Goal: Task Accomplishment & Management: Use online tool/utility

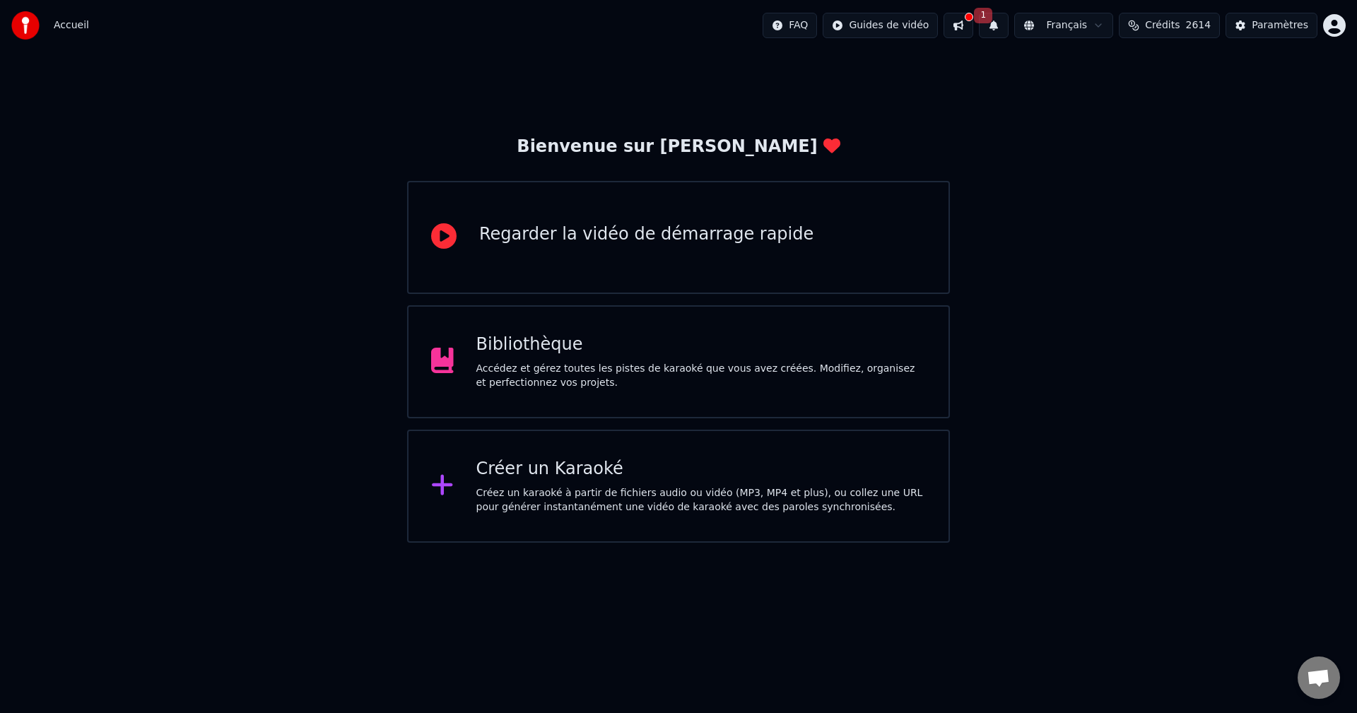
click at [649, 374] on div "Accédez et gérez toutes les pistes de karaoké que vous avez créées. Modifiez, o…" at bounding box center [701, 376] width 450 height 28
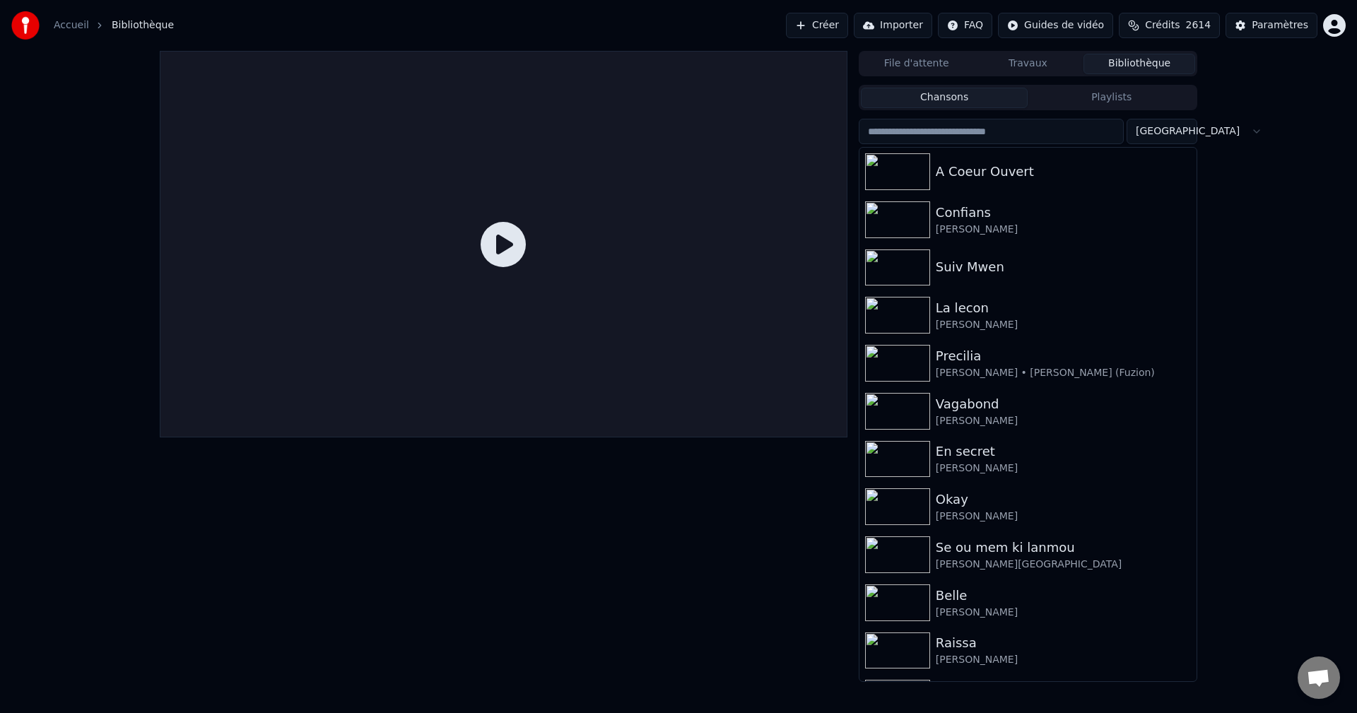
click at [985, 131] on input "search" at bounding box center [991, 131] width 265 height 25
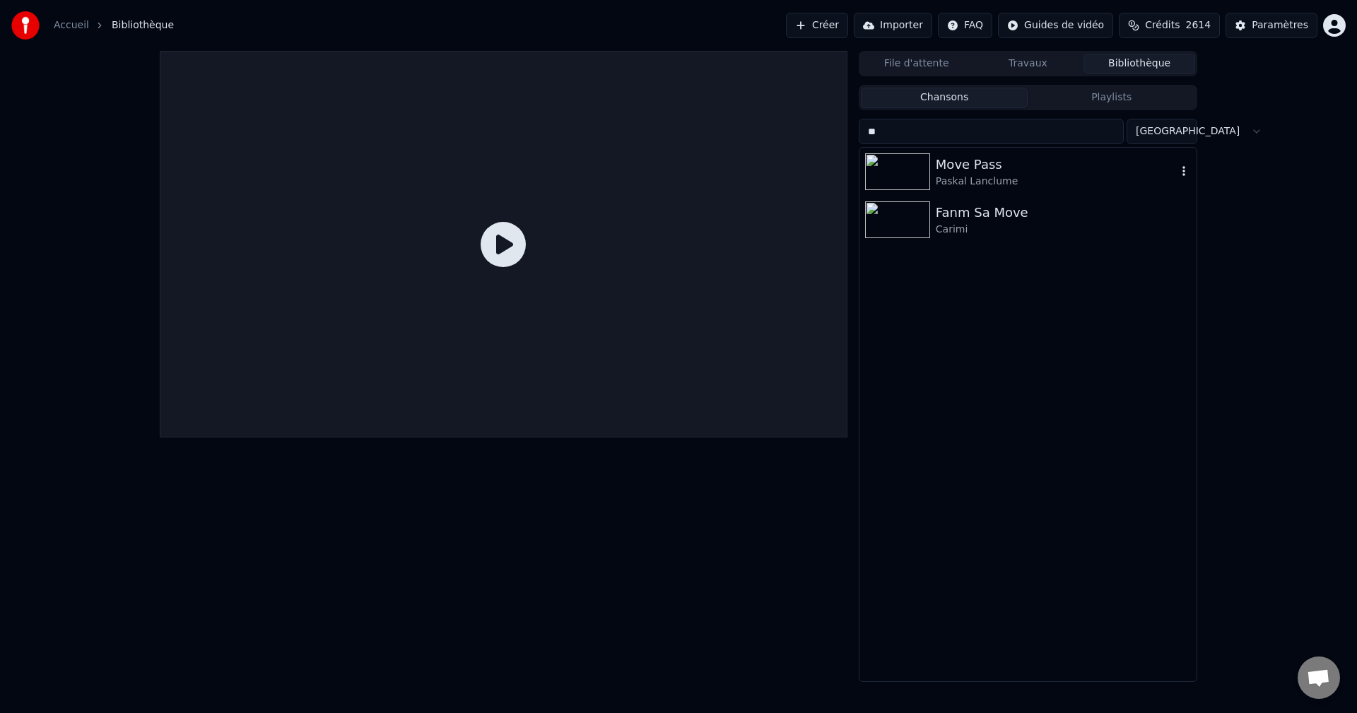
type input "*"
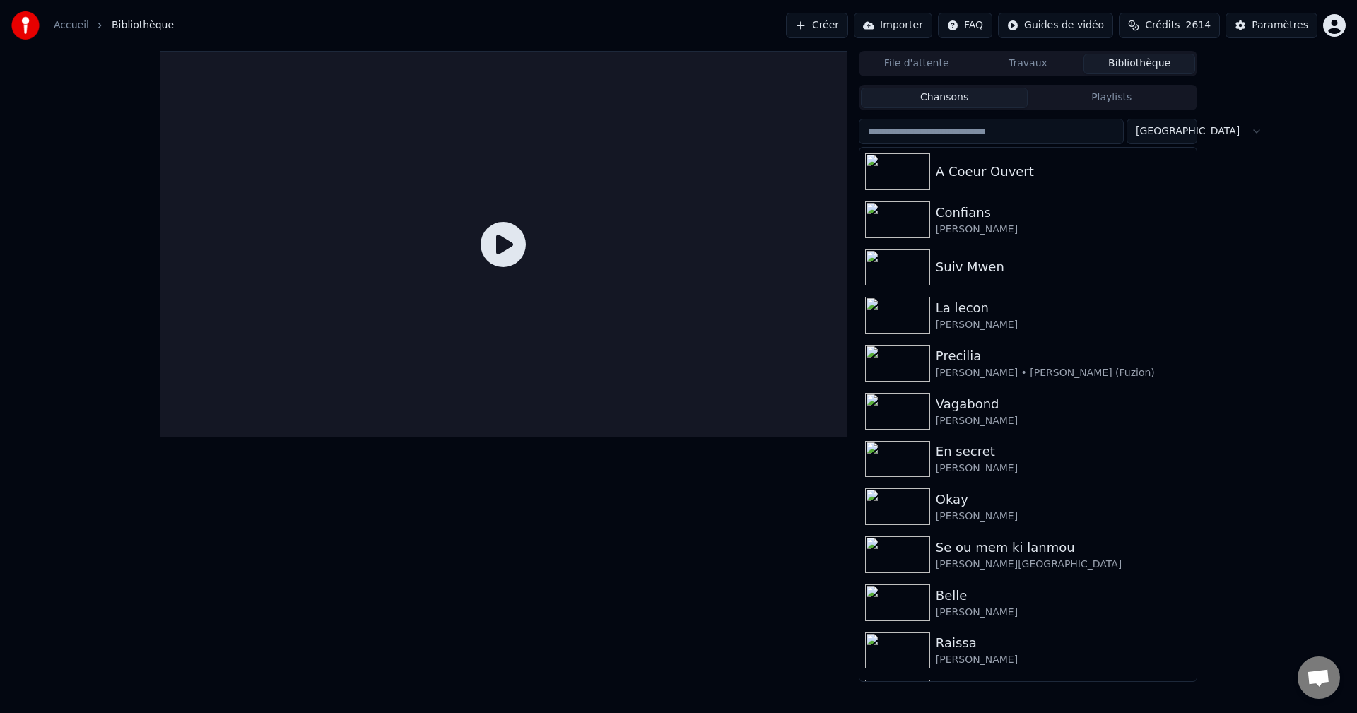
click at [848, 26] on button "Créer" at bounding box center [817, 25] width 62 height 25
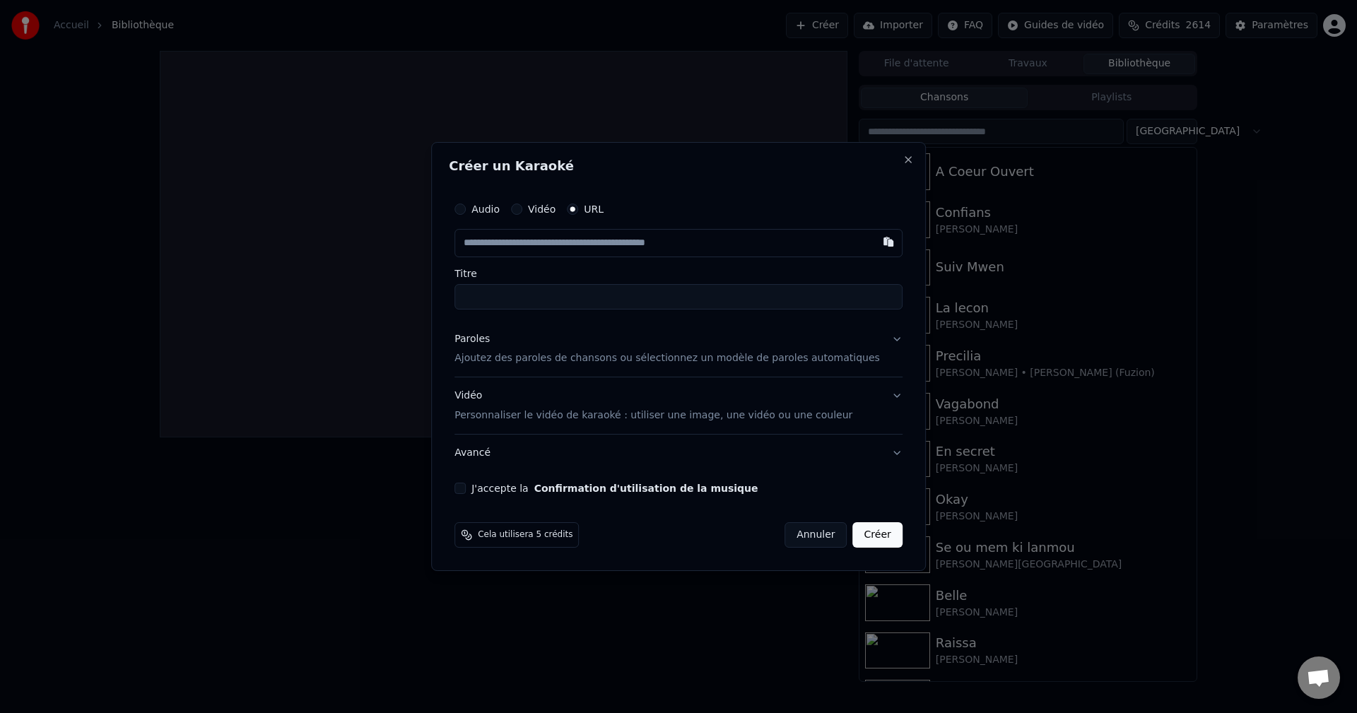
click at [639, 245] on input "text" at bounding box center [679, 243] width 448 height 28
type input "**********"
click at [490, 344] on div "Paroles" at bounding box center [472, 339] width 35 height 14
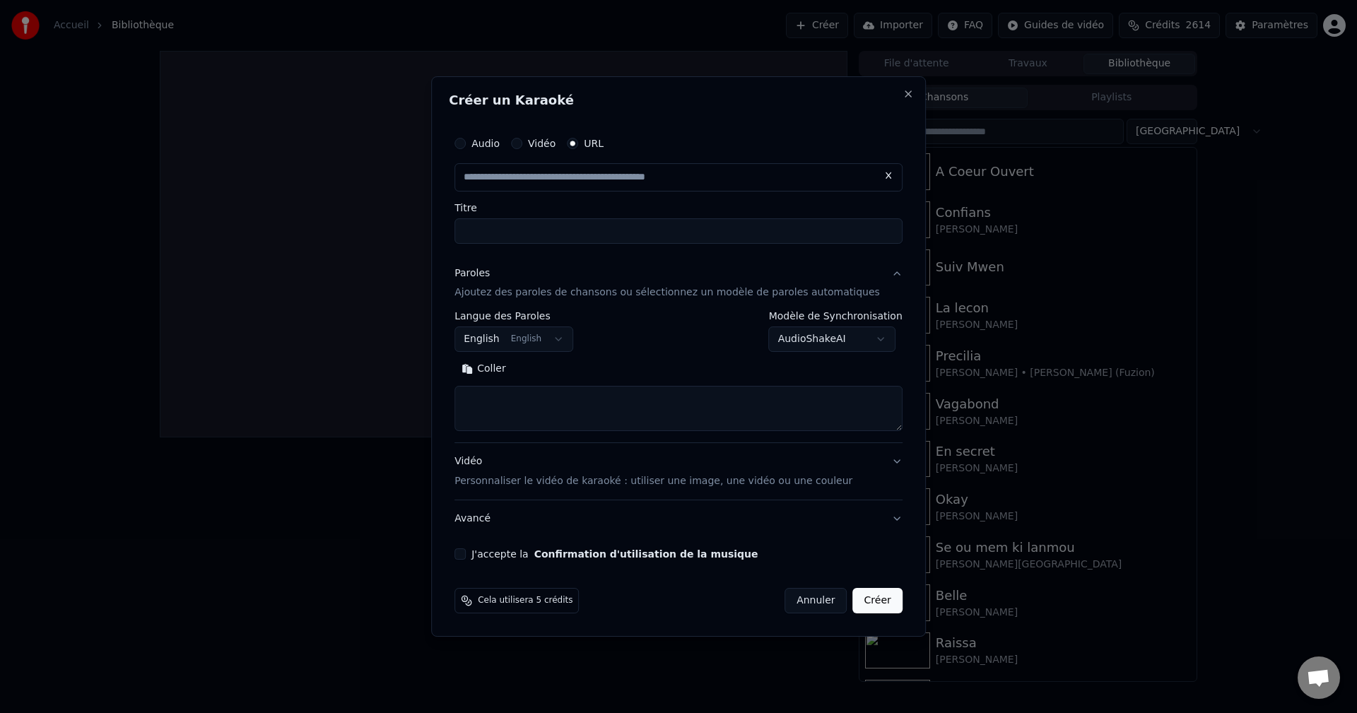
type input "**********"
type input "********"
click at [540, 342] on button "English English" at bounding box center [514, 339] width 119 height 25
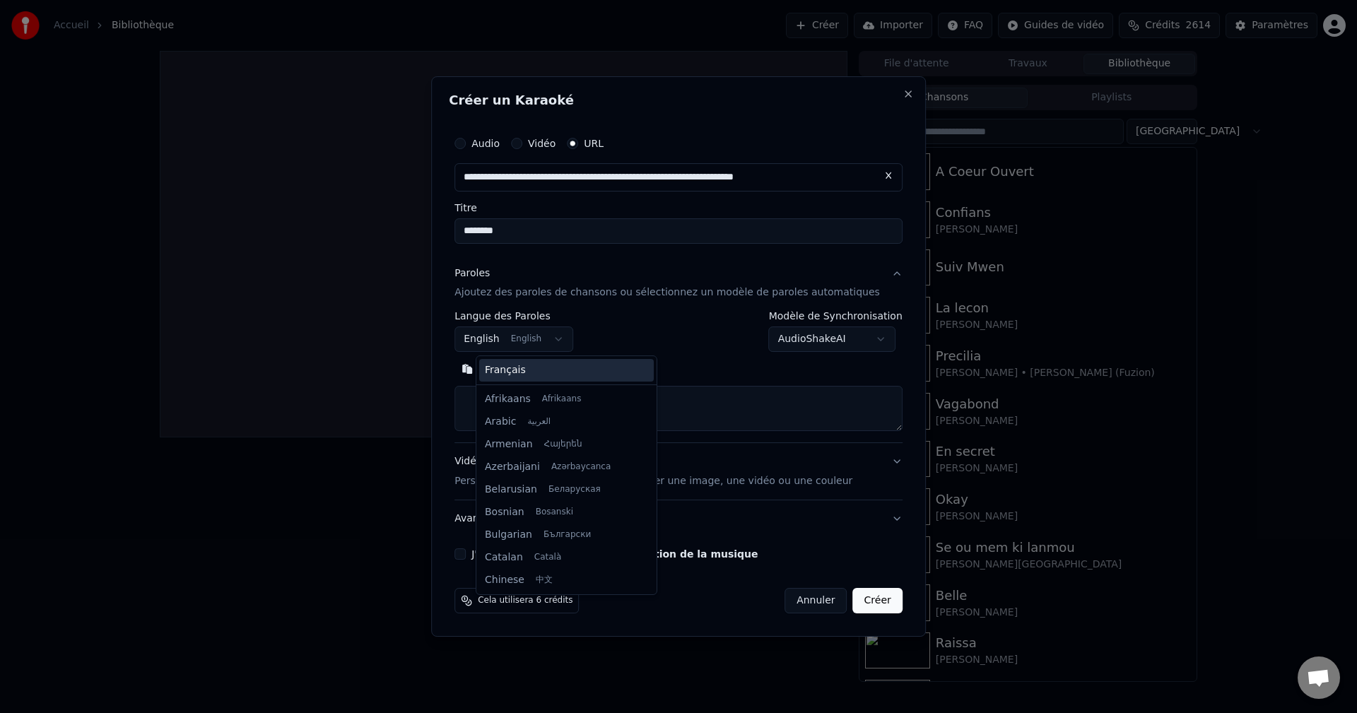
scroll to position [113, 0]
select select "**"
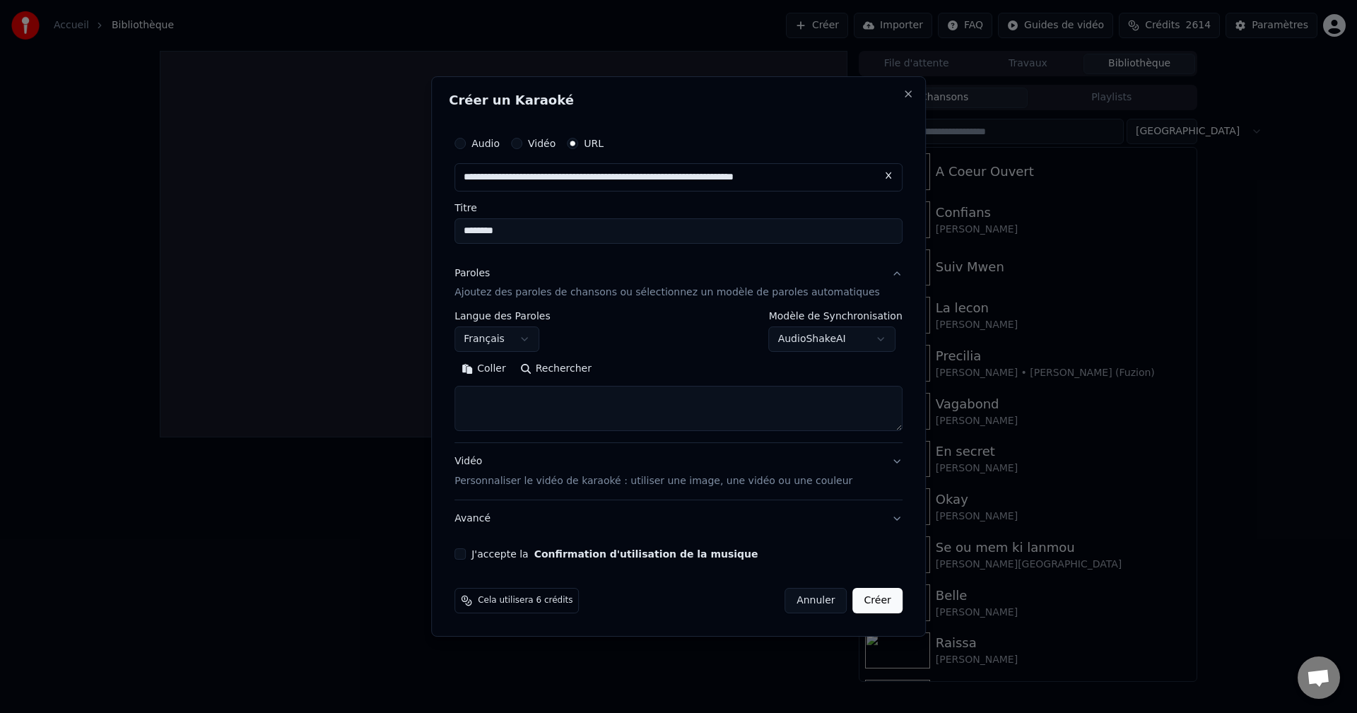
click at [527, 409] on textarea at bounding box center [679, 409] width 448 height 45
paste textarea "**********"
type textarea "**********"
click at [677, 368] on button "Développer" at bounding box center [648, 369] width 87 height 23
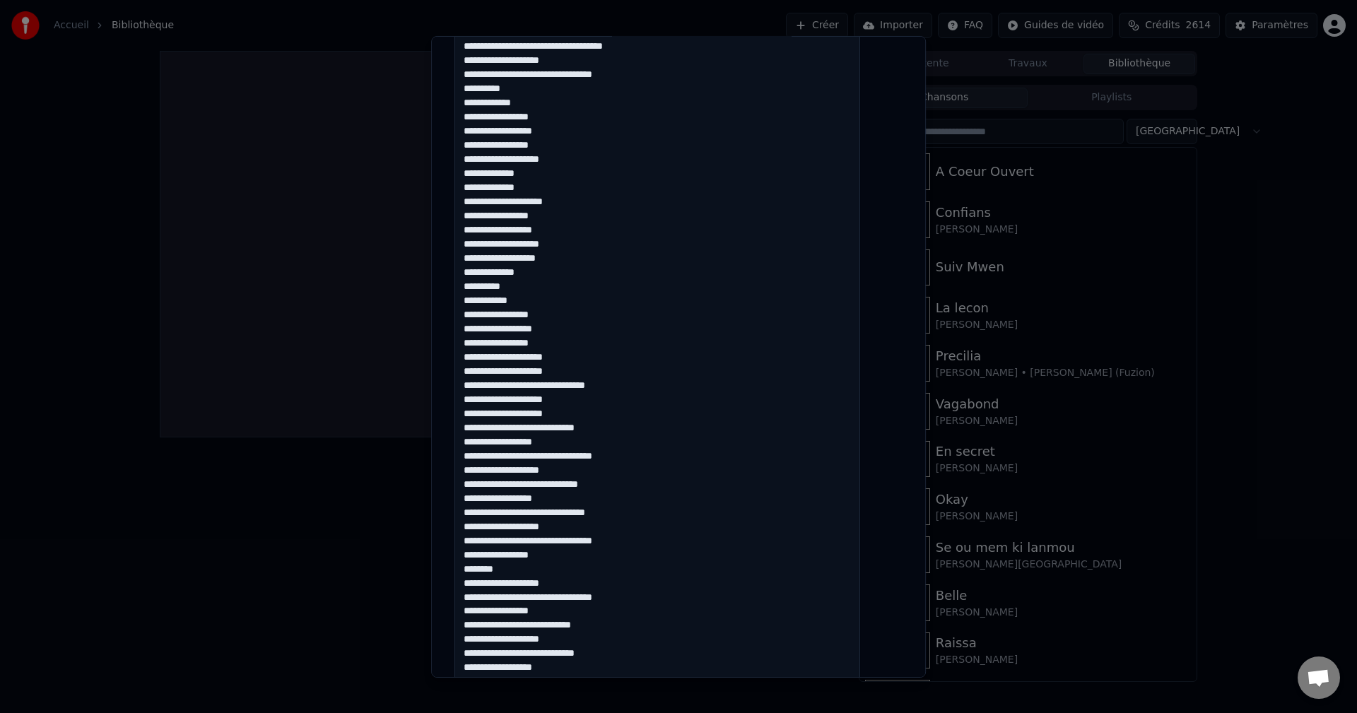
scroll to position [916, 0]
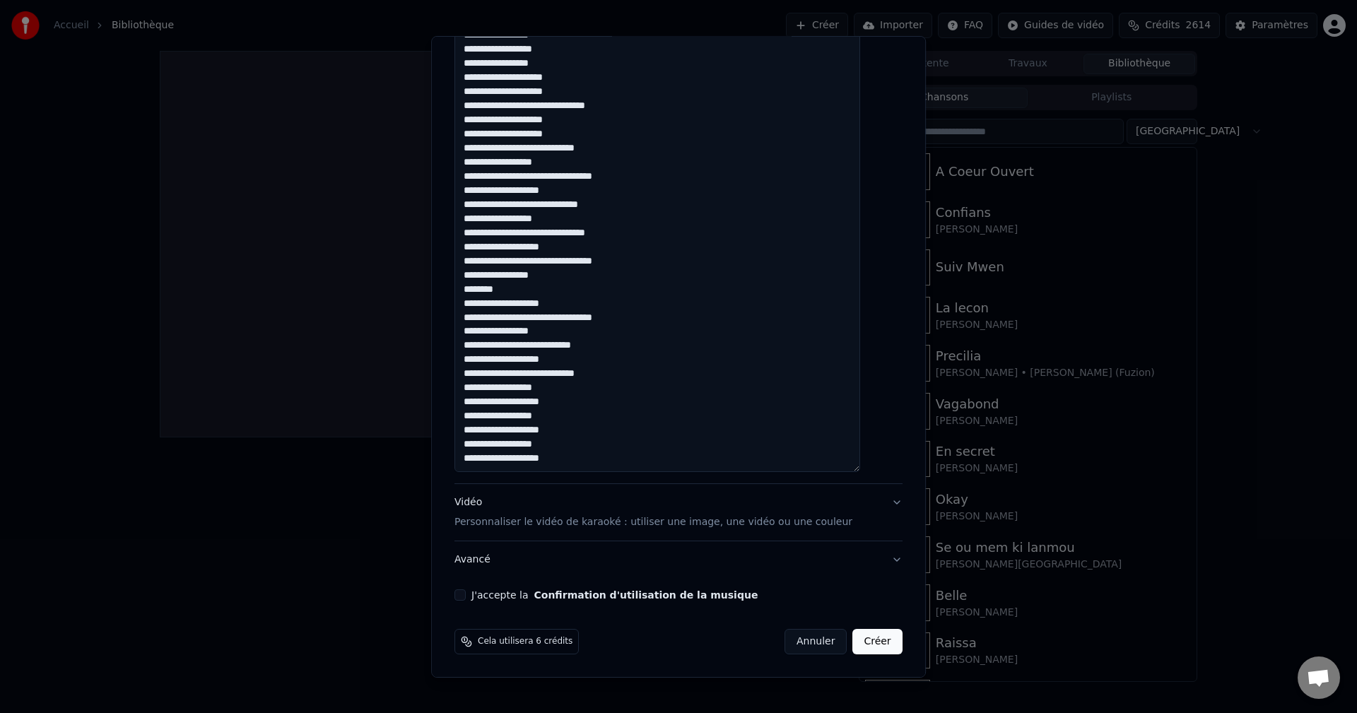
click at [490, 503] on div "Vidéo Personnaliser le vidéo de karaoké : utiliser une image, une vidéo ou une …" at bounding box center [654, 513] width 398 height 34
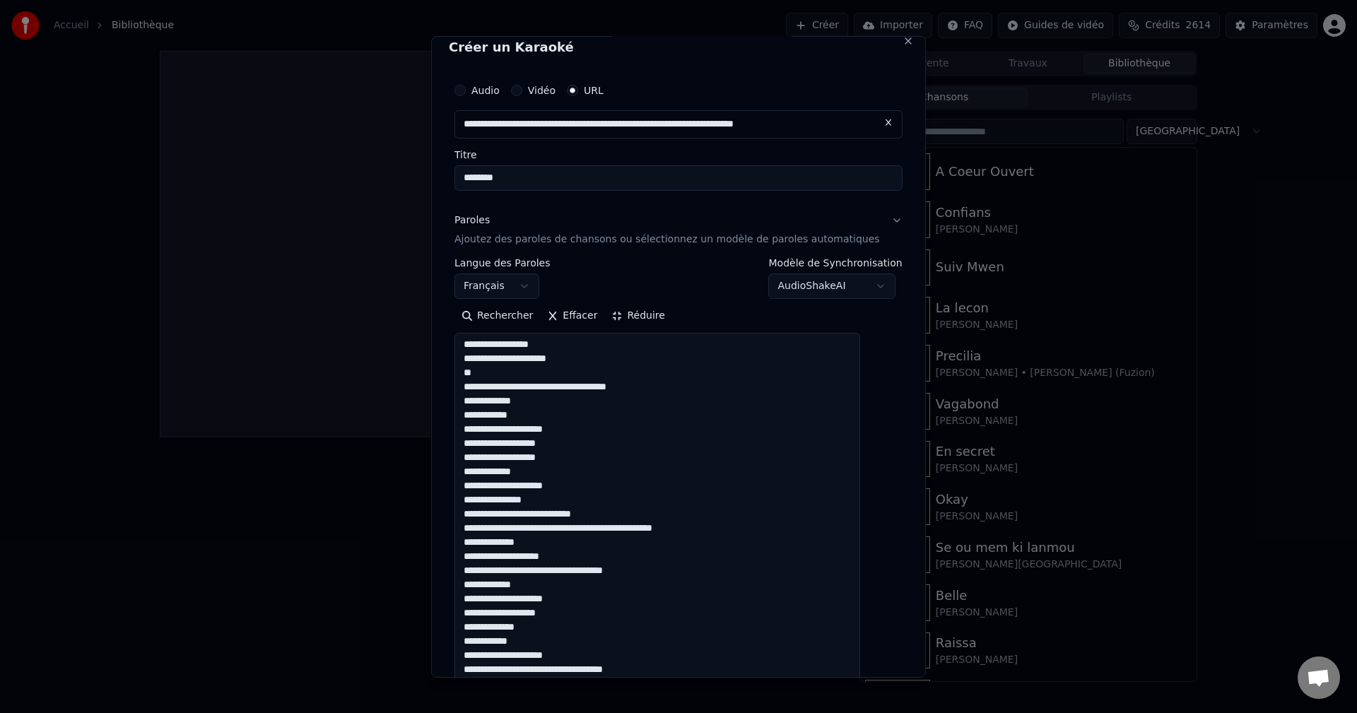
scroll to position [0, 0]
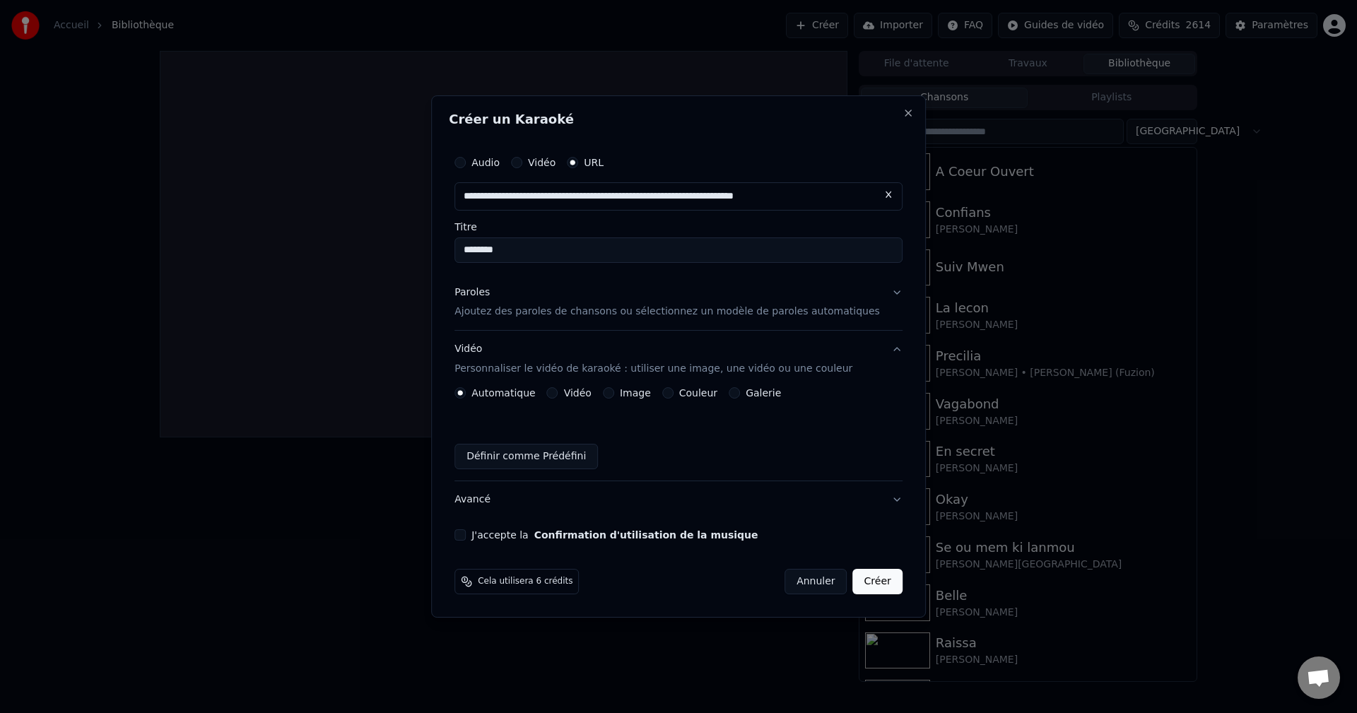
click at [614, 390] on button "Image" at bounding box center [608, 392] width 11 height 11
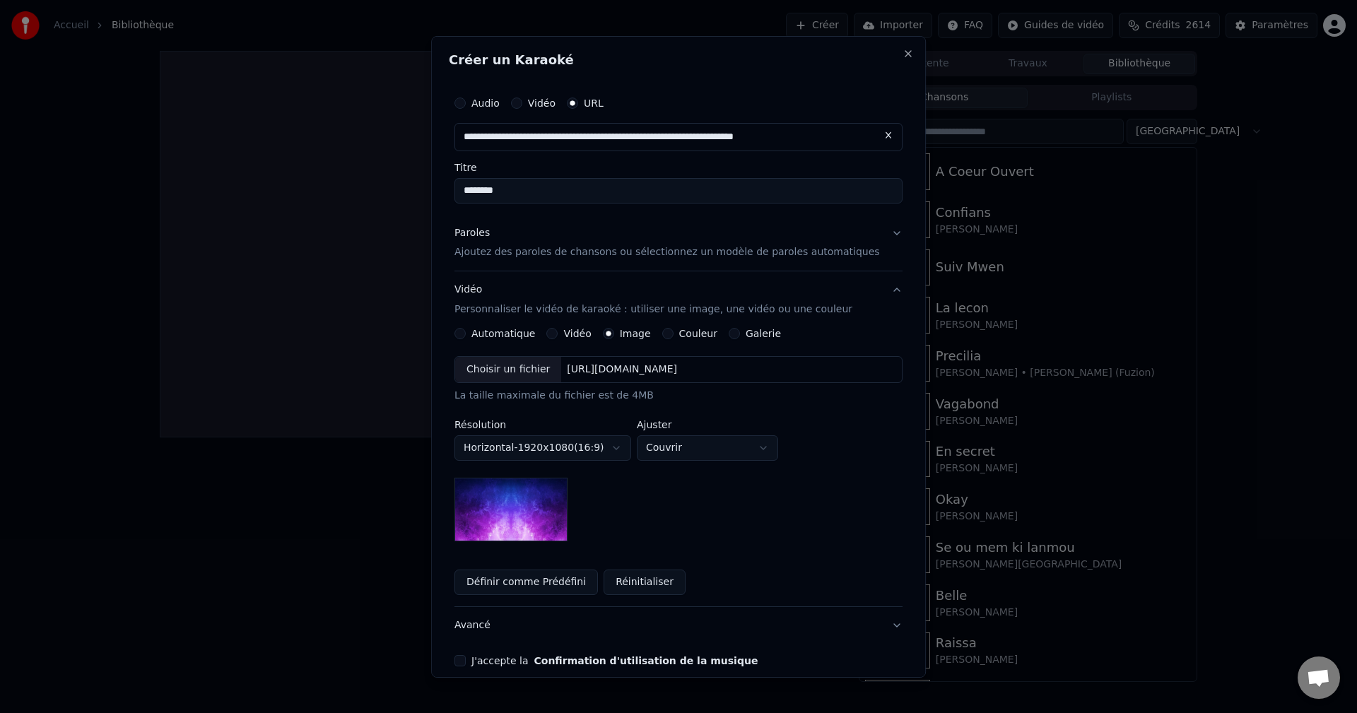
click at [515, 371] on div "Choisir un fichier" at bounding box center [508, 369] width 106 height 25
click at [479, 621] on button "Avancé" at bounding box center [679, 625] width 448 height 37
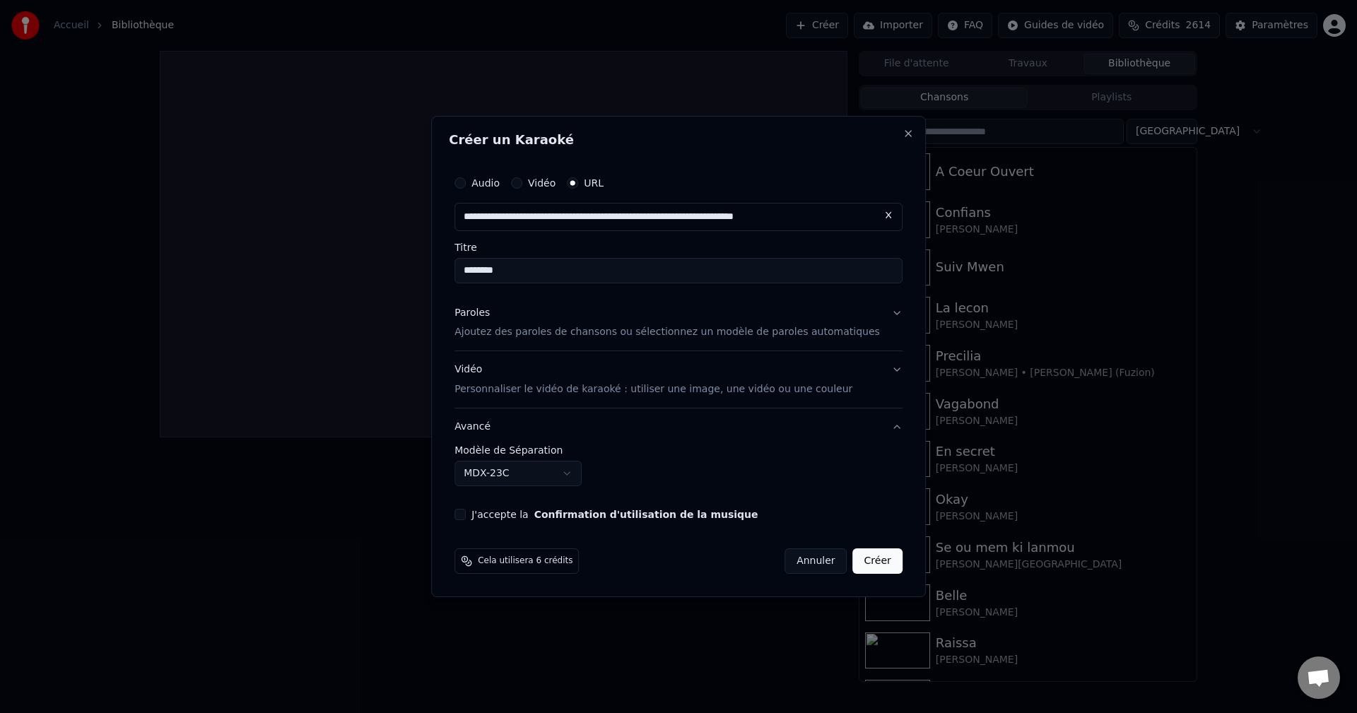
click at [526, 473] on body "**********" at bounding box center [678, 356] width 1357 height 713
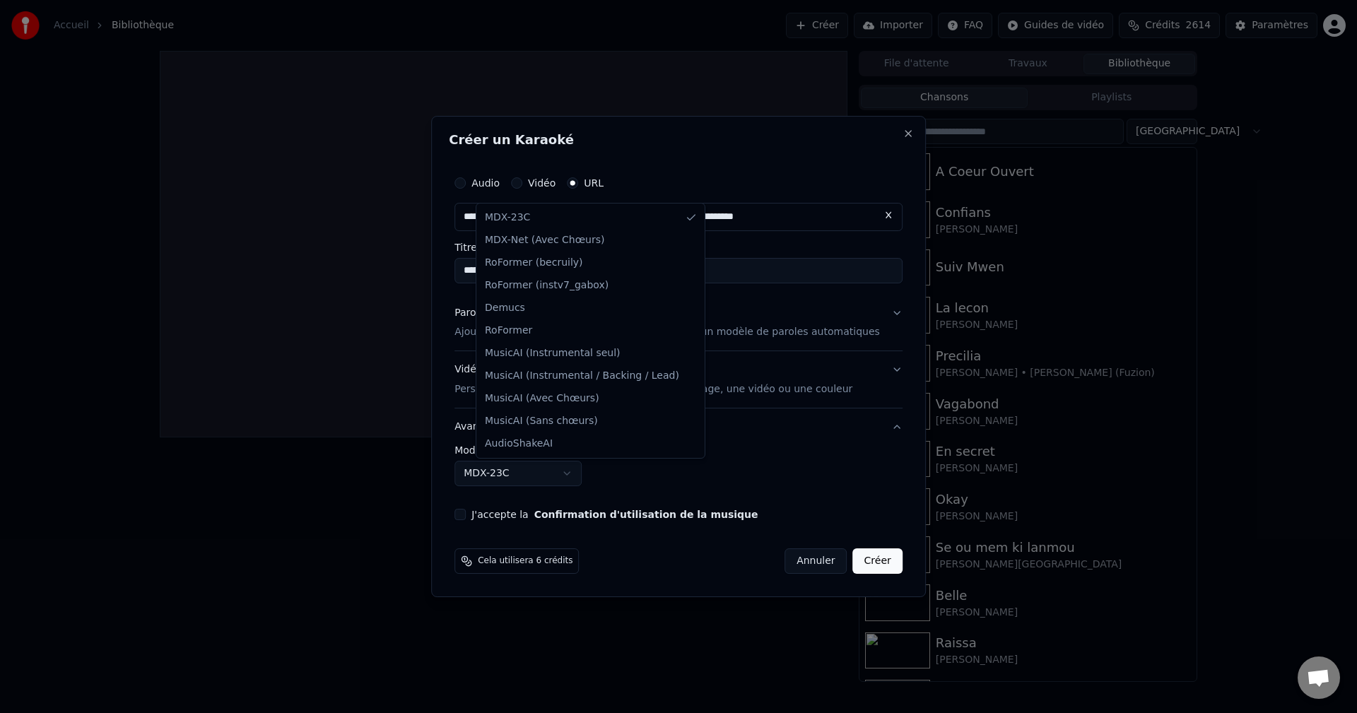
select select "**********"
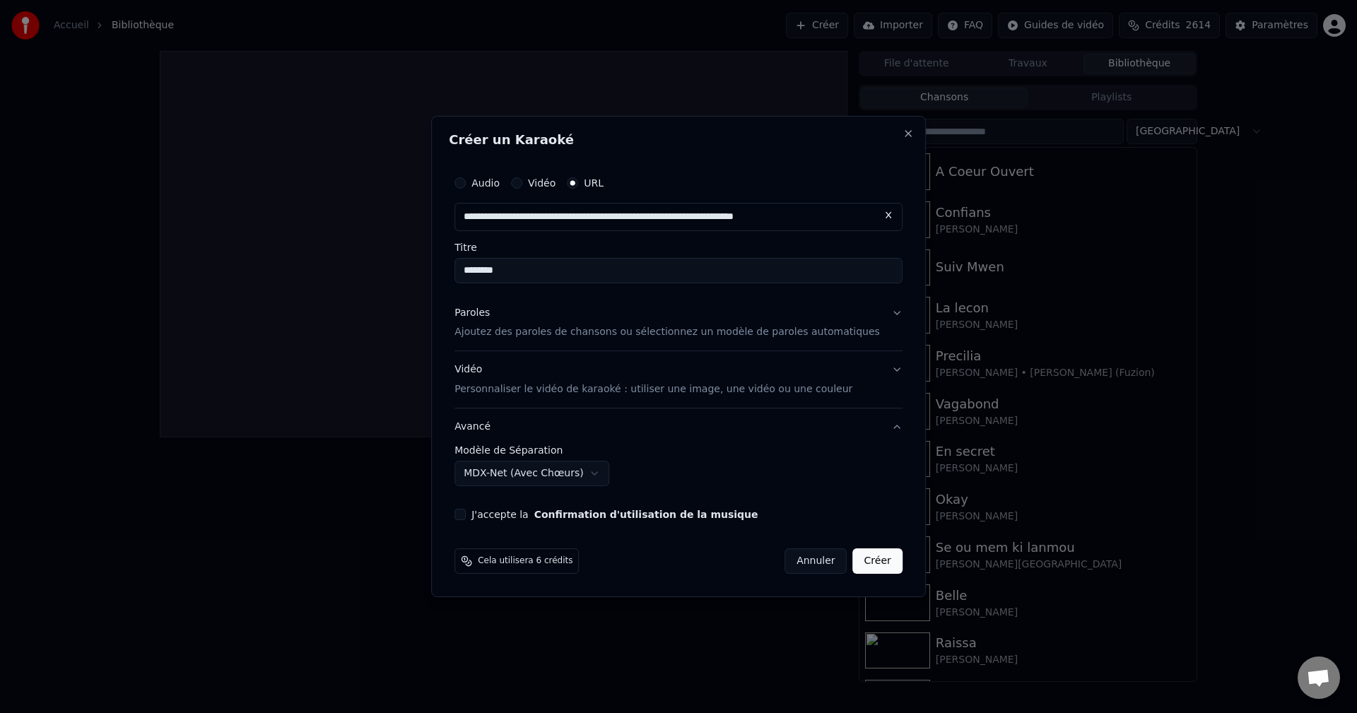
click at [488, 317] on div "Paroles" at bounding box center [472, 313] width 35 height 14
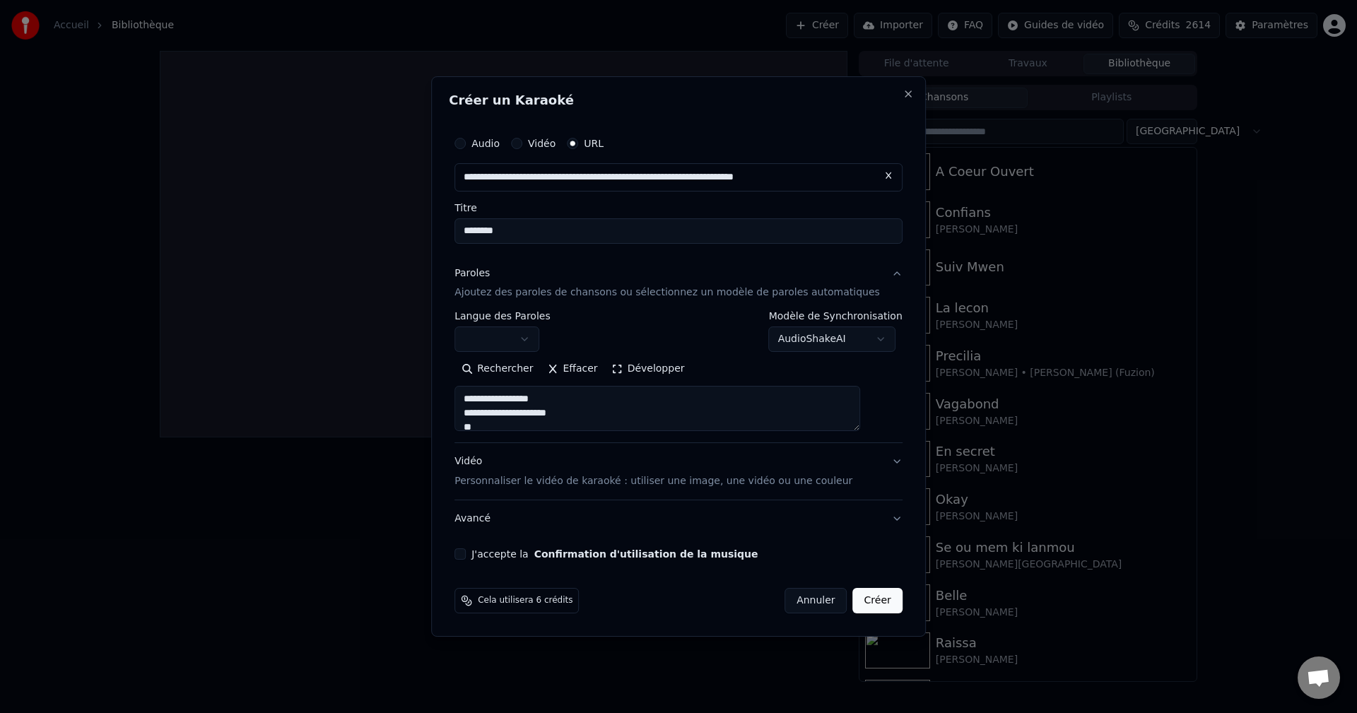
click at [638, 375] on button "Développer" at bounding box center [648, 369] width 87 height 23
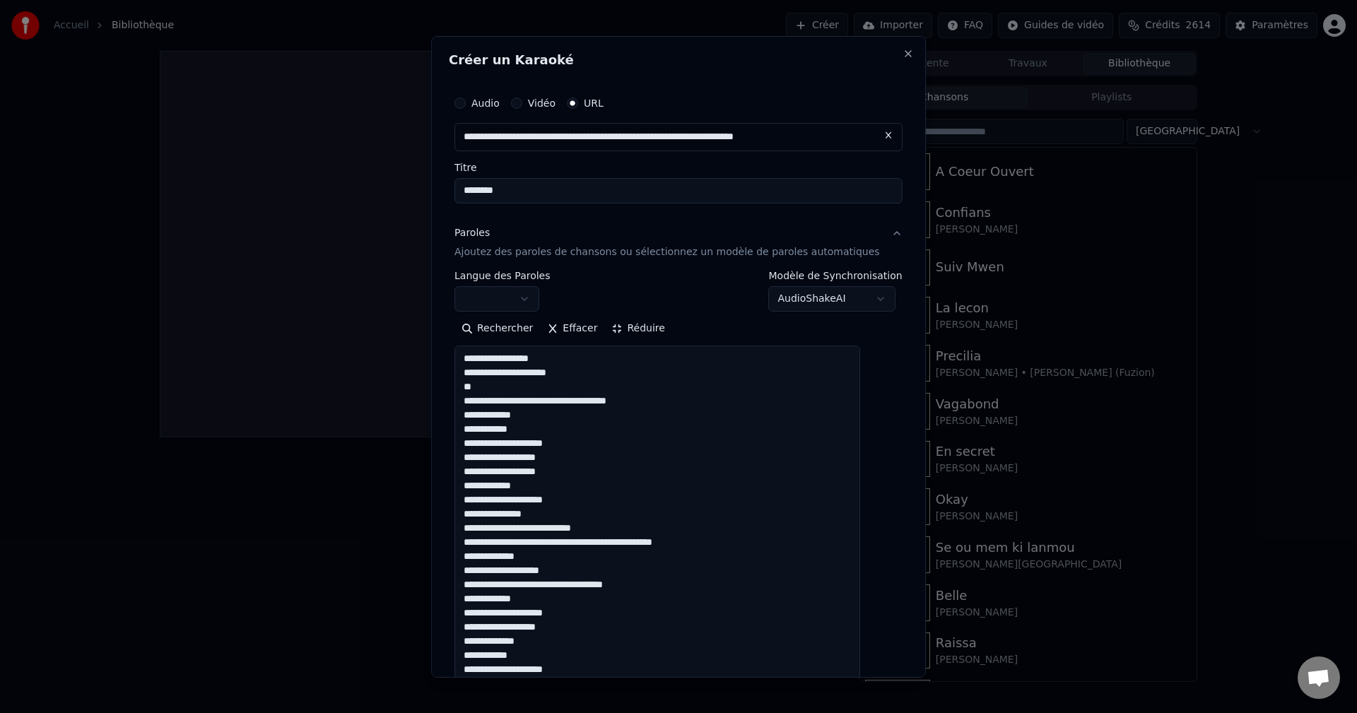
scroll to position [1, 0]
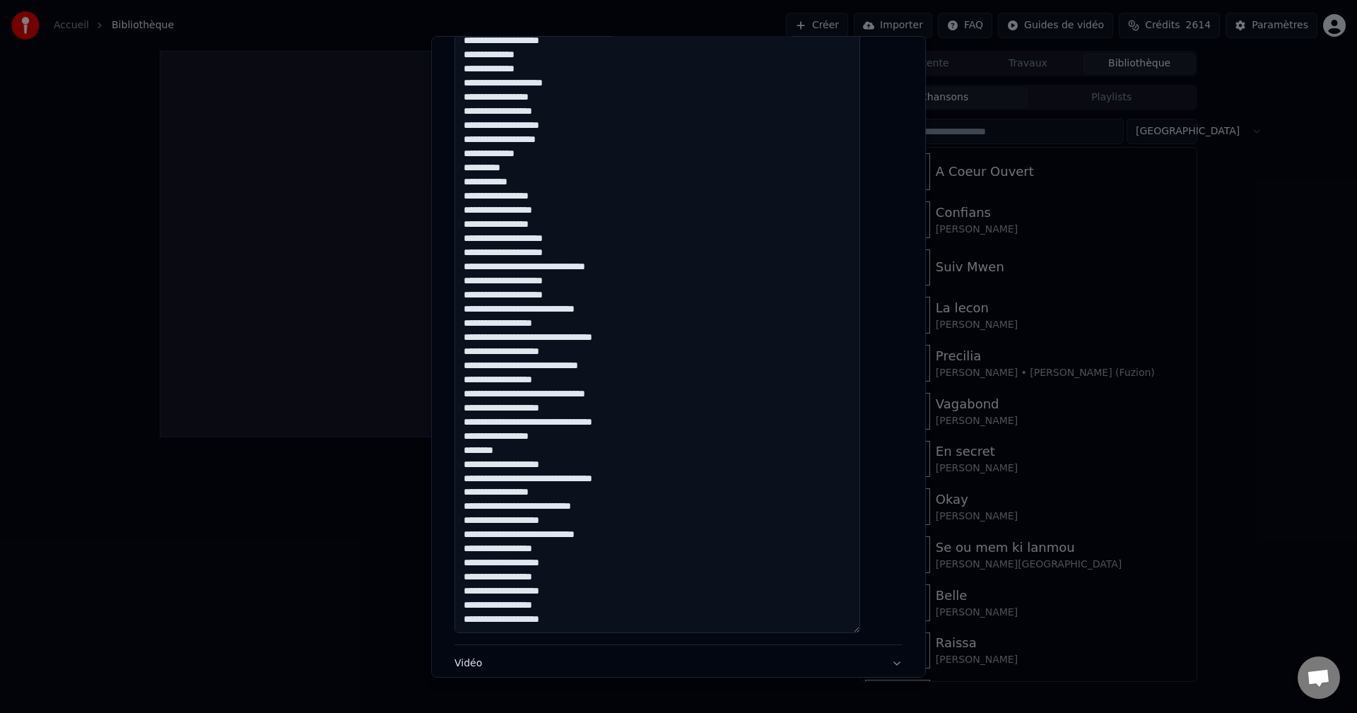
scroll to position [916, 0]
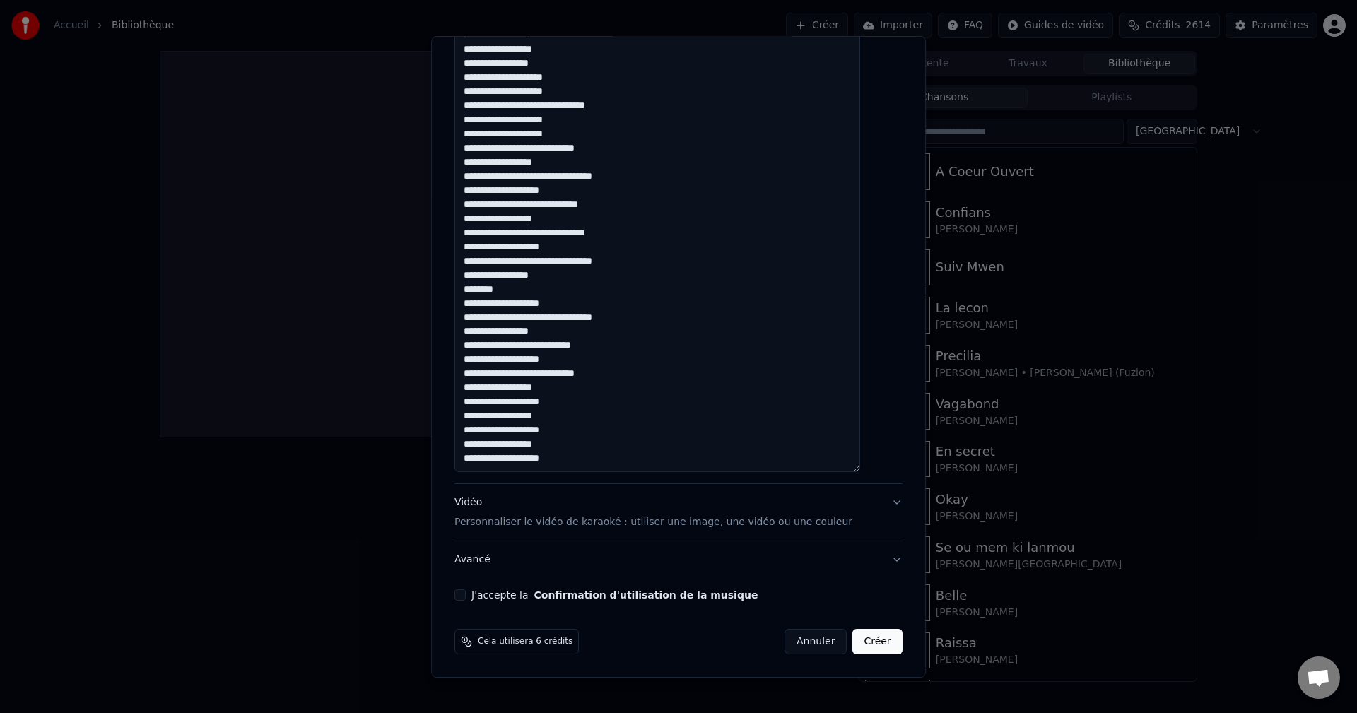
click at [466, 591] on button "J'accepte la Confirmation d'utilisation de la musique" at bounding box center [460, 595] width 11 height 11
click at [853, 637] on button "Créer" at bounding box center [877, 641] width 49 height 25
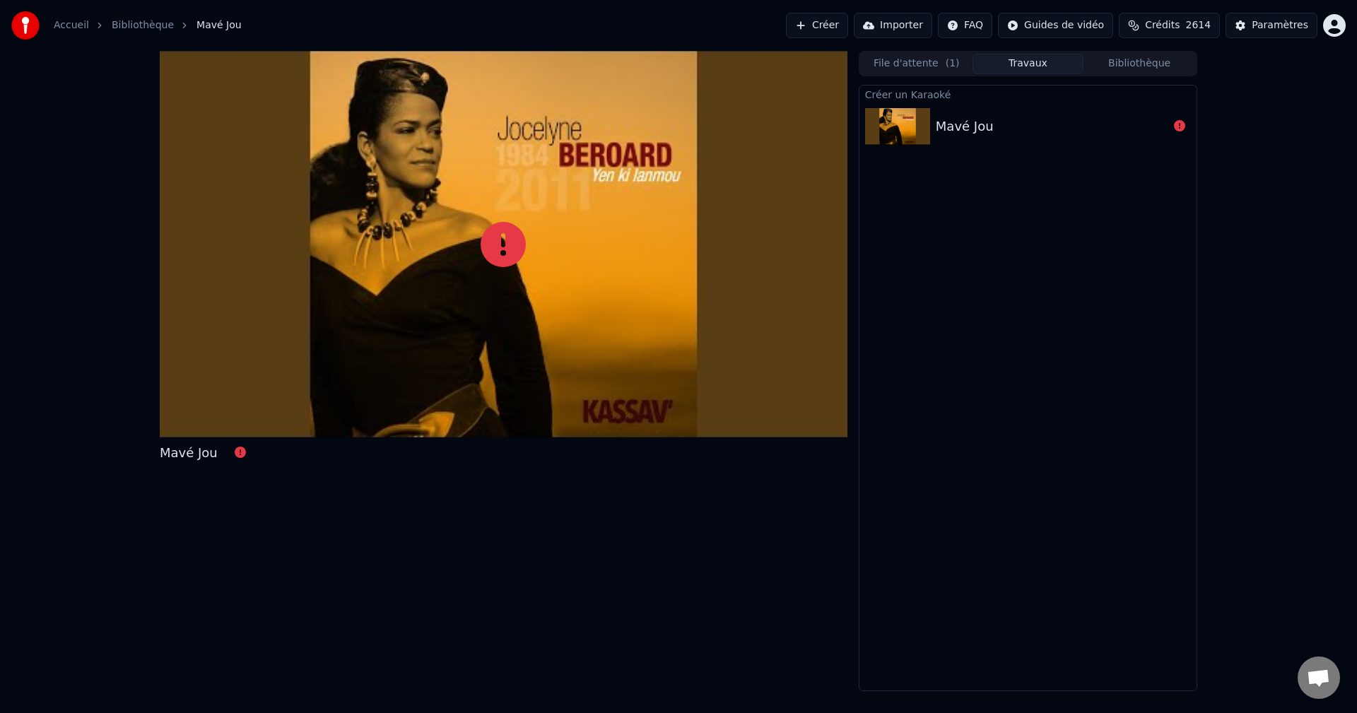
click at [1158, 19] on button "Crédits 2614" at bounding box center [1169, 25] width 101 height 25
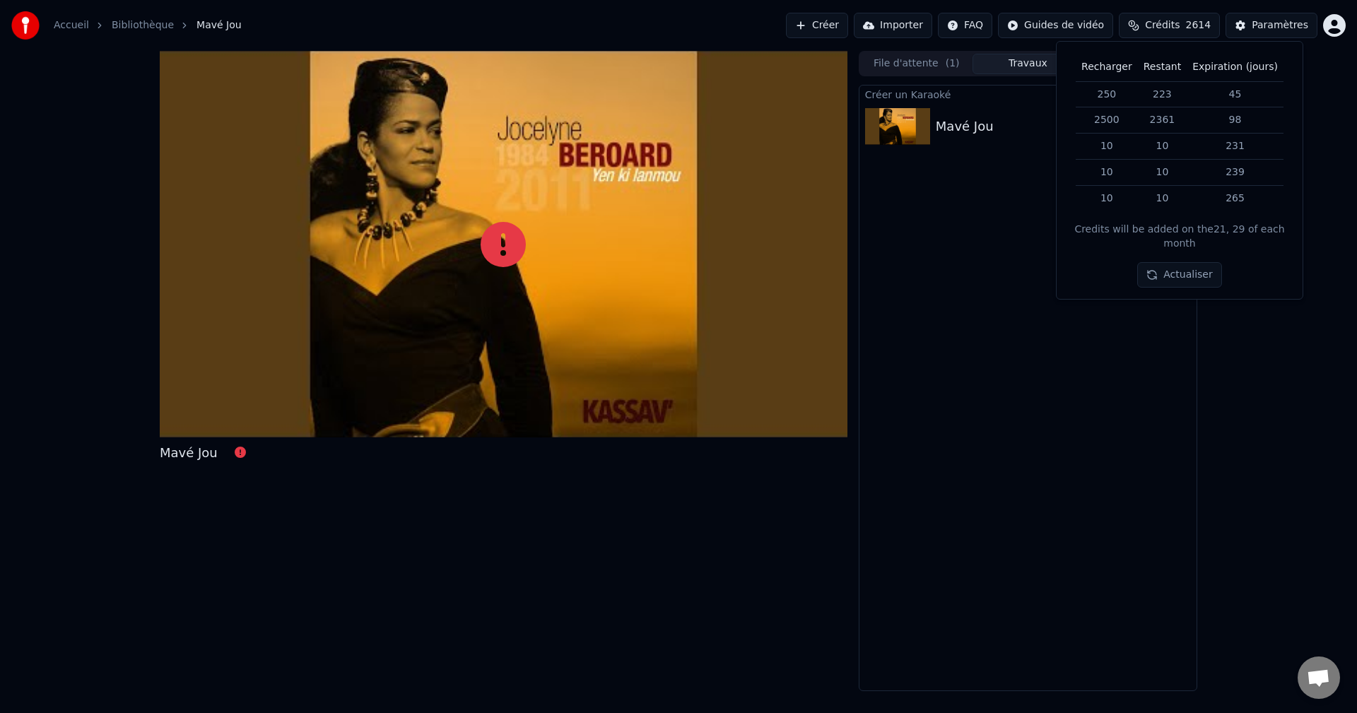
click at [981, 143] on div "Mavé Jou" at bounding box center [1028, 127] width 337 height 48
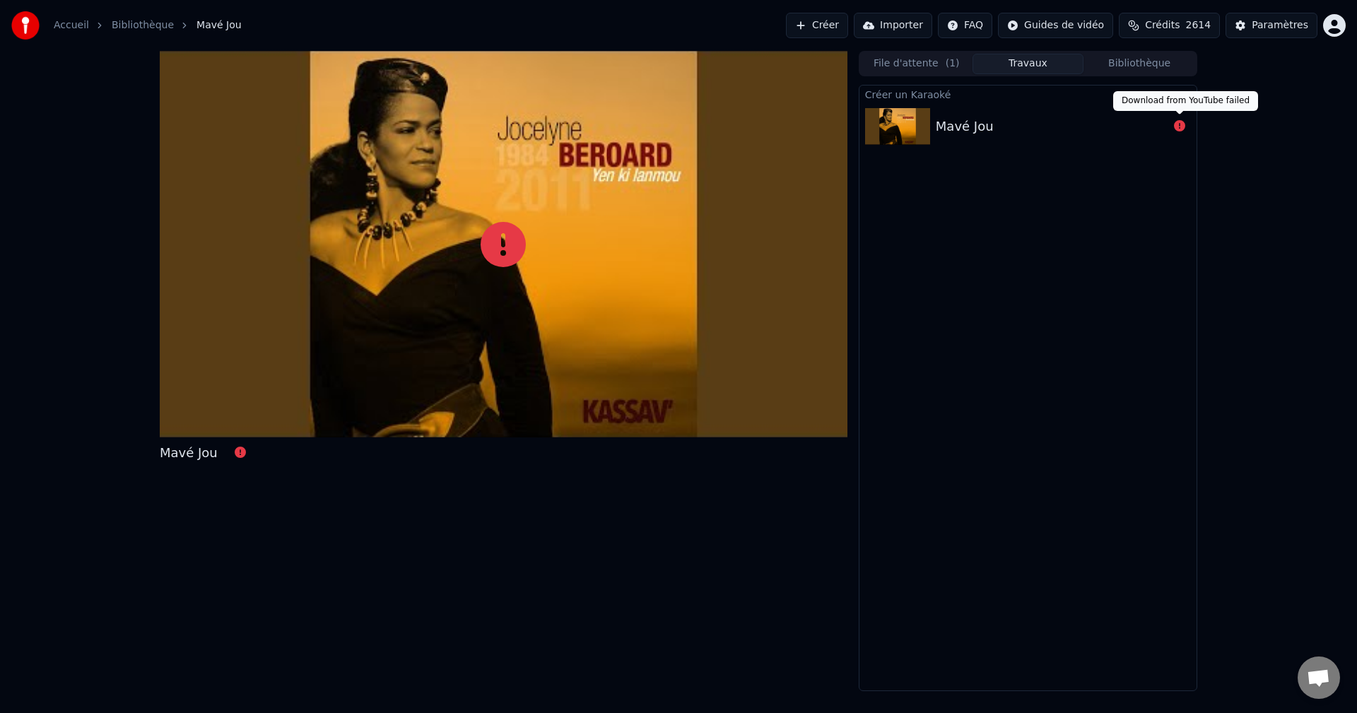
click at [1180, 121] on icon at bounding box center [1179, 125] width 11 height 11
click at [1181, 124] on icon at bounding box center [1179, 125] width 11 height 11
click at [1183, 129] on icon at bounding box center [1179, 125] width 11 height 11
click at [1030, 132] on div "Mavé Jou" at bounding box center [1052, 127] width 233 height 20
click at [1170, 29] on span "Crédits" at bounding box center [1162, 25] width 35 height 14
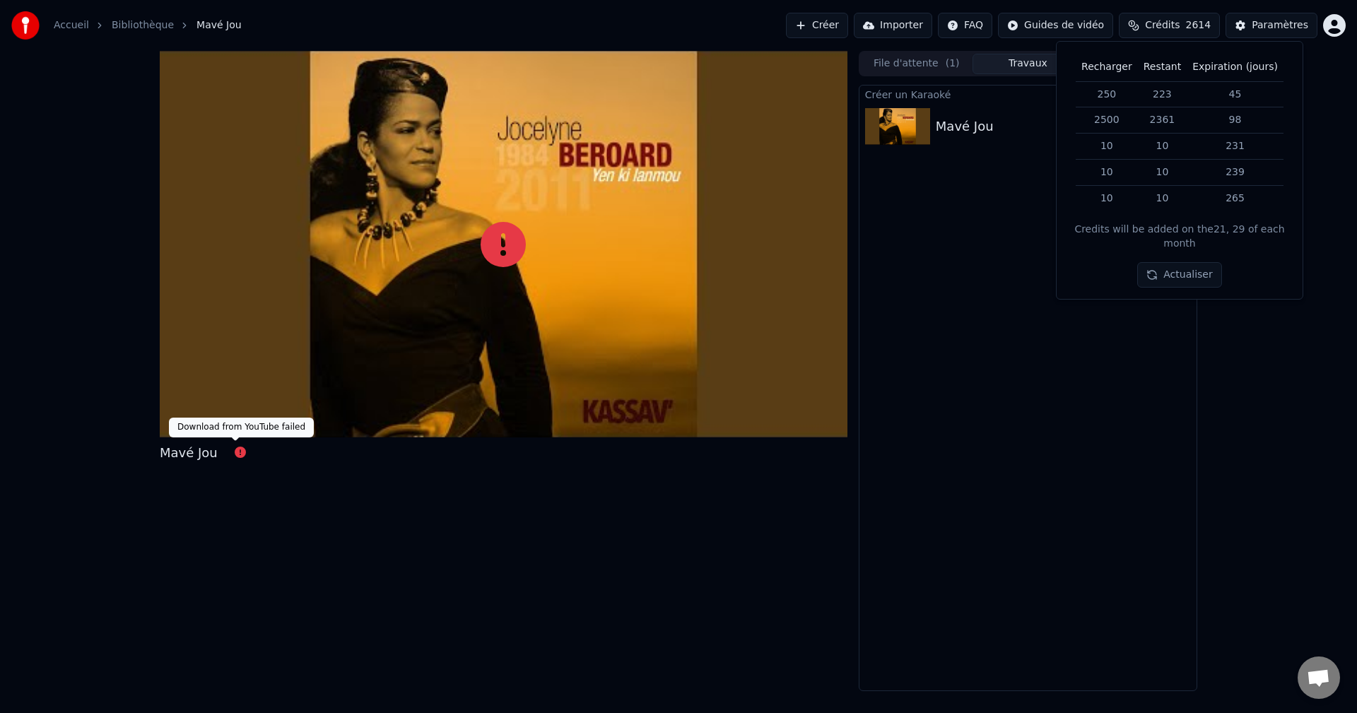
click at [235, 450] on icon at bounding box center [240, 452] width 11 height 11
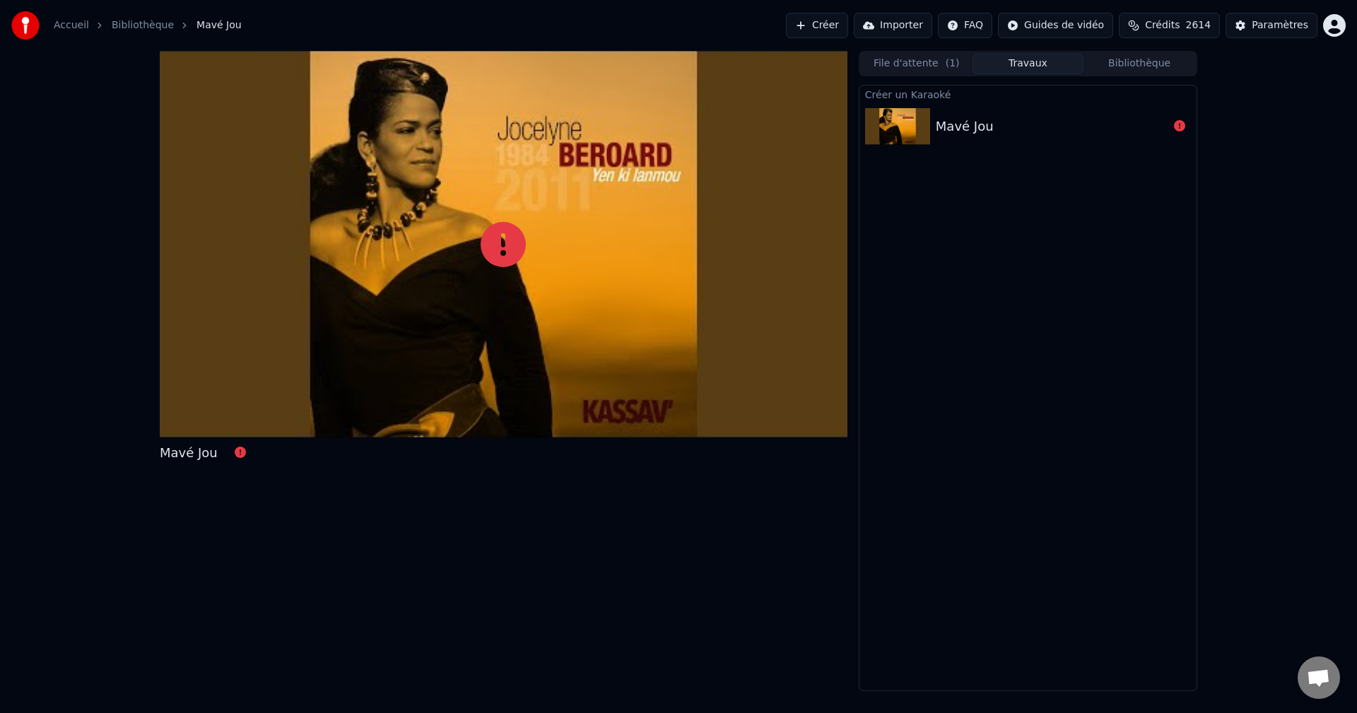
click at [843, 21] on button "Créer" at bounding box center [817, 25] width 62 height 25
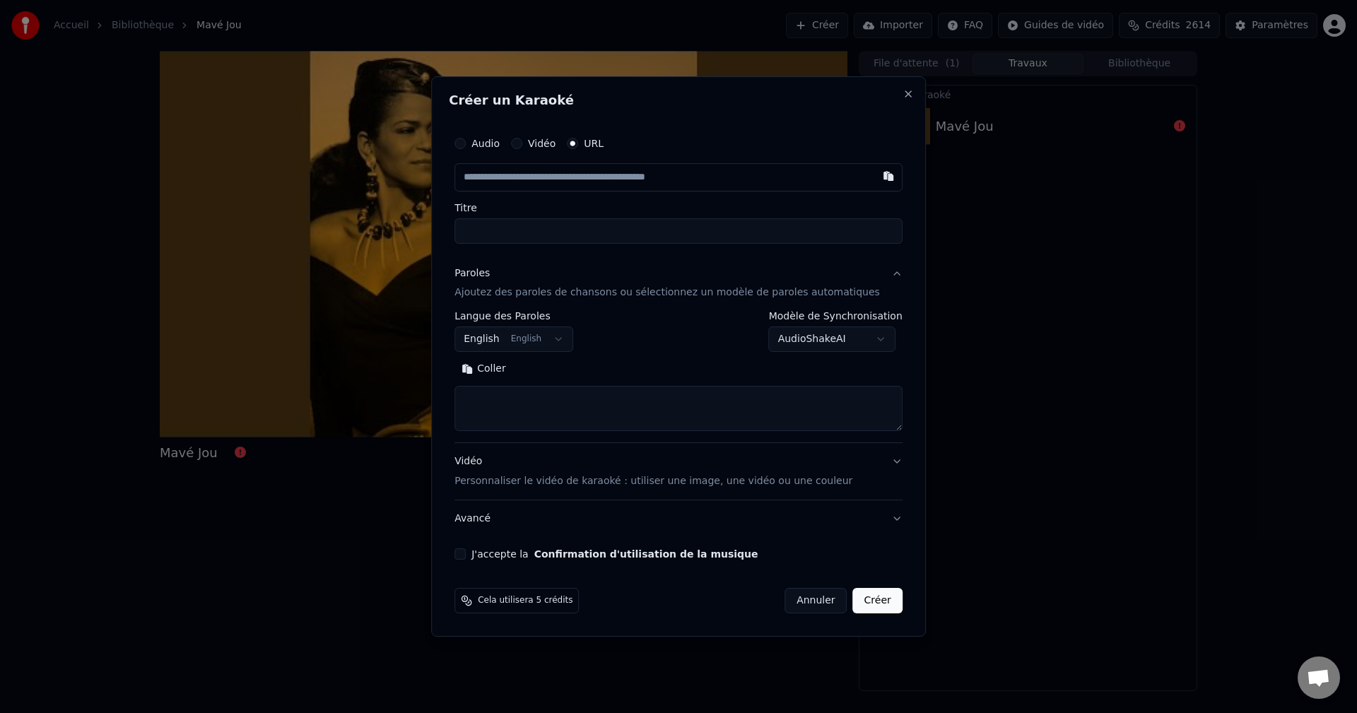
click at [614, 186] on input "text" at bounding box center [679, 177] width 448 height 28
paste input "**********"
type input "**********"
type input "********"
type input "**********"
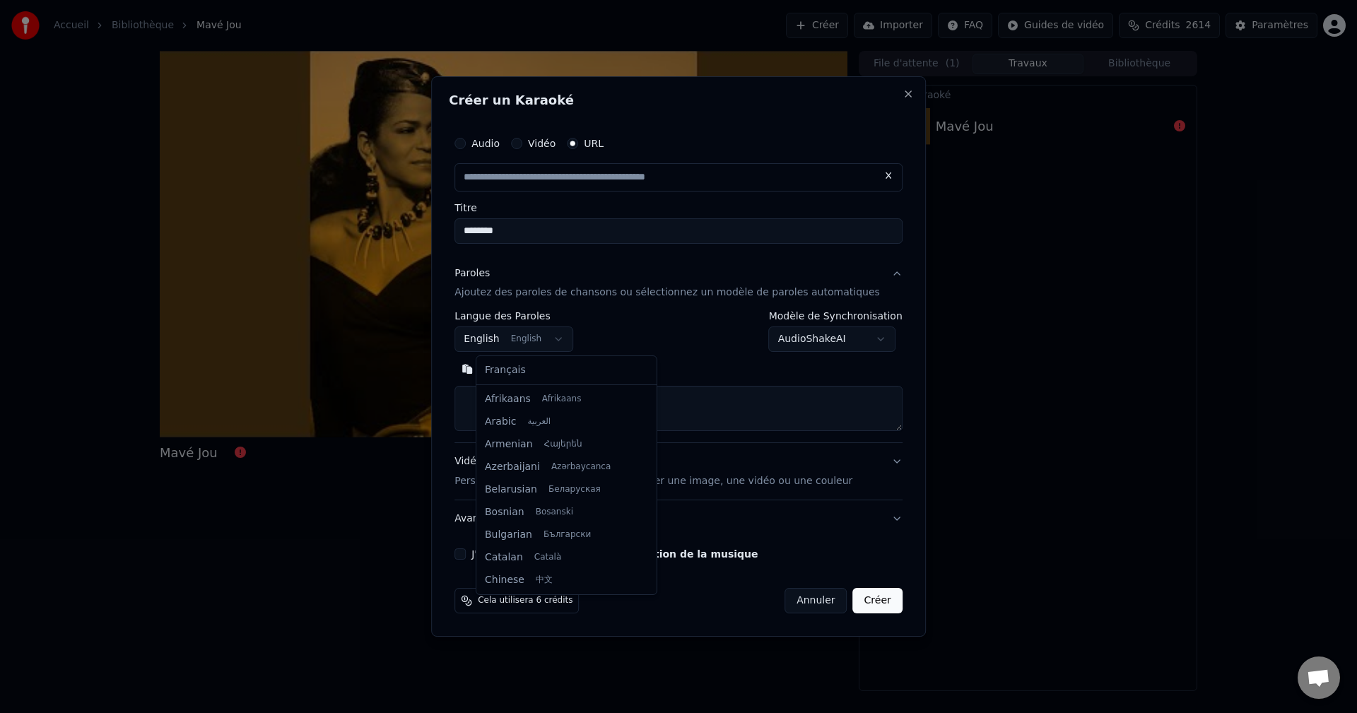
click at [522, 334] on body "**********" at bounding box center [678, 356] width 1357 height 713
select select "**"
type input "**********"
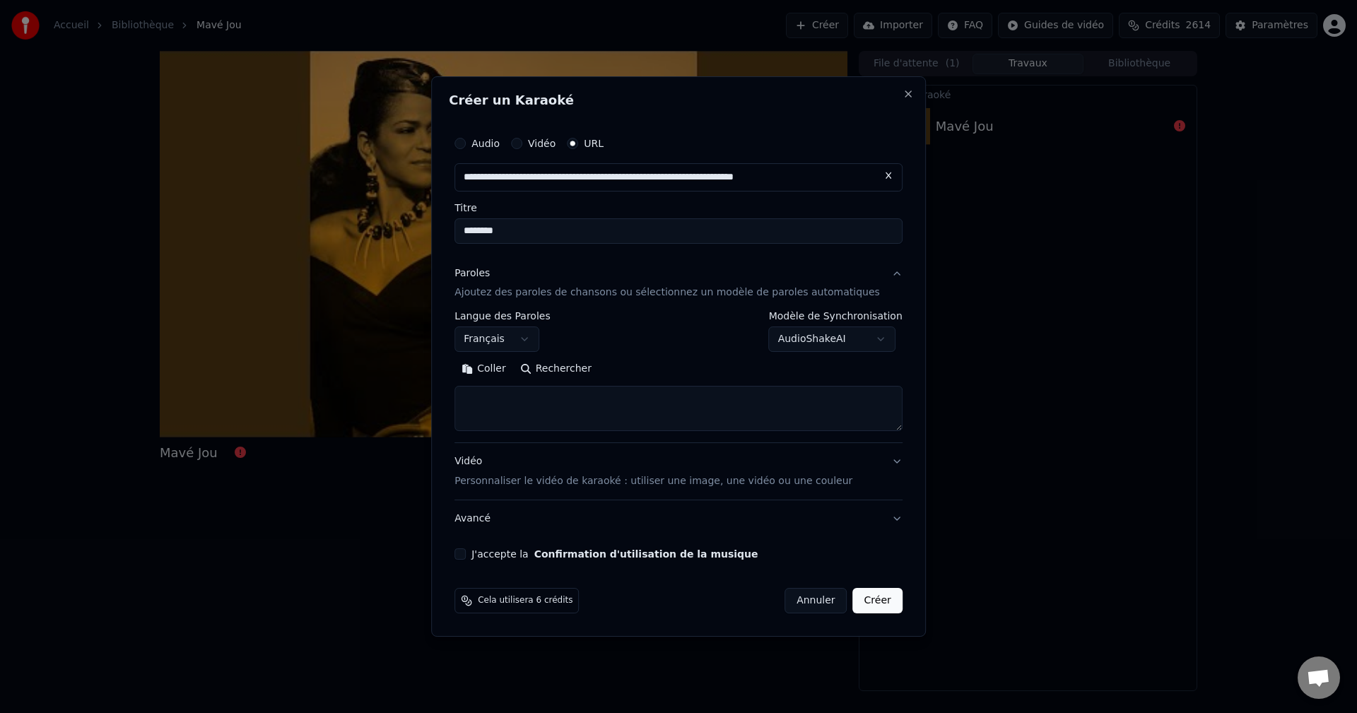
click at [510, 401] on textarea at bounding box center [679, 409] width 448 height 45
paste textarea "**********"
type textarea "**********"
click at [493, 469] on div "Vidéo Personnaliser le vidéo de karaoké : utiliser une image, une vidéo ou une …" at bounding box center [654, 472] width 398 height 34
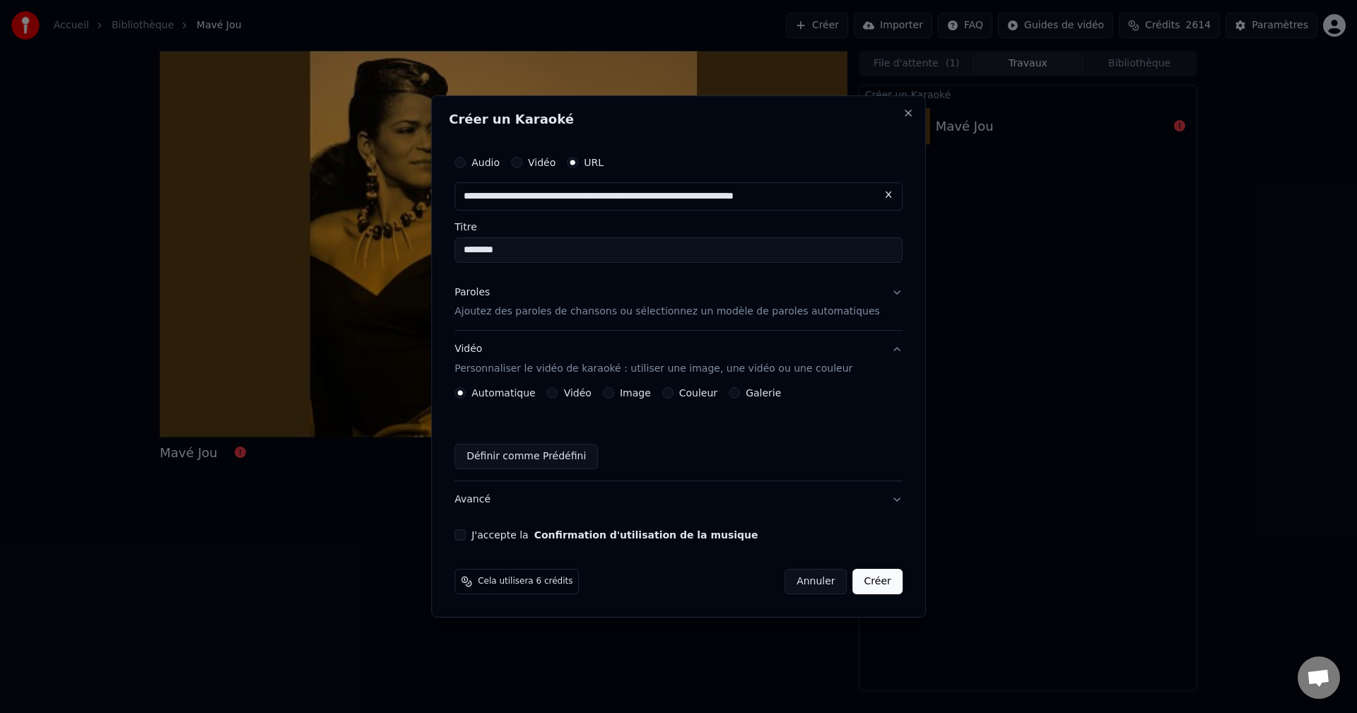
click at [614, 392] on button "Image" at bounding box center [608, 392] width 11 height 11
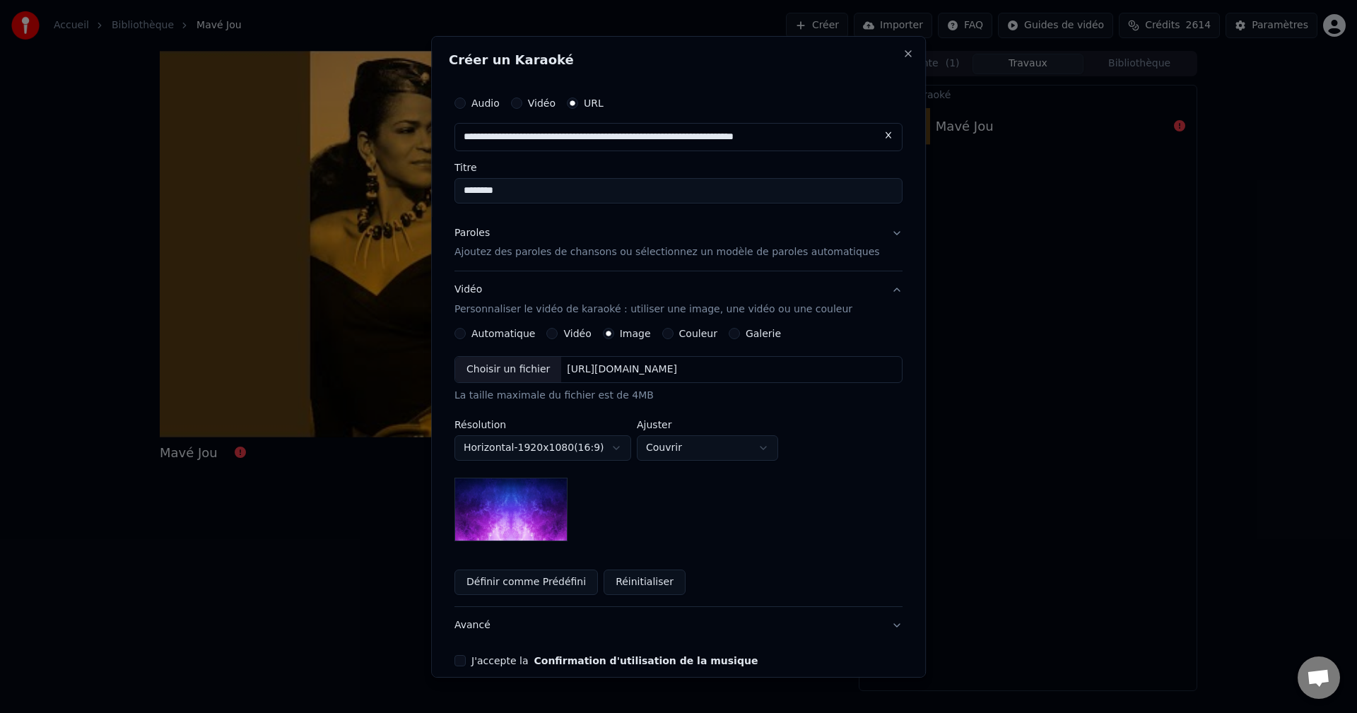
click at [510, 376] on div "Choisir un fichier" at bounding box center [508, 369] width 106 height 25
click at [476, 626] on button "Avancé" at bounding box center [679, 625] width 448 height 37
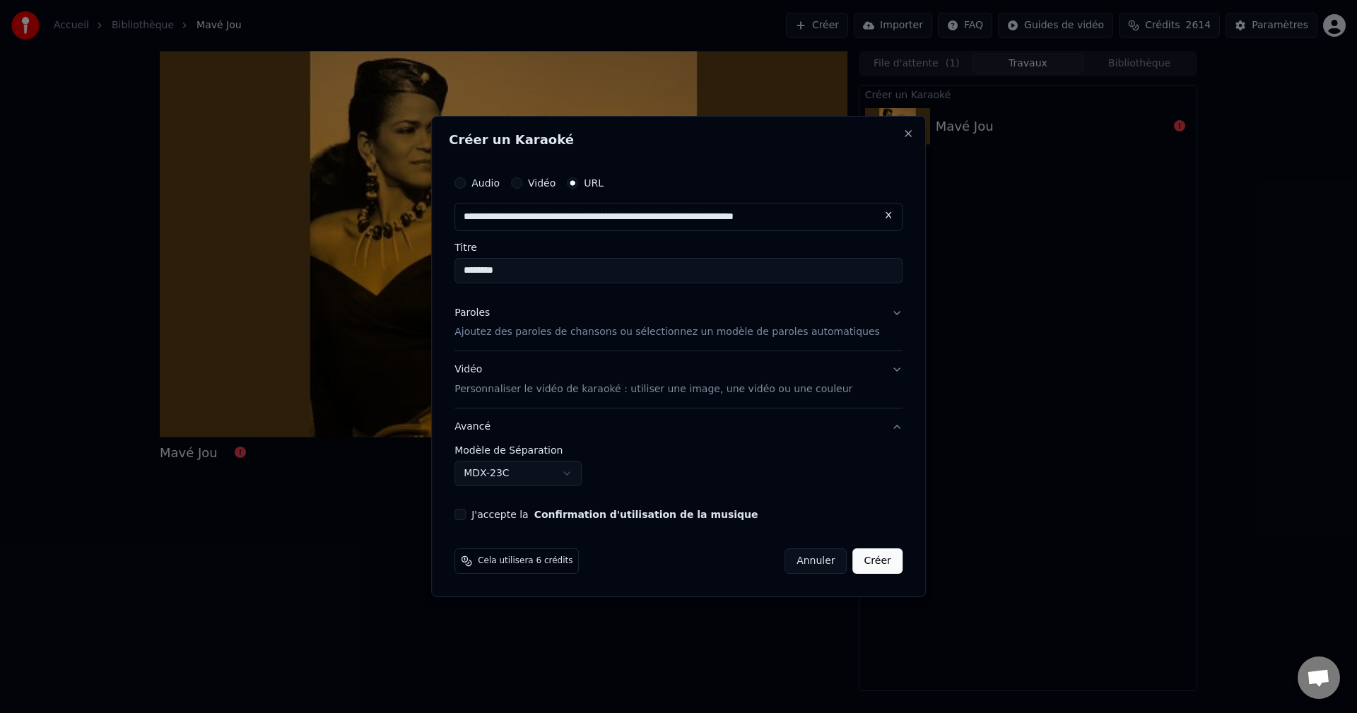
click at [504, 473] on body "**********" at bounding box center [678, 356] width 1357 height 713
click at [466, 513] on button "J'accepte la Confirmation d'utilisation de la musique" at bounding box center [460, 514] width 11 height 11
click at [863, 568] on button "Créer" at bounding box center [877, 561] width 49 height 25
select select "******"
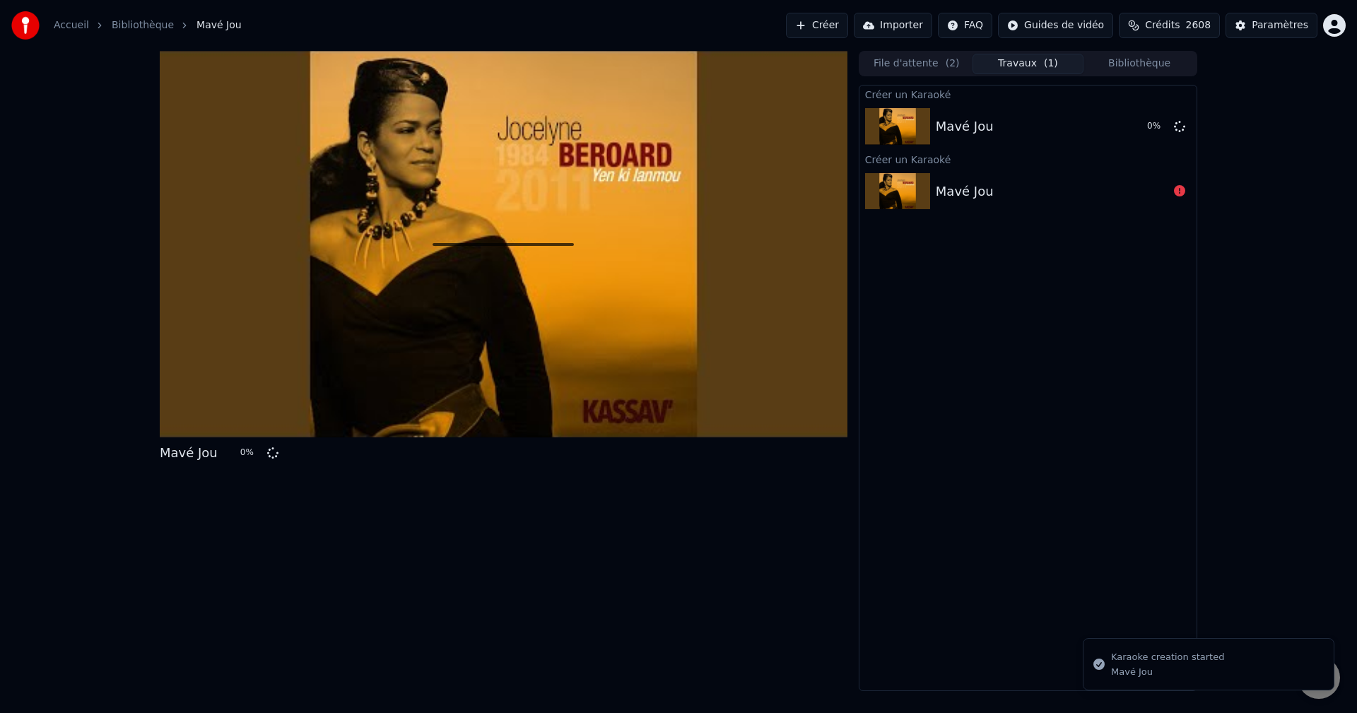
click at [1170, 24] on span "Crédits" at bounding box center [1162, 25] width 35 height 14
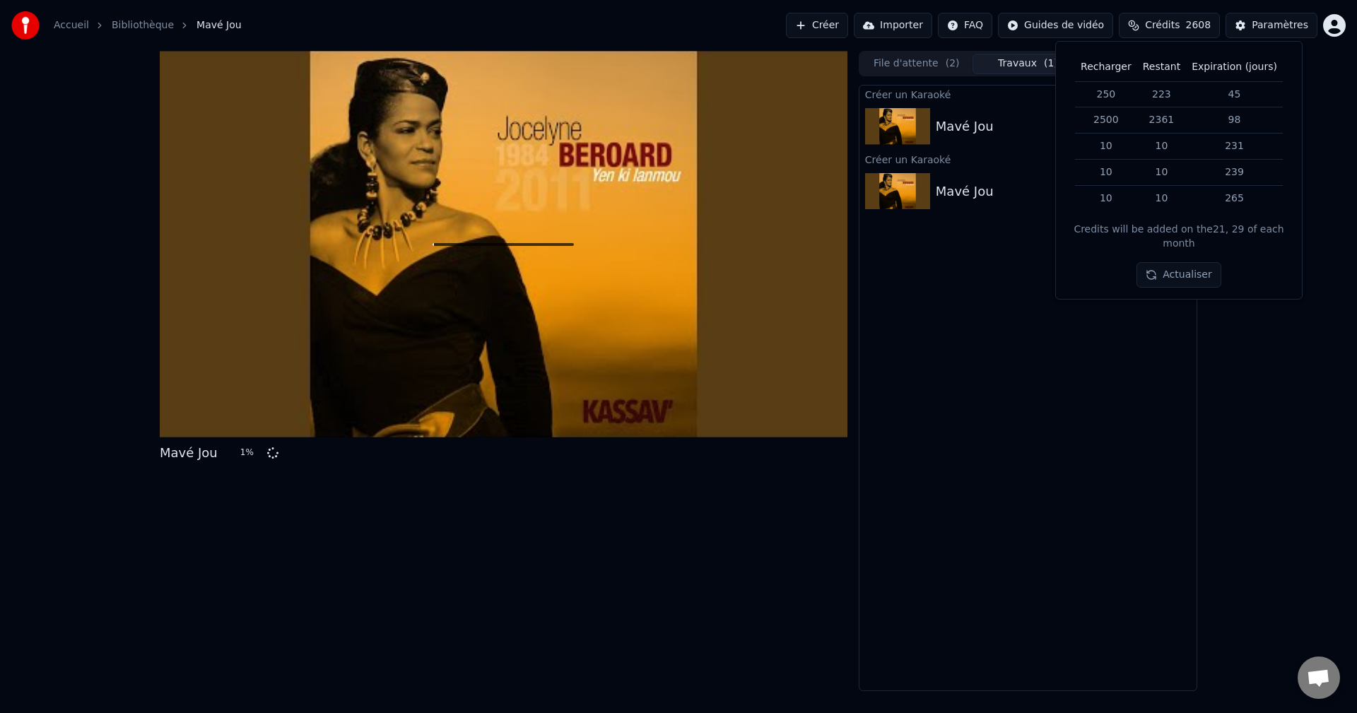
click at [980, 286] on div "Créer un Karaoké Mavé Jou 1 % Créer un Karaoké Mavé Jou" at bounding box center [1028, 388] width 339 height 607
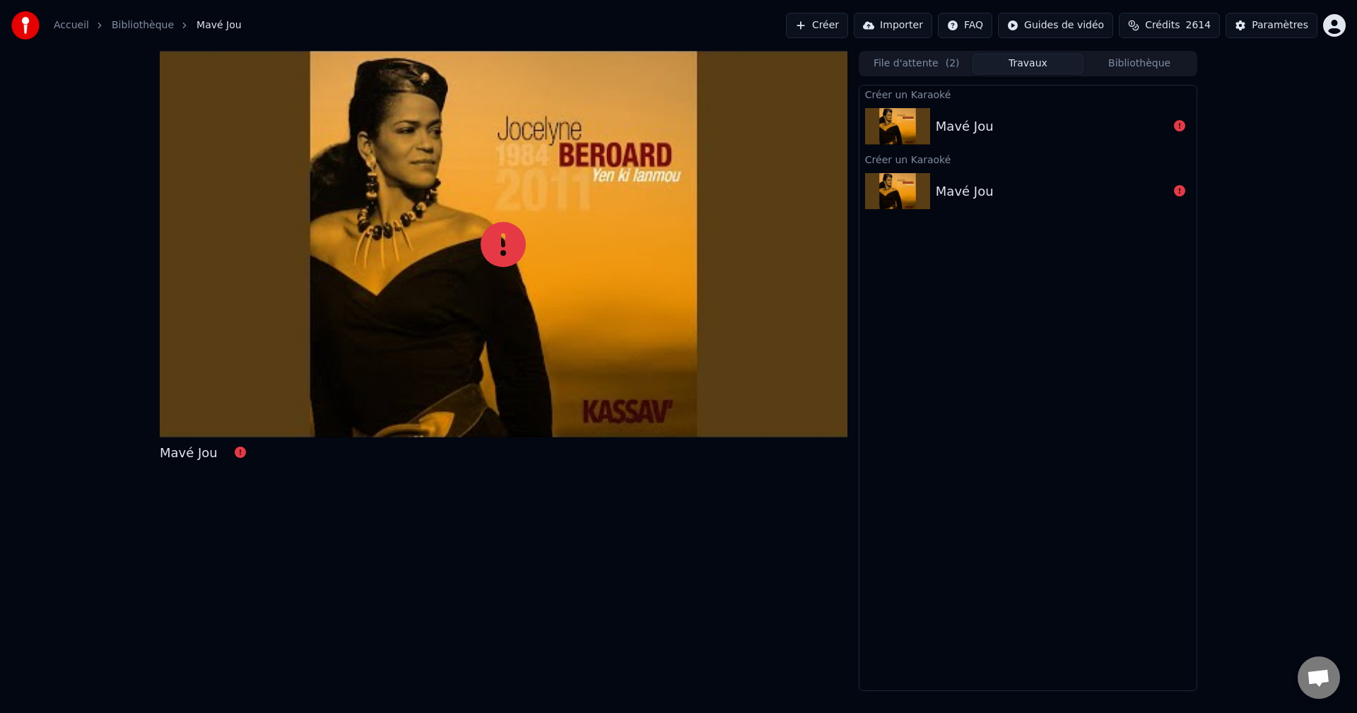
click at [1197, 26] on span "2614" at bounding box center [1198, 25] width 25 height 14
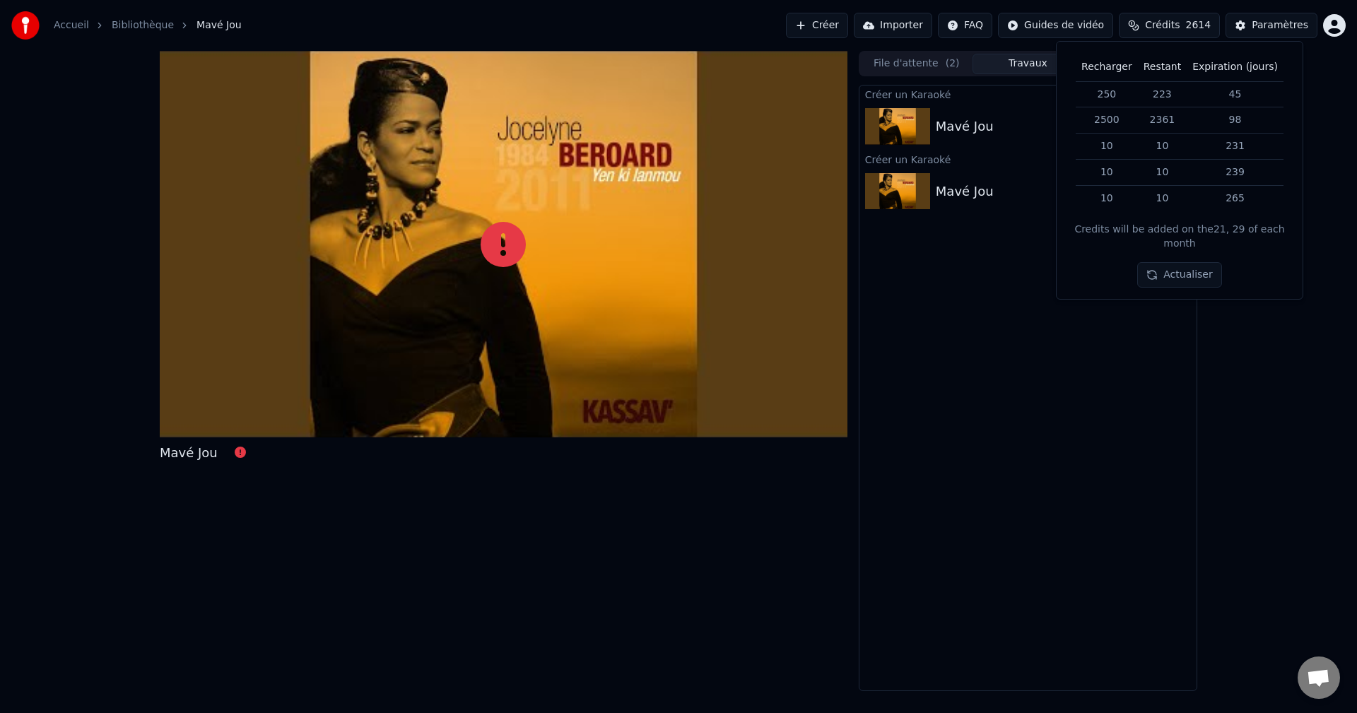
drag, startPoint x: 981, startPoint y: 274, endPoint x: 982, endPoint y: 266, distance: 8.5
click at [981, 273] on div "Créer un Karaoké Mavé Jou Créer un Karaoké Mavé Jou" at bounding box center [1028, 388] width 339 height 607
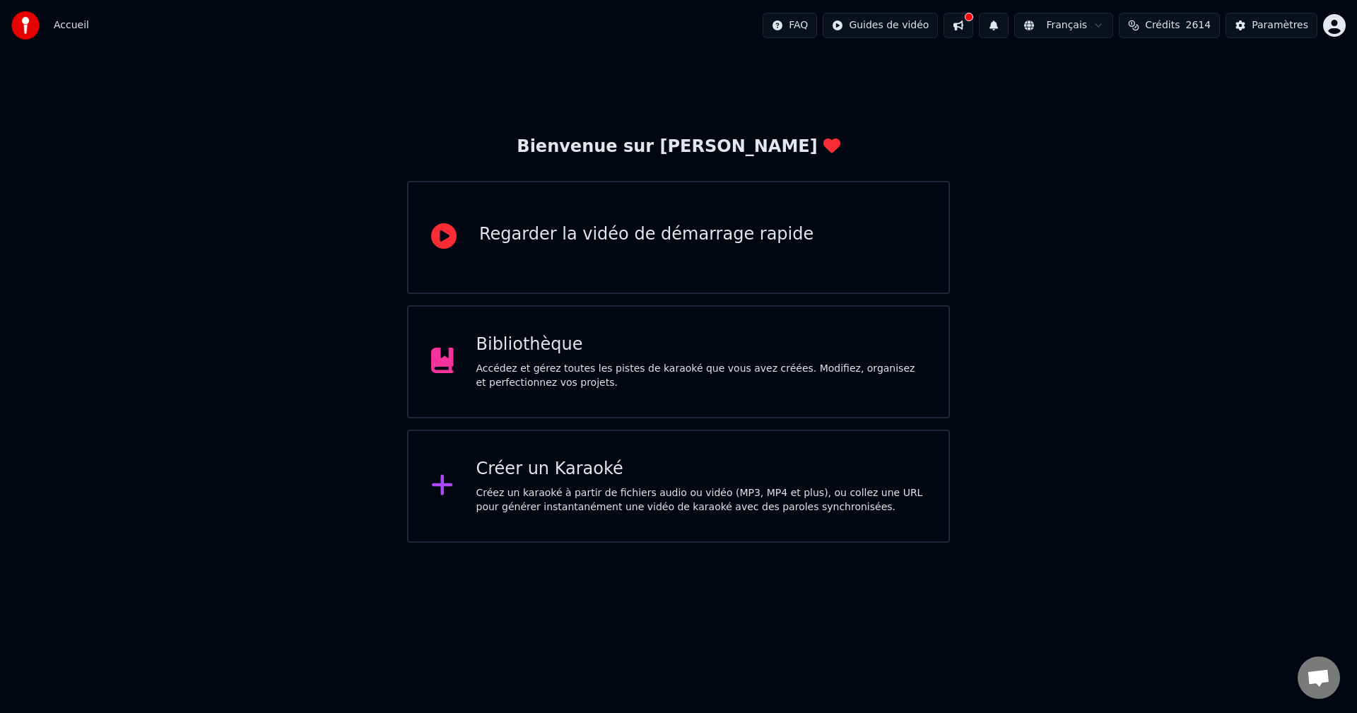
click at [664, 361] on div "Bibliothèque Accédez et gérez toutes les pistes de karaoké que vous avez créées…" at bounding box center [701, 362] width 450 height 57
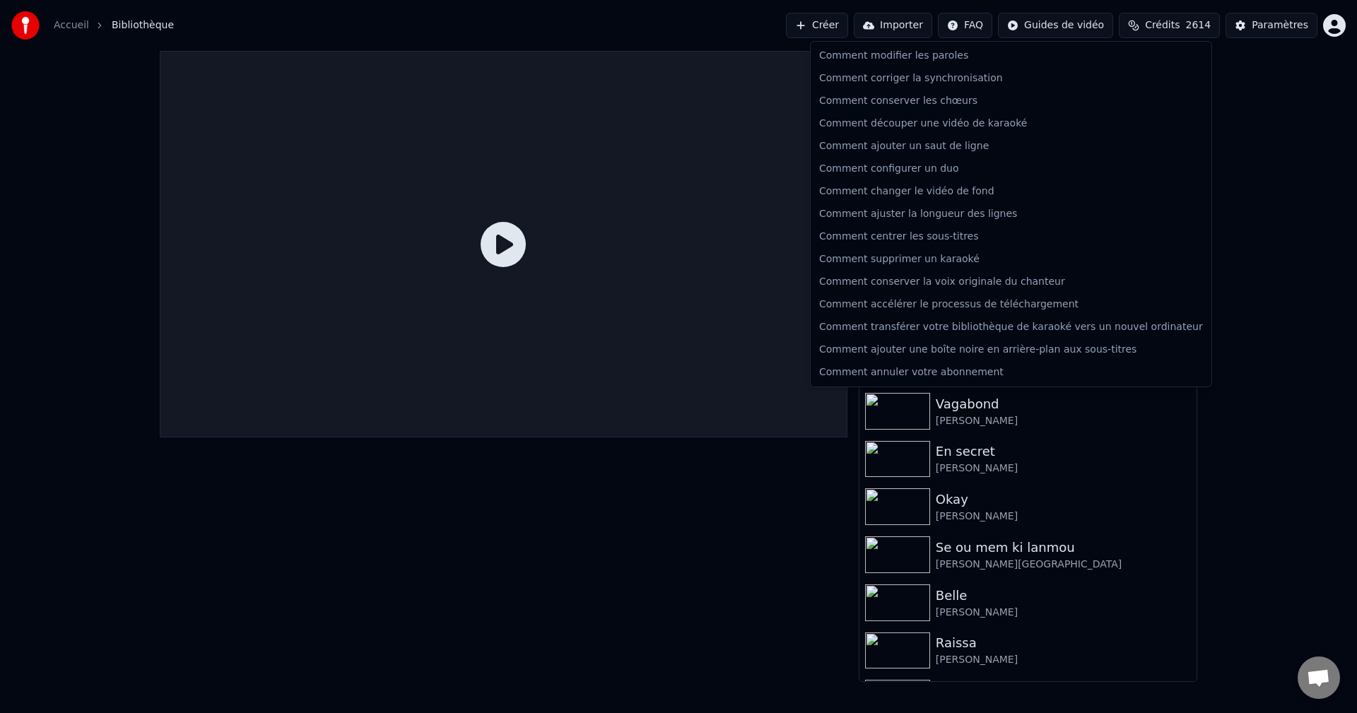
click at [970, 21] on html "Accueil Bibliothèque Créer Importer FAQ Guides de vidéo Crédits 2614 Paramètres…" at bounding box center [678, 356] width 1357 height 713
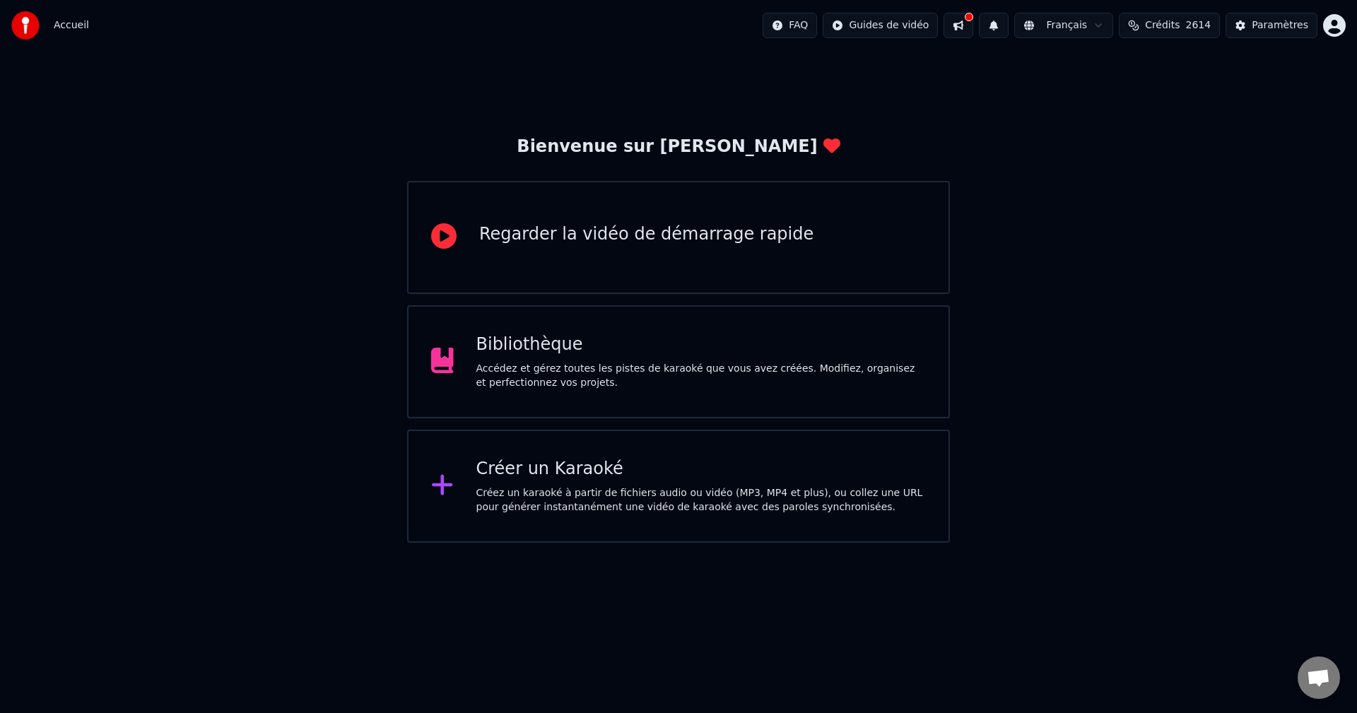
click at [973, 22] on button at bounding box center [959, 25] width 30 height 25
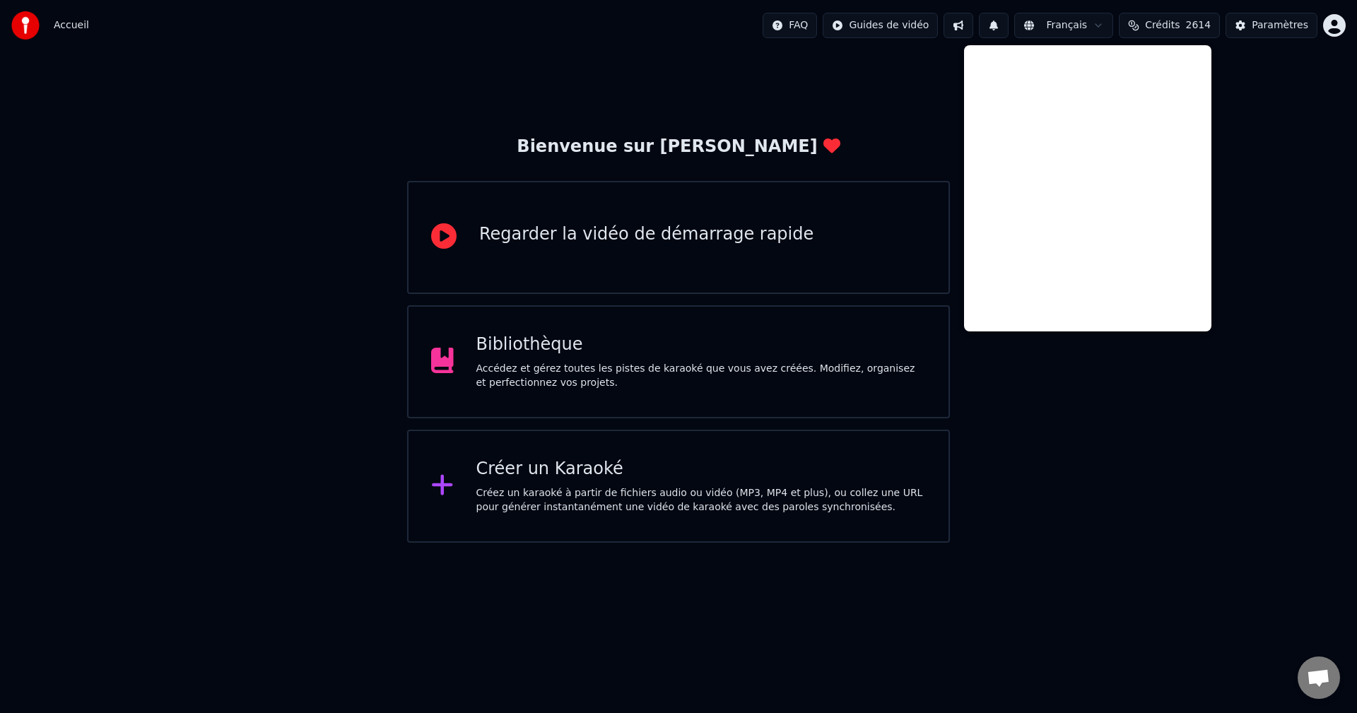
click at [657, 373] on div "Accédez et gérez toutes les pistes de karaoké que vous avez créées. Modifiez, o…" at bounding box center [701, 376] width 450 height 28
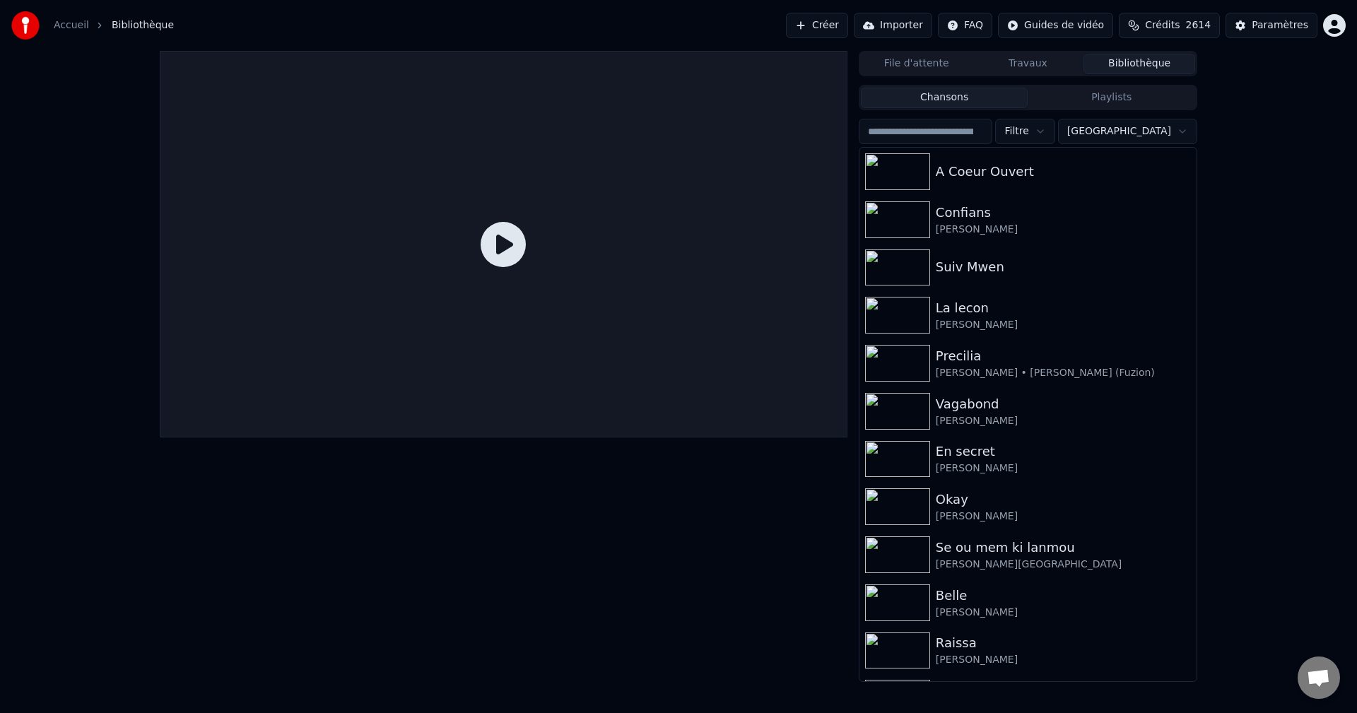
click at [848, 25] on button "Créer" at bounding box center [817, 25] width 62 height 25
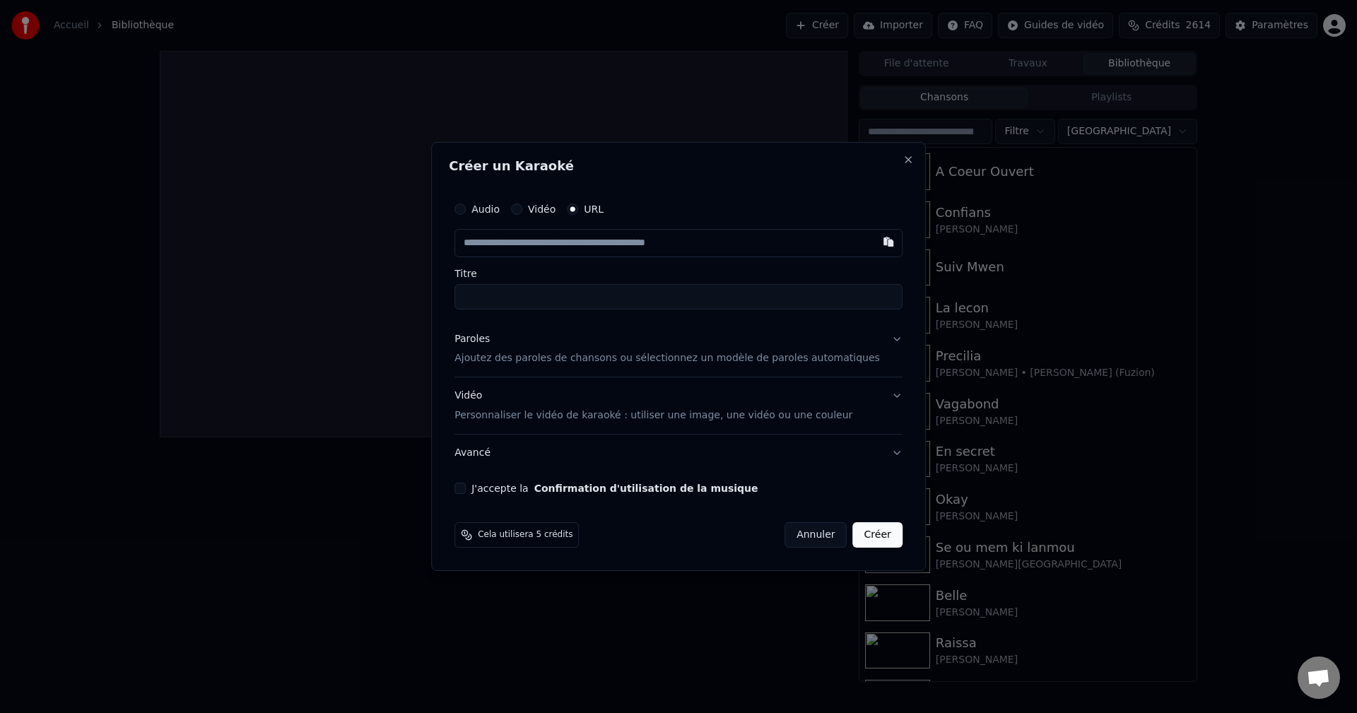
click at [530, 251] on input "text" at bounding box center [679, 243] width 448 height 28
type input "**********"
click at [490, 344] on div "Paroles" at bounding box center [472, 339] width 35 height 14
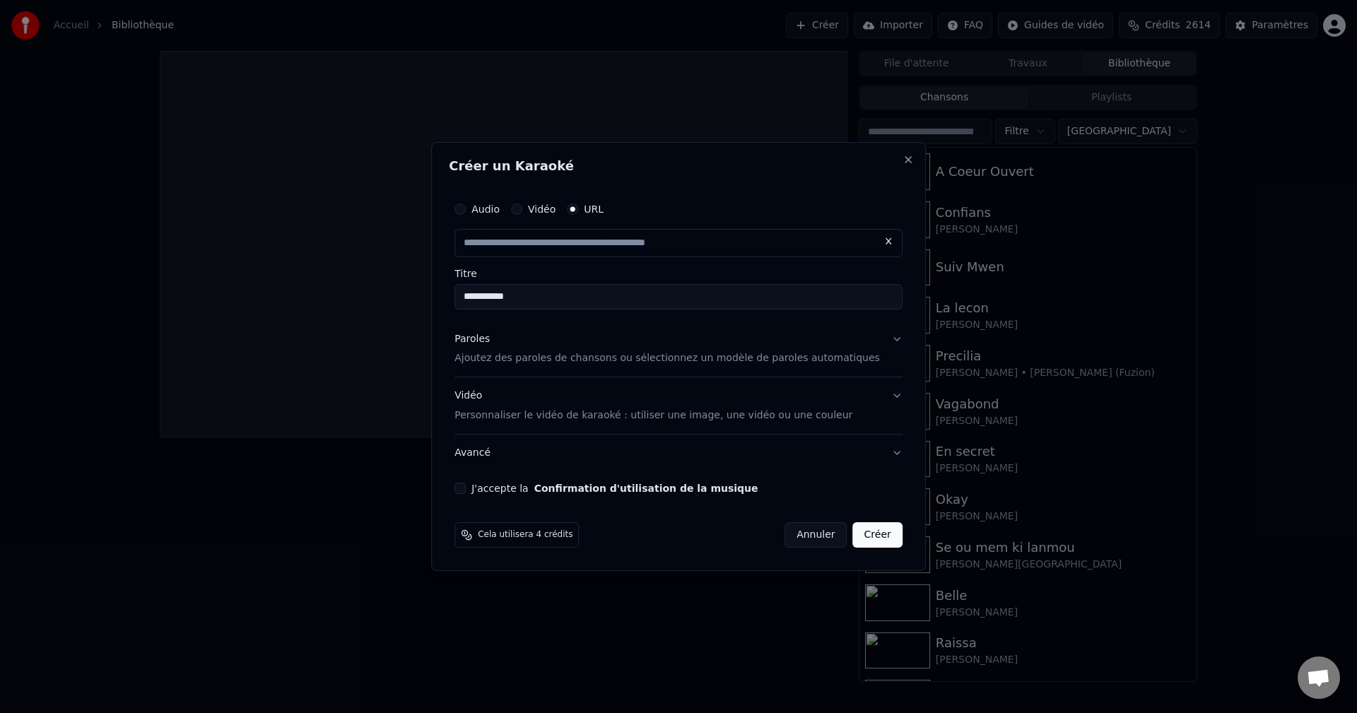
type input "**********"
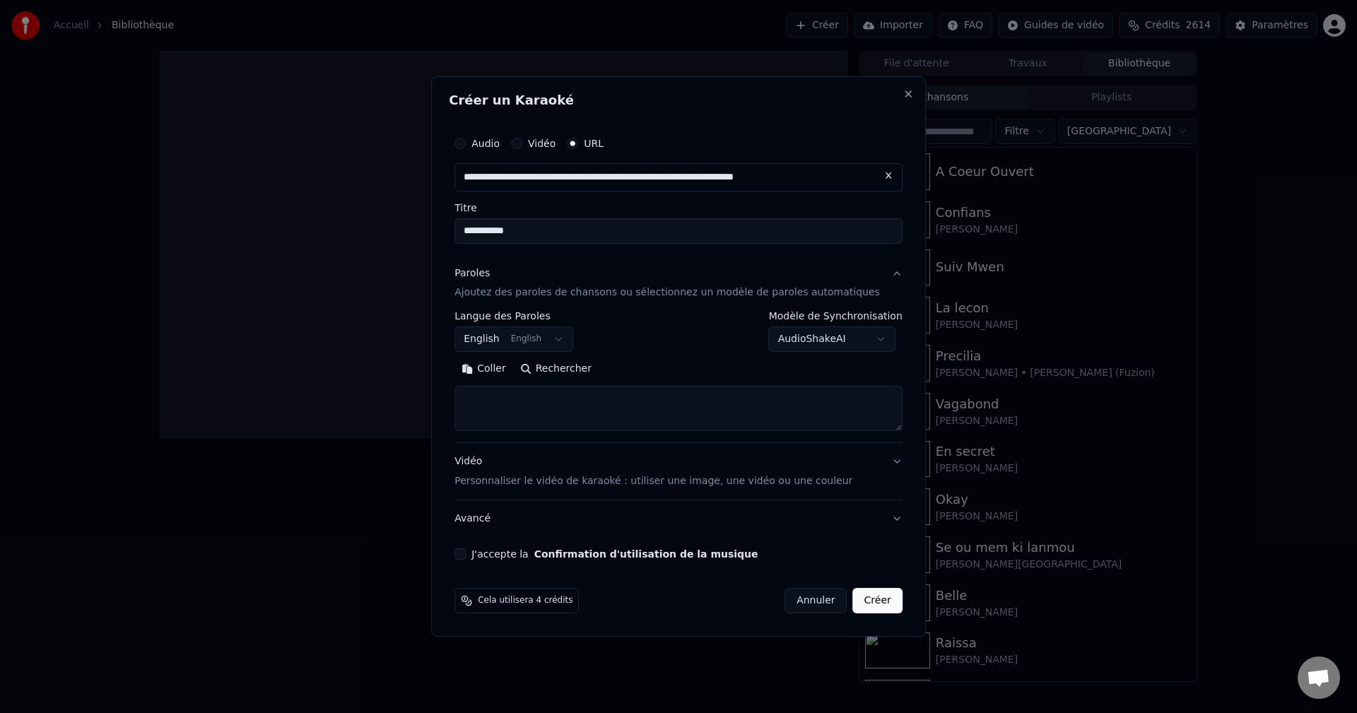
click at [490, 272] on div "Paroles" at bounding box center [472, 274] width 35 height 14
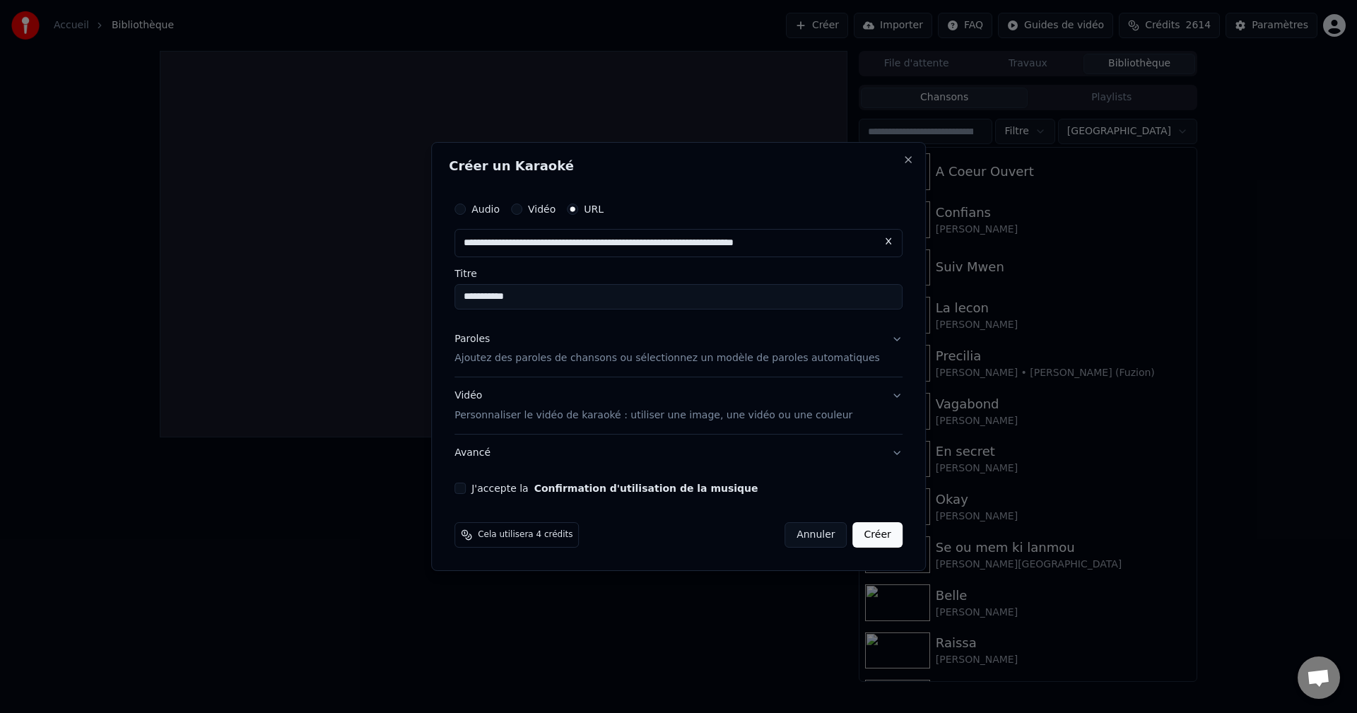
click at [490, 335] on div "Paroles" at bounding box center [472, 339] width 35 height 14
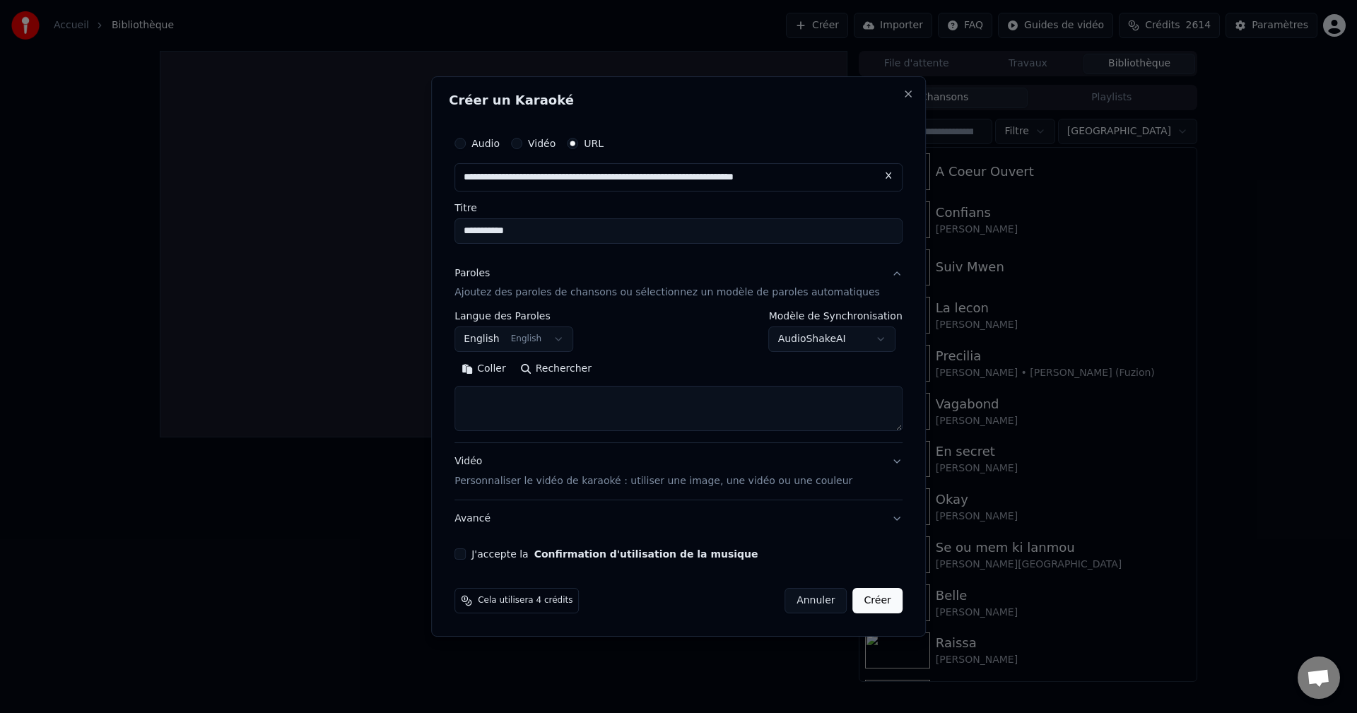
click at [512, 349] on button "English English" at bounding box center [514, 339] width 119 height 25
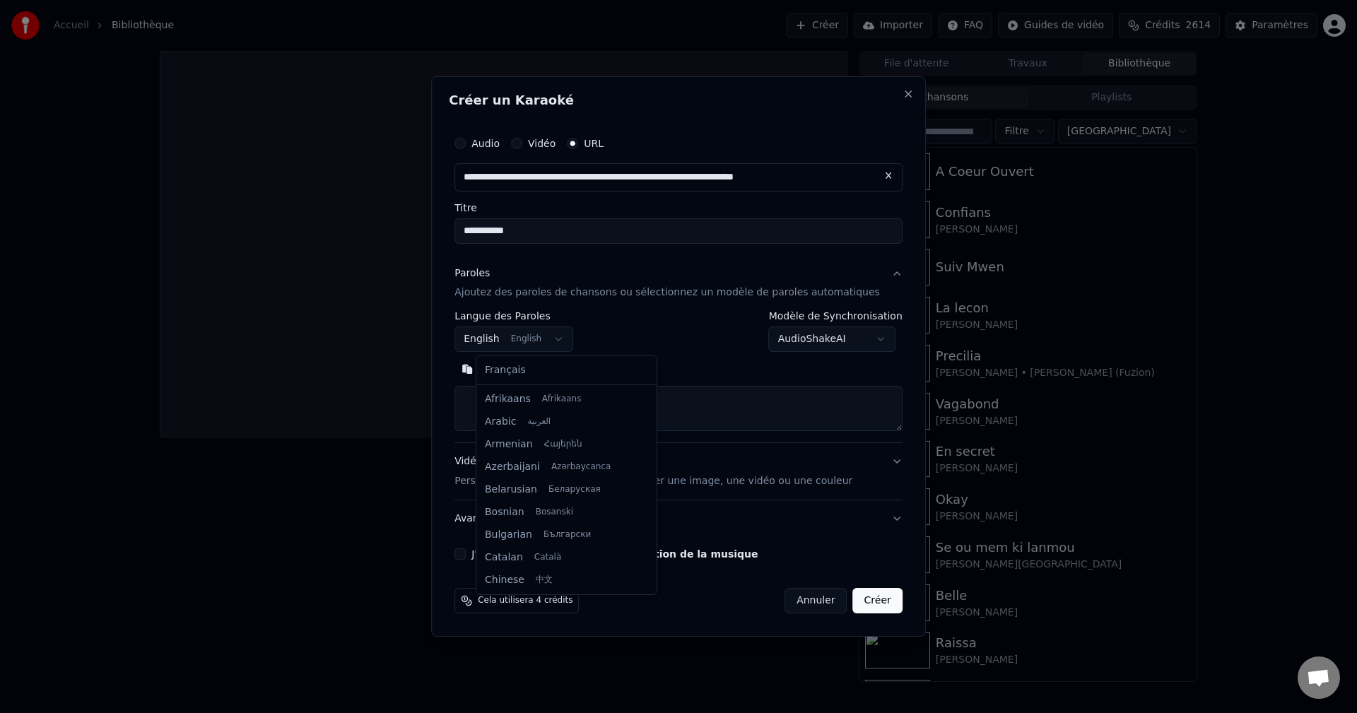
scroll to position [113, 0]
select select "**"
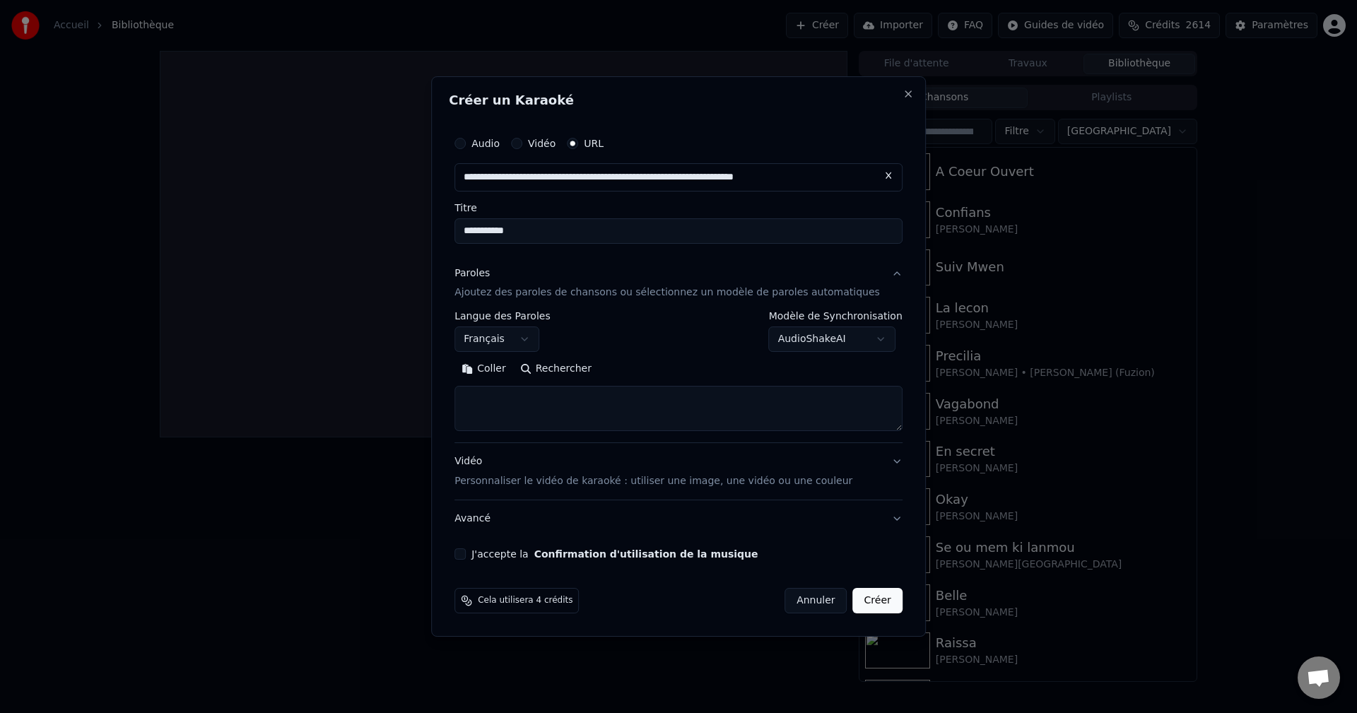
click at [513, 402] on textarea at bounding box center [679, 409] width 448 height 45
paste textarea "**********"
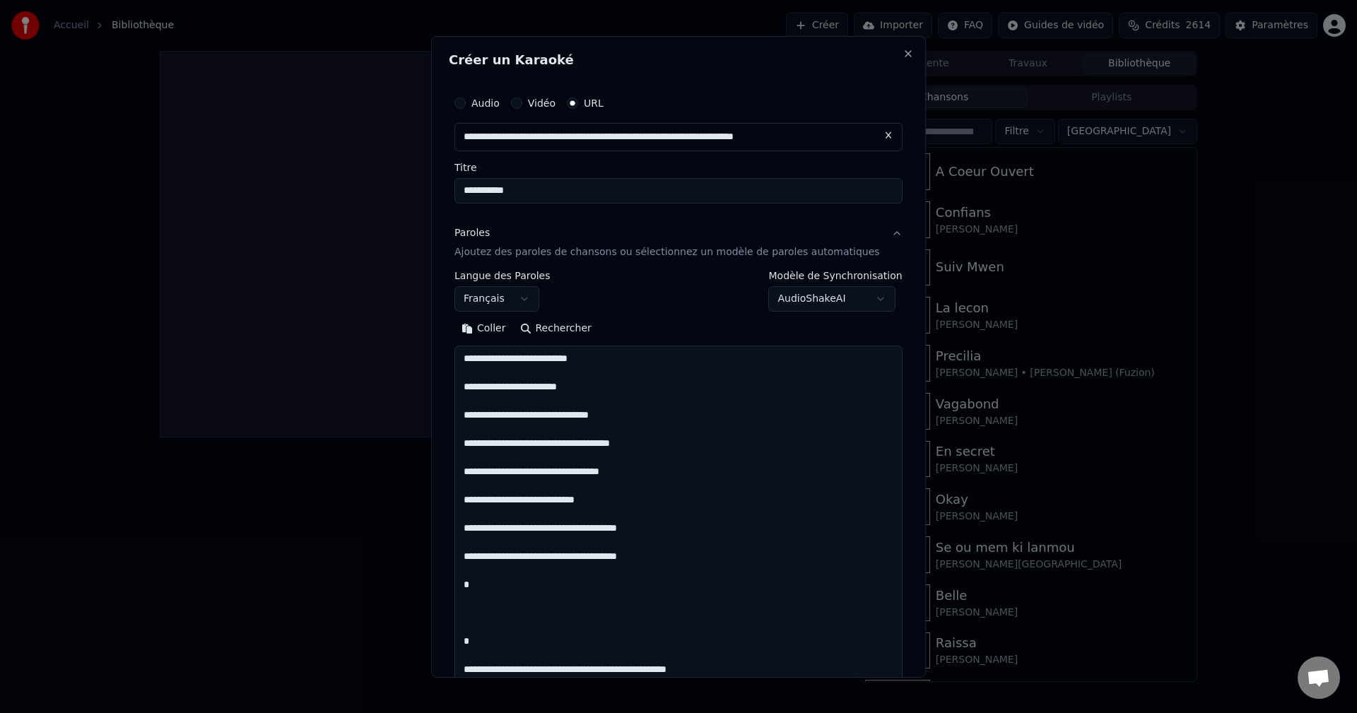
scroll to position [1643, 0]
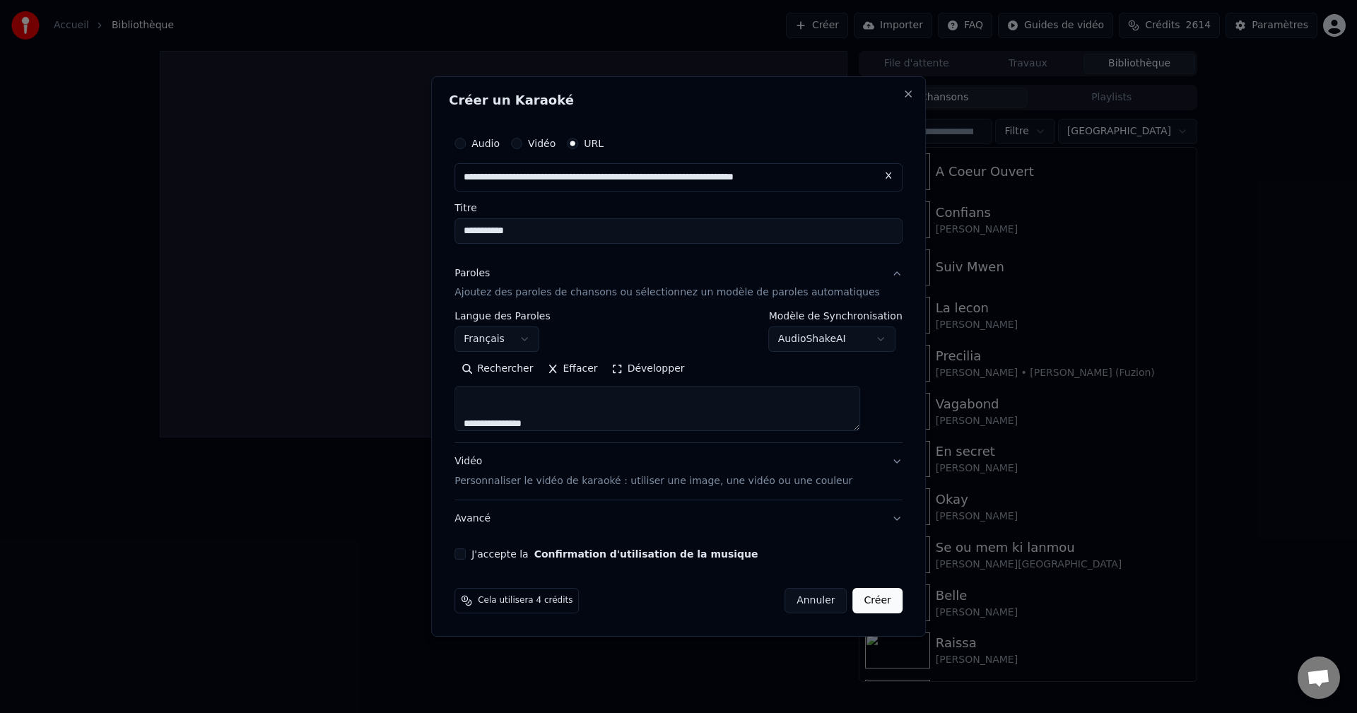
type textarea "**********"
click at [662, 372] on button "Développer" at bounding box center [648, 369] width 87 height 23
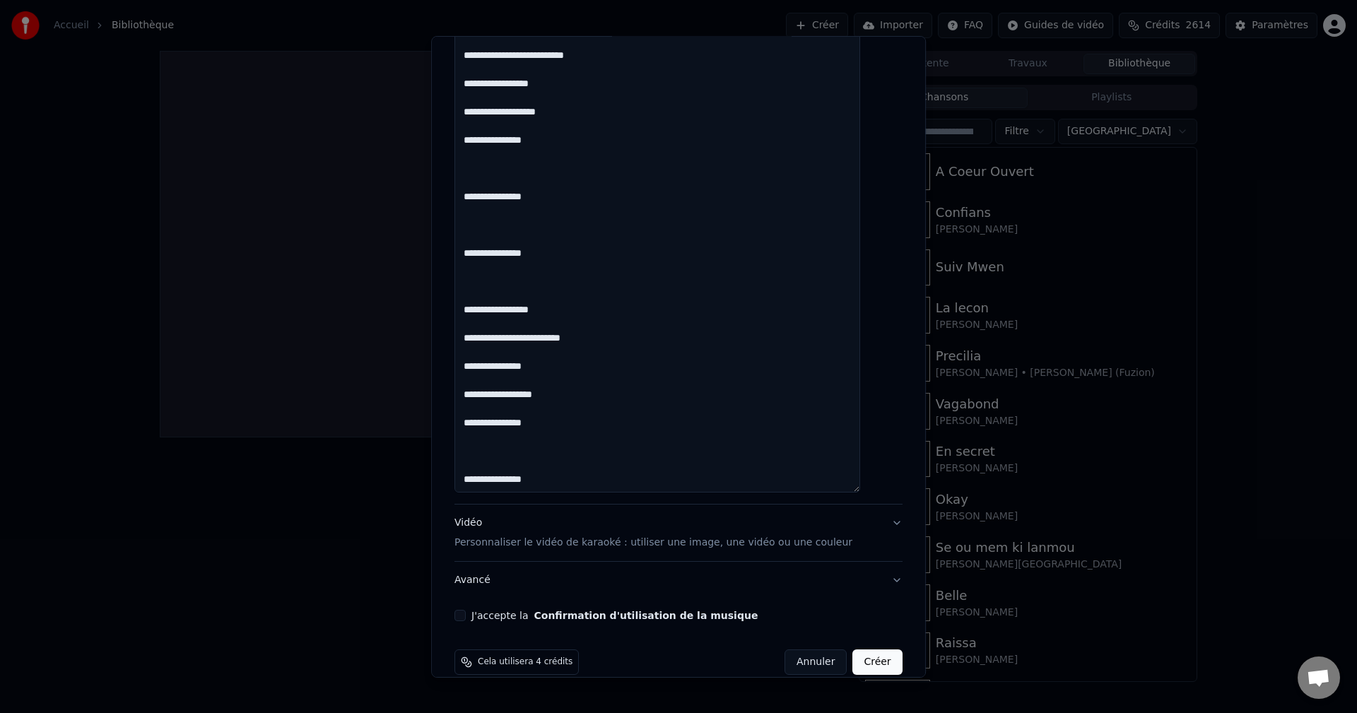
scroll to position [1566, 0]
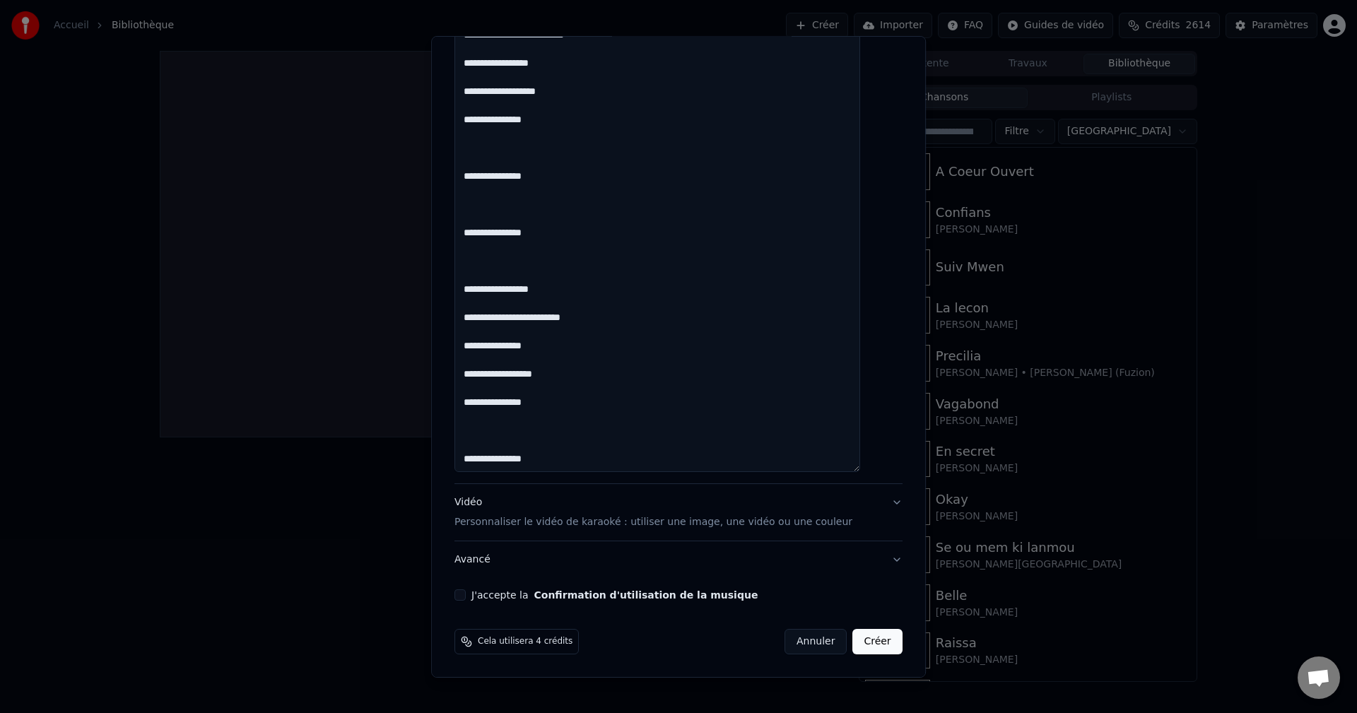
click at [489, 501] on div "Vidéo Personnaliser le vidéo de karaoké : utiliser une image, une vidéo ou une …" at bounding box center [654, 513] width 398 height 34
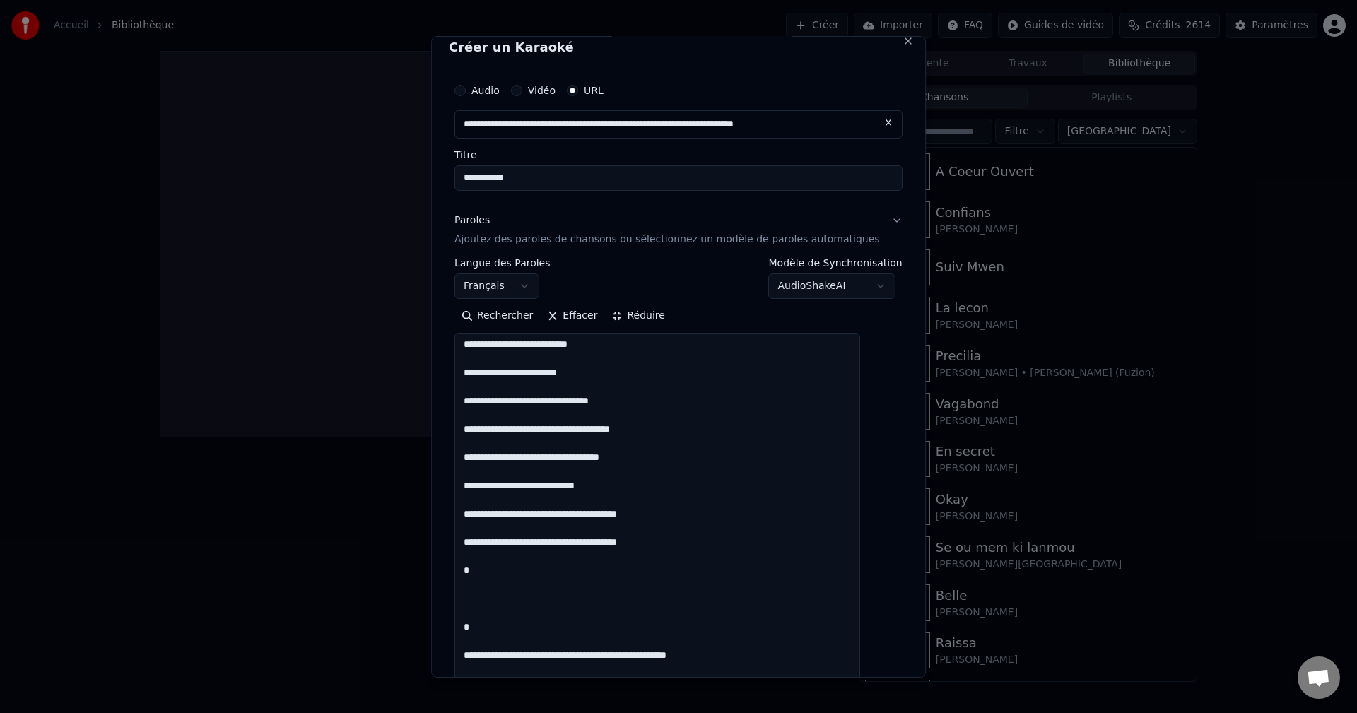
scroll to position [0, 0]
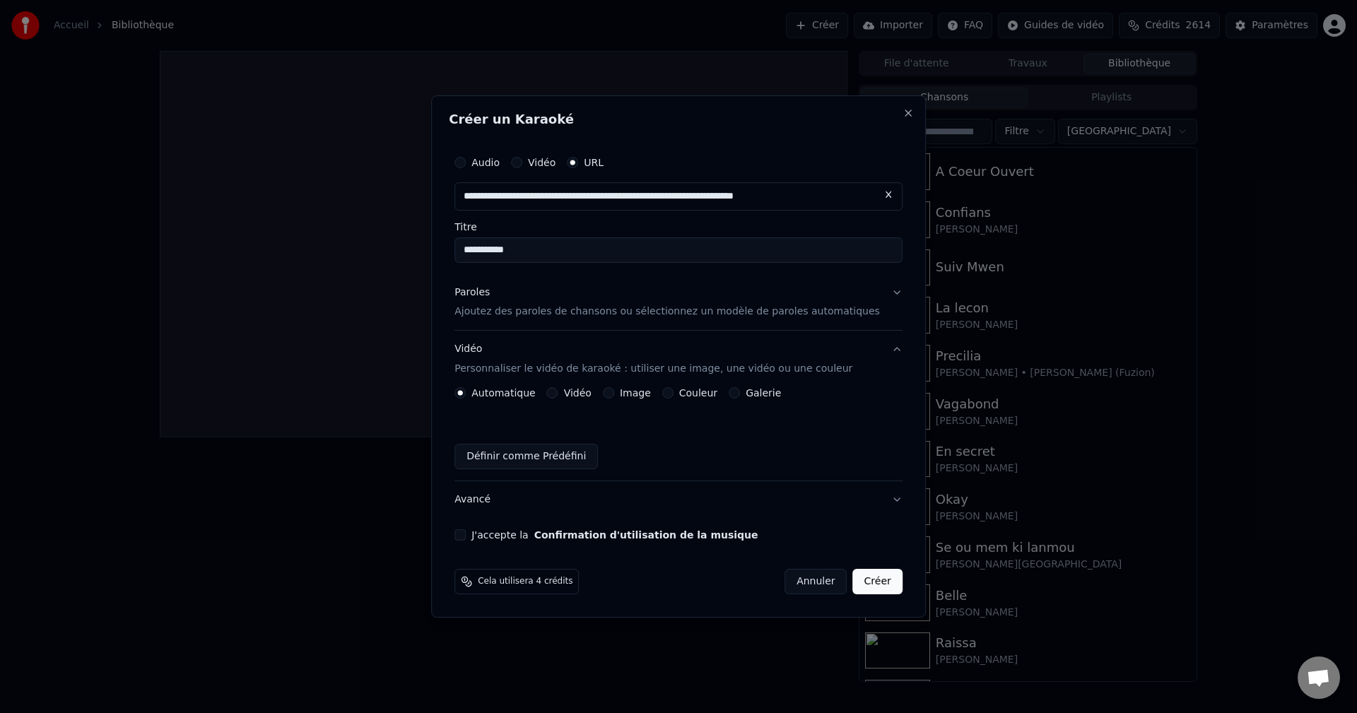
click at [614, 395] on button "Image" at bounding box center [608, 392] width 11 height 11
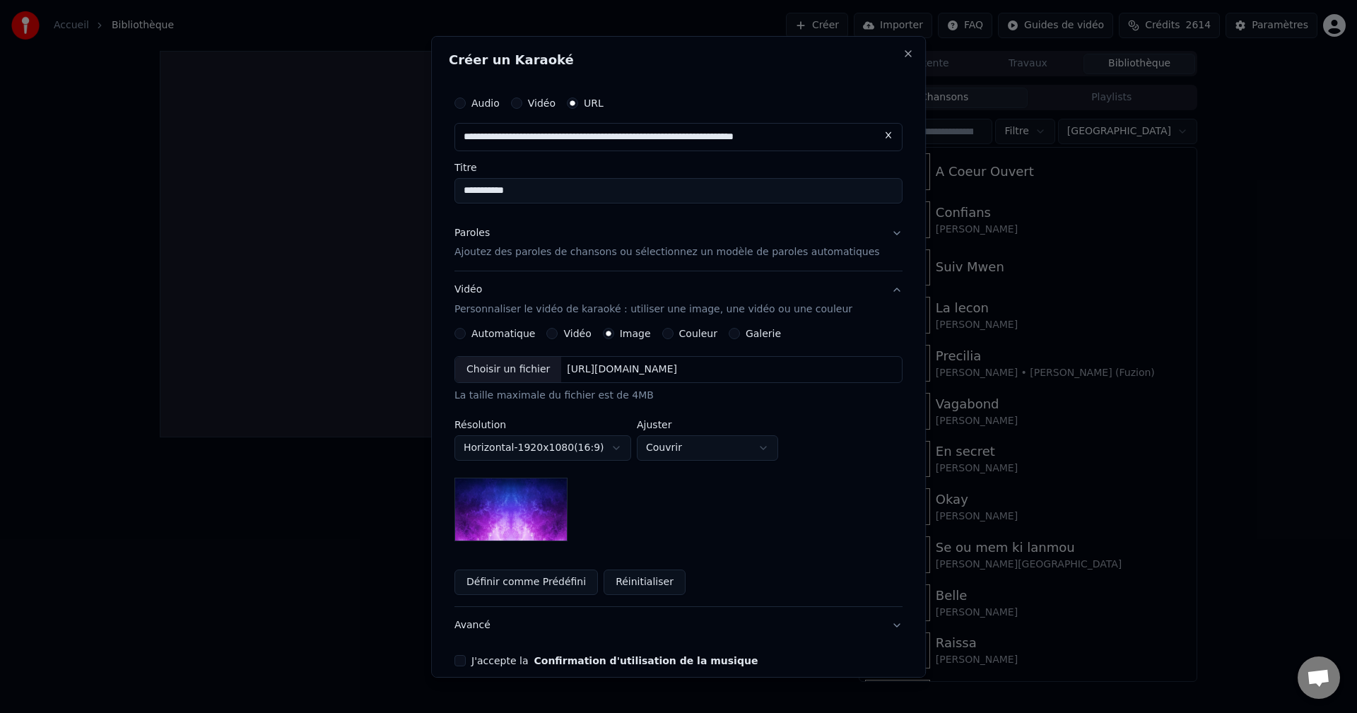
click at [527, 373] on div "Choisir un fichier" at bounding box center [508, 369] width 106 height 25
click at [534, 368] on div "Choisir un fichier" at bounding box center [508, 369] width 106 height 25
click at [536, 379] on div "Choisir un fichier" at bounding box center [508, 369] width 106 height 25
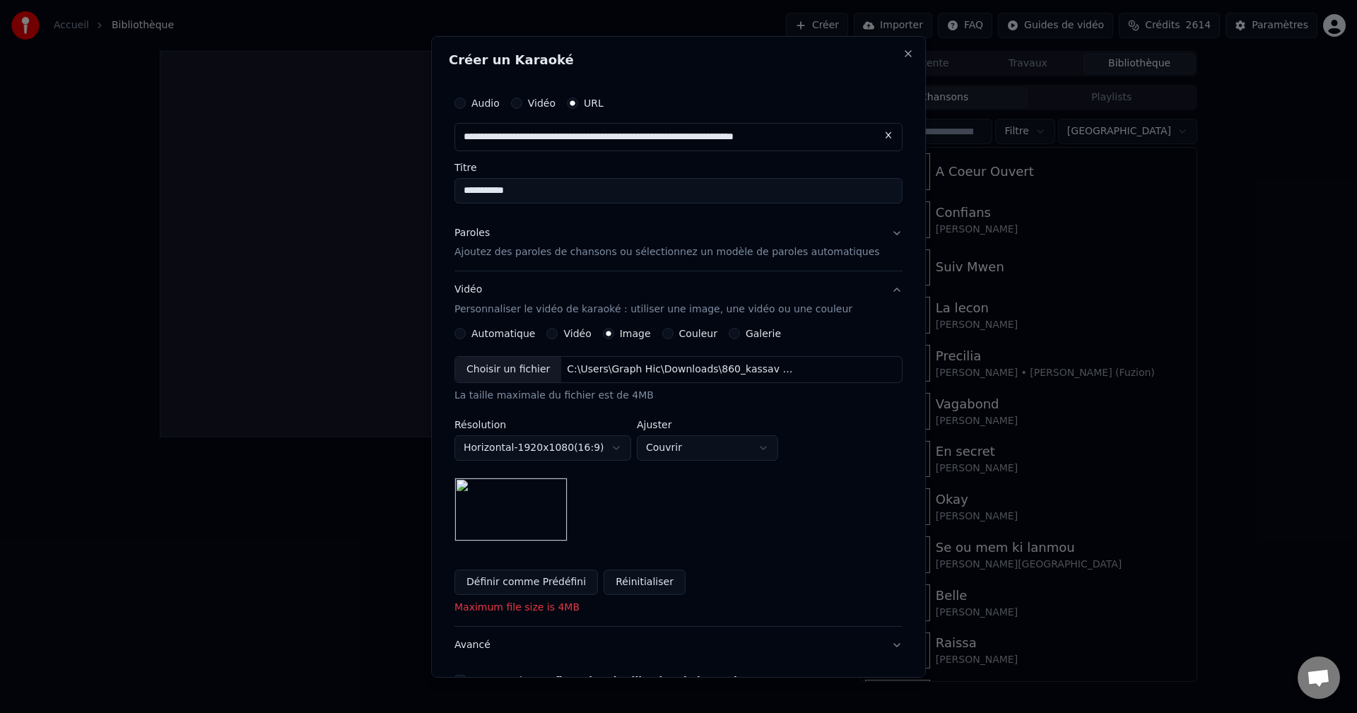
click at [474, 646] on button "Avancé" at bounding box center [679, 645] width 448 height 37
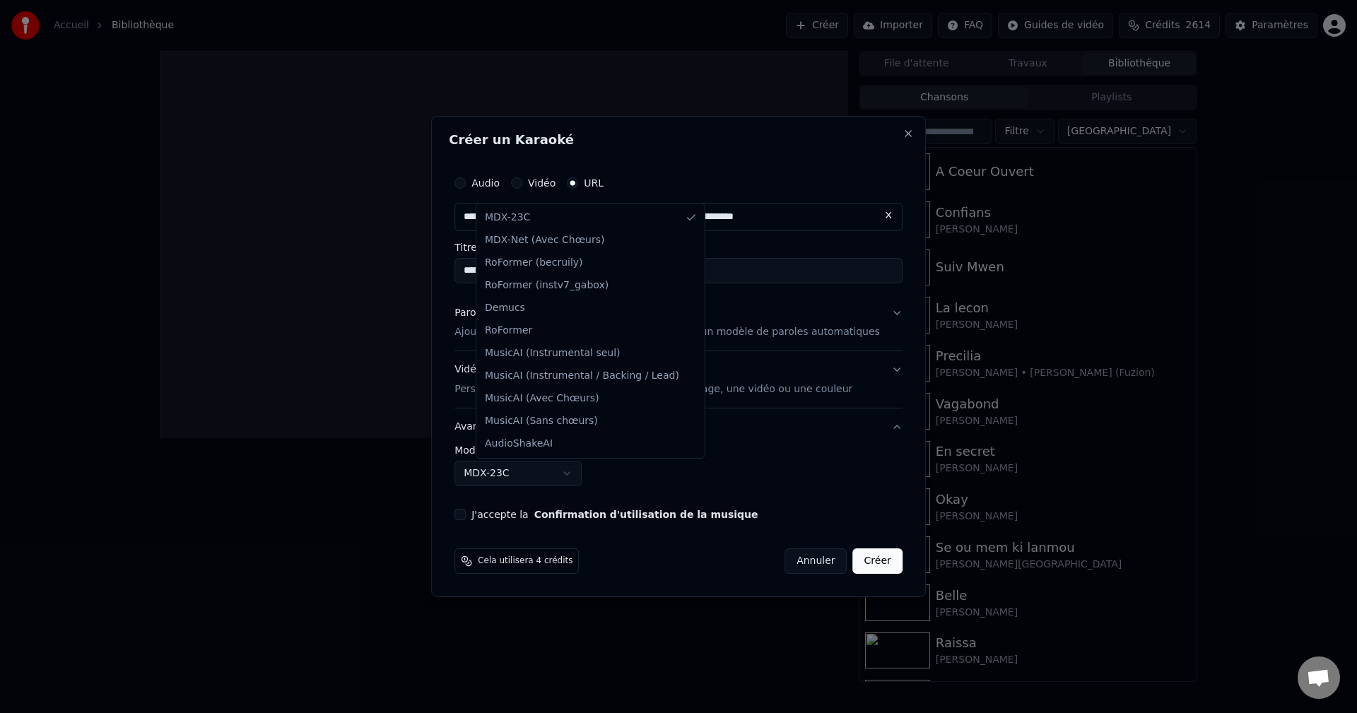
click at [505, 464] on body "**********" at bounding box center [678, 356] width 1357 height 713
select select "**********"
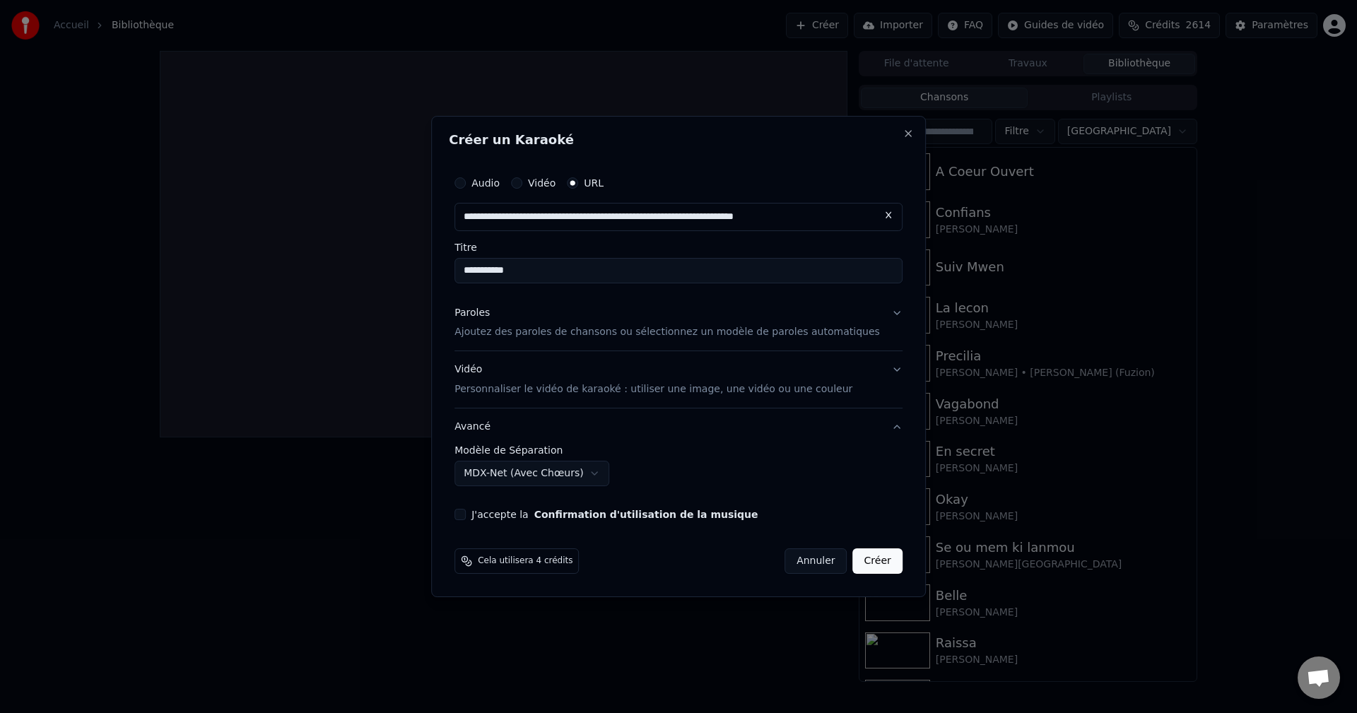
click at [466, 512] on button "J'accepte la Confirmation d'utilisation de la musique" at bounding box center [460, 514] width 11 height 11
click at [858, 561] on button "Créer" at bounding box center [877, 561] width 49 height 25
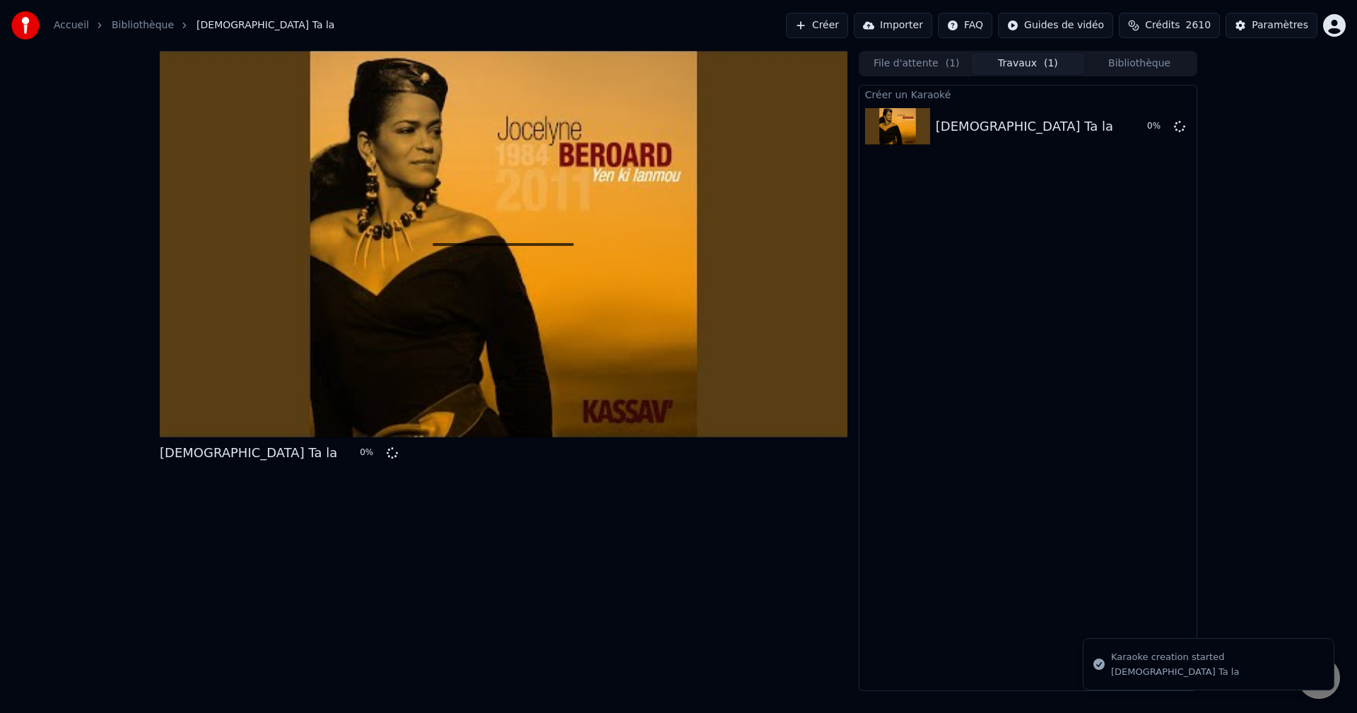
click at [1171, 23] on span "Crédits" at bounding box center [1162, 25] width 35 height 14
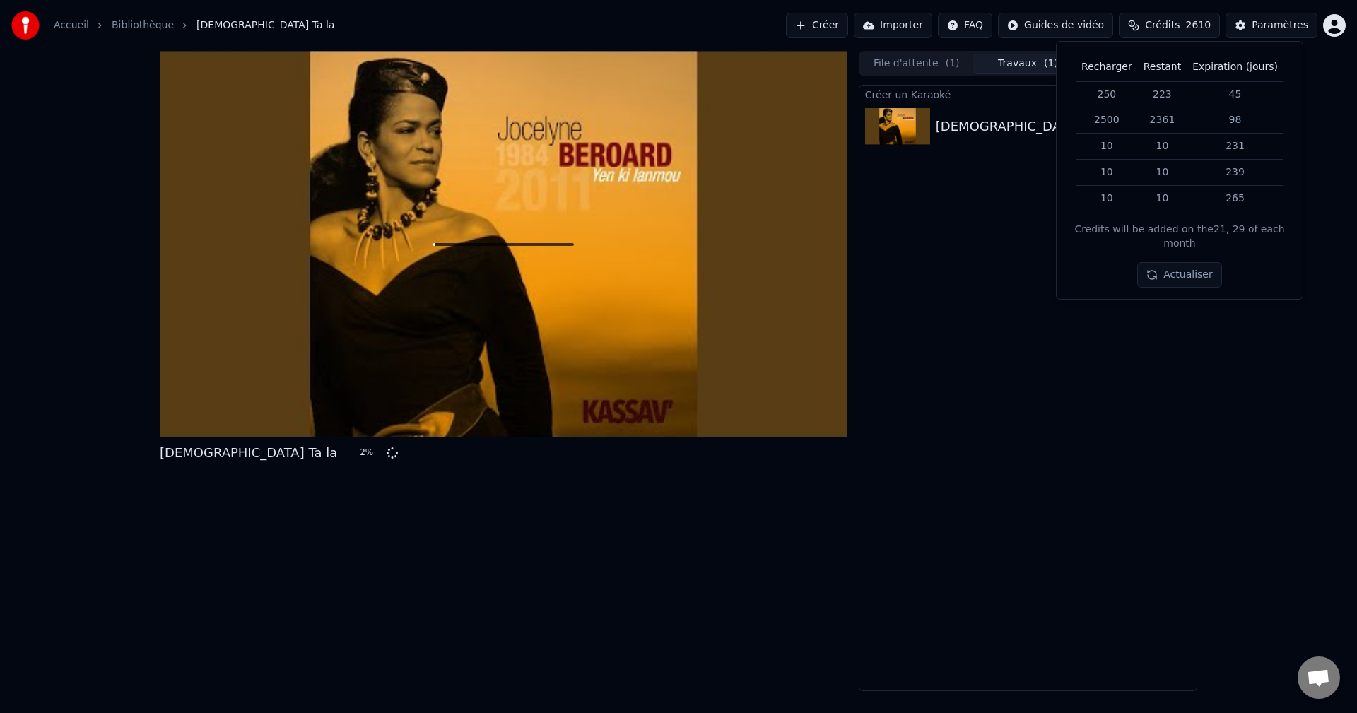
click at [993, 251] on div "Créer un Karaoké Moman Ta la 2 %" at bounding box center [1028, 388] width 339 height 607
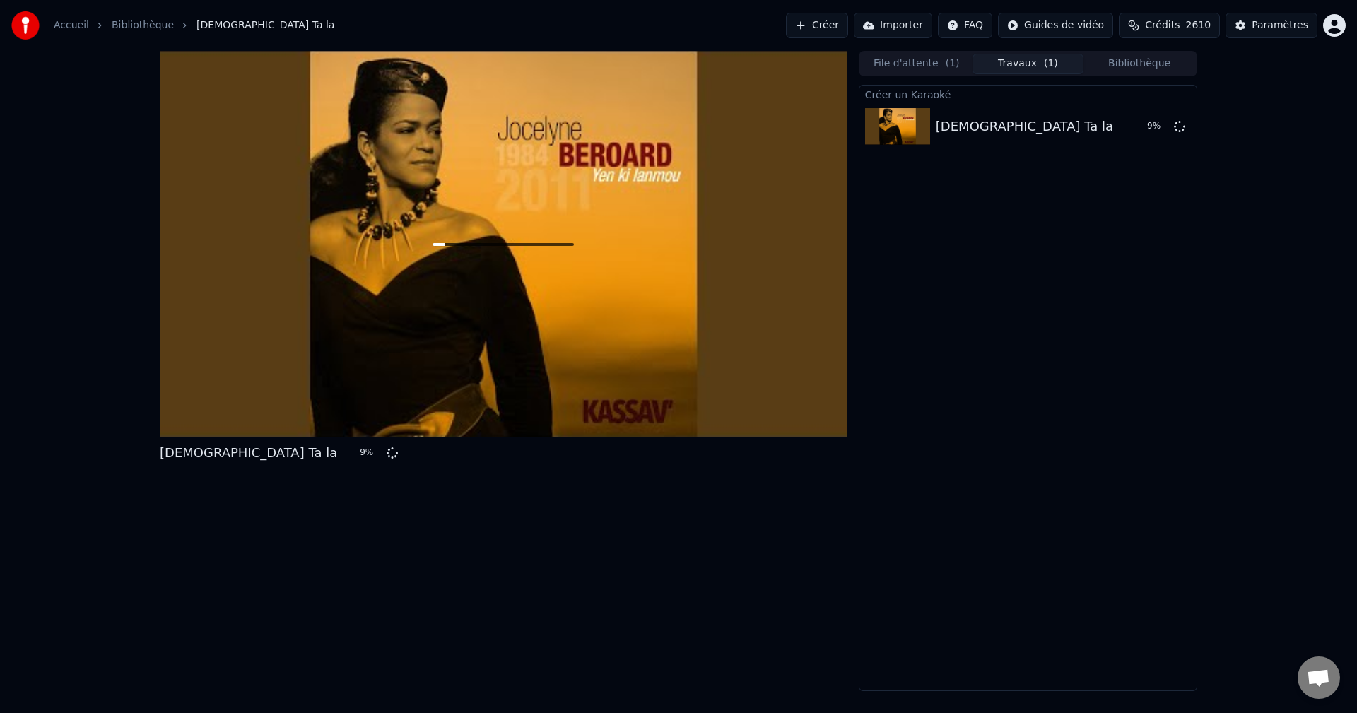
click at [837, 23] on button "Créer" at bounding box center [817, 25] width 62 height 25
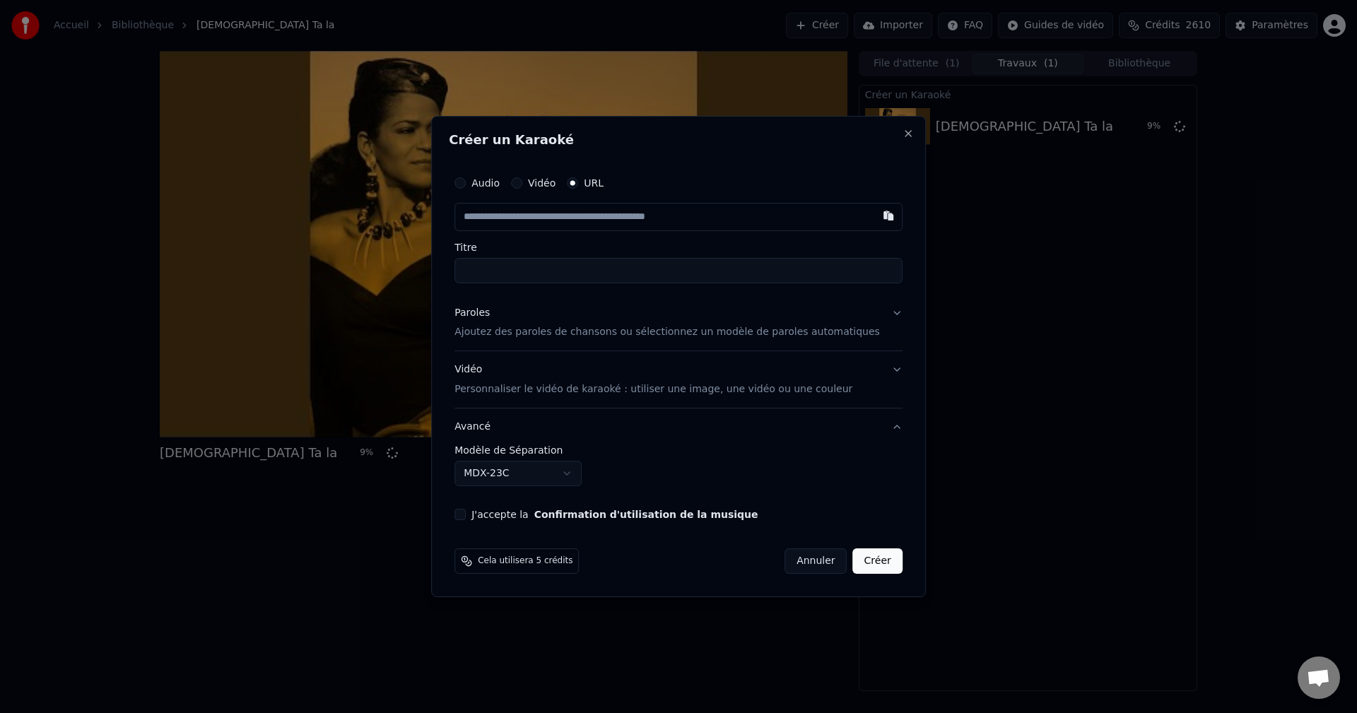
click at [553, 220] on input "text" at bounding box center [679, 217] width 448 height 28
type input "**********"
type input "********"
type input "**********"
click at [490, 314] on div "Paroles" at bounding box center [472, 313] width 35 height 14
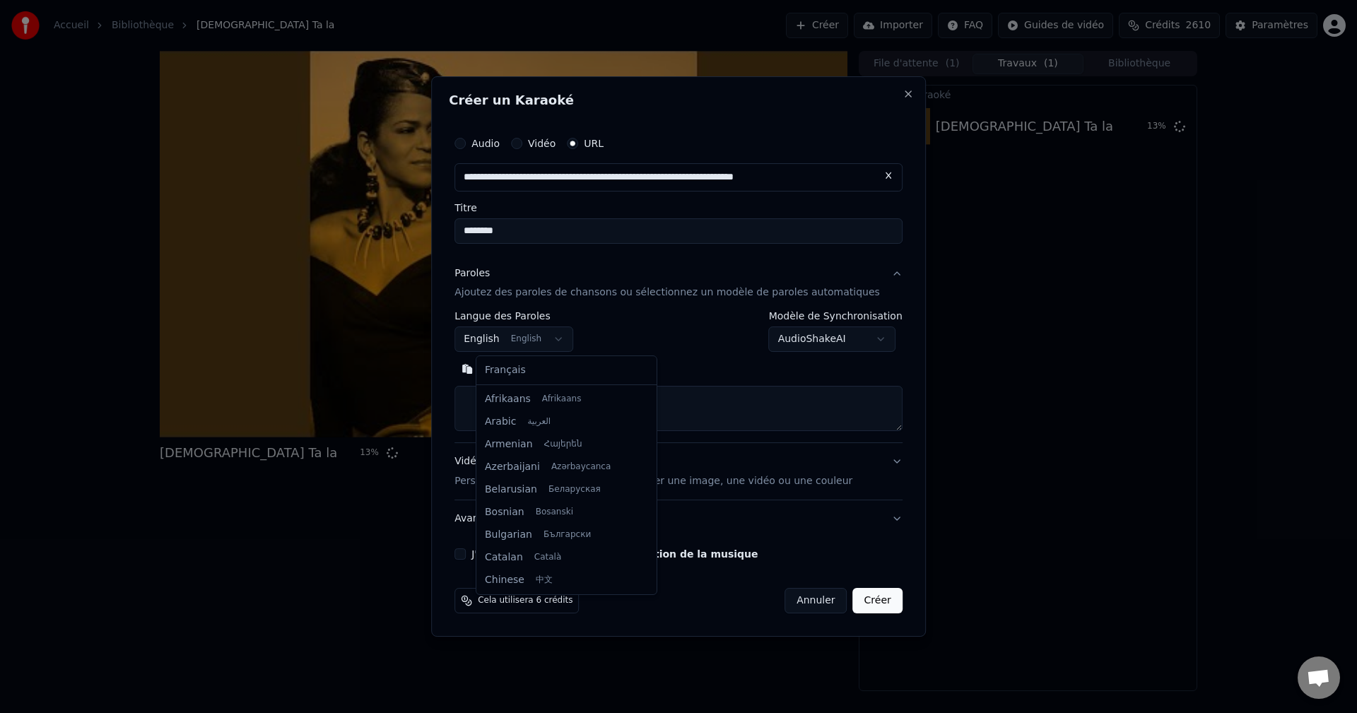
click at [510, 342] on body "**********" at bounding box center [678, 356] width 1357 height 713
select select "**"
drag, startPoint x: 508, startPoint y: 363, endPoint x: 513, endPoint y: 387, distance: 24.0
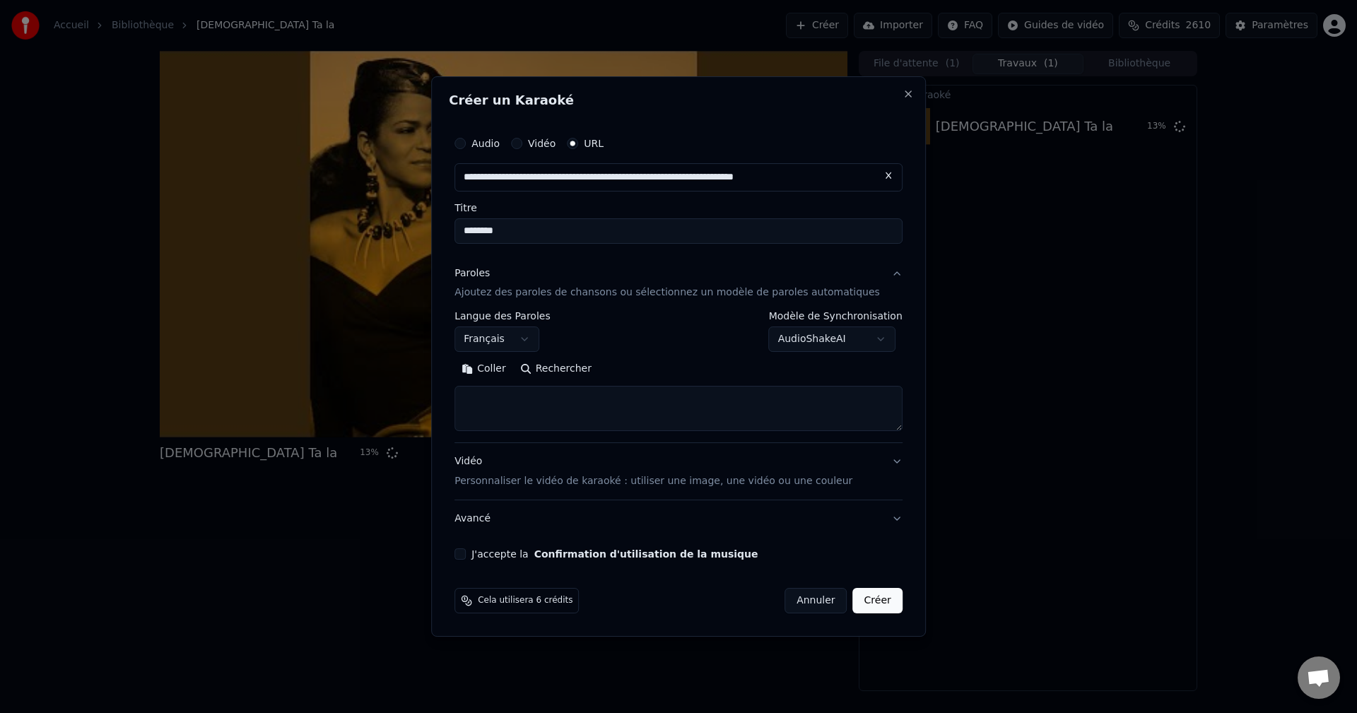
click at [517, 411] on textarea at bounding box center [679, 409] width 448 height 45
paste textarea "**********"
type textarea "**********"
click at [673, 370] on button "Développer" at bounding box center [648, 369] width 87 height 23
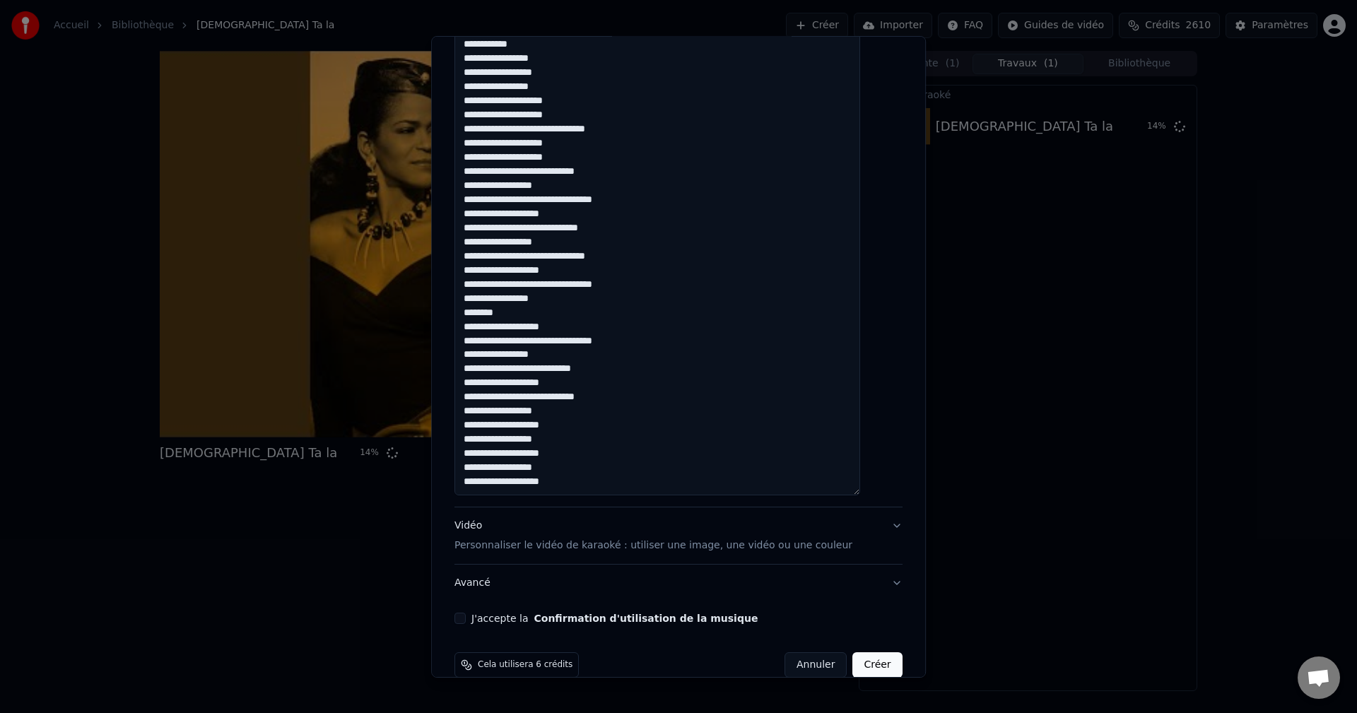
scroll to position [916, 0]
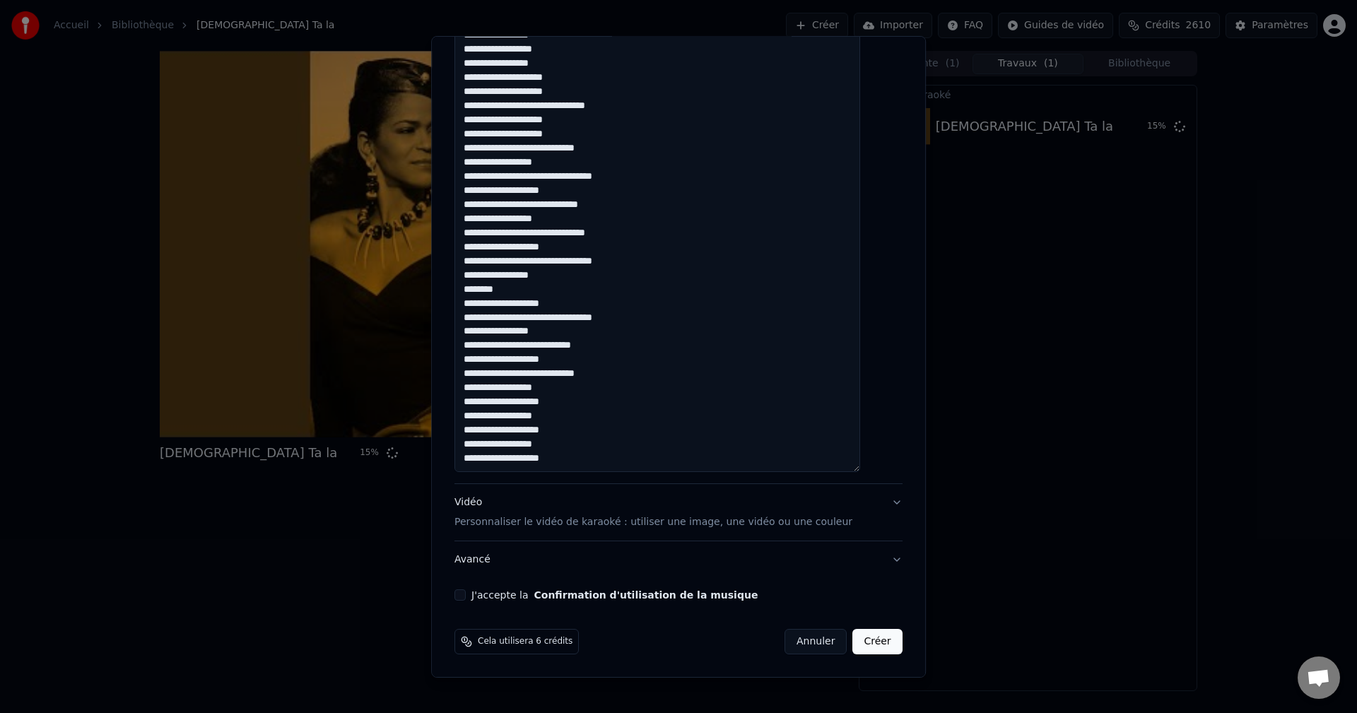
click at [466, 597] on button "J'accepte la Confirmation d'utilisation de la musique" at bounding box center [460, 595] width 11 height 11
click at [482, 505] on div "Vidéo Personnaliser le vidéo de karaoké : utiliser une image, une vidéo ou une …" at bounding box center [654, 513] width 398 height 34
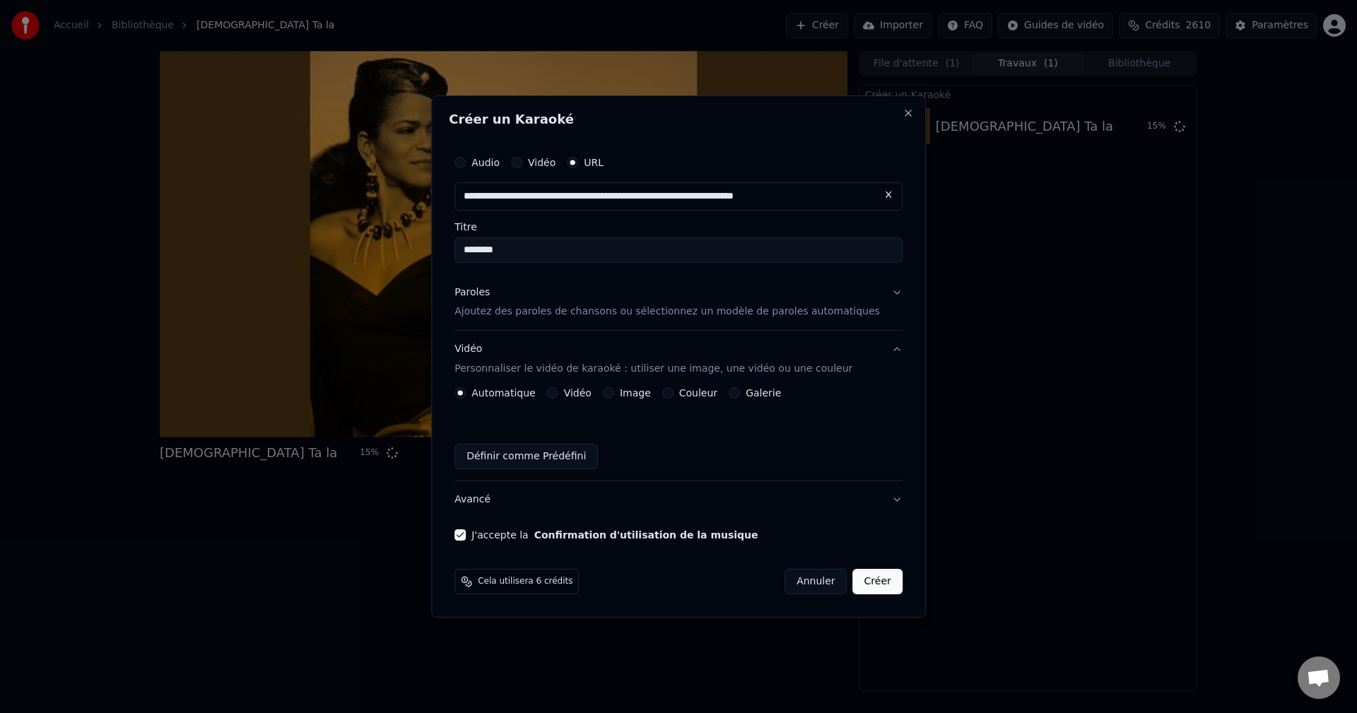
scroll to position [0, 0]
click at [630, 392] on div "Image" at bounding box center [627, 392] width 48 height 11
click at [614, 395] on button "Image" at bounding box center [608, 392] width 11 height 11
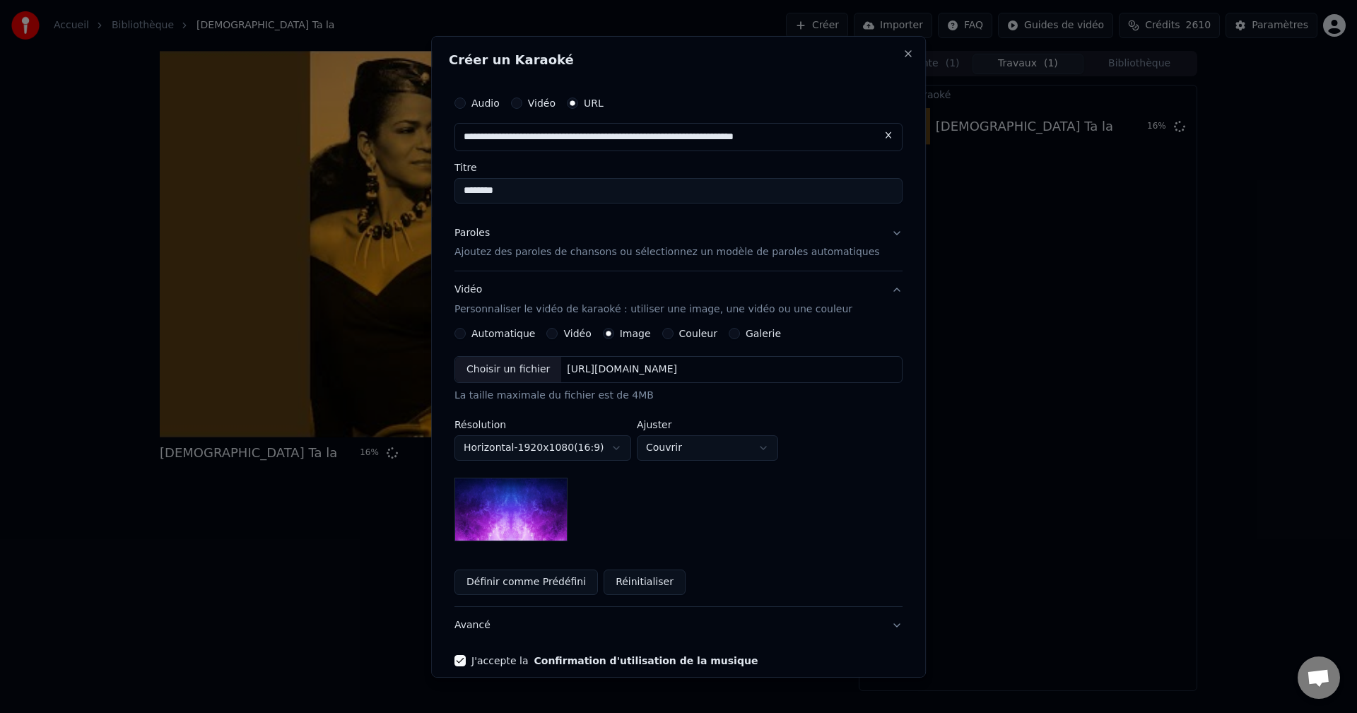
click at [511, 372] on div "Choisir un fichier" at bounding box center [508, 369] width 106 height 25
click at [492, 188] on input "********" at bounding box center [679, 189] width 448 height 25
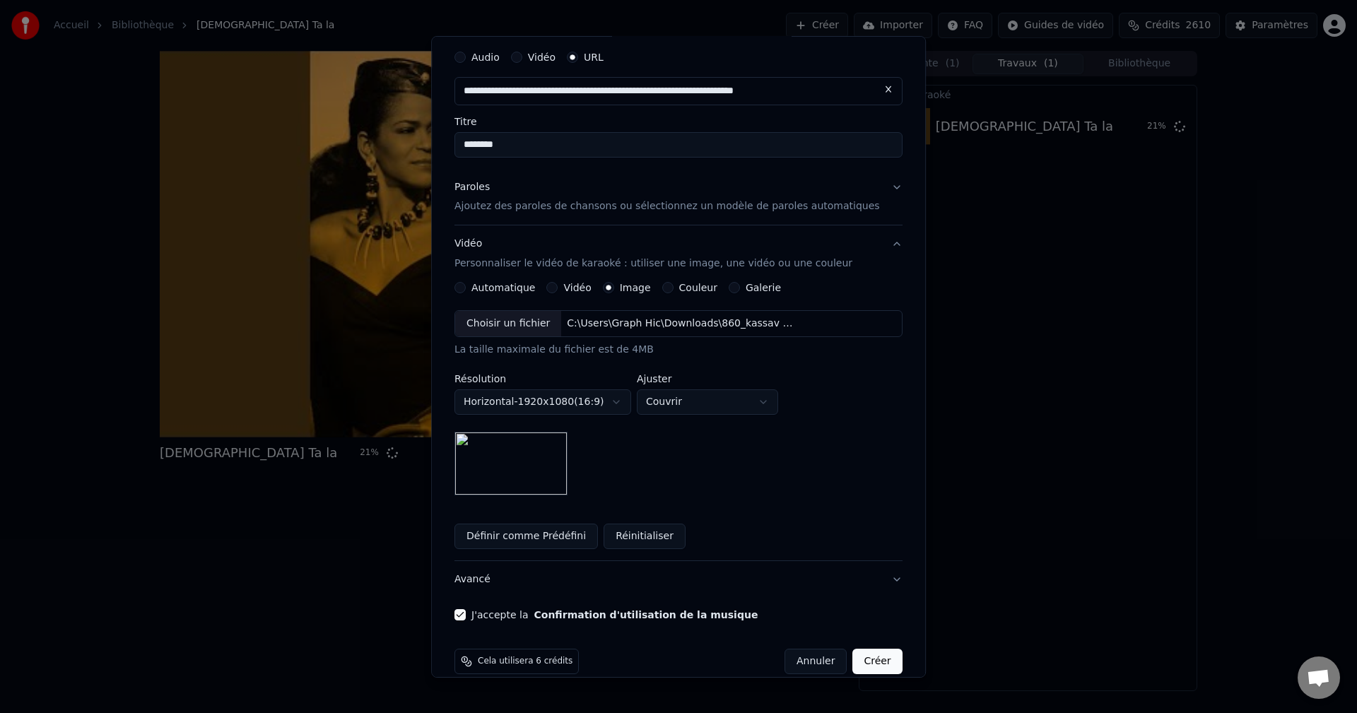
scroll to position [66, 0]
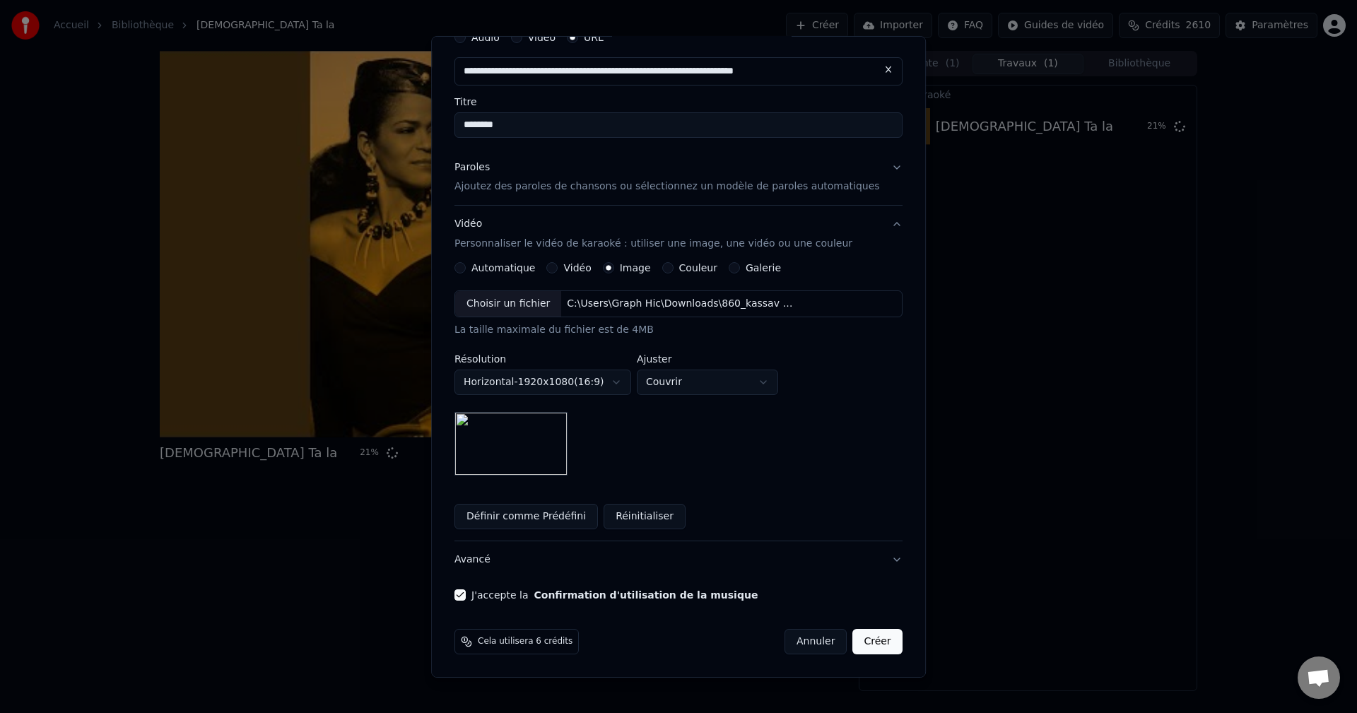
type input "********"
click at [870, 646] on button "Créer" at bounding box center [877, 641] width 49 height 25
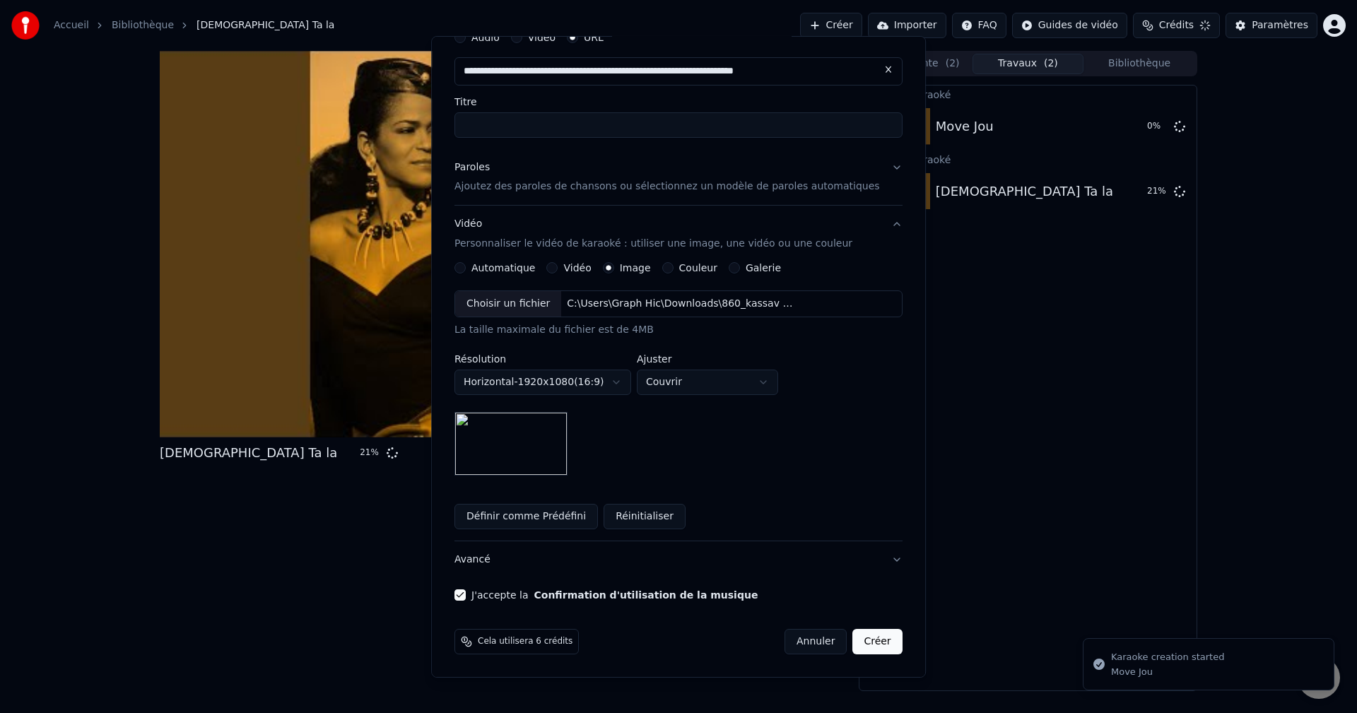
scroll to position [0, 0]
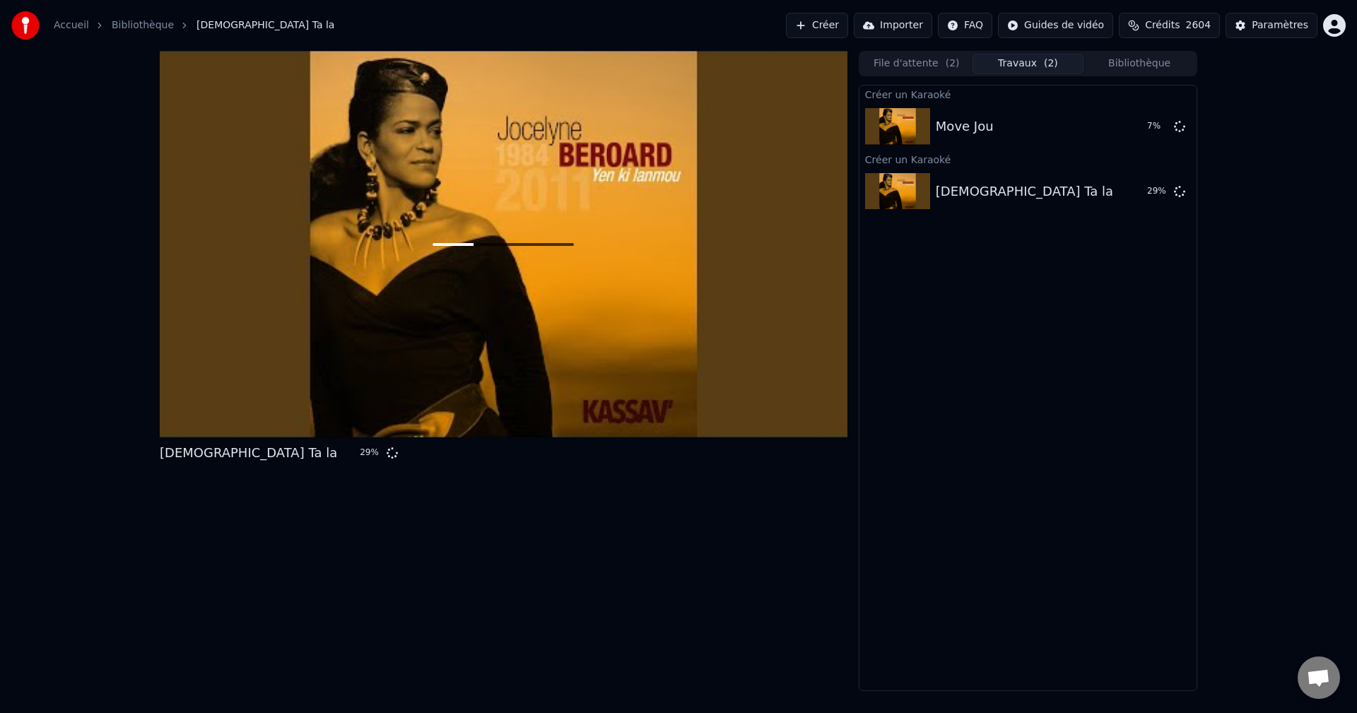
click at [843, 29] on button "Créer" at bounding box center [817, 25] width 62 height 25
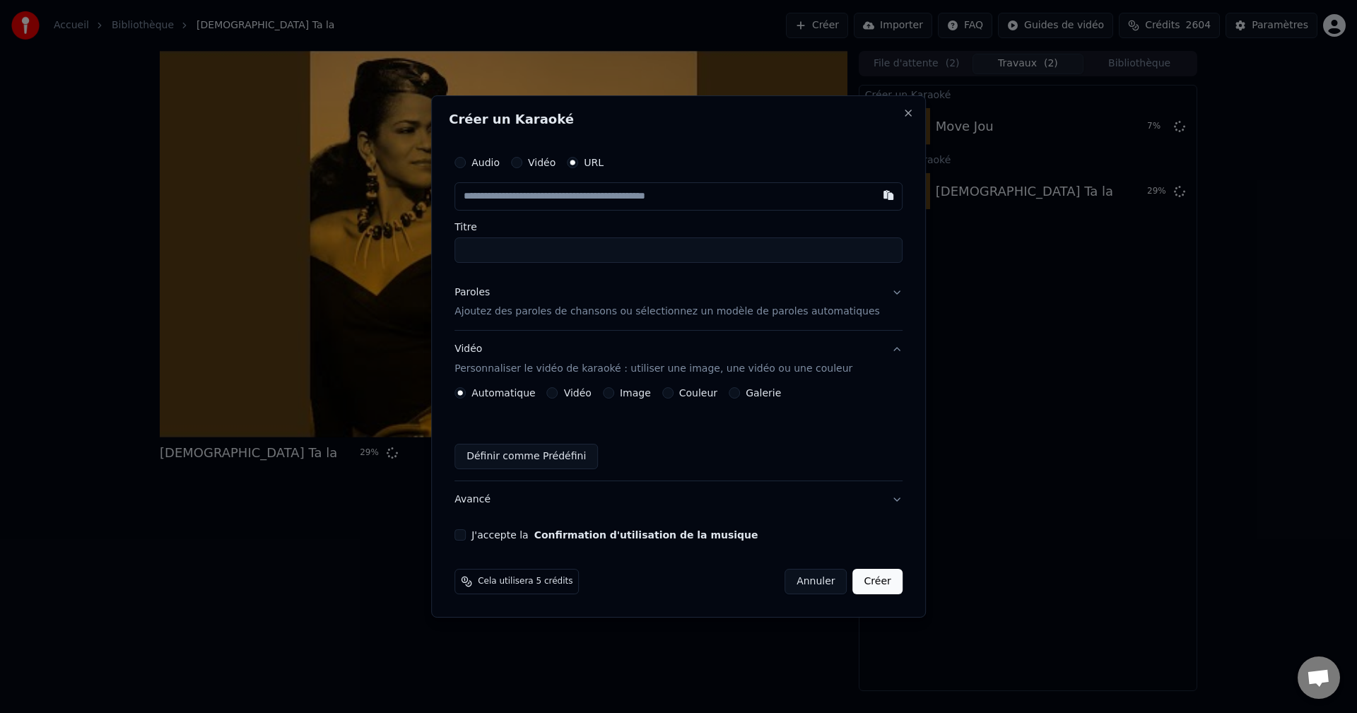
click at [490, 293] on div "Paroles" at bounding box center [472, 293] width 35 height 14
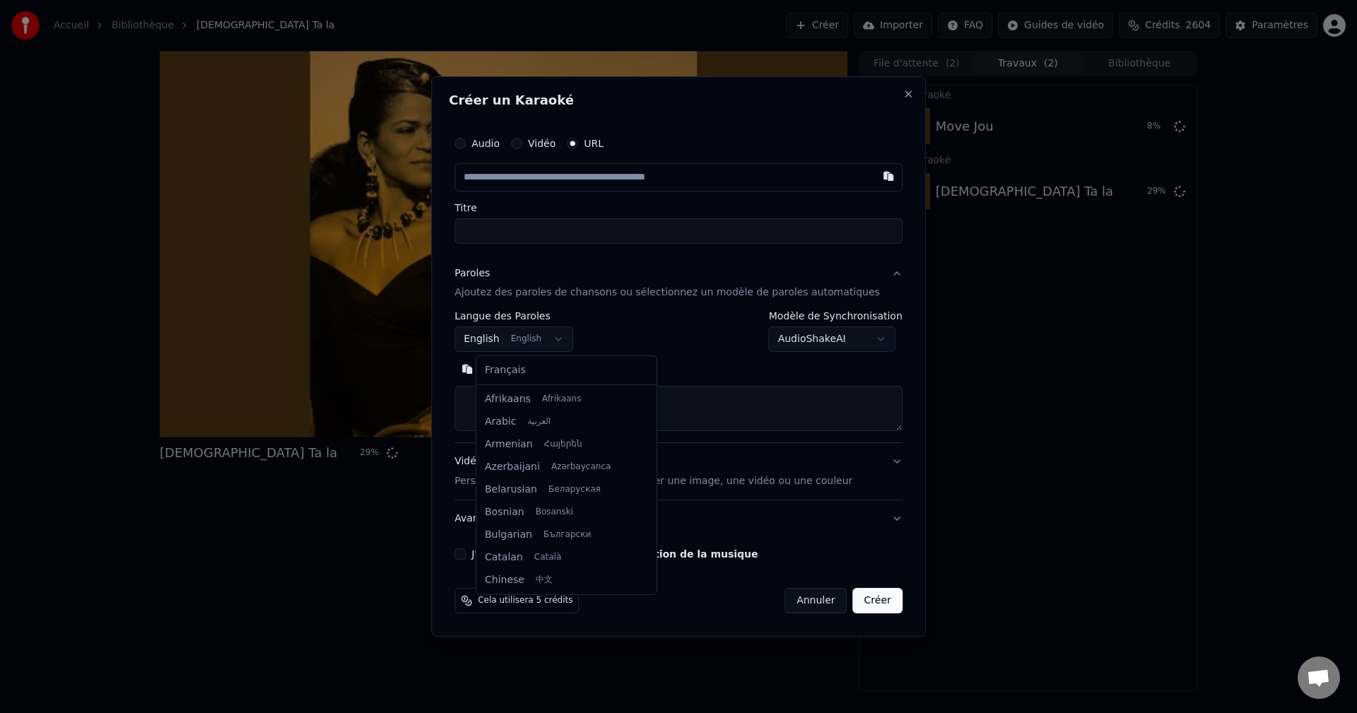
click at [498, 339] on button "English English" at bounding box center [514, 339] width 119 height 25
select select "**"
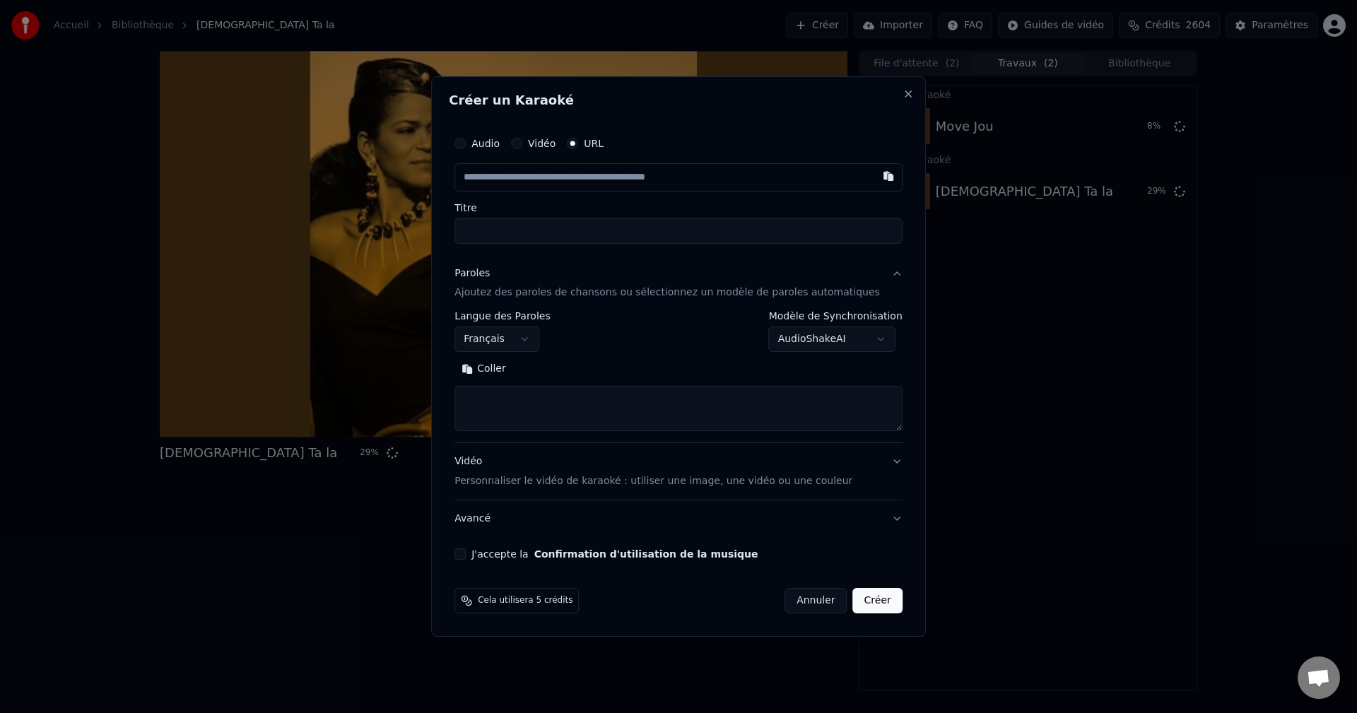
click at [542, 413] on textarea at bounding box center [679, 409] width 448 height 45
paste textarea "**********"
type textarea "**********"
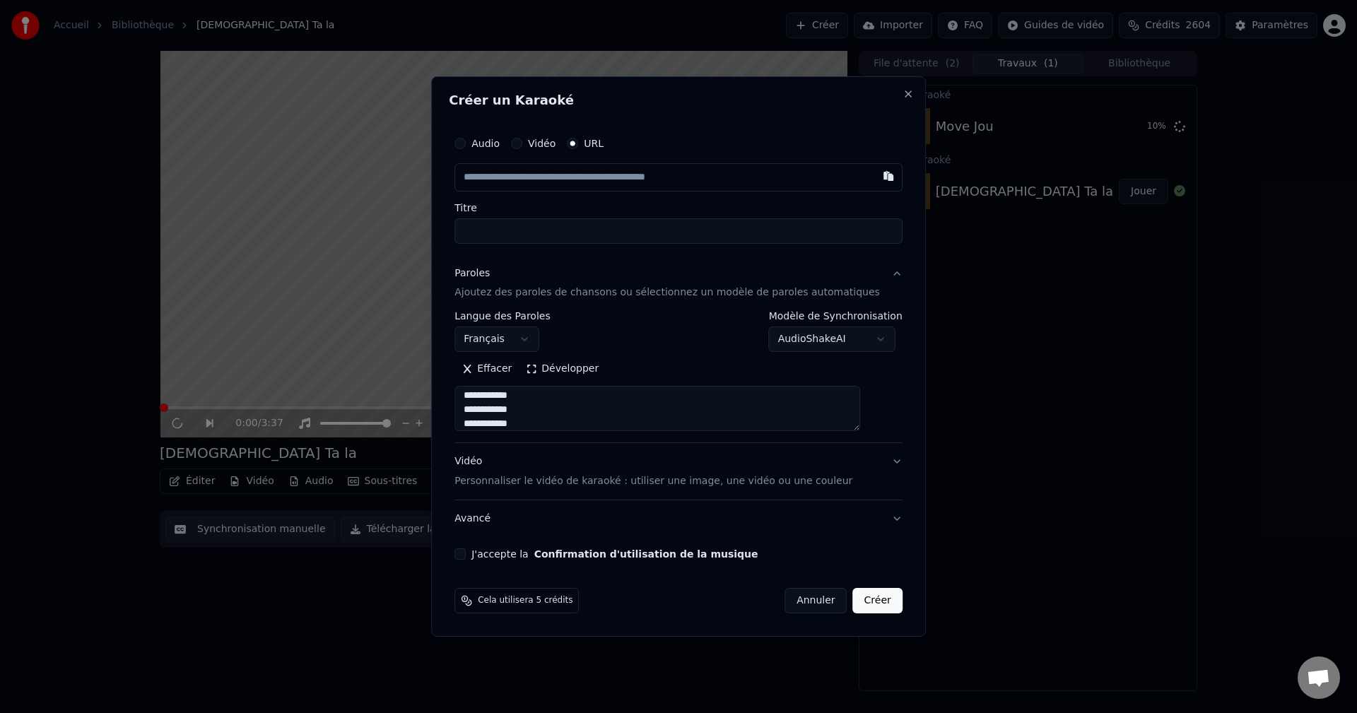
click at [606, 185] on input "text" at bounding box center [679, 177] width 448 height 28
paste input "**********"
type input "**********"
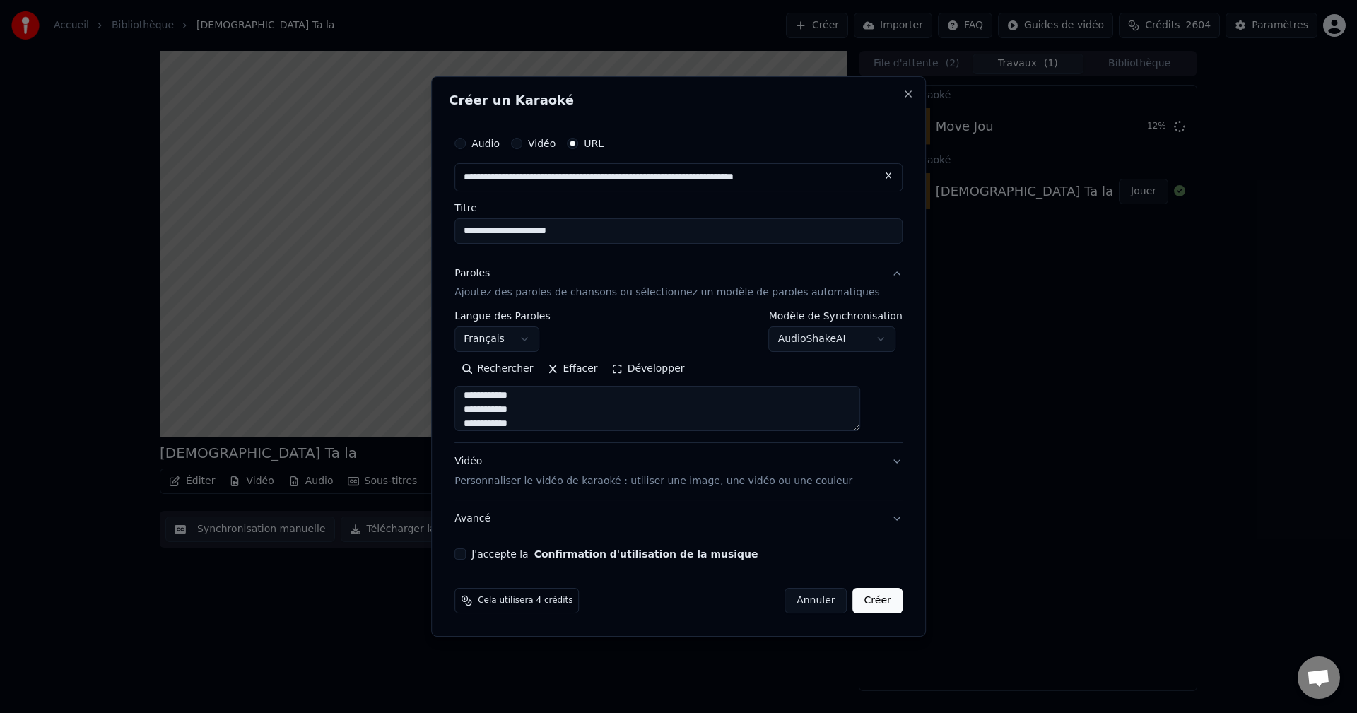
type input "**********"
click at [493, 522] on button "Avancé" at bounding box center [679, 519] width 448 height 37
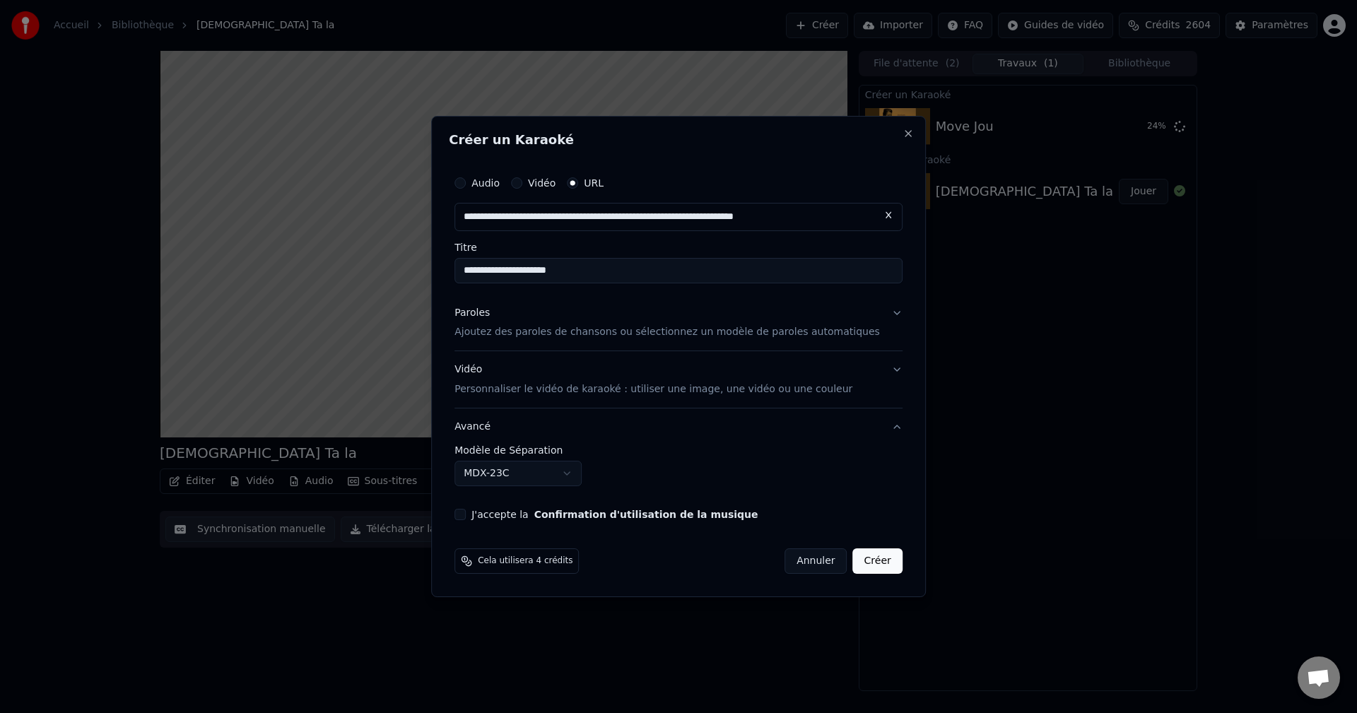
click at [501, 469] on button "MDX-23C" at bounding box center [518, 473] width 127 height 25
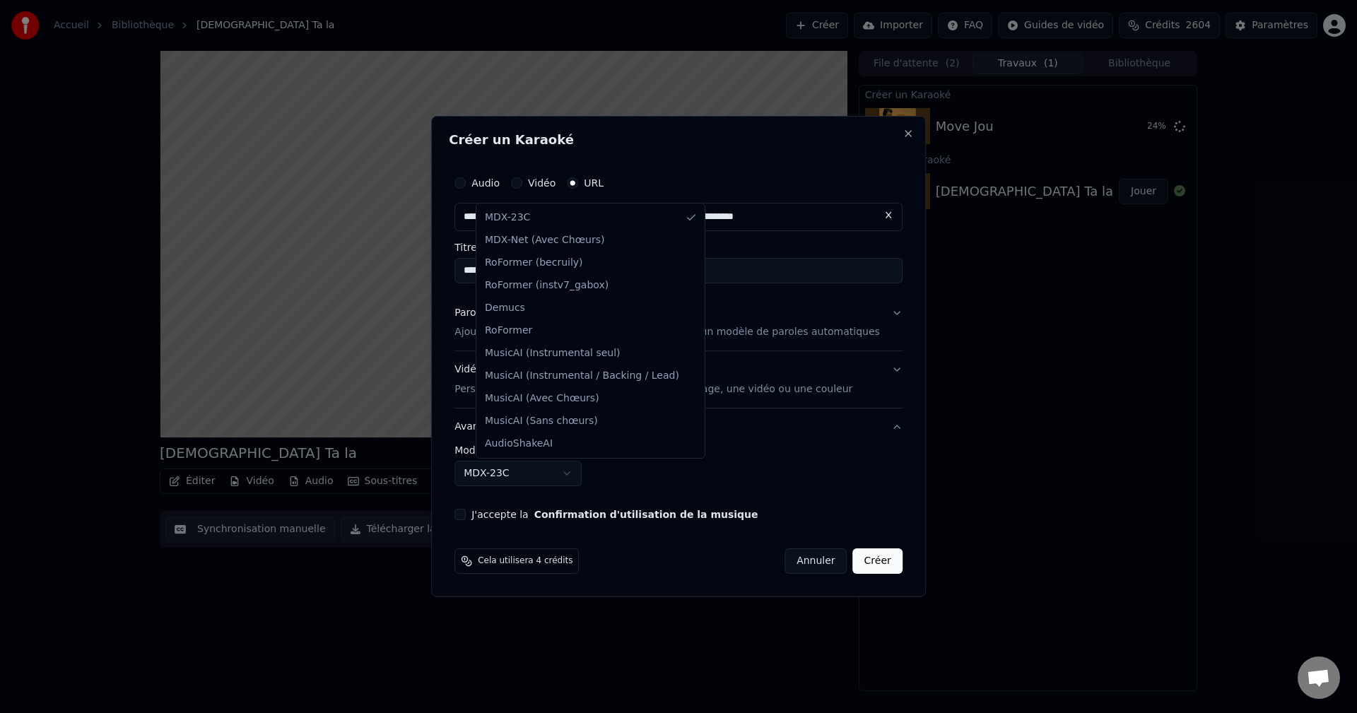
select select "**********"
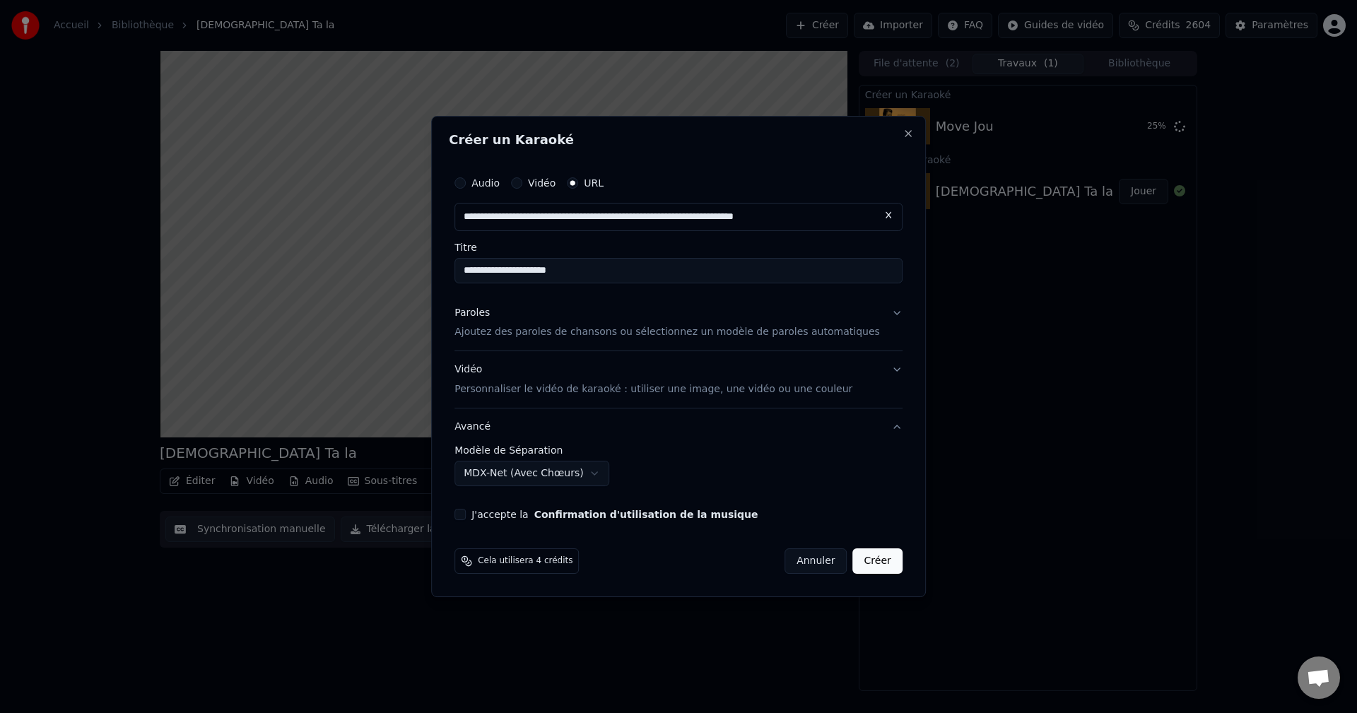
click at [489, 370] on div "Vidéo Personnaliser le vidéo de karaoké : utiliser une image, une vidéo ou une …" at bounding box center [654, 380] width 398 height 34
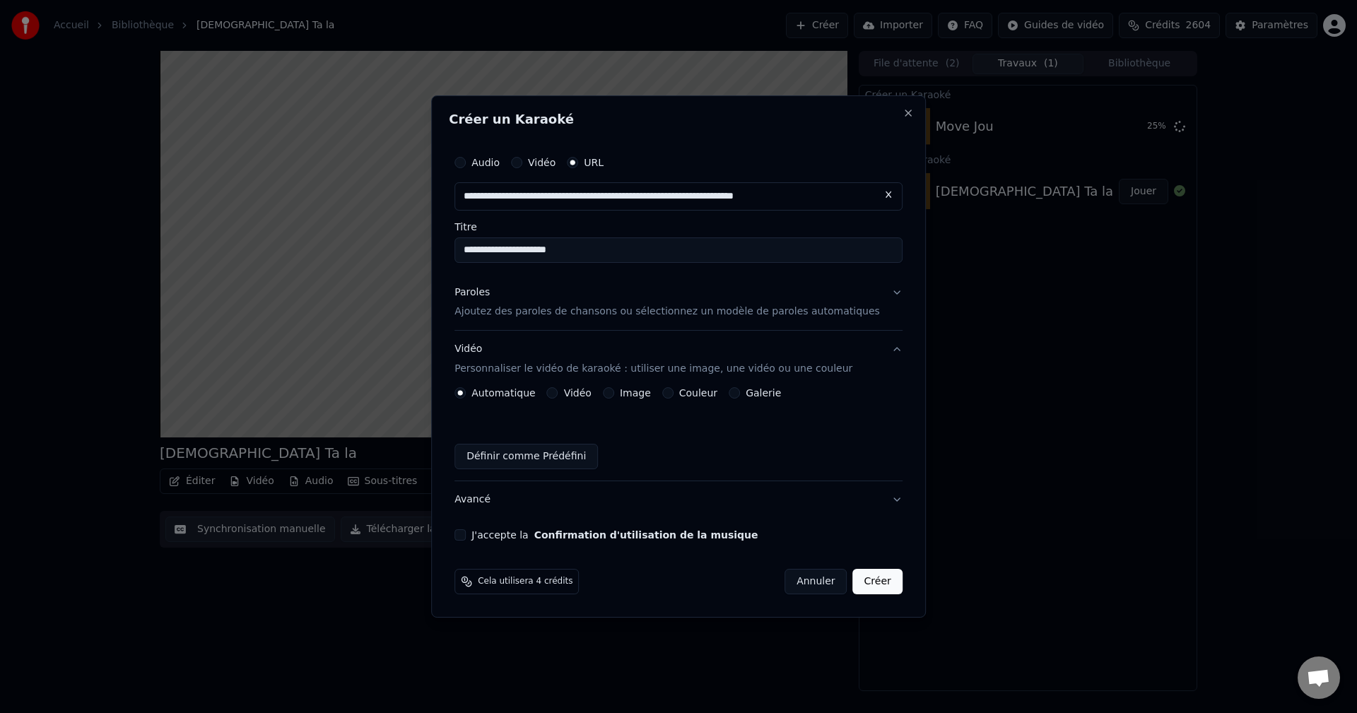
click at [614, 394] on button "Image" at bounding box center [608, 392] width 11 height 11
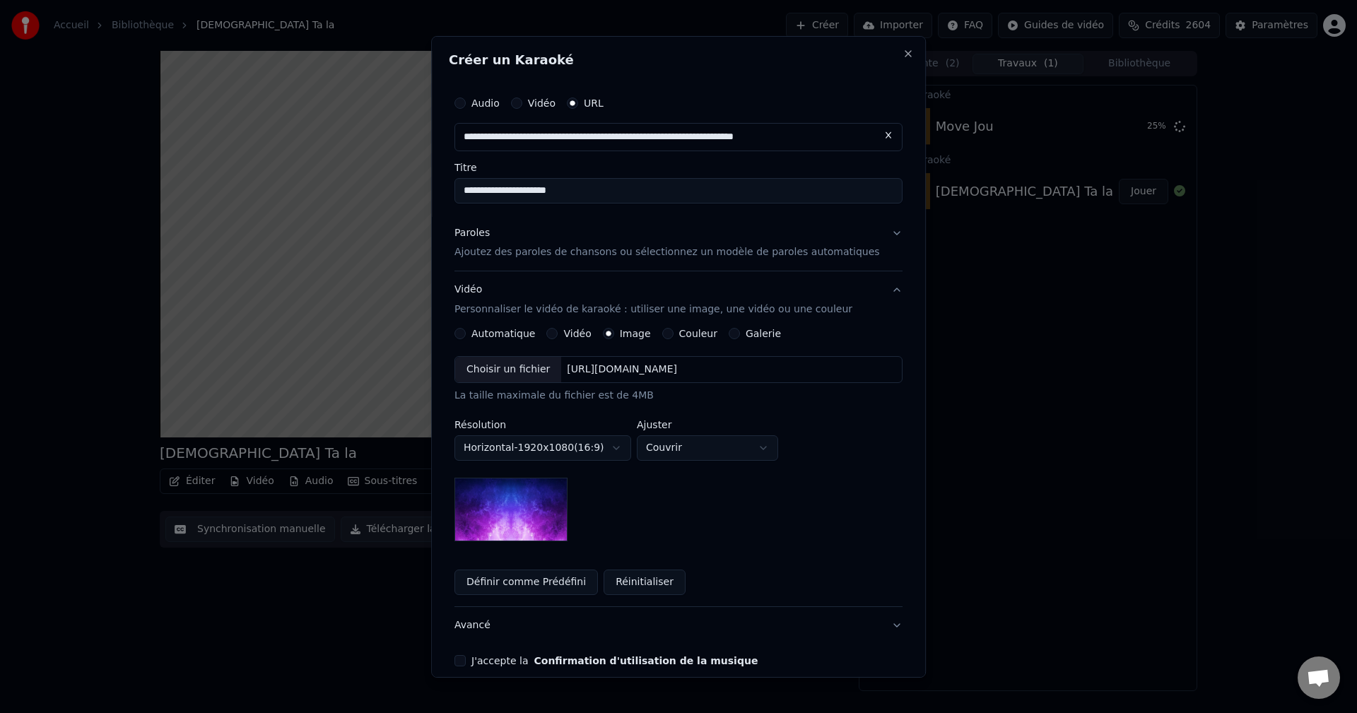
click at [484, 363] on div "Choisir un fichier" at bounding box center [508, 369] width 106 height 25
click at [489, 635] on button "Avancé" at bounding box center [679, 625] width 448 height 37
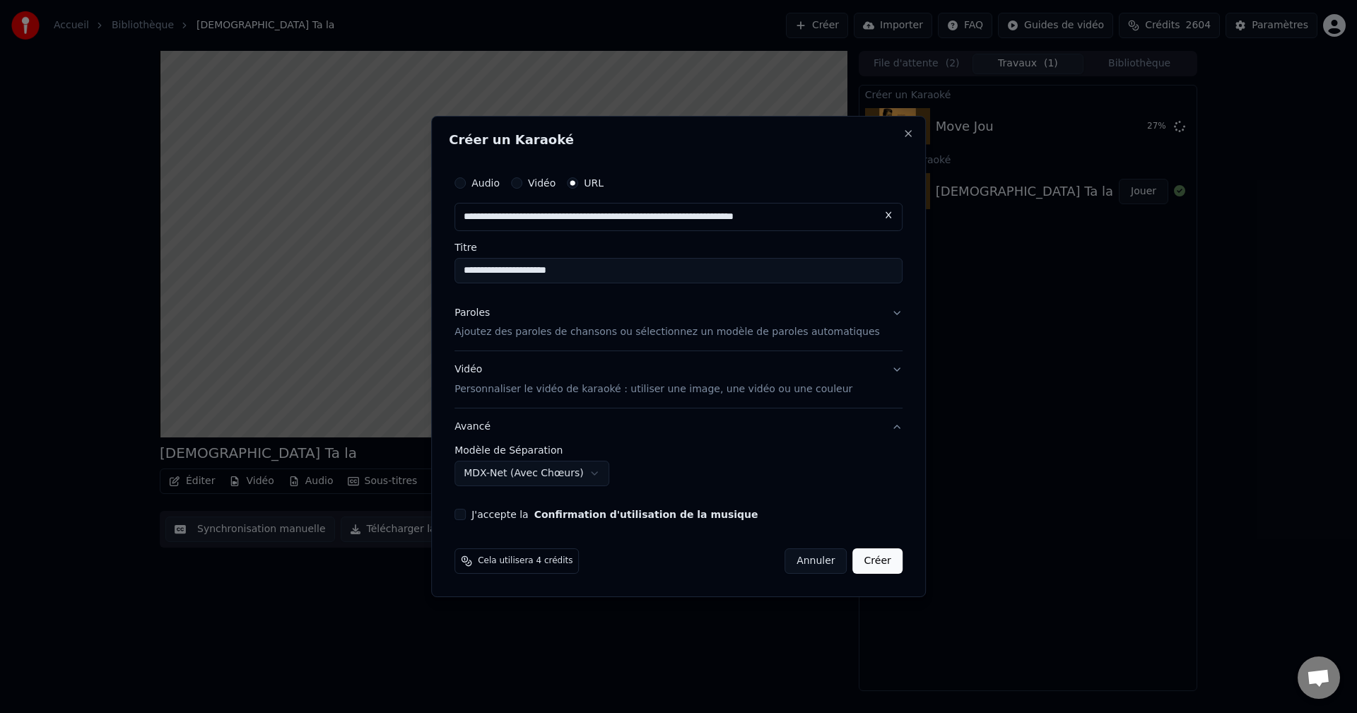
click at [466, 515] on button "J'accepte la Confirmation d'utilisation de la musique" at bounding box center [460, 514] width 11 height 11
click at [490, 313] on div "Paroles" at bounding box center [472, 313] width 35 height 14
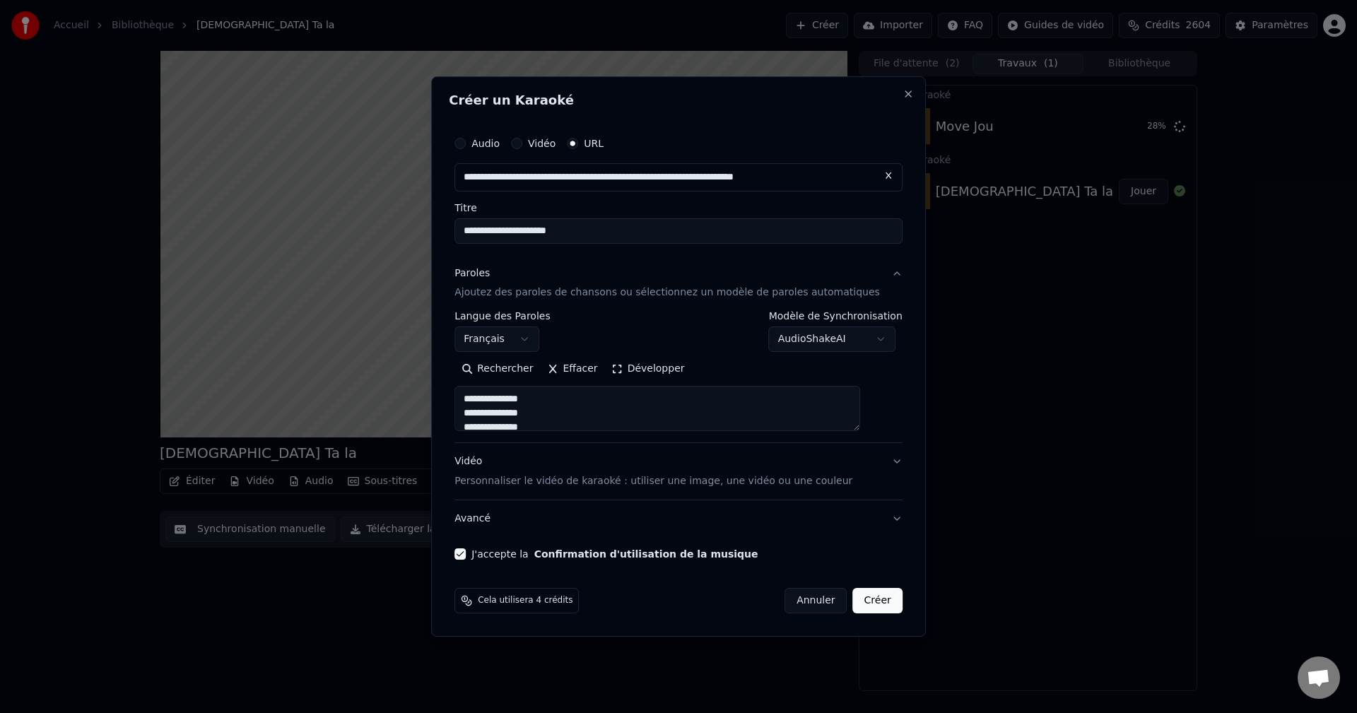
click at [853, 597] on button "Créer" at bounding box center [877, 600] width 49 height 25
select select
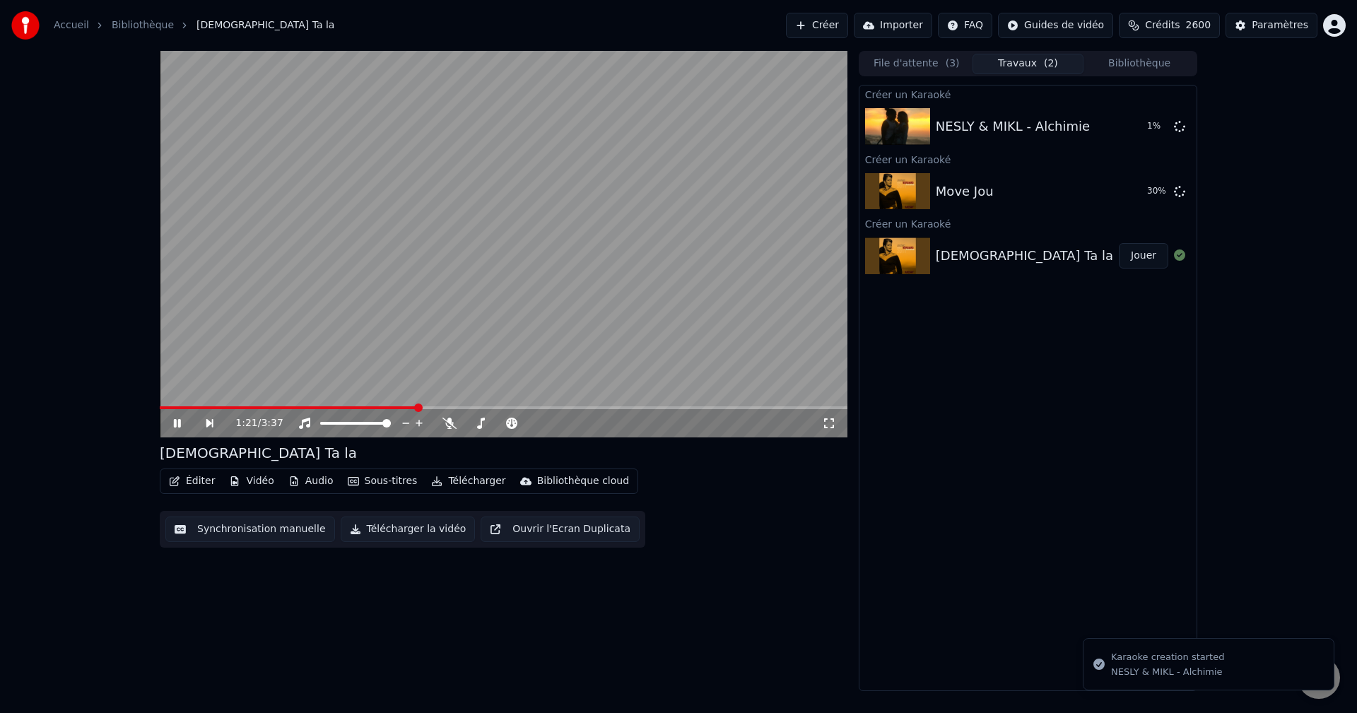
click at [177, 423] on icon at bounding box center [187, 423] width 33 height 11
click at [848, 26] on button "Créer" at bounding box center [817, 25] width 62 height 25
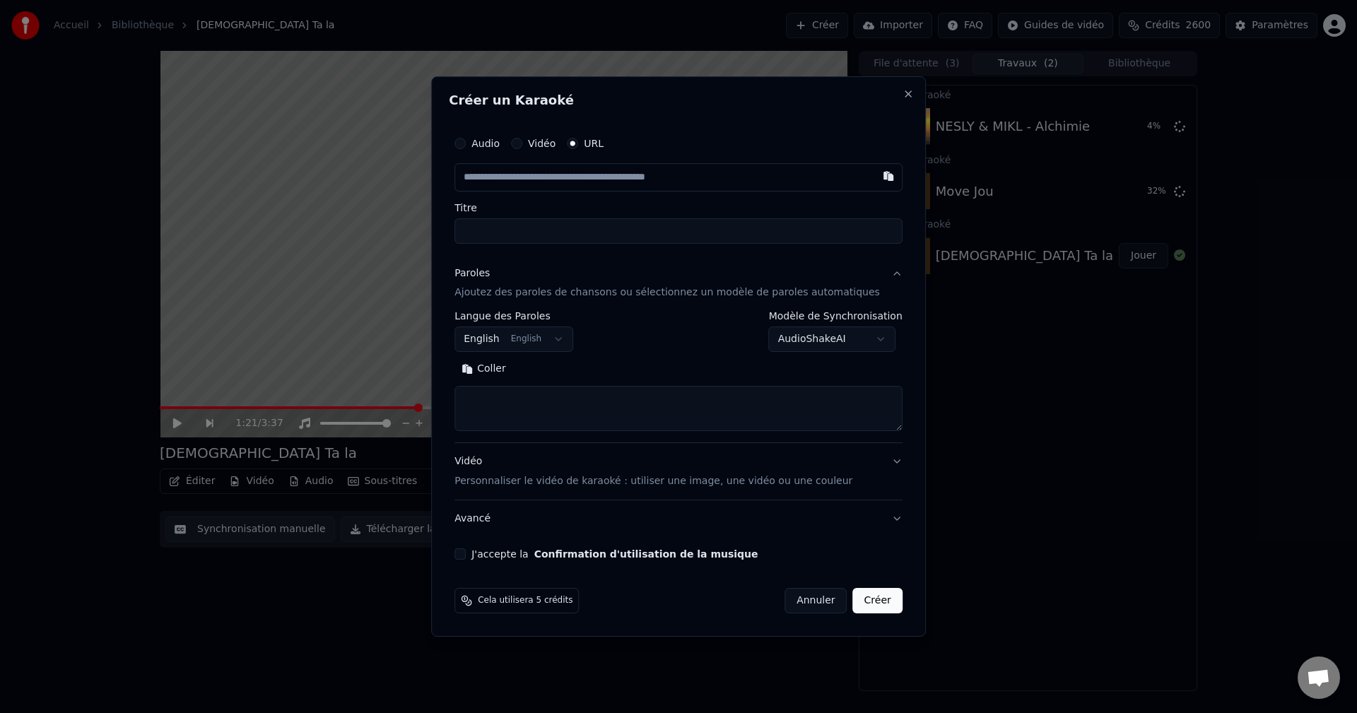
click at [577, 178] on input "text" at bounding box center [679, 177] width 448 height 28
type input "**********"
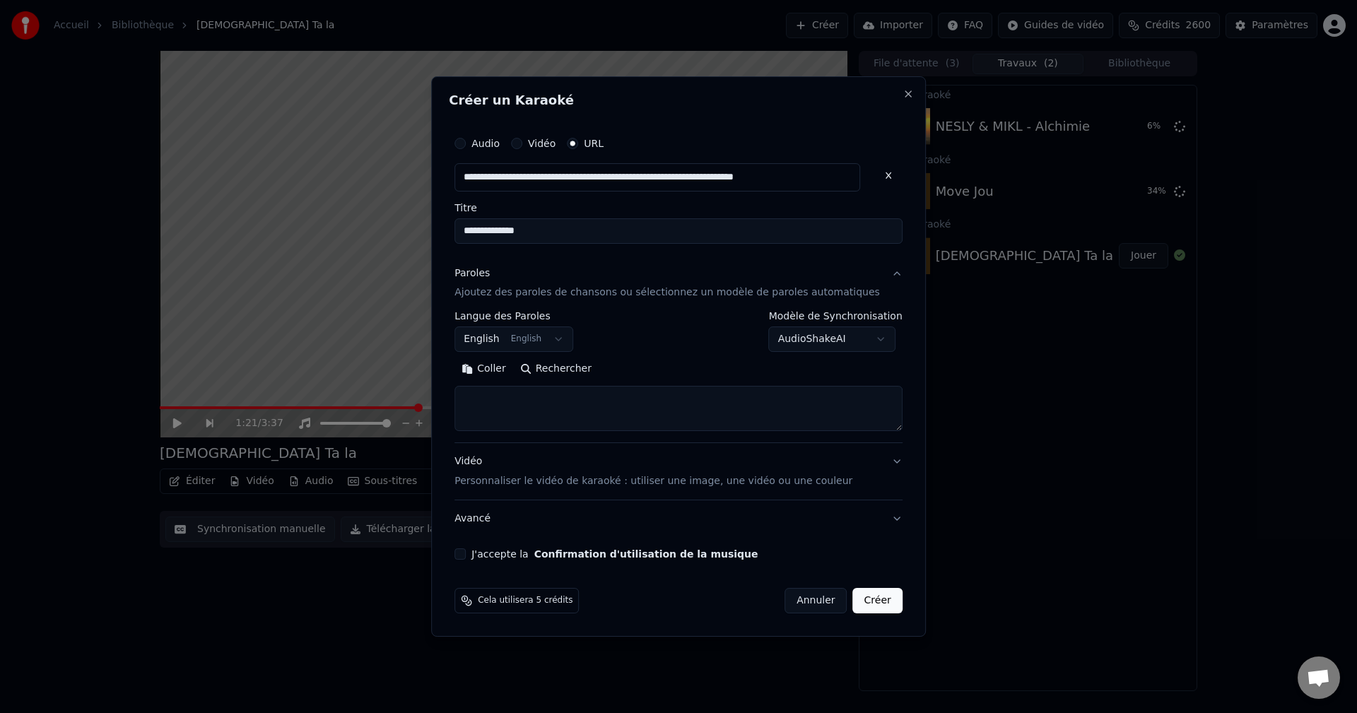
click at [490, 269] on div "Paroles" at bounding box center [472, 274] width 35 height 14
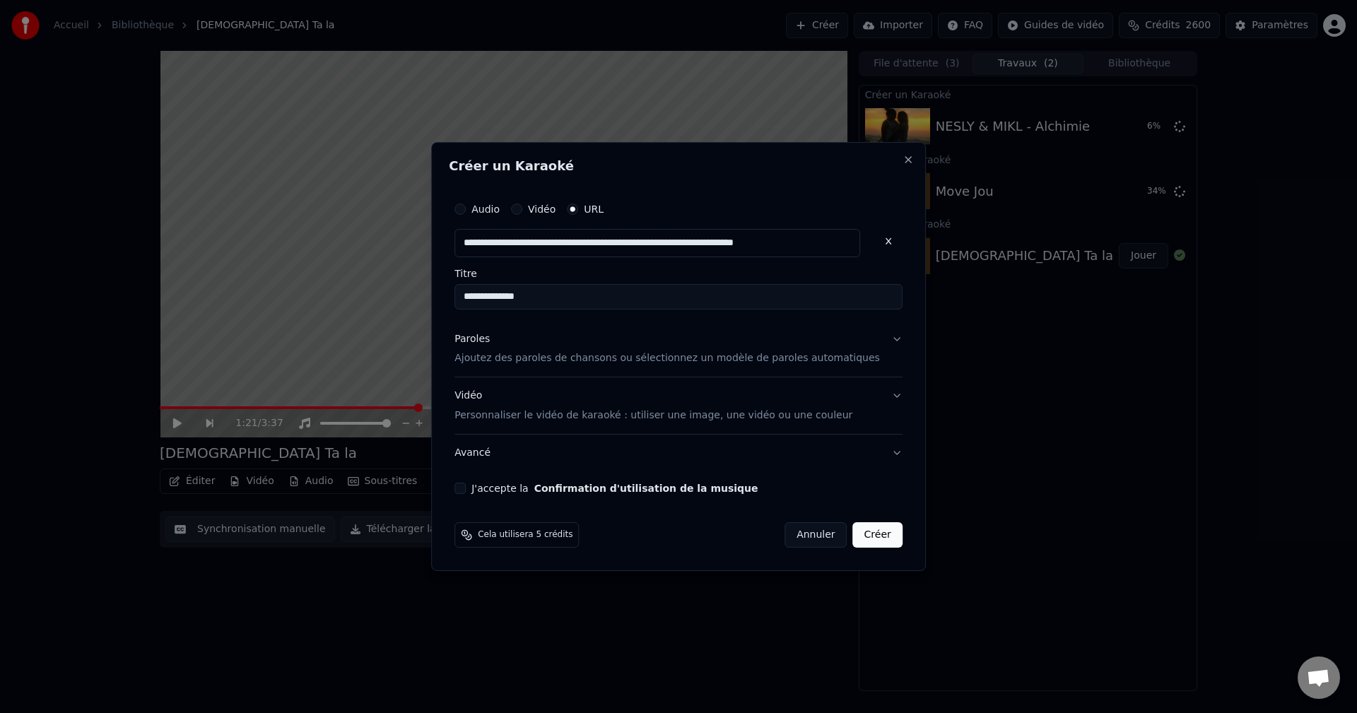
click at [489, 337] on div "Paroles" at bounding box center [472, 339] width 35 height 14
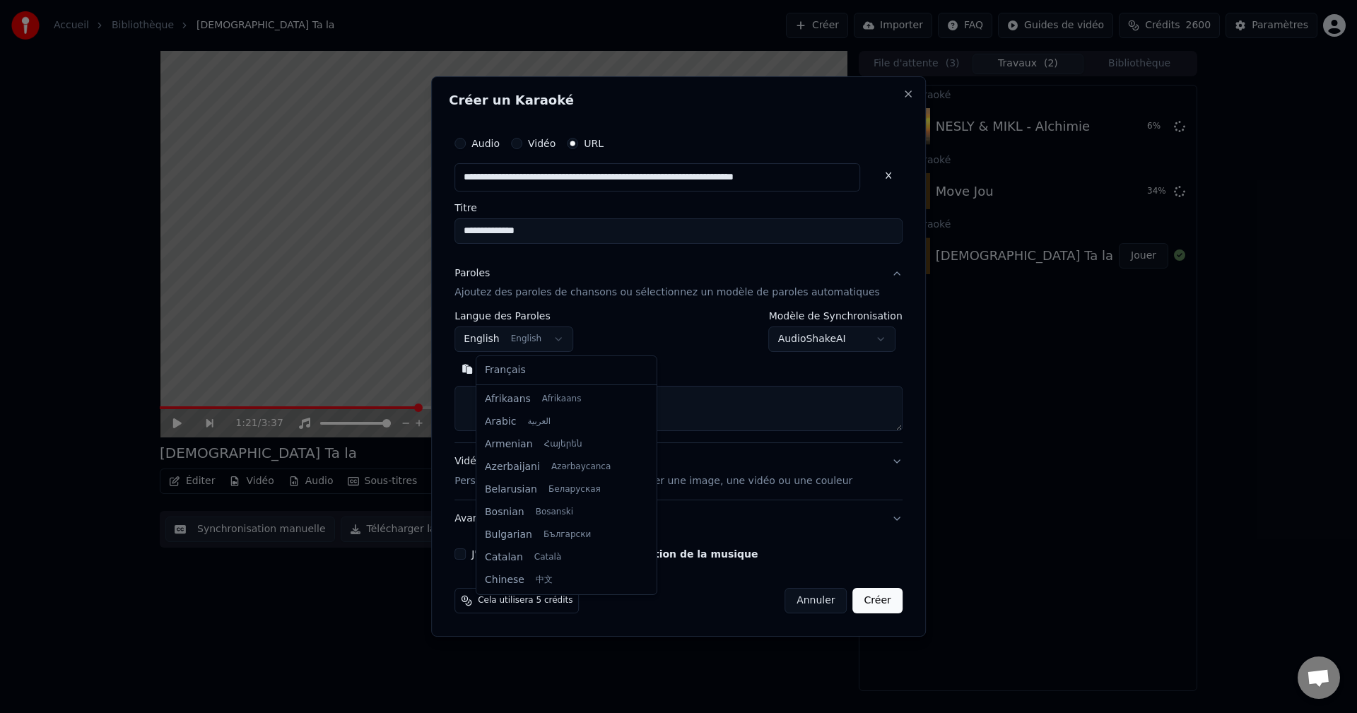
click at [518, 332] on body "**********" at bounding box center [678, 356] width 1357 height 713
select select "**"
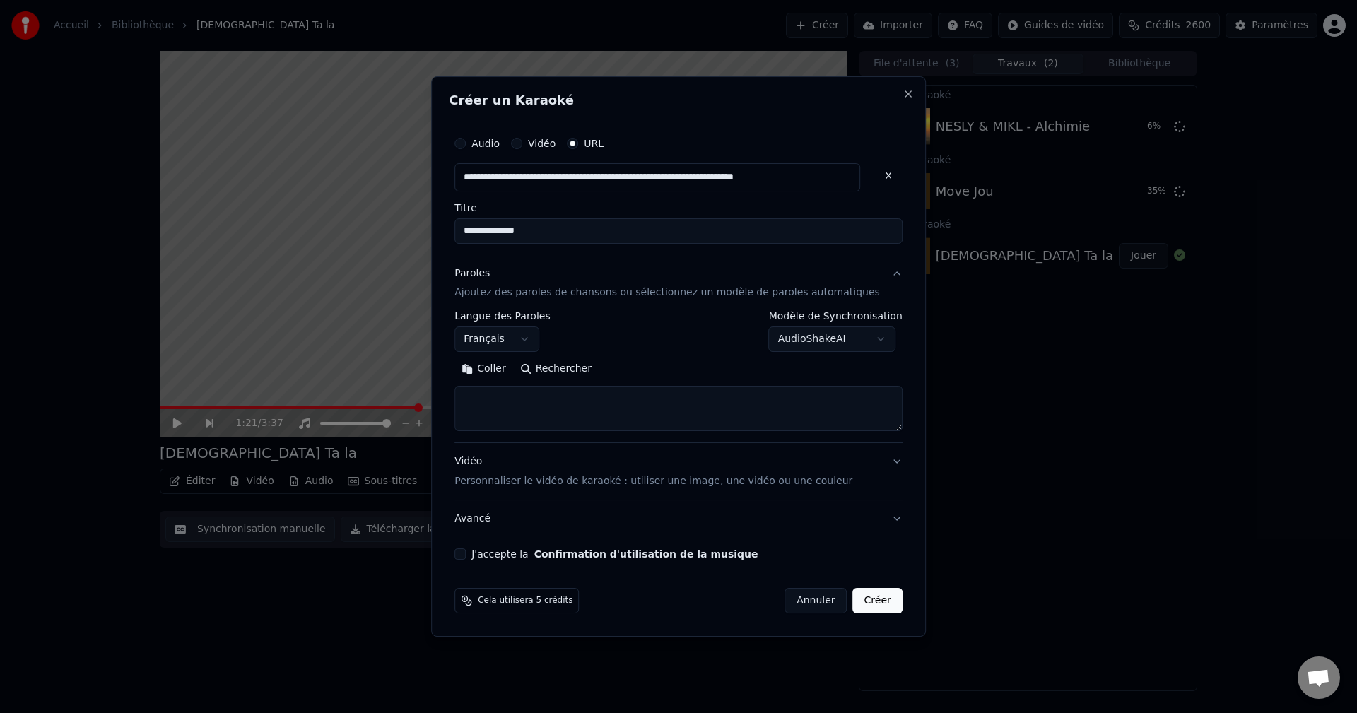
click at [515, 416] on textarea at bounding box center [679, 409] width 448 height 45
paste textarea "**********"
type textarea "**********"
click at [487, 446] on button "Vidéo Personnaliser le vidéo de karaoké : utiliser une image, une vidéo ou une …" at bounding box center [679, 472] width 448 height 57
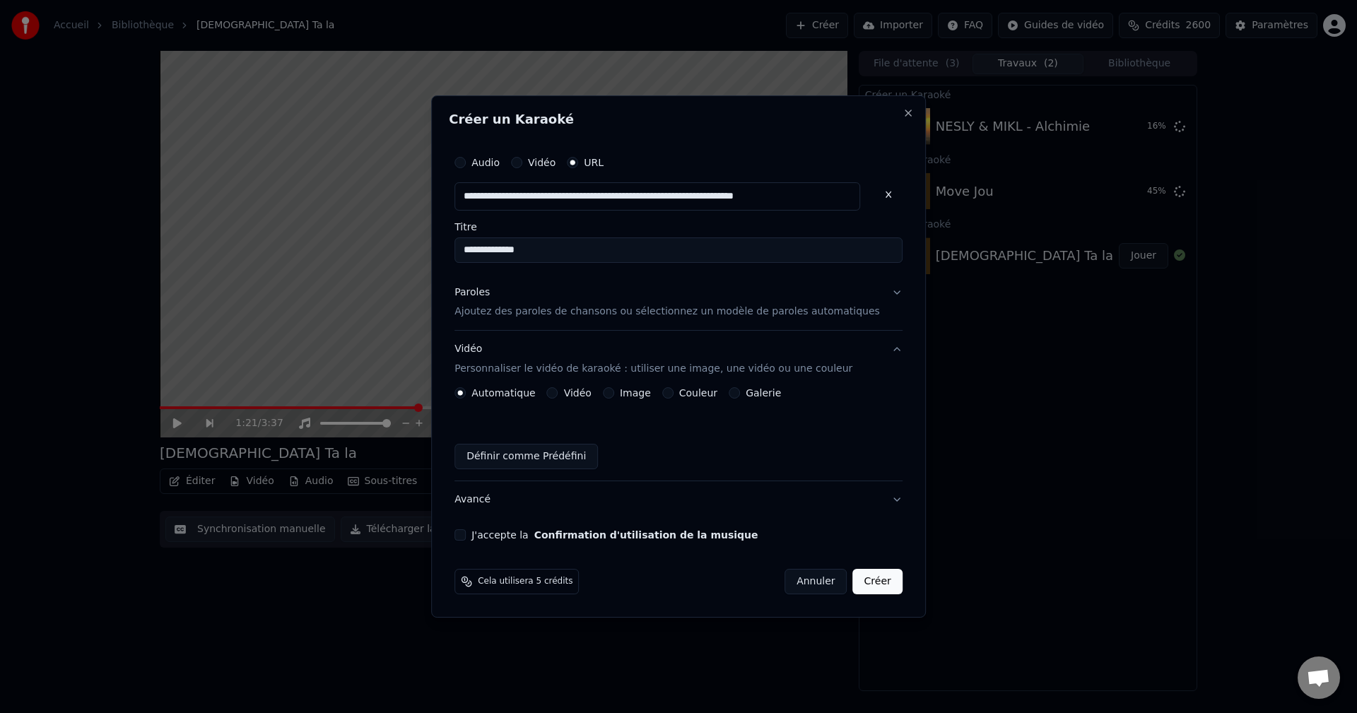
click at [614, 392] on button "Image" at bounding box center [608, 392] width 11 height 11
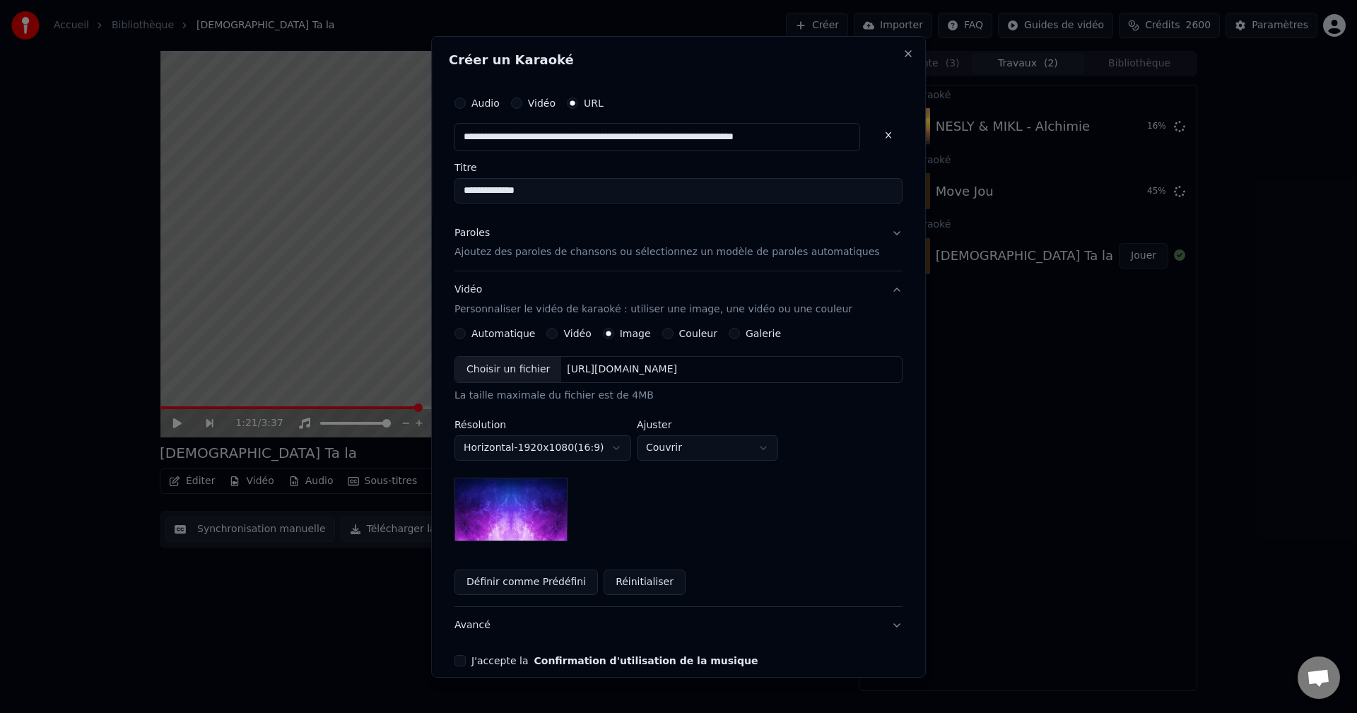
click at [515, 370] on div "Choisir un fichier" at bounding box center [508, 369] width 106 height 25
click at [490, 629] on button "Avancé" at bounding box center [679, 625] width 448 height 37
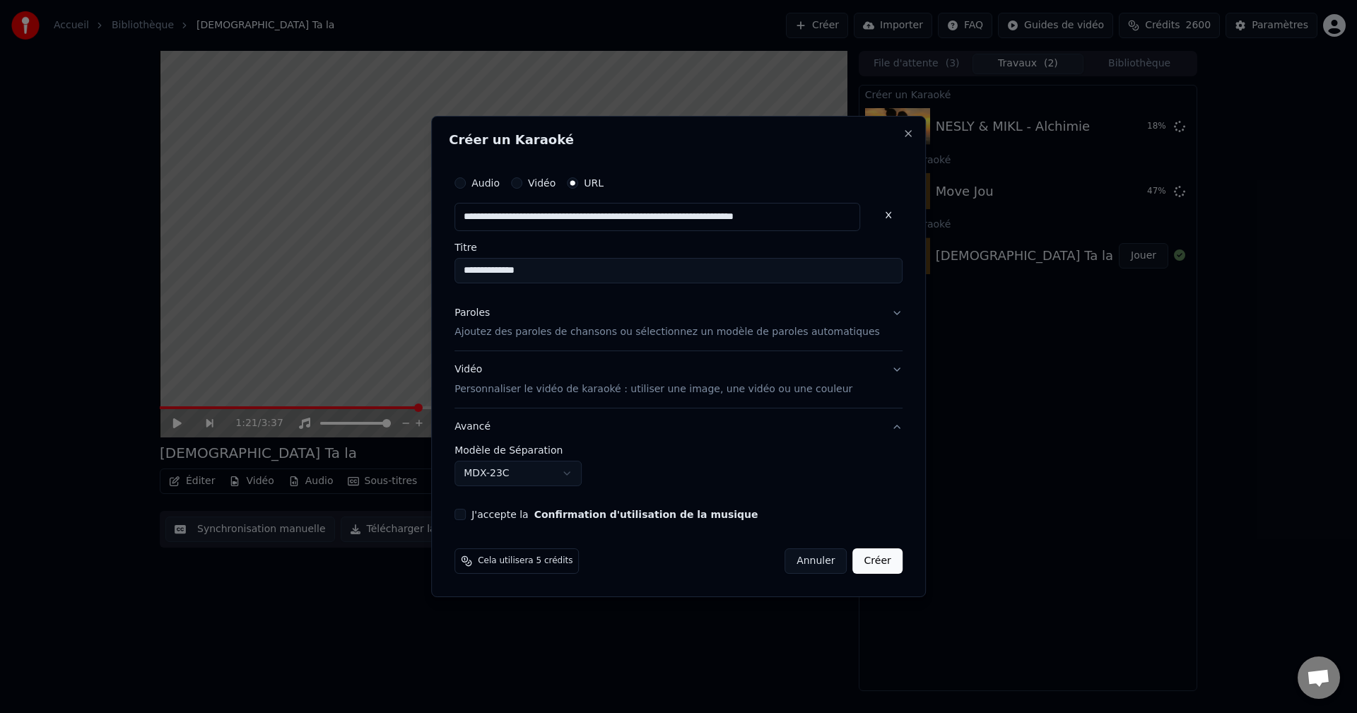
click at [529, 474] on body "**********" at bounding box center [678, 356] width 1357 height 713
click at [466, 518] on button "J'accepte la Confirmation d'utilisation de la musique" at bounding box center [460, 514] width 11 height 11
click at [873, 571] on button "Créer" at bounding box center [877, 561] width 49 height 25
select select "******"
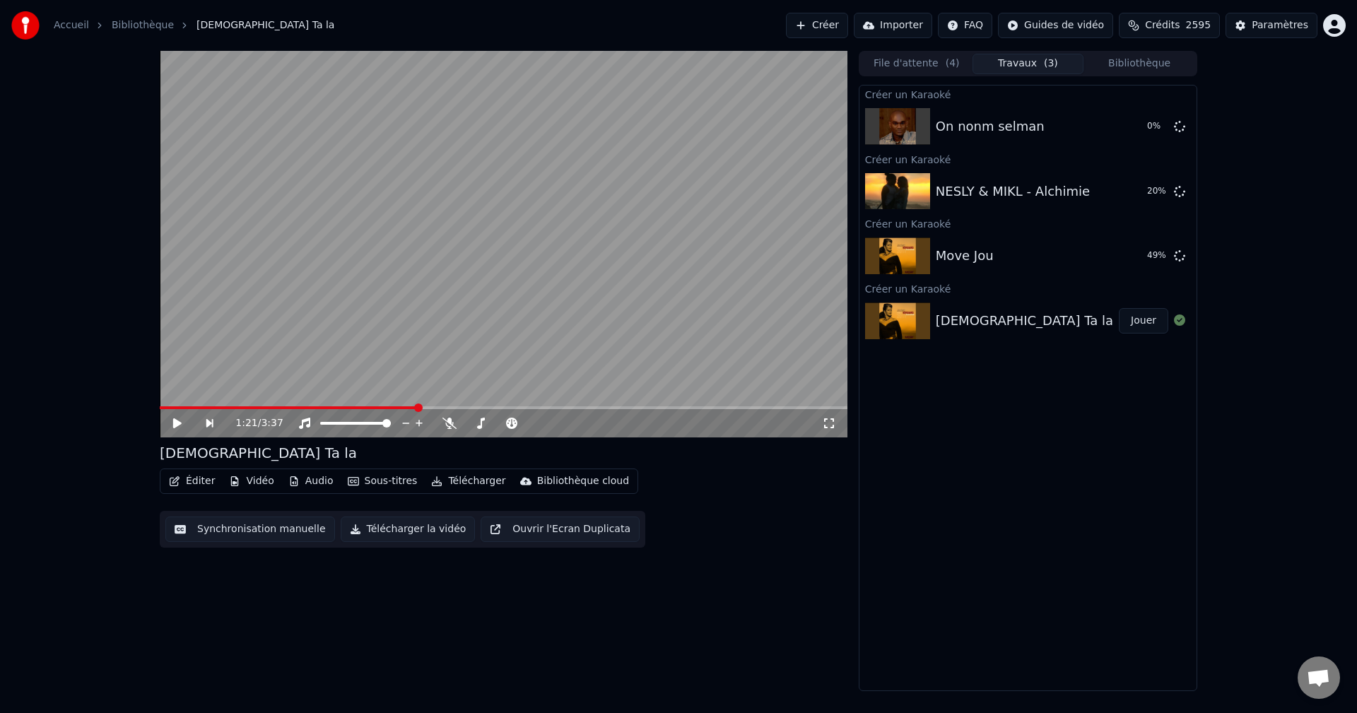
click at [848, 22] on button "Créer" at bounding box center [817, 25] width 62 height 25
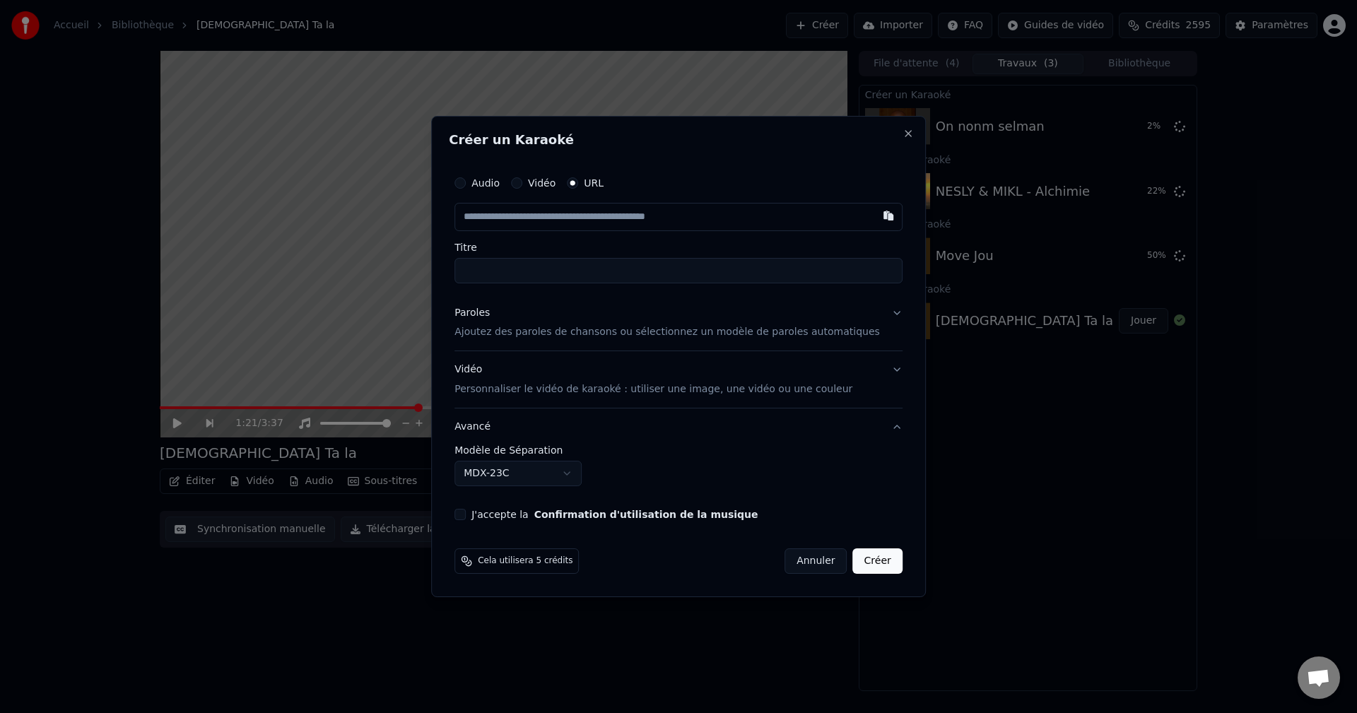
click at [634, 222] on input "text" at bounding box center [679, 217] width 448 height 28
type input "**********"
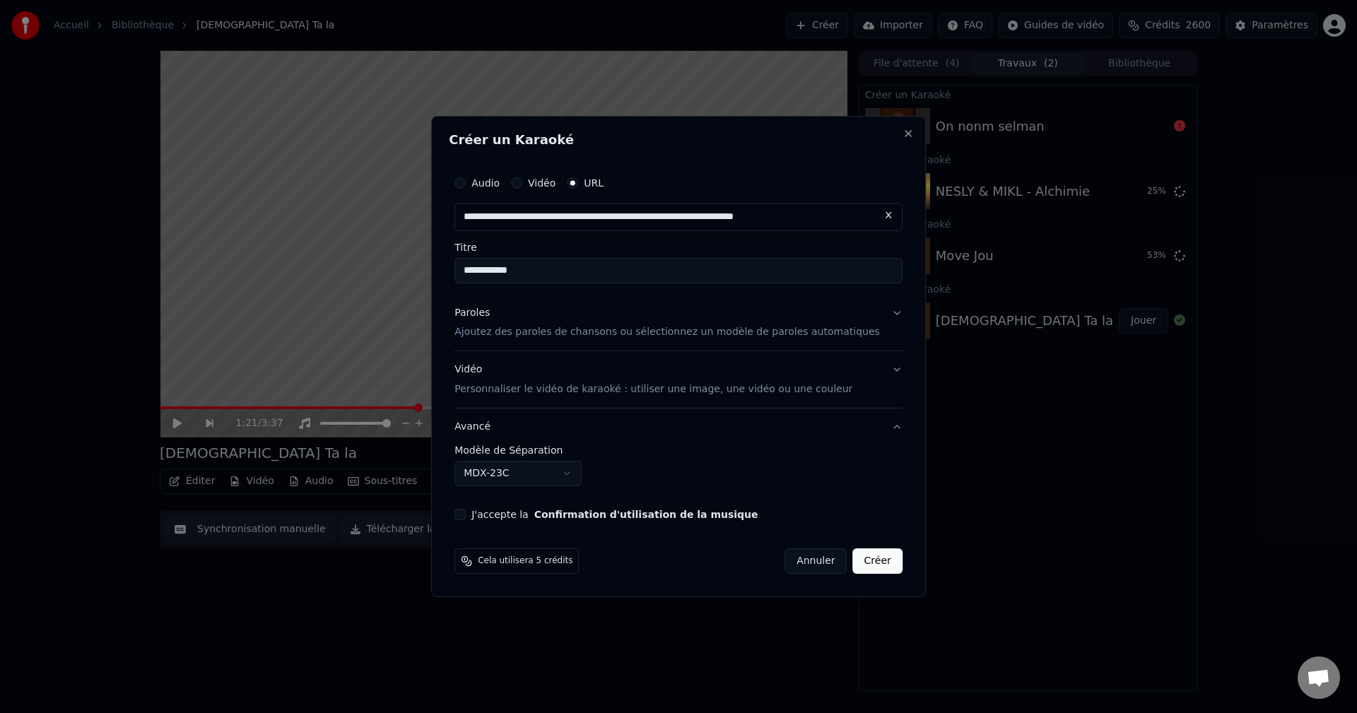
click at [490, 313] on div "Paroles" at bounding box center [472, 313] width 35 height 14
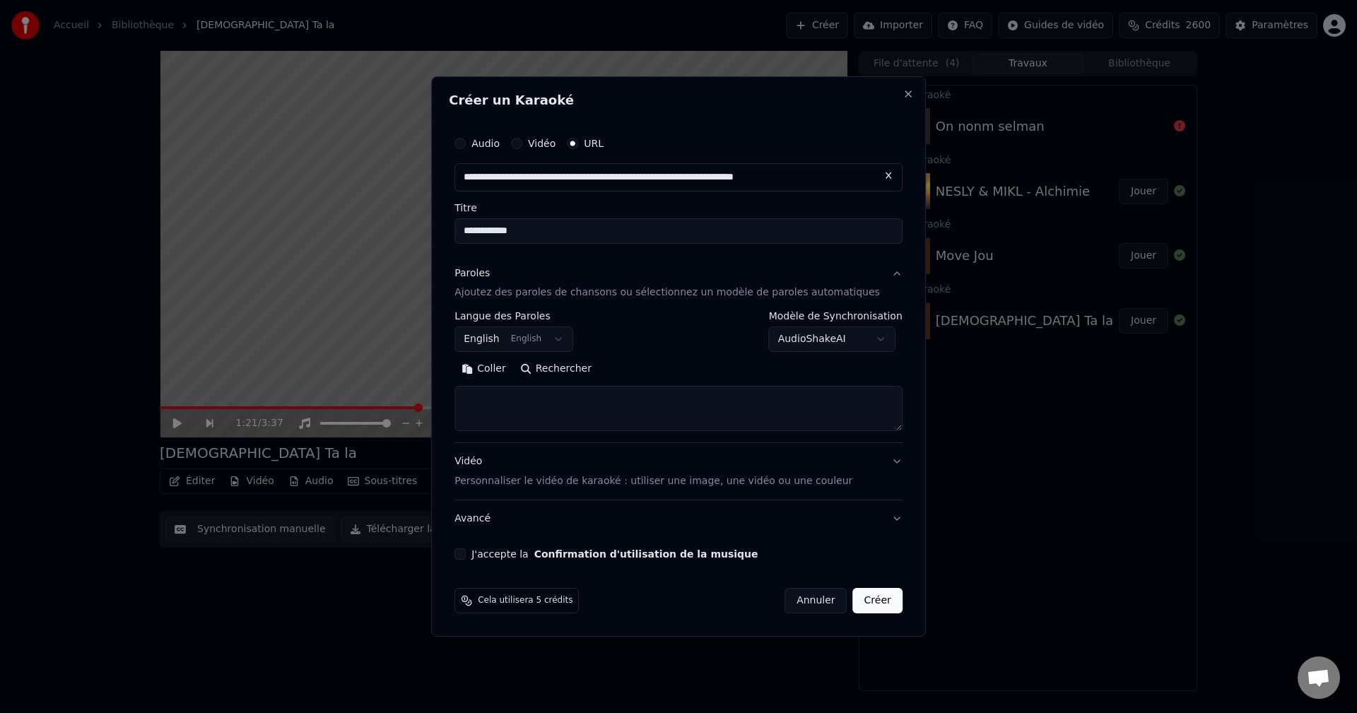
click at [545, 334] on body "**********" at bounding box center [678, 356] width 1357 height 713
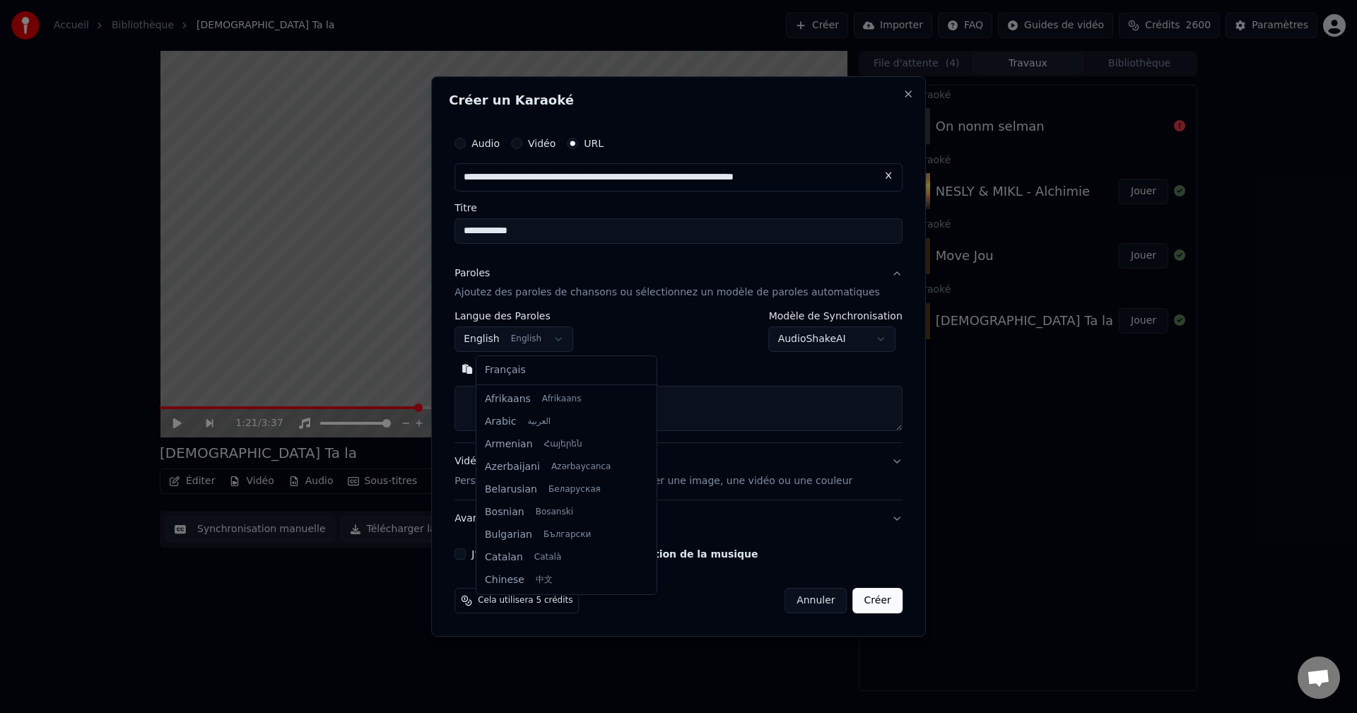
scroll to position [113, 0]
select select "**"
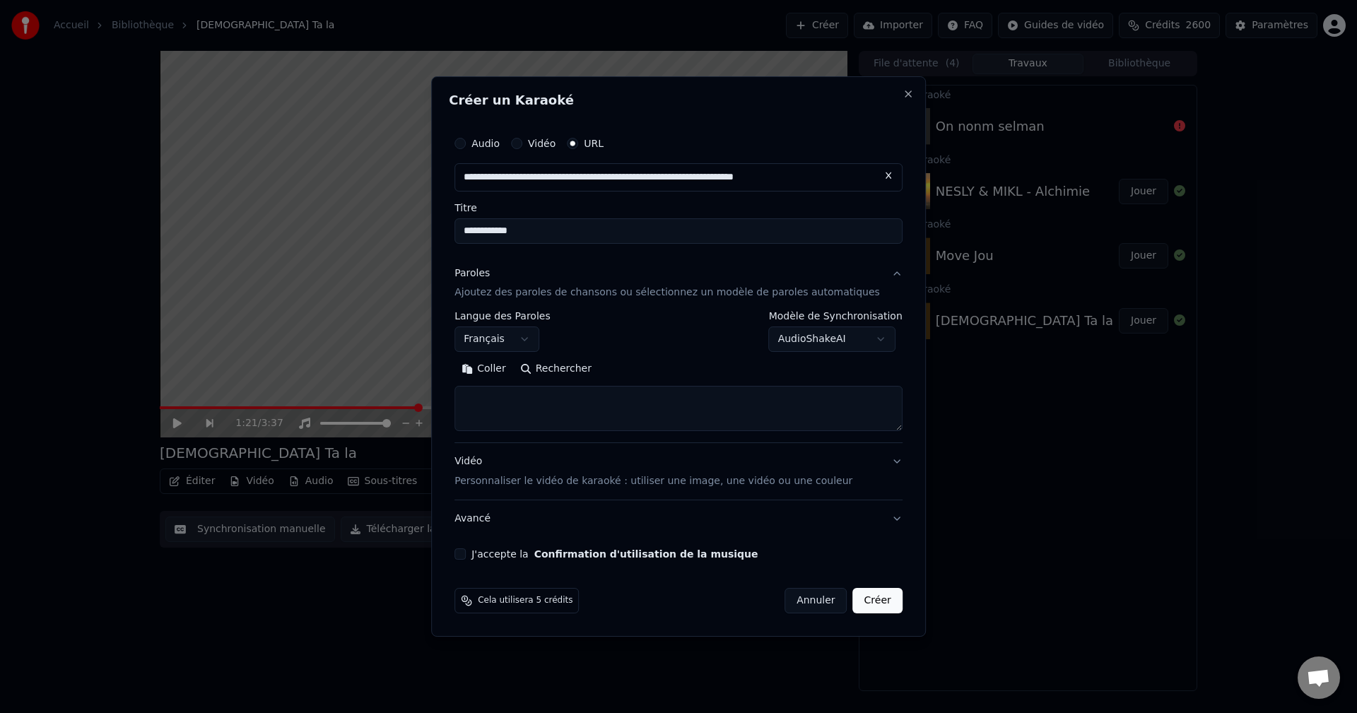
click at [532, 400] on textarea at bounding box center [679, 409] width 448 height 45
paste textarea "**********"
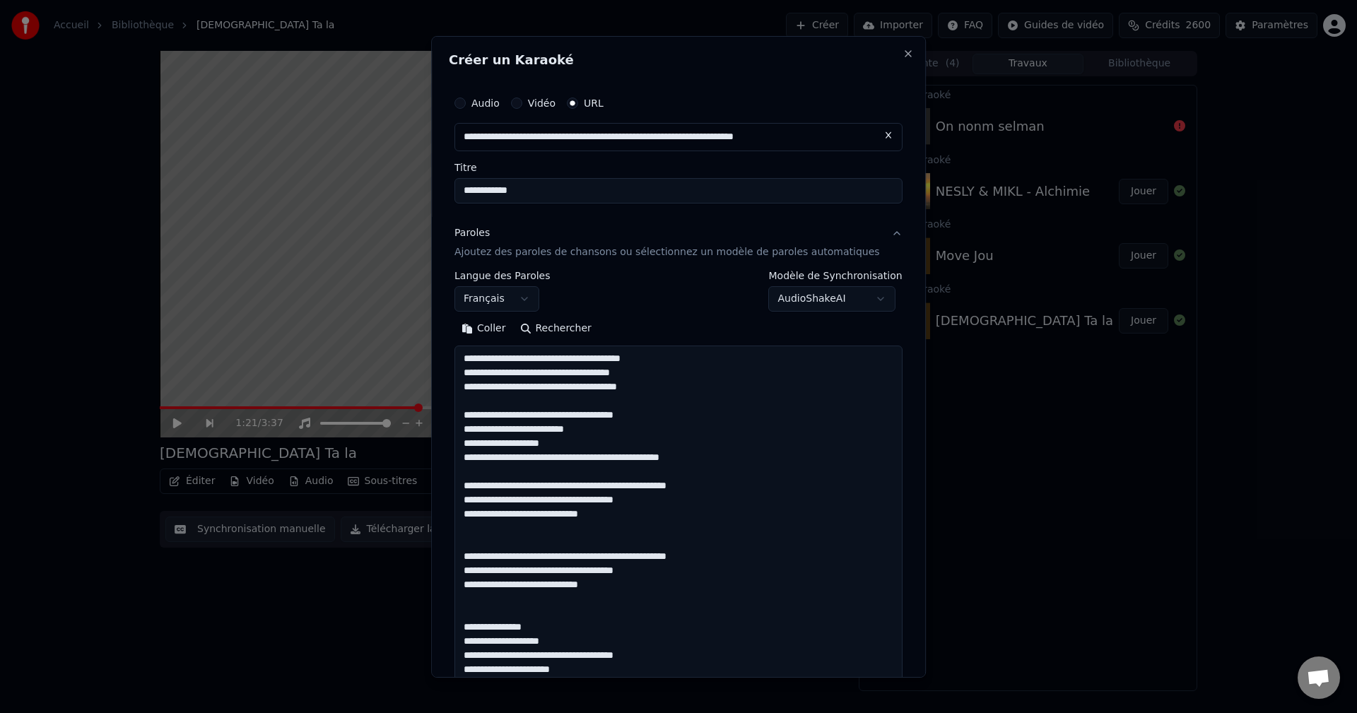
scroll to position [555, 0]
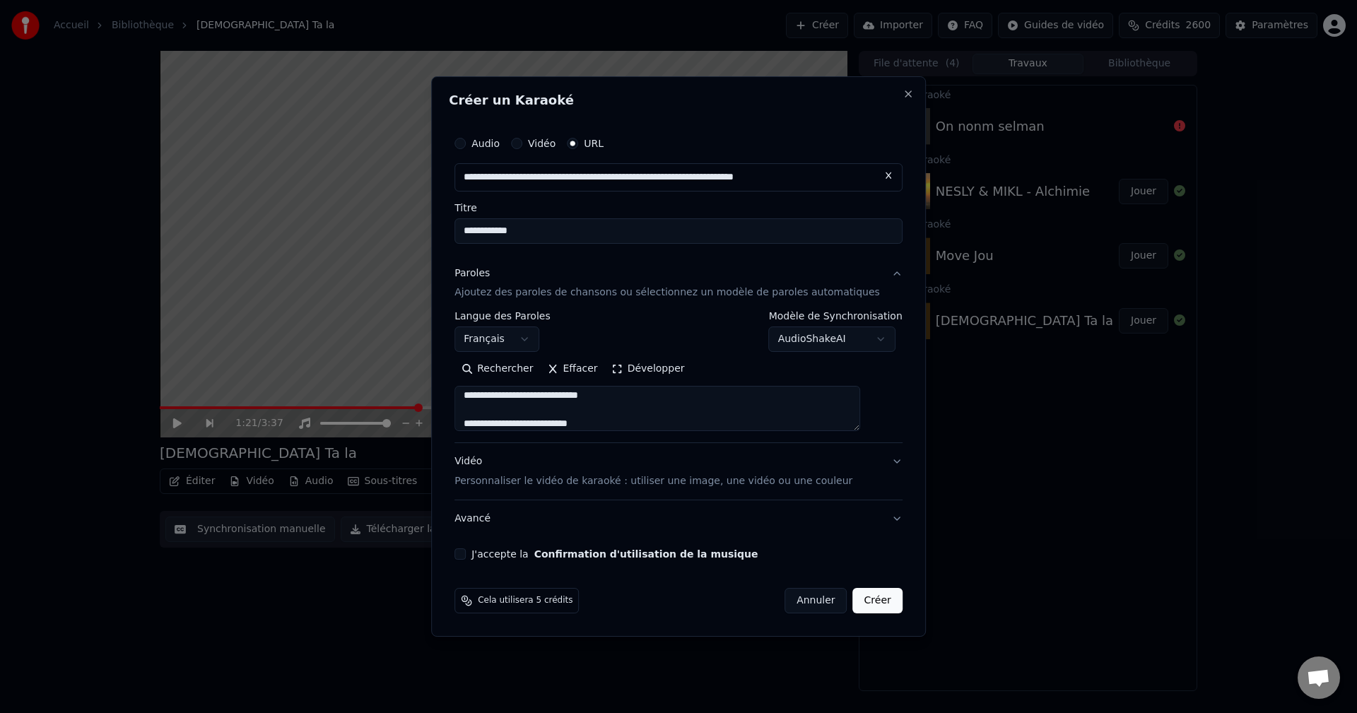
type textarea "**********"
click at [495, 464] on div "Vidéo Personnaliser le vidéo de karaoké : utiliser une image, une vidéo ou une …" at bounding box center [654, 472] width 398 height 34
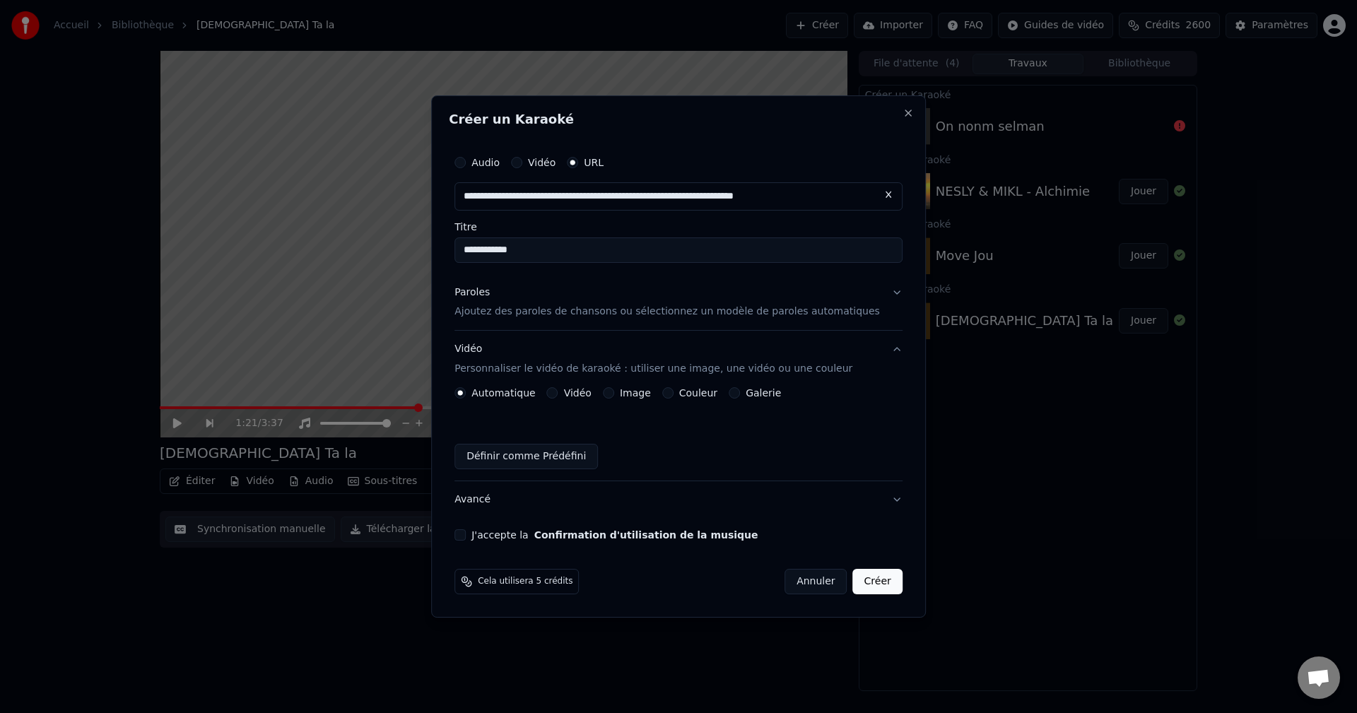
click at [614, 392] on button "Image" at bounding box center [608, 392] width 11 height 11
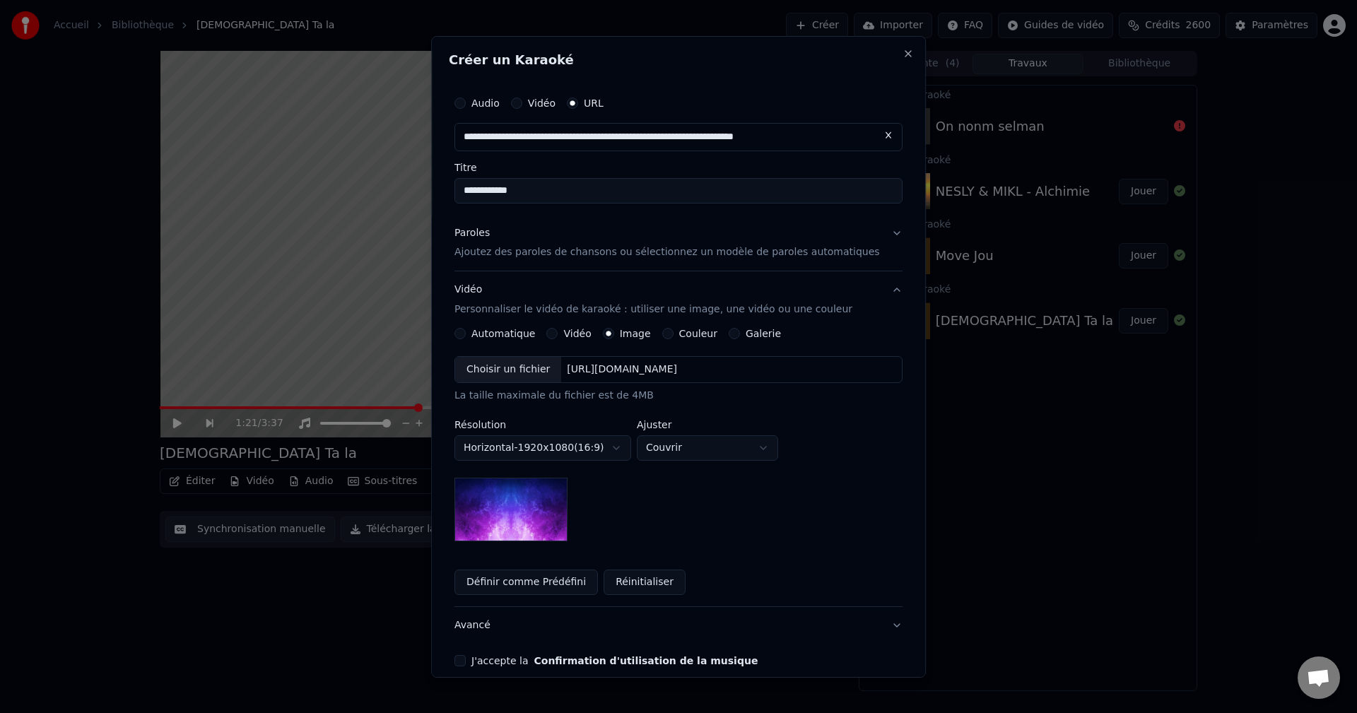
click at [542, 365] on div "Choisir un fichier" at bounding box center [508, 369] width 106 height 25
click at [501, 622] on button "Avancé" at bounding box center [679, 625] width 448 height 37
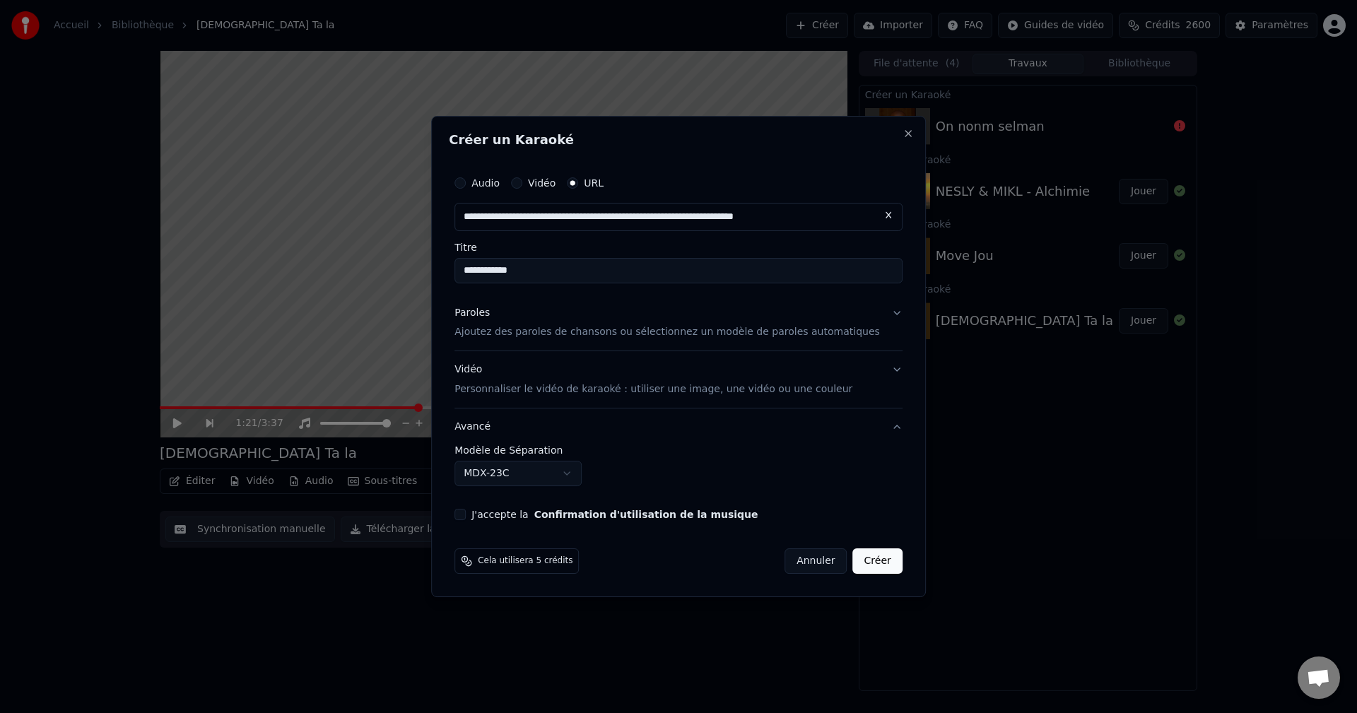
click at [517, 478] on body "**********" at bounding box center [678, 356] width 1357 height 713
click at [466, 520] on button "J'accepte la Confirmation d'utilisation de la musique" at bounding box center [460, 514] width 11 height 11
click at [867, 558] on button "Créer" at bounding box center [877, 561] width 49 height 25
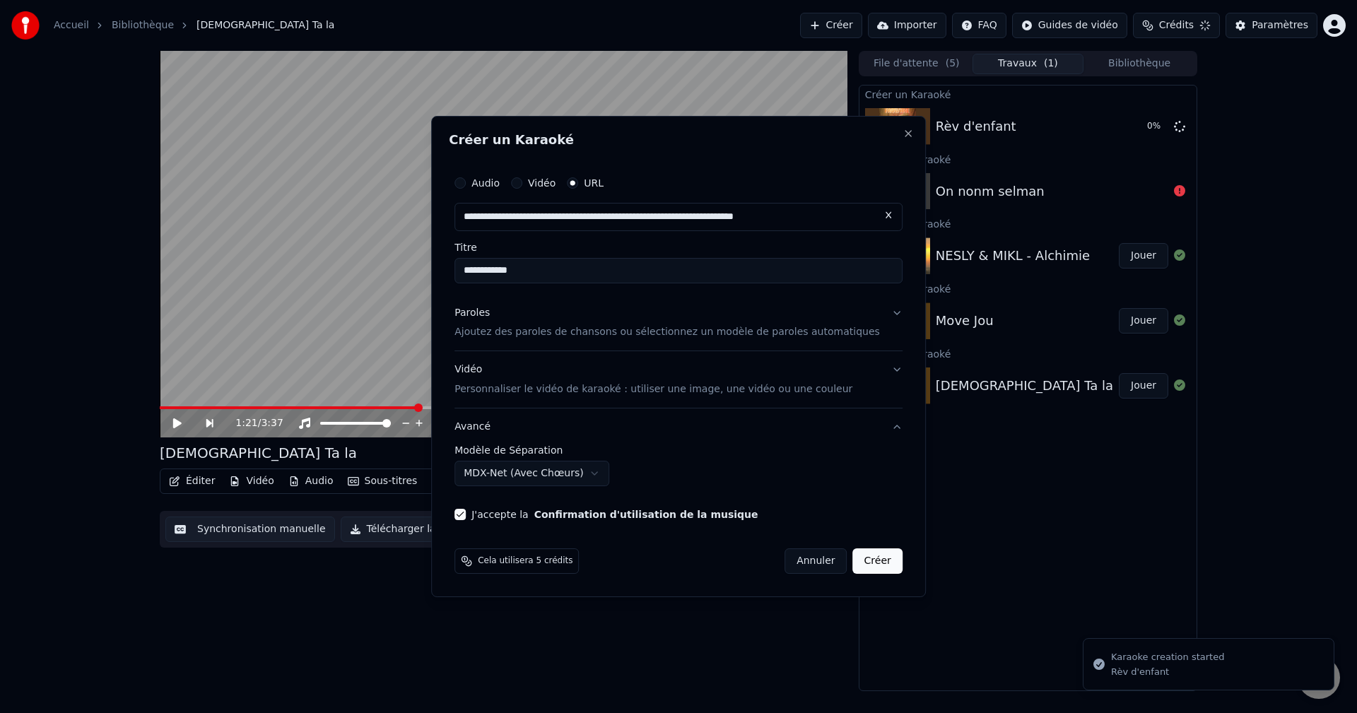
select select "******"
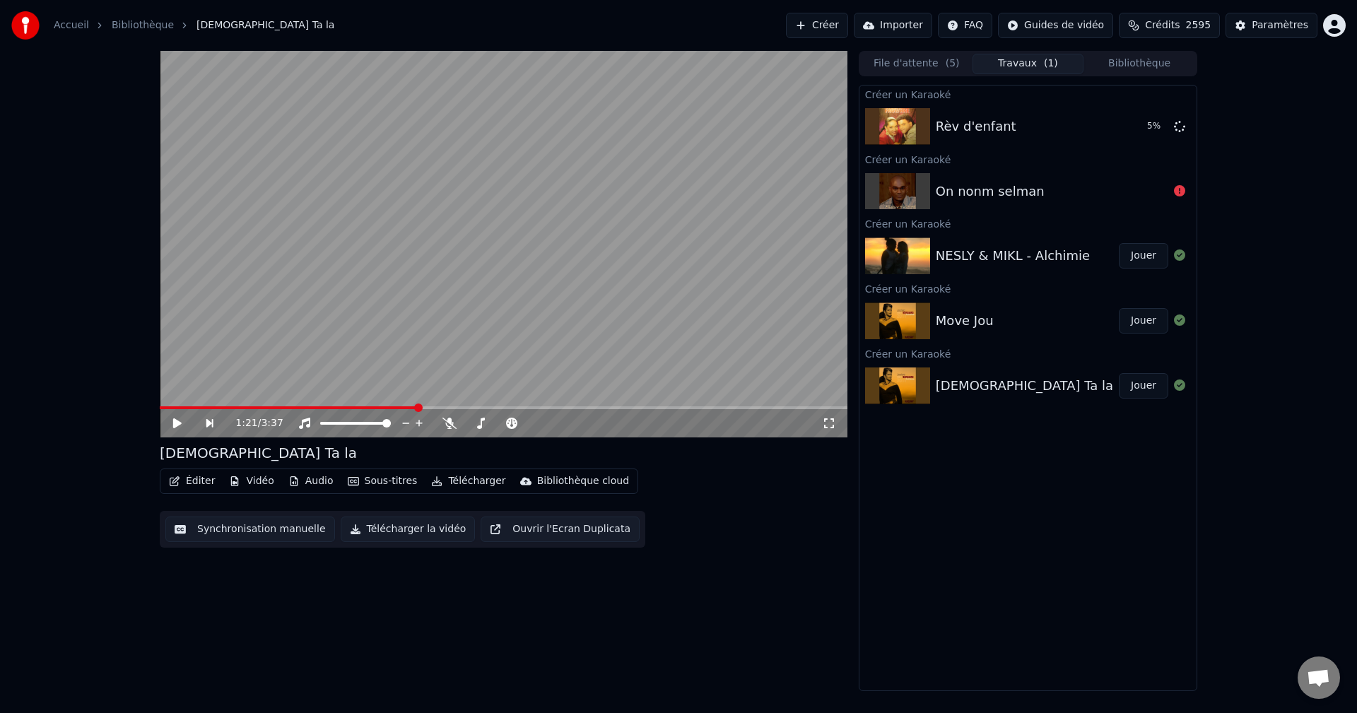
click at [843, 25] on button "Créer" at bounding box center [817, 25] width 62 height 25
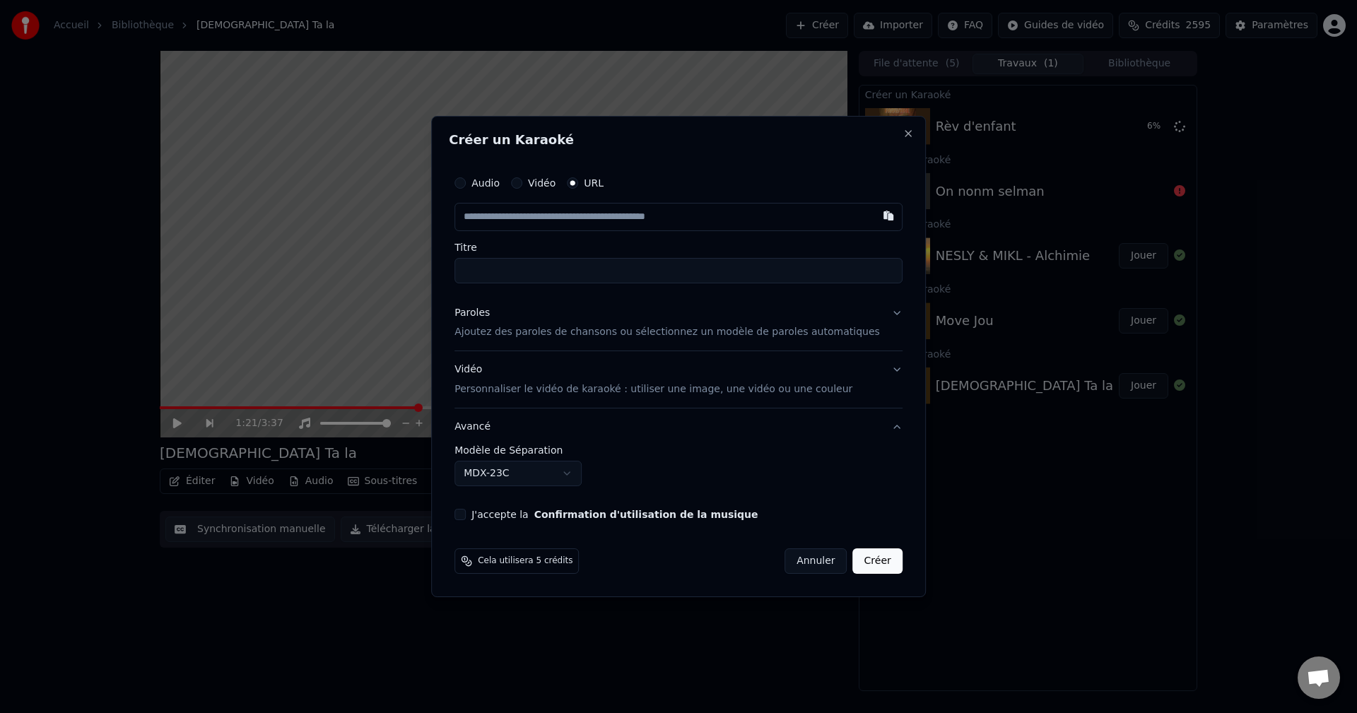
click at [538, 223] on input "text" at bounding box center [679, 217] width 448 height 28
type input "**********"
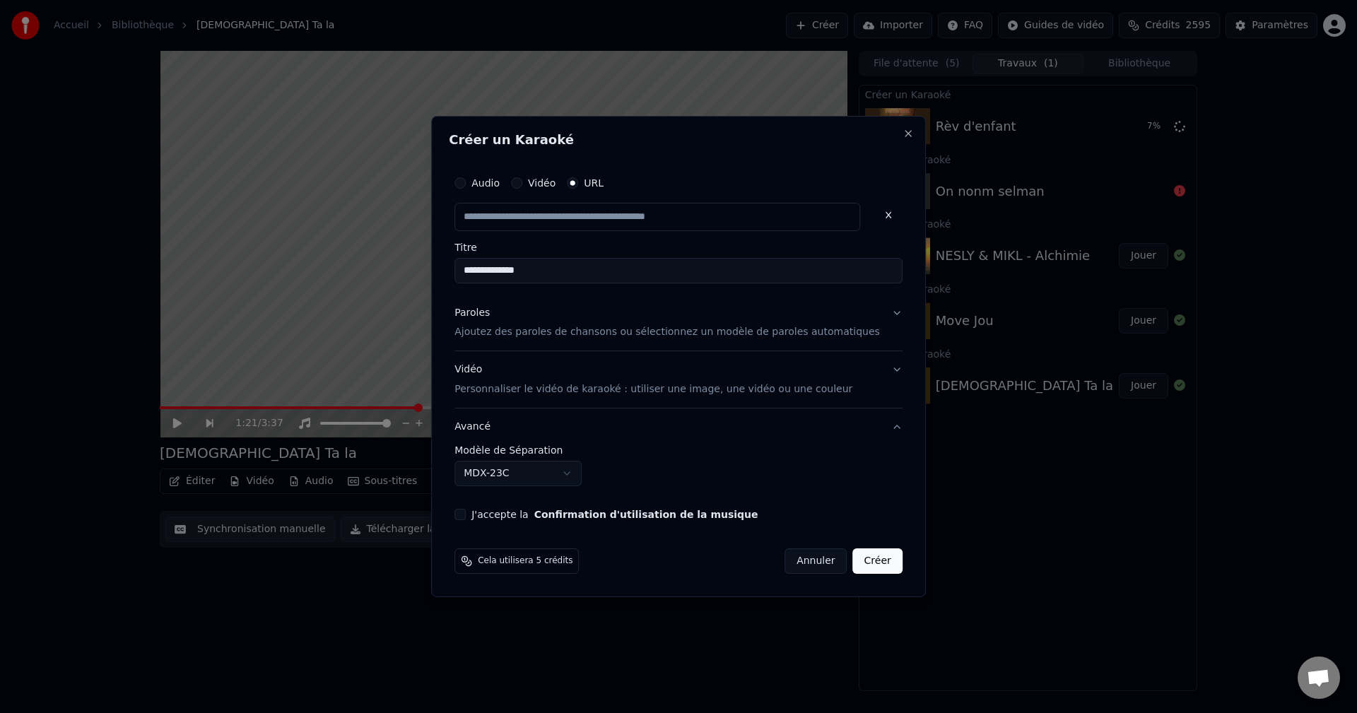
scroll to position [0, 0]
click at [490, 312] on div "Paroles" at bounding box center [472, 313] width 35 height 14
type input "**********"
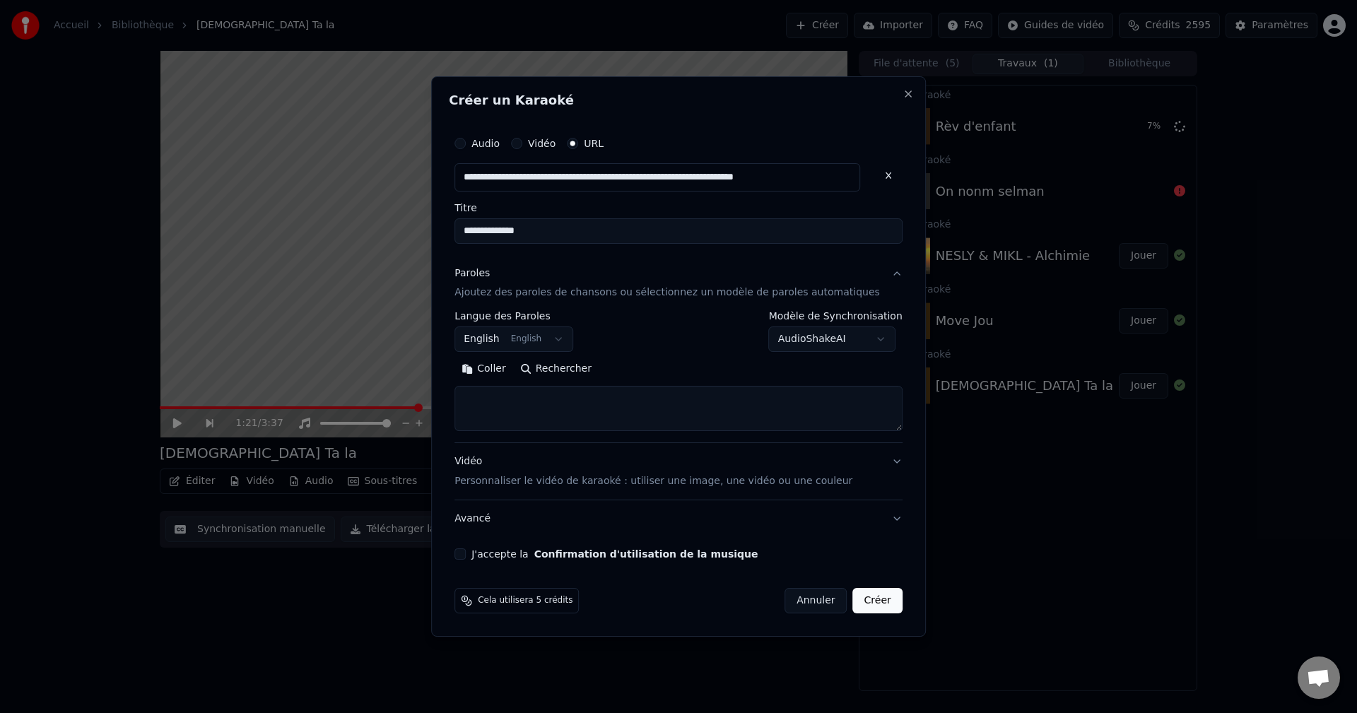
click at [490, 274] on div "Paroles" at bounding box center [472, 274] width 35 height 14
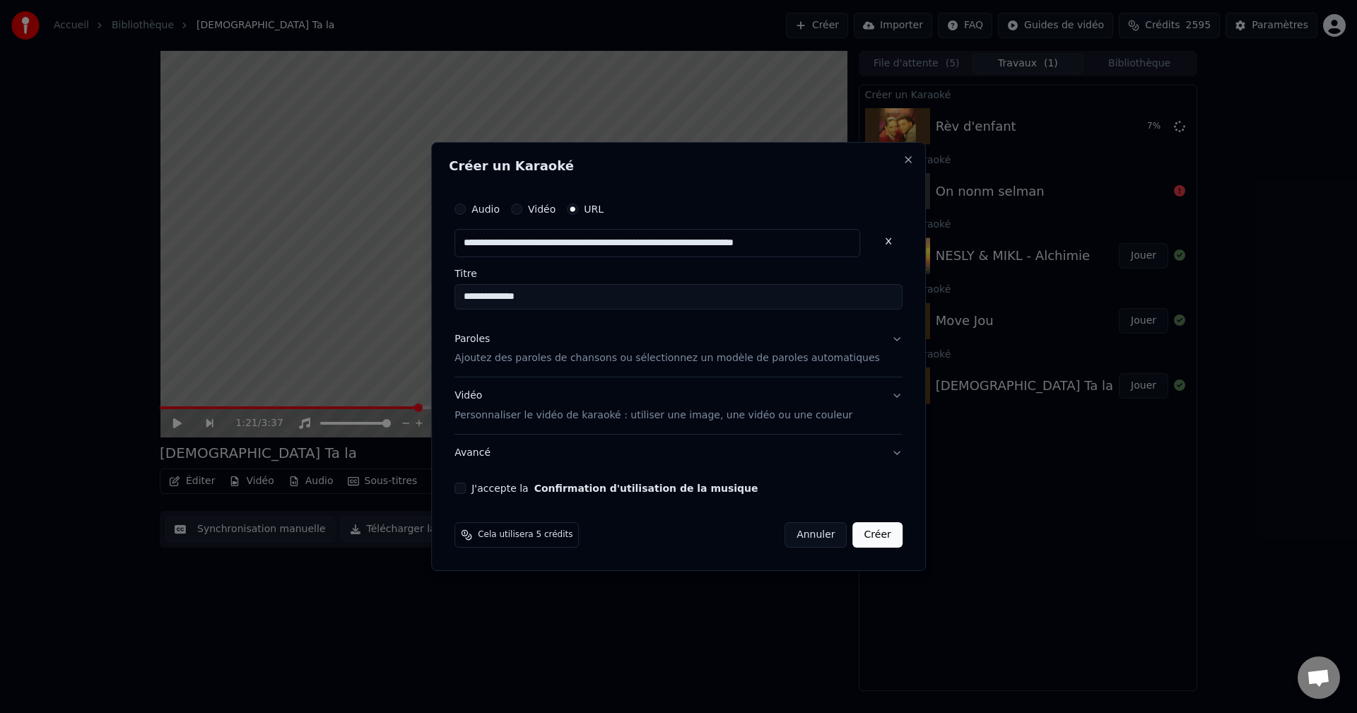
click at [490, 339] on div "Paroles" at bounding box center [472, 339] width 35 height 14
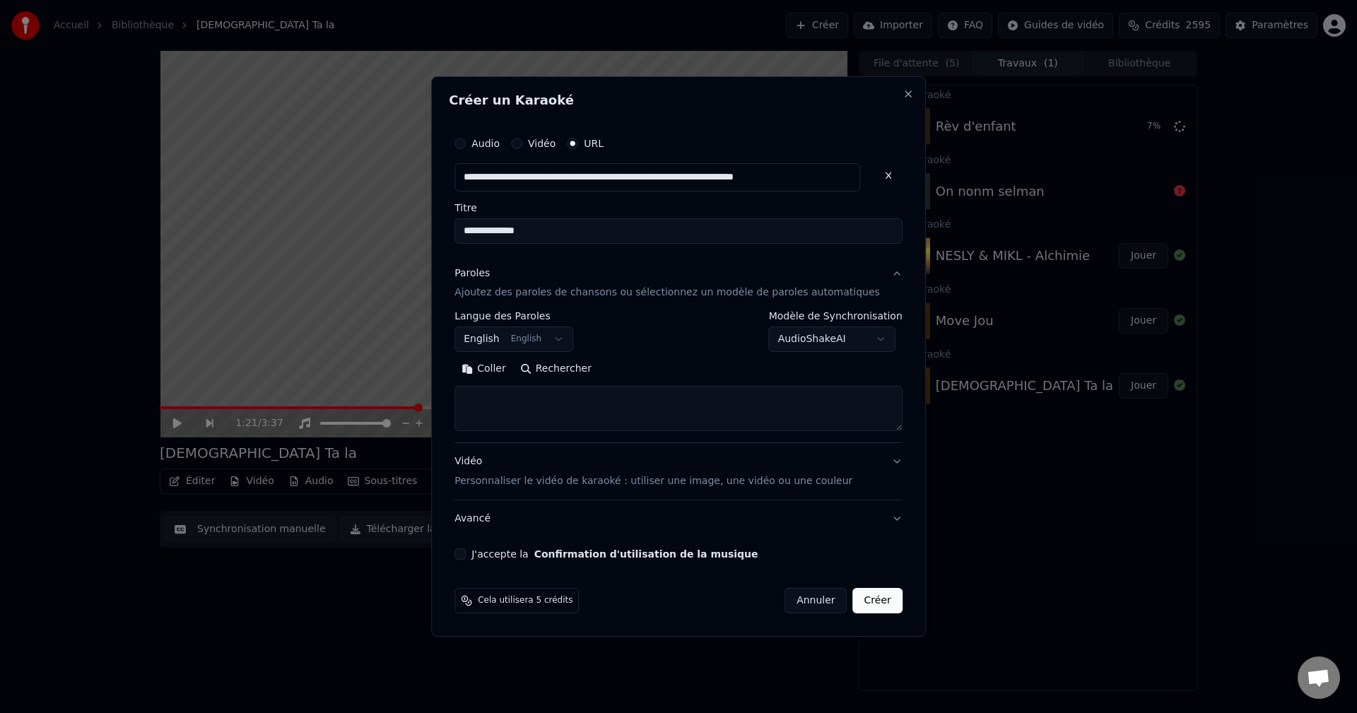
click at [498, 339] on body "**********" at bounding box center [678, 356] width 1357 height 713
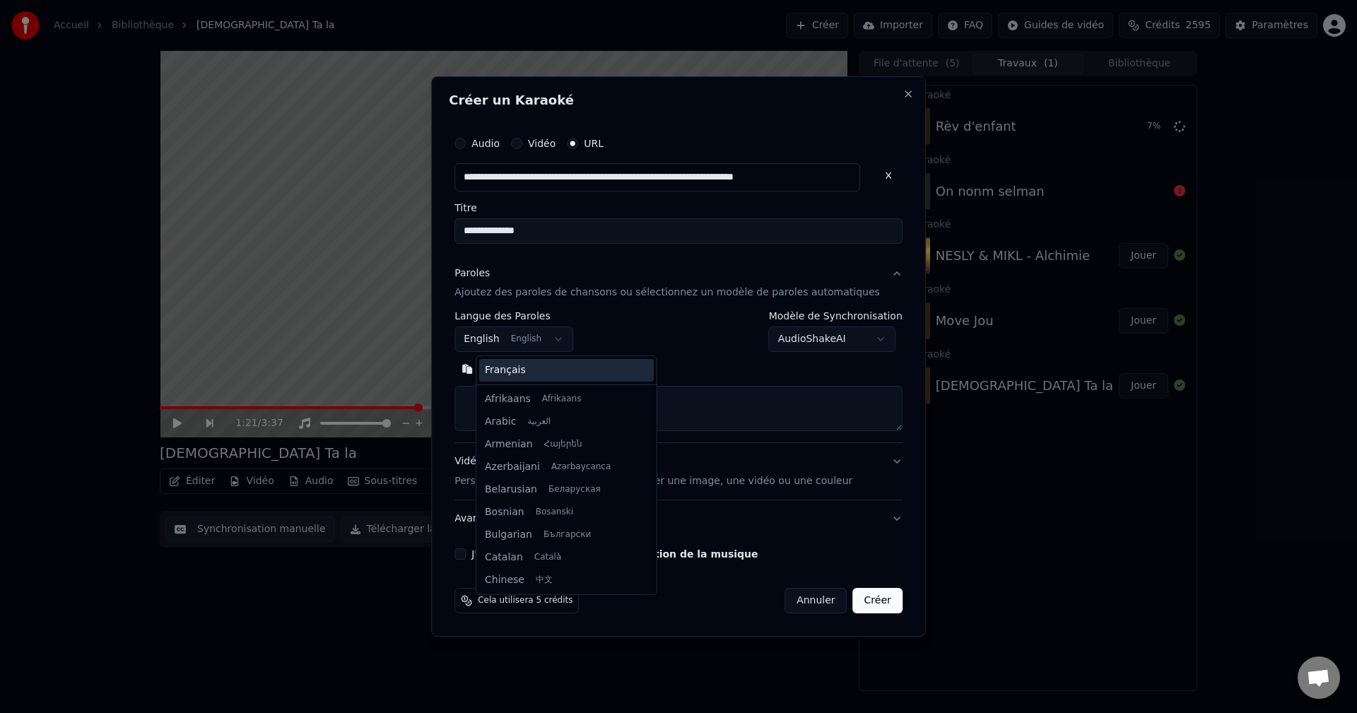
scroll to position [113, 0]
select select "**"
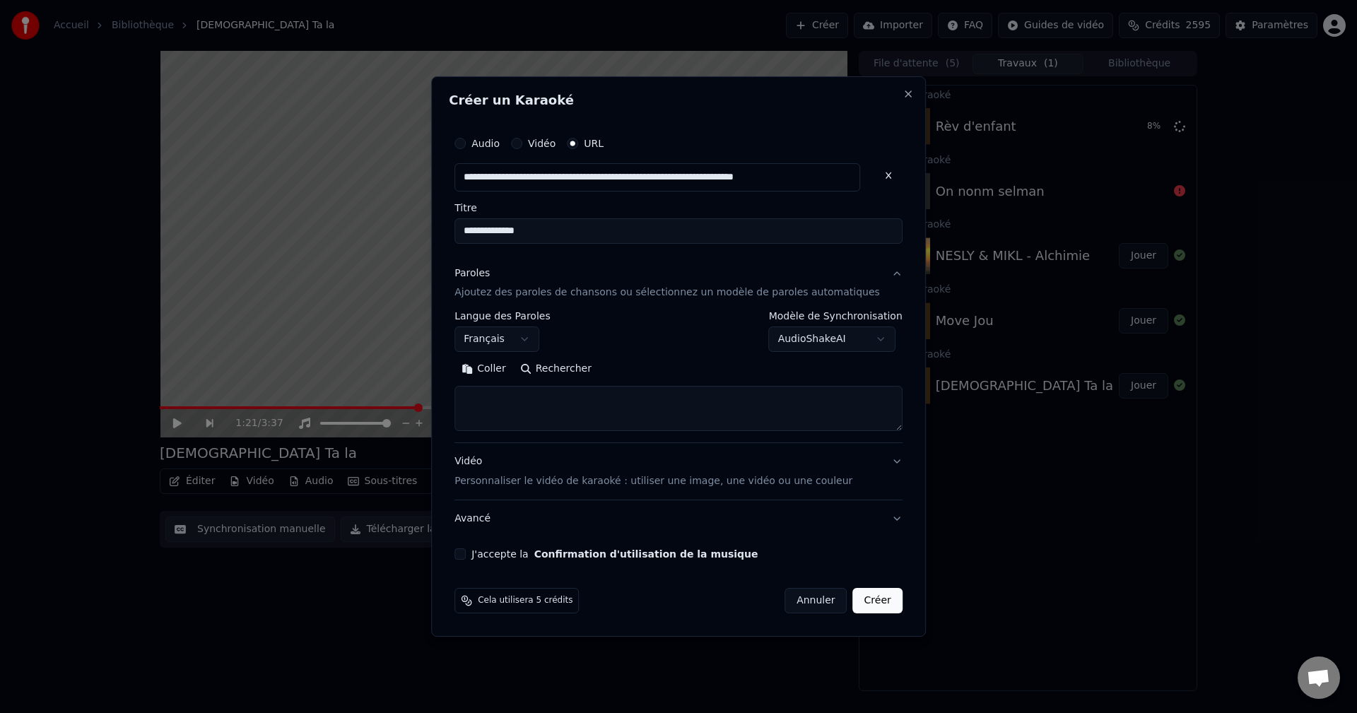
click at [511, 398] on textarea at bounding box center [679, 409] width 448 height 45
click at [510, 394] on textarea at bounding box center [679, 409] width 448 height 45
paste textarea "**********"
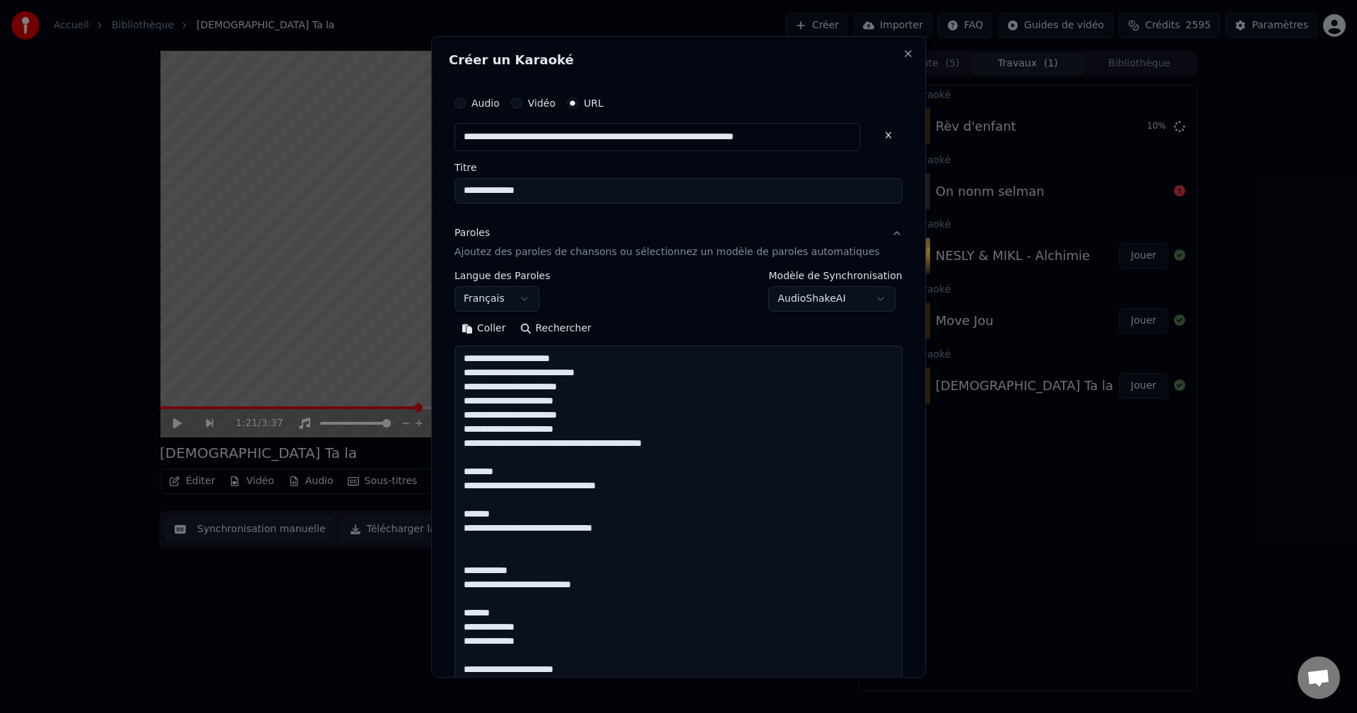
scroll to position [1516, 0]
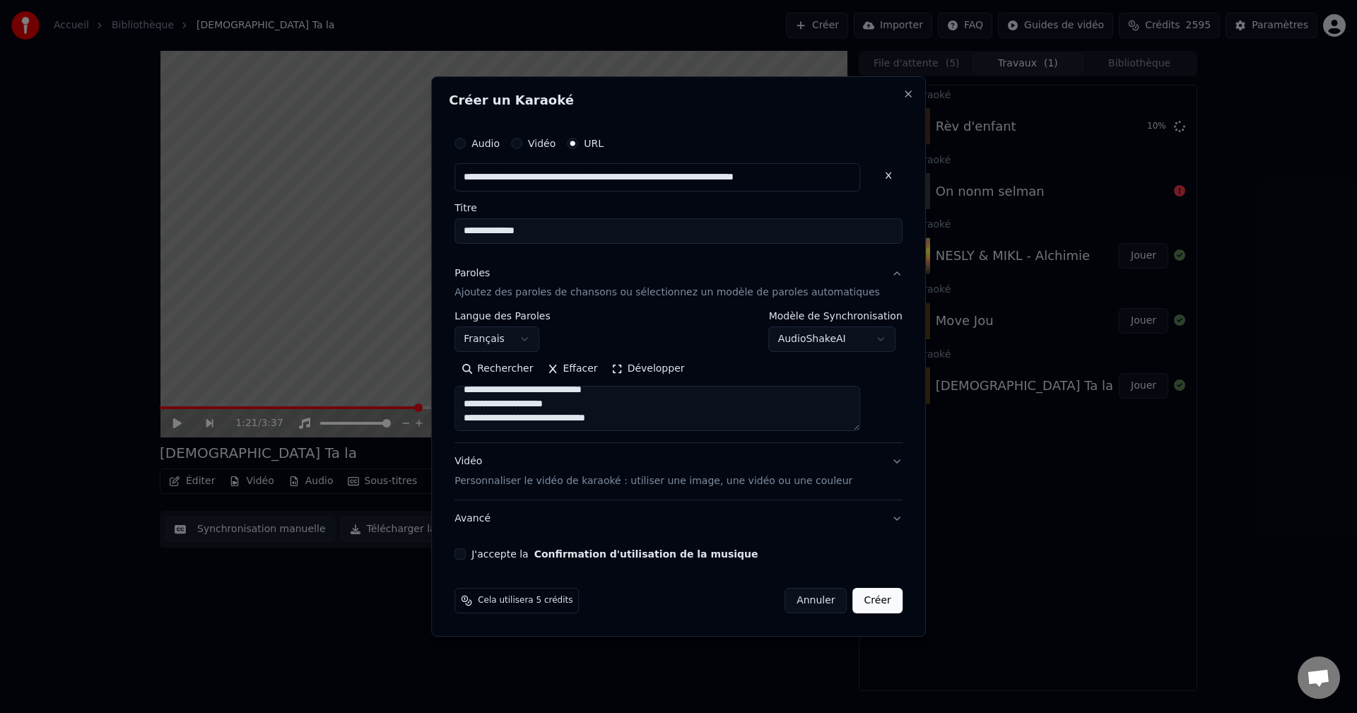
type textarea "**********"
click at [489, 465] on div "Vidéo Personnaliser le vidéo de karaoké : utiliser une image, une vidéo ou une …" at bounding box center [654, 472] width 398 height 34
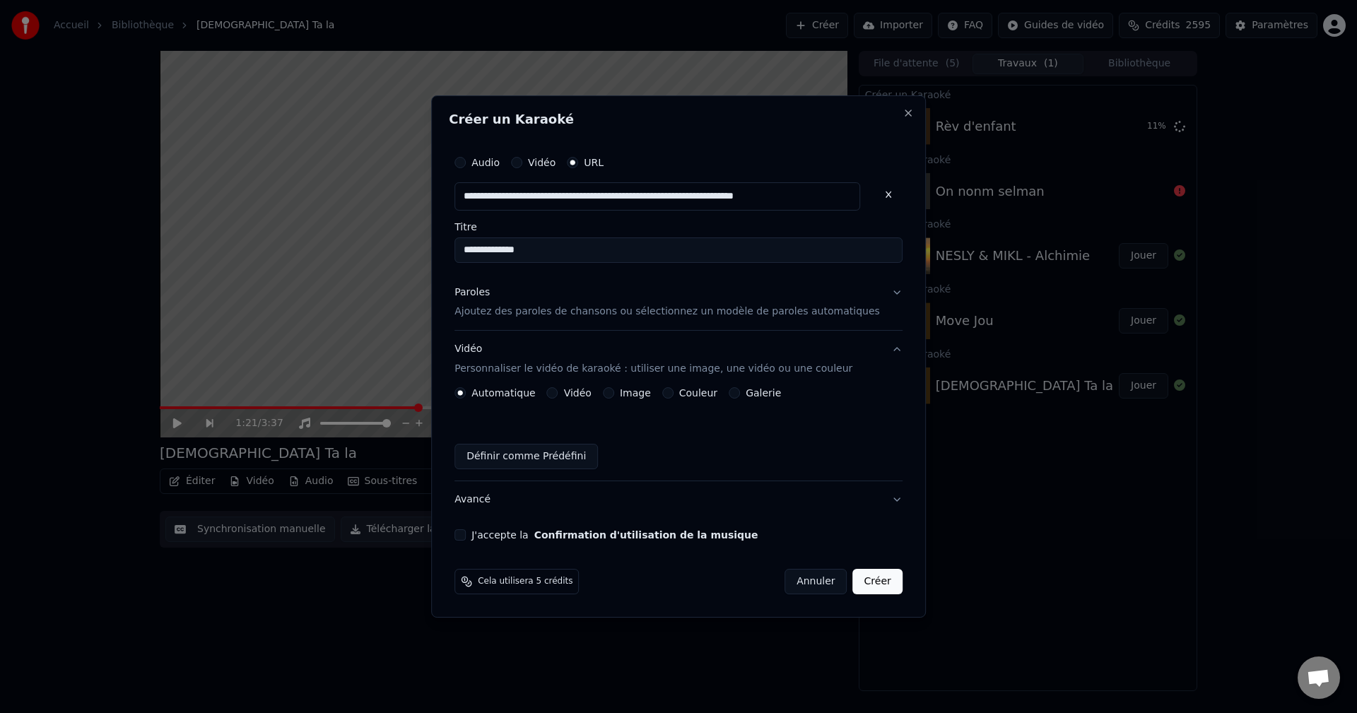
click at [614, 394] on button "Image" at bounding box center [608, 392] width 11 height 11
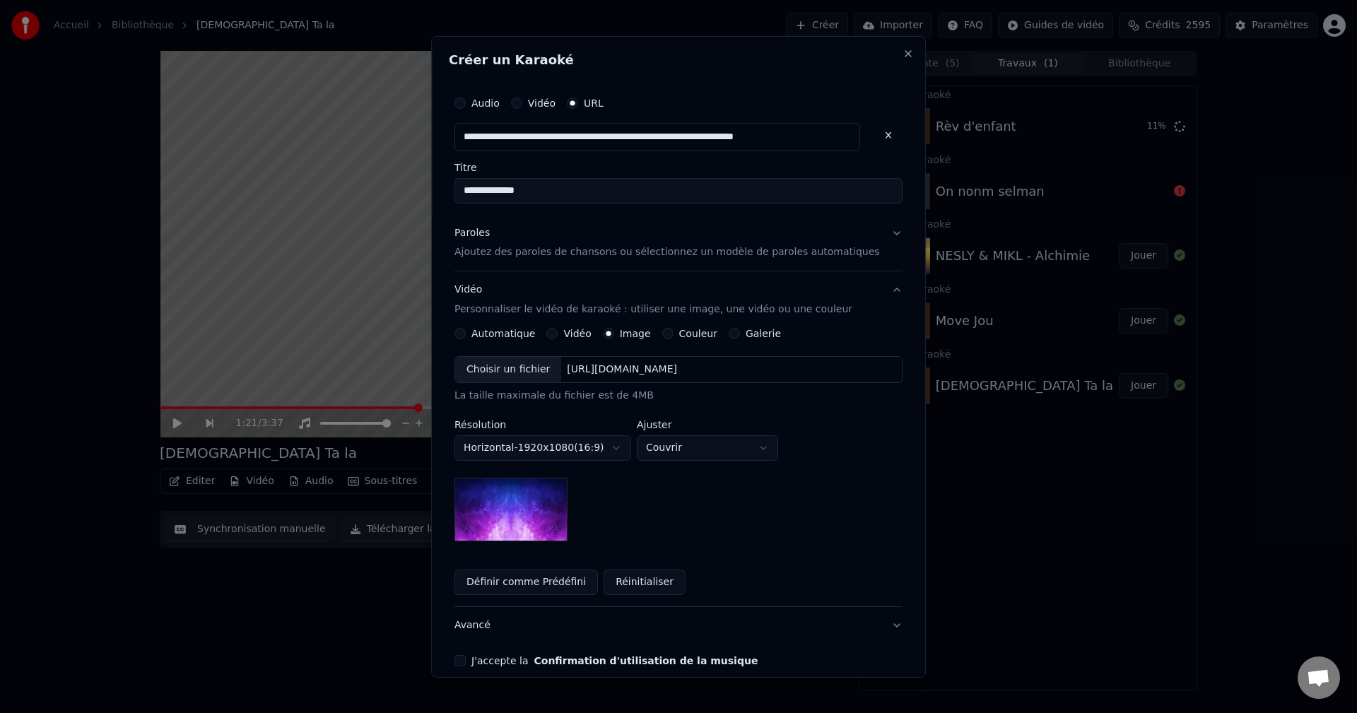
click at [502, 378] on div "Choisir un fichier" at bounding box center [508, 369] width 106 height 25
click at [703, 443] on body "**********" at bounding box center [678, 356] width 1357 height 713
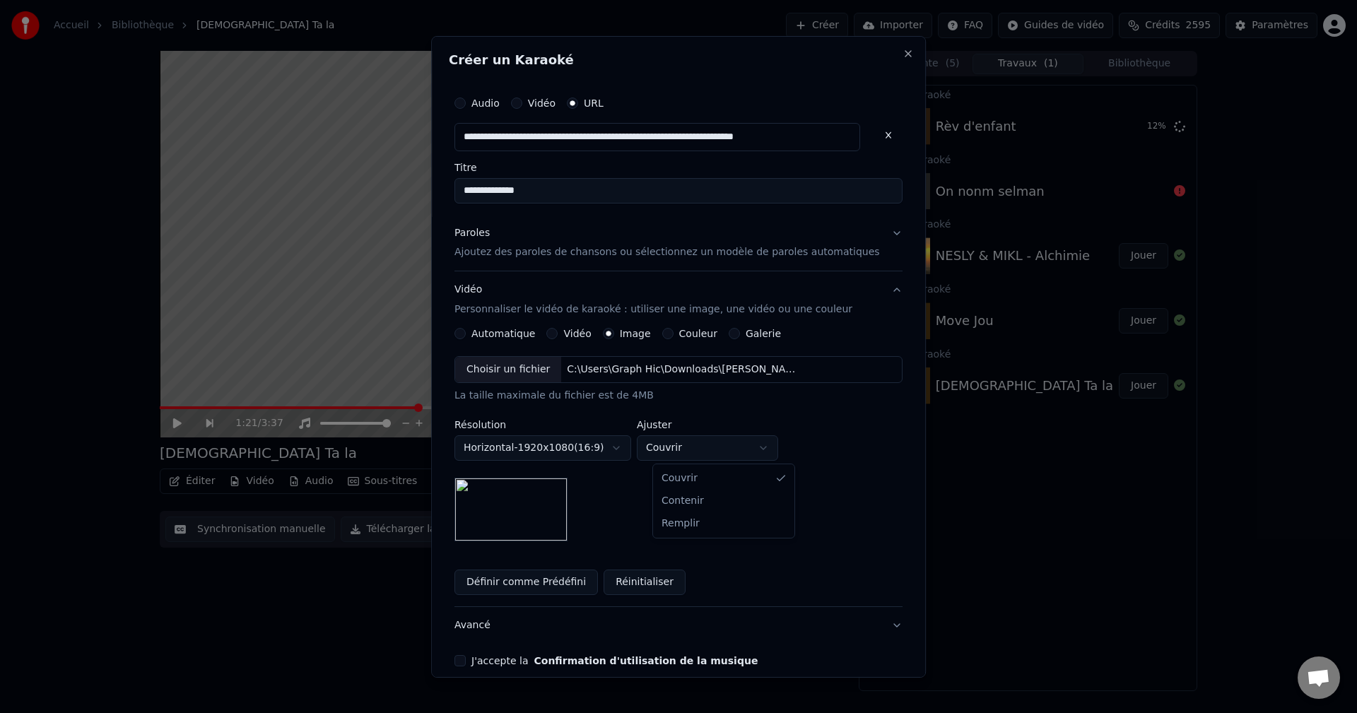
select select "****"
click at [489, 627] on button "Avancé" at bounding box center [679, 625] width 448 height 37
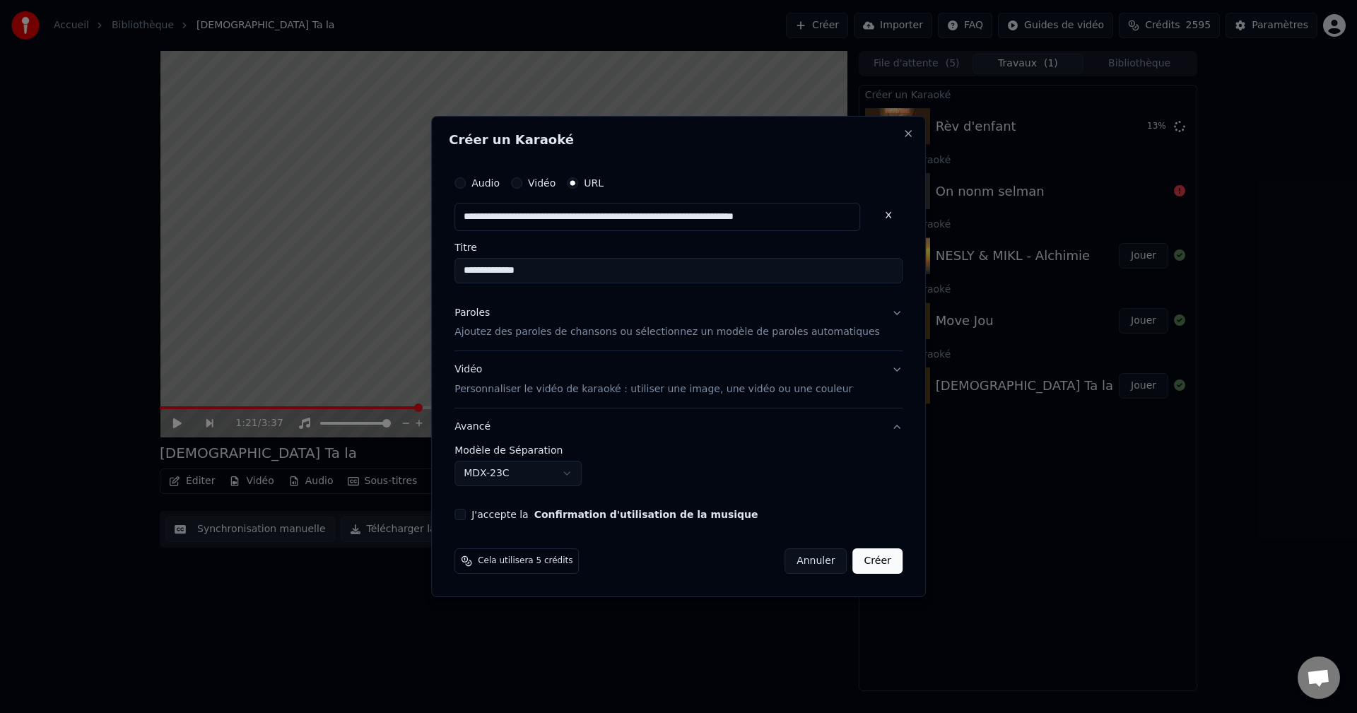
click at [498, 474] on body "**********" at bounding box center [678, 356] width 1357 height 713
click at [466, 512] on button "J'accepte la Confirmation d'utilisation de la musique" at bounding box center [460, 514] width 11 height 11
click at [853, 560] on button "Créer" at bounding box center [877, 561] width 49 height 25
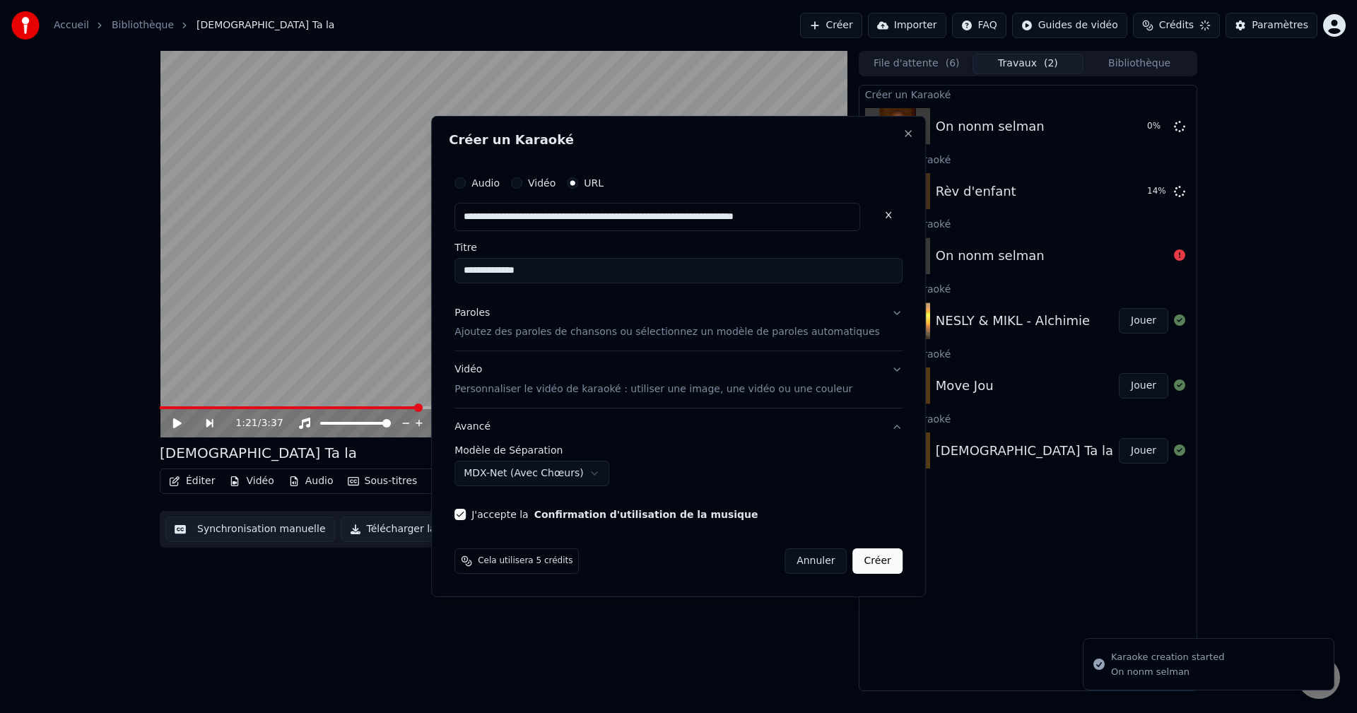
select select "******"
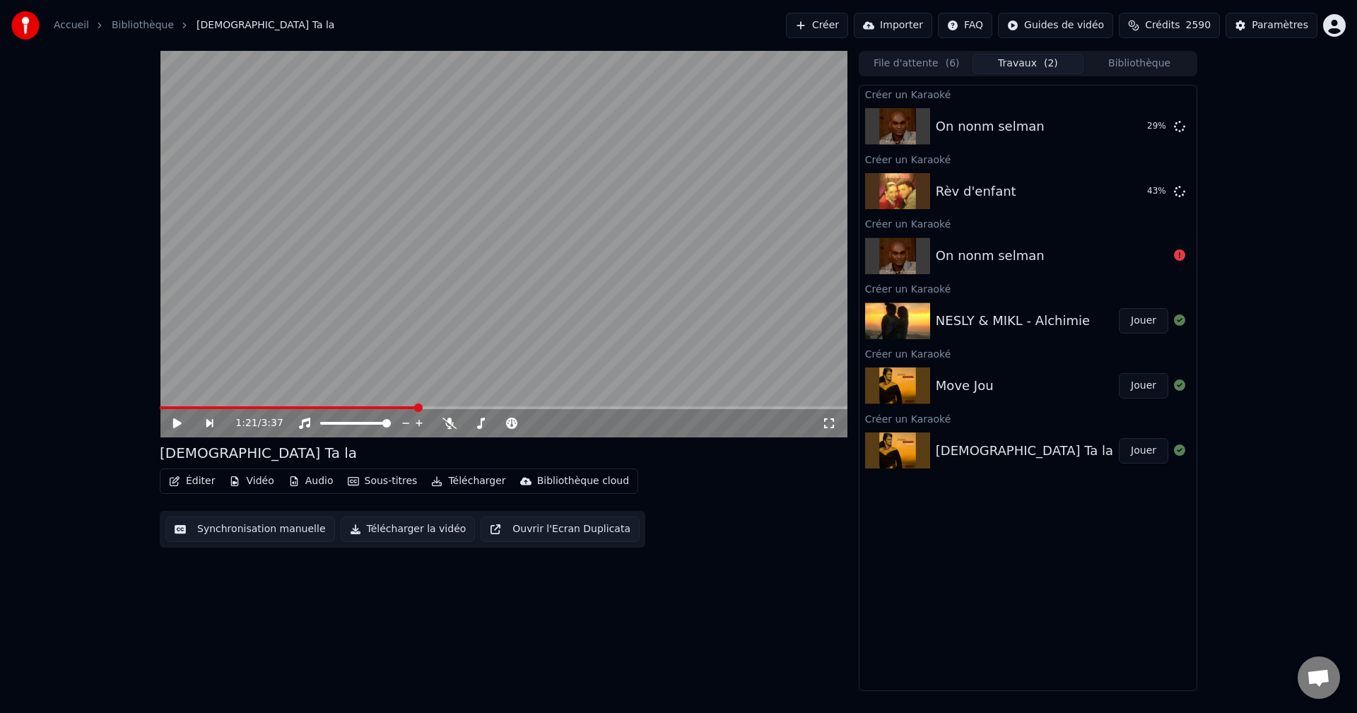
click at [1150, 57] on button "Bibliothèque" at bounding box center [1140, 64] width 112 height 21
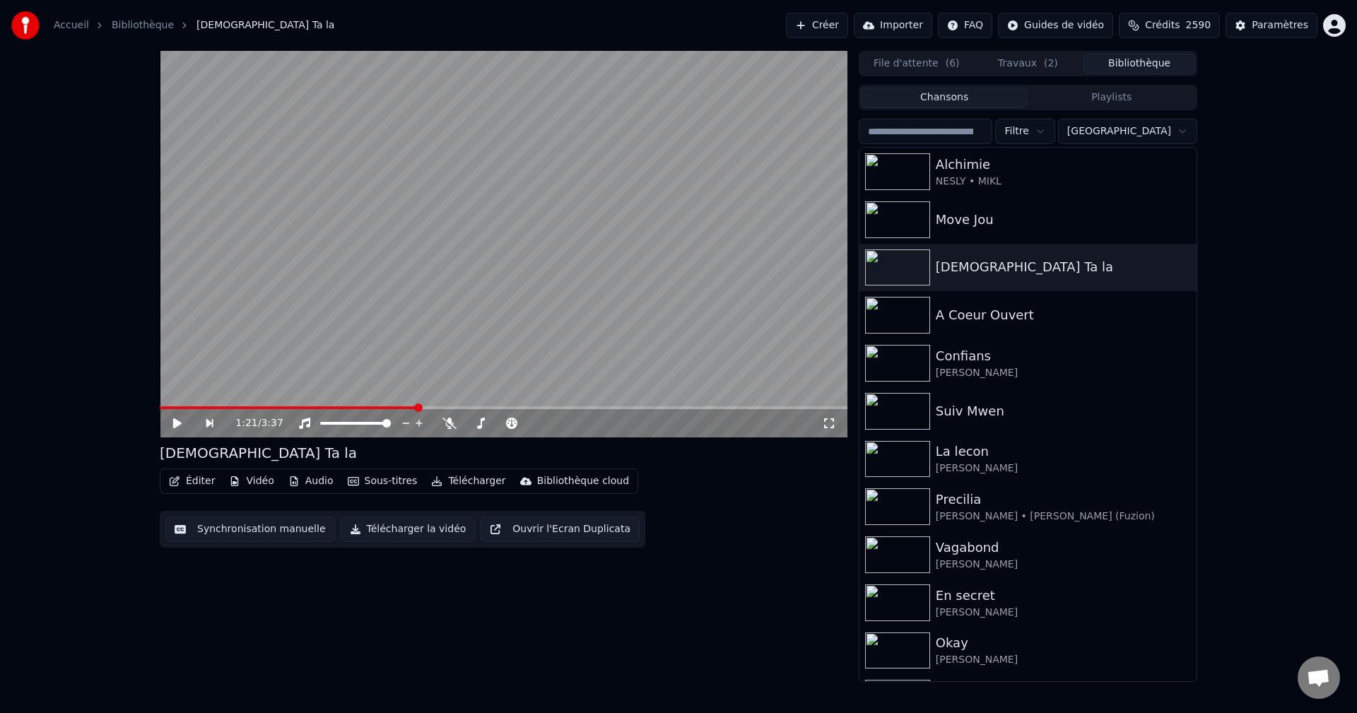
click at [993, 133] on input "search" at bounding box center [926, 131] width 134 height 25
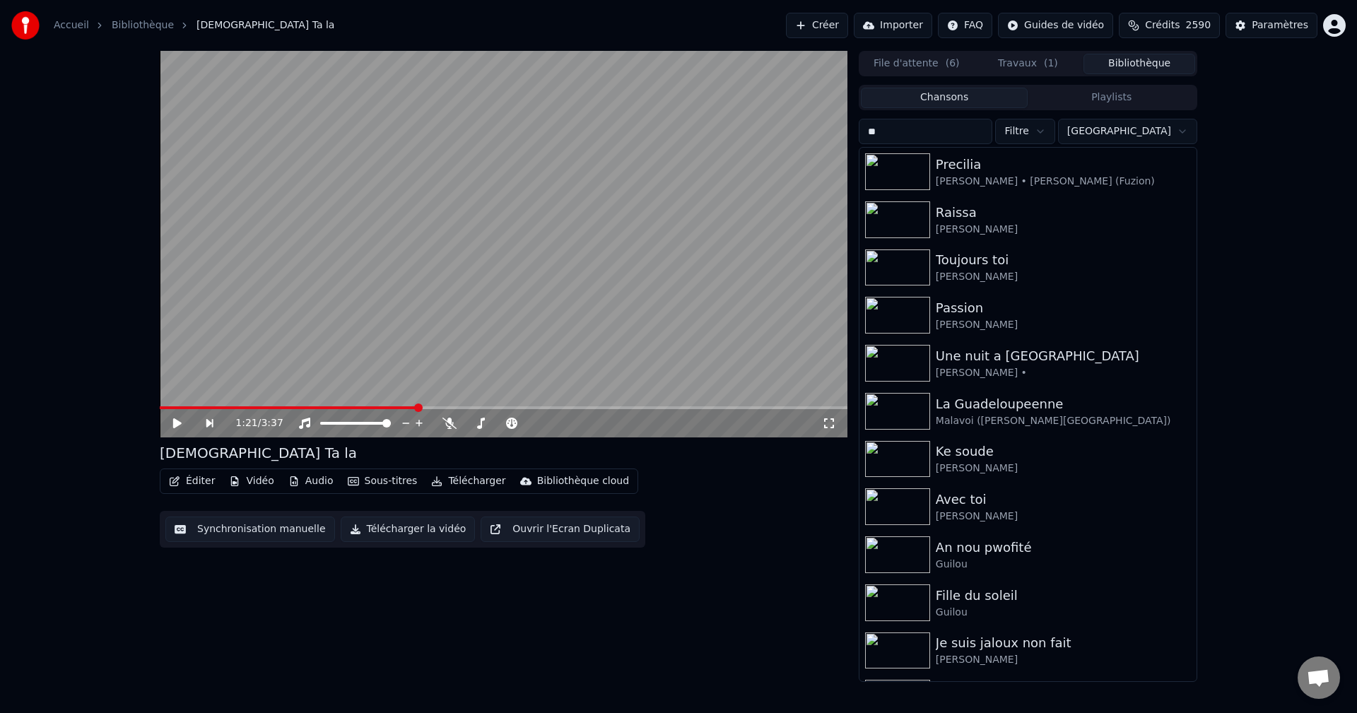
type input "*"
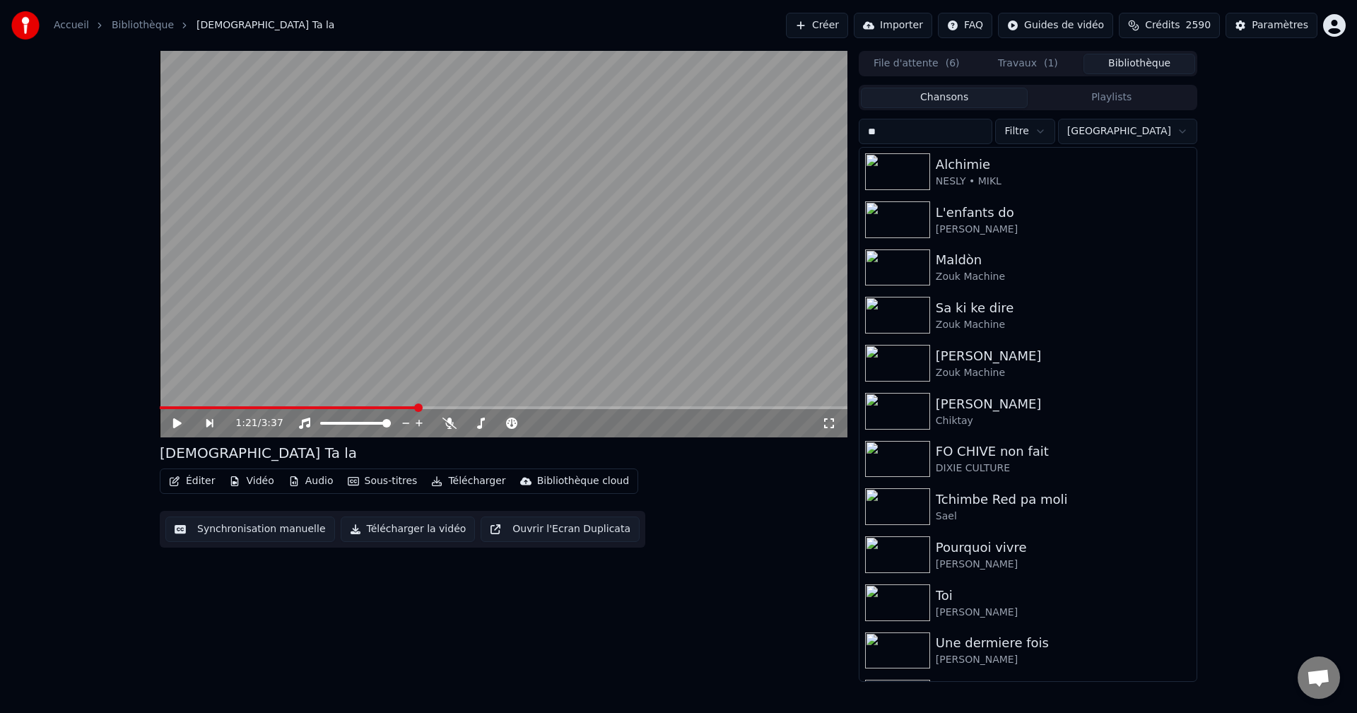
type input "*"
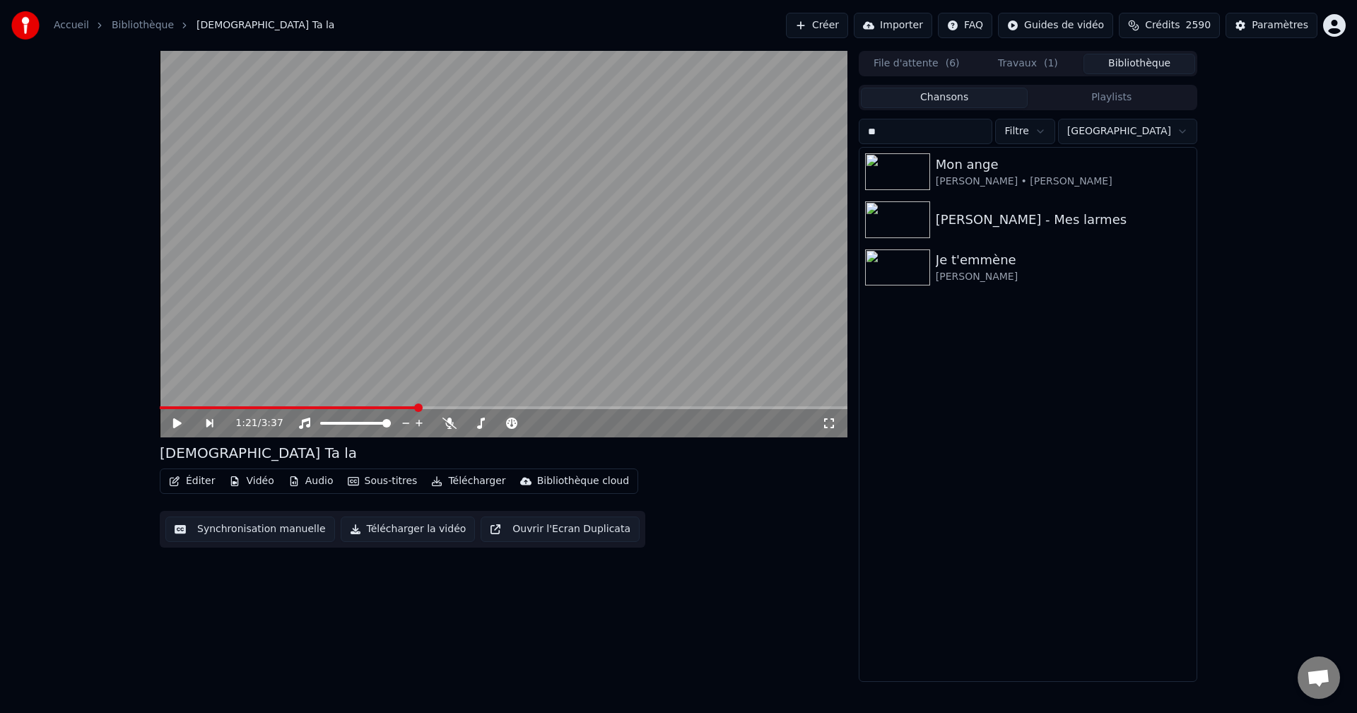
type input "*"
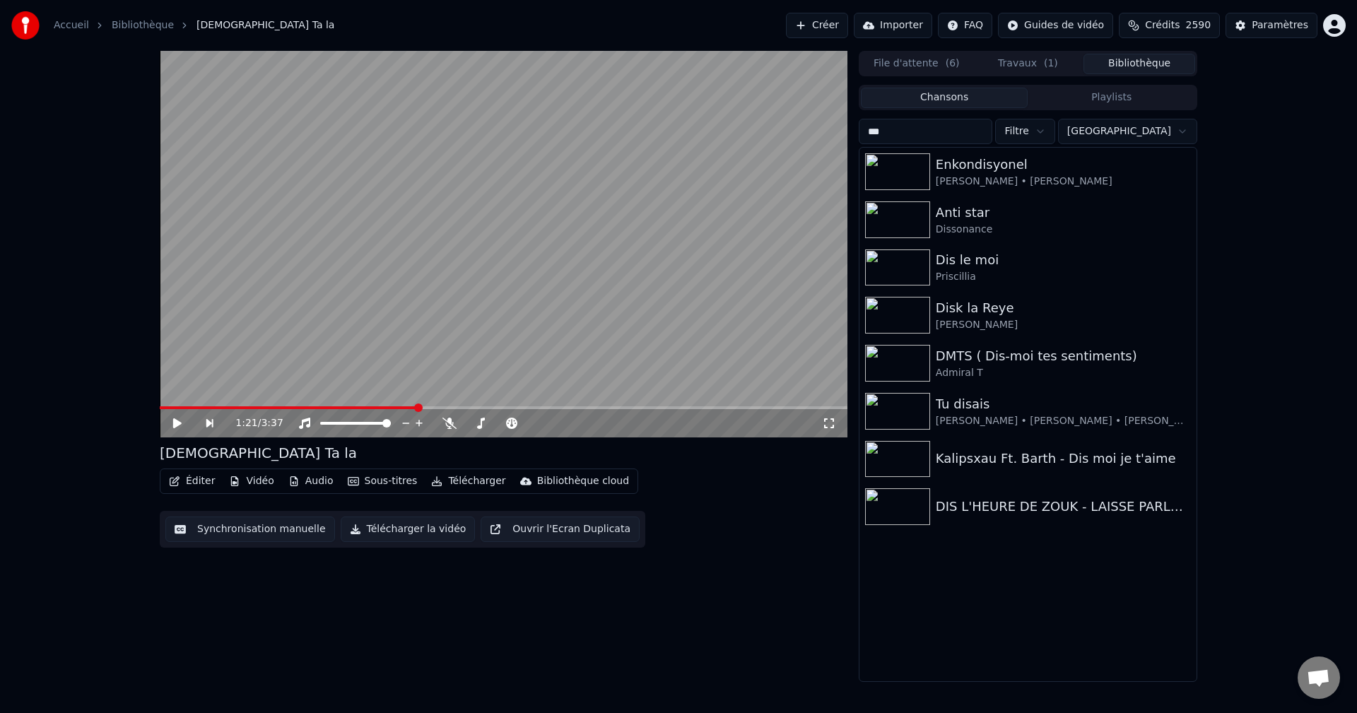
type input "****"
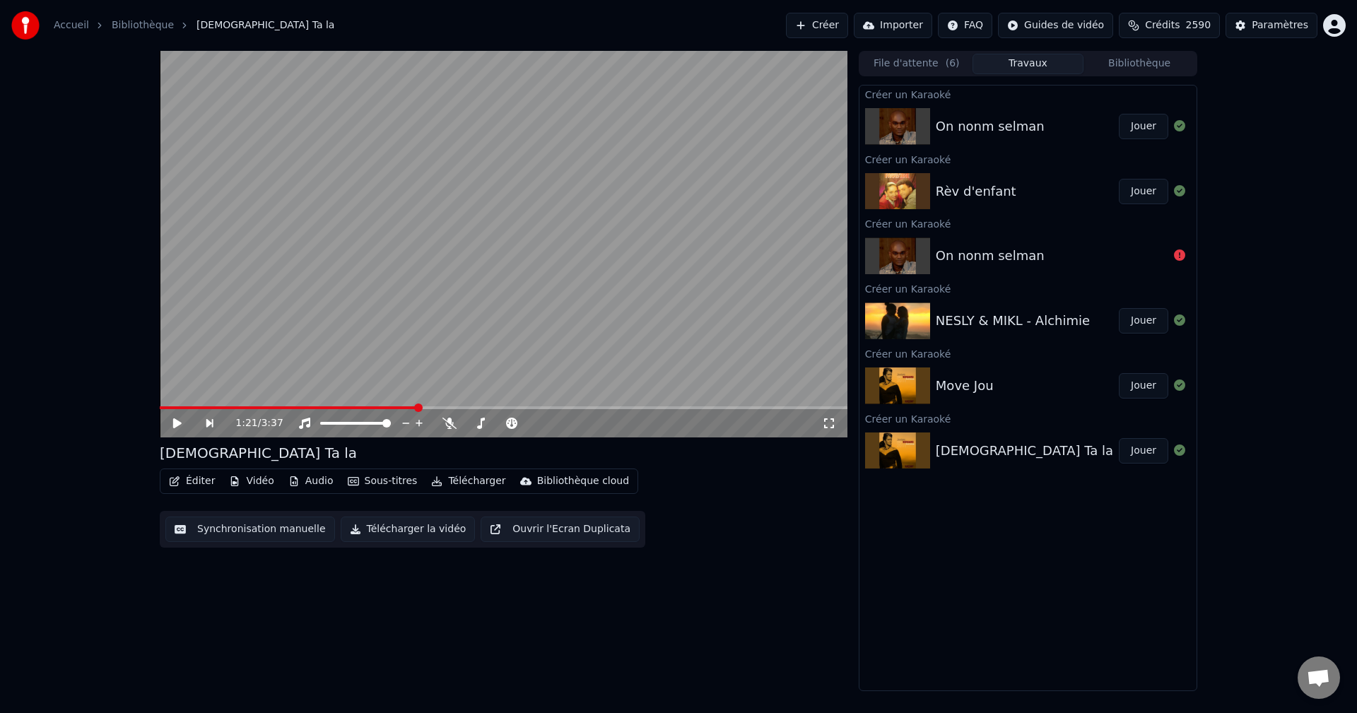
click at [1042, 59] on button "Travaux" at bounding box center [1029, 64] width 112 height 21
click at [1125, 70] on button "Bibliothèque" at bounding box center [1140, 64] width 112 height 21
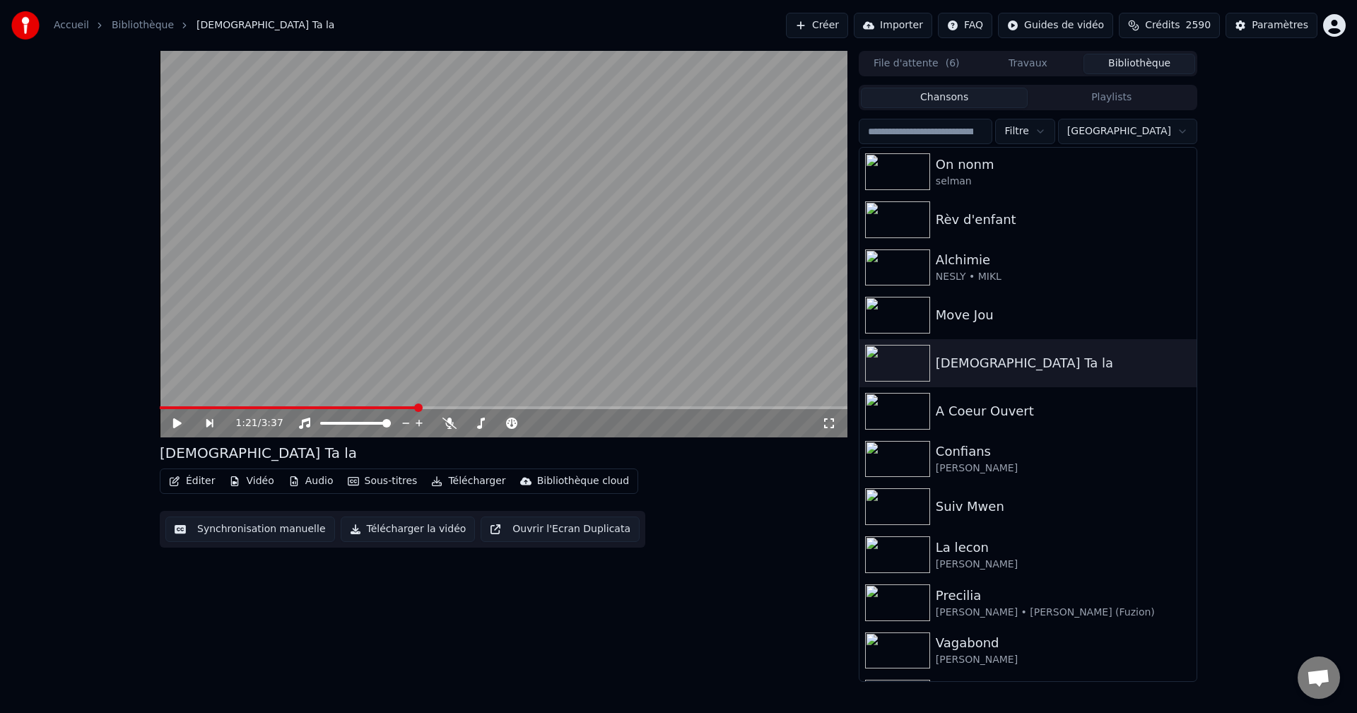
click at [982, 127] on input "search" at bounding box center [926, 131] width 134 height 25
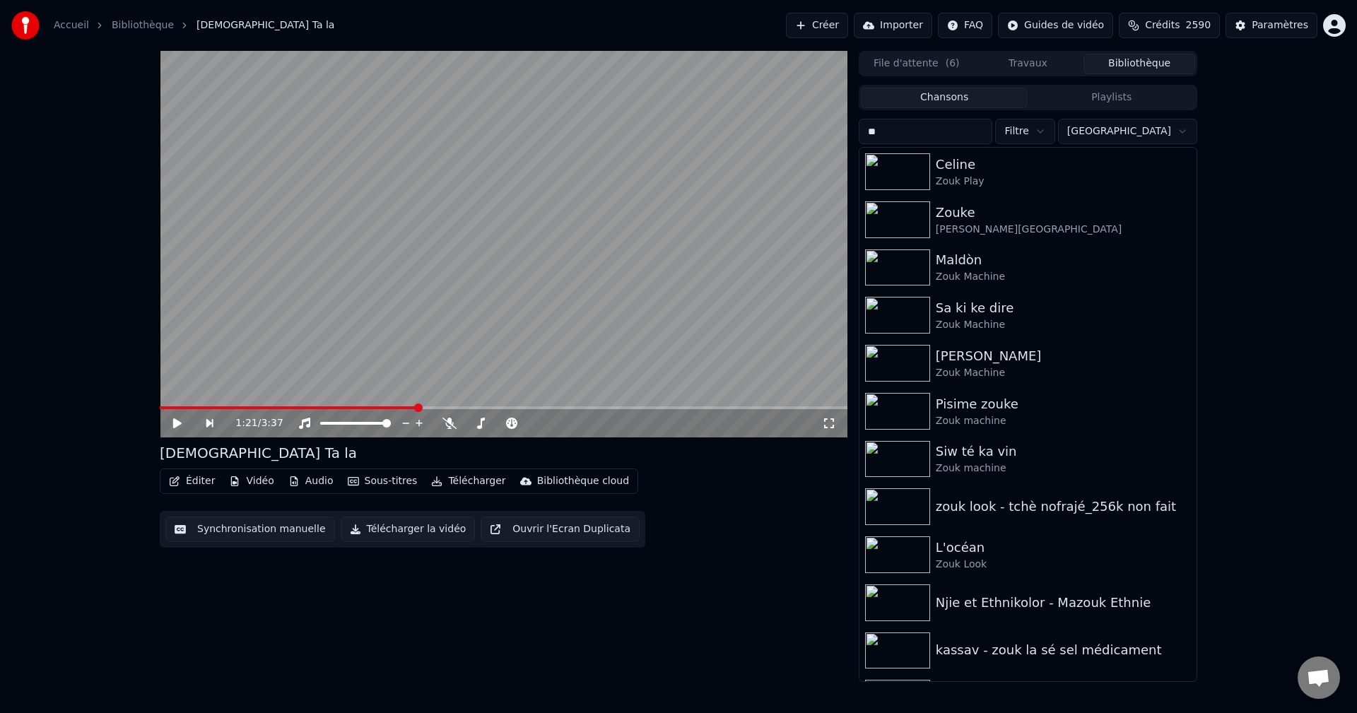
type input "*"
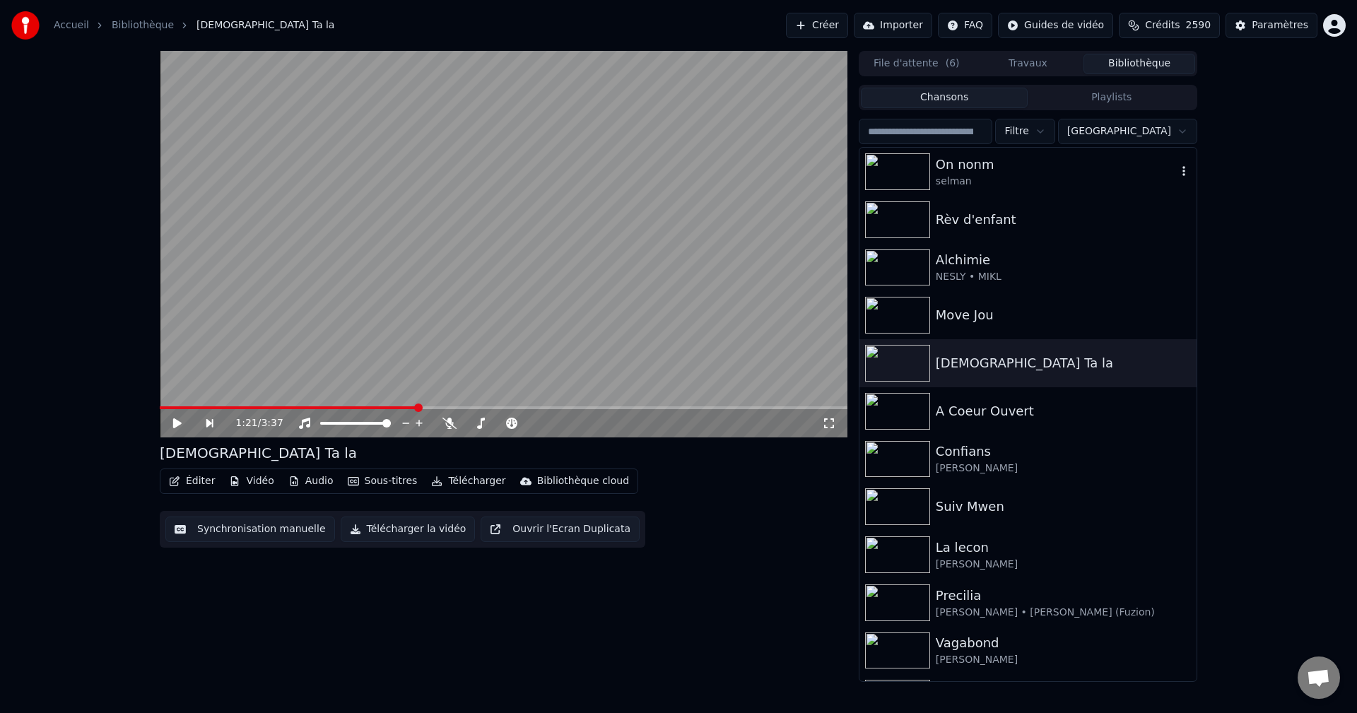
click at [944, 177] on div "selman" at bounding box center [1056, 182] width 241 height 14
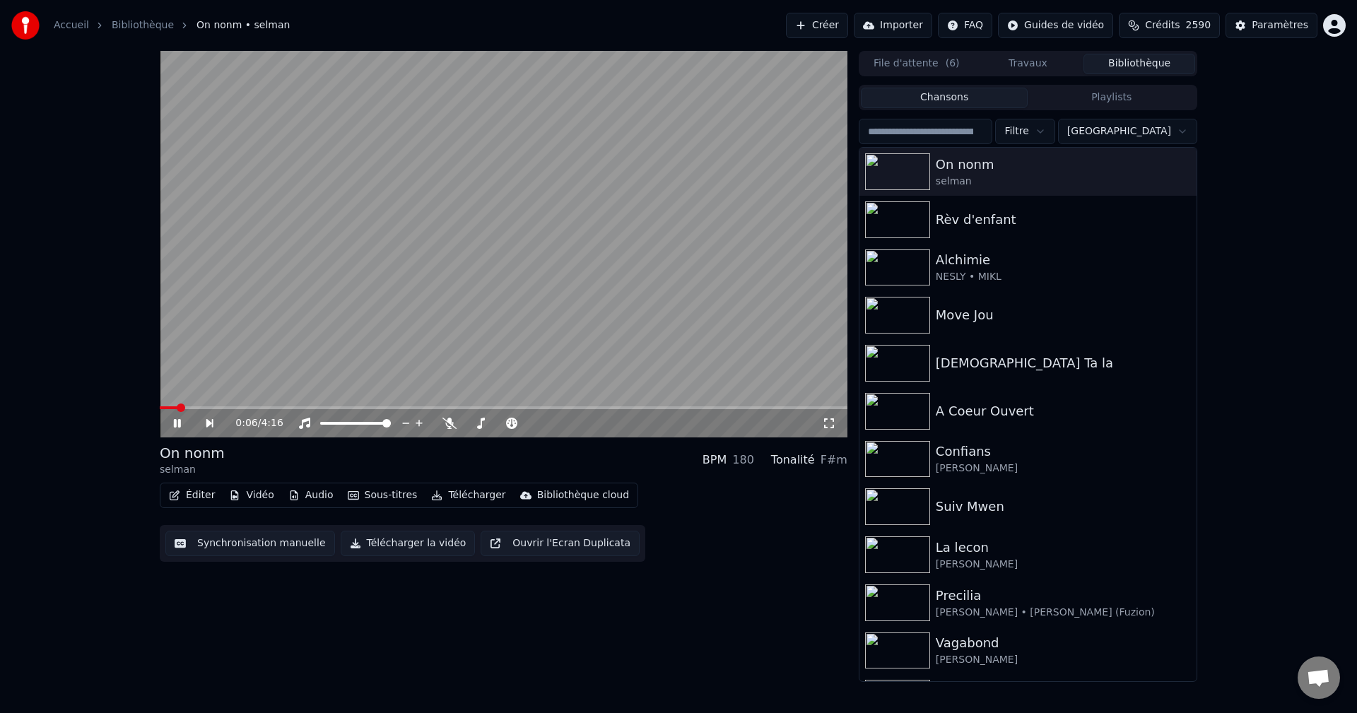
click at [180, 423] on icon at bounding box center [177, 423] width 7 height 8
click at [848, 16] on button "Créer" at bounding box center [817, 25] width 62 height 25
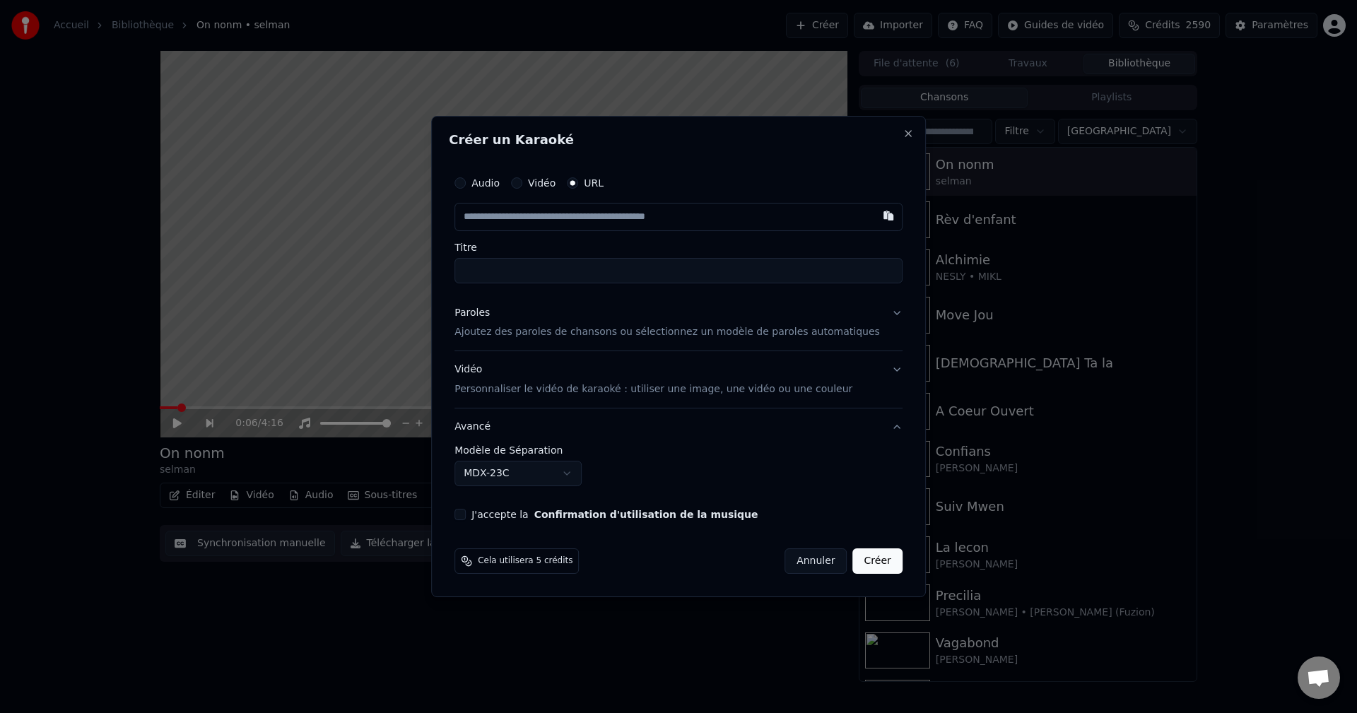
click at [479, 312] on div "Paroles" at bounding box center [472, 313] width 35 height 14
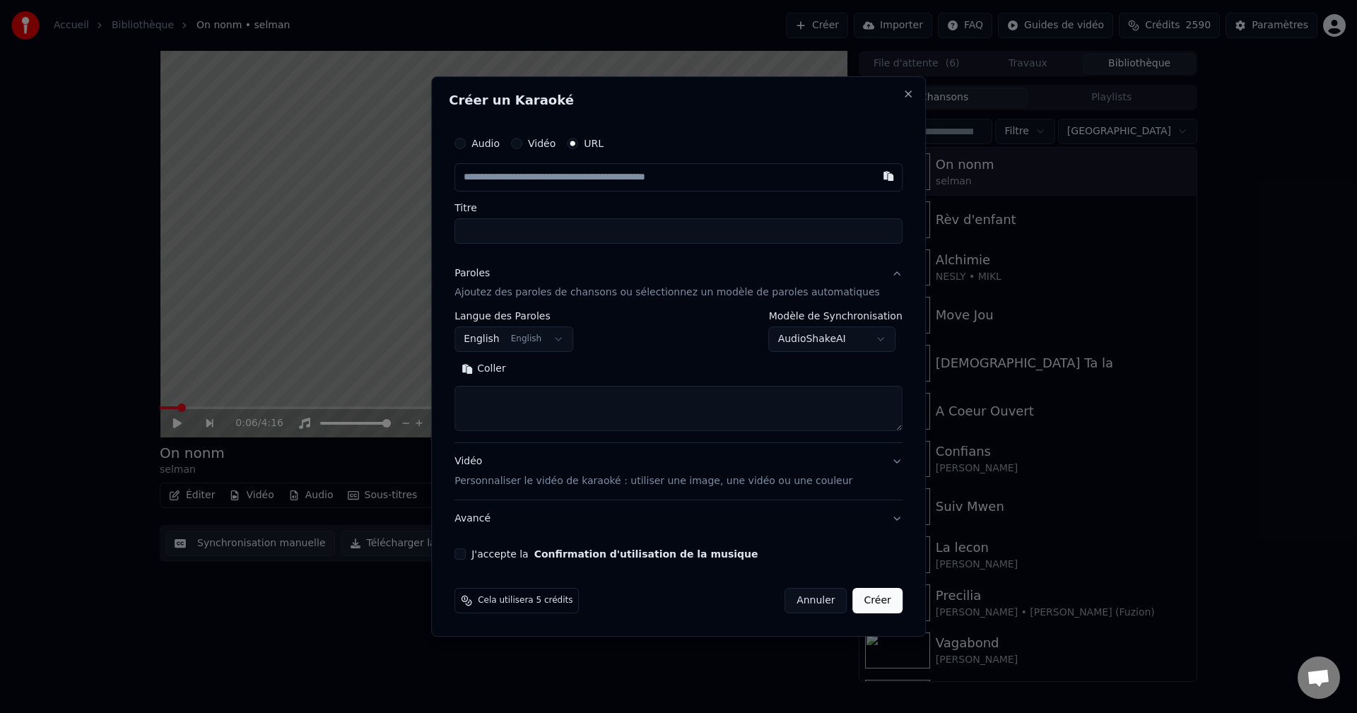
click at [534, 350] on body "**********" at bounding box center [678, 356] width 1357 height 713
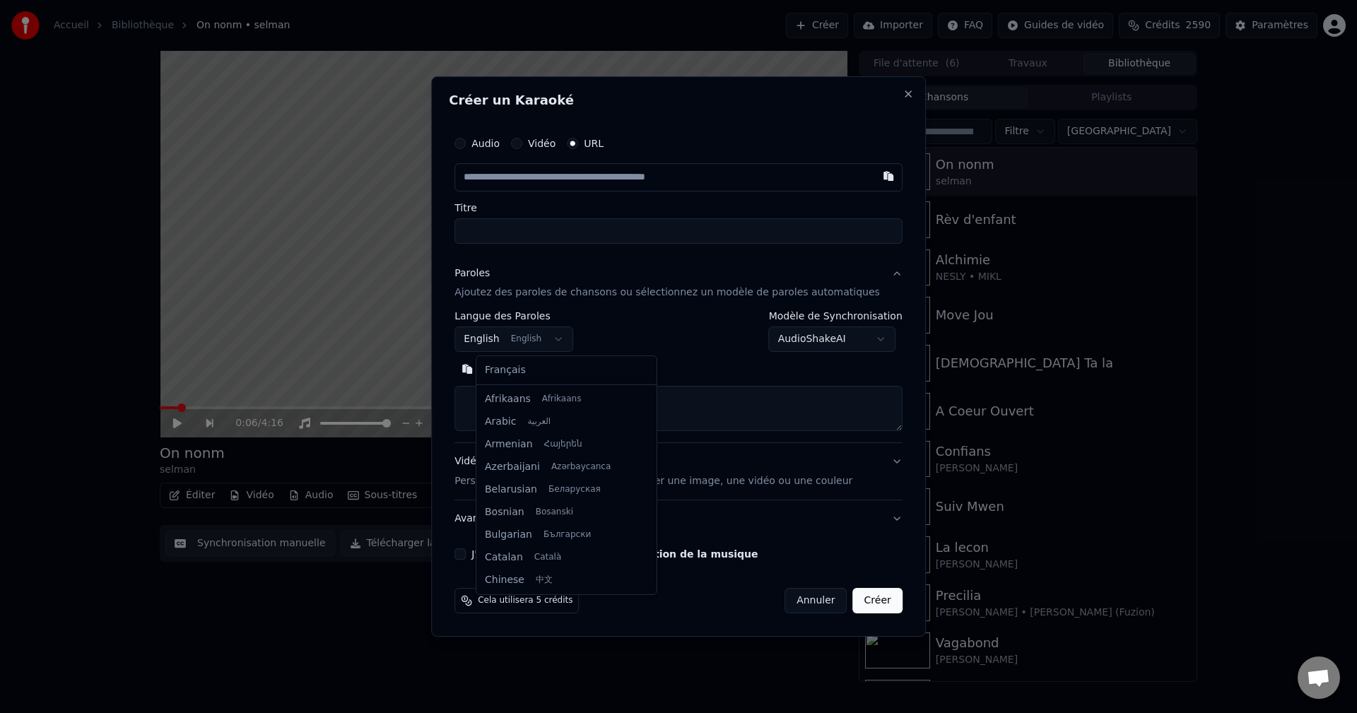
scroll to position [113, 0]
select select "**"
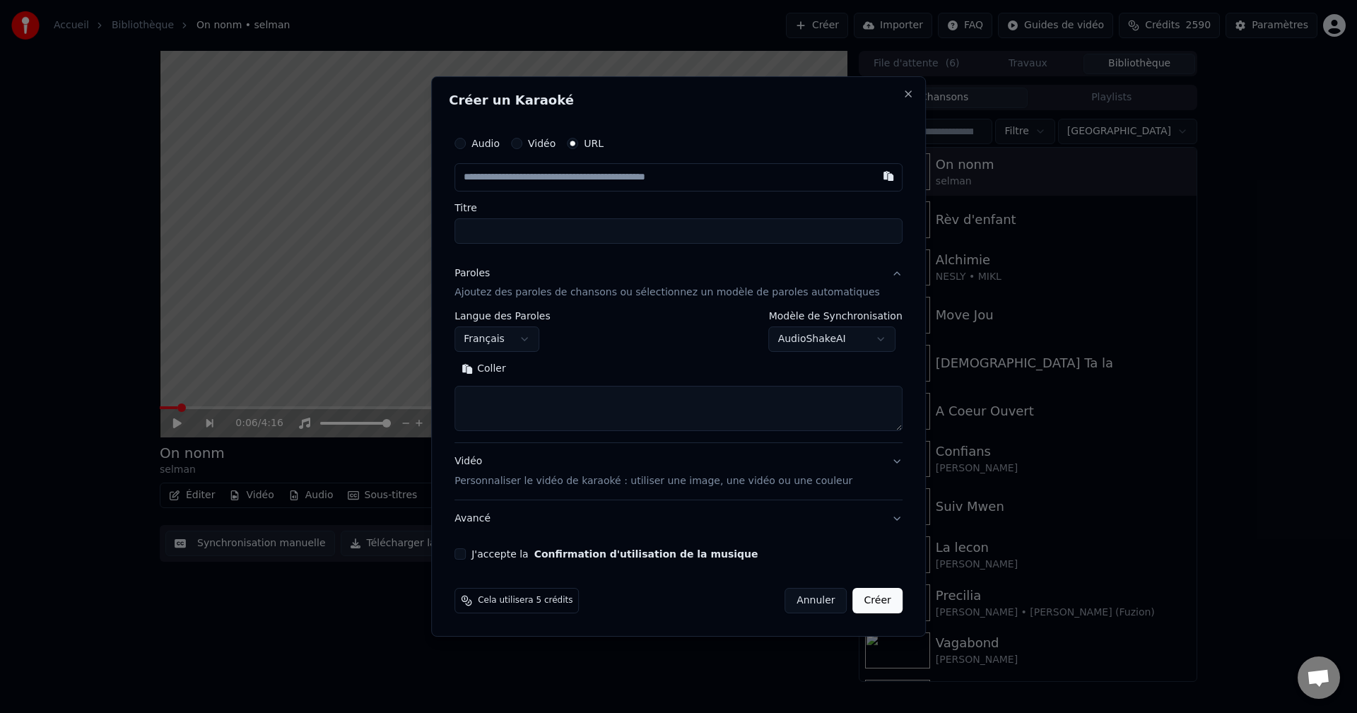
click at [523, 402] on textarea at bounding box center [679, 409] width 448 height 45
paste textarea "**********"
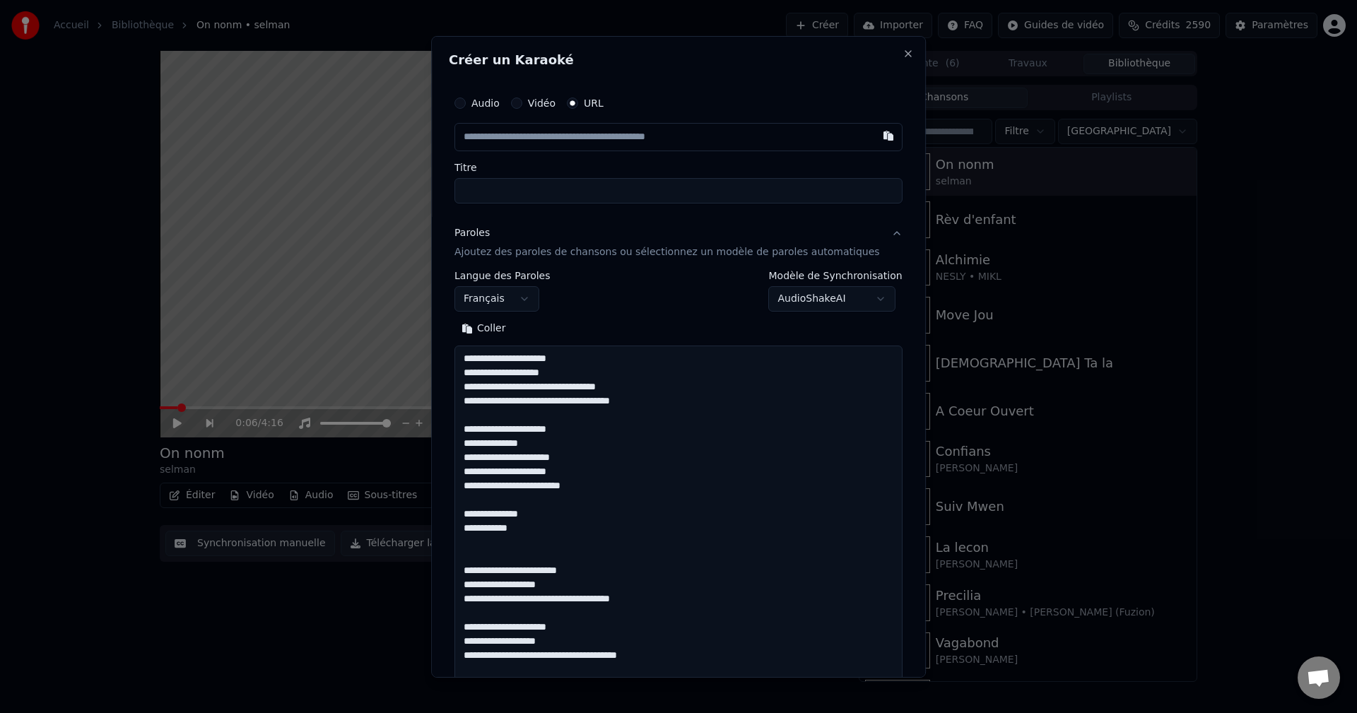
scroll to position [1657, 0]
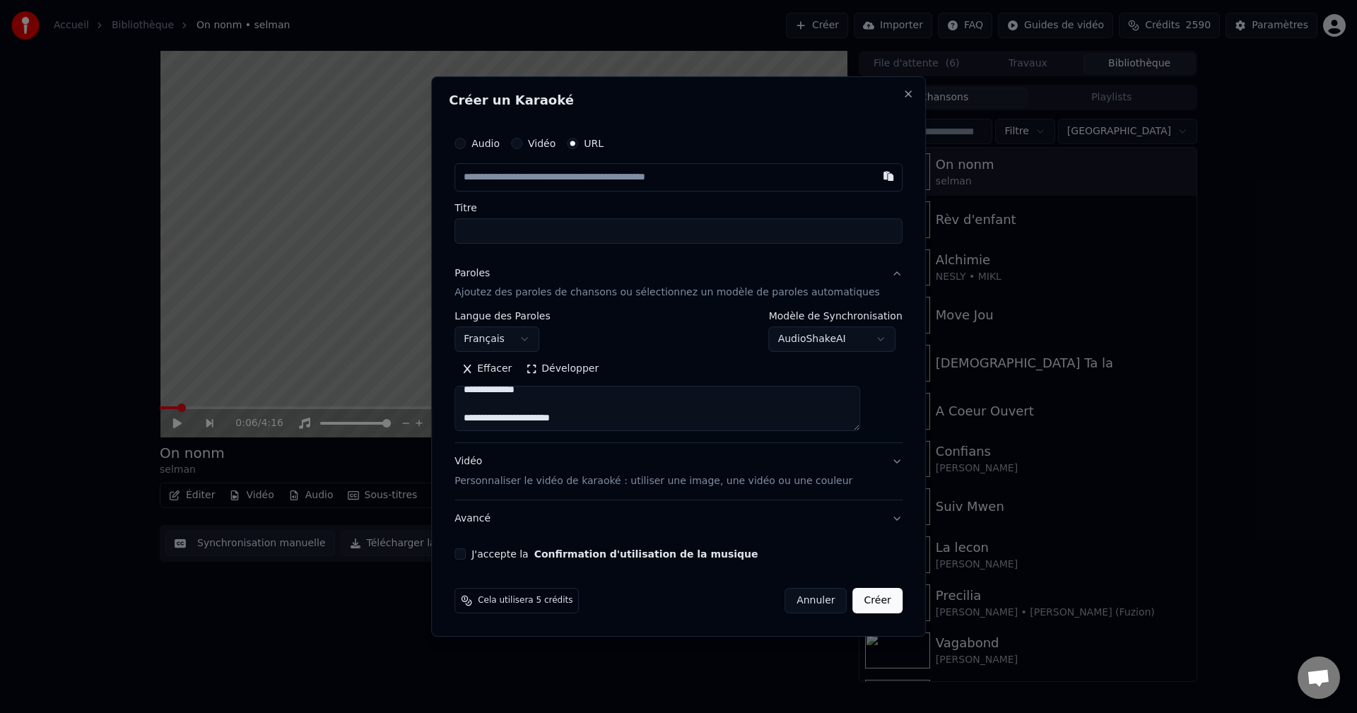
type textarea "**********"
click at [553, 375] on button "Développer" at bounding box center [562, 369] width 87 height 23
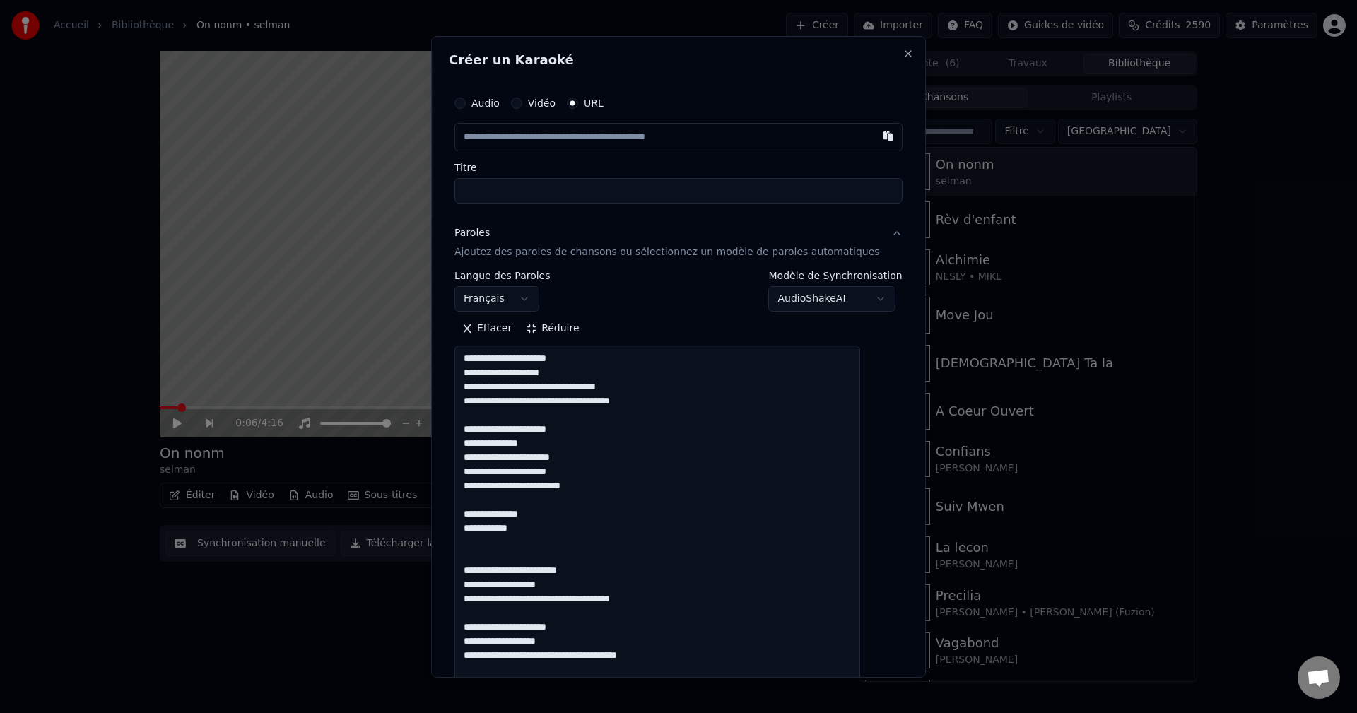
click at [522, 148] on input "text" at bounding box center [679, 136] width 448 height 28
click at [537, 143] on input "text" at bounding box center [679, 136] width 448 height 28
paste input "**********"
type input "**********"
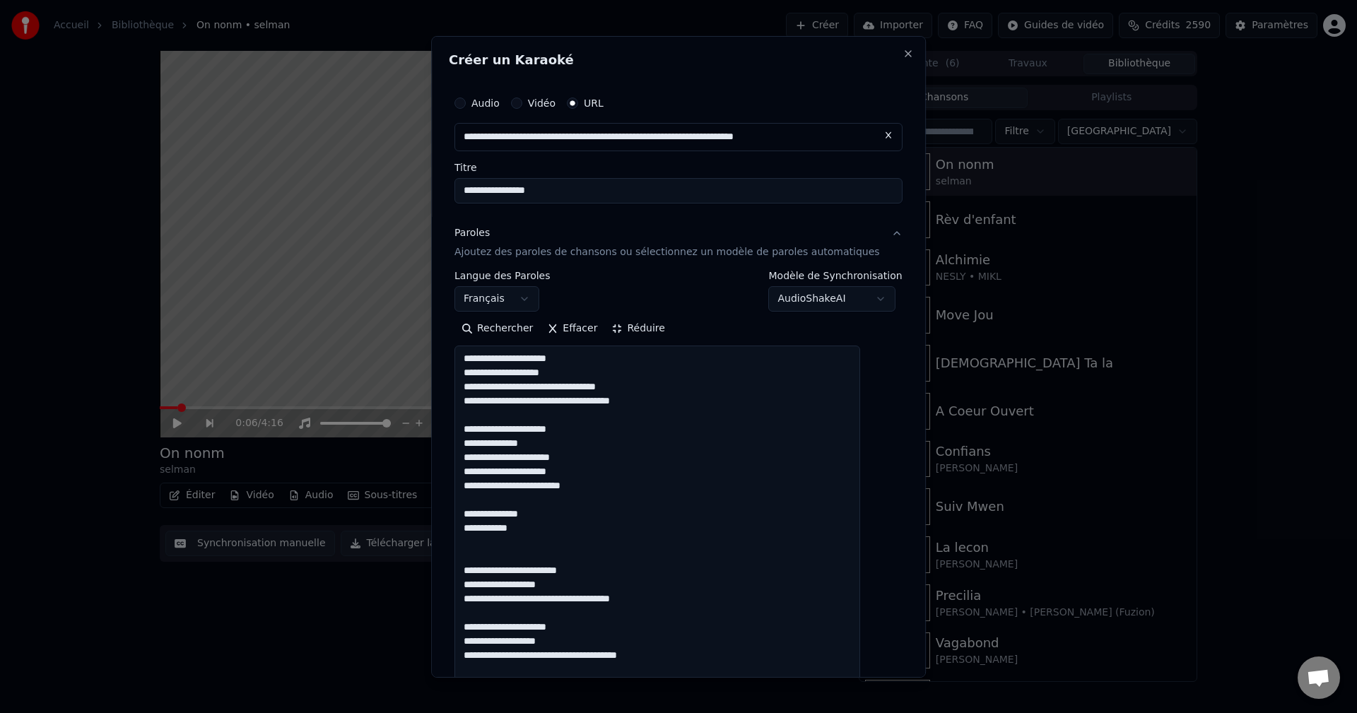
type input "**********"
drag, startPoint x: 512, startPoint y: 194, endPoint x: 414, endPoint y: 197, distance: 98.3
click at [416, 197] on body "**********" at bounding box center [678, 356] width 1357 height 713
paste input "********"
type input "**********"
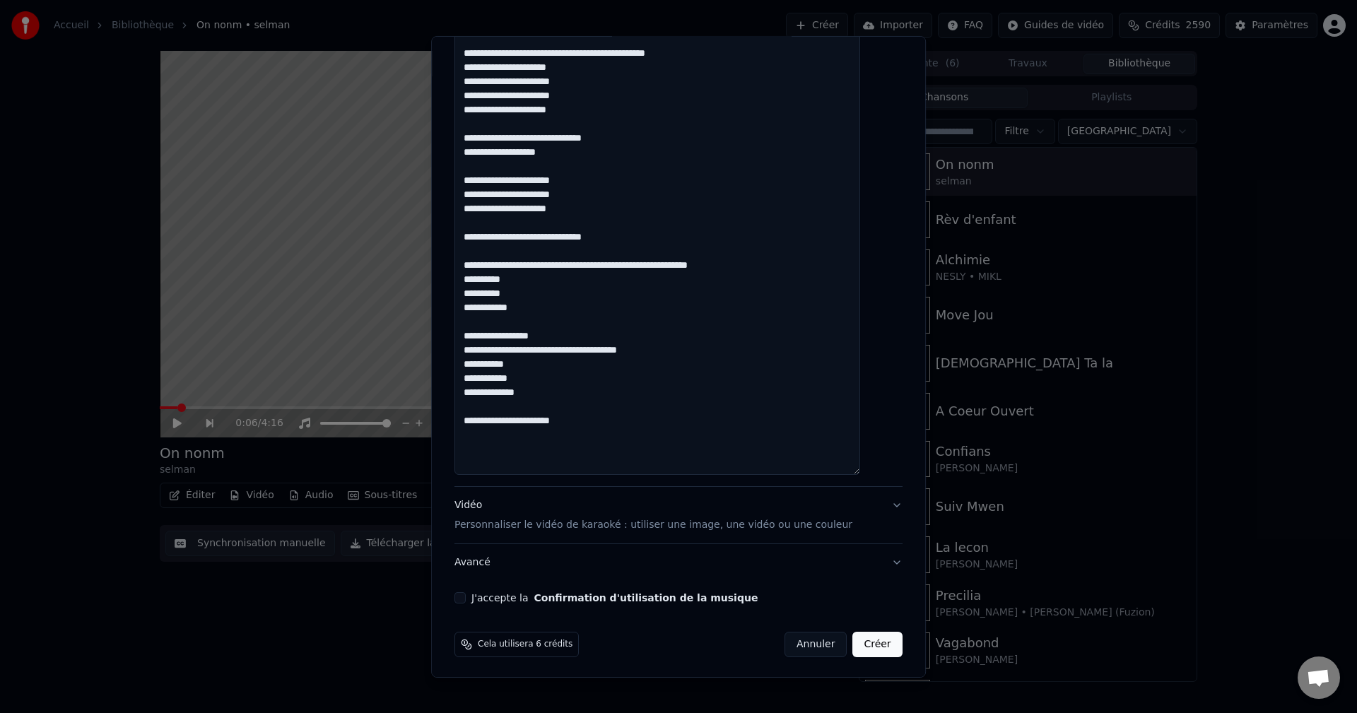
scroll to position [1580, 0]
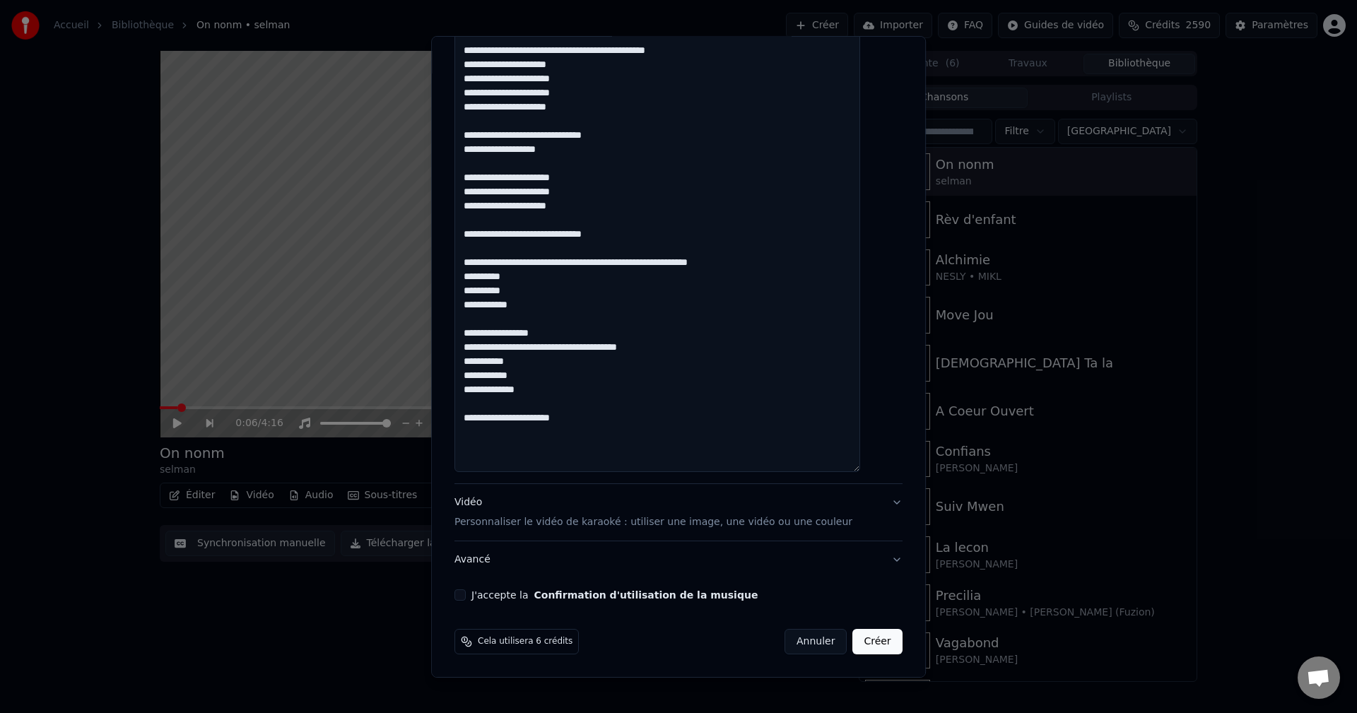
type input "**********"
click at [484, 503] on div "Vidéo Personnaliser le vidéo de karaoké : utiliser une image, une vidéo ou une …" at bounding box center [654, 513] width 398 height 34
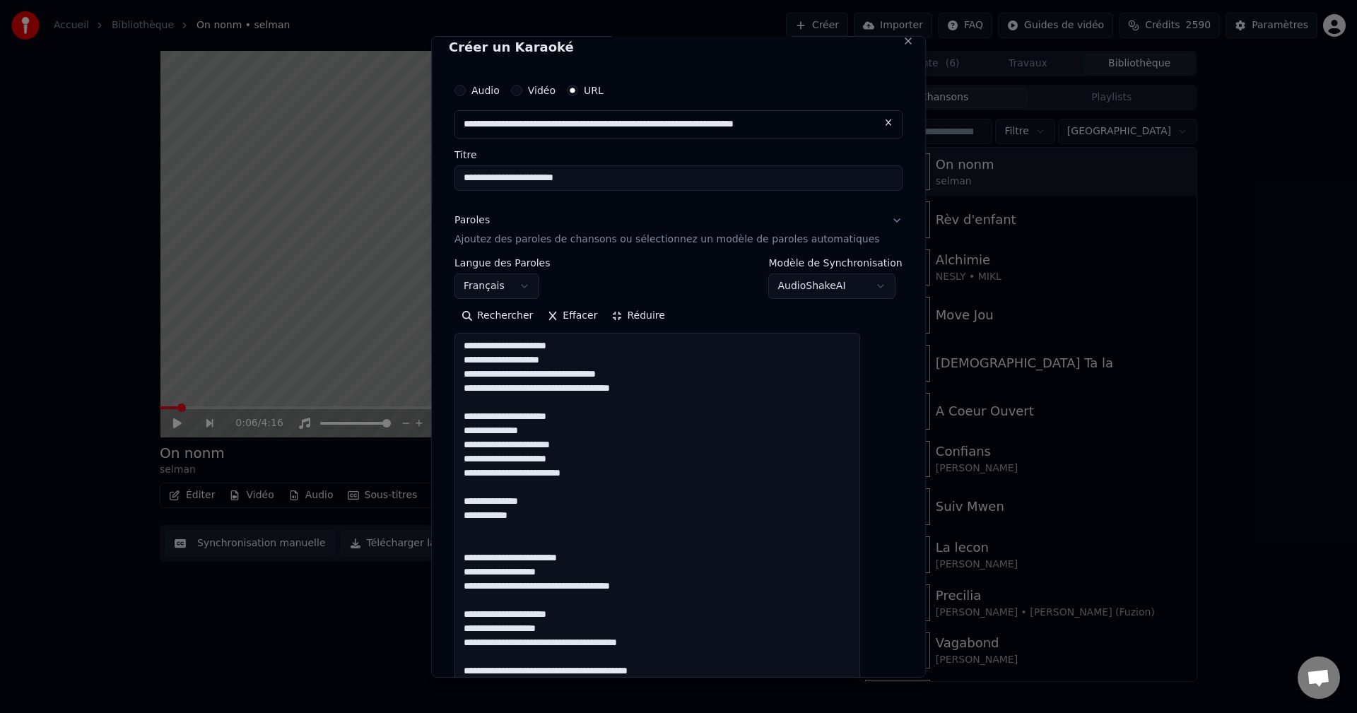
scroll to position [0, 0]
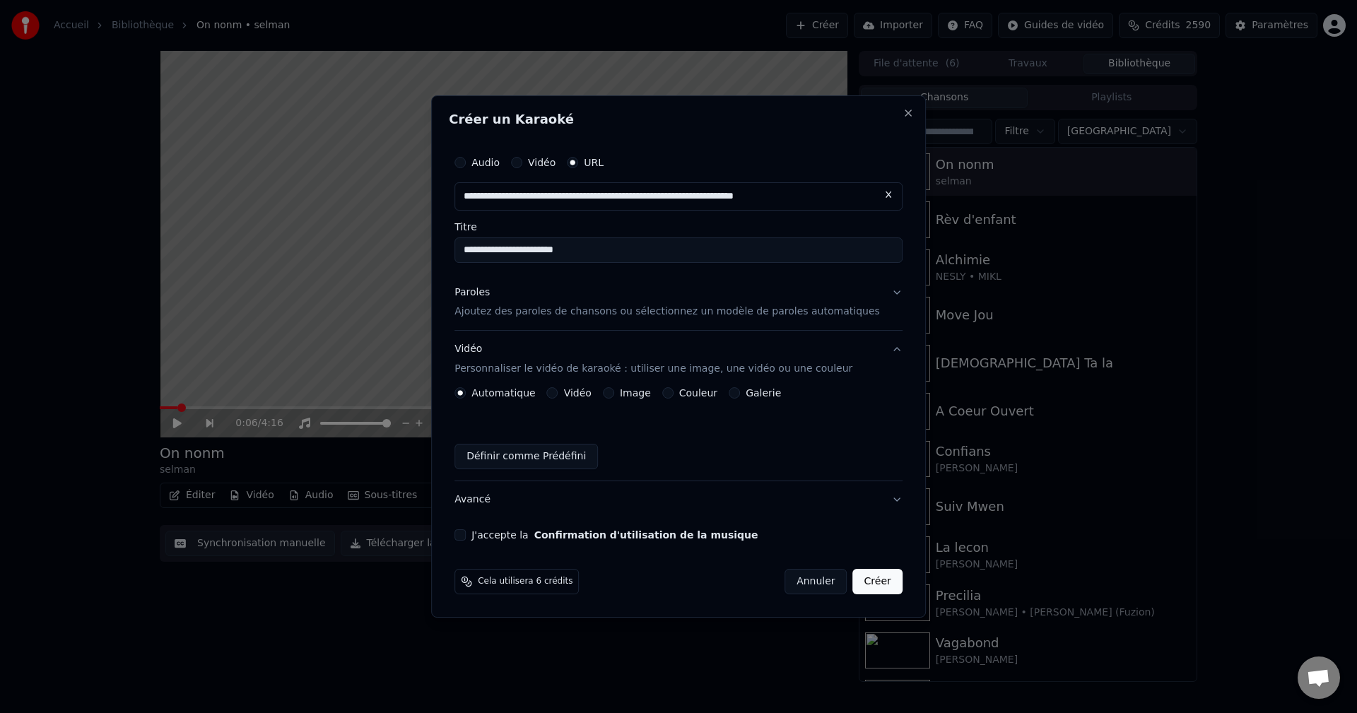
click at [490, 295] on div "Paroles" at bounding box center [472, 293] width 35 height 14
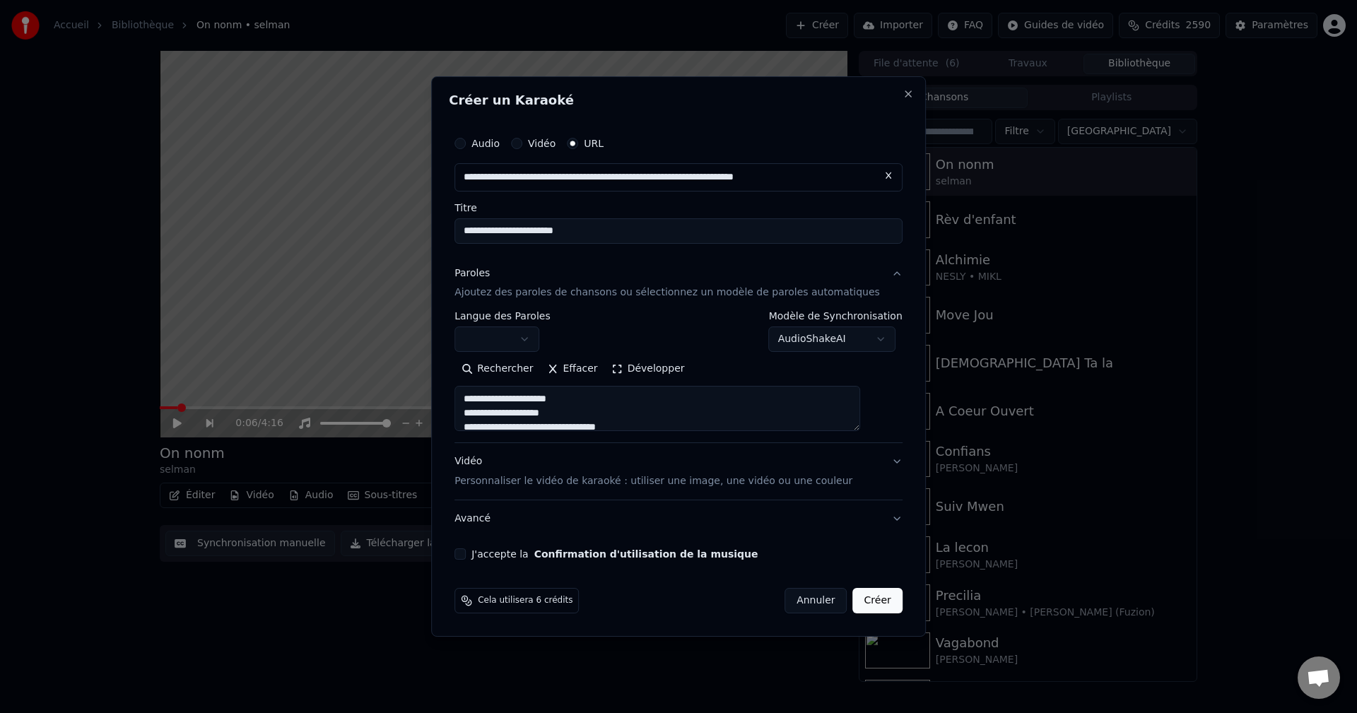
click at [517, 332] on body "**********" at bounding box center [678, 356] width 1357 height 713
click at [498, 460] on div "Vidéo Personnaliser le vidéo de karaoké : utiliser une image, une vidéo ou une …" at bounding box center [654, 472] width 398 height 34
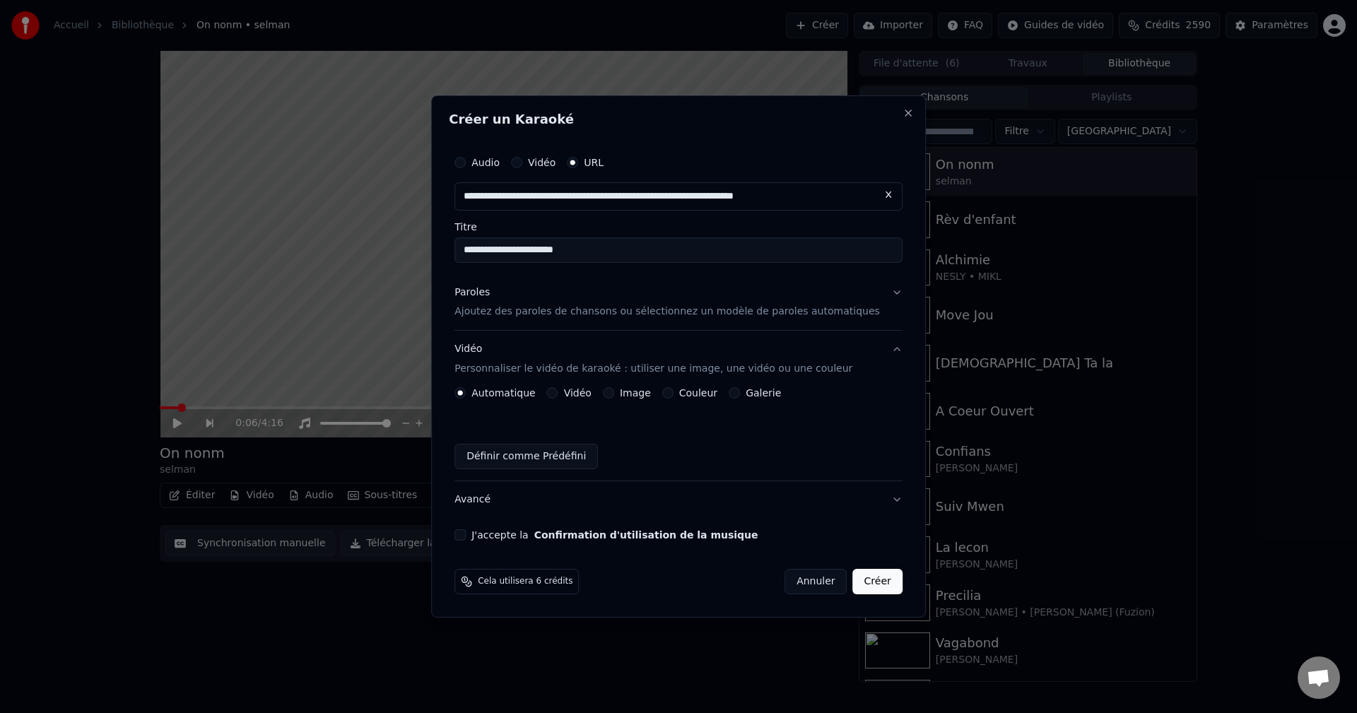
click at [642, 391] on label "Image" at bounding box center [635, 393] width 31 height 10
click at [614, 391] on button "Image" at bounding box center [608, 392] width 11 height 11
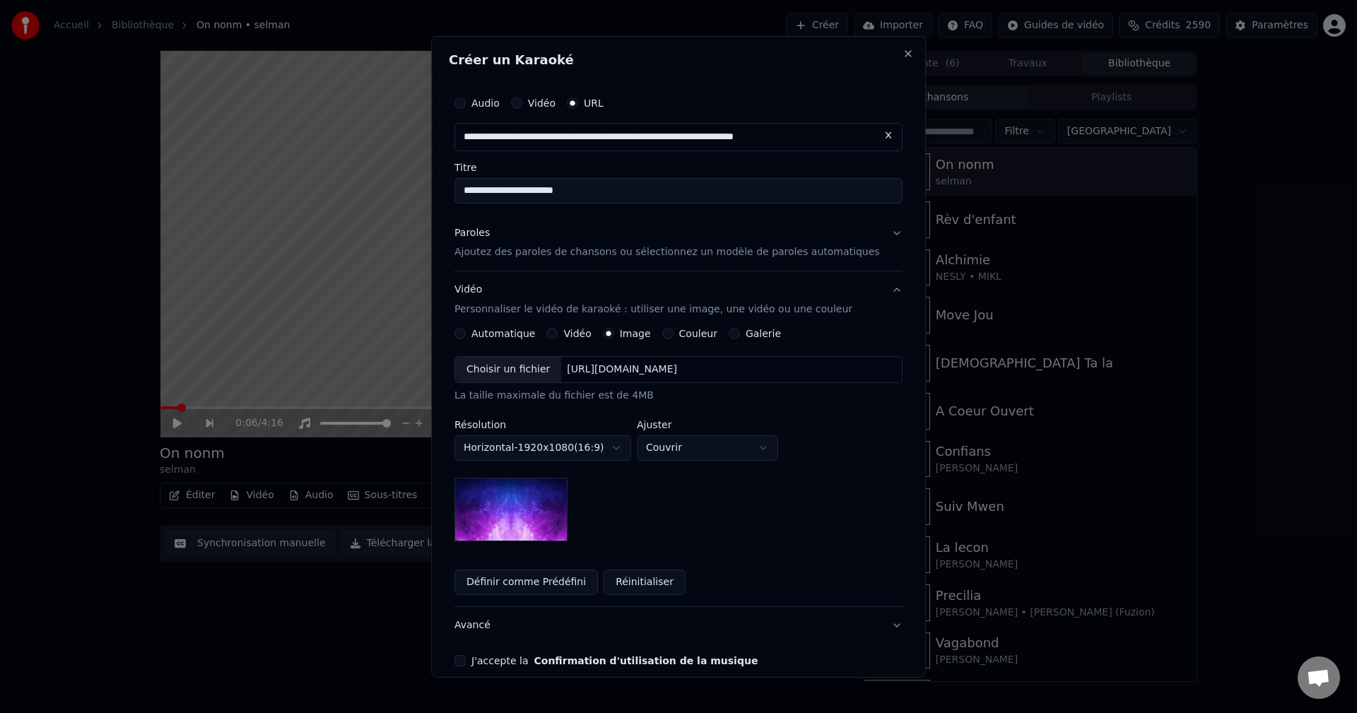
click at [534, 358] on div "Choisir un fichier" at bounding box center [508, 369] width 106 height 25
click at [466, 662] on button "J'accepte la Confirmation d'utilisation de la musique" at bounding box center [460, 660] width 11 height 11
click at [491, 629] on button "Avancé" at bounding box center [679, 625] width 448 height 37
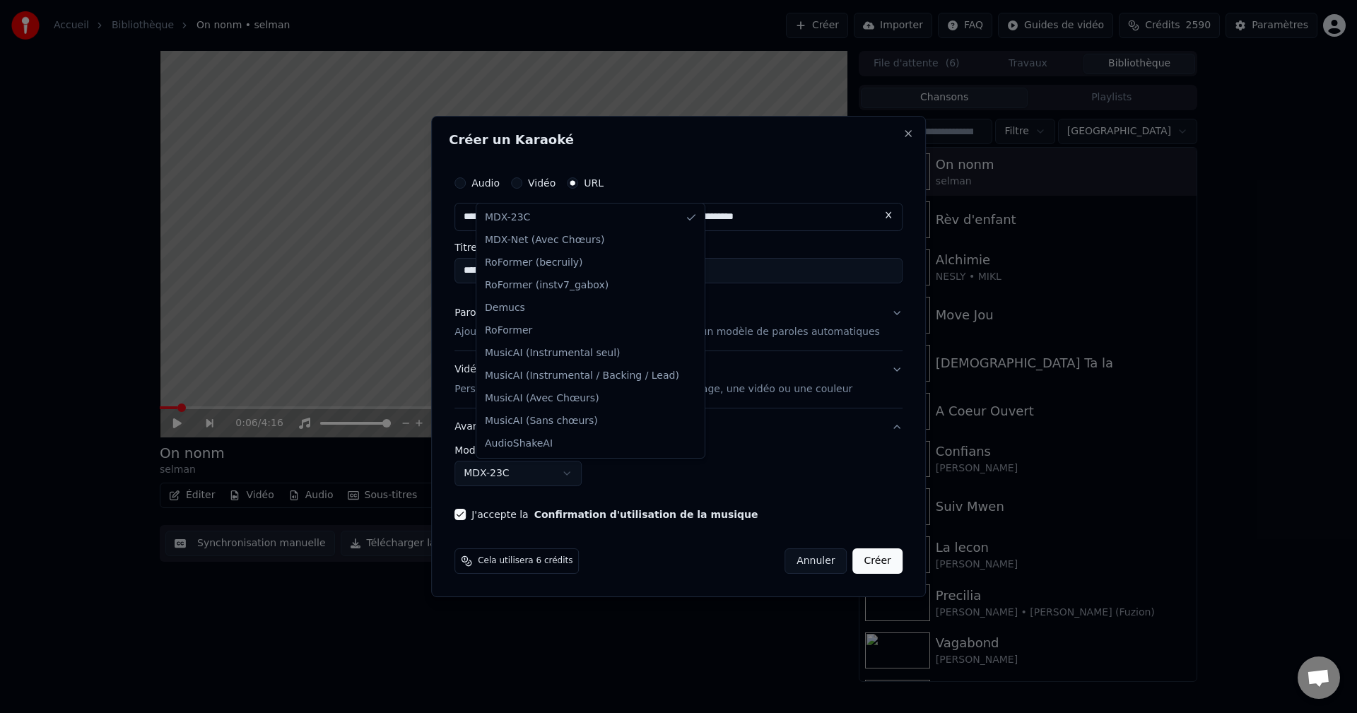
click at [531, 476] on body "**********" at bounding box center [678, 356] width 1357 height 713
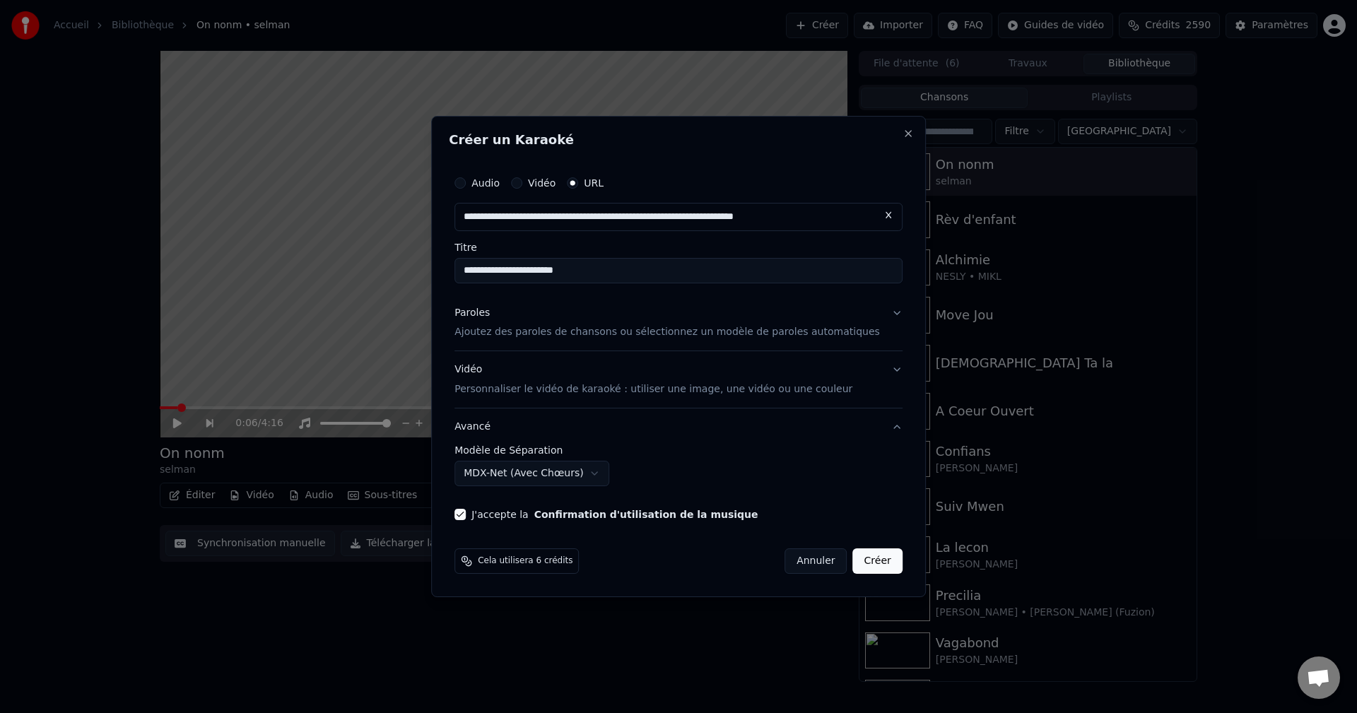
click at [853, 560] on button "Créer" at bounding box center [877, 561] width 49 height 25
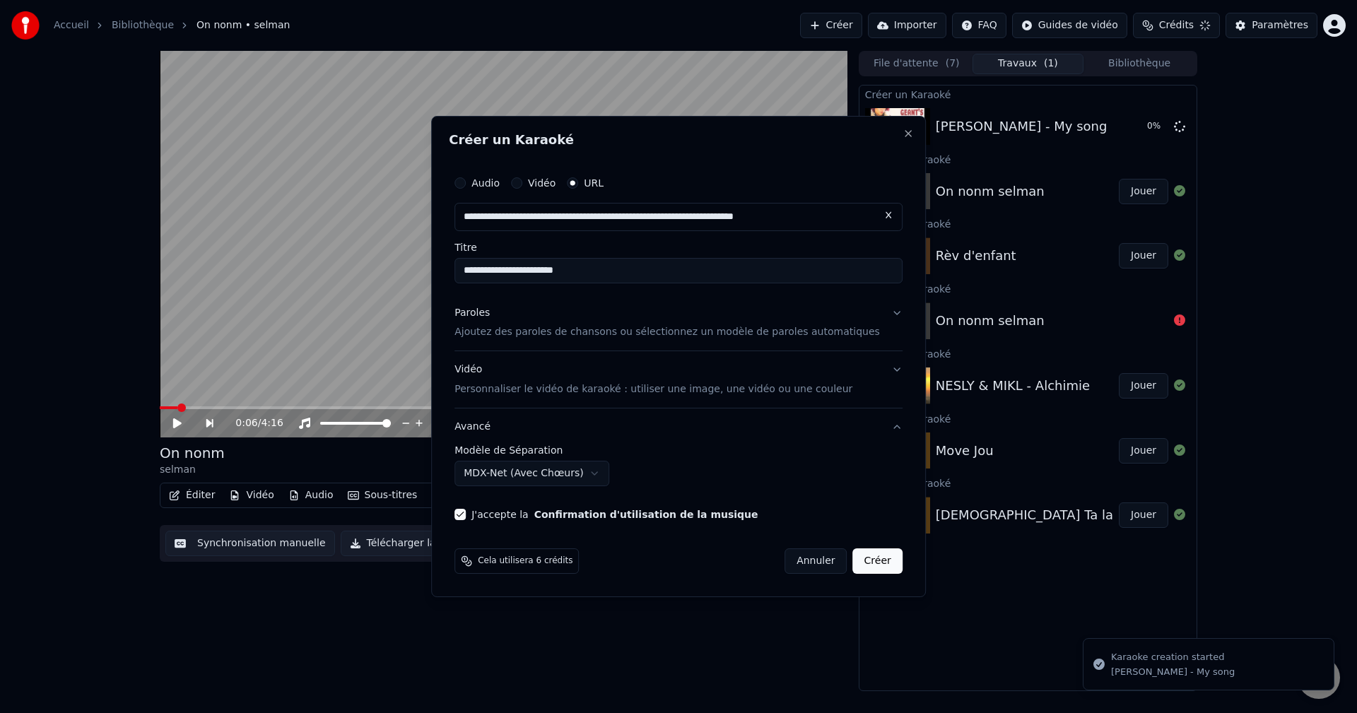
select select "******"
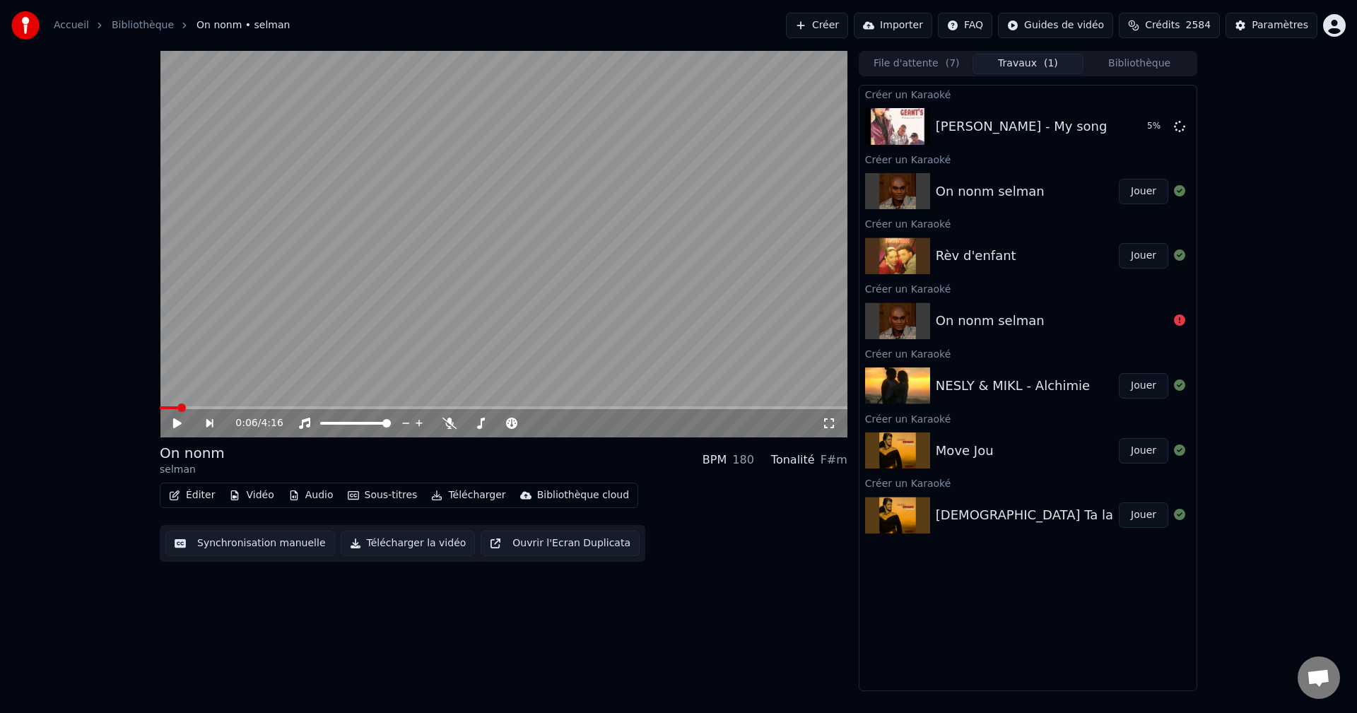
click at [835, 21] on button "Créer" at bounding box center [817, 25] width 62 height 25
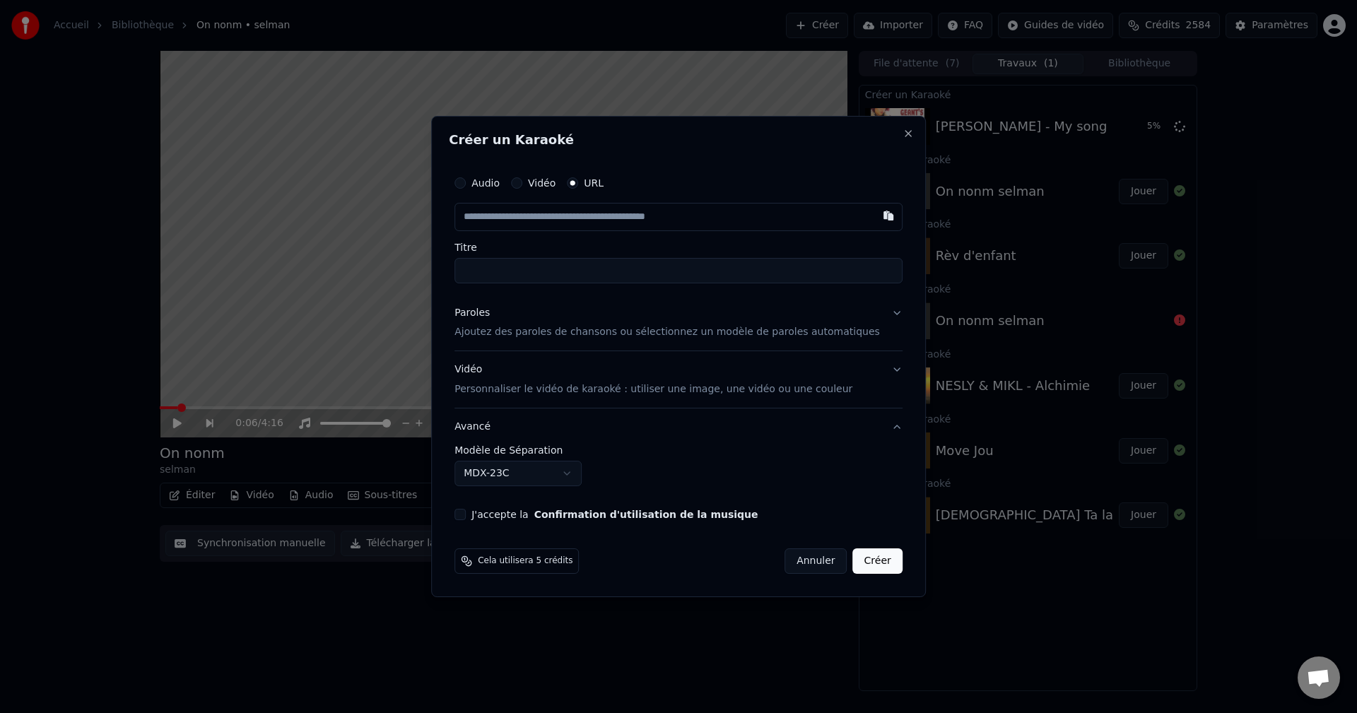
click at [490, 310] on div "Paroles" at bounding box center [472, 313] width 35 height 14
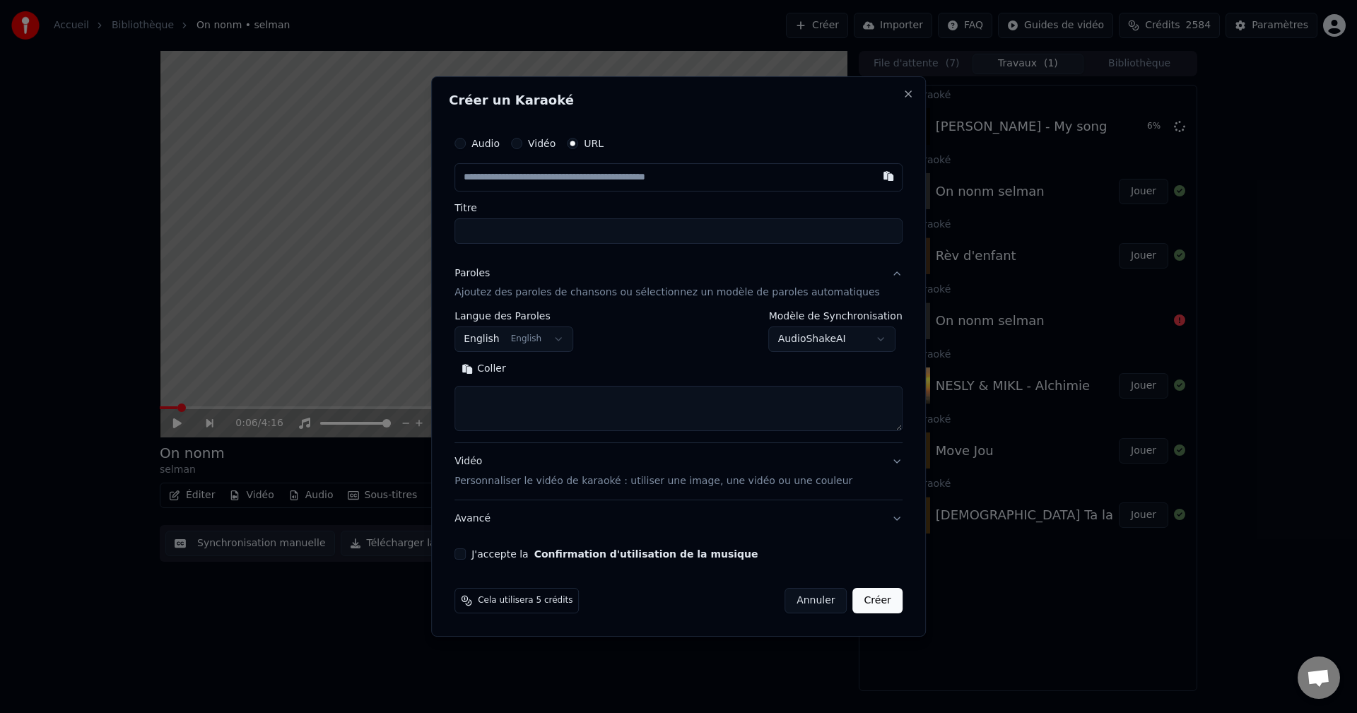
click at [552, 344] on button "English English" at bounding box center [514, 339] width 119 height 25
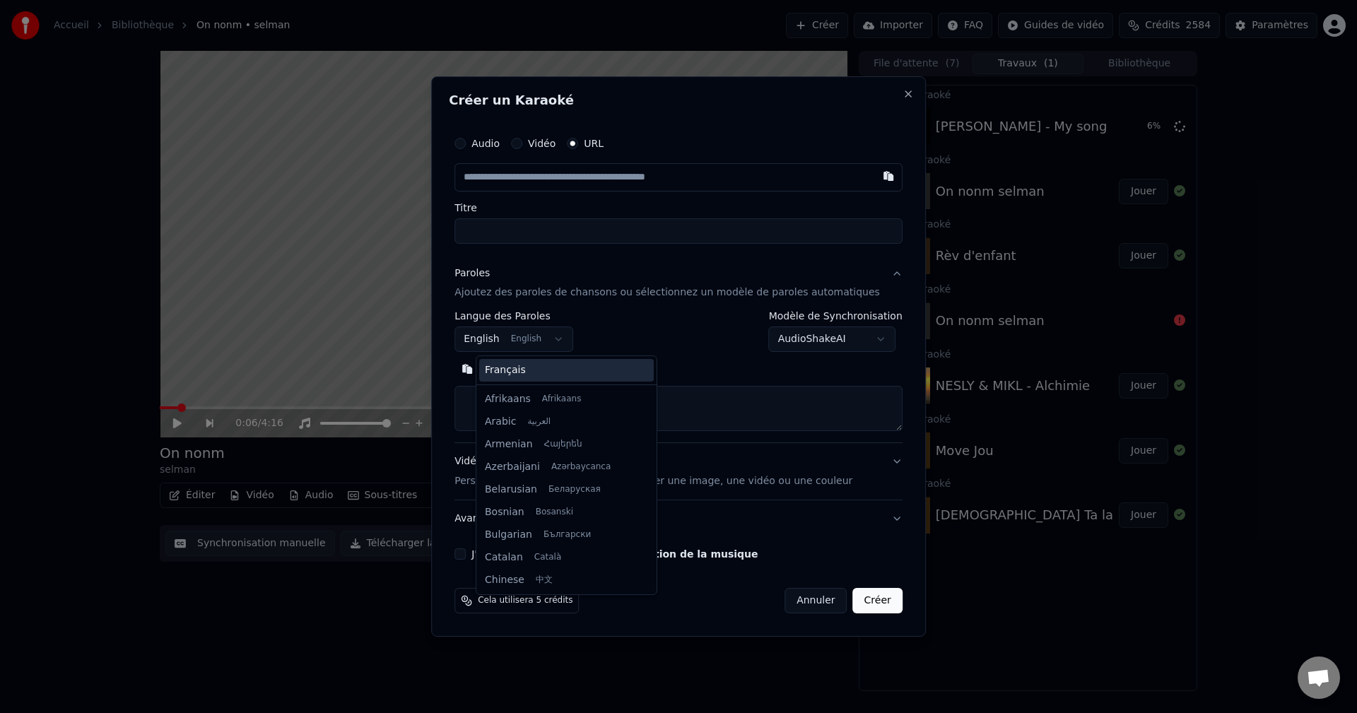
scroll to position [113, 0]
select select "**"
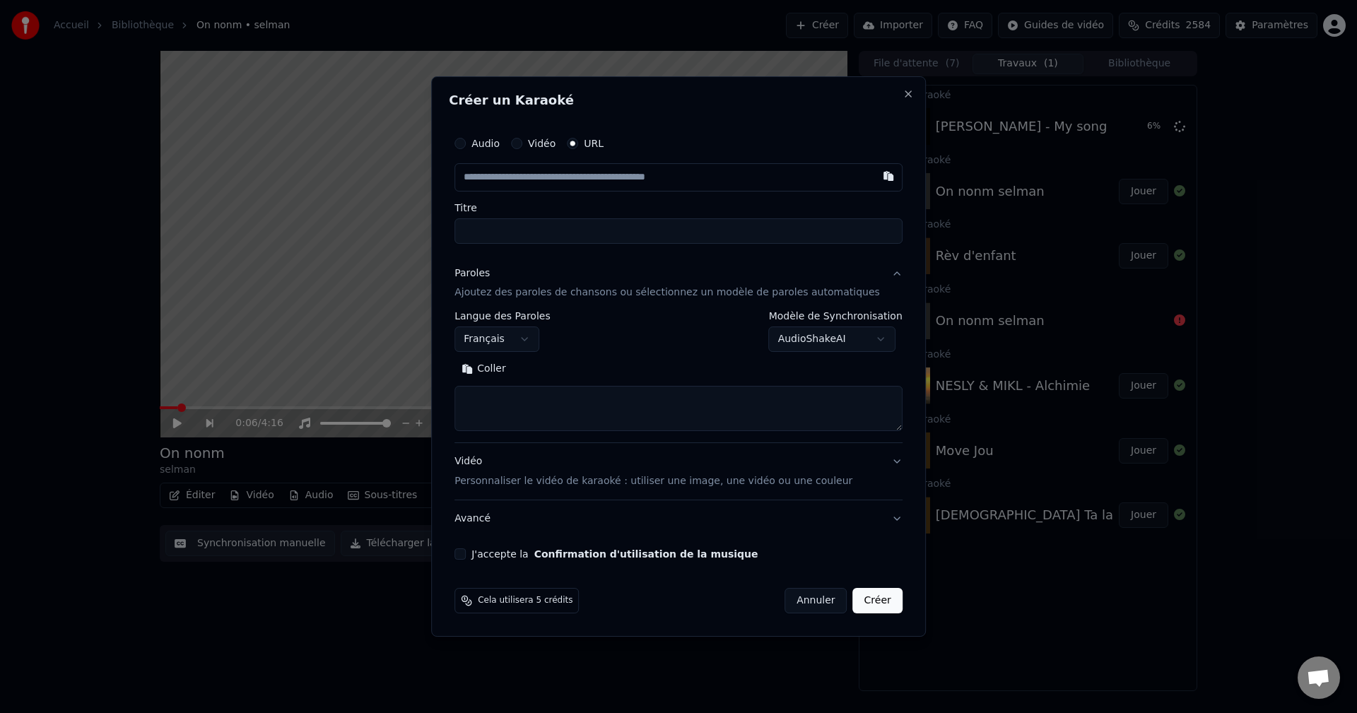
click at [526, 402] on textarea at bounding box center [679, 409] width 448 height 45
paste textarea "**********"
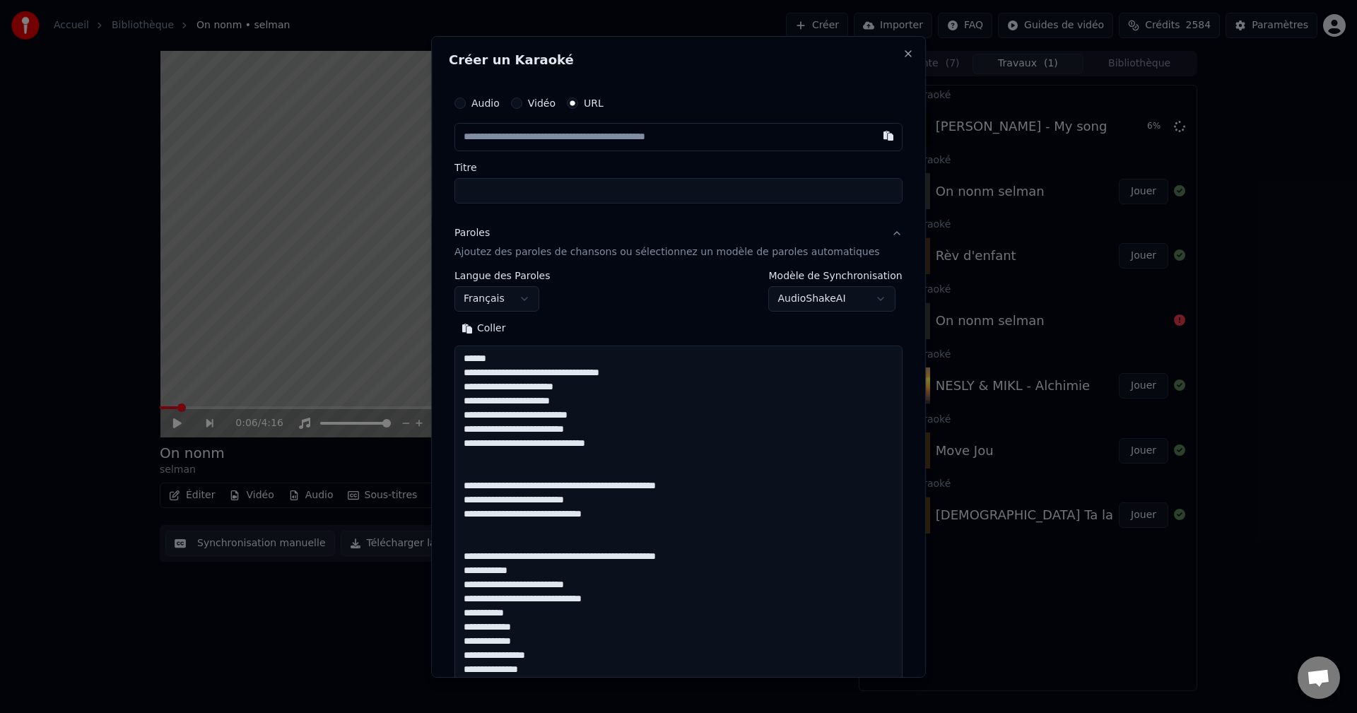
scroll to position [626, 0]
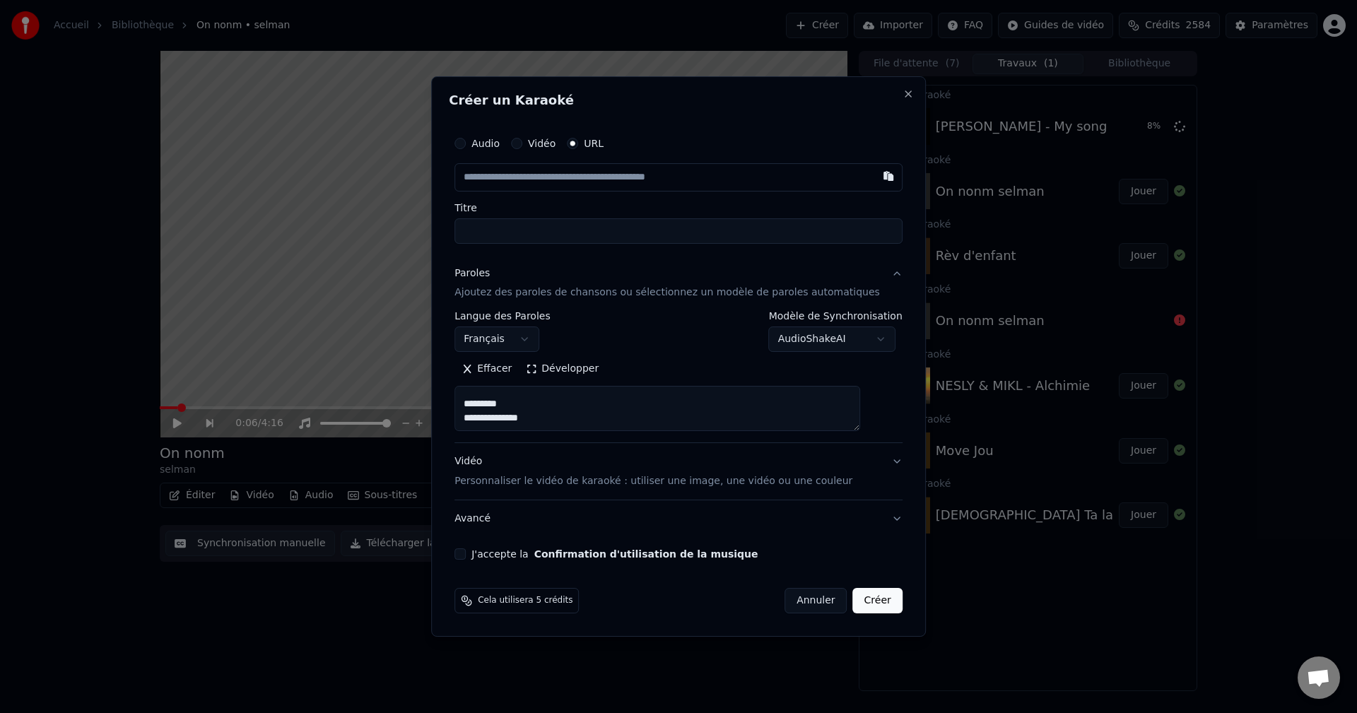
type textarea "**********"
click at [526, 185] on input "text" at bounding box center [679, 177] width 448 height 28
click at [520, 182] on input "text" at bounding box center [679, 177] width 448 height 28
paste input "**********"
type input "**********"
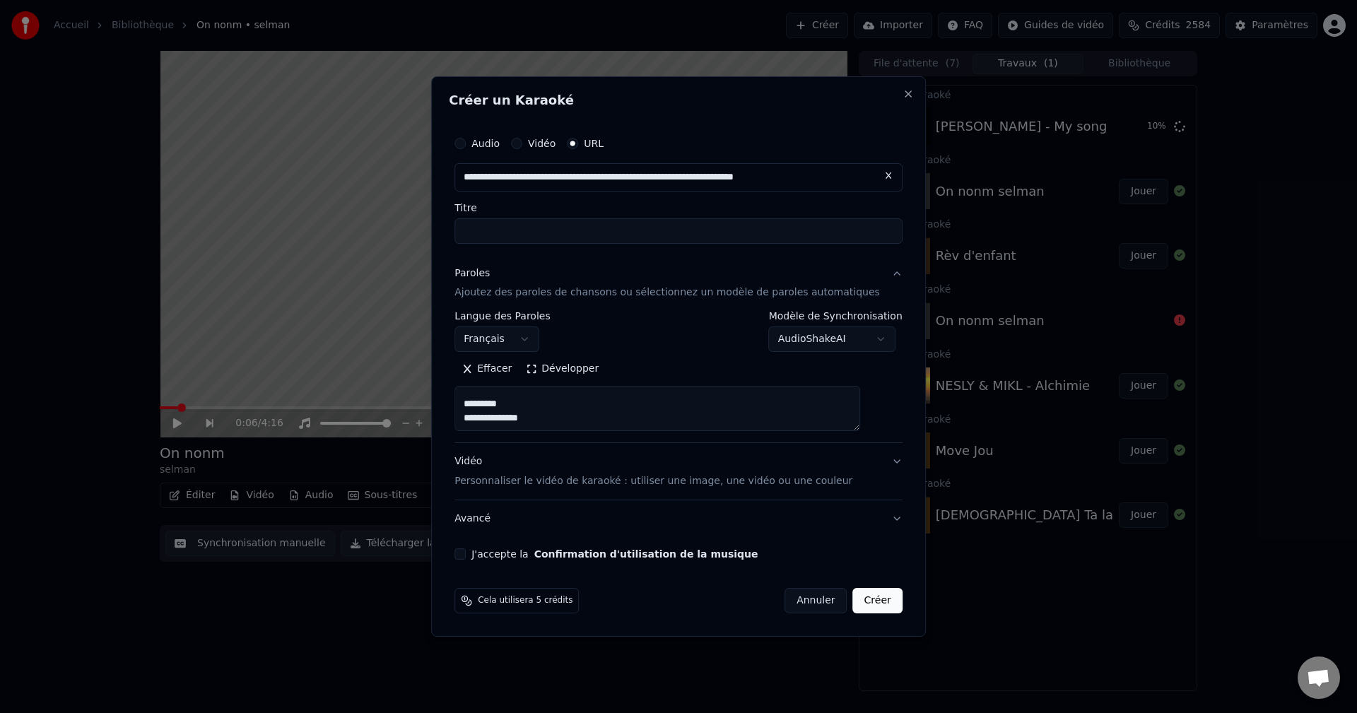
scroll to position [0, 1]
type input "********"
type input "**********"
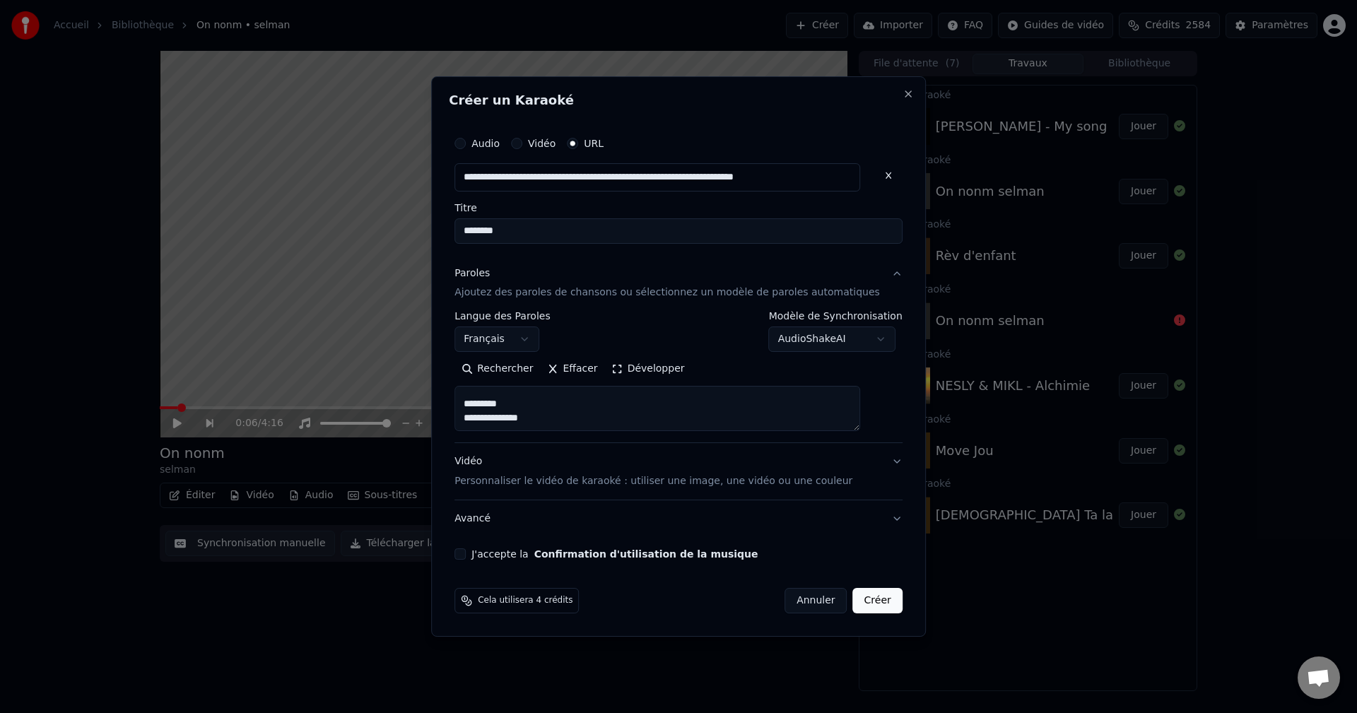
click at [480, 468] on div "Vidéo Personnaliser le vidéo de karaoké : utiliser une image, une vidéo ou une …" at bounding box center [654, 472] width 398 height 34
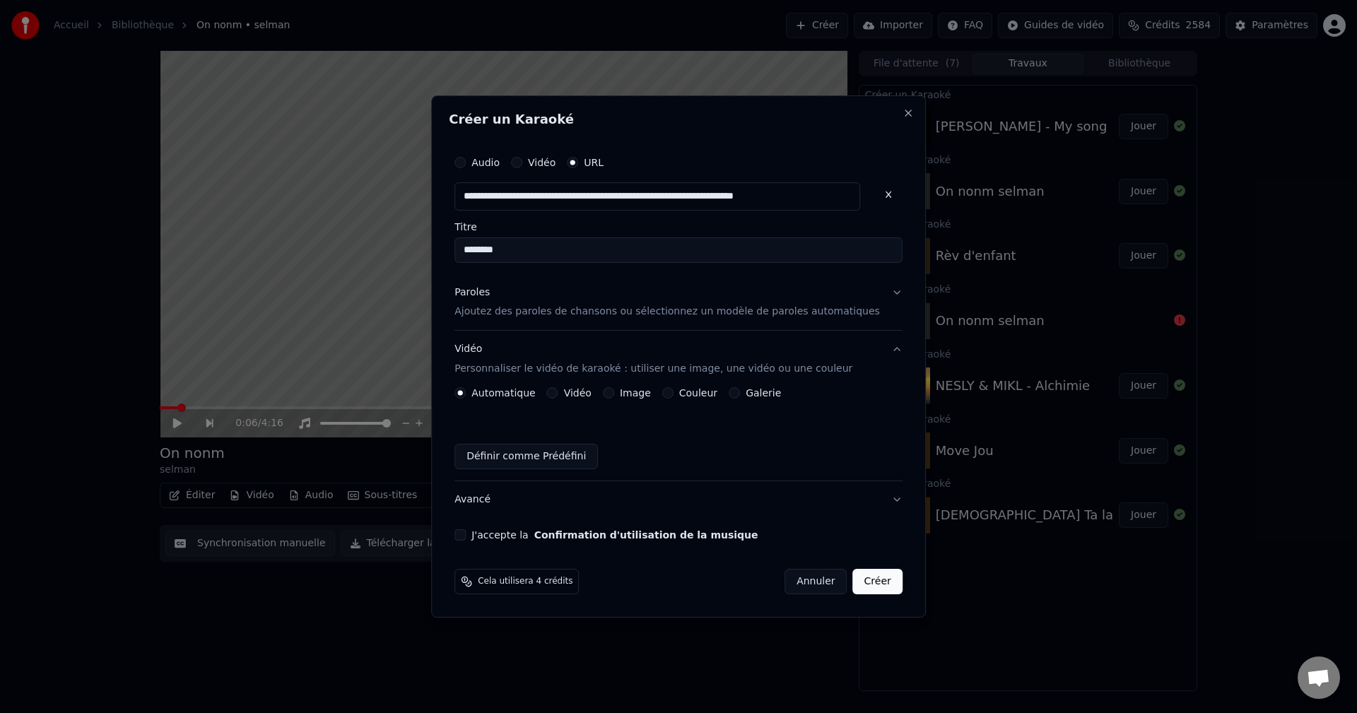
click at [614, 394] on button "Image" at bounding box center [608, 392] width 11 height 11
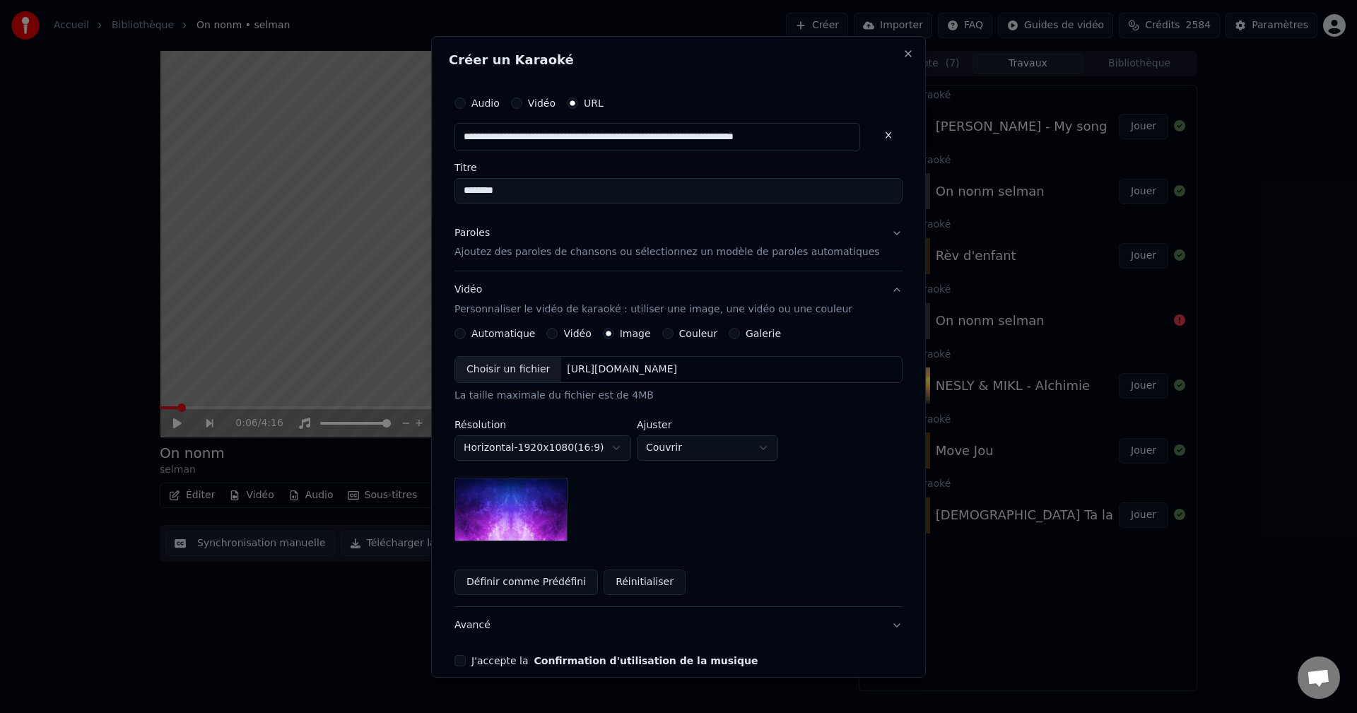
click at [524, 378] on div "Choisir un fichier" at bounding box center [508, 369] width 106 height 25
click at [481, 626] on button "Avancé" at bounding box center [679, 625] width 448 height 37
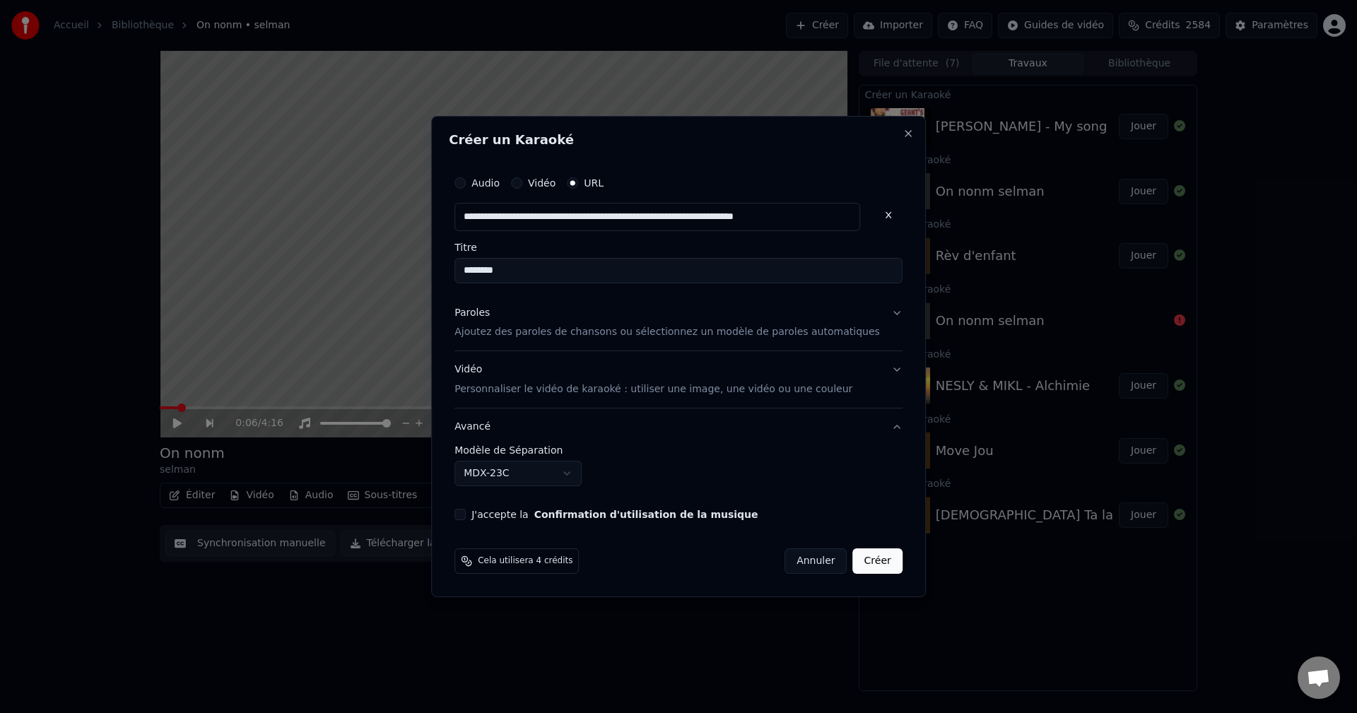
click at [515, 477] on body "**********" at bounding box center [678, 356] width 1357 height 713
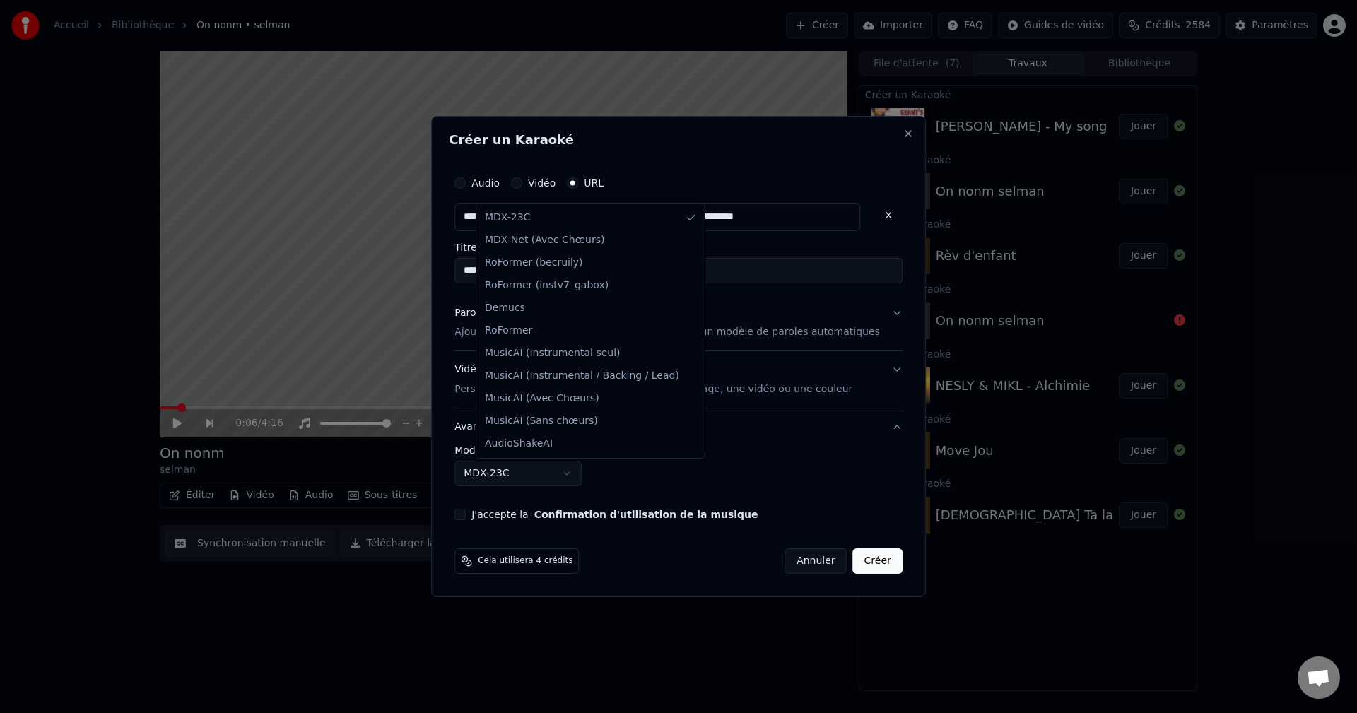
select select "**********"
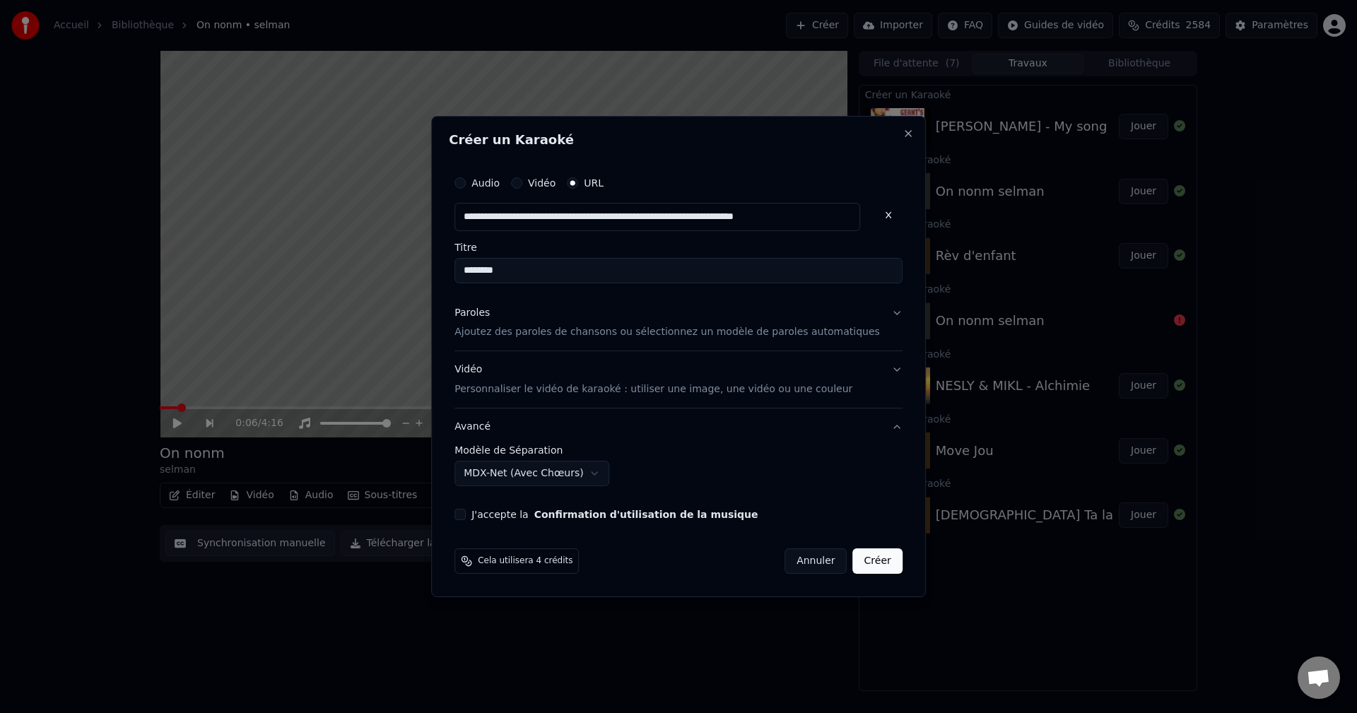
click at [466, 517] on button "J'accepte la Confirmation d'utilisation de la musique" at bounding box center [460, 514] width 11 height 11
drag, startPoint x: 534, startPoint y: 268, endPoint x: 368, endPoint y: 274, distance: 166.3
click at [375, 274] on body "**********" at bounding box center [678, 356] width 1357 height 713
paste input "**********"
drag, startPoint x: 708, startPoint y: 268, endPoint x: 576, endPoint y: 258, distance: 132.6
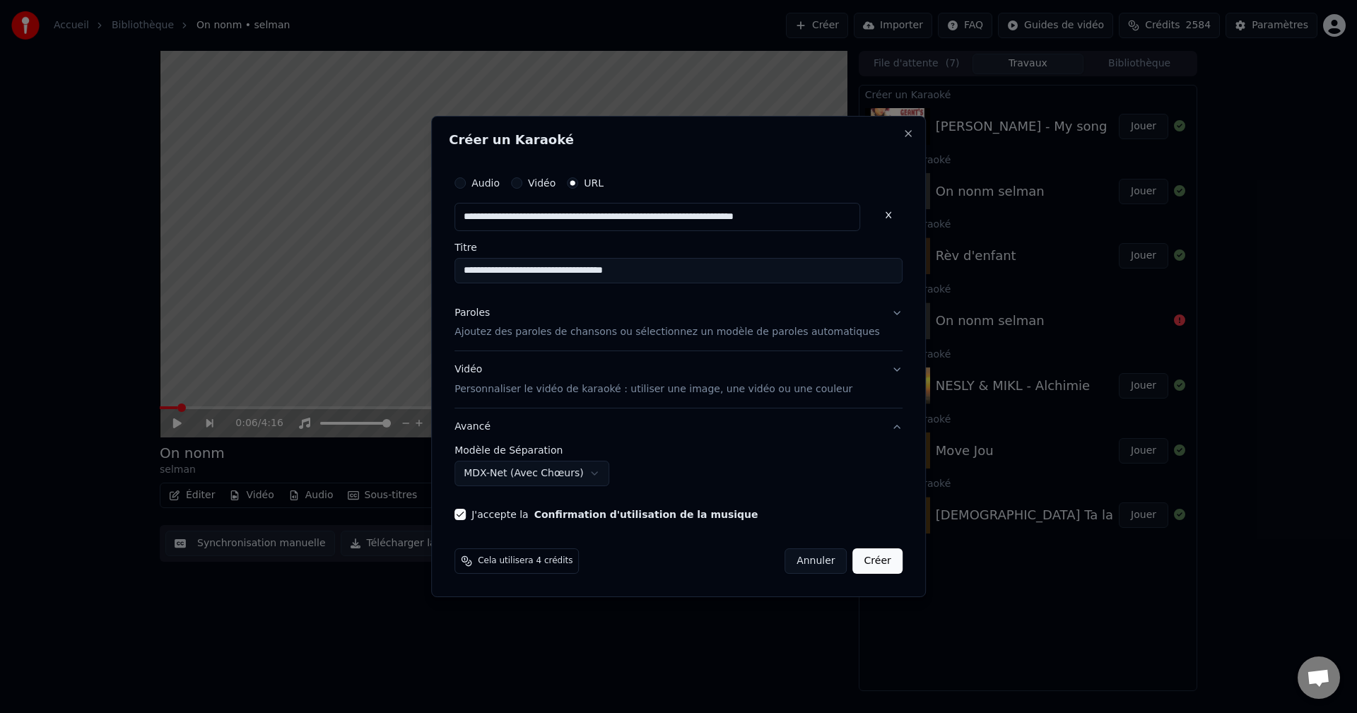
click at [576, 258] on input "**********" at bounding box center [679, 270] width 448 height 25
click at [534, 272] on input "**********" at bounding box center [679, 270] width 448 height 25
paste input "**********"
click at [490, 315] on div "Paroles" at bounding box center [472, 313] width 35 height 14
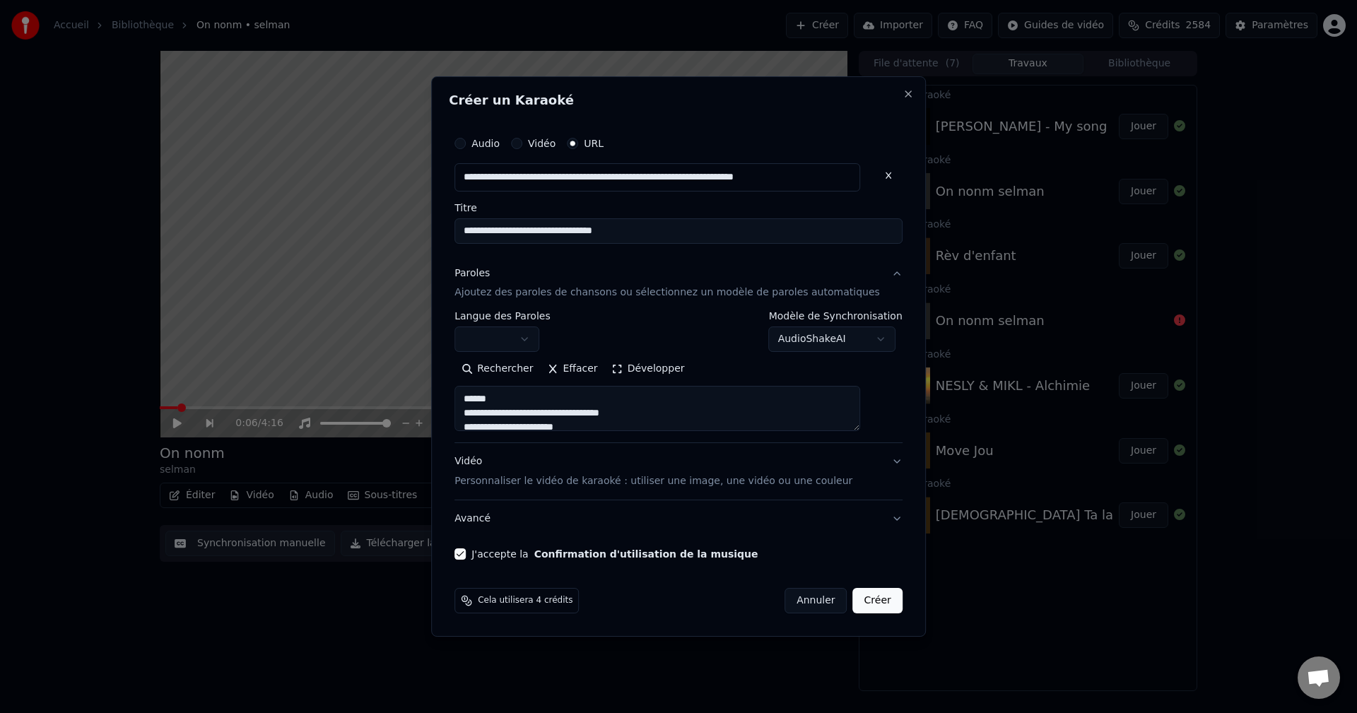
click at [527, 332] on body "**********" at bounding box center [678, 356] width 1357 height 713
drag, startPoint x: 860, startPoint y: 607, endPoint x: 690, endPoint y: 242, distance: 403.0
click at [701, 251] on form "**********" at bounding box center [679, 372] width 460 height 496
click at [686, 238] on input "**********" at bounding box center [679, 230] width 448 height 25
type input "**********"
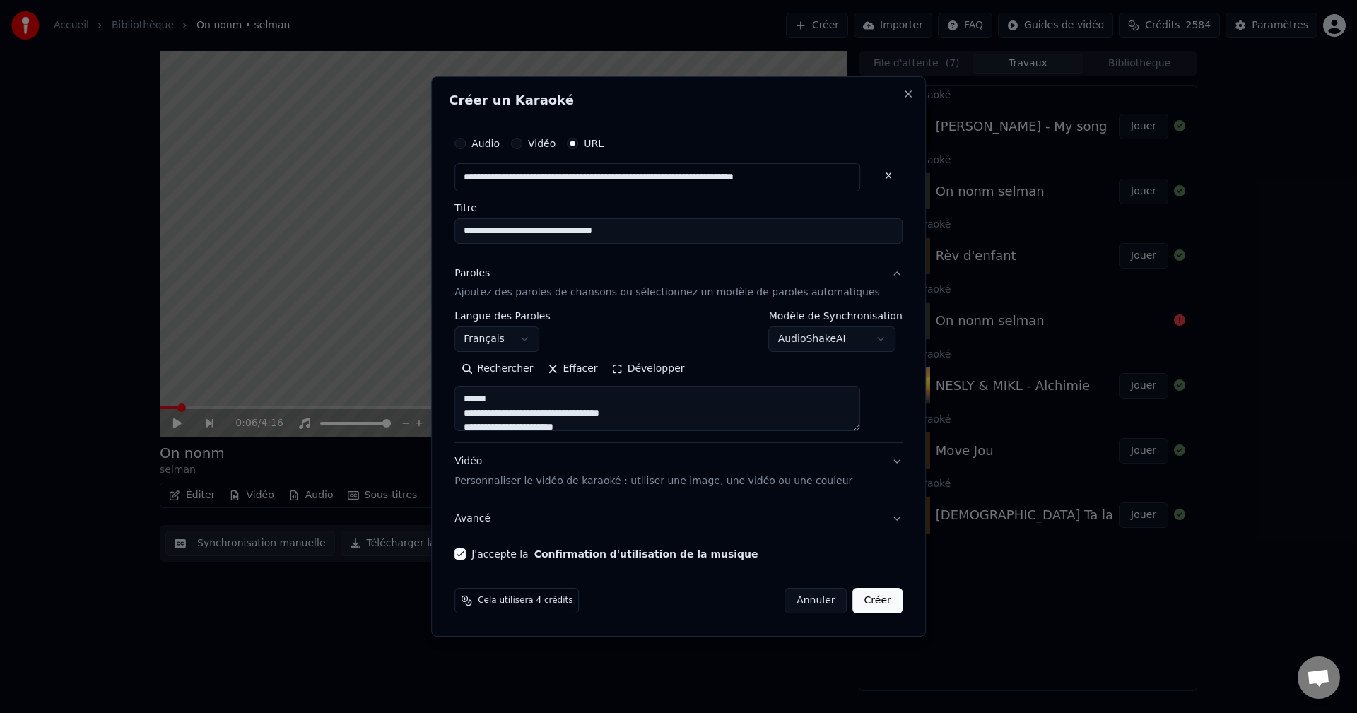
click at [860, 602] on button "Créer" at bounding box center [877, 600] width 49 height 25
select select
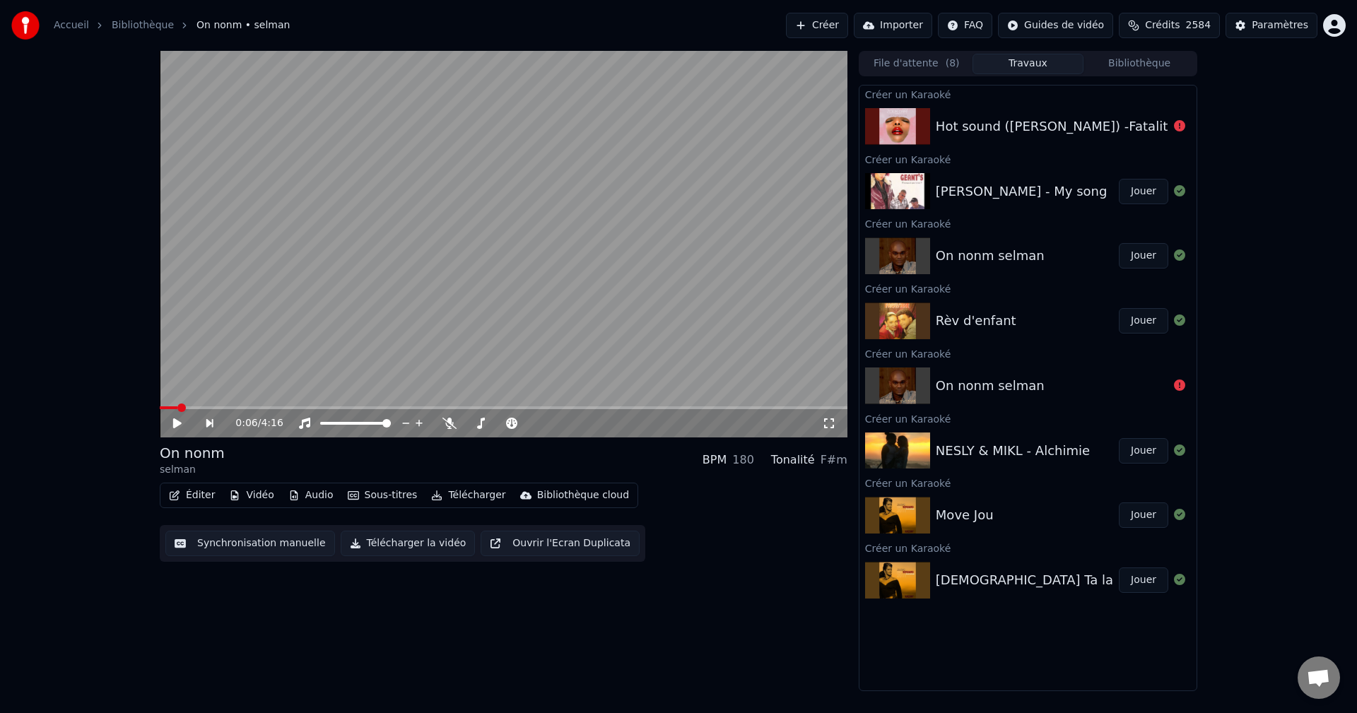
click at [1191, 21] on button "Crédits 2584" at bounding box center [1169, 25] width 101 height 25
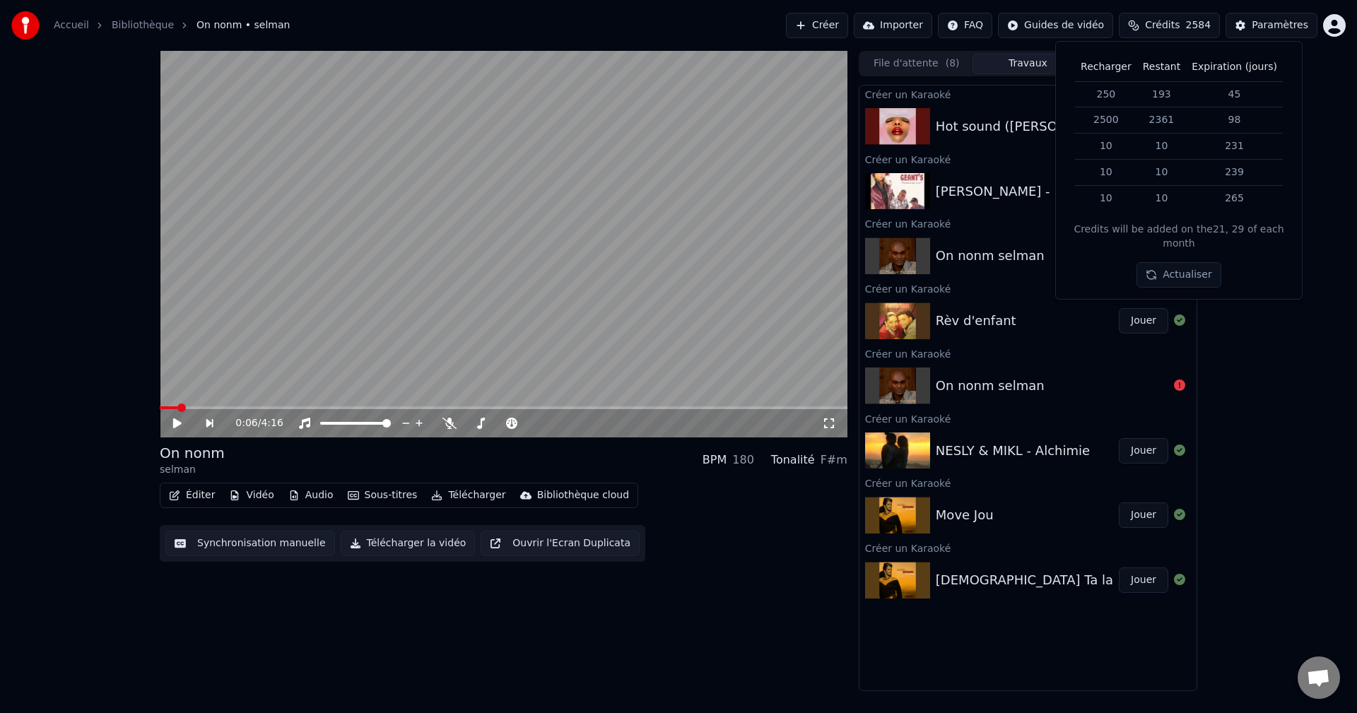
click at [1250, 327] on div "0:06 / 4:16 On nonm selman BPM 180 Tonalité F#m Éditer Vidéo Audio Sous-titres …" at bounding box center [678, 371] width 1357 height 641
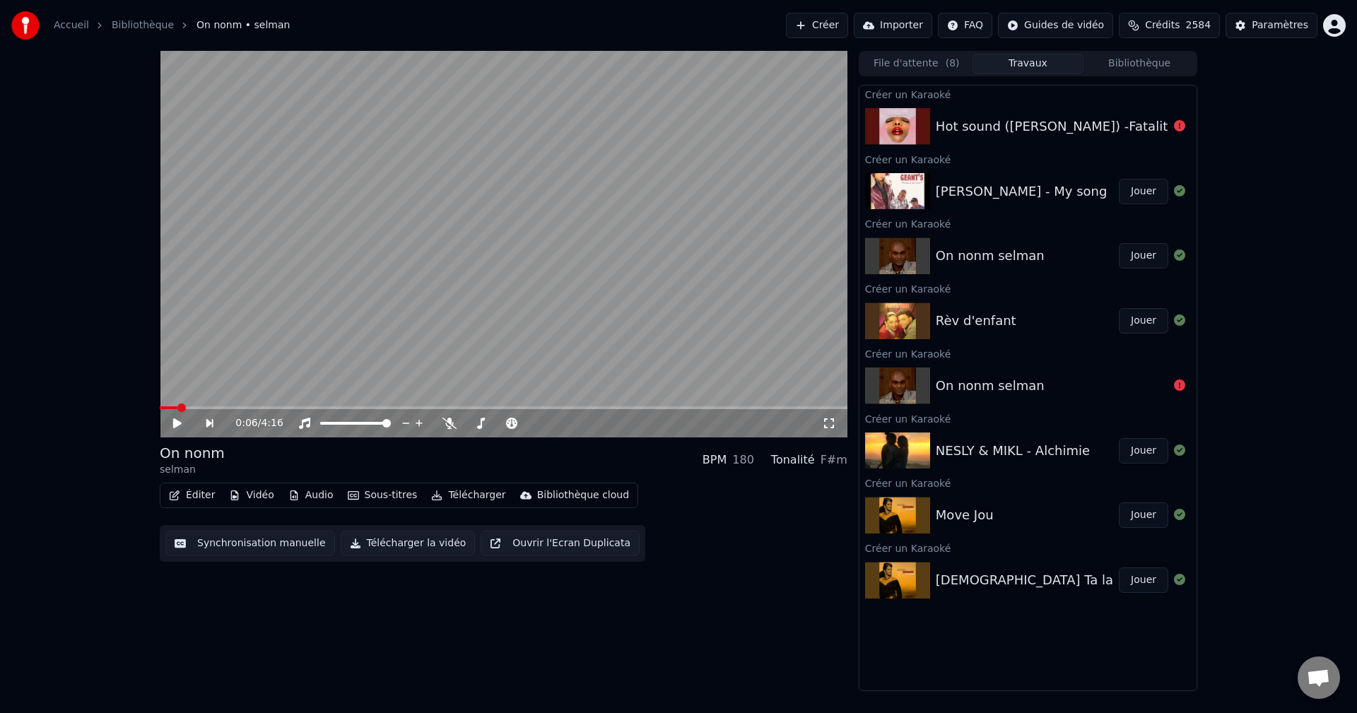
click at [1110, 129] on div "Hot sound (Rudolphe Nasso) -Fatalite" at bounding box center [1056, 127] width 240 height 20
drag, startPoint x: 1146, startPoint y: 124, endPoint x: 990, endPoint y: 127, distance: 155.5
click at [1008, 122] on div "Hot sound (Rudolphe Nasso) -Fatalite" at bounding box center [1056, 127] width 240 height 20
drag, startPoint x: 1028, startPoint y: 129, endPoint x: 1106, endPoint y: 135, distance: 78.0
click at [1106, 135] on div "Hot sound (Rudolphe Nasso) -Fatalite" at bounding box center [1056, 127] width 240 height 20
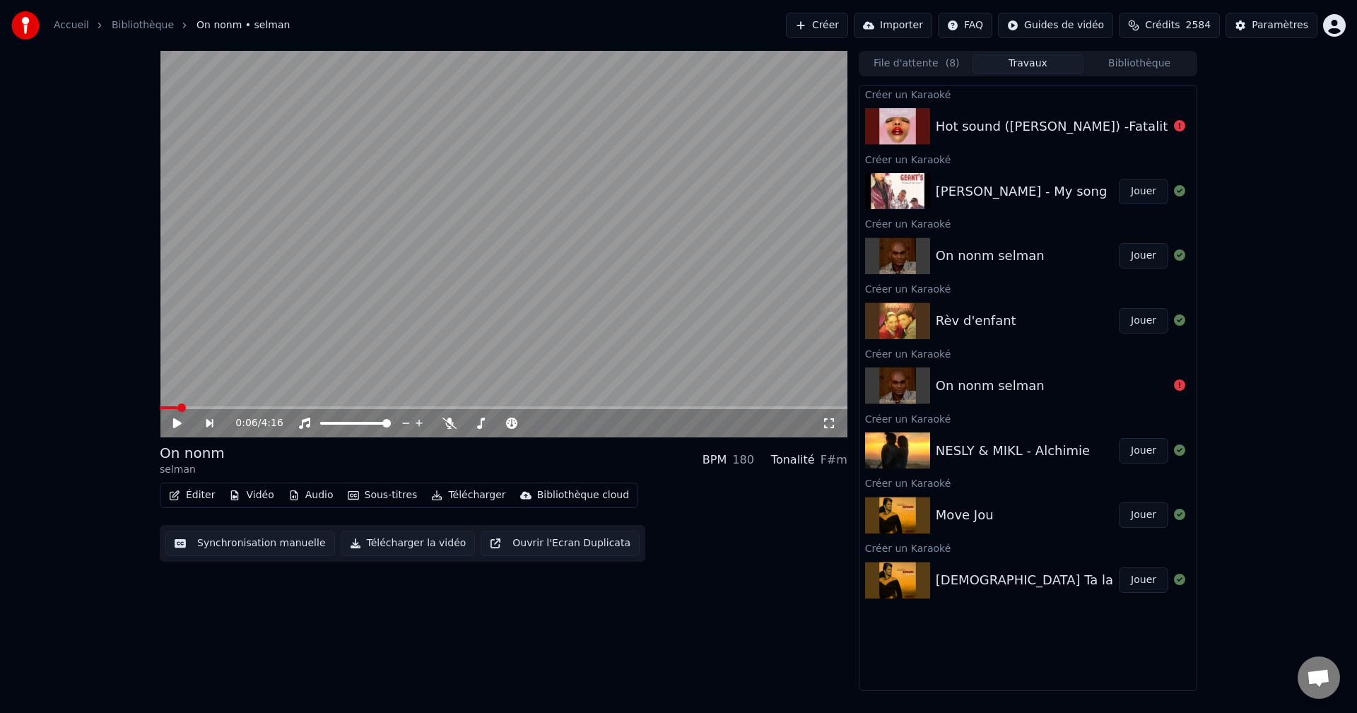
click at [1198, 30] on span "2584" at bounding box center [1198, 25] width 25 height 14
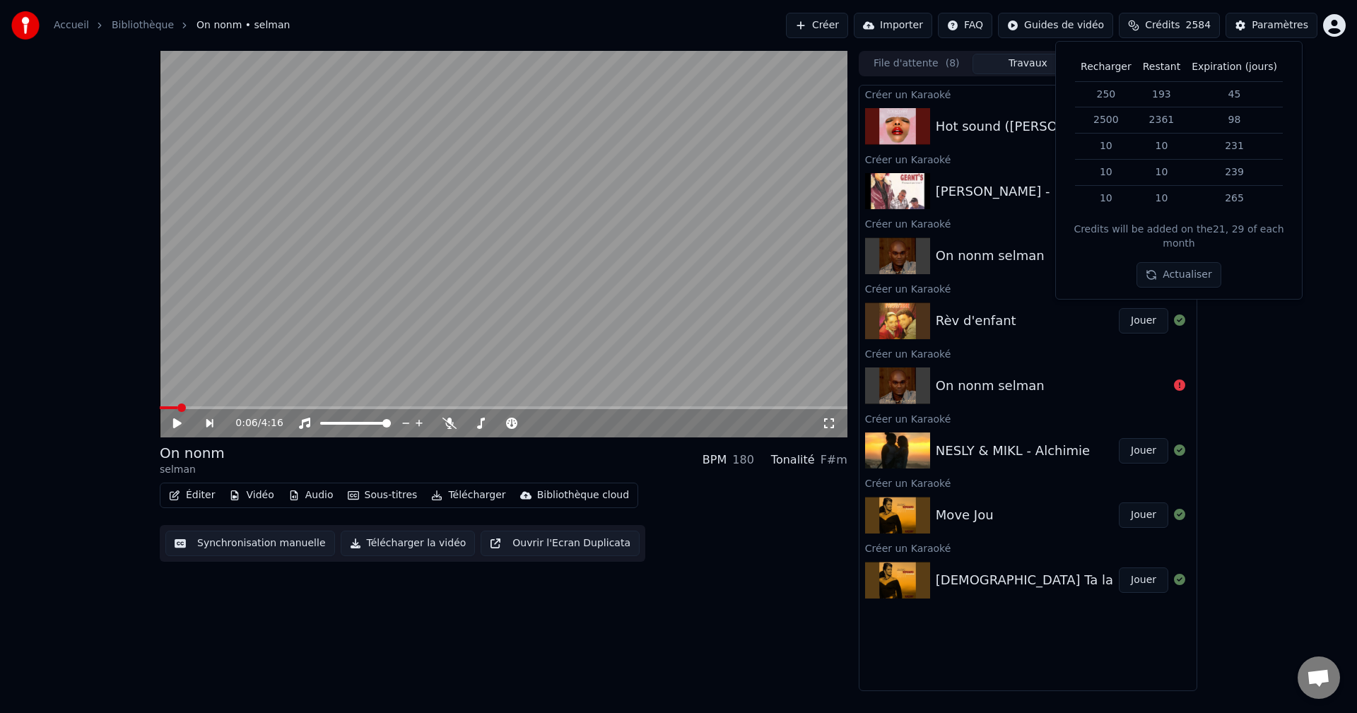
drag, startPoint x: 1267, startPoint y: 362, endPoint x: 1220, endPoint y: 299, distance: 78.3
click at [1268, 361] on div "0:06 / 4:16 On nonm selman BPM 180 Tonalité F#m Éditer Vidéo Audio Sous-titres …" at bounding box center [678, 371] width 1357 height 641
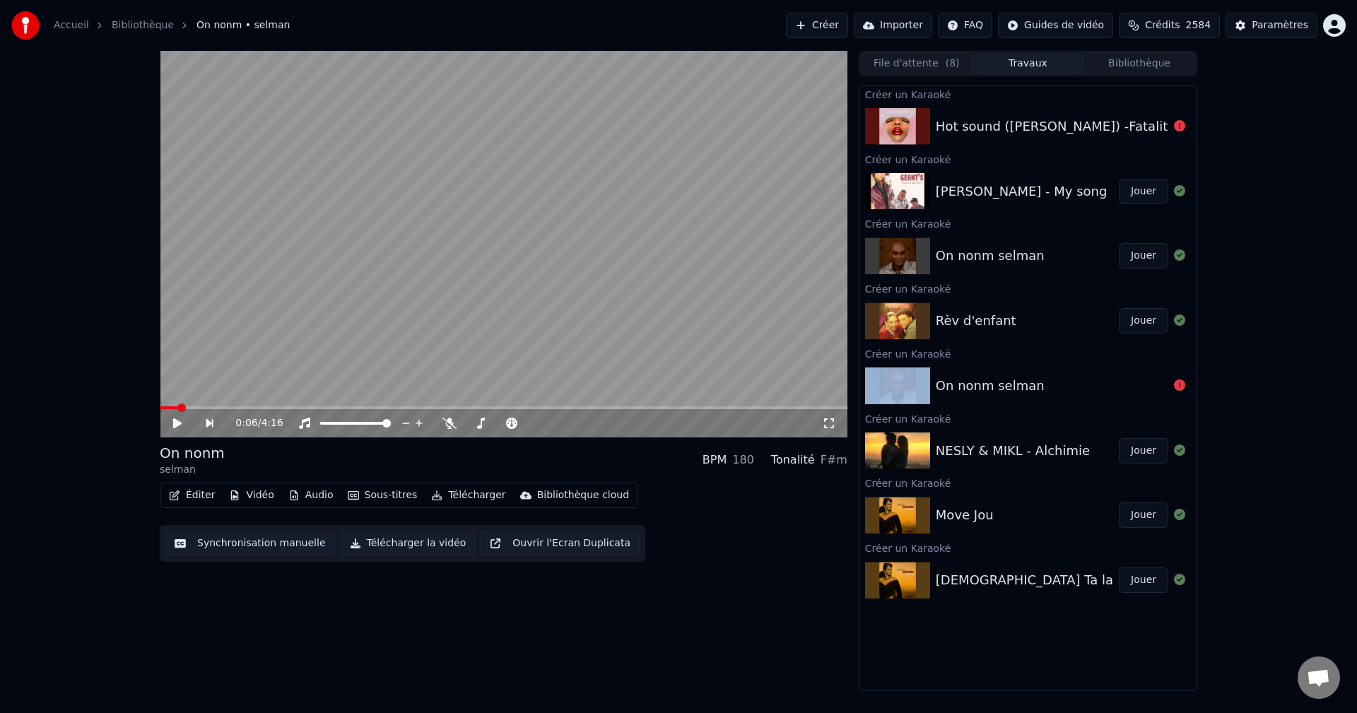
click at [848, 28] on button "Créer" at bounding box center [817, 25] width 62 height 25
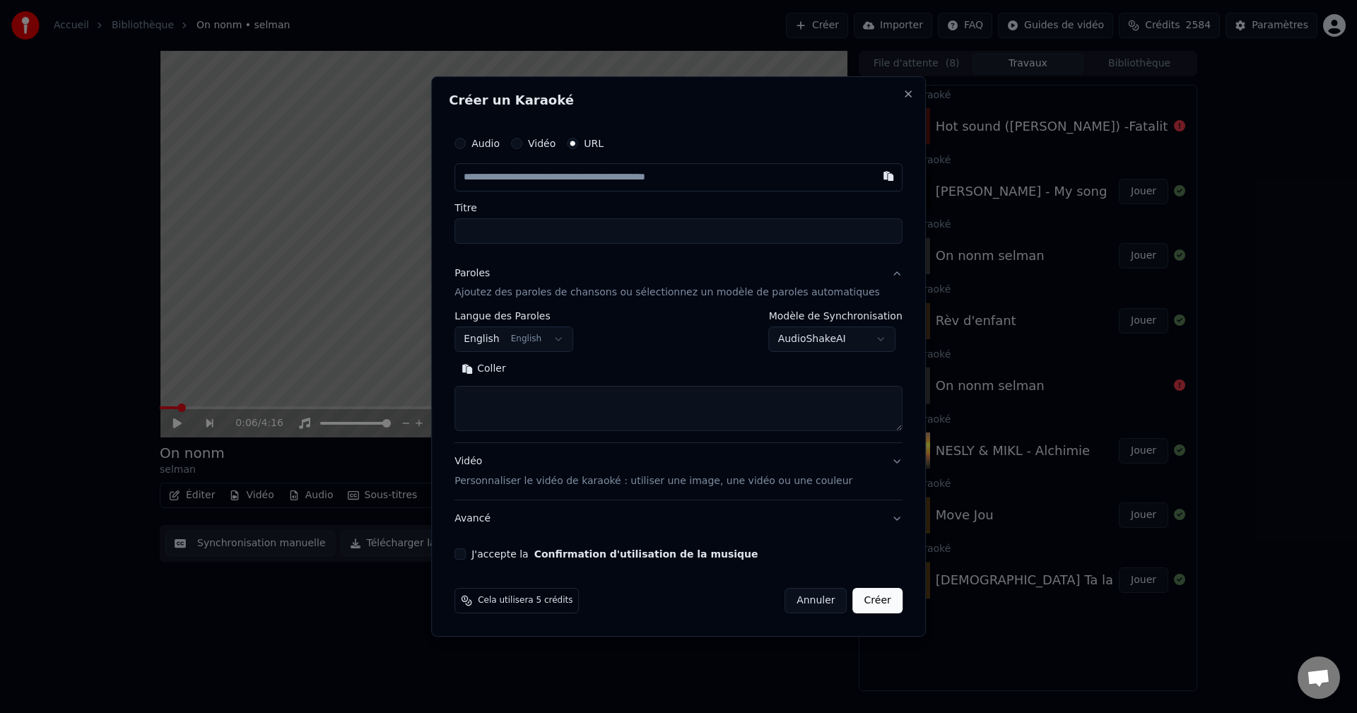
click at [579, 177] on input "text" at bounding box center [679, 177] width 448 height 28
click at [614, 182] on input "text" at bounding box center [679, 177] width 448 height 28
click at [609, 181] on input "text" at bounding box center [679, 177] width 448 height 28
paste input "**********"
type input "**********"
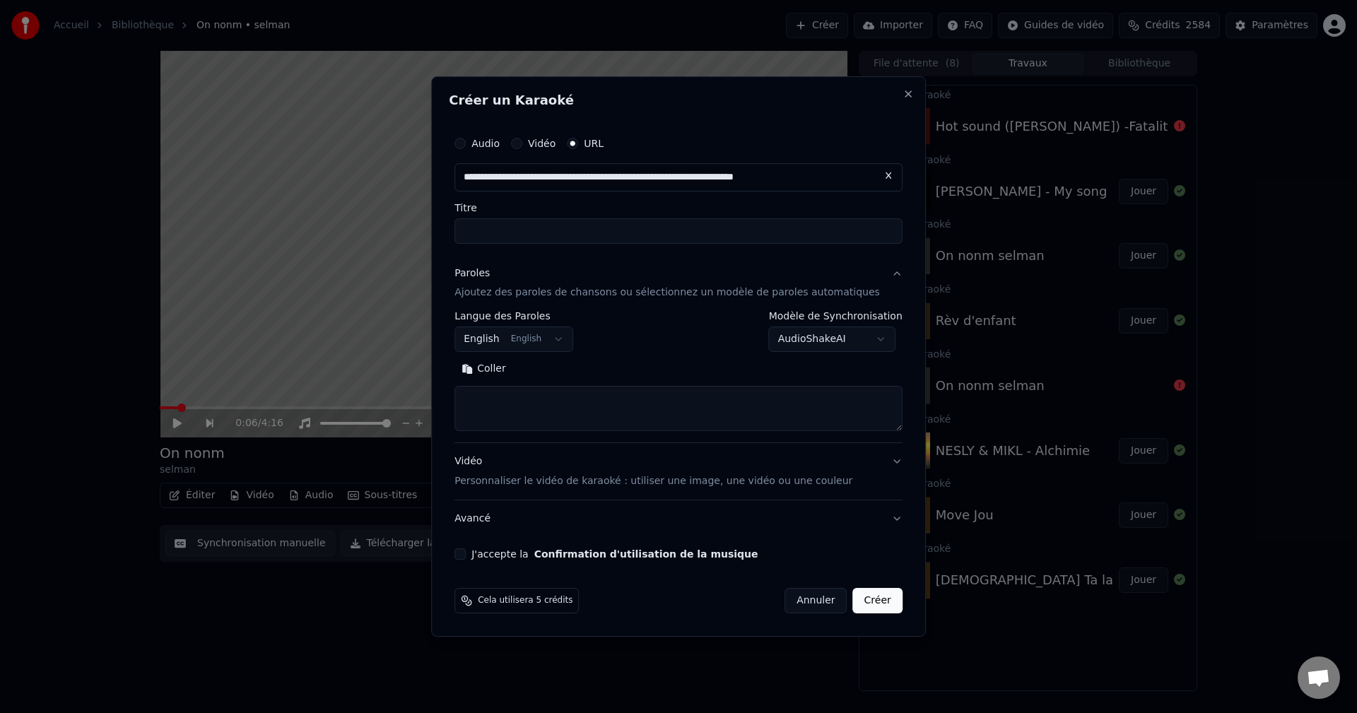
scroll to position [0, 1]
type input "********"
type input "**********"
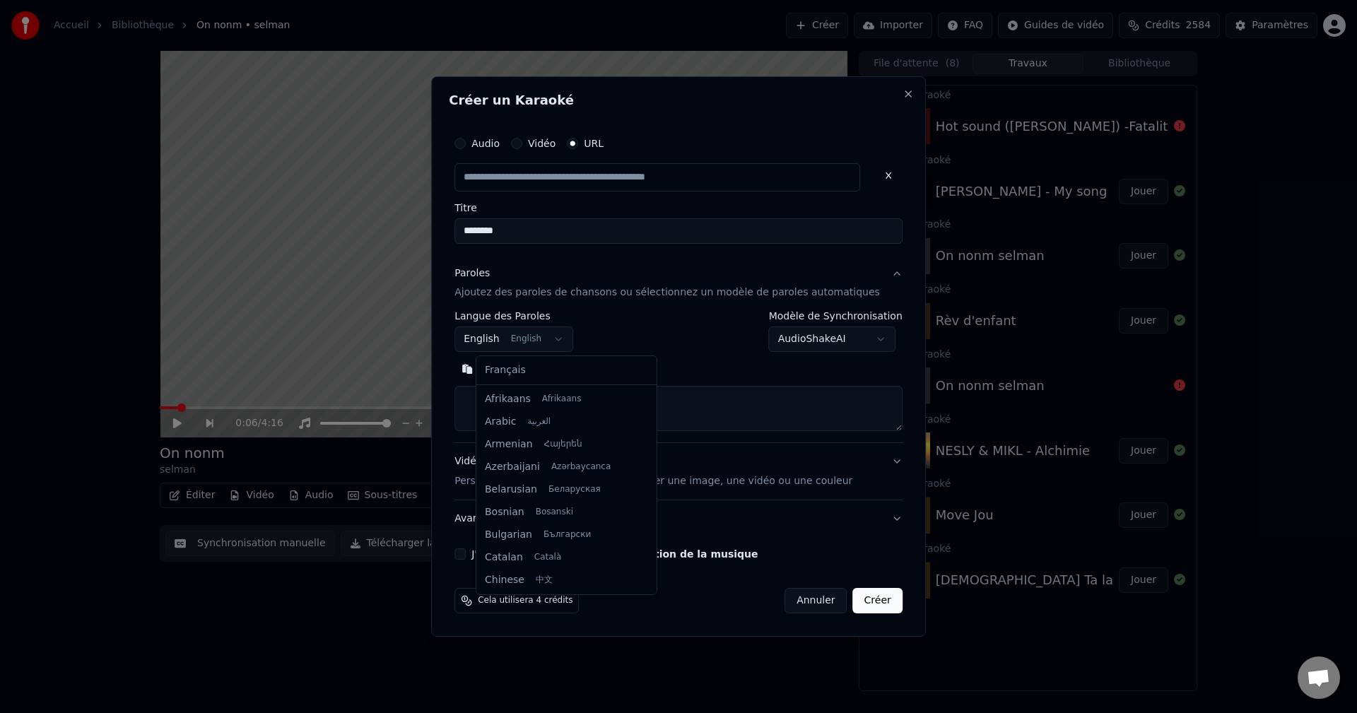
click at [510, 341] on body "**********" at bounding box center [678, 356] width 1357 height 713
select select "**"
type input "**********"
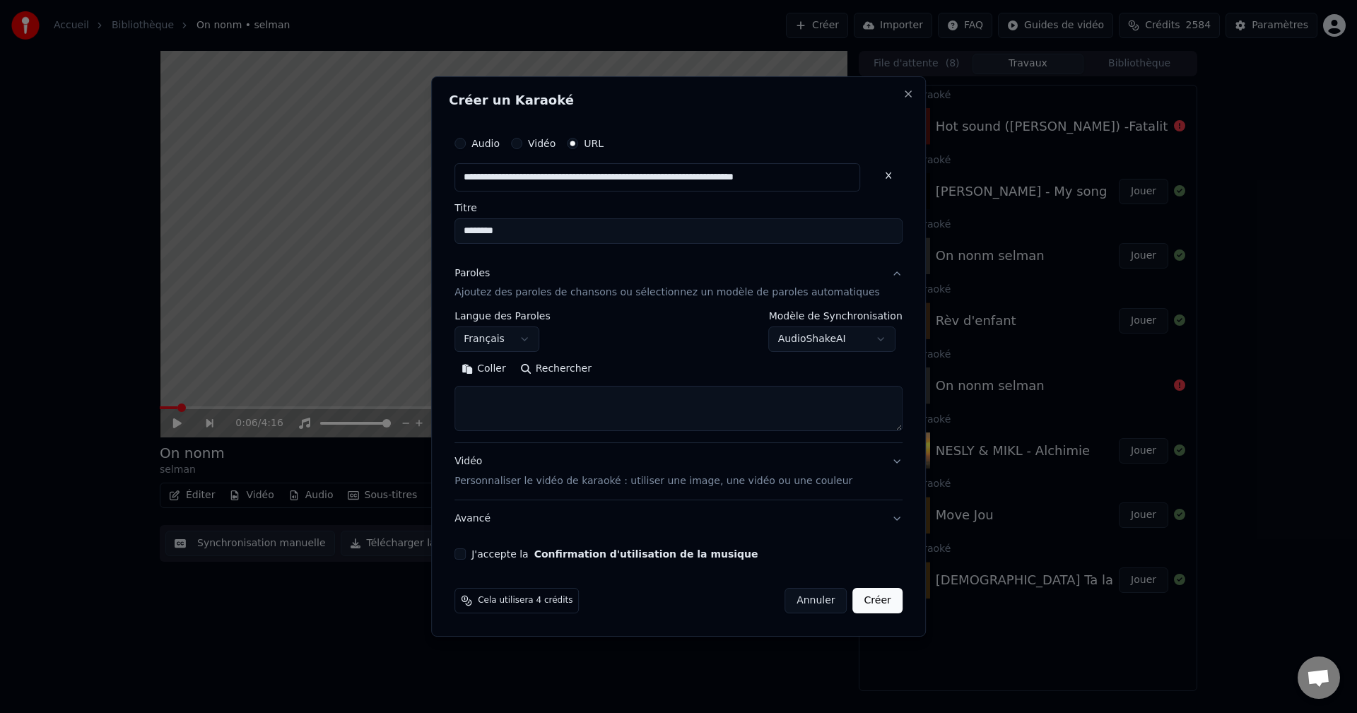
click at [490, 275] on div "Paroles" at bounding box center [472, 274] width 35 height 14
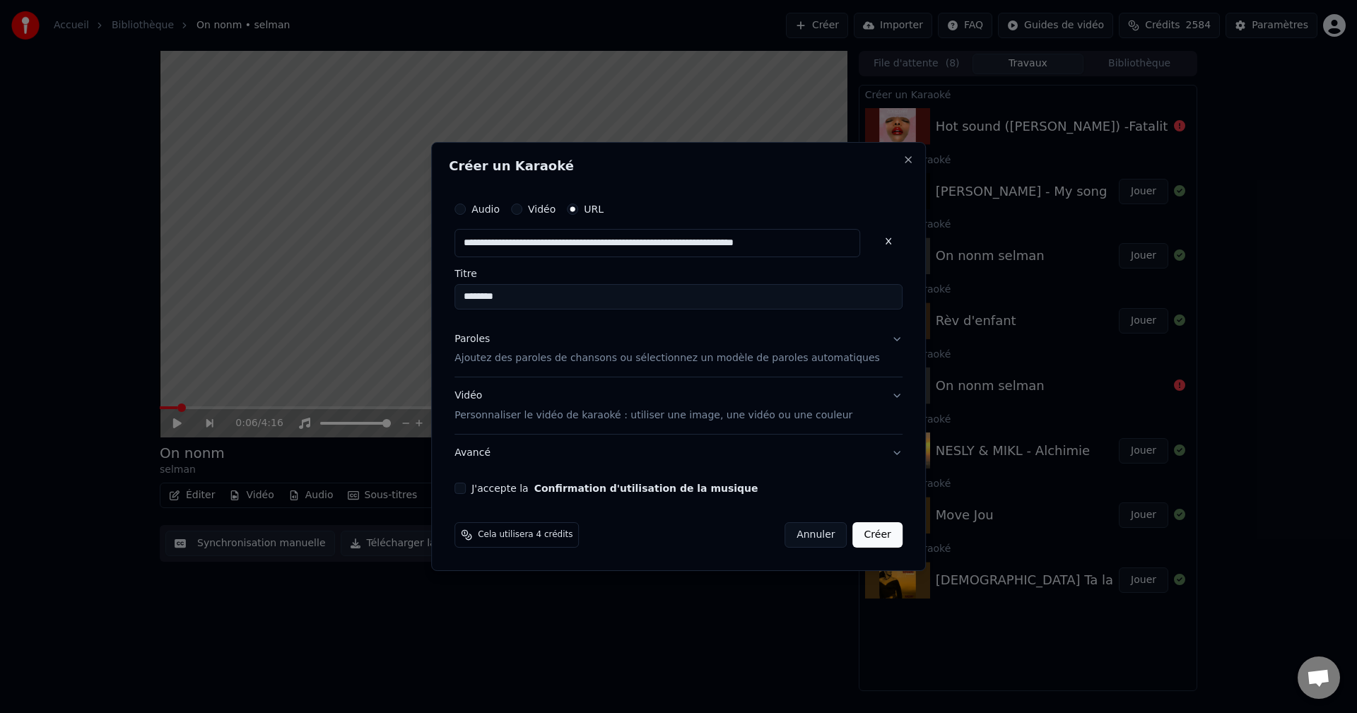
click at [490, 341] on div "Paroles" at bounding box center [472, 339] width 35 height 14
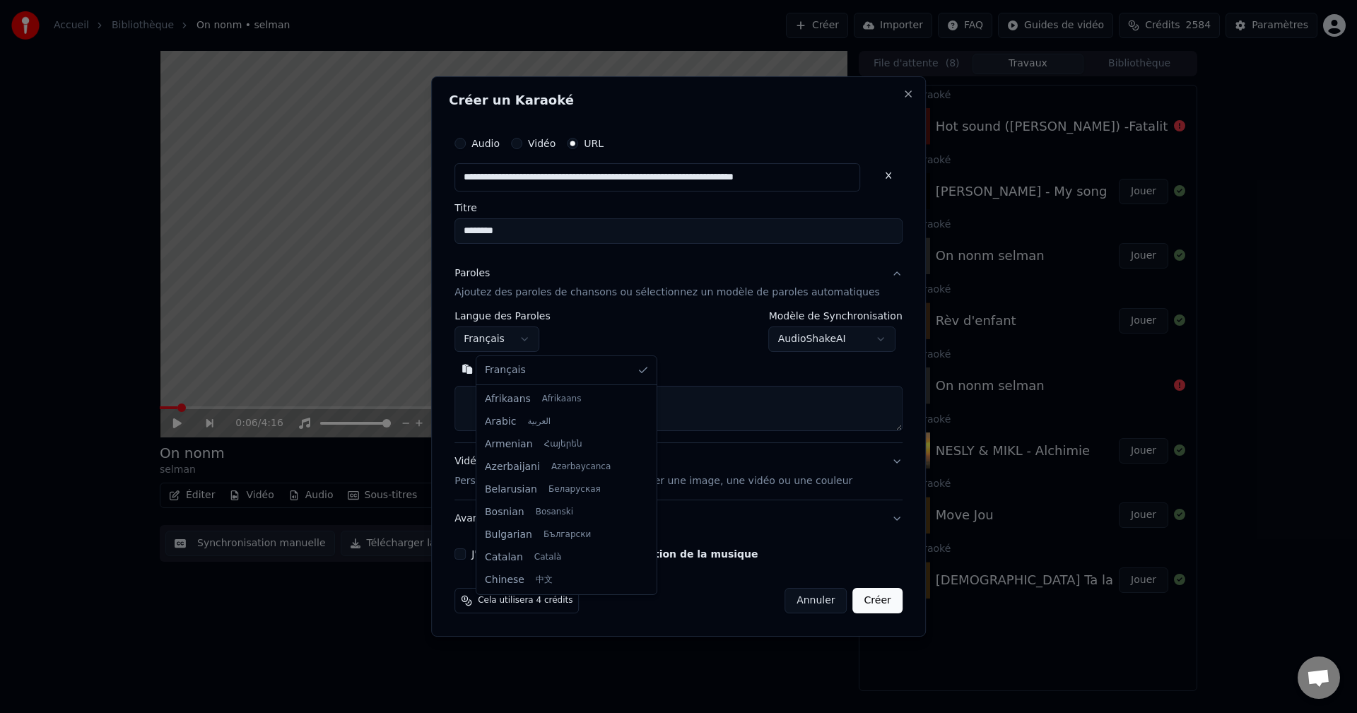
click at [516, 341] on body "**********" at bounding box center [678, 356] width 1357 height 713
click at [516, 342] on body "**********" at bounding box center [678, 356] width 1357 height 713
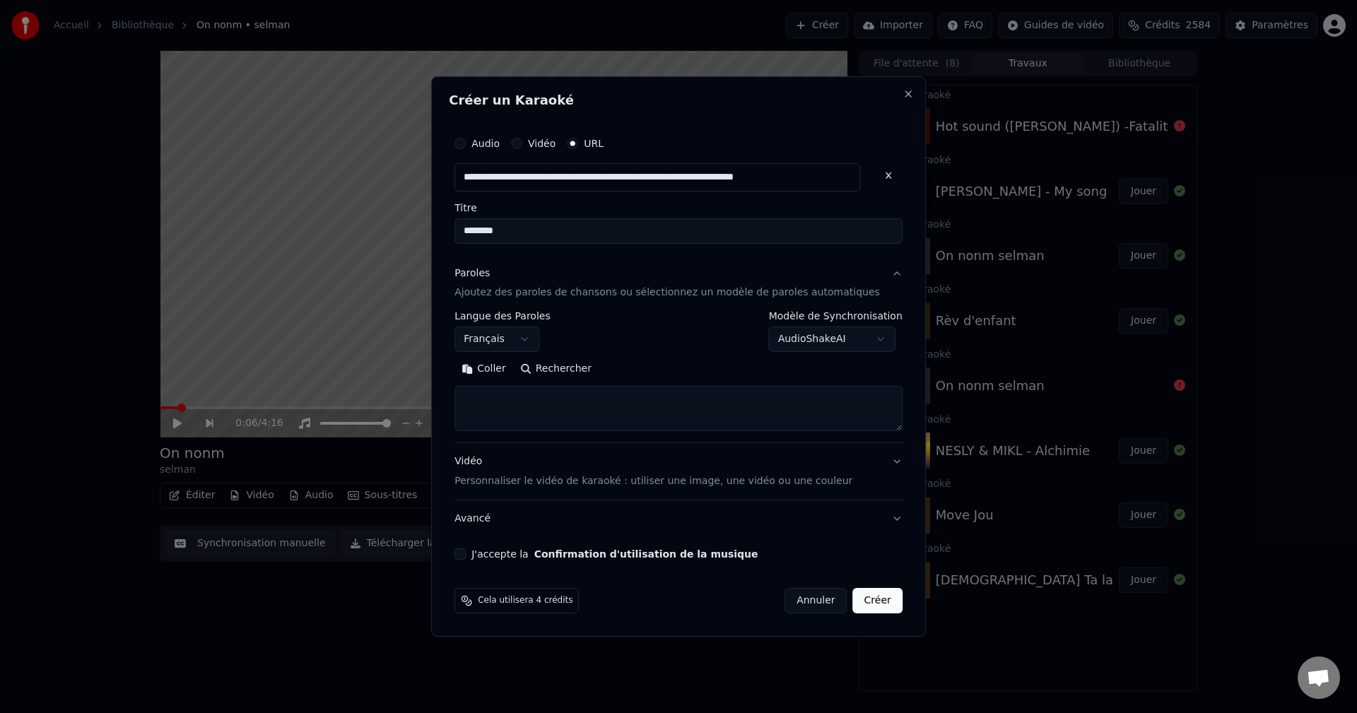
click at [508, 404] on textarea at bounding box center [679, 409] width 448 height 45
paste textarea "**********"
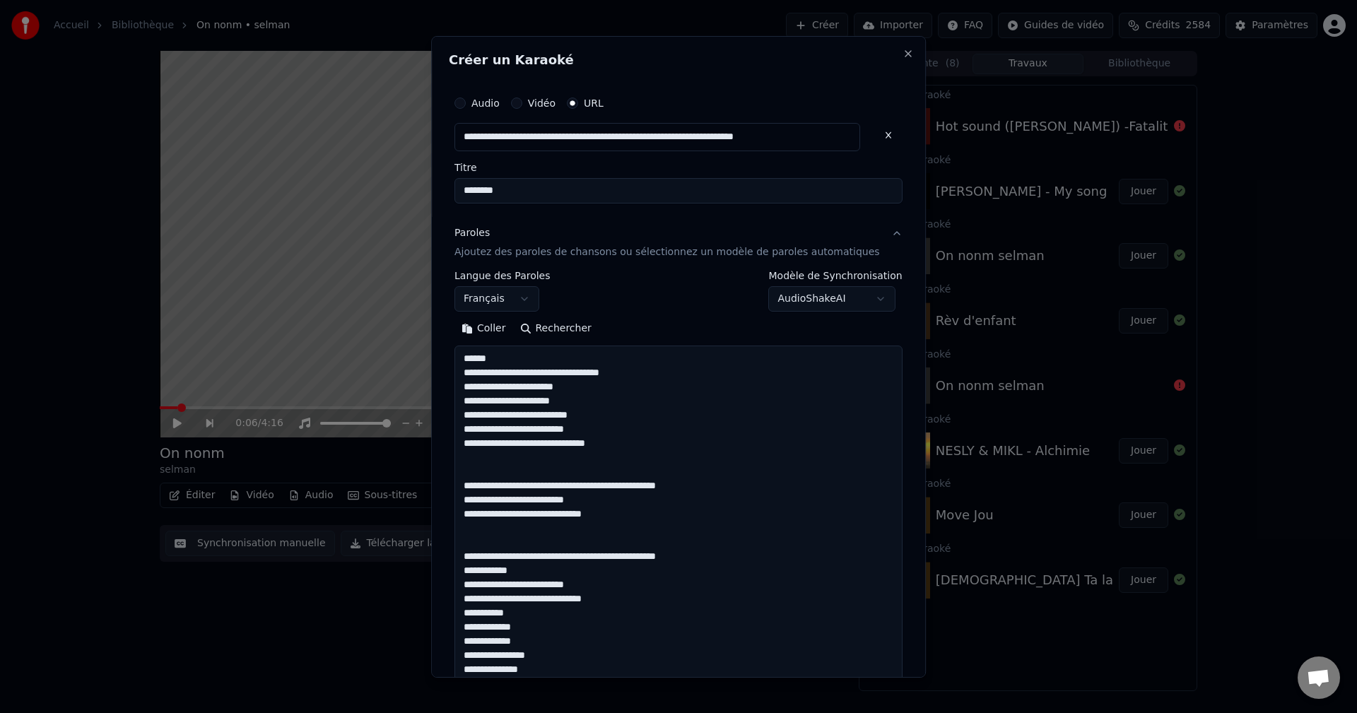
scroll to position [626, 0]
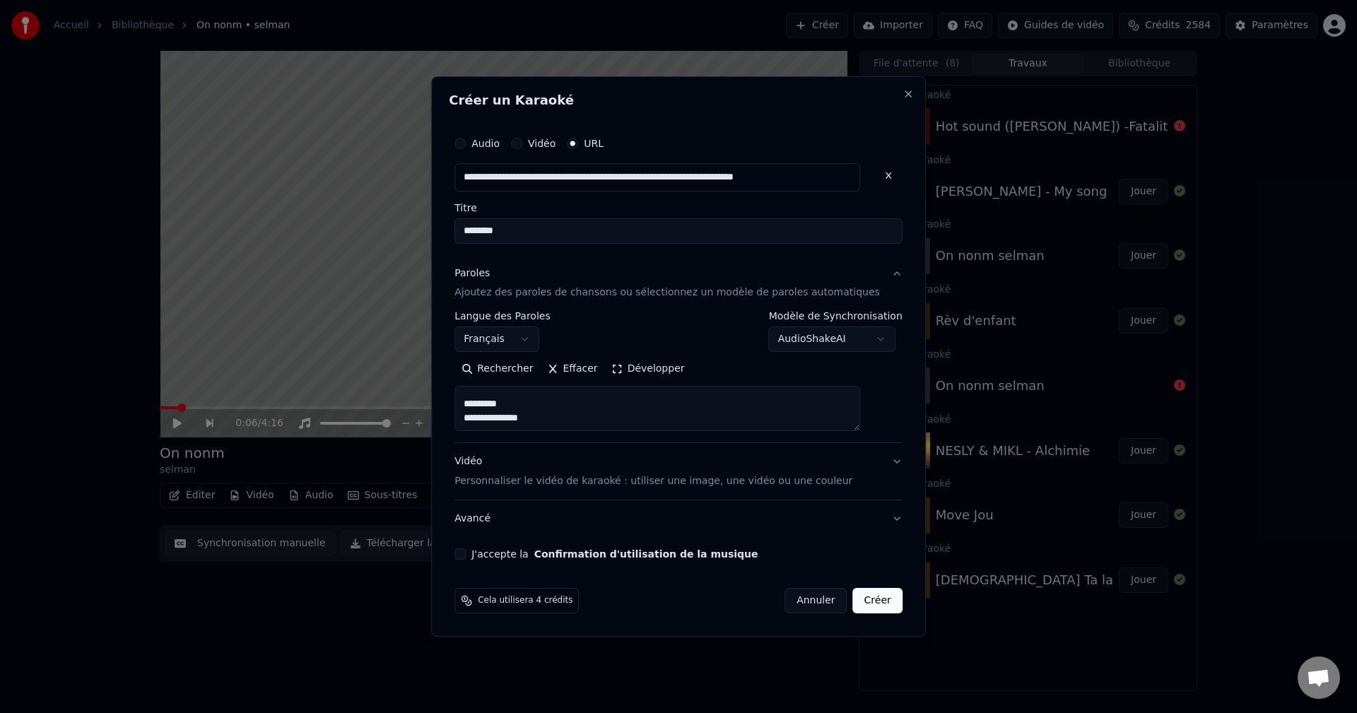
type textarea "**********"
click at [495, 467] on div "Vidéo Personnaliser le vidéo de karaoké : utiliser une image, une vidéo ou une …" at bounding box center [654, 472] width 398 height 34
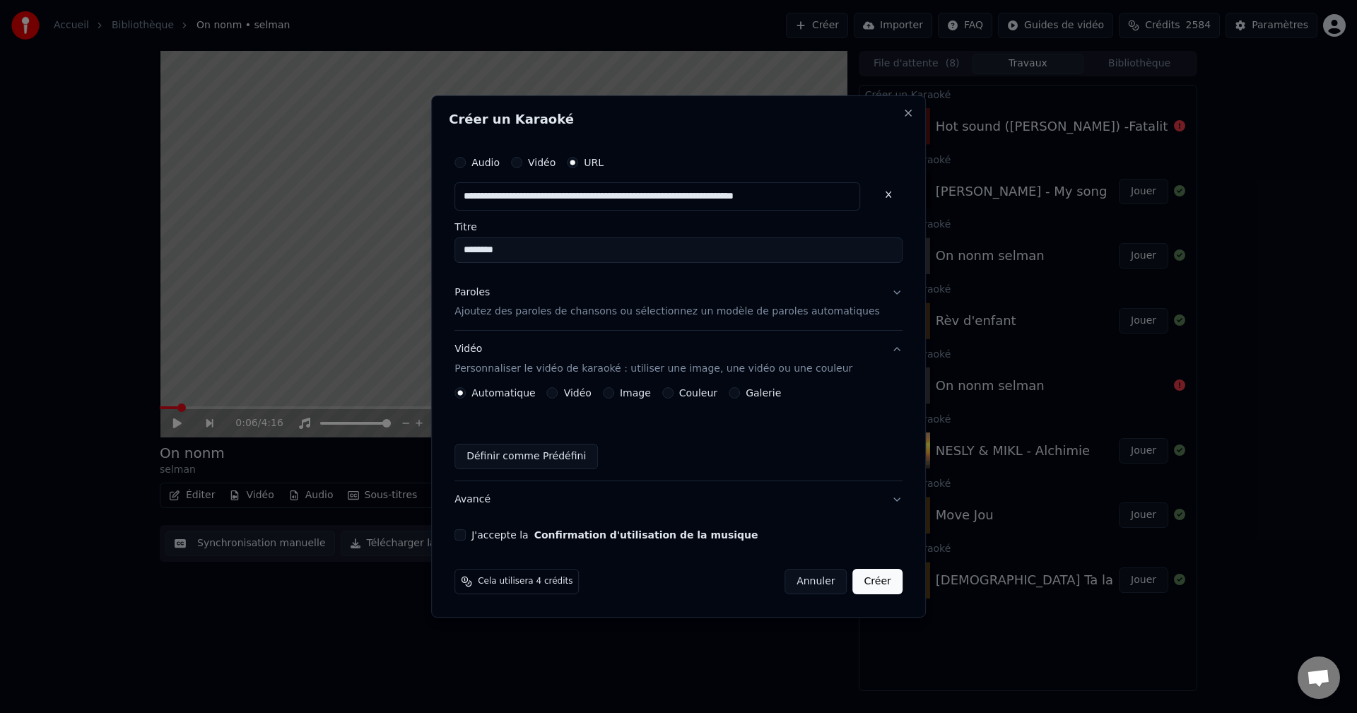
click at [628, 391] on div "Image" at bounding box center [627, 392] width 48 height 11
click at [628, 392] on div "Image" at bounding box center [627, 392] width 48 height 11
click at [614, 392] on button "Image" at bounding box center [608, 392] width 11 height 11
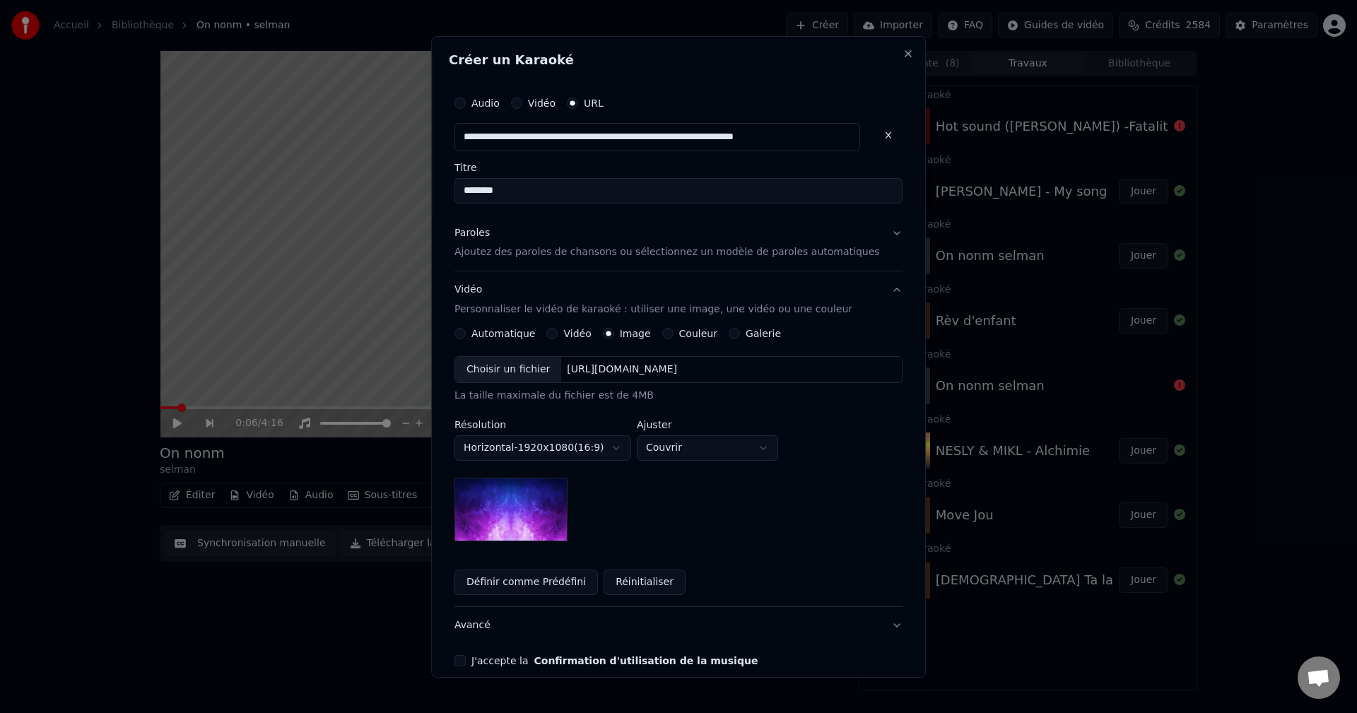
click at [532, 373] on div "Choisir un fichier" at bounding box center [508, 369] width 106 height 25
click at [491, 627] on button "Avancé" at bounding box center [679, 625] width 448 height 37
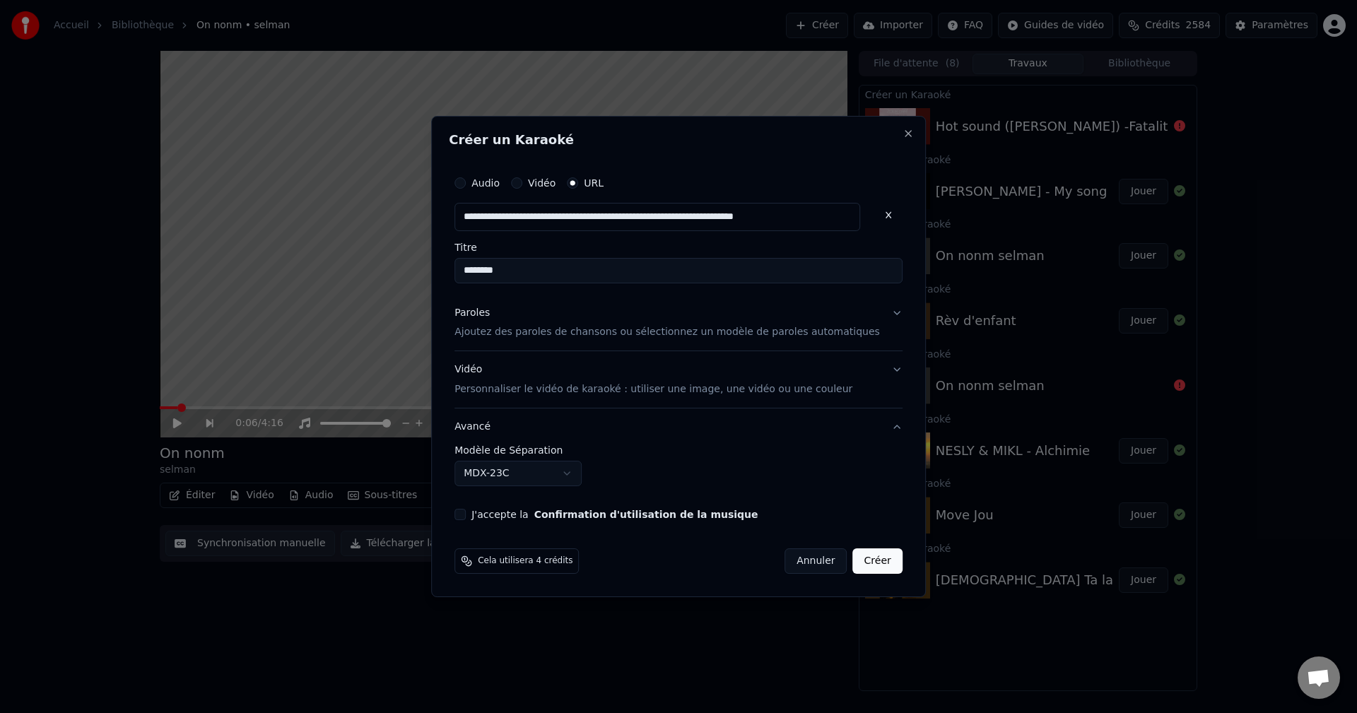
click at [532, 479] on body "**********" at bounding box center [678, 356] width 1357 height 713
drag, startPoint x: 481, startPoint y: 516, endPoint x: 491, endPoint y: 517, distance: 10.7
click at [466, 515] on button "J'accepte la Confirmation d'utilisation de la musique" at bounding box center [460, 514] width 11 height 11
click at [862, 556] on button "Créer" at bounding box center [877, 561] width 49 height 25
select select "******"
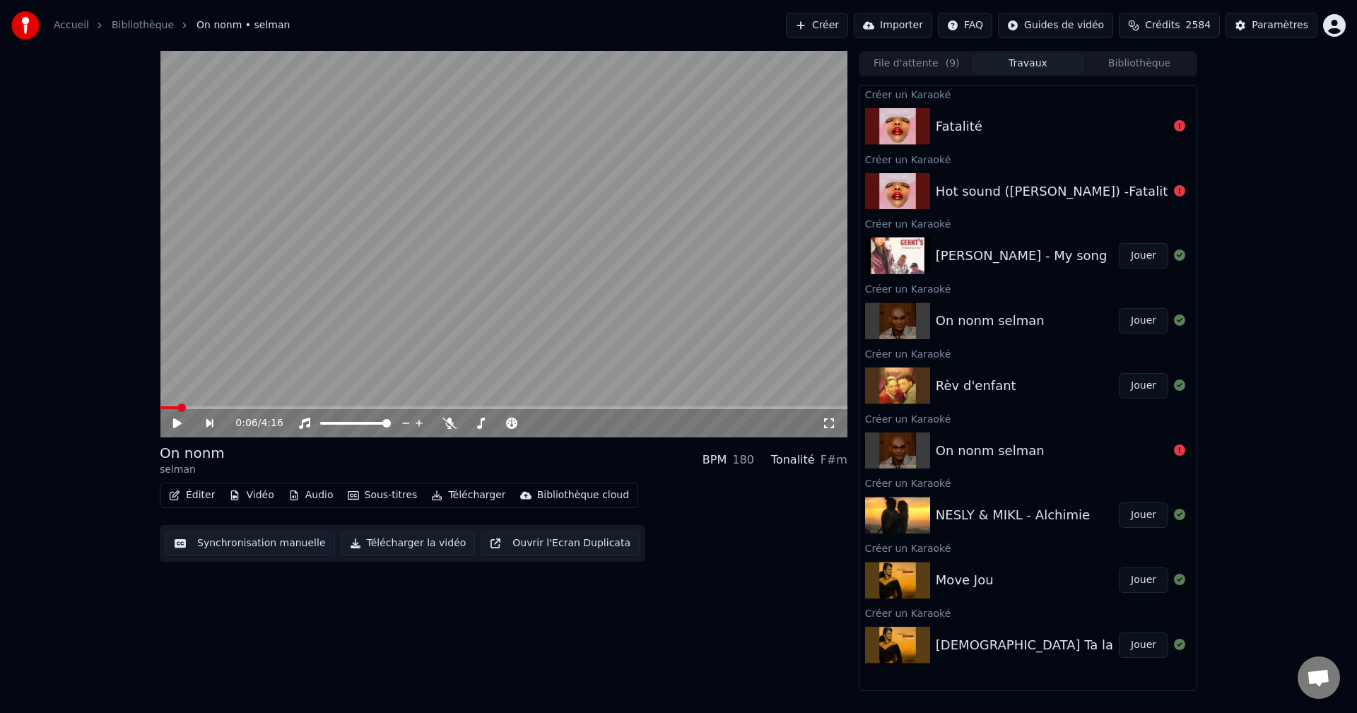
click at [1200, 28] on span "2584" at bounding box center [1198, 25] width 25 height 14
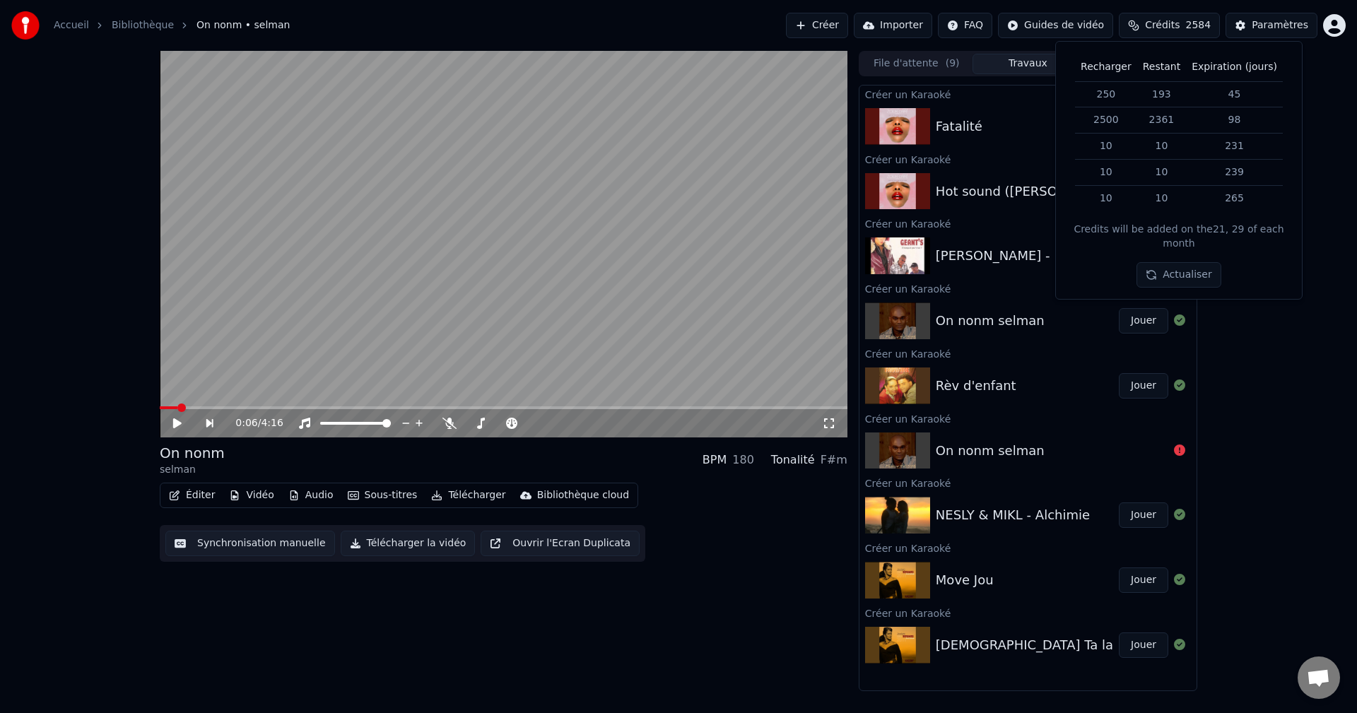
click at [1256, 353] on div "0:06 / 4:16 On nonm selman BPM 180 Tonalité F#m Éditer Vidéo Audio Sous-titres …" at bounding box center [678, 371] width 1357 height 641
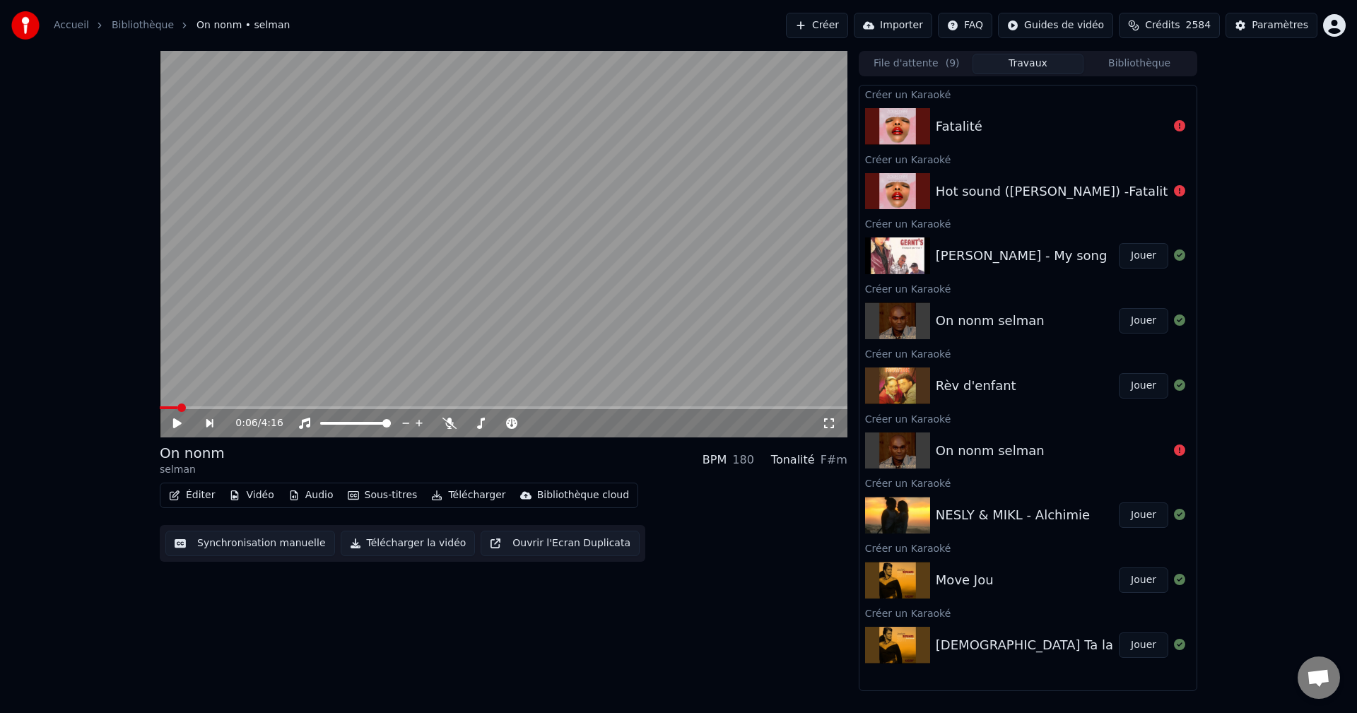
click at [846, 29] on button "Créer" at bounding box center [817, 25] width 62 height 25
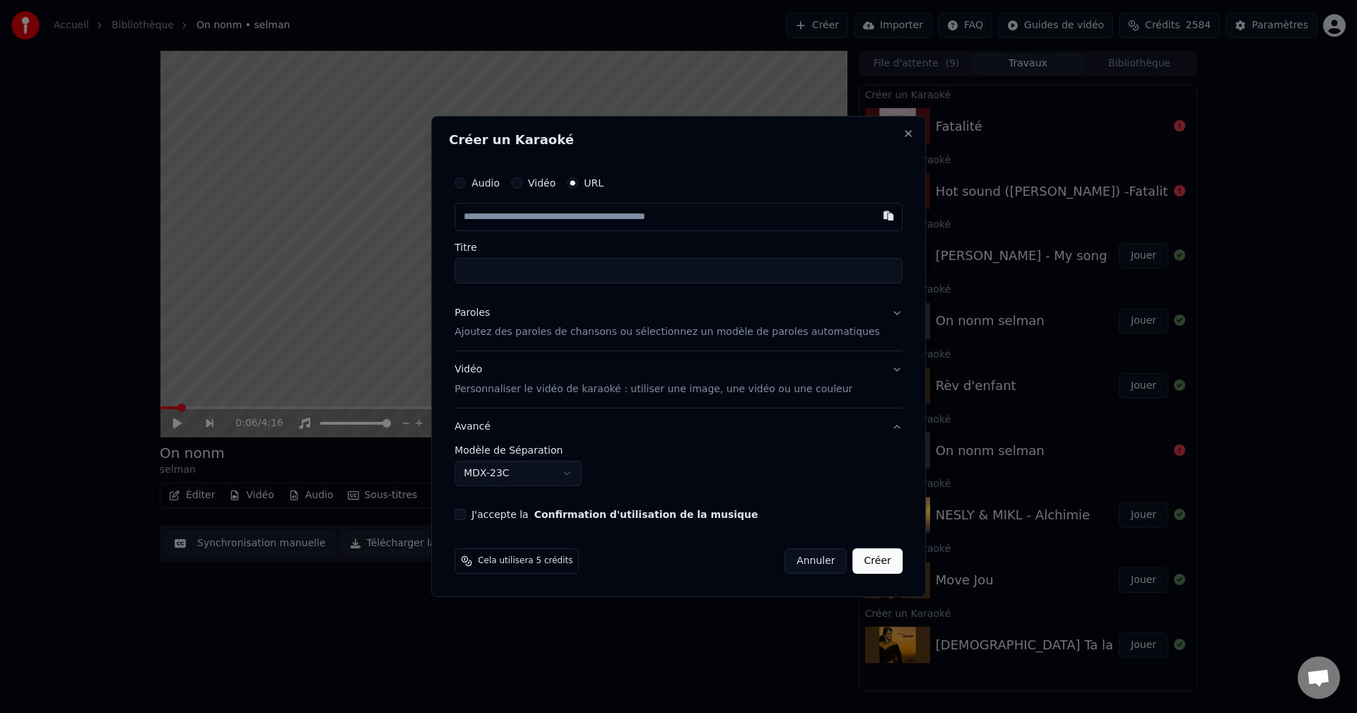
click at [807, 550] on button "Annuler" at bounding box center [816, 561] width 62 height 25
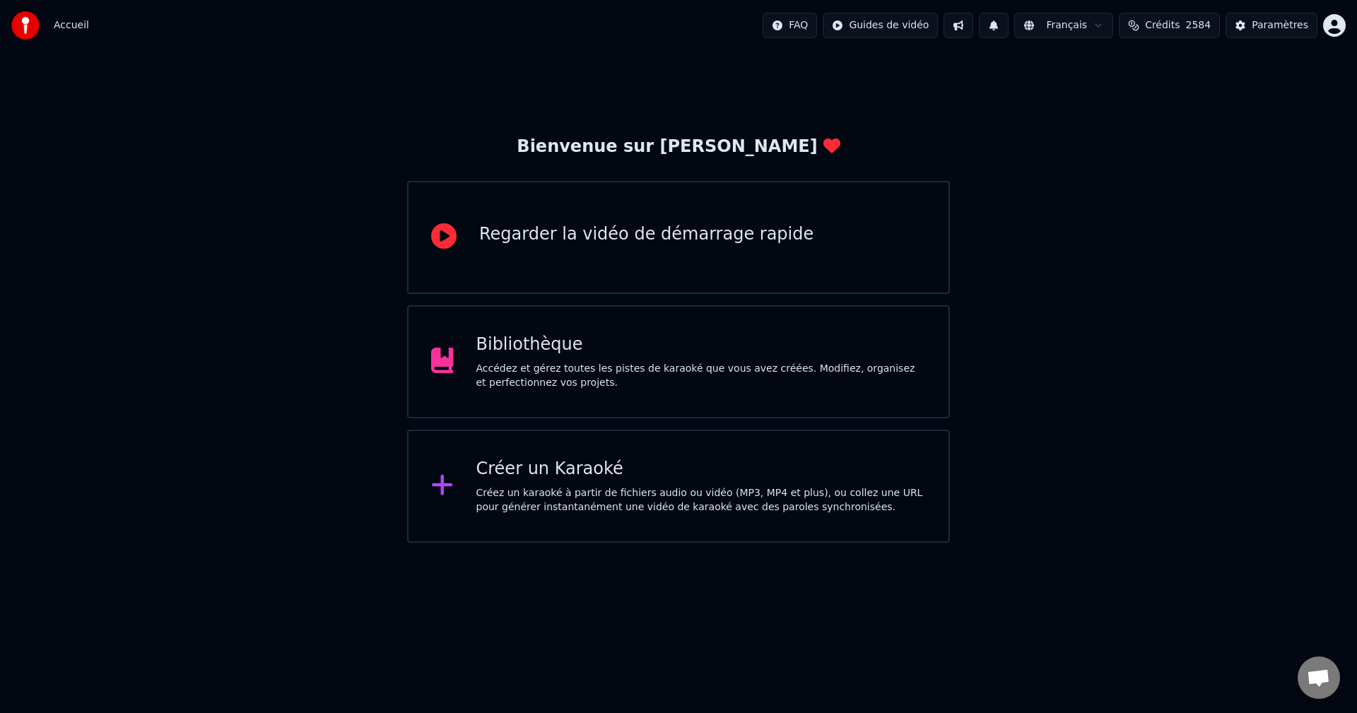
click at [969, 30] on button at bounding box center [959, 25] width 30 height 25
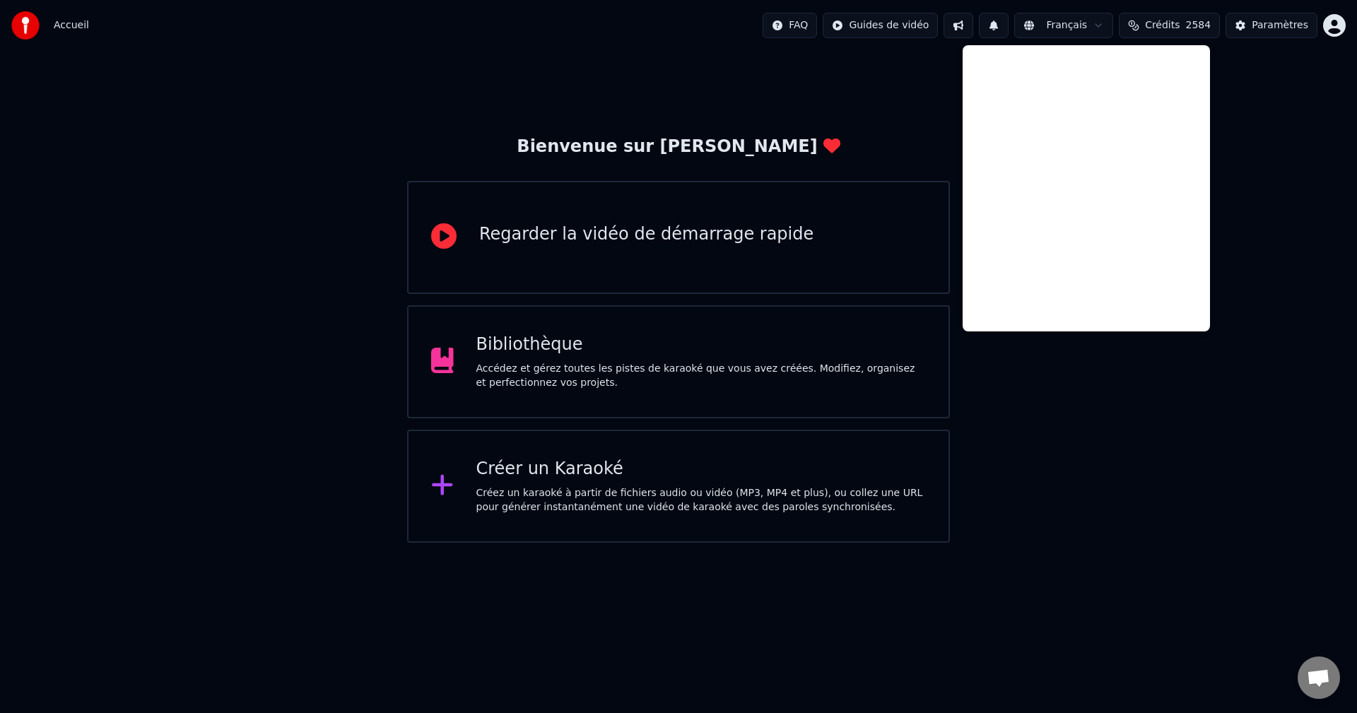
click at [973, 25] on button at bounding box center [959, 25] width 30 height 25
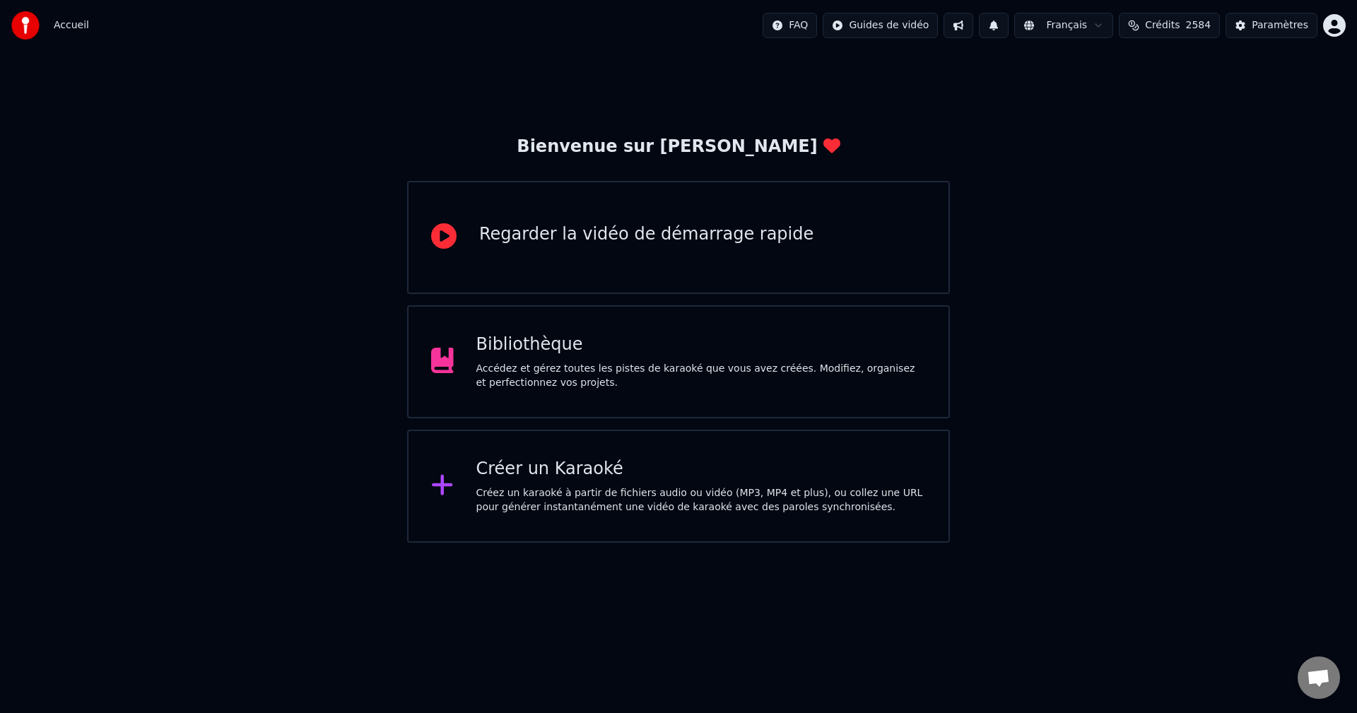
click at [973, 25] on button at bounding box center [959, 25] width 30 height 25
click at [973, 19] on button at bounding box center [959, 25] width 30 height 25
click at [622, 344] on div "Bibliothèque" at bounding box center [701, 345] width 450 height 23
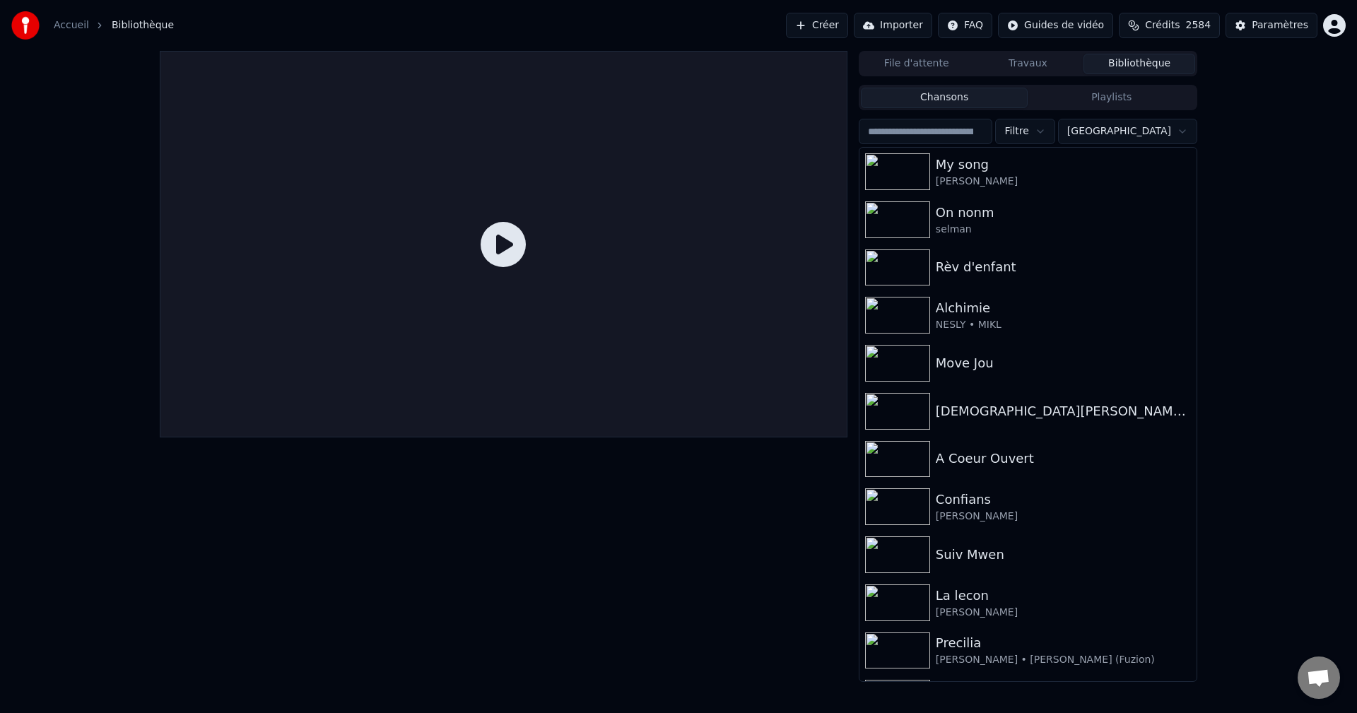
click at [848, 27] on button "Créer" at bounding box center [817, 25] width 62 height 25
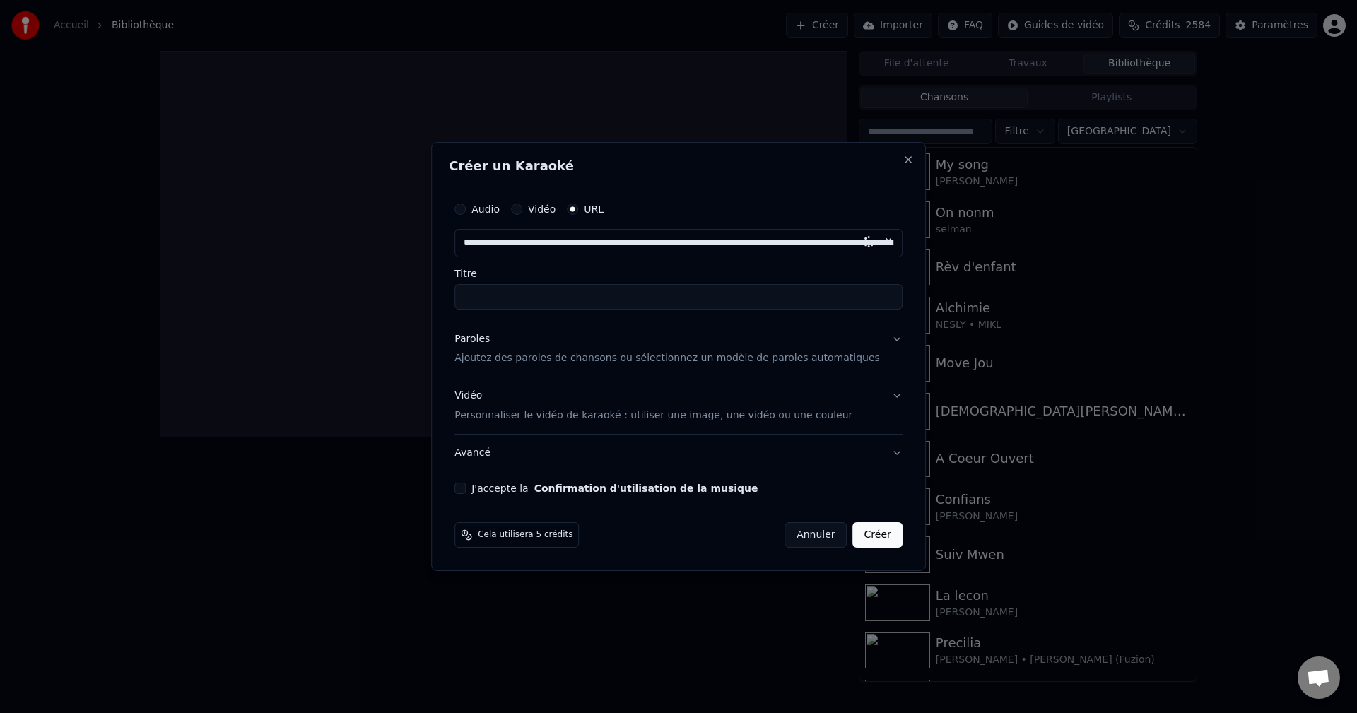
scroll to position [0, 3336]
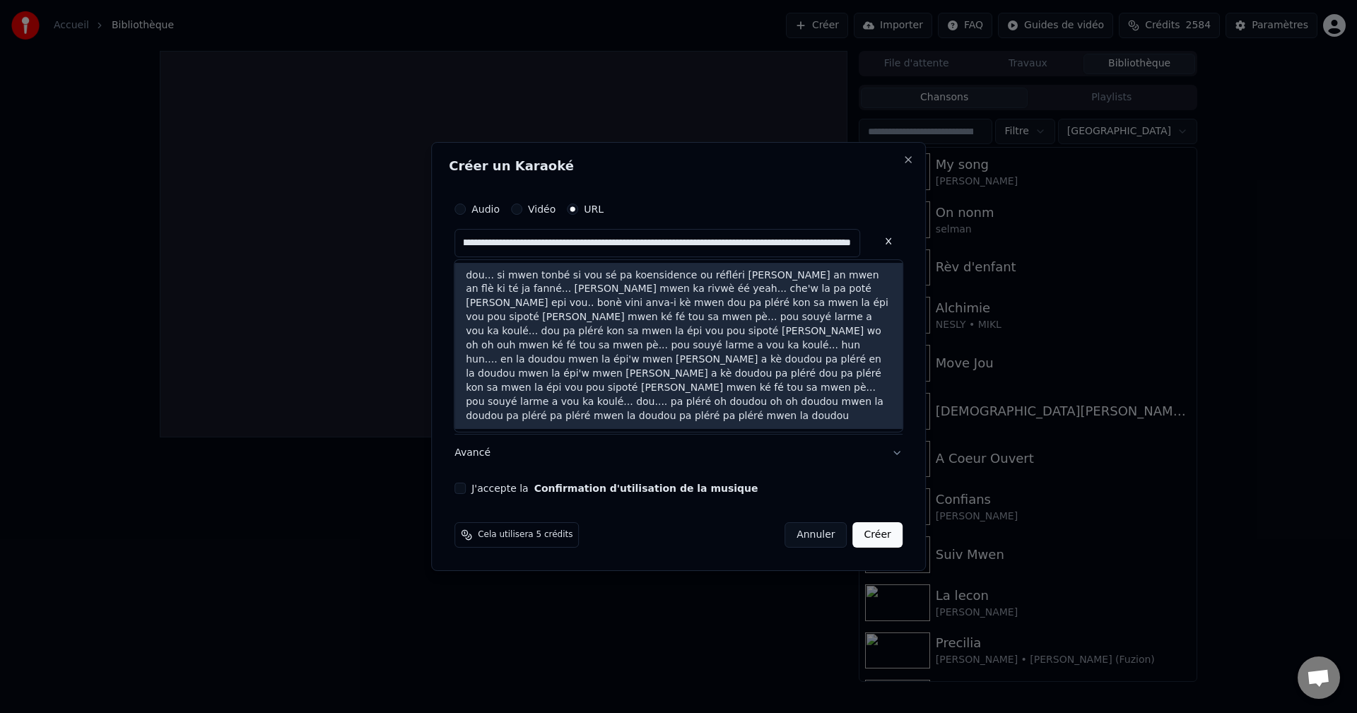
type input "**********"
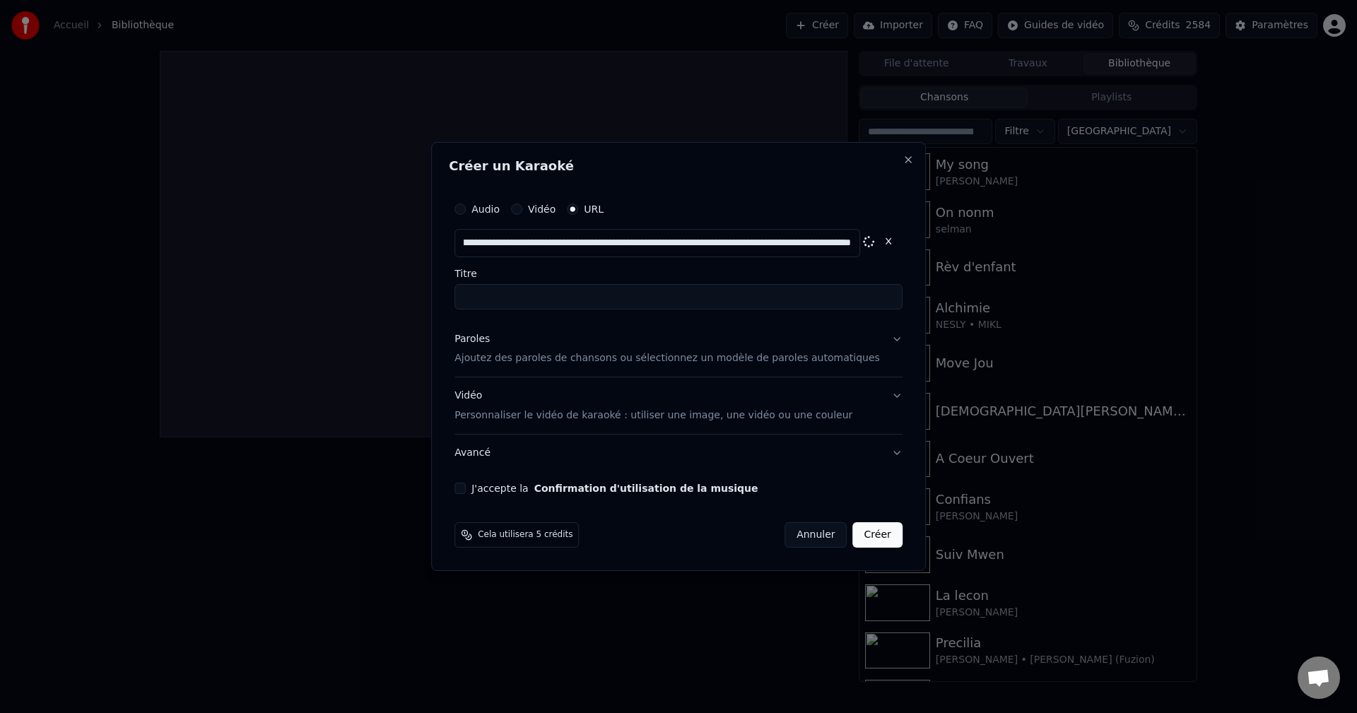
scroll to position [0, 0]
click at [875, 238] on button at bounding box center [889, 241] width 28 height 25
click at [490, 339] on div "Paroles" at bounding box center [472, 339] width 35 height 14
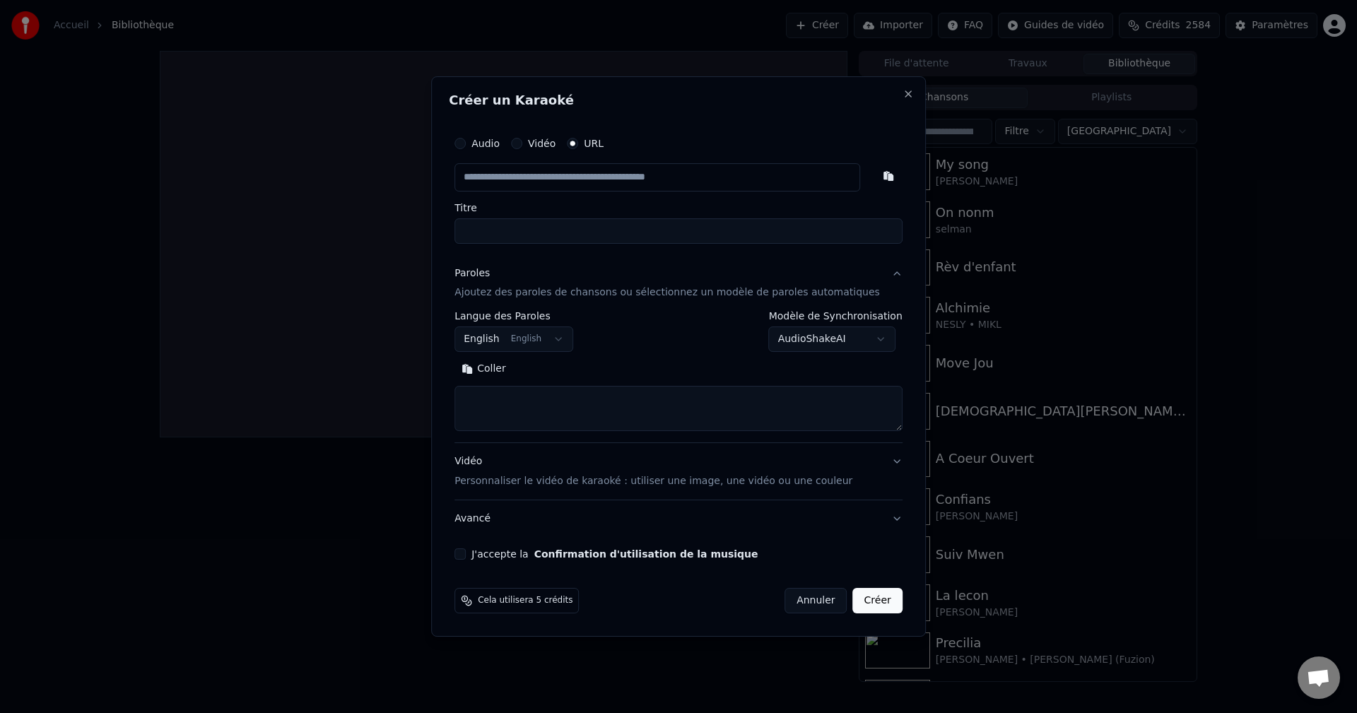
click at [523, 339] on button "English English" at bounding box center [514, 339] width 119 height 25
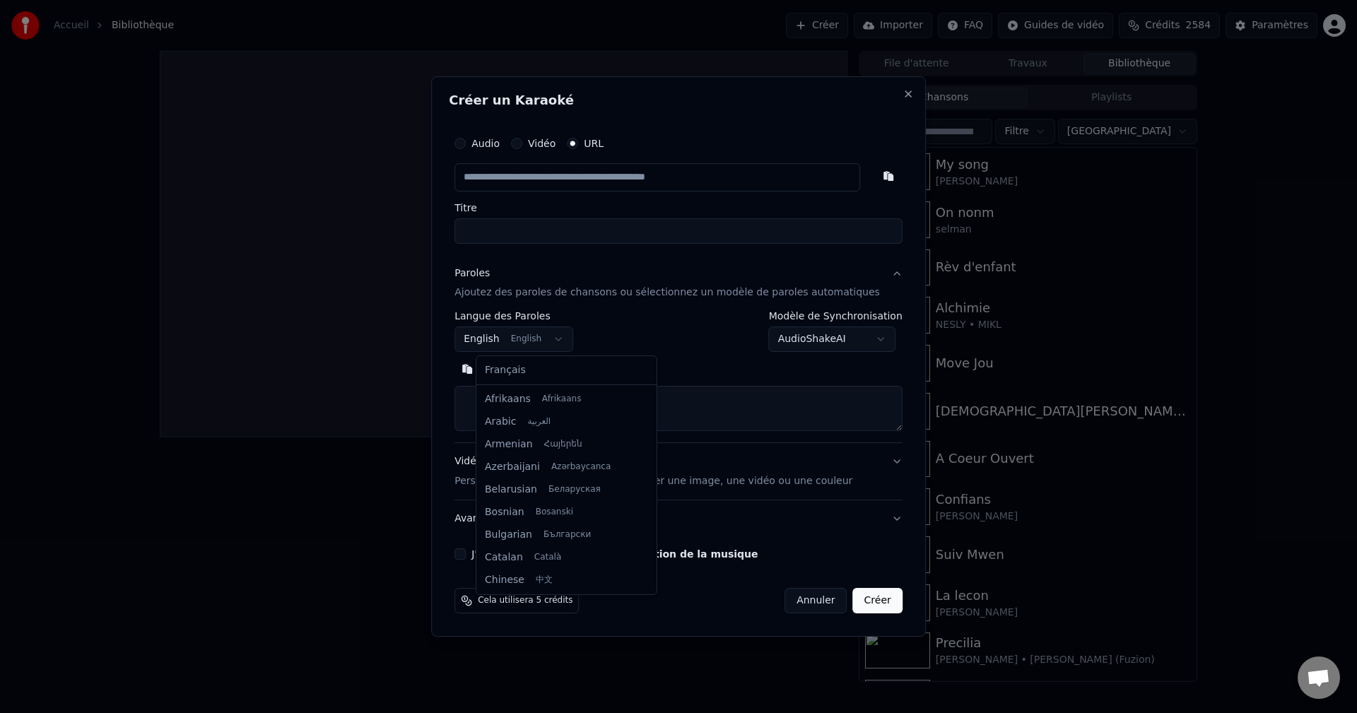
scroll to position [113, 0]
select select "**"
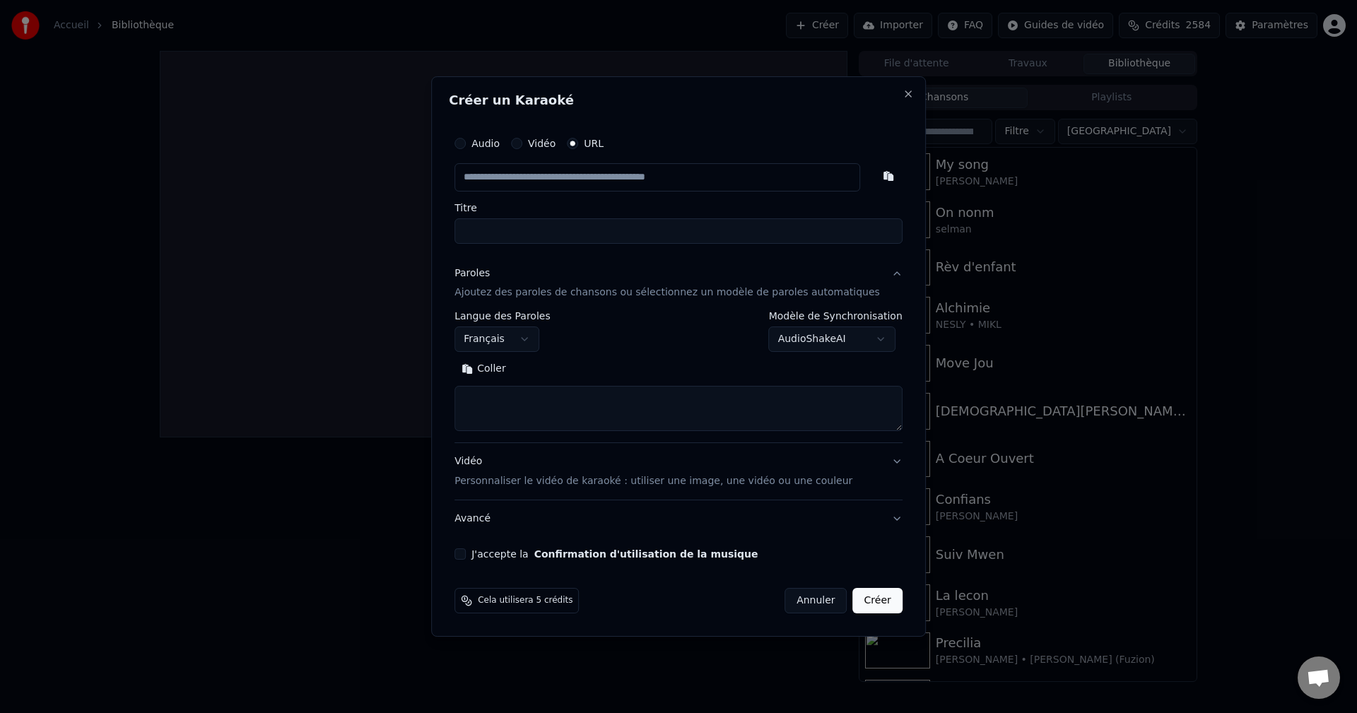
click at [527, 395] on textarea at bounding box center [679, 409] width 448 height 45
paste textarea "**********"
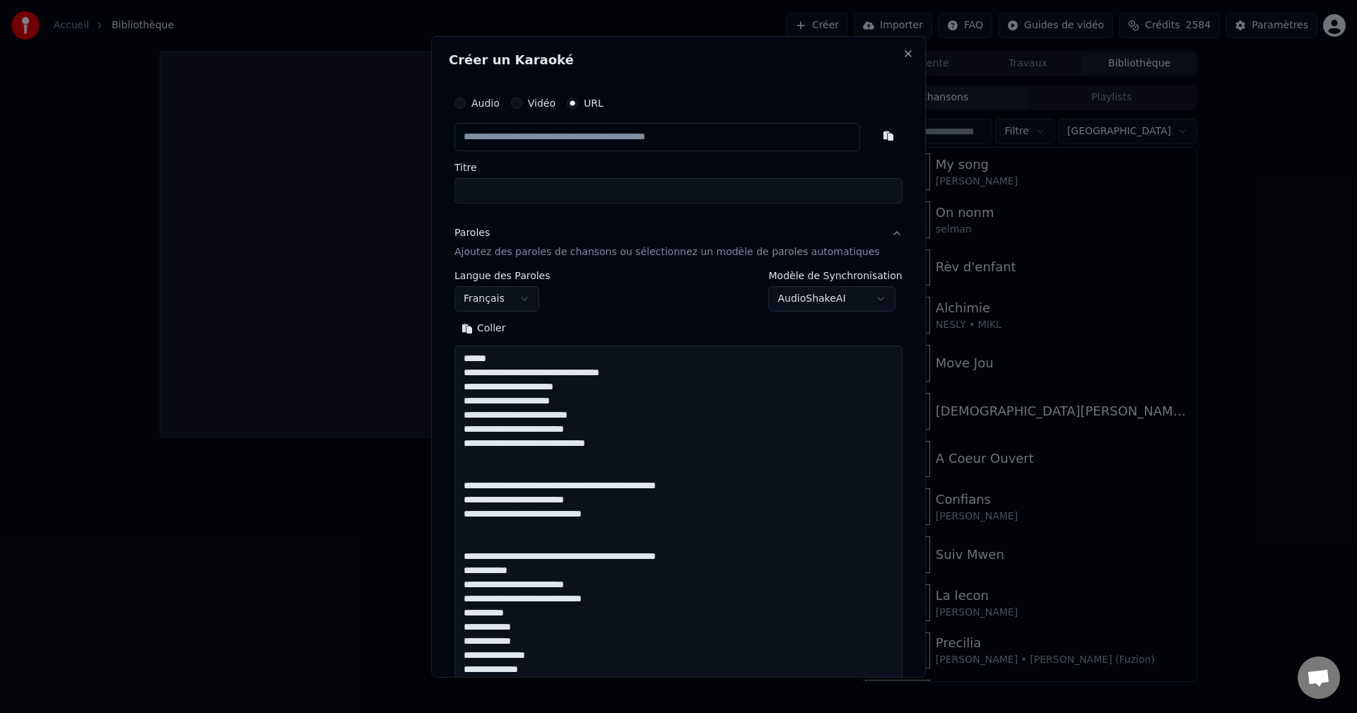
scroll to position [626, 0]
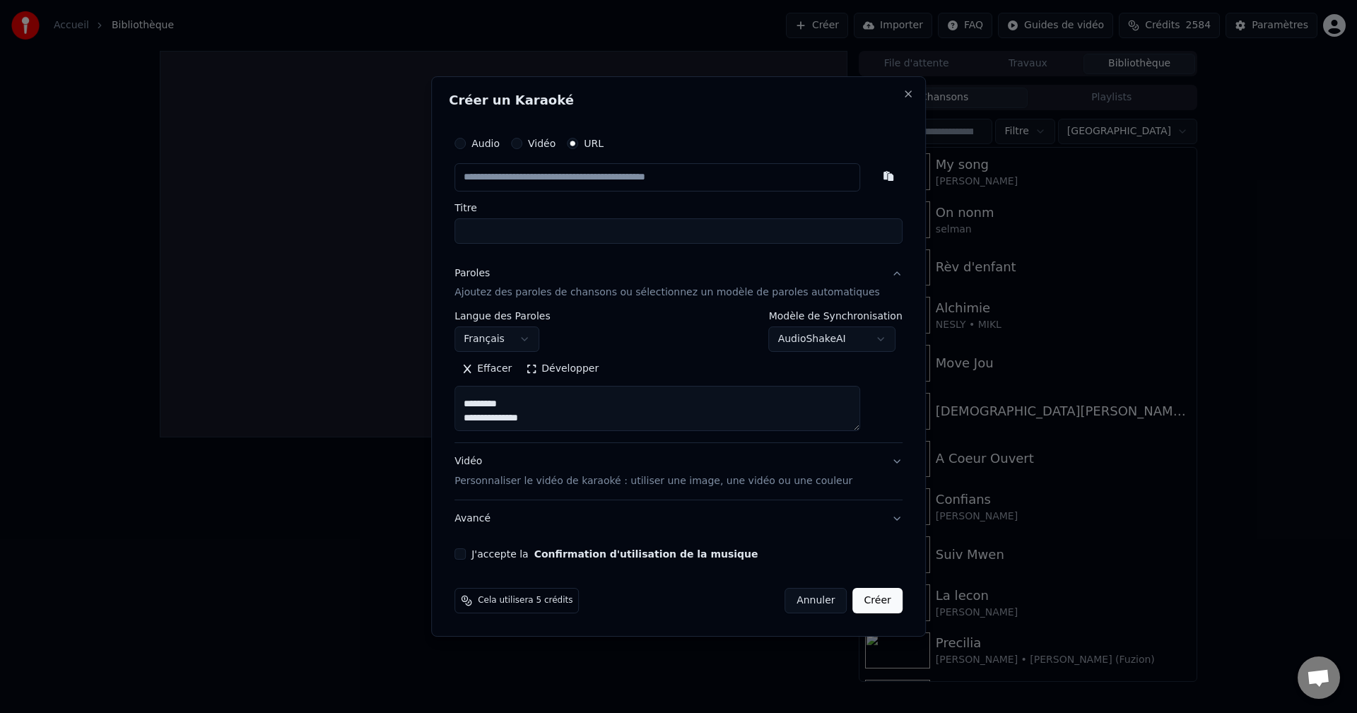
type textarea "**********"
click at [544, 184] on input "text" at bounding box center [658, 177] width 406 height 28
paste input "**********"
type input "**********"
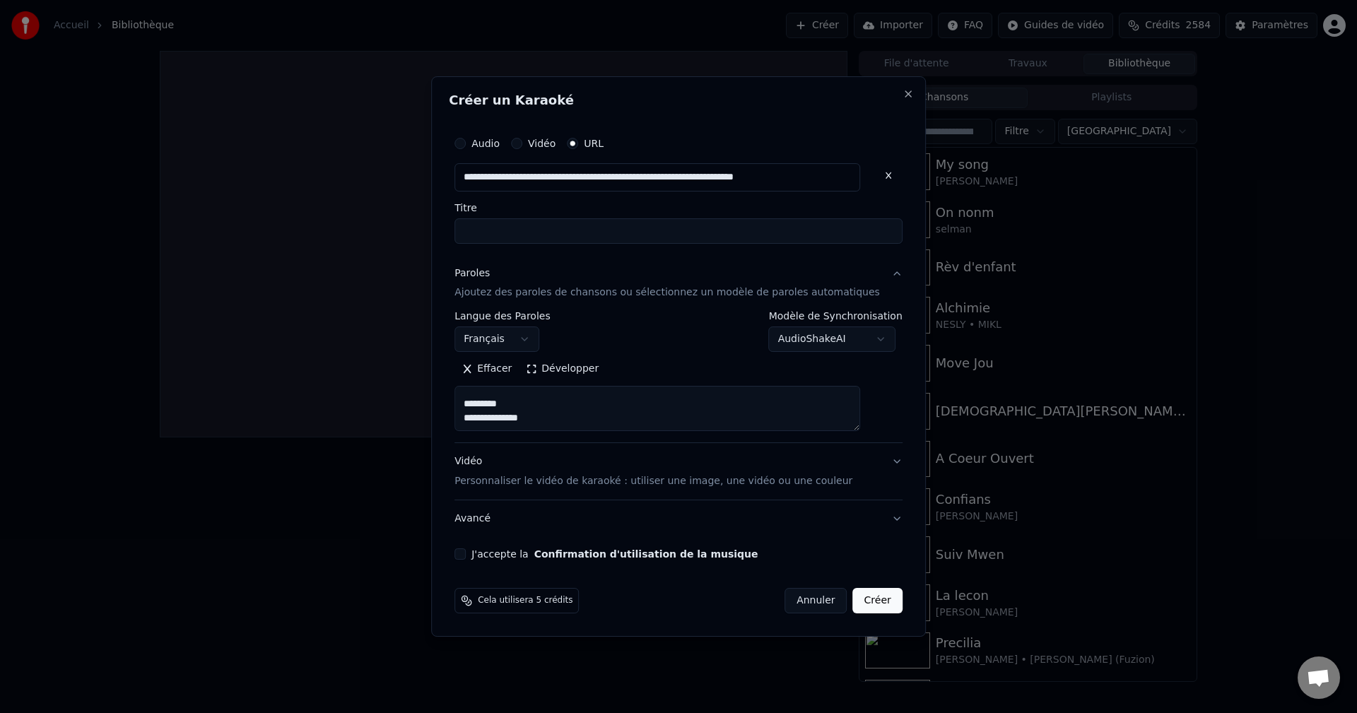
type input "********"
click at [486, 462] on div "Vidéo Personnaliser le vidéo de karaoké : utiliser une image, une vidéo ou une …" at bounding box center [654, 472] width 398 height 34
type input "**********"
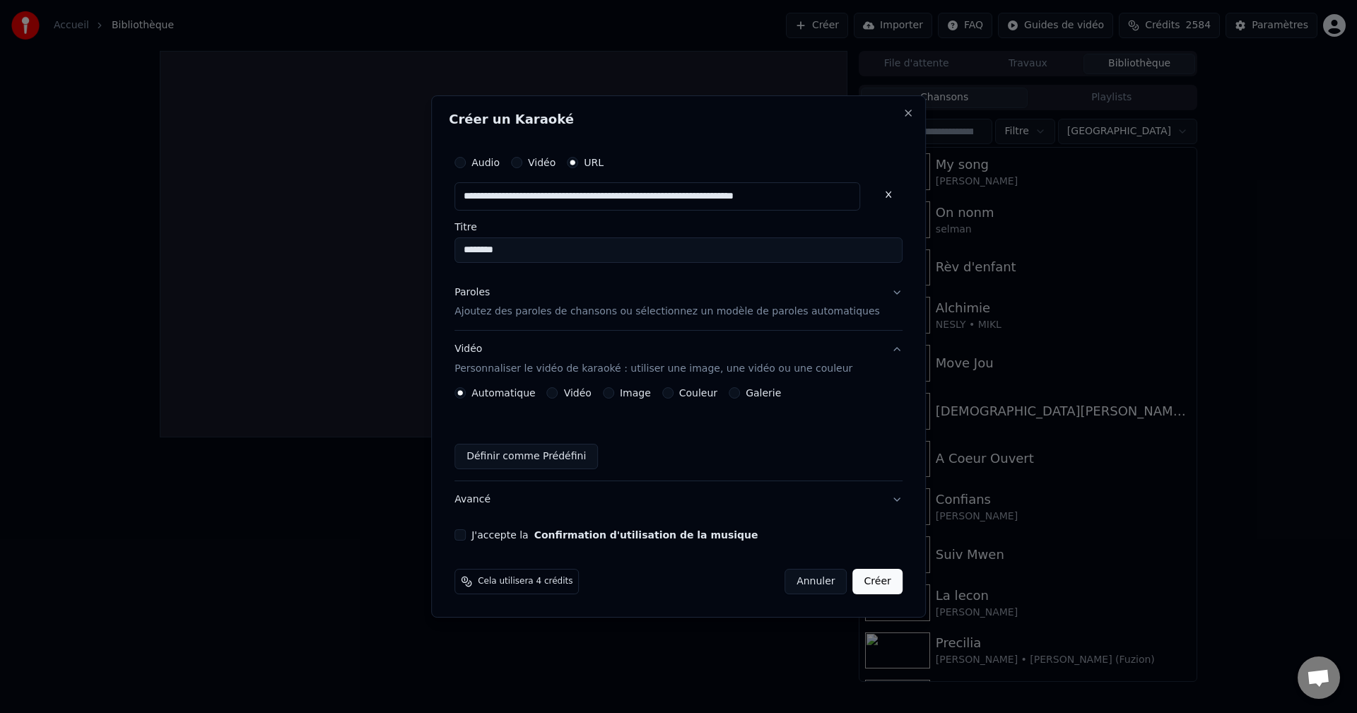
click at [614, 394] on button "Image" at bounding box center [608, 392] width 11 height 11
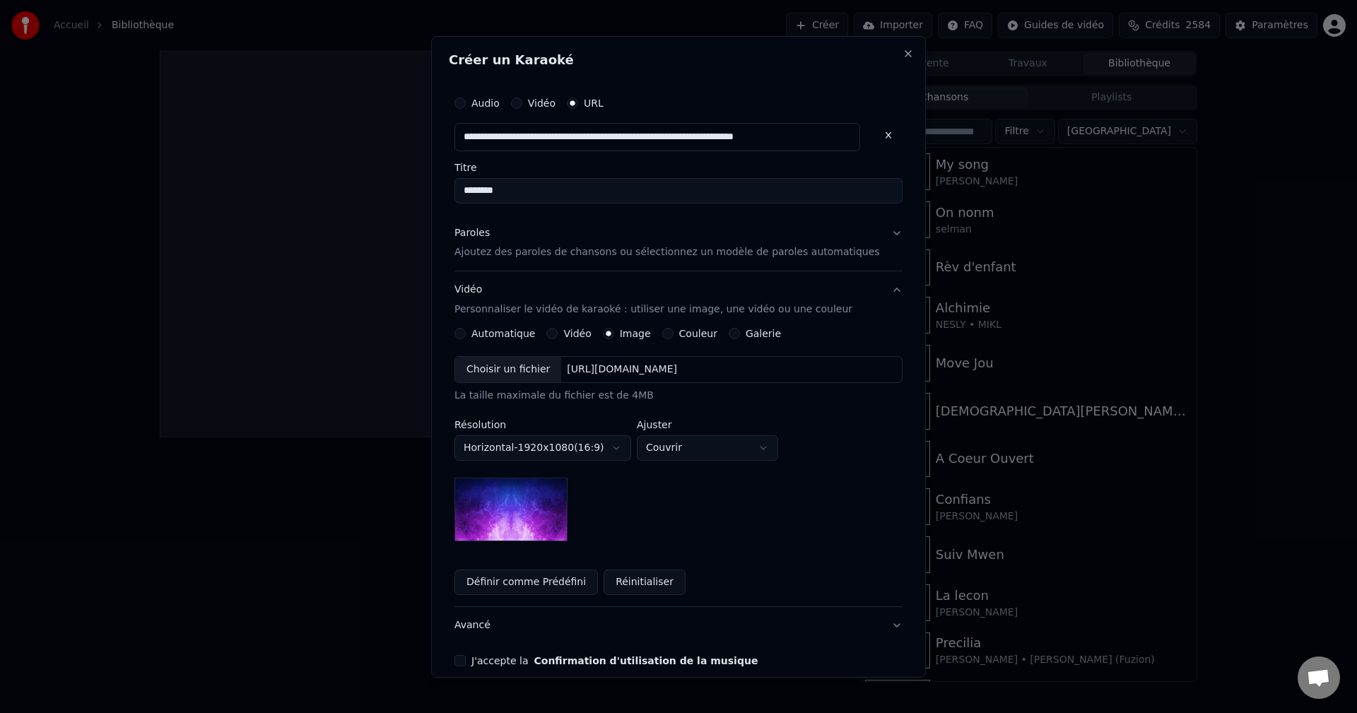
click at [520, 376] on div "Choisir un fichier" at bounding box center [508, 369] width 106 height 25
click at [492, 631] on button "Avancé" at bounding box center [679, 625] width 448 height 37
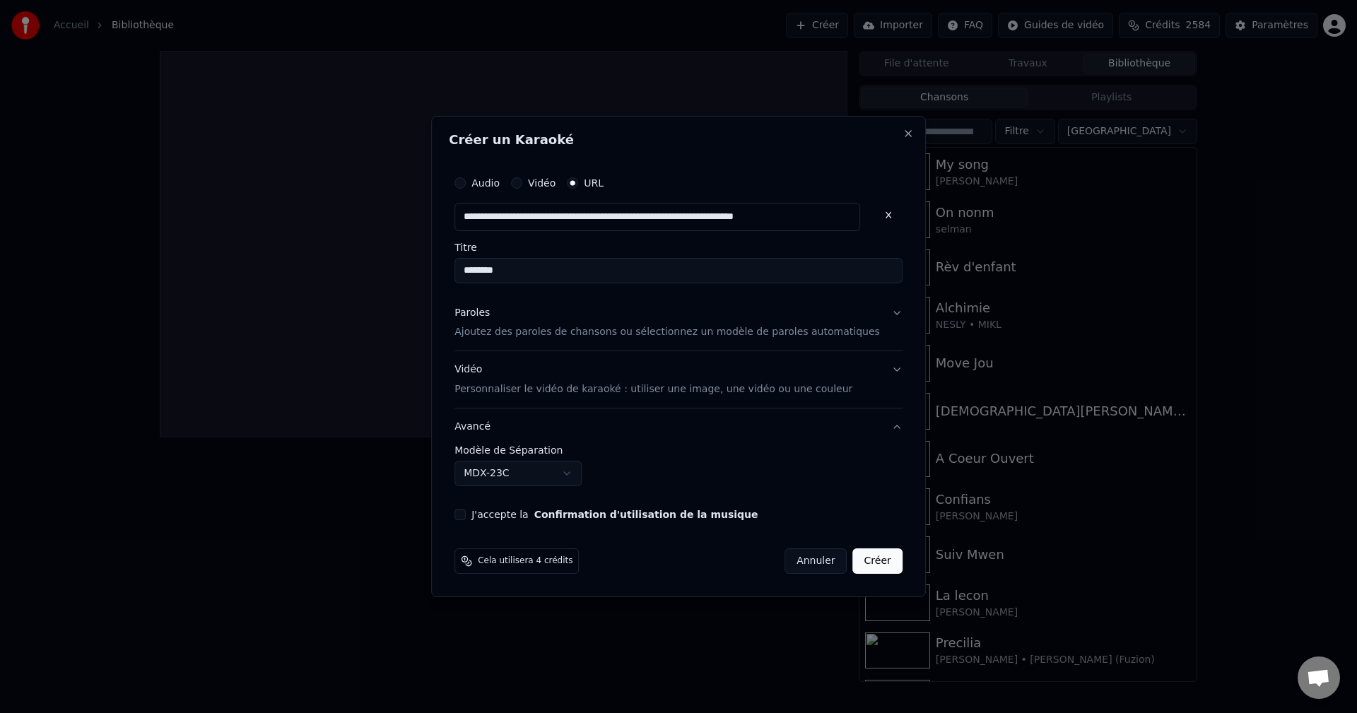
click at [527, 469] on body "**********" at bounding box center [678, 356] width 1357 height 713
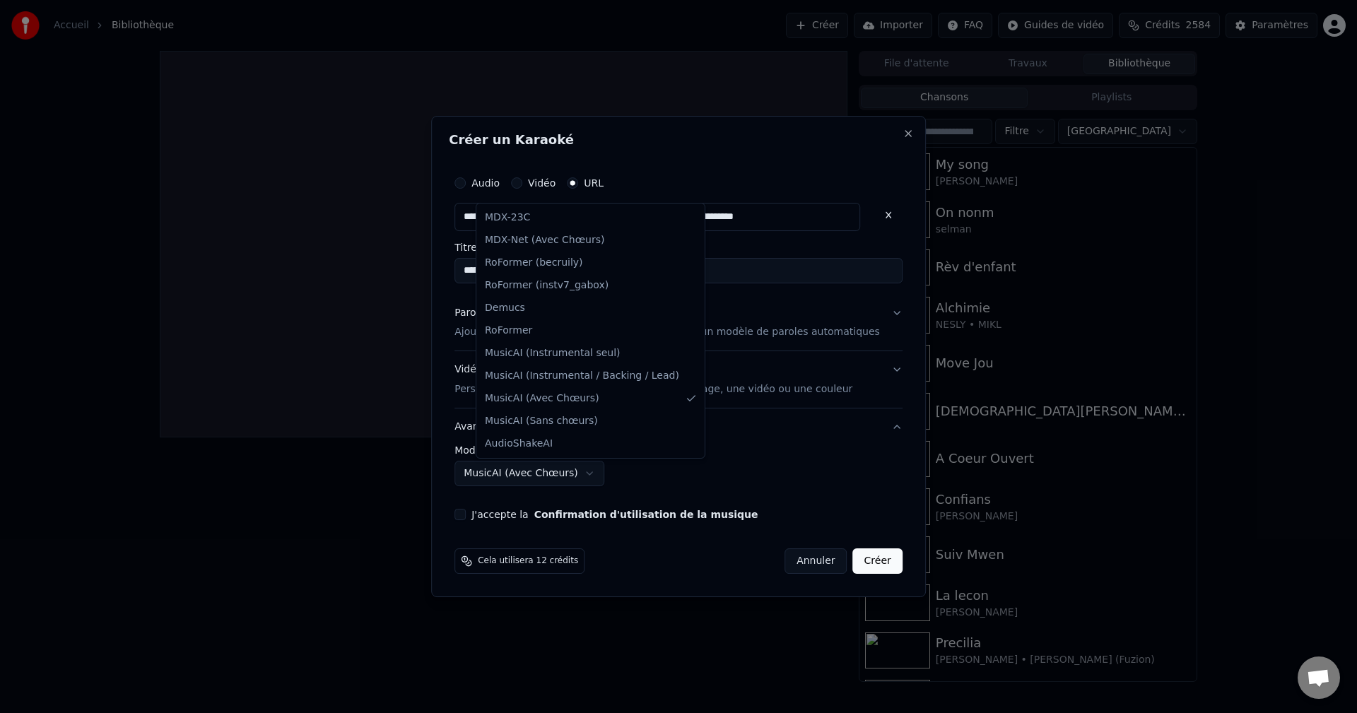
click at [531, 473] on body "**********" at bounding box center [678, 356] width 1357 height 713
select select "**********"
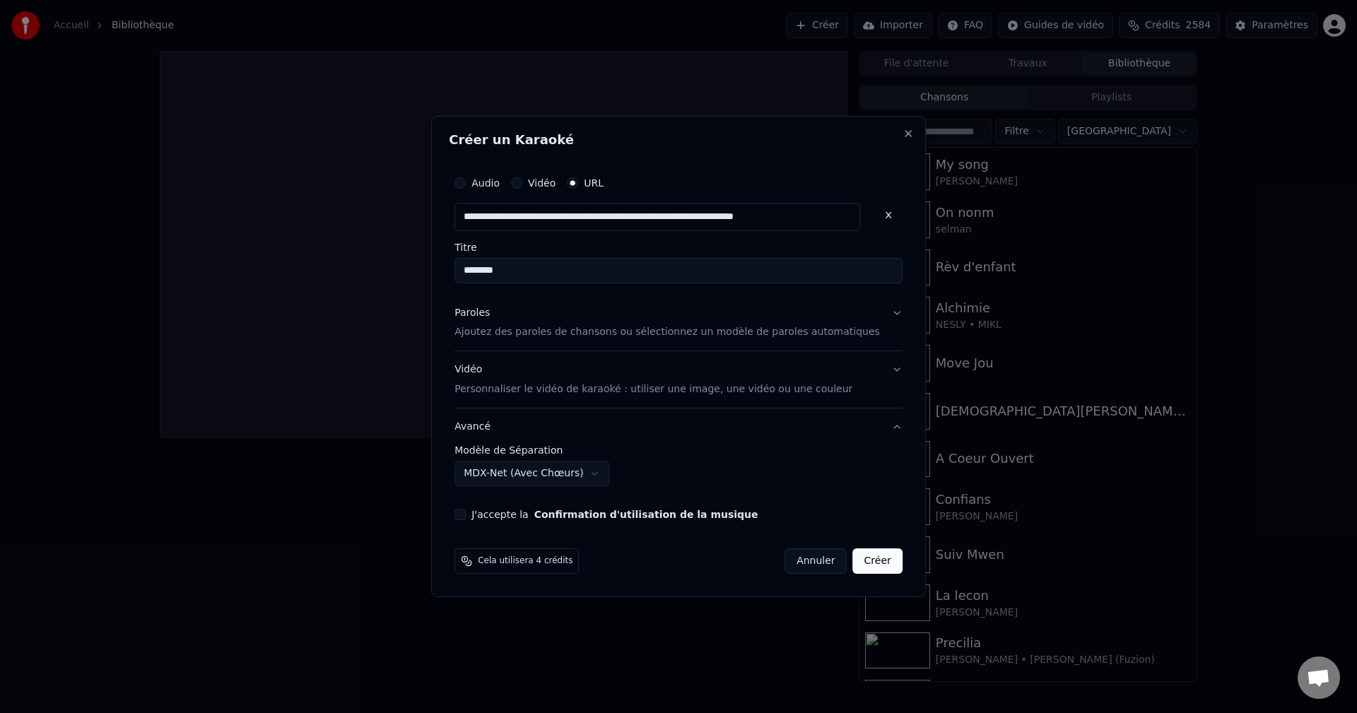
click at [466, 517] on button "J'accepte la Confirmation d'utilisation de la musique" at bounding box center [460, 514] width 11 height 11
click at [861, 558] on button "Créer" at bounding box center [877, 561] width 49 height 25
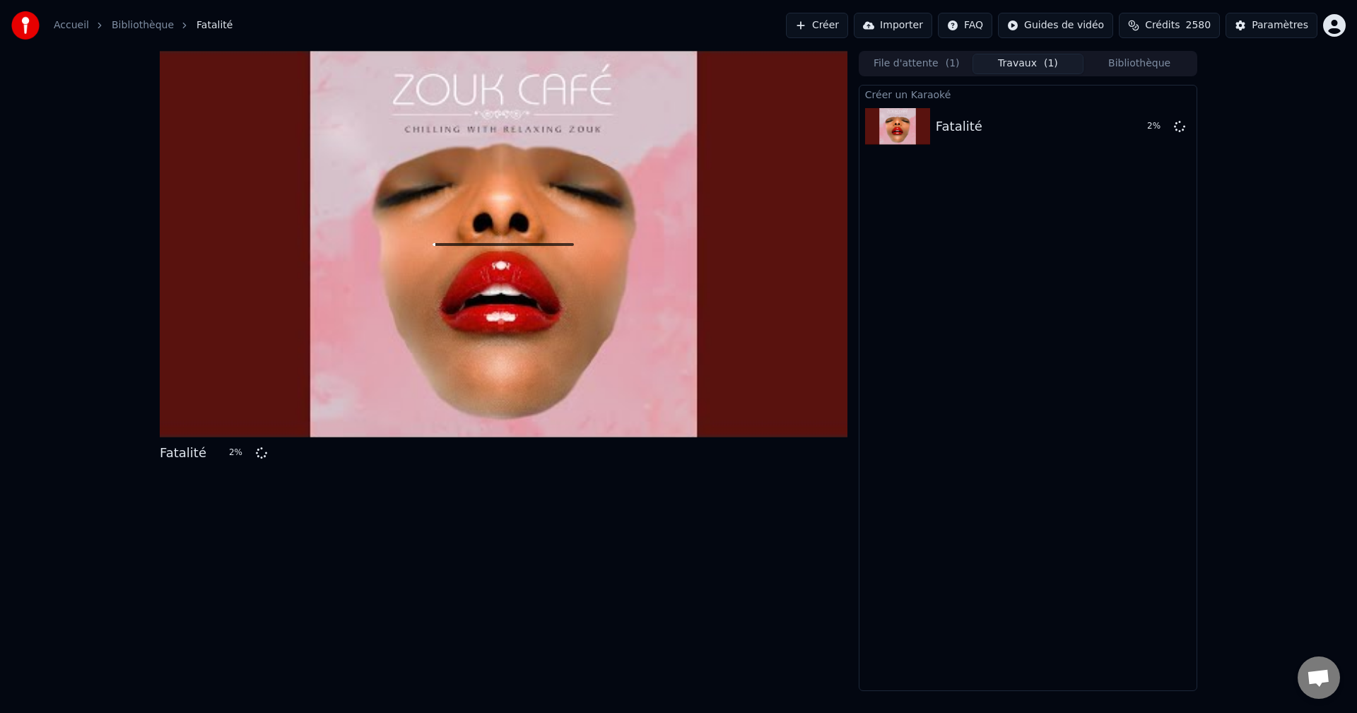
click at [1180, 28] on span "Crédits" at bounding box center [1162, 25] width 35 height 14
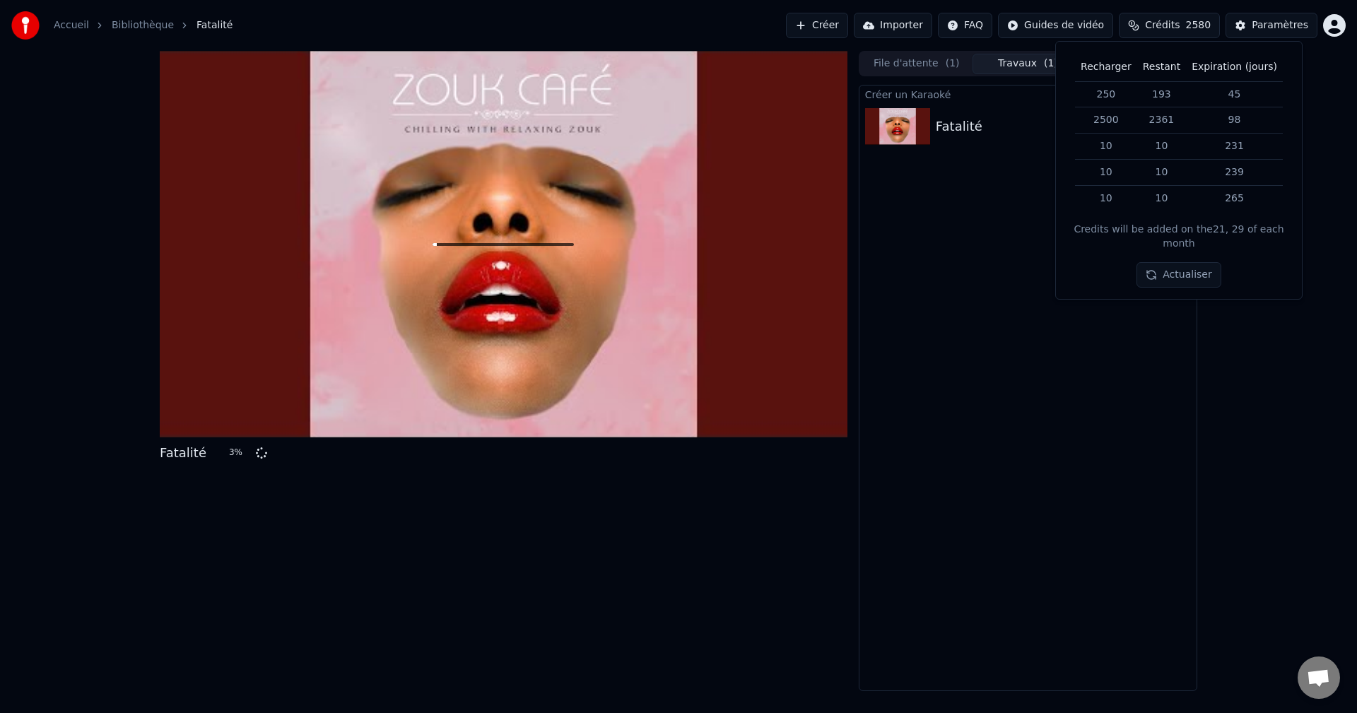
click at [1180, 28] on span "Crédits" at bounding box center [1162, 25] width 35 height 14
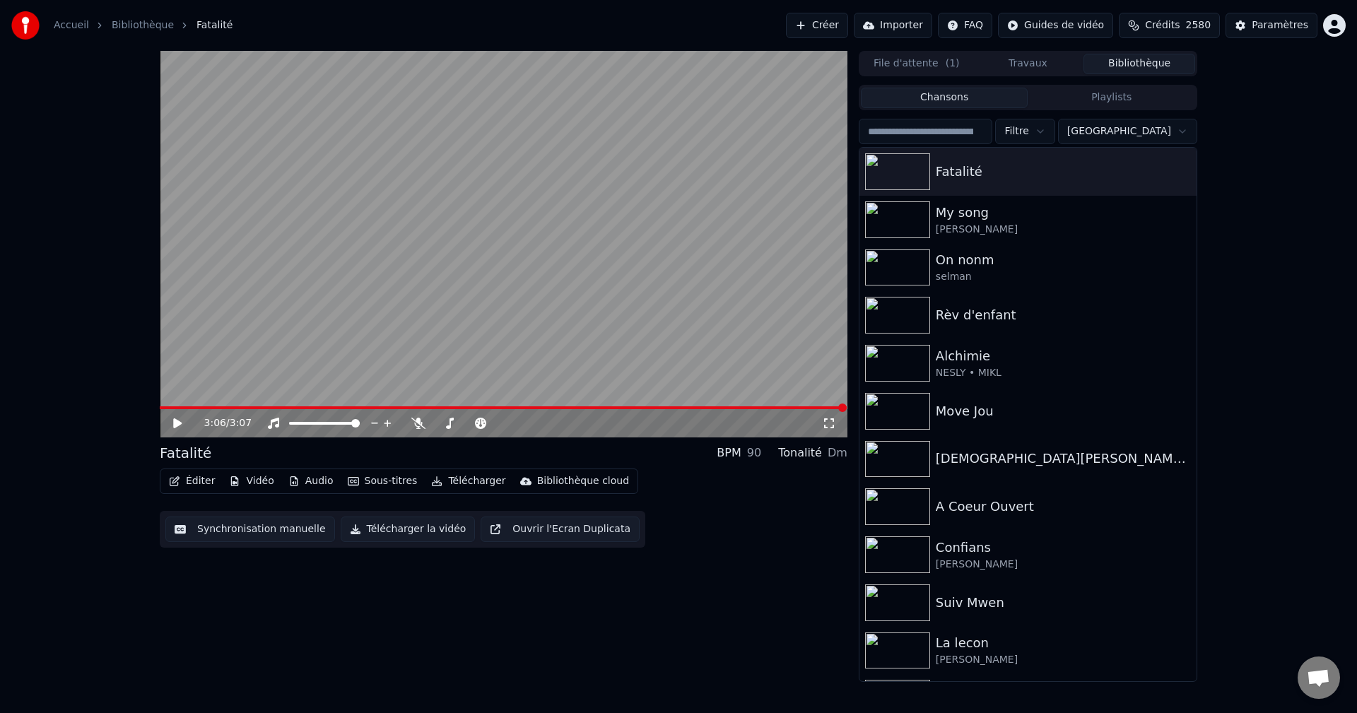
click at [1177, 55] on button "Bibliothèque" at bounding box center [1140, 64] width 112 height 21
click at [993, 131] on input "search" at bounding box center [926, 131] width 134 height 25
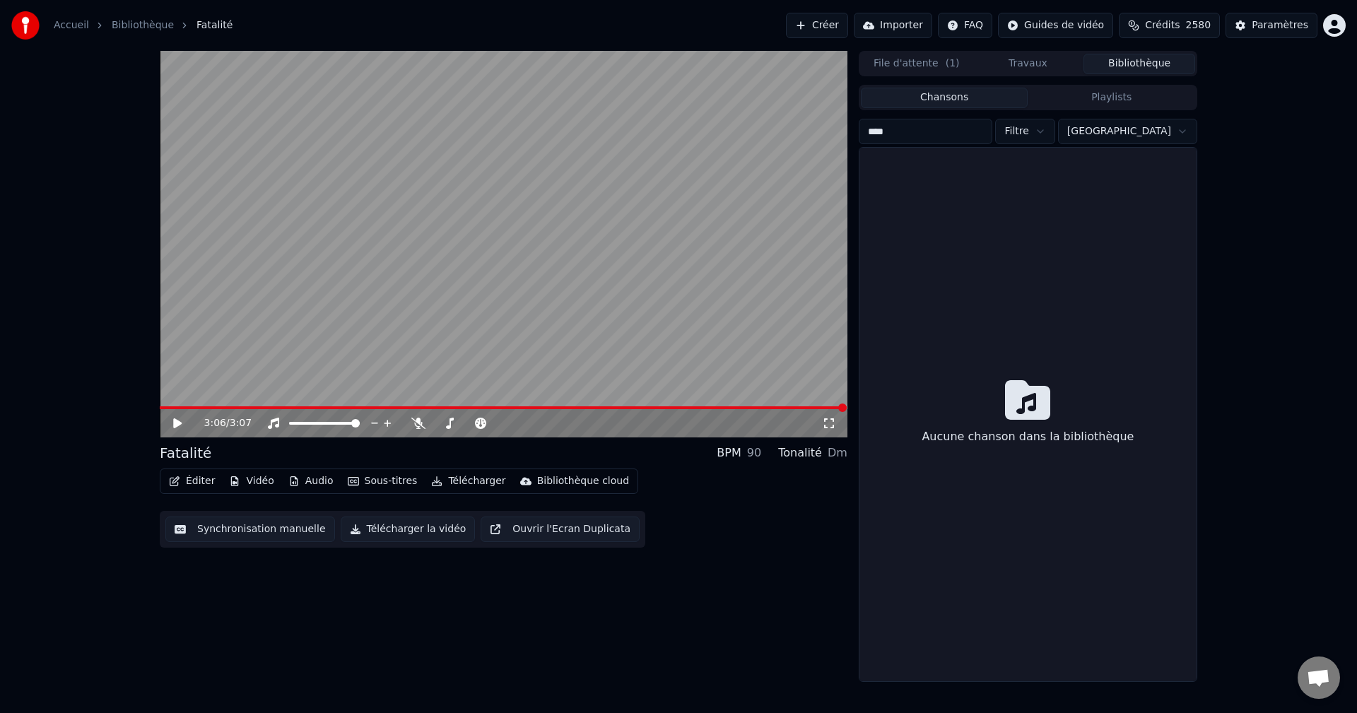
type input "****"
click at [843, 29] on button "Créer" at bounding box center [817, 25] width 62 height 25
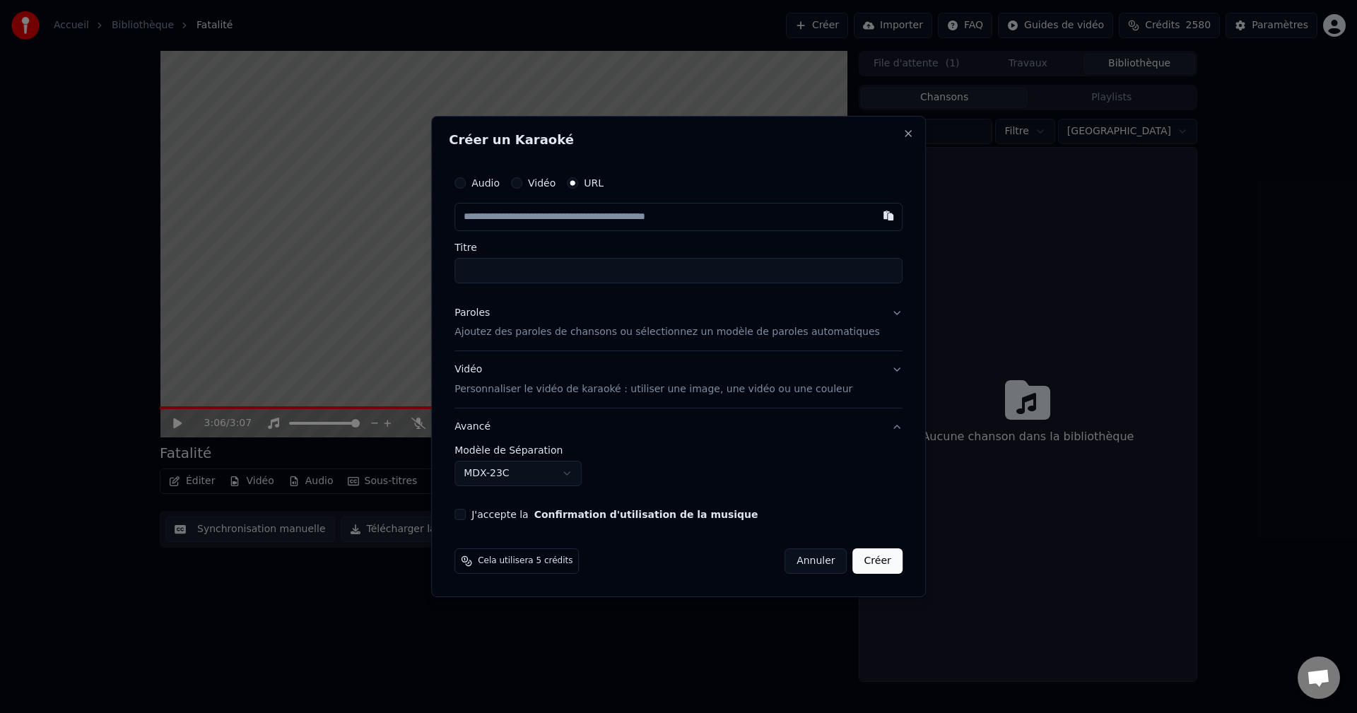
click at [575, 223] on input "text" at bounding box center [679, 217] width 448 height 28
type input "**********"
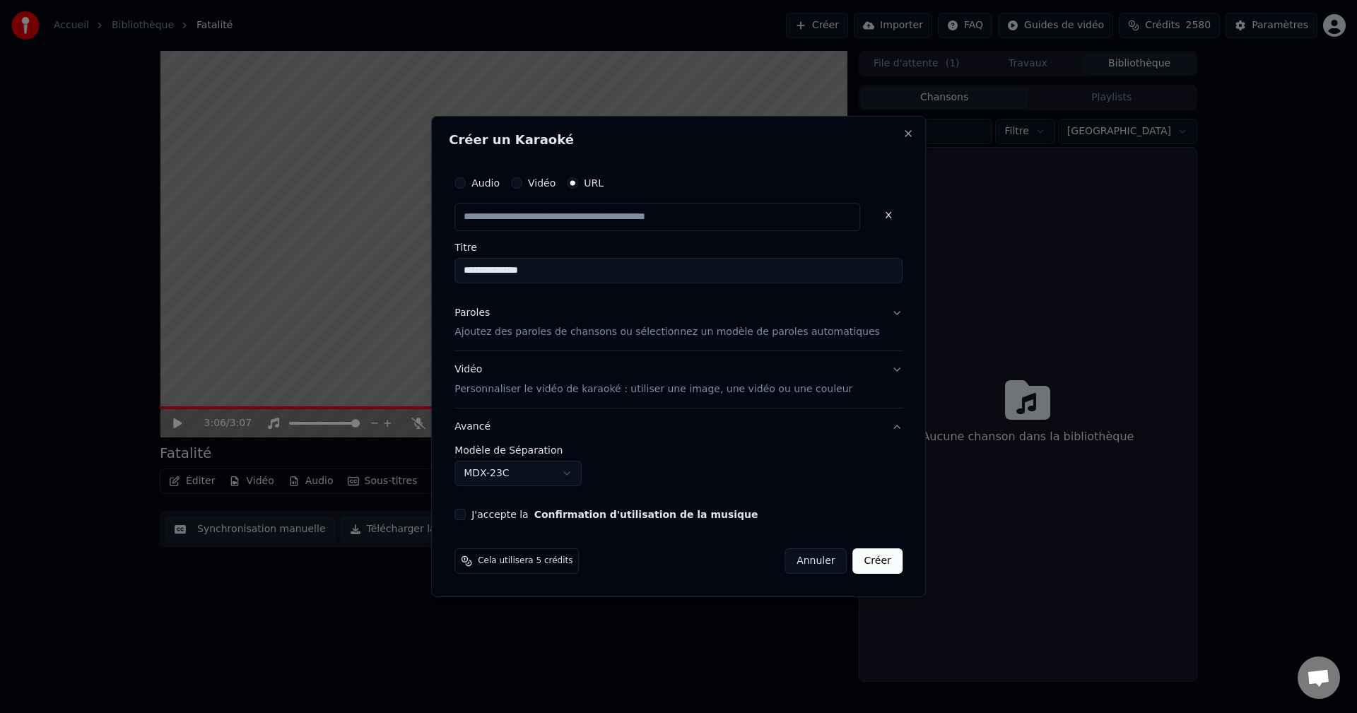
scroll to position [0, 0]
click at [510, 310] on div "Paroles Ajoutez des paroles de chansons ou sélectionnez un modèle de paroles au…" at bounding box center [668, 323] width 426 height 34
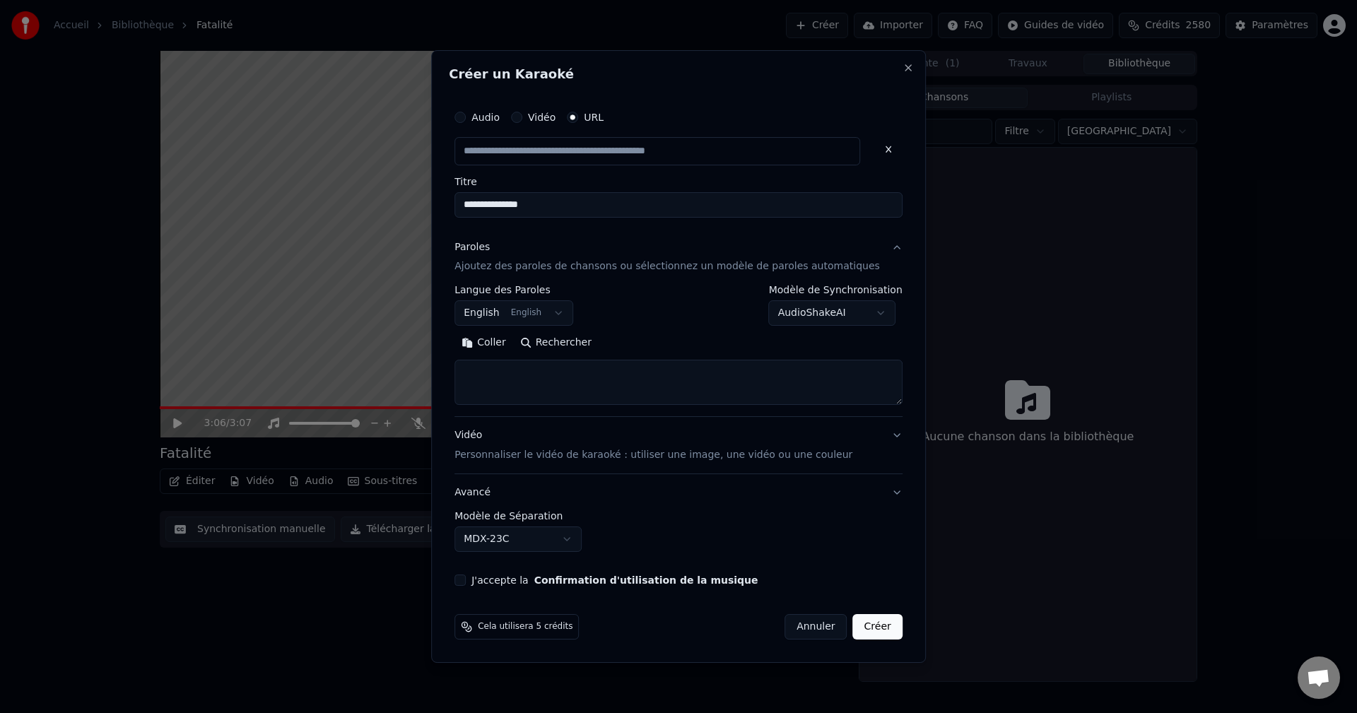
type input "**********"
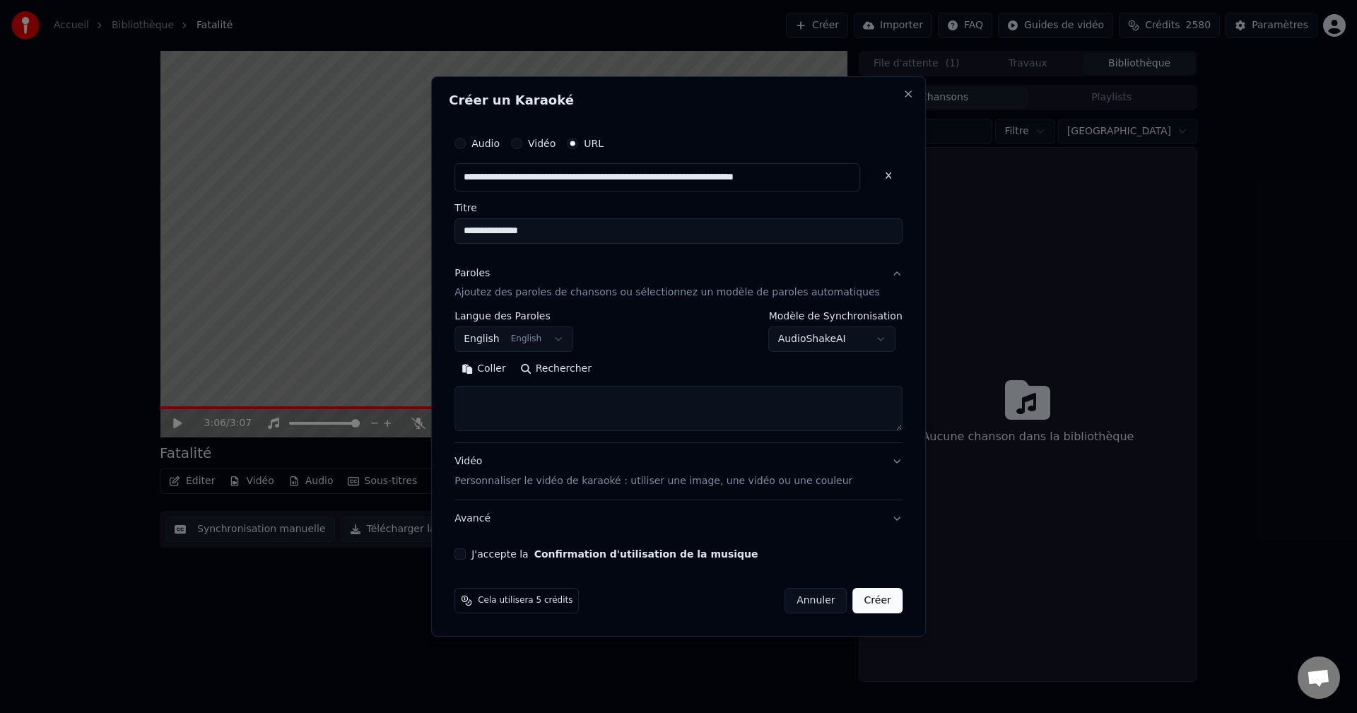
click at [532, 332] on body "**********" at bounding box center [678, 356] width 1357 height 713
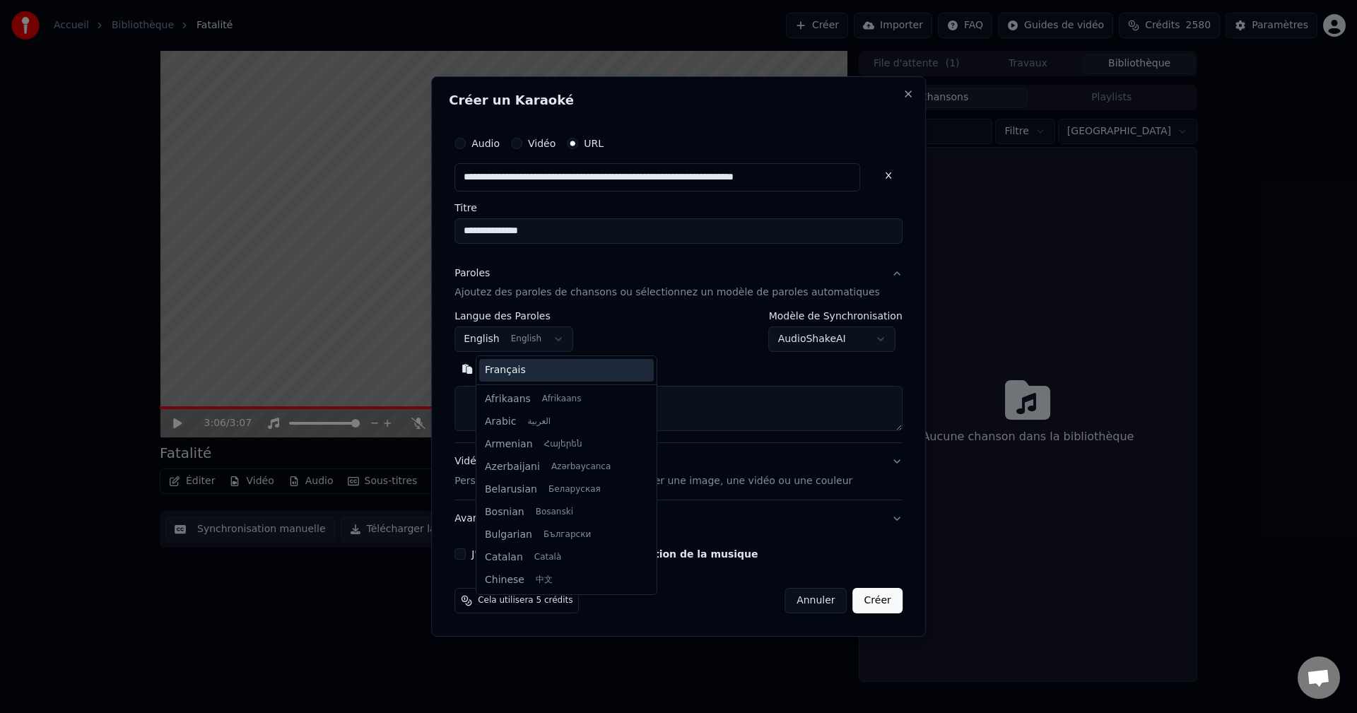
scroll to position [113, 0]
select select "**"
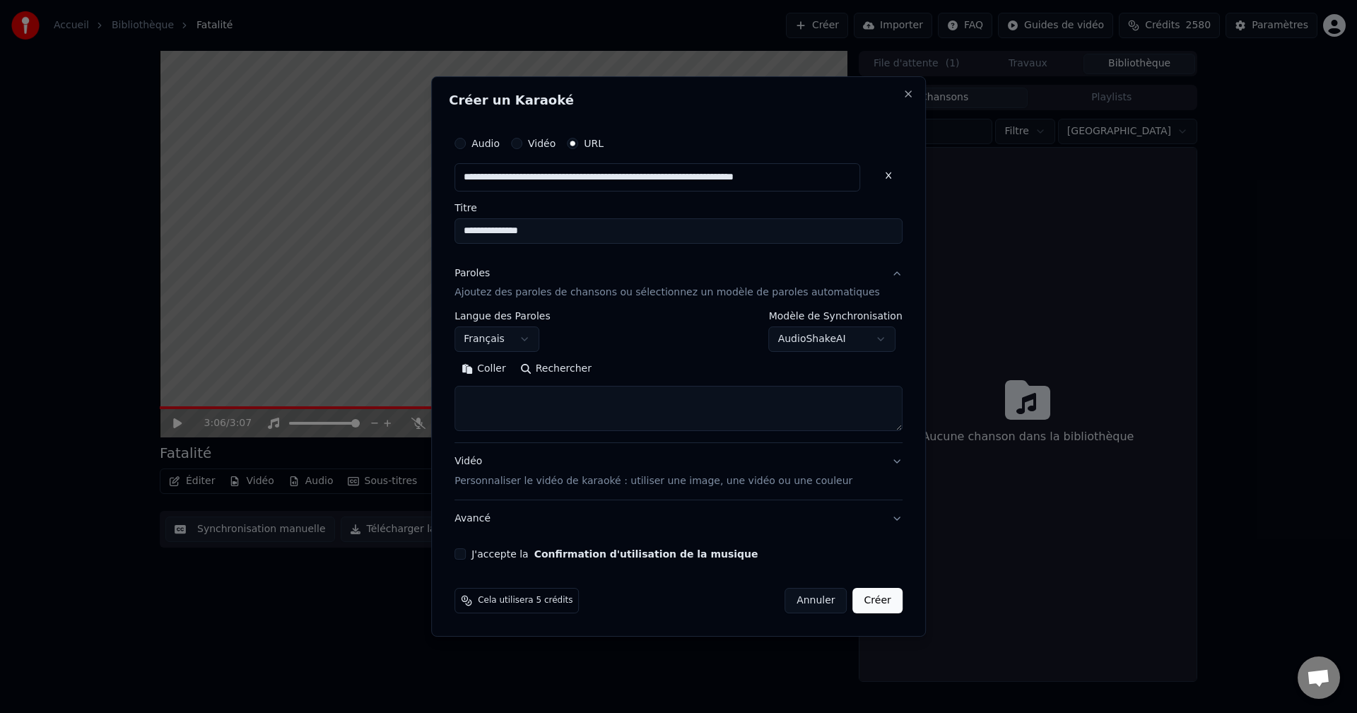
click at [610, 414] on textarea at bounding box center [679, 409] width 448 height 45
paste textarea "**********"
click at [644, 367] on button "Développer" at bounding box center [648, 369] width 87 height 23
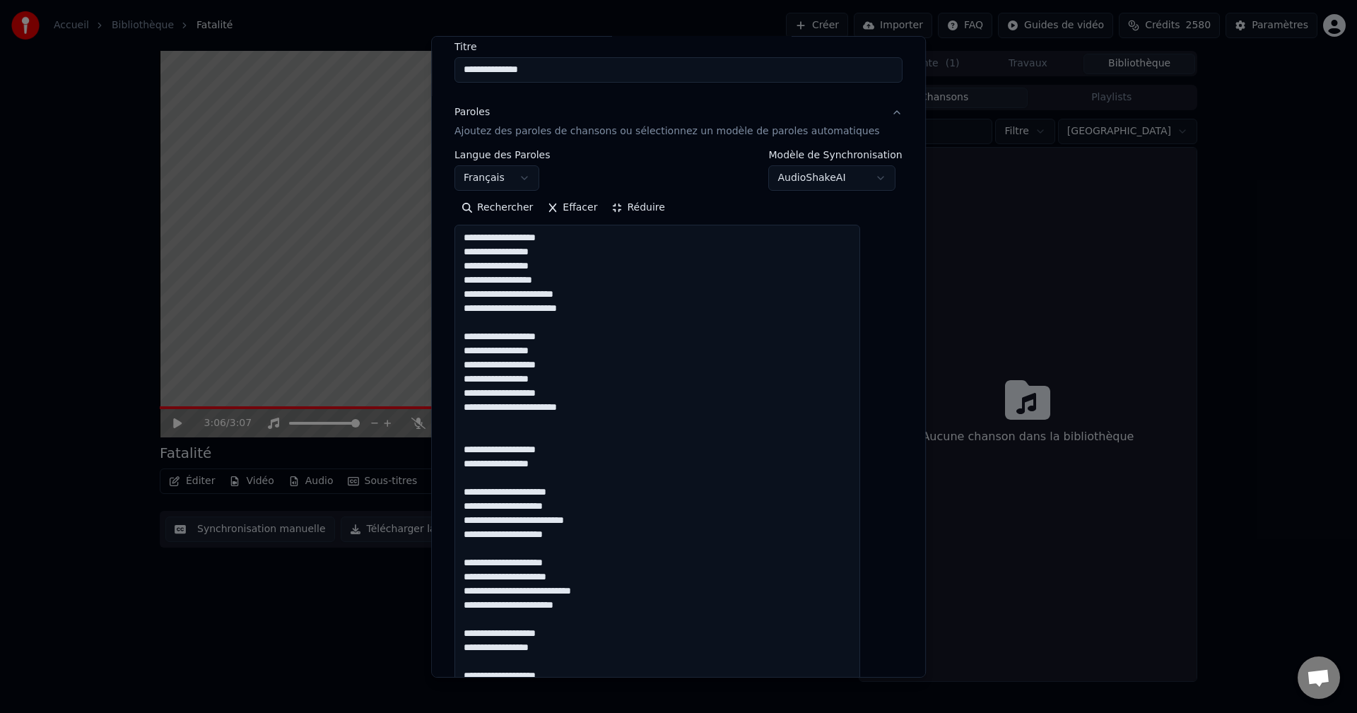
scroll to position [141, 0]
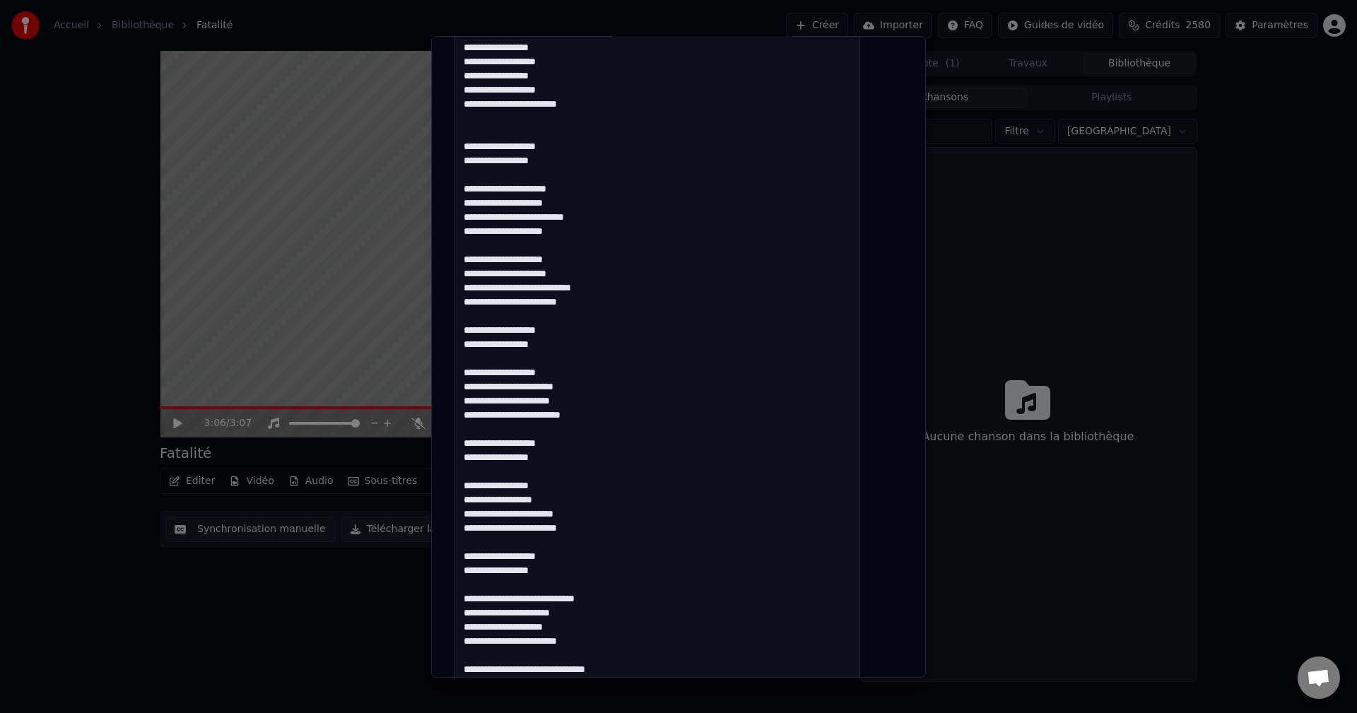
scroll to position [495, 0]
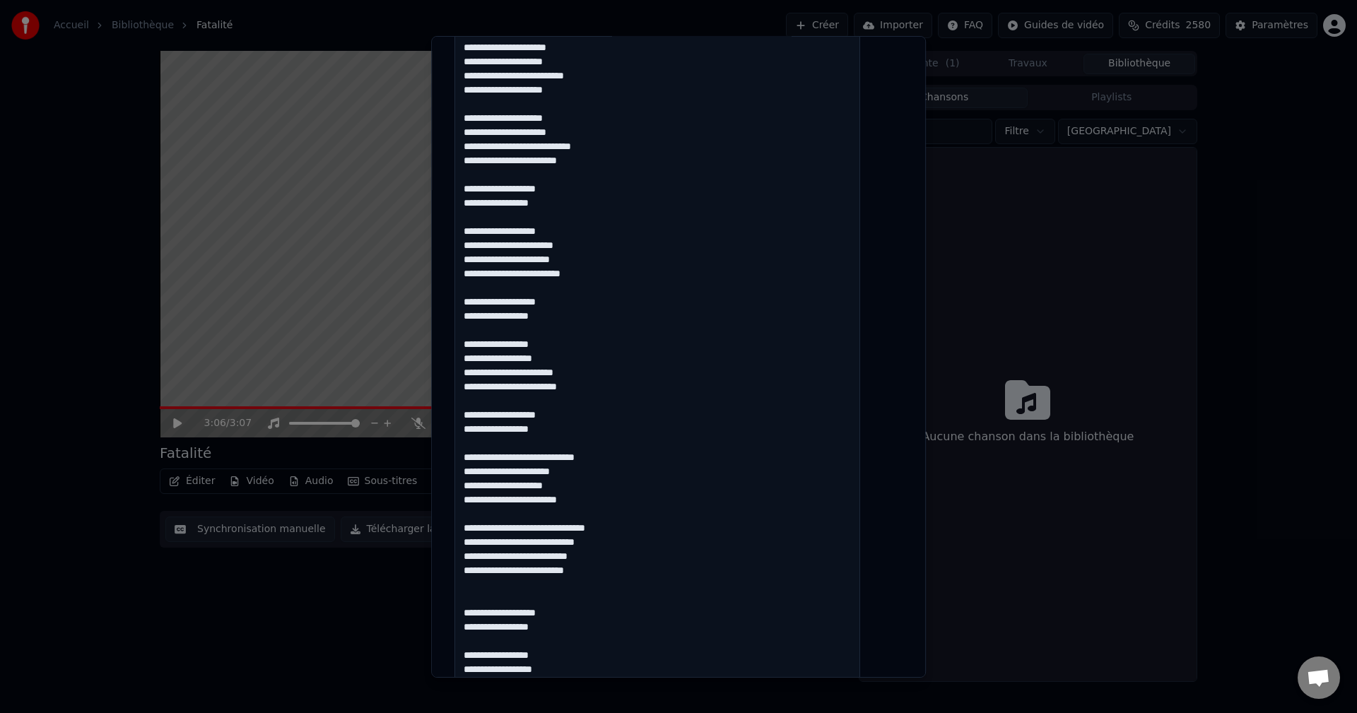
scroll to position [636, 0]
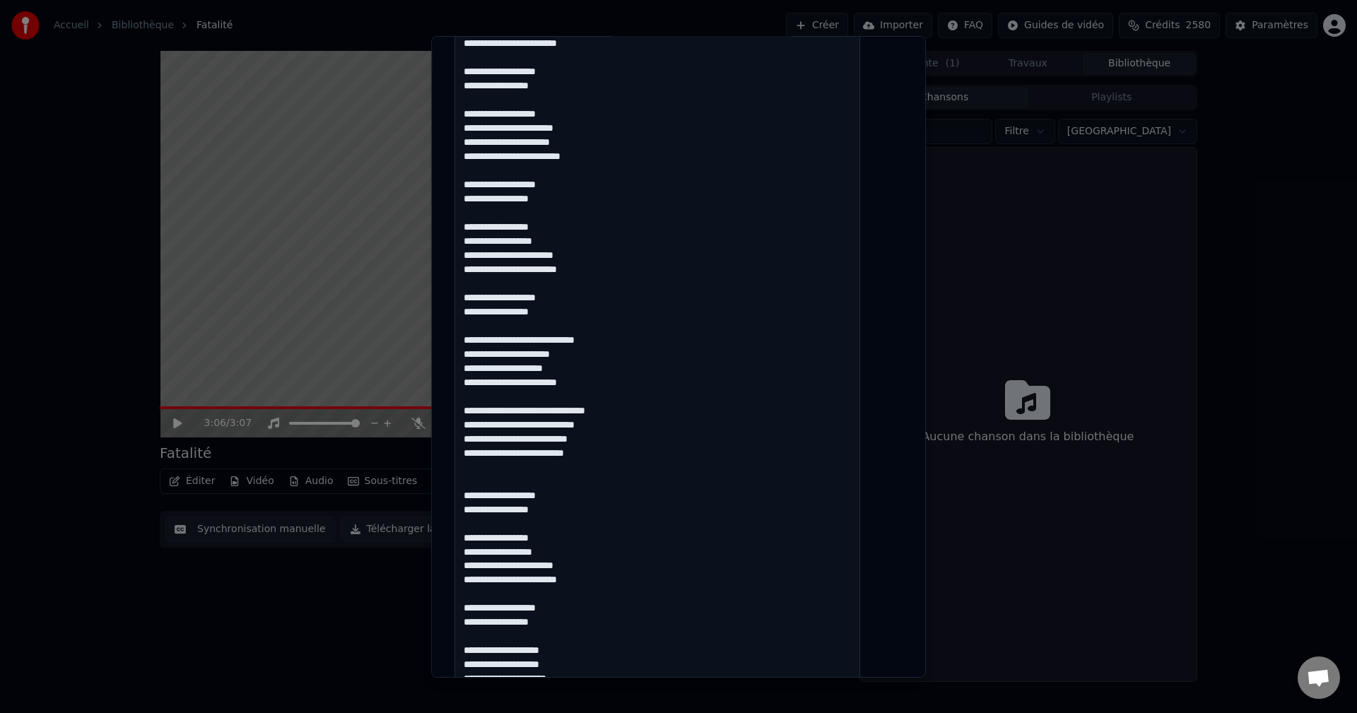
scroll to position [707, 0]
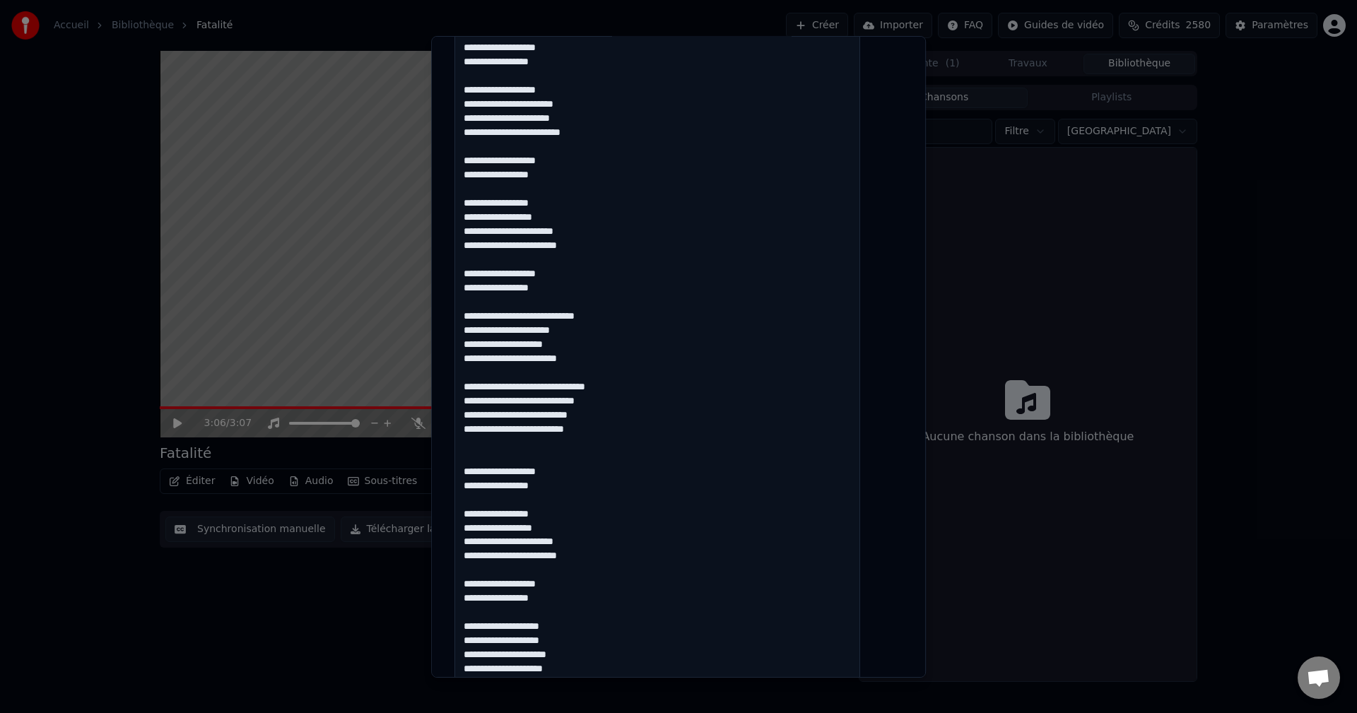
click at [560, 473] on textarea at bounding box center [658, 676] width 406 height 2074
click at [563, 486] on textarea at bounding box center [658, 676] width 406 height 2074
click at [539, 509] on textarea at bounding box center [658, 676] width 406 height 2074
click at [557, 511] on textarea at bounding box center [658, 676] width 406 height 2074
click at [562, 530] on textarea at bounding box center [658, 676] width 406 height 2074
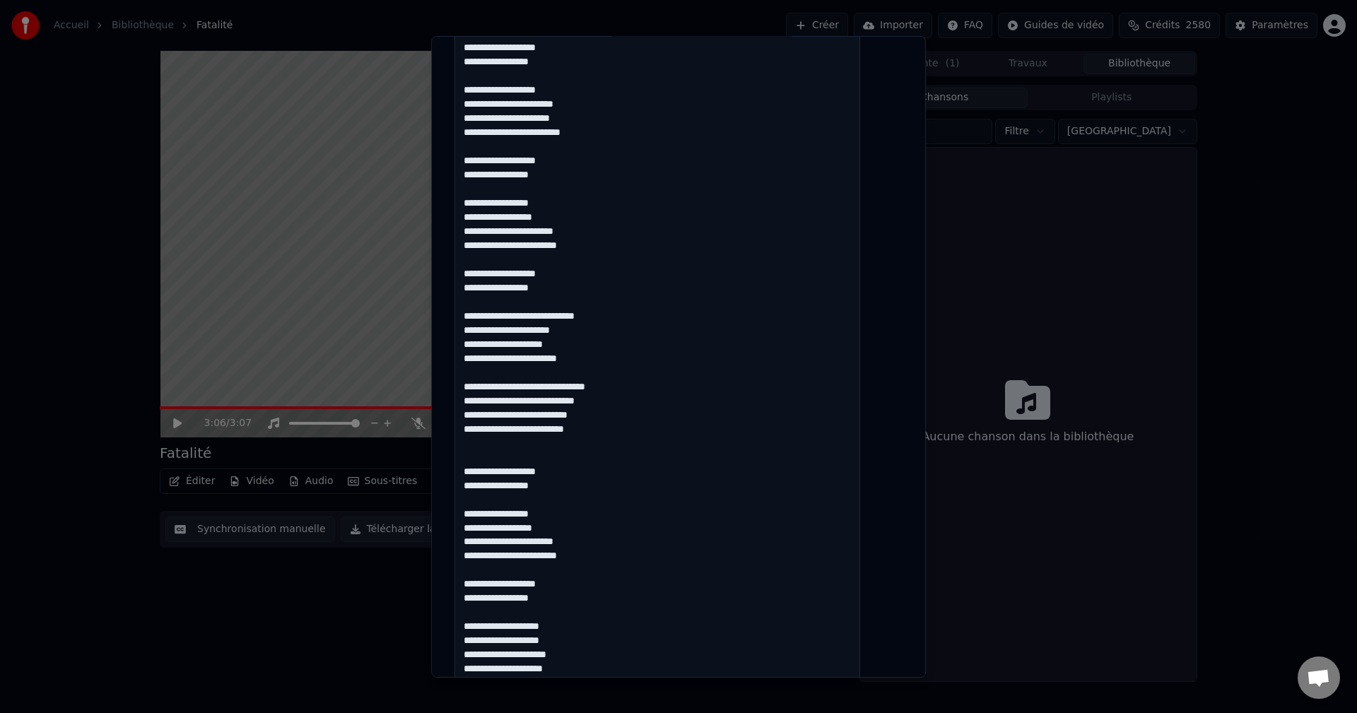
click at [505, 556] on textarea at bounding box center [658, 676] width 406 height 2074
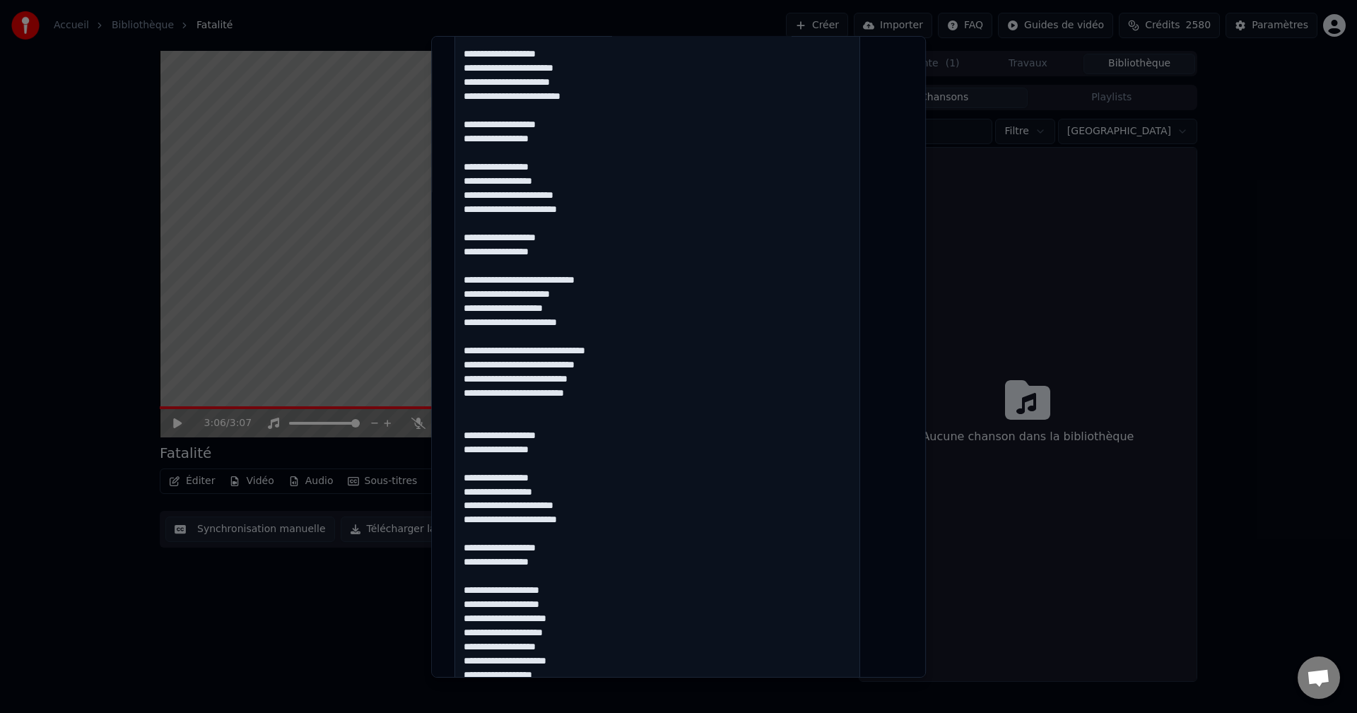
scroll to position [778, 0]
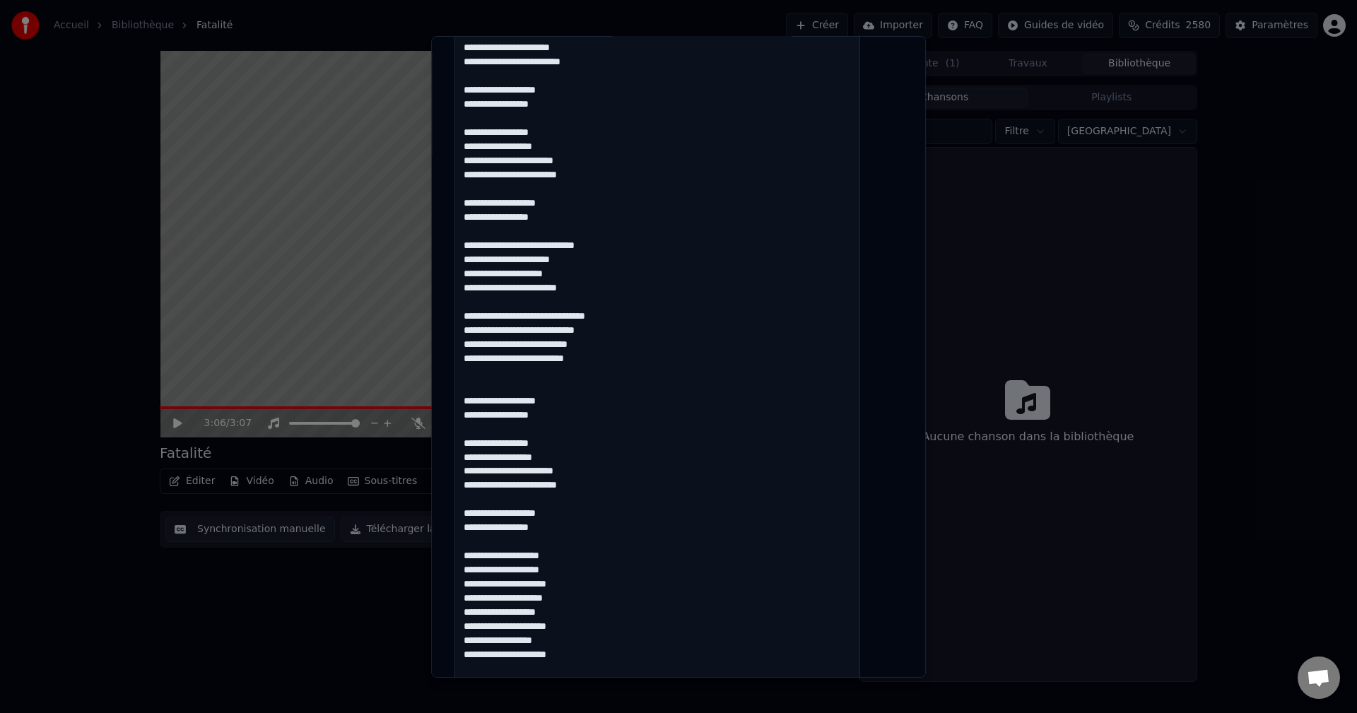
click at [558, 480] on textarea at bounding box center [658, 605] width 406 height 2074
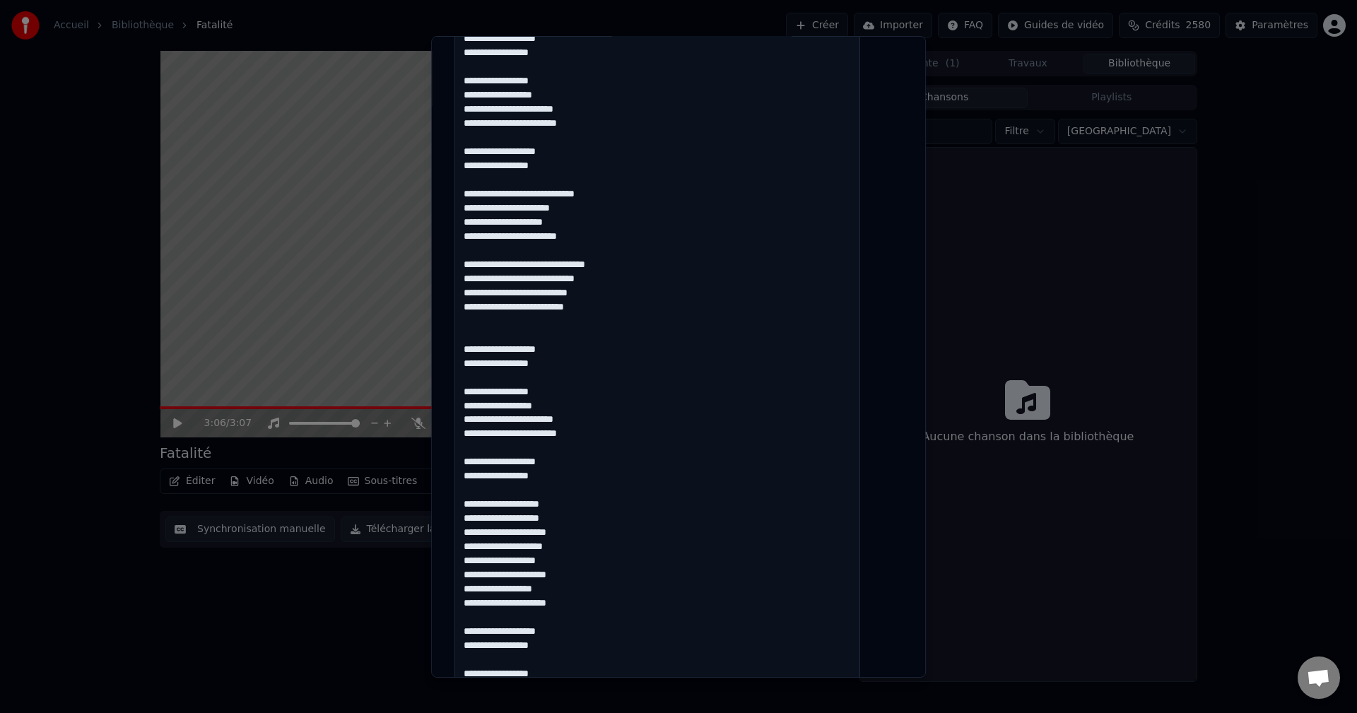
scroll to position [848, 0]
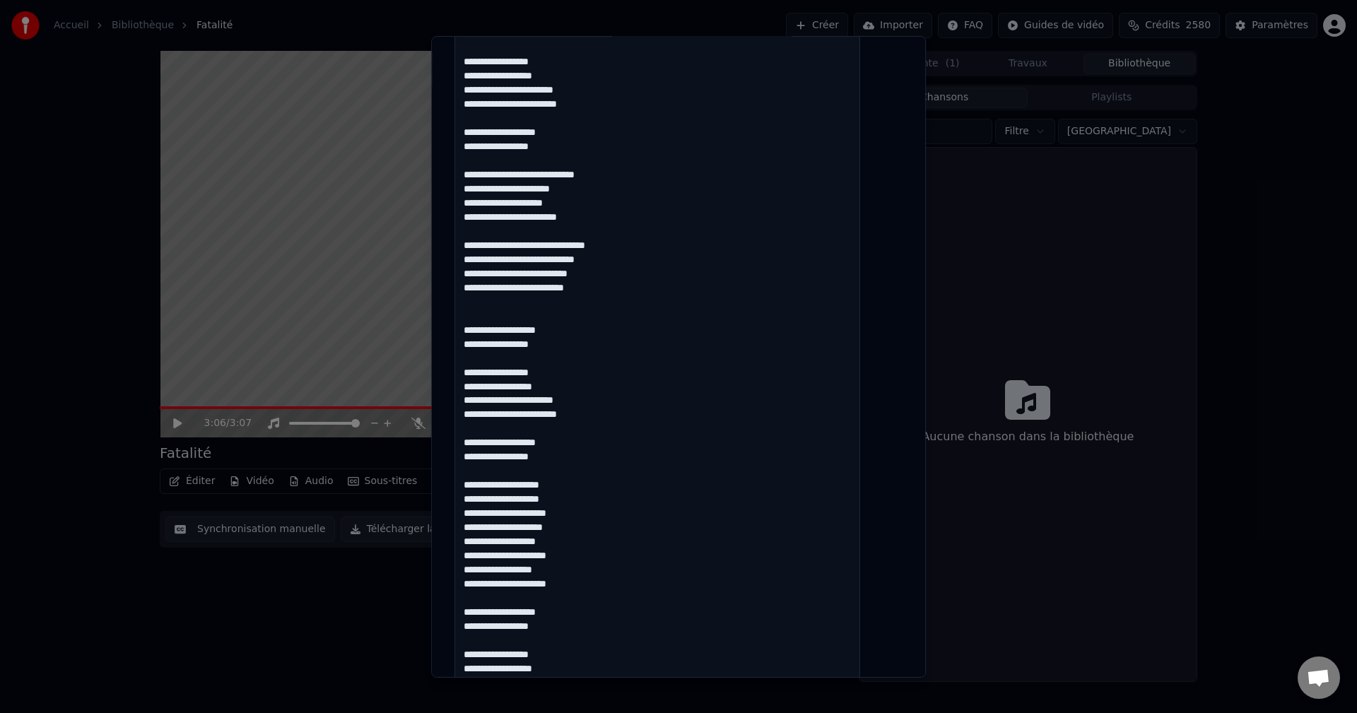
click at [580, 538] on textarea at bounding box center [658, 534] width 406 height 2074
click at [492, 573] on textarea at bounding box center [658, 534] width 406 height 2074
click at [592, 583] on textarea at bounding box center [658, 534] width 406 height 2074
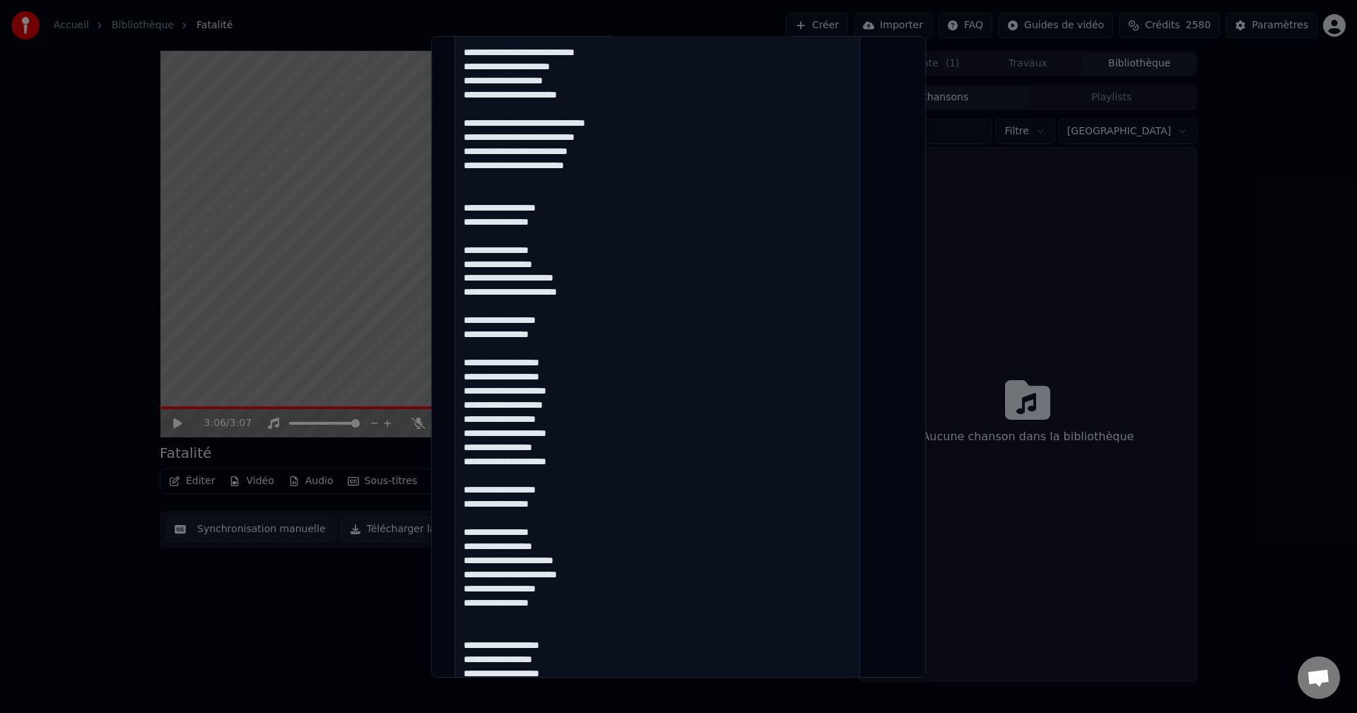
scroll to position [990, 0]
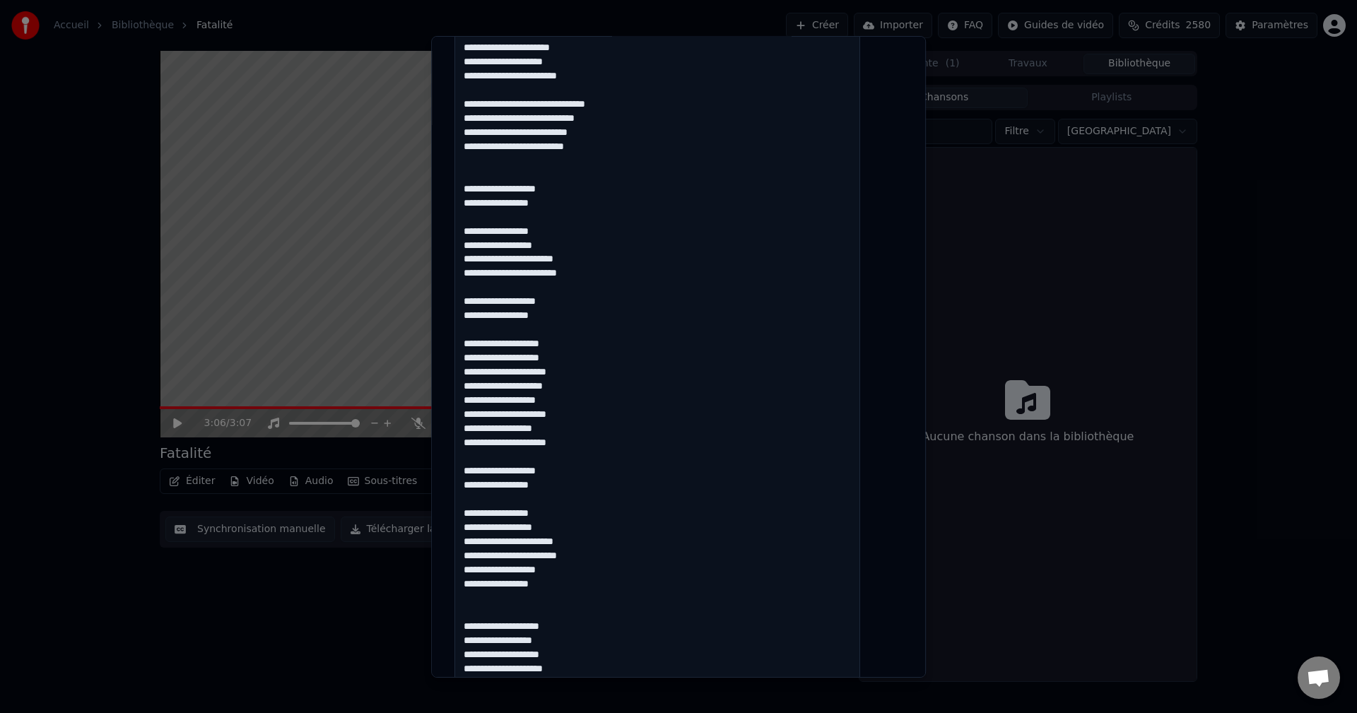
click at [481, 513] on textarea at bounding box center [658, 393] width 406 height 2074
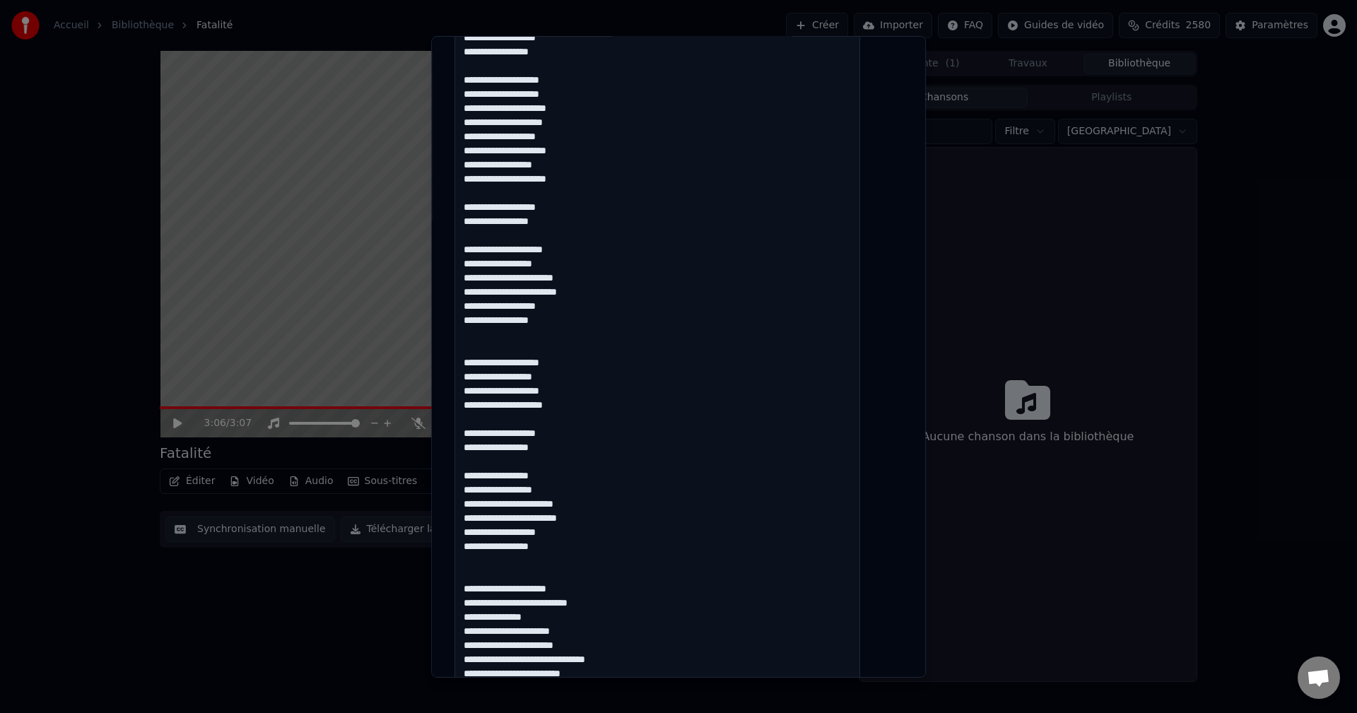
scroll to position [1273, 0]
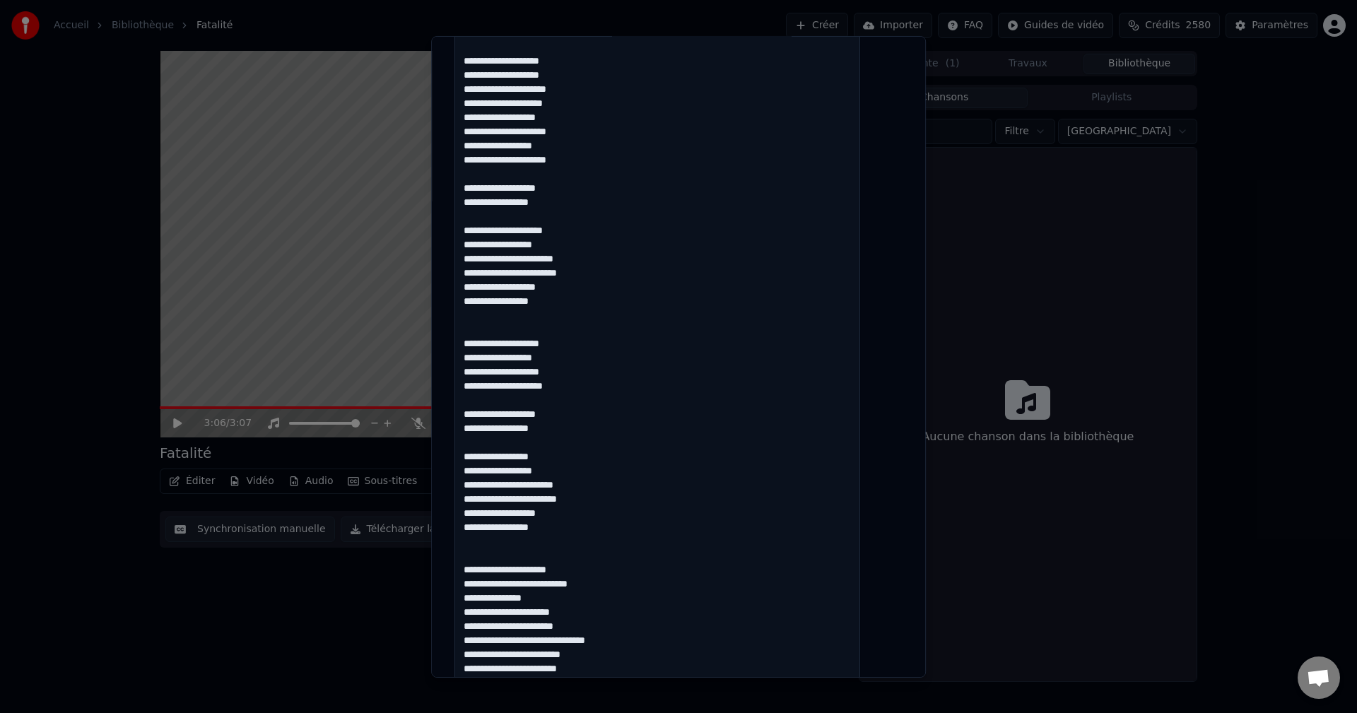
click at [573, 455] on textarea at bounding box center [658, 110] width 406 height 2074
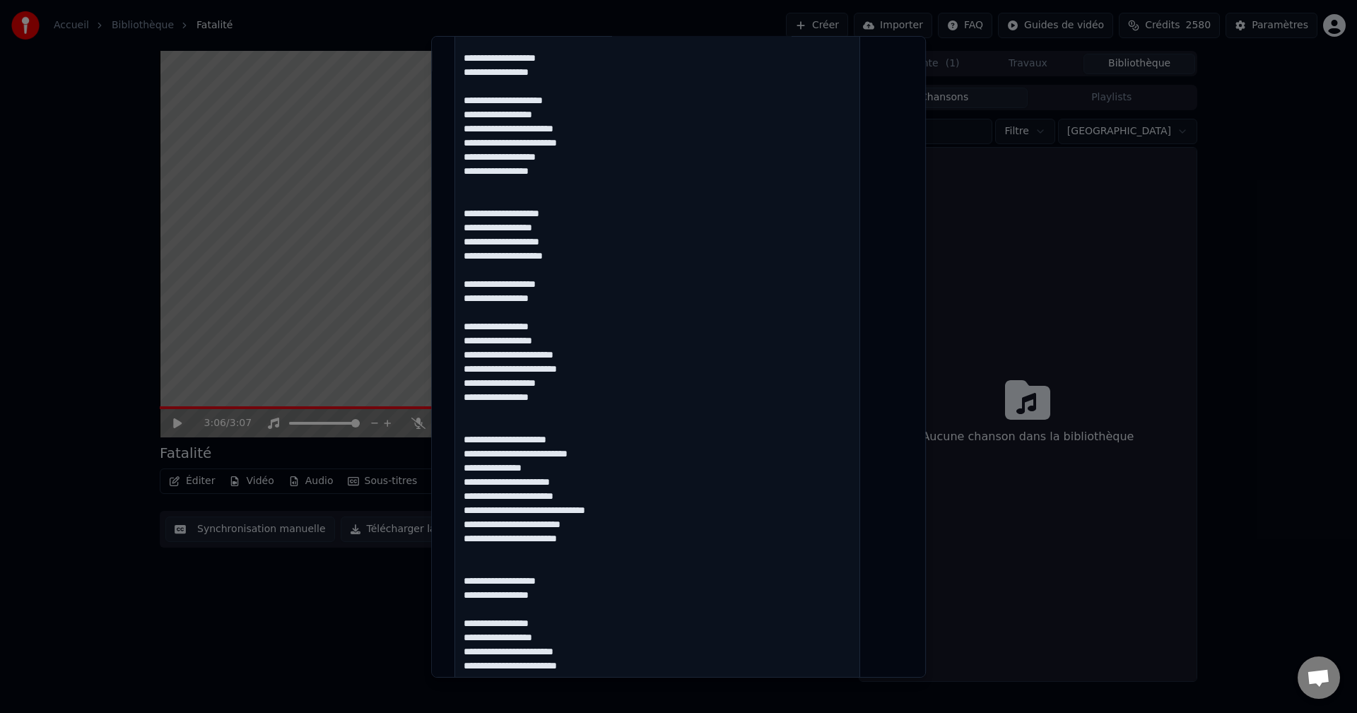
scroll to position [1414, 0]
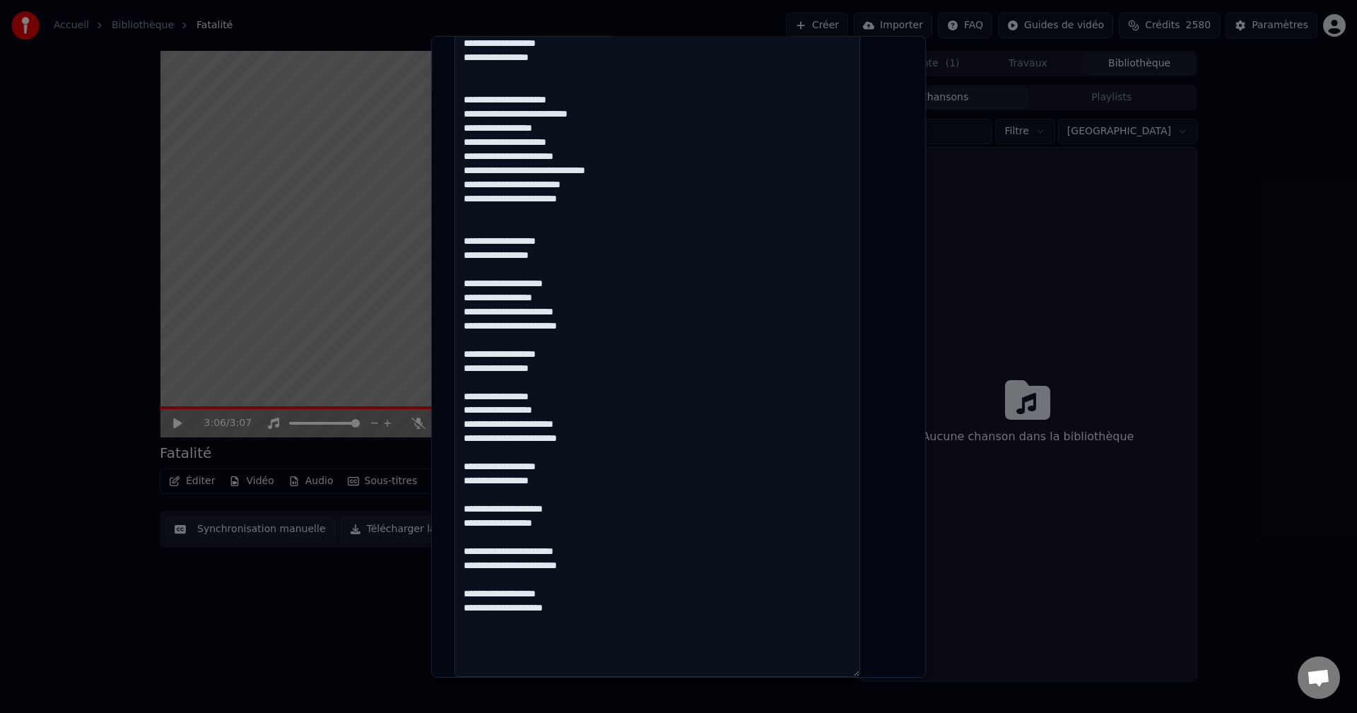
scroll to position [1767, 0]
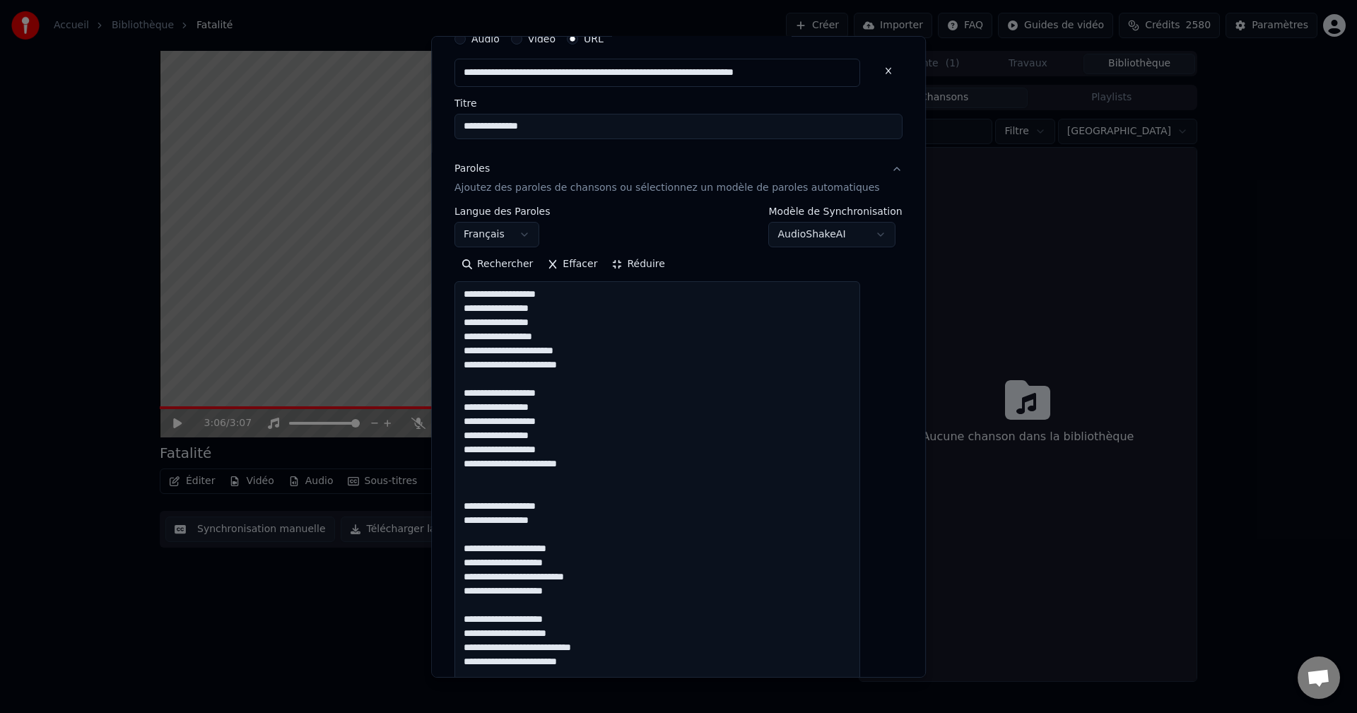
scroll to position [0, 0]
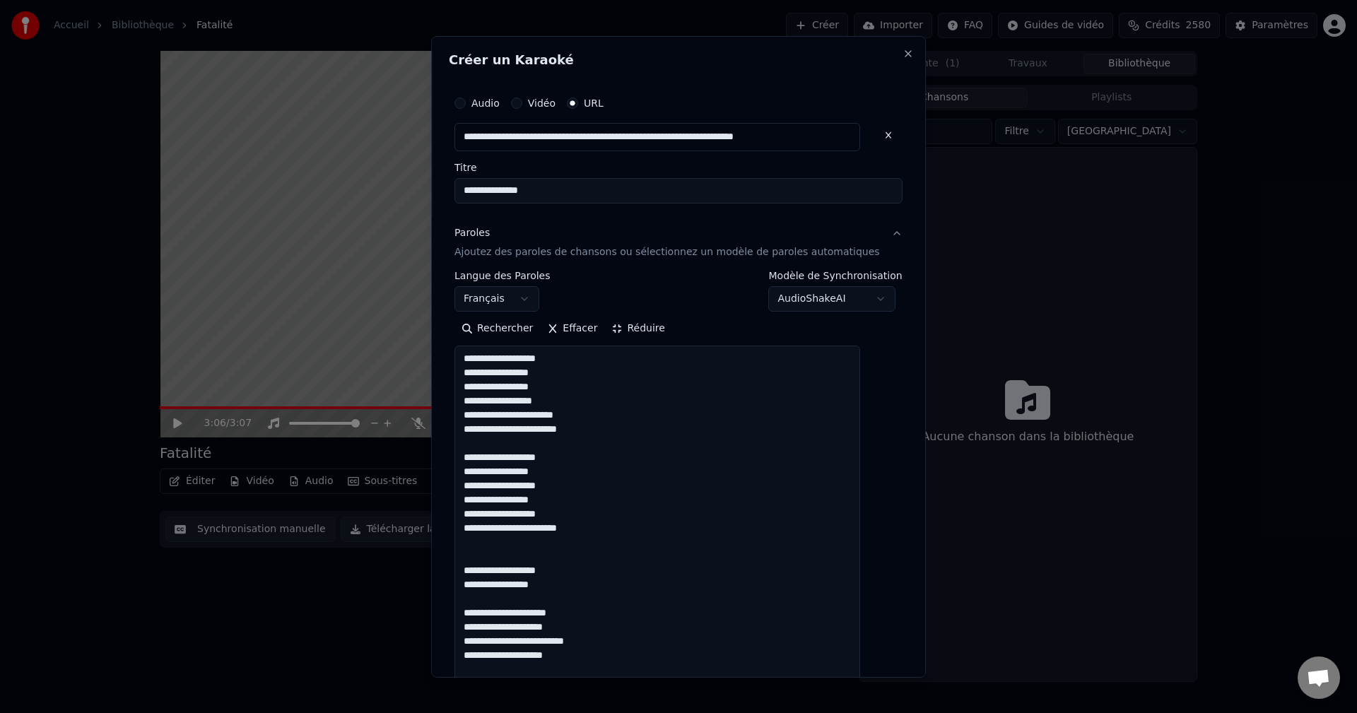
drag, startPoint x: 564, startPoint y: 409, endPoint x: 354, endPoint y: -16, distance: 473.9
click at [354, 0] on html "**********" at bounding box center [678, 356] width 1357 height 713
type textarea "**********"
click at [519, 139] on input "**********" at bounding box center [658, 136] width 406 height 28
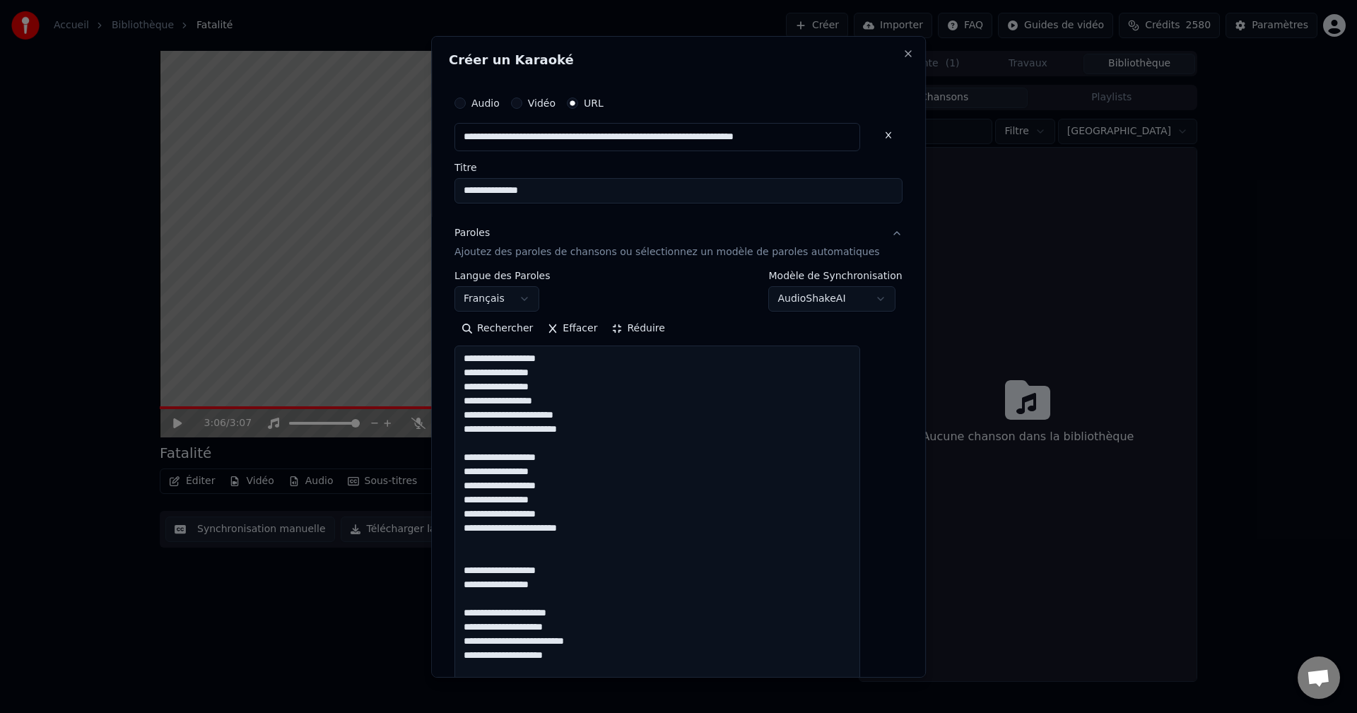
click at [875, 136] on button at bounding box center [889, 134] width 28 height 25
click at [592, 144] on input "text" at bounding box center [658, 136] width 406 height 28
paste input "**********"
type input "**********"
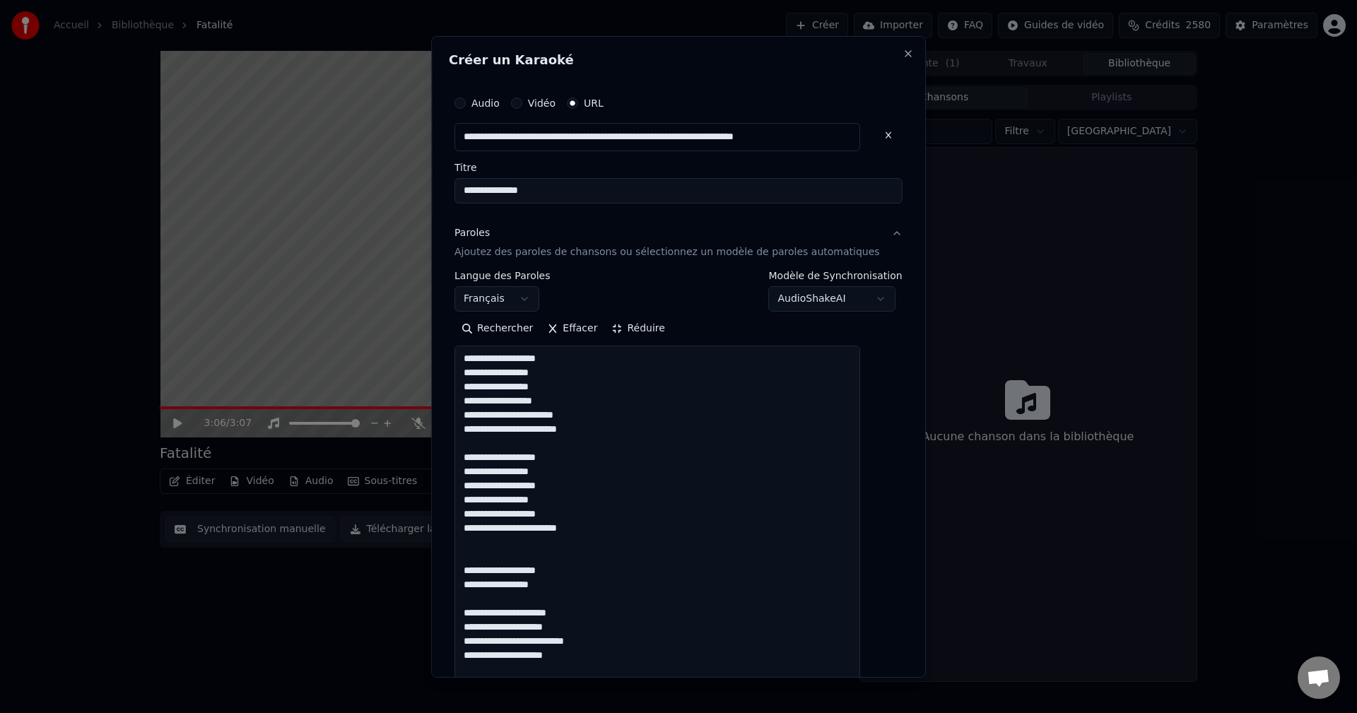
type input "*****"
type input "**********"
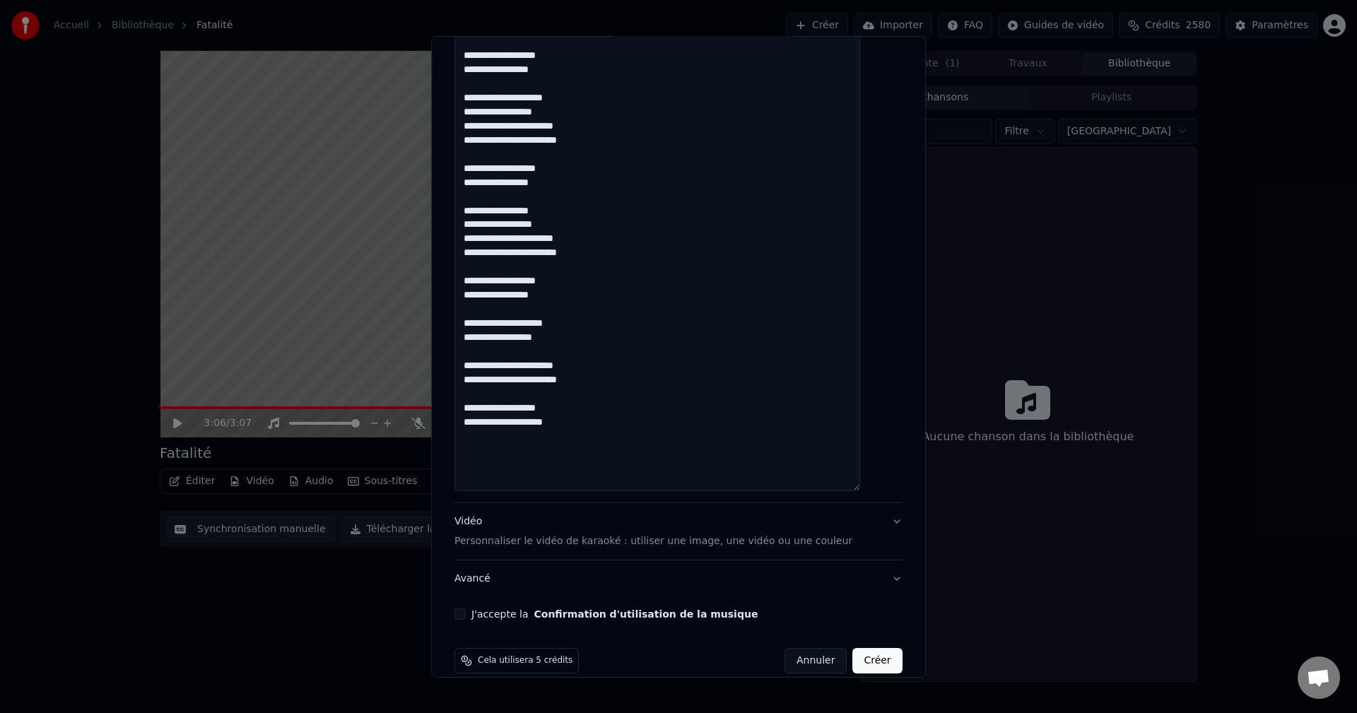
scroll to position [1948, 0]
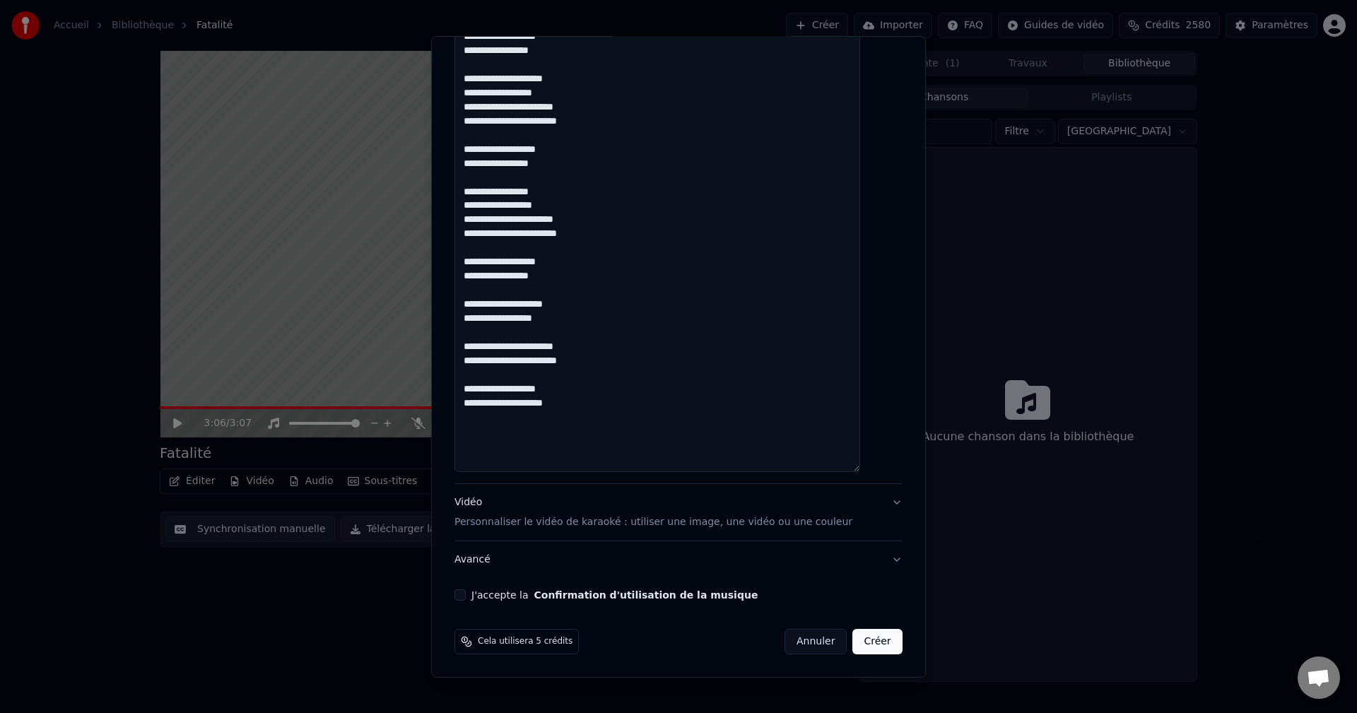
click at [466, 595] on button "J'accepte la Confirmation d'utilisation de la musique" at bounding box center [460, 595] width 11 height 11
click at [476, 501] on div "Vidéo Personnaliser le vidéo de karaoké : utiliser une image, une vidéo ou une …" at bounding box center [654, 513] width 398 height 34
type input "**********"
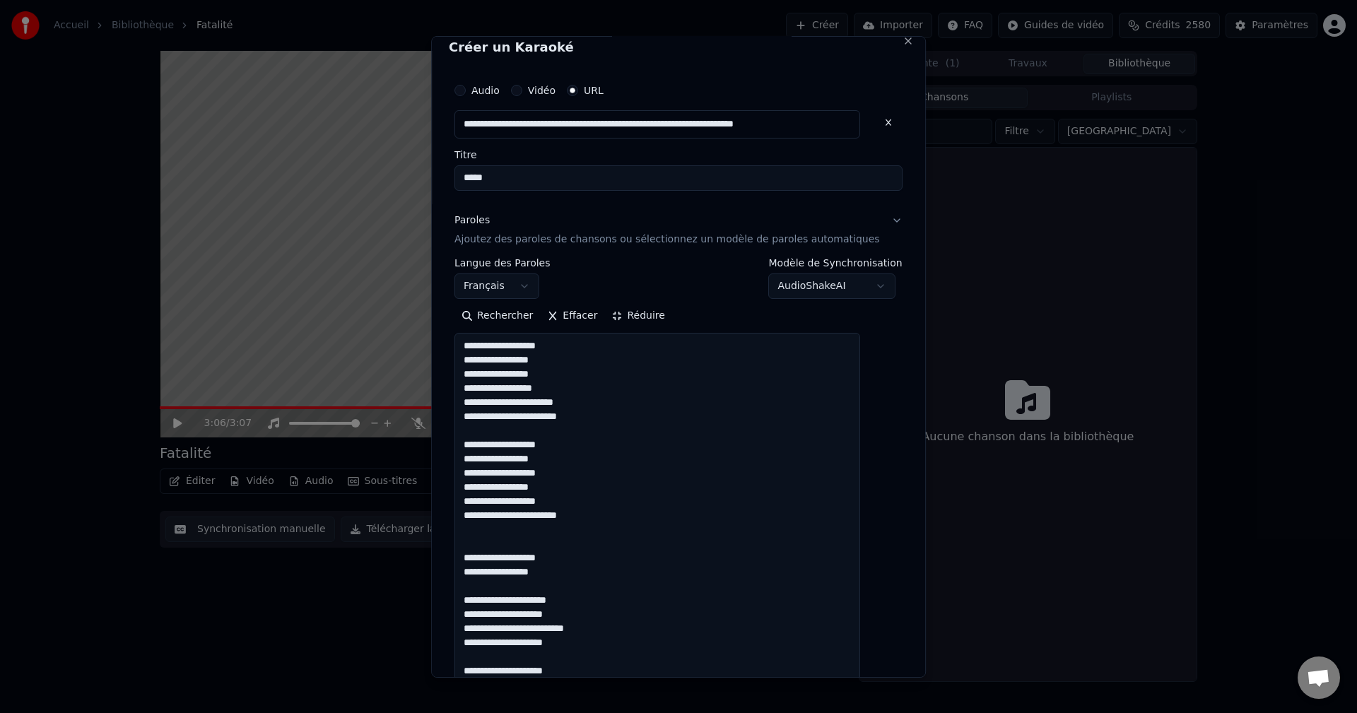
scroll to position [0, 0]
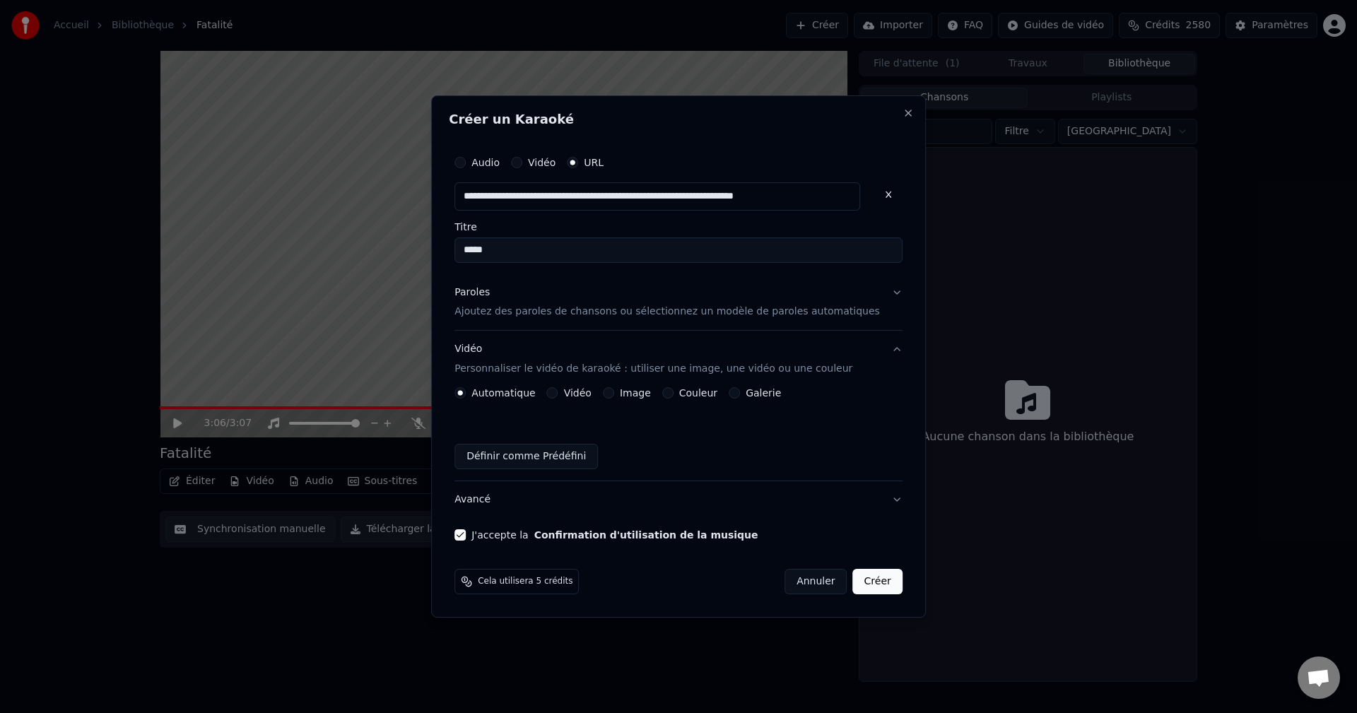
click at [614, 395] on button "Image" at bounding box center [608, 392] width 11 height 11
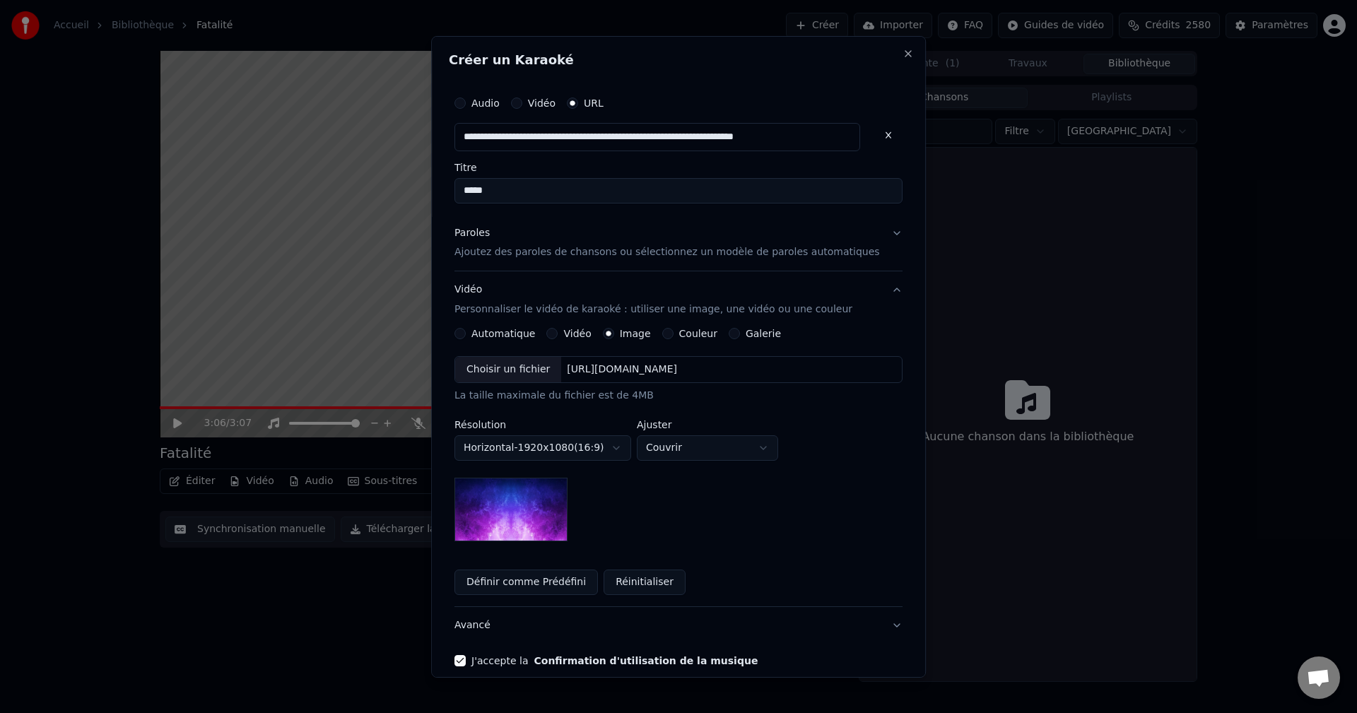
click at [537, 379] on div "Choisir un fichier" at bounding box center [508, 369] width 106 height 25
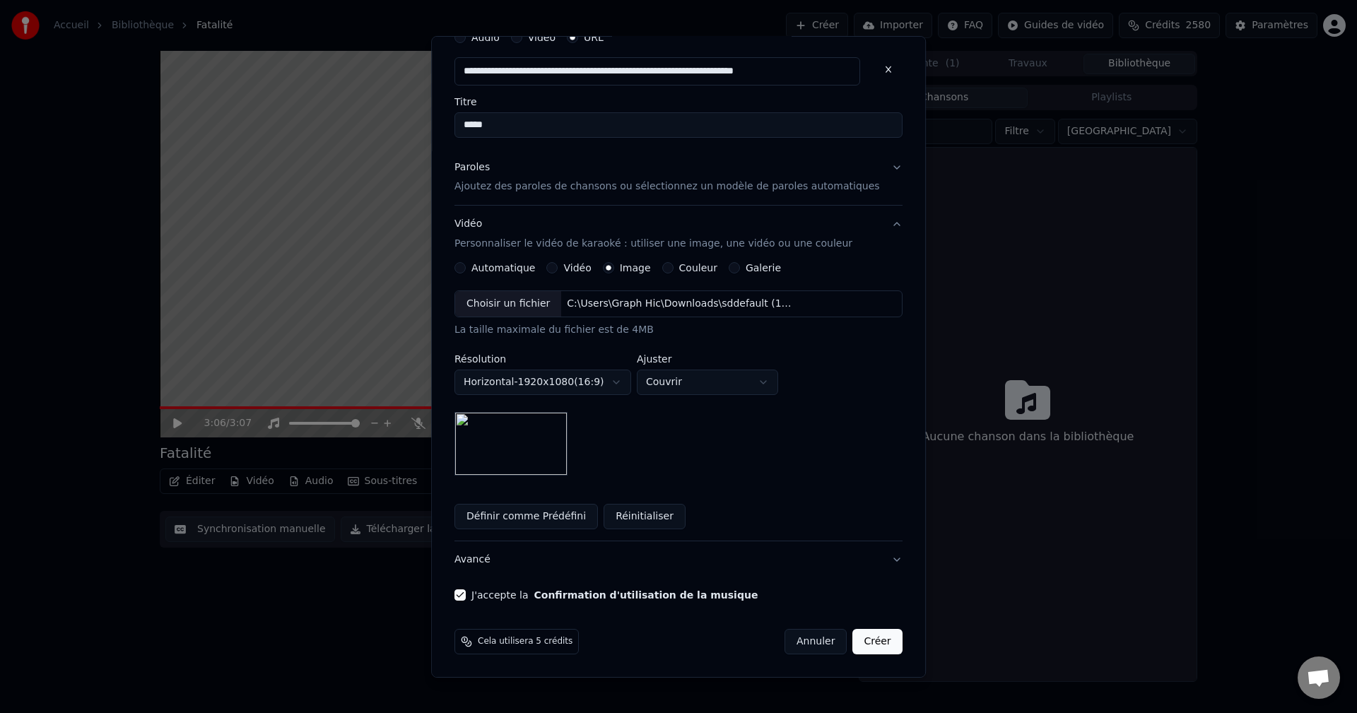
click at [861, 648] on button "Créer" at bounding box center [877, 641] width 49 height 25
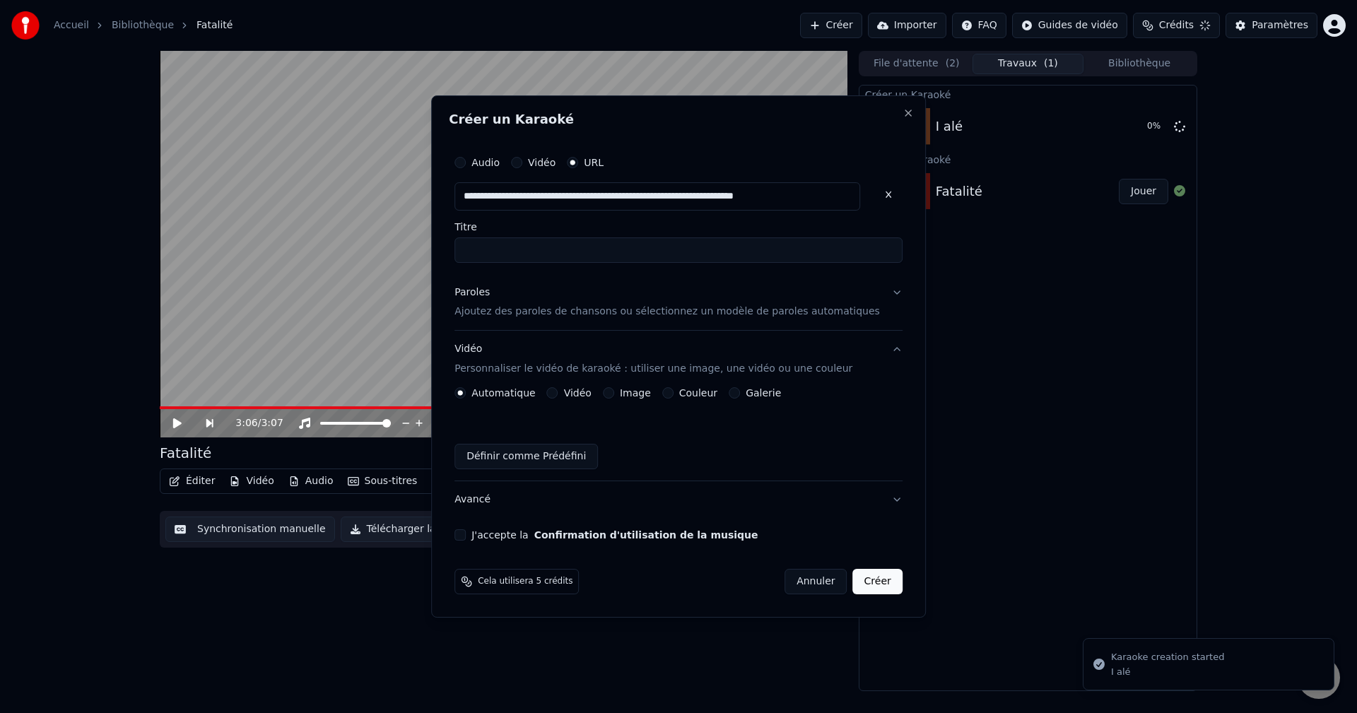
scroll to position [0, 0]
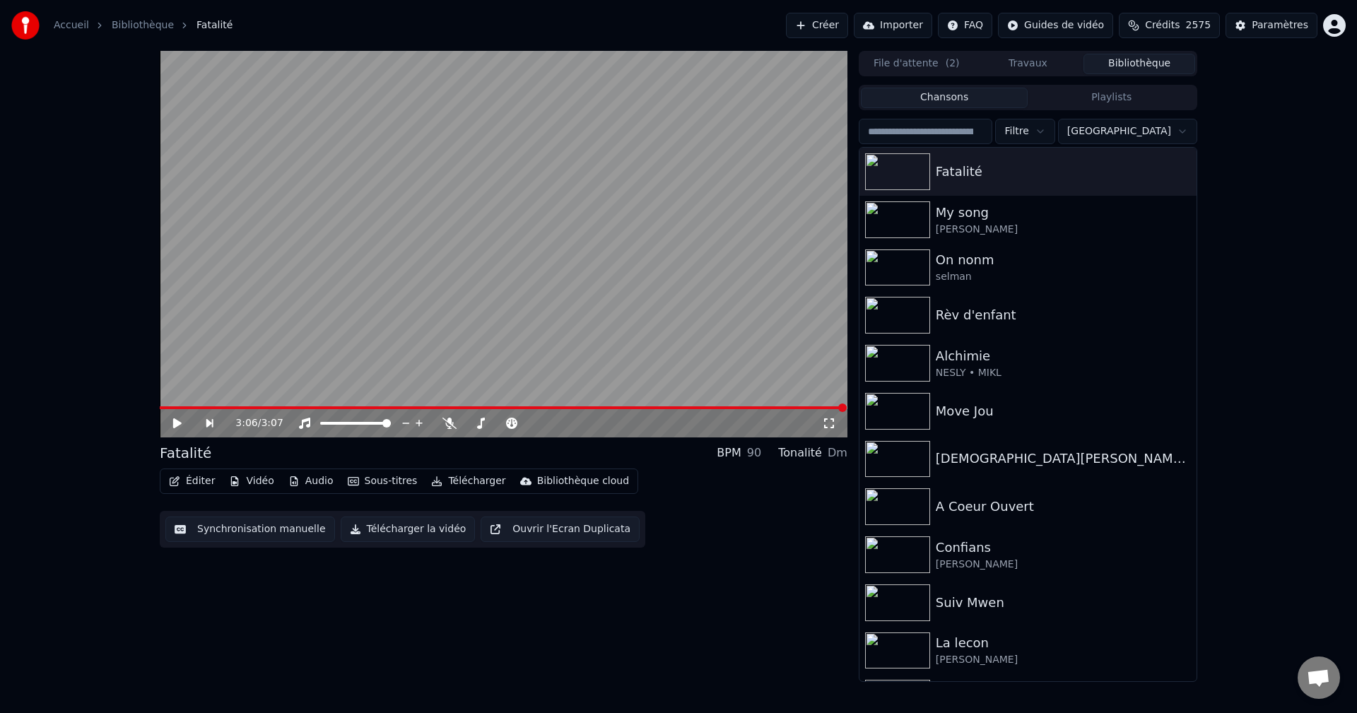
click at [1147, 67] on button "Bibliothèque" at bounding box center [1140, 64] width 112 height 21
click at [988, 132] on input "search" at bounding box center [926, 131] width 134 height 25
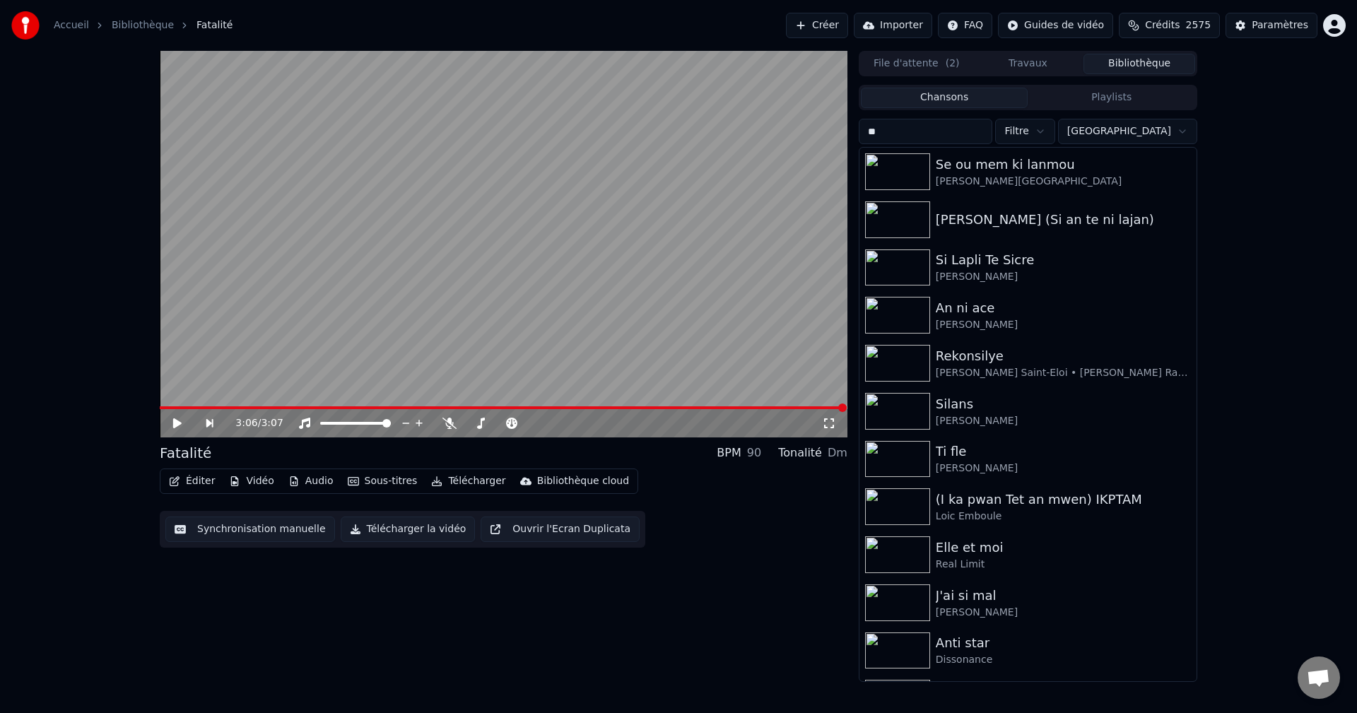
type input "*"
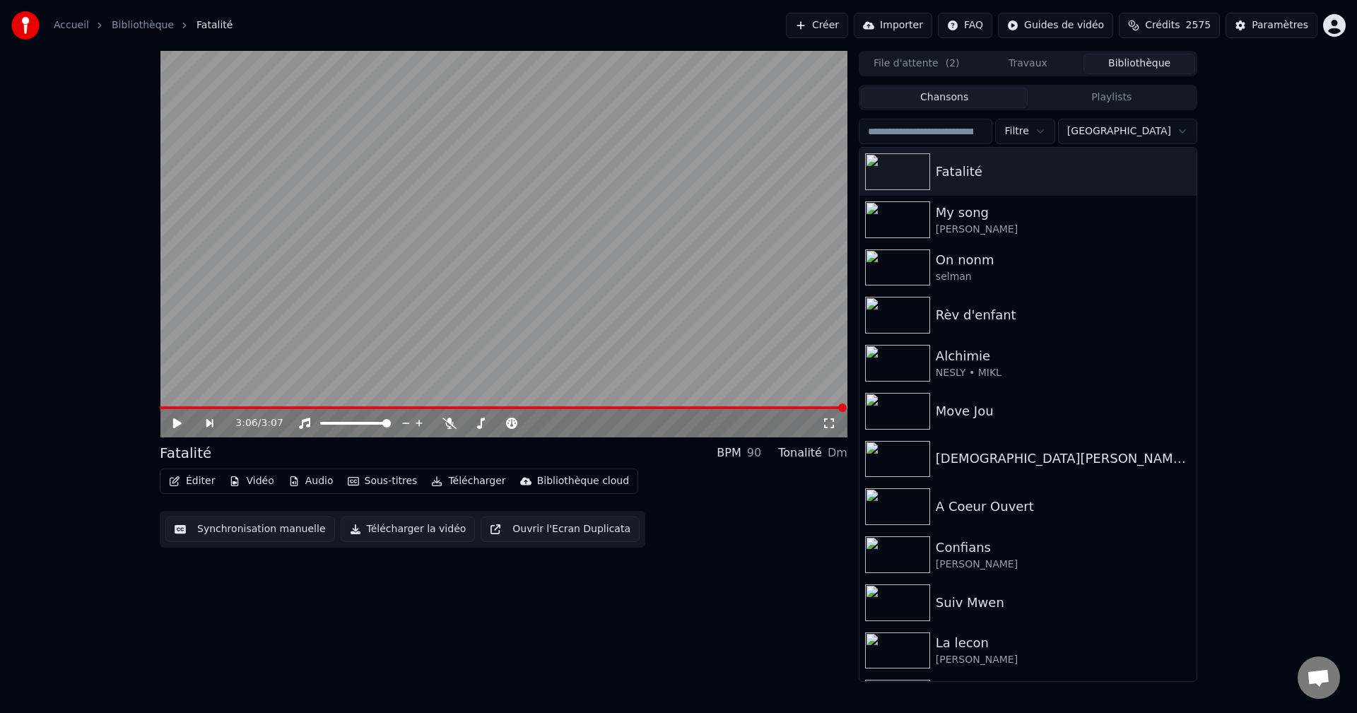
click at [1191, 23] on button "Crédits 2575" at bounding box center [1169, 25] width 101 height 25
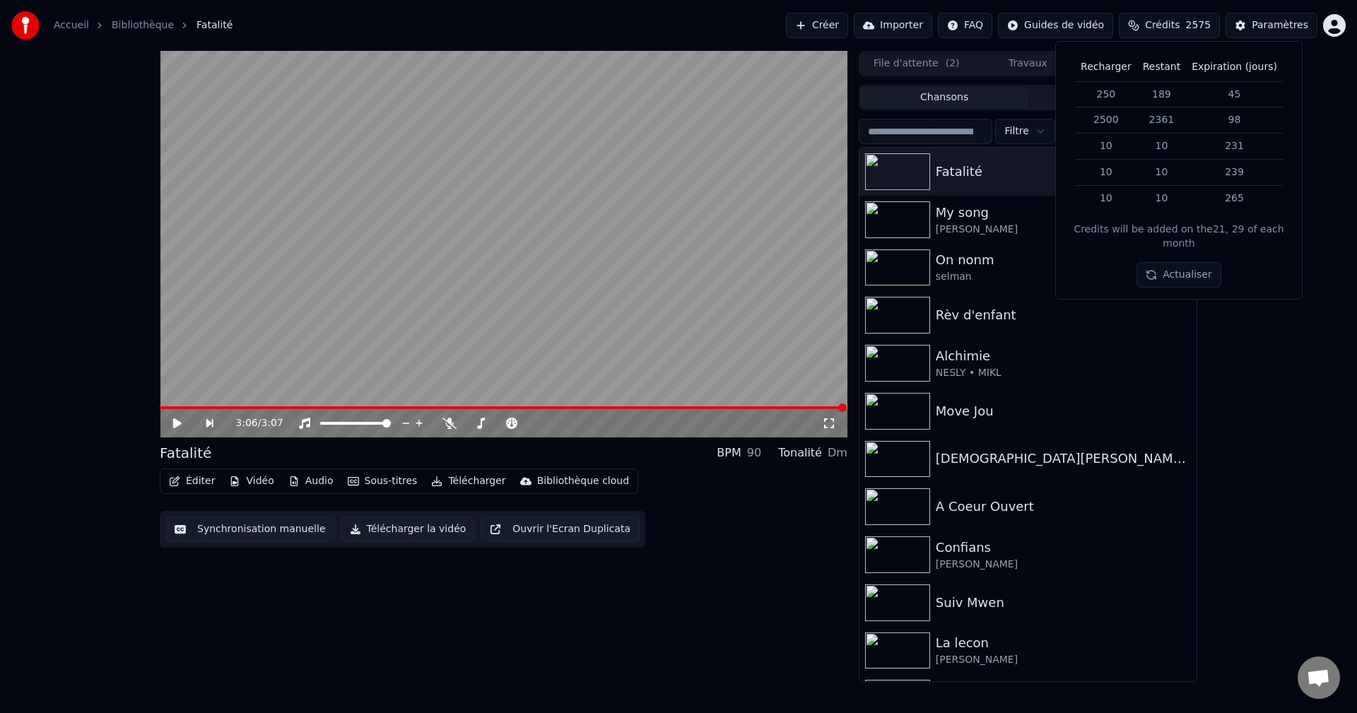
click at [1041, 59] on button "Travaux" at bounding box center [1029, 64] width 112 height 21
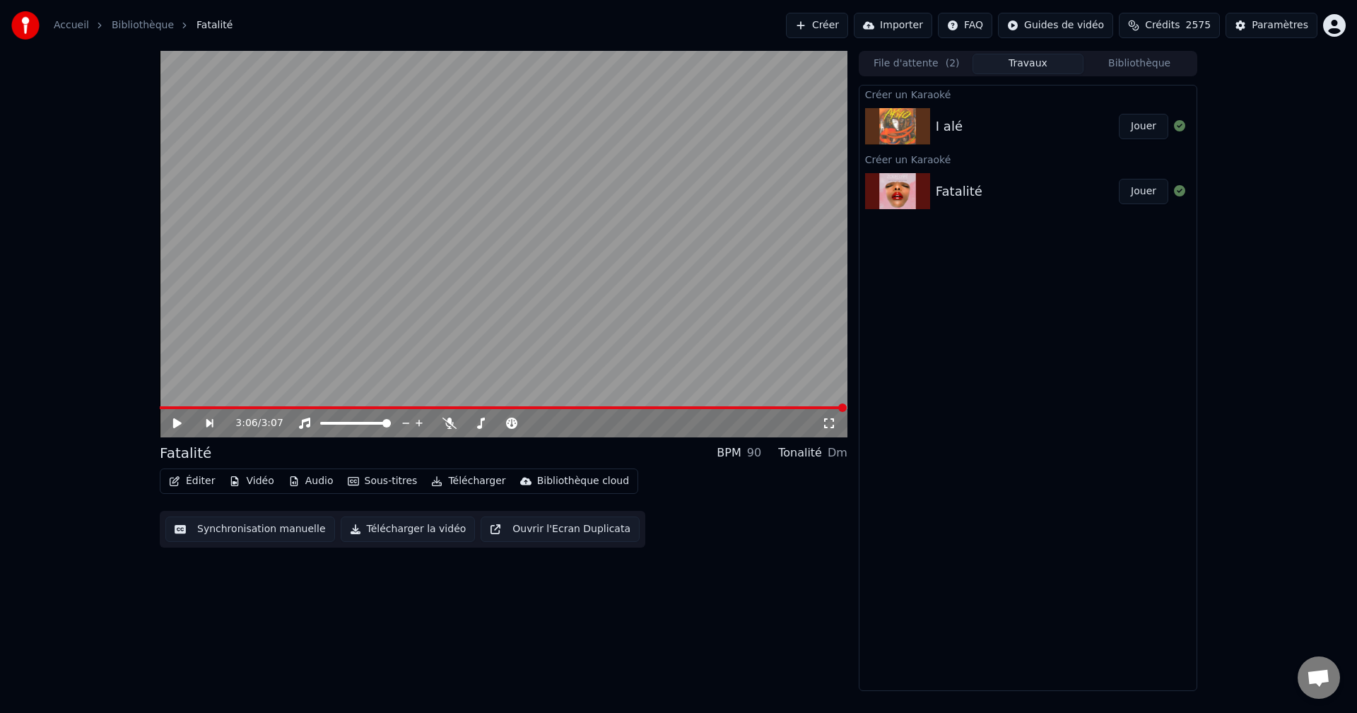
click at [1121, 60] on button "Bibliothèque" at bounding box center [1140, 64] width 112 height 21
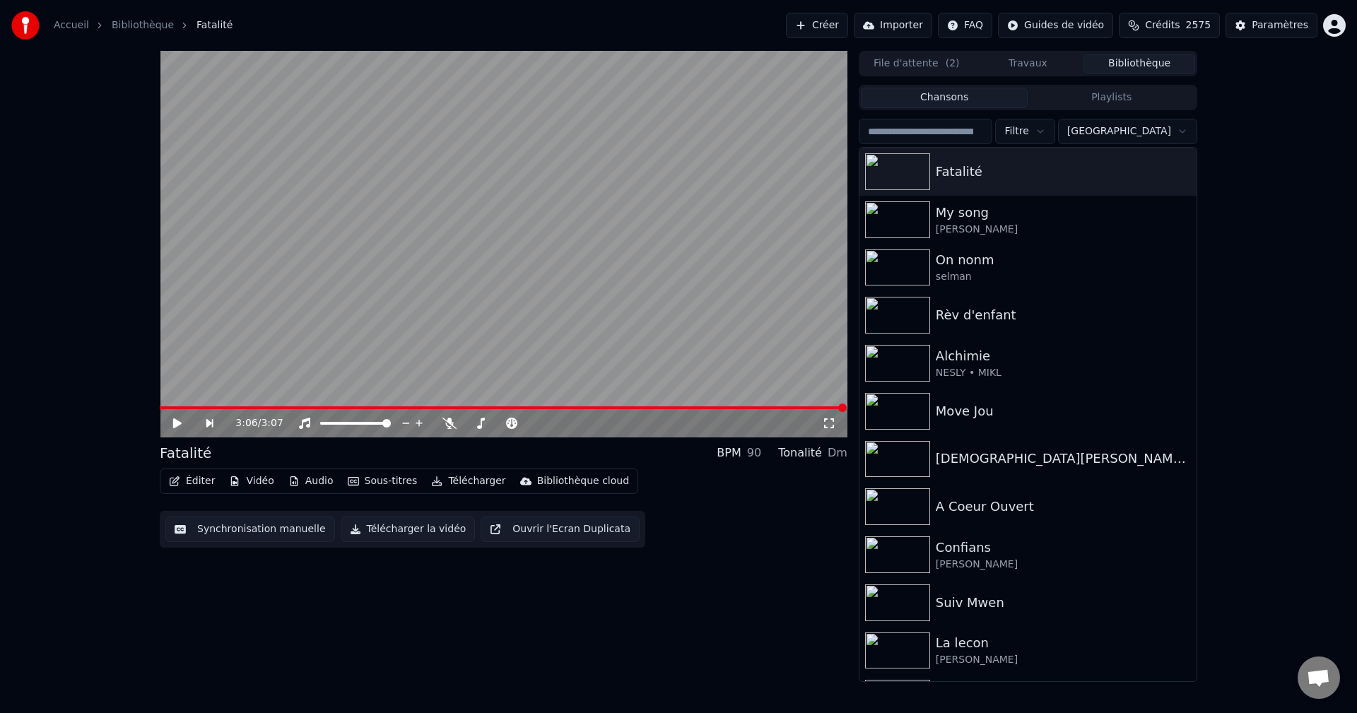
click at [1034, 69] on button "Travaux" at bounding box center [1029, 64] width 112 height 21
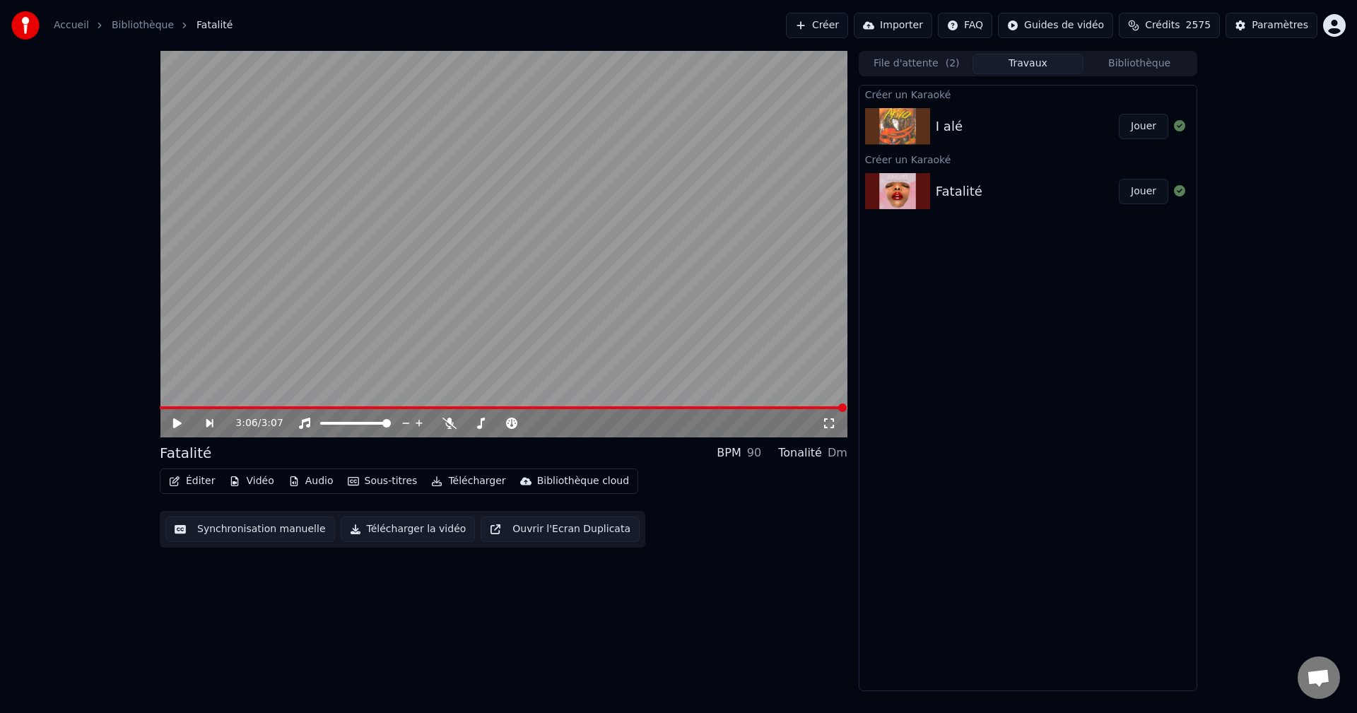
click at [1130, 68] on button "Bibliothèque" at bounding box center [1140, 64] width 112 height 21
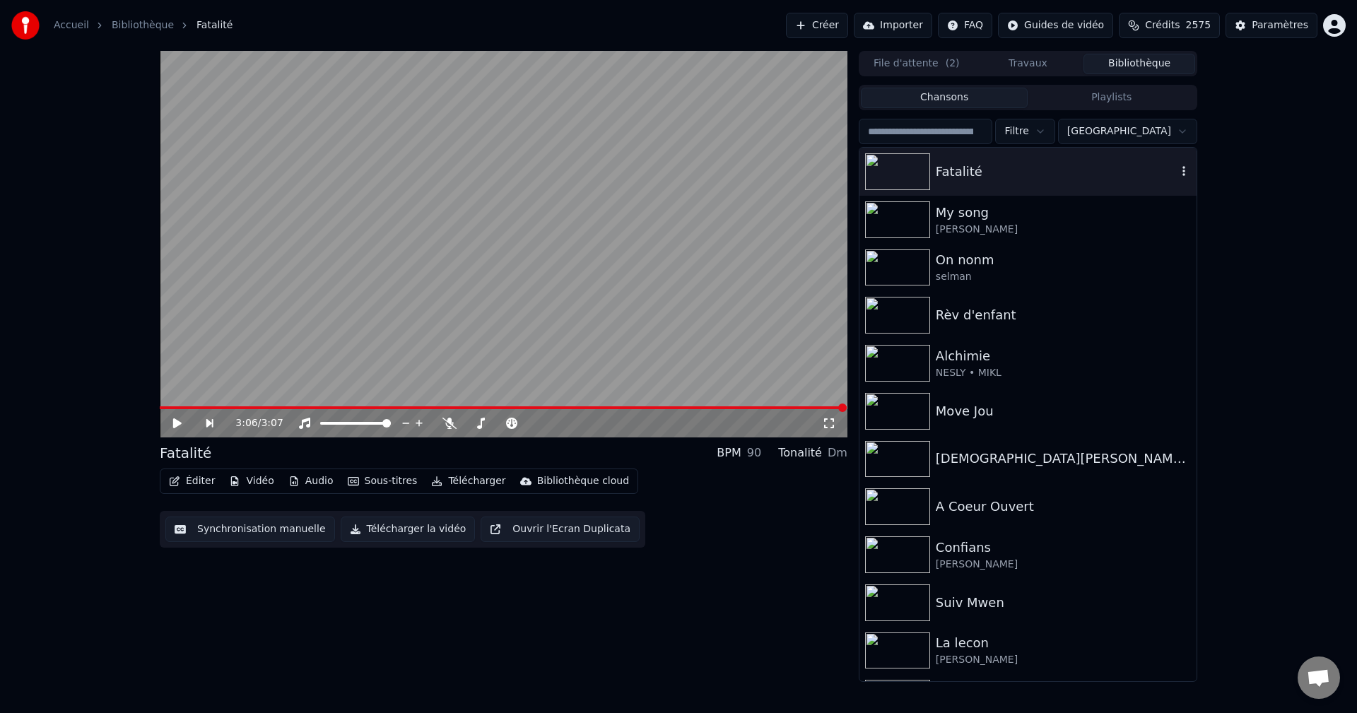
click at [963, 179] on div "Fatalité" at bounding box center [1056, 172] width 241 height 20
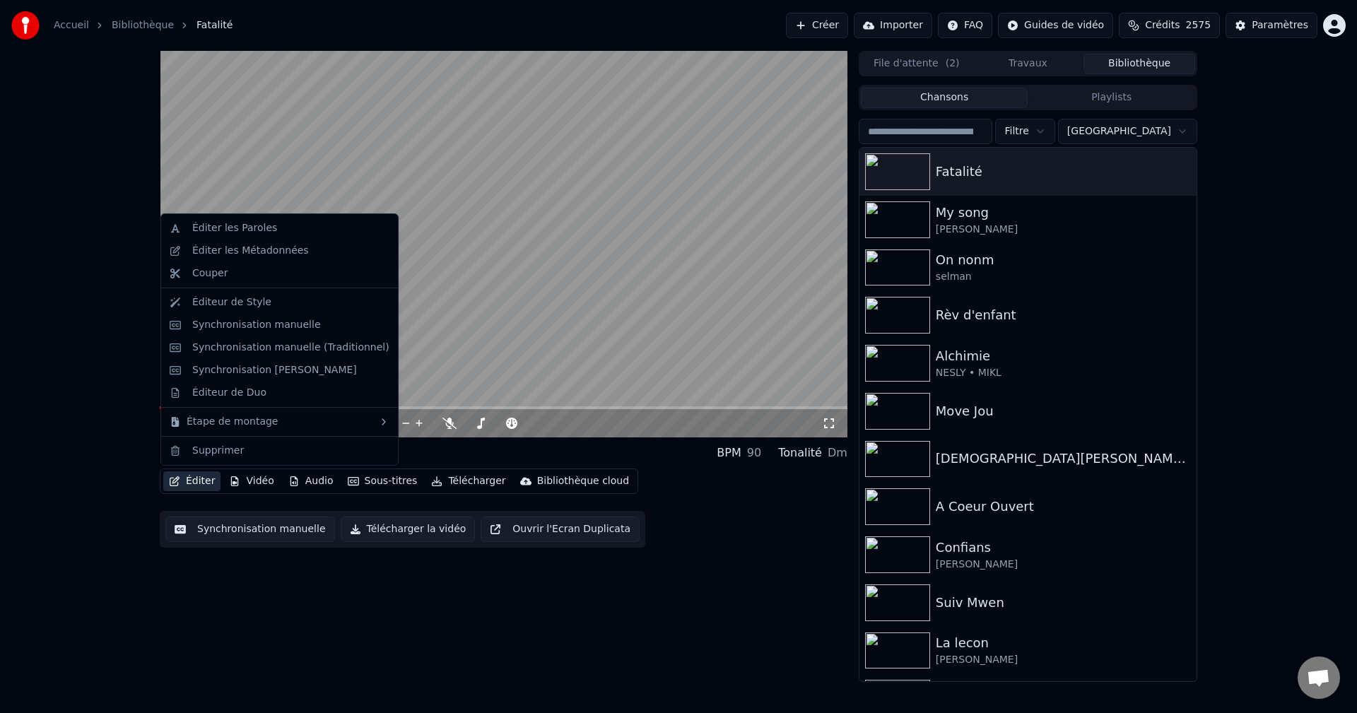
click at [201, 484] on button "Éditer" at bounding box center [191, 482] width 57 height 20
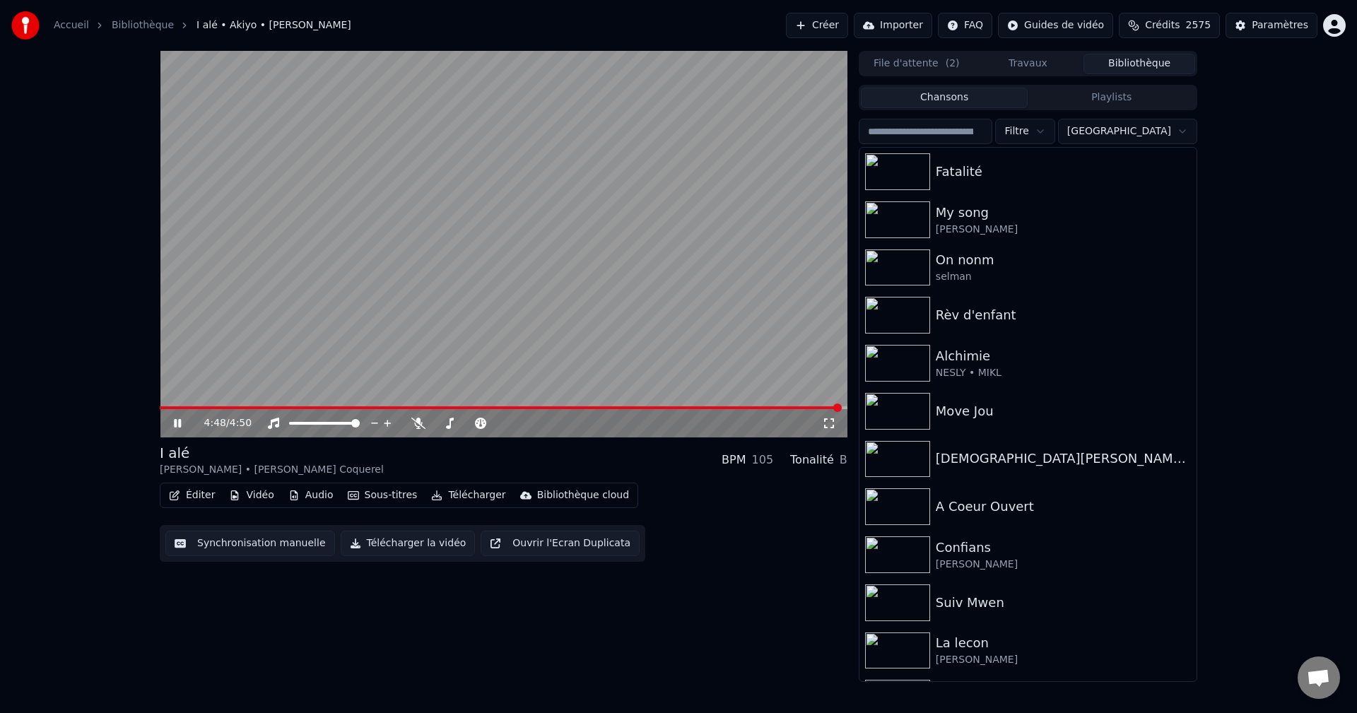
click at [841, 408] on span at bounding box center [504, 407] width 688 height 3
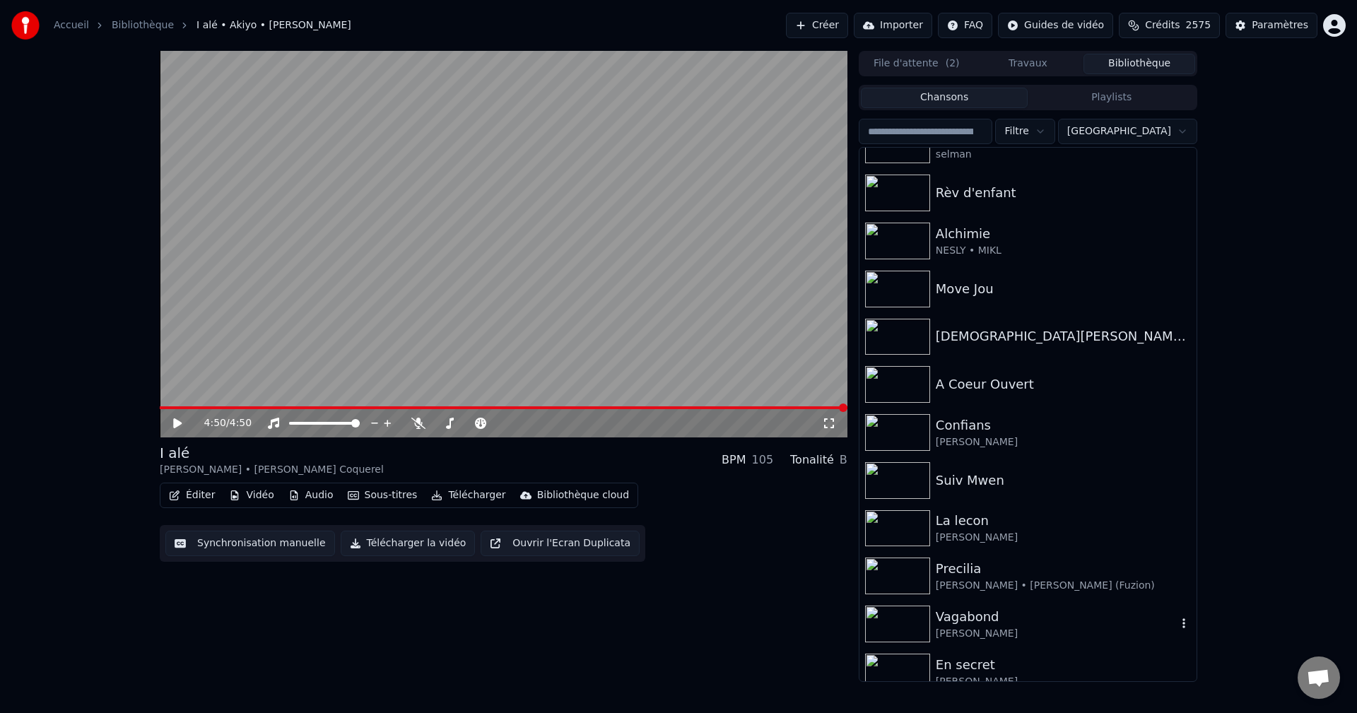
scroll to position [141, 0]
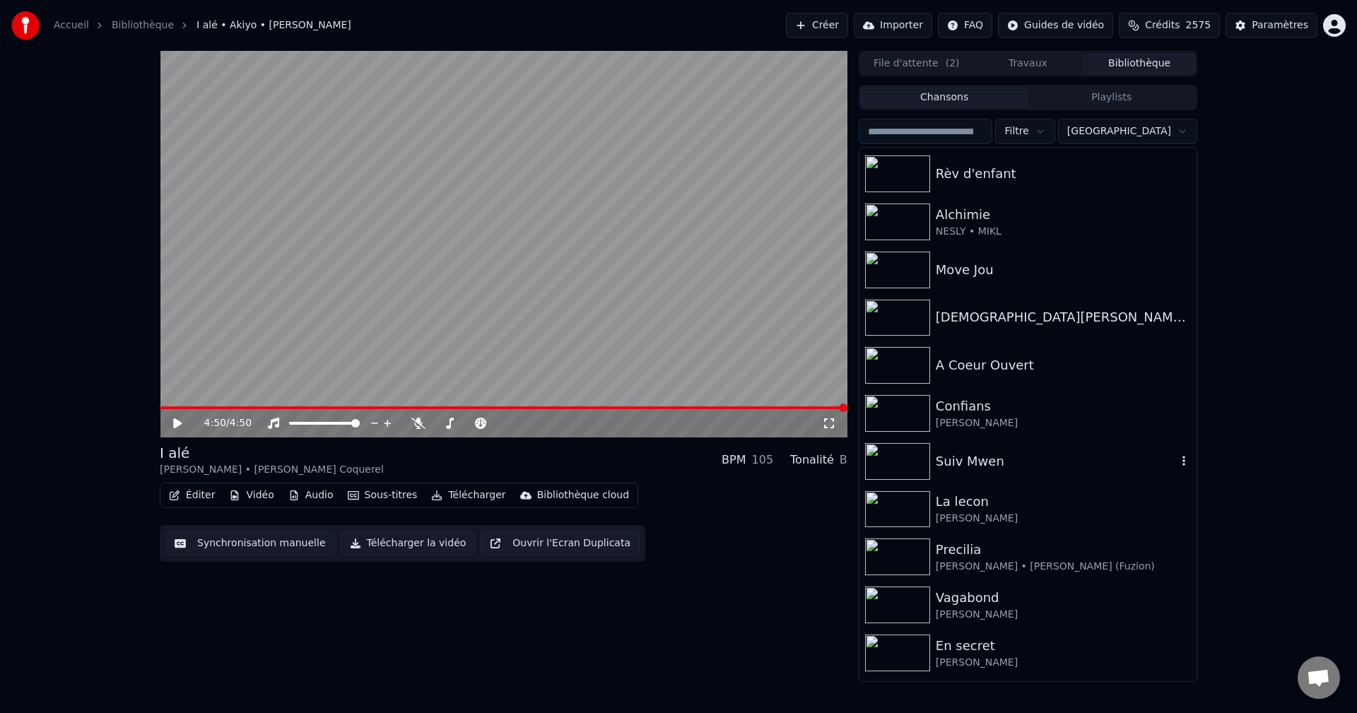
click at [939, 467] on div "Suiv Mwen" at bounding box center [1056, 462] width 241 height 20
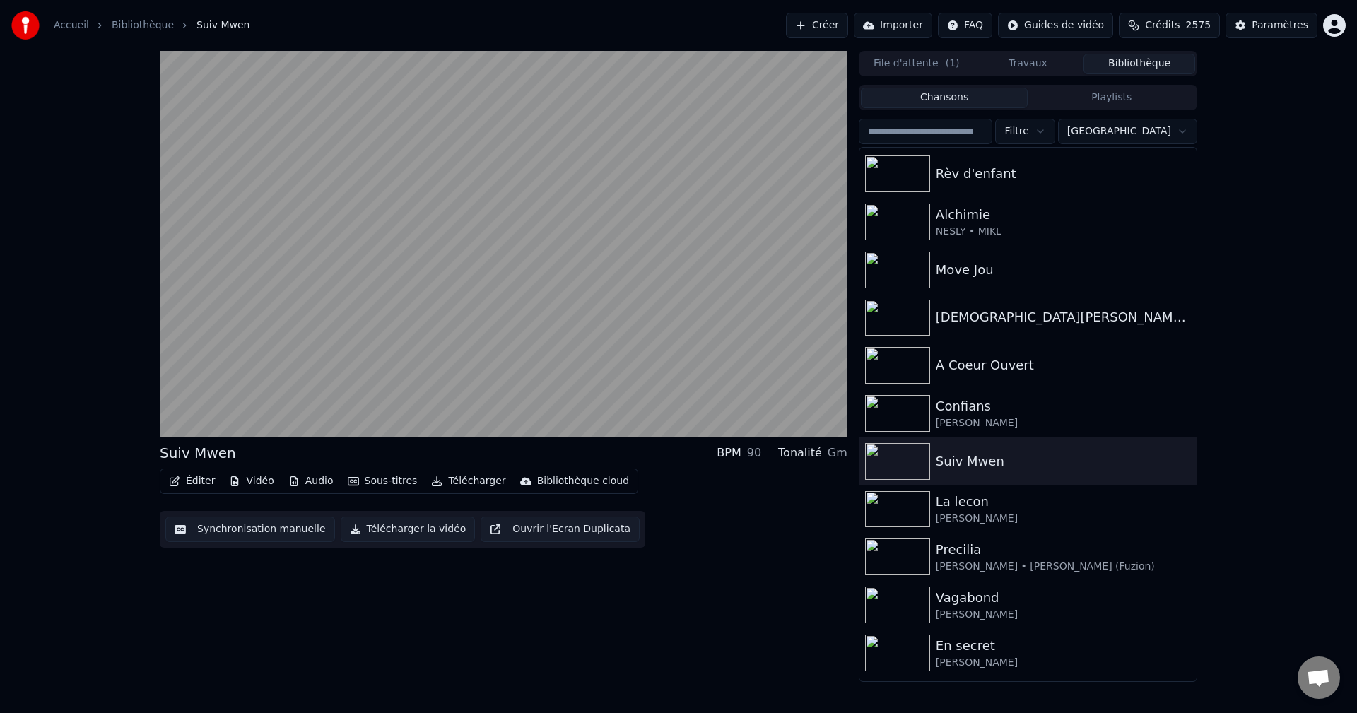
click at [205, 477] on button "Éditer" at bounding box center [191, 482] width 57 height 20
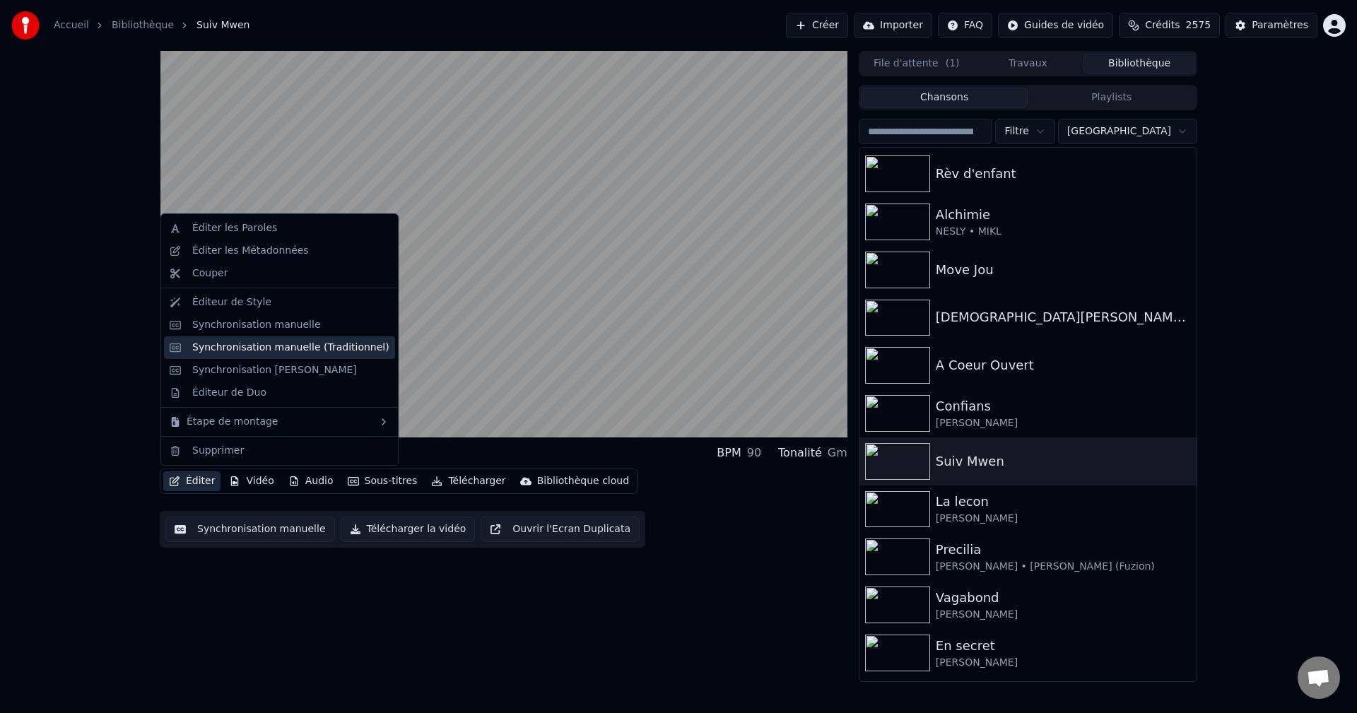
click at [272, 344] on div "Synchronisation manuelle (Traditionnel)" at bounding box center [290, 348] width 197 height 14
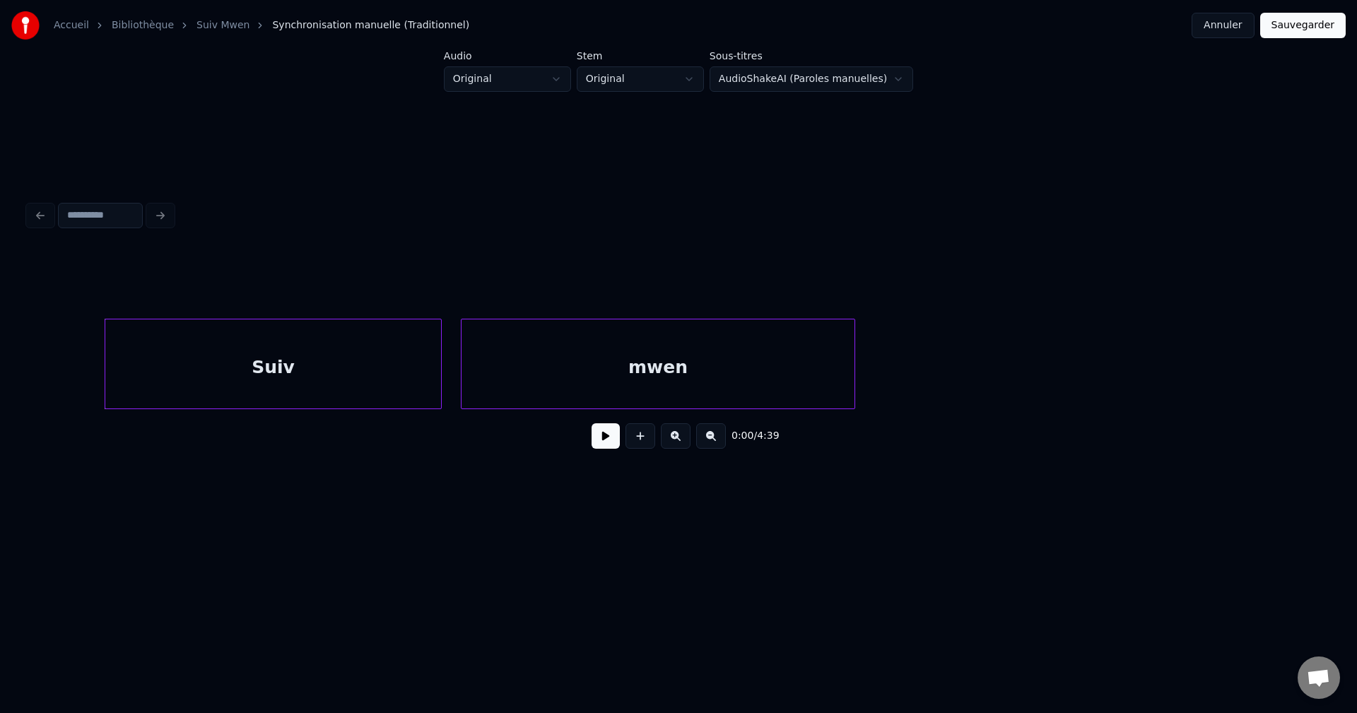
click at [601, 440] on button at bounding box center [606, 435] width 28 height 25
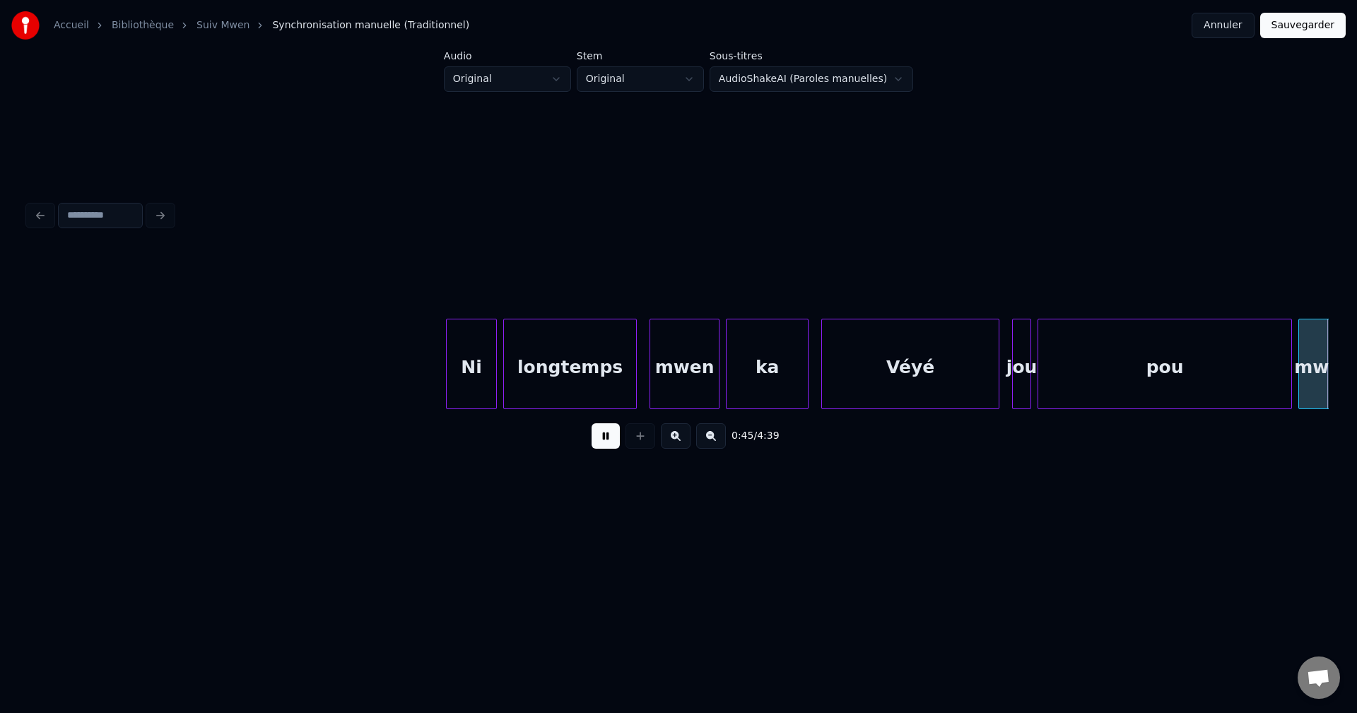
scroll to position [0, 14333]
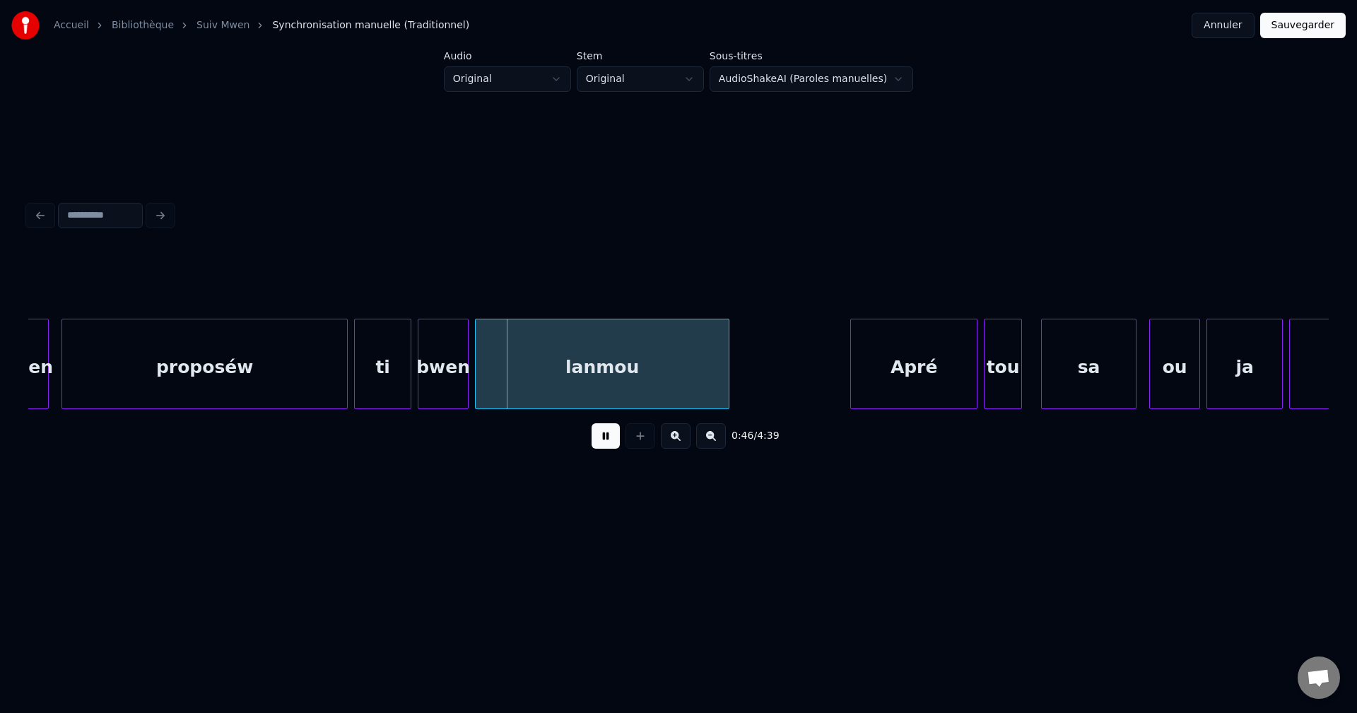
click at [230, 358] on div "proposéw" at bounding box center [204, 368] width 285 height 96
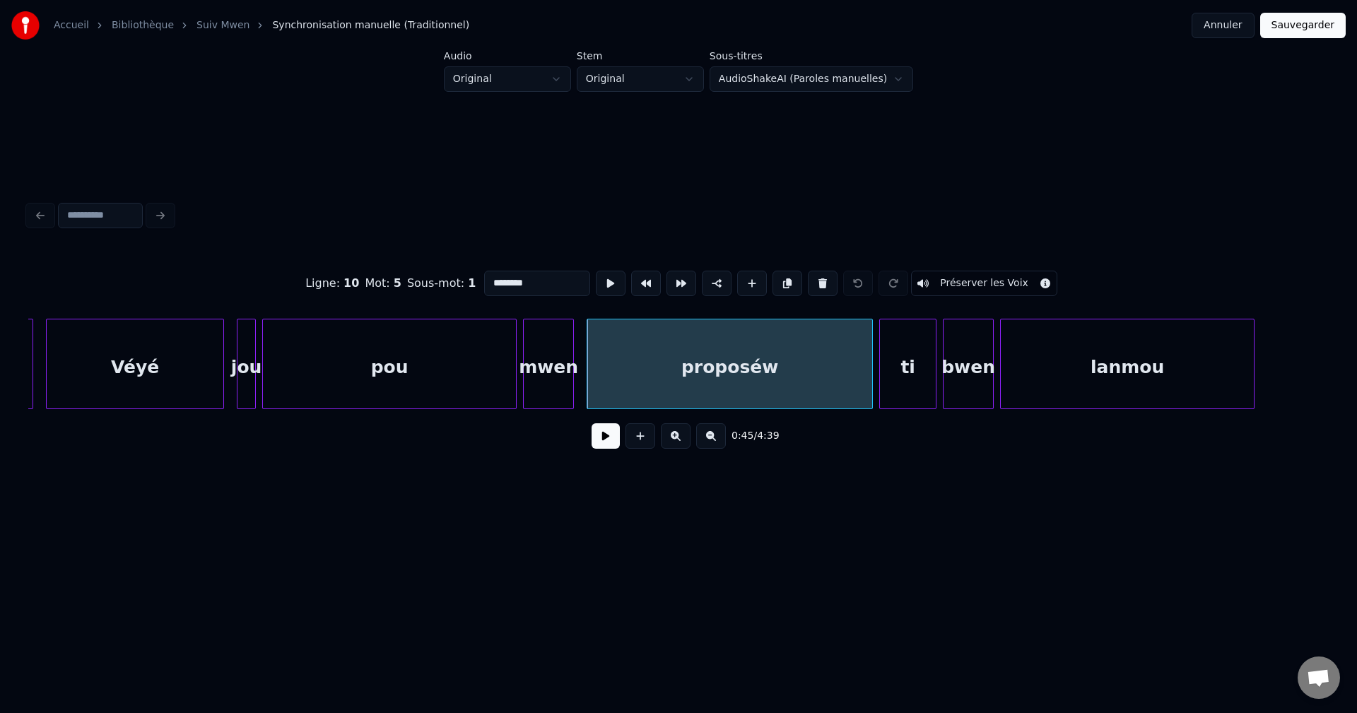
scroll to position [0, 13796]
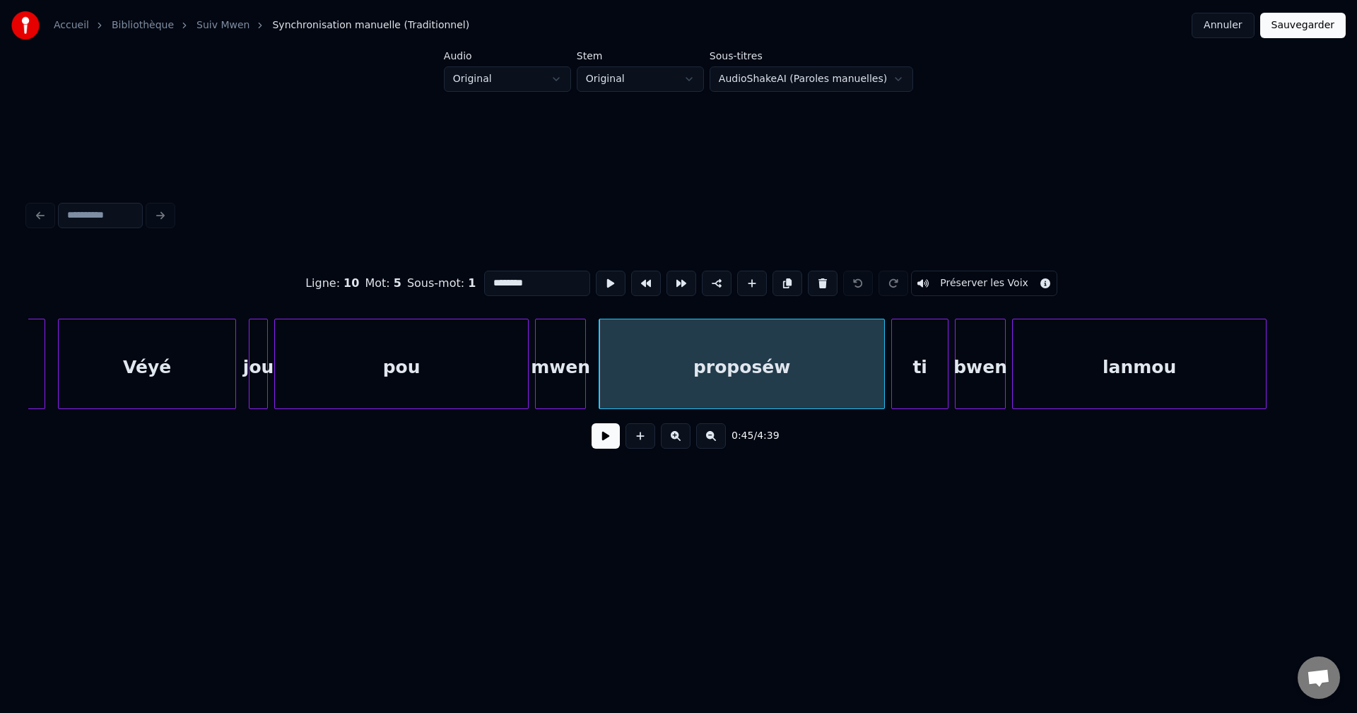
click at [103, 373] on div "Véyé" at bounding box center [147, 368] width 177 height 96
type input "****"
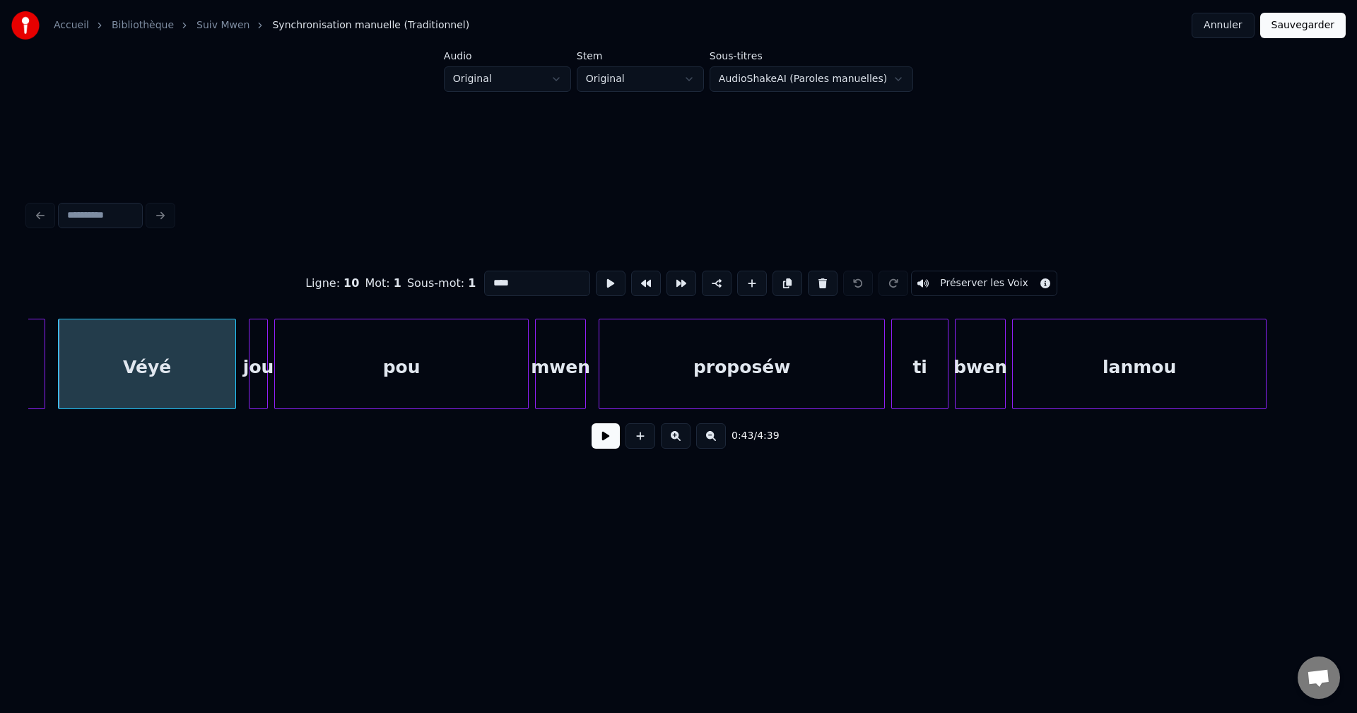
drag, startPoint x: 602, startPoint y: 440, endPoint x: 549, endPoint y: 429, distance: 53.4
click at [602, 440] on button at bounding box center [606, 435] width 28 height 25
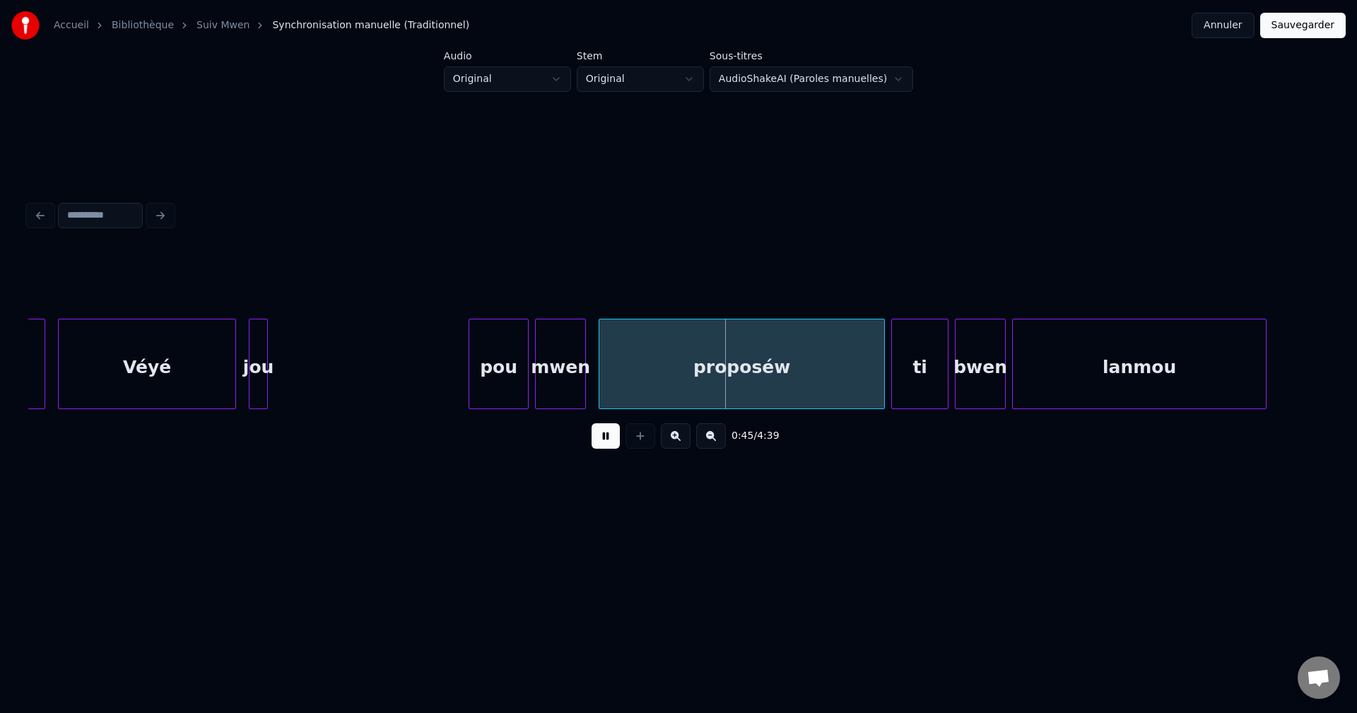
click at [473, 366] on div at bounding box center [471, 364] width 4 height 89
click at [444, 357] on div at bounding box center [442, 364] width 4 height 89
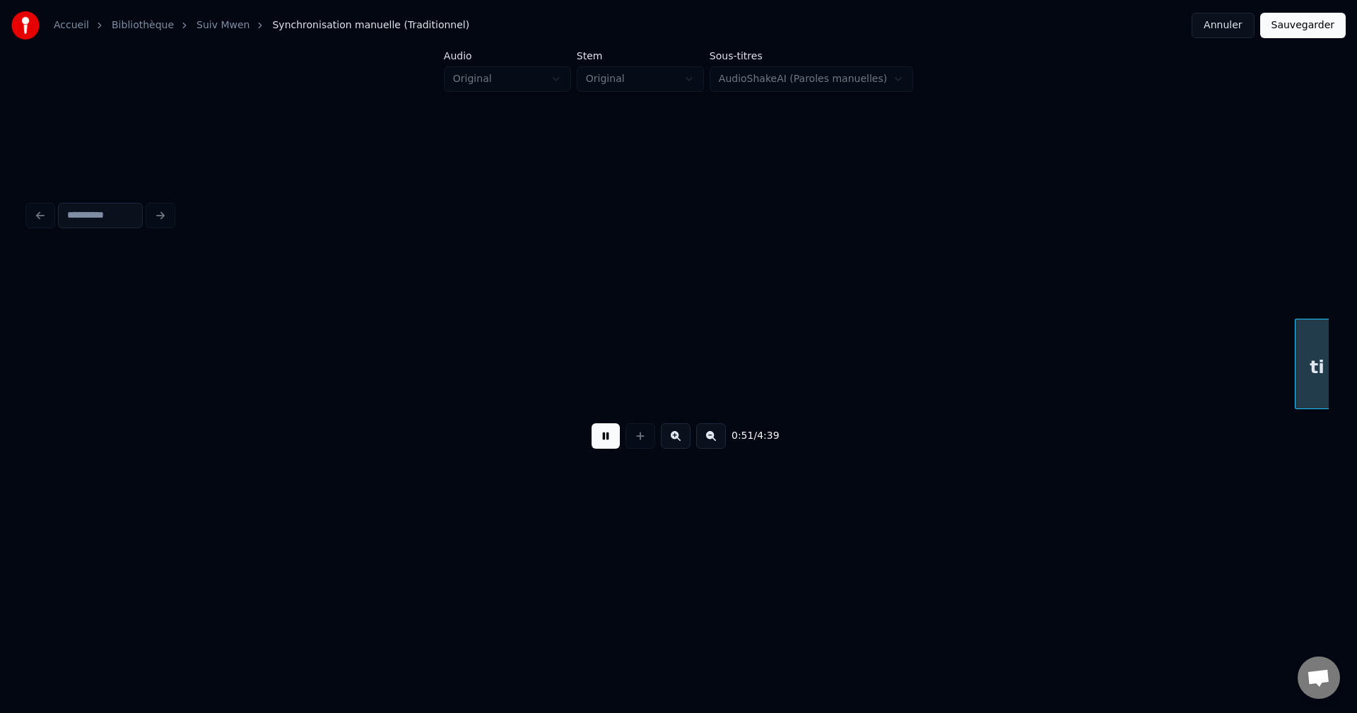
scroll to position [0, 16401]
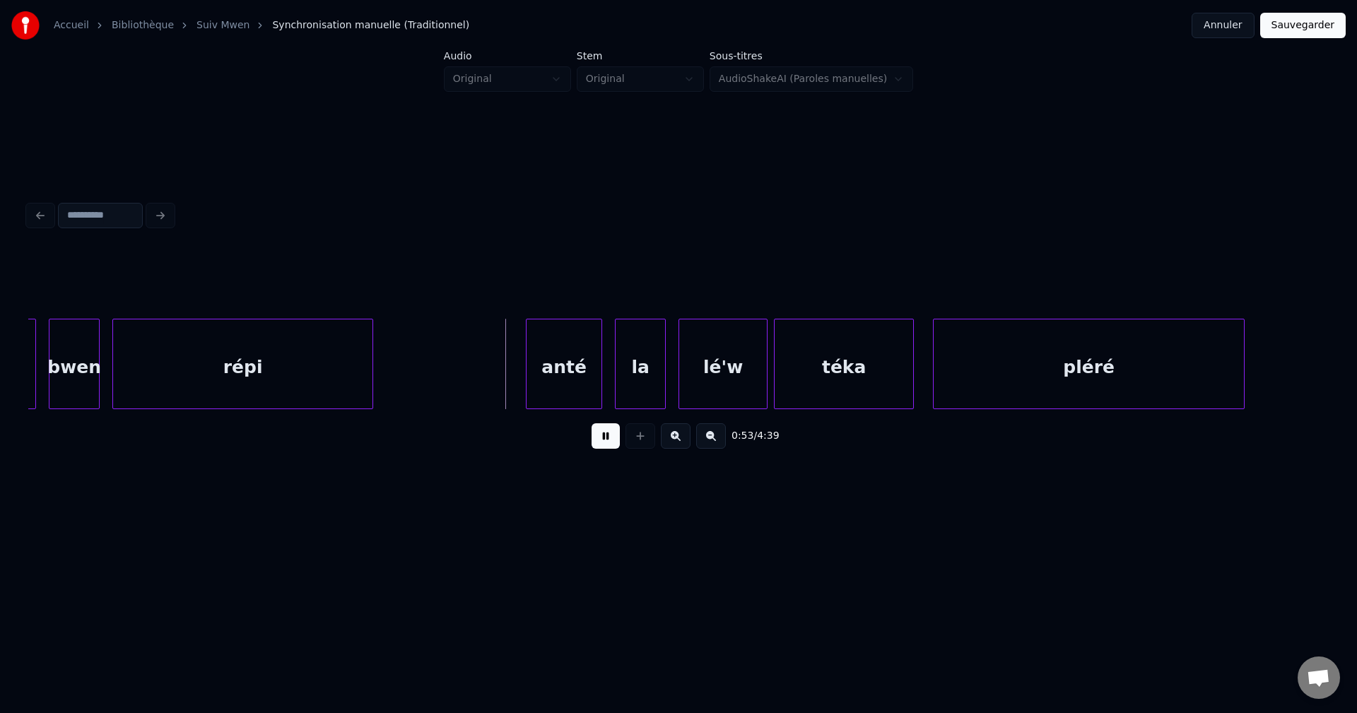
click at [35, 374] on div at bounding box center [33, 364] width 4 height 89
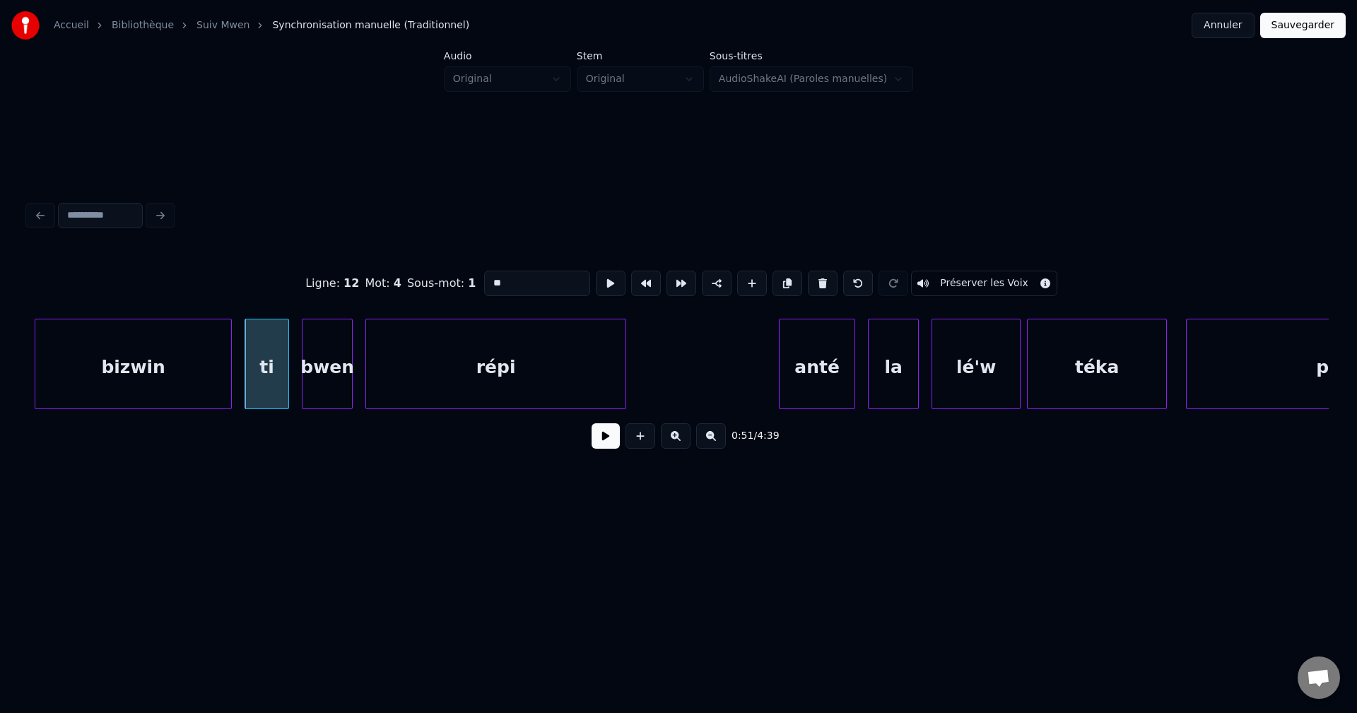
scroll to position [0, 16054]
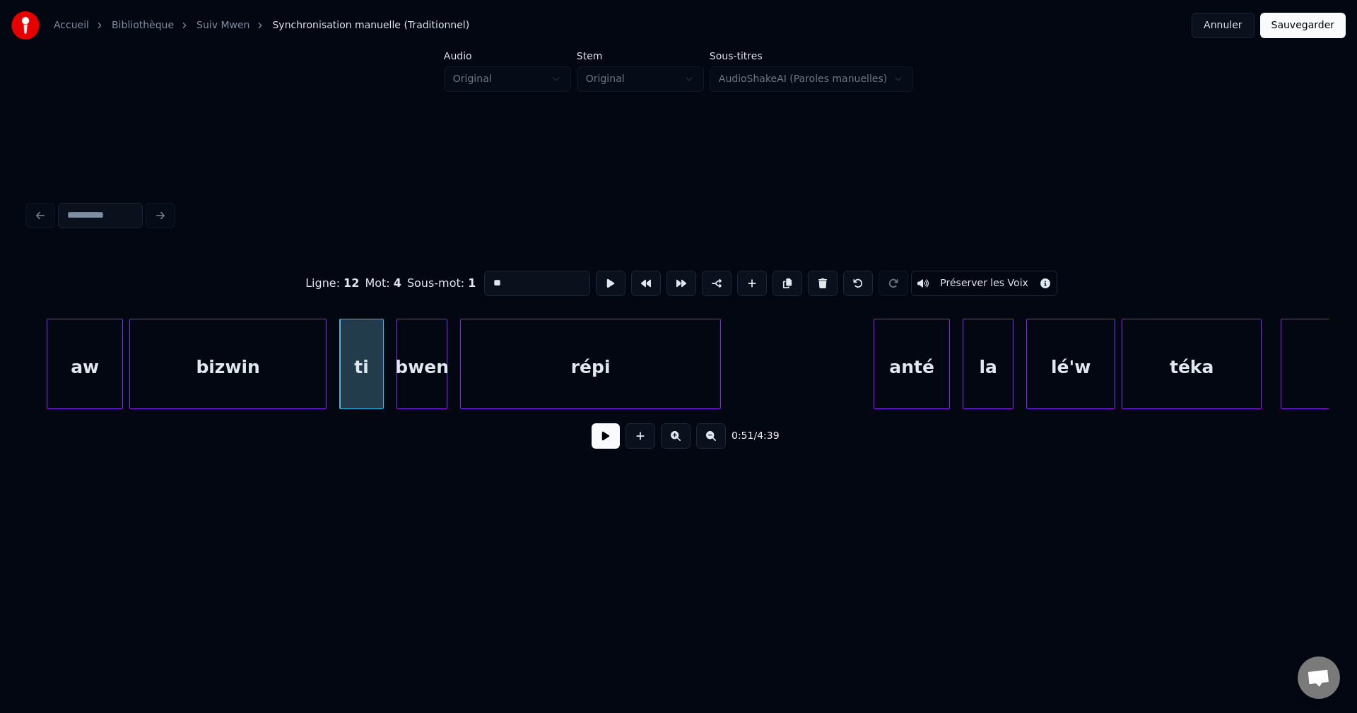
click at [604, 449] on button at bounding box center [606, 435] width 28 height 25
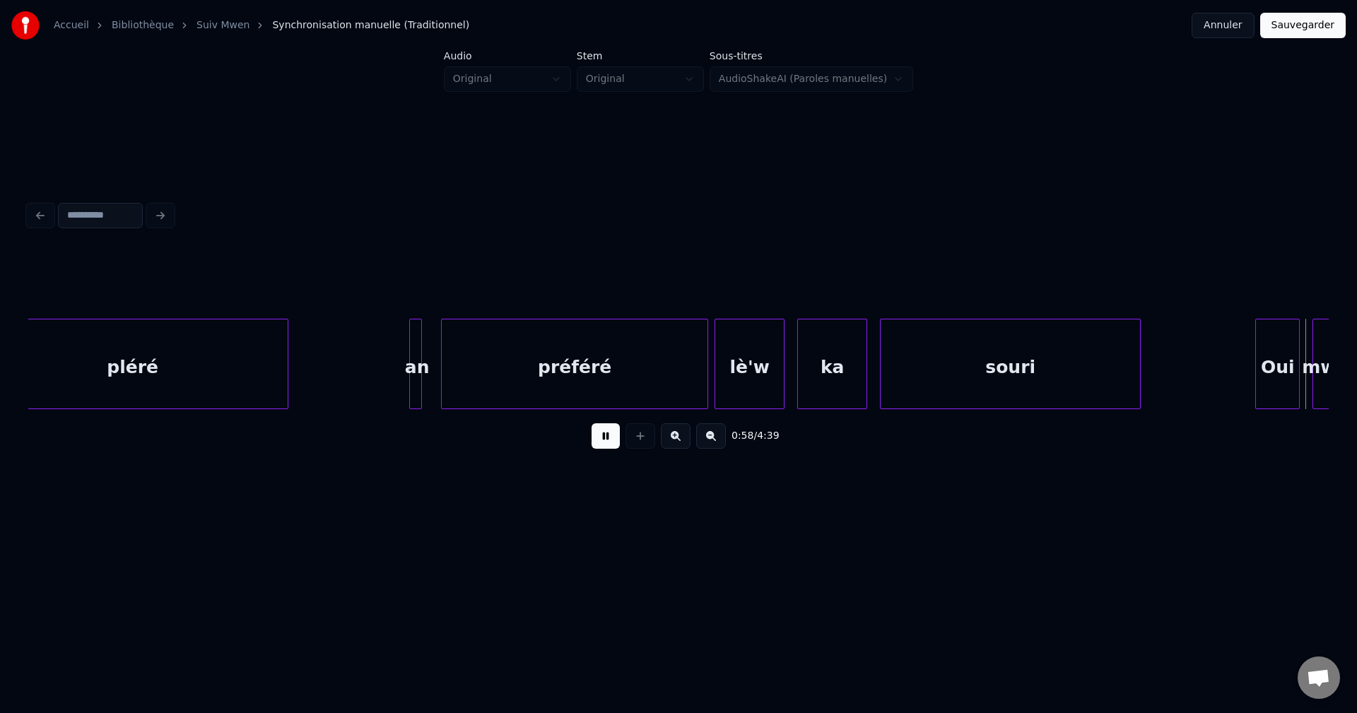
scroll to position [0, 18661]
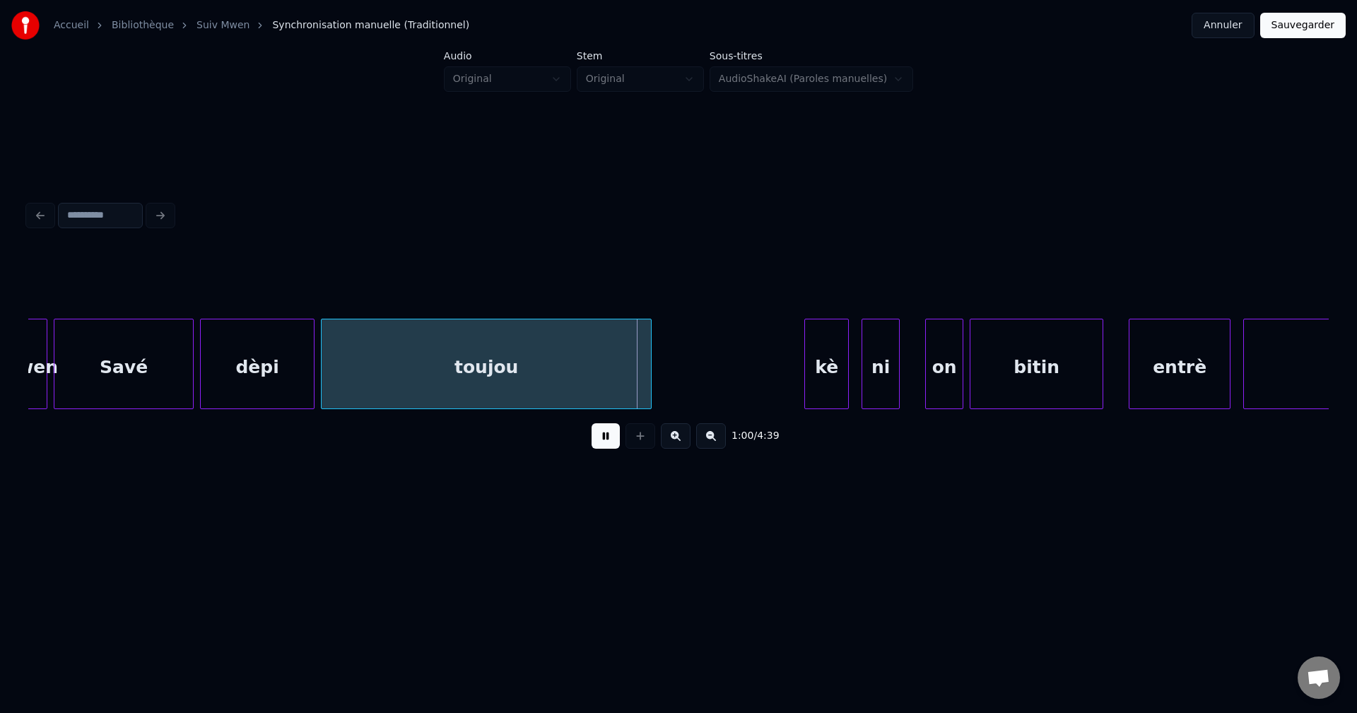
click at [33, 385] on div "mwen" at bounding box center [28, 368] width 37 height 96
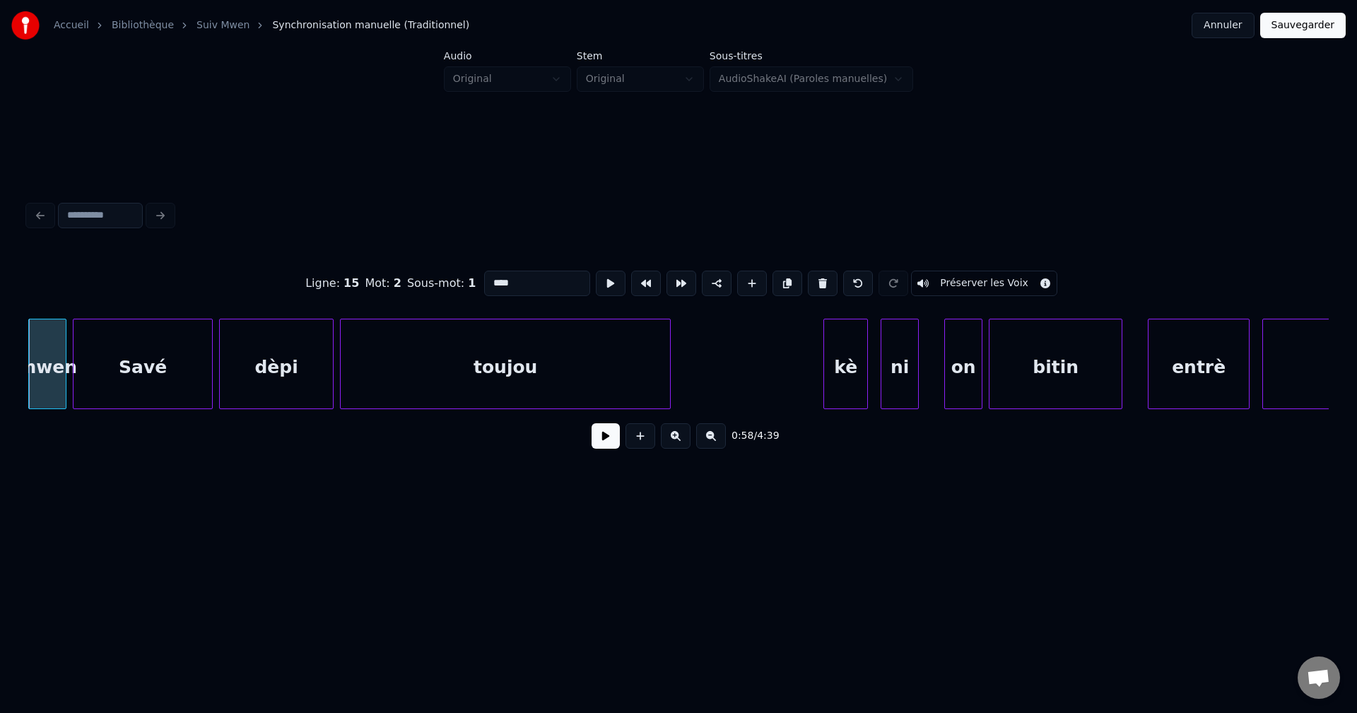
click at [605, 442] on button at bounding box center [606, 435] width 28 height 25
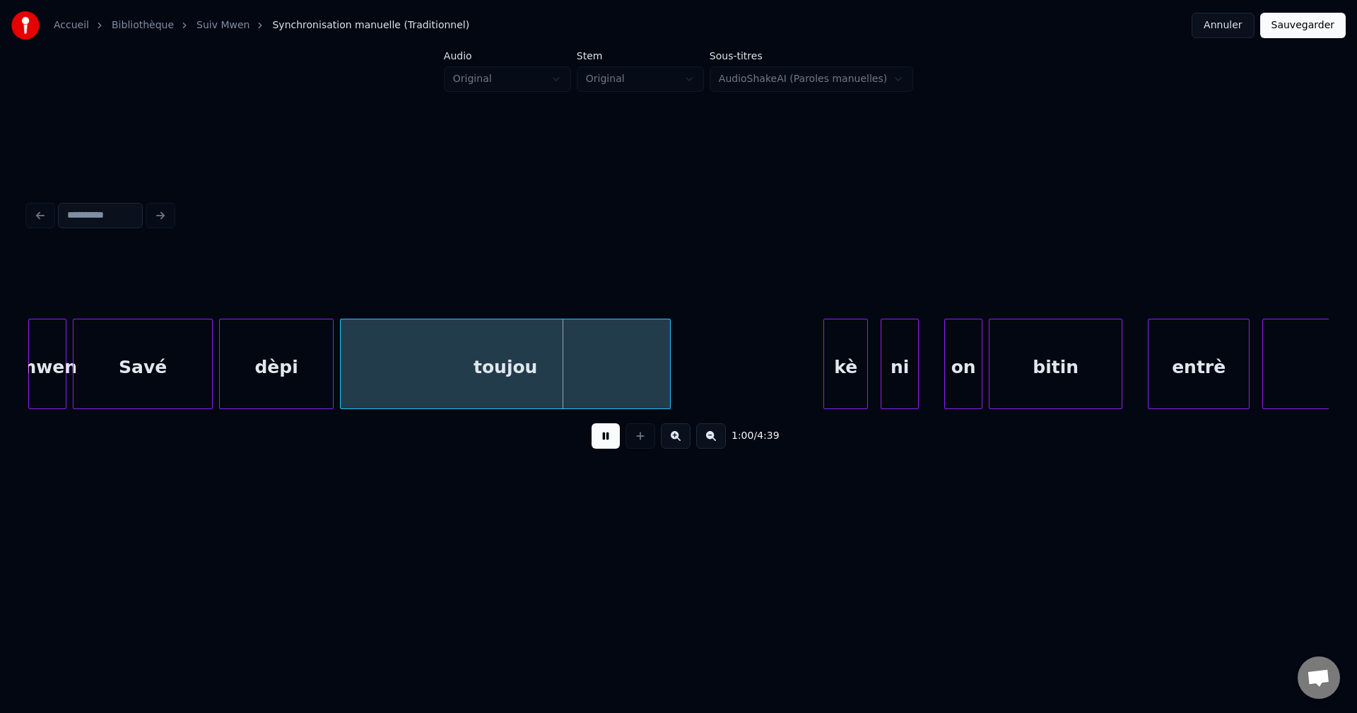
click at [136, 395] on div "Savé" at bounding box center [143, 368] width 139 height 96
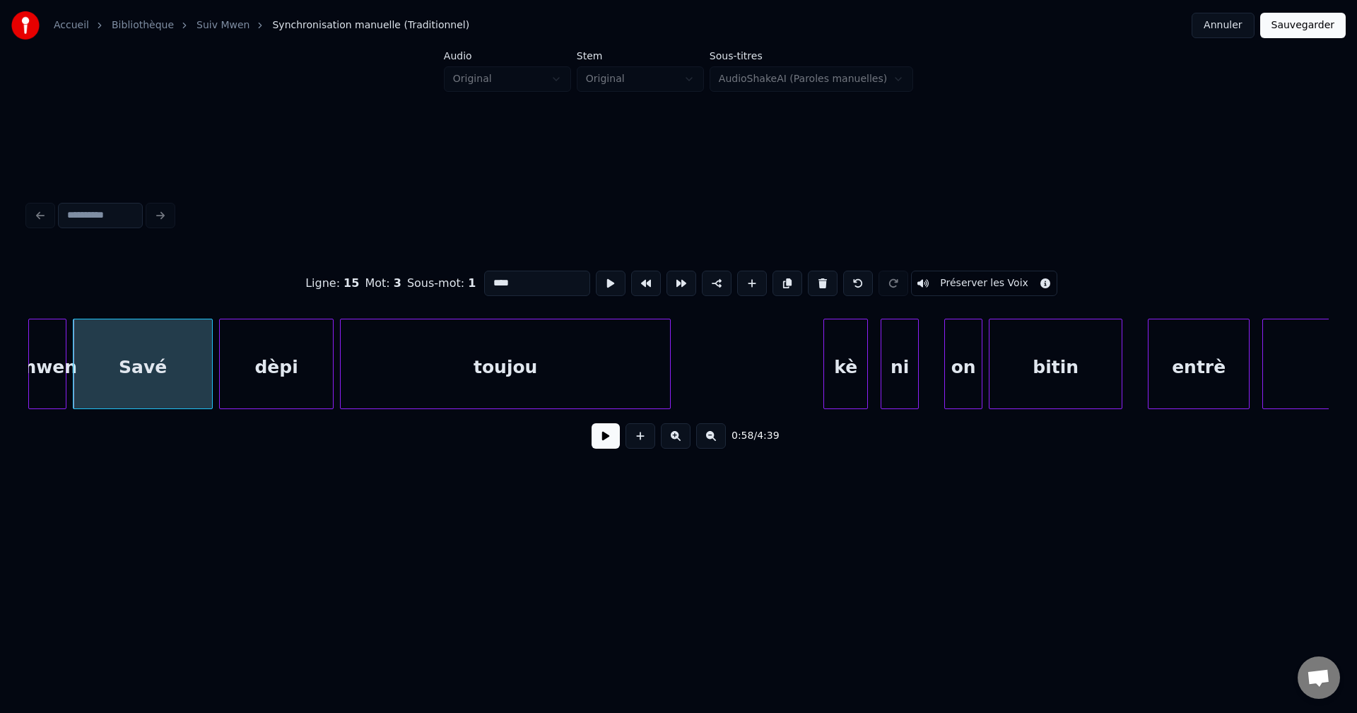
click at [602, 445] on button at bounding box center [606, 435] width 28 height 25
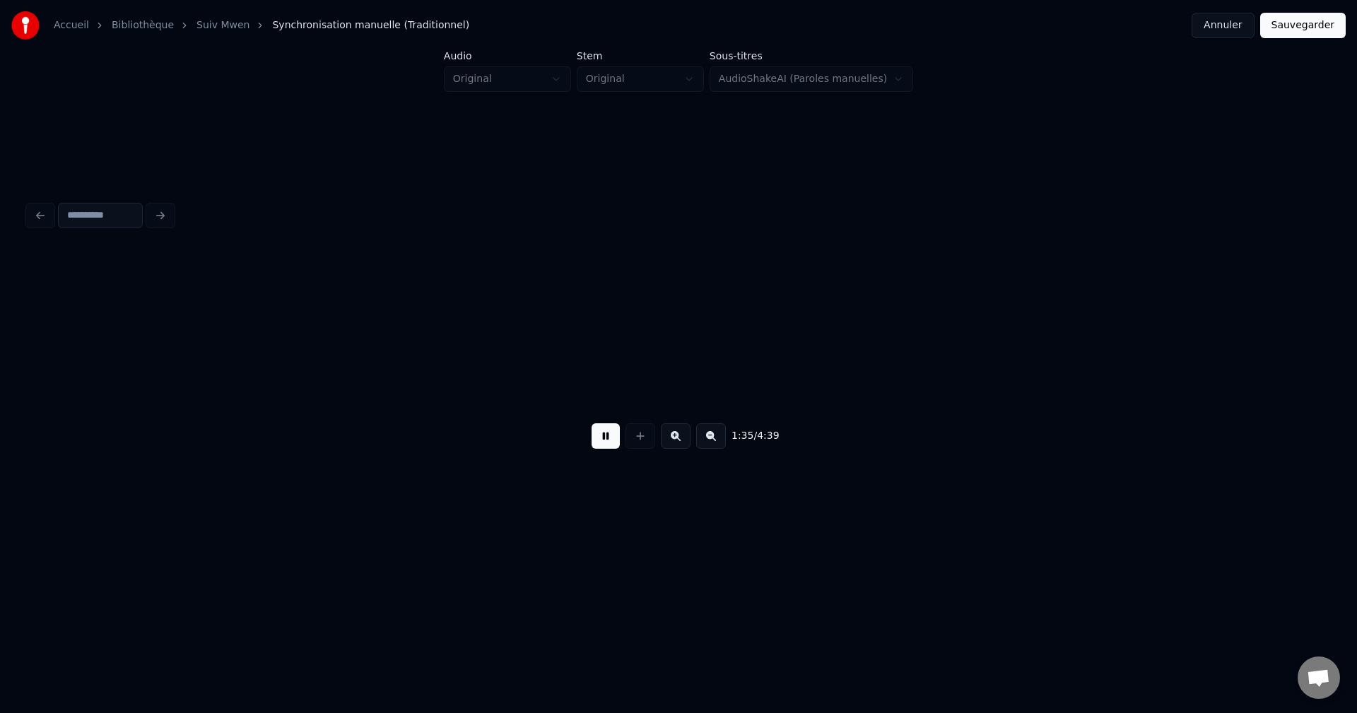
scroll to position [0, 30373]
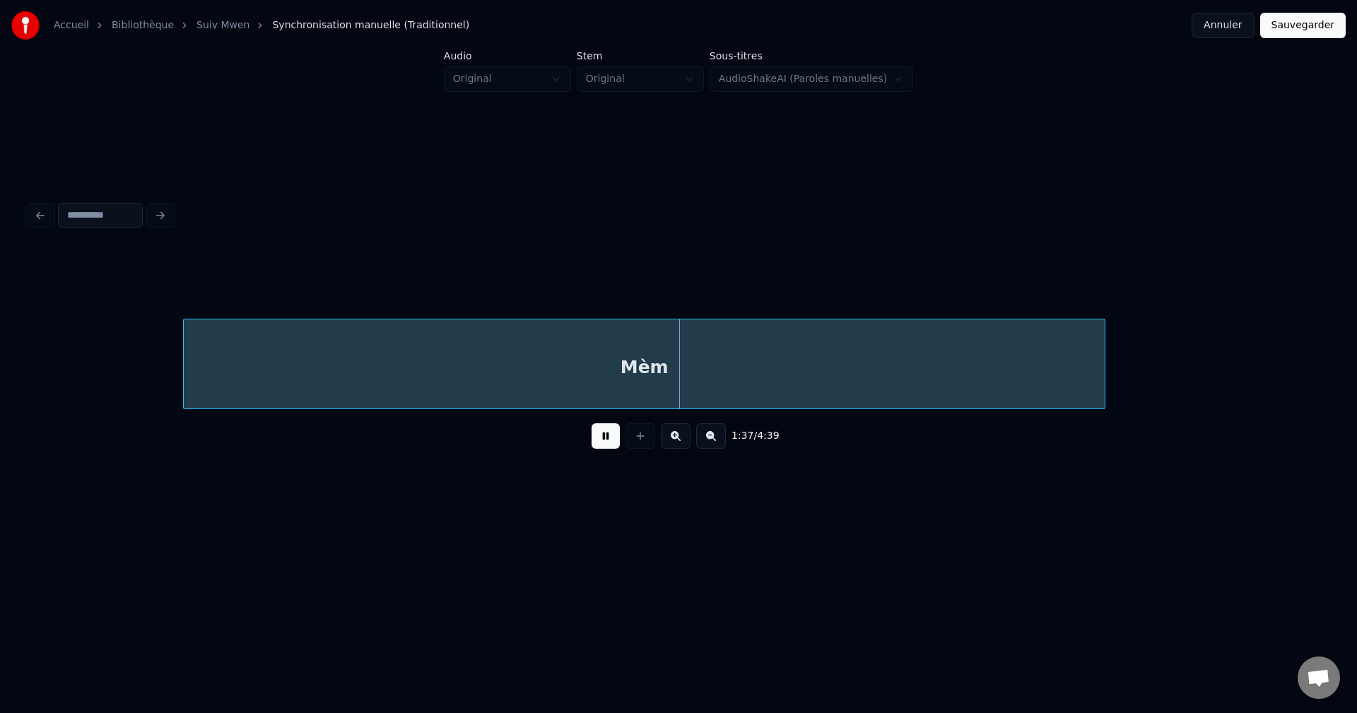
click at [604, 371] on div "Mèm" at bounding box center [644, 368] width 921 height 96
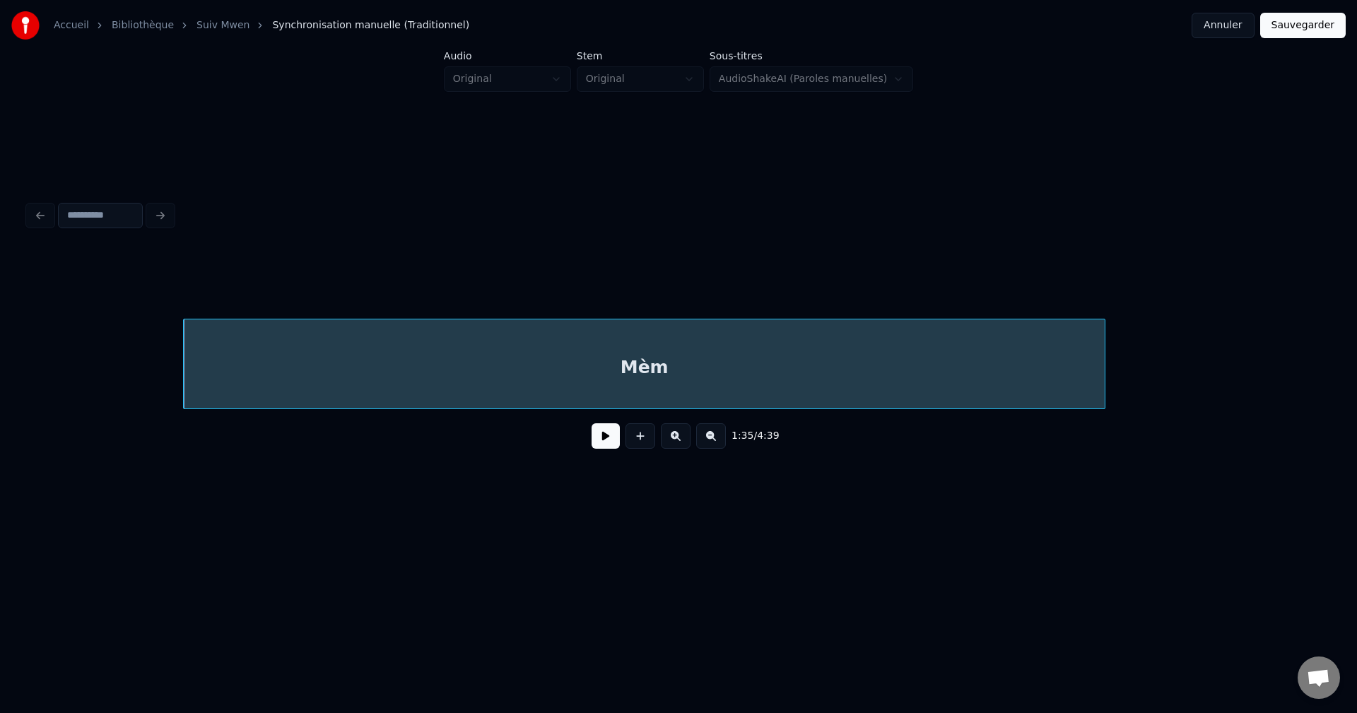
click at [345, 368] on div "Mèm" at bounding box center [644, 368] width 921 height 96
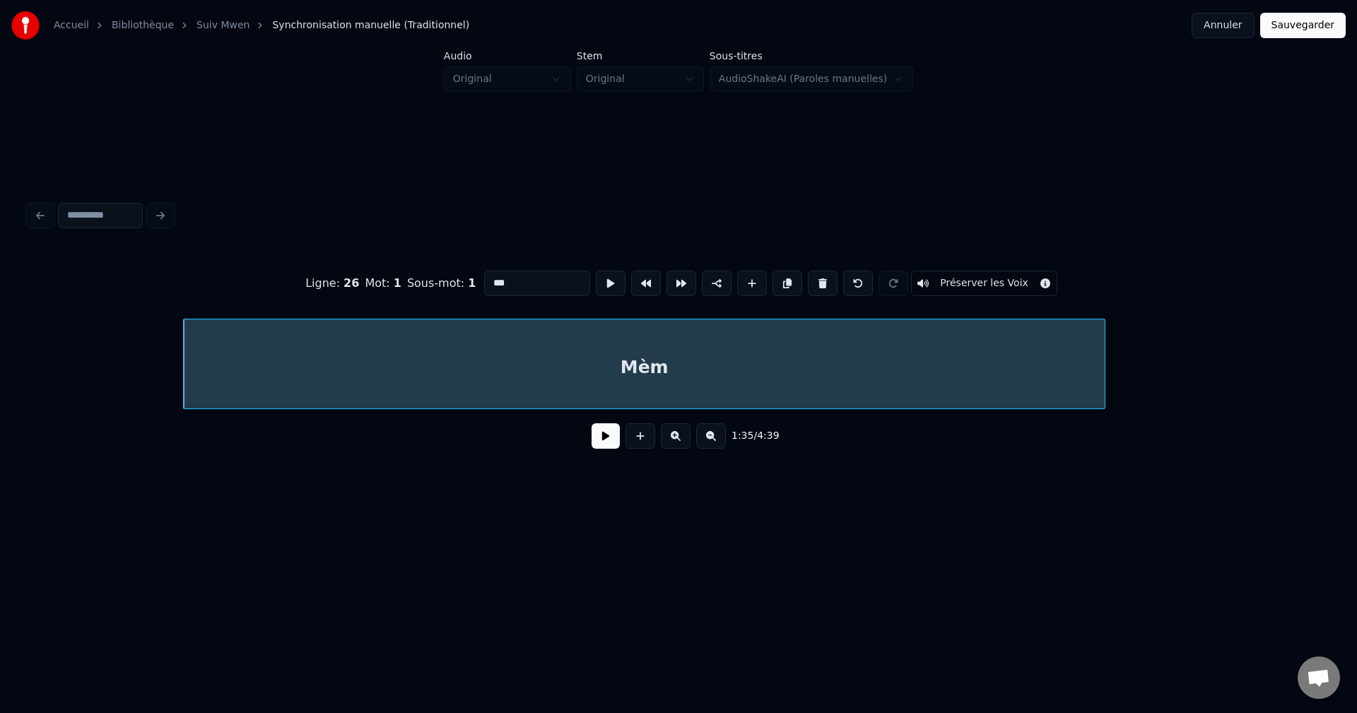
drag, startPoint x: 524, startPoint y: 285, endPoint x: 416, endPoint y: 282, distance: 108.2
click at [416, 282] on div "Ligne : 26 Mot : 1 Sous-mot : 1 *** Préserver les Voix" at bounding box center [678, 283] width 1301 height 71
type input "**********"
click at [594, 445] on button at bounding box center [606, 435] width 28 height 25
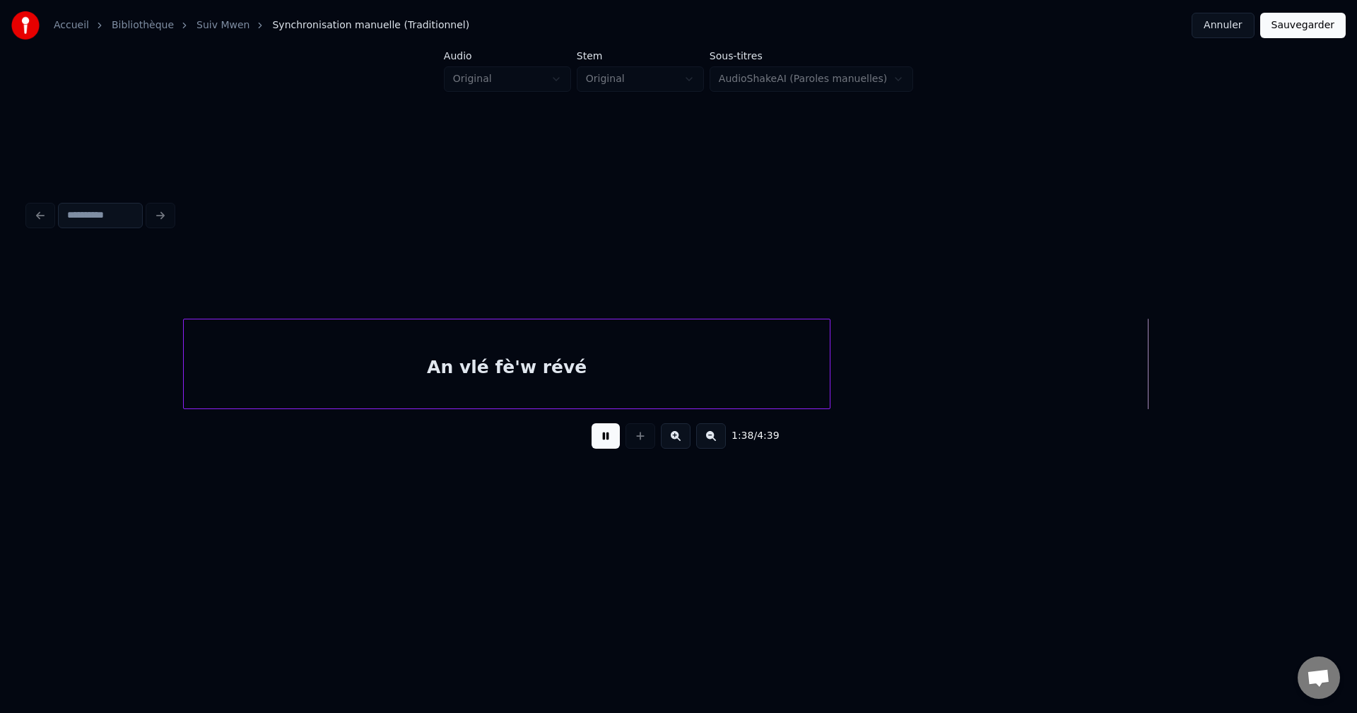
click at [830, 369] on div at bounding box center [828, 364] width 4 height 89
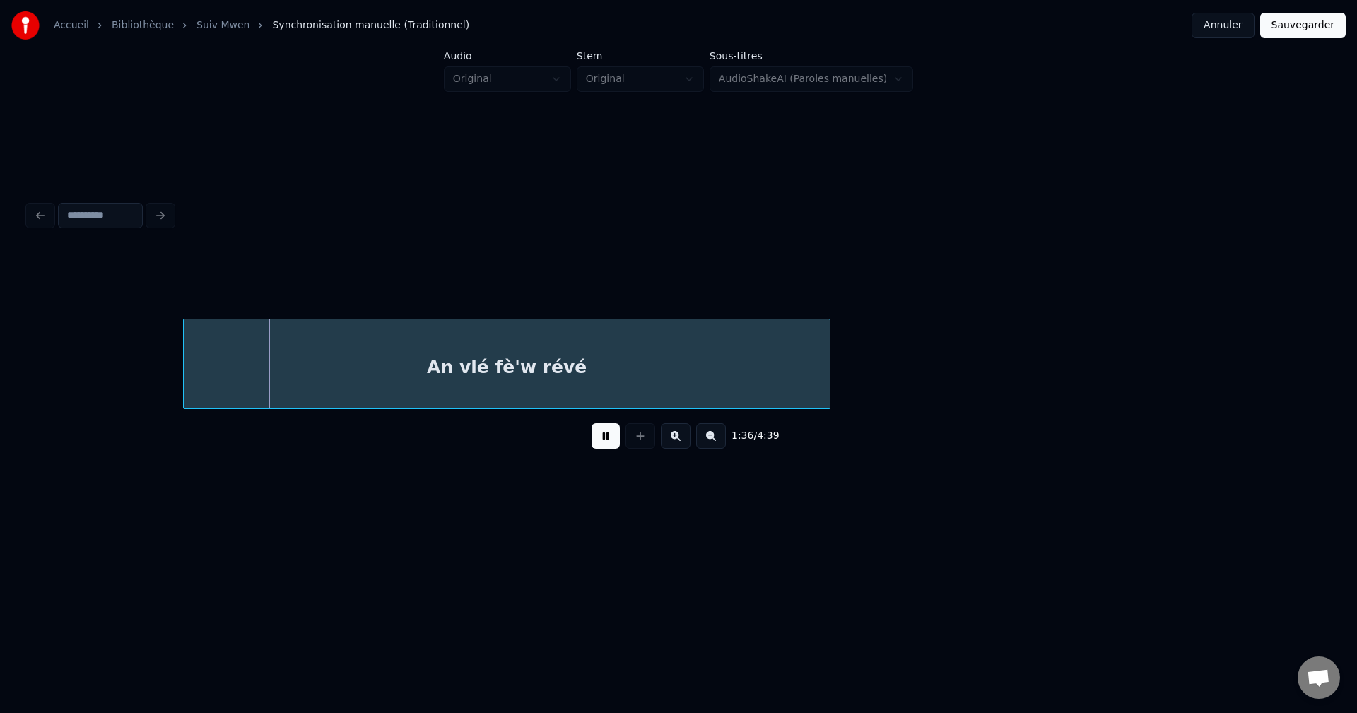
click at [696, 381] on div "An vlé fè'w révé" at bounding box center [507, 368] width 646 height 96
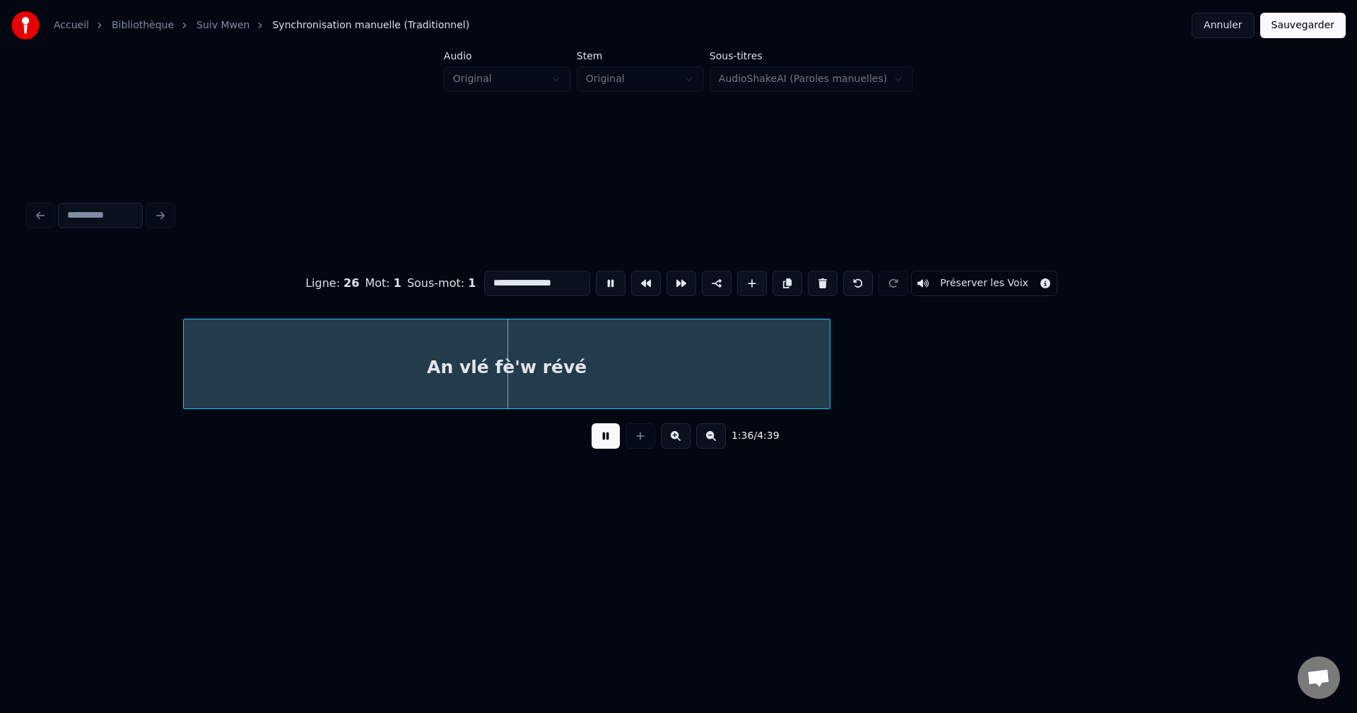
click at [614, 363] on div "An vlé fè'w révé" at bounding box center [507, 368] width 646 height 96
click at [502, 373] on div "An vlé fè'w révé" at bounding box center [474, 368] width 646 height 96
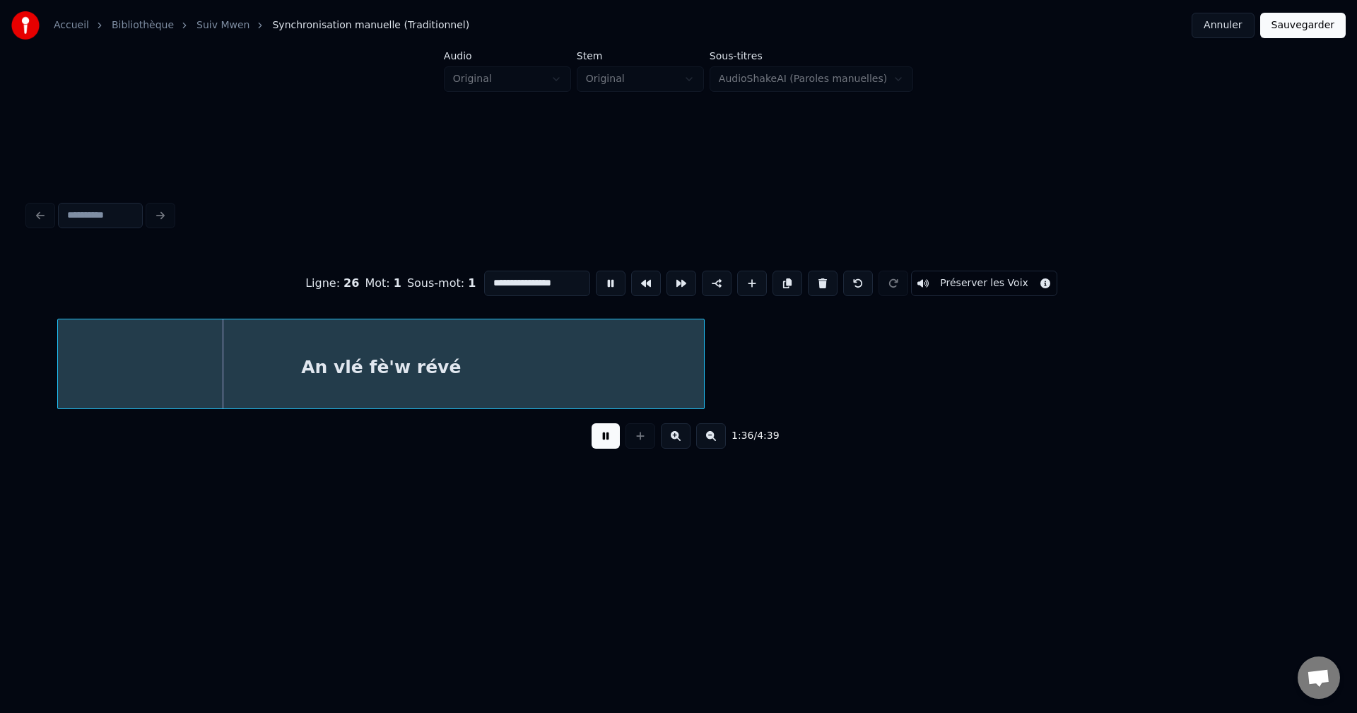
click at [551, 370] on div "An vlé fè'w révé" at bounding box center [381, 368] width 646 height 96
click at [518, 365] on div "An vlé fè'w révé" at bounding box center [401, 368] width 646 height 96
click at [507, 365] on div "An vlé fè'w révé" at bounding box center [401, 368] width 646 height 96
click at [516, 365] on div "An vlé fè'w révé" at bounding box center [394, 368] width 646 height 96
click at [551, 368] on div "An vlé fè'w révé" at bounding box center [399, 368] width 646 height 96
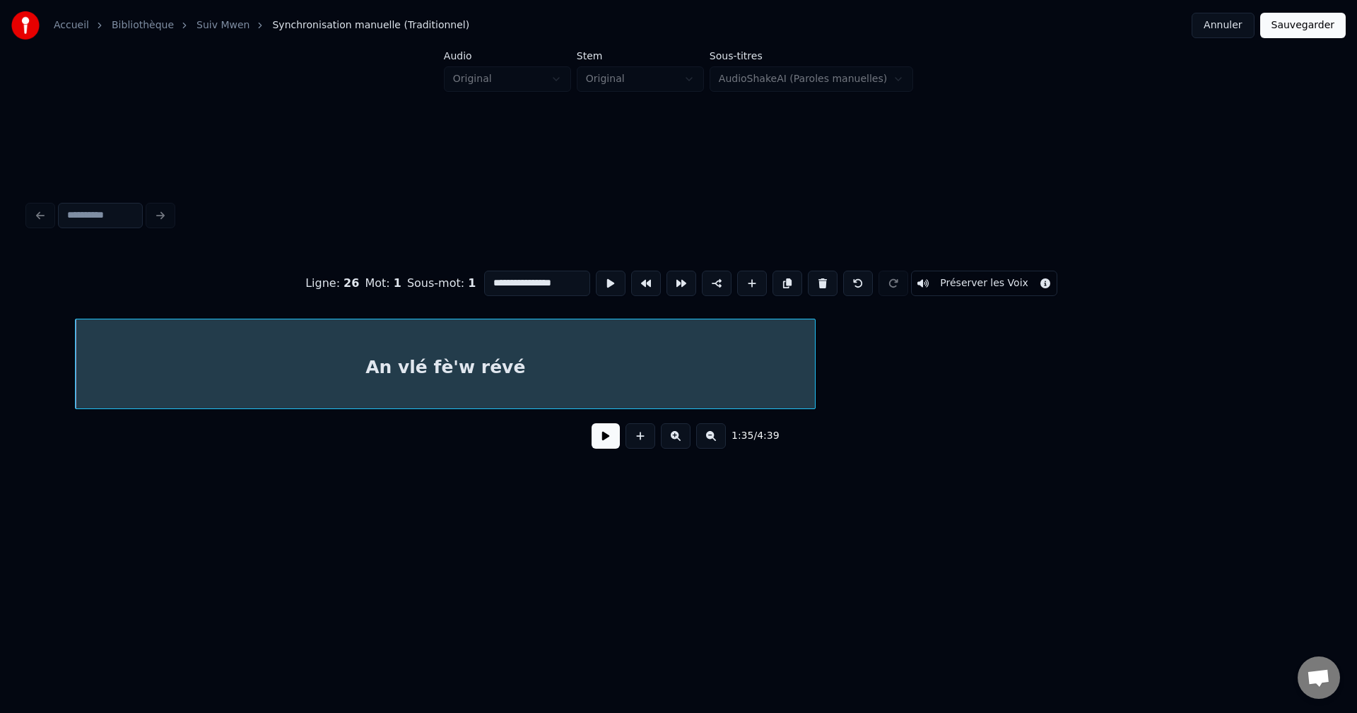
click at [813, 367] on div at bounding box center [813, 364] width 4 height 89
click at [690, 373] on div "An vlé fè'w révé" at bounding box center [445, 368] width 739 height 96
click at [787, 283] on button at bounding box center [788, 283] width 30 height 25
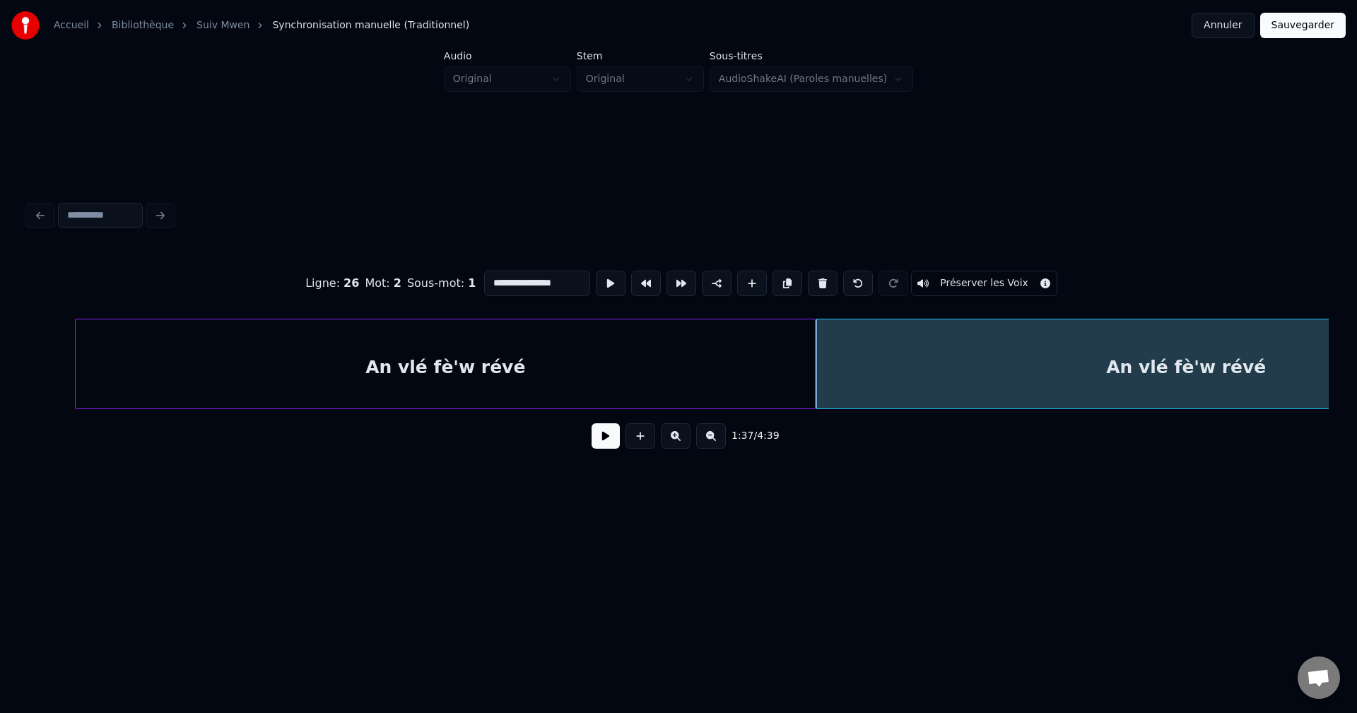
click at [605, 446] on button at bounding box center [606, 435] width 28 height 25
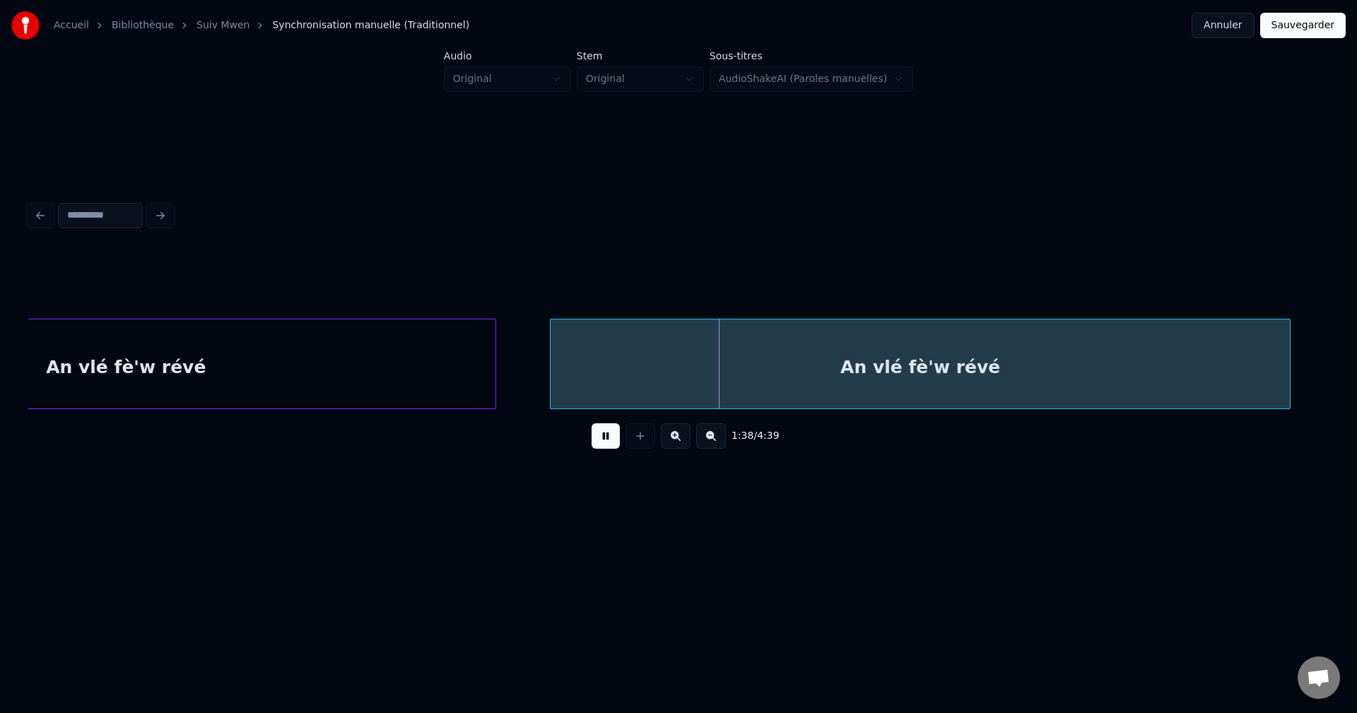
click at [1066, 350] on div "An vlé fè'w révé" at bounding box center [920, 368] width 739 height 96
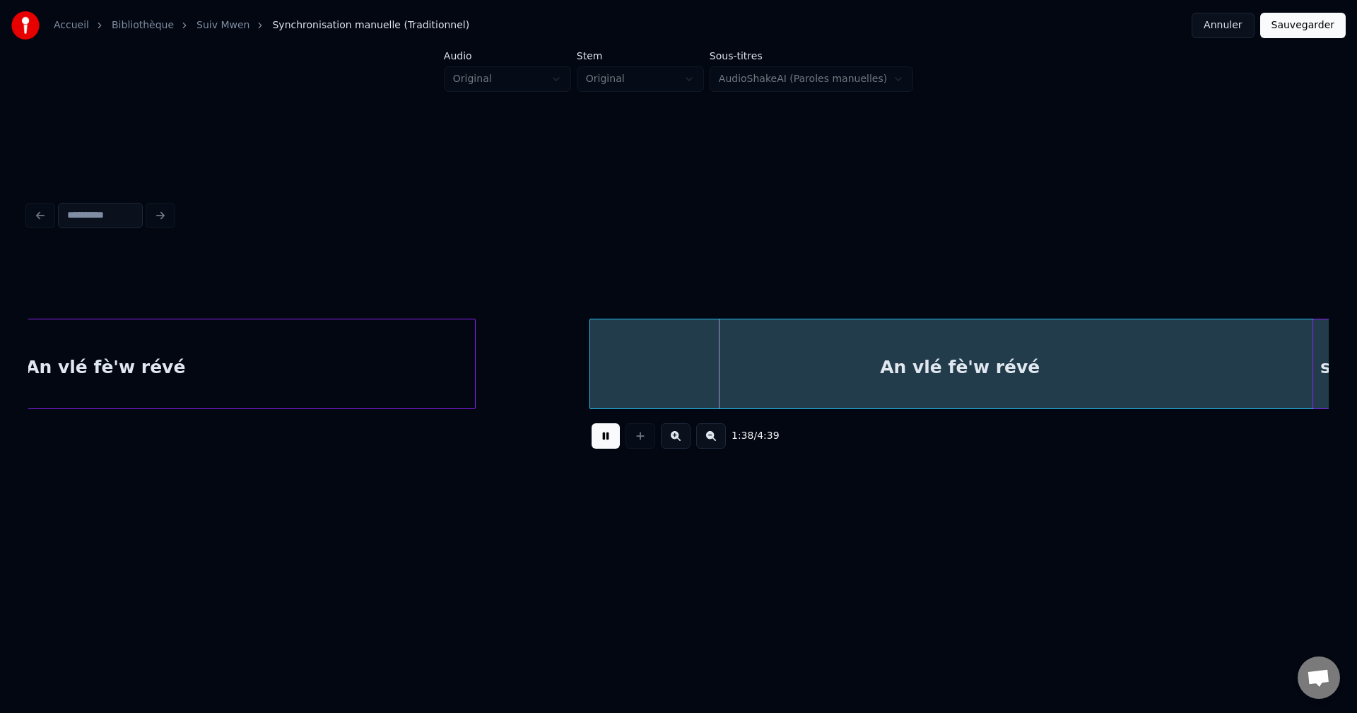
click at [1039, 361] on div "An vlé fè'w révé" at bounding box center [959, 368] width 739 height 96
click at [1020, 356] on div "An vlé fè'w révé" at bounding box center [958, 368] width 739 height 96
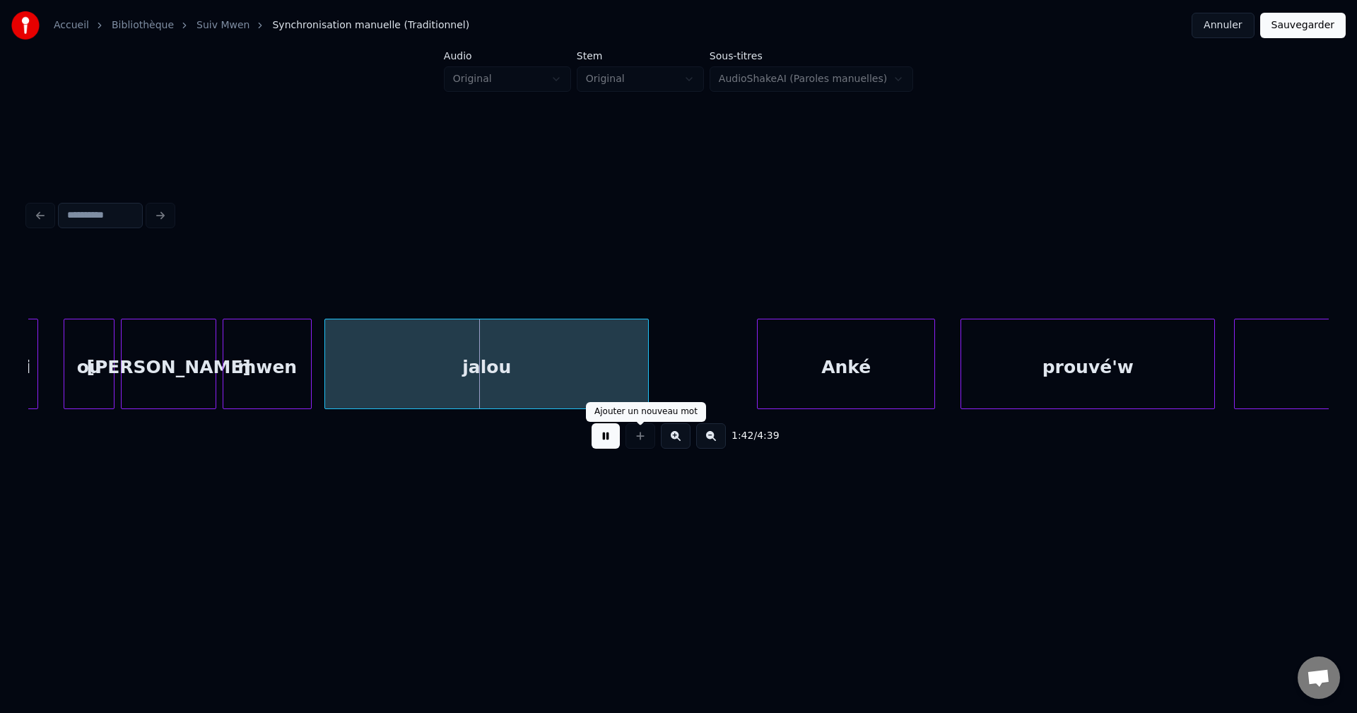
click at [607, 448] on button at bounding box center [606, 435] width 28 height 25
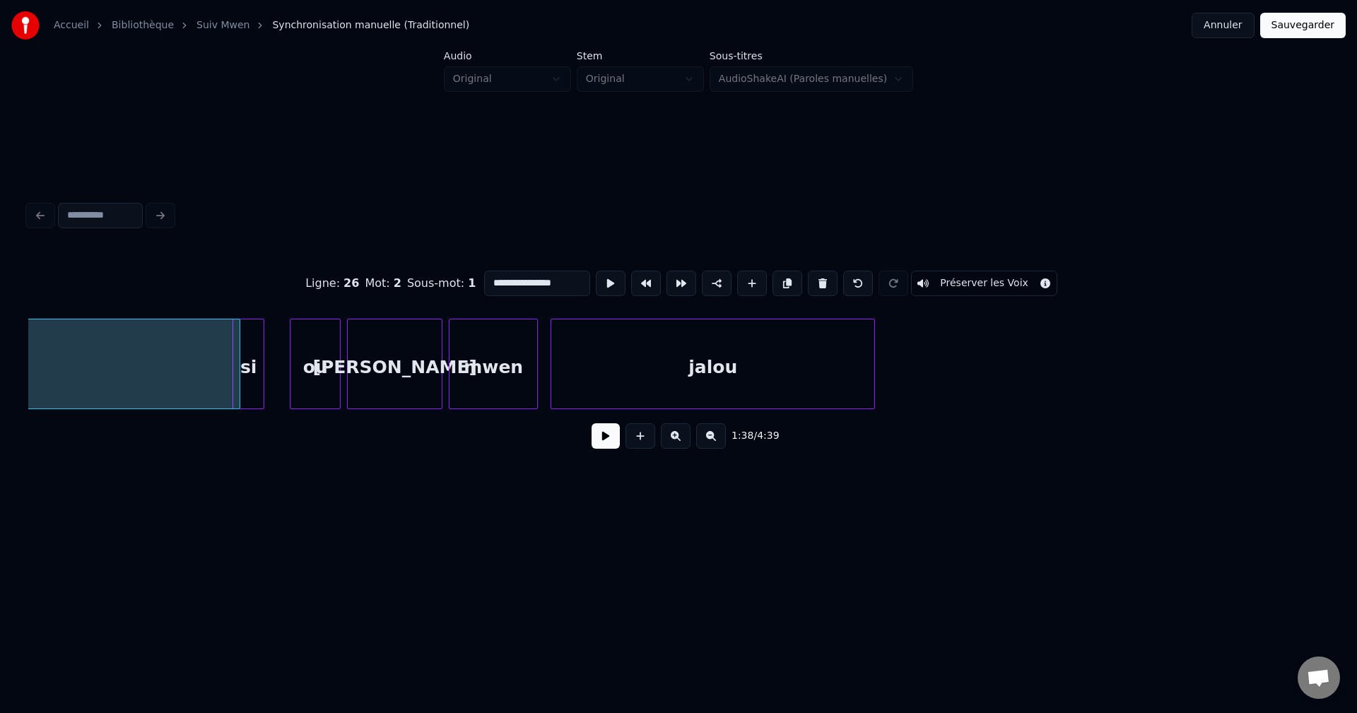
scroll to position [0, 31264]
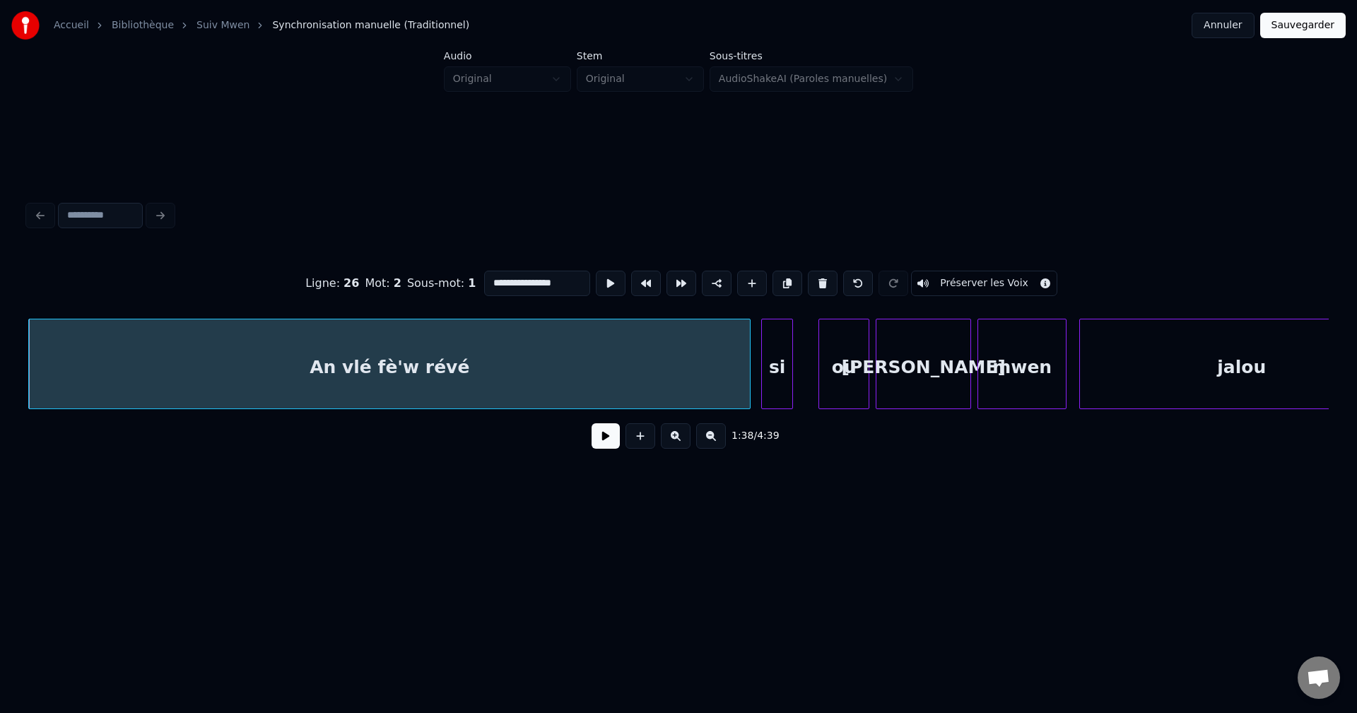
click at [749, 376] on div at bounding box center [748, 364] width 4 height 89
click at [593, 444] on button at bounding box center [606, 435] width 28 height 25
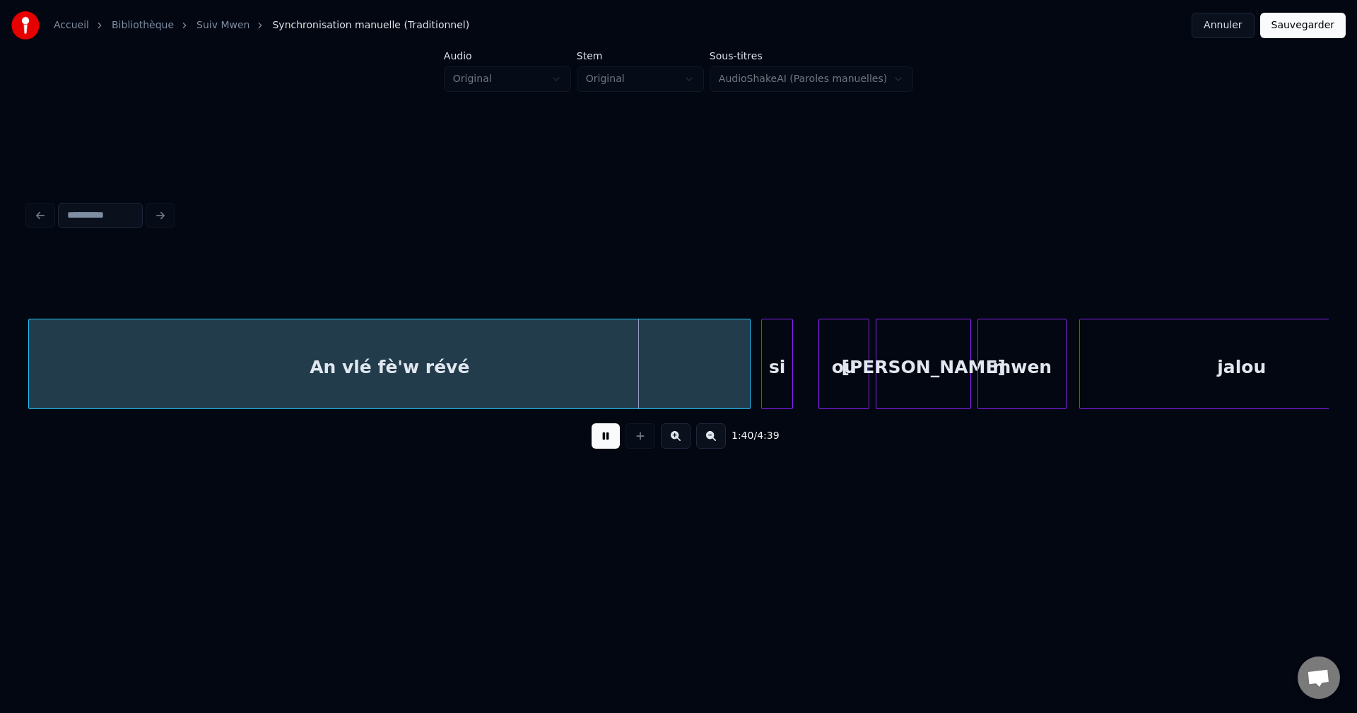
click at [597, 441] on button at bounding box center [606, 435] width 28 height 25
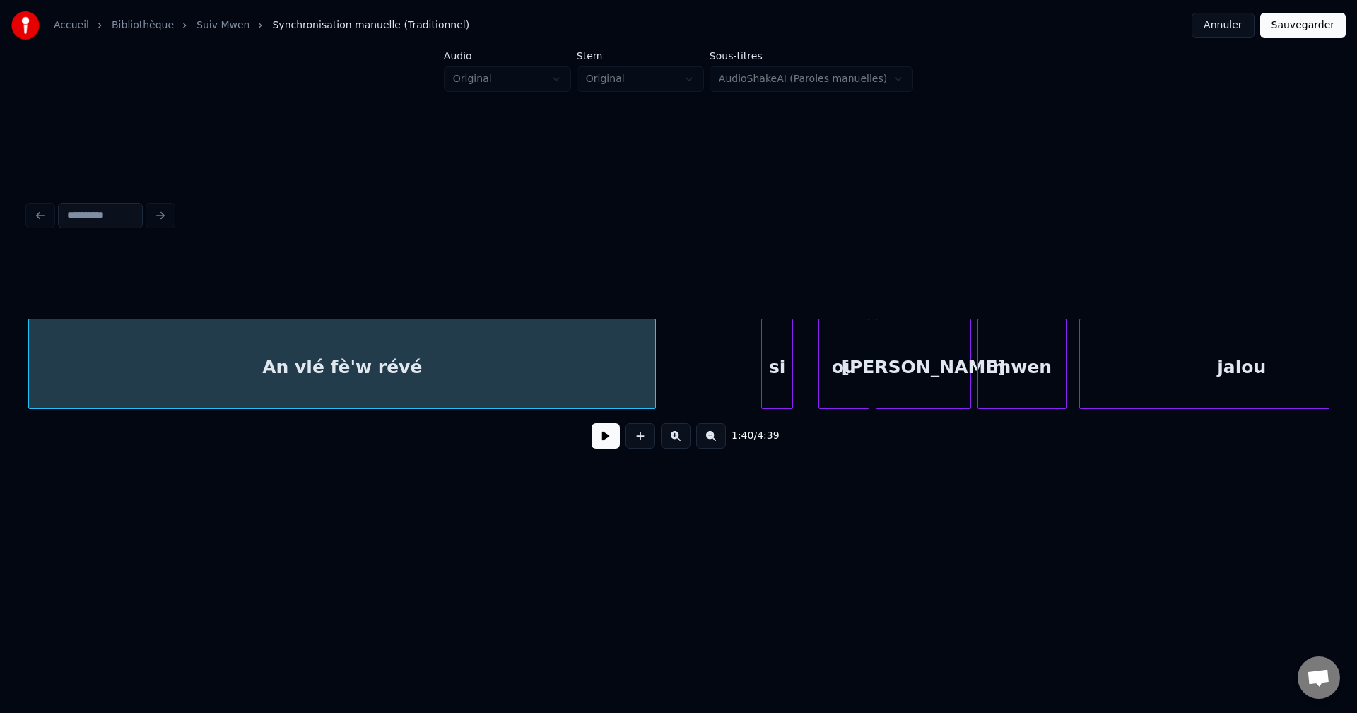
click at [652, 380] on div at bounding box center [653, 364] width 4 height 89
click at [669, 370] on div at bounding box center [669, 364] width 4 height 89
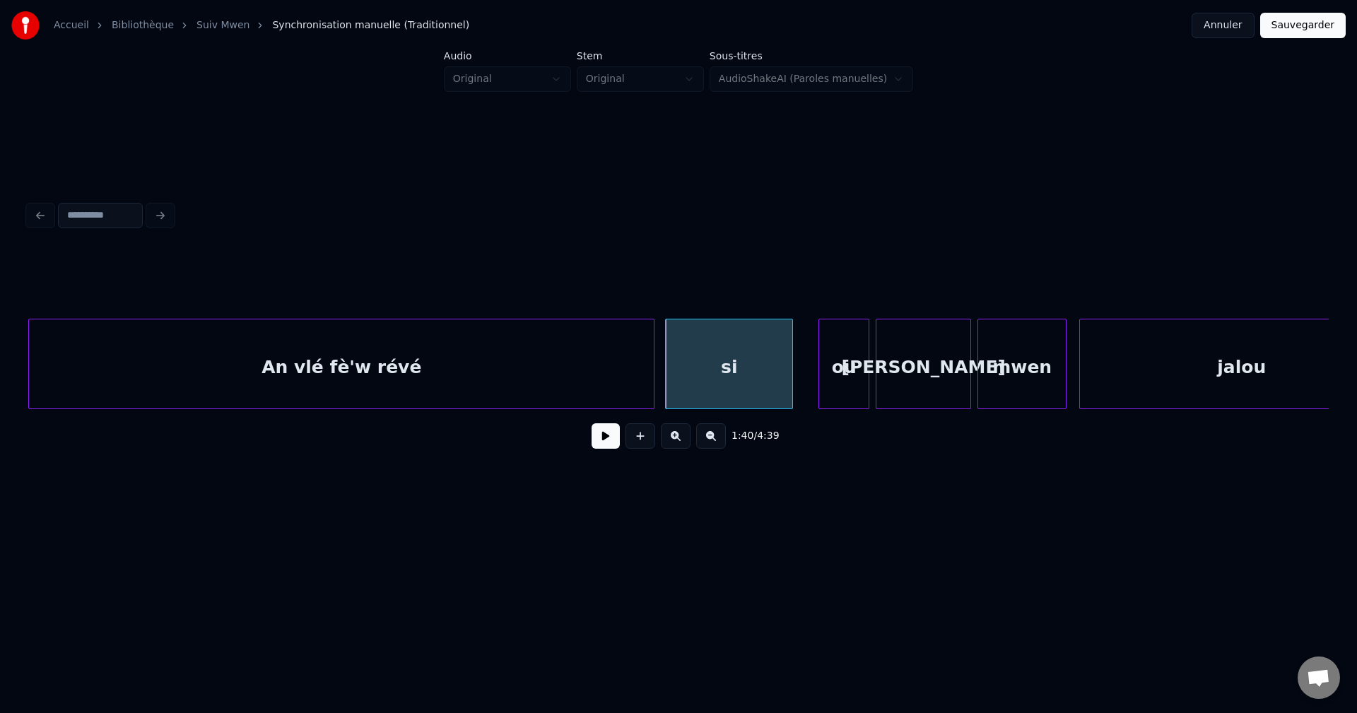
click at [674, 370] on div "si" at bounding box center [729, 368] width 127 height 96
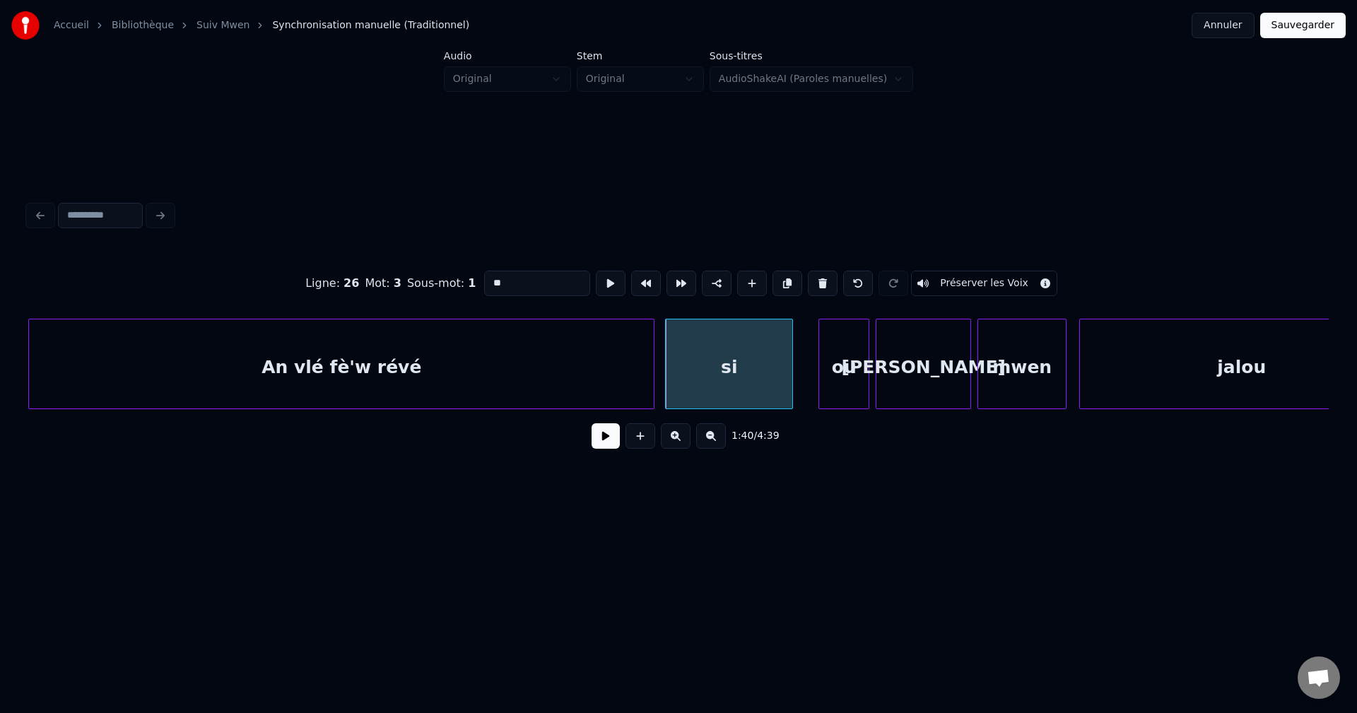
drag, startPoint x: 481, startPoint y: 274, endPoint x: 498, endPoint y: 267, distance: 17.7
click at [484, 272] on input "**" at bounding box center [537, 283] width 106 height 25
type input "******"
click at [604, 437] on button at bounding box center [606, 435] width 28 height 25
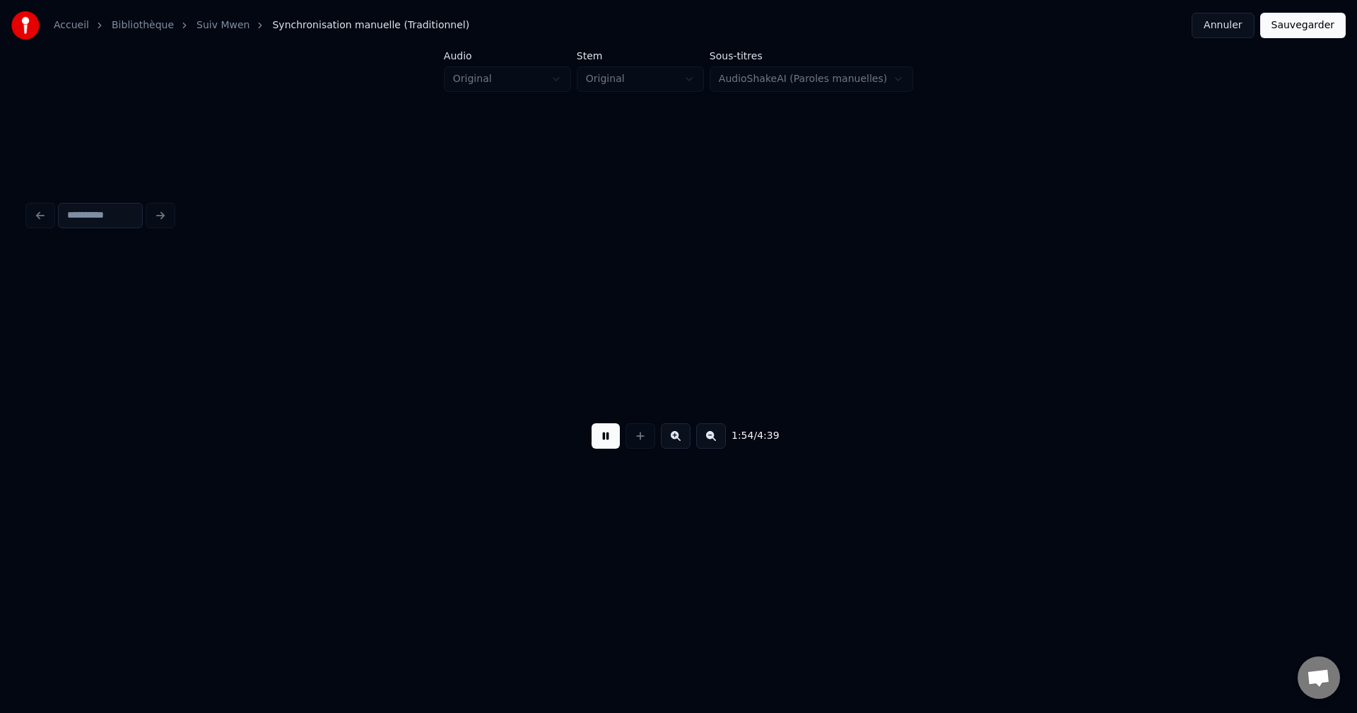
scroll to position [0, 36477]
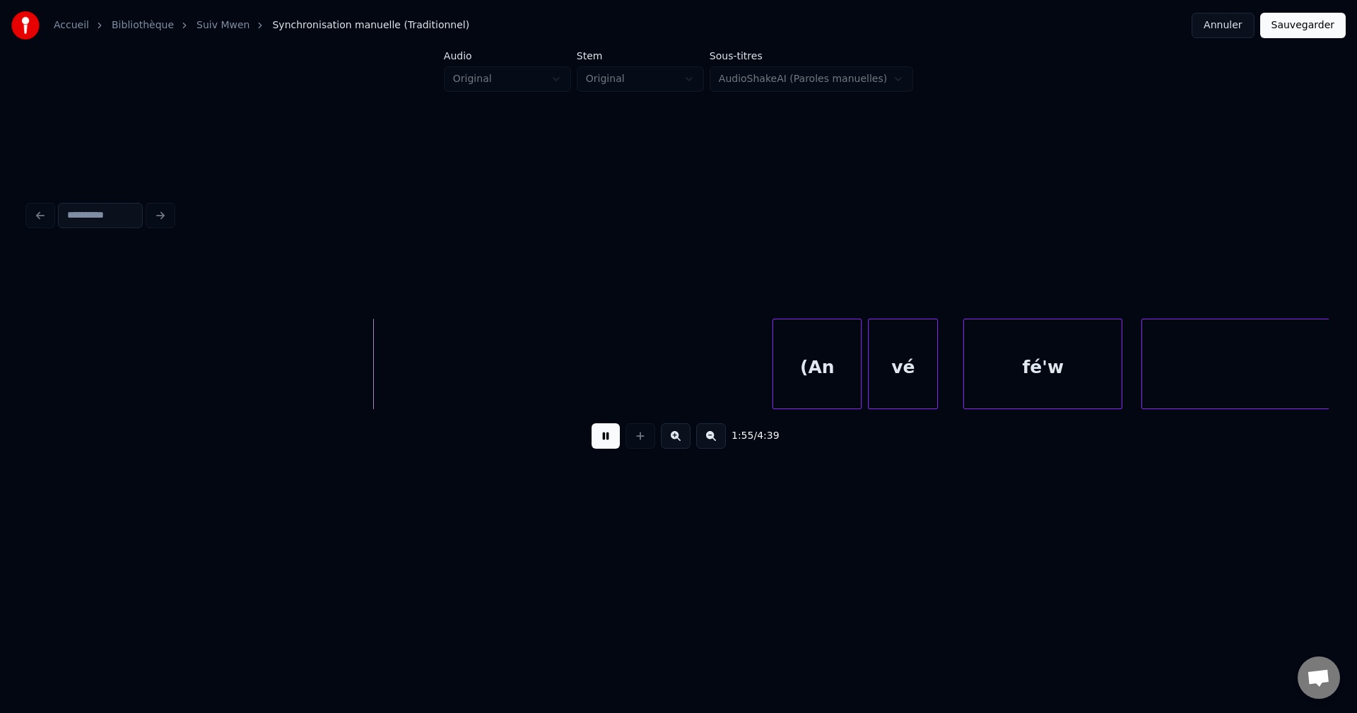
click at [601, 440] on button at bounding box center [606, 435] width 28 height 25
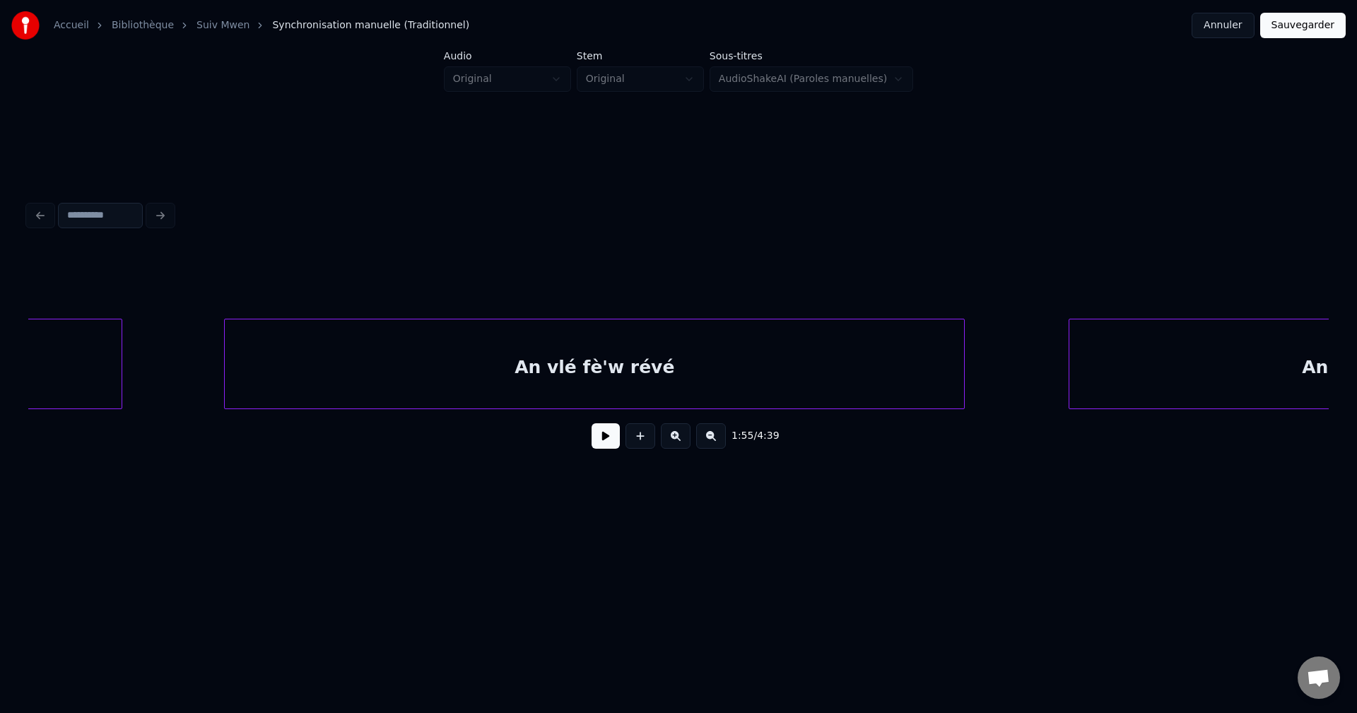
scroll to position [0, 30272]
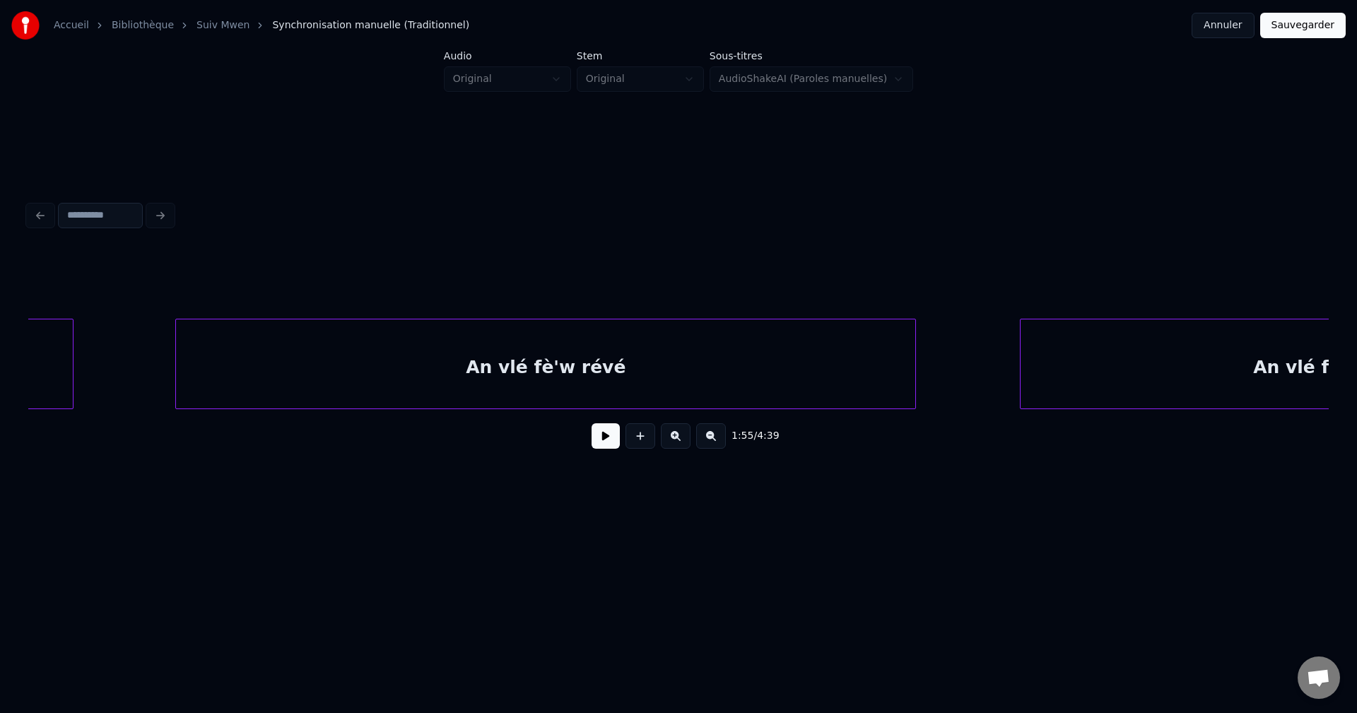
click at [489, 370] on div "An vlé fè'w révé" at bounding box center [545, 368] width 739 height 96
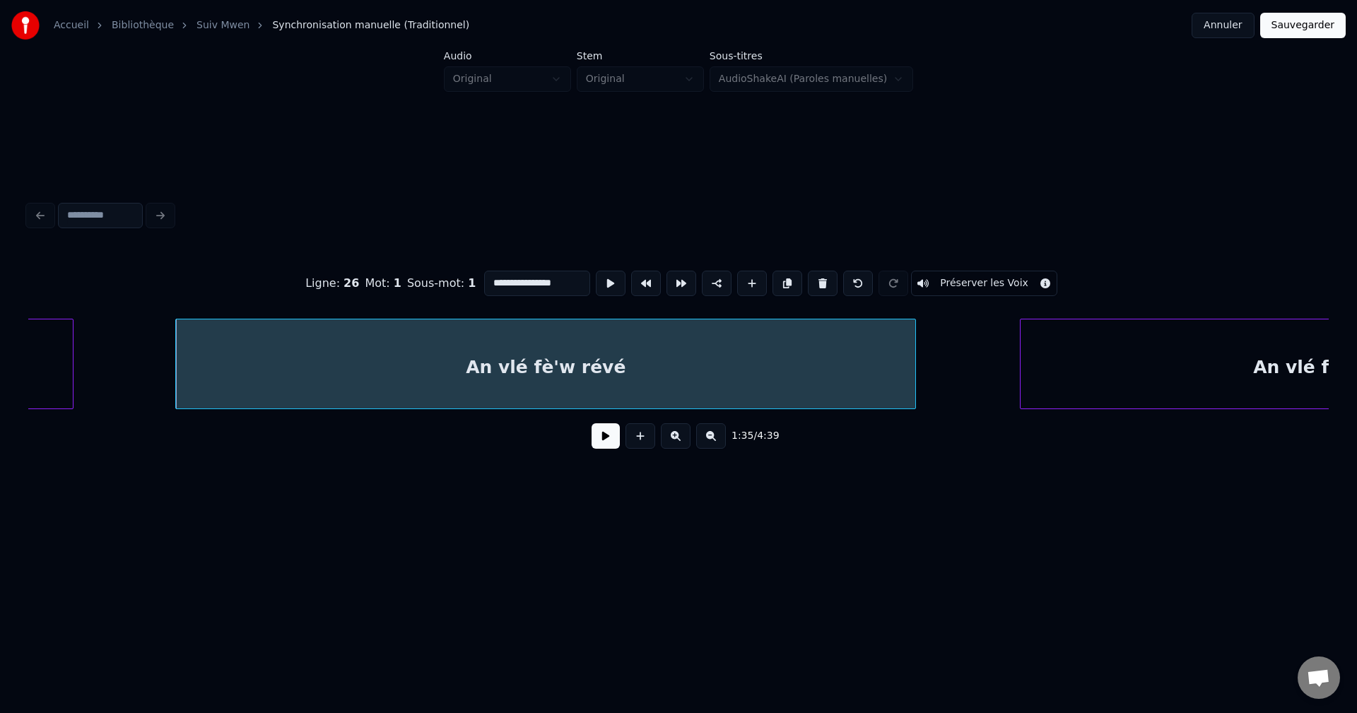
click at [486, 273] on input "**********" at bounding box center [537, 283] width 106 height 25
click at [575, 279] on input "**********" at bounding box center [537, 283] width 106 height 25
click at [1024, 339] on div at bounding box center [1023, 364] width 4 height 89
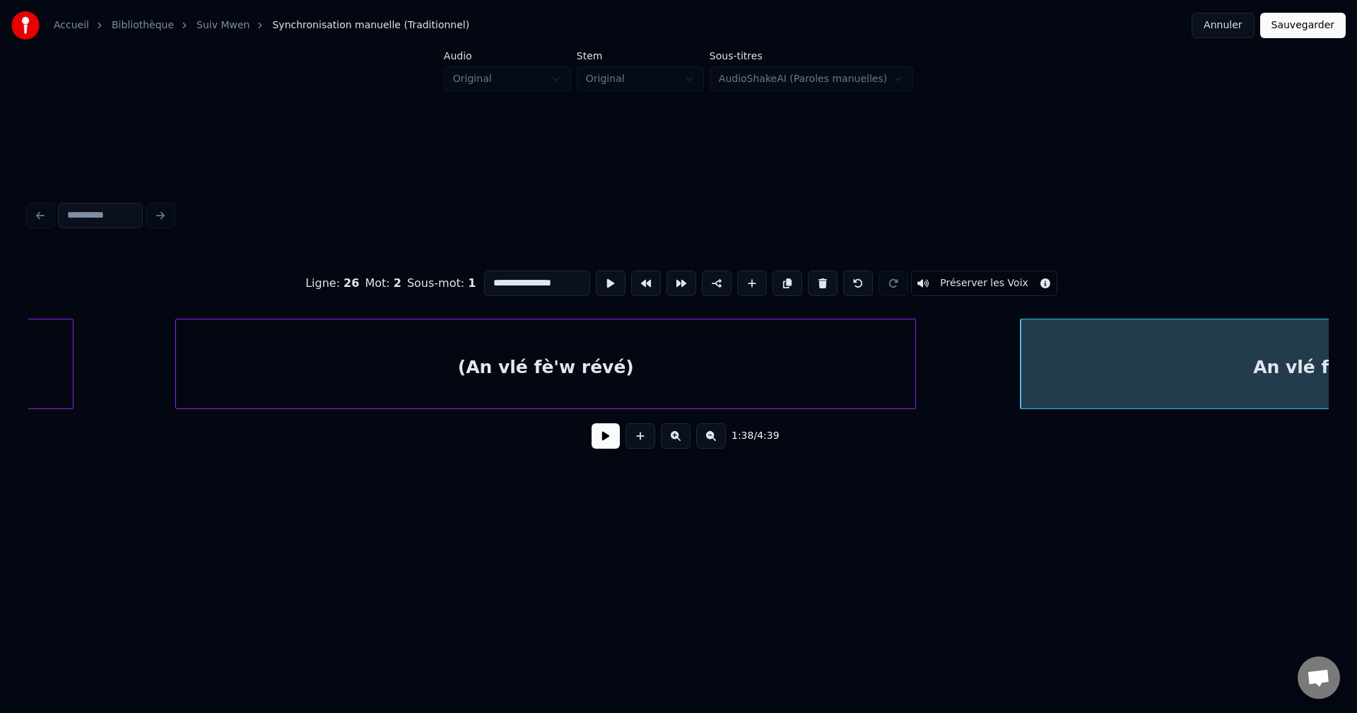
click at [488, 284] on input "**********" at bounding box center [537, 283] width 106 height 25
click at [575, 281] on input "**********" at bounding box center [537, 283] width 106 height 25
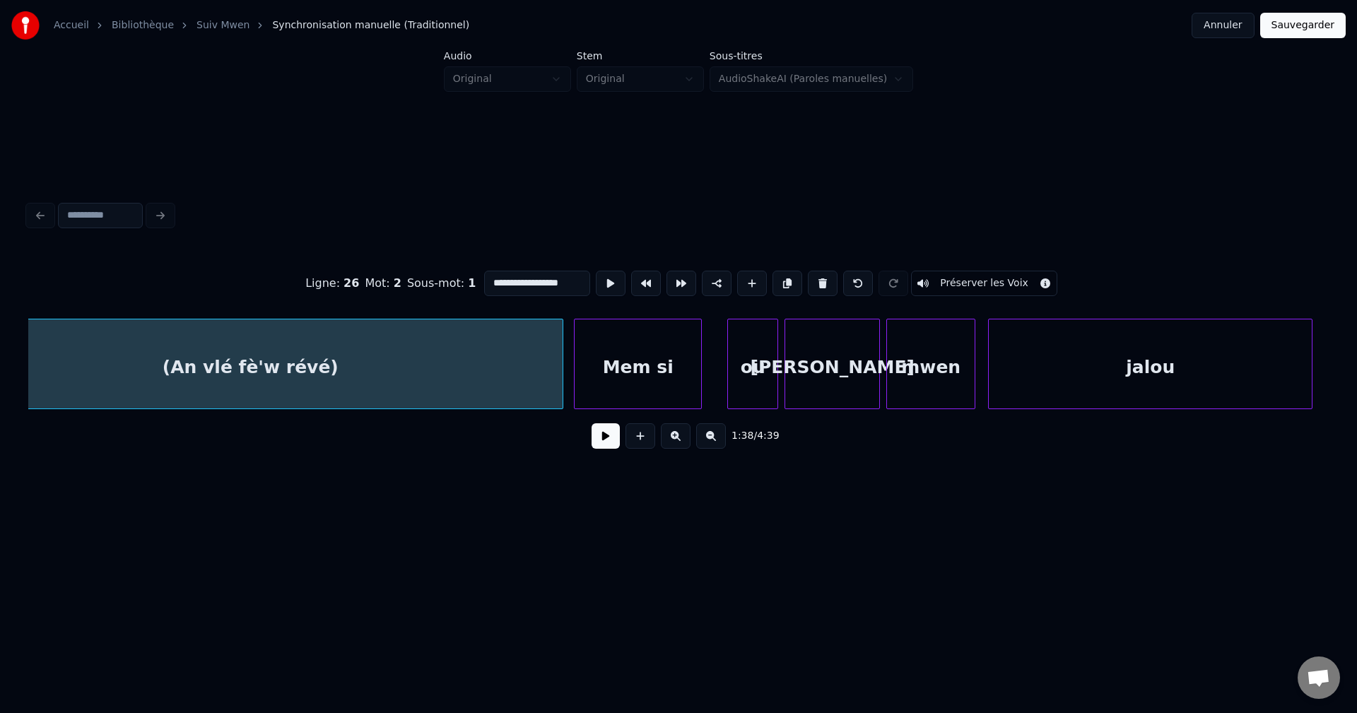
scroll to position [0, 31454]
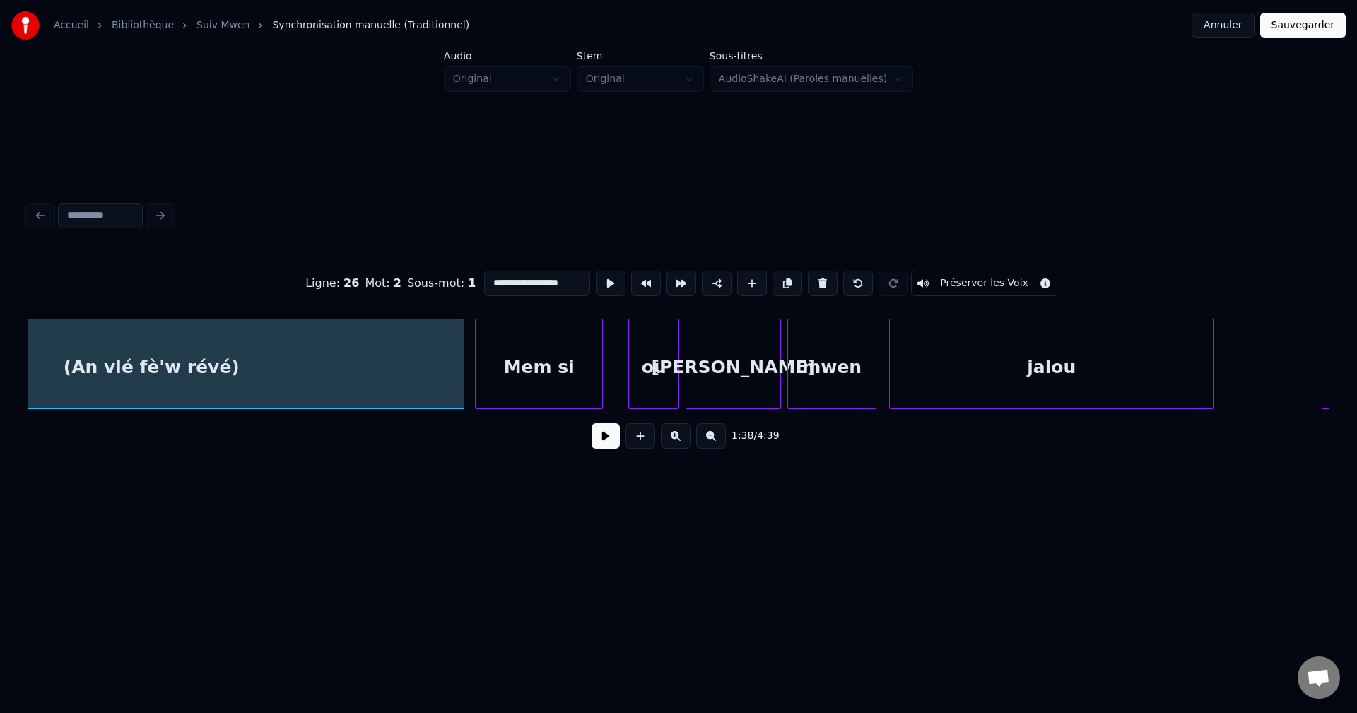
click at [498, 376] on div "Mem si" at bounding box center [539, 368] width 127 height 96
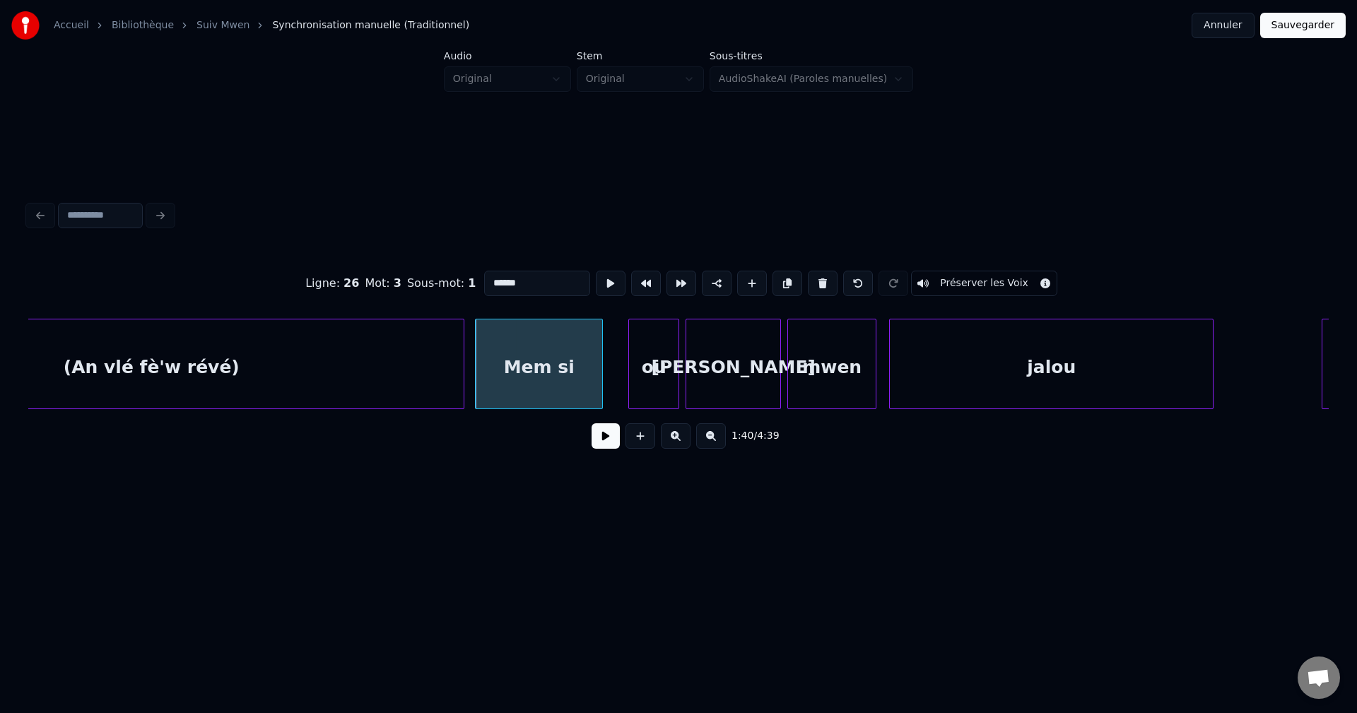
click at [422, 354] on div "(An vlé fè'w révé)" at bounding box center [151, 368] width 625 height 96
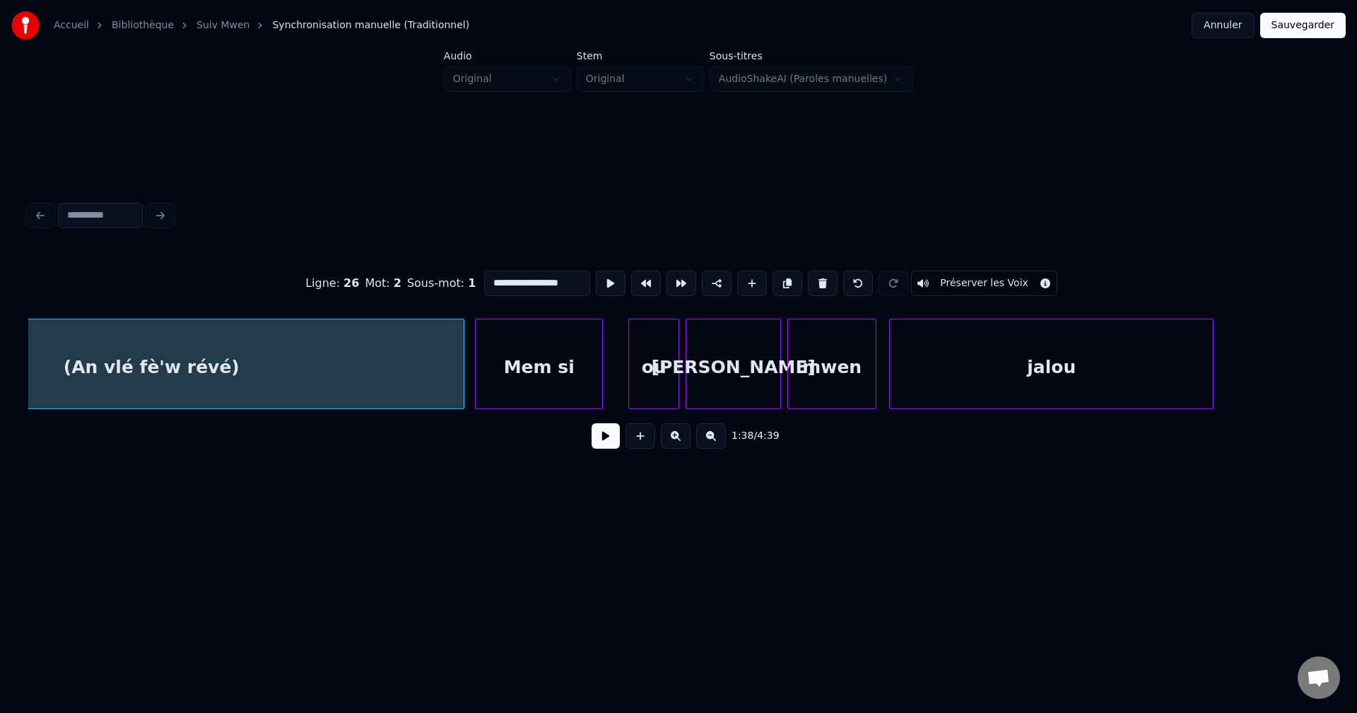
scroll to position [0, 31264]
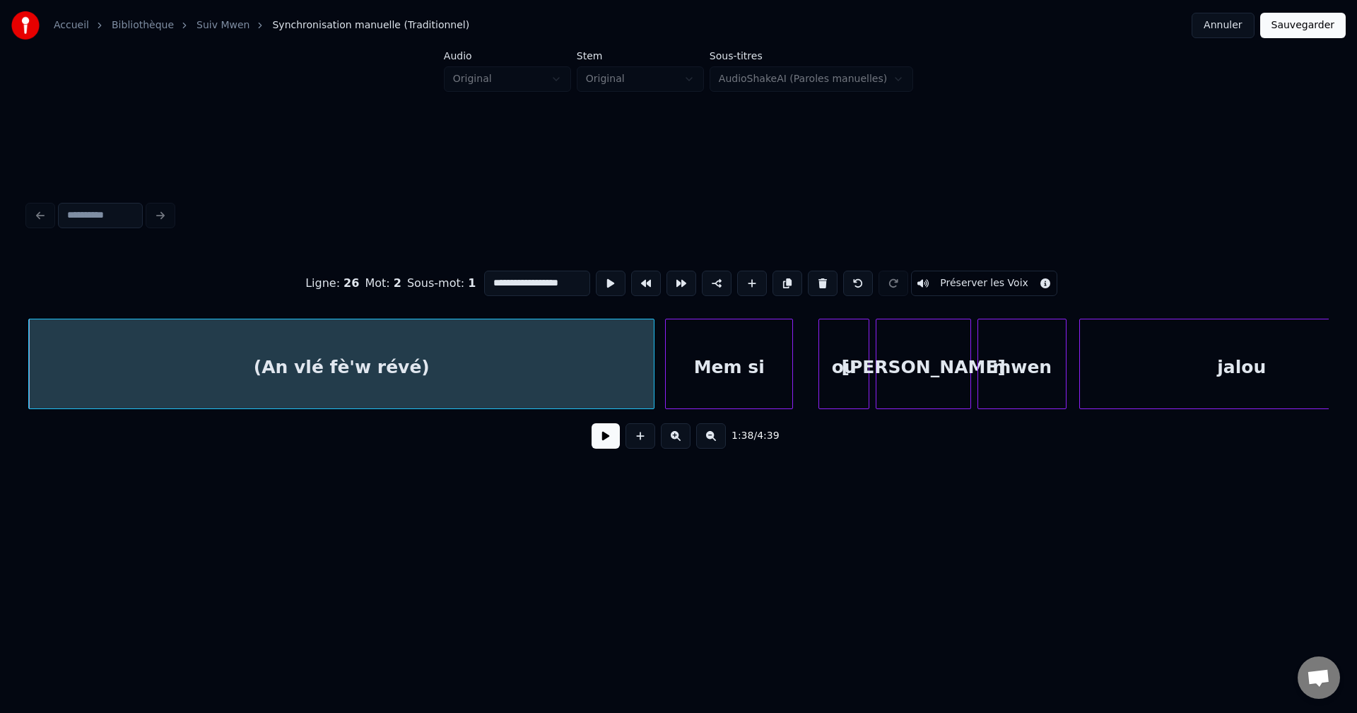
click at [694, 368] on div "Mem si" at bounding box center [729, 368] width 127 height 96
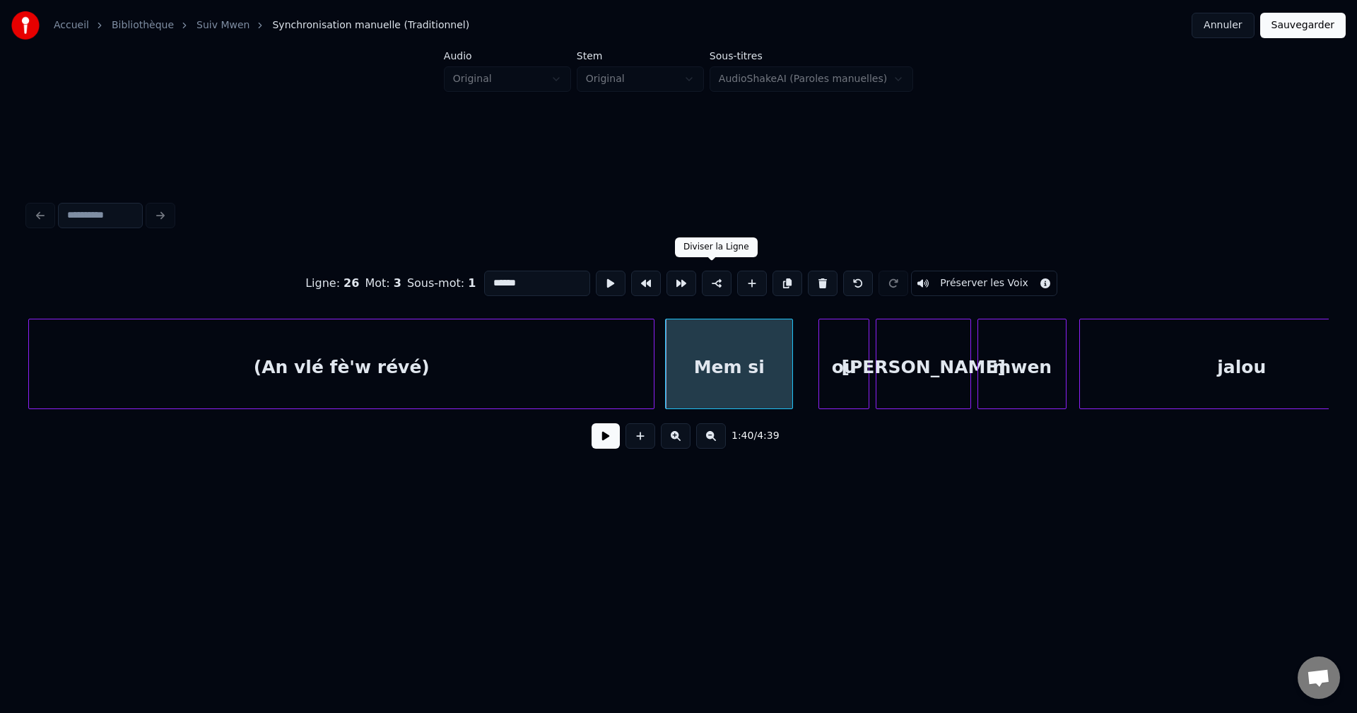
type input "******"
click at [710, 275] on button at bounding box center [717, 283] width 30 height 25
click at [611, 444] on button at bounding box center [606, 435] width 28 height 25
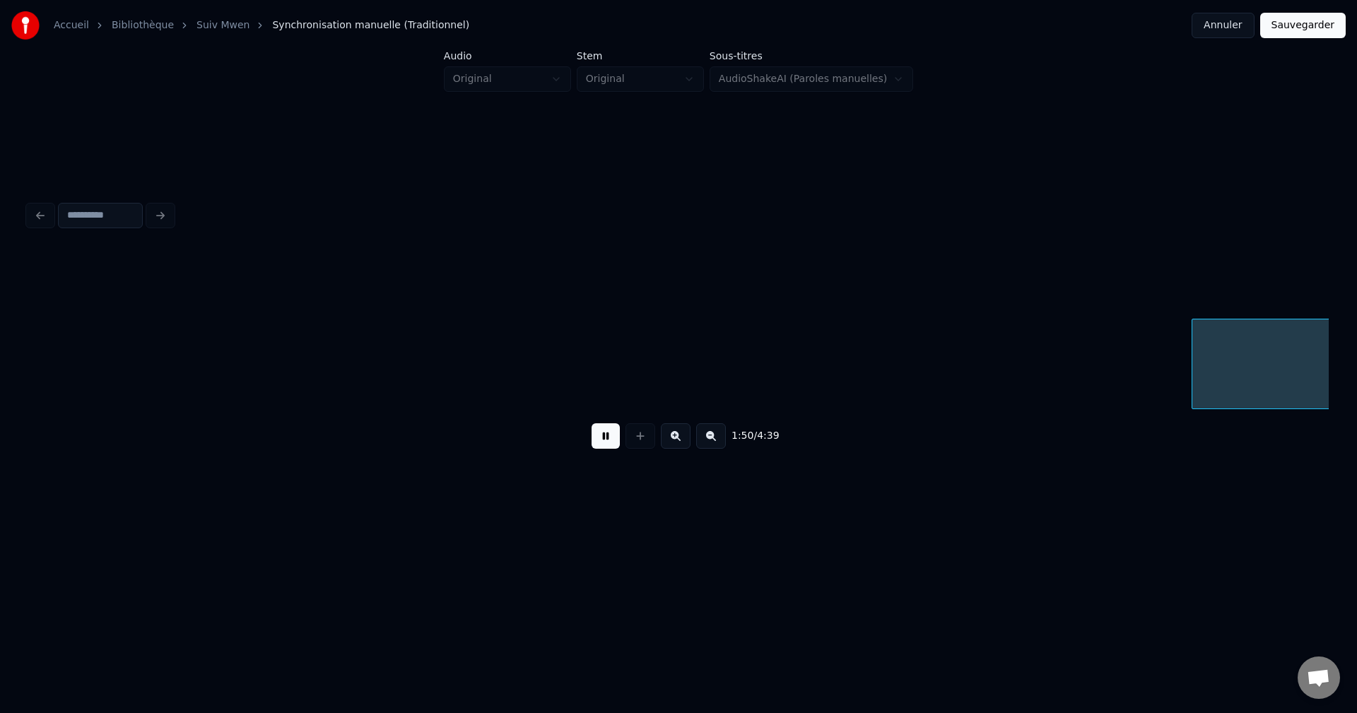
scroll to position [0, 35173]
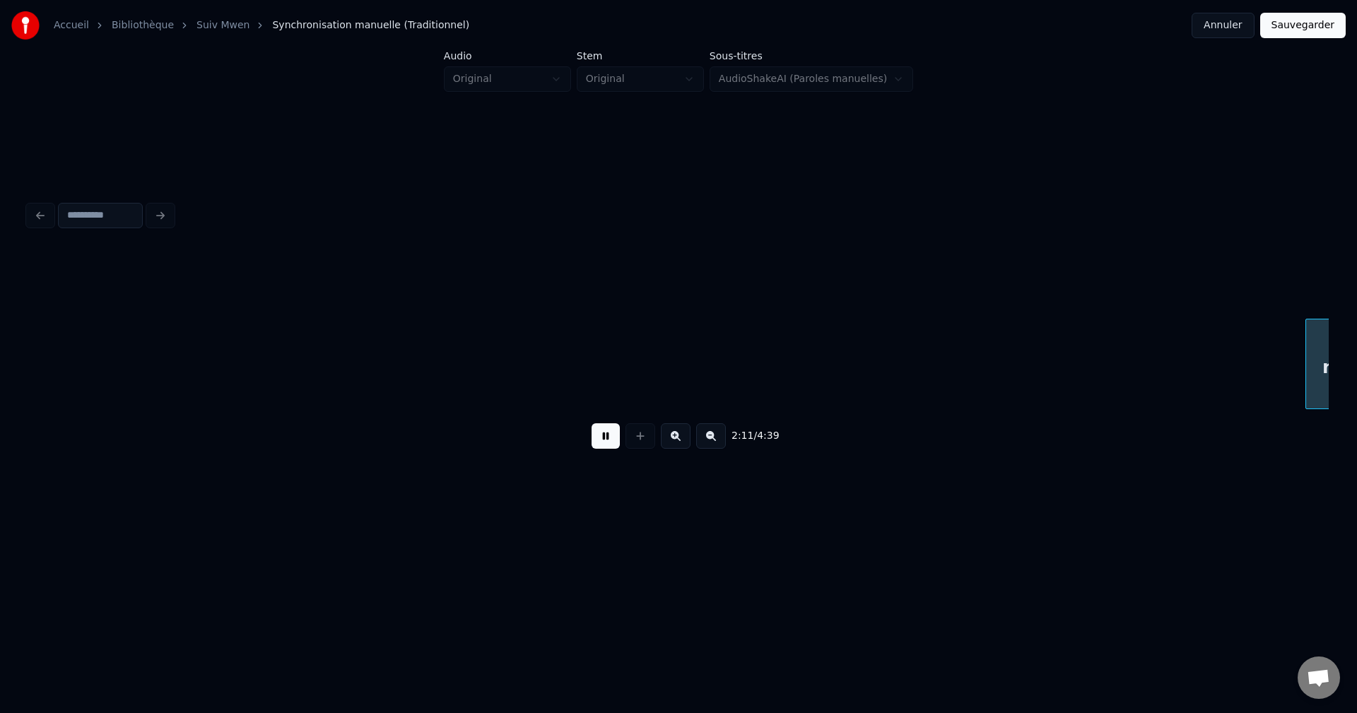
scroll to position [0, 41682]
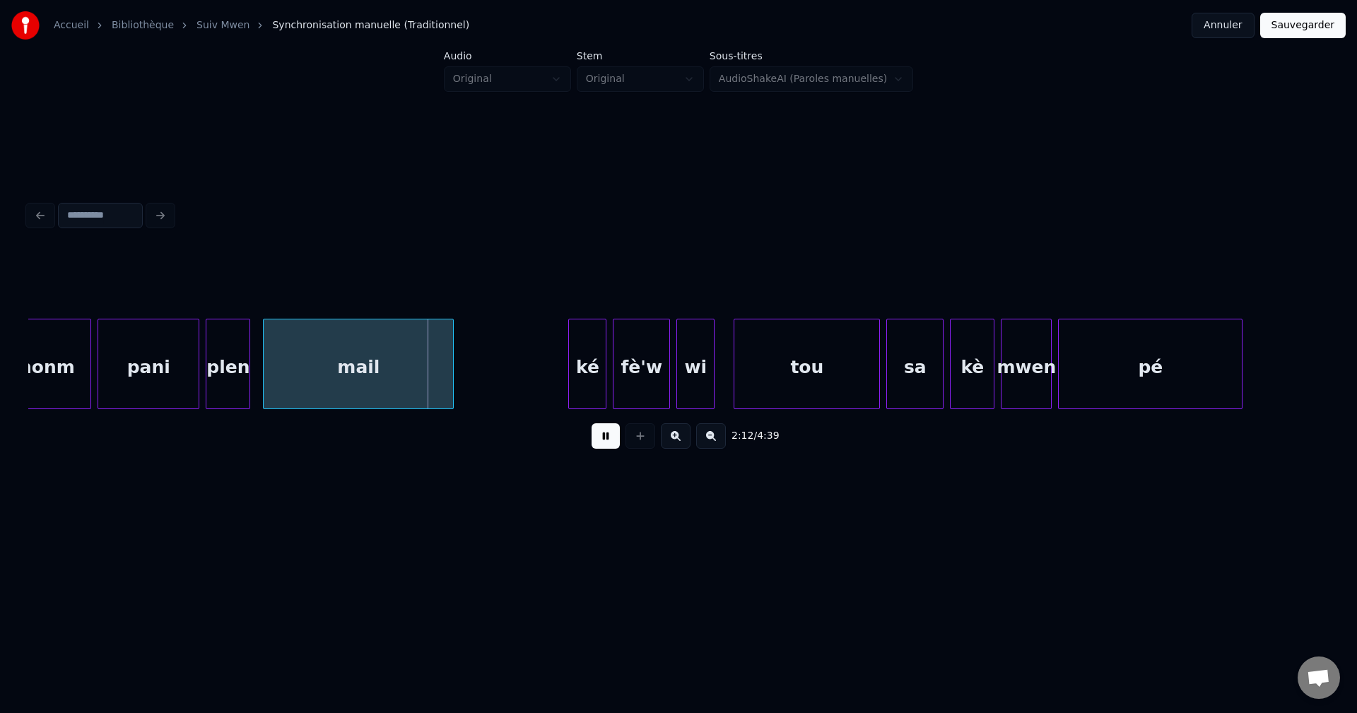
click at [609, 441] on button at bounding box center [606, 435] width 28 height 25
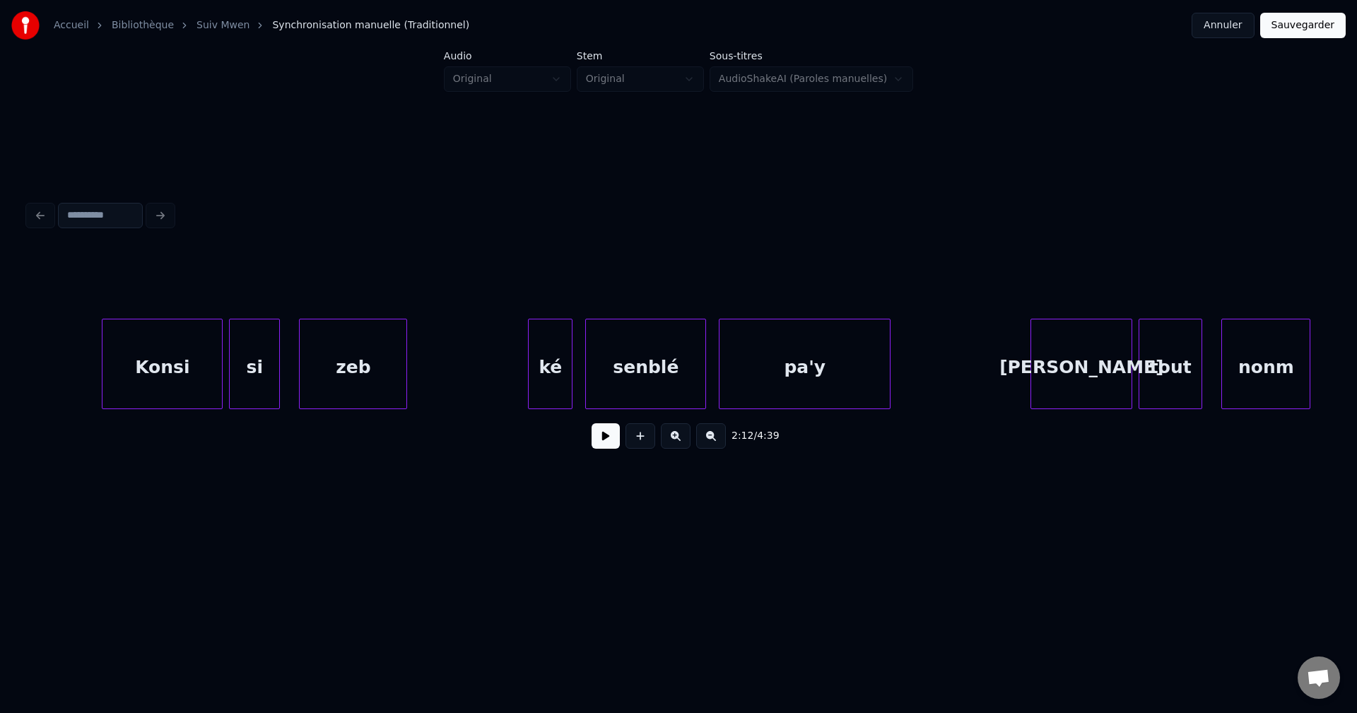
scroll to position [0, 40413]
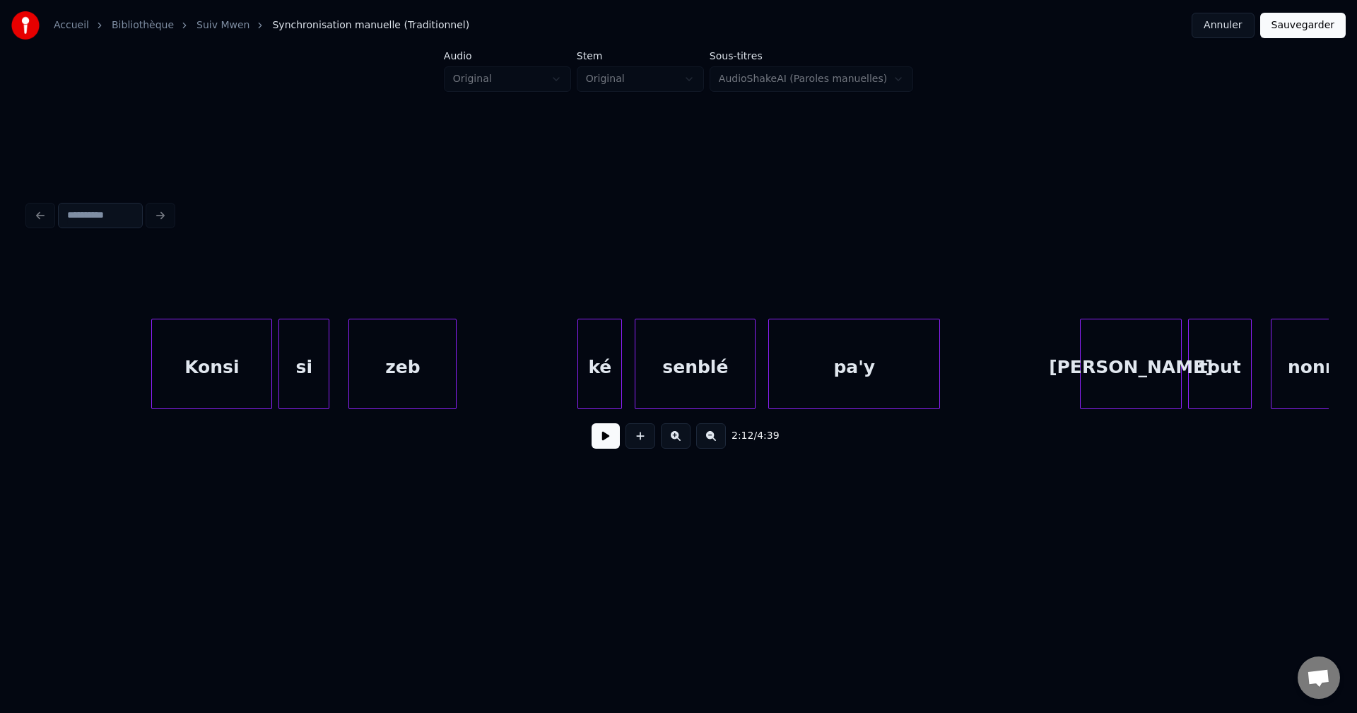
click at [591, 436] on div "2:07 / 4:39" at bounding box center [679, 436] width 1278 height 31
click at [597, 440] on button at bounding box center [606, 435] width 28 height 25
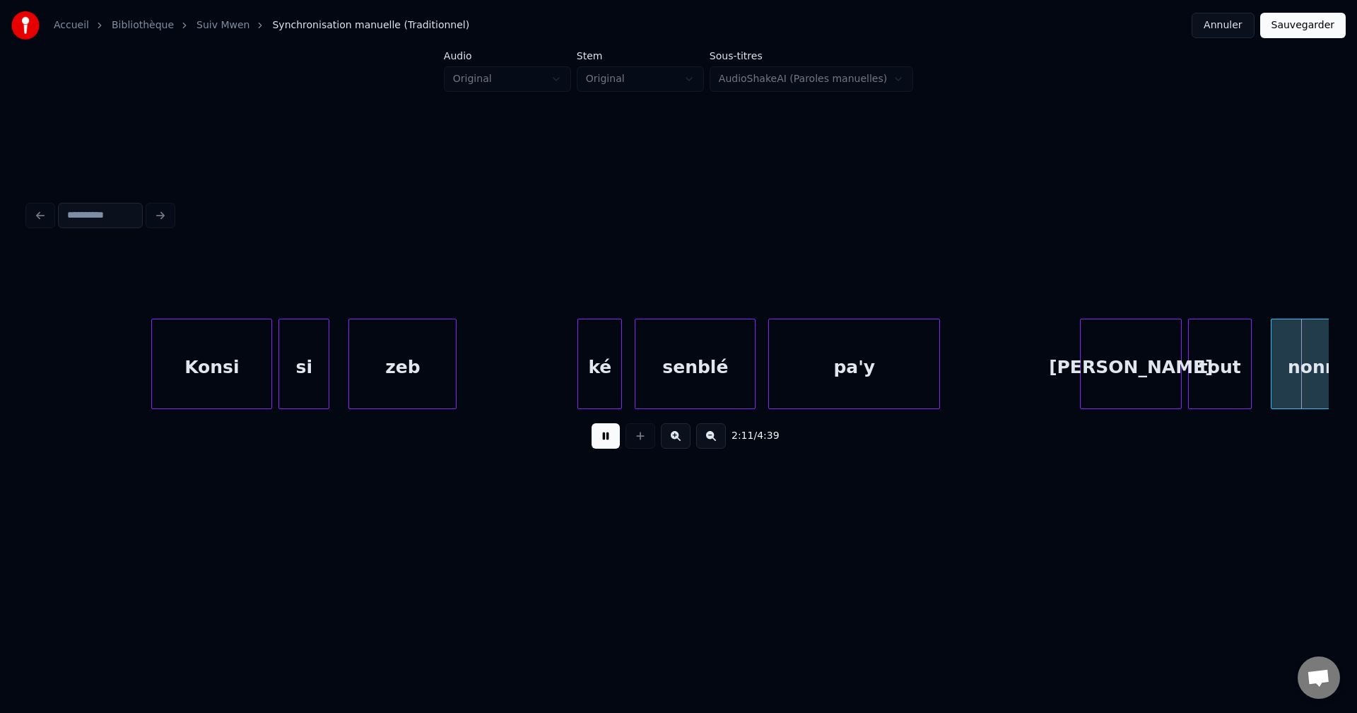
scroll to position [0, 41717]
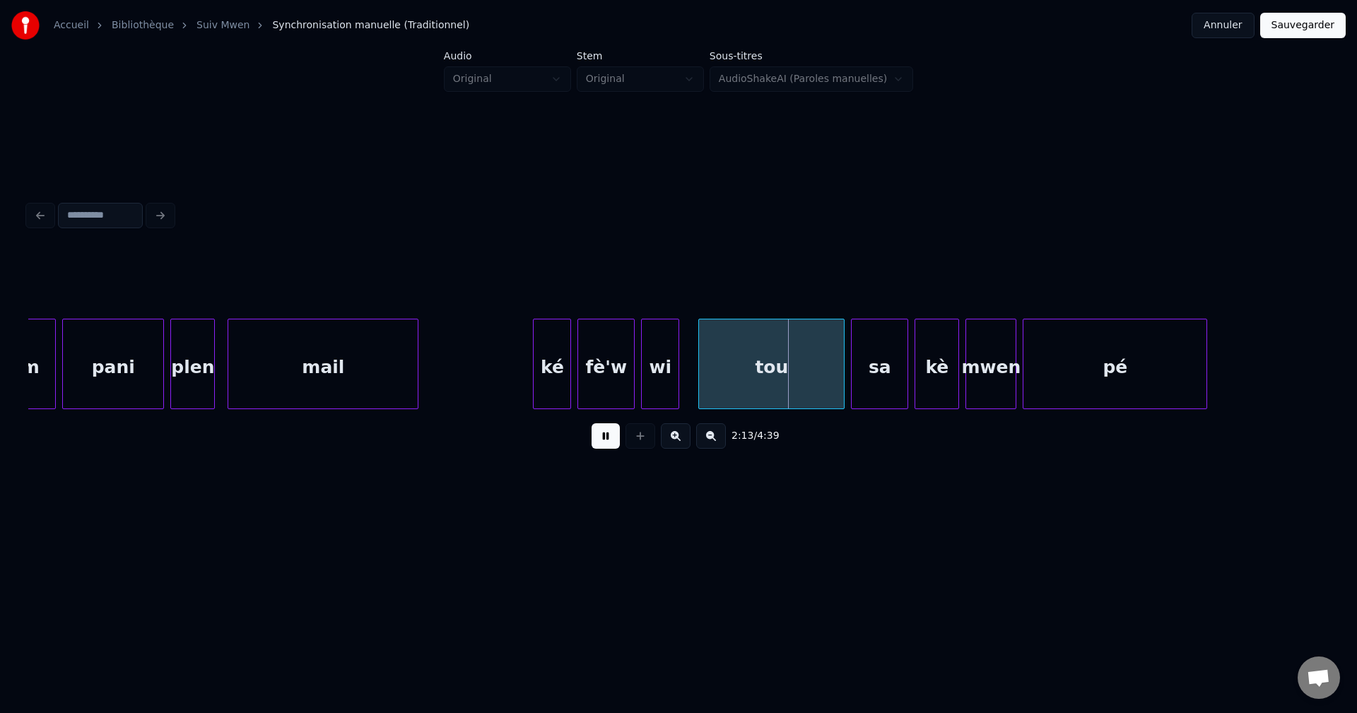
click at [599, 435] on button at bounding box center [606, 435] width 28 height 25
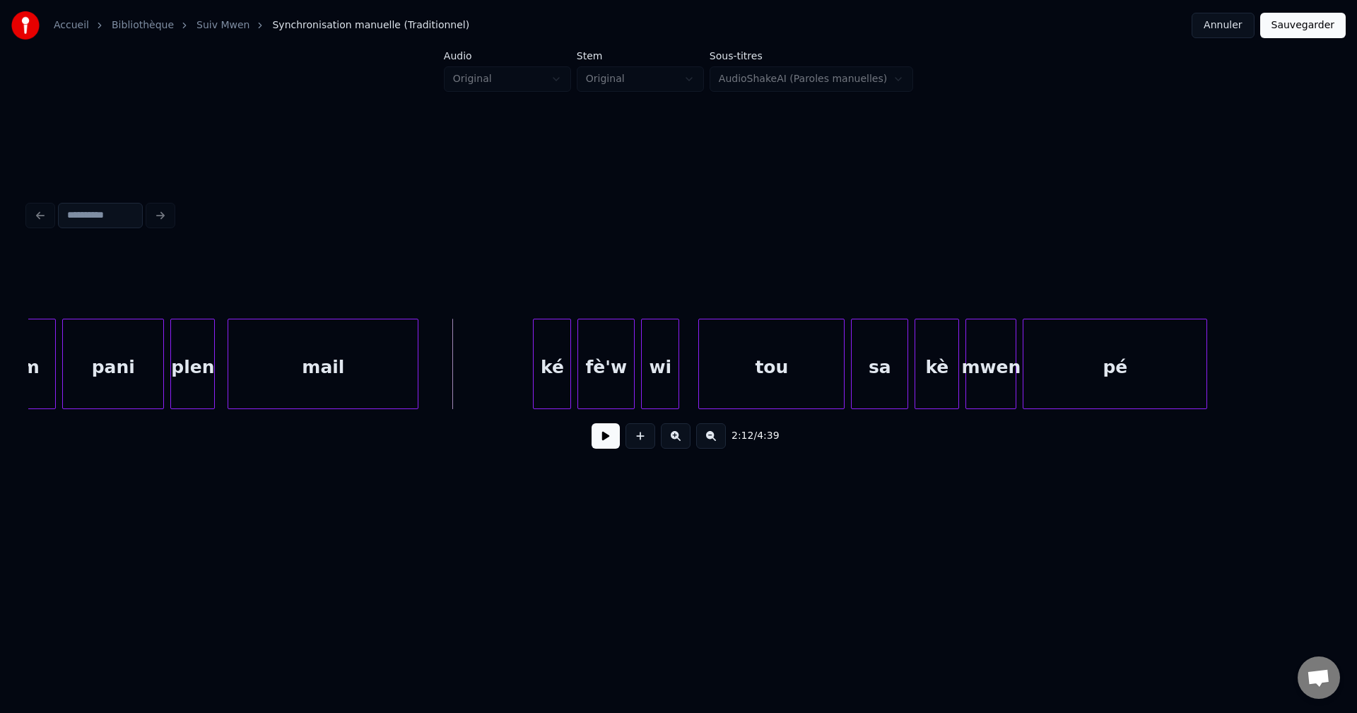
click at [612, 439] on button at bounding box center [606, 435] width 28 height 25
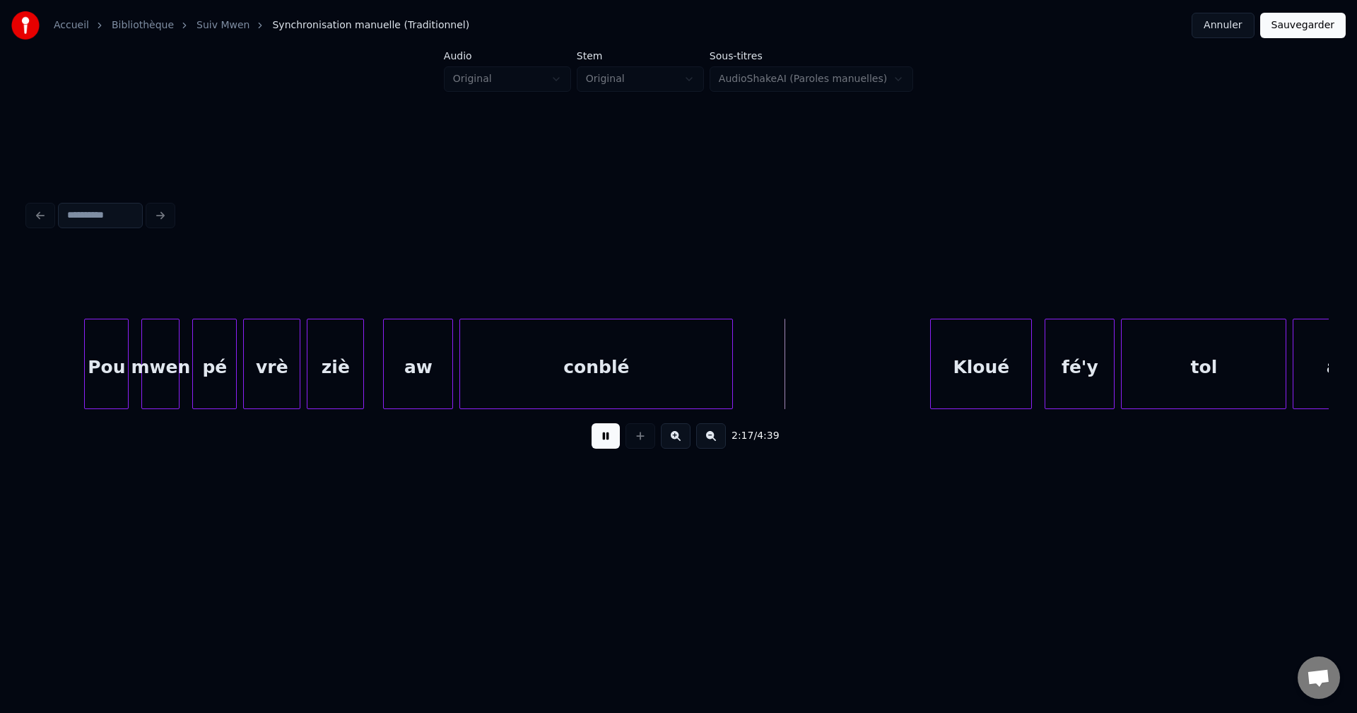
click at [571, 369] on div "conblé" at bounding box center [596, 368] width 272 height 96
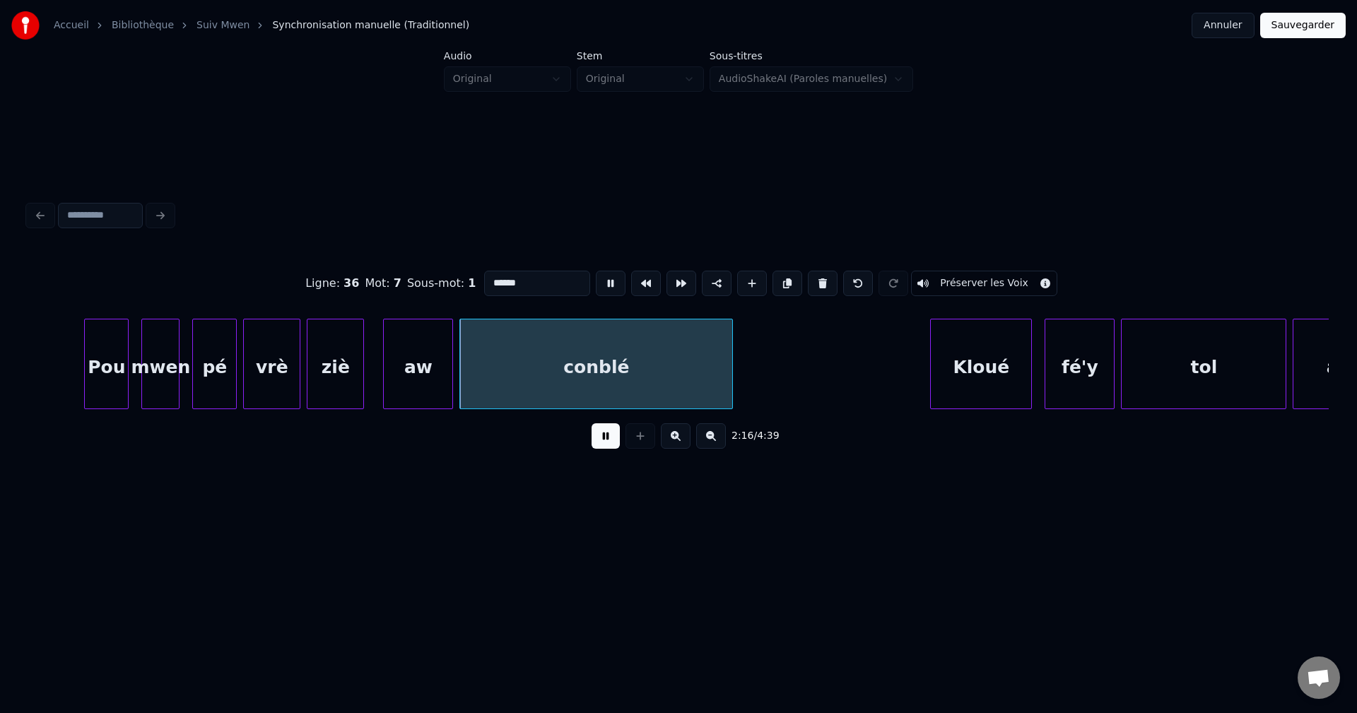
type input "******"
click at [496, 283] on input "******" at bounding box center [537, 283] width 106 height 25
click at [605, 440] on button at bounding box center [606, 435] width 28 height 25
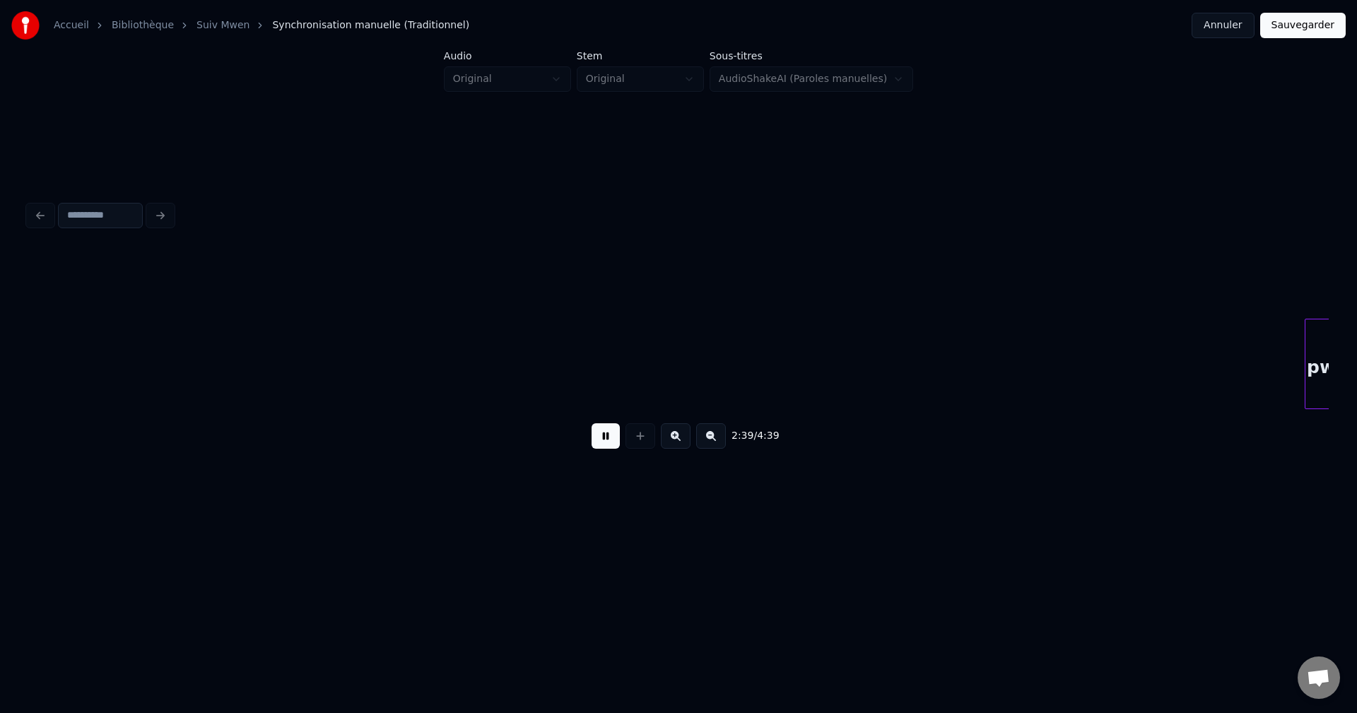
scroll to position [0, 50839]
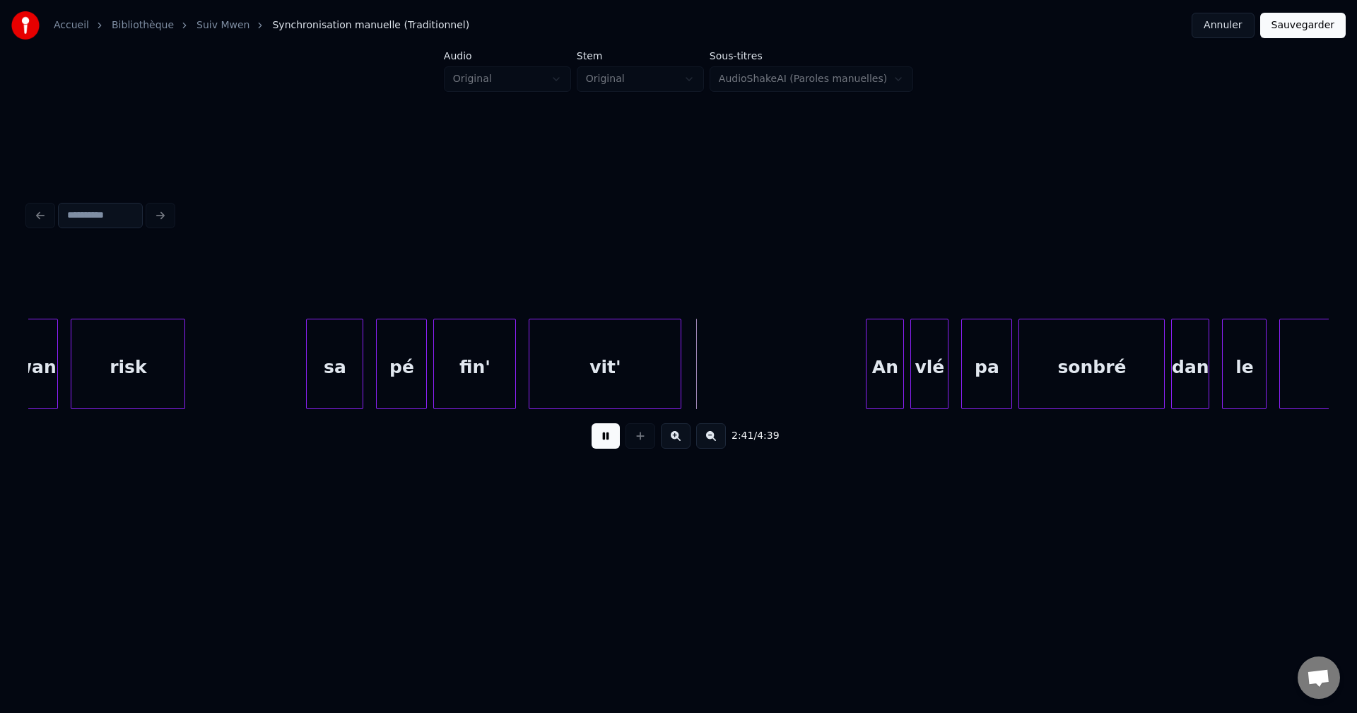
click at [598, 444] on button at bounding box center [606, 435] width 28 height 25
click at [581, 435] on div "2:40 / 4:39" at bounding box center [679, 436] width 1278 height 31
click at [584, 442] on div "2:40 / 4:39" at bounding box center [679, 436] width 1278 height 31
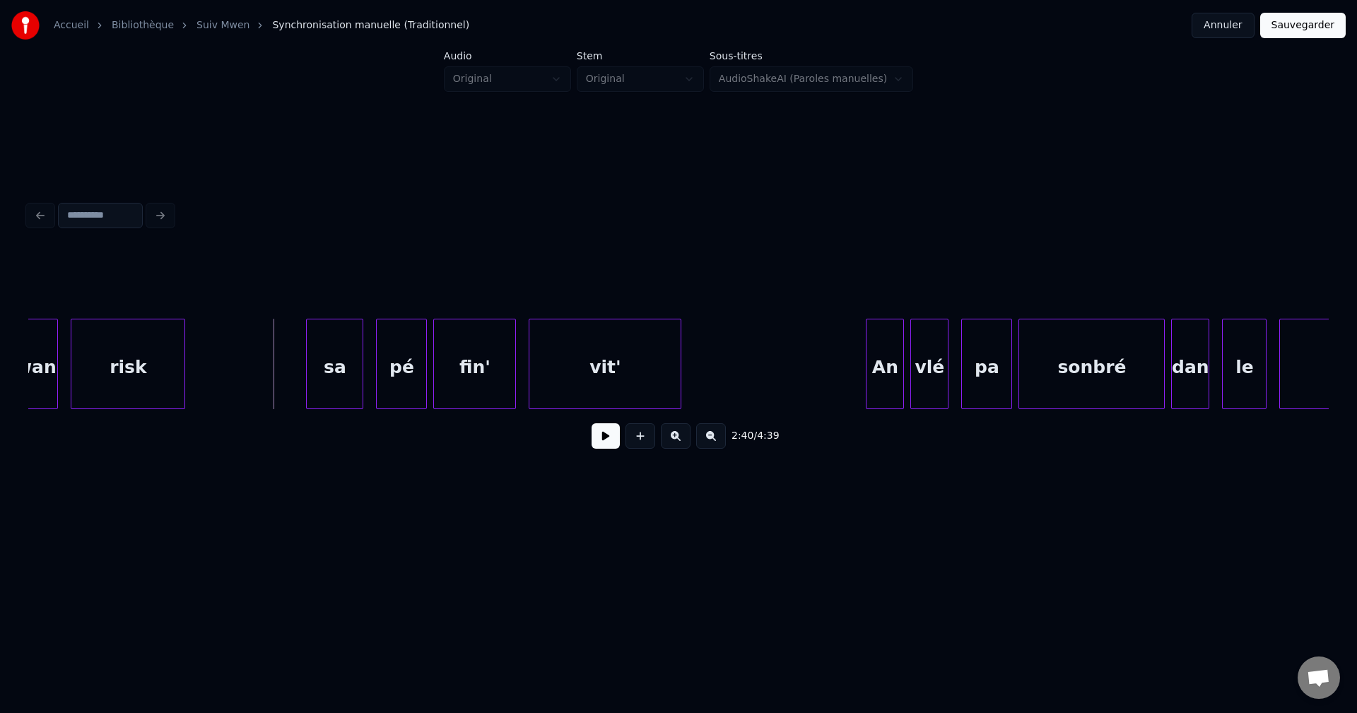
click at [596, 440] on button at bounding box center [606, 435] width 28 height 25
click at [604, 438] on button at bounding box center [606, 435] width 28 height 25
click at [121, 330] on div "risk" at bounding box center [127, 368] width 113 height 96
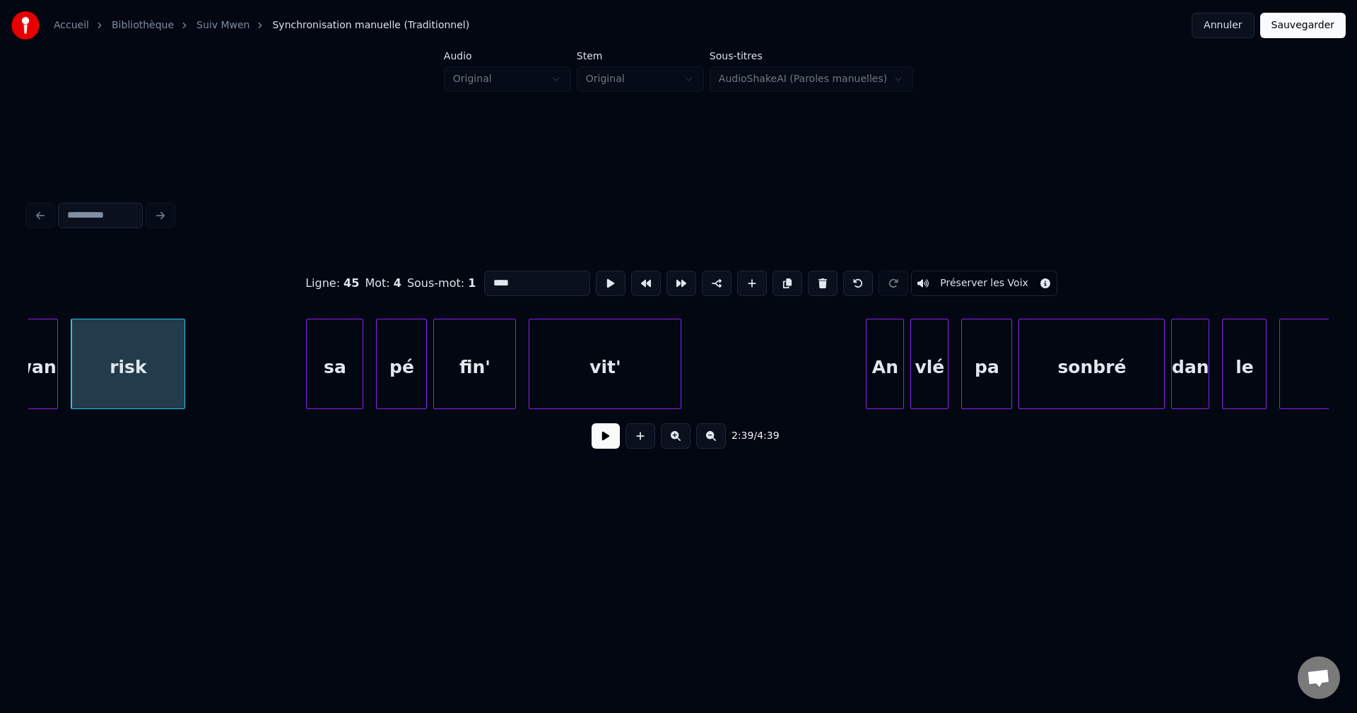
click at [606, 445] on button at bounding box center [606, 435] width 28 height 25
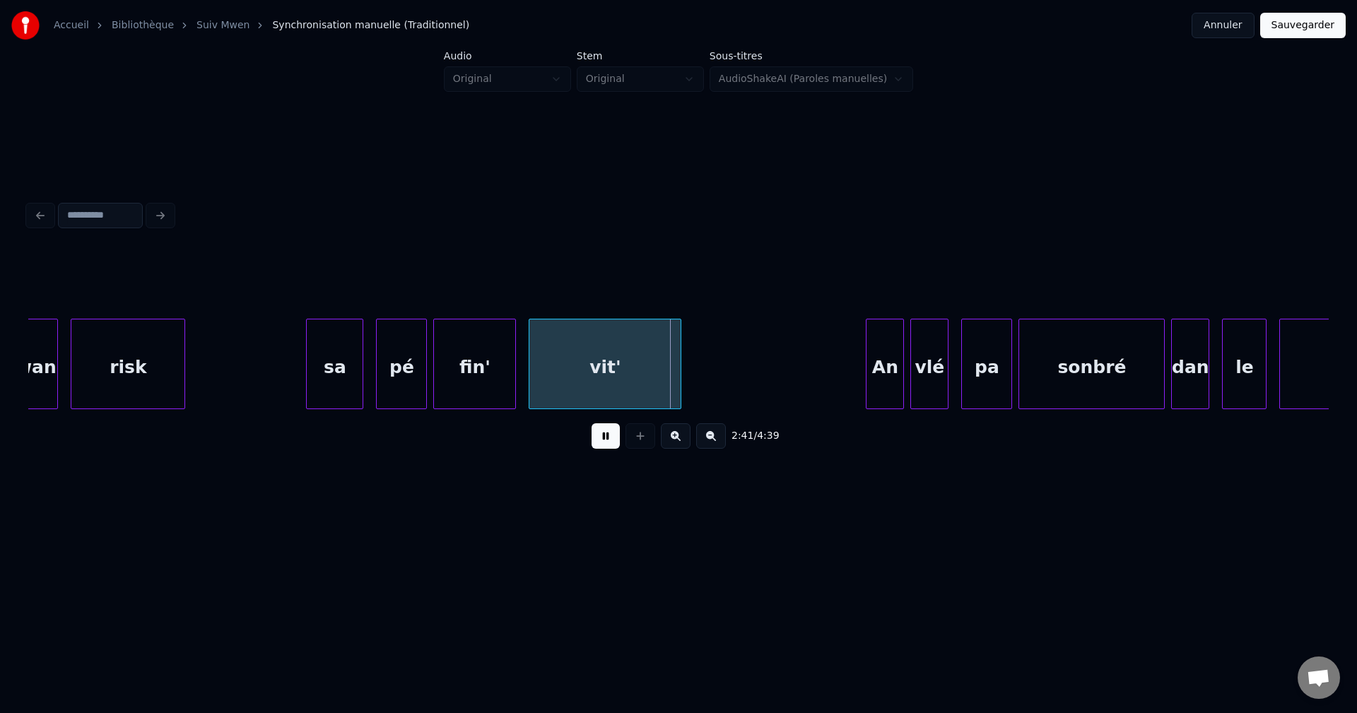
click at [604, 445] on button at bounding box center [606, 435] width 28 height 25
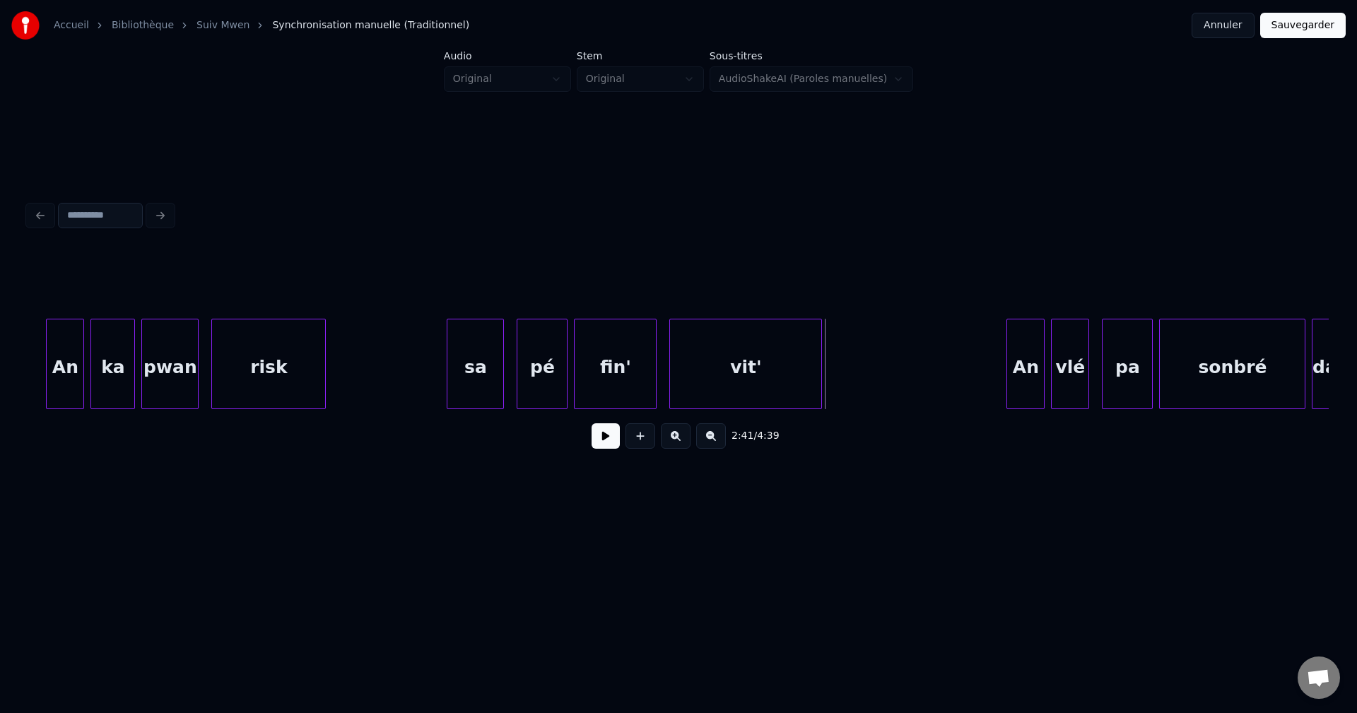
scroll to position [0, 50698]
click at [612, 442] on button at bounding box center [606, 435] width 28 height 25
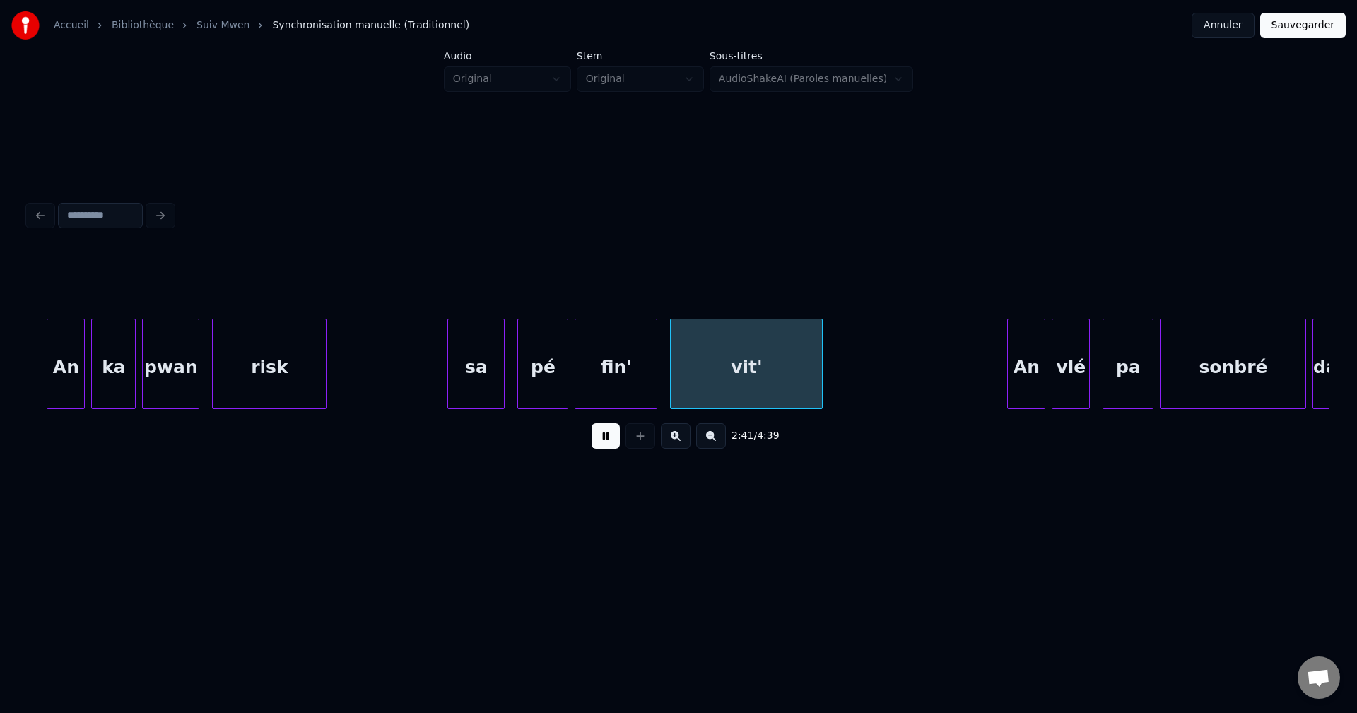
click at [607, 442] on button at bounding box center [606, 435] width 28 height 25
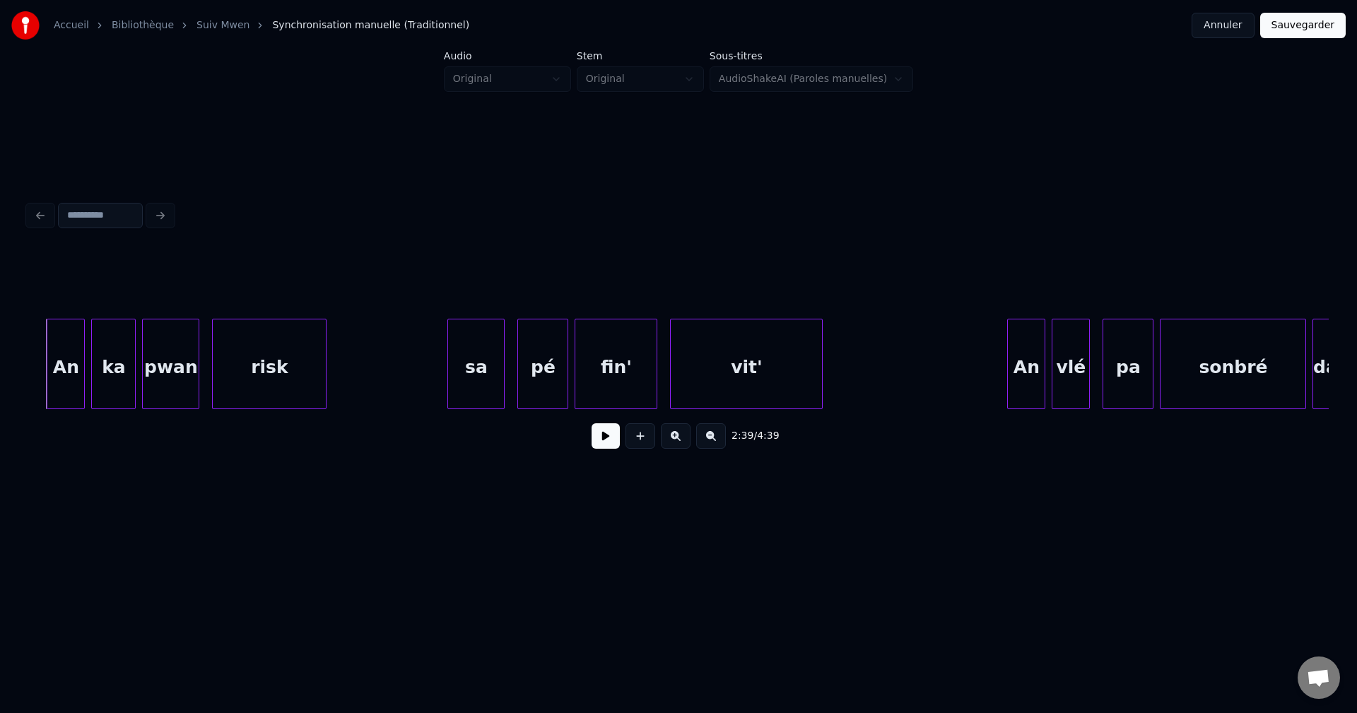
click at [607, 443] on button at bounding box center [606, 435] width 28 height 25
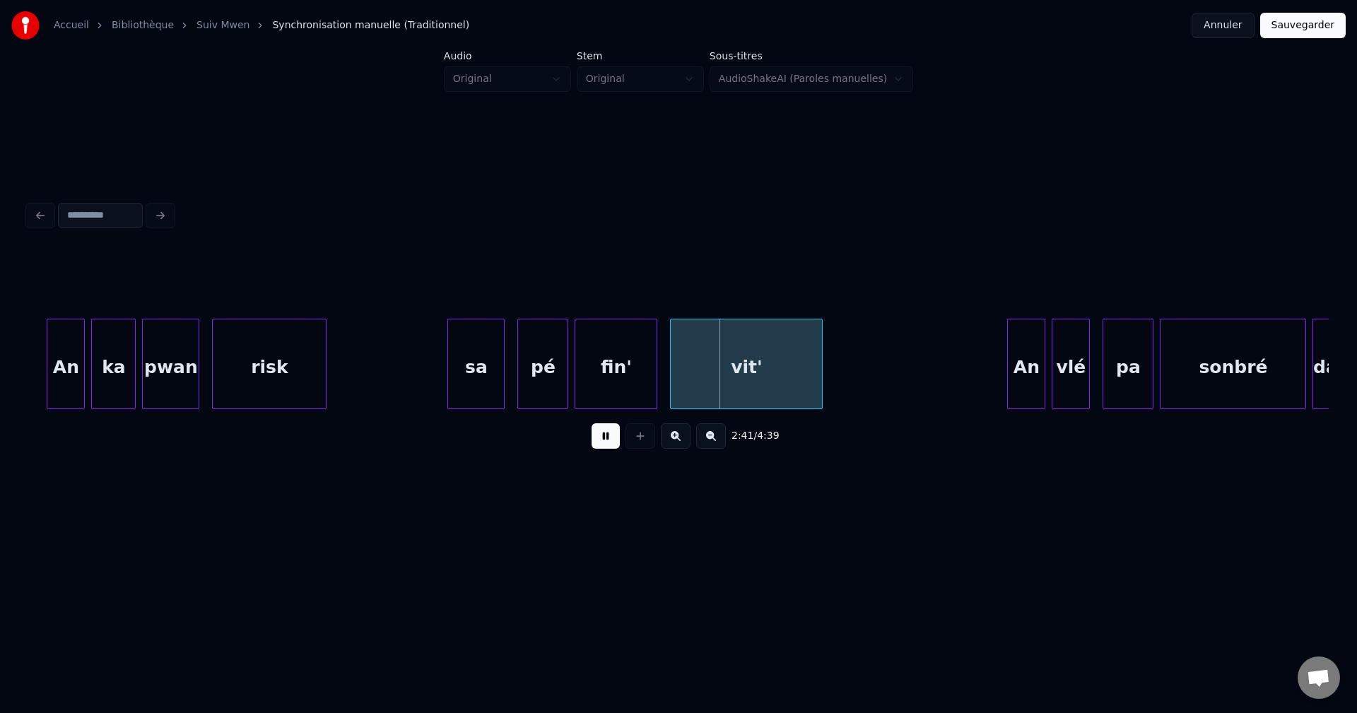
click at [603, 442] on button at bounding box center [606, 435] width 28 height 25
click at [614, 387] on div "fin'" at bounding box center [615, 368] width 81 height 96
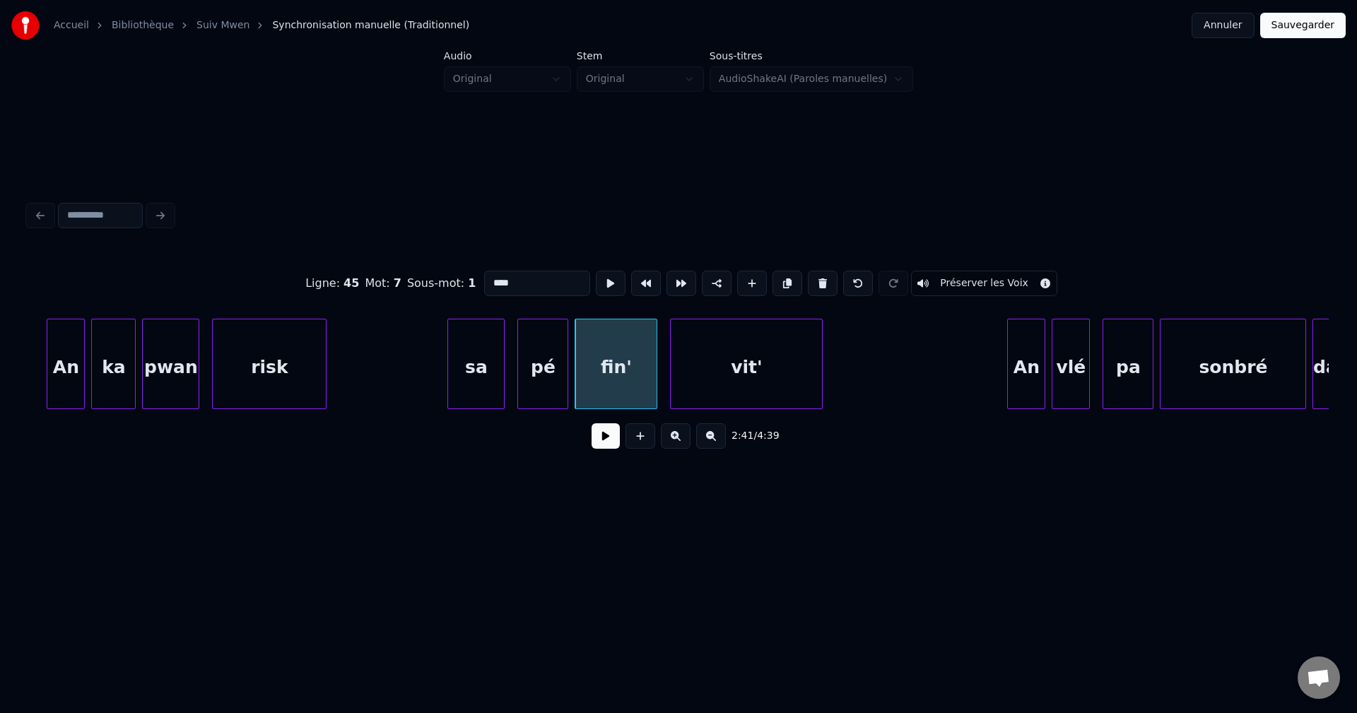
click at [515, 280] on input "****" at bounding box center [537, 283] width 106 height 25
click at [489, 279] on input "****" at bounding box center [537, 283] width 106 height 25
click at [751, 358] on div "vit'" at bounding box center [746, 368] width 151 height 96
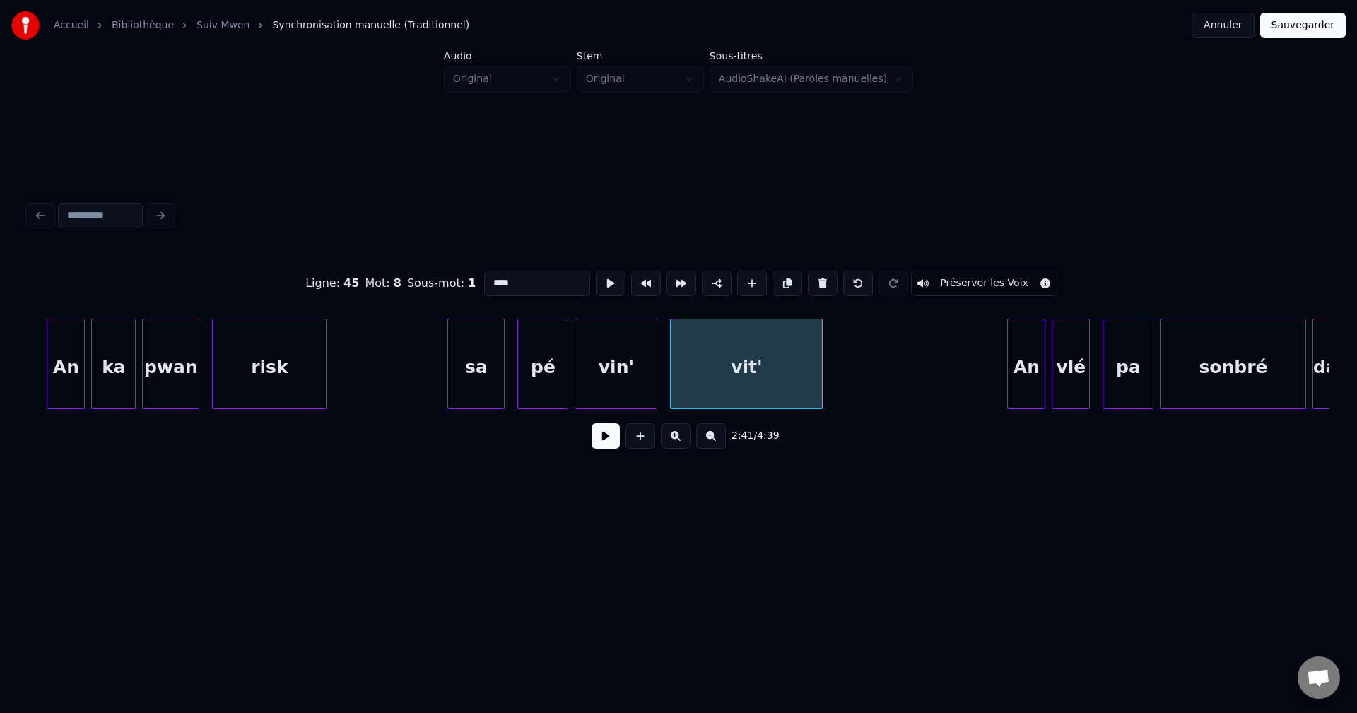
click at [620, 378] on div "vin'" at bounding box center [615, 368] width 81 height 96
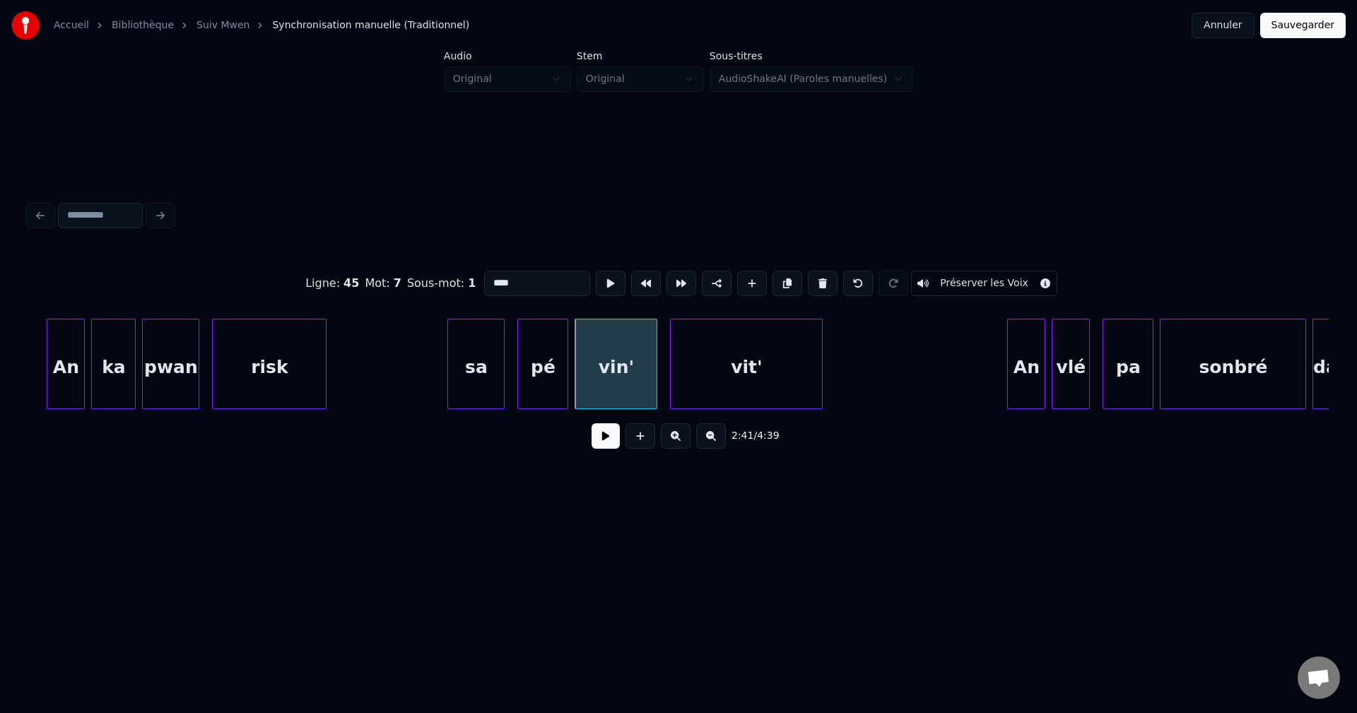
click at [742, 375] on div "vit'" at bounding box center [746, 368] width 151 height 96
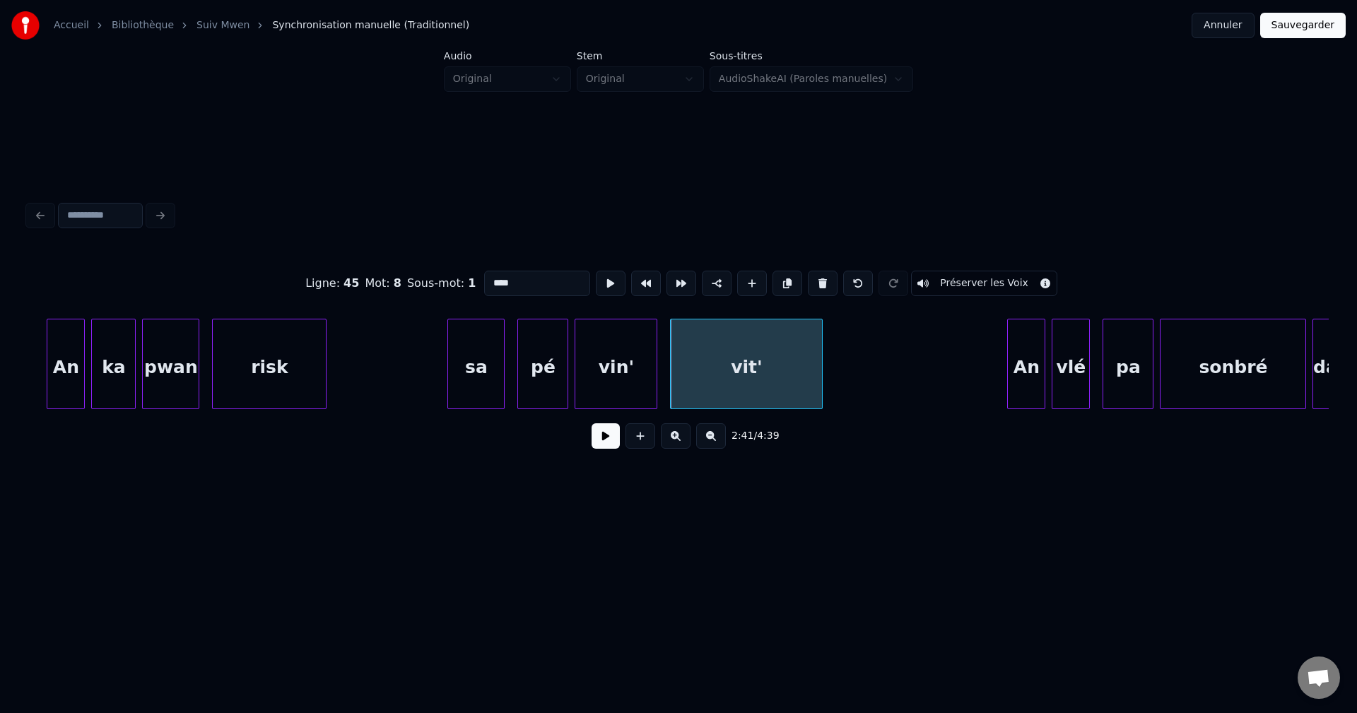
click at [501, 279] on input "****" at bounding box center [537, 283] width 106 height 25
drag, startPoint x: 481, startPoint y: 277, endPoint x: 443, endPoint y: 277, distance: 37.5
click at [445, 277] on div "Ligne : 45 Mot : 8 Sous-mot : 1 **** Préserver les Voix" at bounding box center [678, 283] width 1301 height 71
drag, startPoint x: 533, startPoint y: 288, endPoint x: 419, endPoint y: 304, distance: 115.0
click at [419, 304] on div "Ligne : 45 Mot : 8 Sous-mot : 1 ***** Préserver les Voix" at bounding box center [678, 283] width 1301 height 71
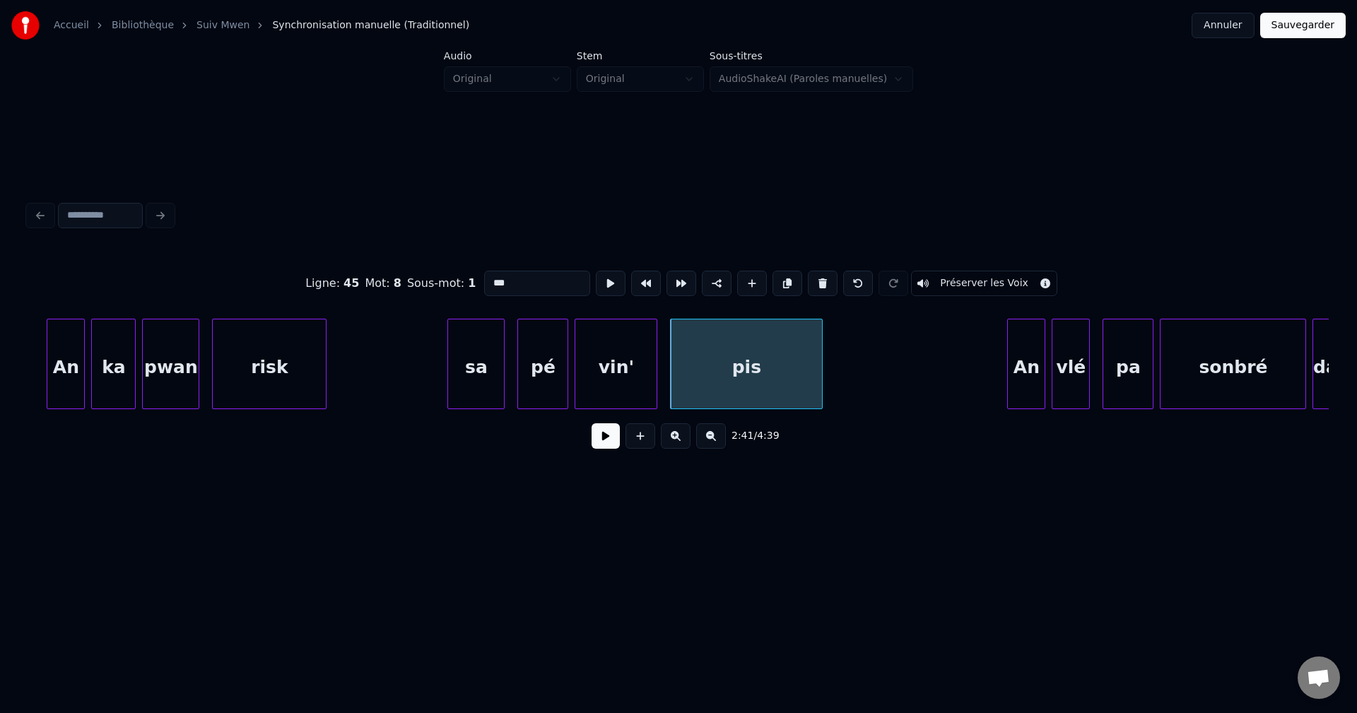
type input "***"
click at [597, 449] on button at bounding box center [606, 435] width 28 height 25
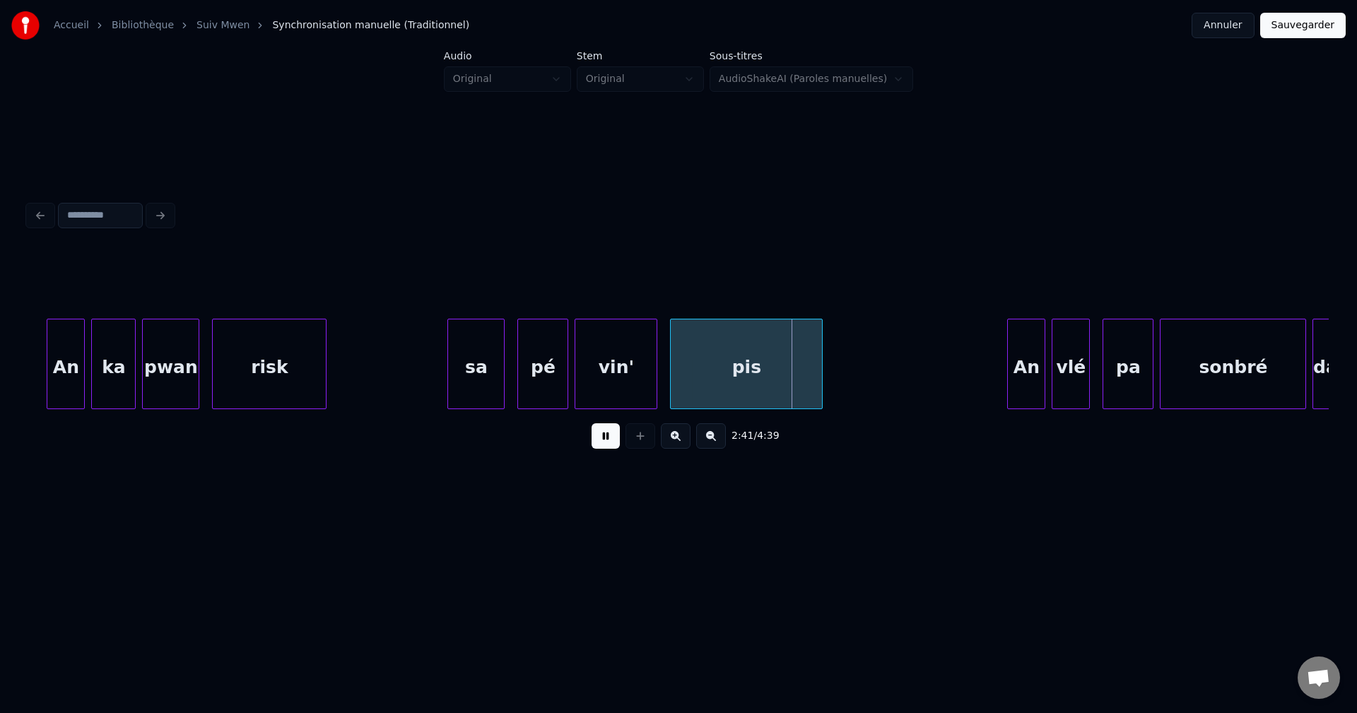
click at [597, 449] on button at bounding box center [606, 435] width 28 height 25
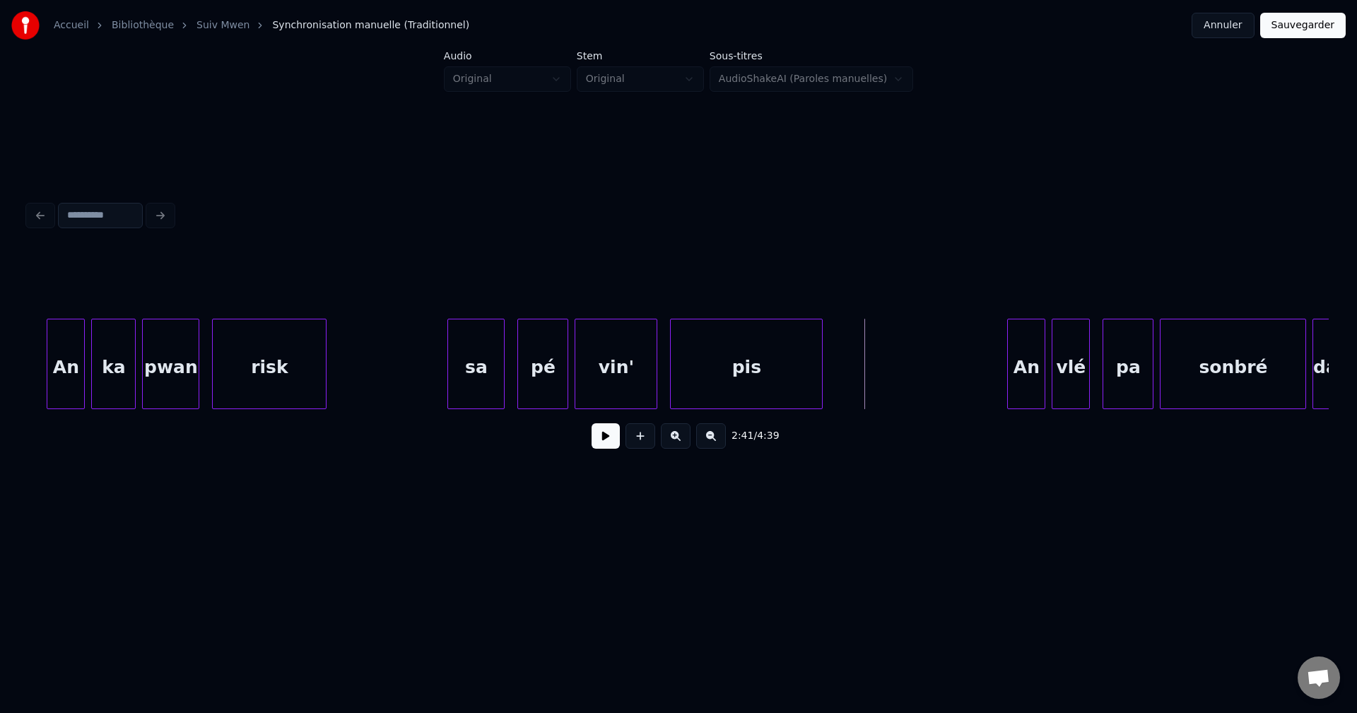
drag, startPoint x: 435, startPoint y: 392, endPoint x: 469, endPoint y: 408, distance: 38.0
click at [605, 449] on button at bounding box center [606, 435] width 28 height 25
click at [607, 439] on button at bounding box center [606, 435] width 28 height 25
click at [747, 382] on div "pis" at bounding box center [746, 368] width 151 height 96
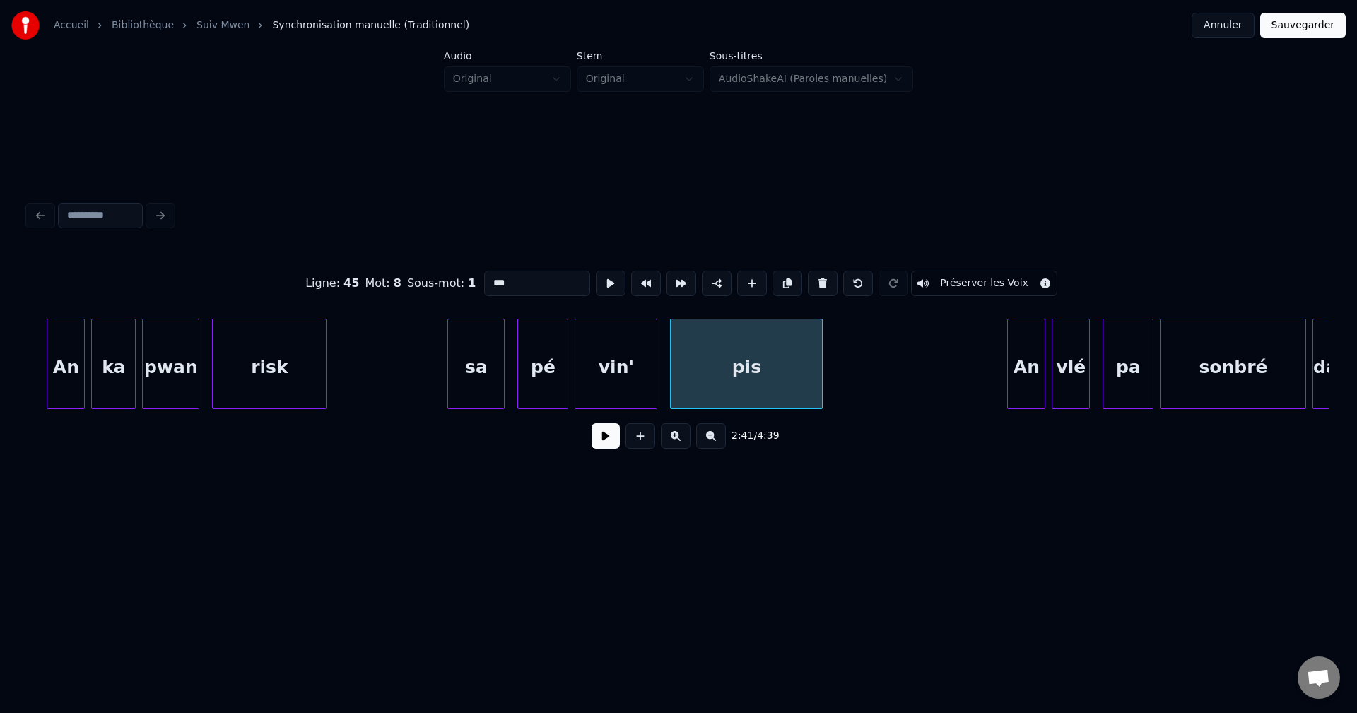
click at [604, 449] on button at bounding box center [606, 435] width 28 height 25
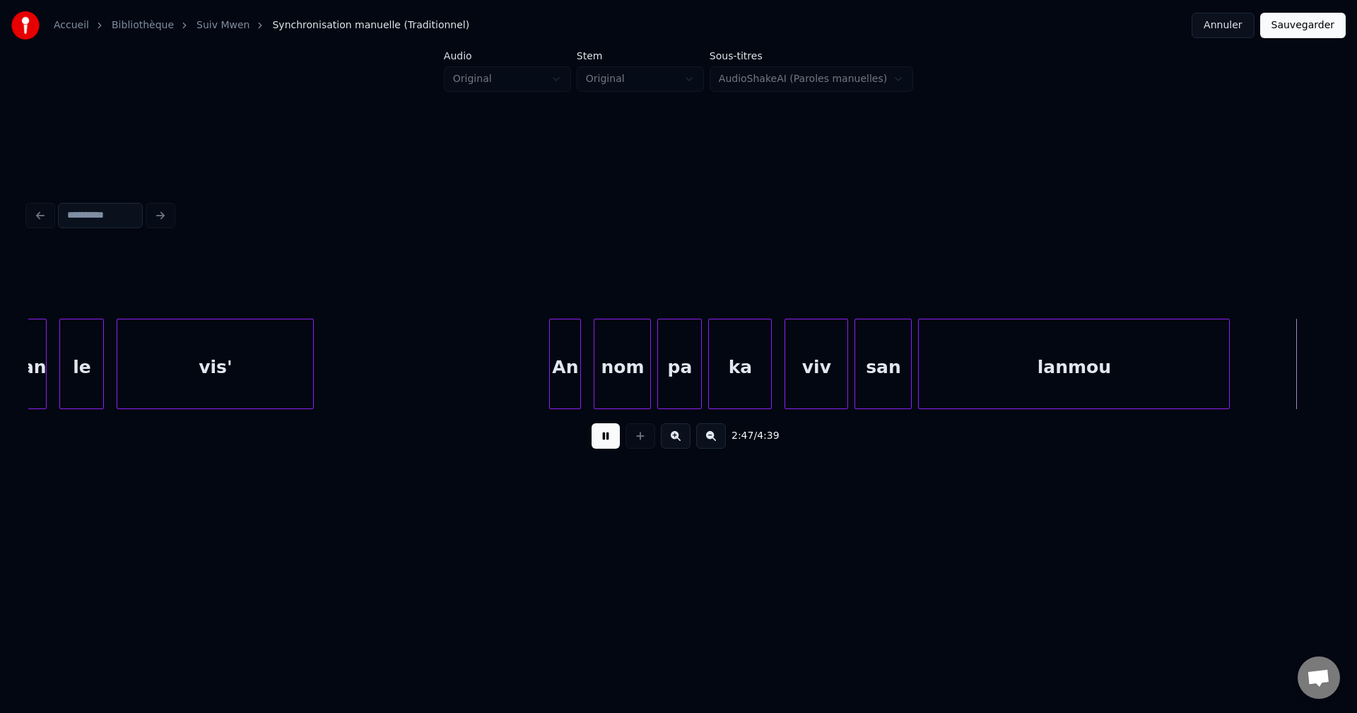
scroll to position [0, 53303]
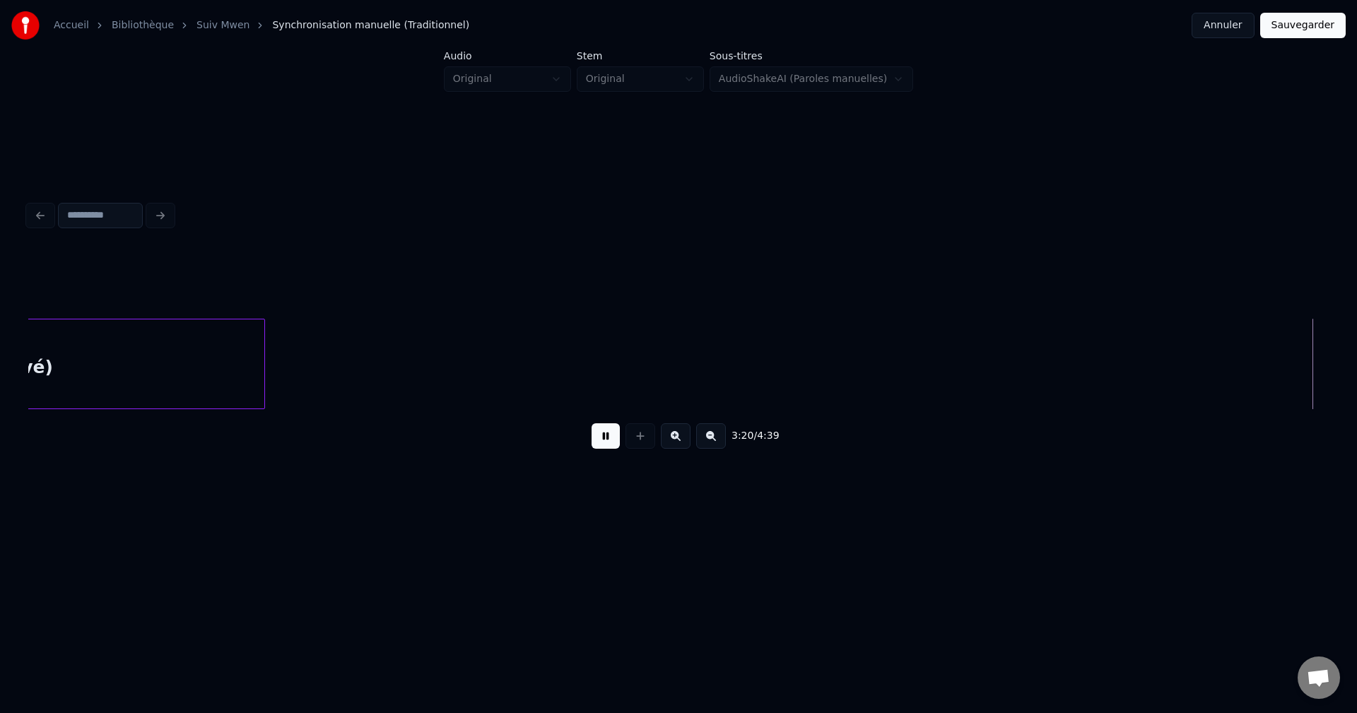
scroll to position [0, 63726]
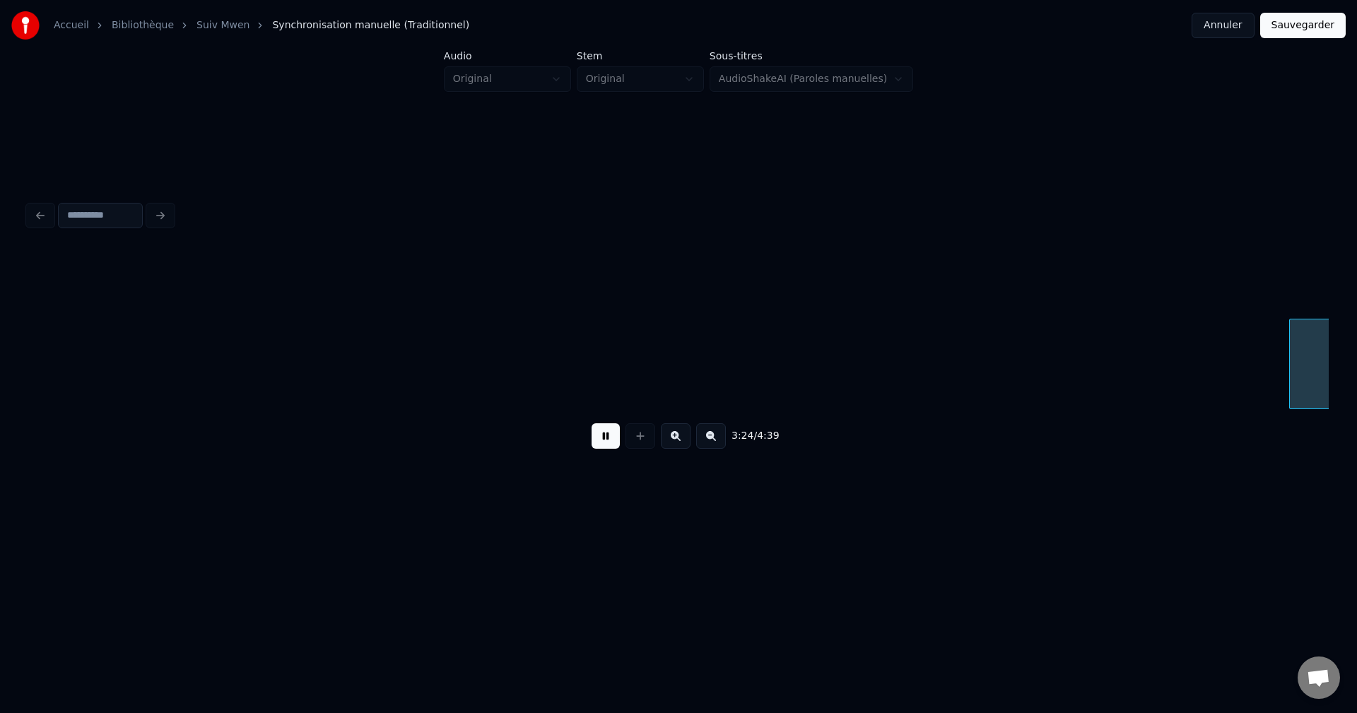
scroll to position [0, 65028]
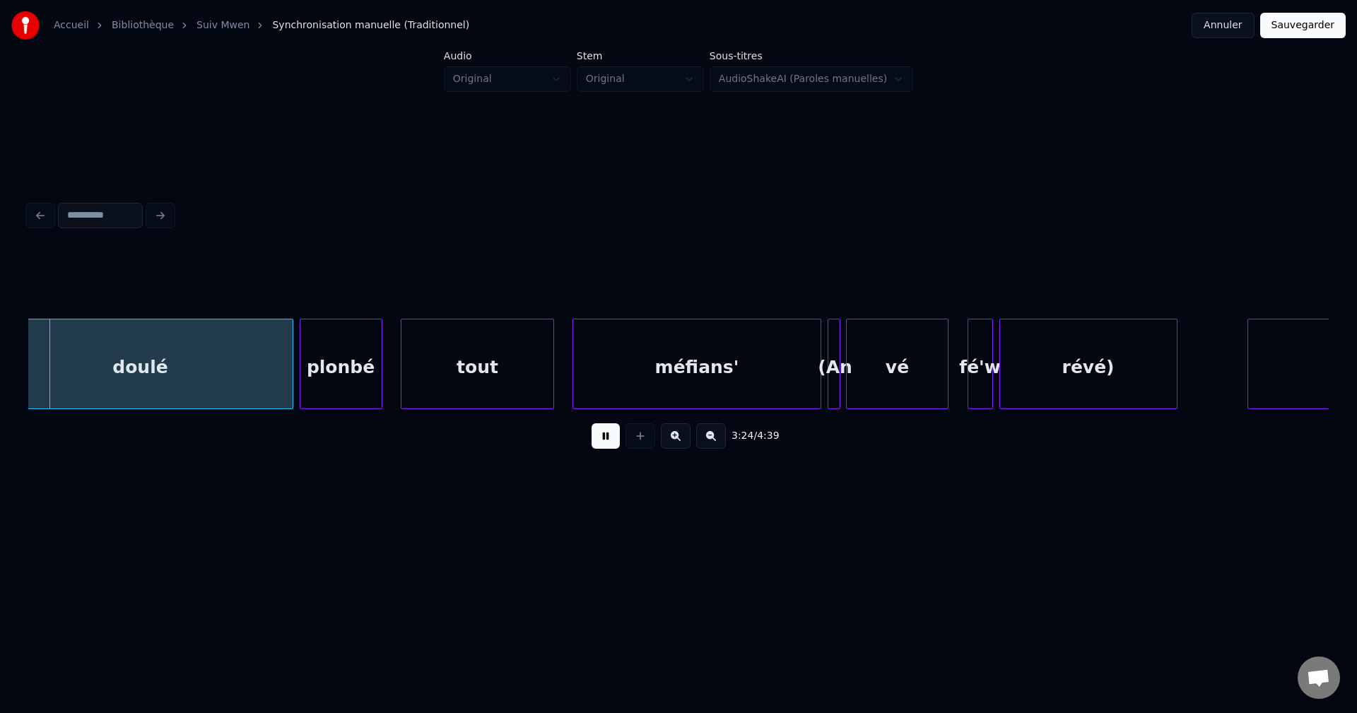
click at [477, 349] on div "tout" at bounding box center [477, 368] width 151 height 96
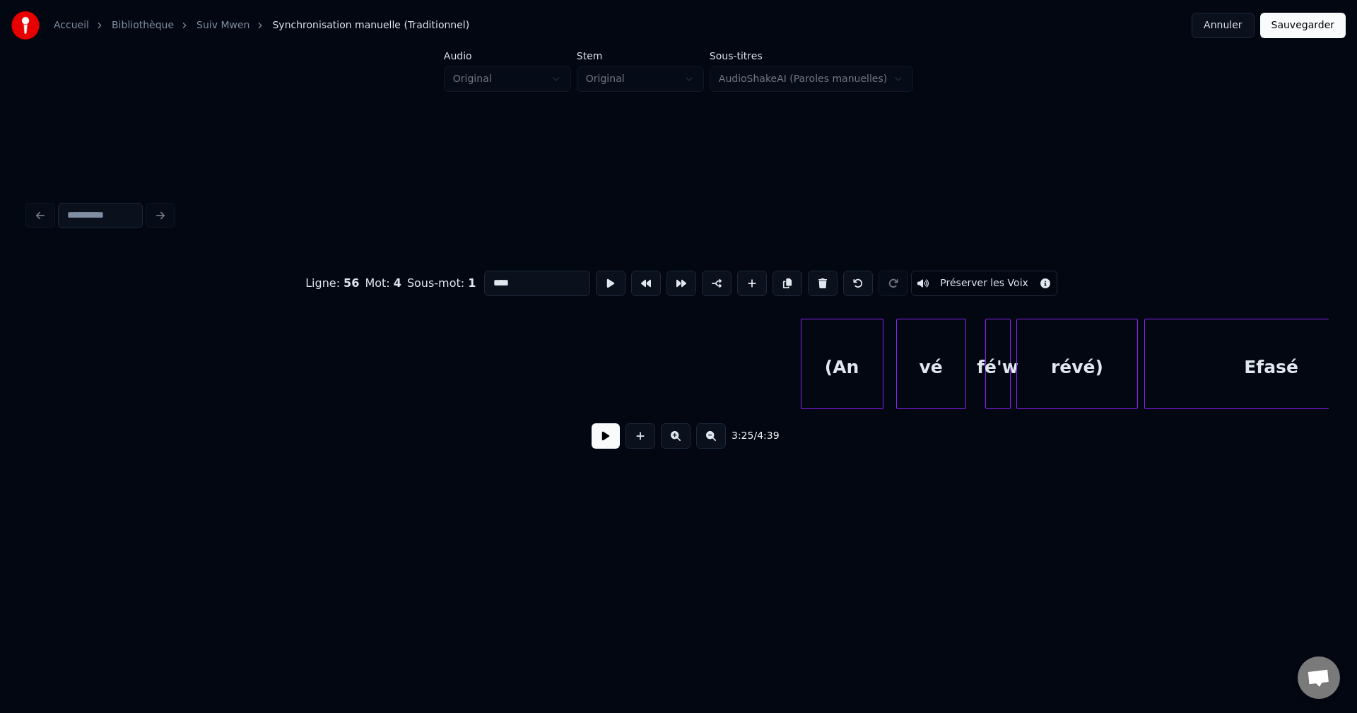
scroll to position [0, 63943]
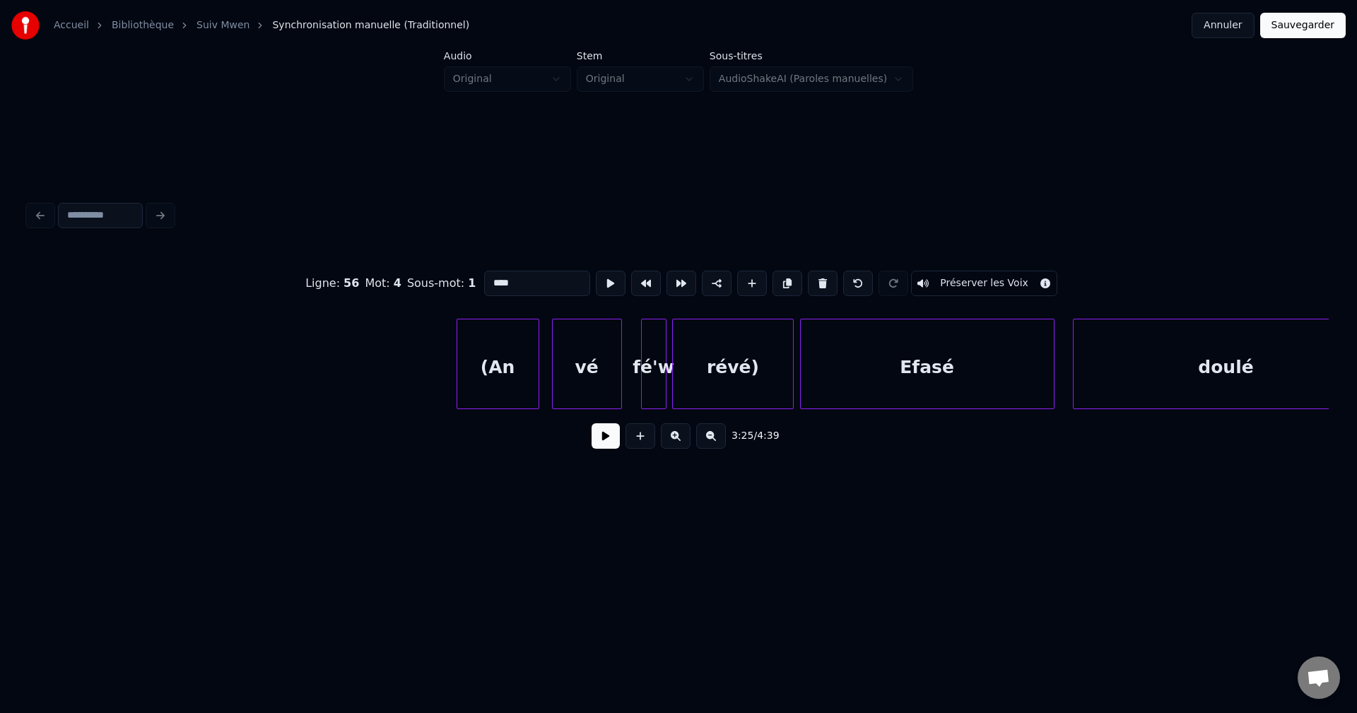
click at [501, 381] on div "(An" at bounding box center [497, 368] width 81 height 96
click at [531, 271] on input "***" at bounding box center [537, 283] width 106 height 25
type input "**********"
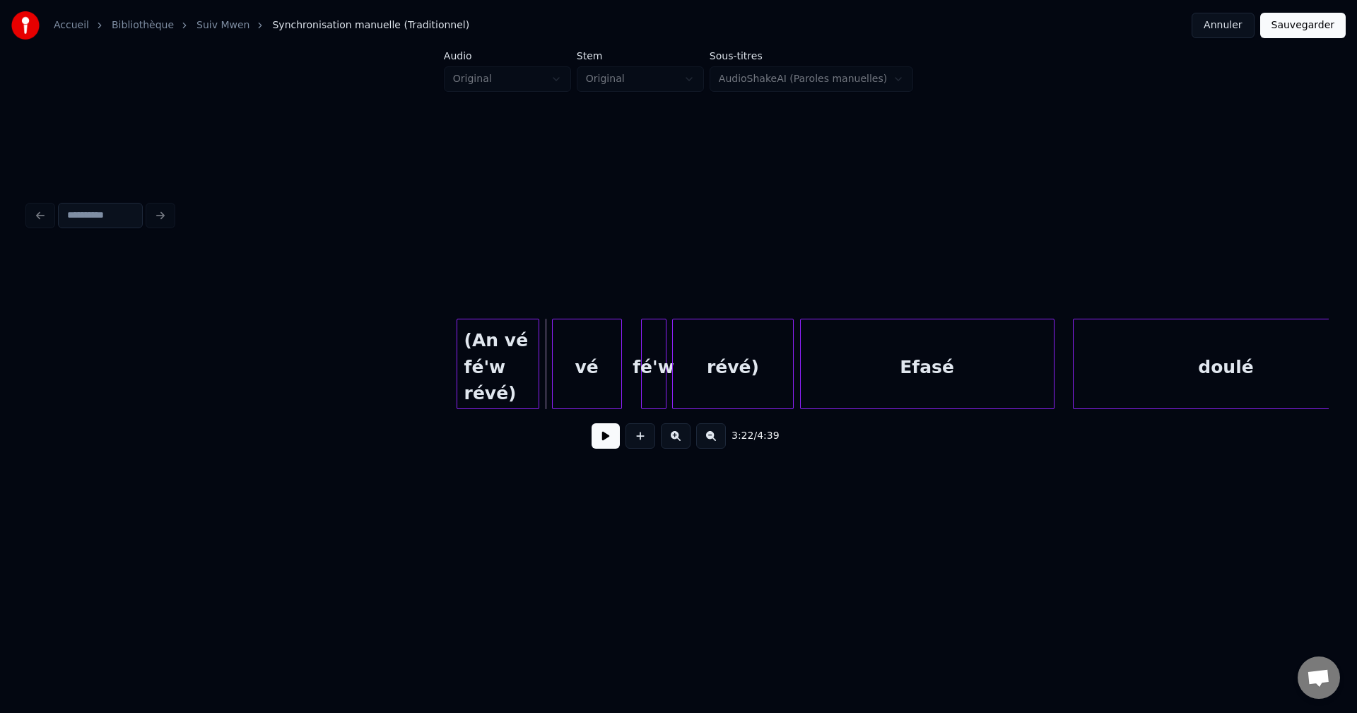
click at [597, 363] on div "vé" at bounding box center [587, 368] width 69 height 96
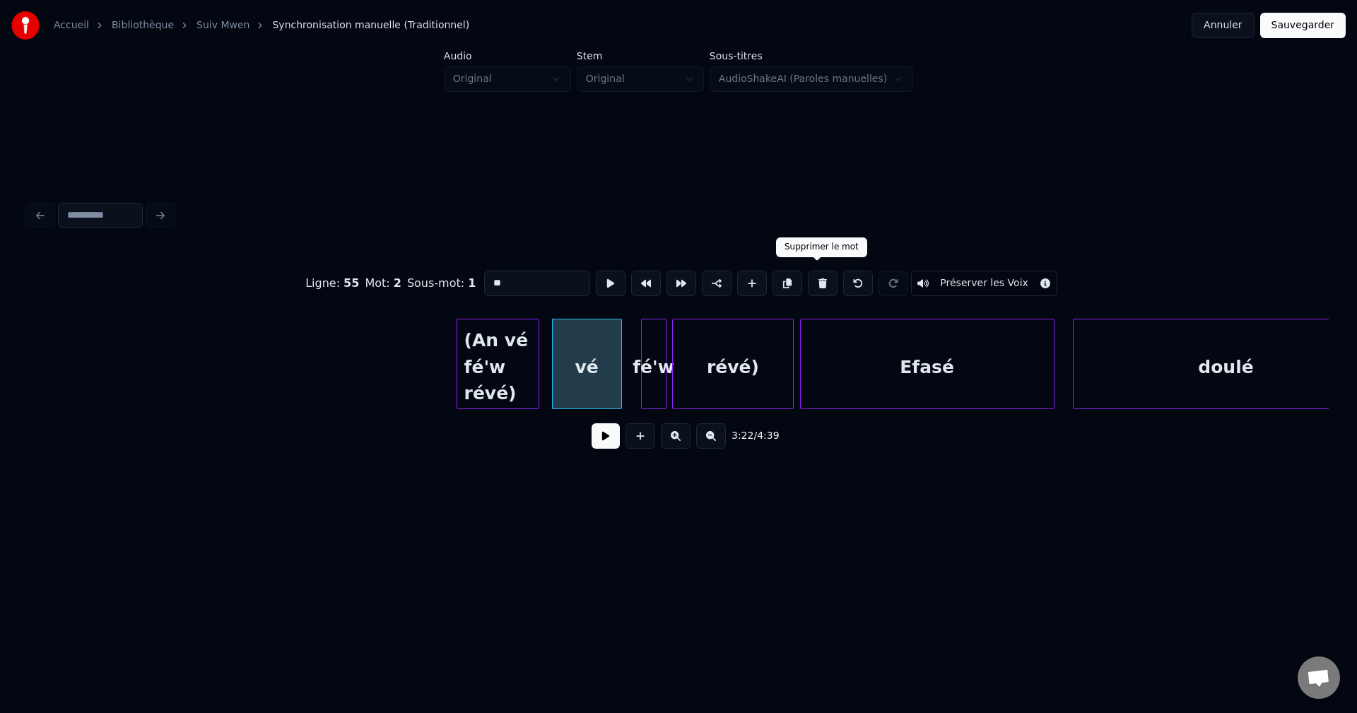
click at [826, 276] on button at bounding box center [823, 283] width 30 height 25
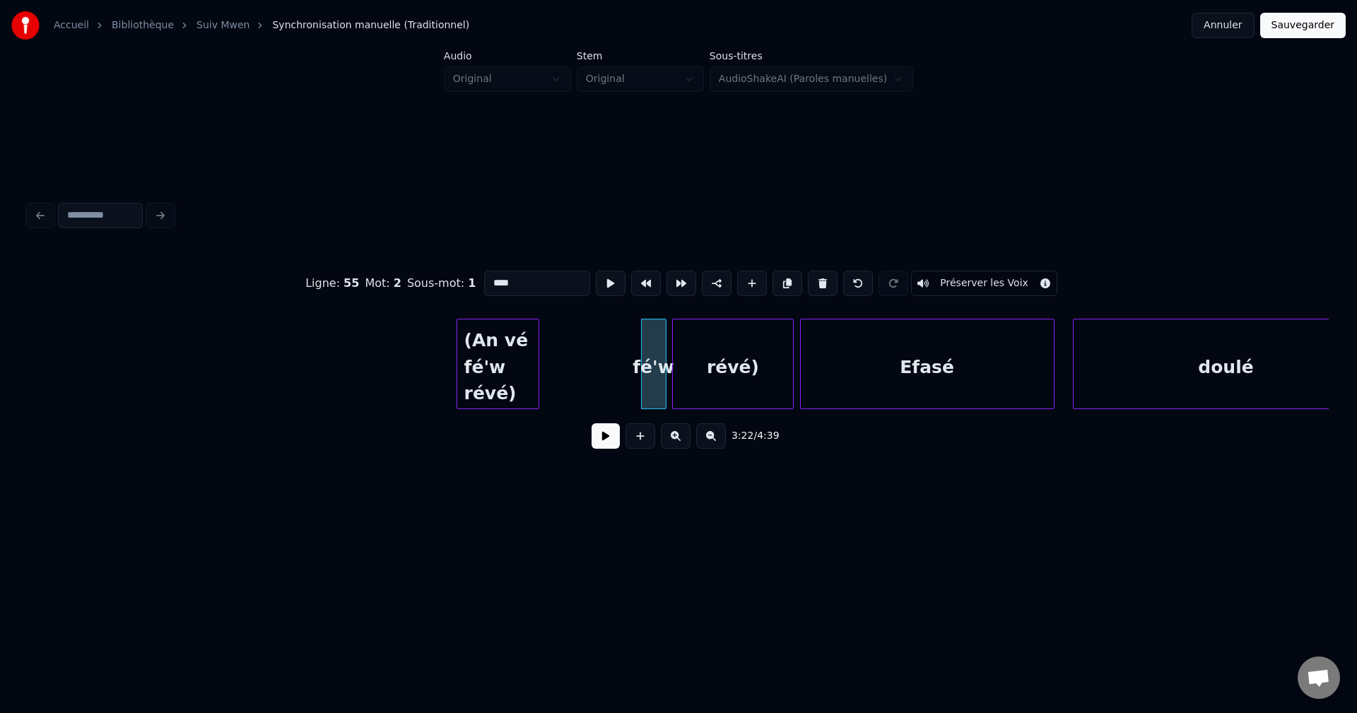
click at [826, 276] on button at bounding box center [823, 283] width 30 height 25
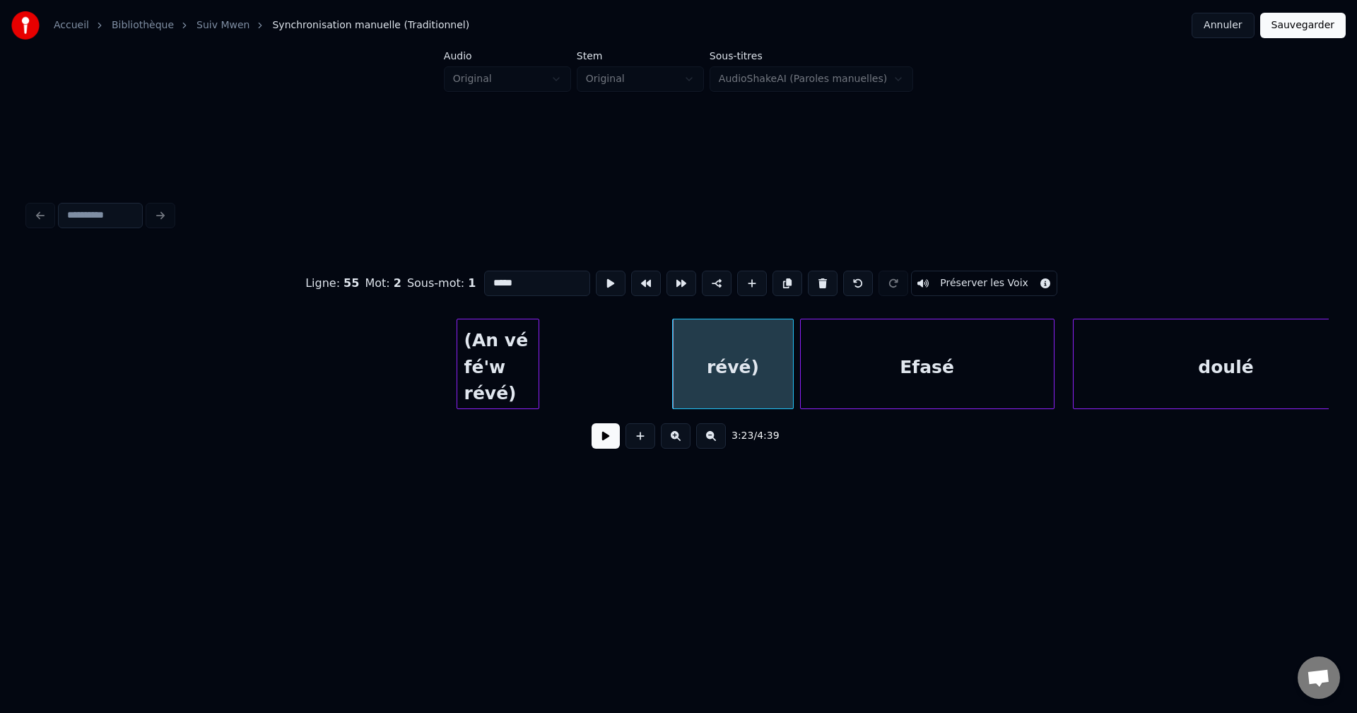
click at [826, 276] on button at bounding box center [823, 283] width 30 height 25
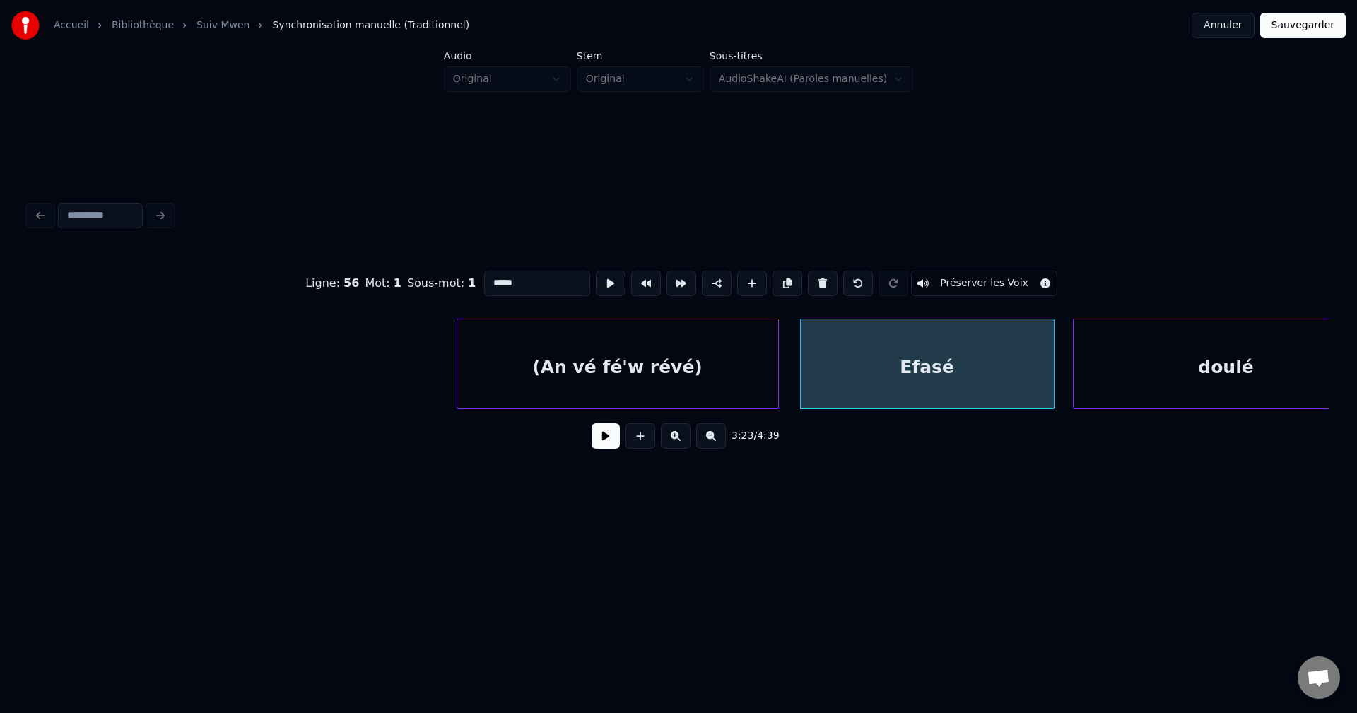
click at [777, 374] on div at bounding box center [776, 364] width 4 height 89
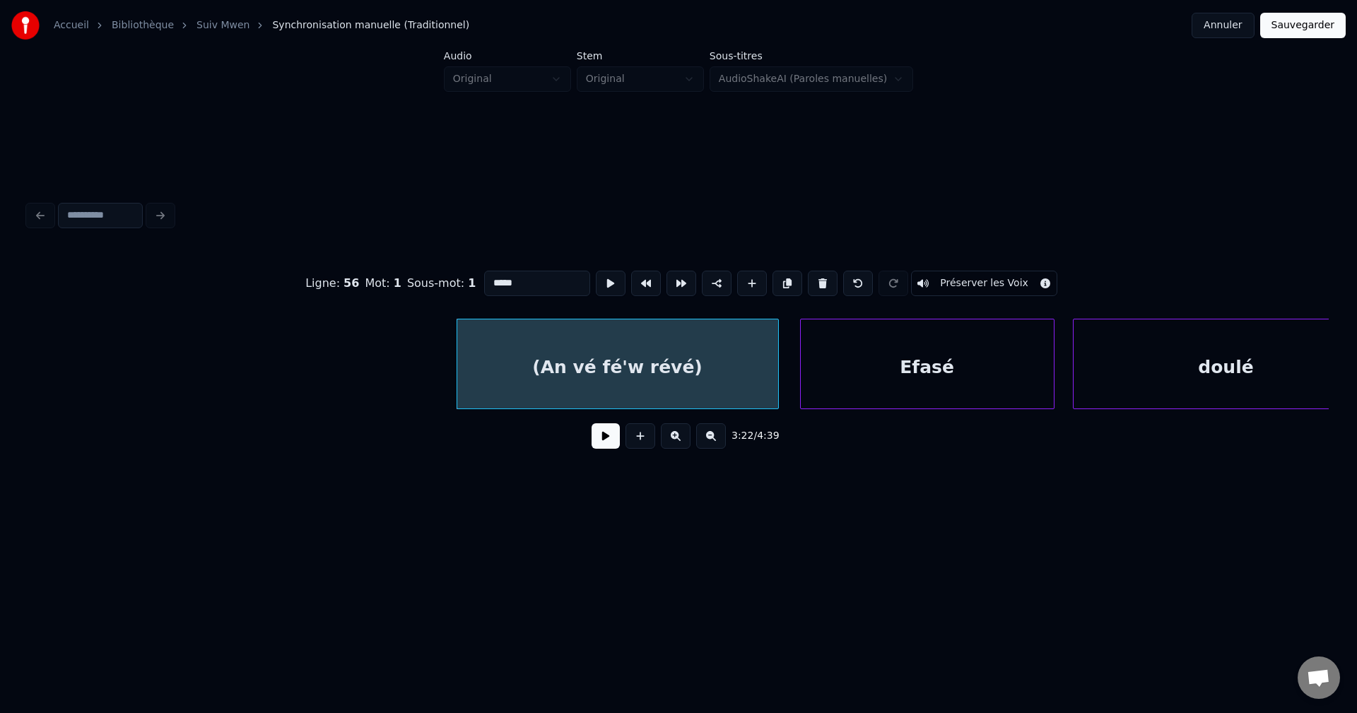
click at [657, 372] on div "(An vé fé'w révé)" at bounding box center [617, 368] width 321 height 96
type input "**********"
click at [613, 449] on button at bounding box center [606, 435] width 28 height 25
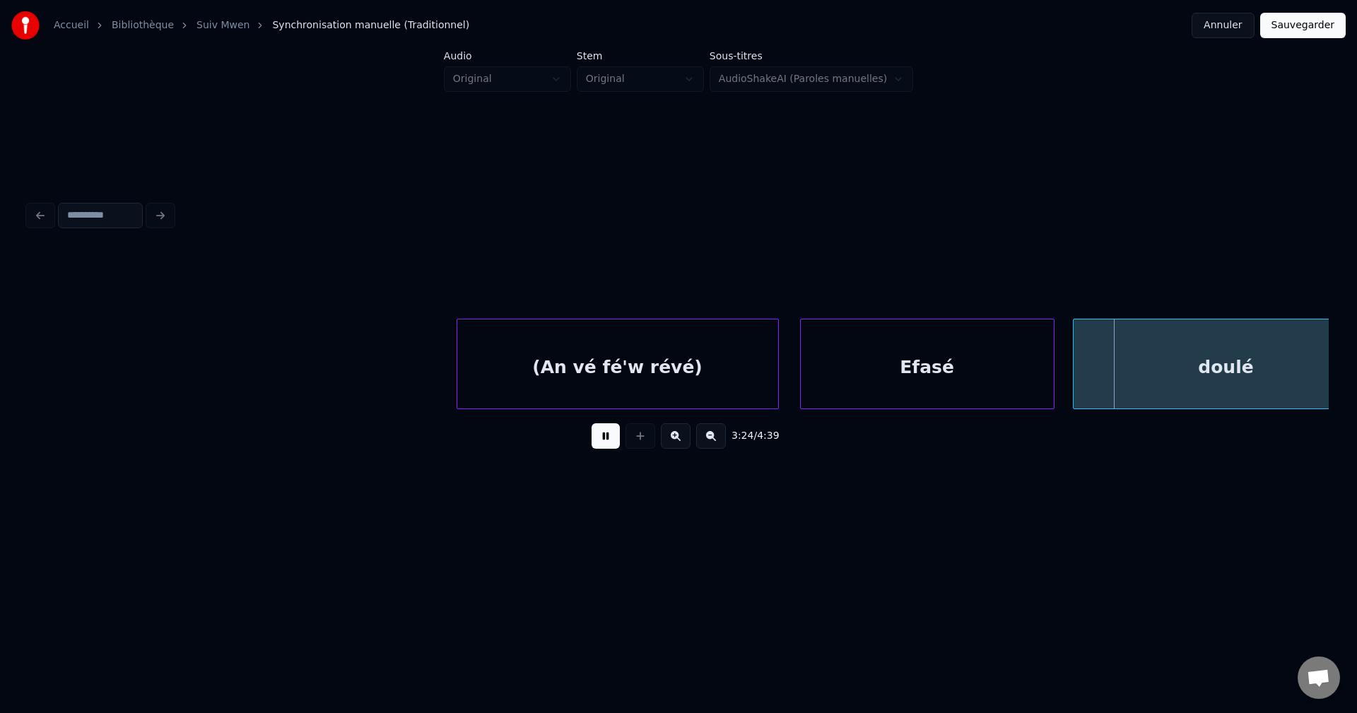
click at [613, 445] on button at bounding box center [606, 435] width 28 height 25
click at [1090, 365] on div at bounding box center [1092, 364] width 4 height 89
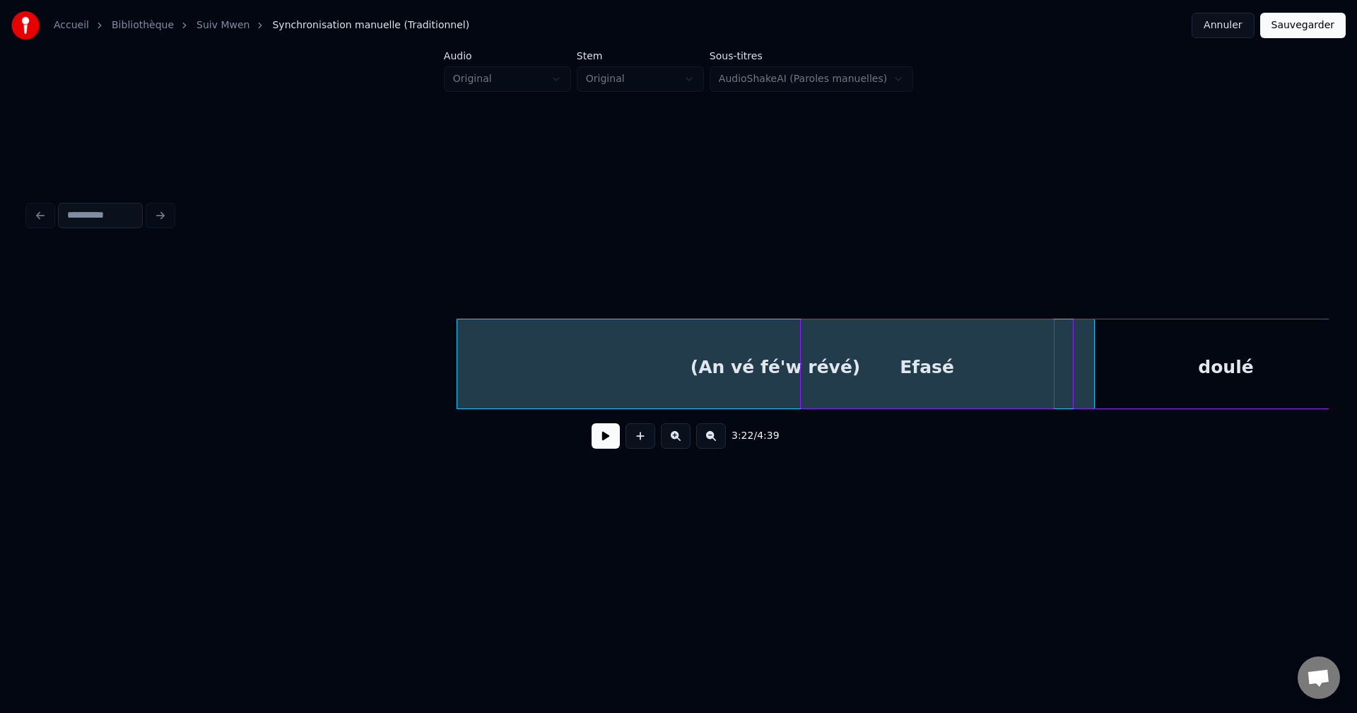
click at [602, 446] on button at bounding box center [606, 435] width 28 height 25
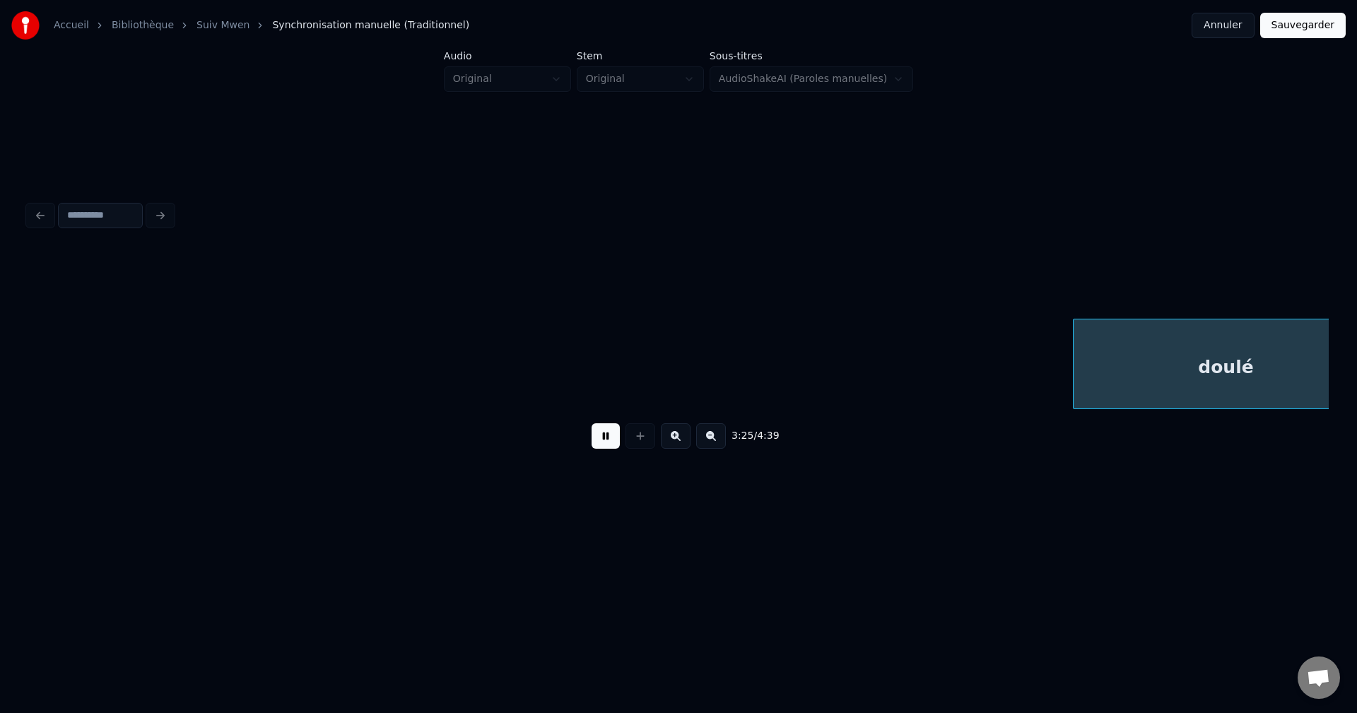
scroll to position [0, 65245]
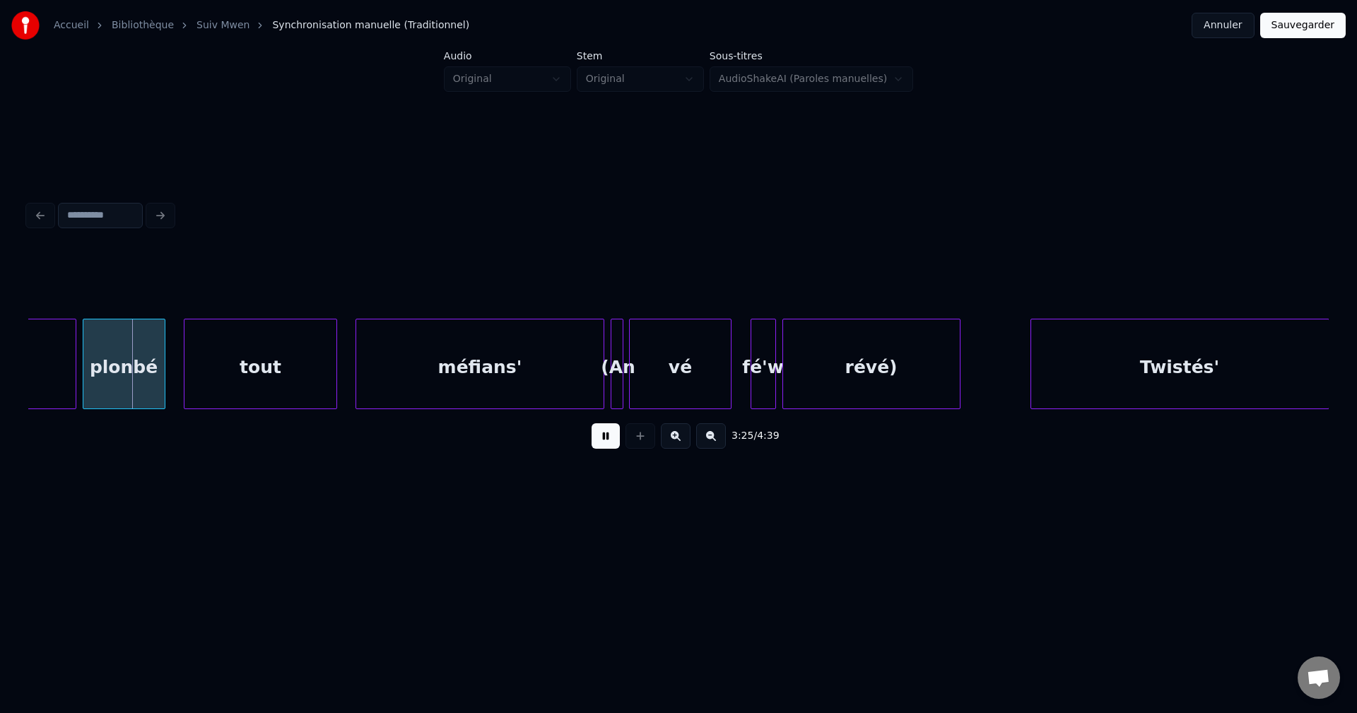
click at [602, 446] on button at bounding box center [606, 435] width 28 height 25
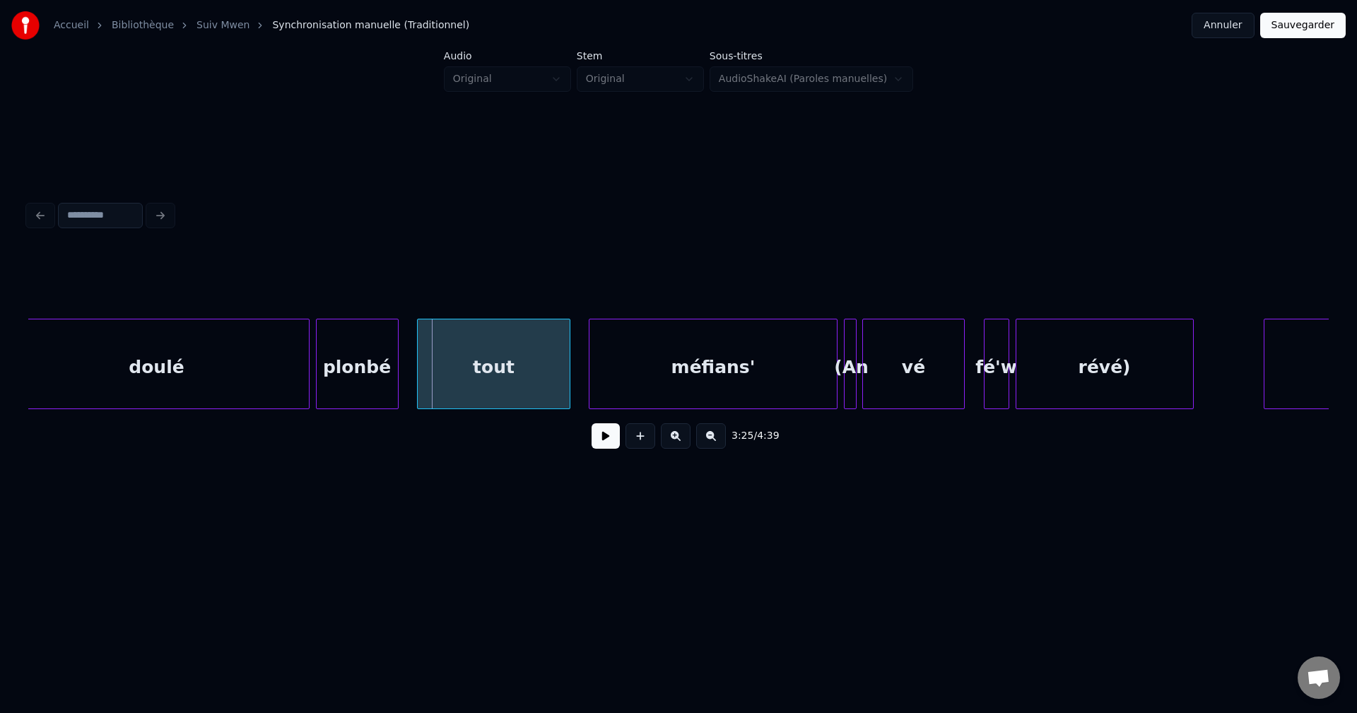
scroll to position [0, 64934]
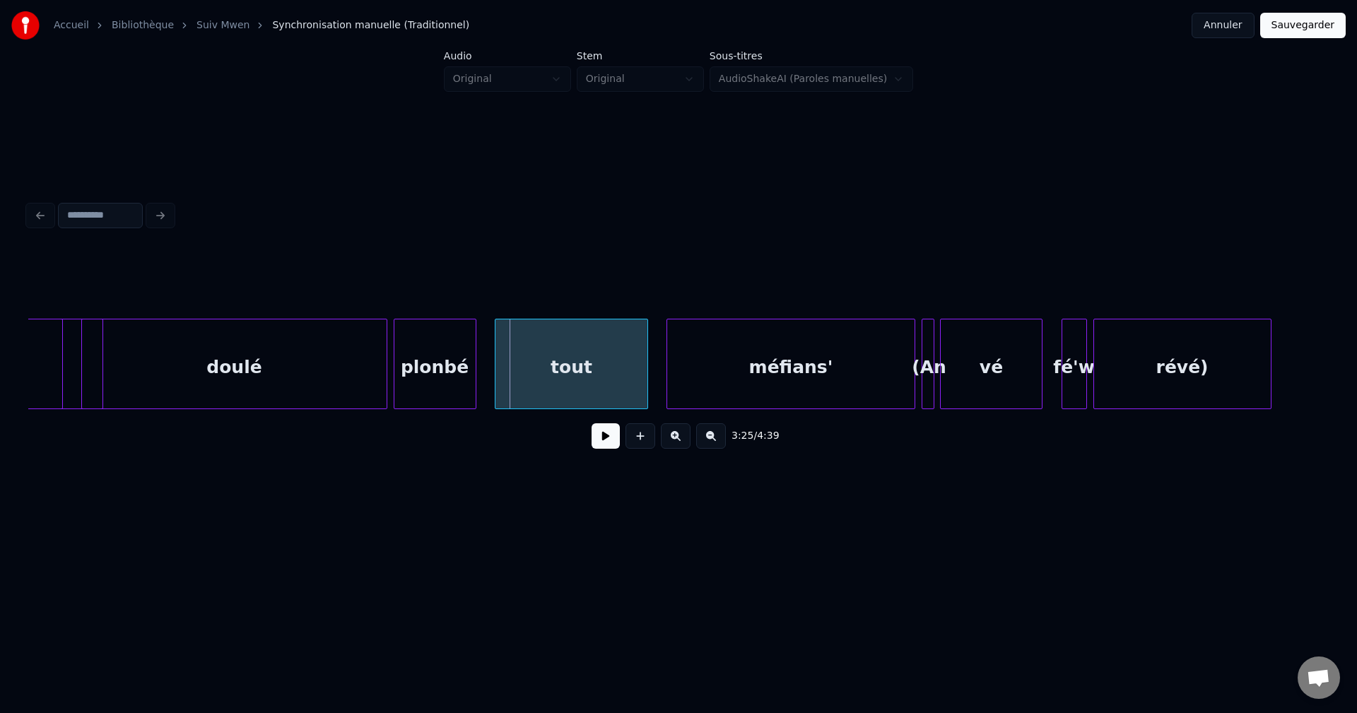
click at [138, 375] on div "doulé" at bounding box center [234, 368] width 304 height 96
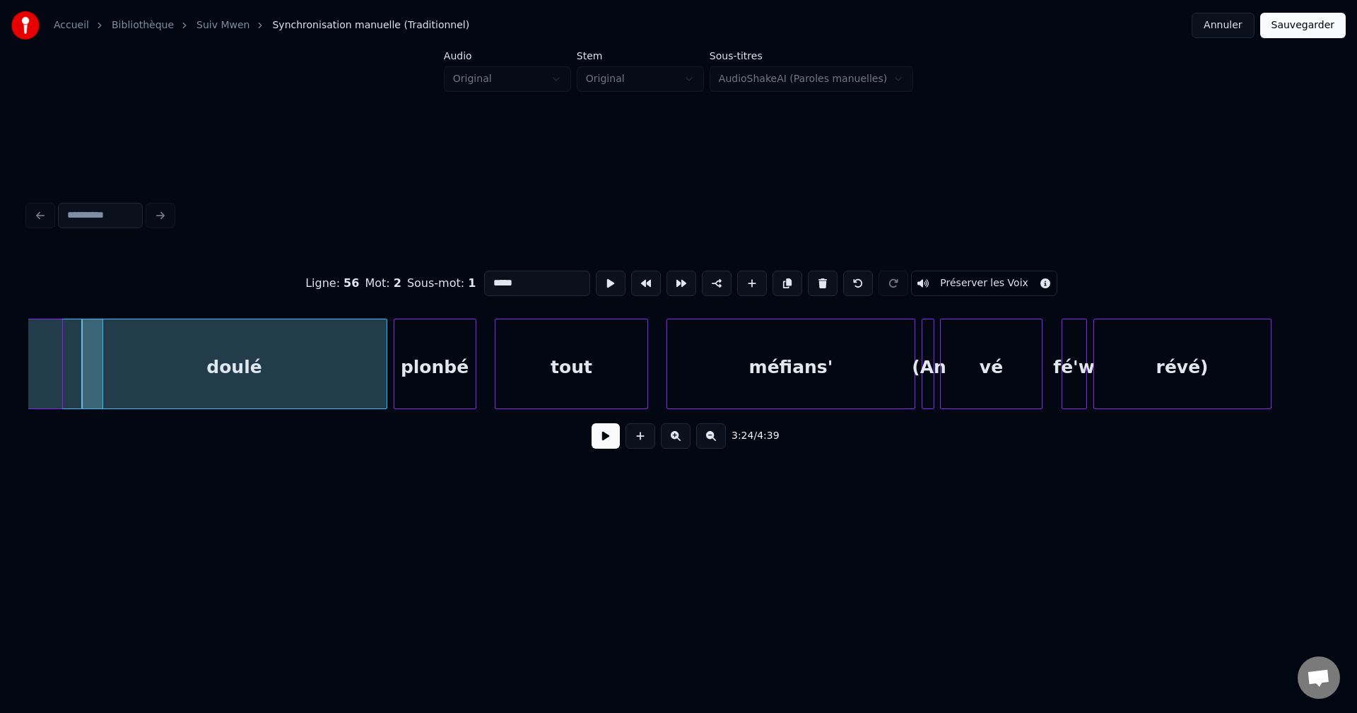
click at [602, 444] on button at bounding box center [606, 435] width 28 height 25
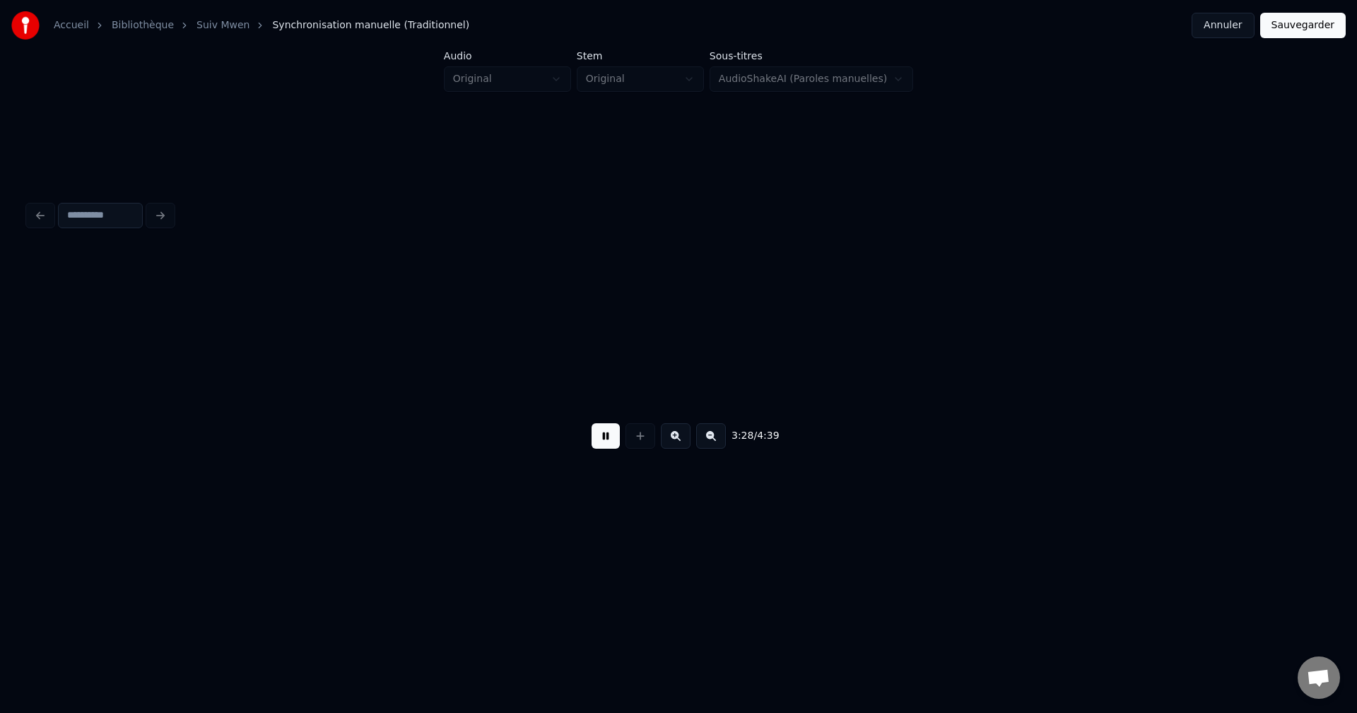
scroll to position [0, 66236]
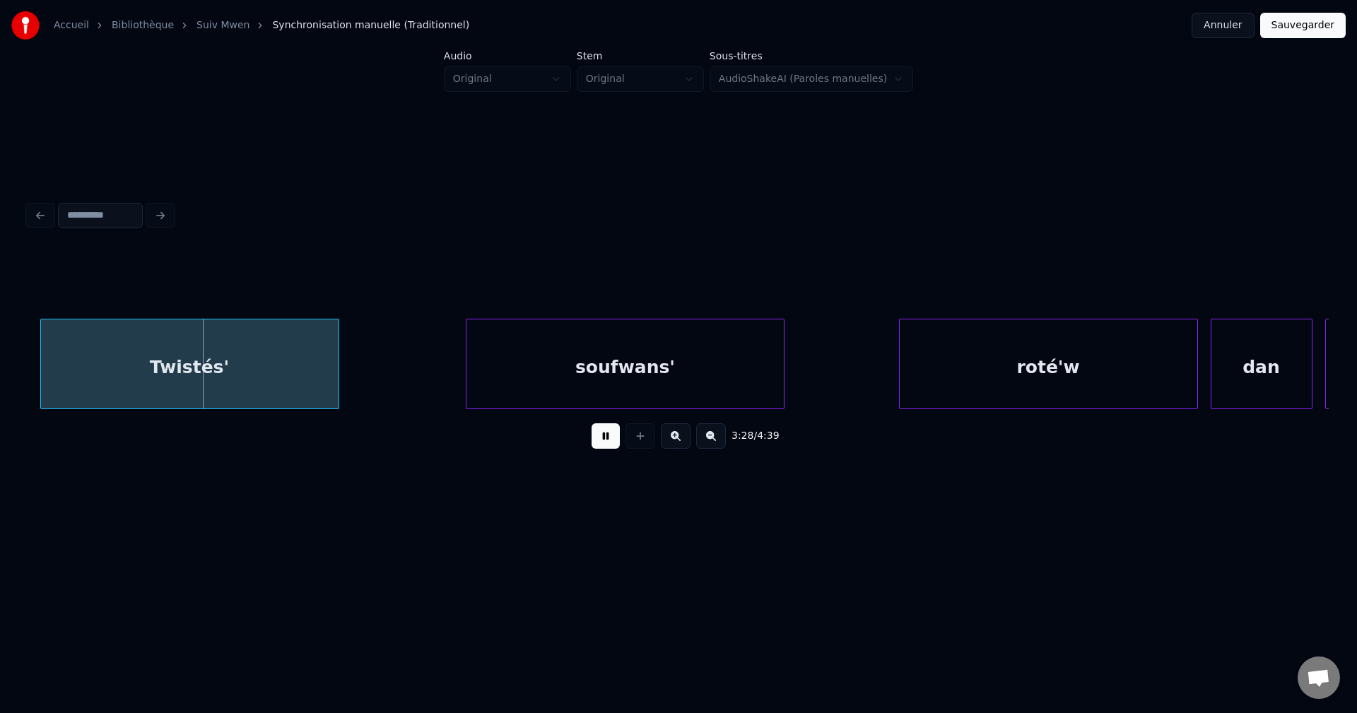
click at [600, 444] on button at bounding box center [606, 435] width 28 height 25
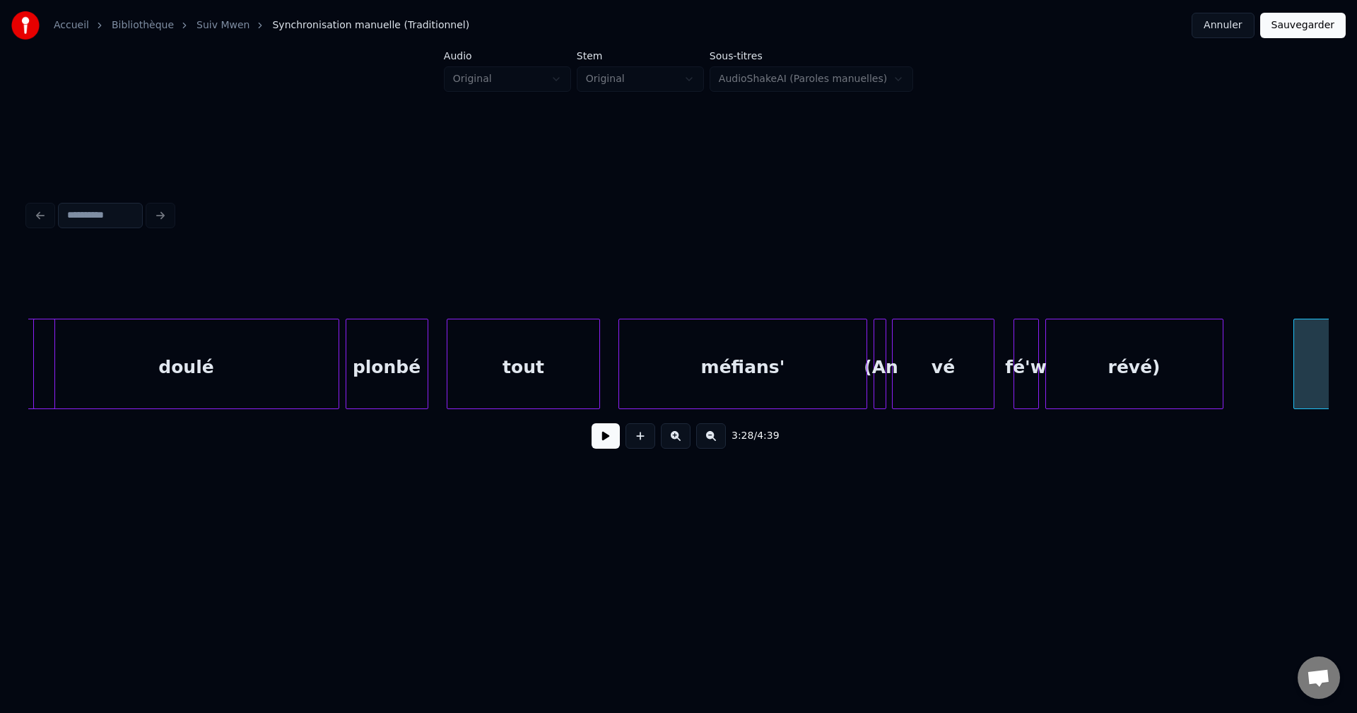
scroll to position [0, 64963]
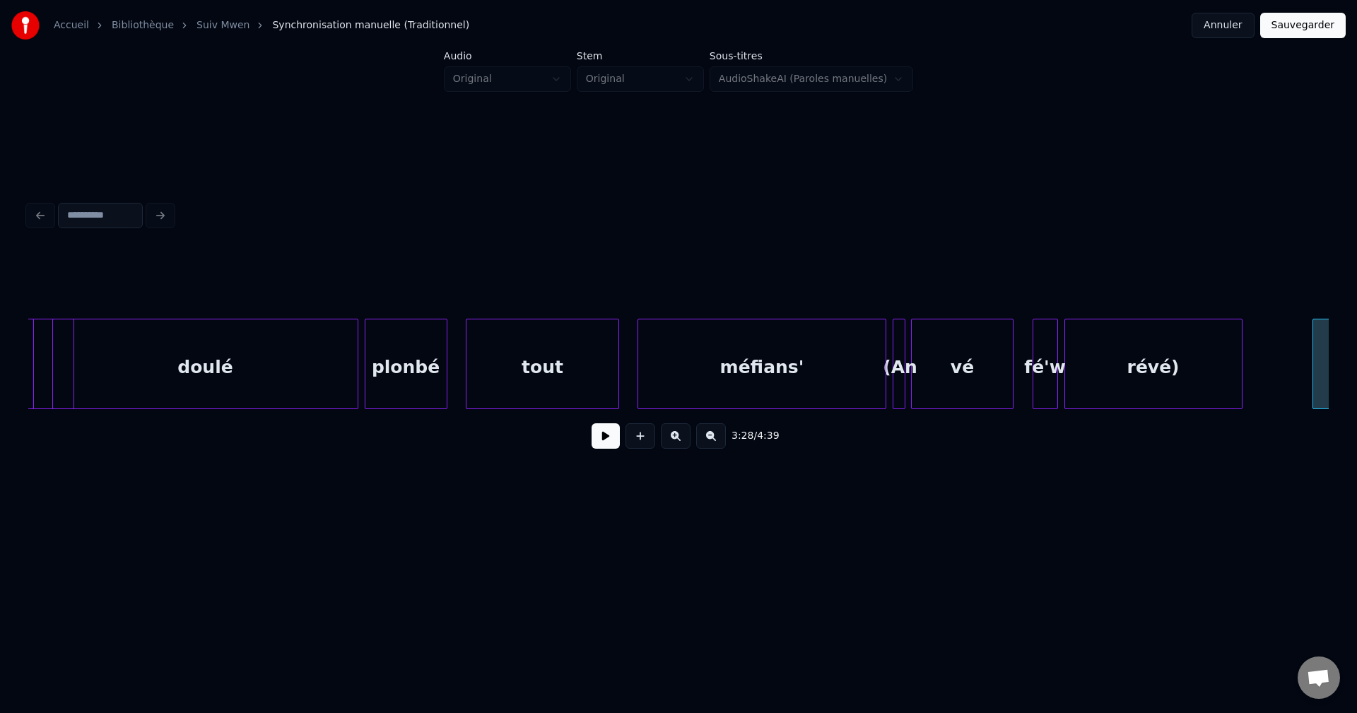
click at [151, 358] on div "doulé" at bounding box center [205, 368] width 304 height 96
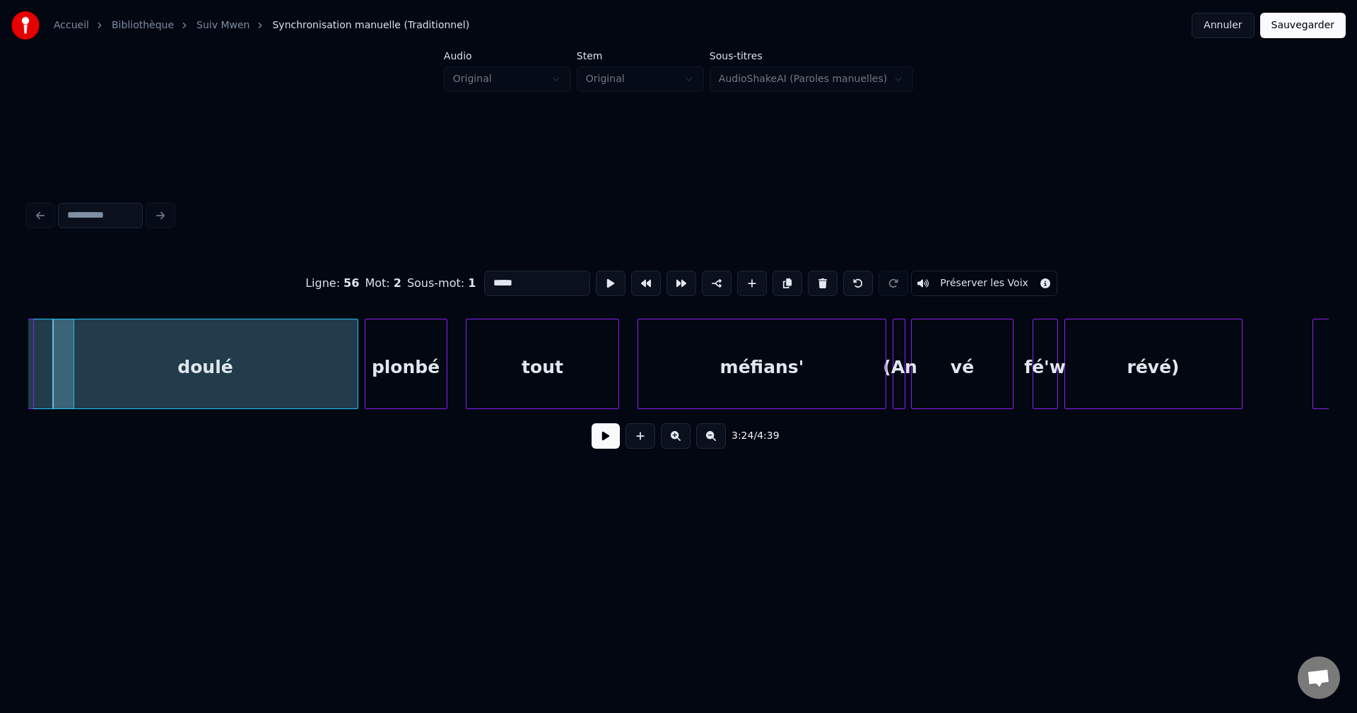
click at [605, 444] on button at bounding box center [606, 435] width 28 height 25
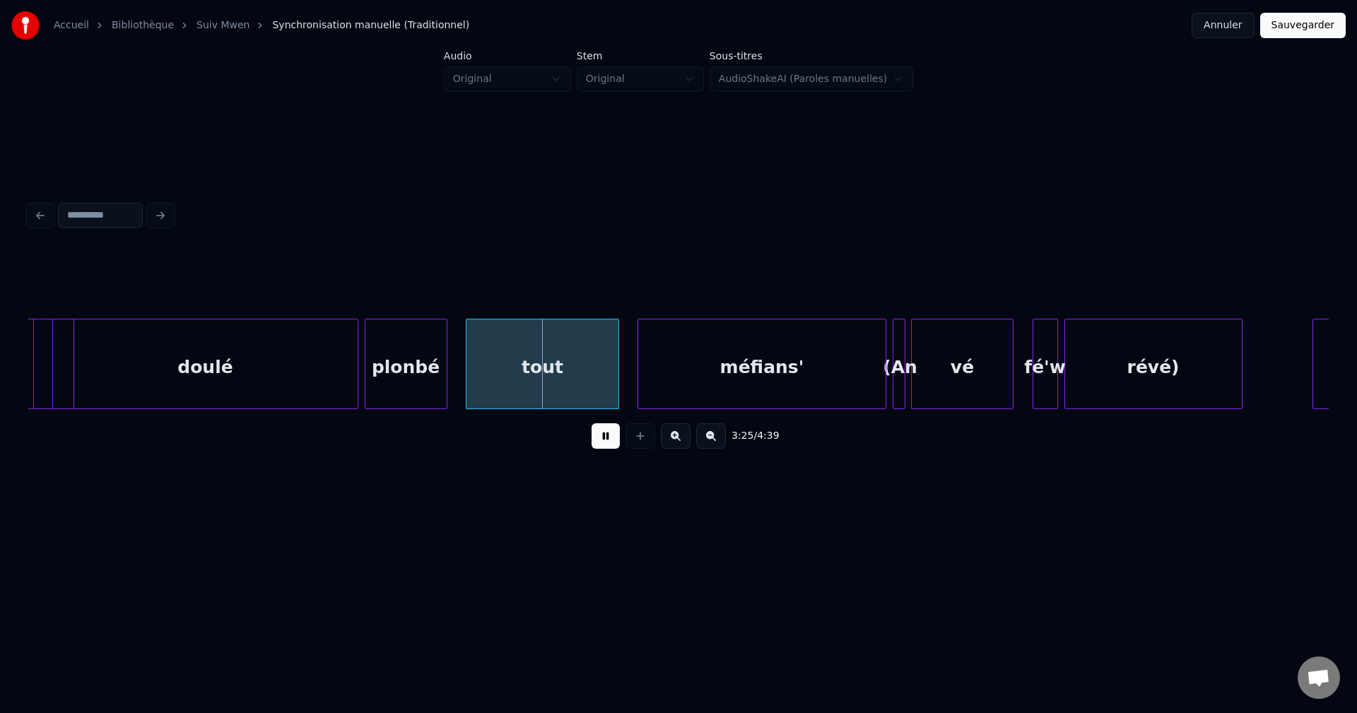
click at [605, 443] on button at bounding box center [606, 435] width 28 height 25
click at [548, 368] on div "tout" at bounding box center [542, 368] width 151 height 96
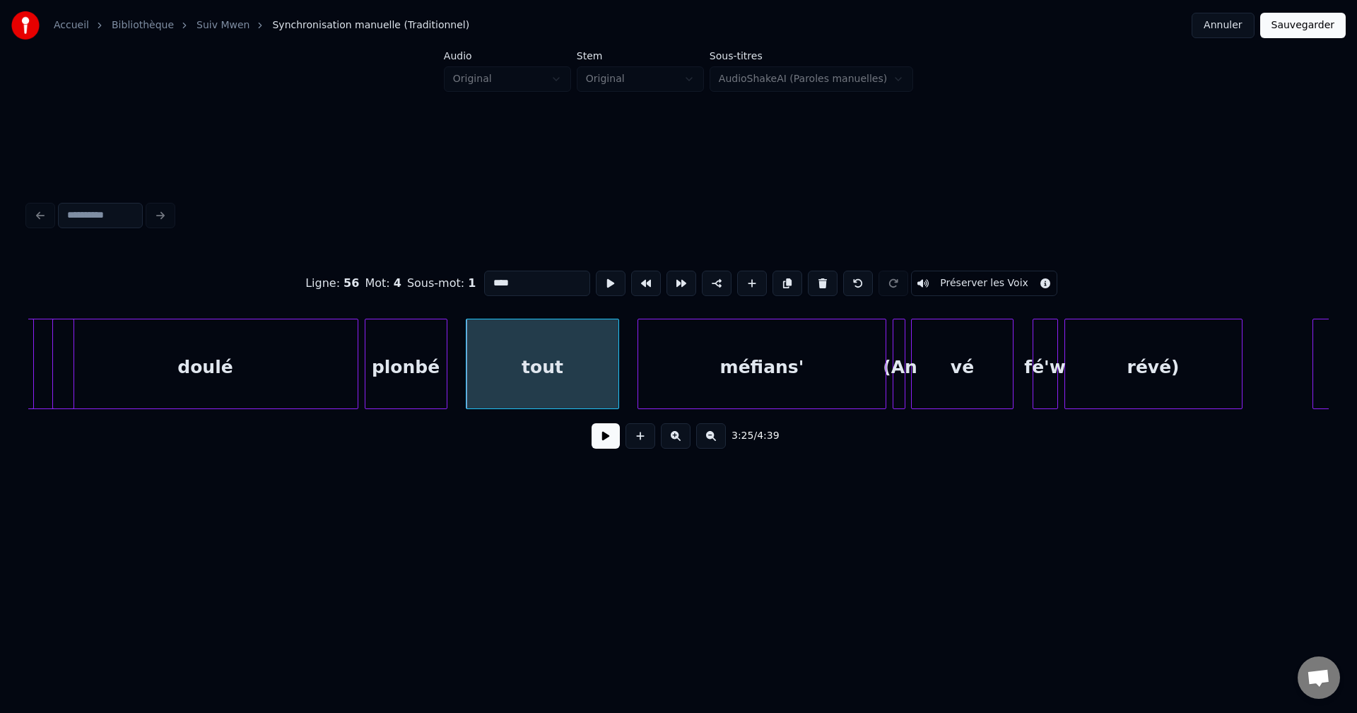
drag, startPoint x: 442, startPoint y: 276, endPoint x: 389, endPoint y: 277, distance: 53.0
click at [392, 276] on div "Ligne : 56 Mot : 4 Sous-mot : 1 **** Préserver les Voix" at bounding box center [678, 283] width 1301 height 71
click at [407, 353] on div "plonbé" at bounding box center [405, 368] width 81 height 96
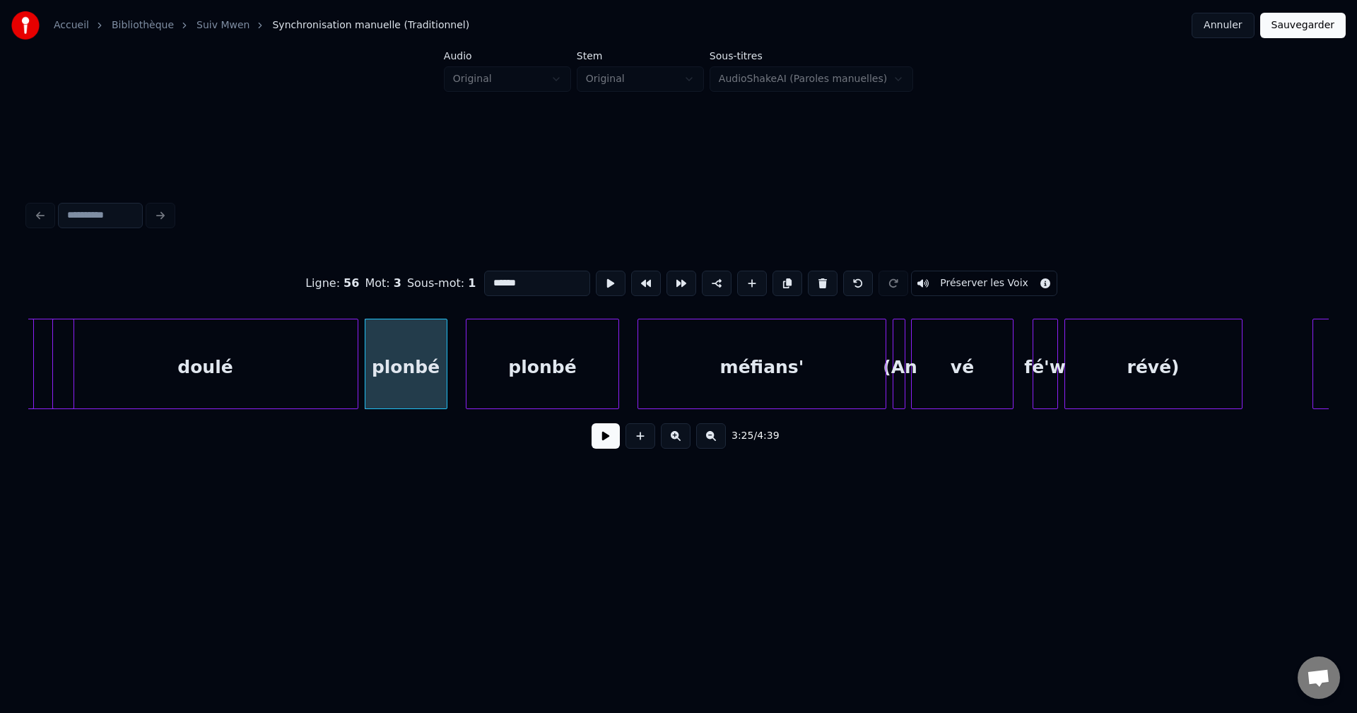
click at [817, 290] on div "Ligne : 56 Mot : 3 Sous-mot : 1 ****** Préserver les Voix" at bounding box center [678, 283] width 1301 height 71
click at [819, 281] on button at bounding box center [823, 283] width 30 height 25
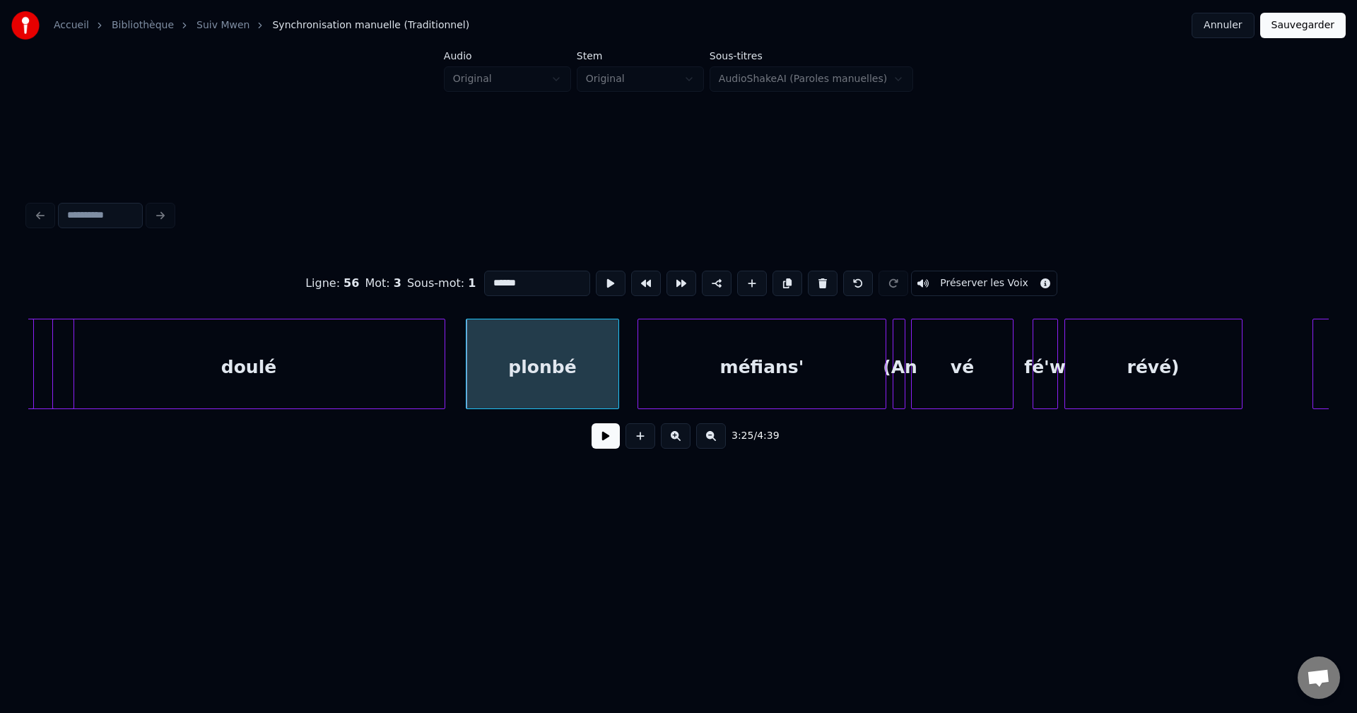
click at [441, 375] on div at bounding box center [442, 364] width 4 height 89
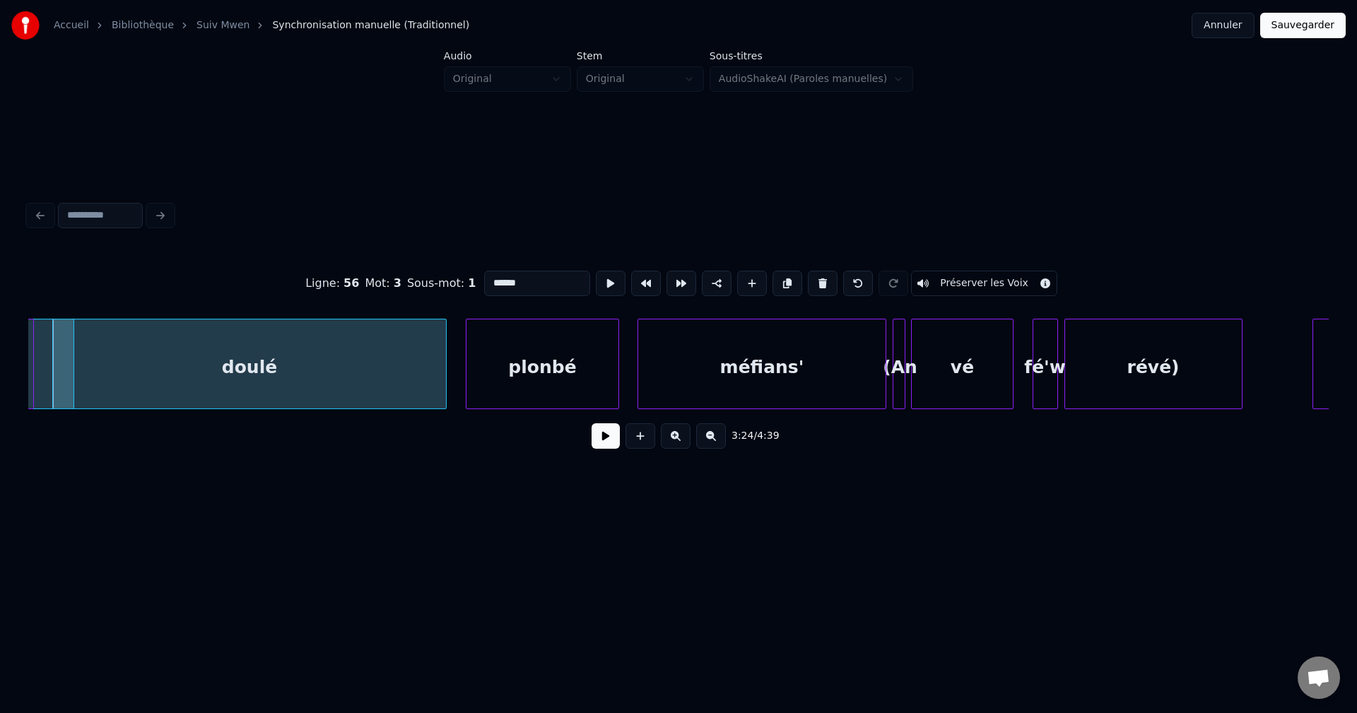
click at [691, 354] on div "méfians'" at bounding box center [761, 368] width 247 height 96
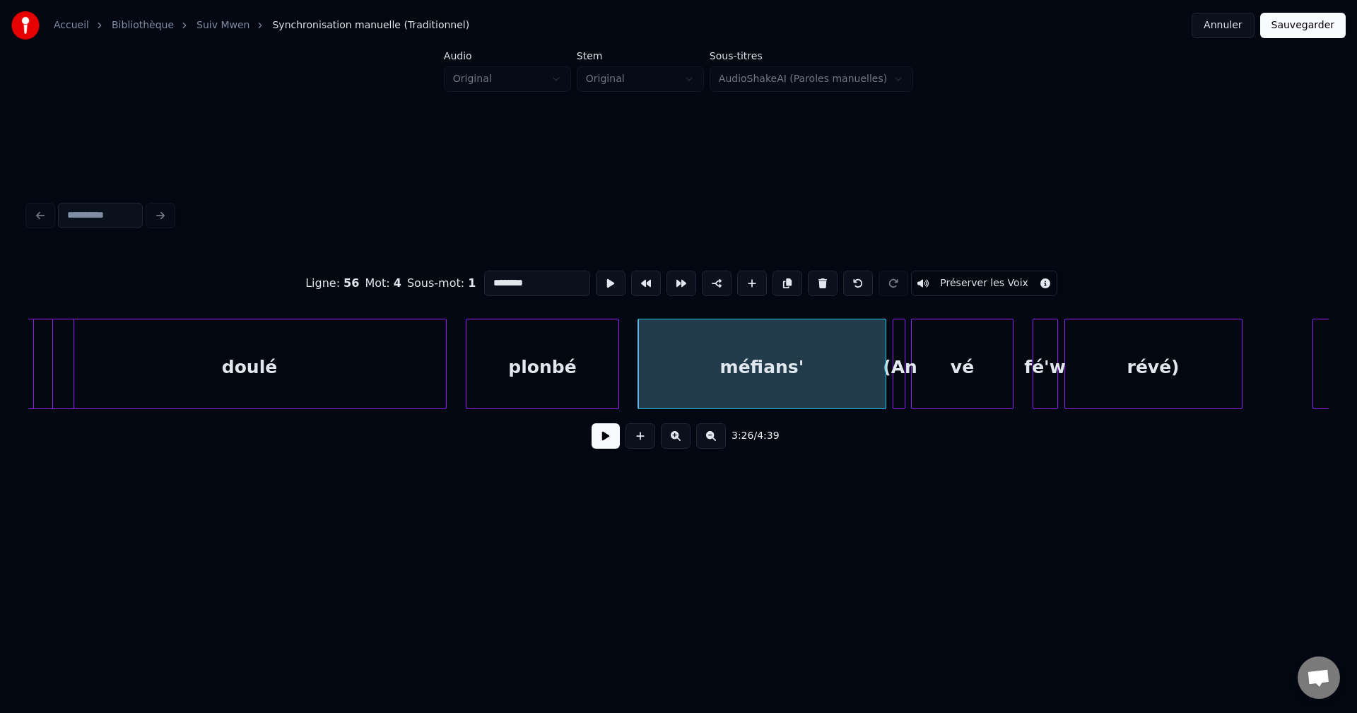
drag, startPoint x: 566, startPoint y: 286, endPoint x: 361, endPoint y: 276, distance: 205.9
click at [364, 279] on div "Ligne : 56 Mot : 4 Sous-mot : 1 ******** Préserver les Voix" at bounding box center [678, 283] width 1301 height 71
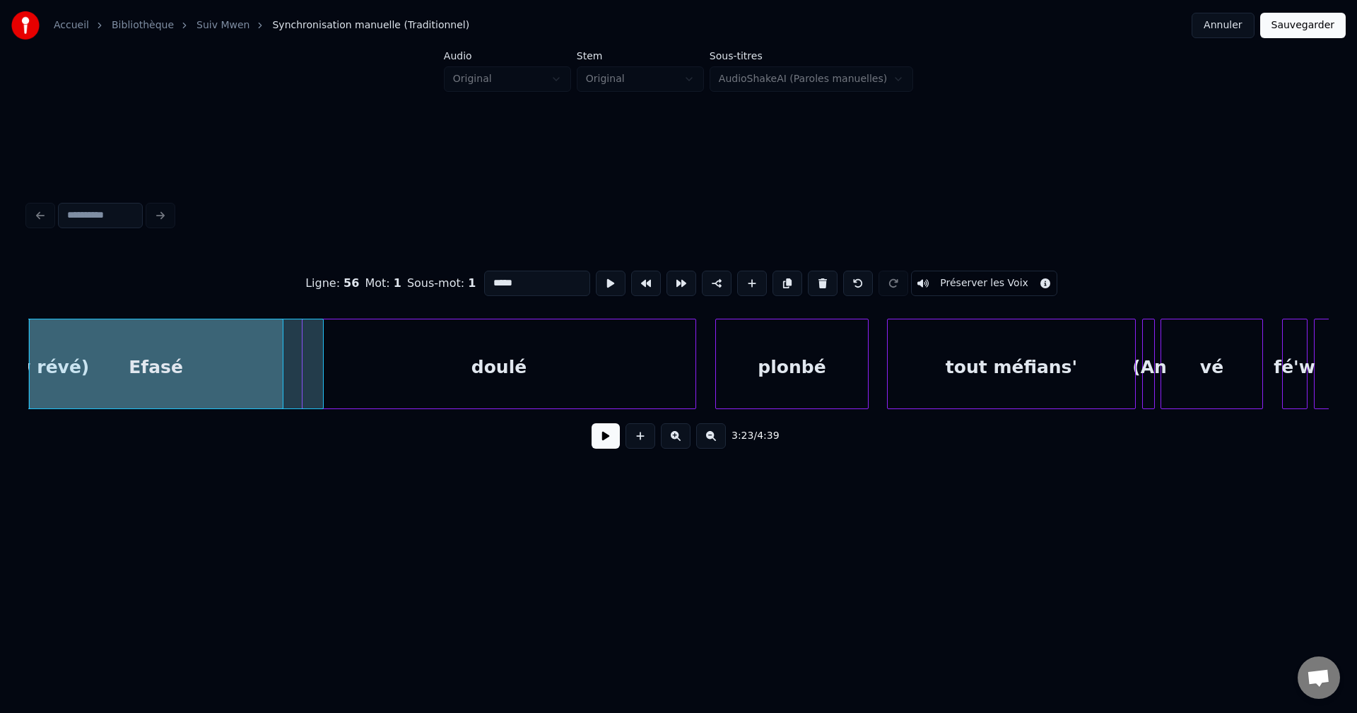
type input "*****"
click at [597, 443] on button at bounding box center [606, 435] width 28 height 25
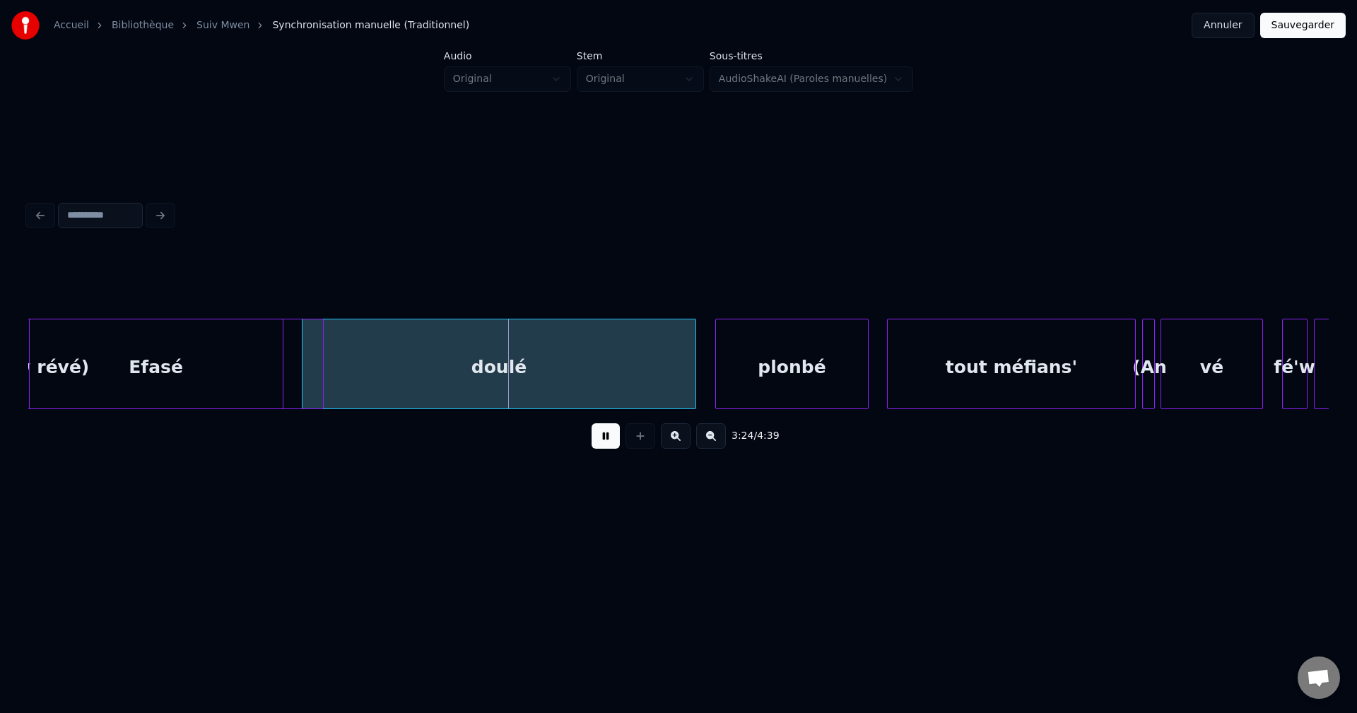
click at [610, 423] on div "3:24 / 4:39" at bounding box center [678, 436] width 1301 height 54
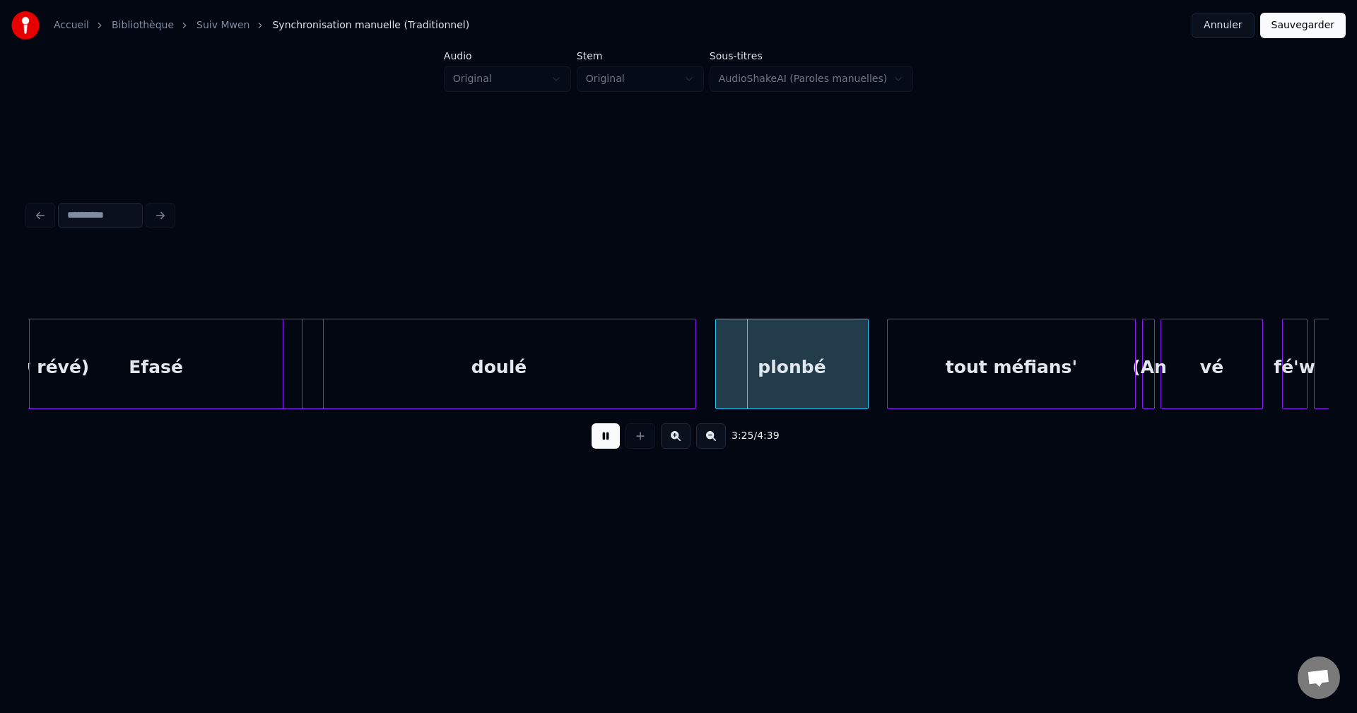
click at [608, 440] on button at bounding box center [606, 435] width 28 height 25
click at [191, 381] on div "Efasé" at bounding box center [156, 368] width 253 height 96
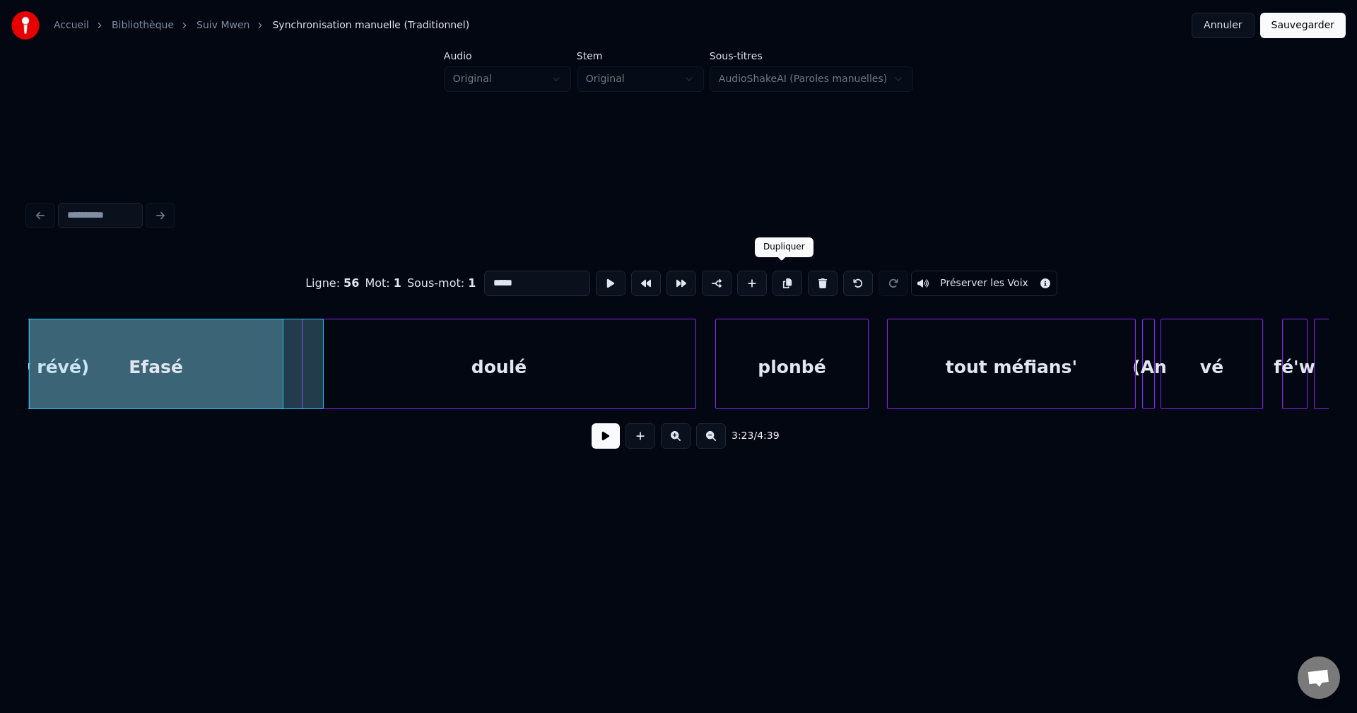
click at [782, 281] on button at bounding box center [788, 283] width 30 height 25
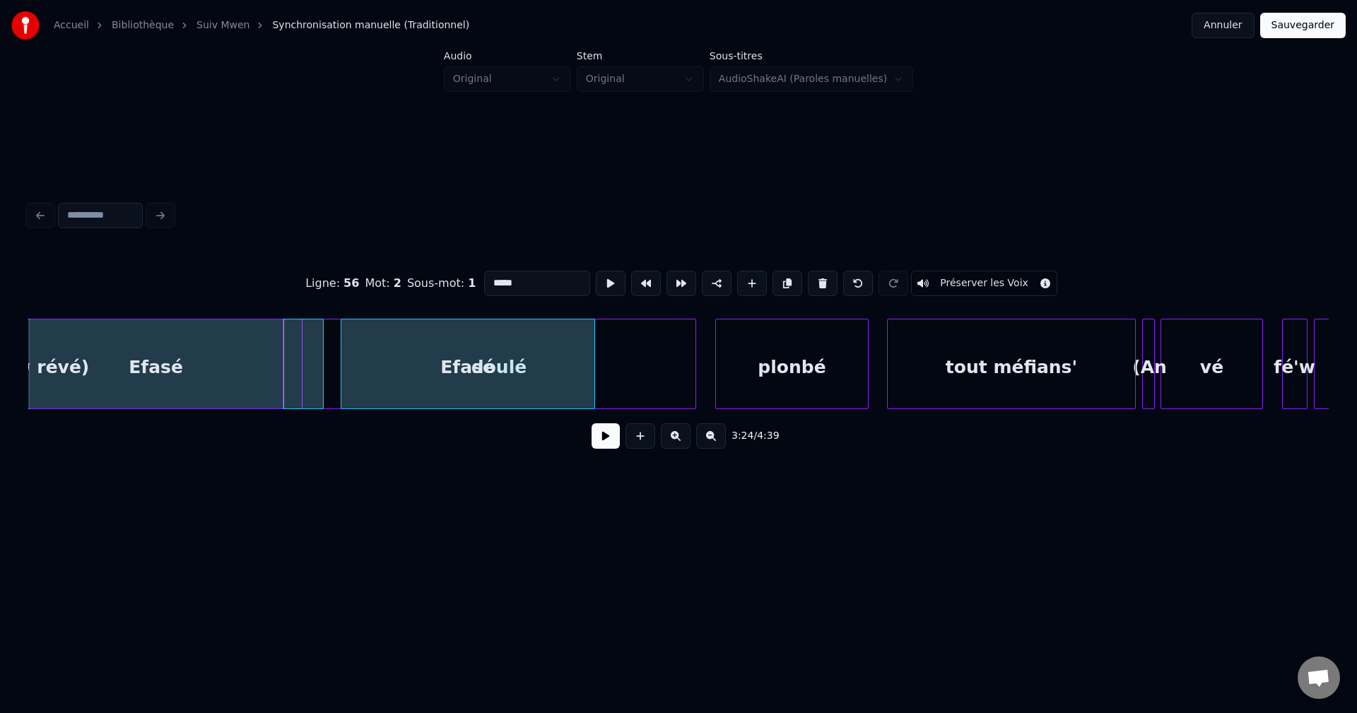
click at [585, 369] on div "Efasé" at bounding box center [467, 368] width 253 height 96
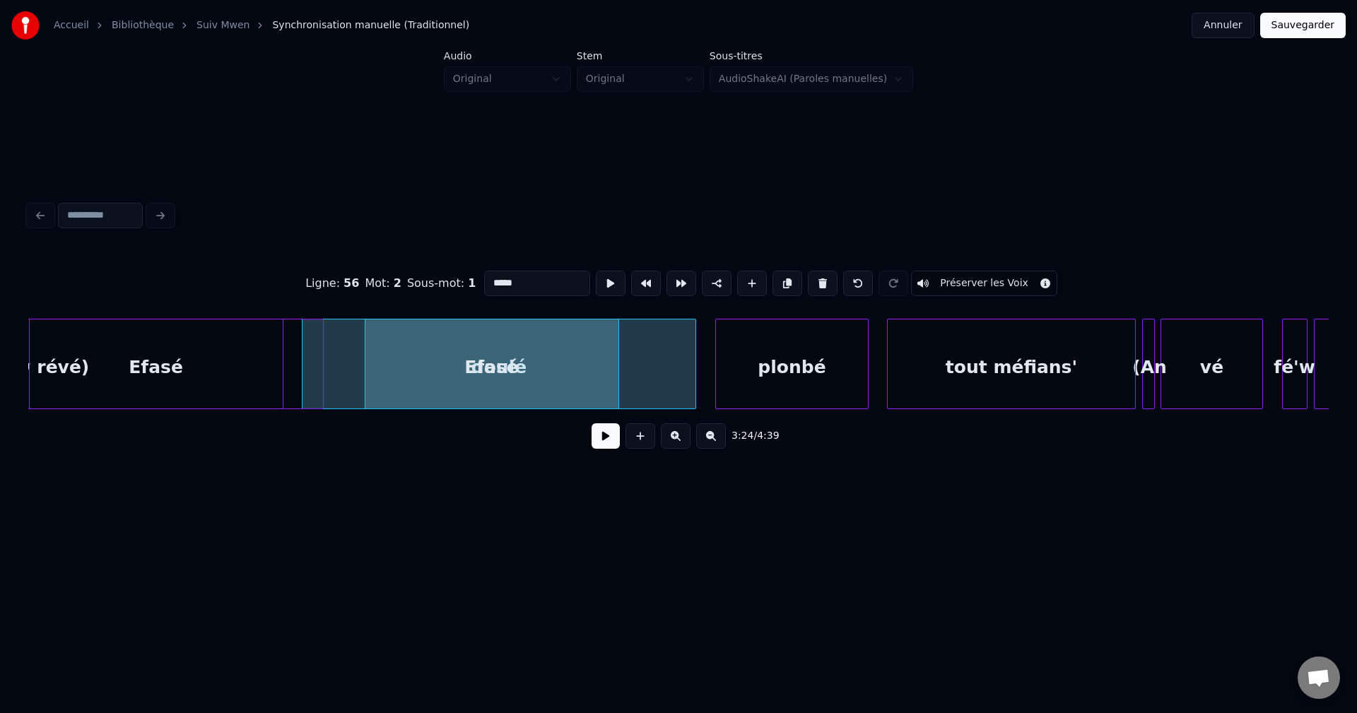
click at [585, 369] on div "Efasé" at bounding box center [491, 368] width 253 height 96
click at [818, 274] on button at bounding box center [823, 283] width 30 height 25
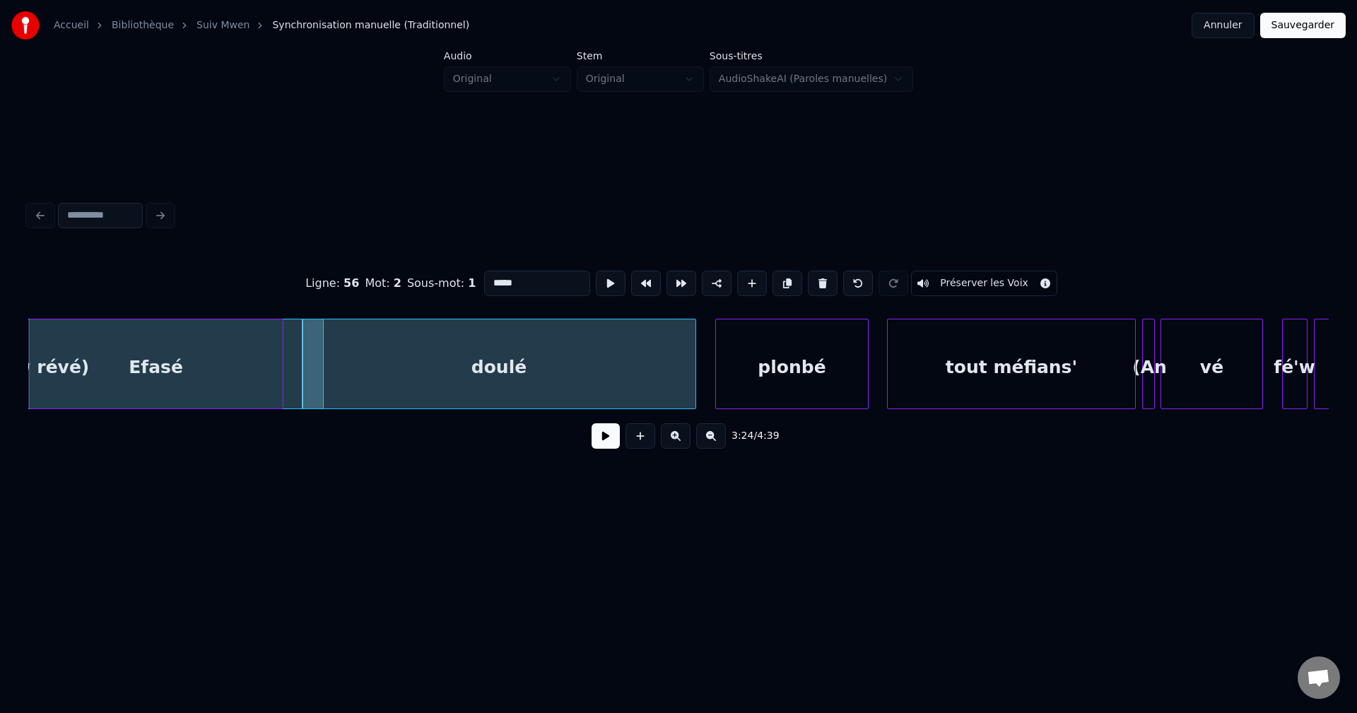
click at [170, 381] on div "Efasé" at bounding box center [156, 368] width 253 height 96
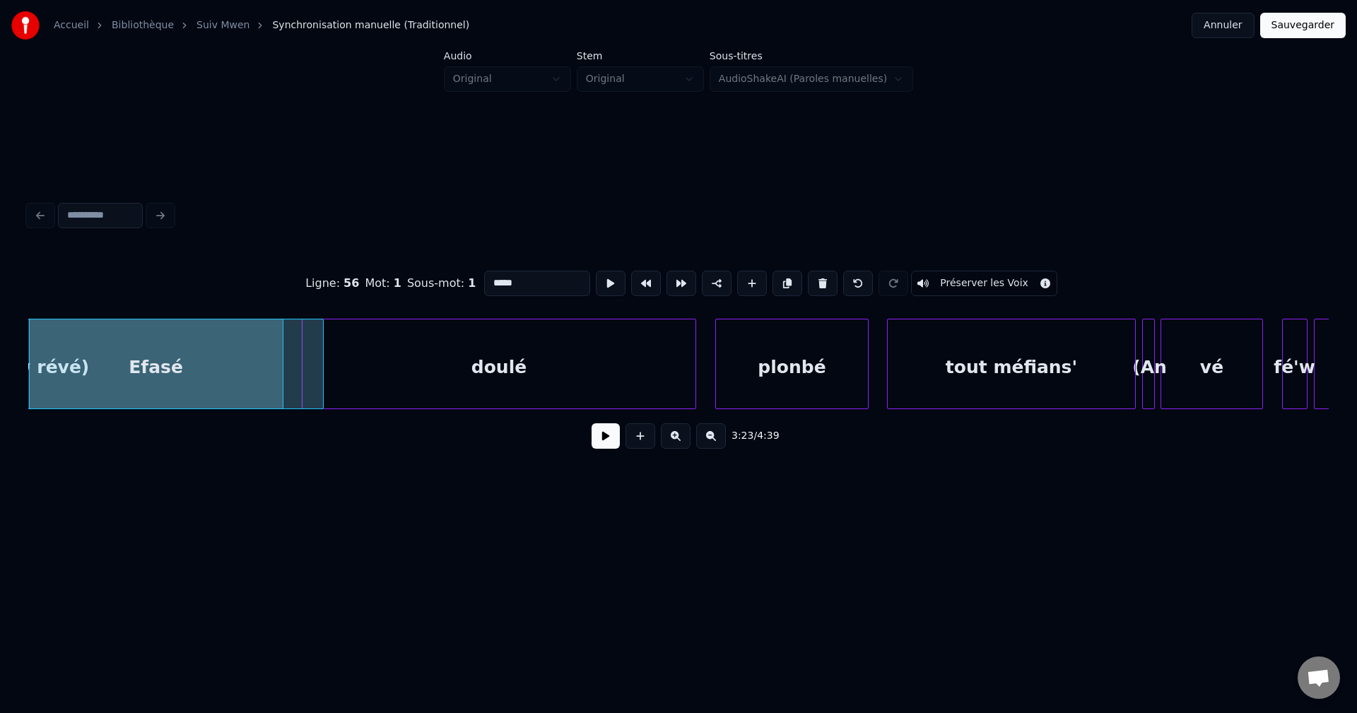
click at [299, 369] on div "(An vé fé'w révé)" at bounding box center [4, 368] width 637 height 96
type input "**********"
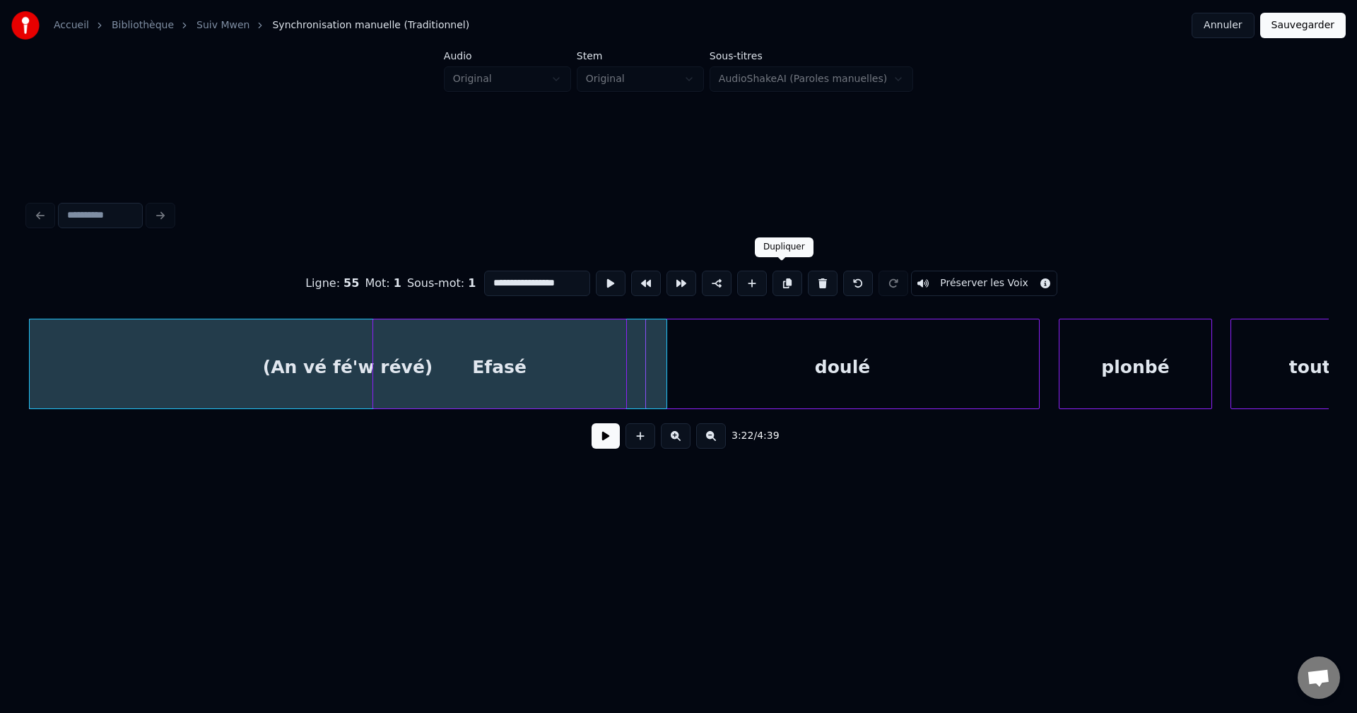
click at [788, 274] on button at bounding box center [788, 283] width 30 height 25
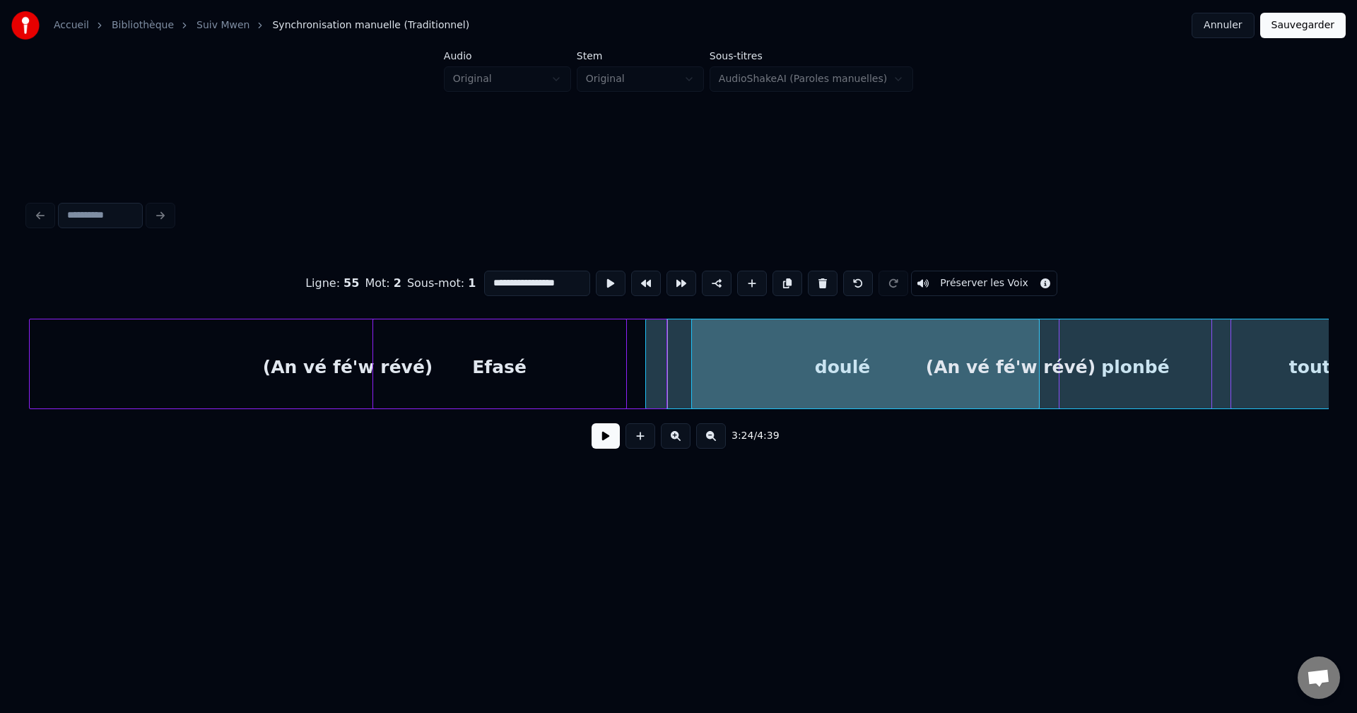
scroll to position [0, 64382]
click at [809, 371] on div "(An vé fé'w révé)" at bounding box center [1001, 368] width 637 height 96
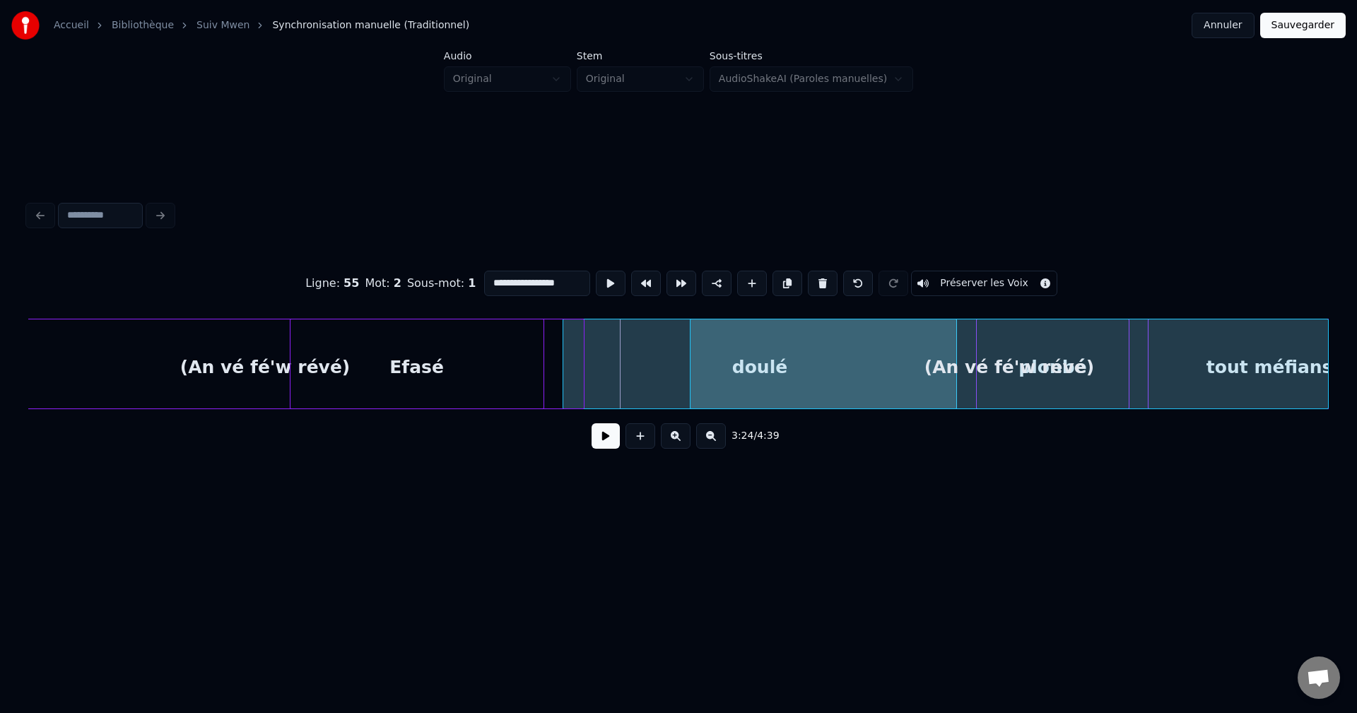
scroll to position [0, 64459]
click at [906, 349] on div "(An vé fé'w révé)" at bounding box center [1010, 368] width 637 height 96
drag, startPoint x: 600, startPoint y: 450, endPoint x: 700, endPoint y: 403, distance: 110.4
click at [606, 445] on button at bounding box center [606, 435] width 28 height 25
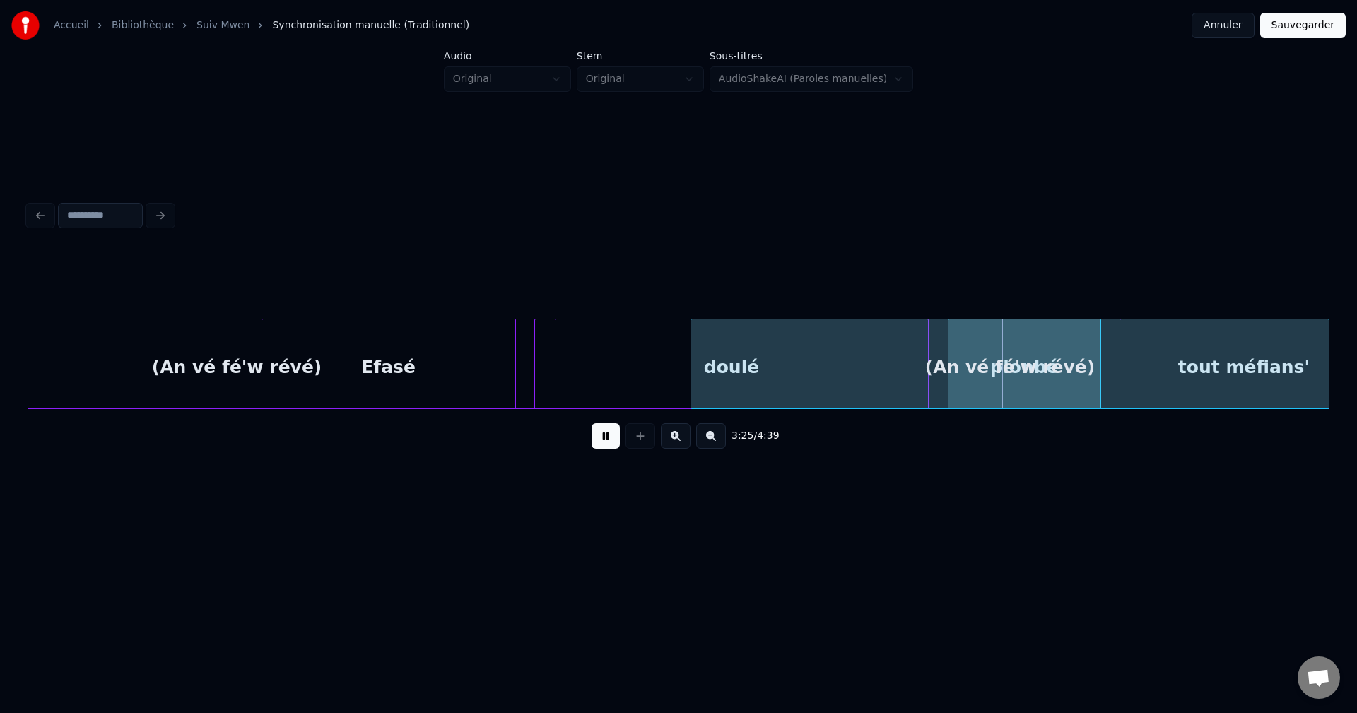
scroll to position [0, 64485]
click at [787, 361] on div "(An vé fé'w révé)" at bounding box center [1009, 368] width 637 height 96
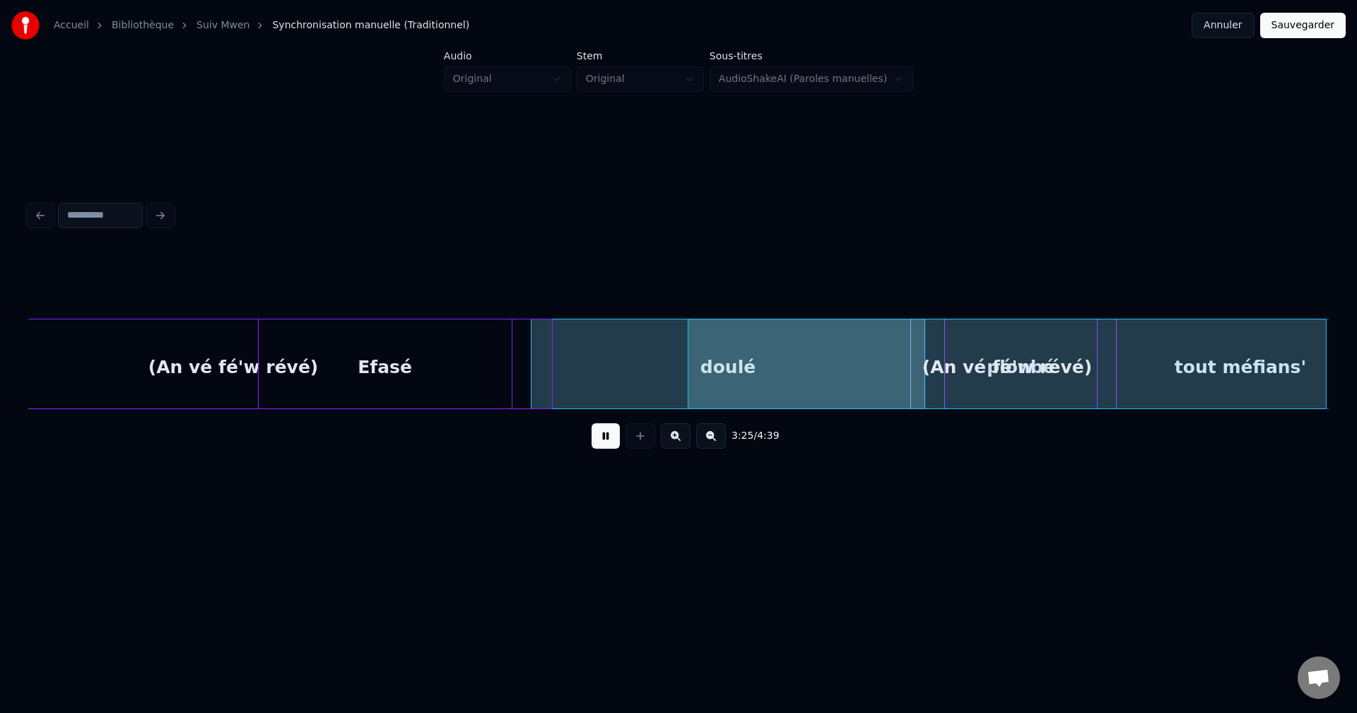
click at [783, 361] on div "(An vé fé'w révé)" at bounding box center [1007, 368] width 637 height 96
click at [766, 363] on div "(An vé fé'w révé)" at bounding box center [1006, 368] width 637 height 96
click at [680, 369] on div "(An vé fé'w révé)" at bounding box center [990, 368] width 637 height 96
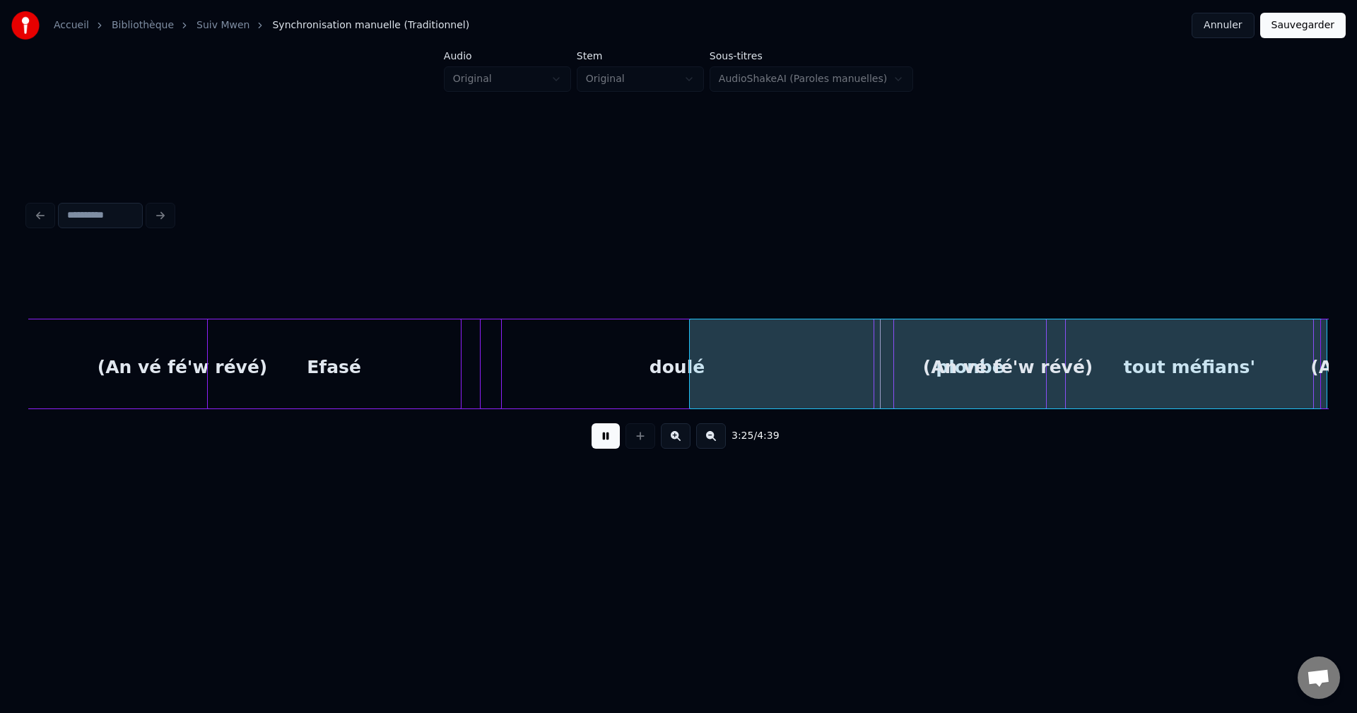
click at [824, 363] on div "(An vé fé'w révé)" at bounding box center [1008, 368] width 637 height 96
click at [850, 355] on div "(An vé fé'w révé)" at bounding box center [1010, 368] width 637 height 96
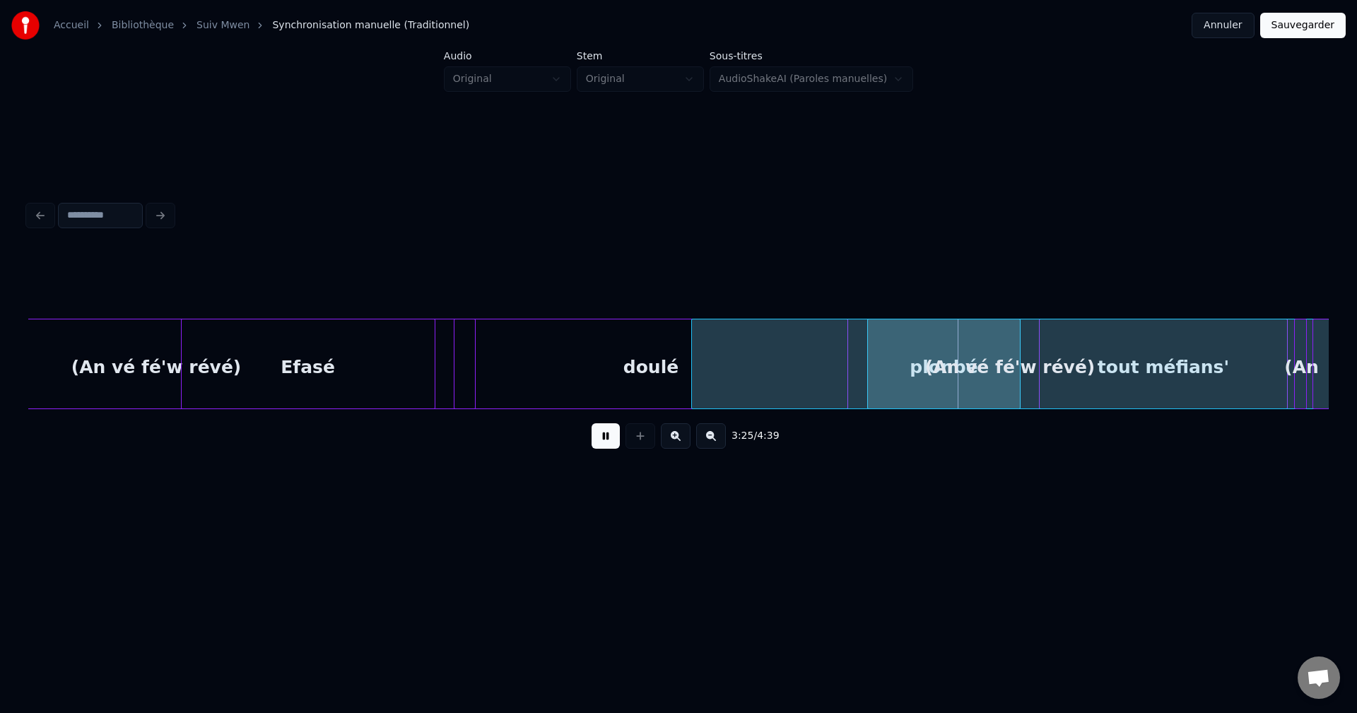
click at [841, 353] on div "(An vé fé'w révé)" at bounding box center [1010, 368] width 637 height 96
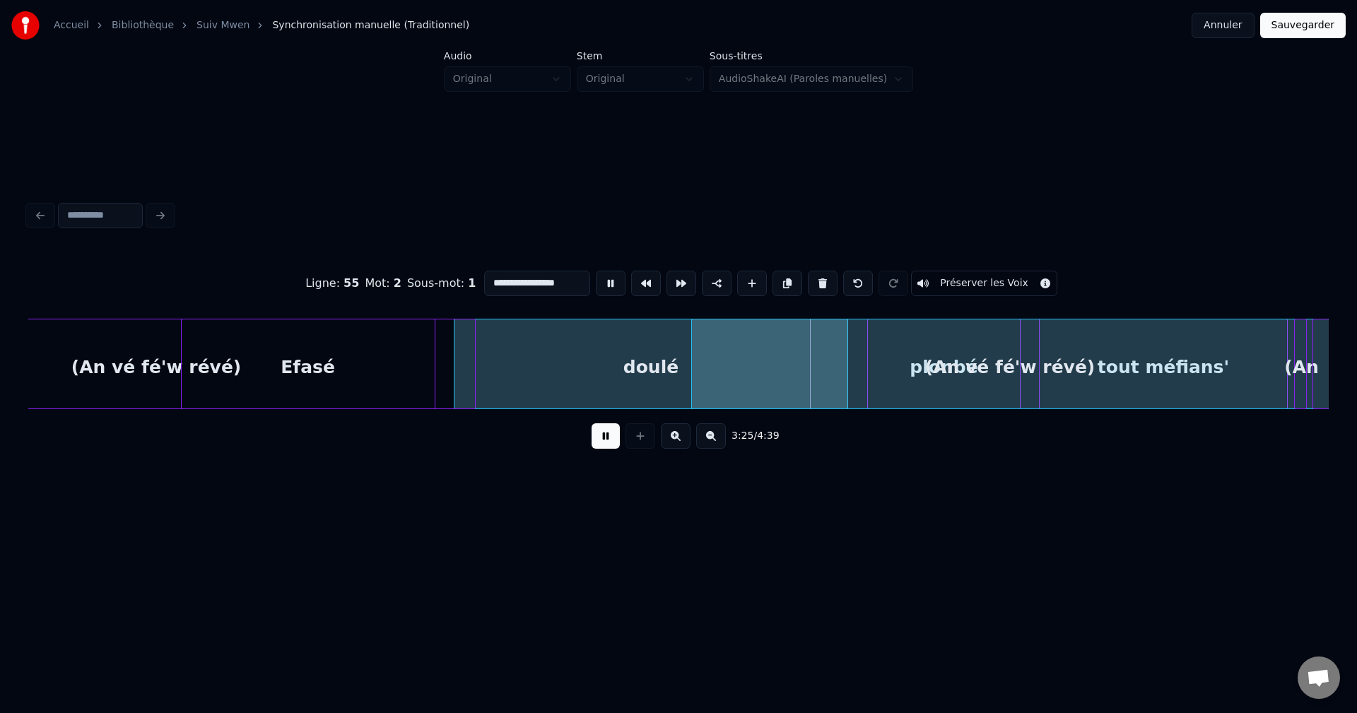
click at [806, 362] on div "(An vé fé'w révé)" at bounding box center [1010, 368] width 637 height 96
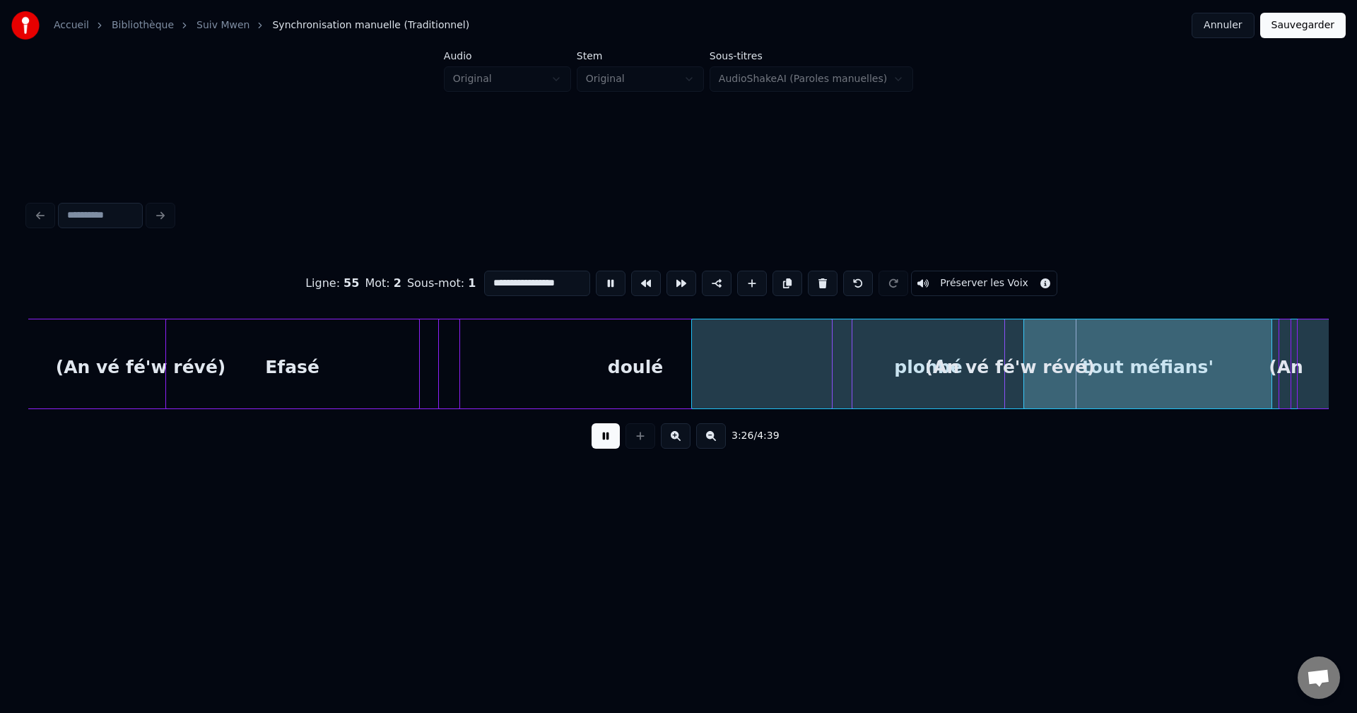
click at [611, 448] on button at bounding box center [606, 435] width 28 height 25
click at [829, 356] on div at bounding box center [830, 364] width 4 height 89
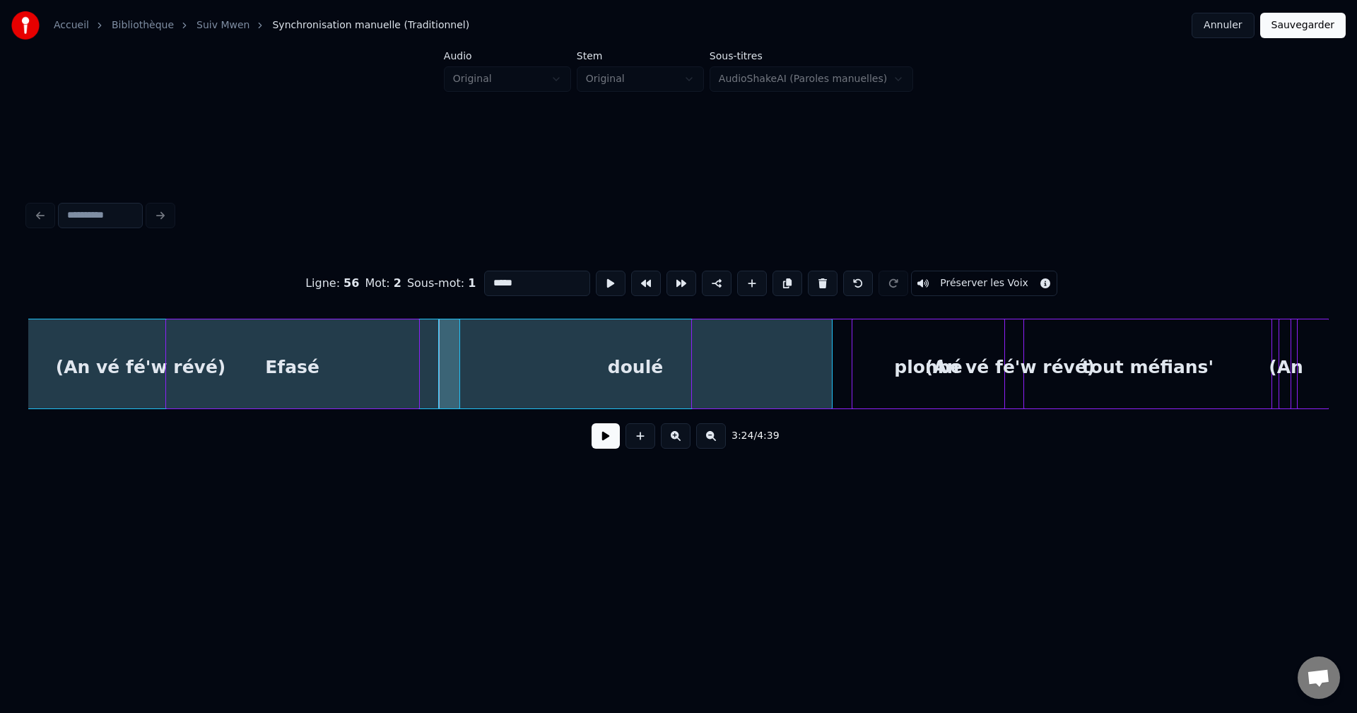
click at [867, 351] on div "(An vé fé'w révé)" at bounding box center [1010, 368] width 637 height 96
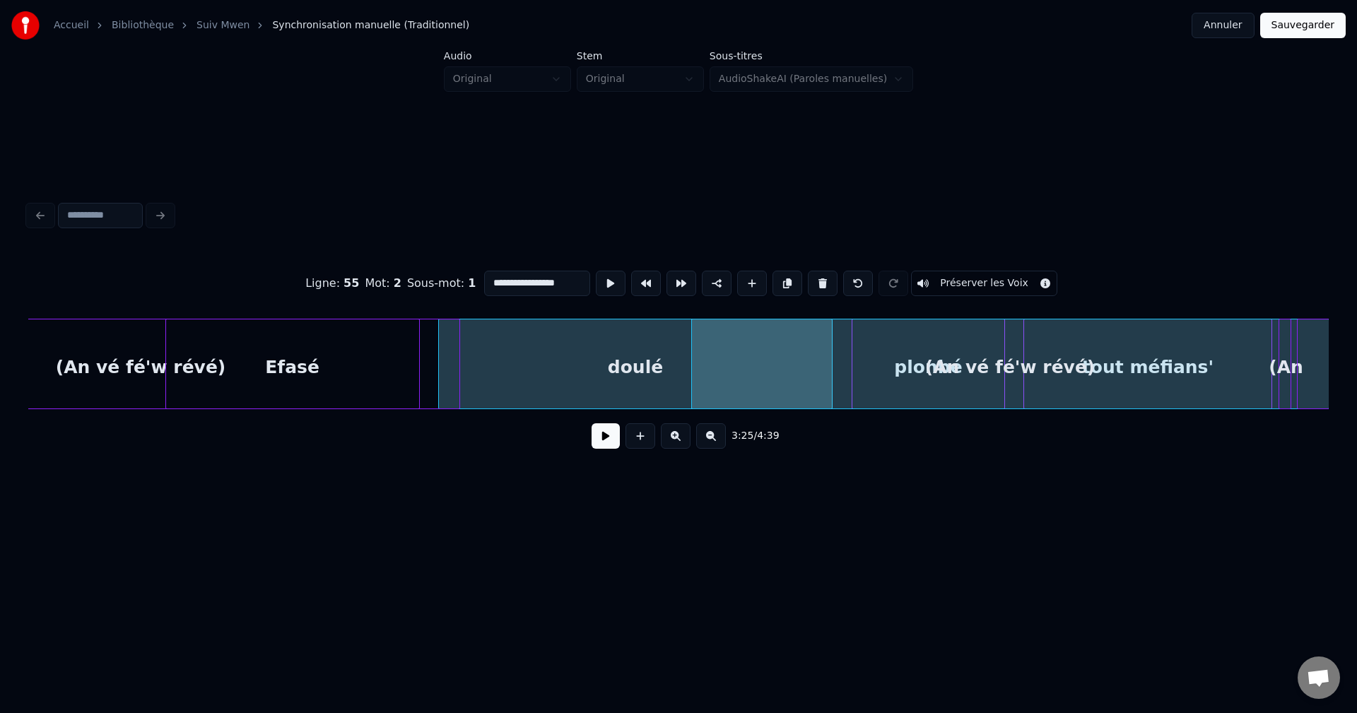
click at [641, 374] on div "doulé" at bounding box center [635, 368] width 392 height 96
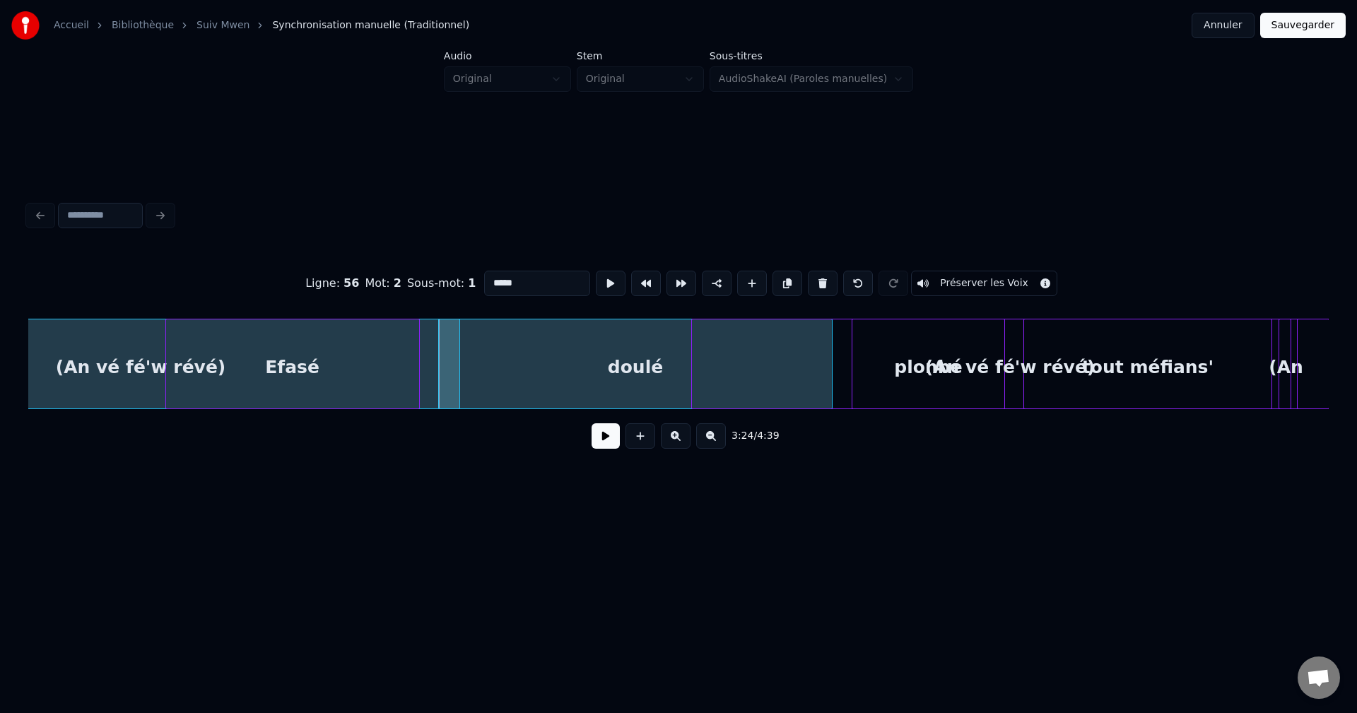
click at [834, 356] on div "(An vé fé'w révé)" at bounding box center [1010, 368] width 637 height 96
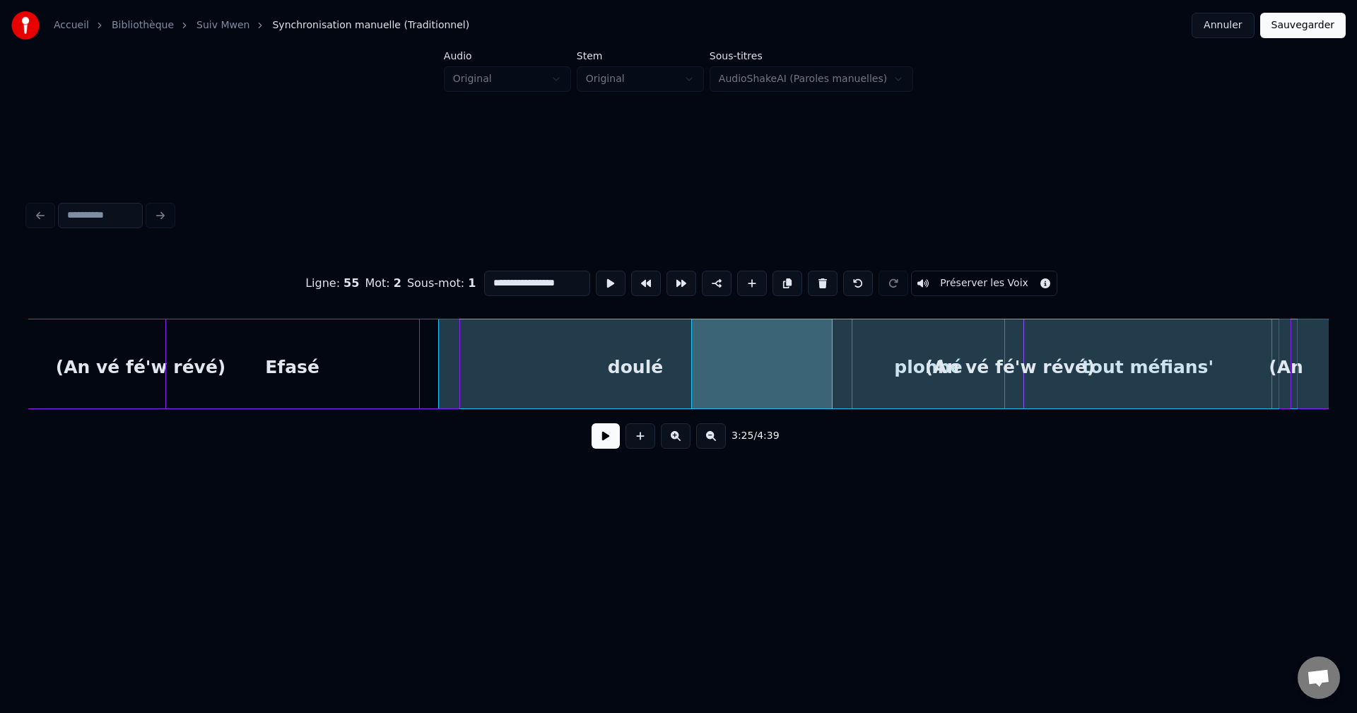
click at [831, 355] on div at bounding box center [830, 364] width 4 height 89
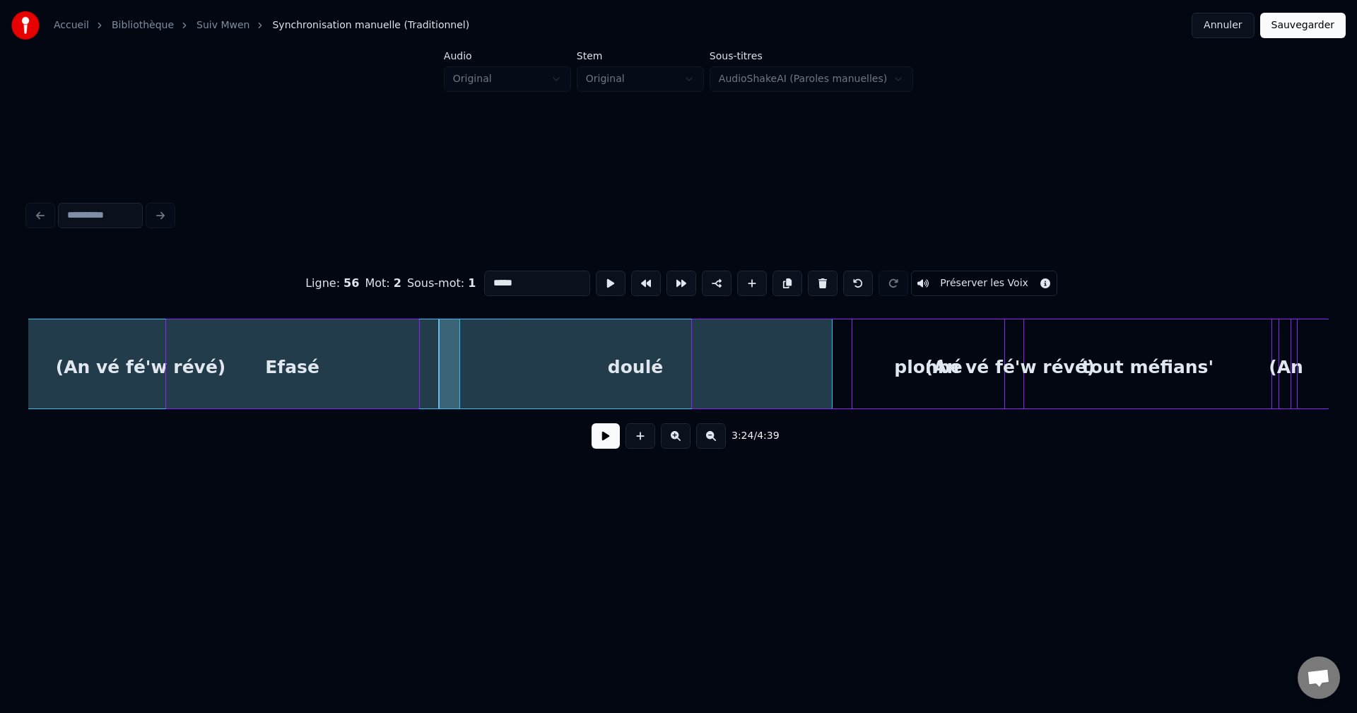
click at [854, 355] on div at bounding box center [855, 364] width 4 height 89
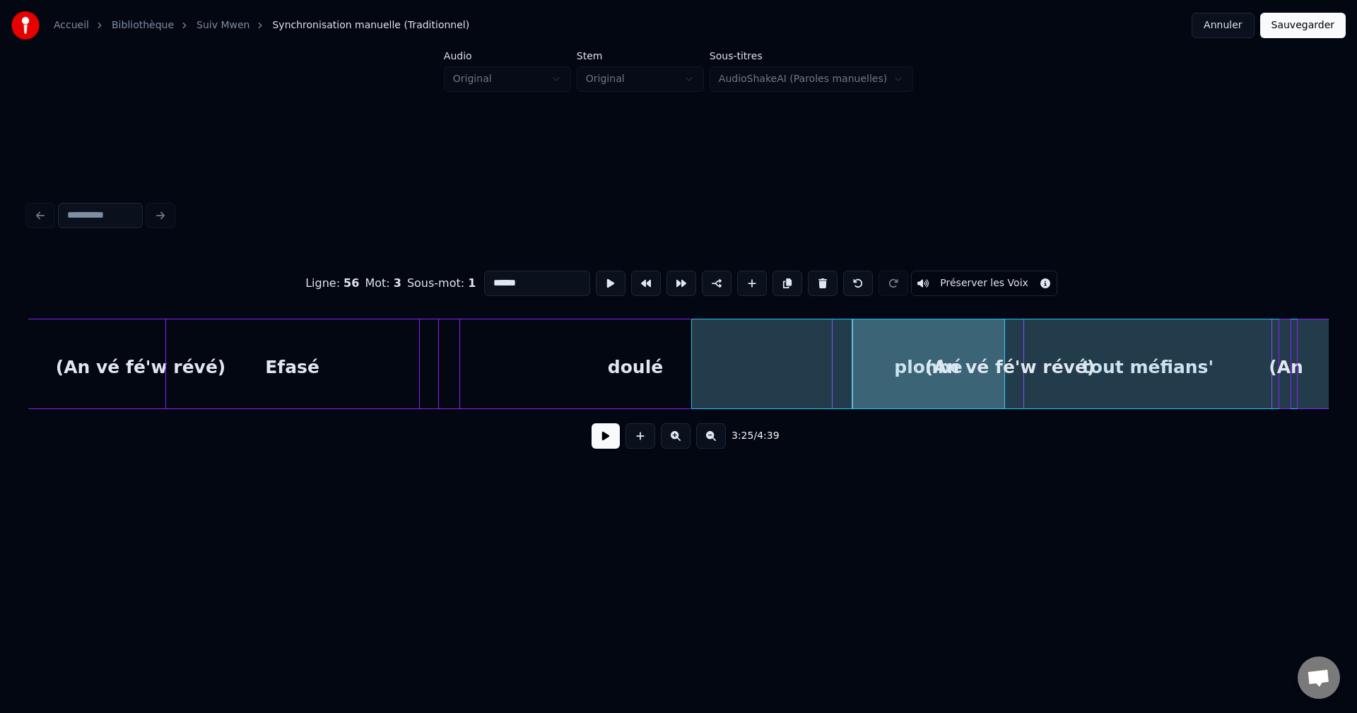
click at [1029, 368] on div "(An vé fé'w révé)" at bounding box center [1010, 368] width 637 height 96
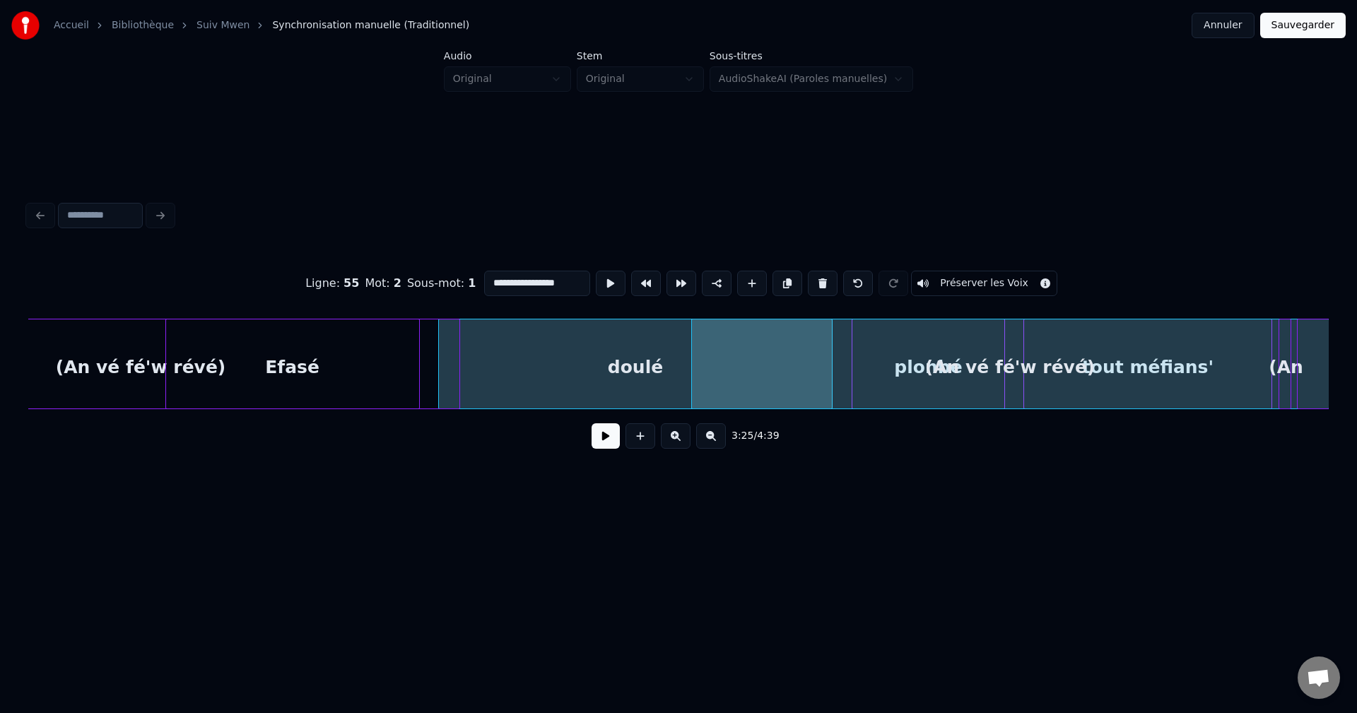
click at [1026, 368] on div at bounding box center [1026, 364] width 4 height 89
type input "**********"
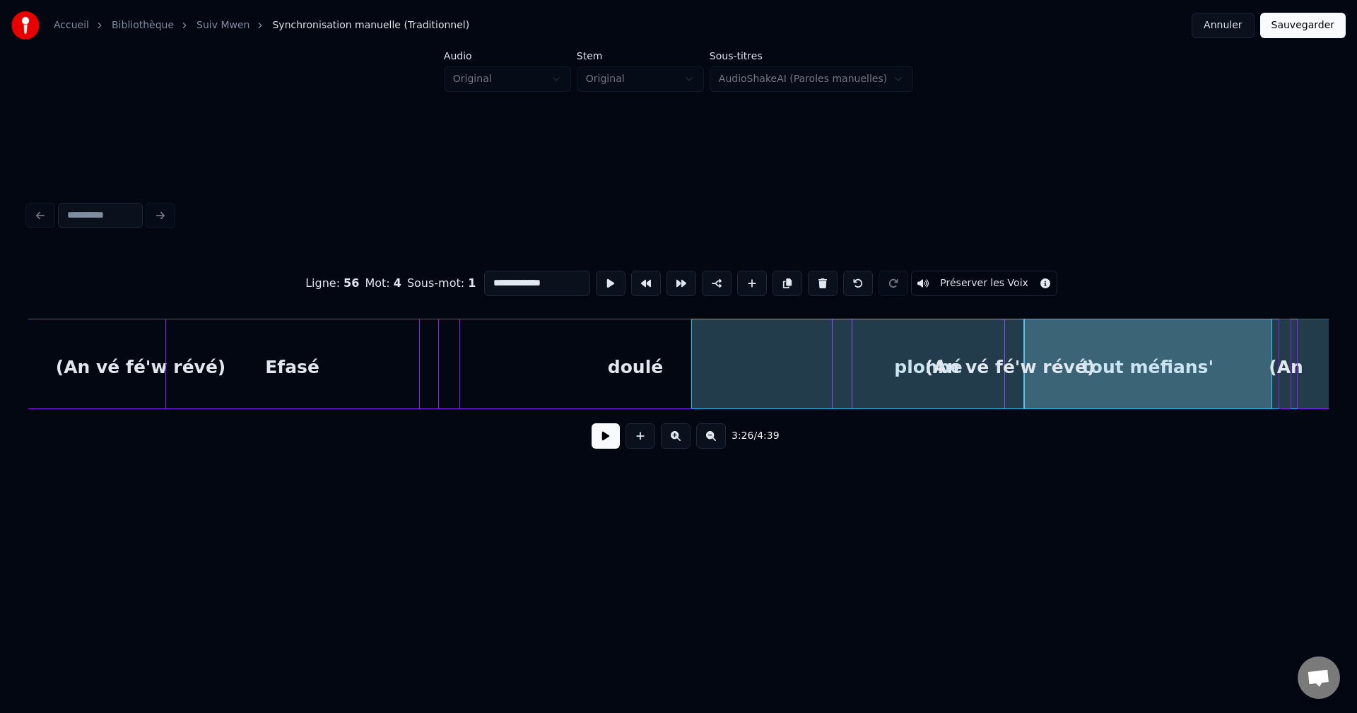
click at [618, 447] on button at bounding box center [606, 435] width 28 height 25
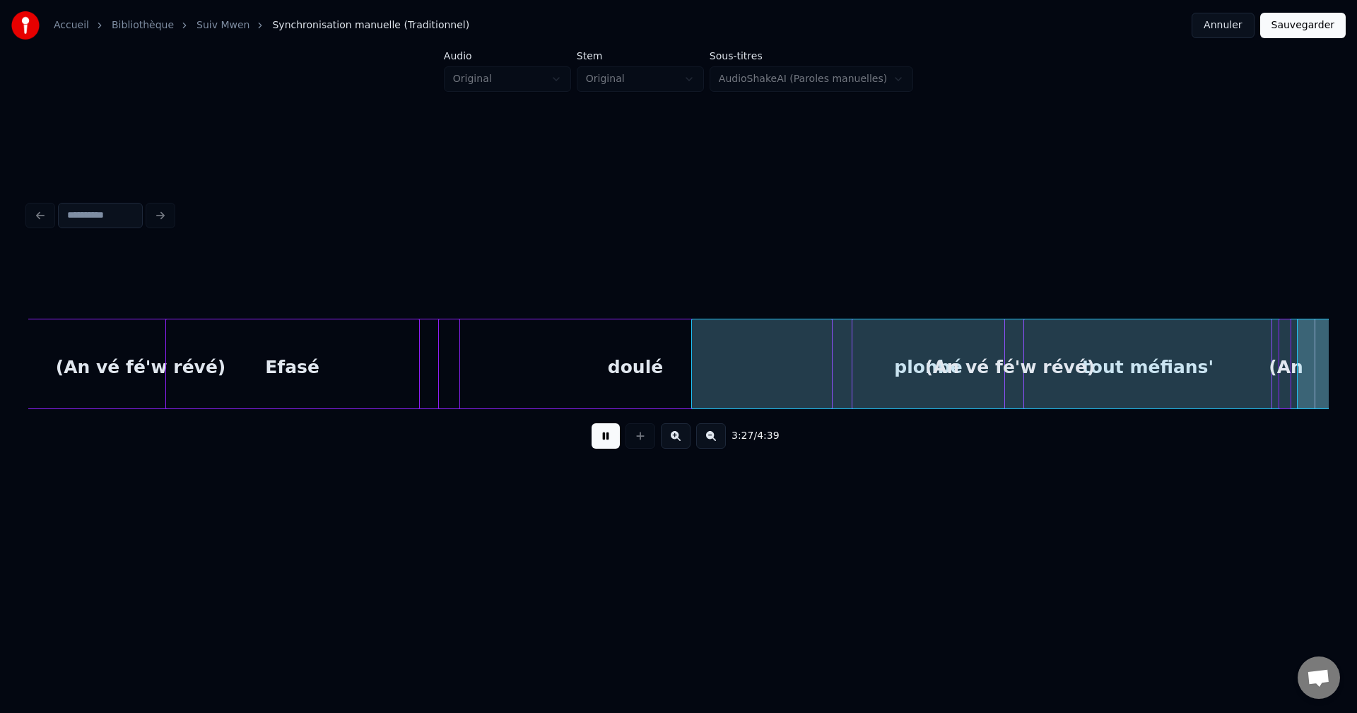
scroll to position [0, 65879]
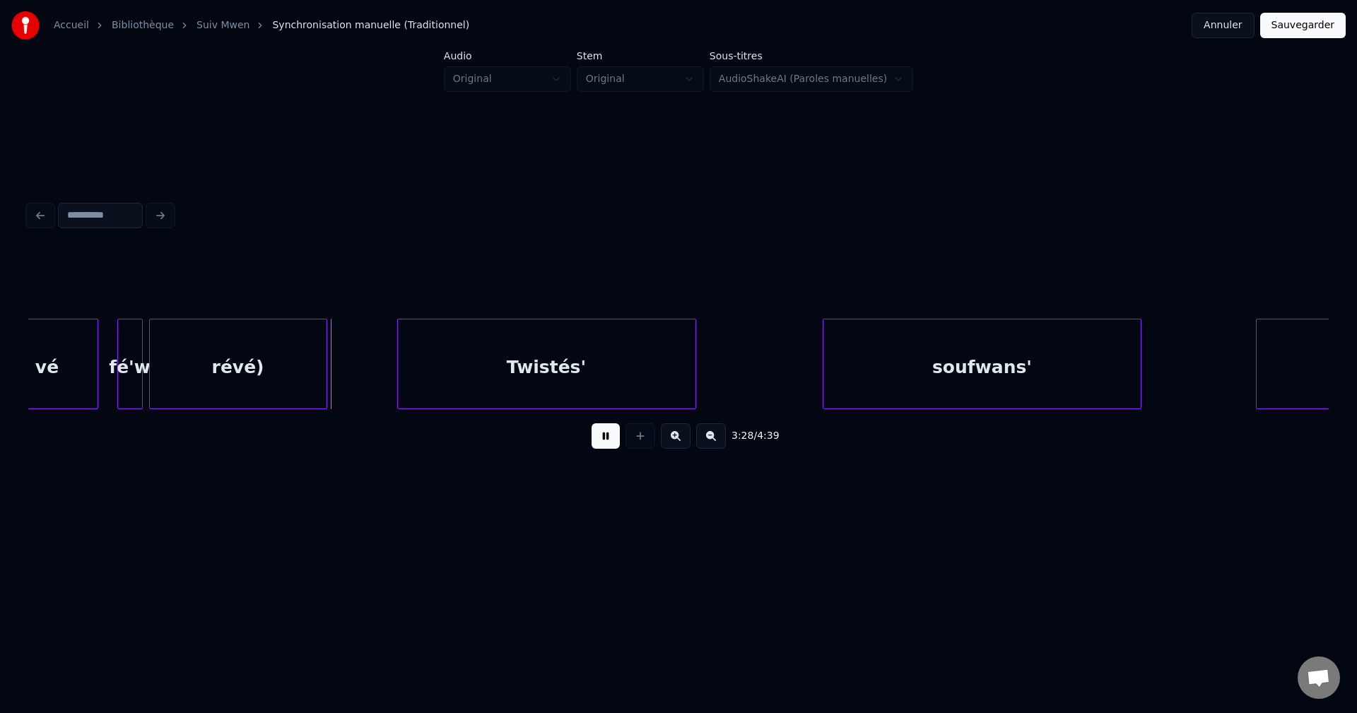
click at [616, 445] on button at bounding box center [606, 435] width 28 height 25
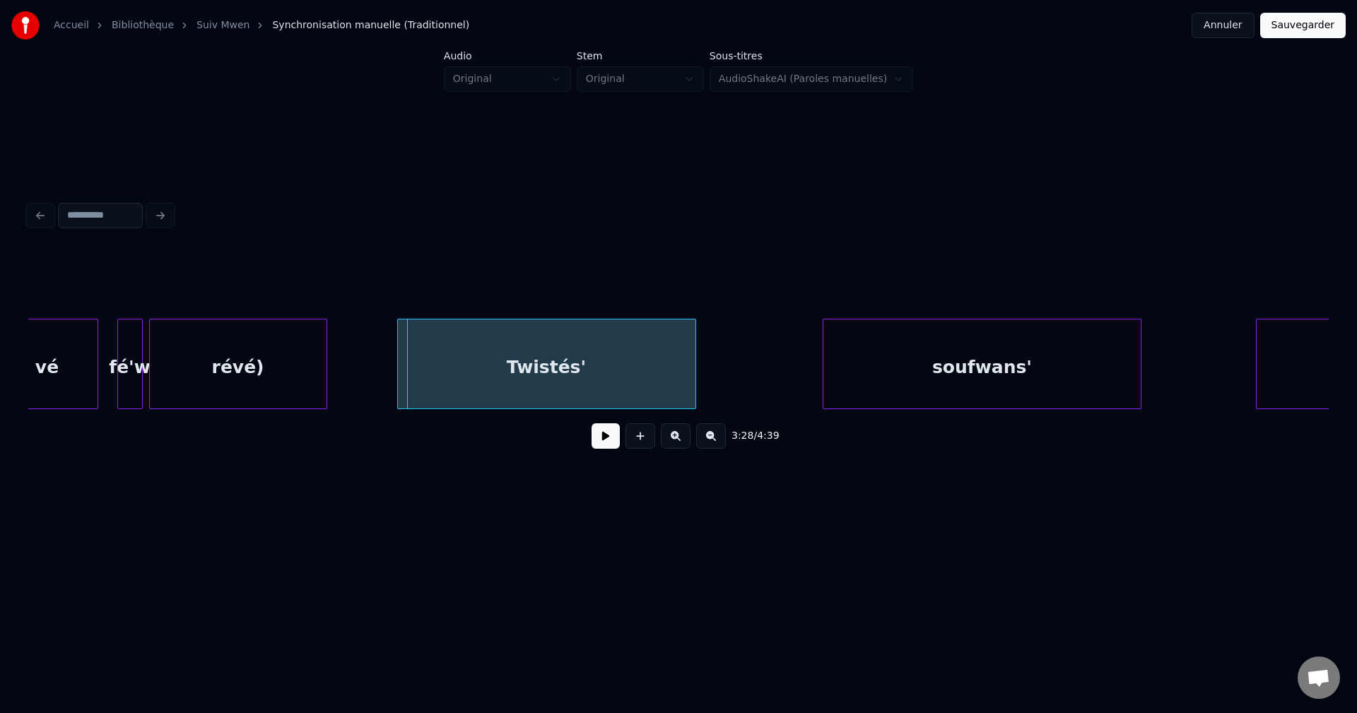
click at [200, 353] on div "révé)" at bounding box center [238, 368] width 177 height 96
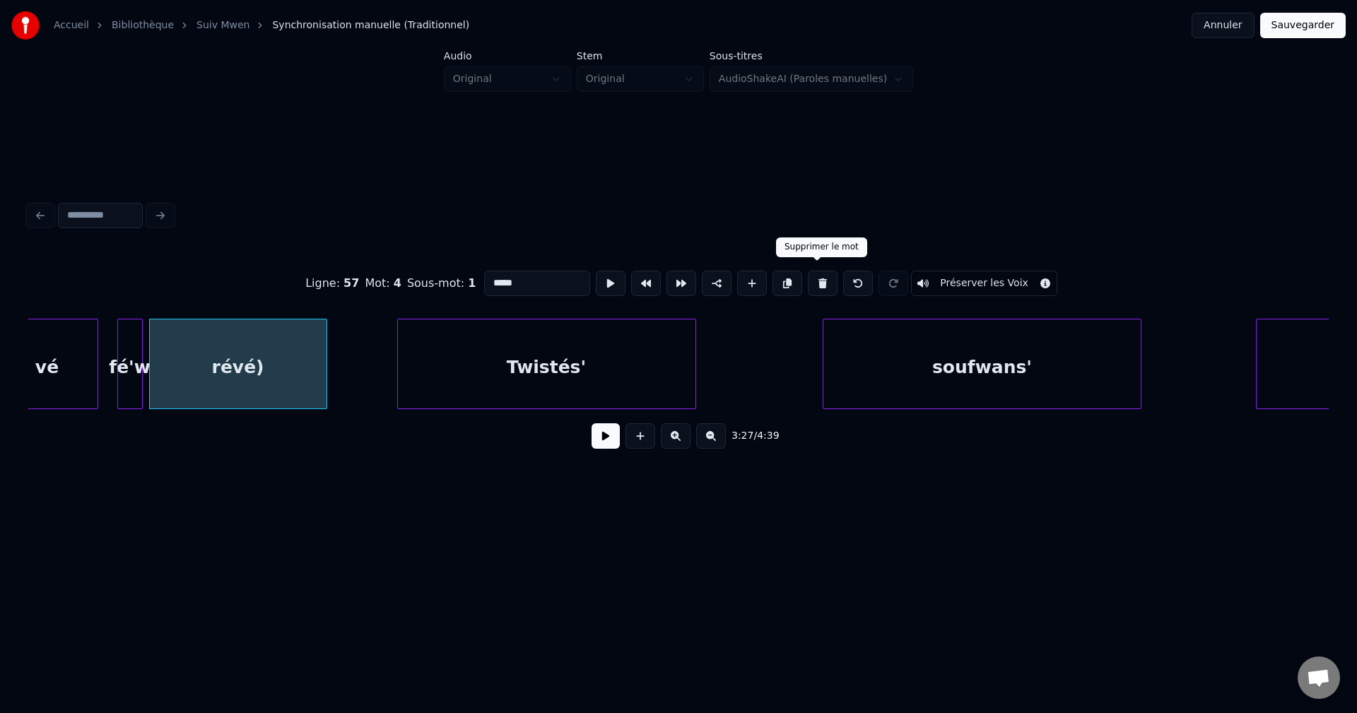
click at [814, 274] on button at bounding box center [823, 283] width 30 height 25
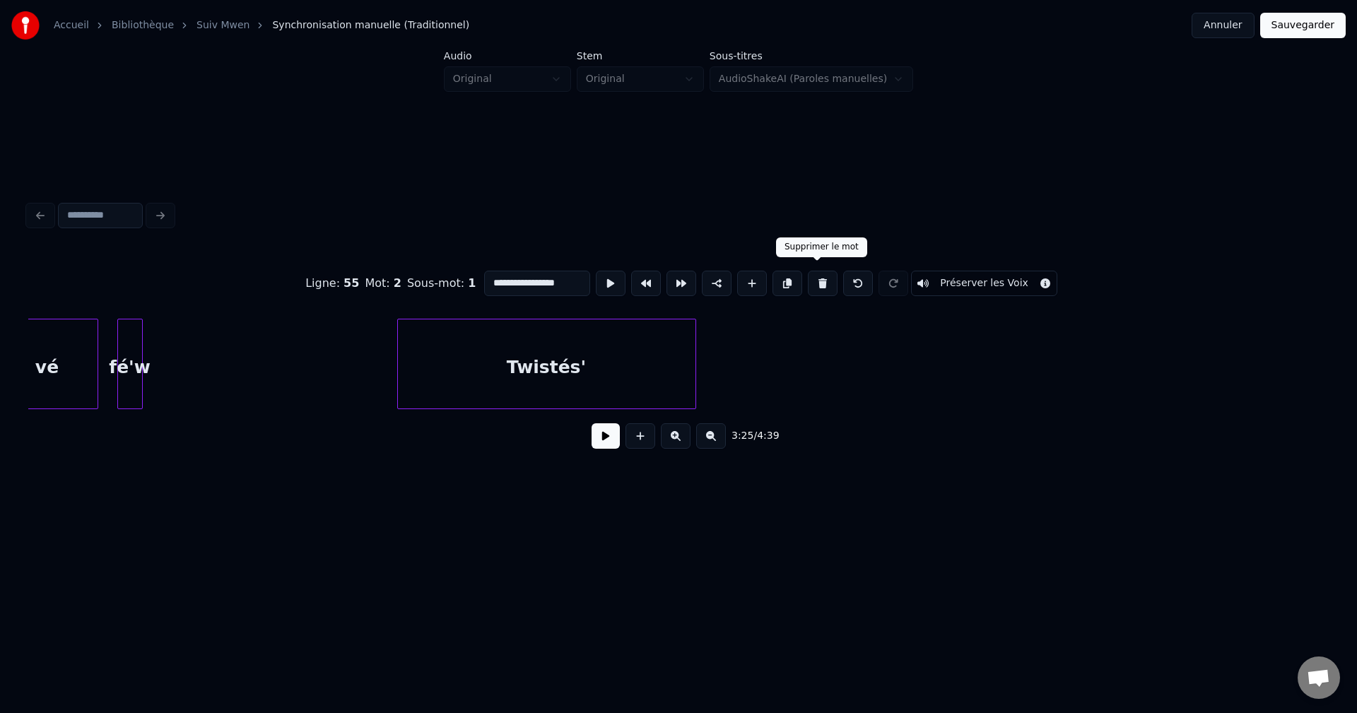
scroll to position [0, 65240]
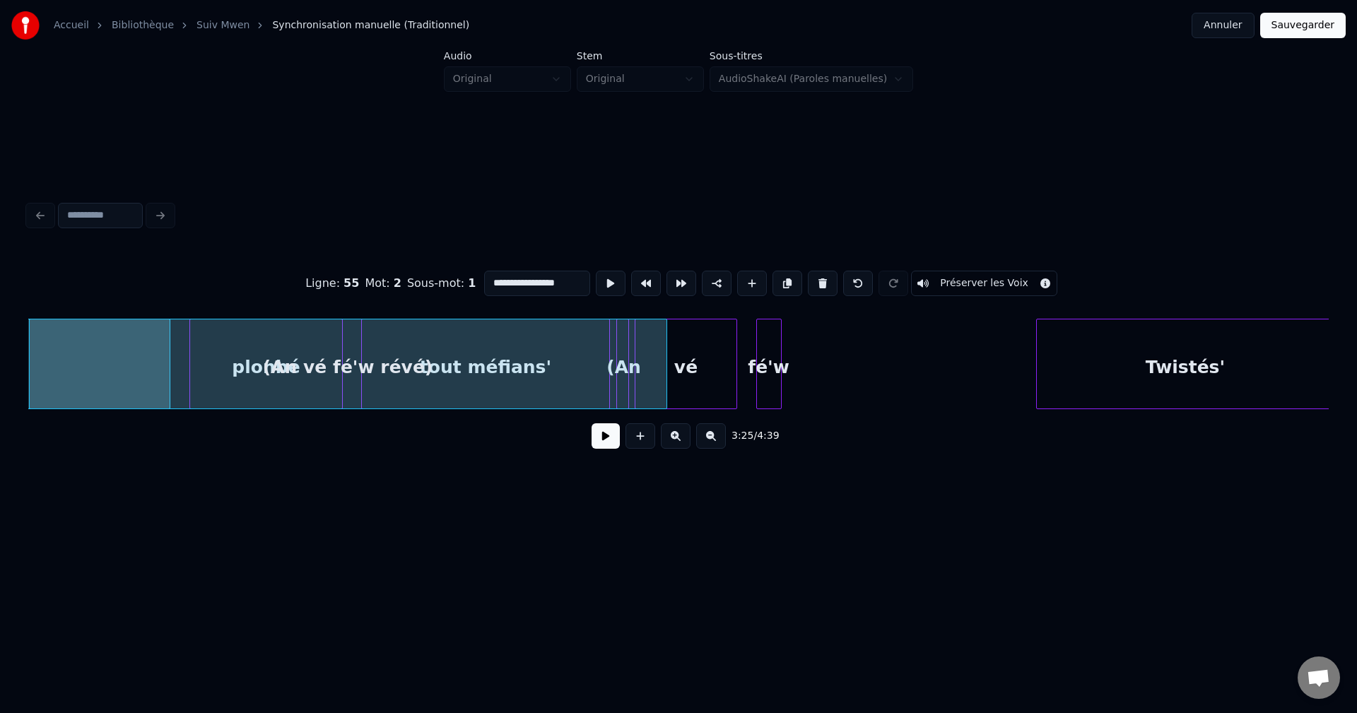
click at [772, 359] on div "fé'w" at bounding box center [769, 368] width 24 height 96
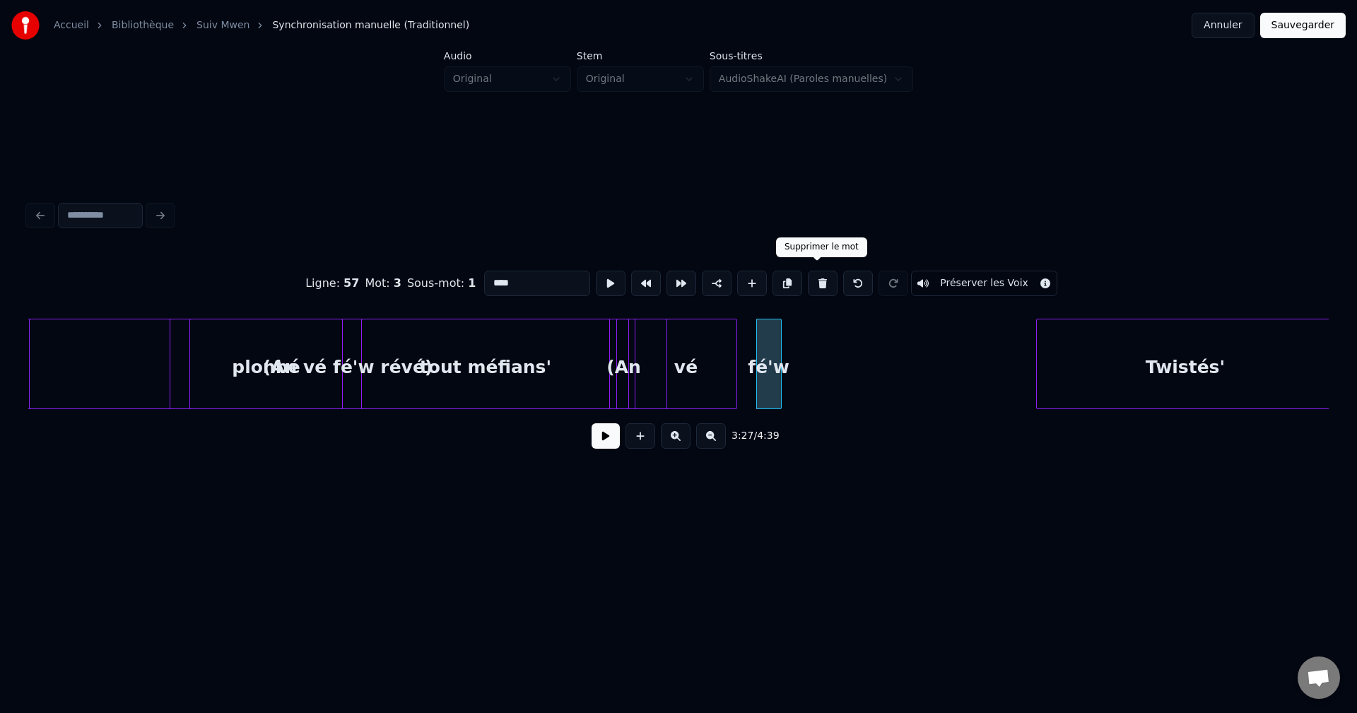
click at [818, 276] on button at bounding box center [823, 283] width 30 height 25
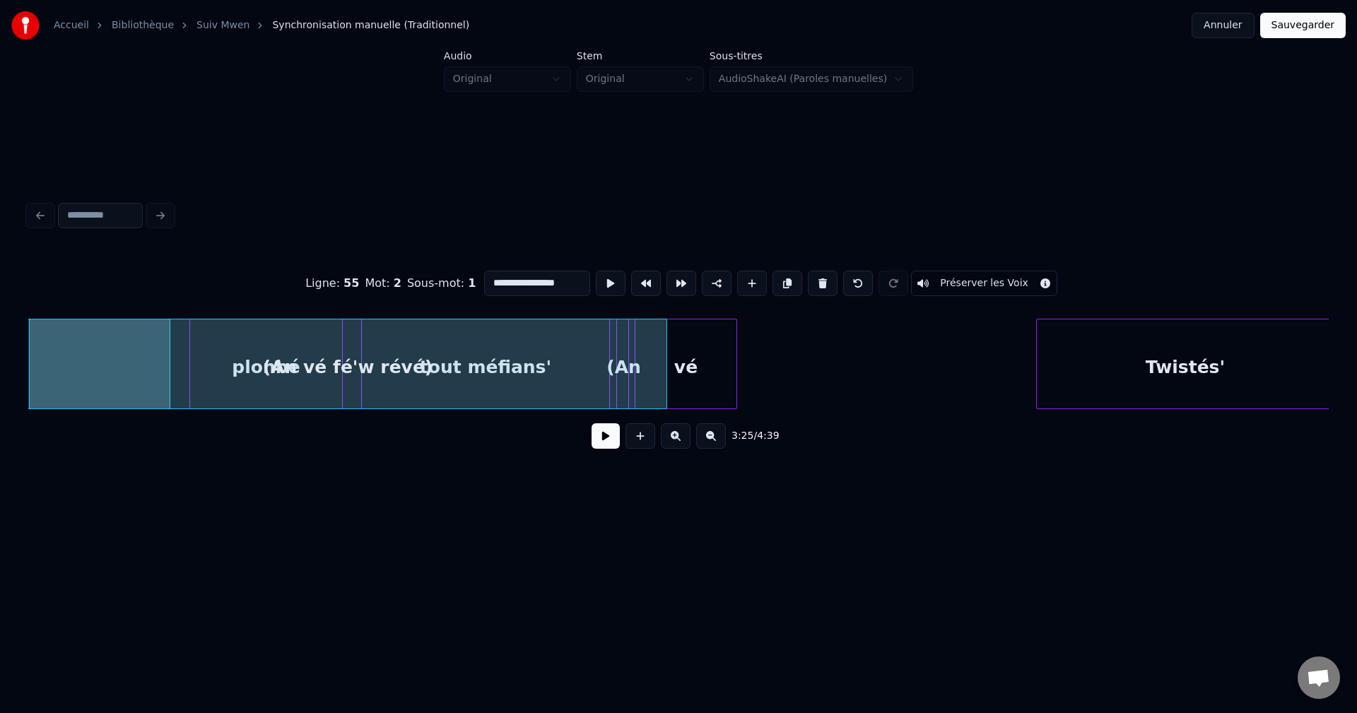
click at [726, 353] on div "vé" at bounding box center [686, 368] width 100 height 96
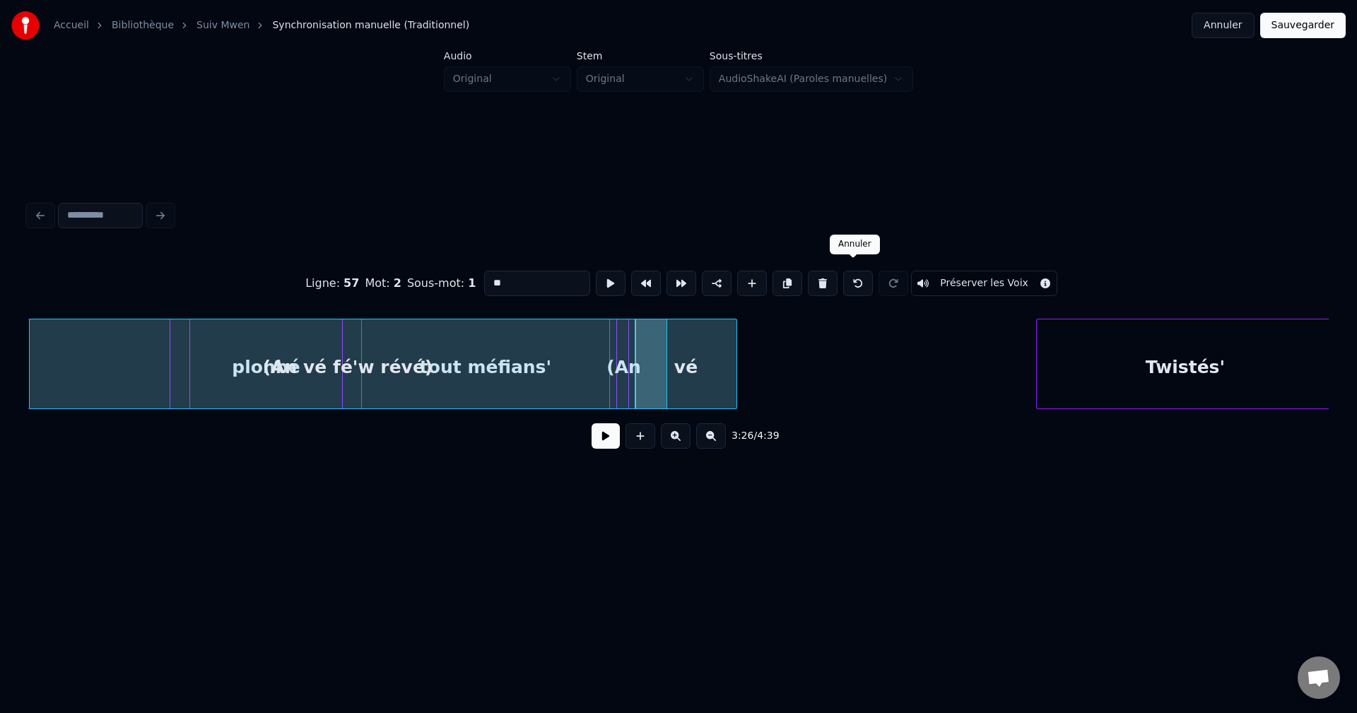
click at [817, 282] on button at bounding box center [823, 283] width 30 height 25
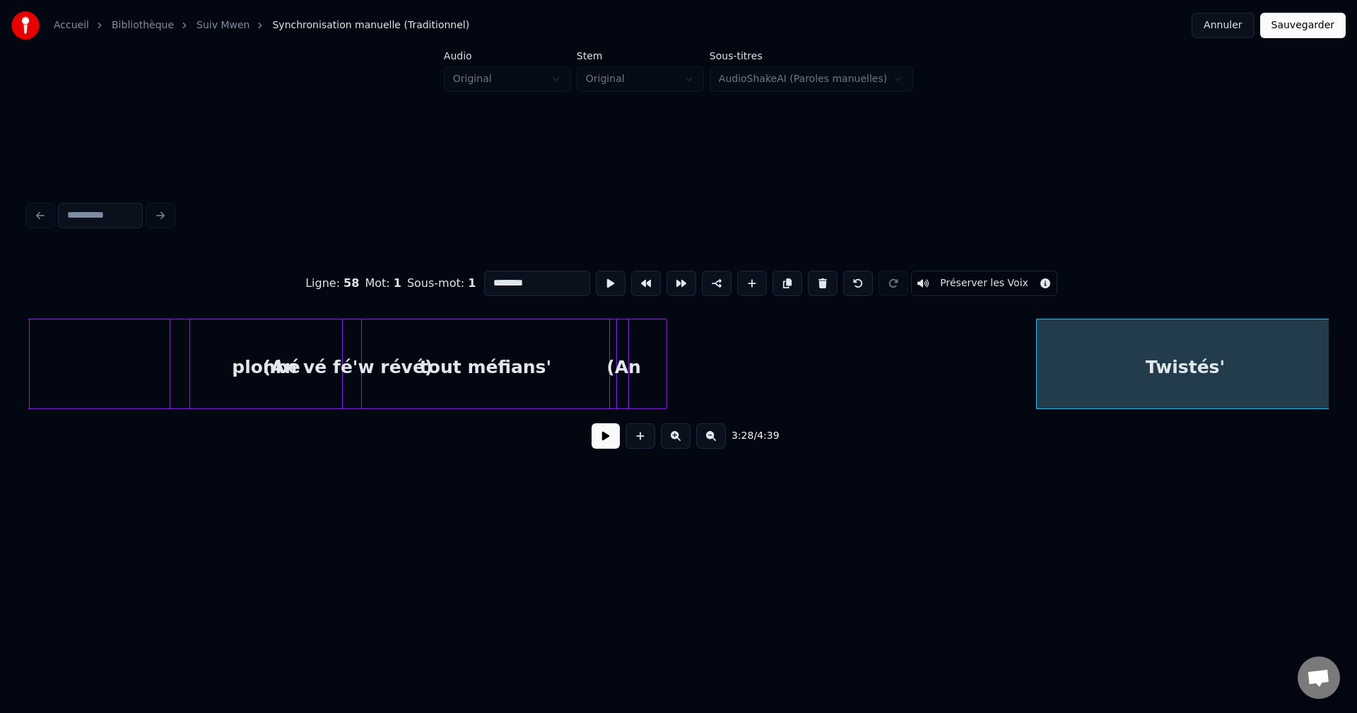
click at [627, 378] on div at bounding box center [626, 364] width 4 height 89
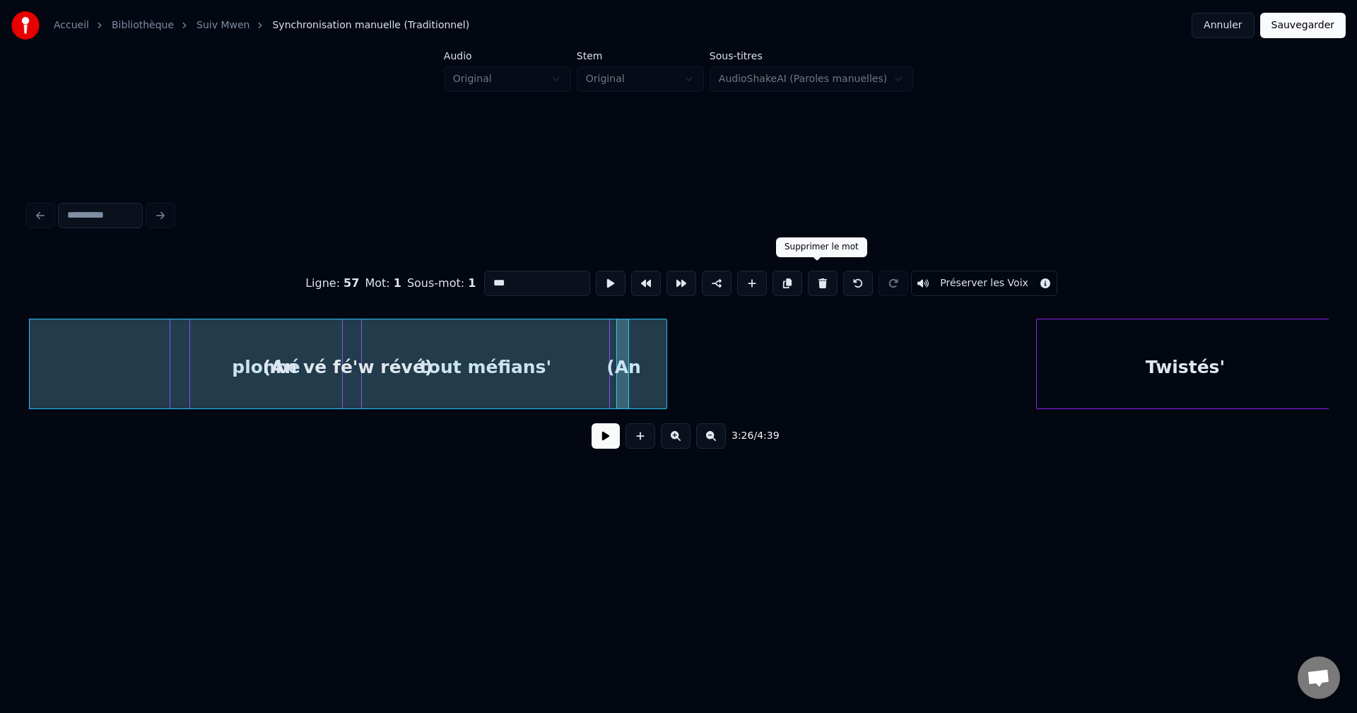
click at [816, 277] on button at bounding box center [823, 283] width 30 height 25
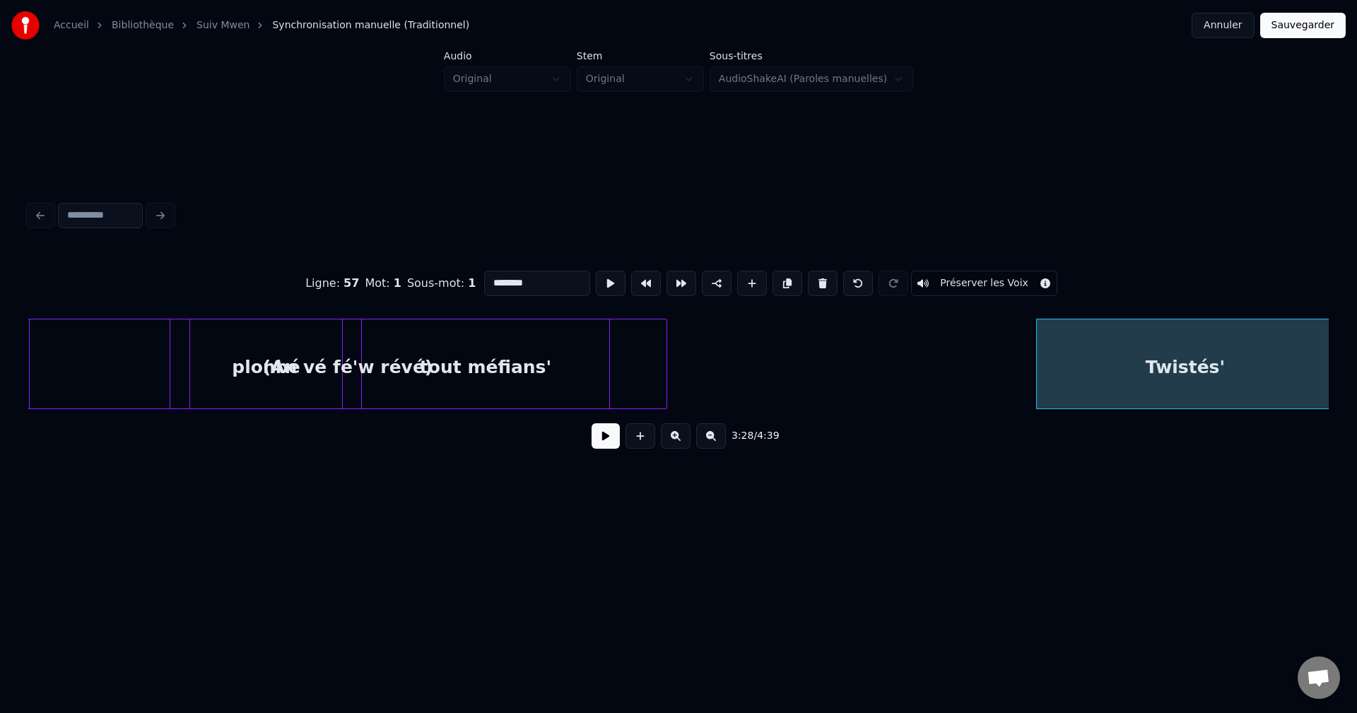
click at [607, 369] on div at bounding box center [607, 364] width 4 height 89
type input "**********"
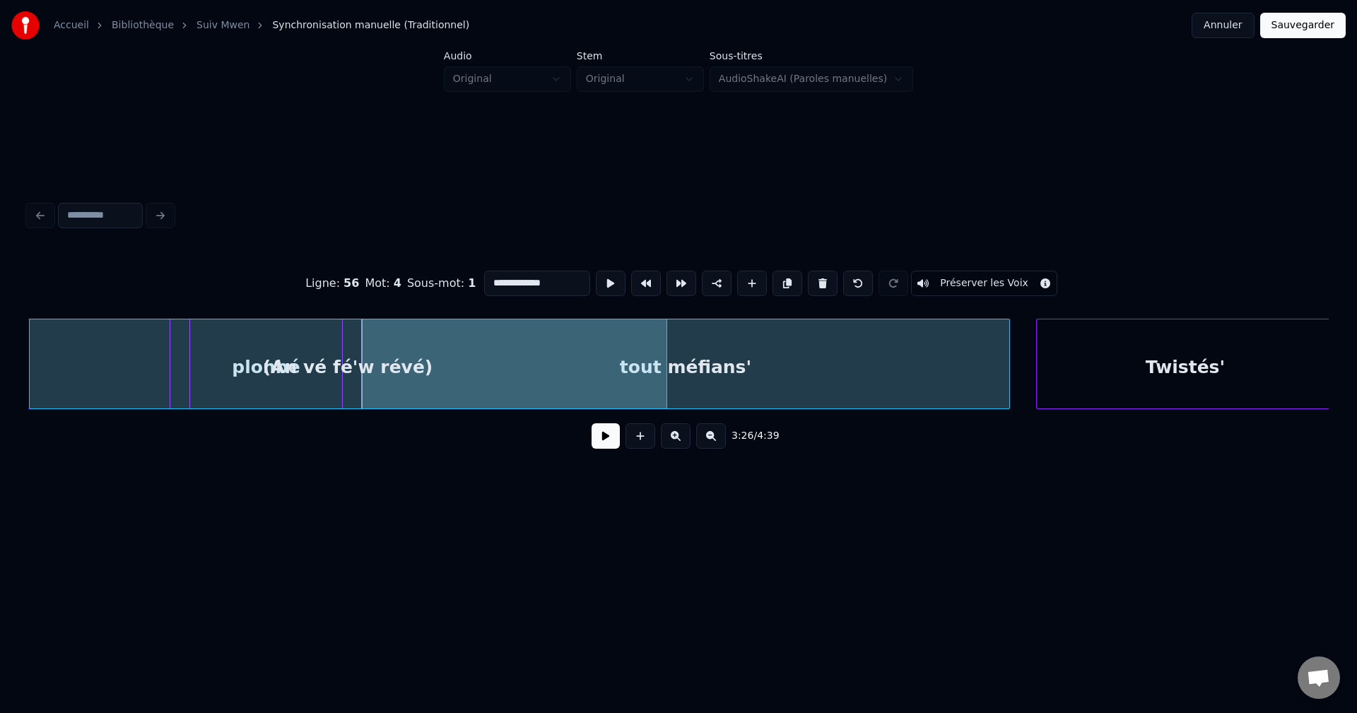
click at [1010, 354] on div at bounding box center [1007, 364] width 4 height 89
click at [595, 445] on button at bounding box center [606, 435] width 28 height 25
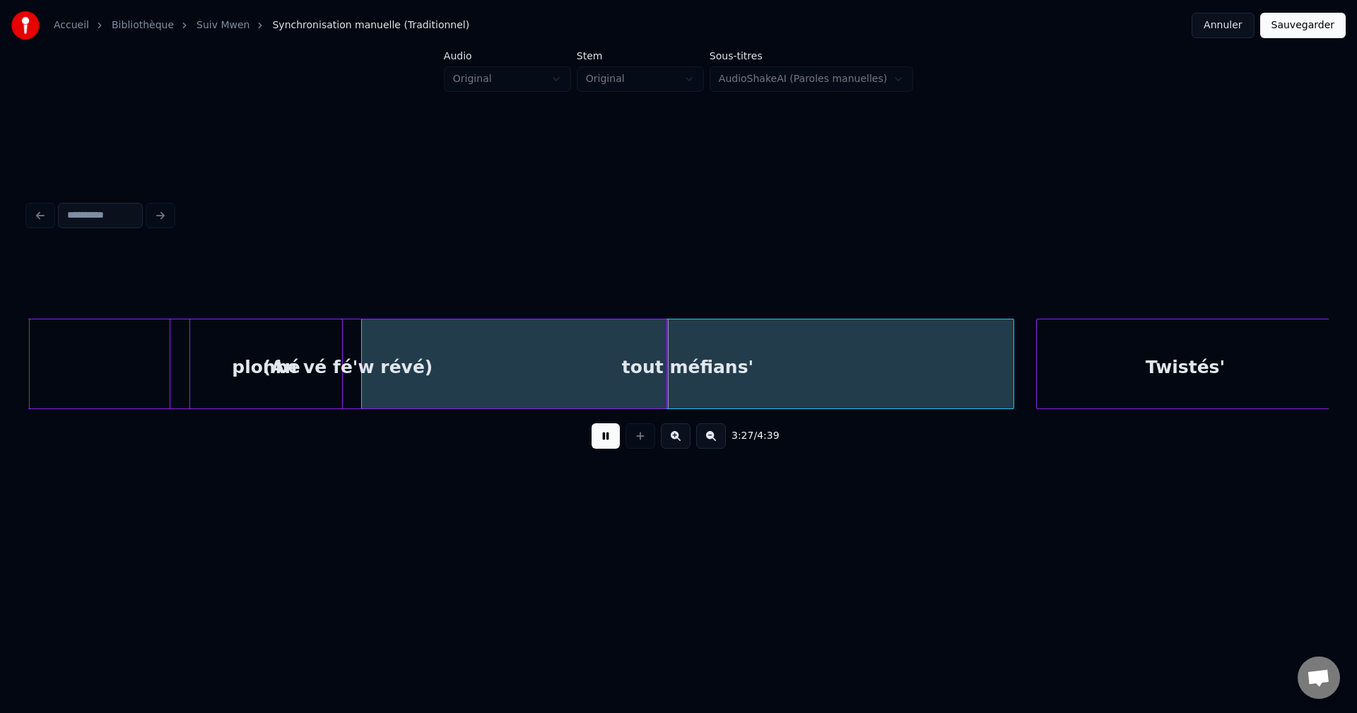
click at [599, 434] on button at bounding box center [606, 435] width 28 height 25
click at [749, 387] on div at bounding box center [749, 364] width 4 height 89
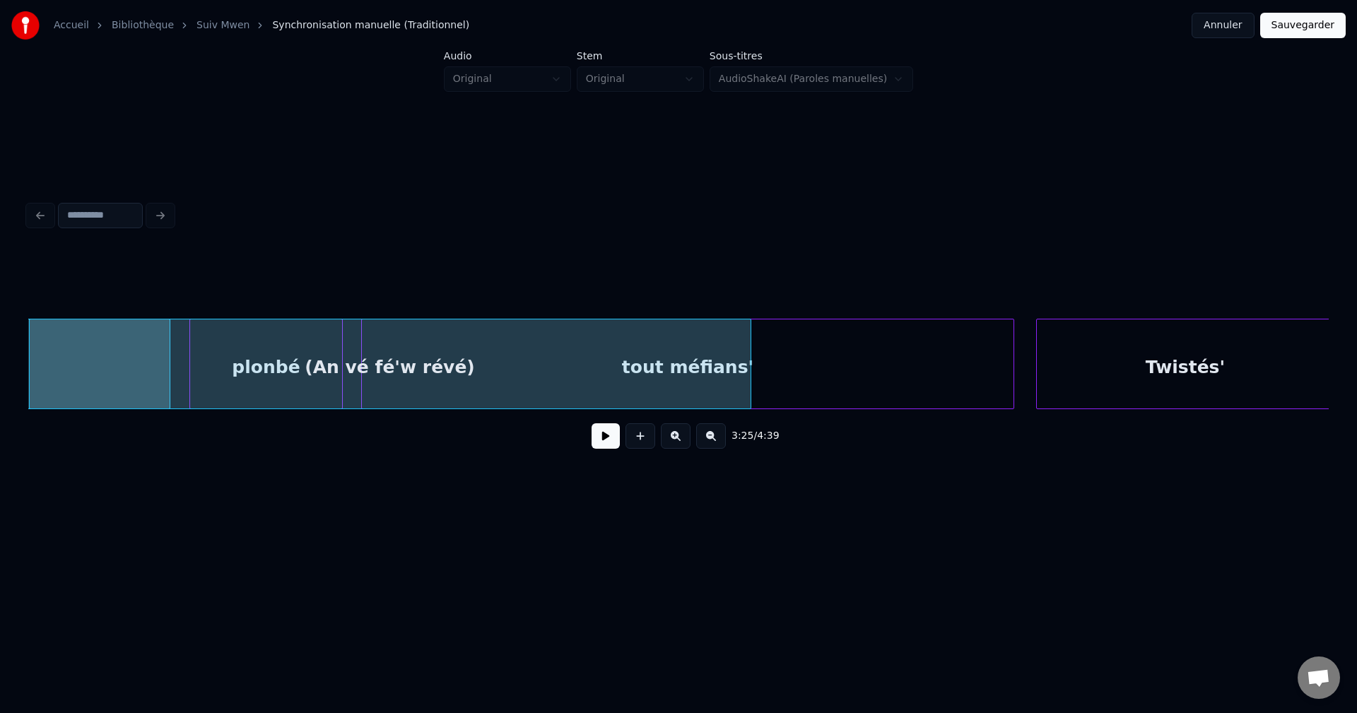
click at [605, 437] on button at bounding box center [606, 435] width 28 height 25
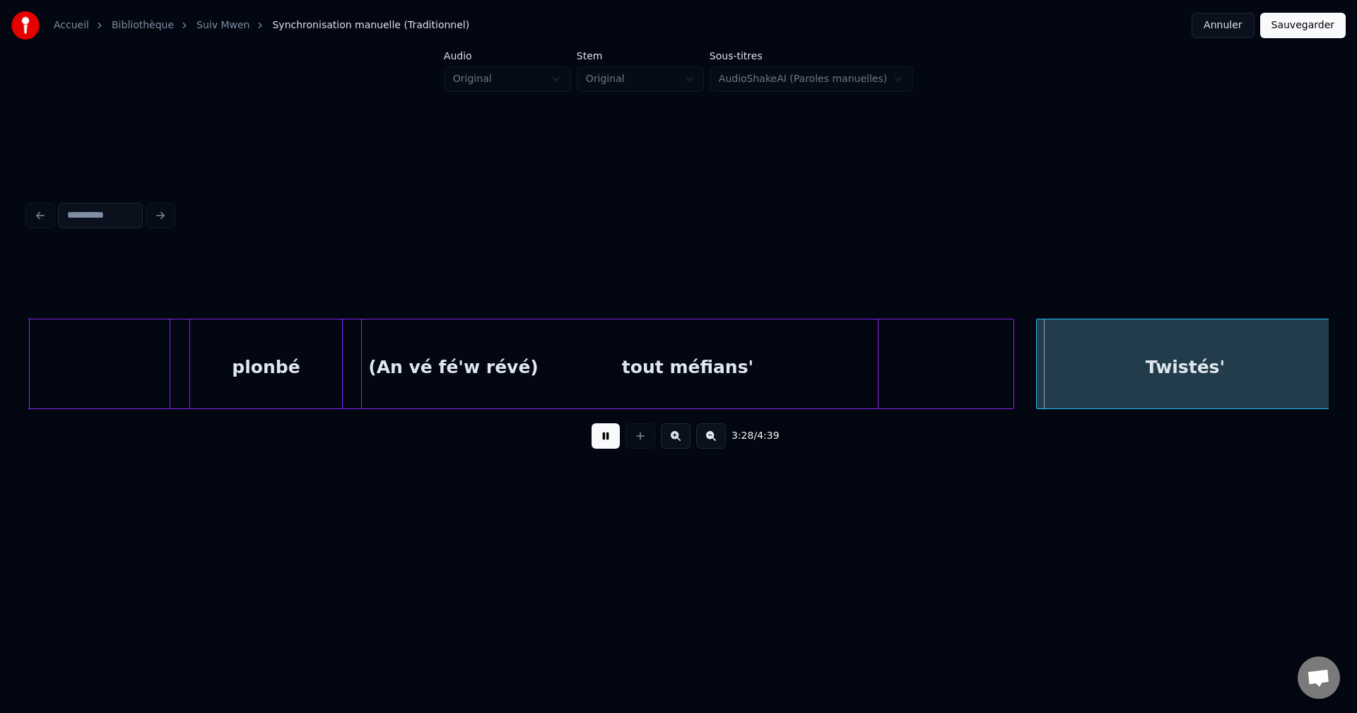
click at [875, 388] on div at bounding box center [876, 364] width 4 height 89
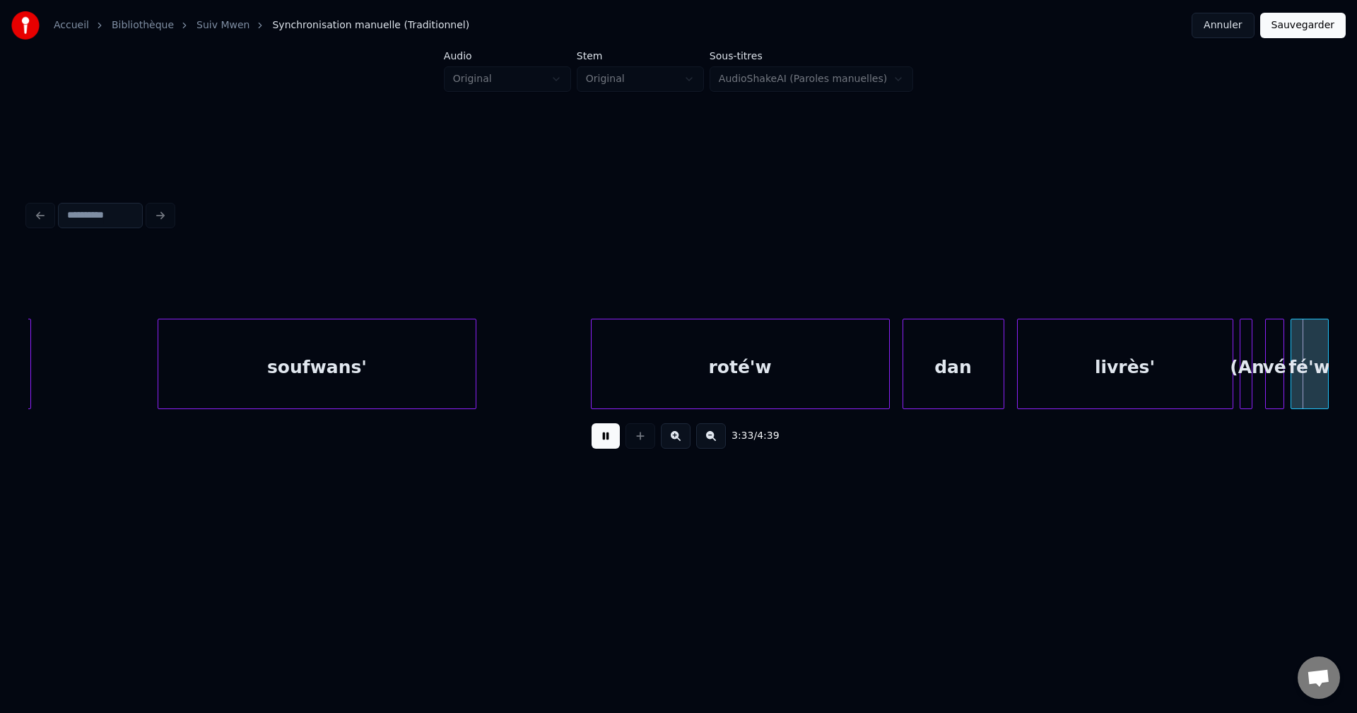
scroll to position [0, 67845]
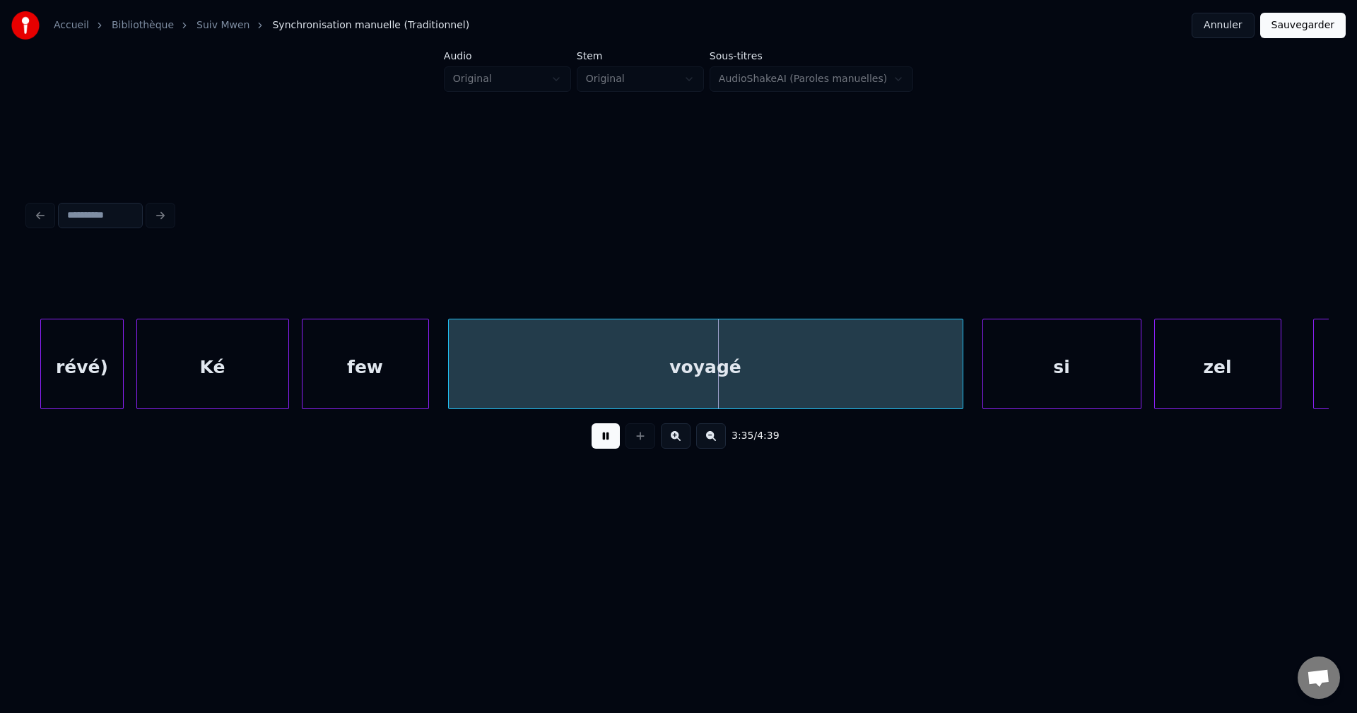
click at [613, 449] on button at bounding box center [606, 435] width 28 height 25
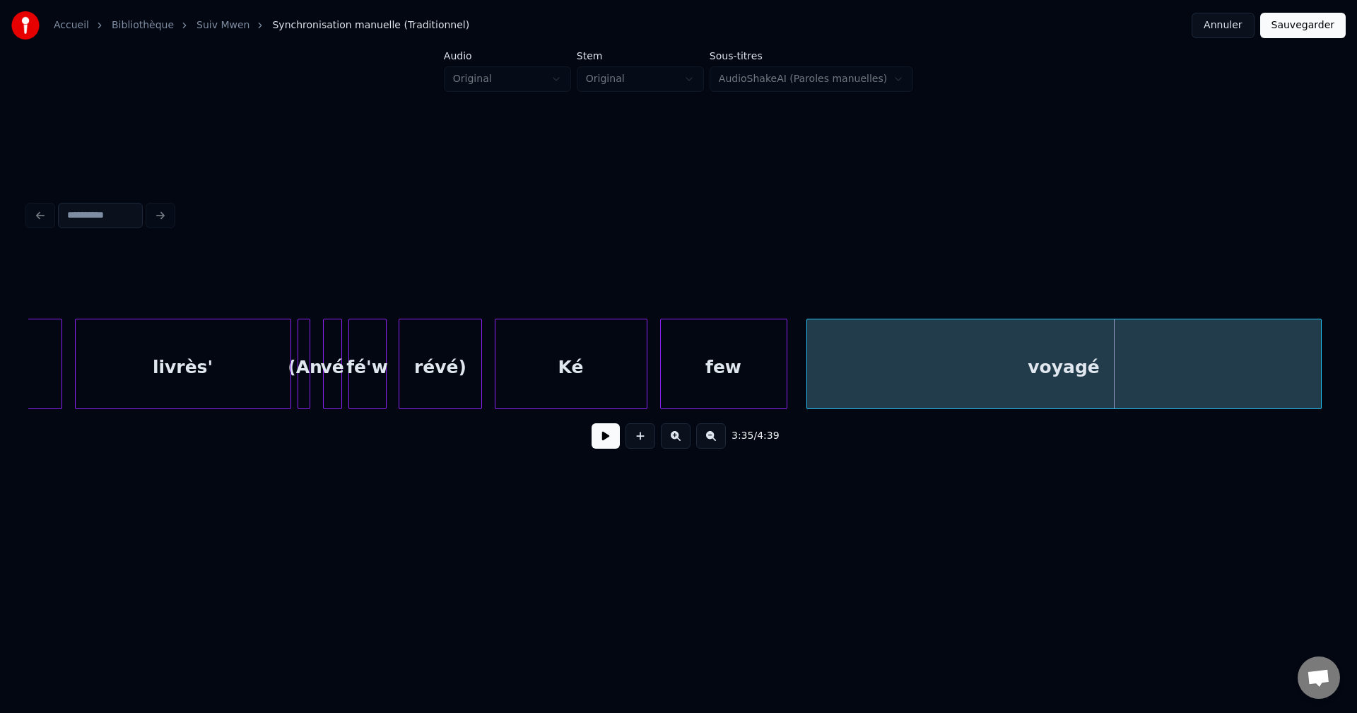
scroll to position [0, 67477]
click at [313, 366] on div "(An" at bounding box center [315, 368] width 14 height 96
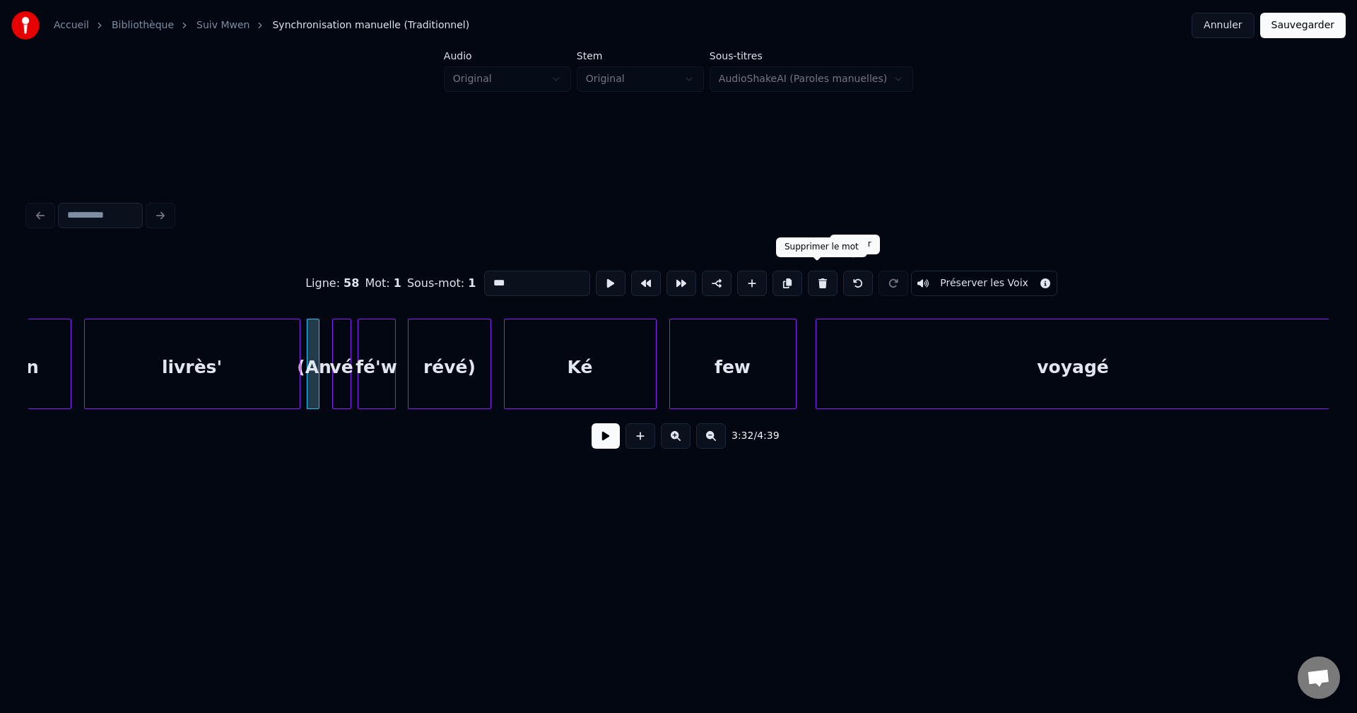
click at [825, 281] on button at bounding box center [823, 283] width 30 height 25
click at [823, 281] on button at bounding box center [823, 283] width 30 height 25
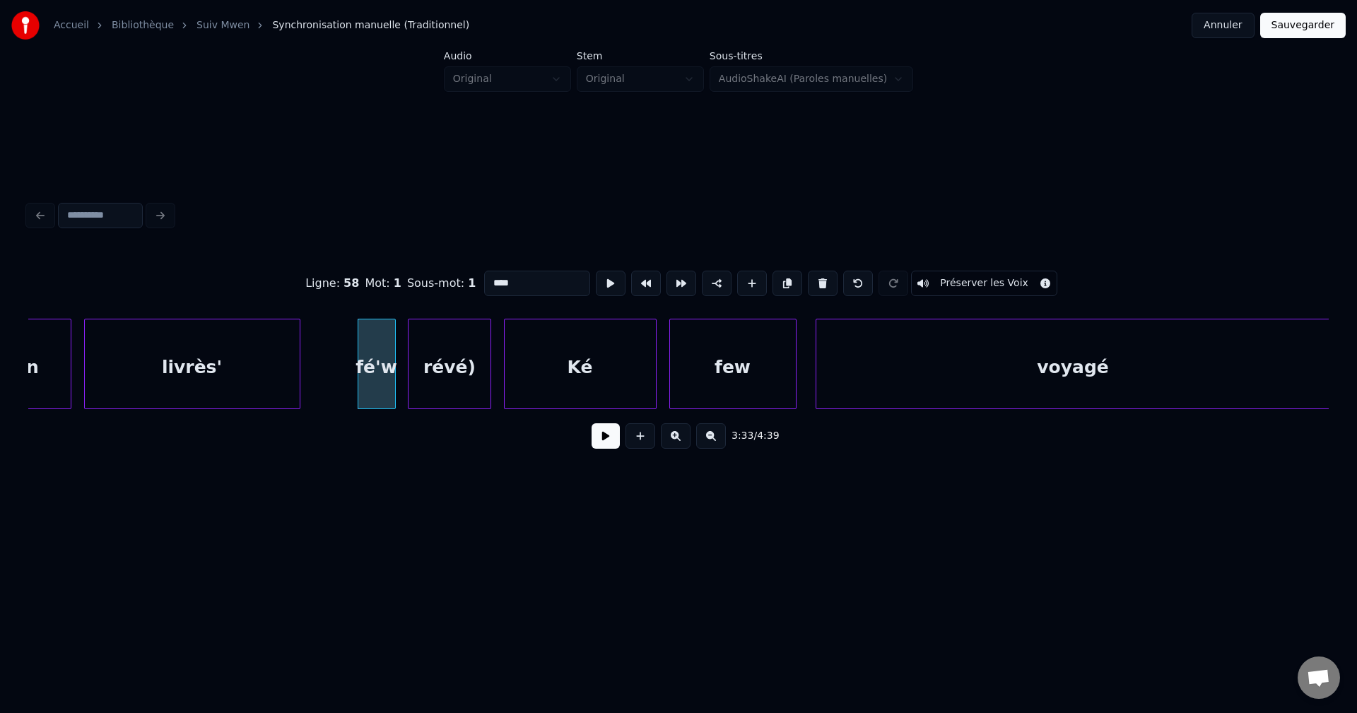
click at [822, 281] on button at bounding box center [823, 283] width 30 height 25
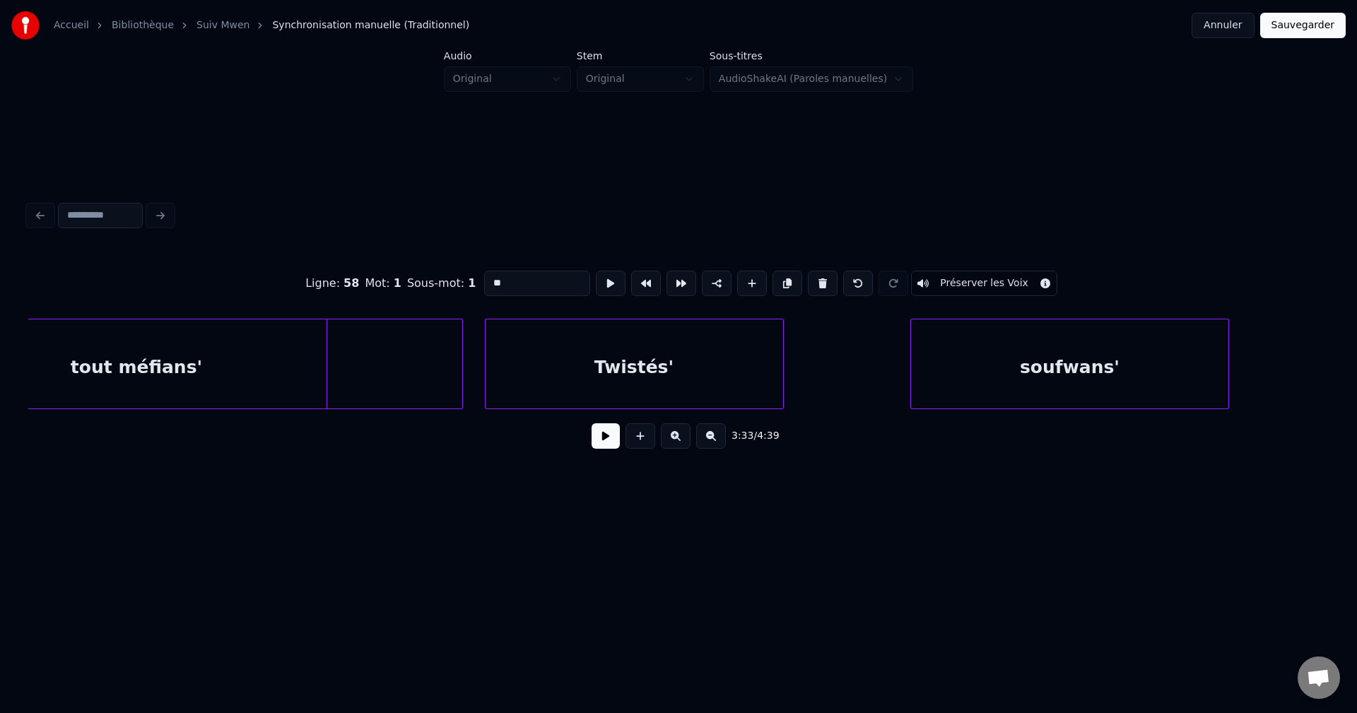
scroll to position [0, 65781]
click at [335, 366] on div at bounding box center [335, 364] width 4 height 89
type input "**********"
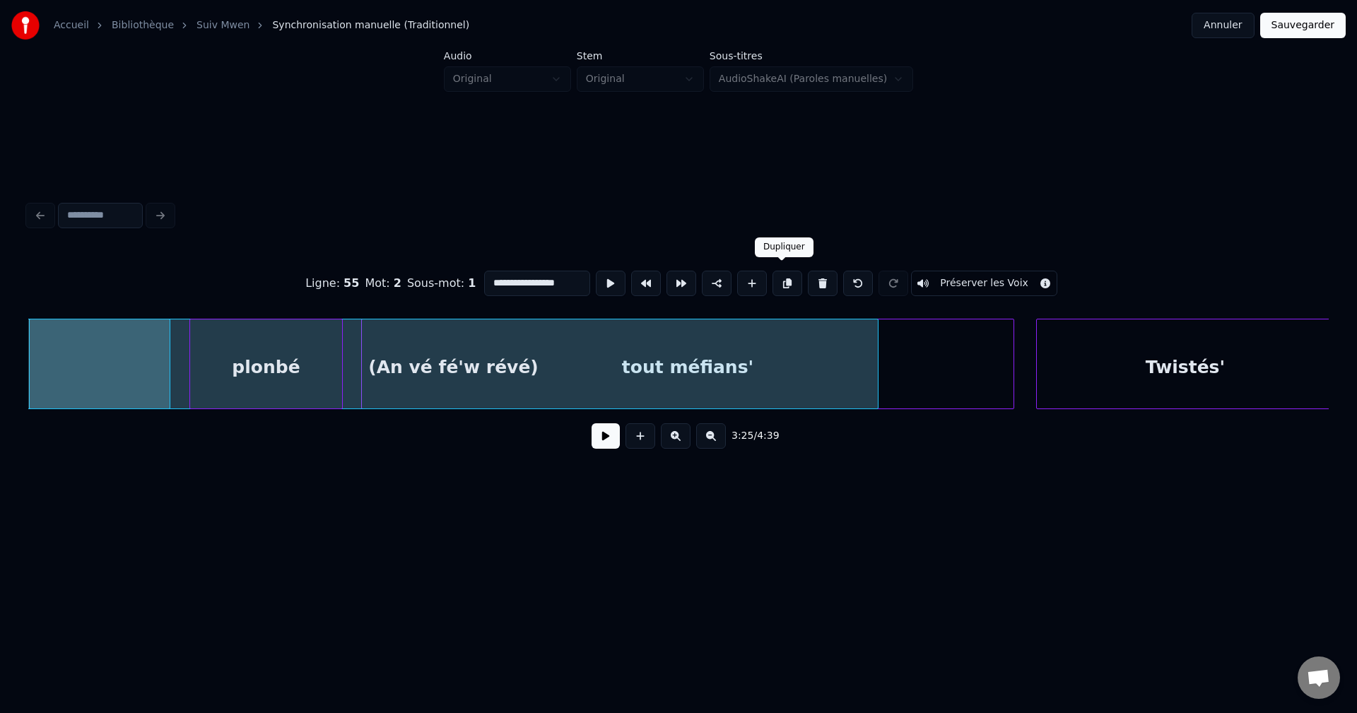
click at [781, 277] on button at bounding box center [788, 283] width 30 height 25
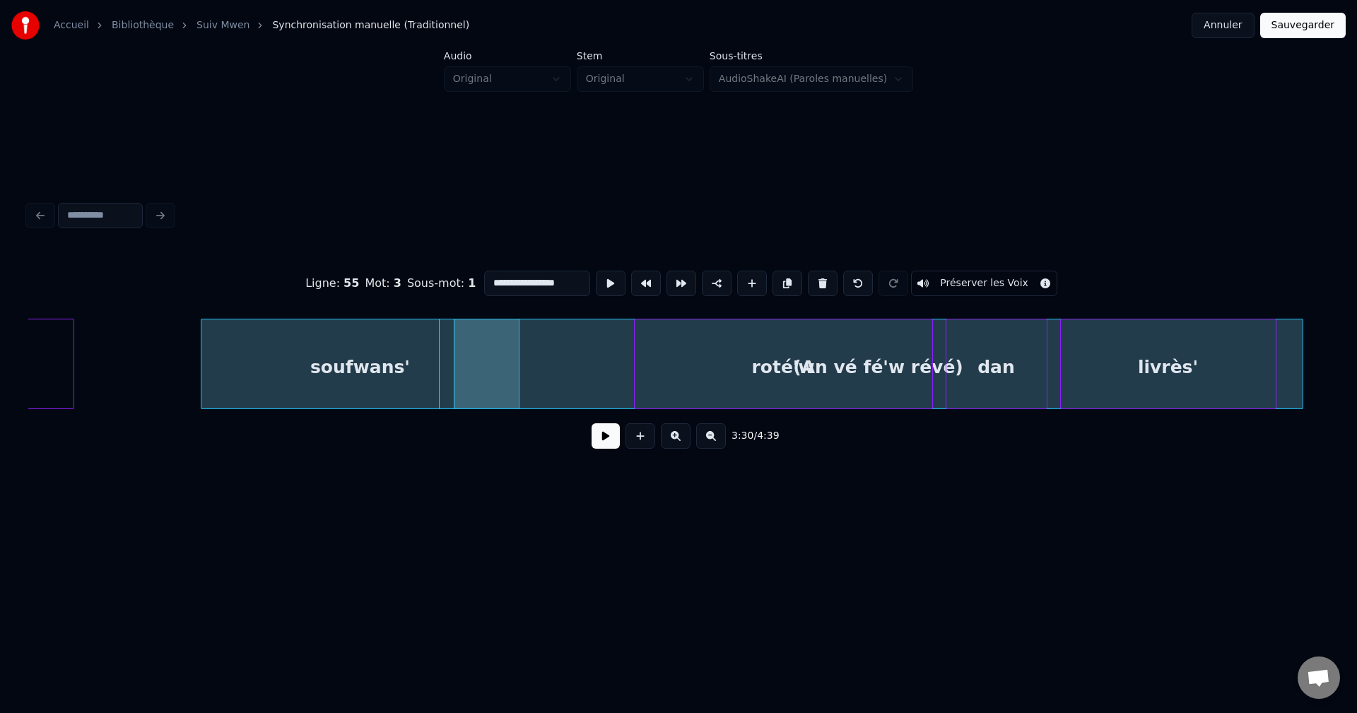
click at [604, 447] on button at bounding box center [606, 435] width 28 height 25
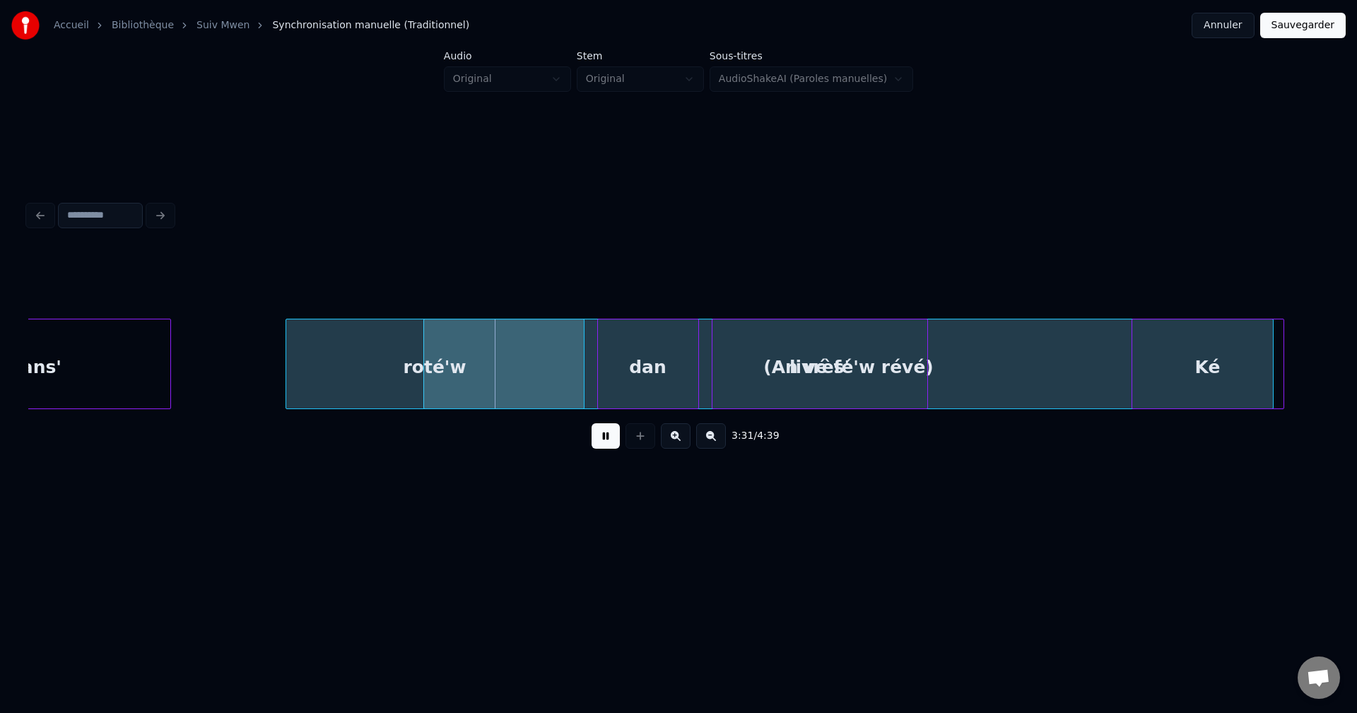
scroll to position [0, 66850]
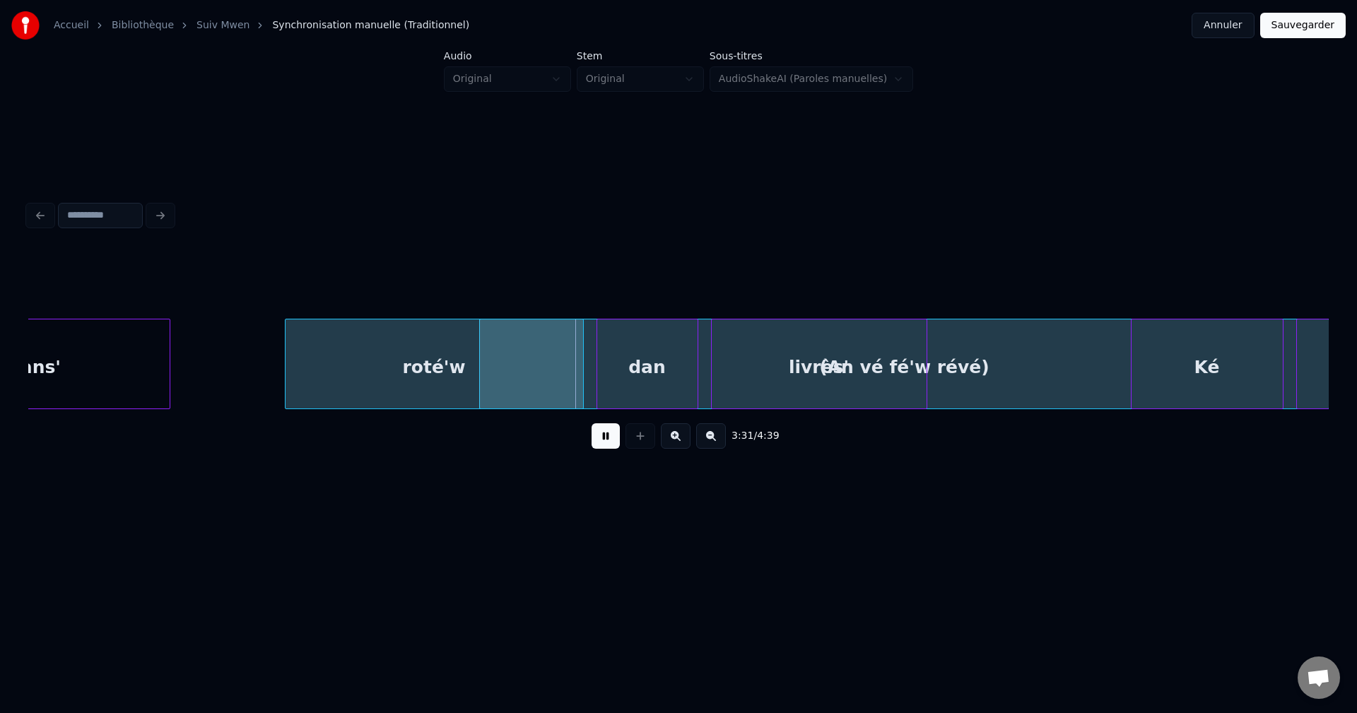
click at [933, 363] on div "(An vé fé'w révé)" at bounding box center [904, 368] width 848 height 96
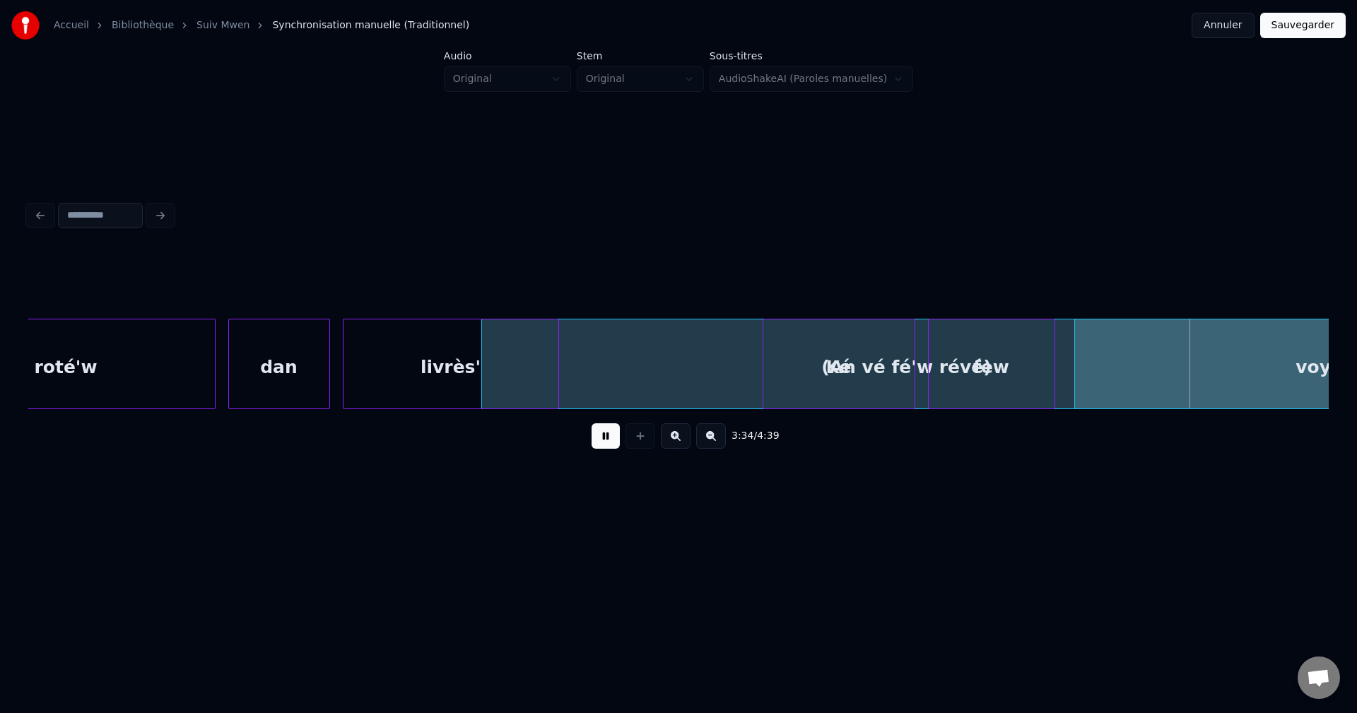
scroll to position [0, 67221]
click at [514, 370] on div "livrès'" at bounding box center [448, 368] width 215 height 96
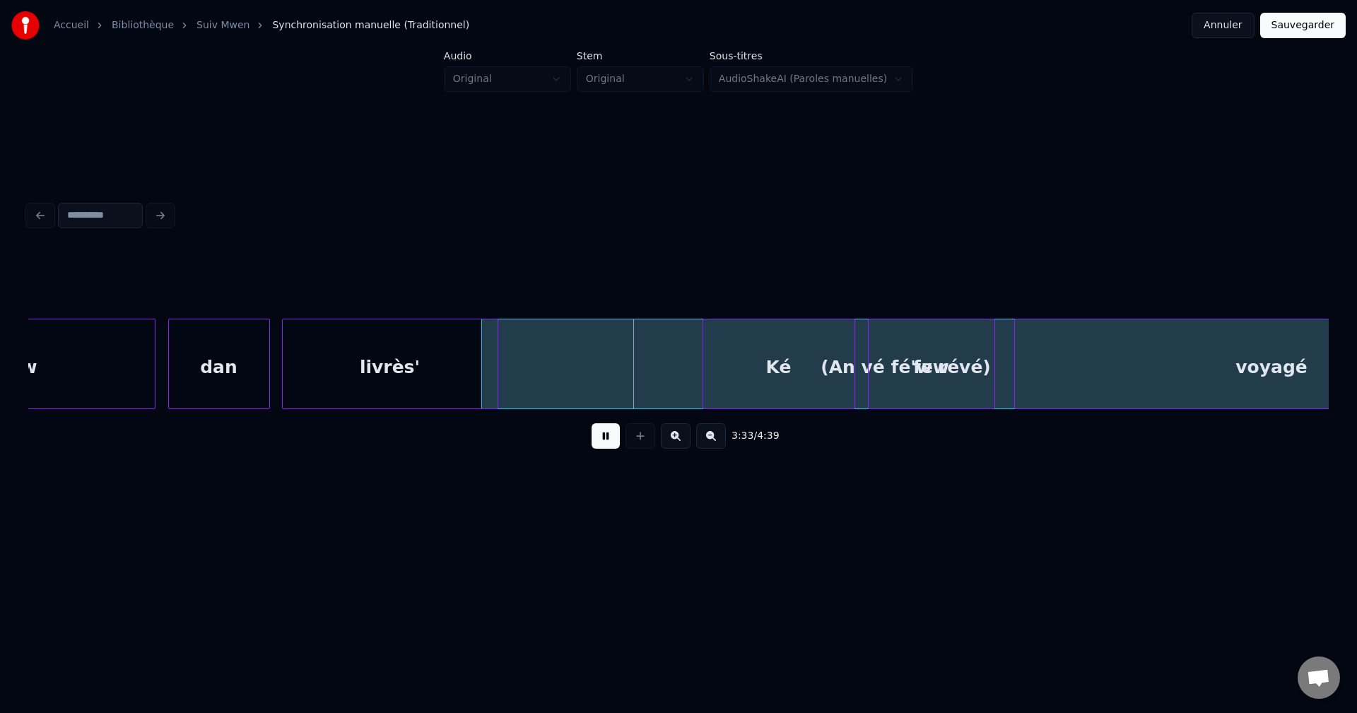
scroll to position [0, 67310]
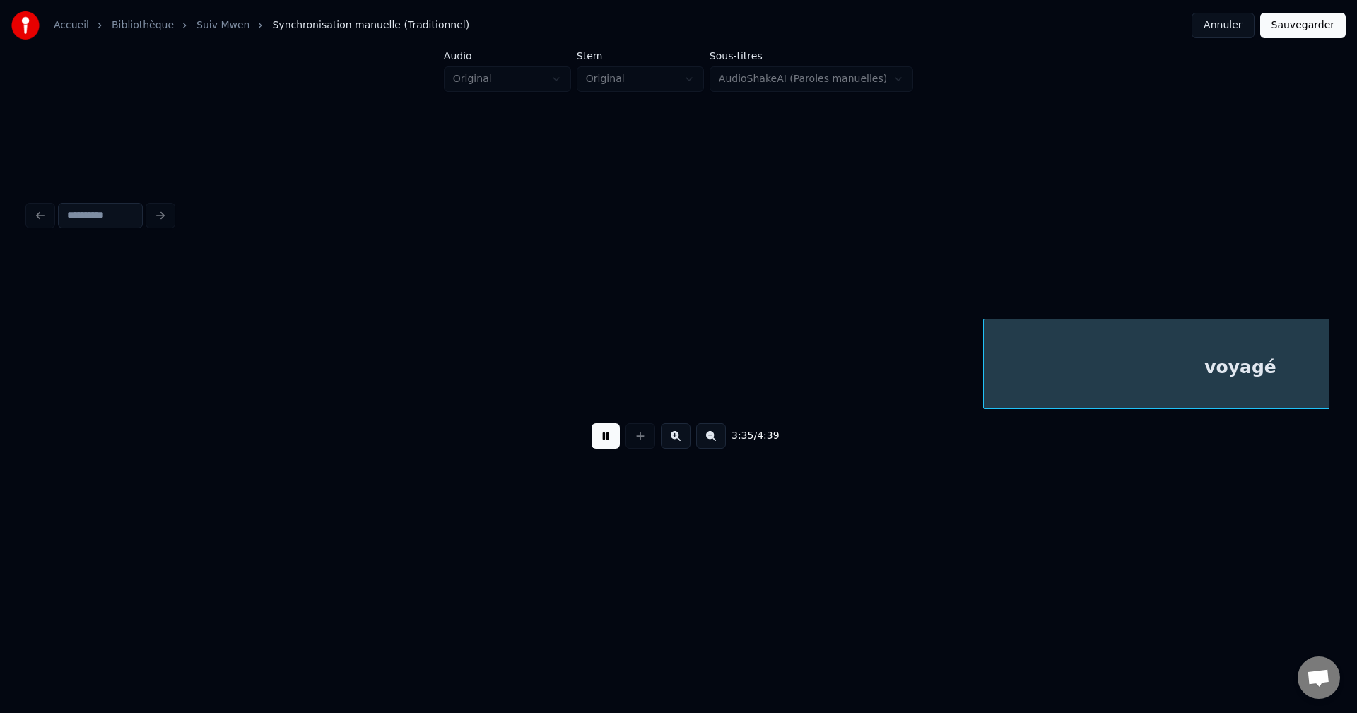
scroll to position [0, 68615]
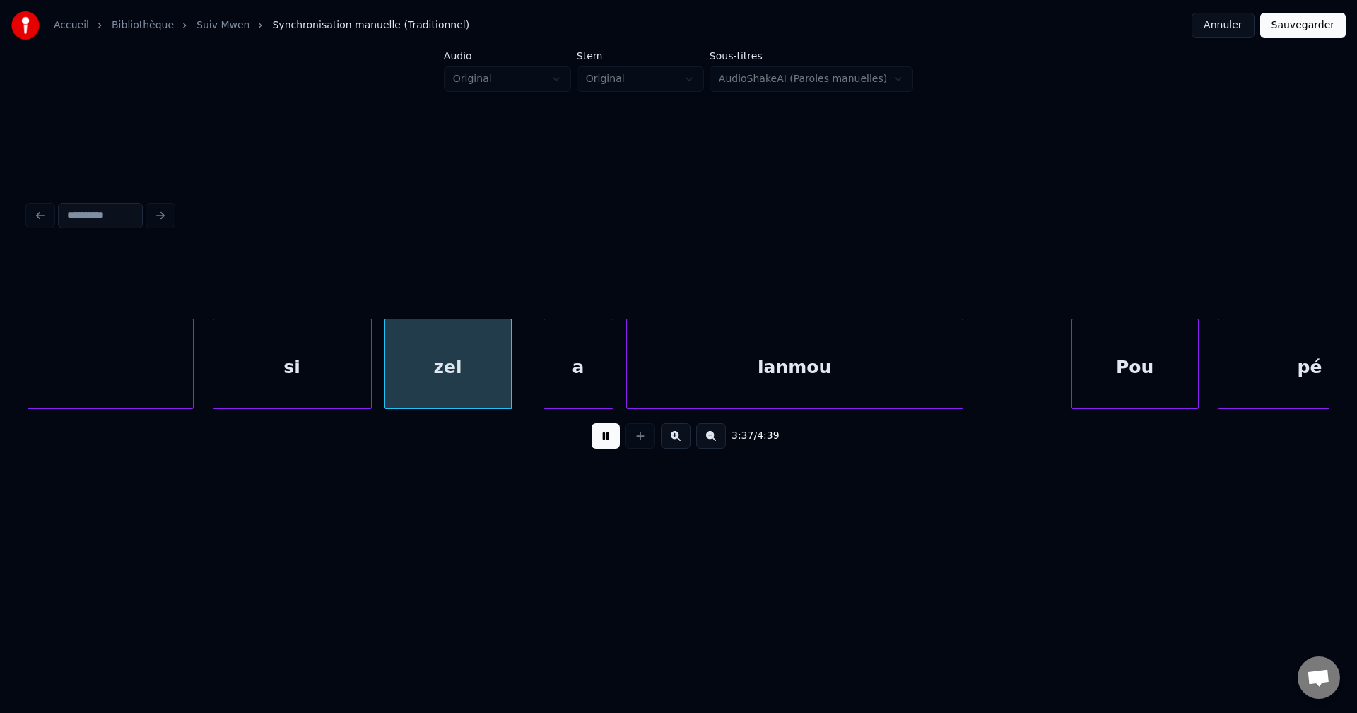
click at [604, 444] on button at bounding box center [606, 435] width 28 height 25
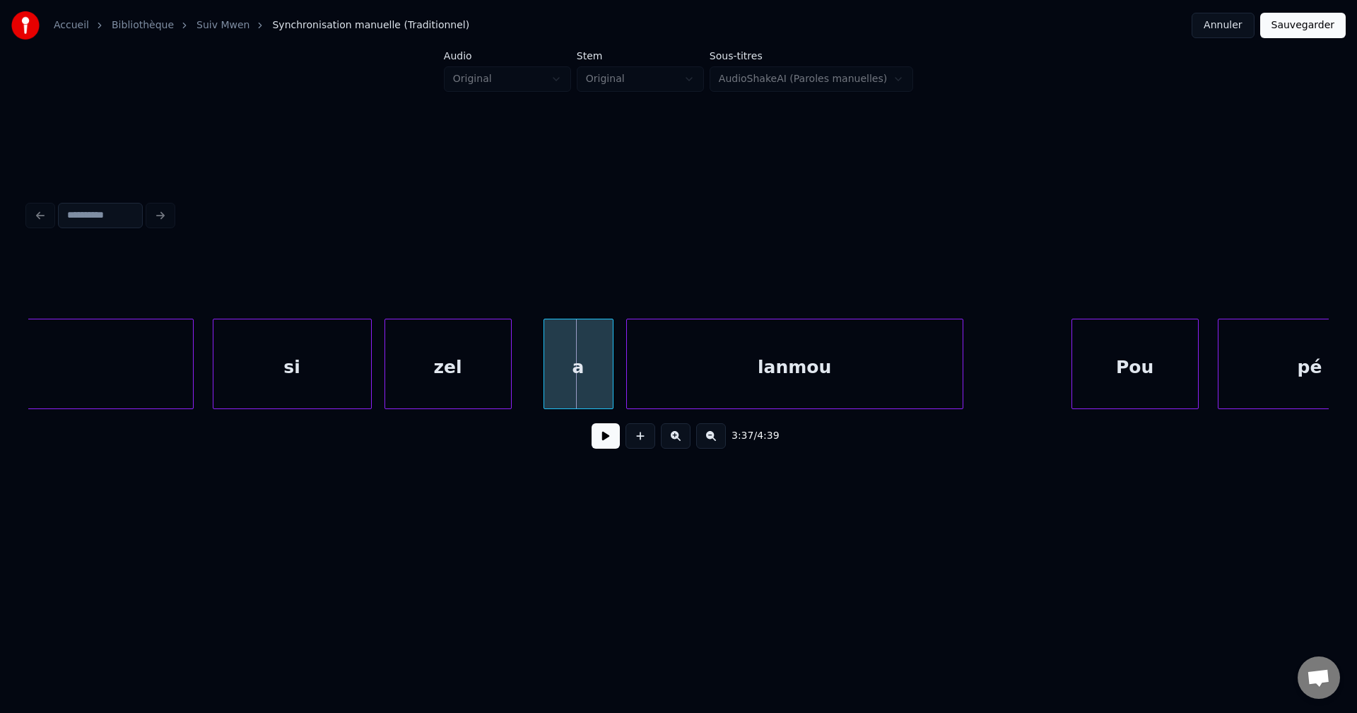
click at [617, 448] on button at bounding box center [606, 435] width 28 height 25
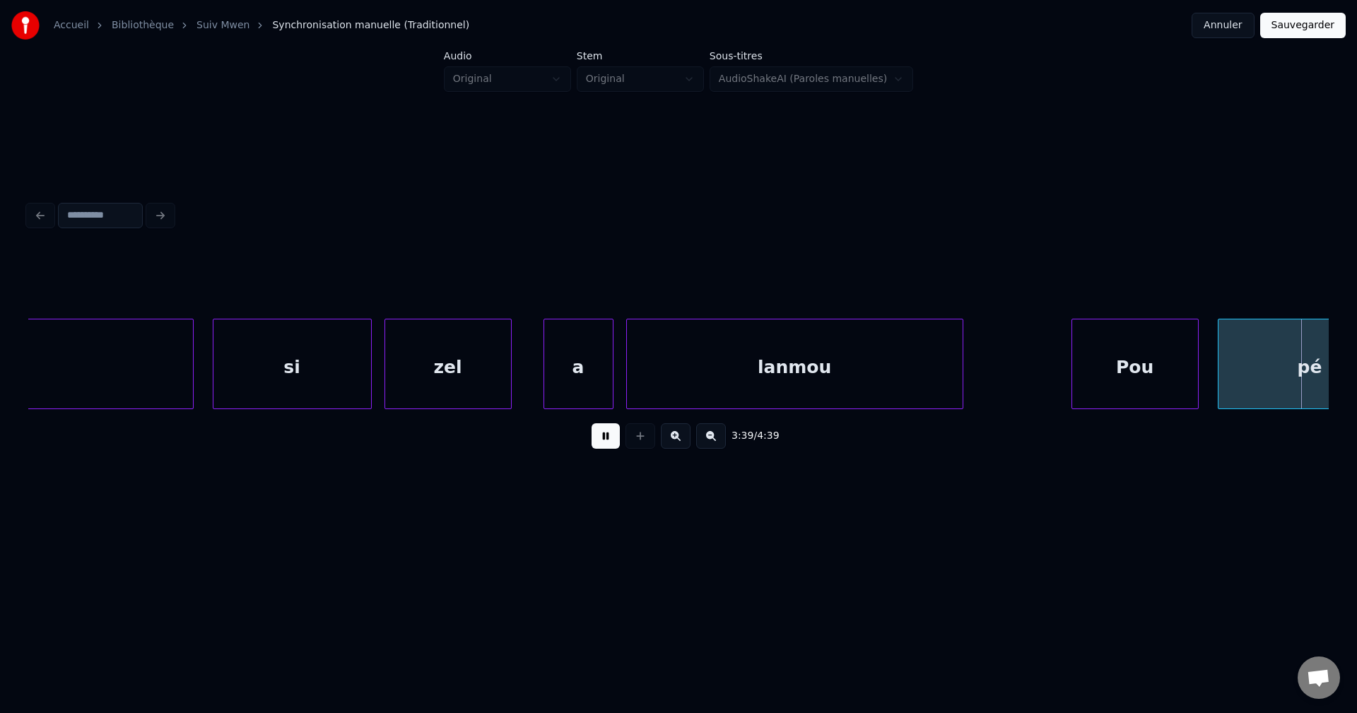
scroll to position [0, 69916]
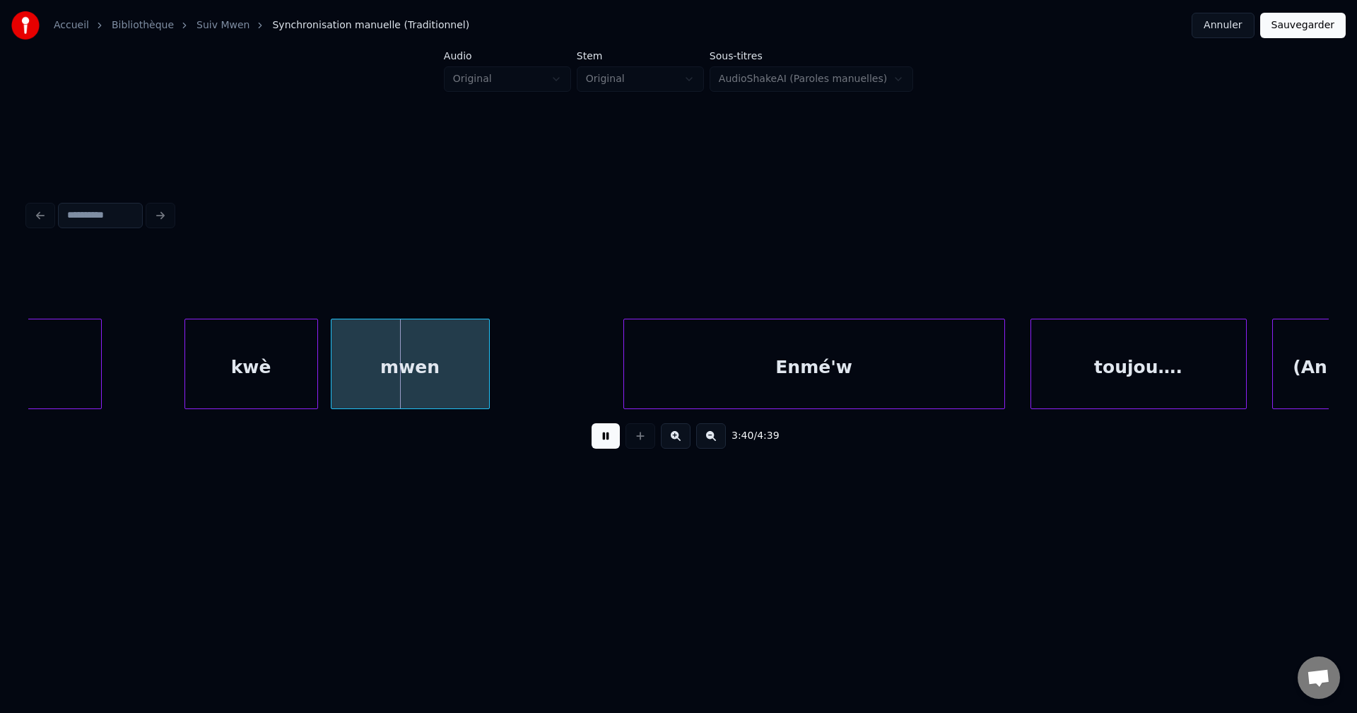
click at [614, 441] on button at bounding box center [606, 435] width 28 height 25
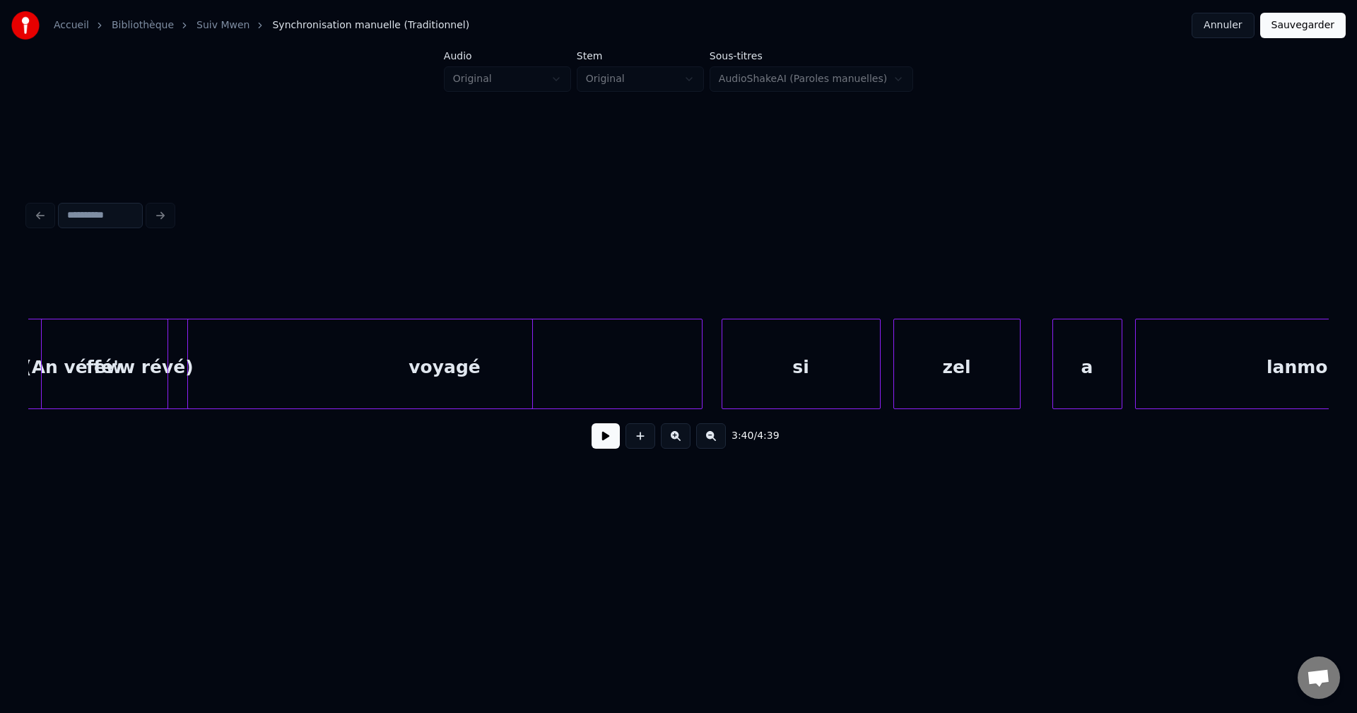
click at [531, 374] on div at bounding box center [530, 364] width 4 height 89
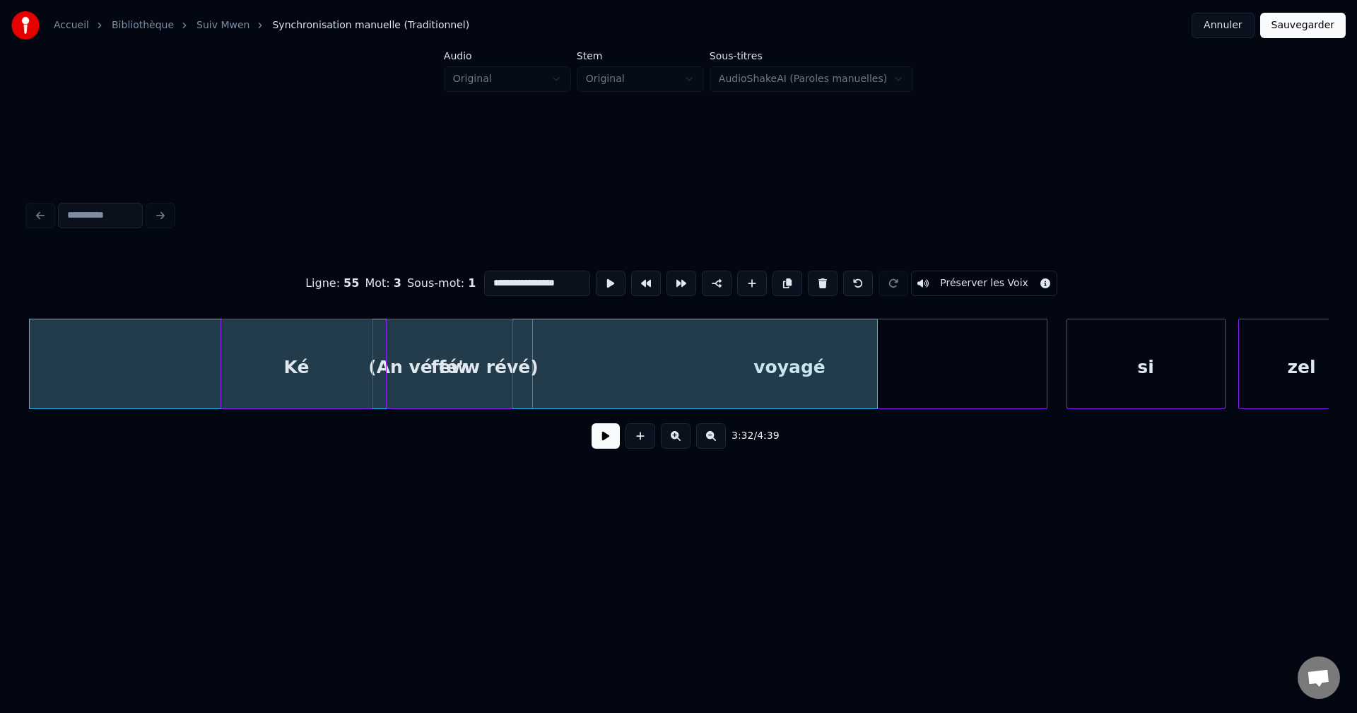
click at [614, 447] on button at bounding box center [606, 435] width 28 height 25
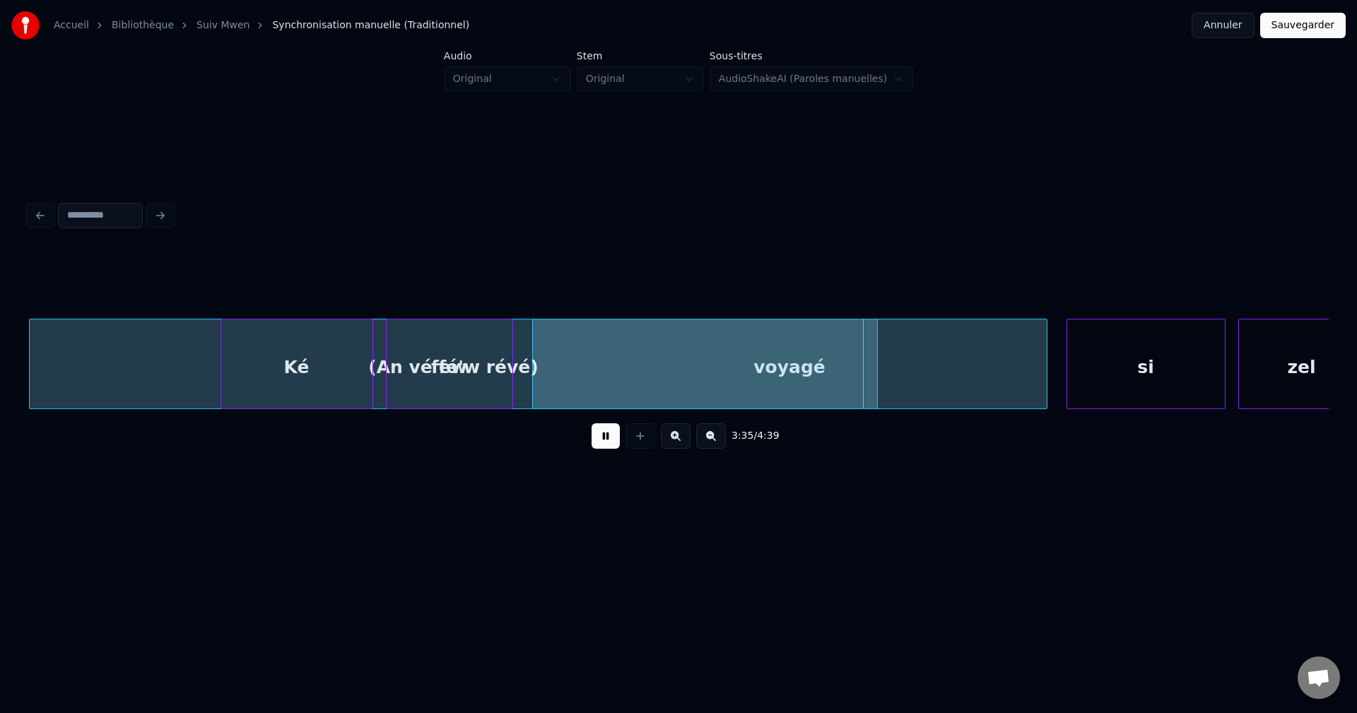
click at [612, 439] on button at bounding box center [606, 435] width 28 height 25
click at [703, 394] on div "(An vé fé'w révé)" at bounding box center [454, 368] width 848 height 96
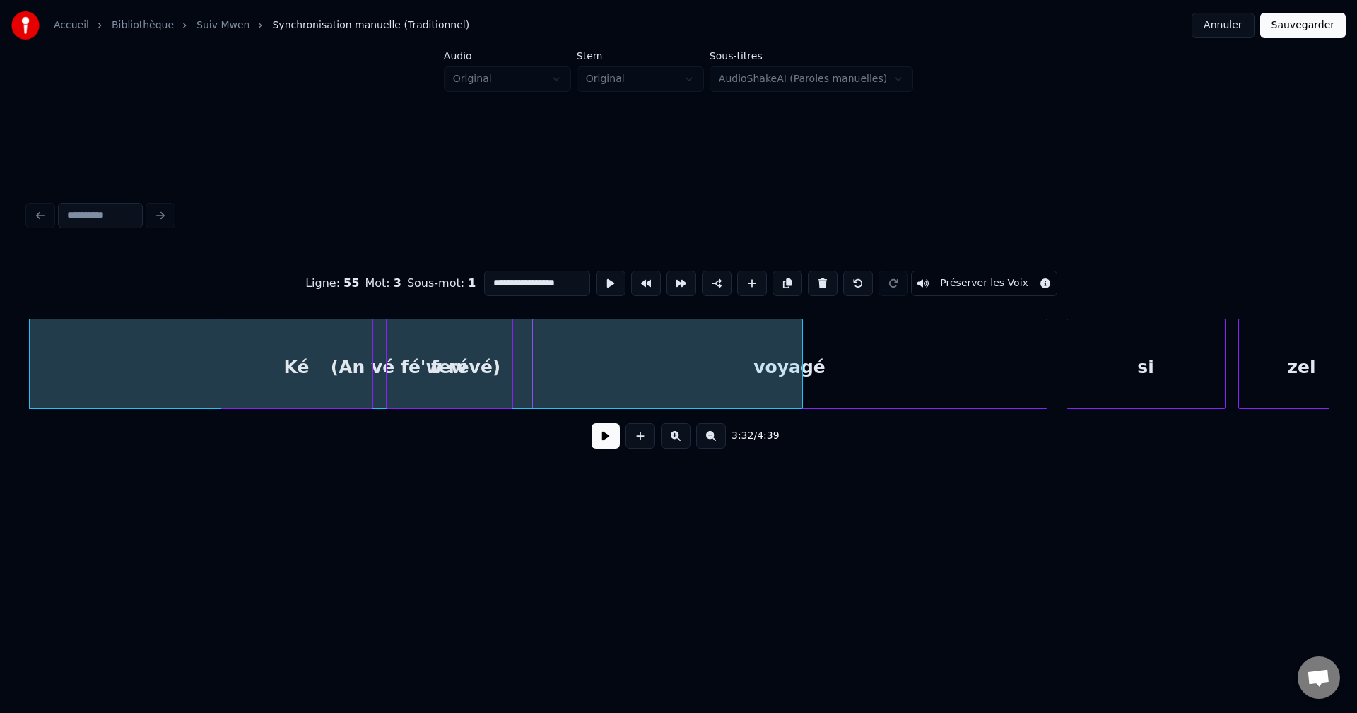
click at [801, 357] on div at bounding box center [800, 364] width 4 height 89
click at [612, 449] on button at bounding box center [606, 435] width 28 height 25
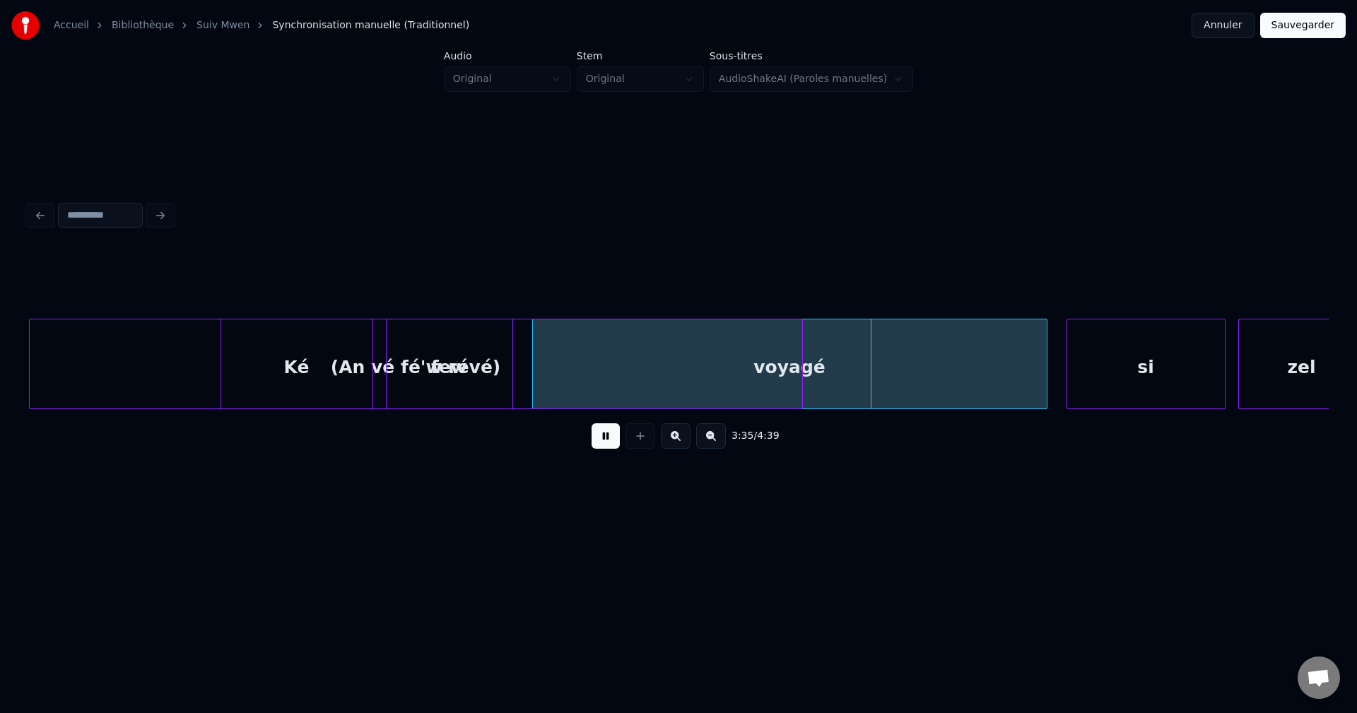
click at [612, 448] on button at bounding box center [606, 435] width 28 height 25
click at [801, 390] on div at bounding box center [800, 364] width 4 height 89
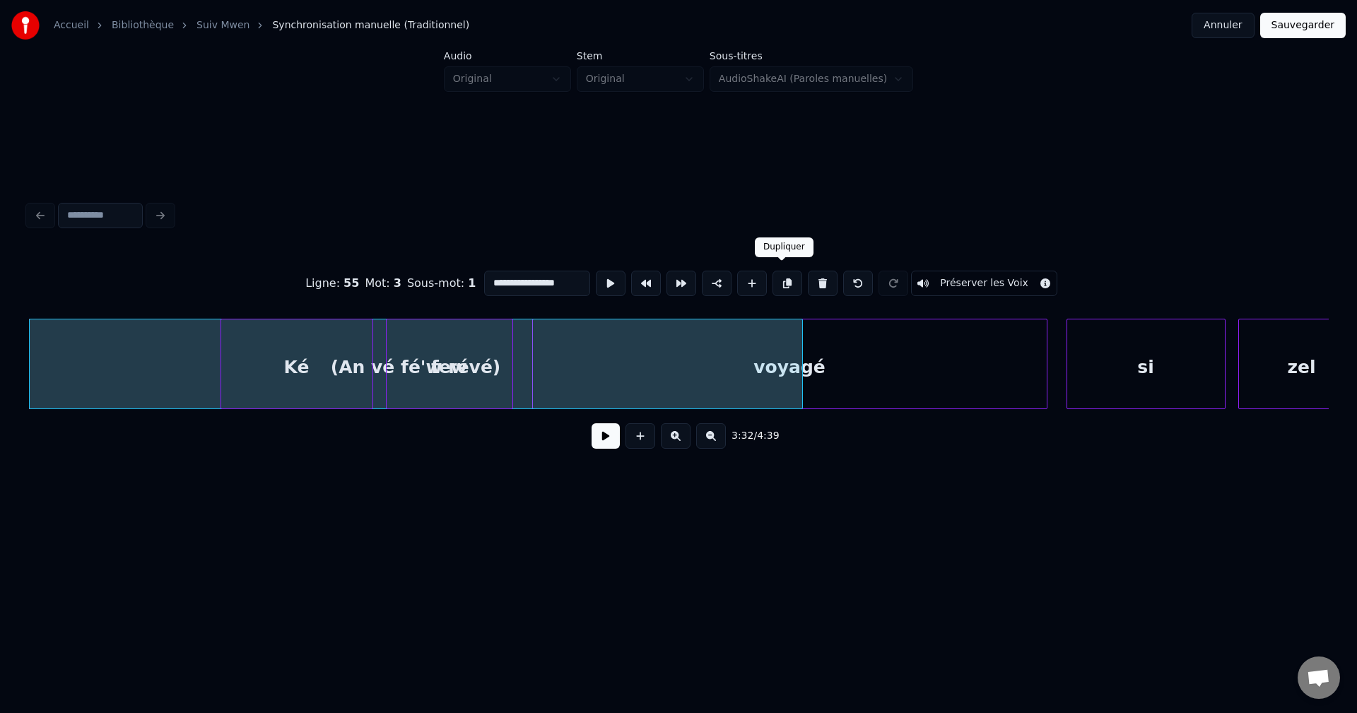
click at [784, 271] on button at bounding box center [788, 283] width 30 height 25
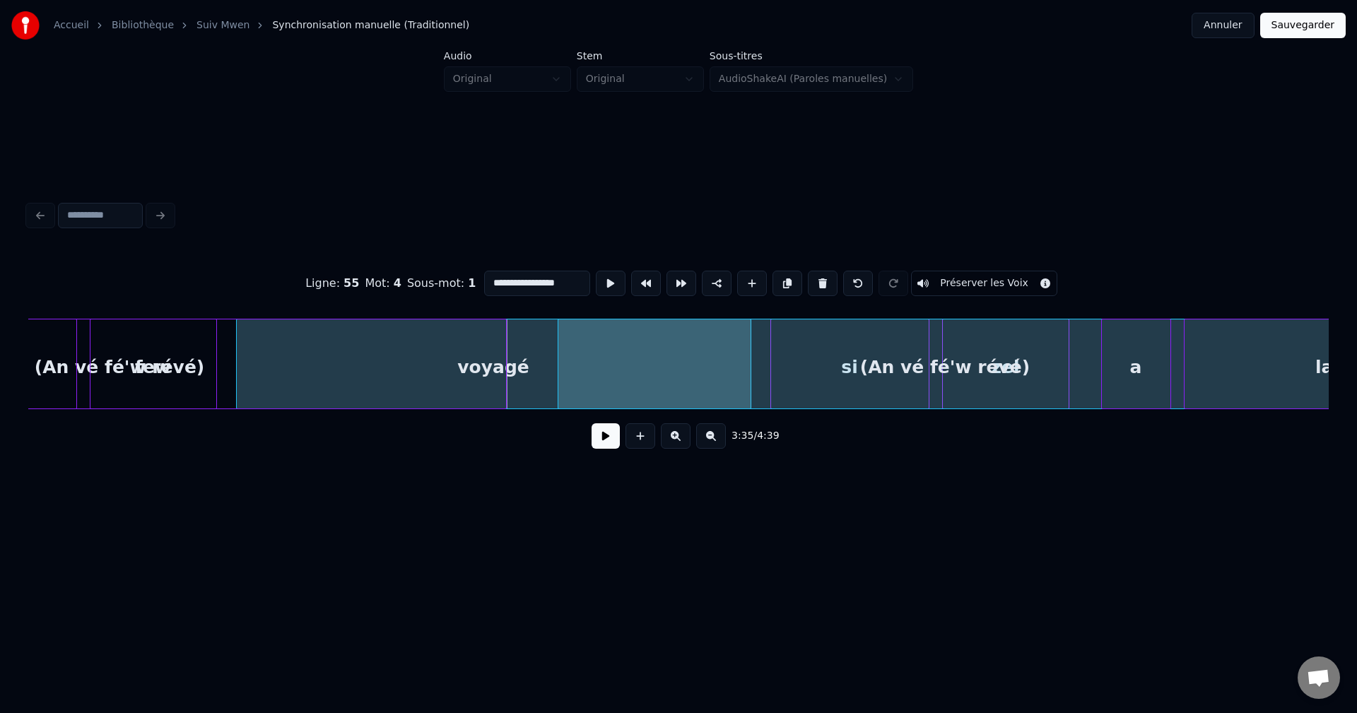
scroll to position [0, 68066]
click at [619, 440] on button at bounding box center [606, 435] width 28 height 25
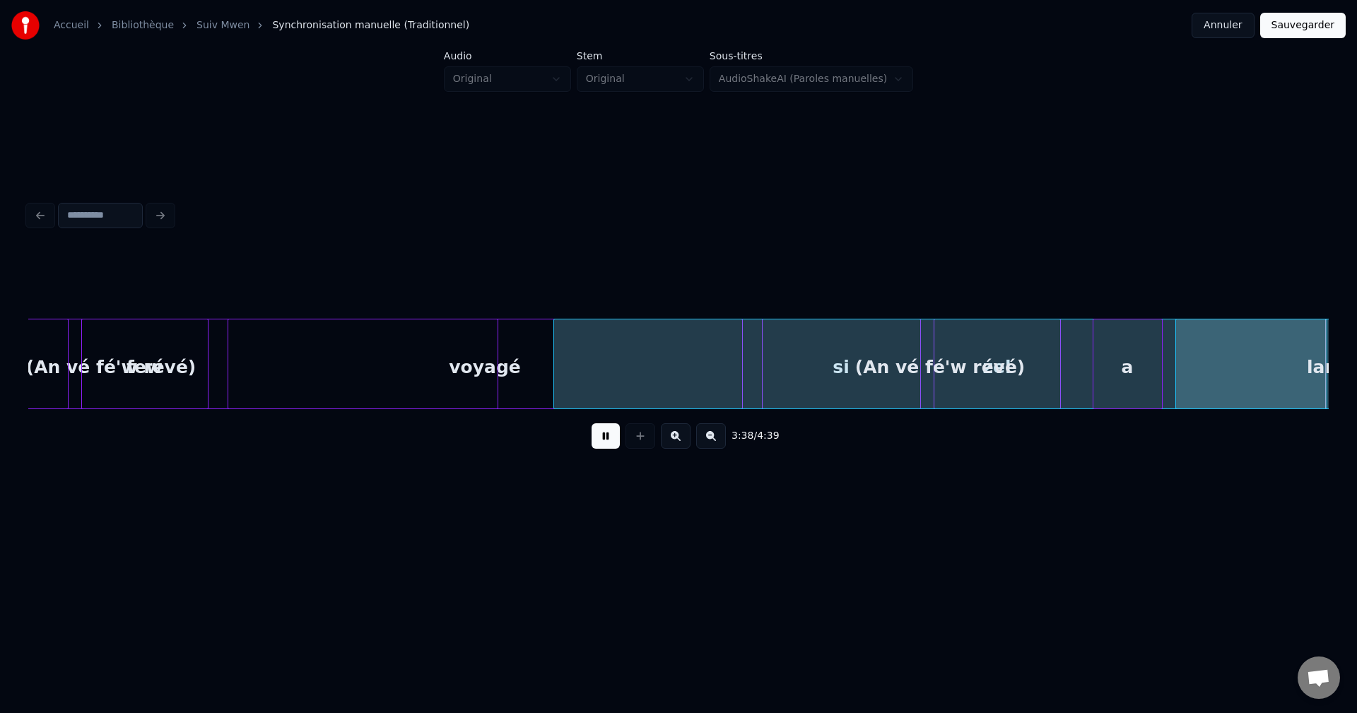
scroll to position [0, 69368]
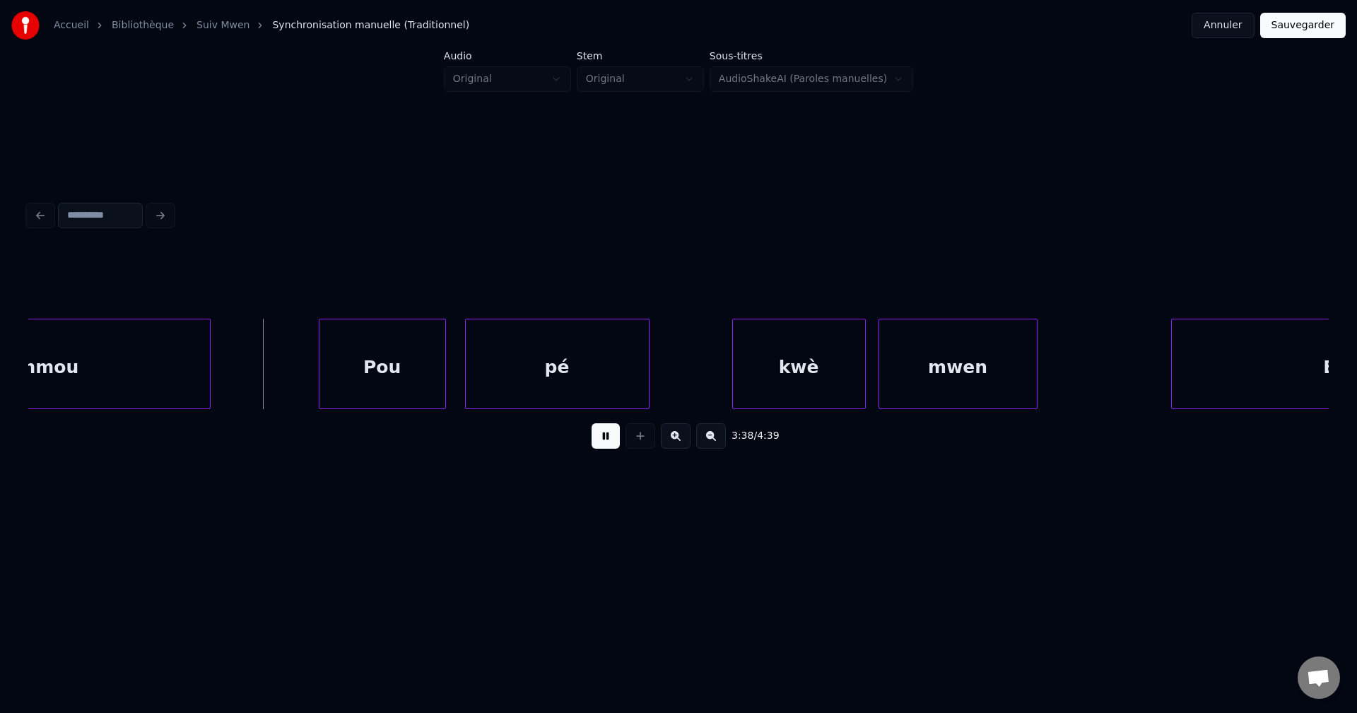
click at [614, 435] on button at bounding box center [606, 435] width 28 height 25
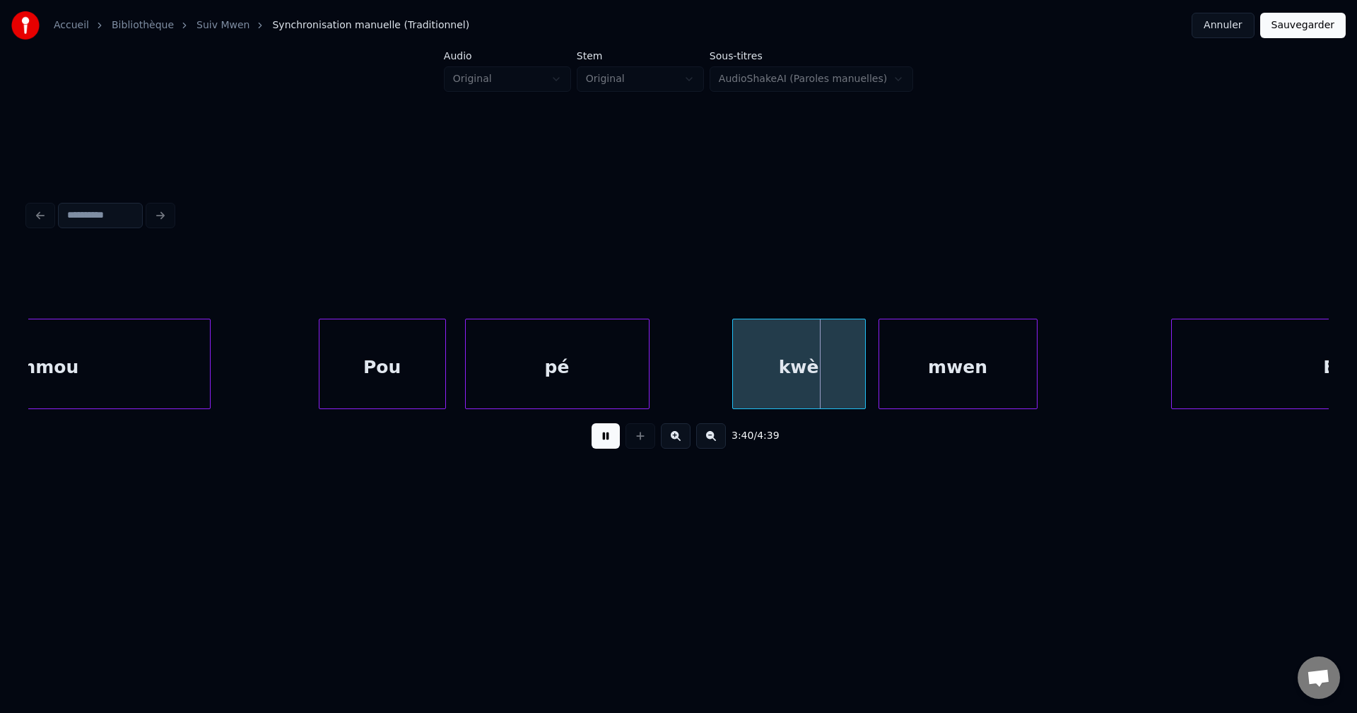
click at [614, 435] on button at bounding box center [606, 435] width 28 height 25
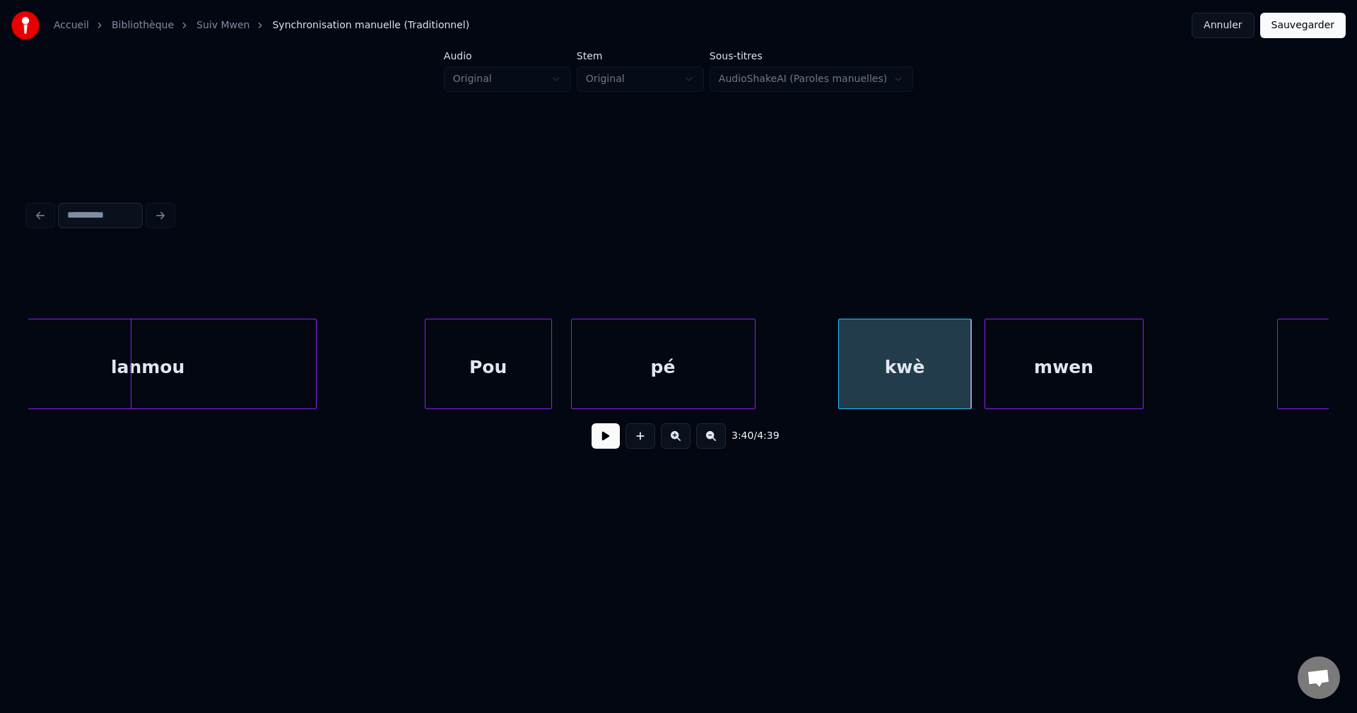
scroll to position [0, 69170]
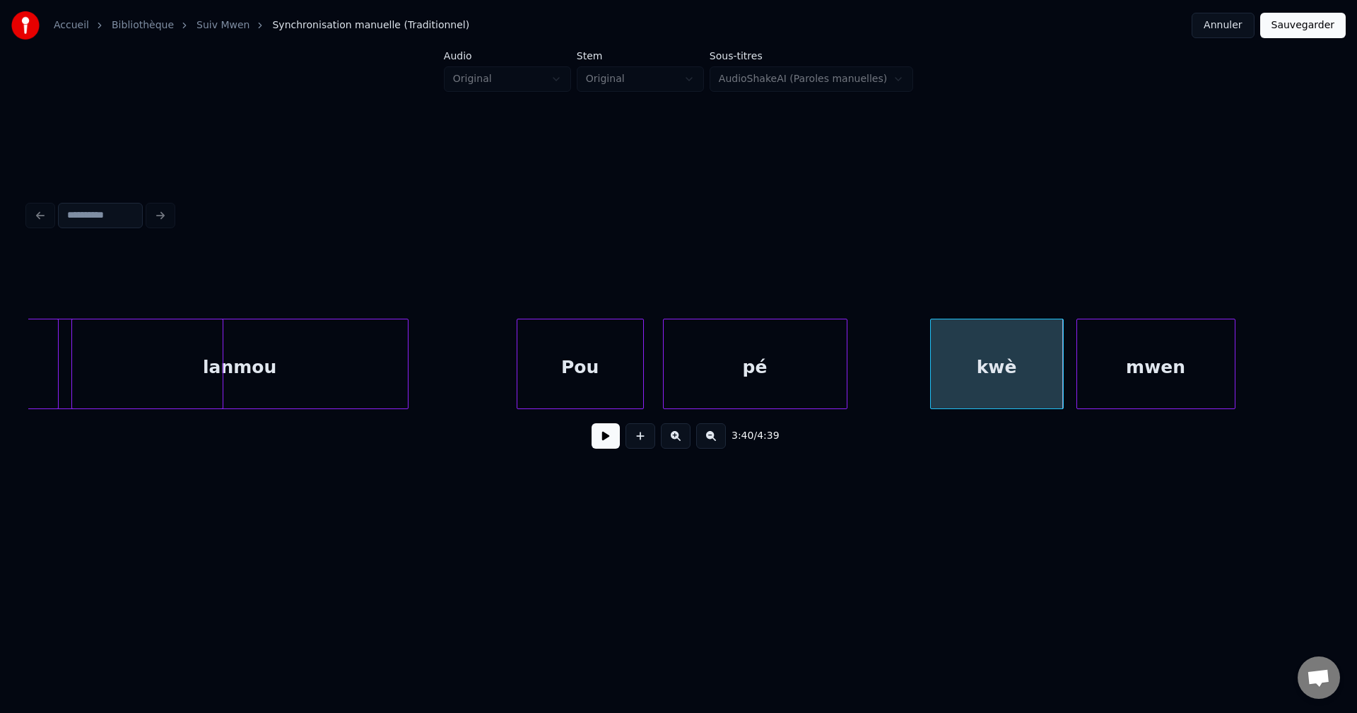
click at [221, 378] on div at bounding box center [220, 364] width 4 height 89
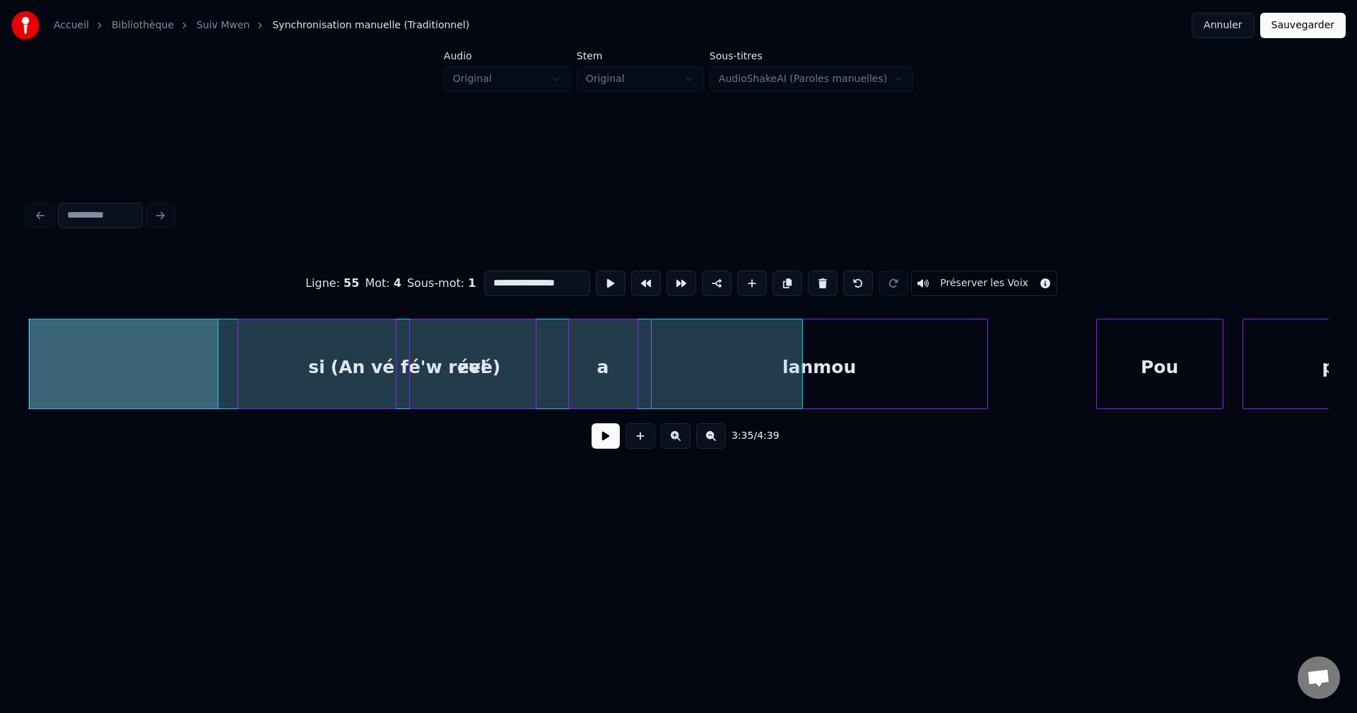
click at [1096, 342] on div "Pou" at bounding box center [1159, 364] width 127 height 90
type input "***"
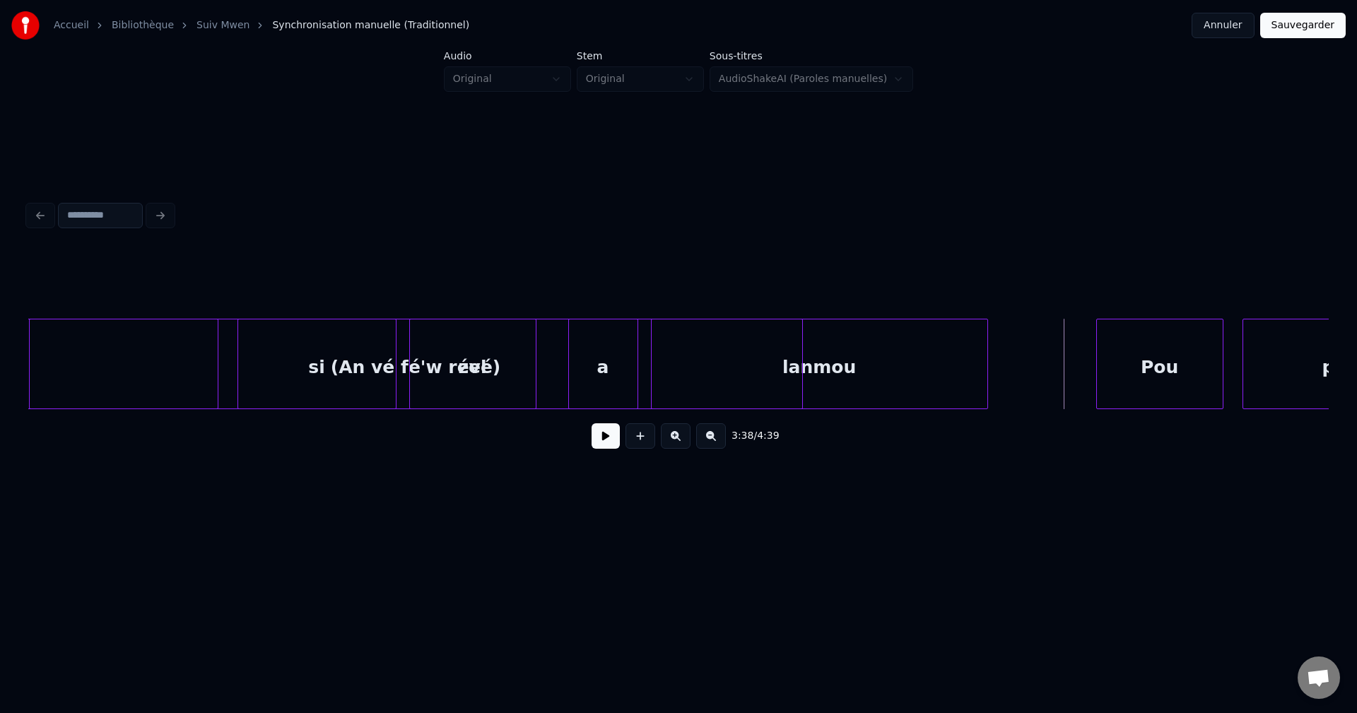
click at [607, 443] on button at bounding box center [606, 435] width 28 height 25
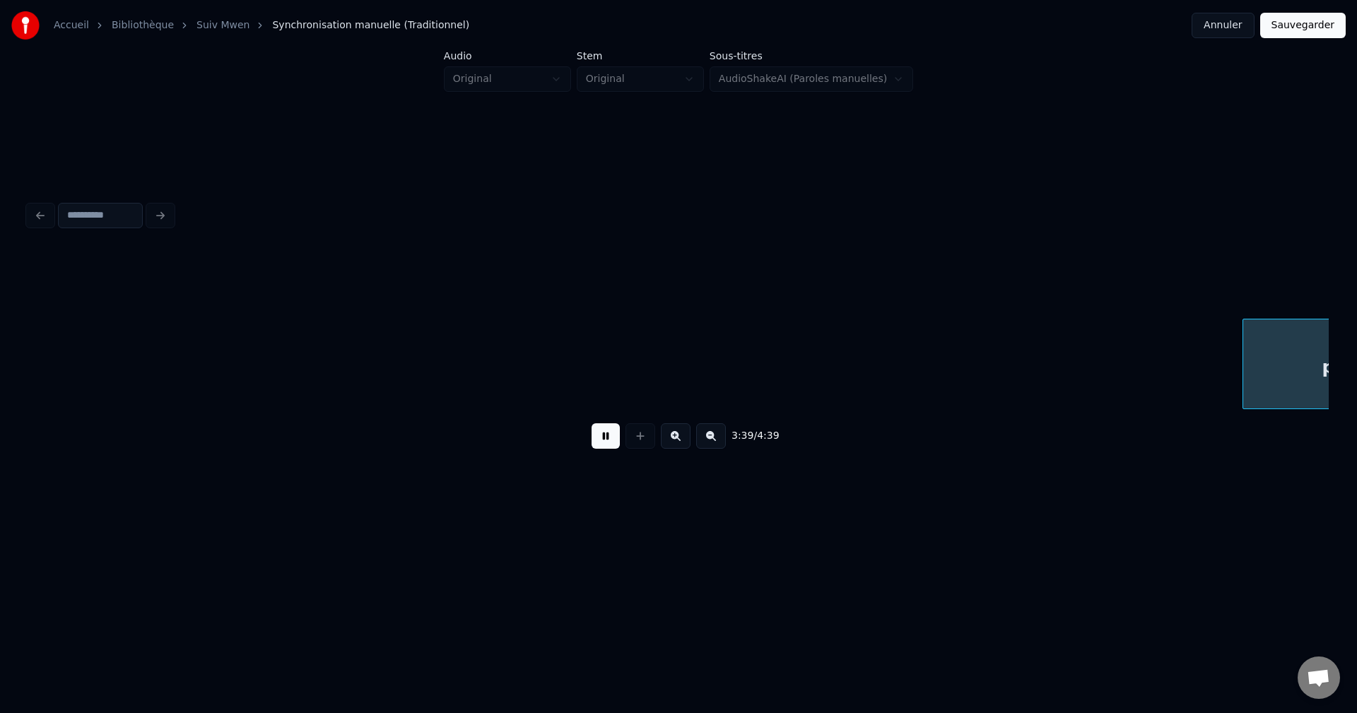
scroll to position [0, 69891]
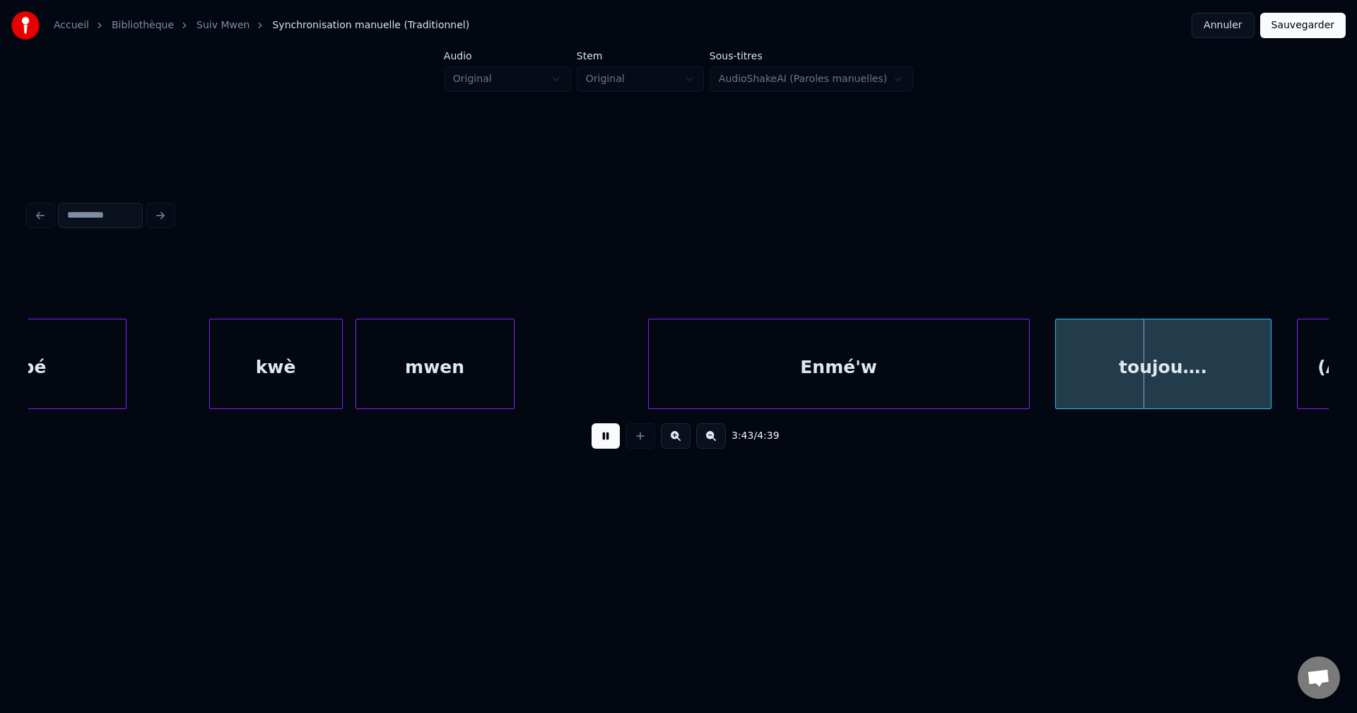
click at [621, 438] on div "3:43 / 4:39" at bounding box center [679, 436] width 1278 height 31
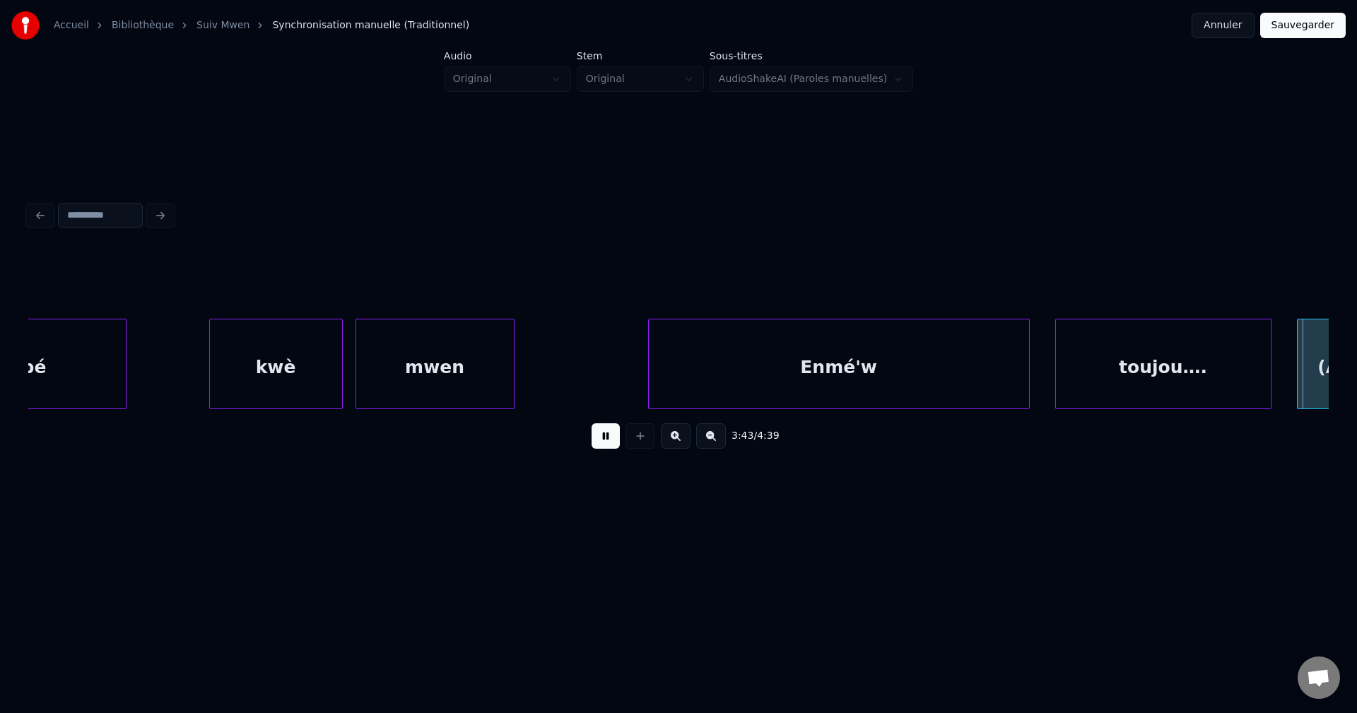
scroll to position [0, 71192]
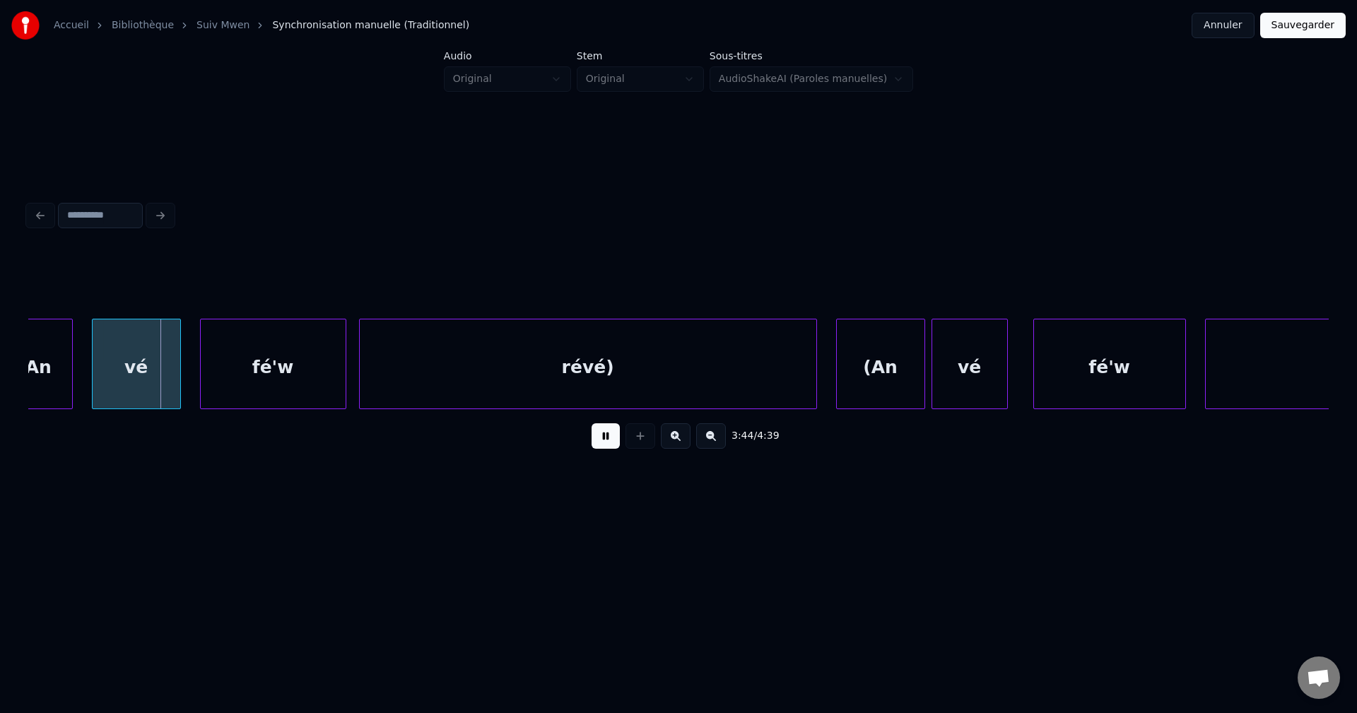
click at [587, 448] on div "3:44 / 4:39" at bounding box center [679, 436] width 1278 height 31
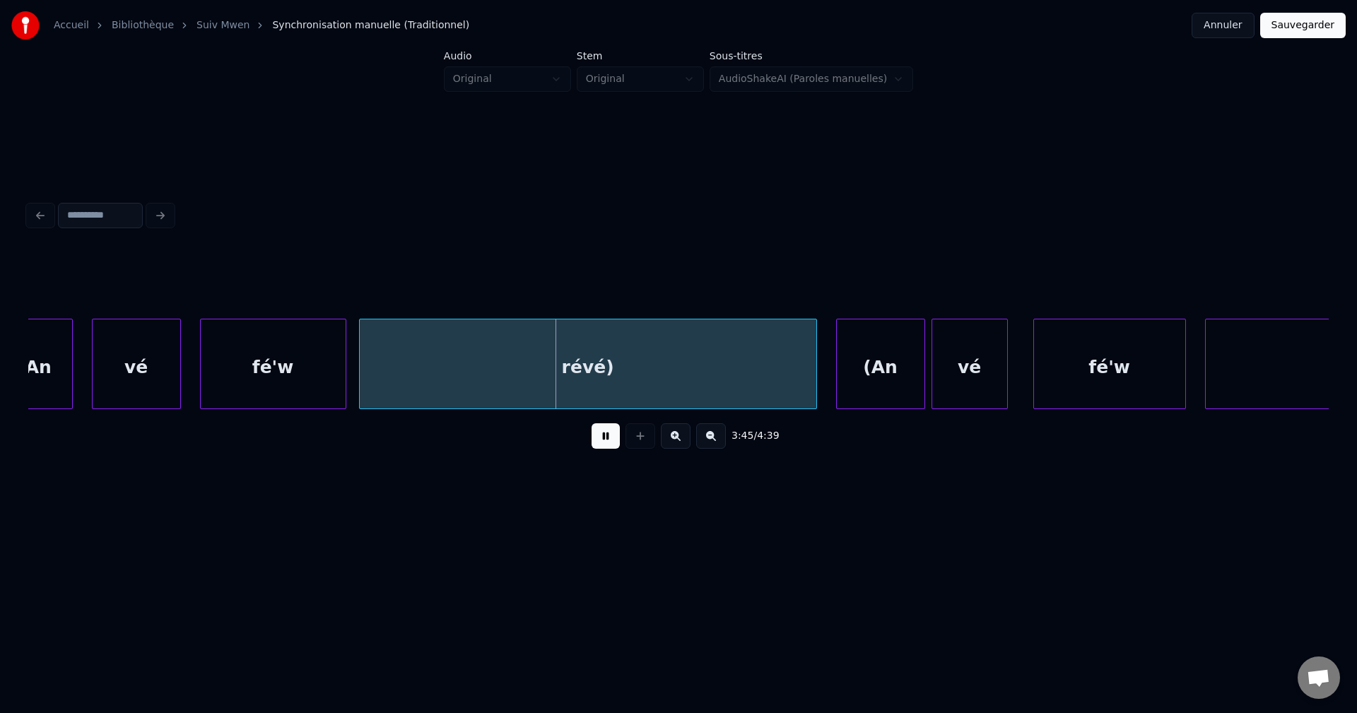
click at [614, 445] on button at bounding box center [606, 435] width 28 height 25
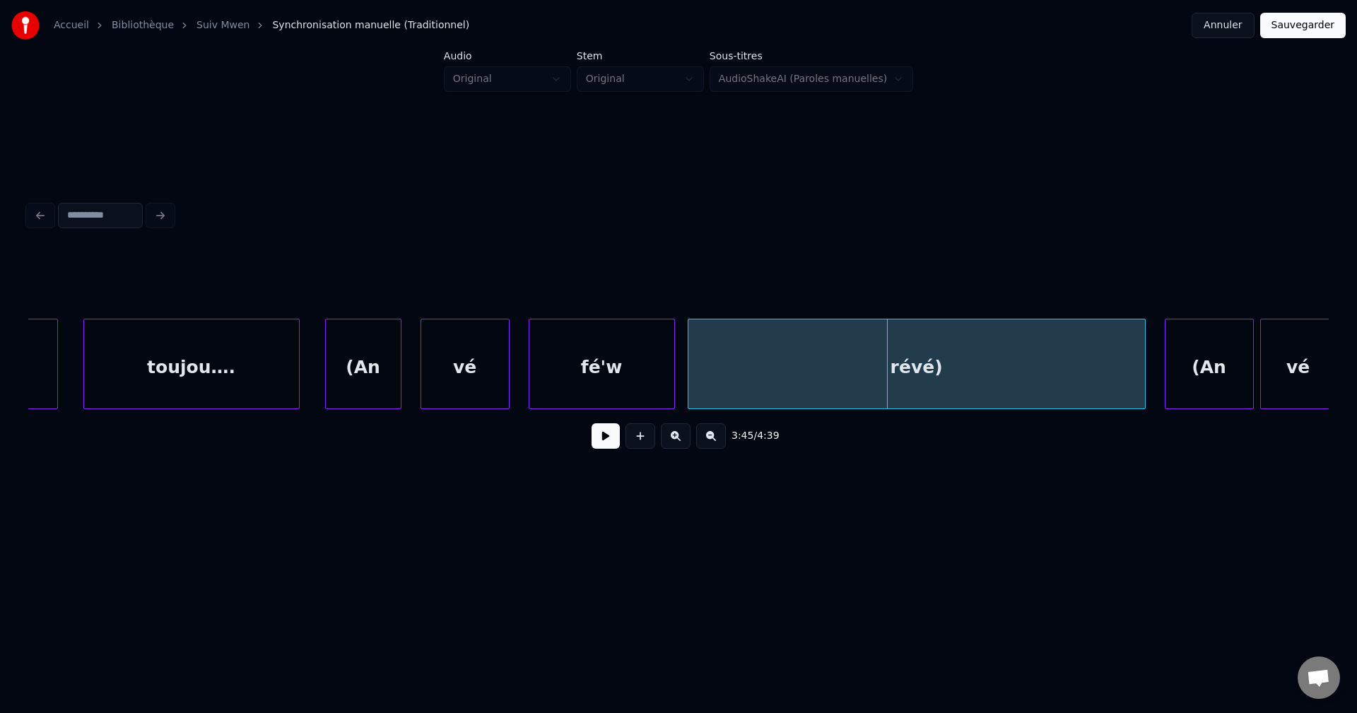
scroll to position [0, 70852]
click at [145, 367] on div "toujou…." at bounding box center [202, 368] width 215 height 96
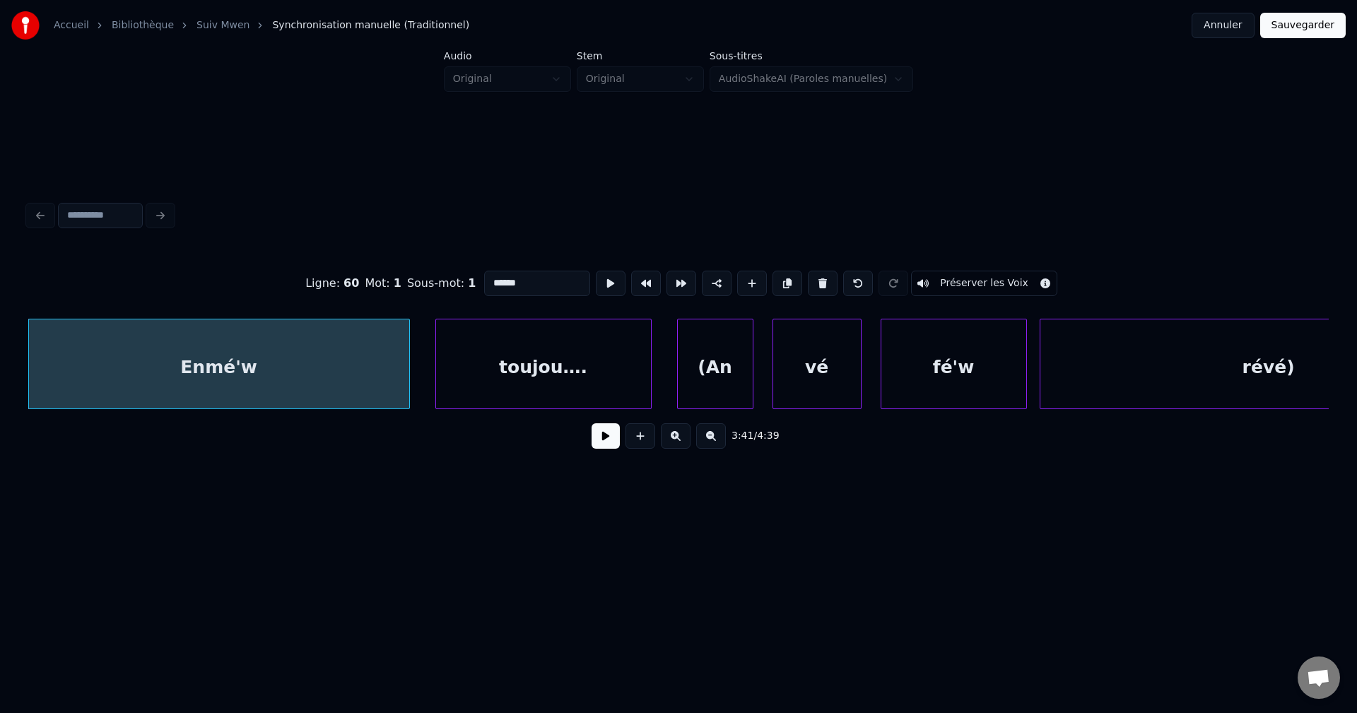
click at [538, 279] on input "******" at bounding box center [537, 283] width 106 height 25
type input "**********"
click at [603, 452] on div "3:41 / 4:39" at bounding box center [679, 436] width 1278 height 31
click at [603, 448] on button at bounding box center [606, 435] width 28 height 25
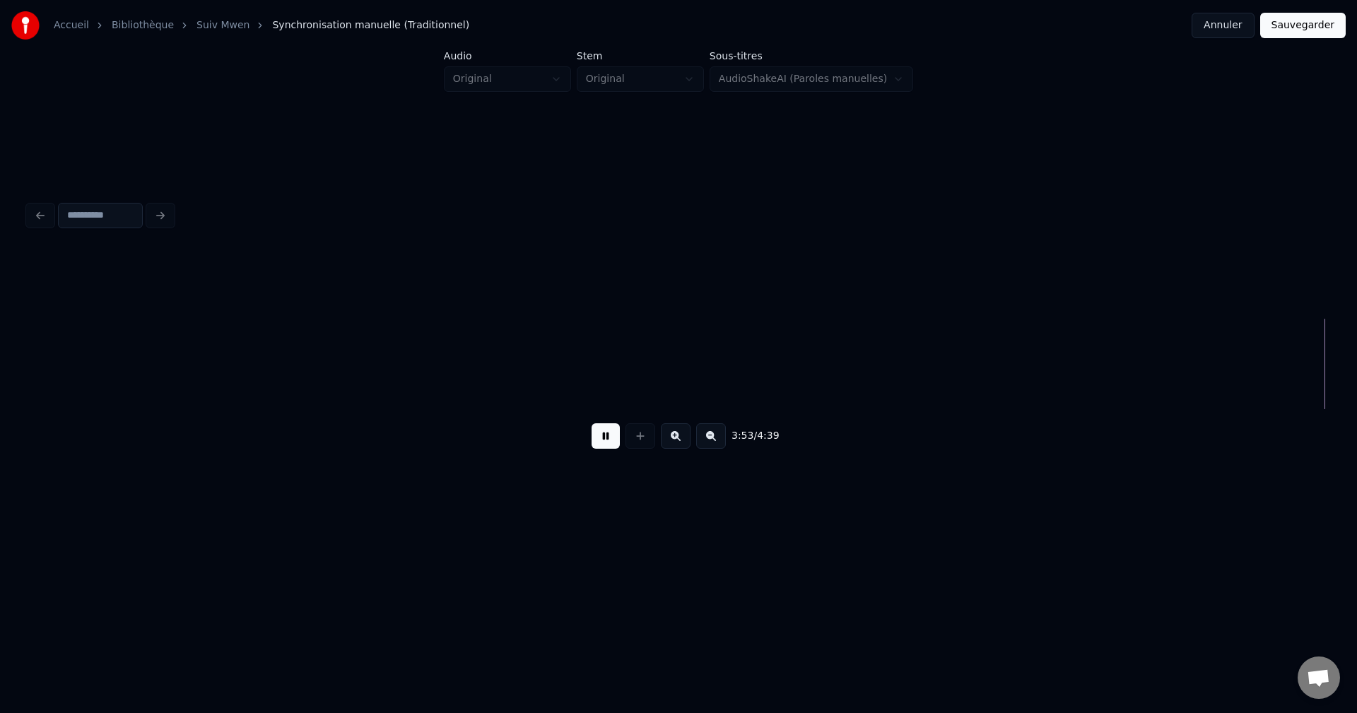
scroll to position [0, 74417]
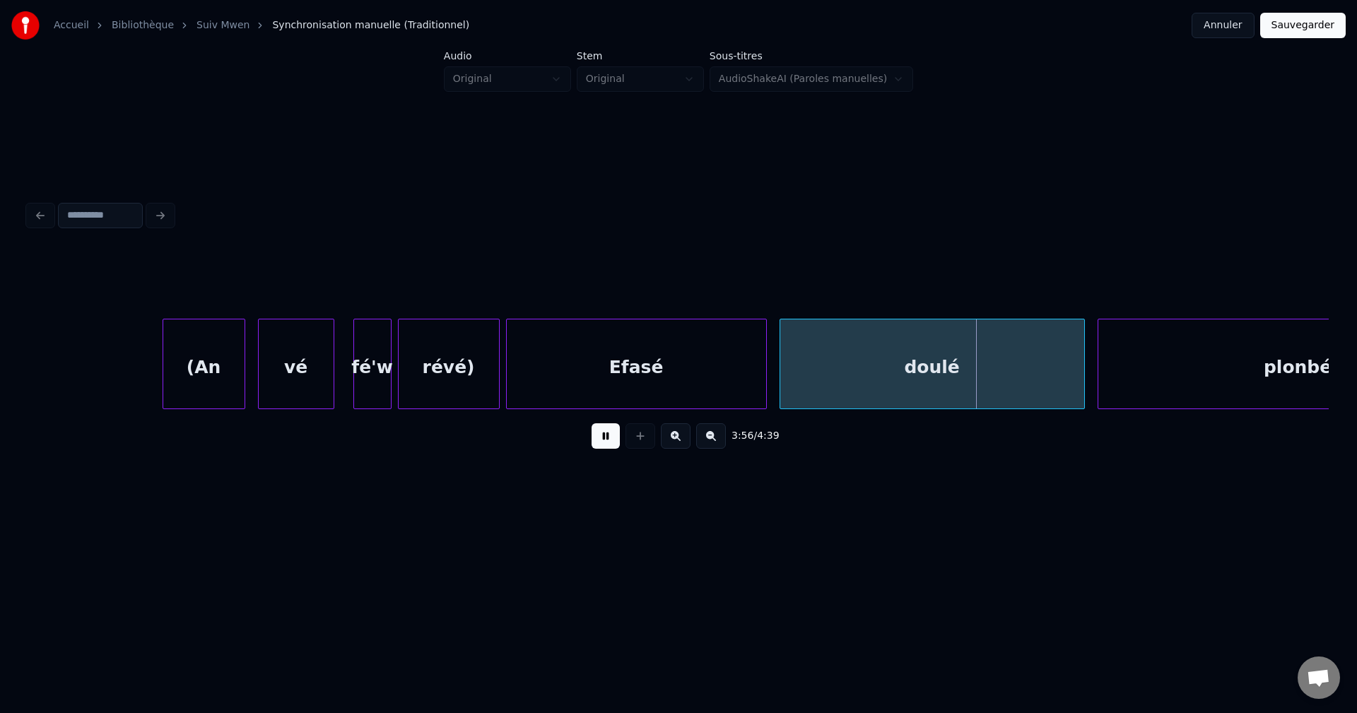
click at [602, 442] on button at bounding box center [606, 435] width 28 height 25
click at [211, 366] on div "(An" at bounding box center [203, 368] width 81 height 96
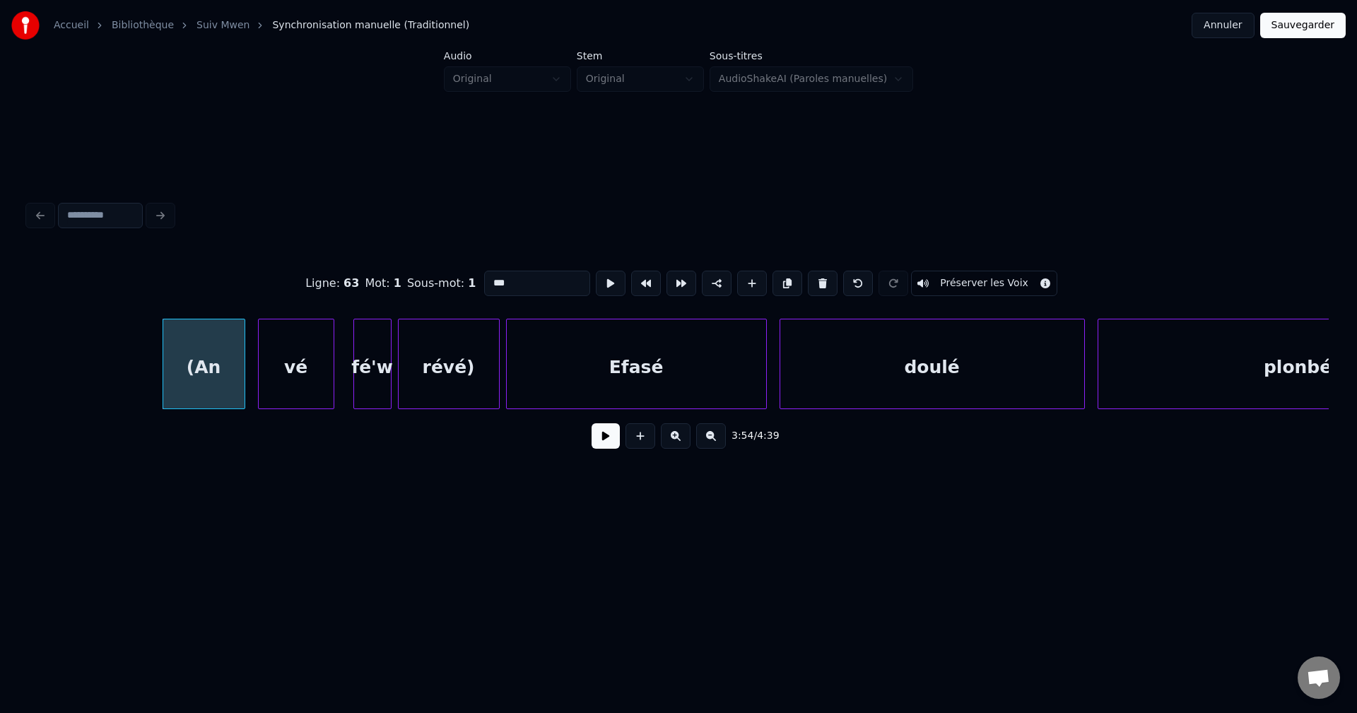
drag, startPoint x: 527, startPoint y: 276, endPoint x: 344, endPoint y: 267, distance: 183.3
click at [344, 267] on div "Ligne : 63 Mot : 1 Sous-mot : 1 *** Préserver les Voix" at bounding box center [678, 283] width 1301 height 71
paste input "**********"
click at [511, 279] on input "***" at bounding box center [537, 283] width 106 height 25
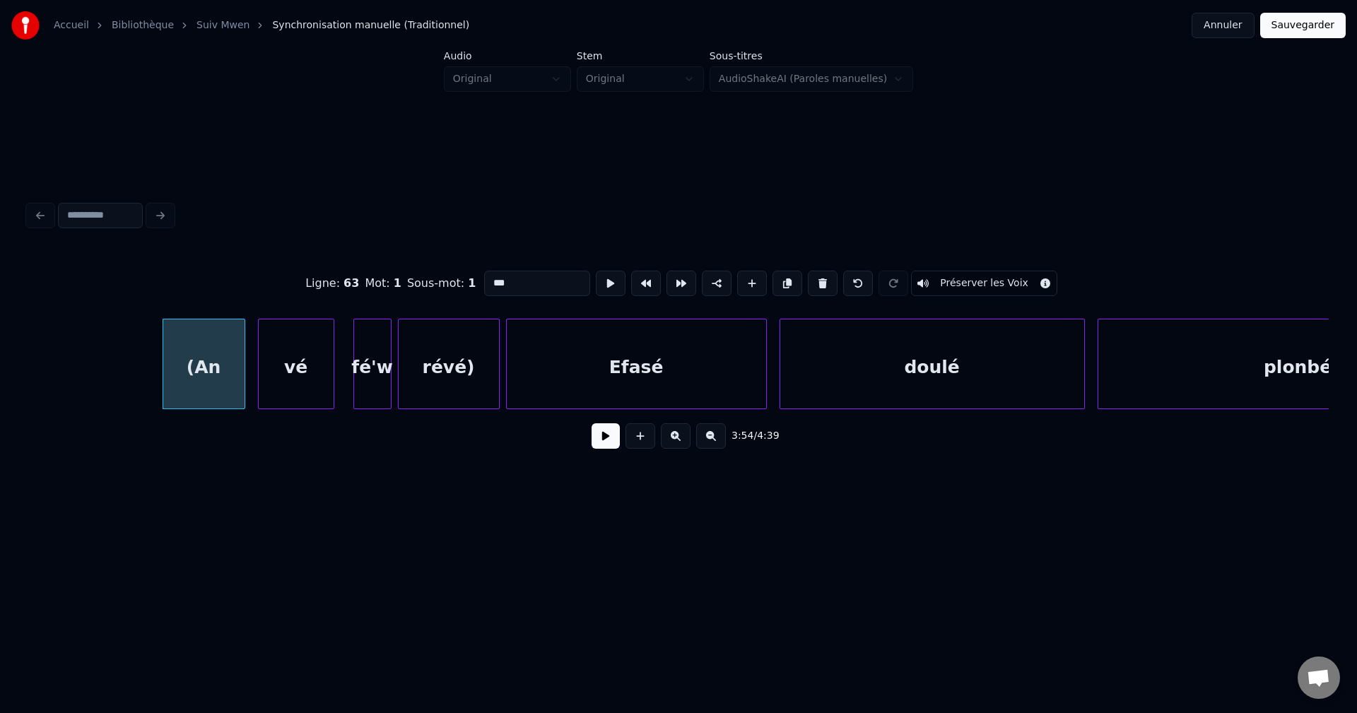
click at [235, 341] on div "(An" at bounding box center [203, 368] width 81 height 96
click at [296, 348] on div "vé" at bounding box center [296, 368] width 75 height 96
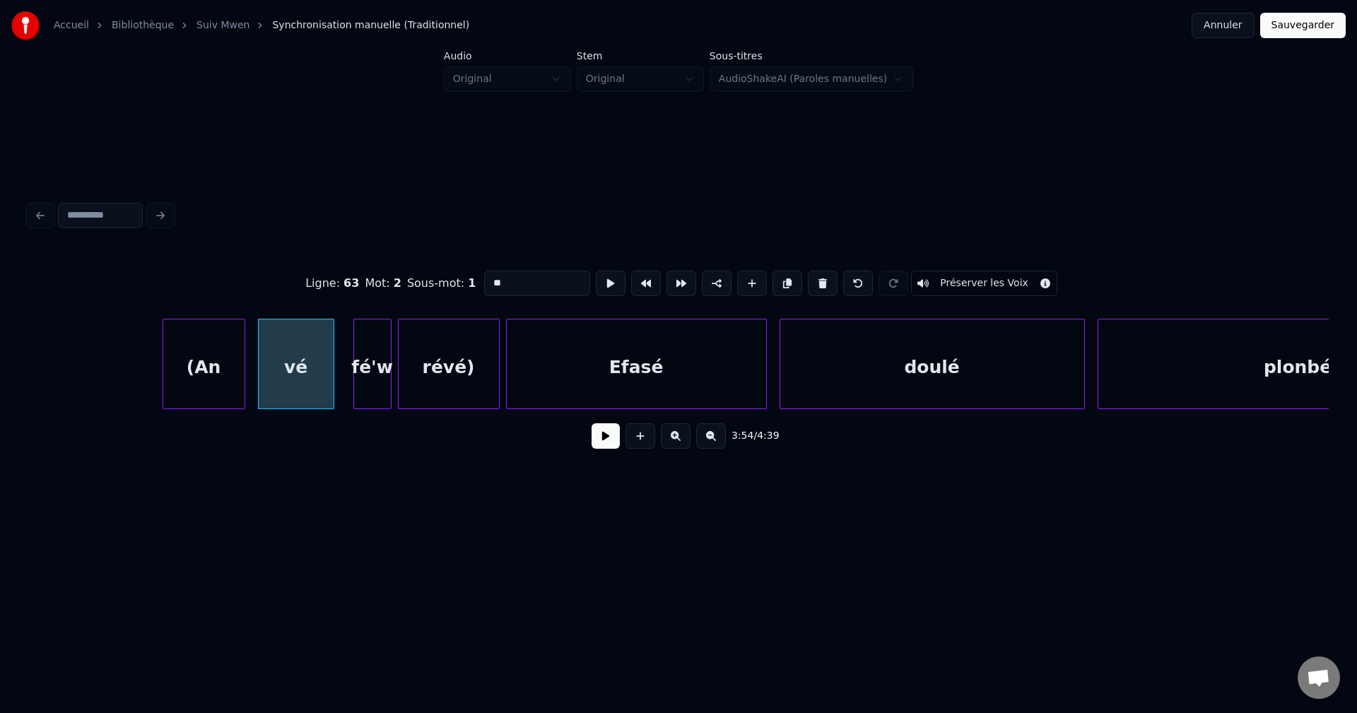
click at [214, 359] on div "(An" at bounding box center [203, 368] width 81 height 96
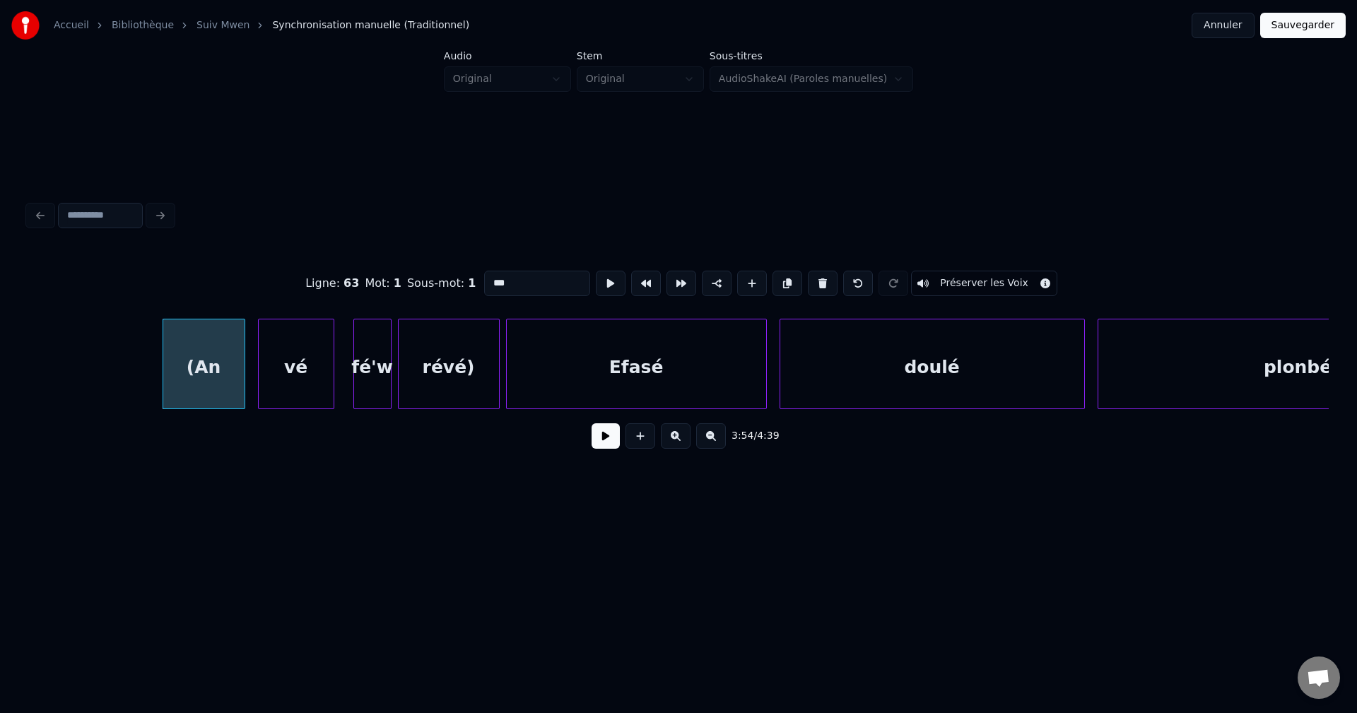
click at [538, 279] on input "***" at bounding box center [537, 283] width 106 height 25
click at [321, 367] on div "vé" at bounding box center [296, 368] width 75 height 96
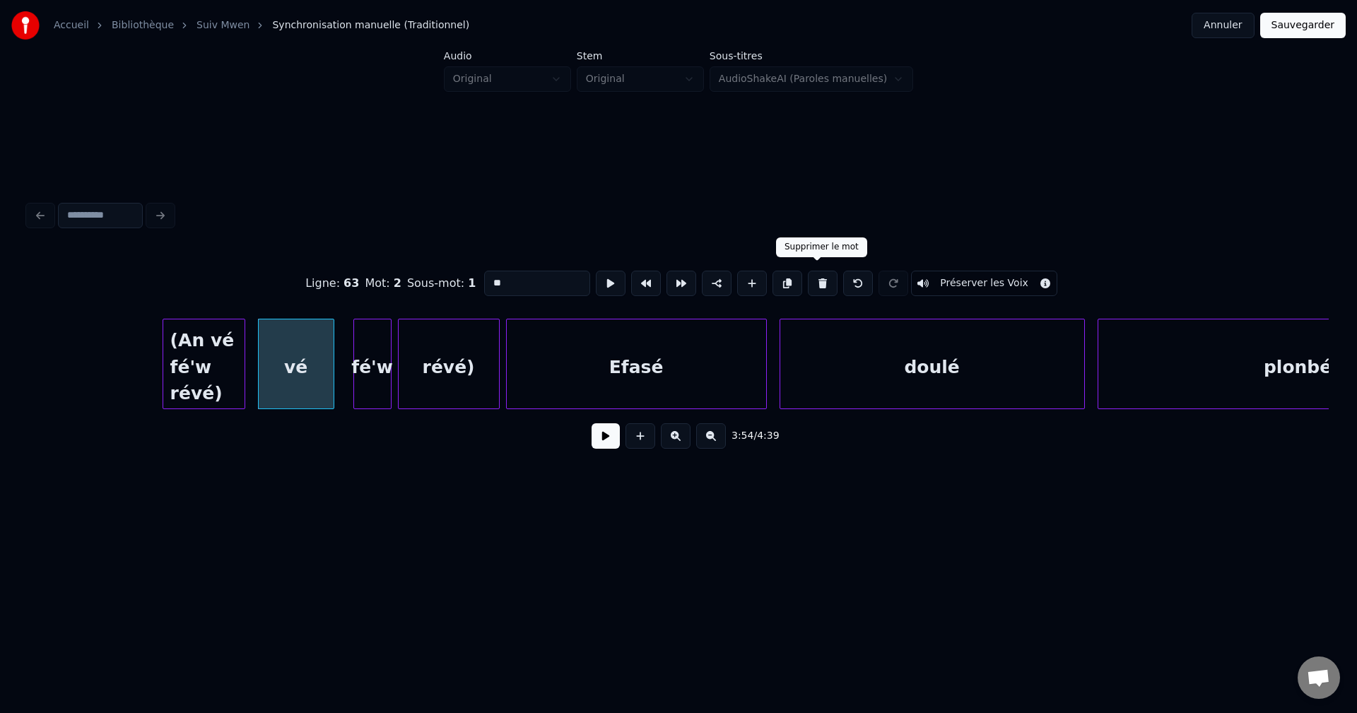
click at [825, 274] on button at bounding box center [823, 283] width 30 height 25
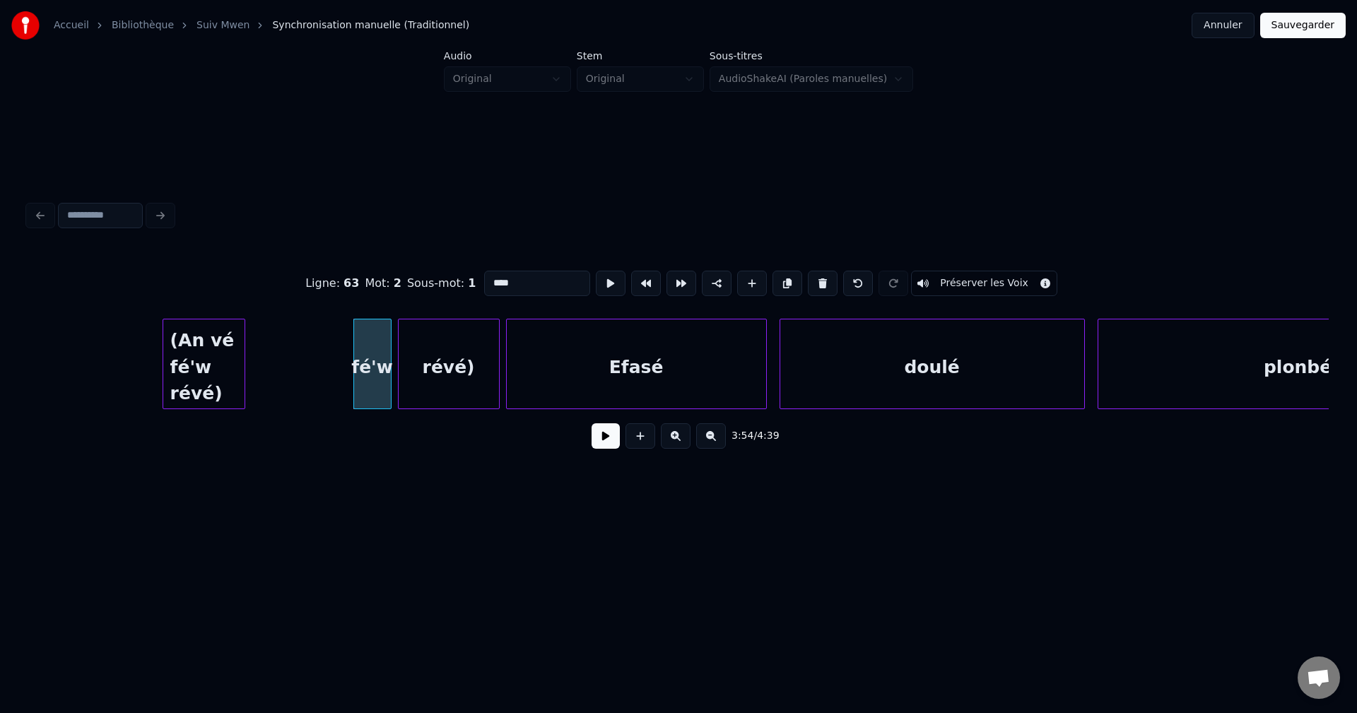
click at [825, 274] on button at bounding box center [823, 283] width 30 height 25
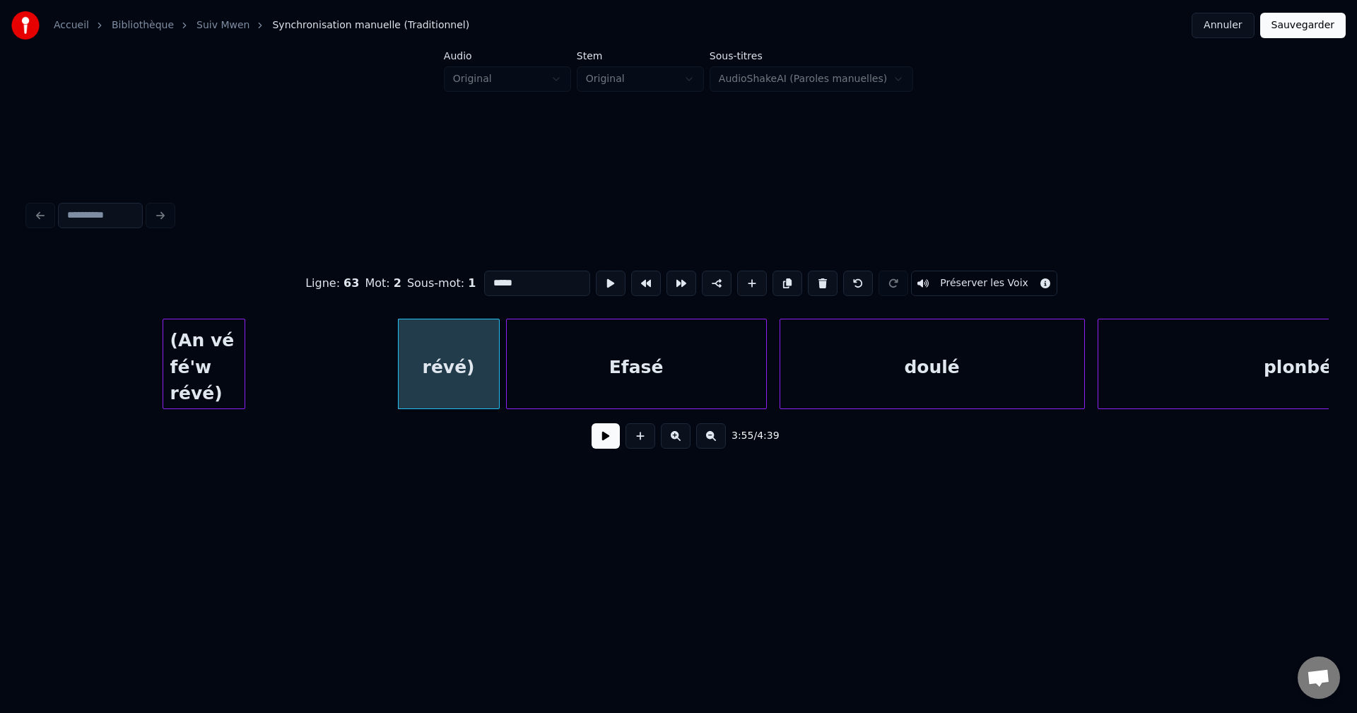
click at [825, 274] on button at bounding box center [823, 283] width 30 height 25
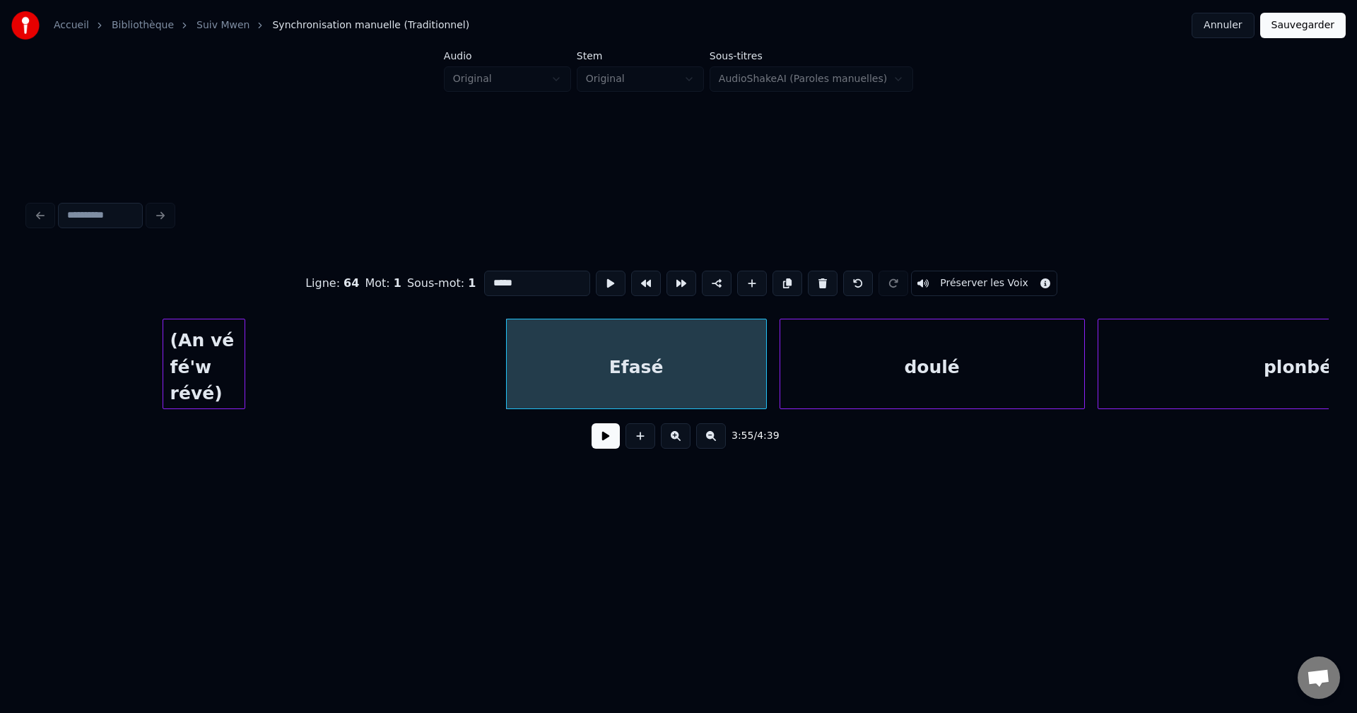
click at [190, 363] on div "(An vé fé'w révé)" at bounding box center [203, 368] width 81 height 96
type input "**********"
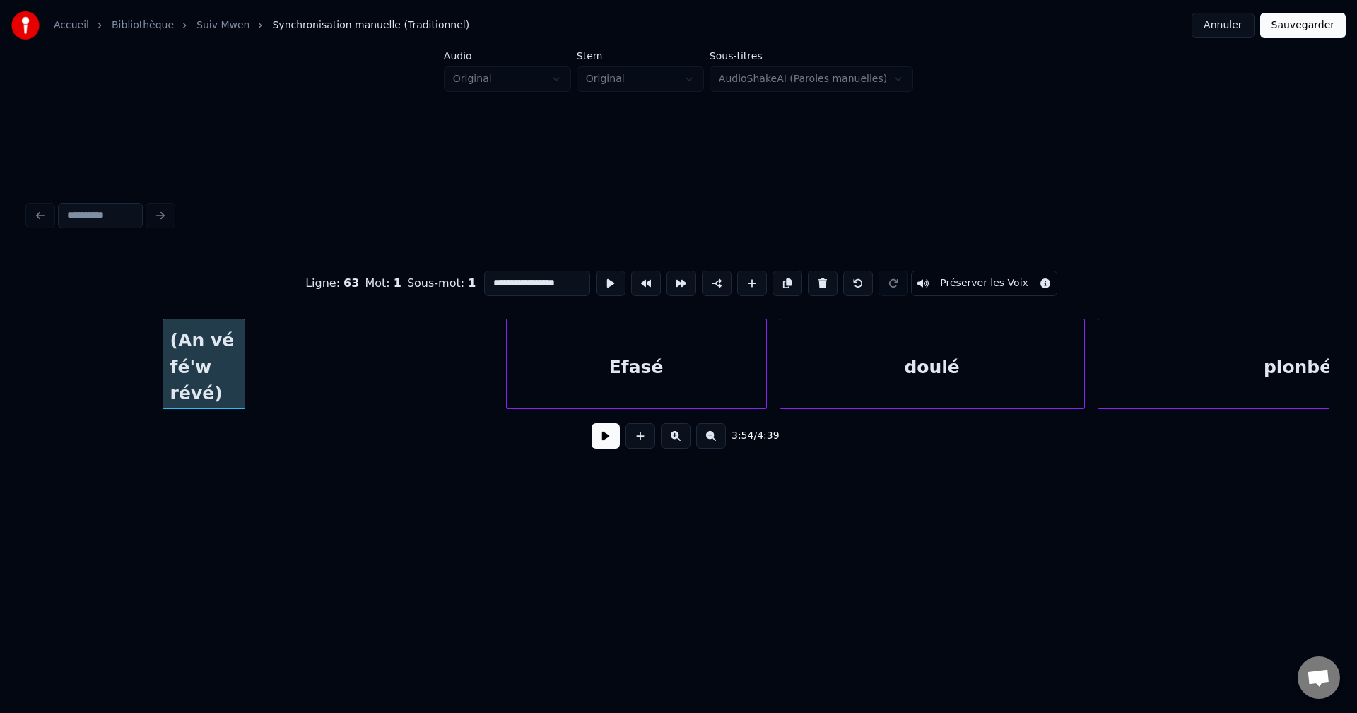
click at [608, 440] on button at bounding box center [606, 435] width 28 height 25
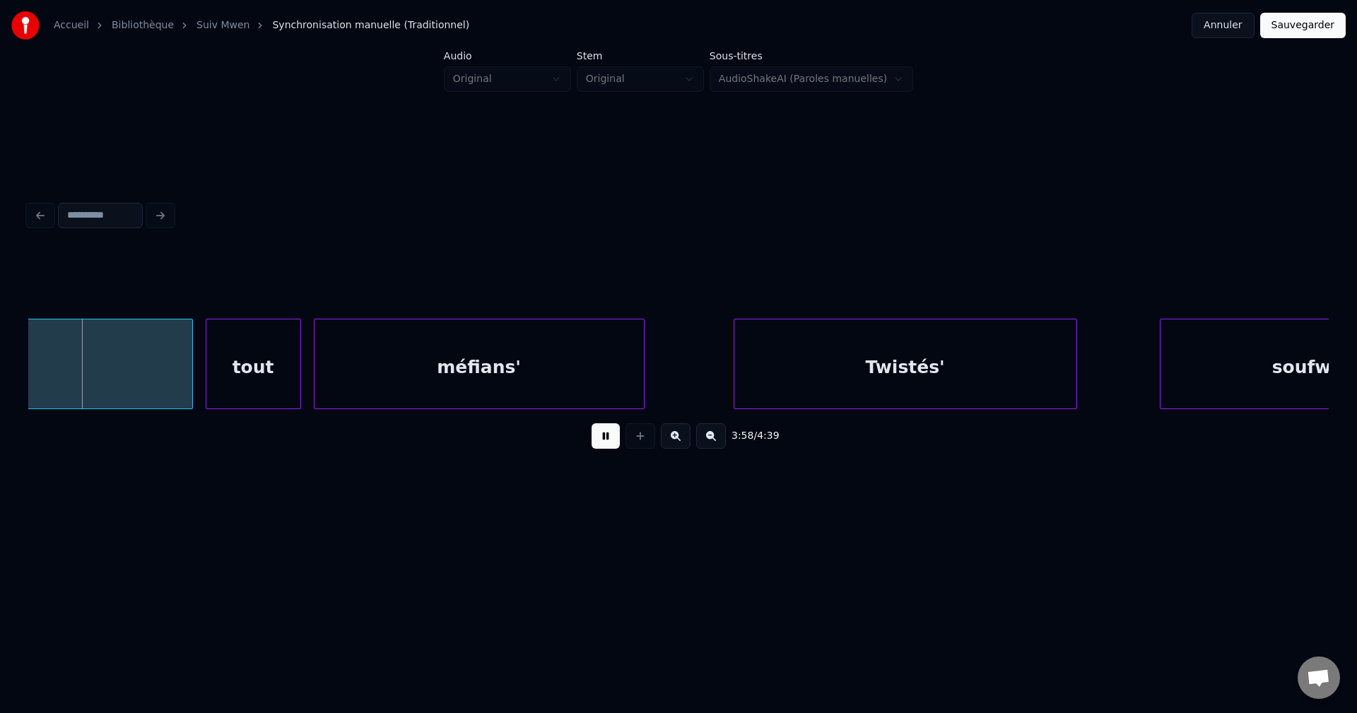
scroll to position [0, 74551]
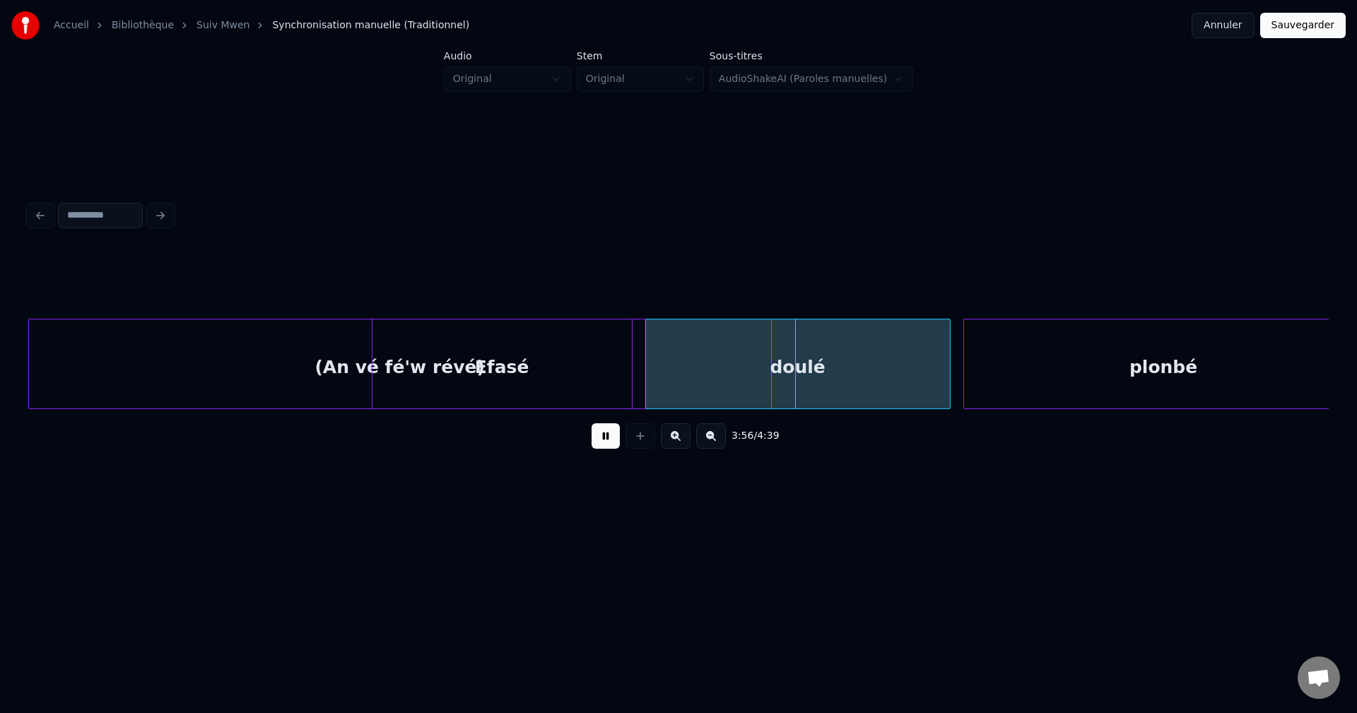
click at [593, 438] on button at bounding box center [606, 435] width 28 height 25
click at [773, 373] on div "doulé" at bounding box center [798, 368] width 304 height 96
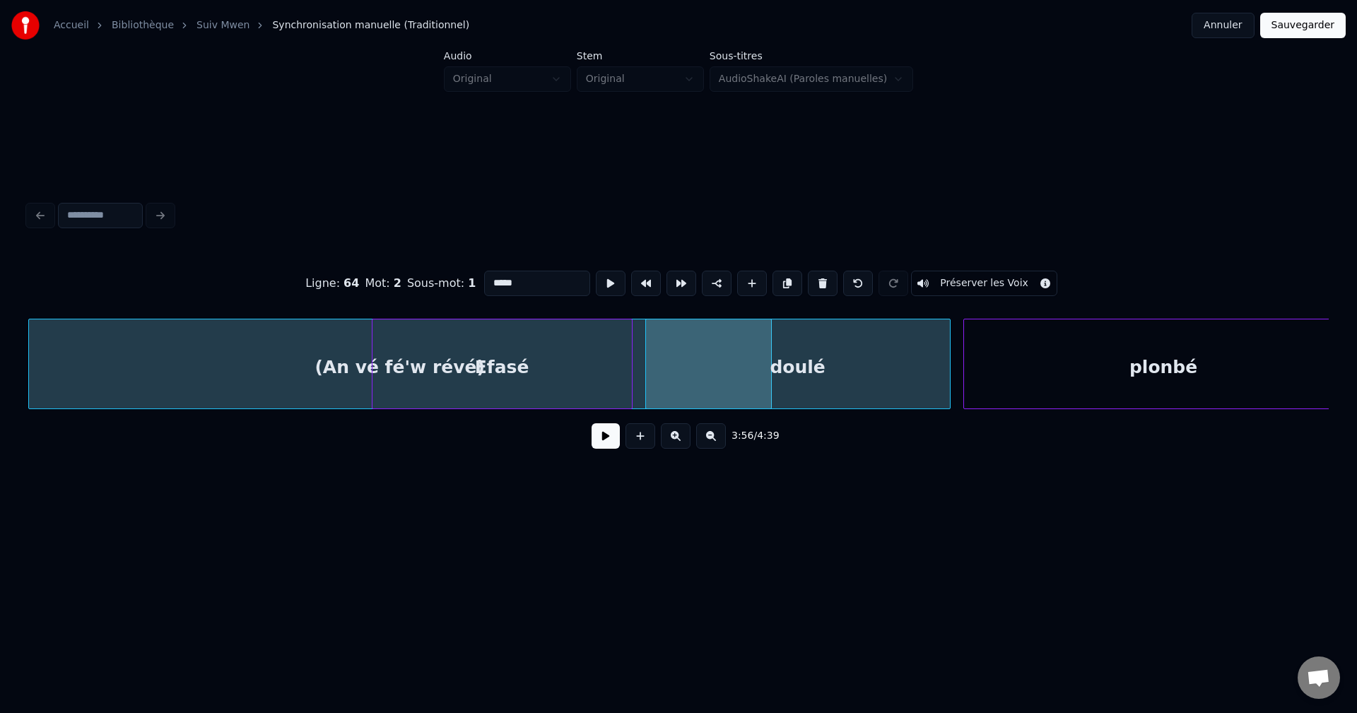
click at [770, 372] on div at bounding box center [769, 364] width 4 height 89
type input "**********"
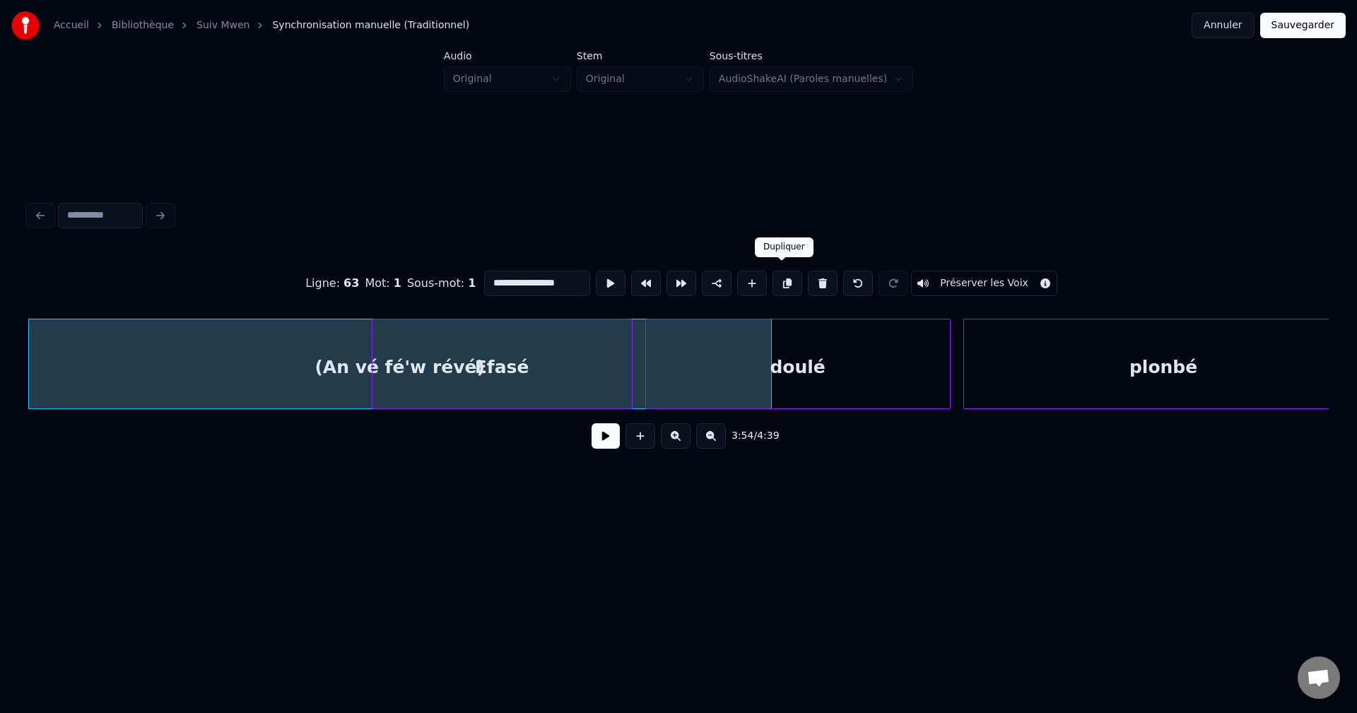
click at [784, 278] on button at bounding box center [788, 283] width 30 height 25
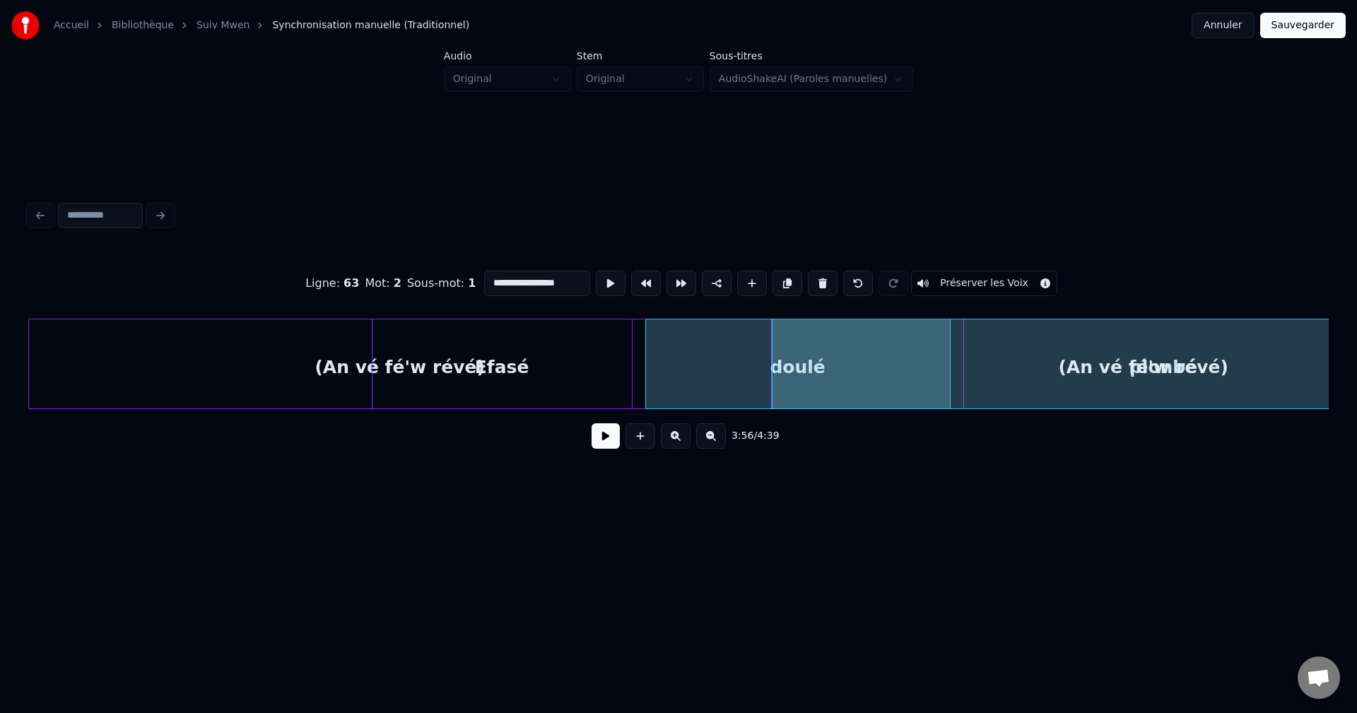
click at [608, 438] on button at bounding box center [606, 435] width 28 height 25
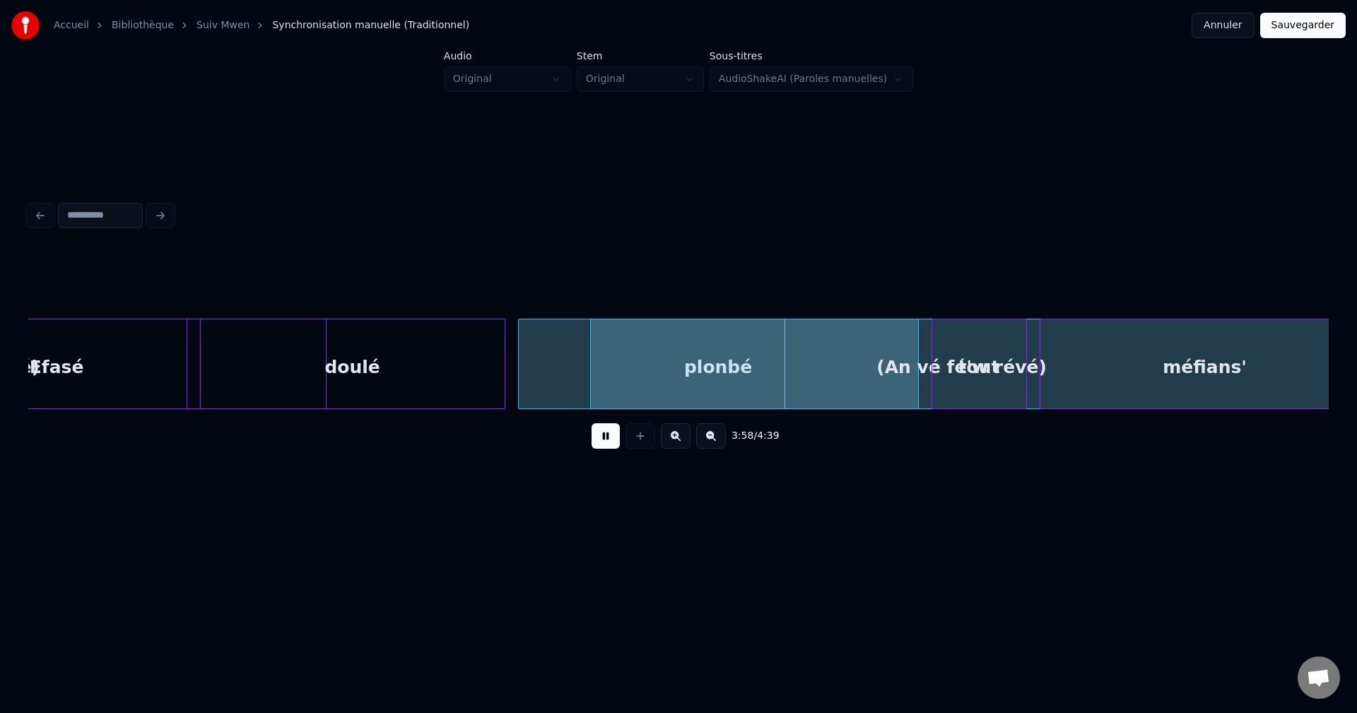
scroll to position [0, 75001]
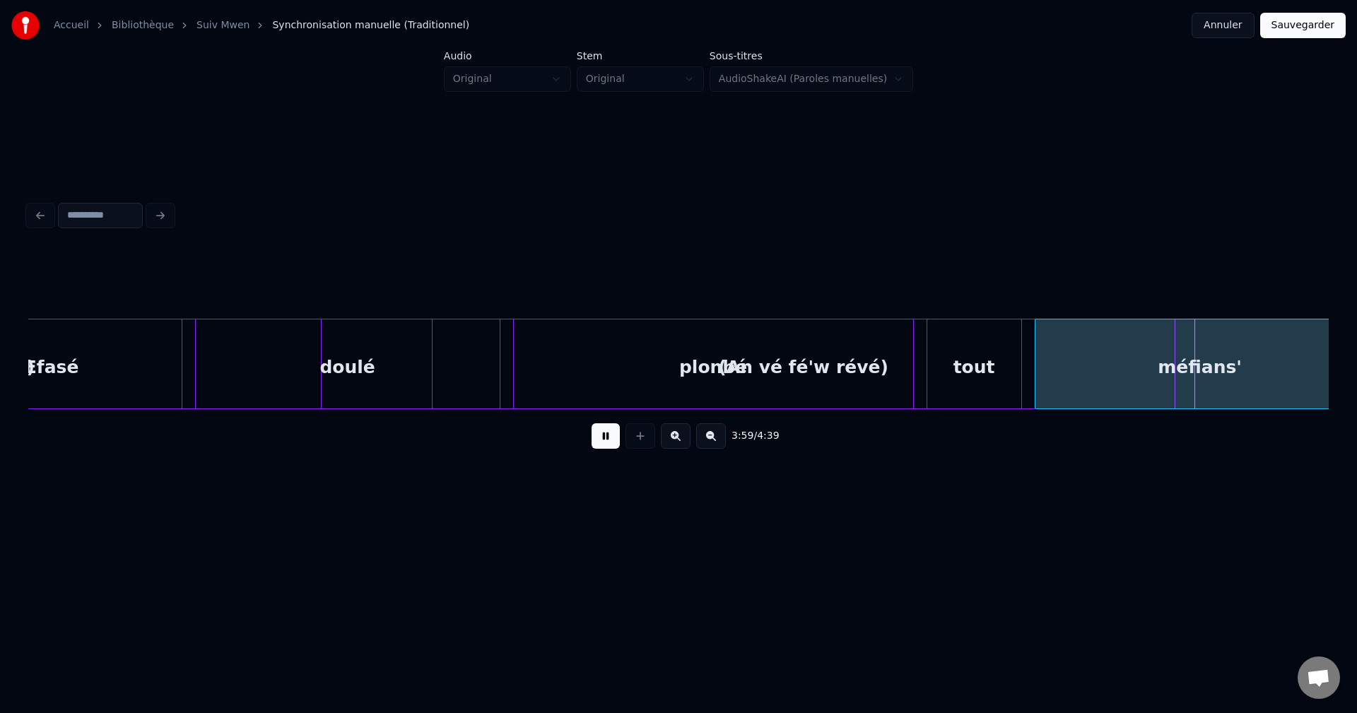
click at [594, 383] on div "(An vé fé'w révé)" at bounding box center [804, 368] width 742 height 96
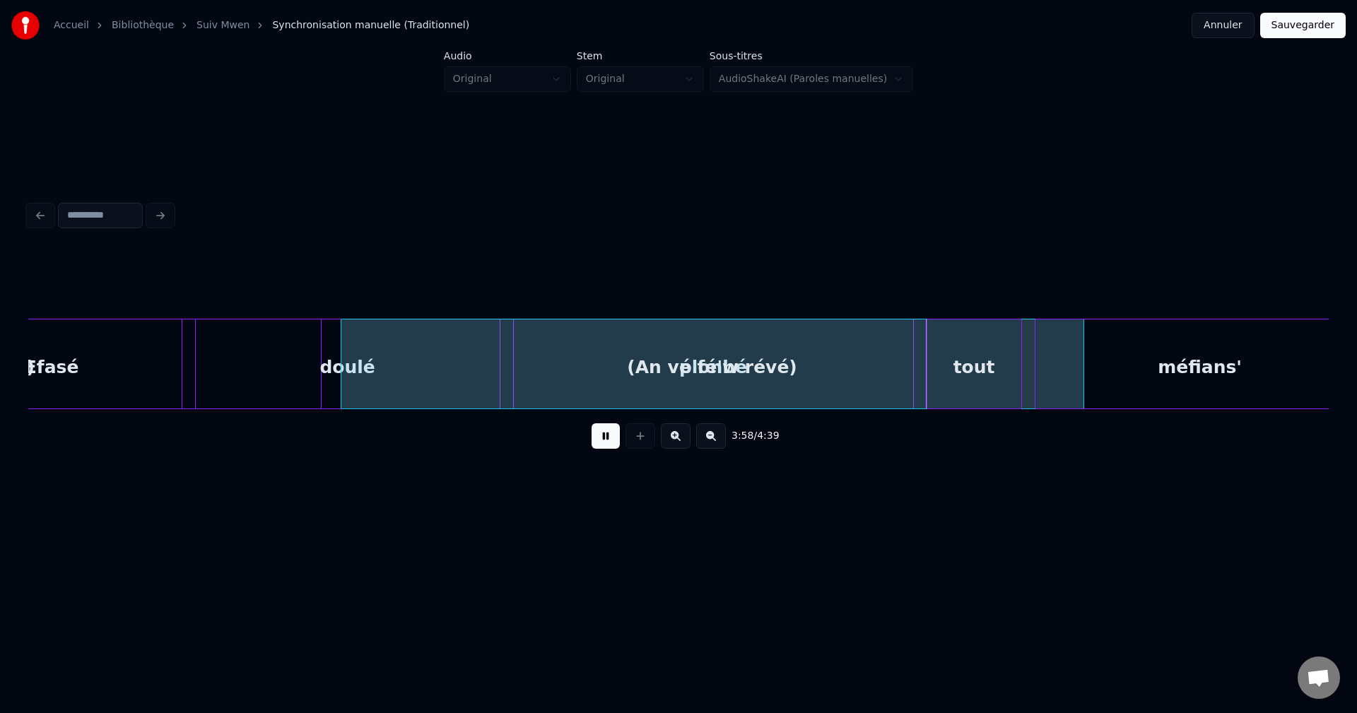
click at [607, 366] on div "(An vé fé'w révé)" at bounding box center [712, 368] width 742 height 96
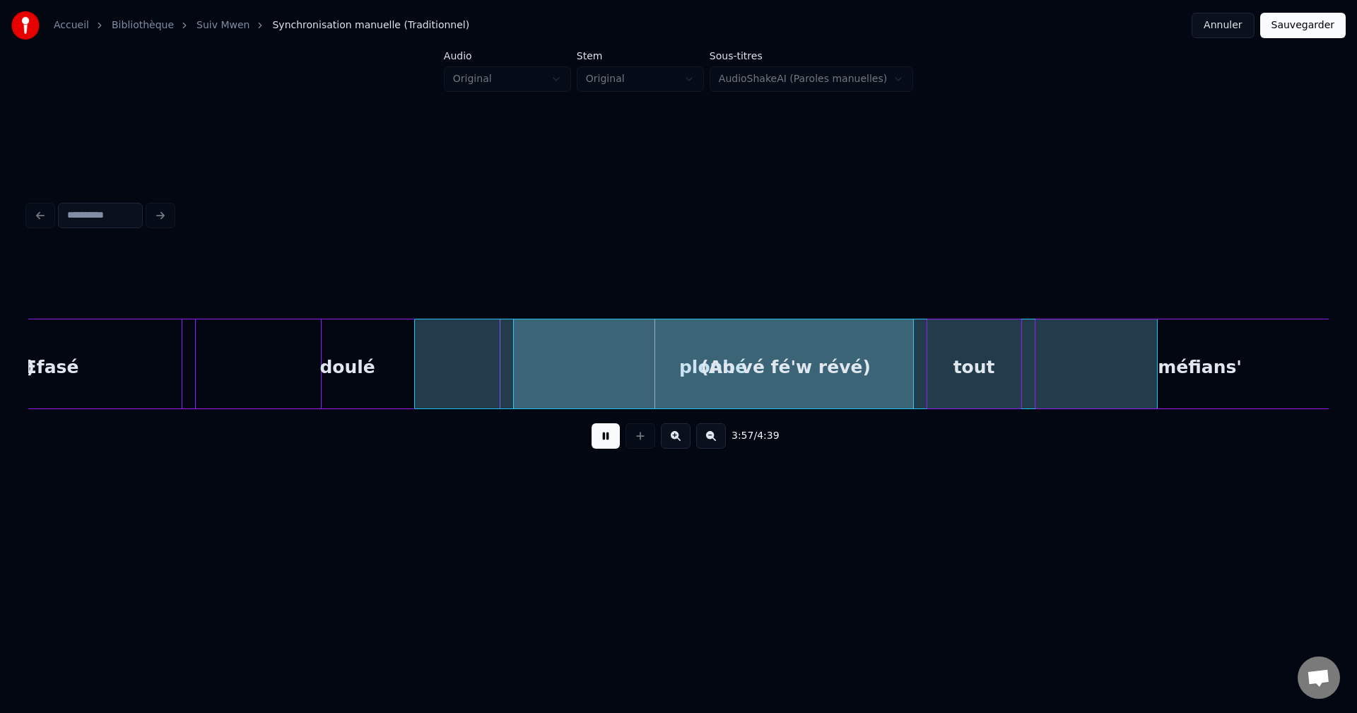
click at [681, 365] on div "(An vé fé'w révé)" at bounding box center [786, 368] width 742 height 96
click at [664, 365] on div "(An vé fé'w révé)" at bounding box center [786, 368] width 742 height 96
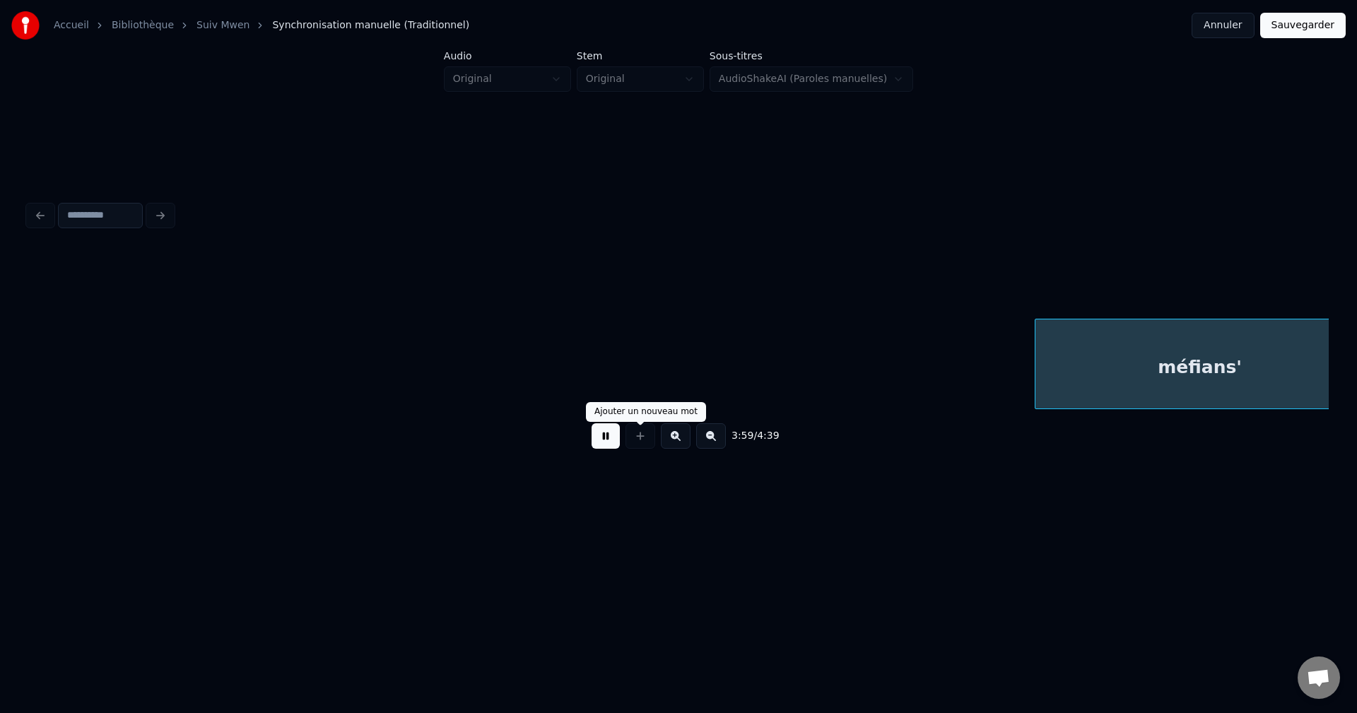
scroll to position [0, 76304]
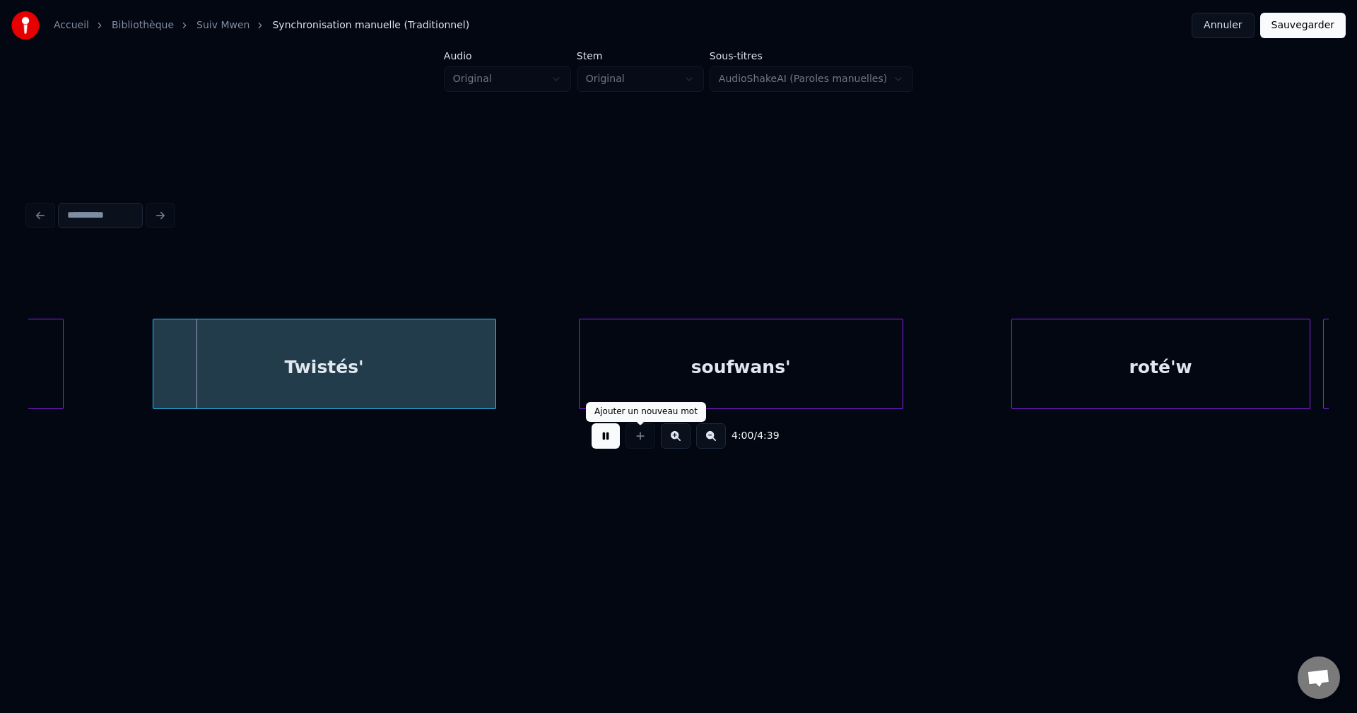
click at [621, 434] on div "4:00 / 4:39" at bounding box center [679, 436] width 1278 height 31
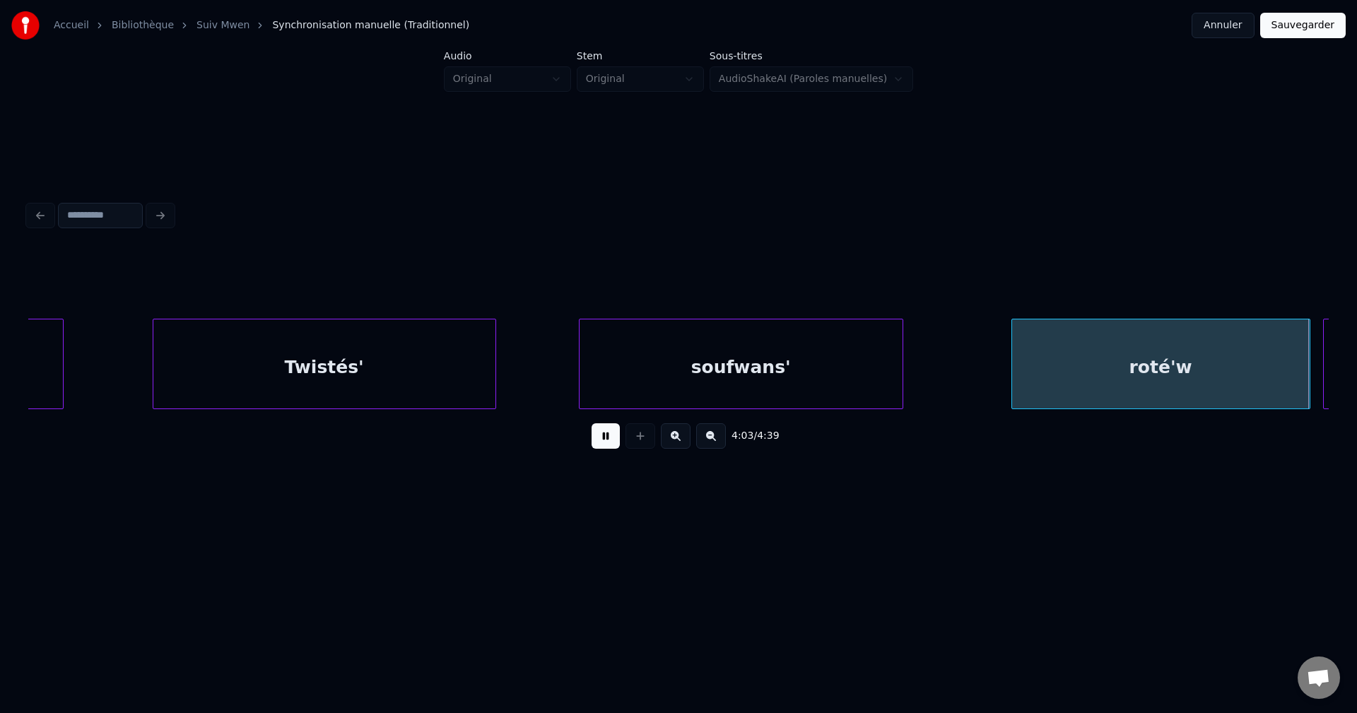
scroll to position [0, 77607]
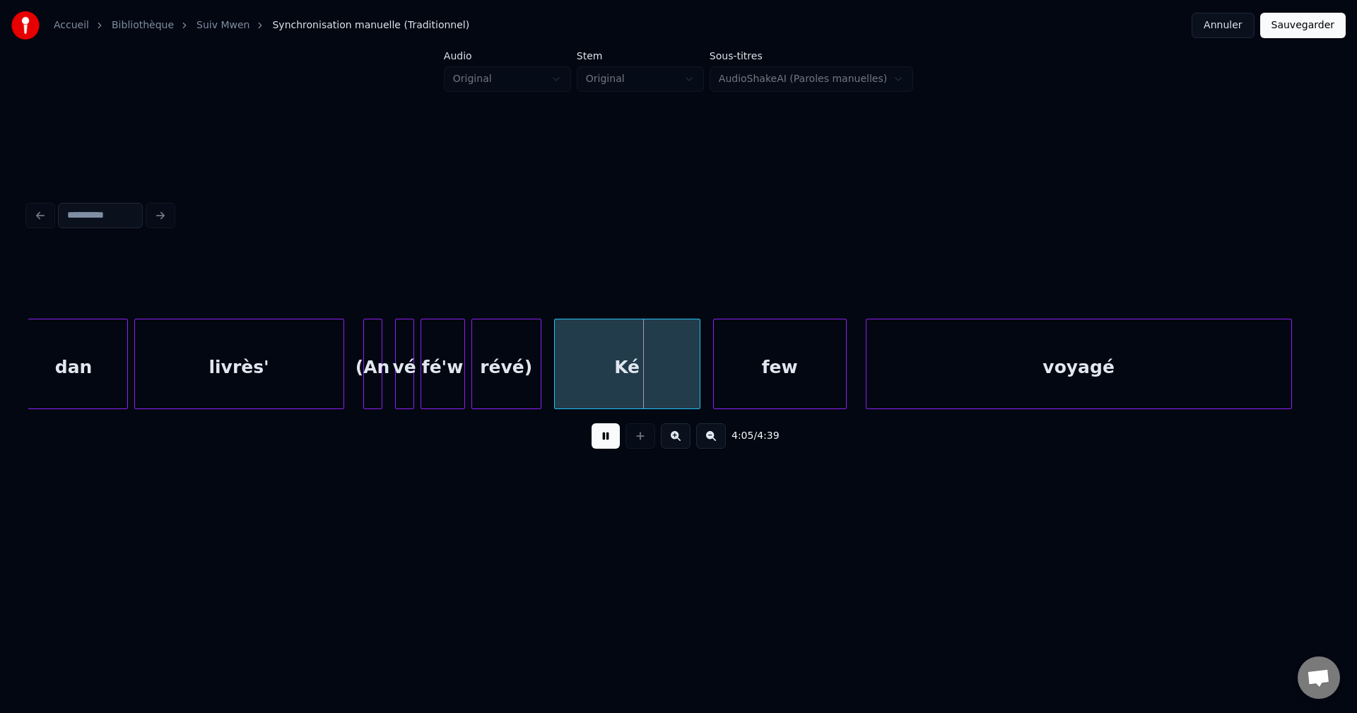
click at [606, 438] on button at bounding box center [606, 435] width 28 height 25
click at [371, 350] on div "(An" at bounding box center [373, 368] width 18 height 96
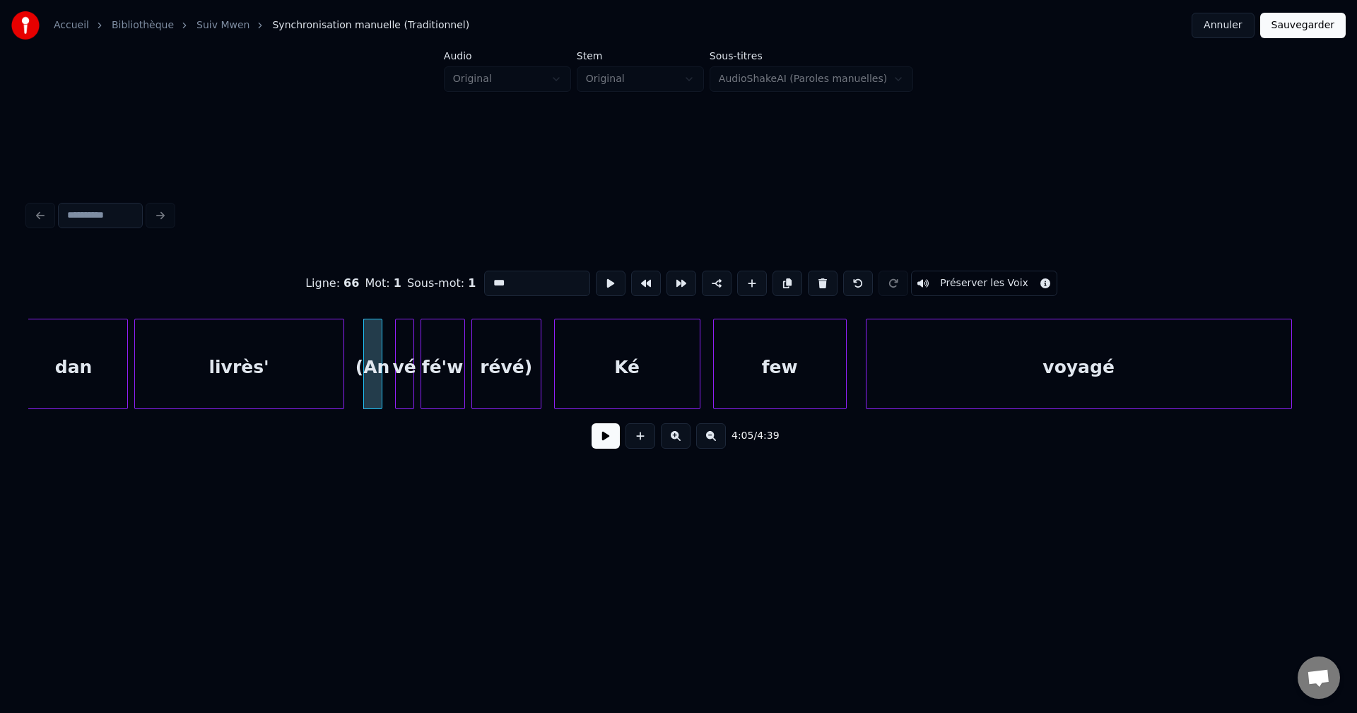
click at [816, 264] on body "Accueil Bibliothèque Suiv Mwen Synchronisation manuelle (Traditionnel) Annuler …" at bounding box center [678, 271] width 1357 height 542
click at [816, 271] on button at bounding box center [823, 283] width 30 height 25
click at [816, 279] on button at bounding box center [823, 283] width 30 height 25
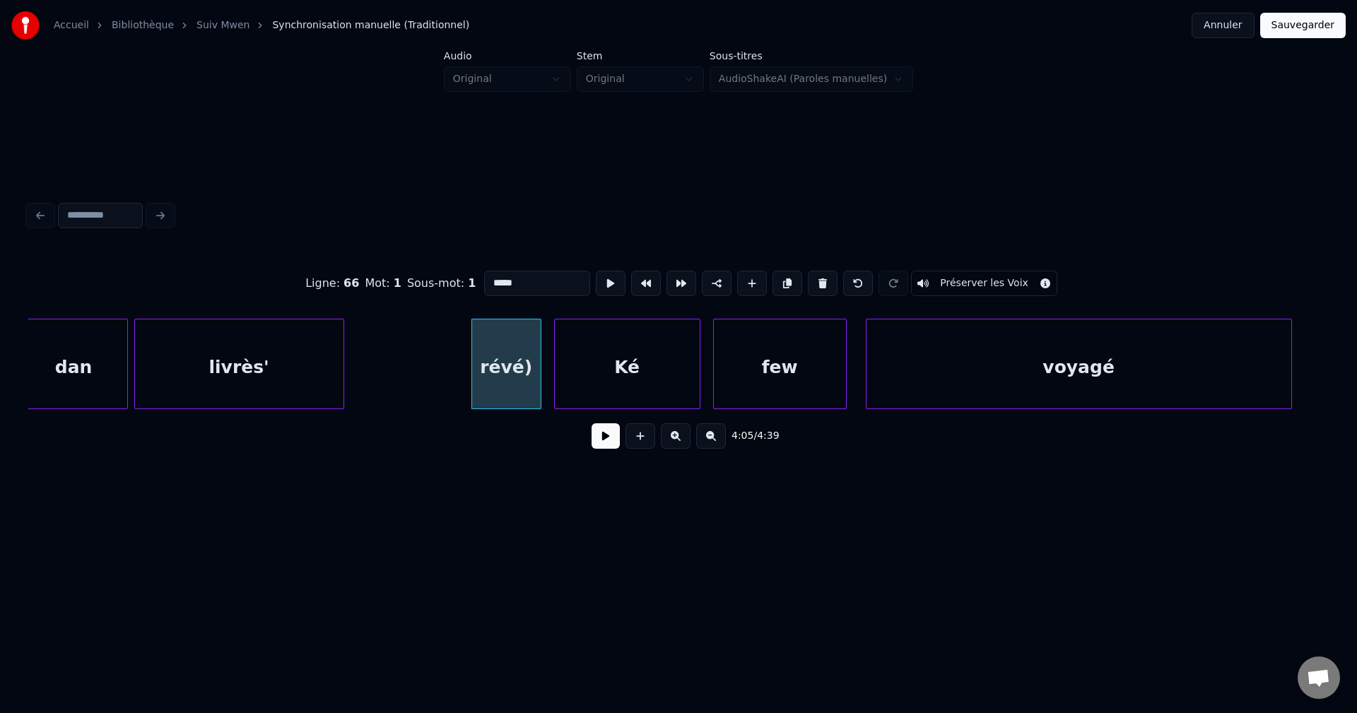
click at [816, 279] on button at bounding box center [823, 283] width 30 height 25
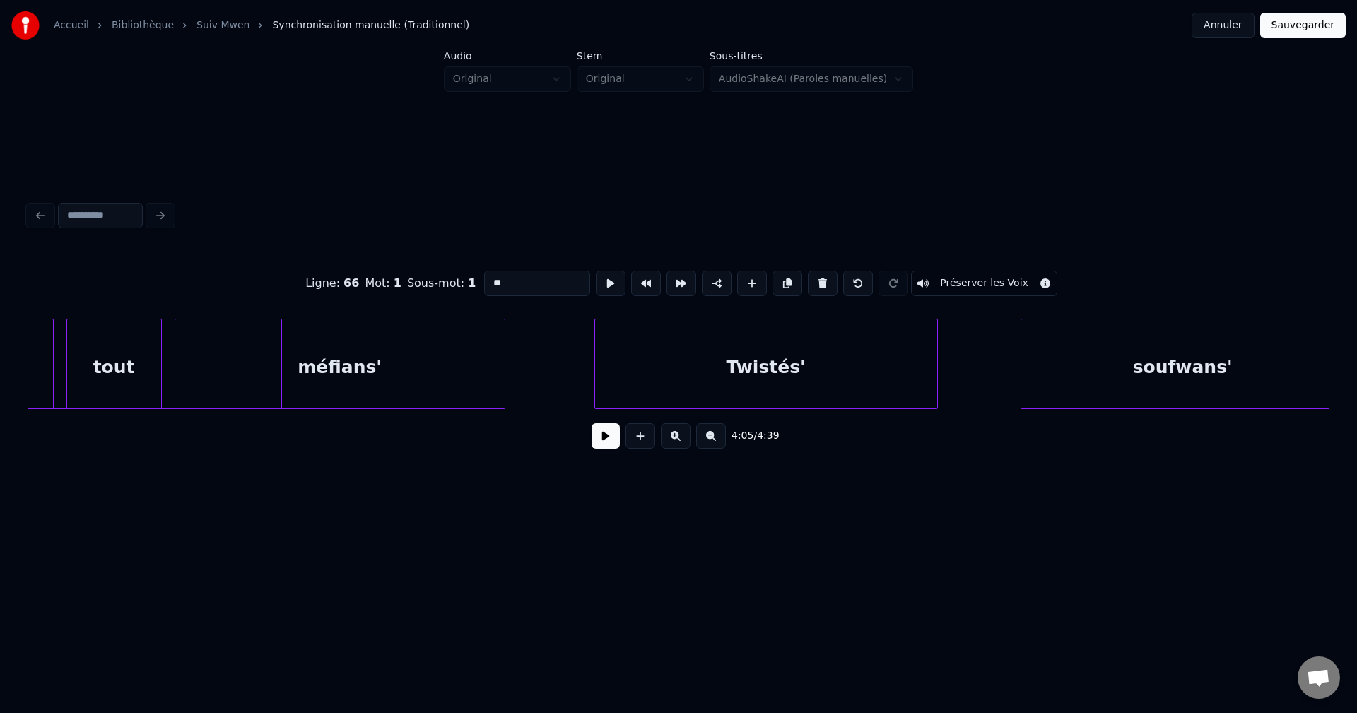
scroll to position [0, 75797]
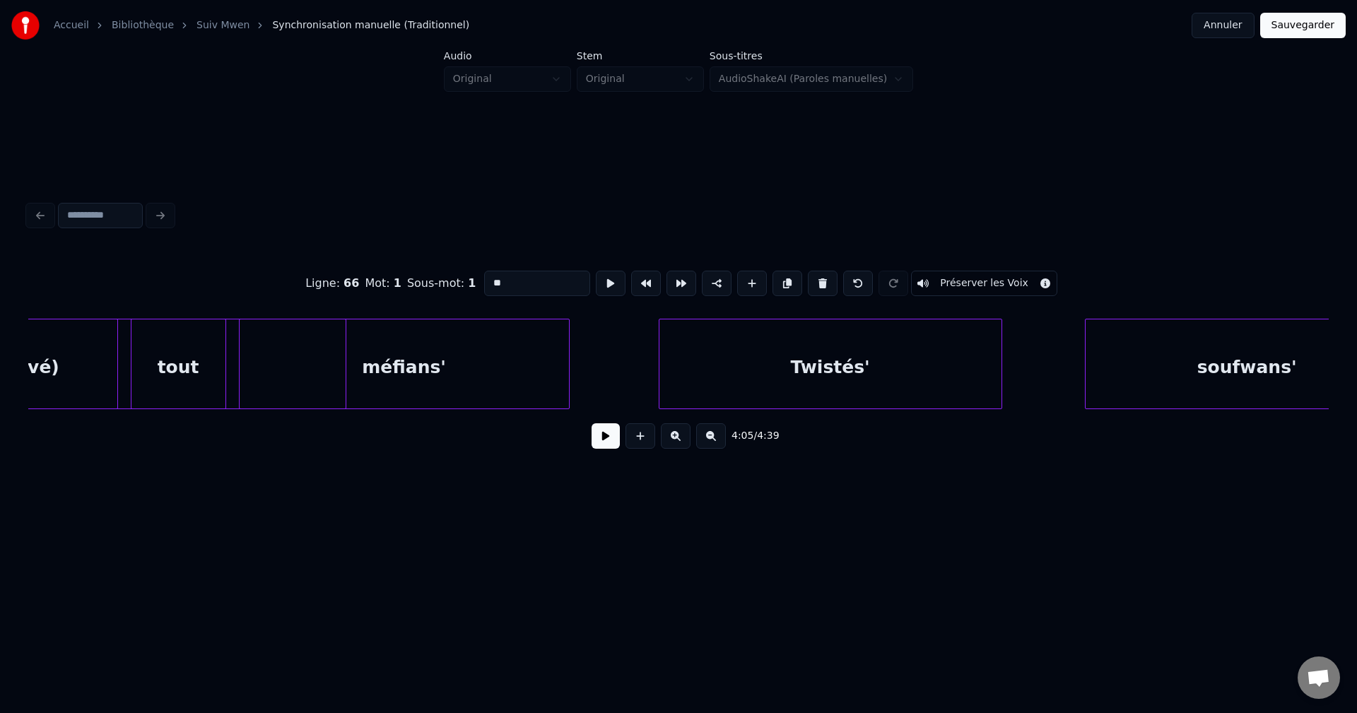
click at [344, 354] on div at bounding box center [343, 364] width 4 height 89
type input "**********"
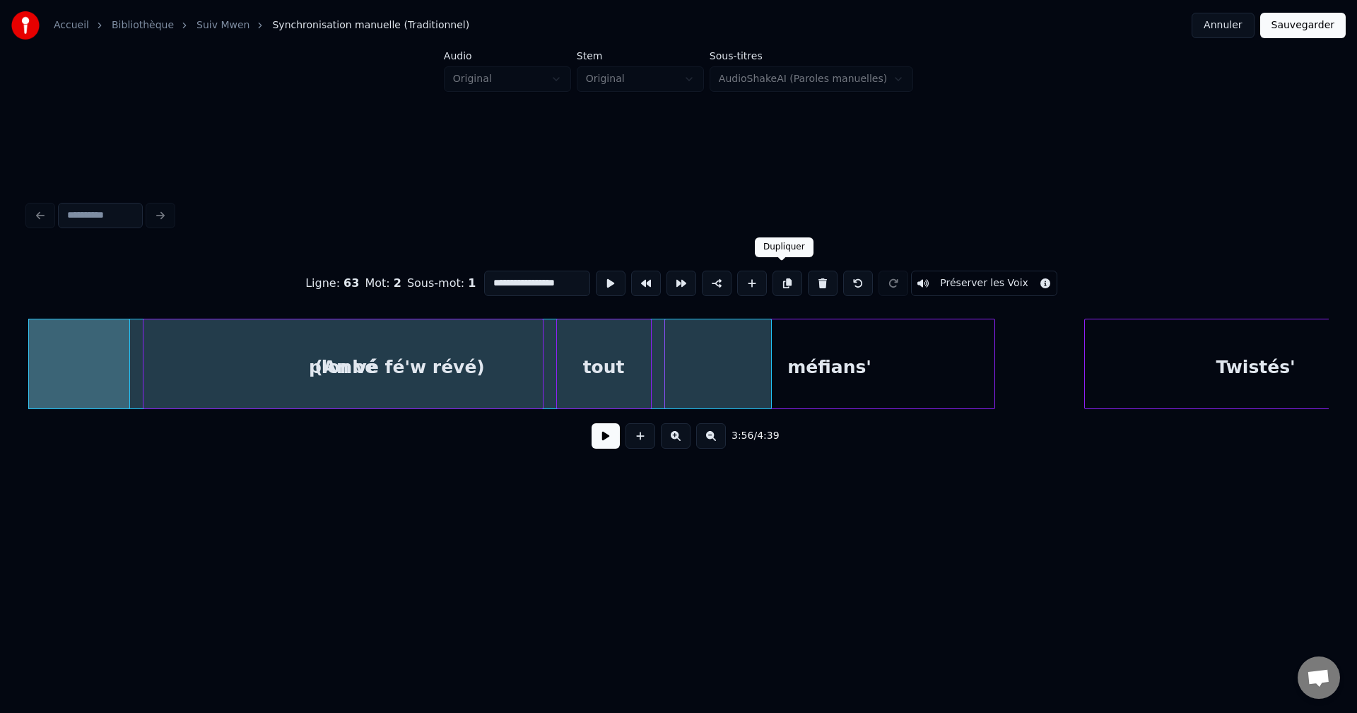
click at [785, 279] on button at bounding box center [788, 283] width 30 height 25
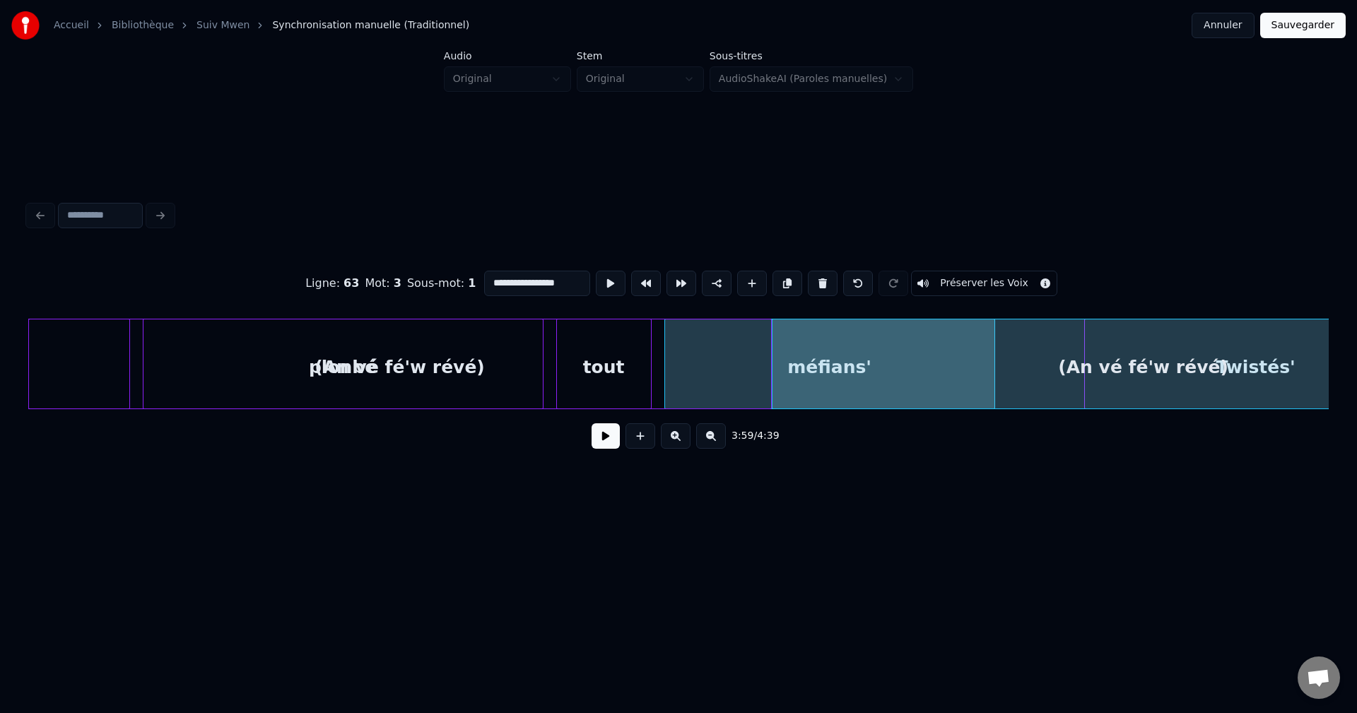
click at [605, 438] on button at bounding box center [606, 435] width 28 height 25
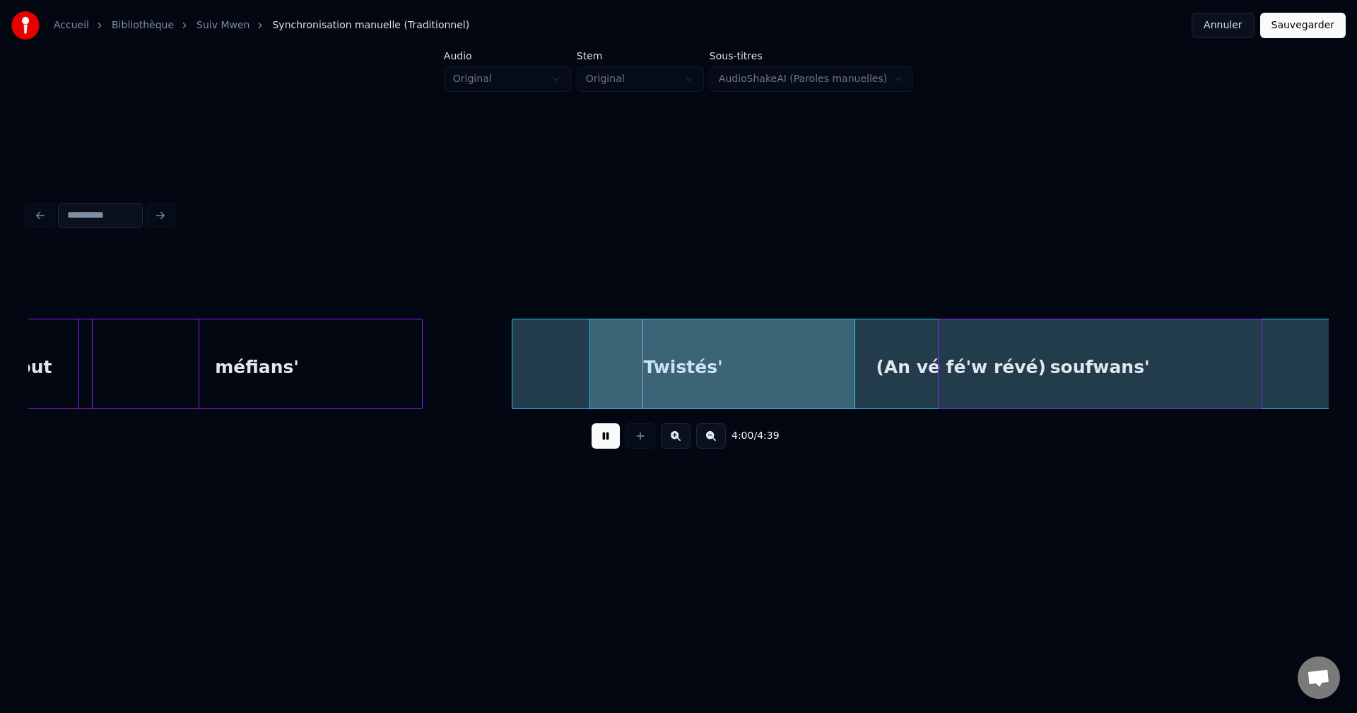
scroll to position [0, 75948]
click at [1357, 331] on div "Accueil Bibliothèque Suiv Mwen Synchronisation manuelle (Traditionnel) Annuler …" at bounding box center [678, 271] width 1357 height 542
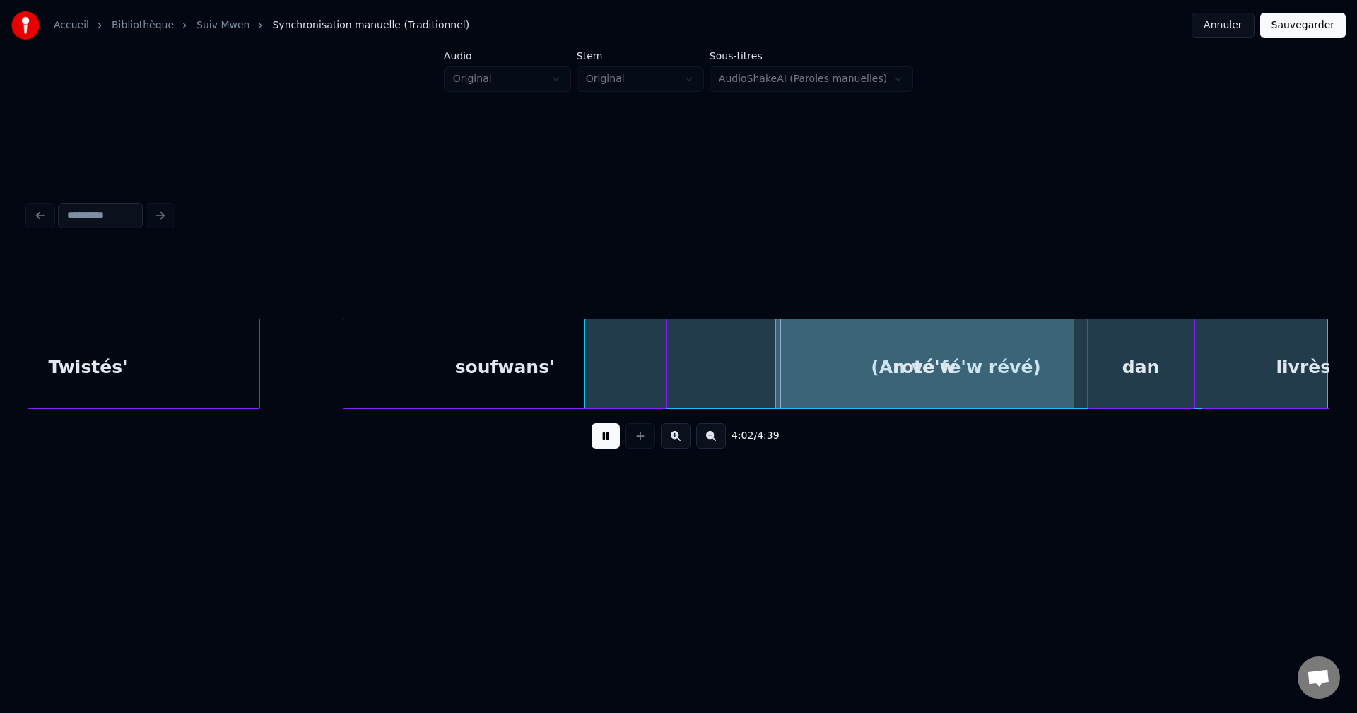
scroll to position [0, 76544]
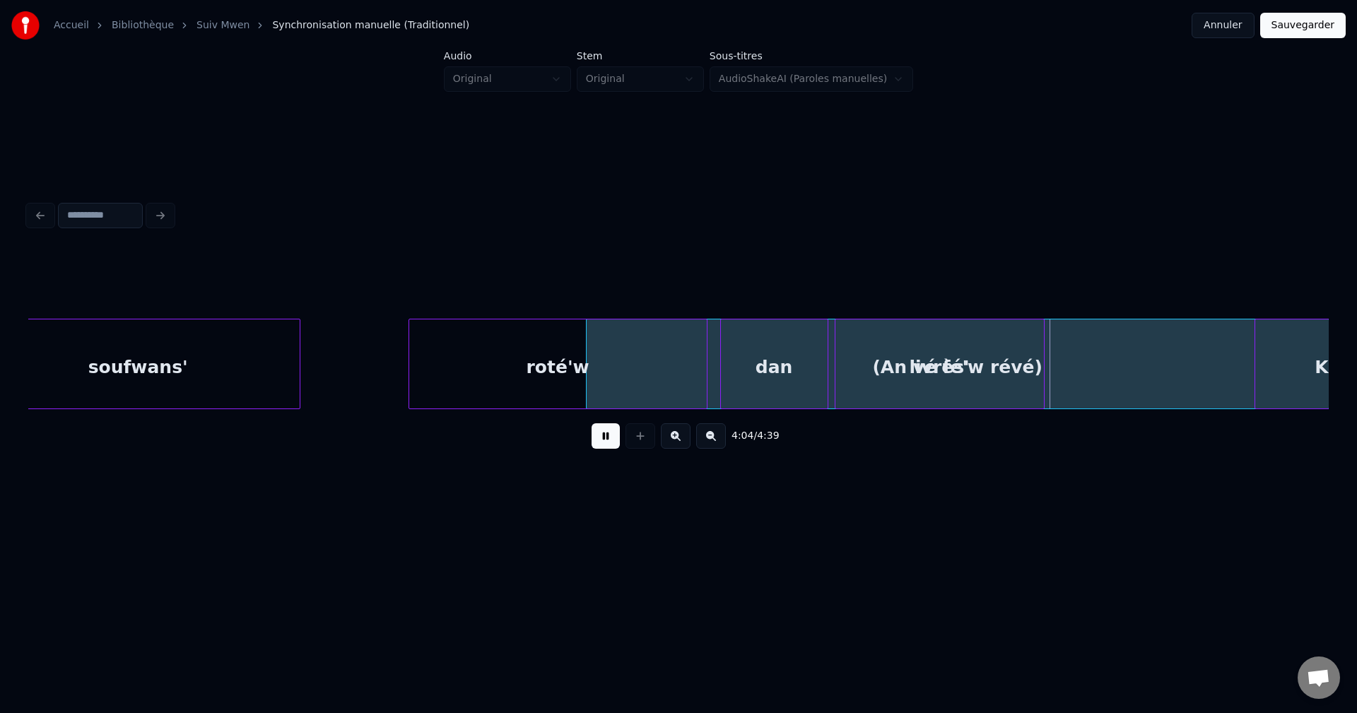
scroll to position [0, 76912]
click at [1080, 353] on div "(An vé fé'w révé)" at bounding box center [958, 368] width 742 height 96
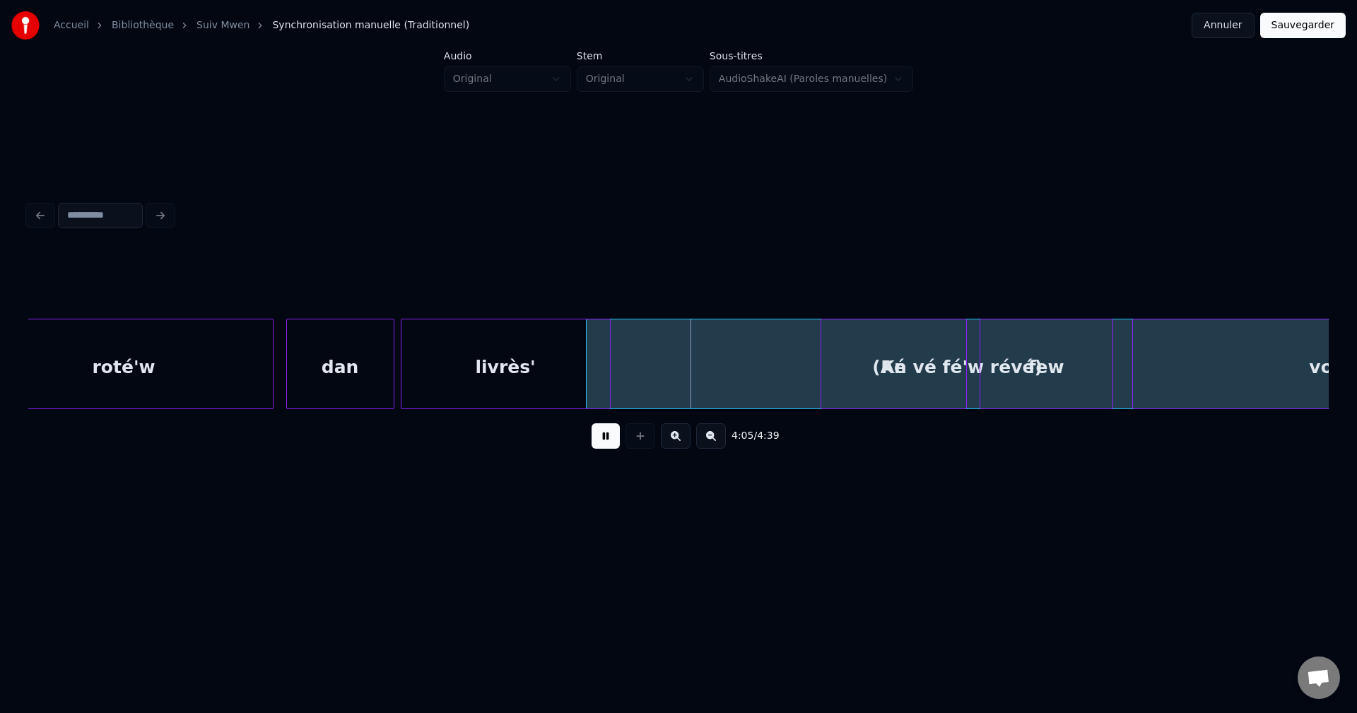
click at [810, 374] on div "(An vé fé'w révé)" at bounding box center [958, 368] width 742 height 96
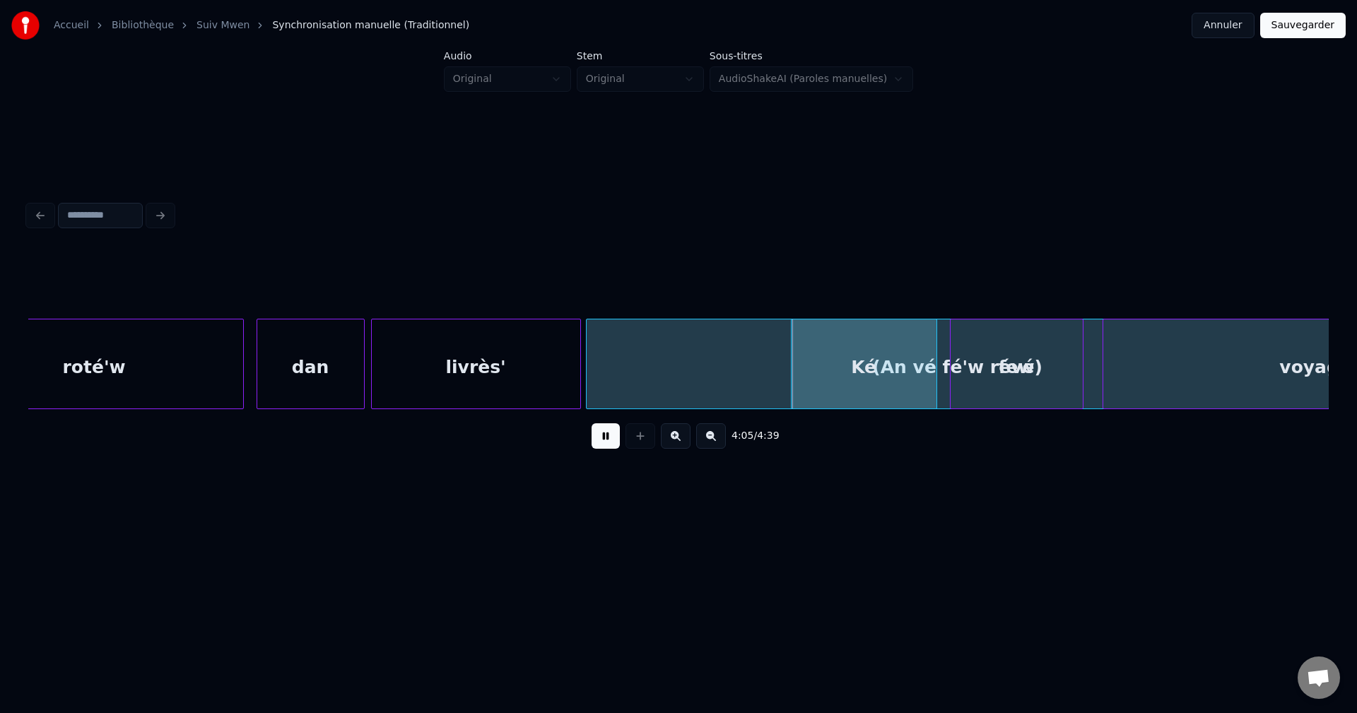
click at [743, 374] on div "(An vé fé'w révé)" at bounding box center [958, 368] width 742 height 96
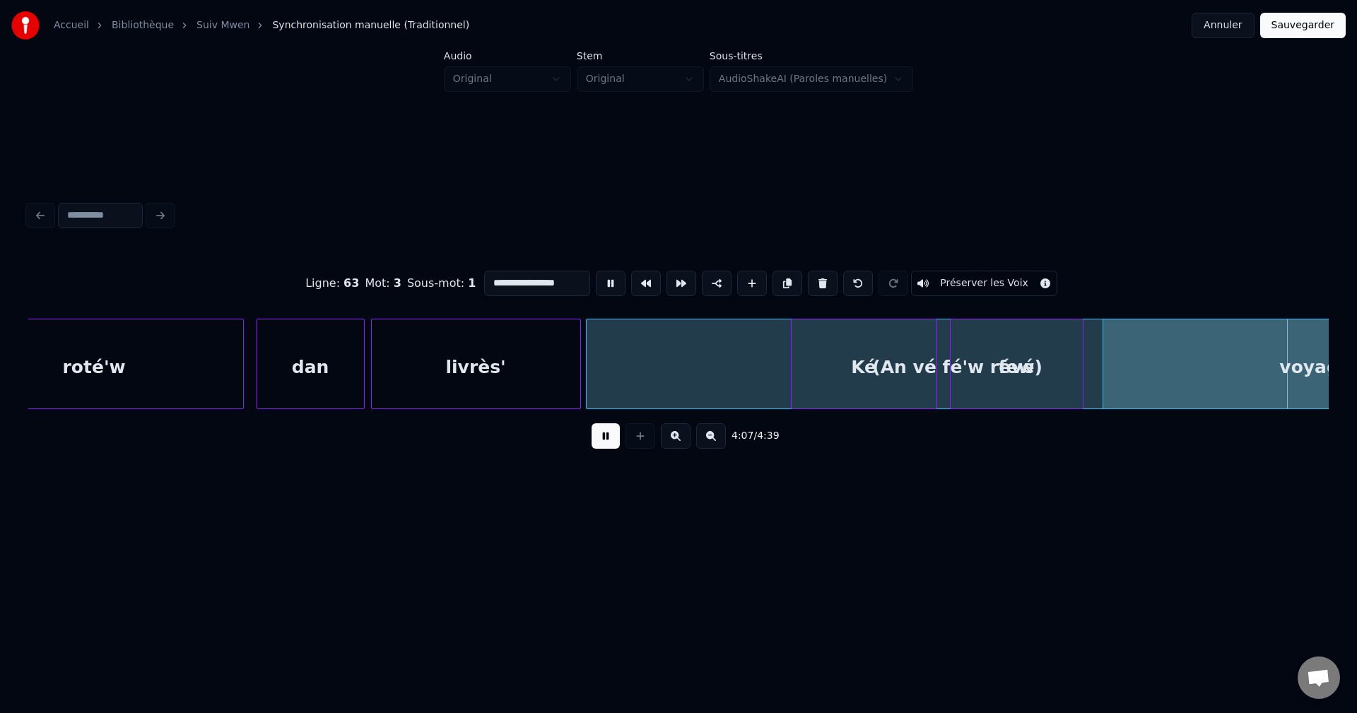
scroll to position [0, 77928]
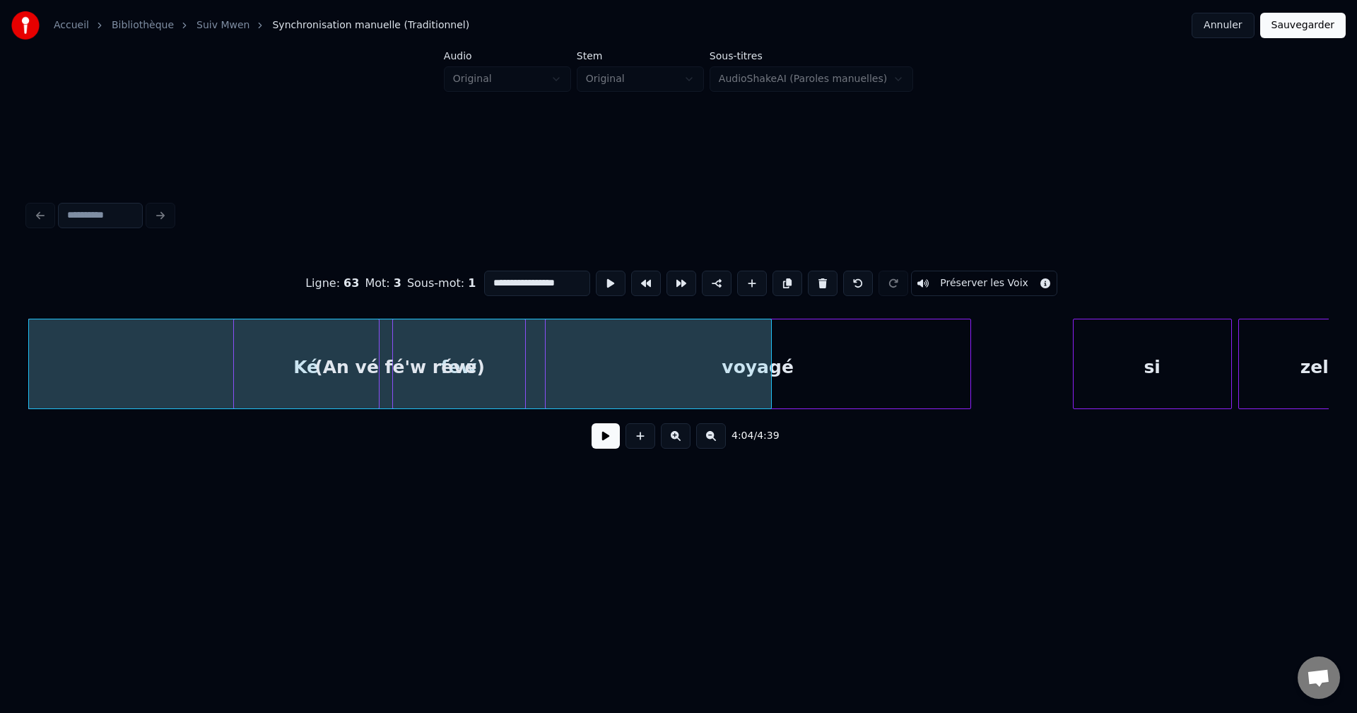
click at [612, 433] on button at bounding box center [606, 435] width 28 height 25
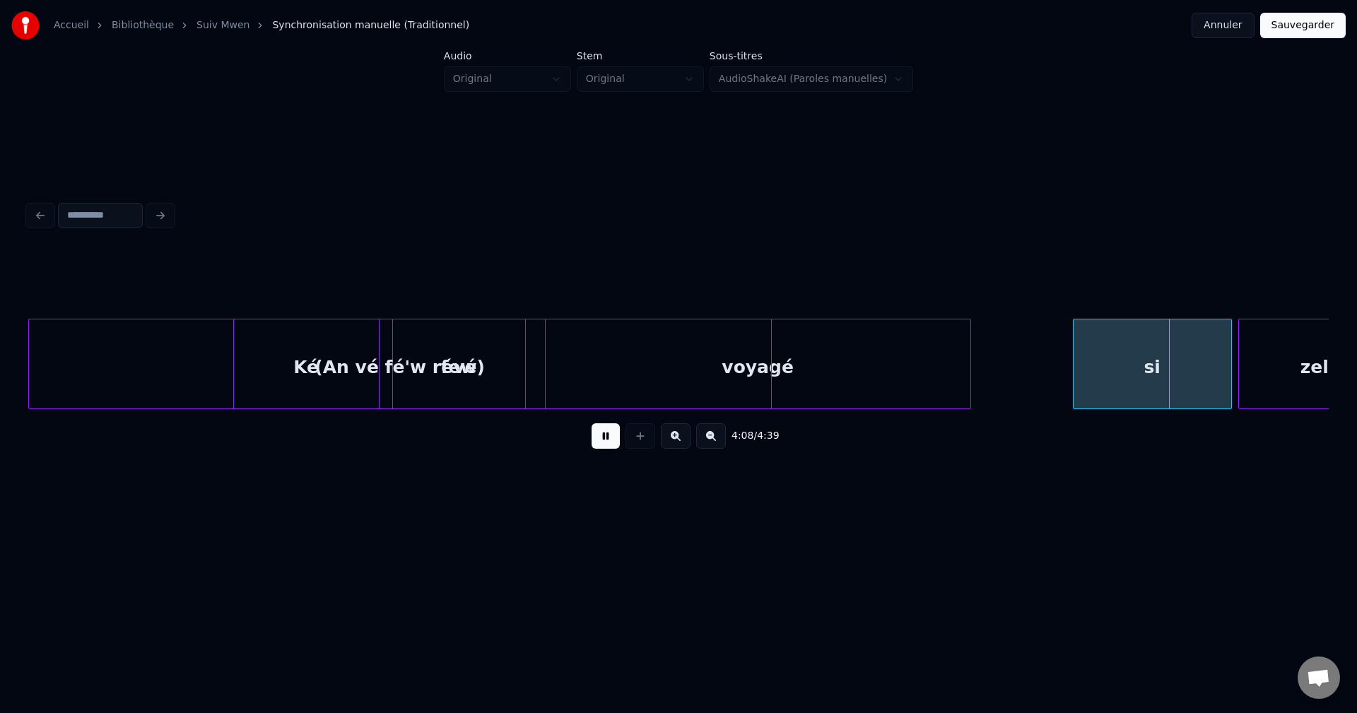
click at [616, 432] on button at bounding box center [606, 435] width 28 height 25
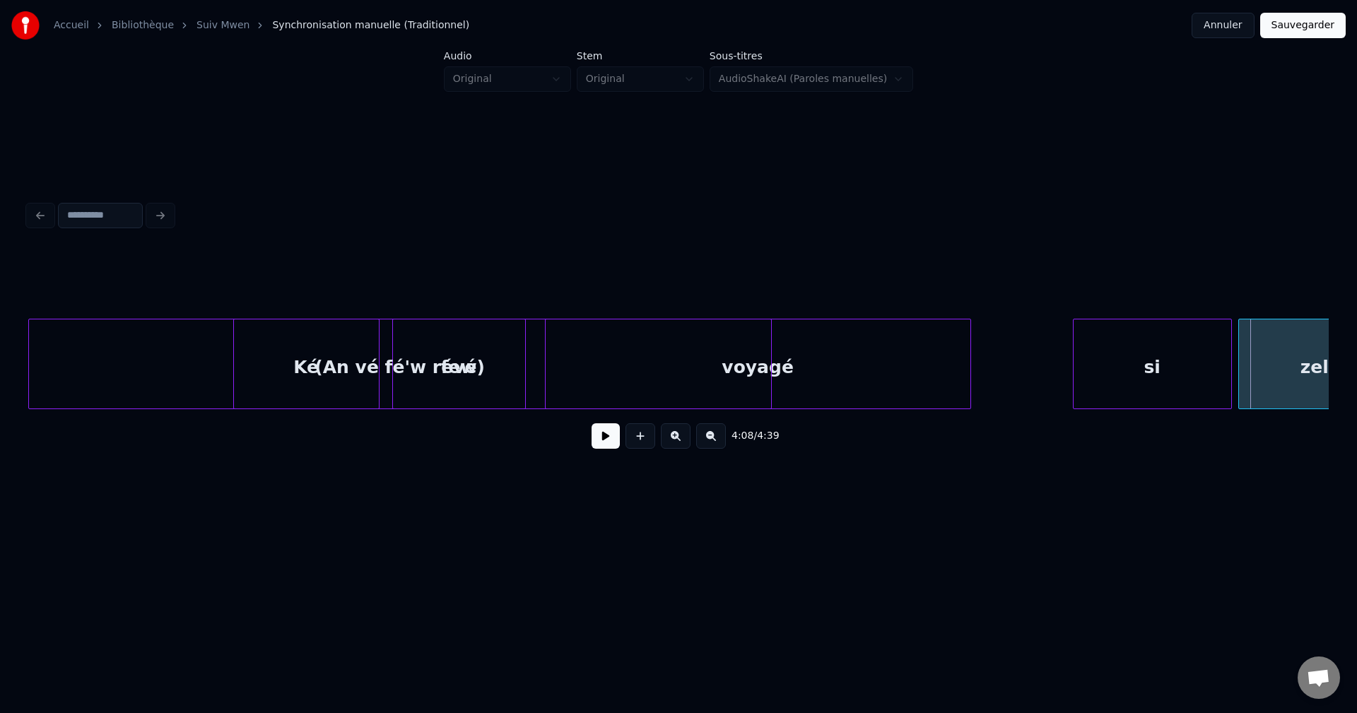
click at [769, 349] on div at bounding box center [769, 364] width 4 height 89
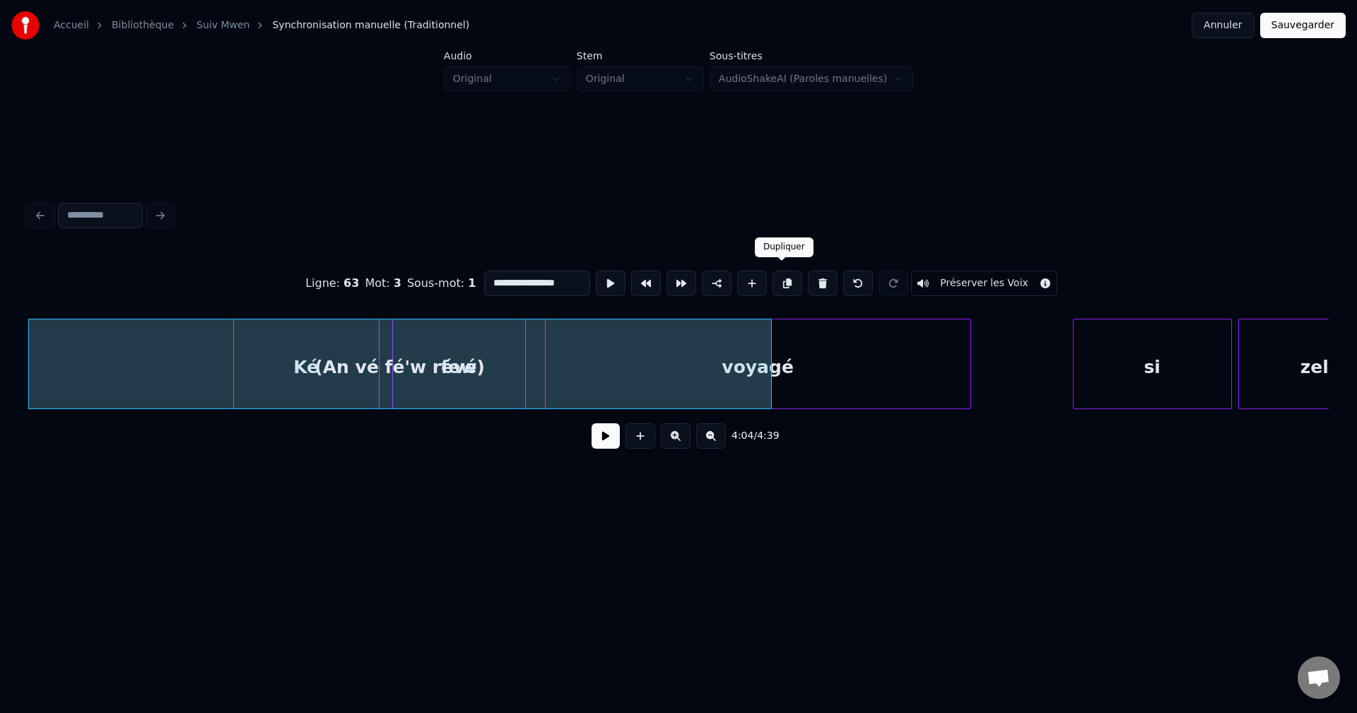
click at [785, 281] on button at bounding box center [788, 283] width 30 height 25
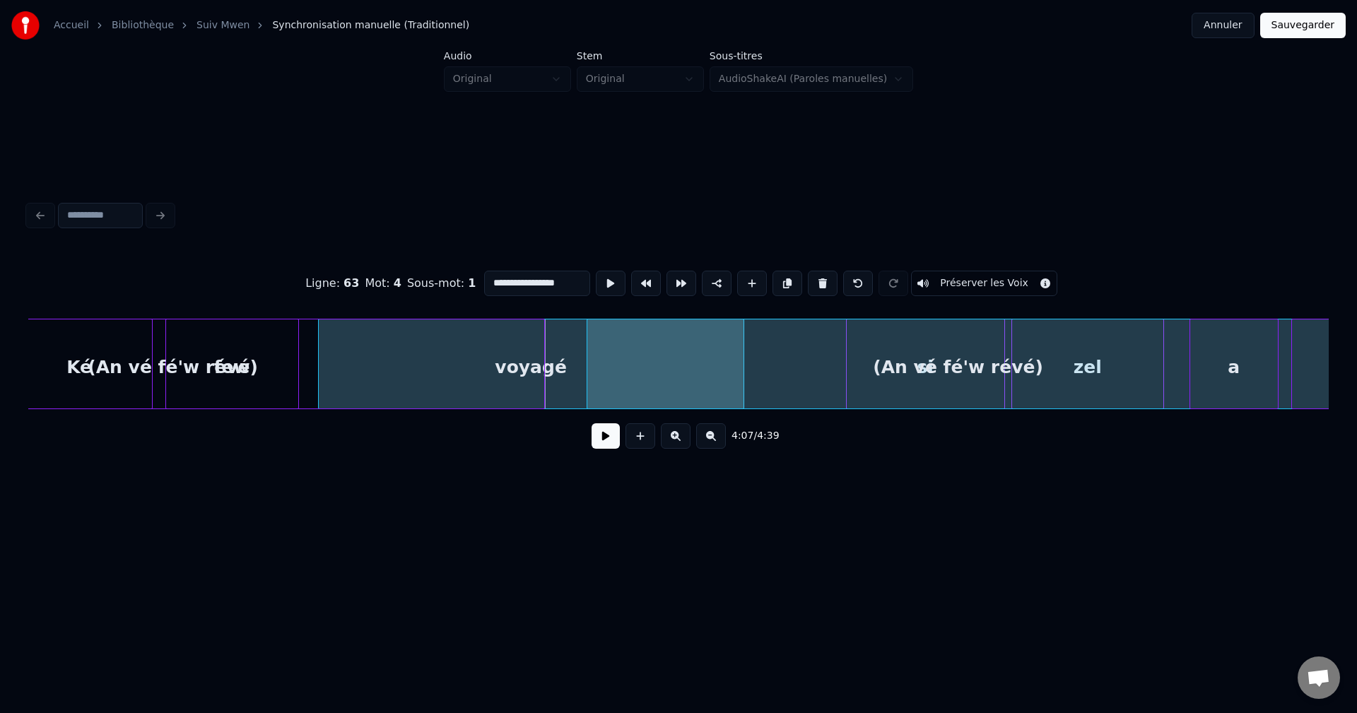
scroll to position [0, 78158]
click at [867, 377] on div "(An vé fé'w révé)" at bounding box center [956, 368] width 742 height 96
click at [616, 436] on button at bounding box center [606, 435] width 28 height 25
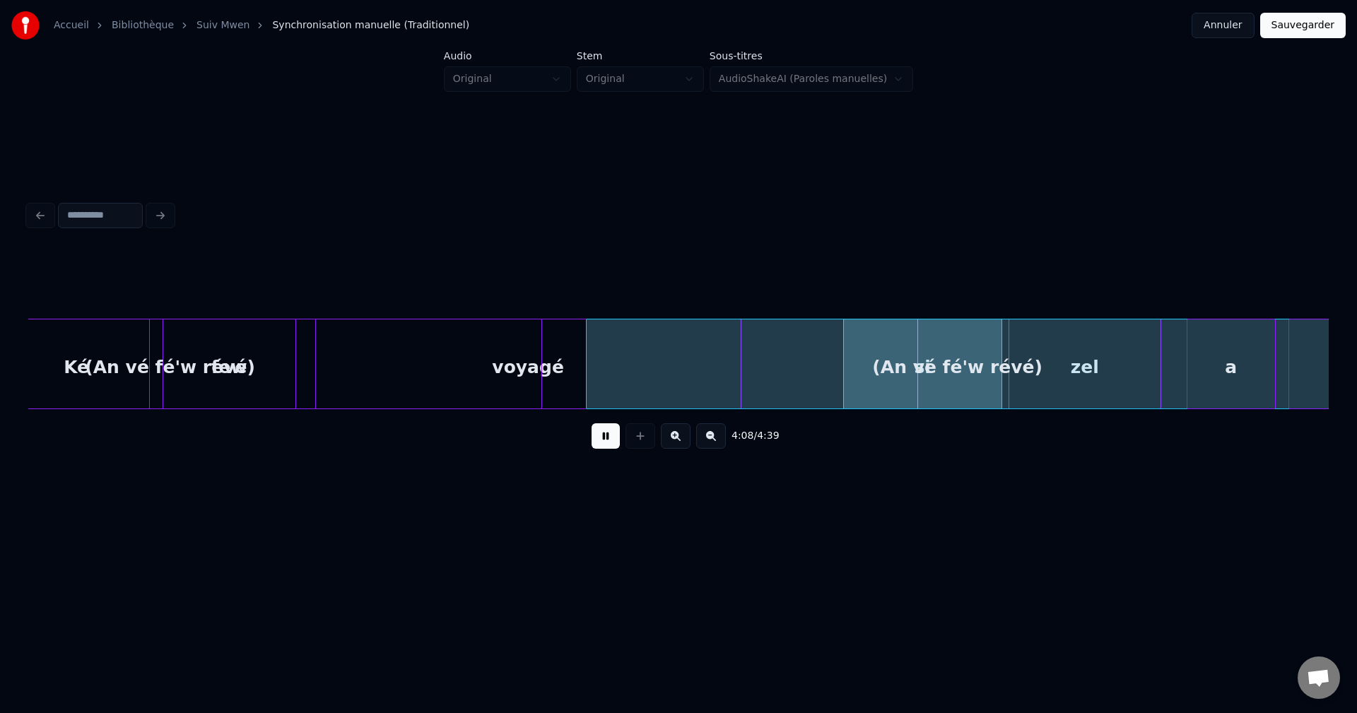
click at [785, 368] on div "(An vé fé'w révé)" at bounding box center [958, 368] width 742 height 96
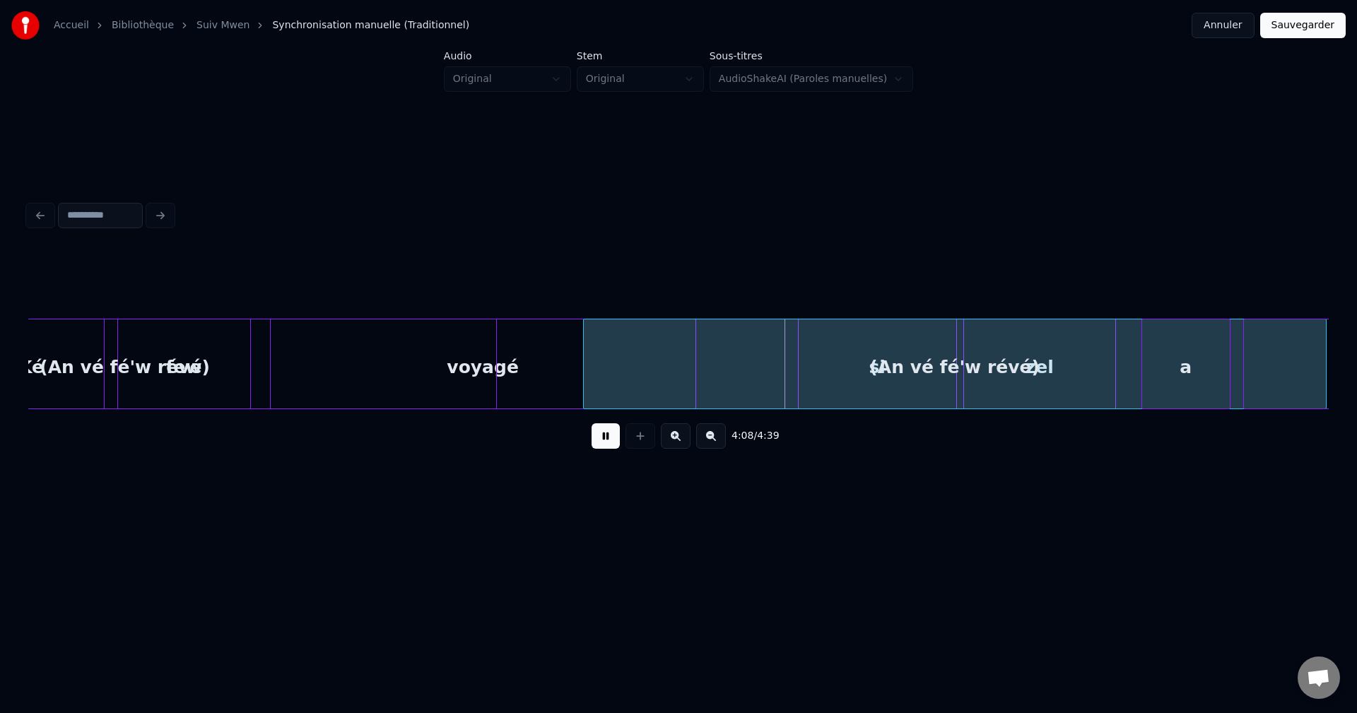
scroll to position [0, 78204]
click at [829, 359] on div "(An vé fé'w révé)" at bounding box center [954, 368] width 742 height 96
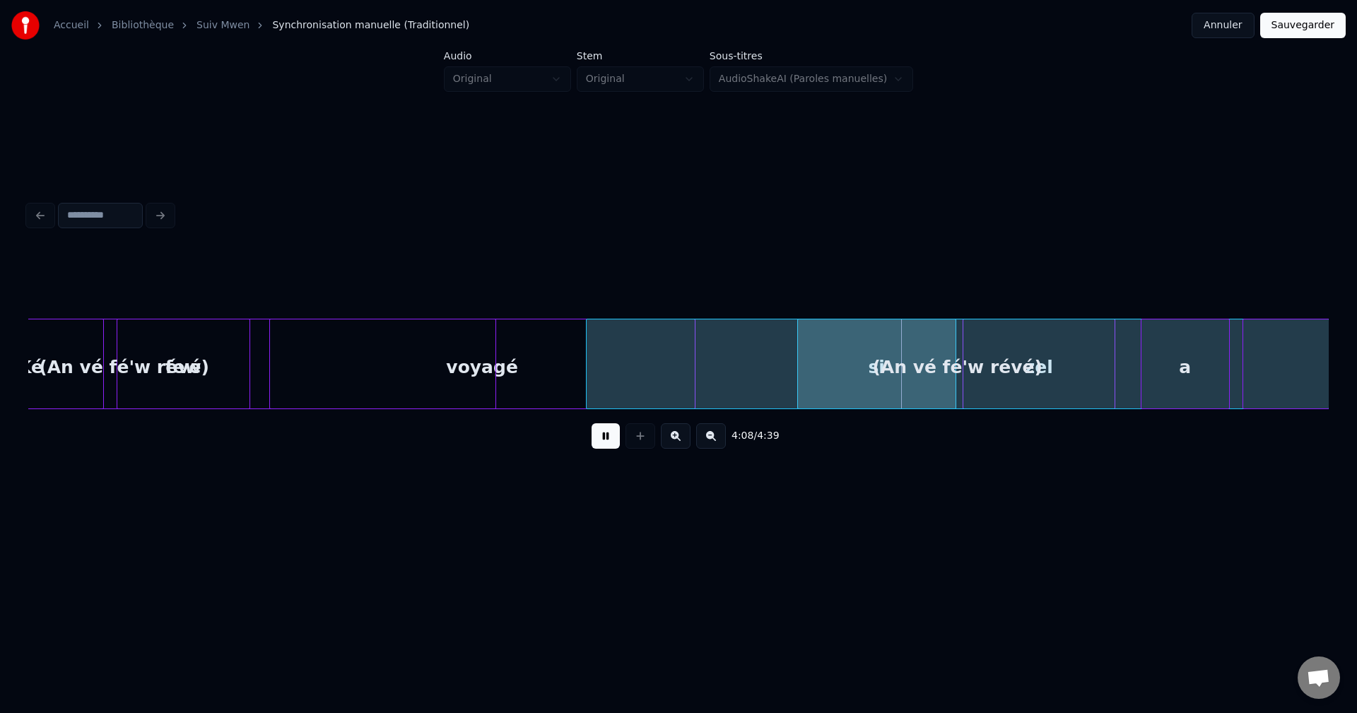
click at [788, 360] on div "(An vé fé'w révé)" at bounding box center [958, 368] width 742 height 96
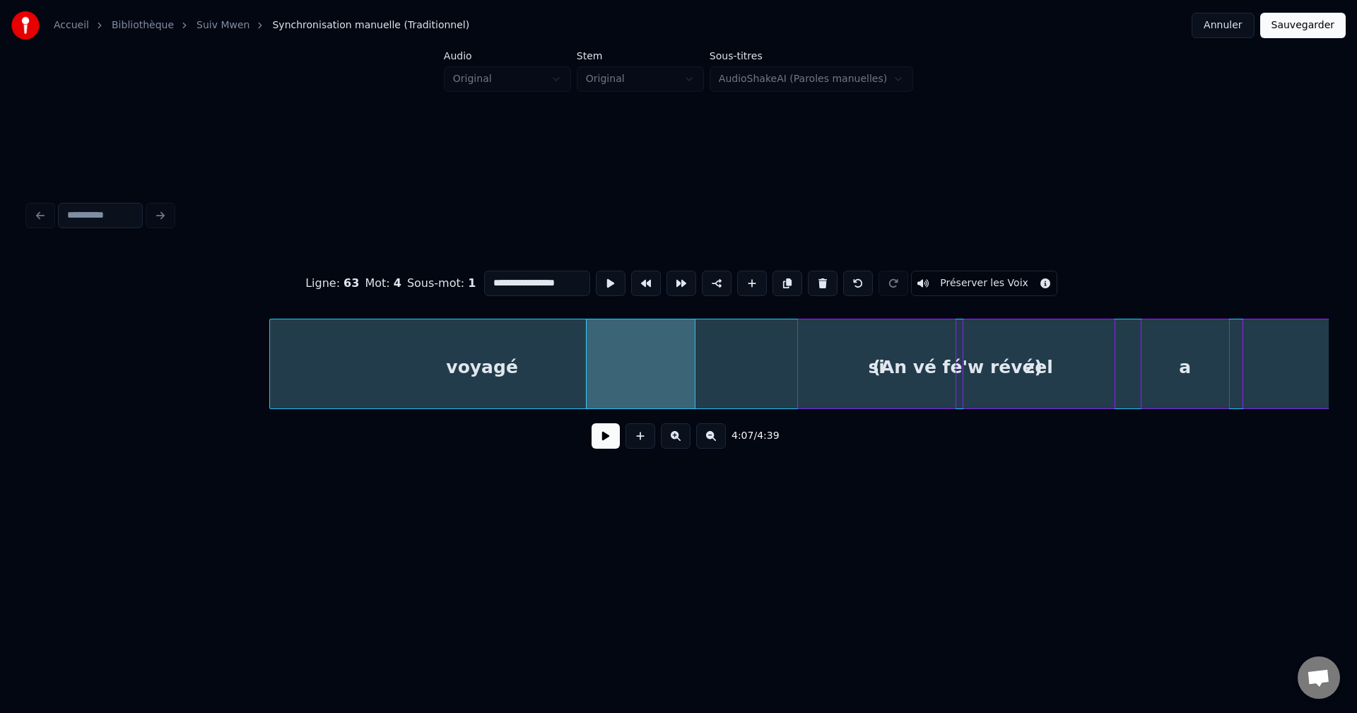
scroll to position [0, 78762]
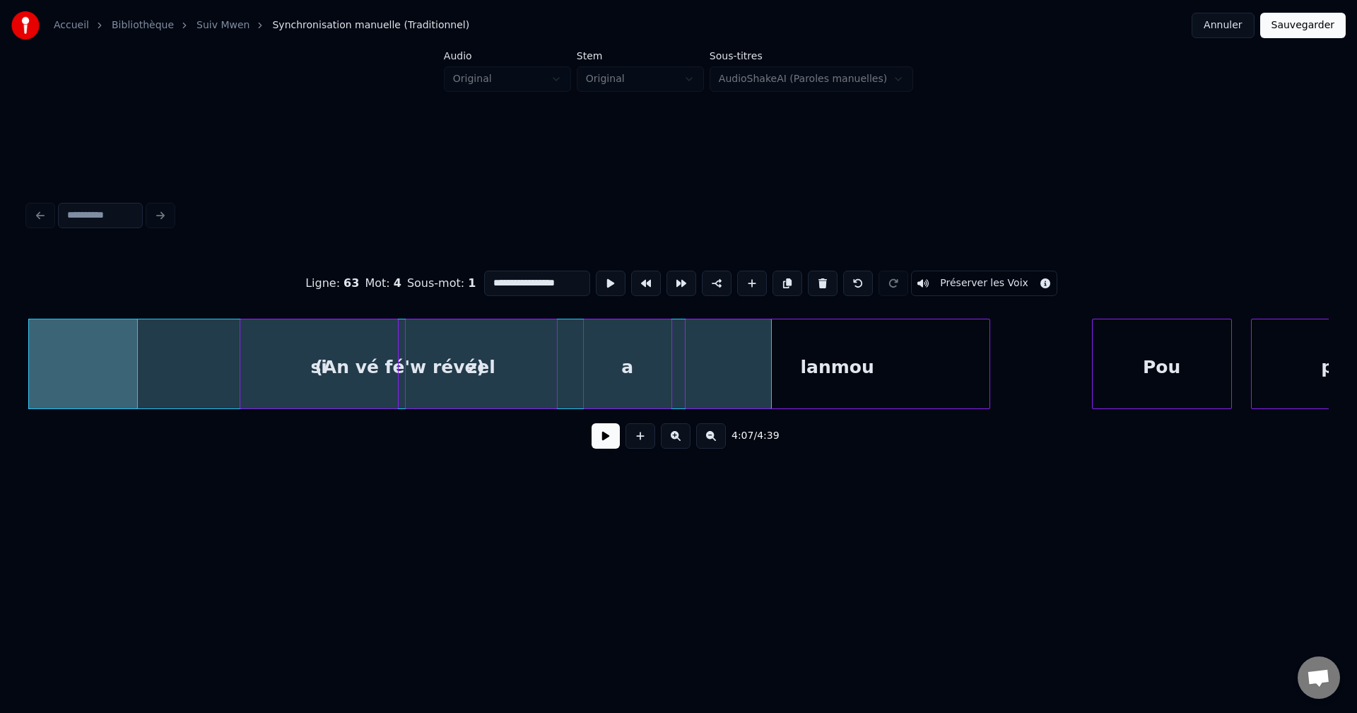
click at [601, 433] on button at bounding box center [606, 435] width 28 height 25
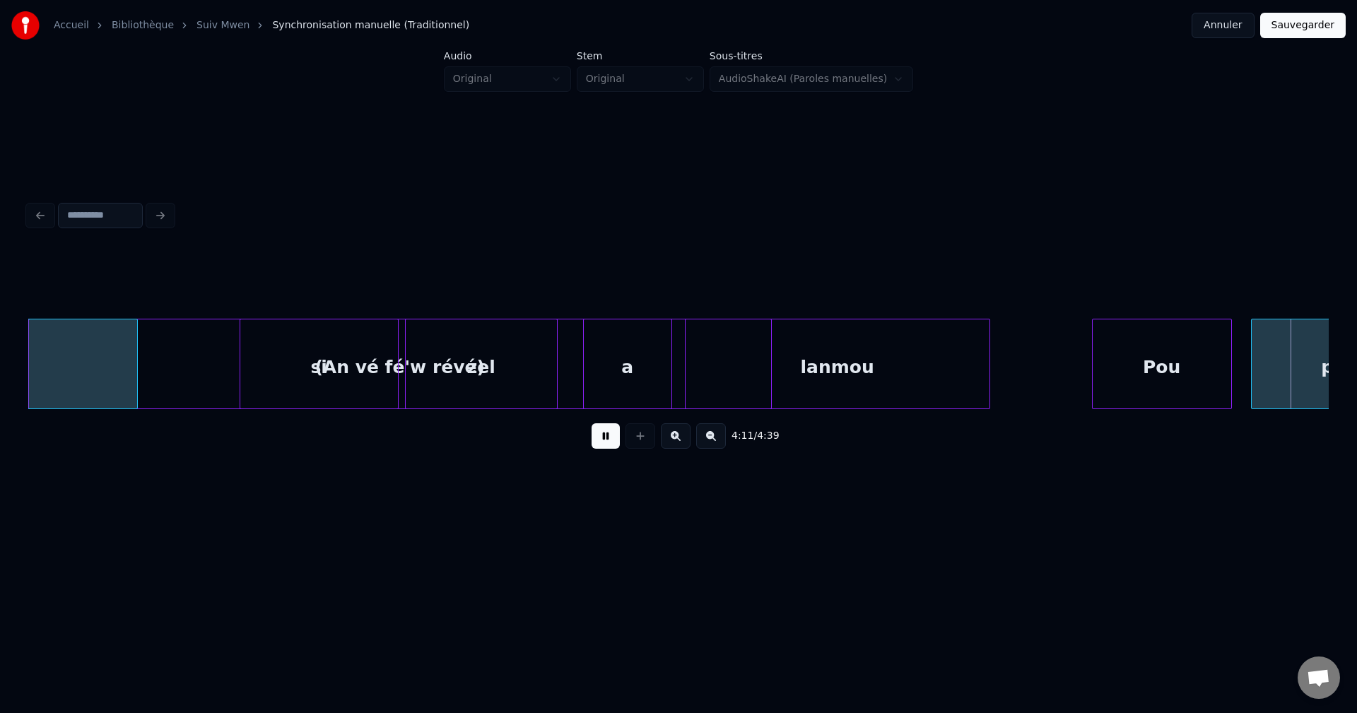
scroll to position [0, 80067]
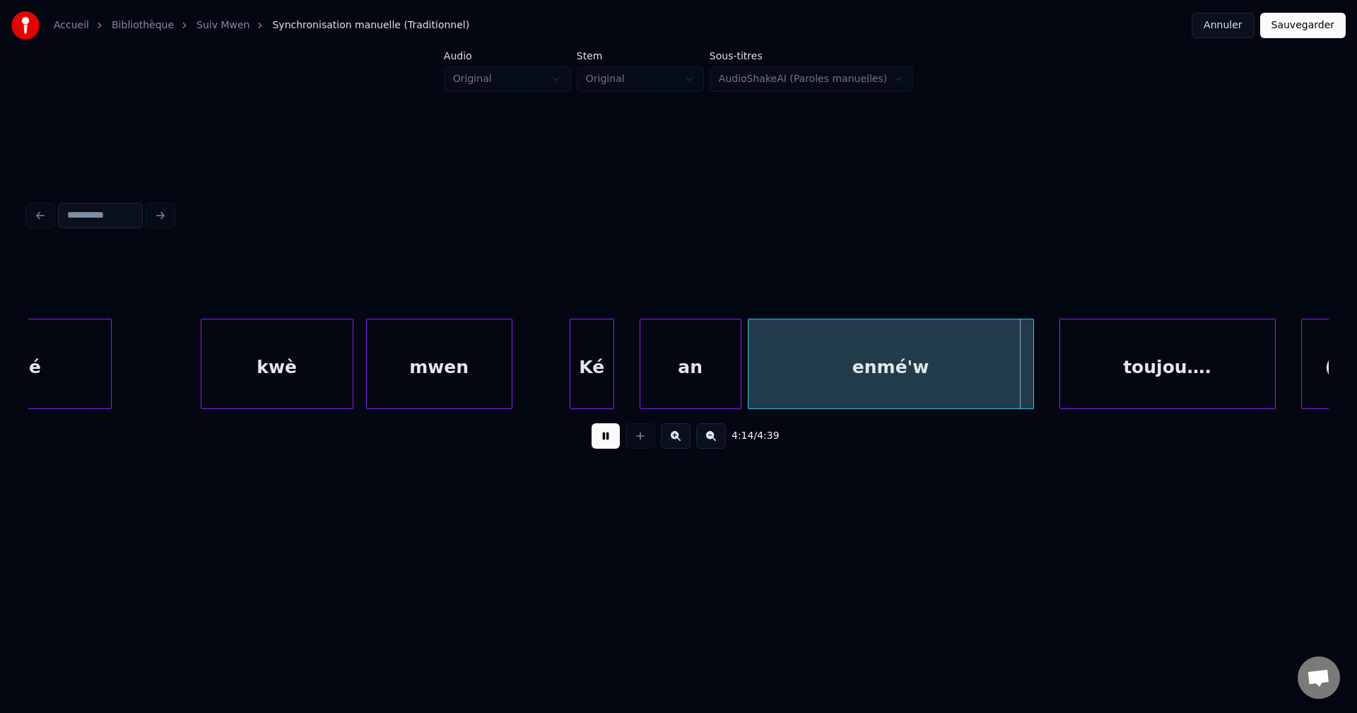
click at [597, 378] on div "Ké" at bounding box center [592, 368] width 43 height 96
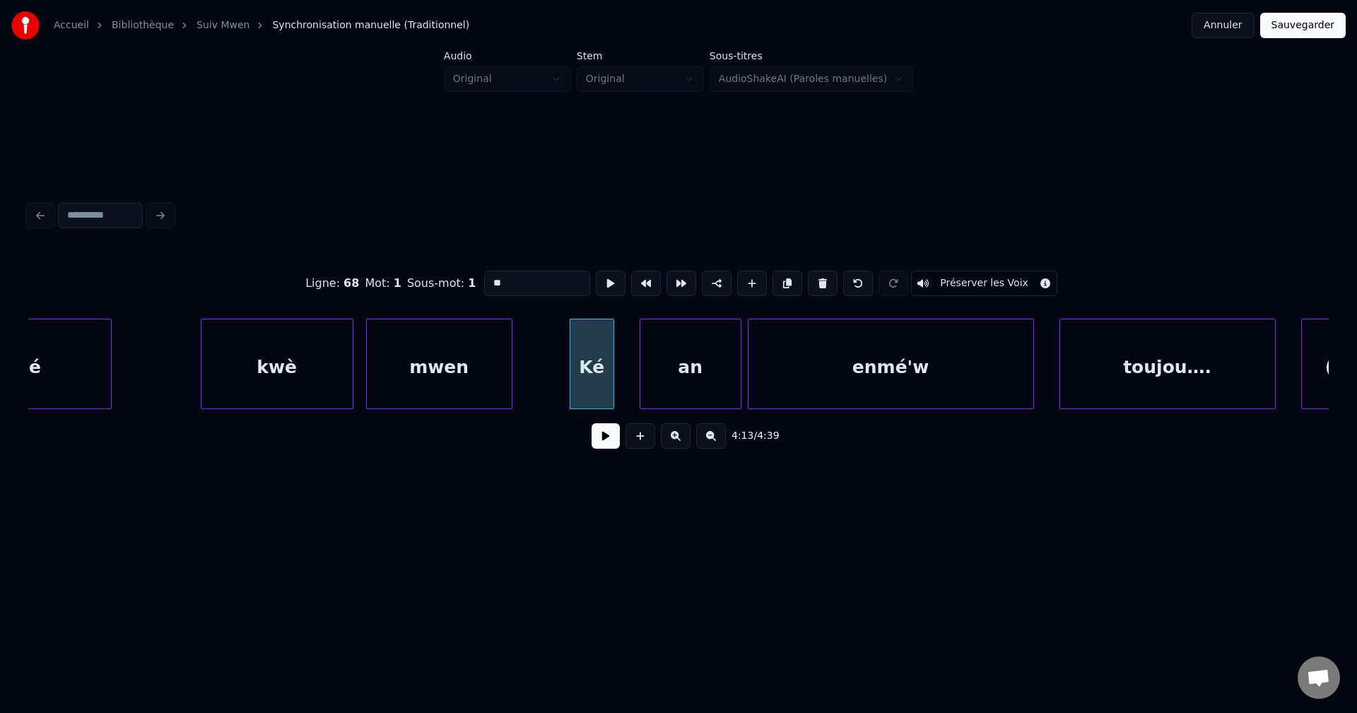
click at [509, 388] on div at bounding box center [510, 364] width 4 height 89
type input "****"
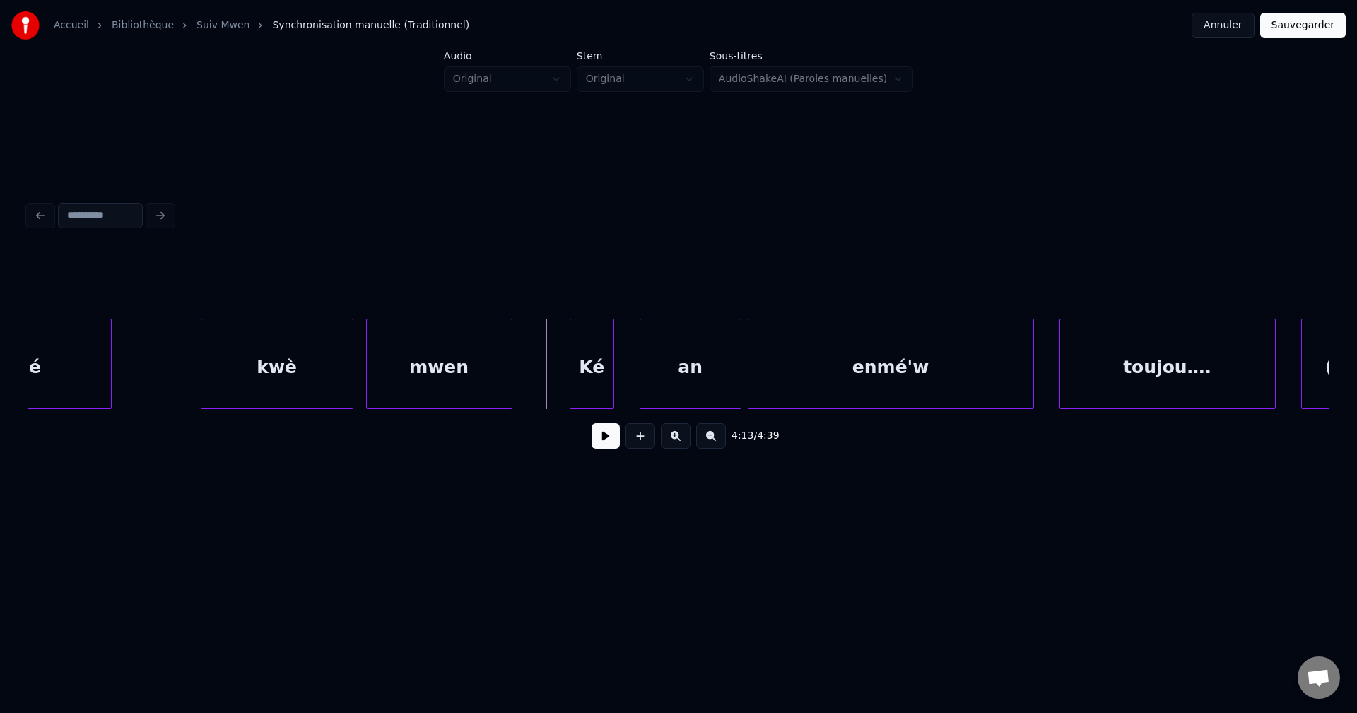
click at [597, 443] on button at bounding box center [606, 435] width 28 height 25
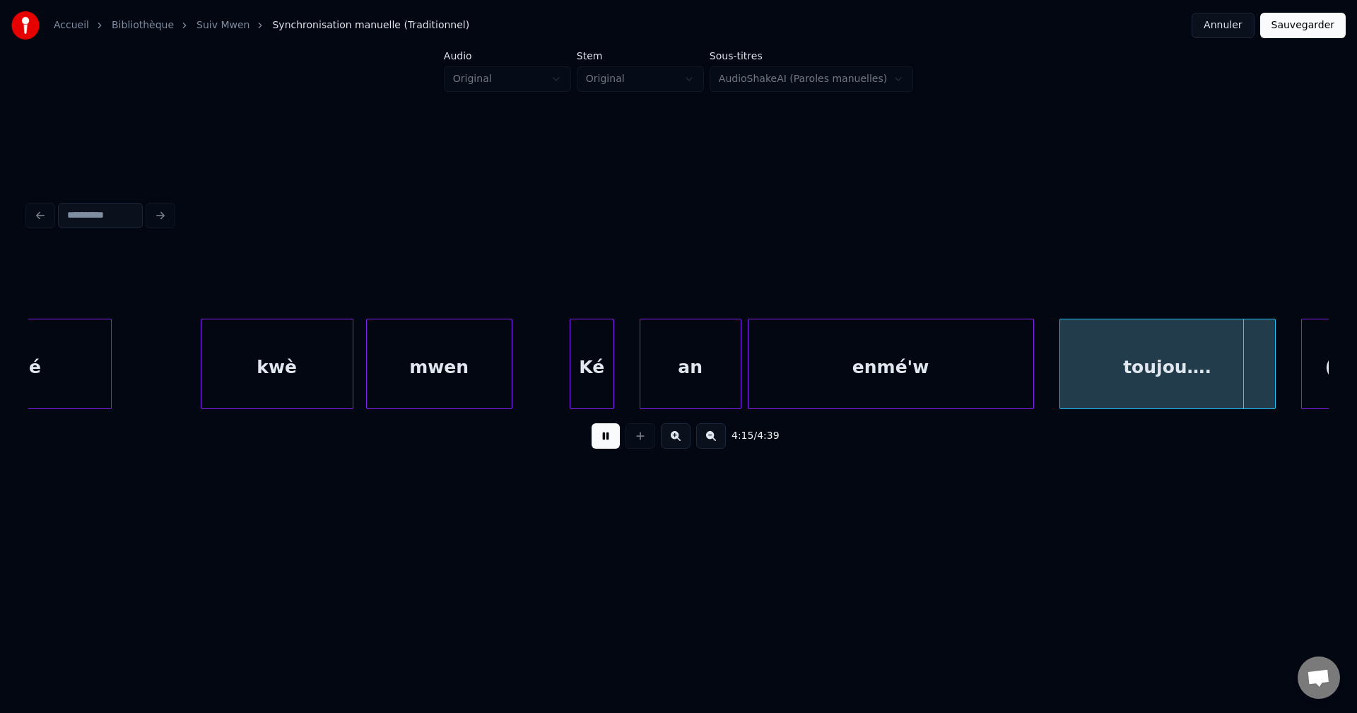
click at [881, 288] on div at bounding box center [678, 283] width 1301 height 71
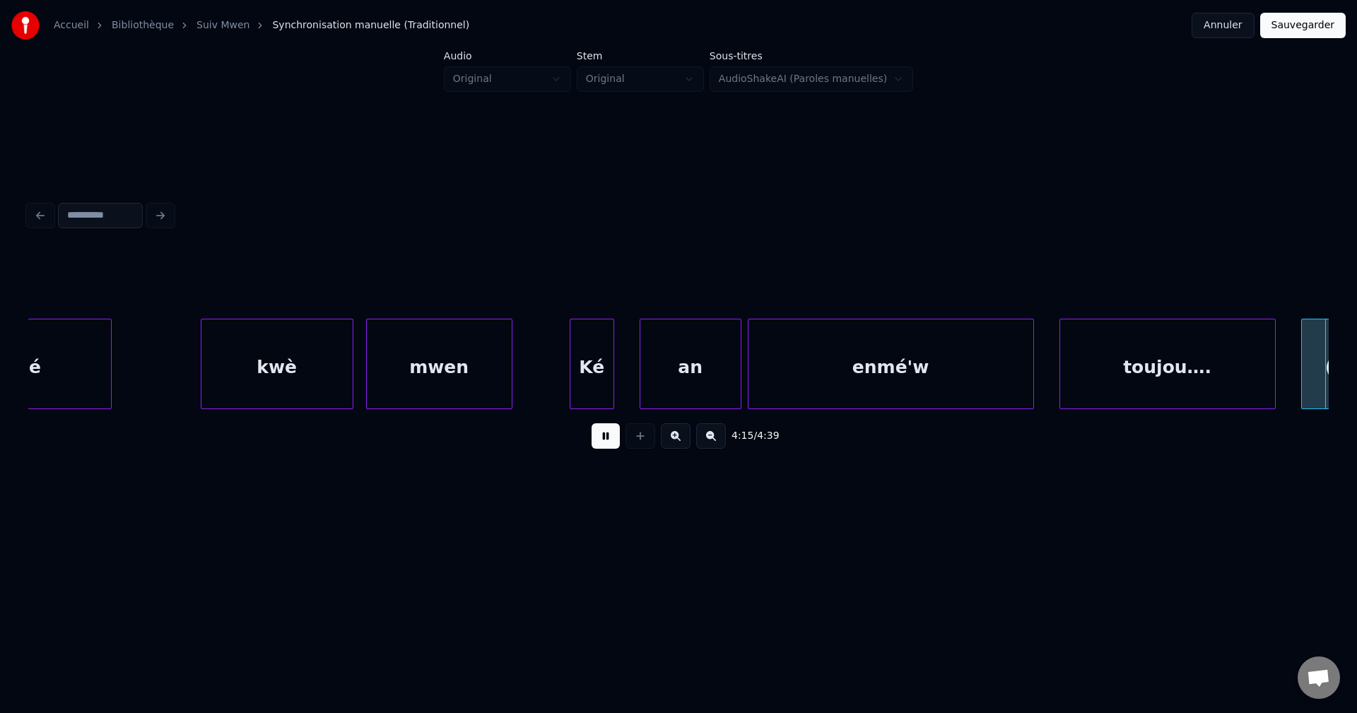
scroll to position [0, 81370]
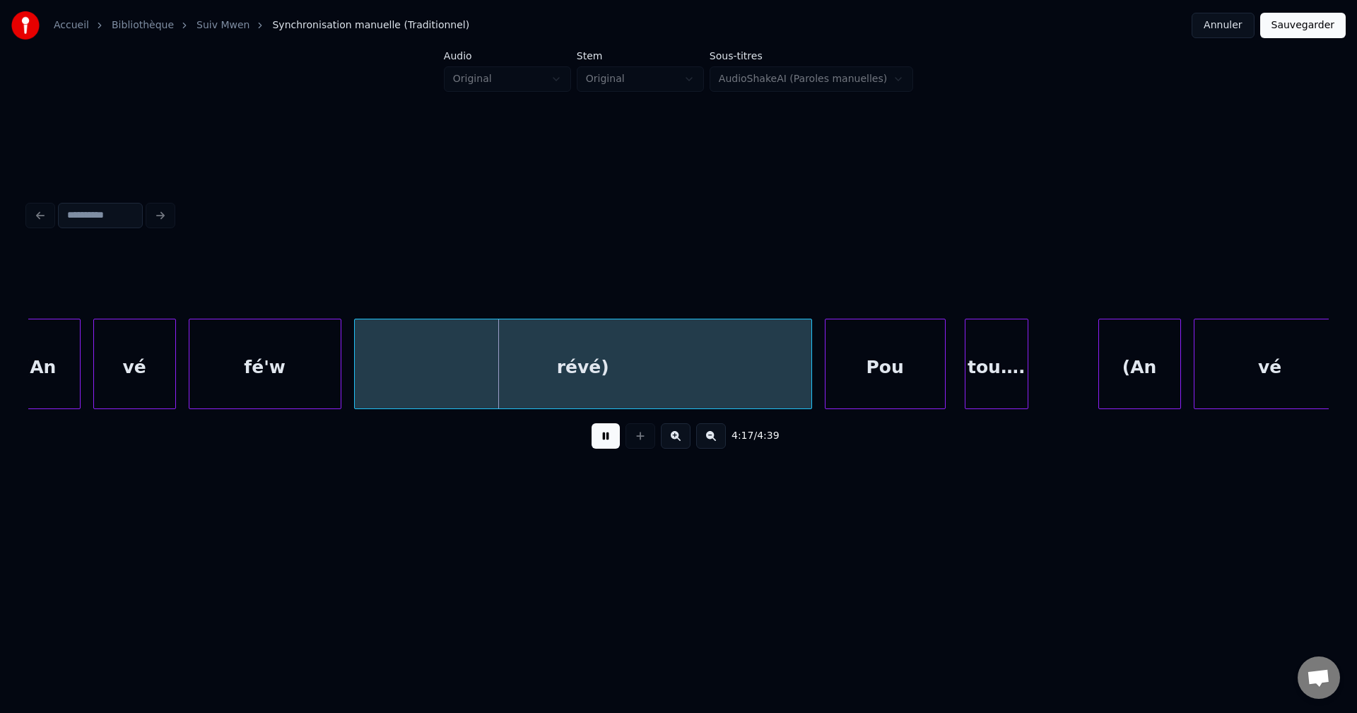
click at [602, 441] on button at bounding box center [606, 435] width 28 height 25
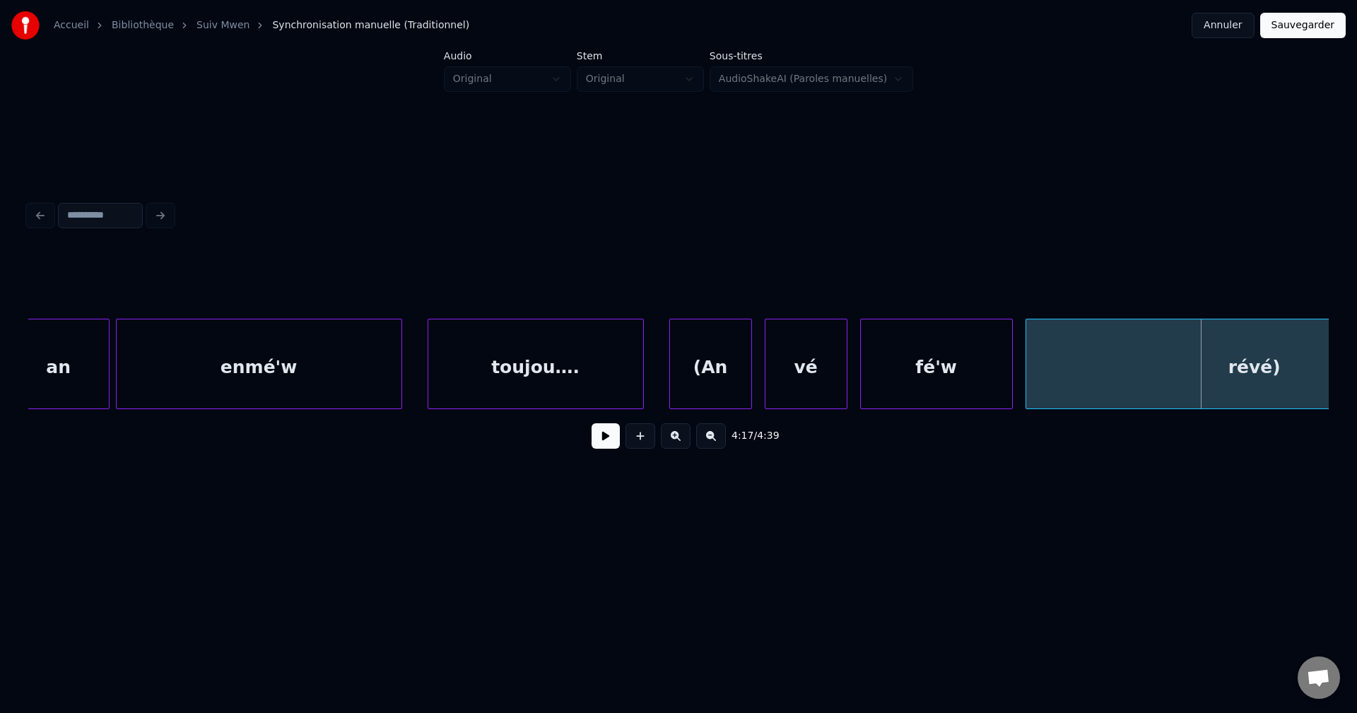
scroll to position [0, 80692]
click at [267, 353] on div "enmé'w" at bounding box center [266, 368] width 285 height 96
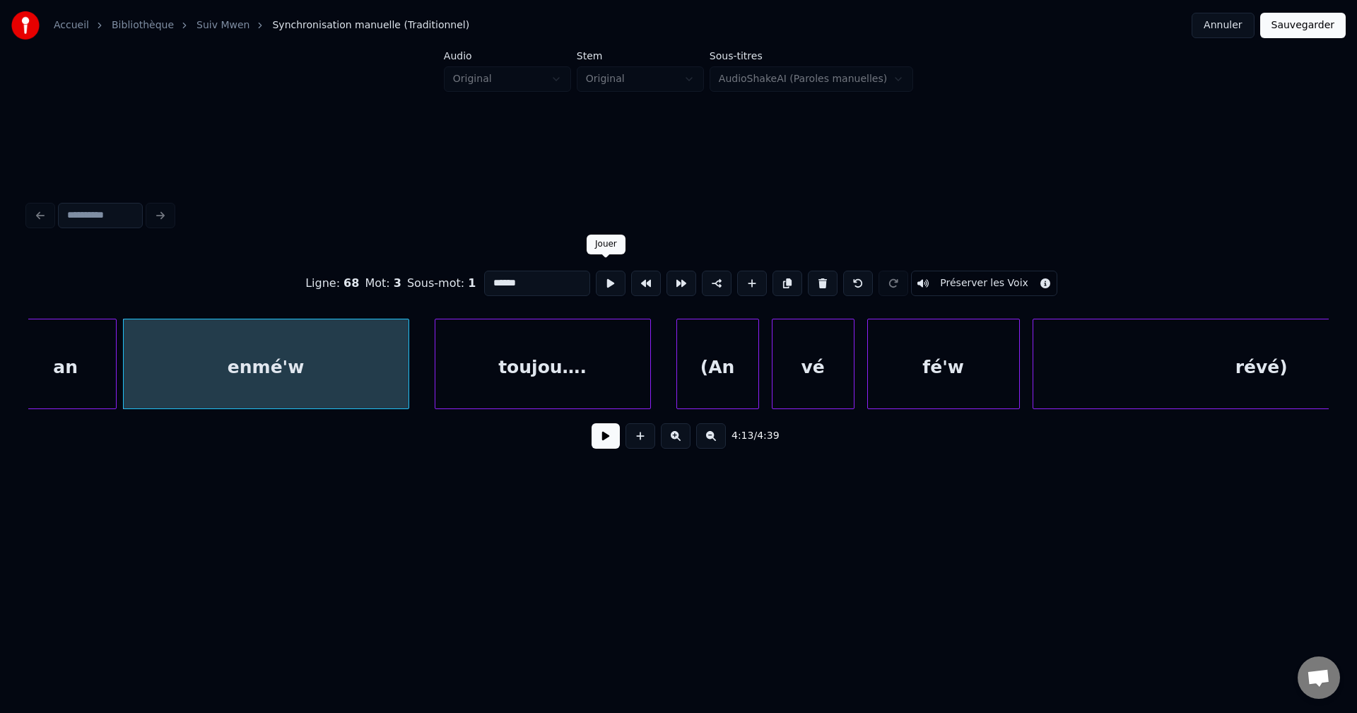
click at [569, 271] on input "******" at bounding box center [537, 283] width 106 height 25
type input "**********"
drag, startPoint x: 590, startPoint y: 444, endPoint x: 599, endPoint y: 437, distance: 12.2
click at [593, 440] on div "4:13 / 4:39" at bounding box center [679, 436] width 1278 height 31
click at [602, 436] on button at bounding box center [606, 435] width 28 height 25
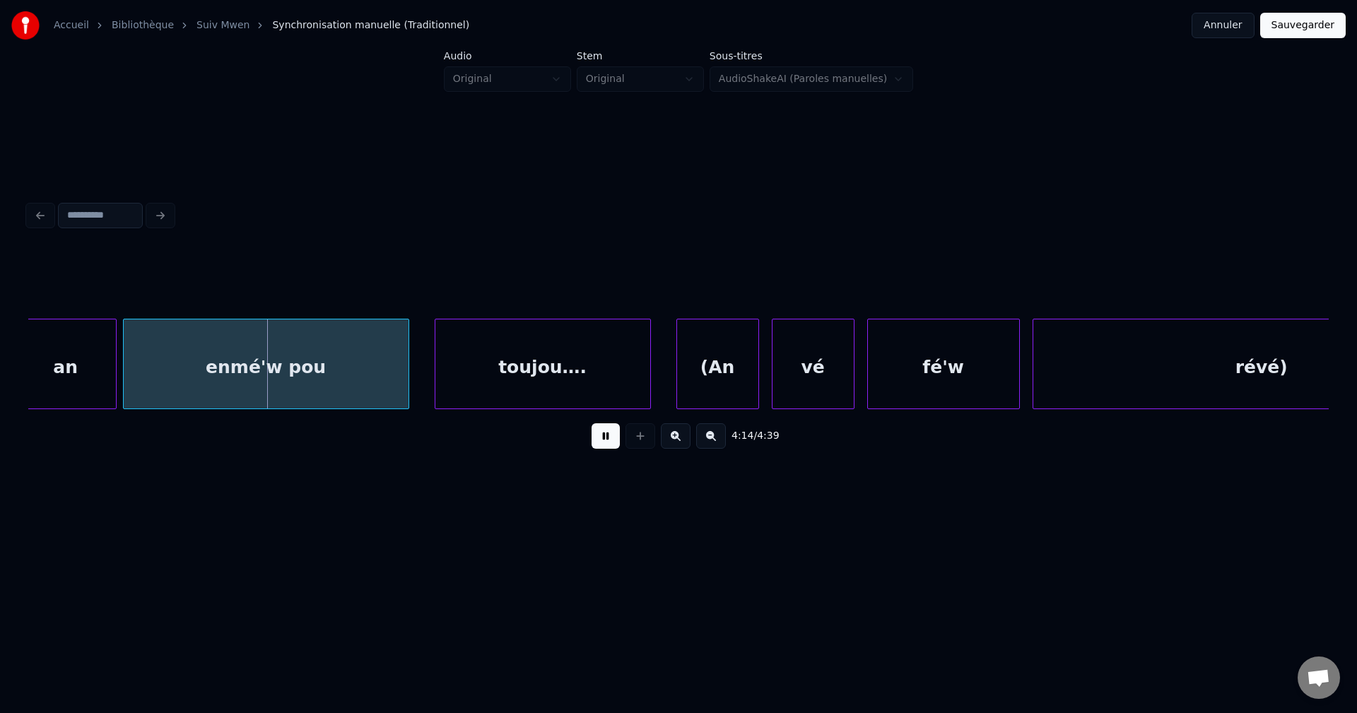
click at [620, 375] on div "toujou…." at bounding box center [542, 368] width 215 height 96
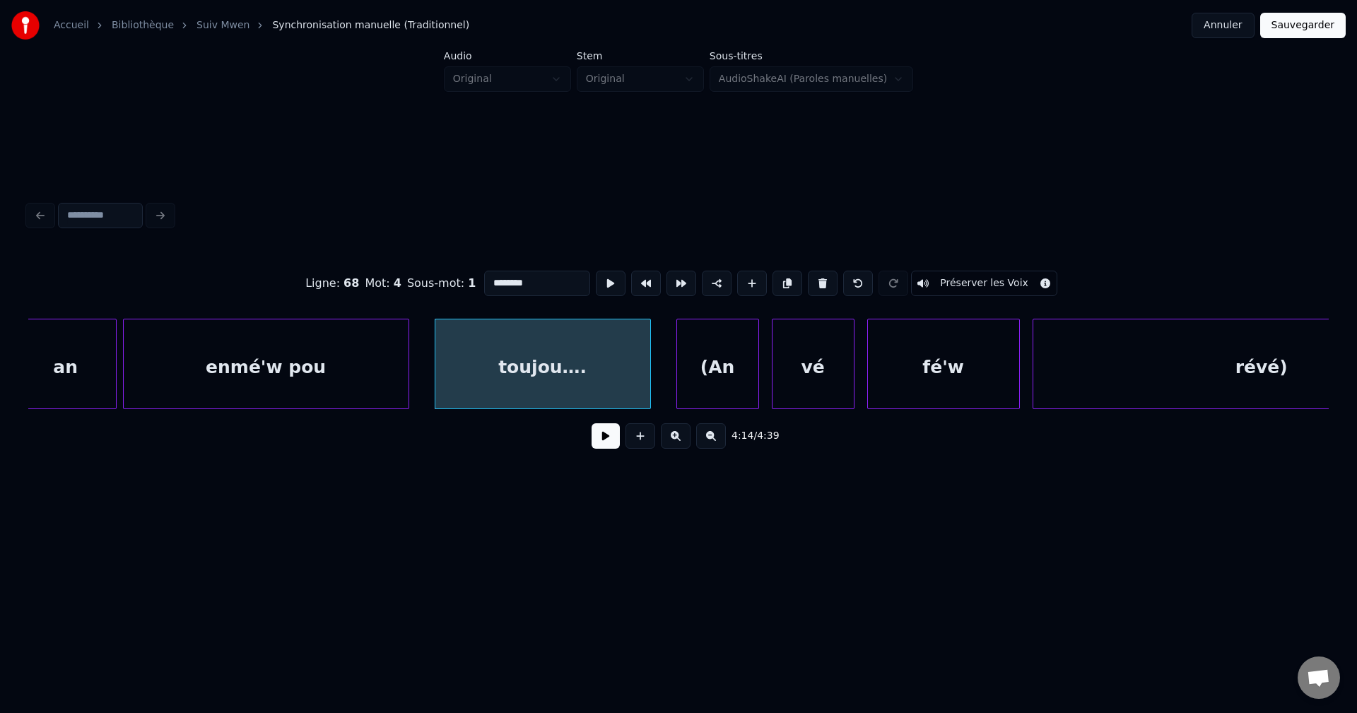
click at [604, 440] on button at bounding box center [606, 435] width 28 height 25
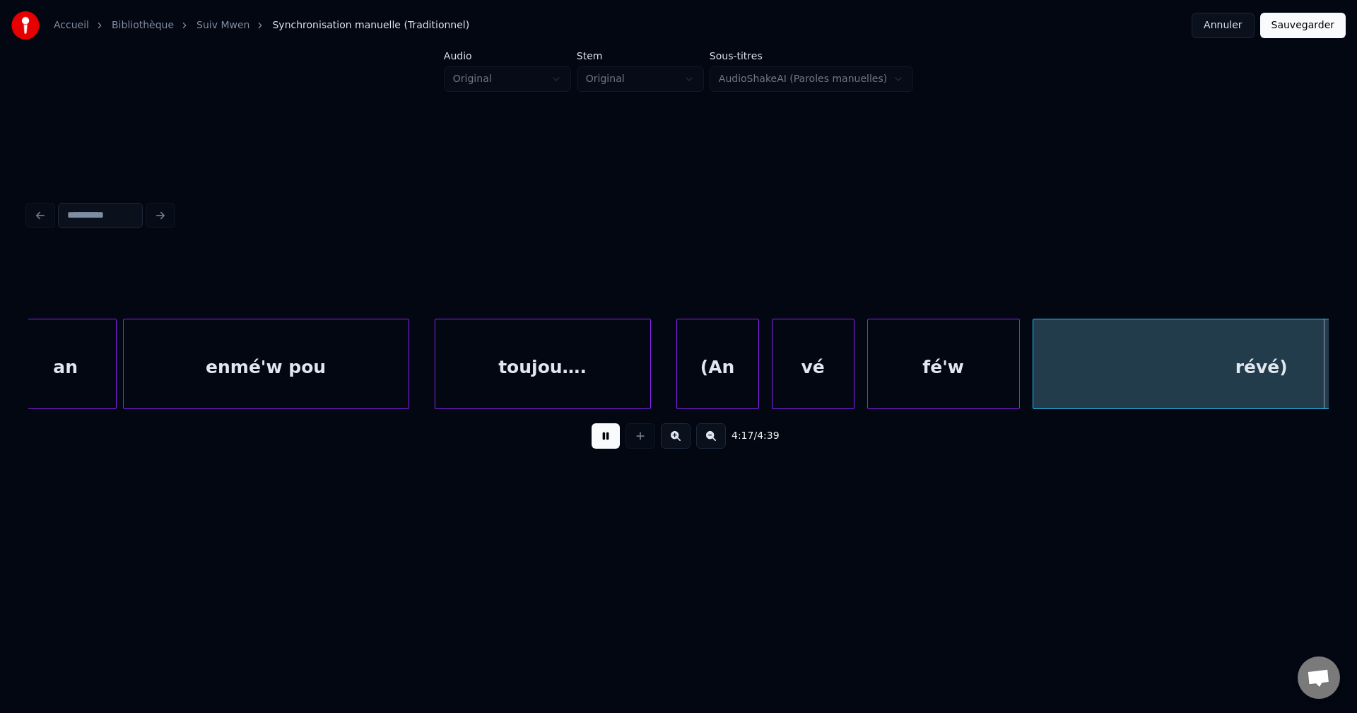
scroll to position [0, 81994]
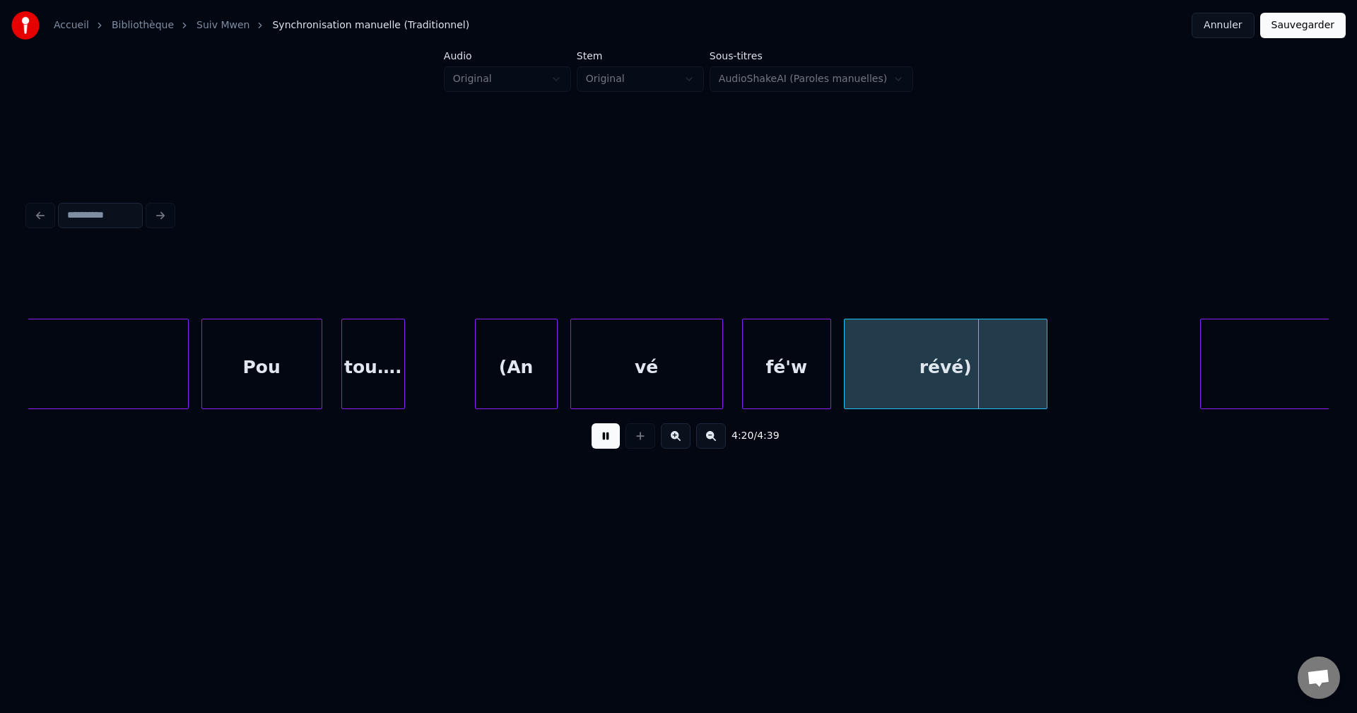
click at [615, 440] on button at bounding box center [606, 435] width 28 height 25
click at [528, 384] on div "(An" at bounding box center [516, 368] width 81 height 96
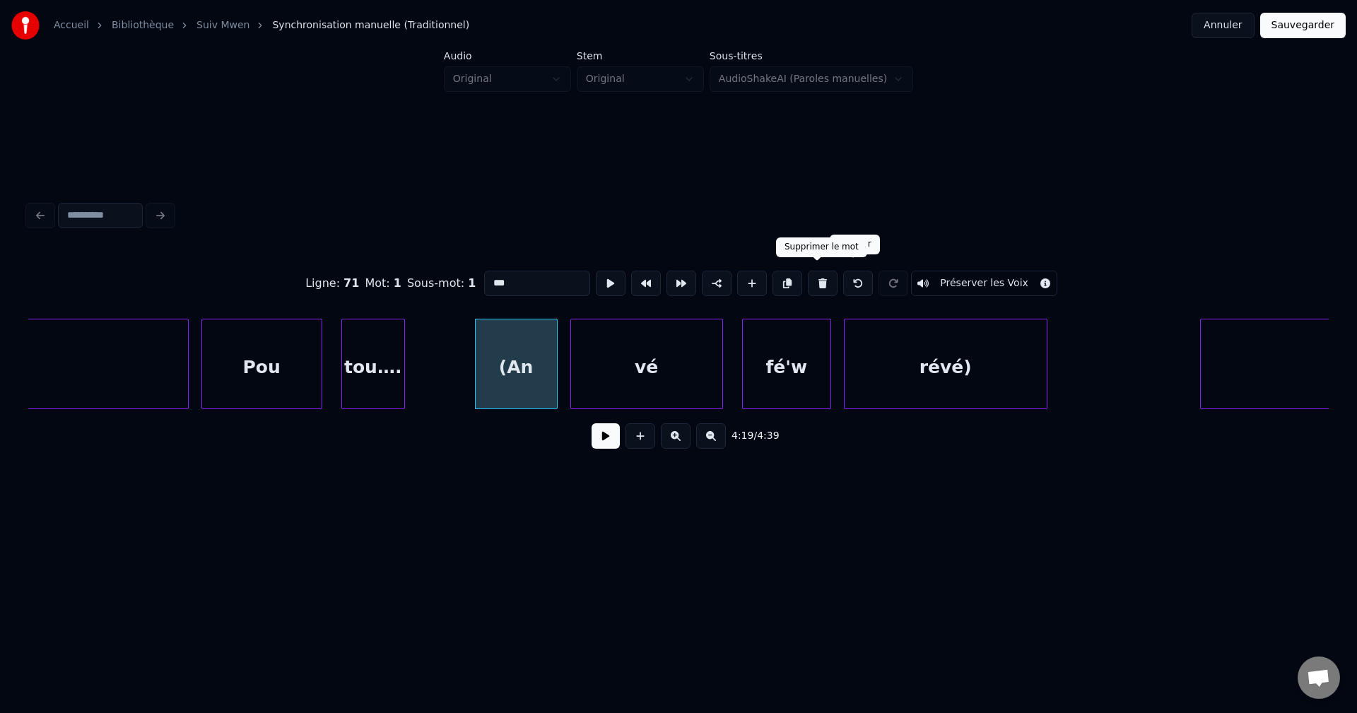
click at [826, 275] on button at bounding box center [823, 283] width 30 height 25
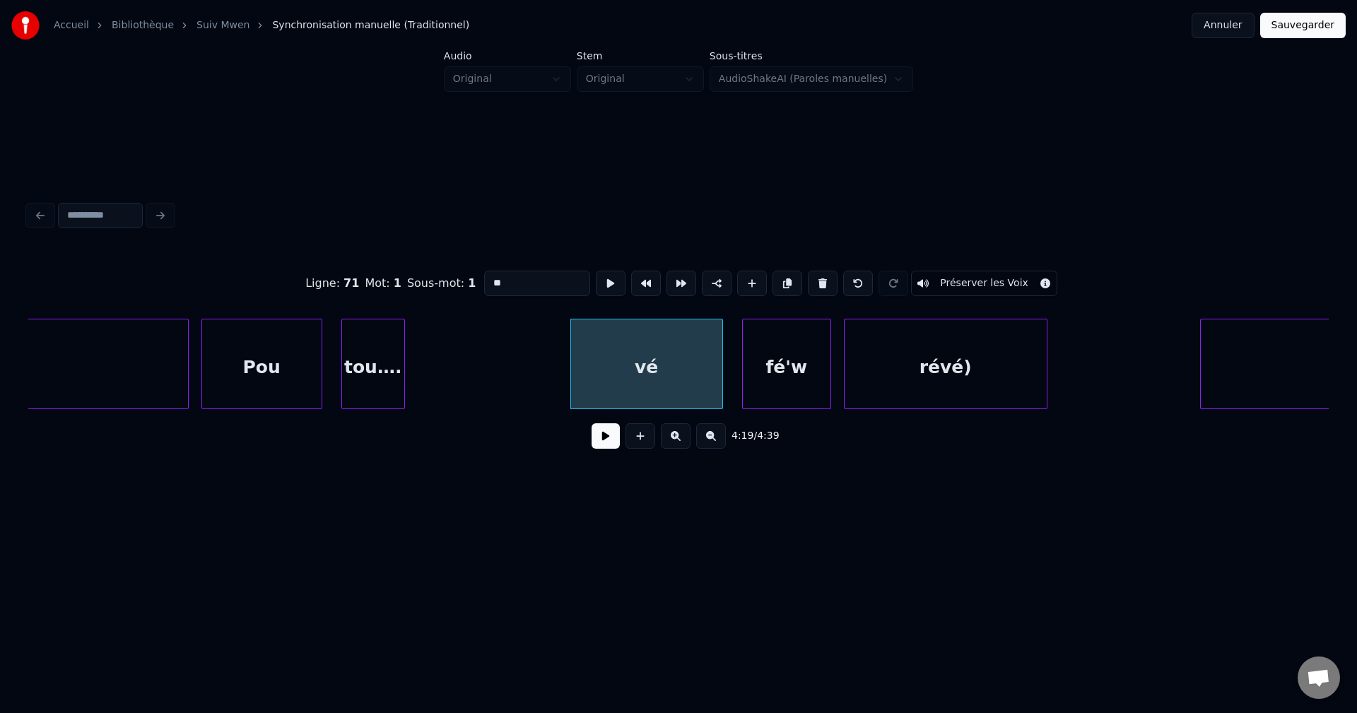
click at [826, 275] on button at bounding box center [823, 283] width 30 height 25
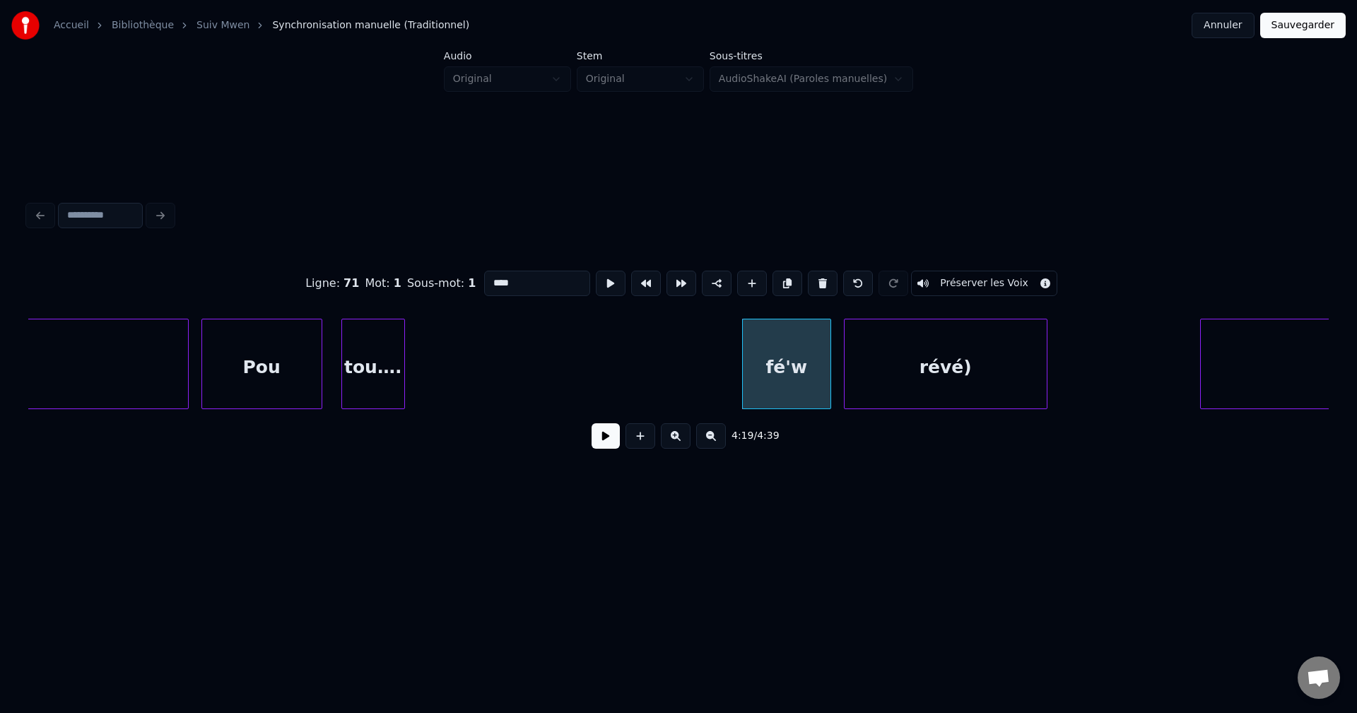
click at [826, 275] on button at bounding box center [823, 283] width 30 height 25
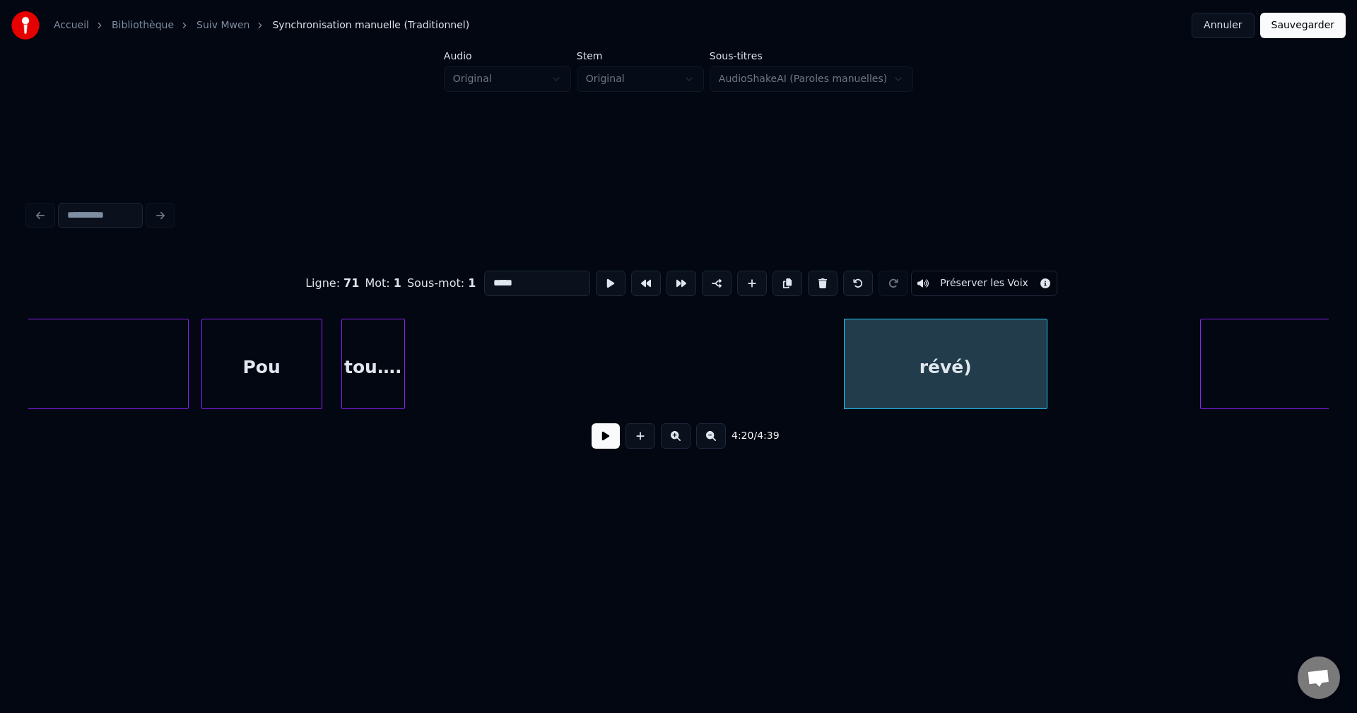
click at [826, 275] on button at bounding box center [823, 283] width 30 height 25
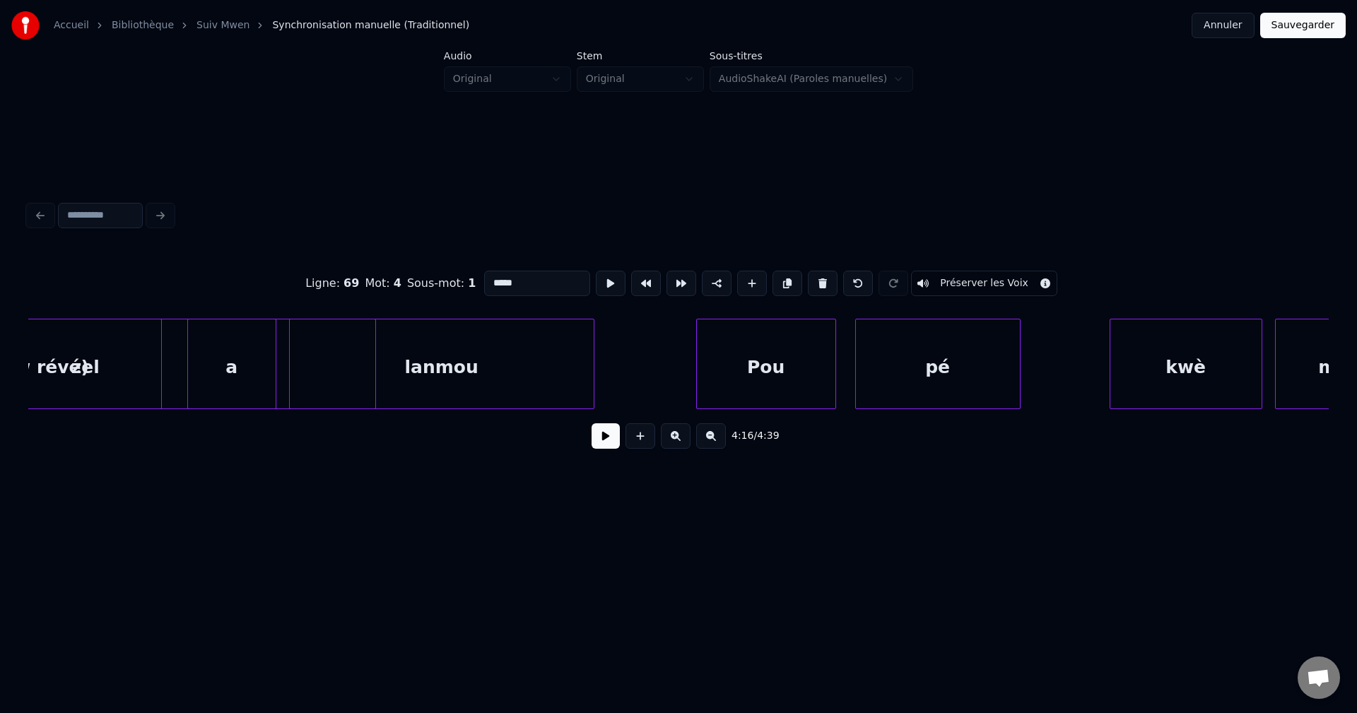
scroll to position [0, 79151]
click at [380, 370] on div at bounding box center [380, 364] width 4 height 89
type input "**********"
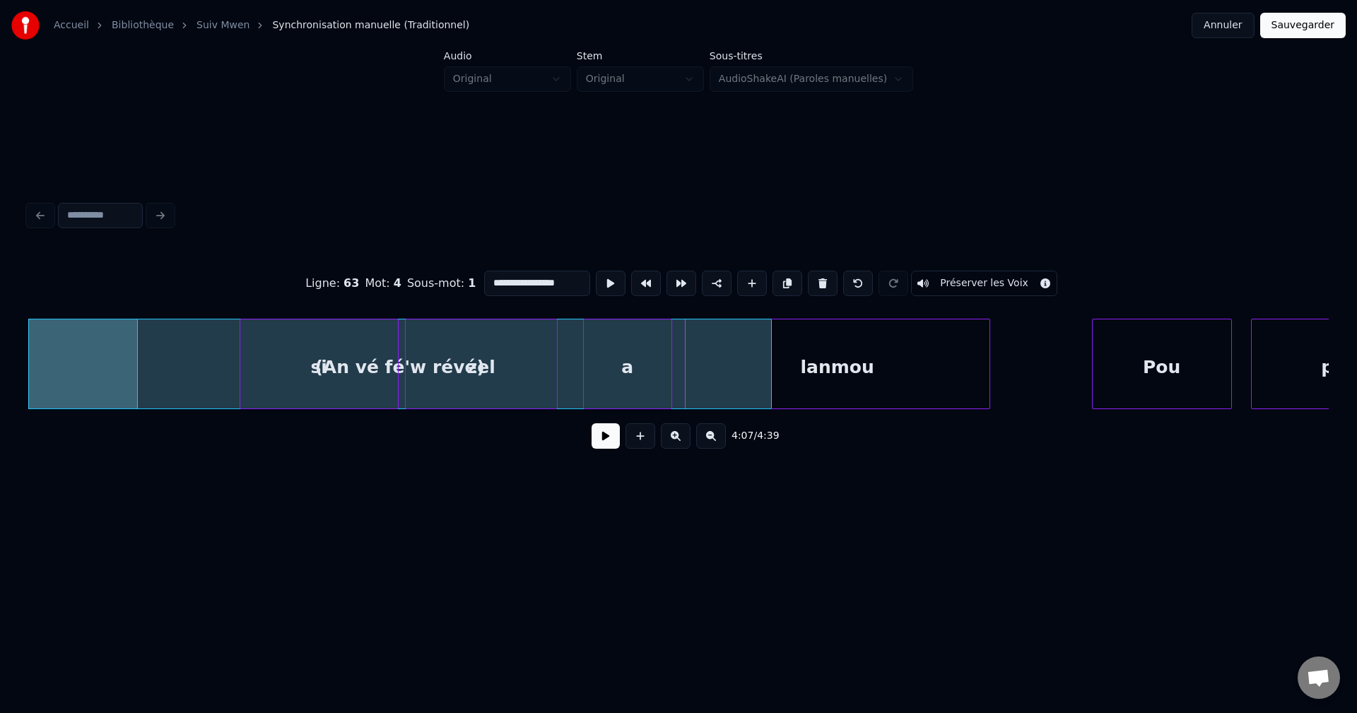
drag, startPoint x: 568, startPoint y: 281, endPoint x: 404, endPoint y: 280, distance: 163.3
click at [415, 280] on div "**********" at bounding box center [678, 283] width 1301 height 71
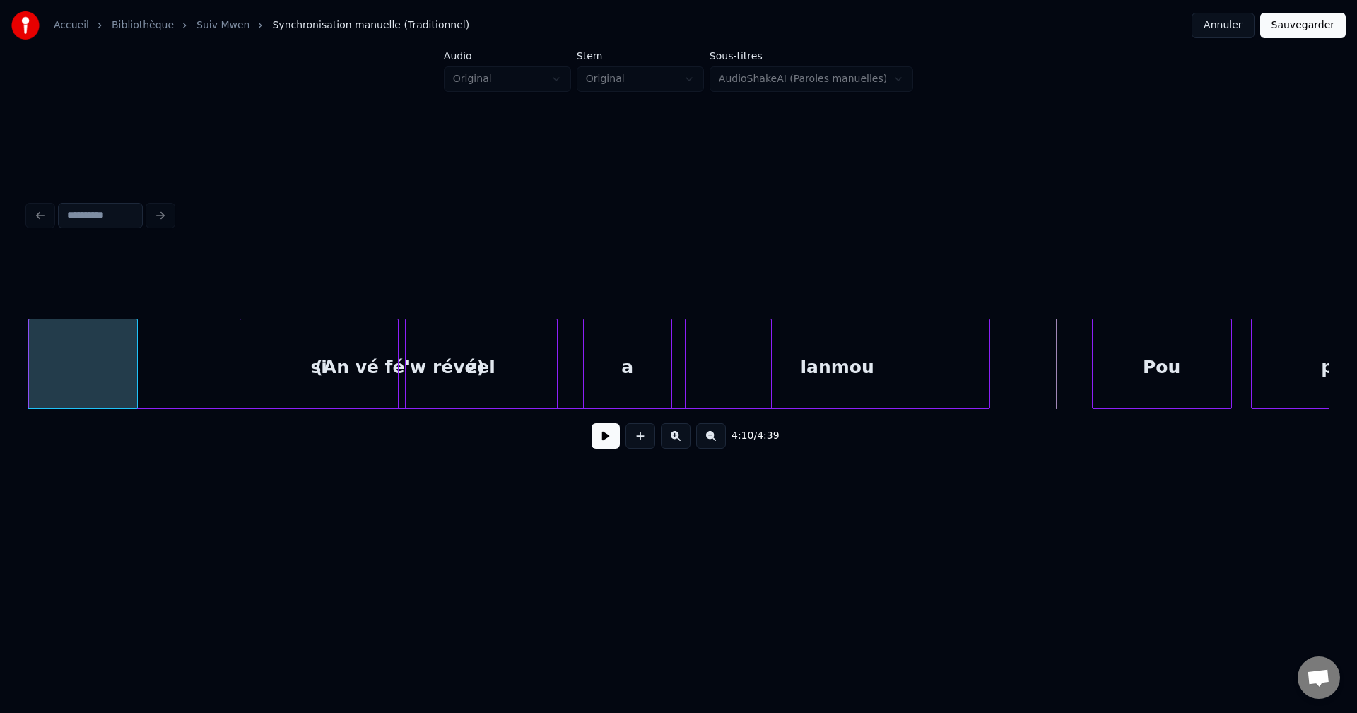
click at [606, 443] on button at bounding box center [606, 435] width 28 height 25
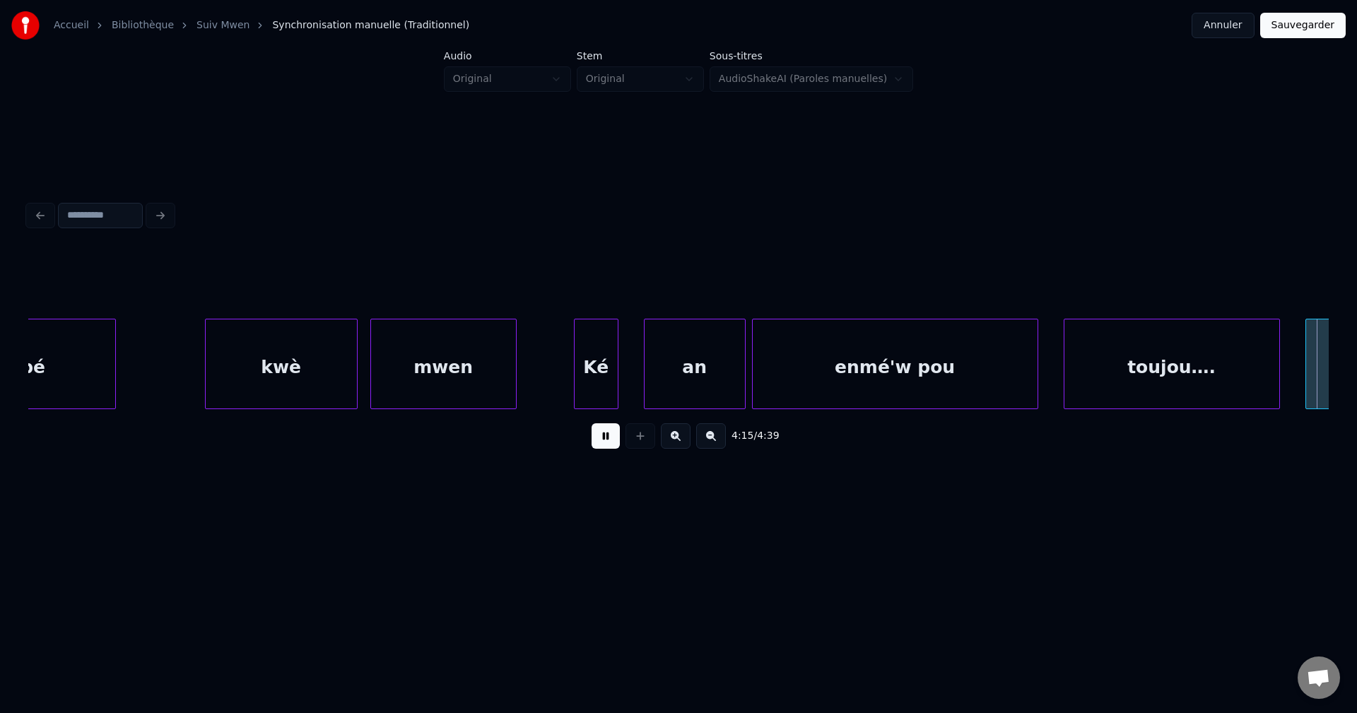
scroll to position [0, 81363]
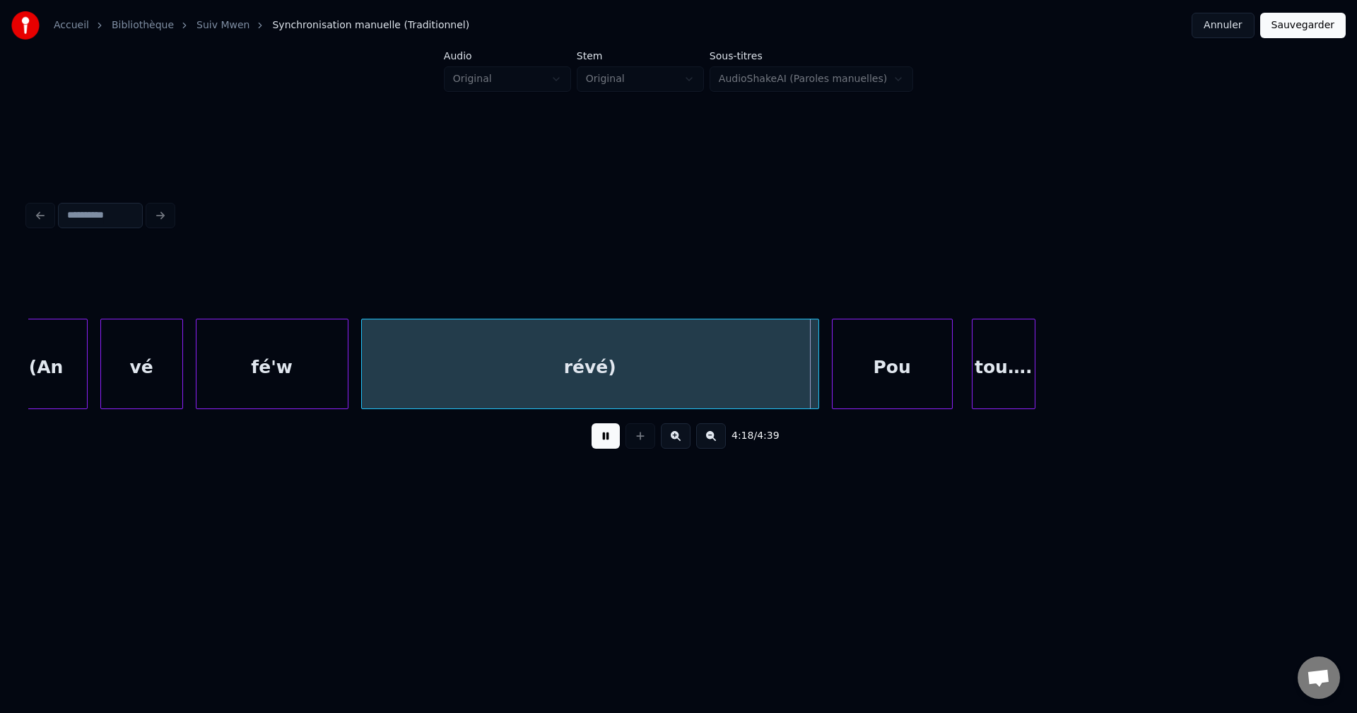
click at [604, 432] on button at bounding box center [606, 435] width 28 height 25
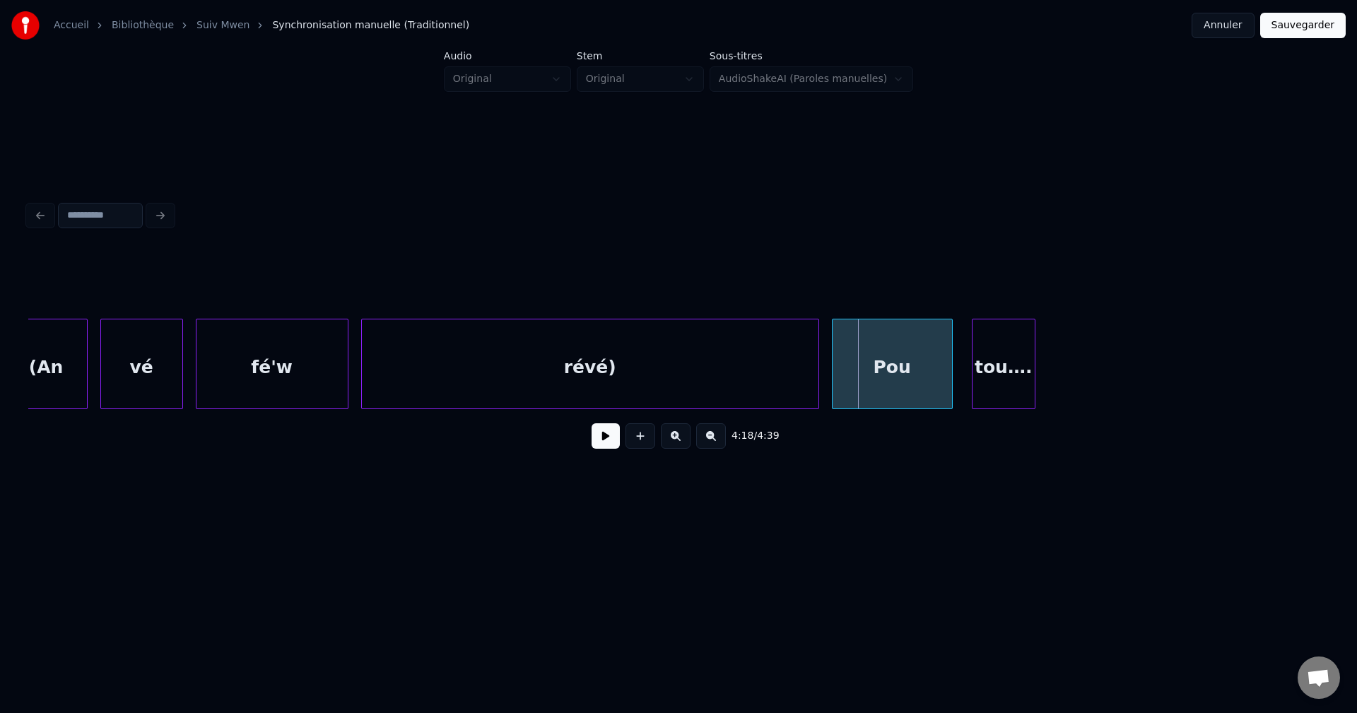
click at [681, 372] on div "révé)" at bounding box center [590, 368] width 457 height 96
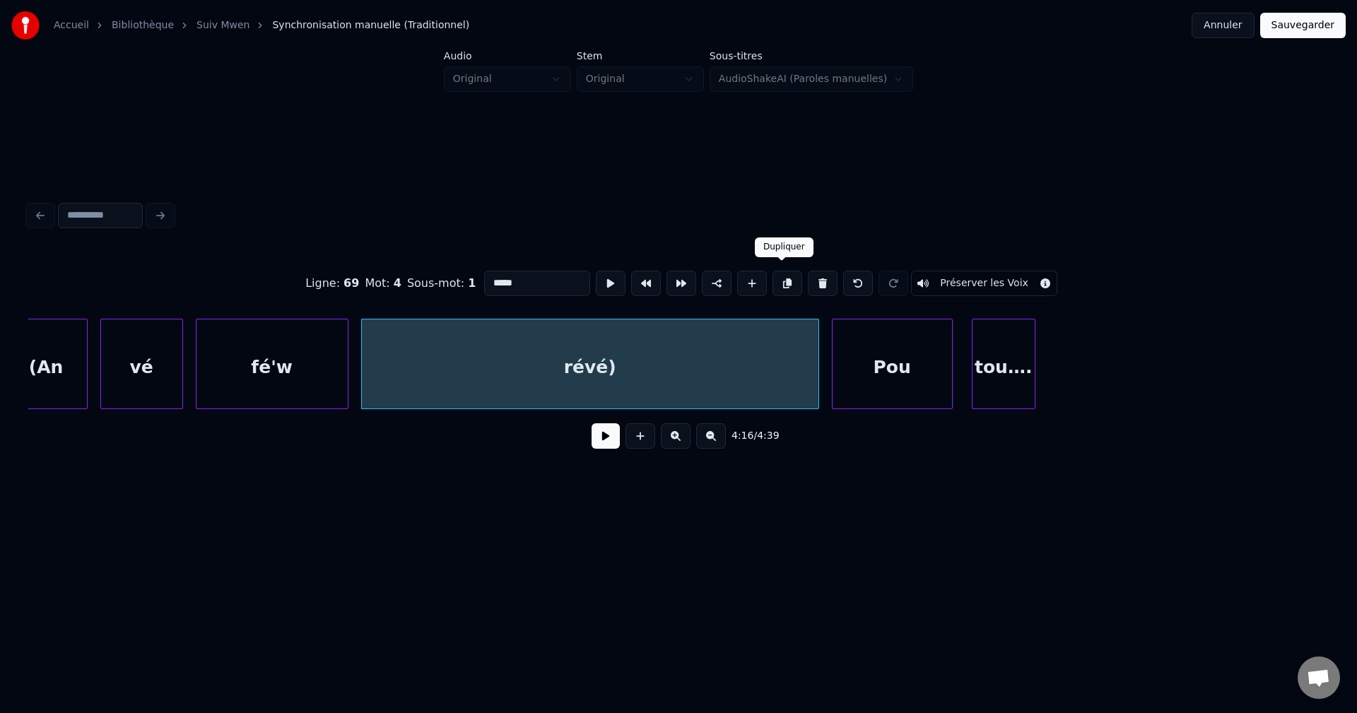
click at [783, 278] on button at bounding box center [788, 283] width 30 height 25
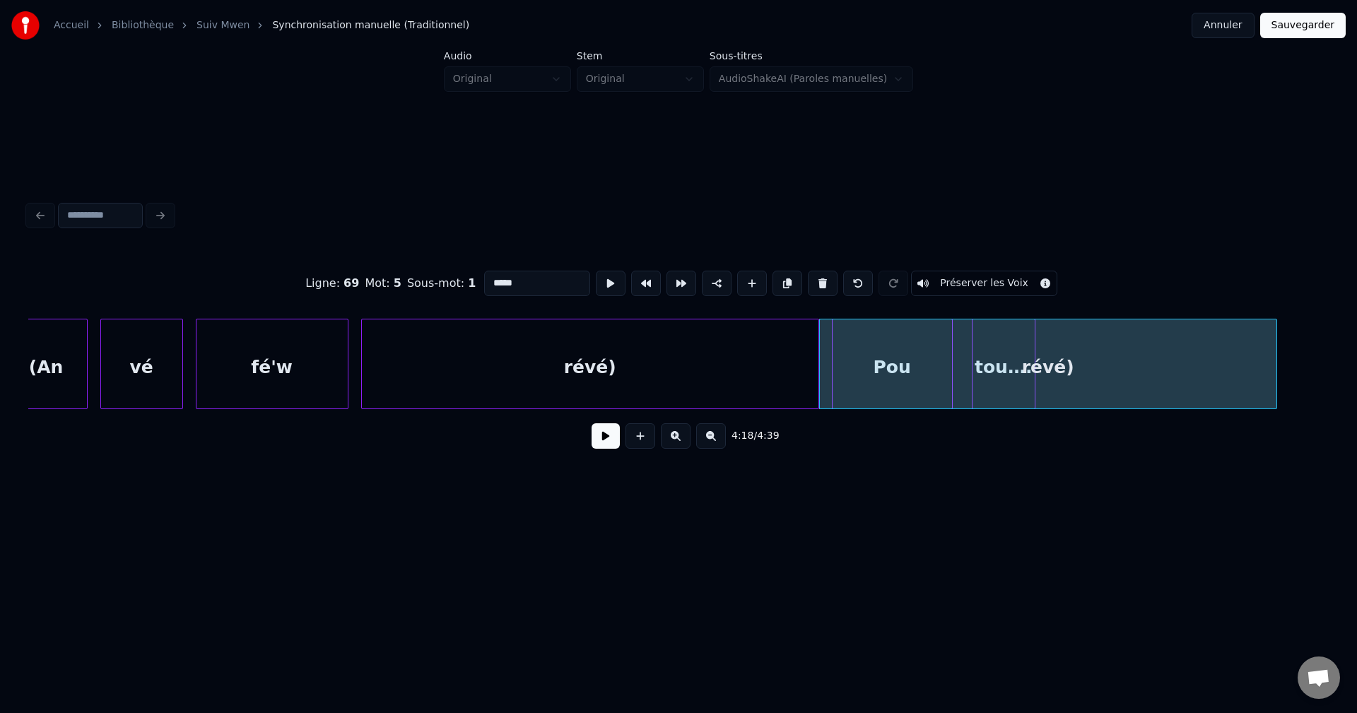
click at [876, 366] on div "révé)" at bounding box center [1048, 368] width 457 height 96
click at [951, 355] on div at bounding box center [950, 364] width 4 height 89
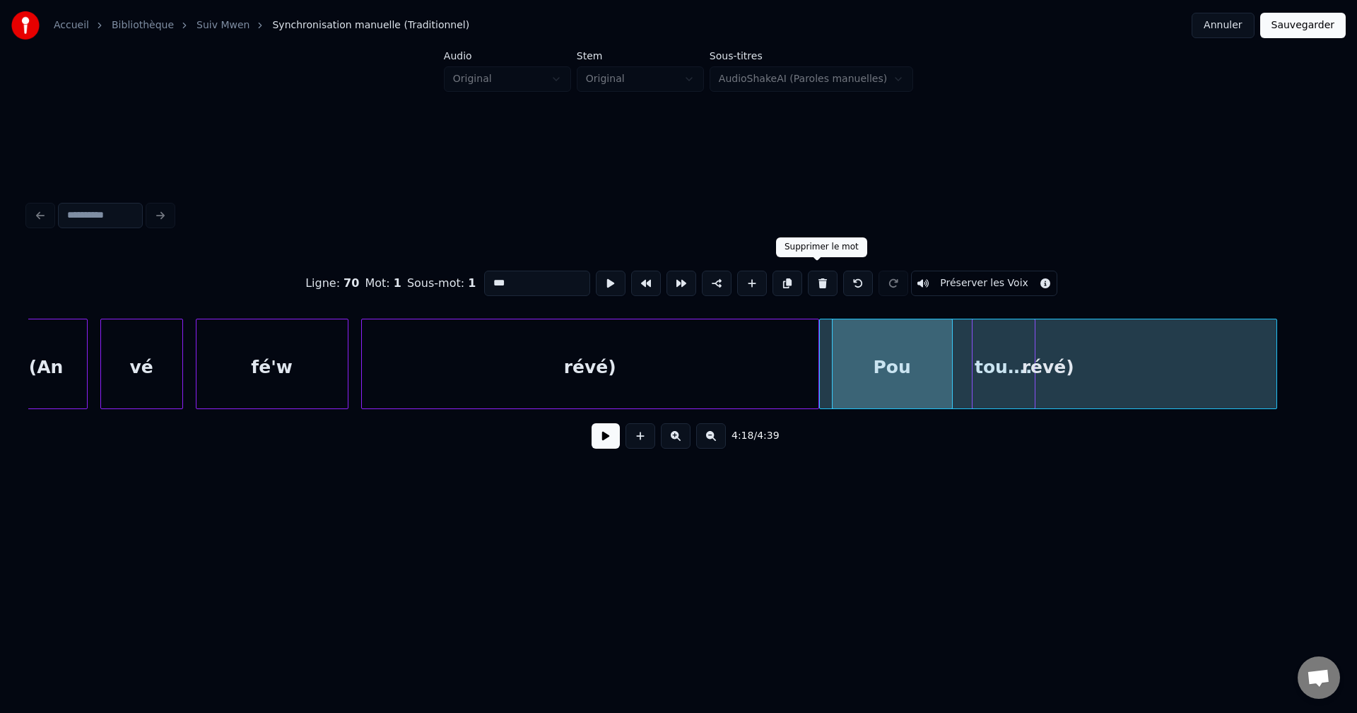
click at [824, 274] on button at bounding box center [823, 283] width 30 height 25
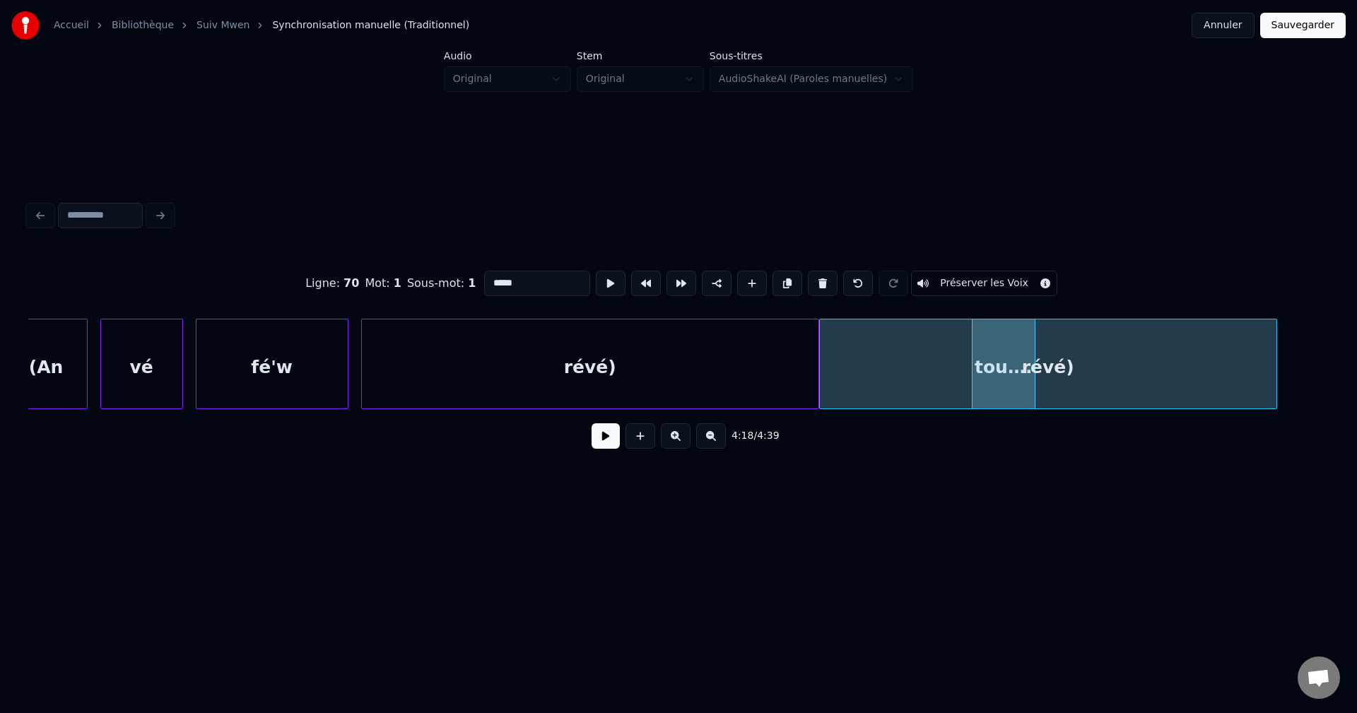
click at [1034, 362] on div at bounding box center [1033, 364] width 4 height 89
click at [821, 276] on button at bounding box center [823, 283] width 30 height 25
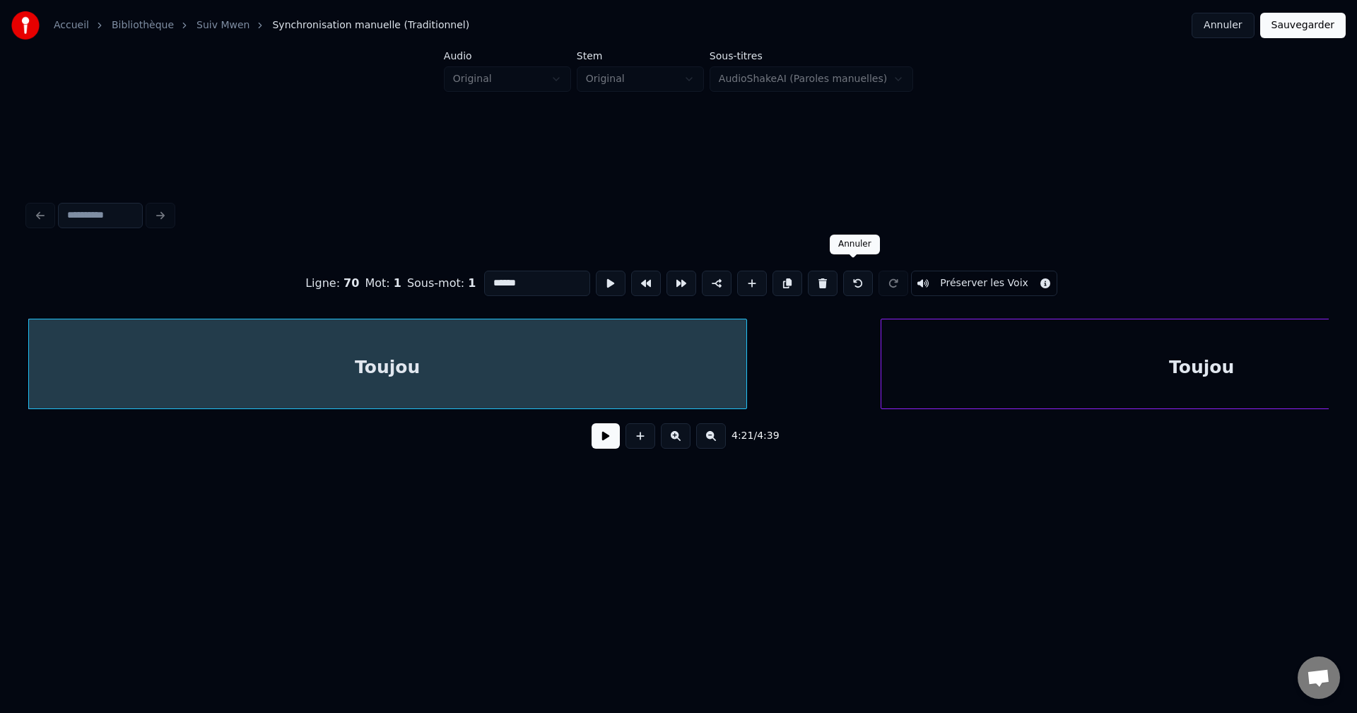
click at [852, 274] on button at bounding box center [858, 283] width 30 height 25
click at [852, 276] on button at bounding box center [858, 283] width 30 height 25
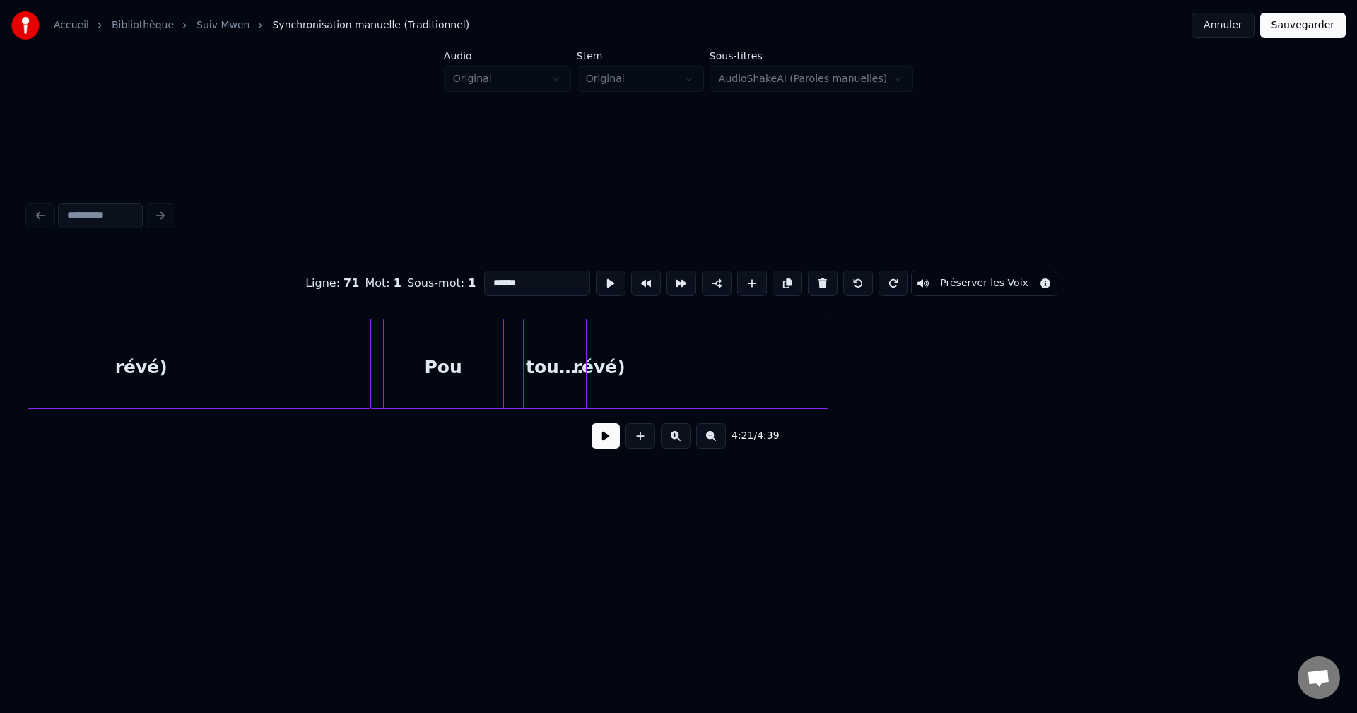
scroll to position [0, 81809]
click at [711, 374] on div "révé)" at bounding box center [603, 368] width 457 height 96
type input "*****"
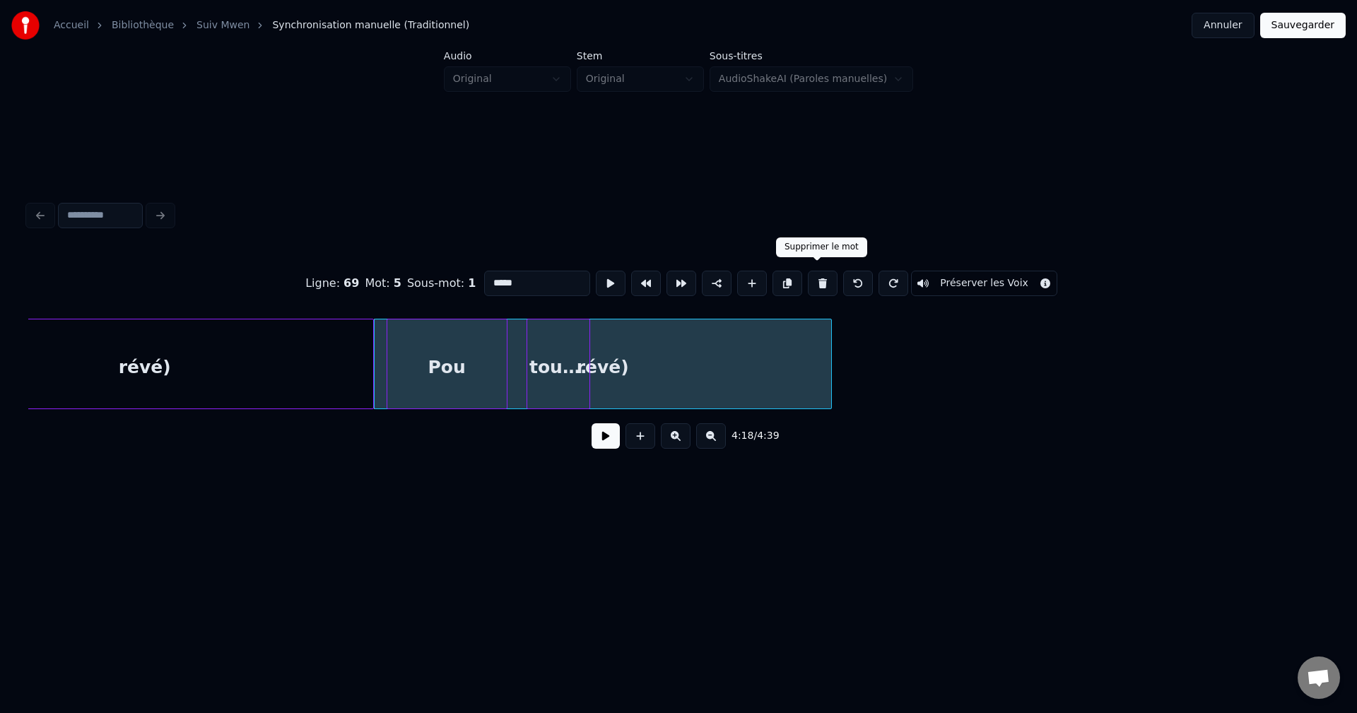
click at [822, 272] on button at bounding box center [823, 283] width 30 height 25
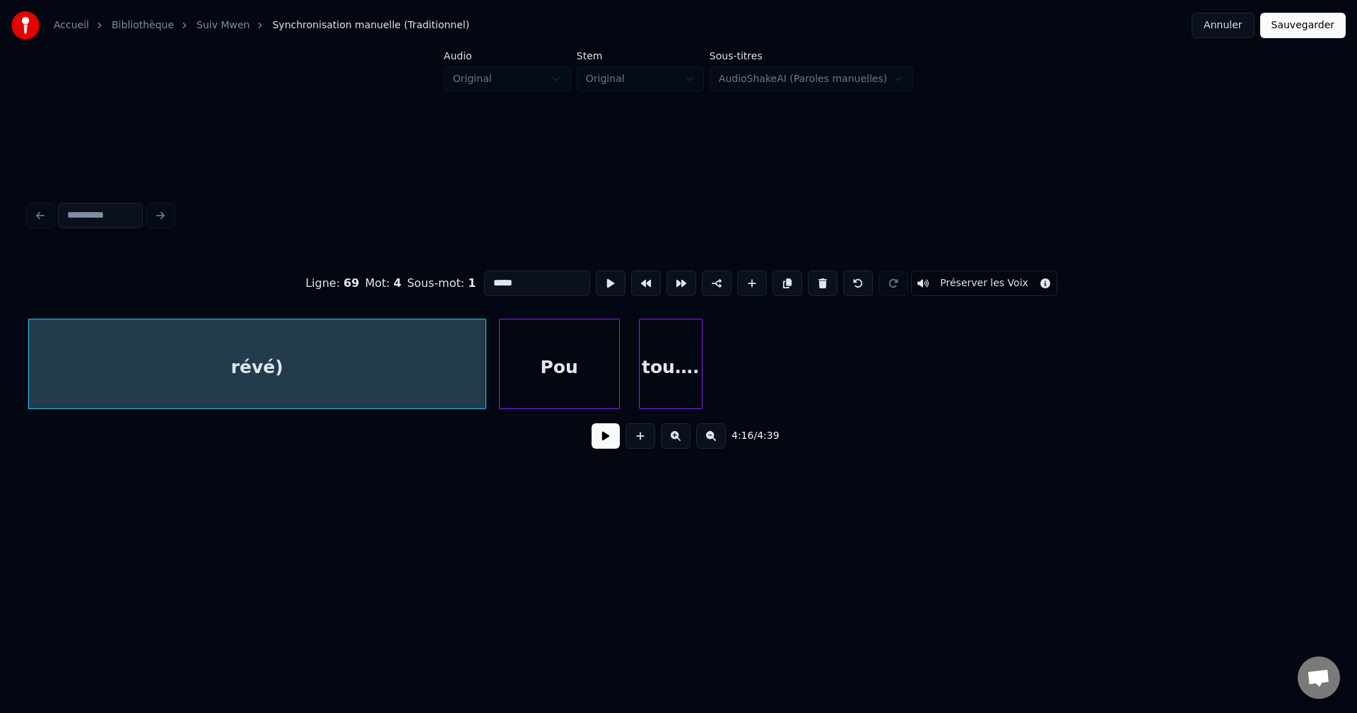
click at [616, 440] on button at bounding box center [606, 435] width 28 height 25
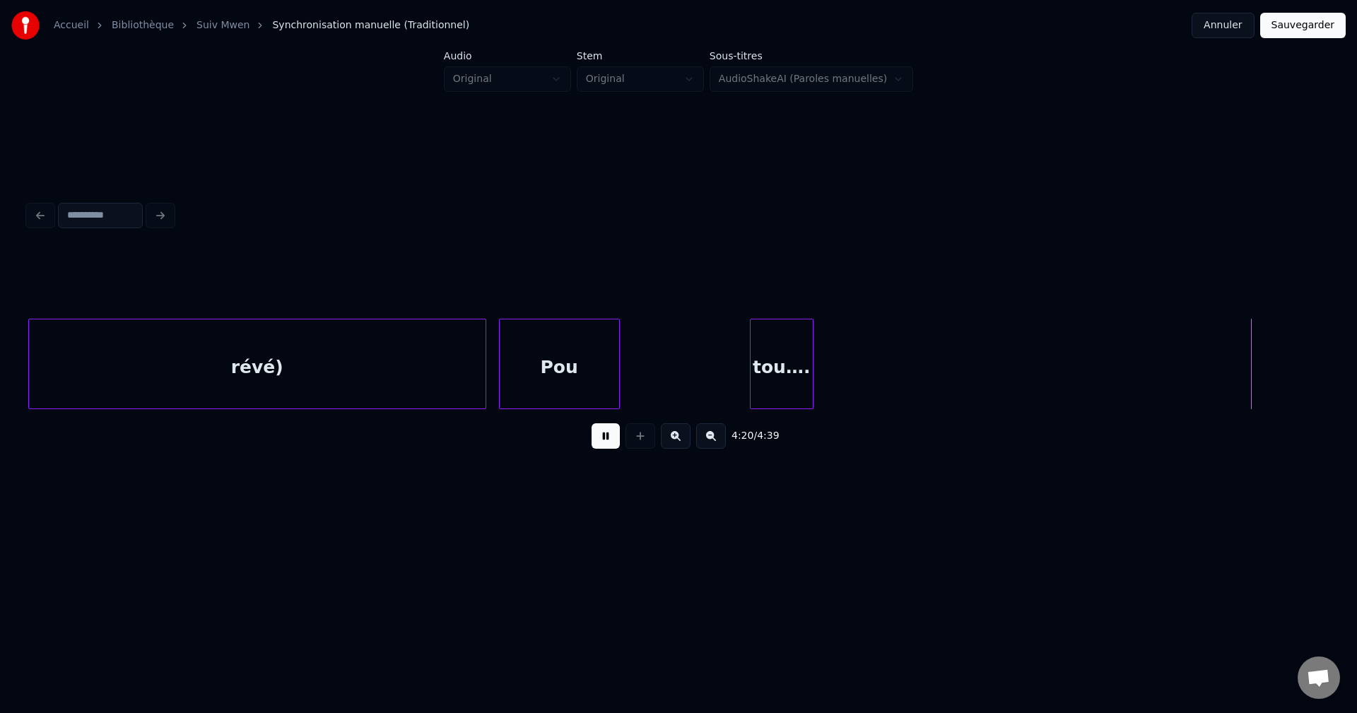
click at [770, 388] on div "tou…." at bounding box center [782, 368] width 62 height 96
click at [726, 366] on div "Pou" at bounding box center [688, 368] width 119 height 96
click at [626, 373] on div "Pou" at bounding box center [683, 368] width 119 height 96
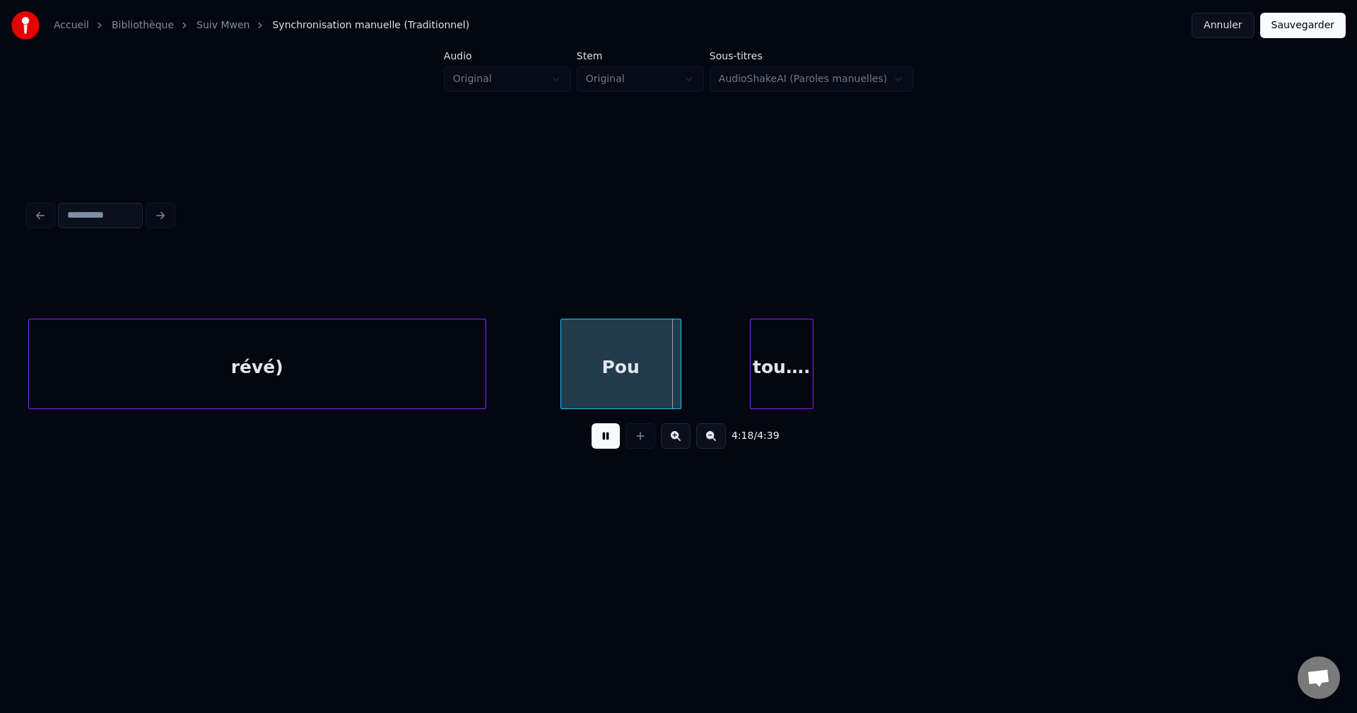
click at [610, 373] on div "Pou" at bounding box center [620, 368] width 119 height 96
click at [592, 373] on div "Pou" at bounding box center [608, 368] width 119 height 96
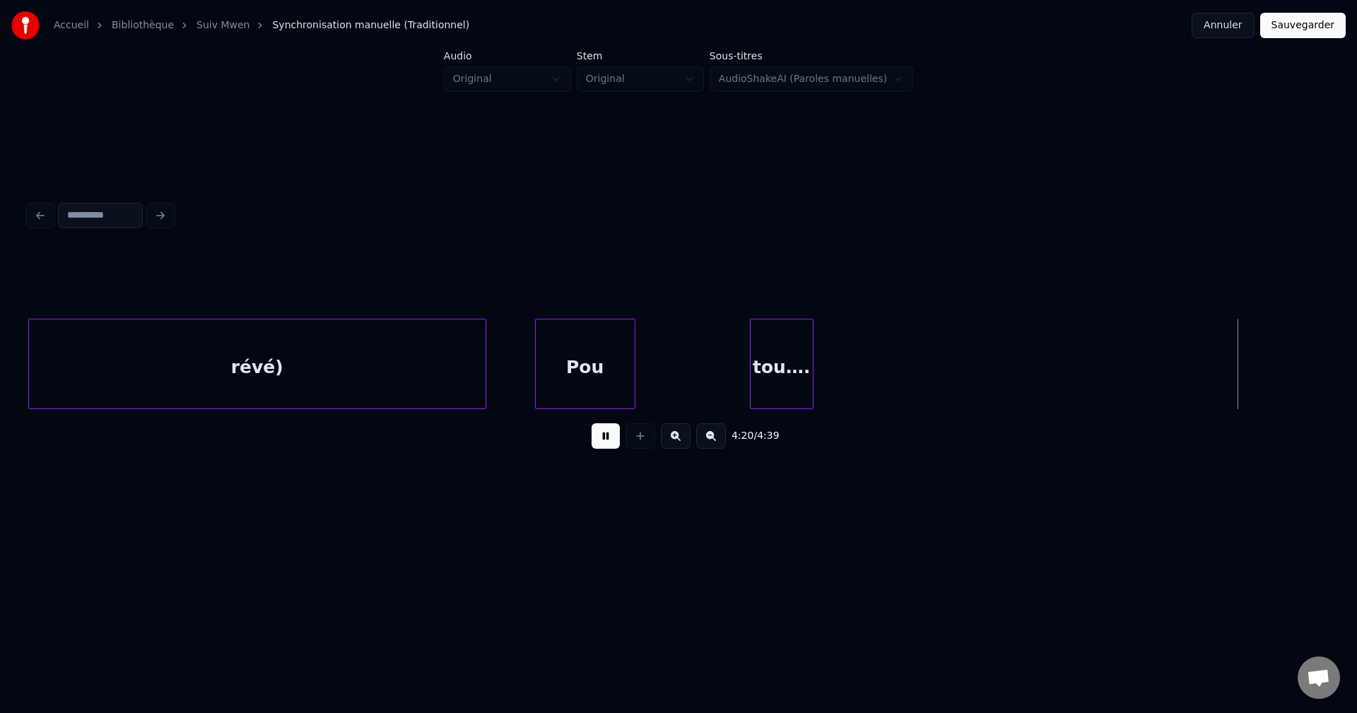
click at [635, 374] on div at bounding box center [633, 364] width 4 height 89
click at [677, 373] on div "tou…." at bounding box center [672, 368] width 62 height 96
click at [679, 373] on div "tou…." at bounding box center [674, 368] width 62 height 96
click at [678, 373] on div "tou…." at bounding box center [674, 368] width 62 height 96
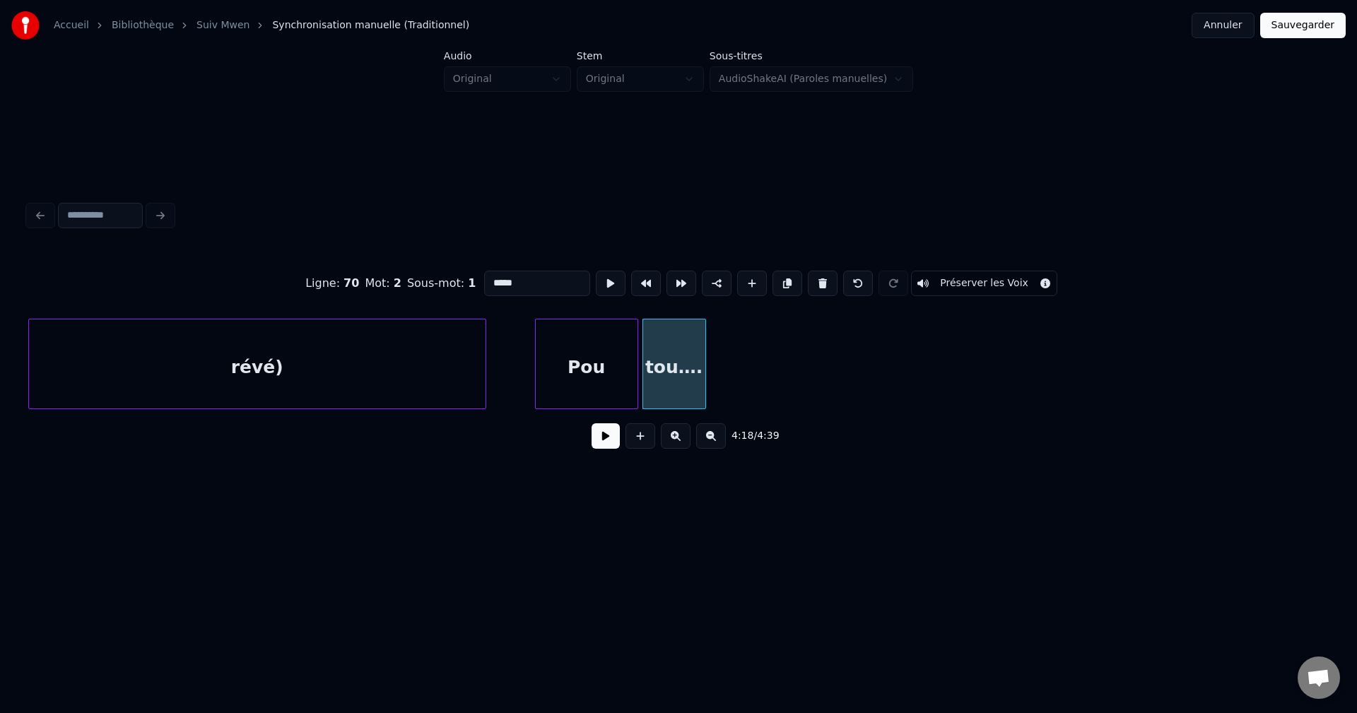
click at [506, 276] on input "*****" at bounding box center [537, 283] width 106 height 25
type input "********"
click at [591, 441] on div "4:18 / 4:39" at bounding box center [679, 436] width 1278 height 31
click at [612, 440] on button at bounding box center [606, 435] width 28 height 25
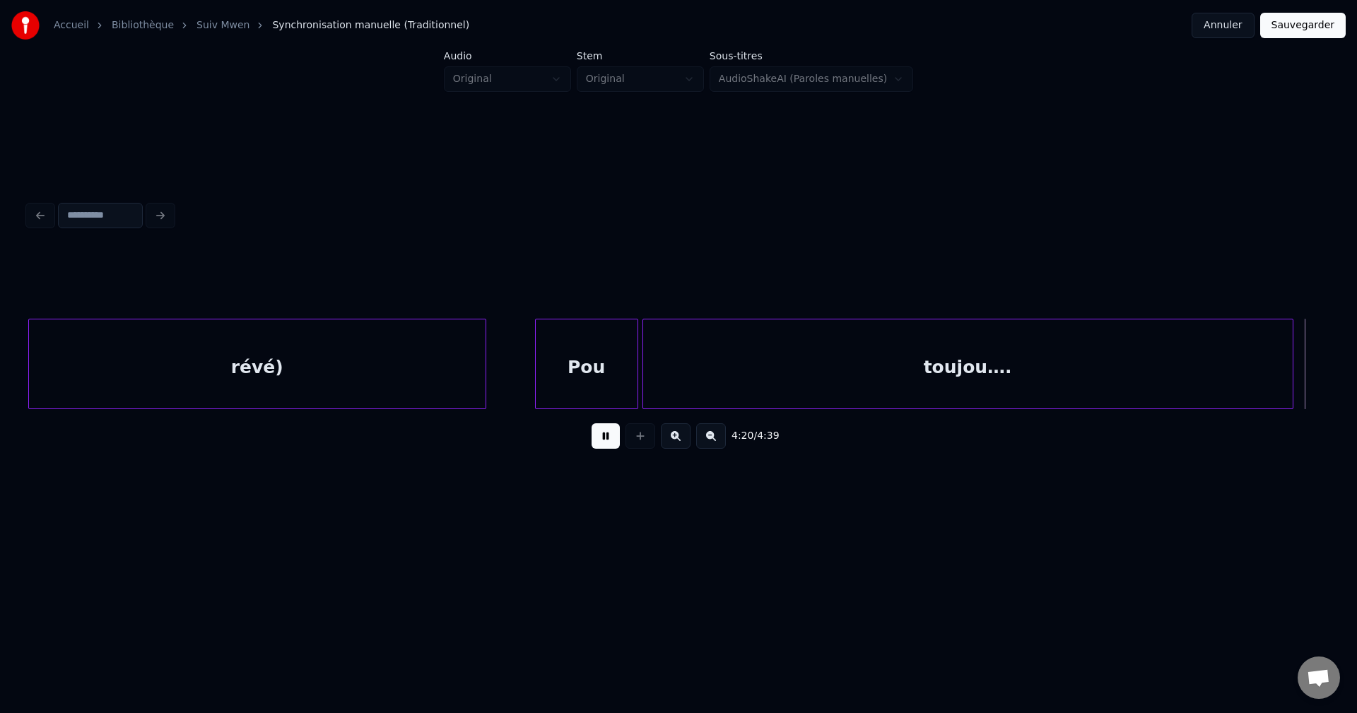
click at [1293, 388] on div at bounding box center [1291, 364] width 4 height 89
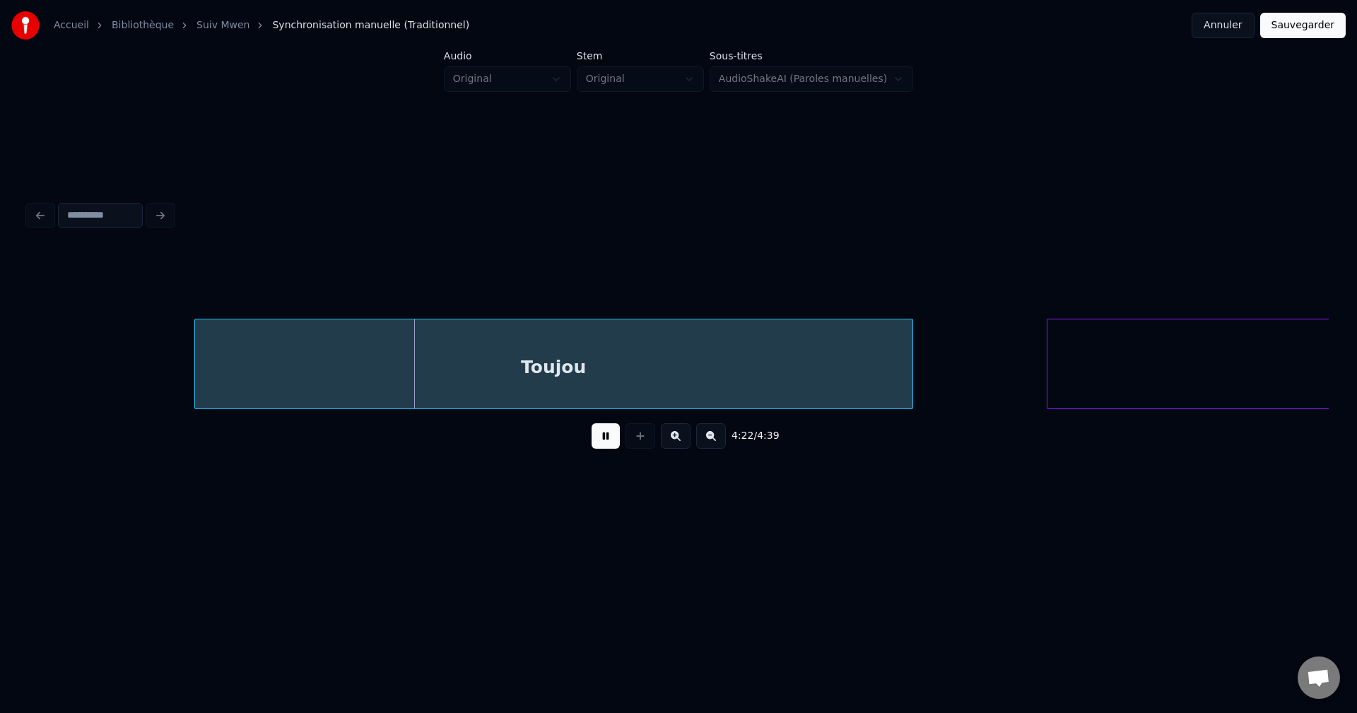
click at [416, 385] on div "Toujou" at bounding box center [554, 368] width 718 height 96
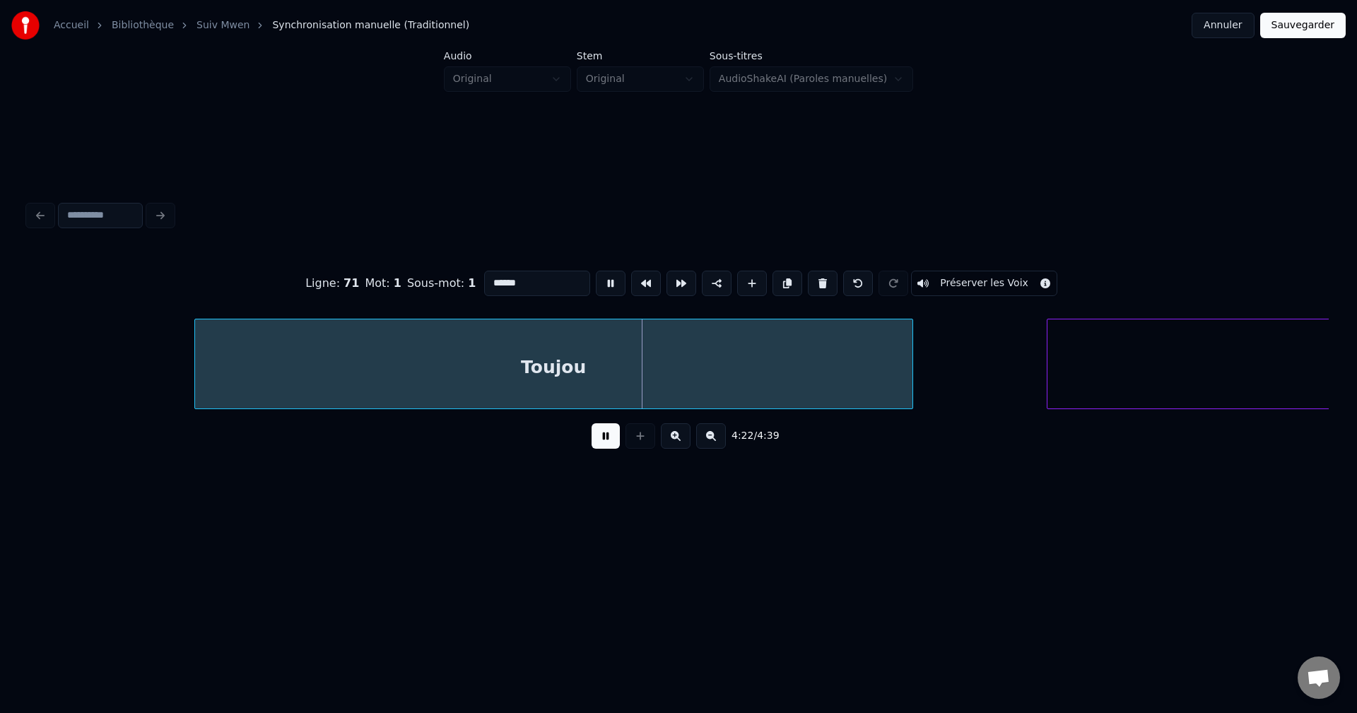
click at [530, 288] on input "******" at bounding box center [537, 283] width 106 height 25
type input "*********"
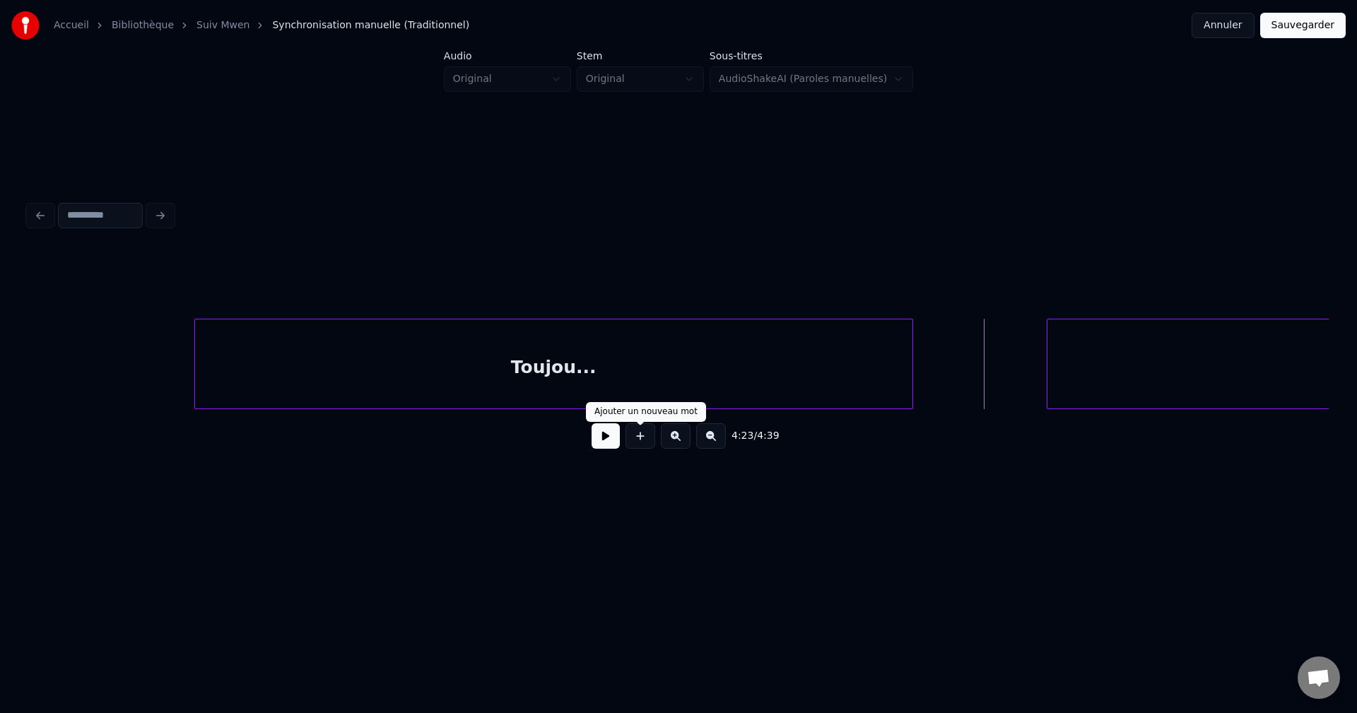
click at [588, 443] on div "4:23 / 4:39" at bounding box center [679, 436] width 1278 height 31
click at [595, 444] on button at bounding box center [606, 435] width 28 height 25
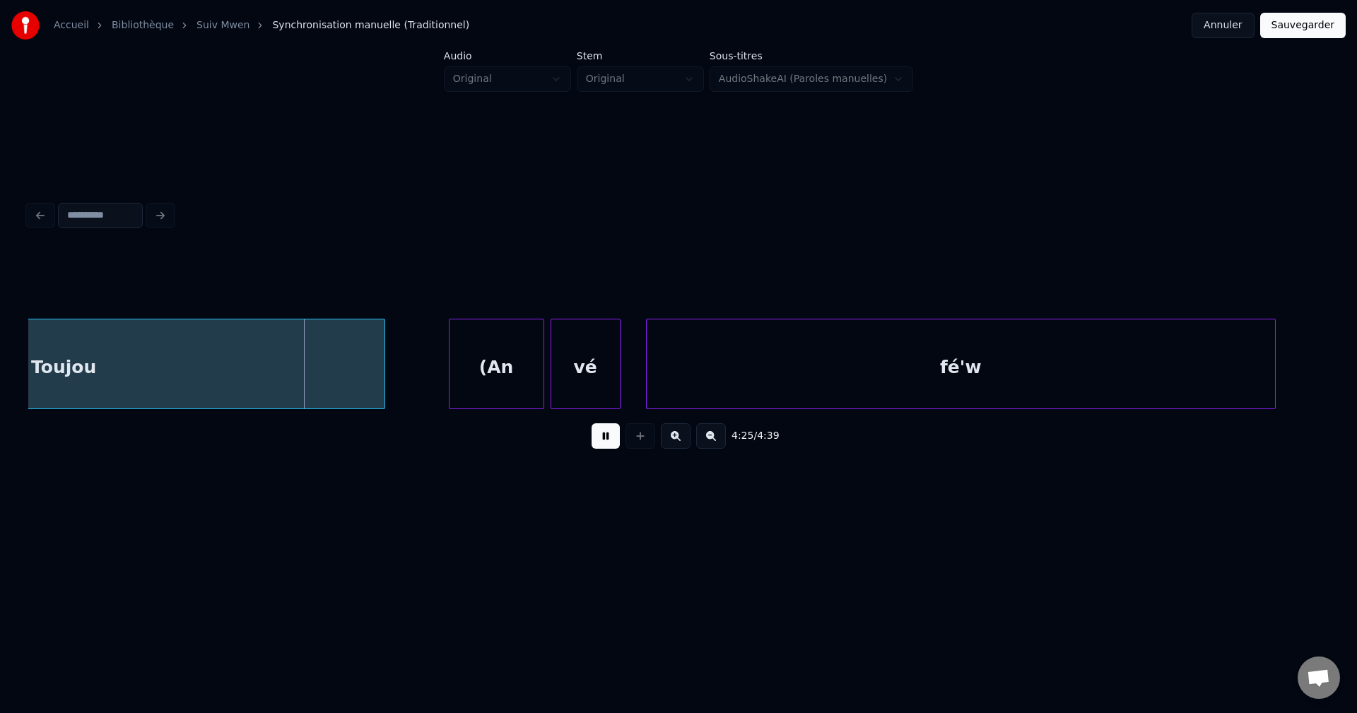
click at [362, 370] on div "Toujou" at bounding box center [63, 368] width 641 height 96
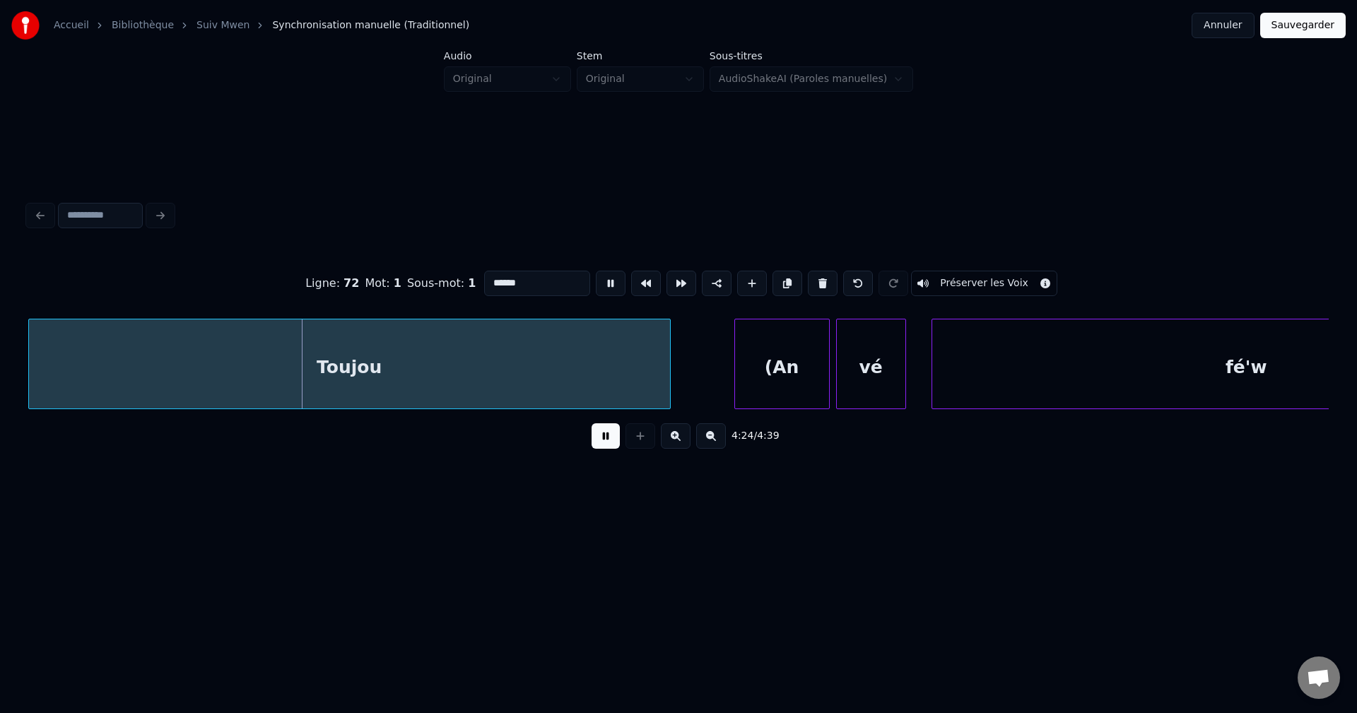
drag, startPoint x: 537, startPoint y: 281, endPoint x: 543, endPoint y: 269, distance: 13.3
click at [538, 278] on input "******" at bounding box center [537, 283] width 106 height 25
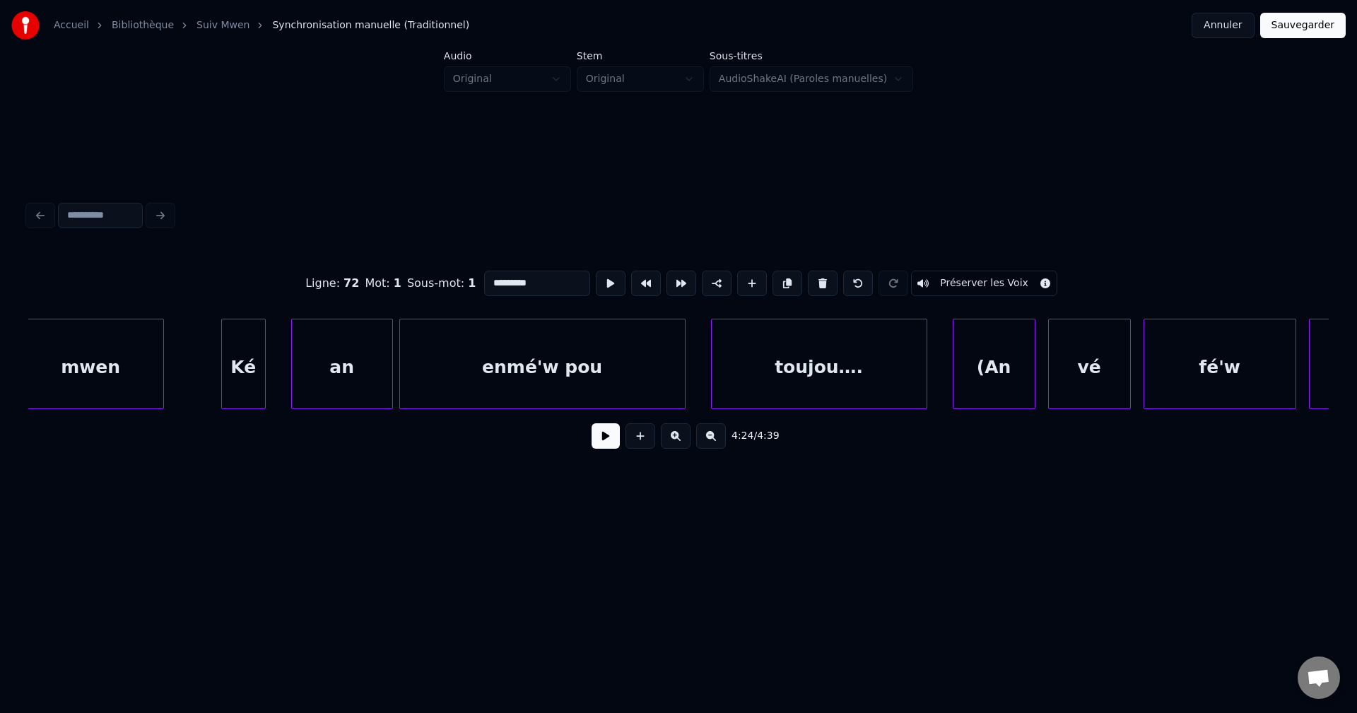
scroll to position [0, 80371]
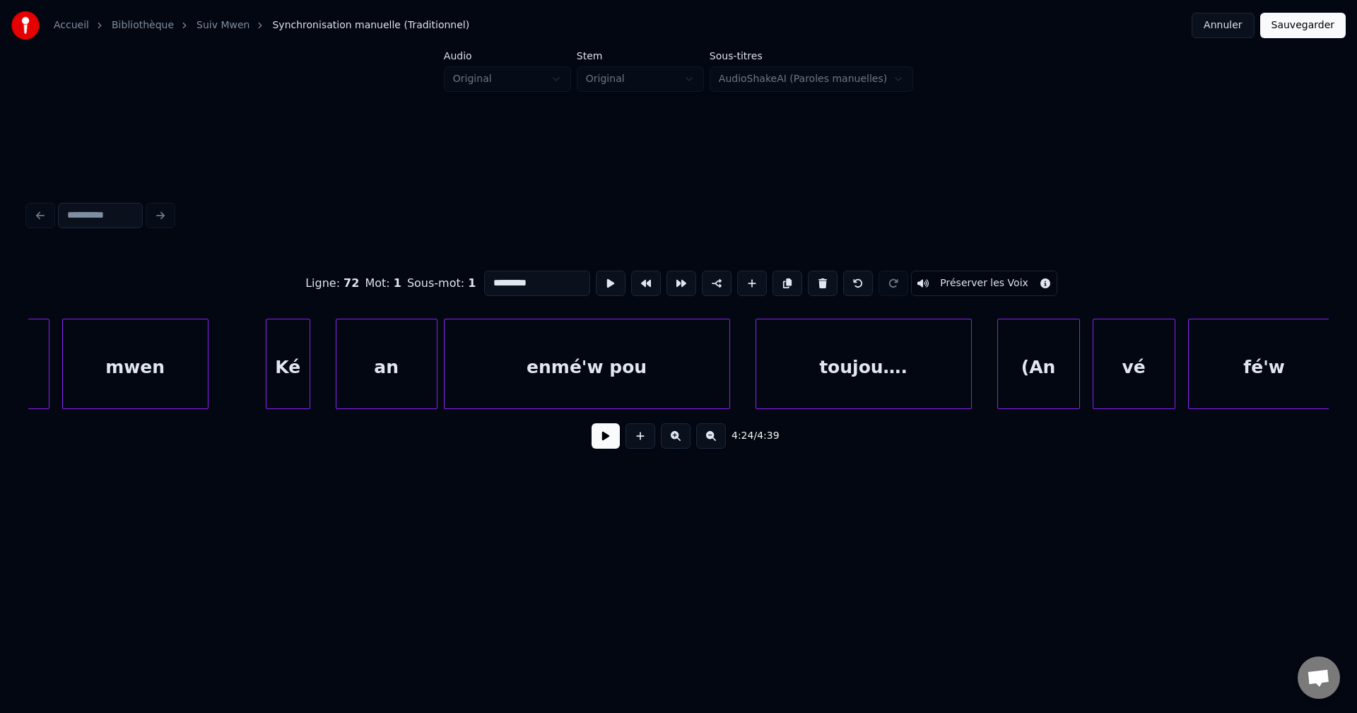
click at [1229, 346] on div "fé'w" at bounding box center [1264, 368] width 151 height 96
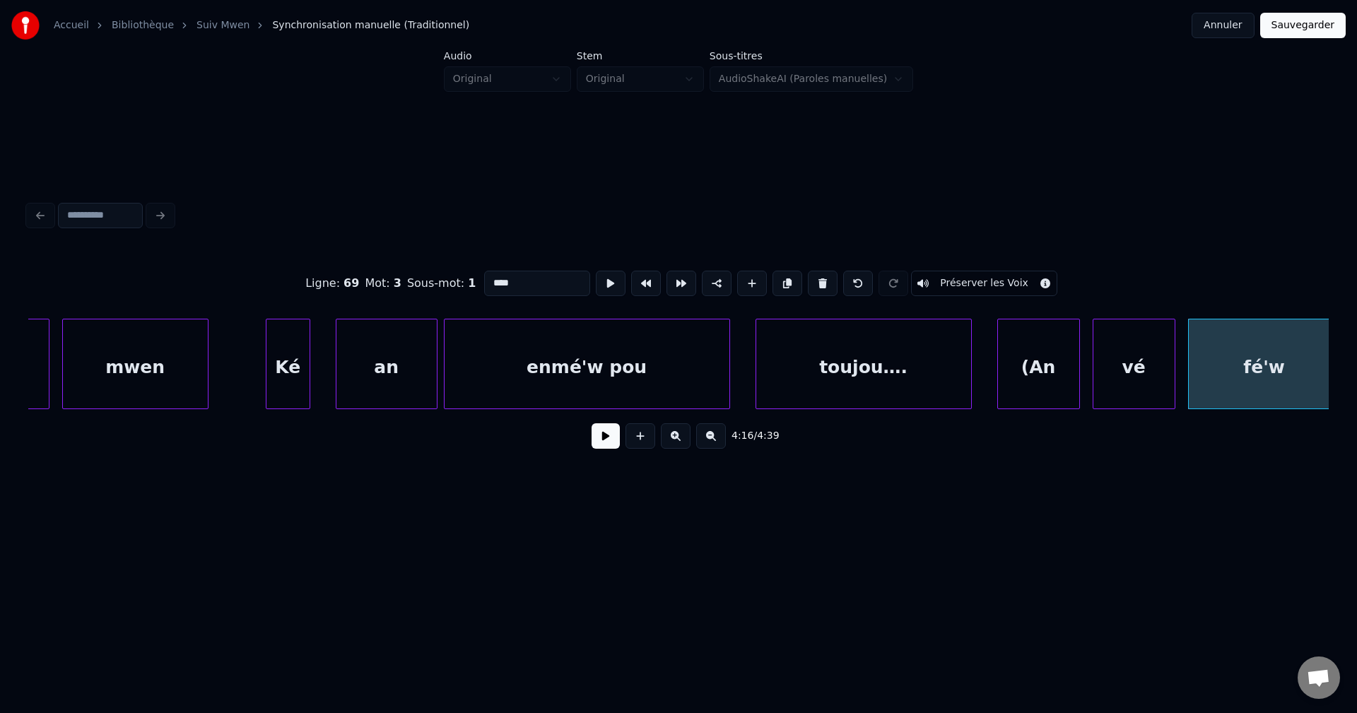
type input "****"
click at [595, 452] on div "4:16 / 4:39" at bounding box center [679, 436] width 1278 height 31
click at [595, 449] on button at bounding box center [606, 435] width 28 height 25
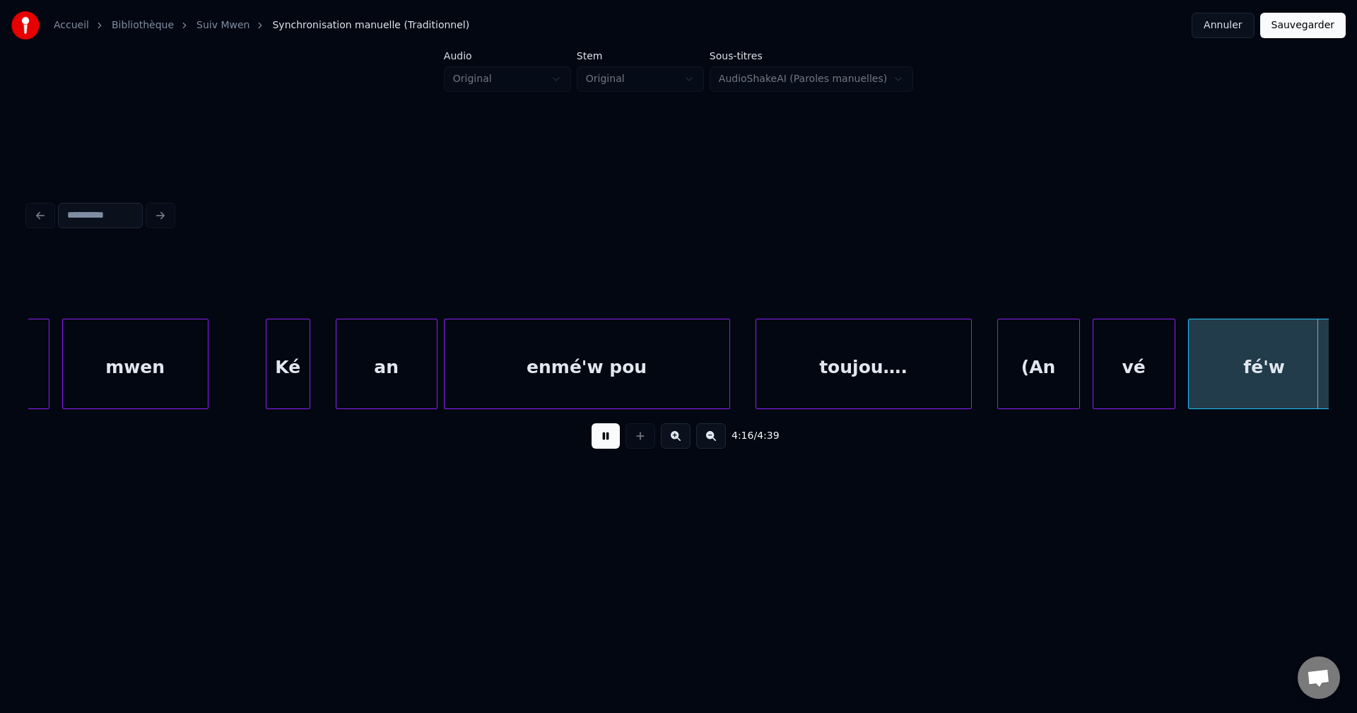
scroll to position [0, 81672]
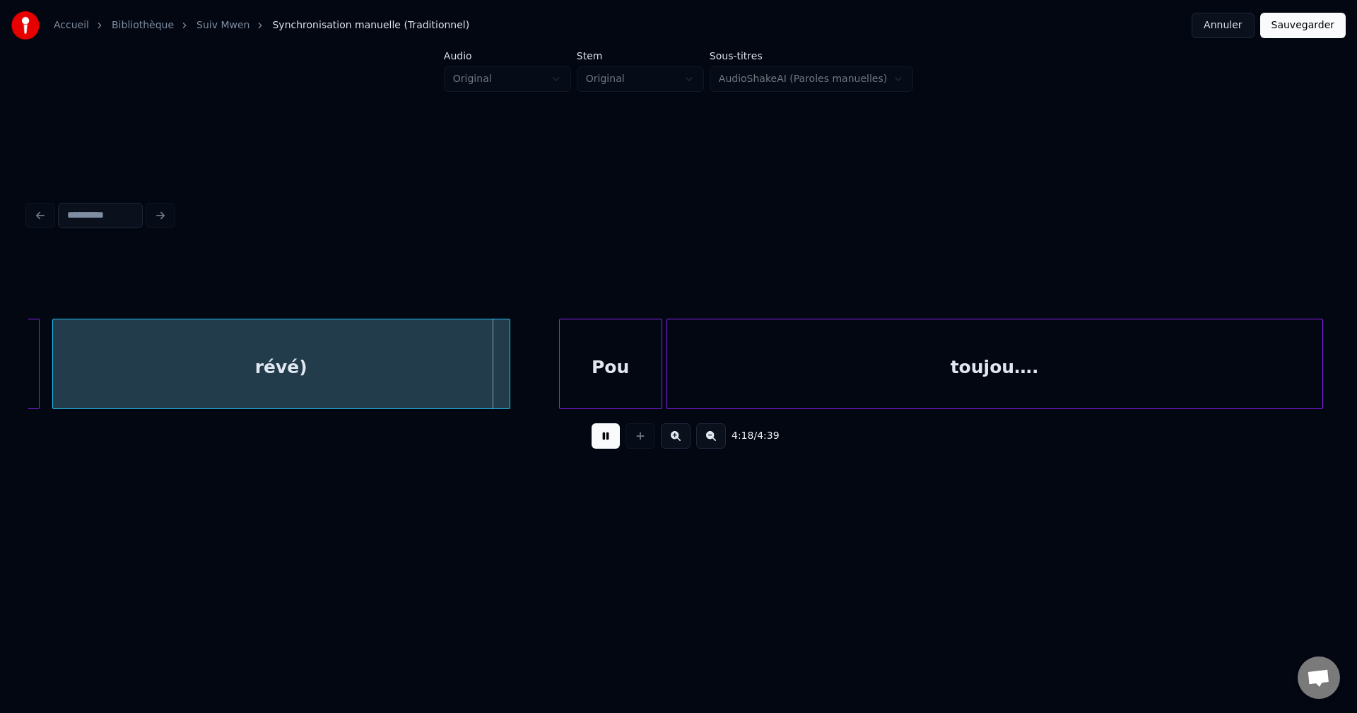
click at [493, 378] on div "révé)" at bounding box center [281, 368] width 457 height 96
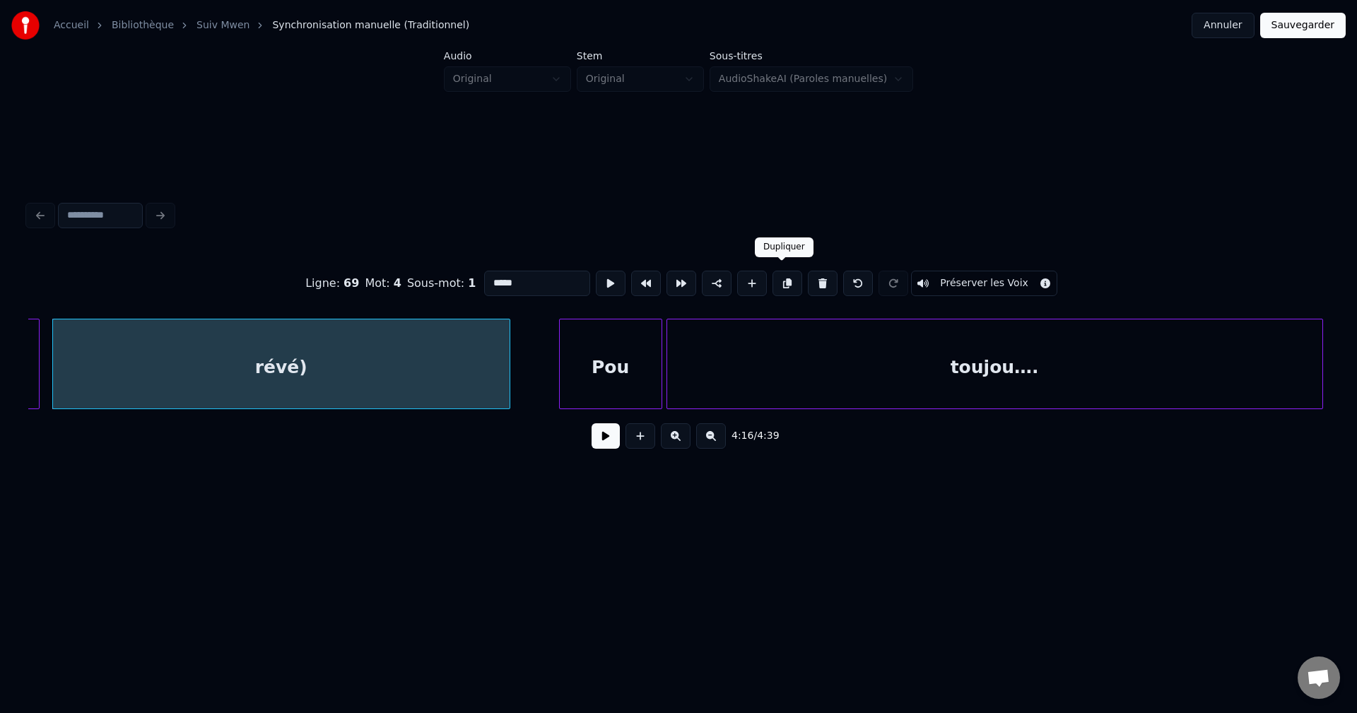
click at [785, 274] on button at bounding box center [788, 283] width 30 height 25
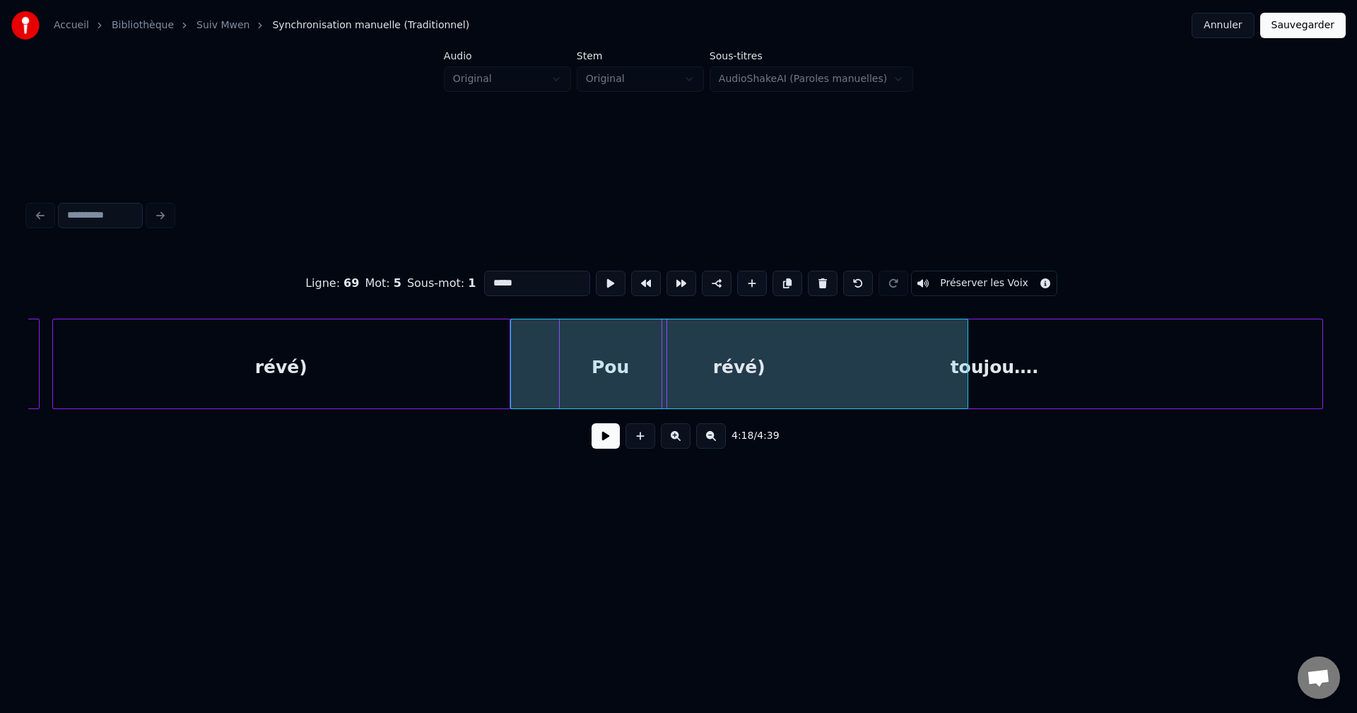
click at [539, 375] on div "révé)" at bounding box center [739, 368] width 457 height 96
drag, startPoint x: 526, startPoint y: 281, endPoint x: 368, endPoint y: 281, distance: 157.7
click at [368, 281] on div "Ligne : 69 Mot : 5 Sous-mot : 1 ***** Préserver les Voix" at bounding box center [678, 283] width 1301 height 71
paste input "**********"
type input "**********"
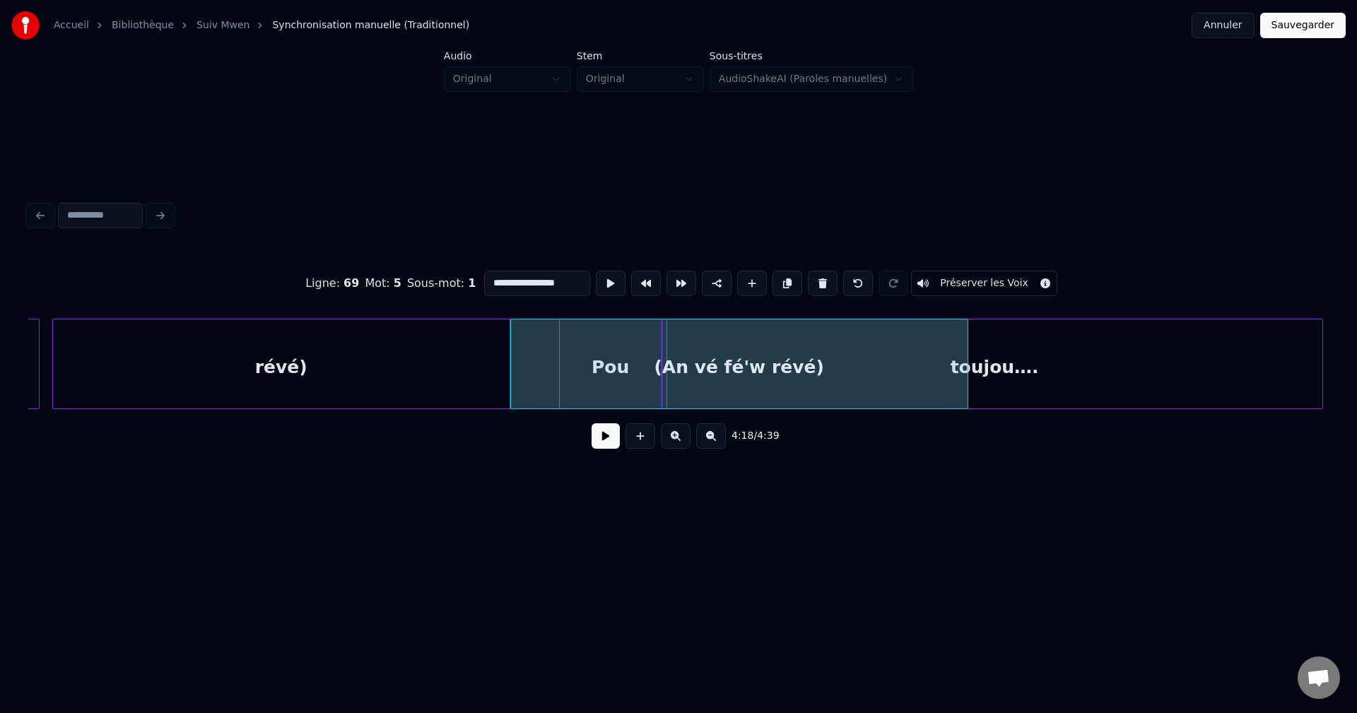
click at [598, 438] on button at bounding box center [606, 435] width 28 height 25
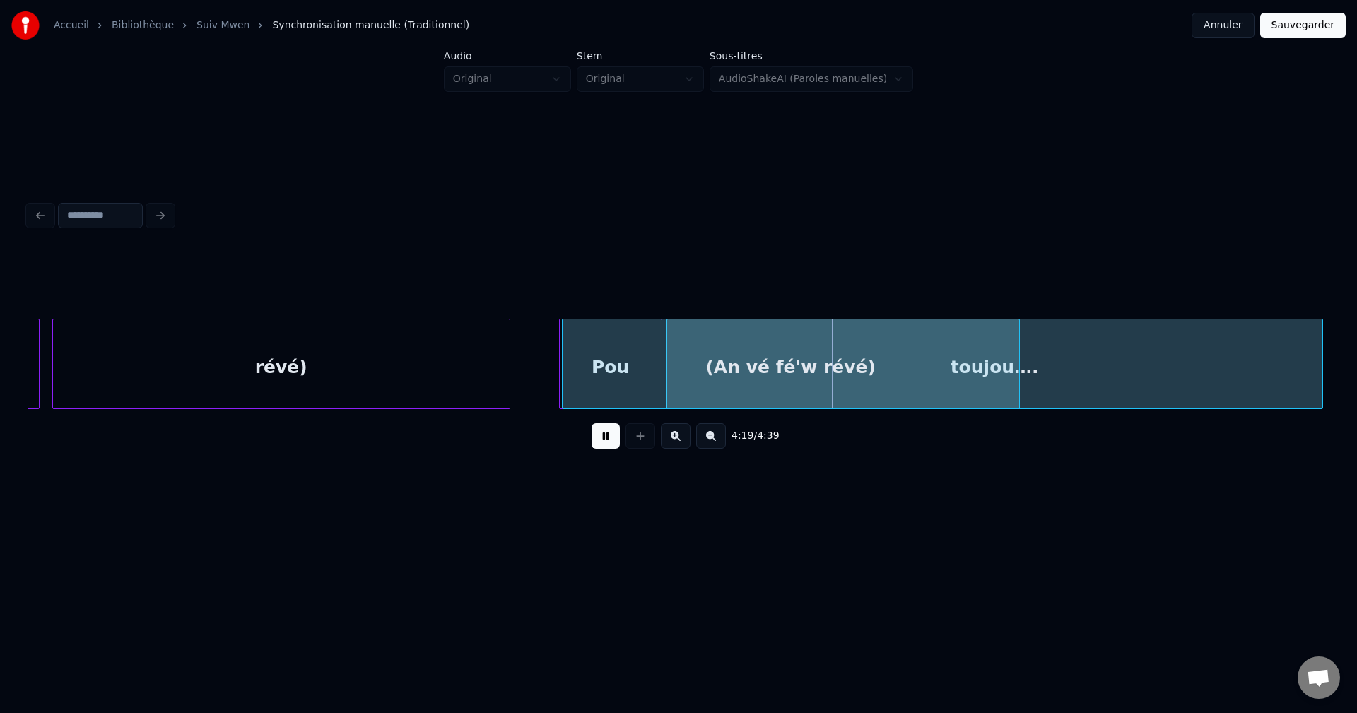
click at [599, 348] on div "(An vé fé'w révé)" at bounding box center [791, 368] width 457 height 96
click at [555, 349] on div "(An vé fé'w révé)" at bounding box center [763, 368] width 457 height 96
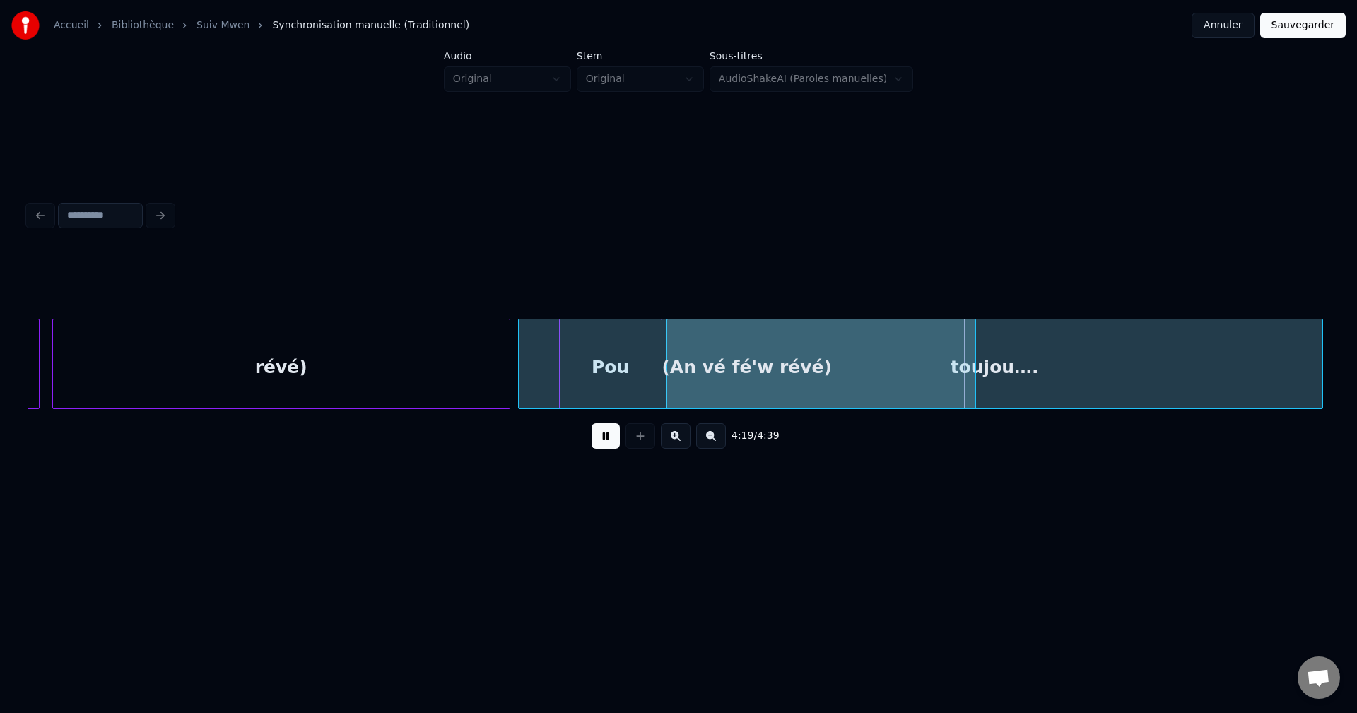
click at [539, 356] on div "(An vé fé'w révé)" at bounding box center [747, 368] width 457 height 96
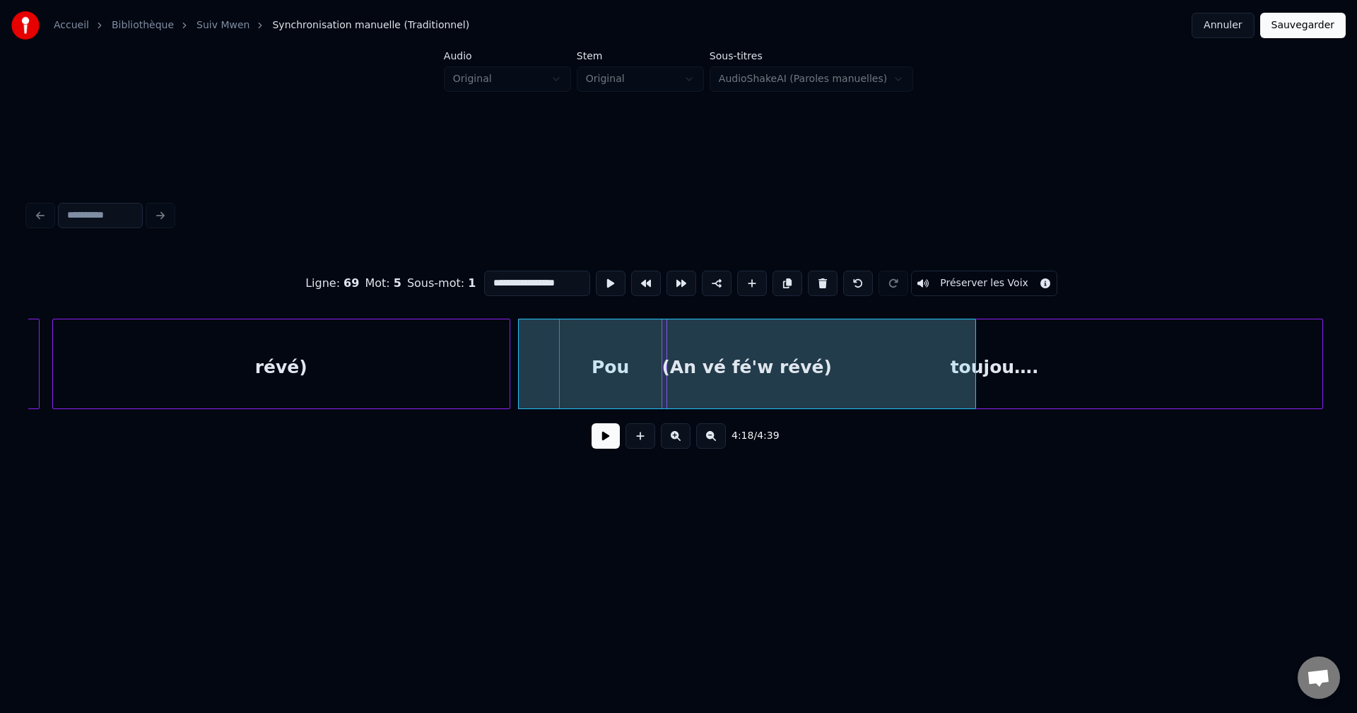
click at [510, 280] on input "**********" at bounding box center [537, 283] width 106 height 25
type input "**********"
click at [616, 441] on button at bounding box center [606, 435] width 28 height 25
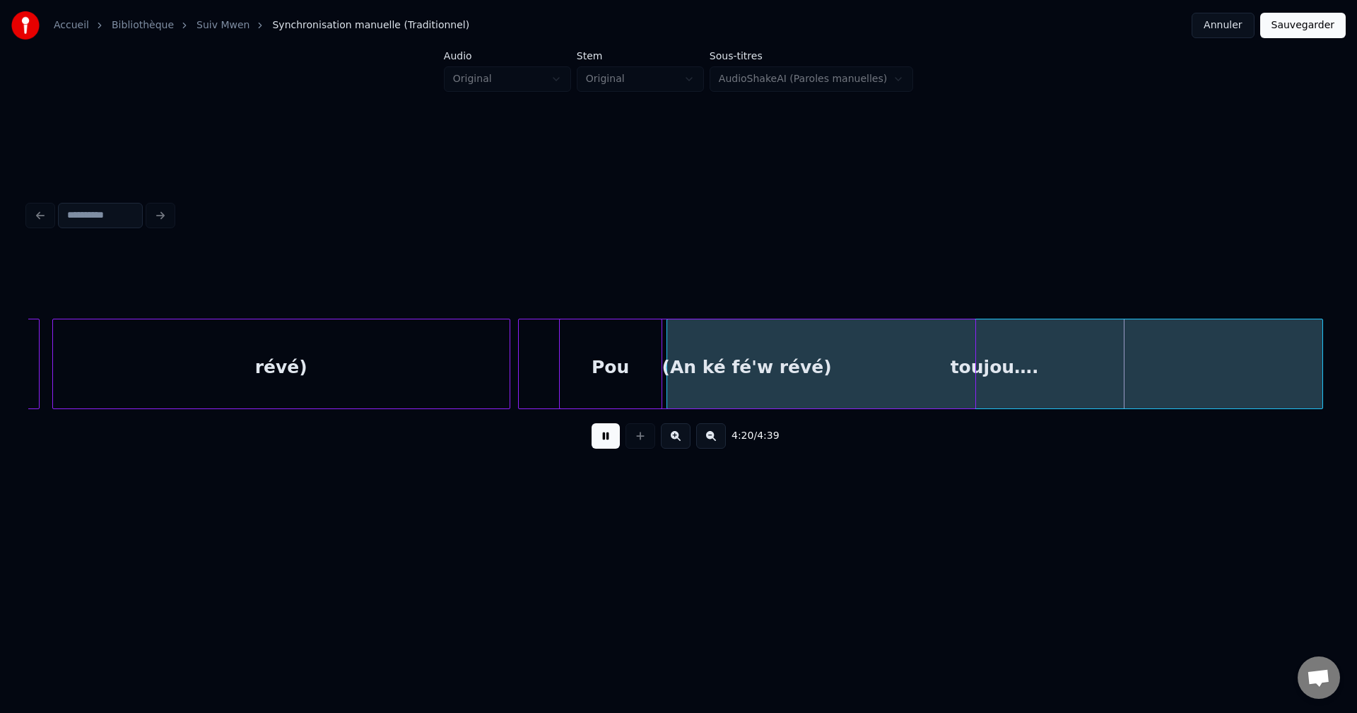
click at [595, 445] on button at bounding box center [606, 435] width 28 height 25
click at [1289, 394] on div at bounding box center [1289, 364] width 4 height 89
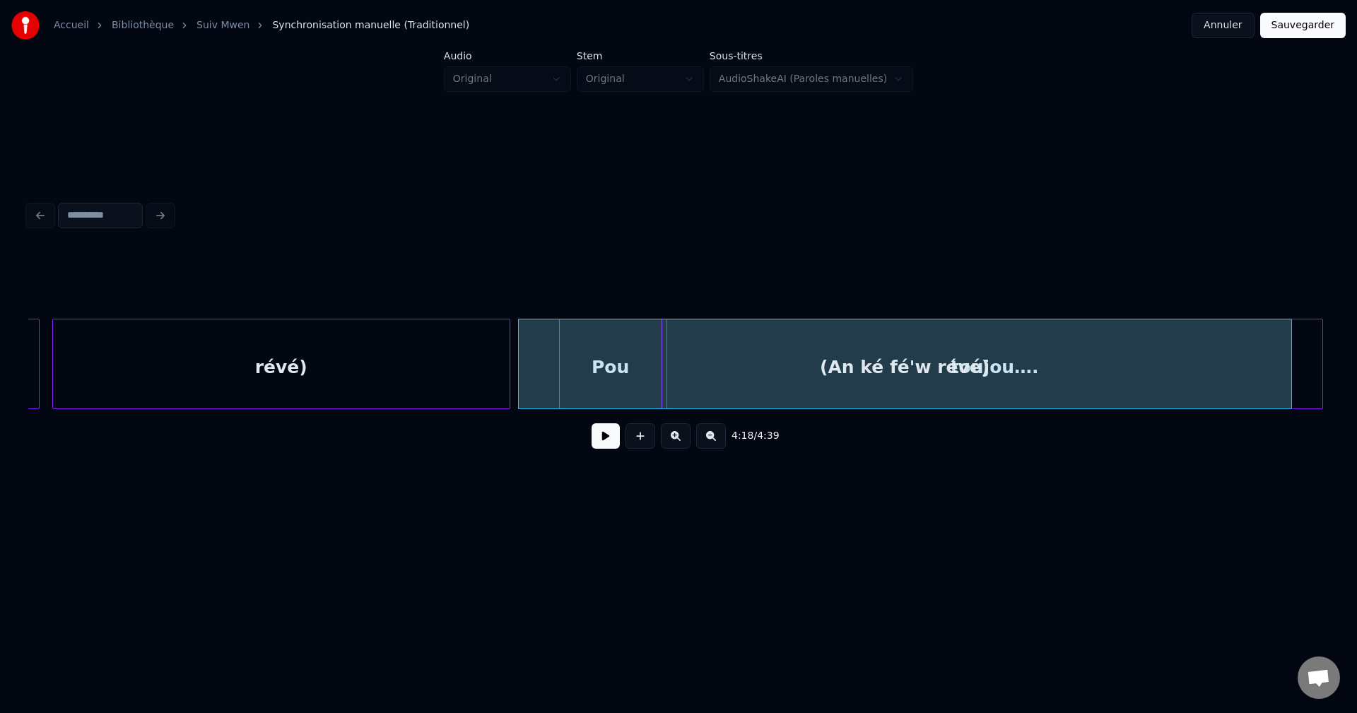
click at [605, 449] on button at bounding box center [606, 435] width 28 height 25
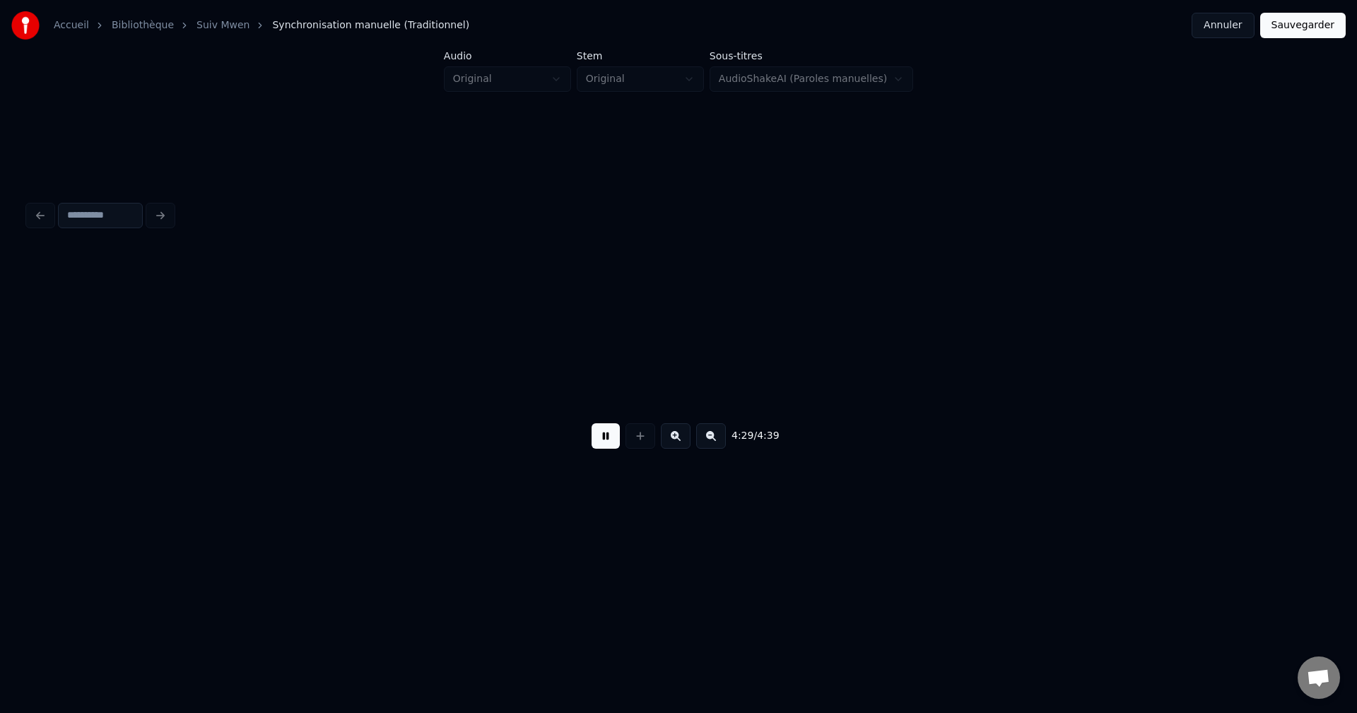
scroll to position [0, 85585]
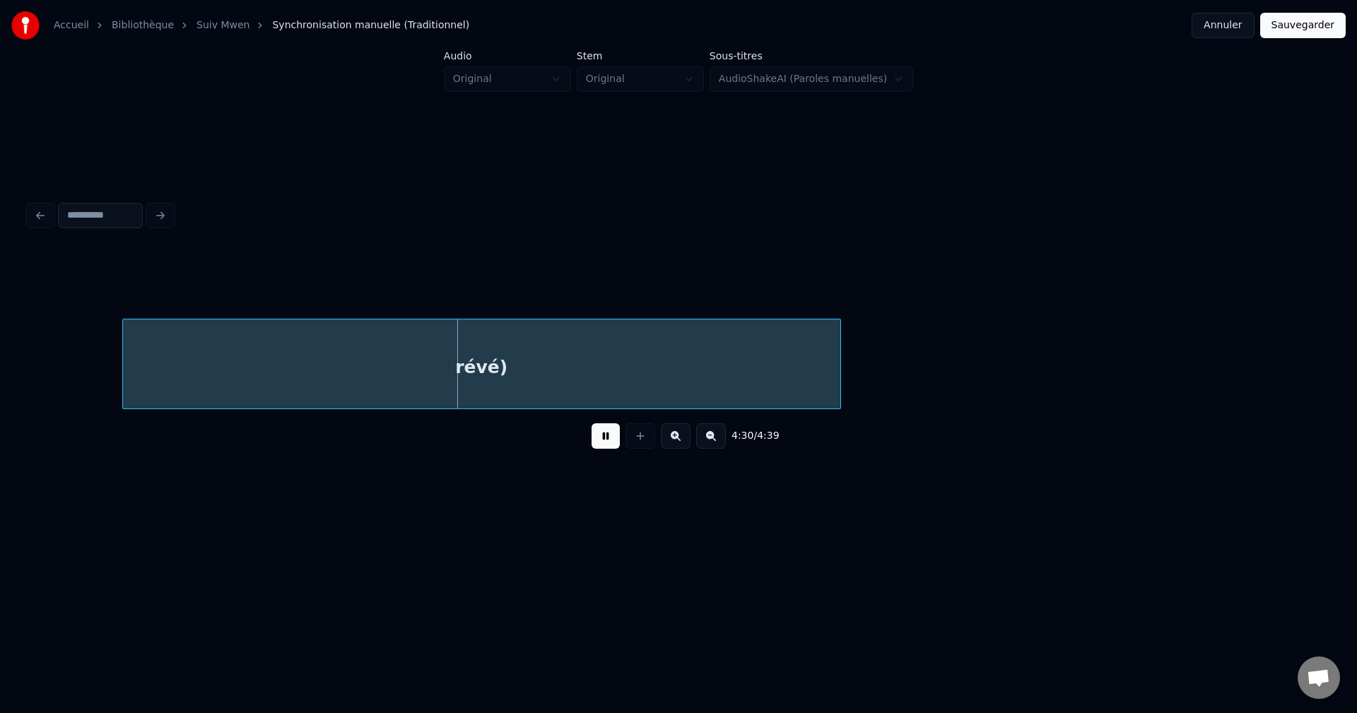
click at [599, 446] on button at bounding box center [606, 435] width 28 height 25
click at [28, 412] on div "4:30 / 4:39" at bounding box center [679, 329] width 1312 height 280
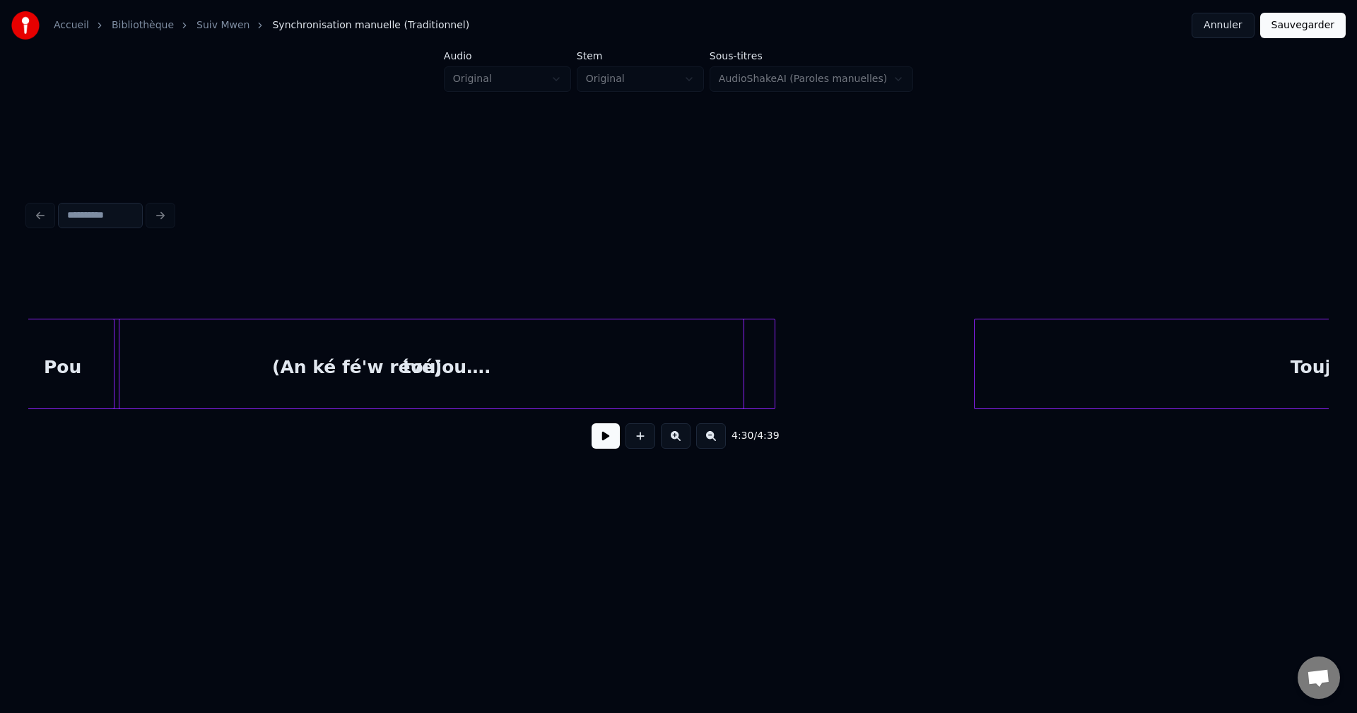
click at [261, 365] on div "(An ké fé'w révé)" at bounding box center [357, 368] width 773 height 96
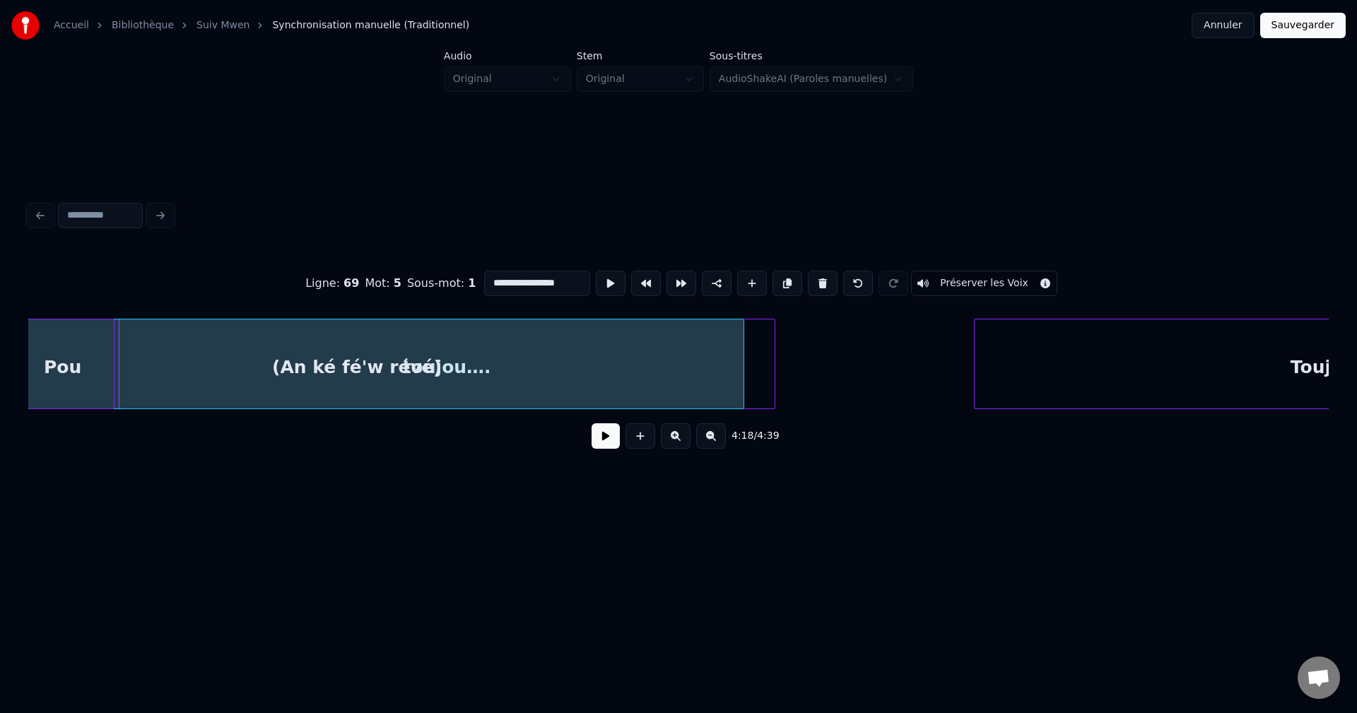
scroll to position [0, 82162]
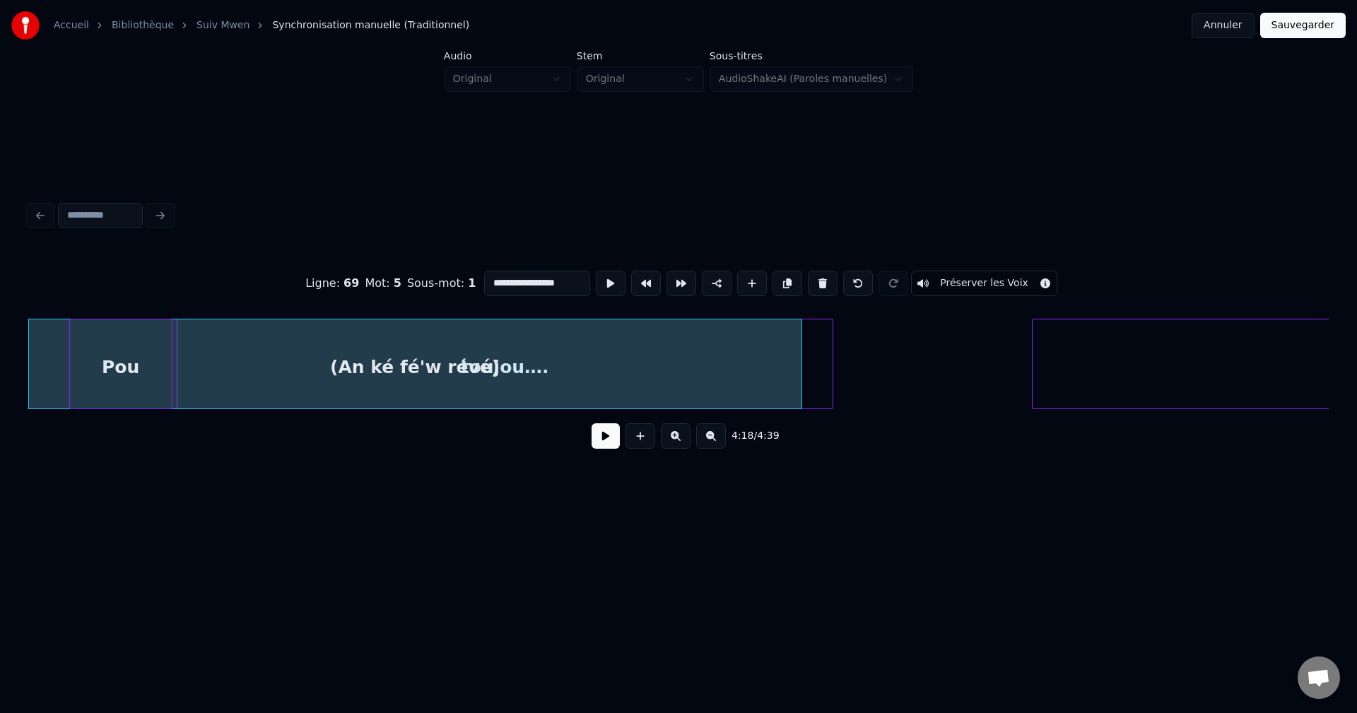
click at [514, 277] on input "**********" at bounding box center [537, 283] width 106 height 25
type input "**********"
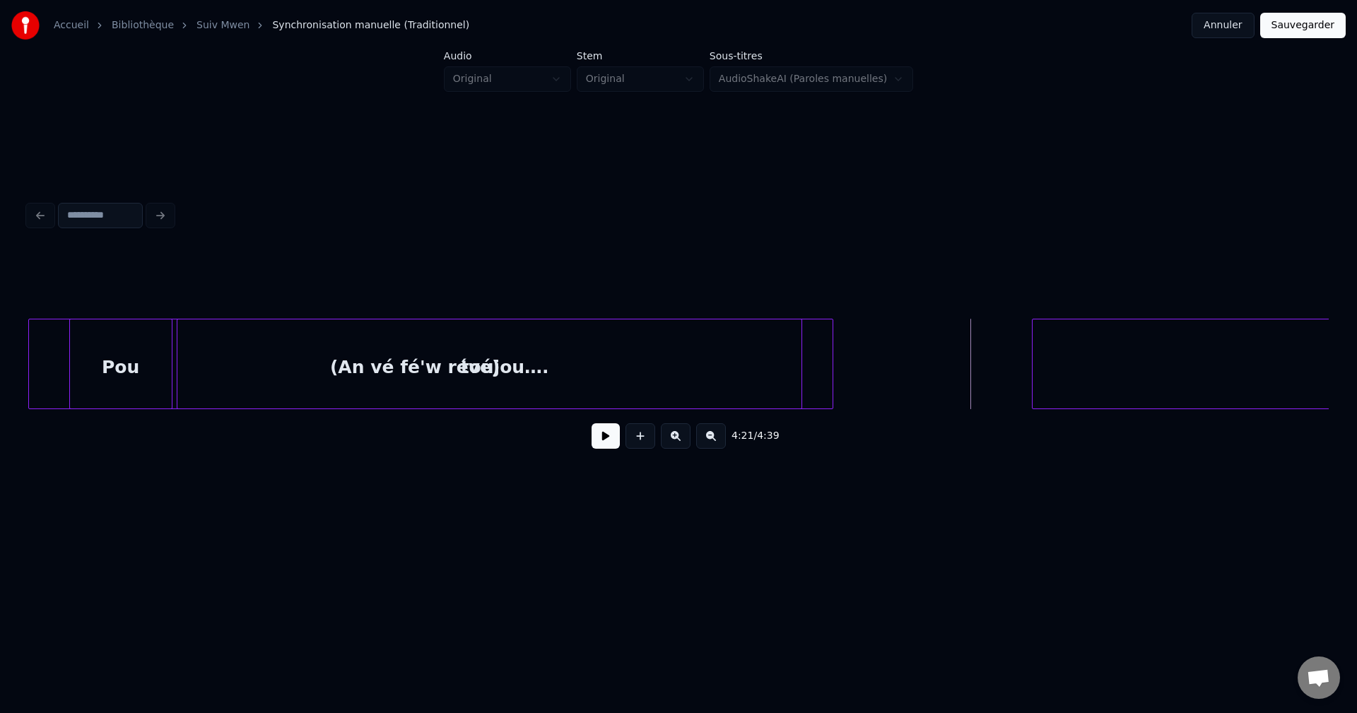
click at [610, 443] on button at bounding box center [606, 435] width 28 height 25
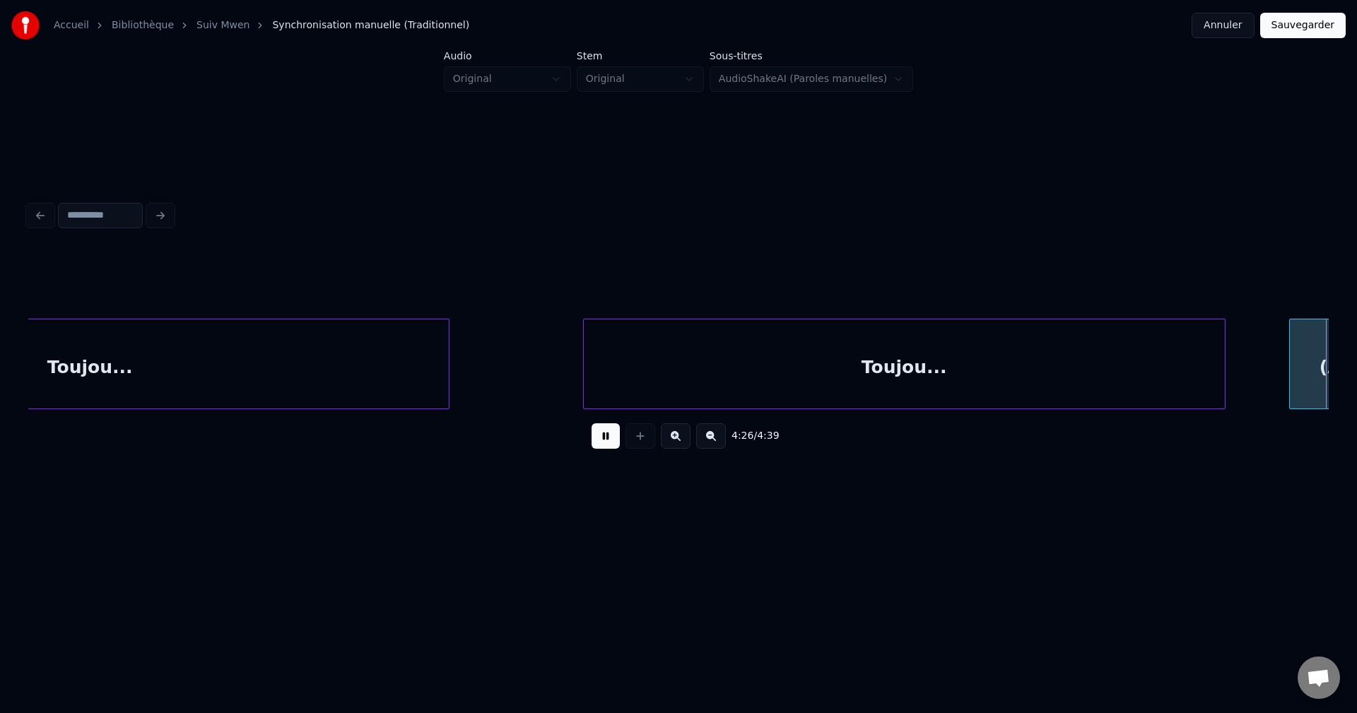
scroll to position [0, 84770]
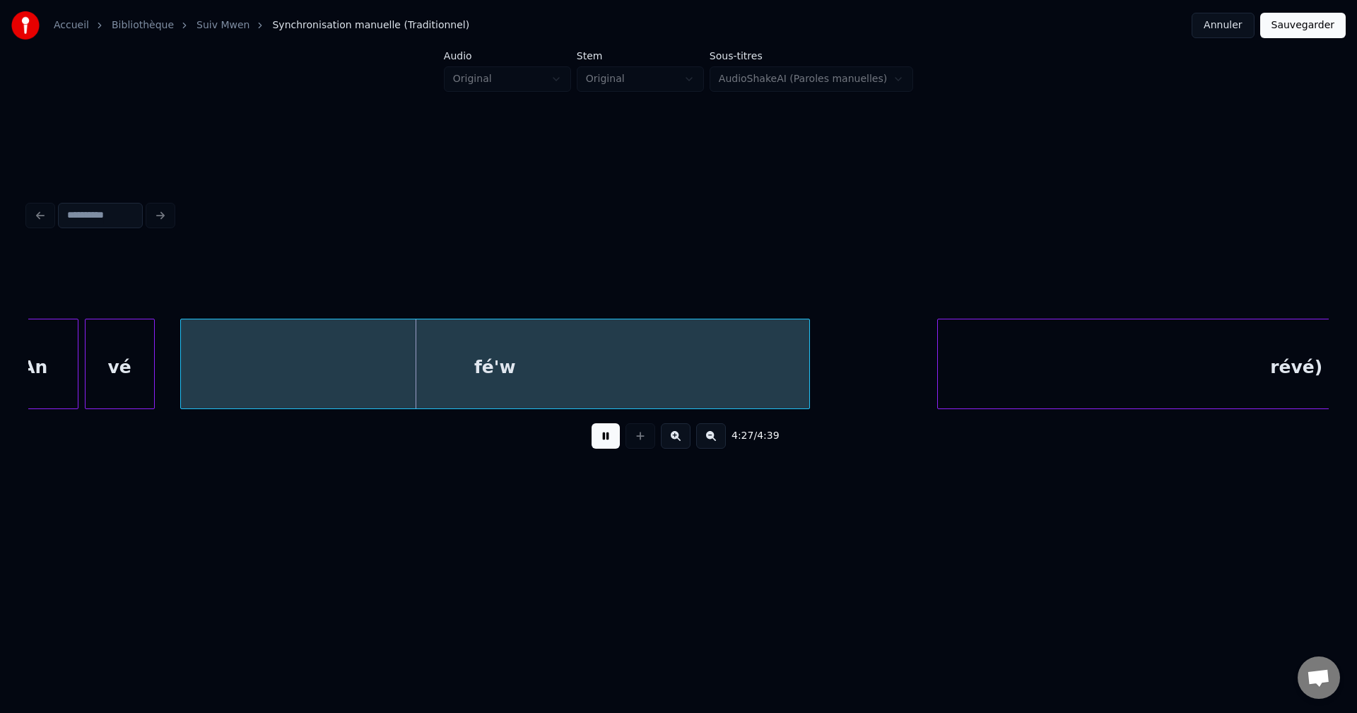
click at [35, 340] on div "(An" at bounding box center [31, 368] width 94 height 96
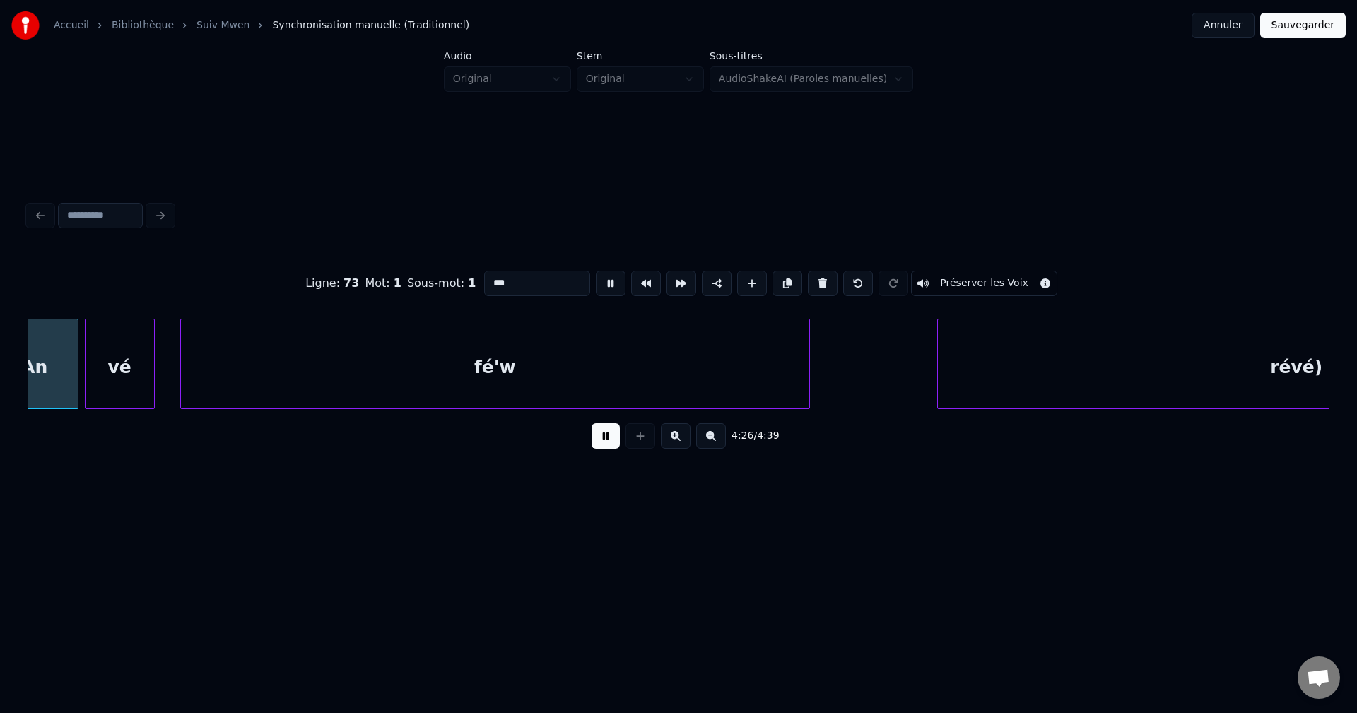
scroll to position [0, 84725]
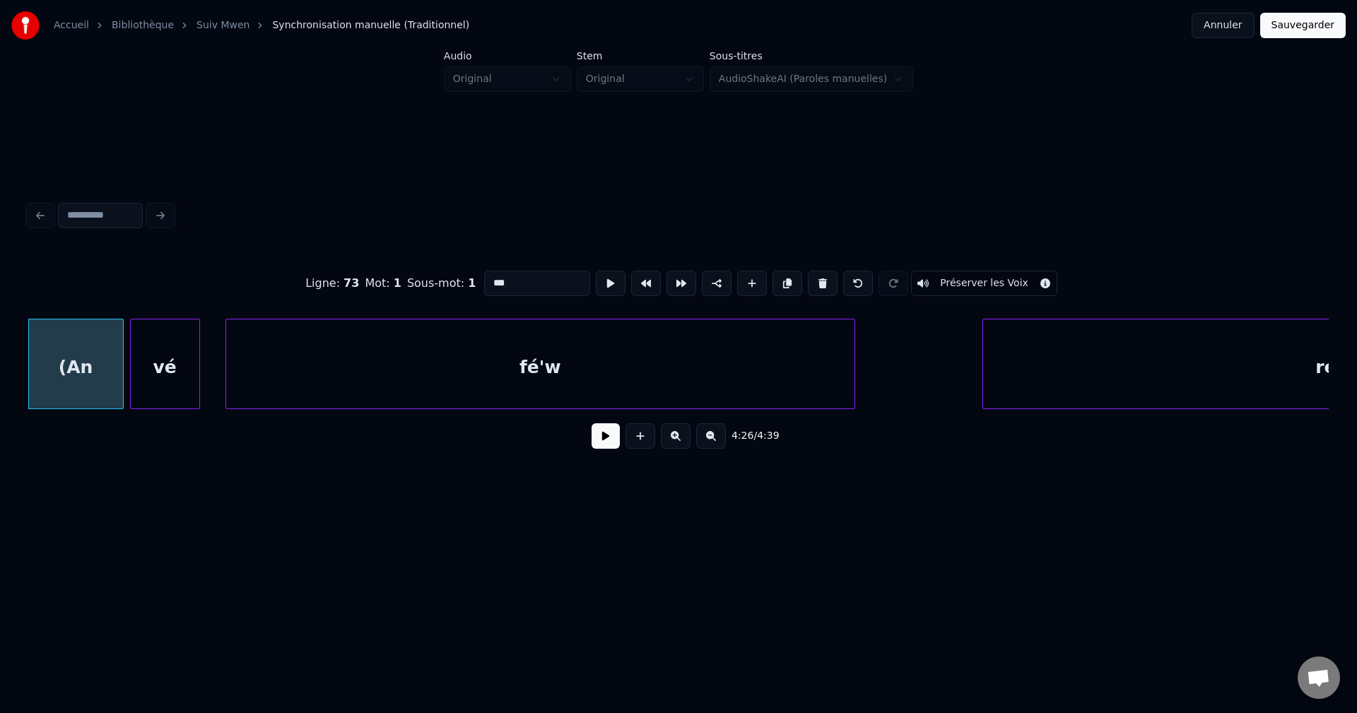
click at [616, 446] on button at bounding box center [606, 435] width 28 height 25
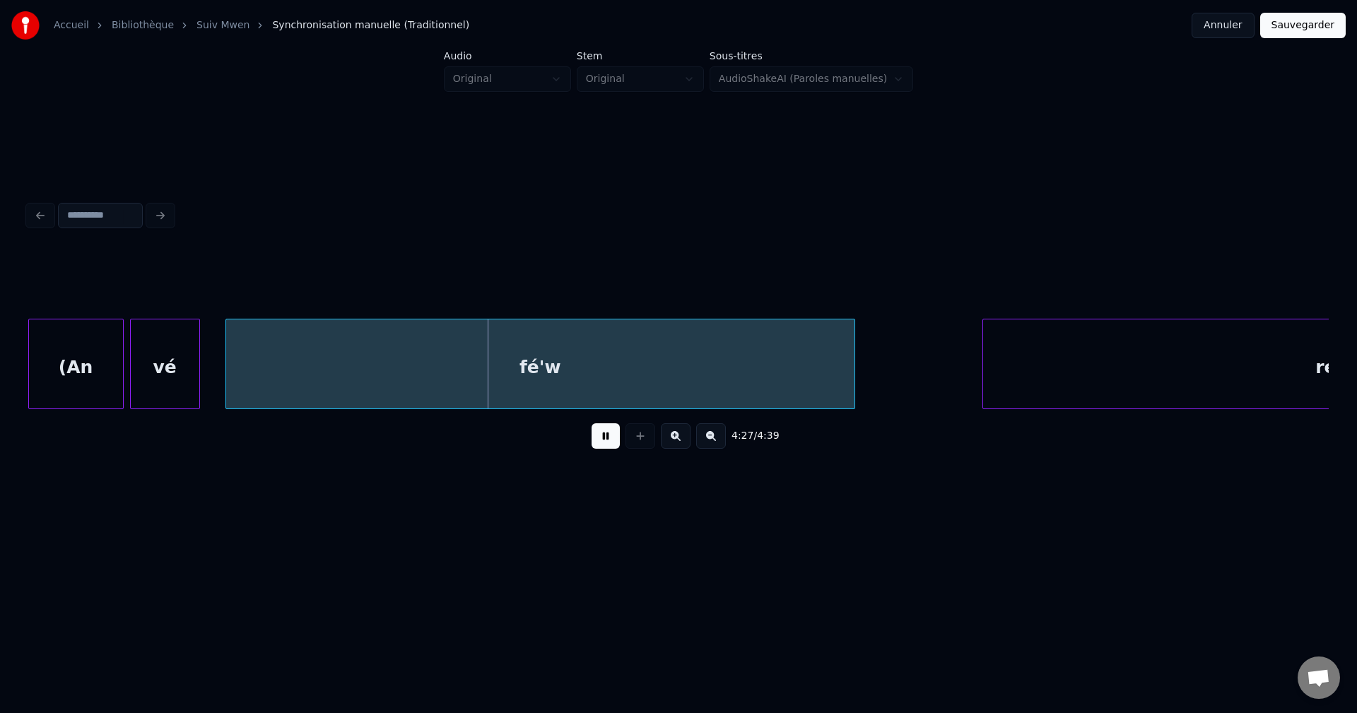
click at [177, 370] on div "vé" at bounding box center [165, 368] width 69 height 96
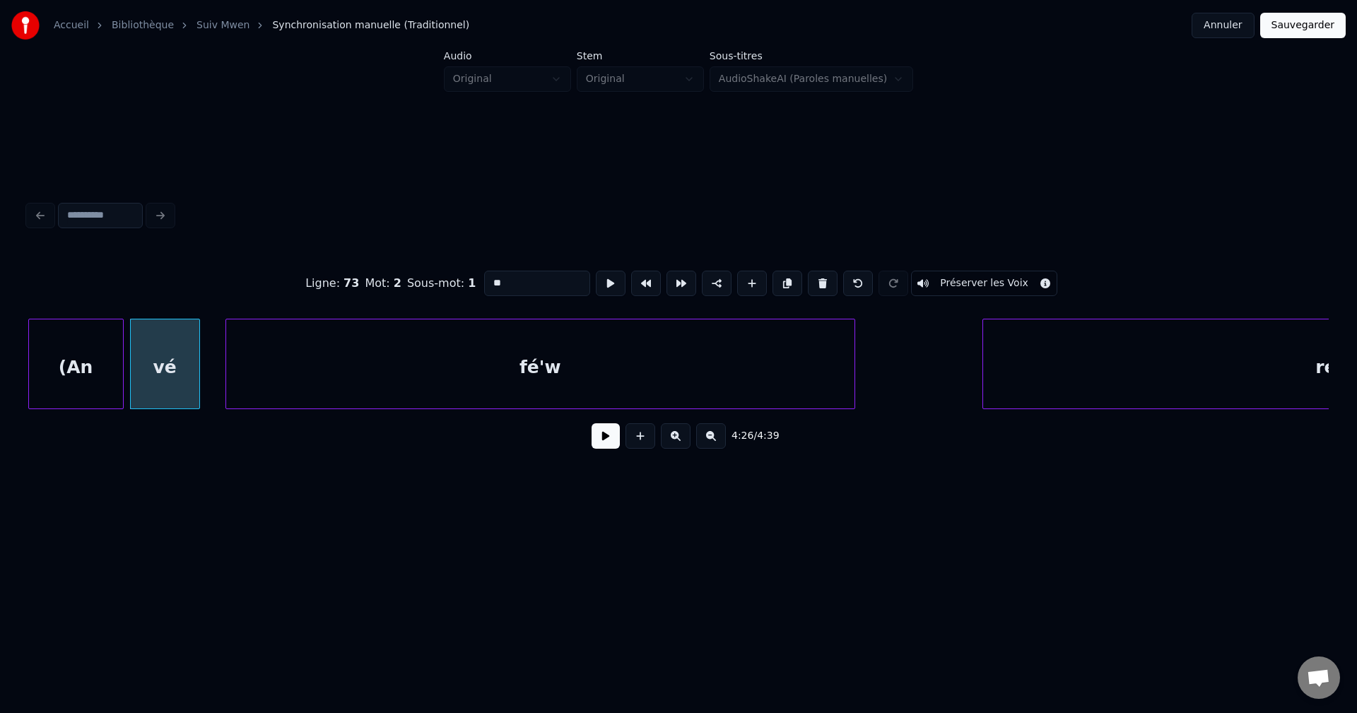
click at [89, 364] on div "(An" at bounding box center [76, 368] width 94 height 96
type input "***"
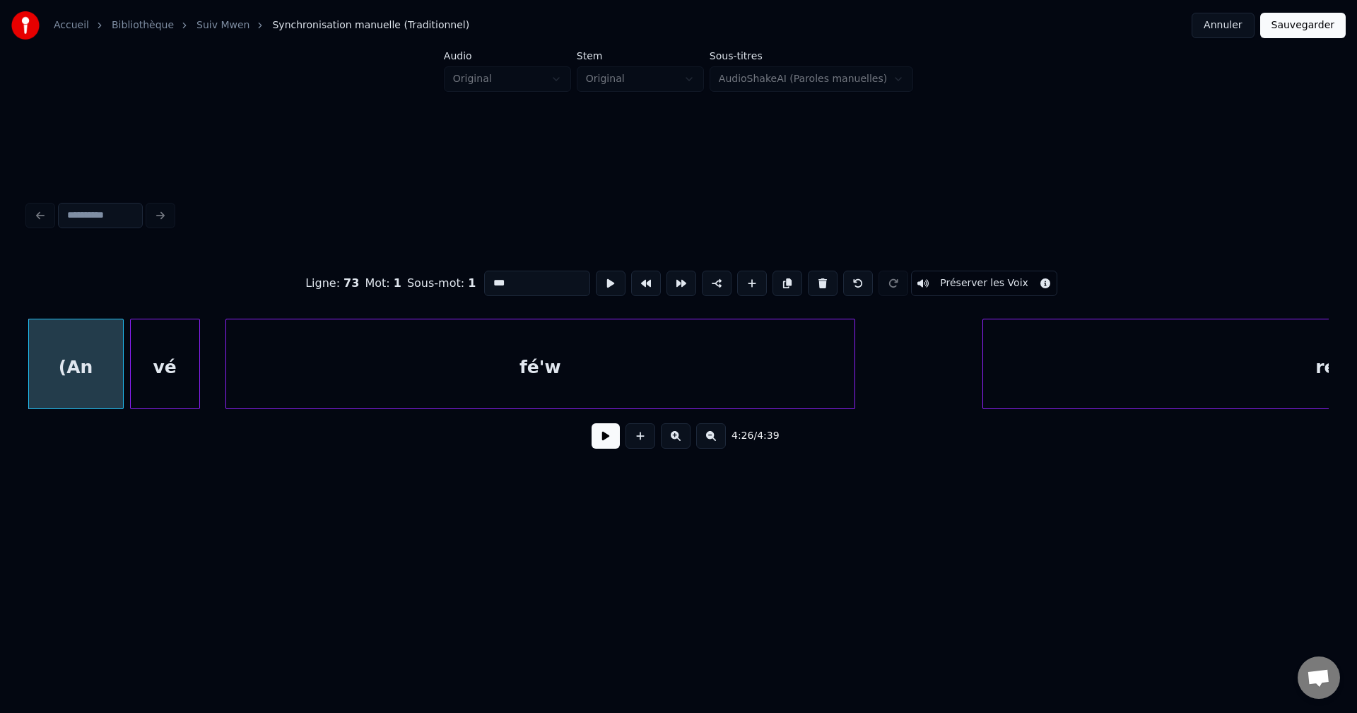
click at [596, 444] on button at bounding box center [606, 435] width 28 height 25
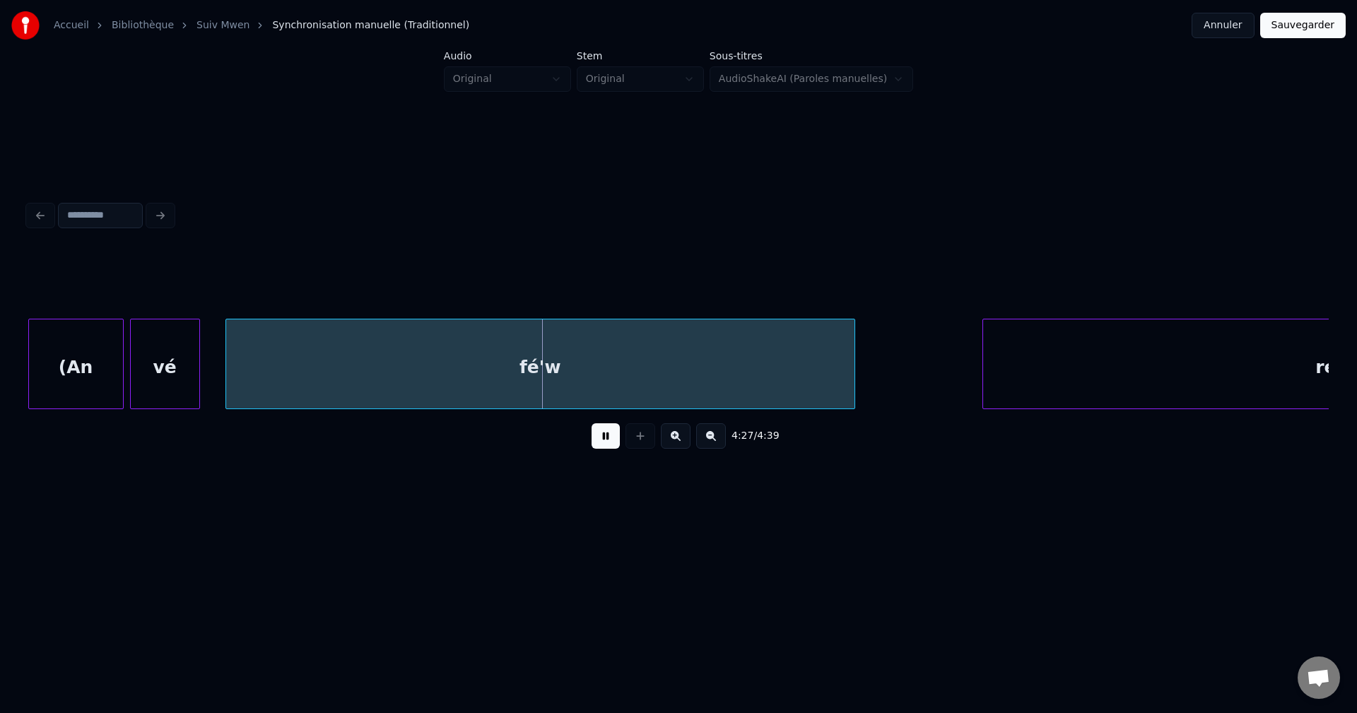
click at [85, 335] on div "(An" at bounding box center [76, 368] width 94 height 96
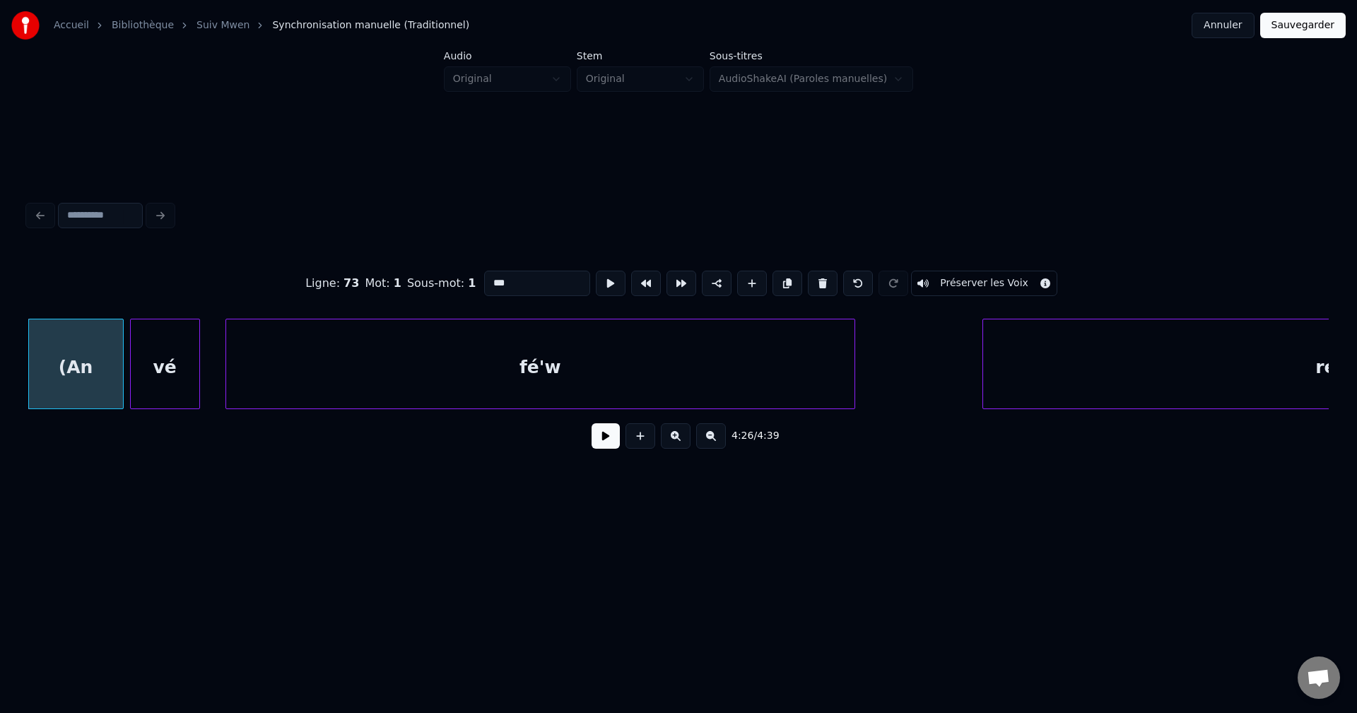
click at [599, 441] on button at bounding box center [606, 435] width 28 height 25
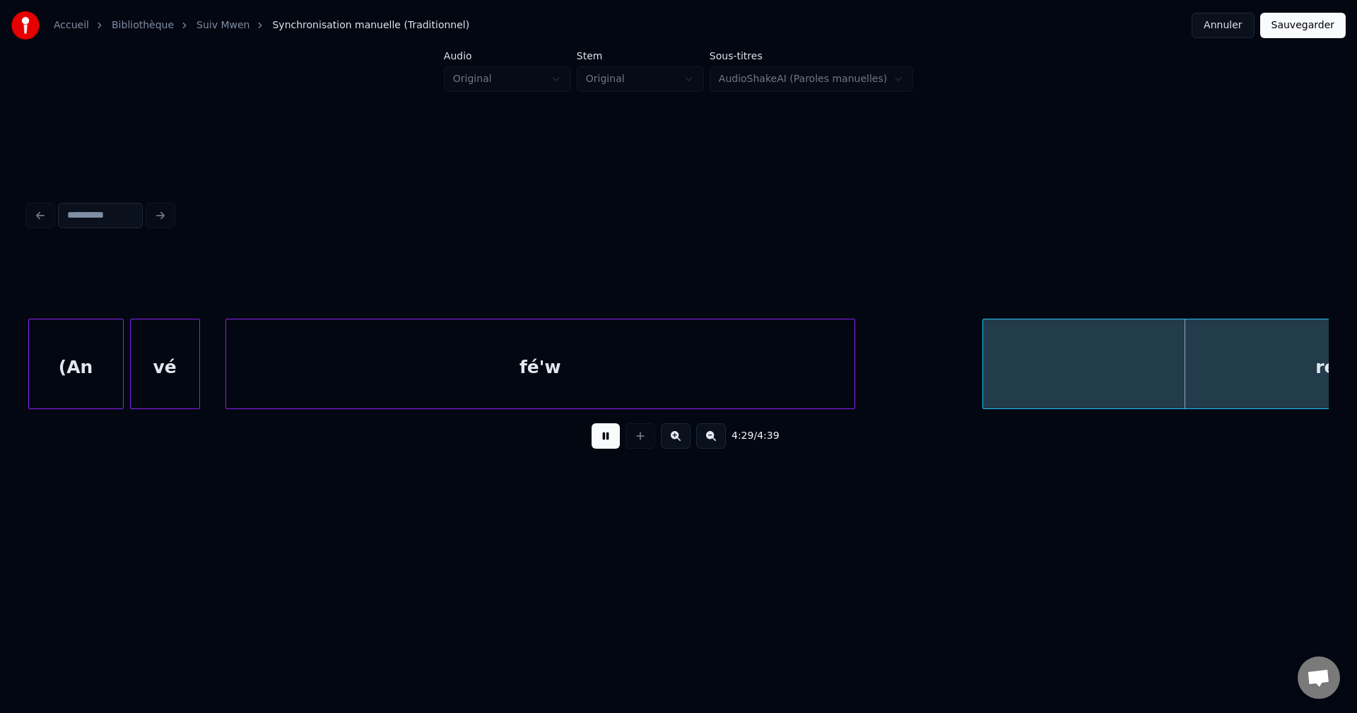
click at [602, 445] on button at bounding box center [606, 435] width 28 height 25
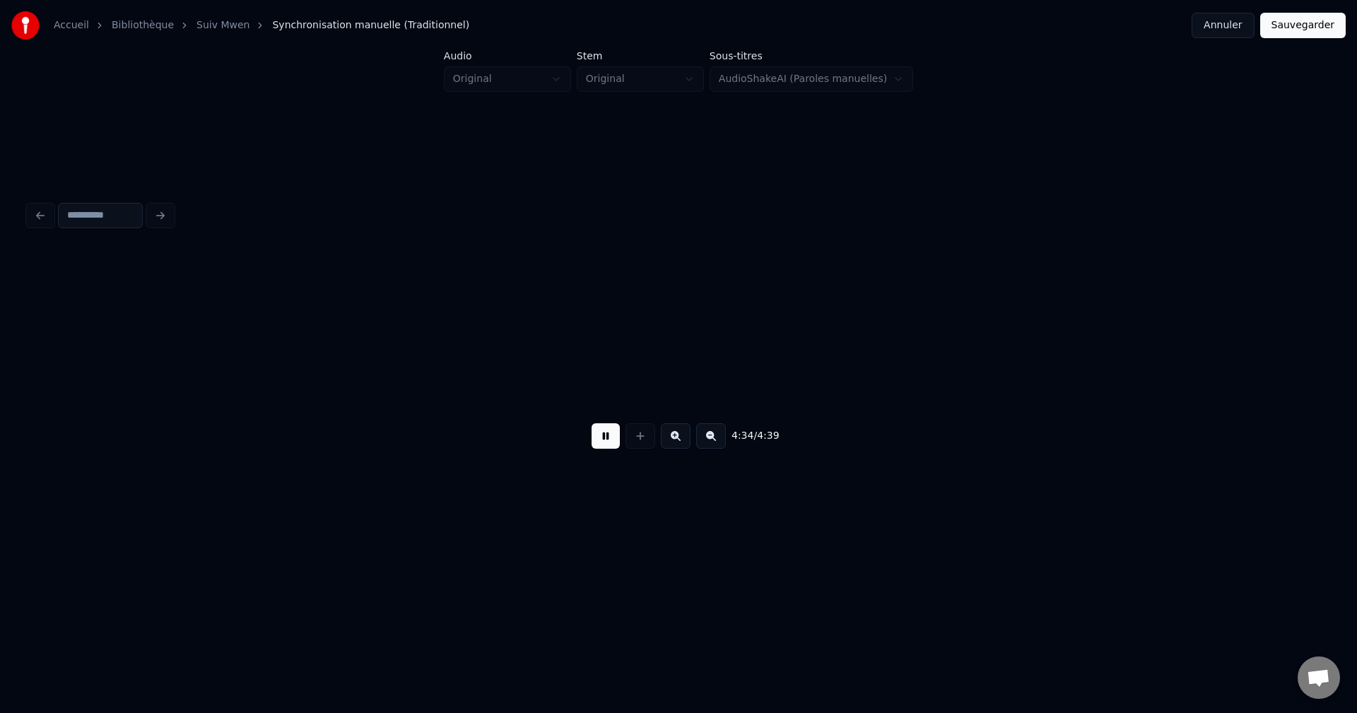
scroll to position [0, 87333]
click at [602, 445] on button at bounding box center [606, 435] width 28 height 25
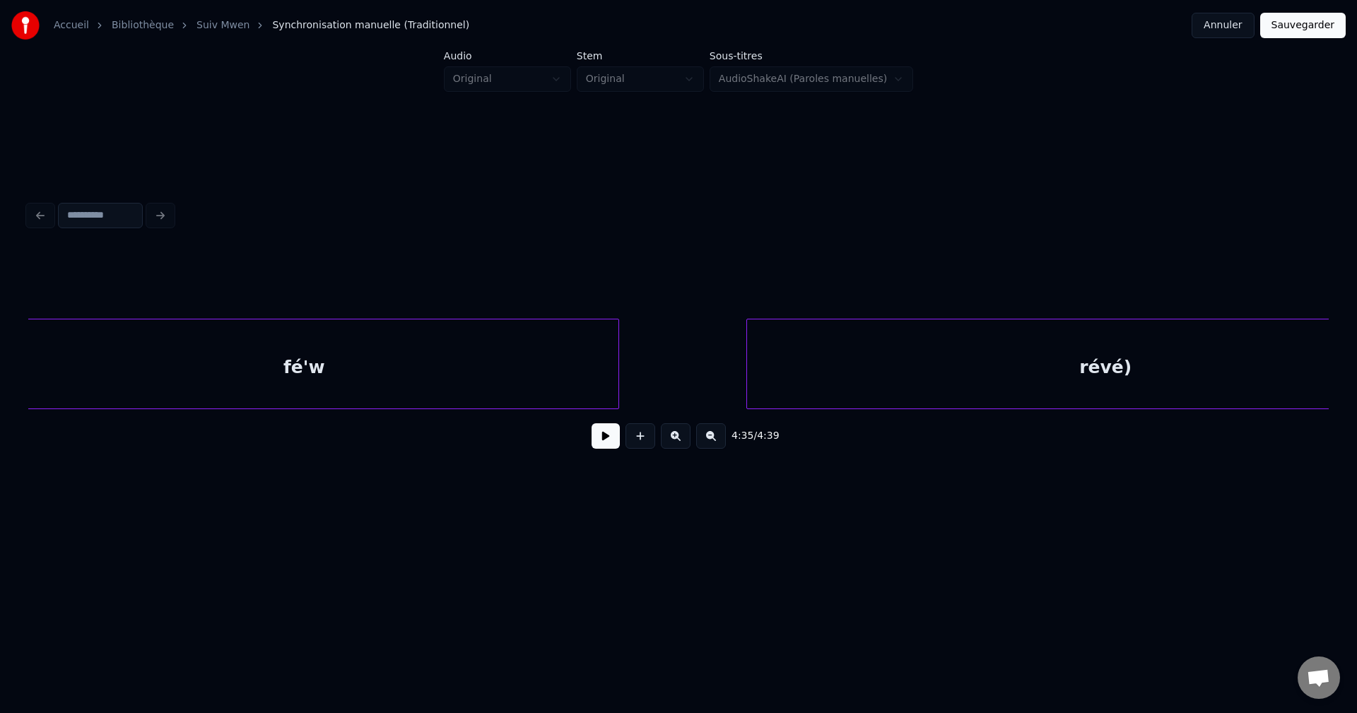
scroll to position [0, 84813]
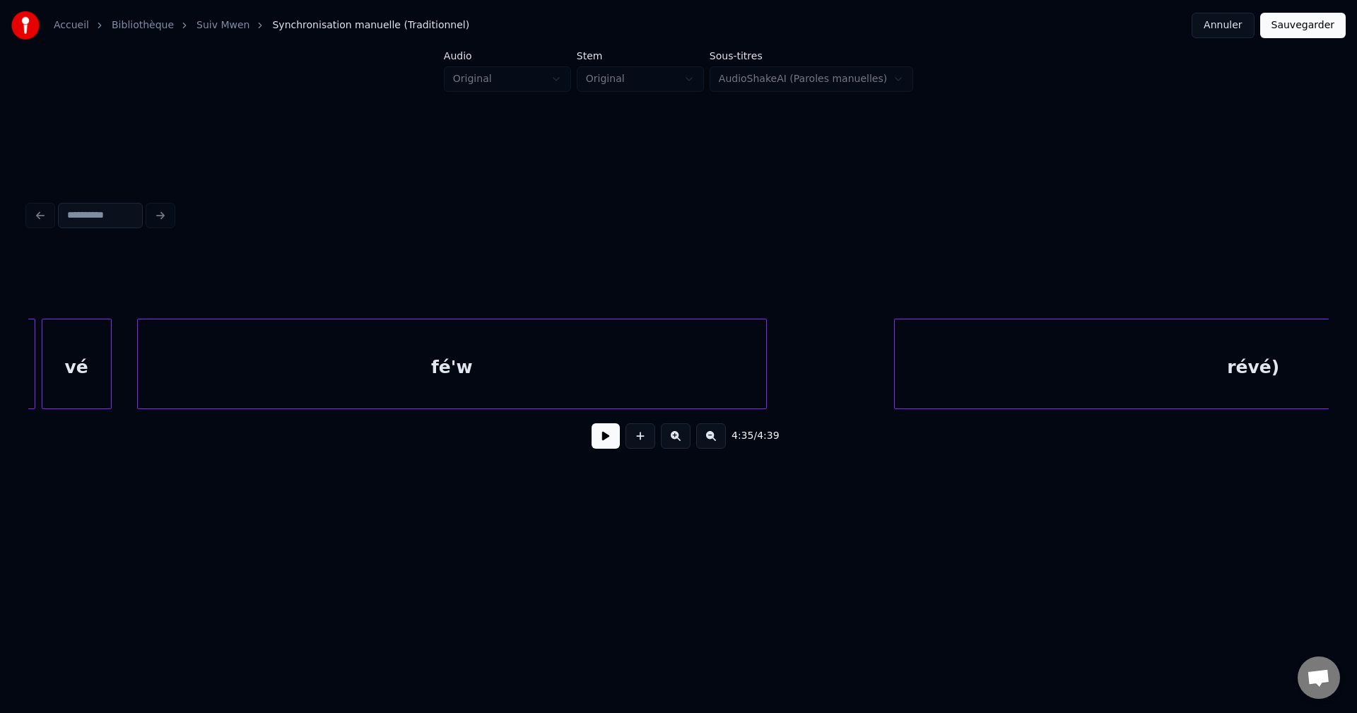
click at [641, 376] on div "fé'w" at bounding box center [452, 368] width 628 height 96
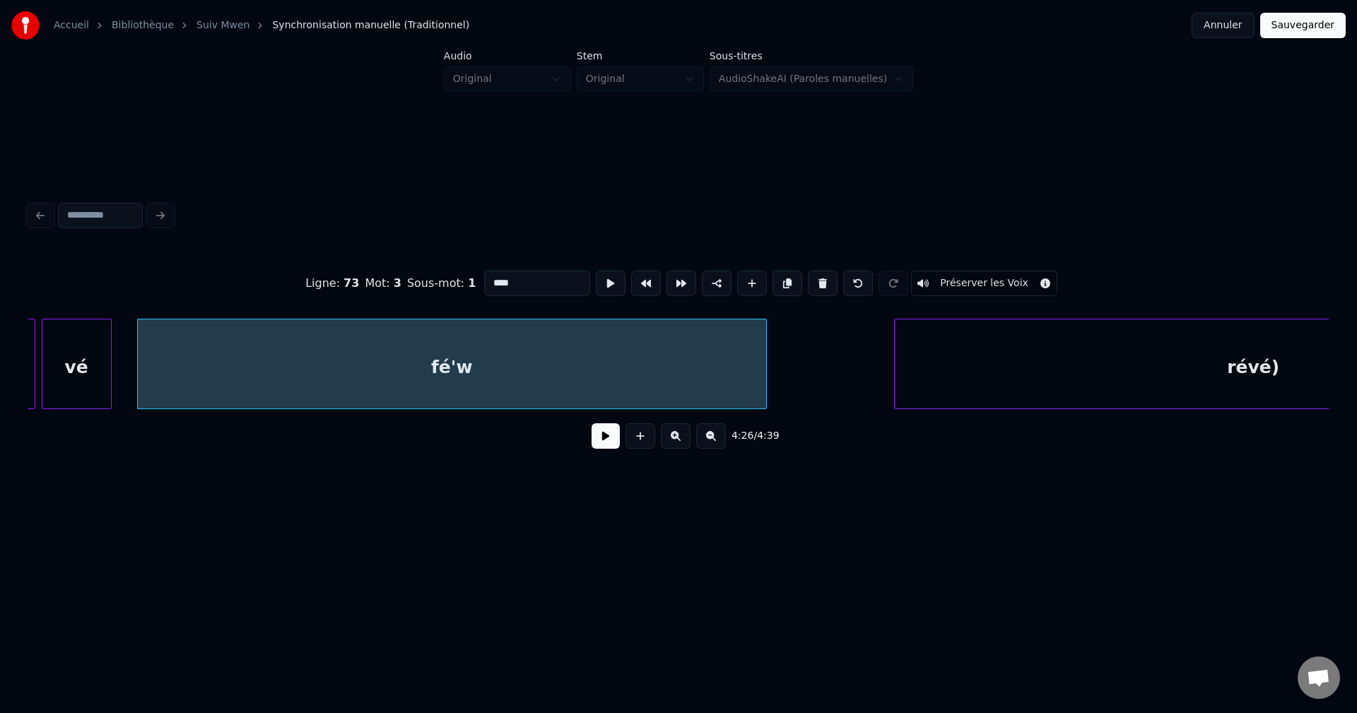
click at [605, 438] on button at bounding box center [606, 435] width 28 height 25
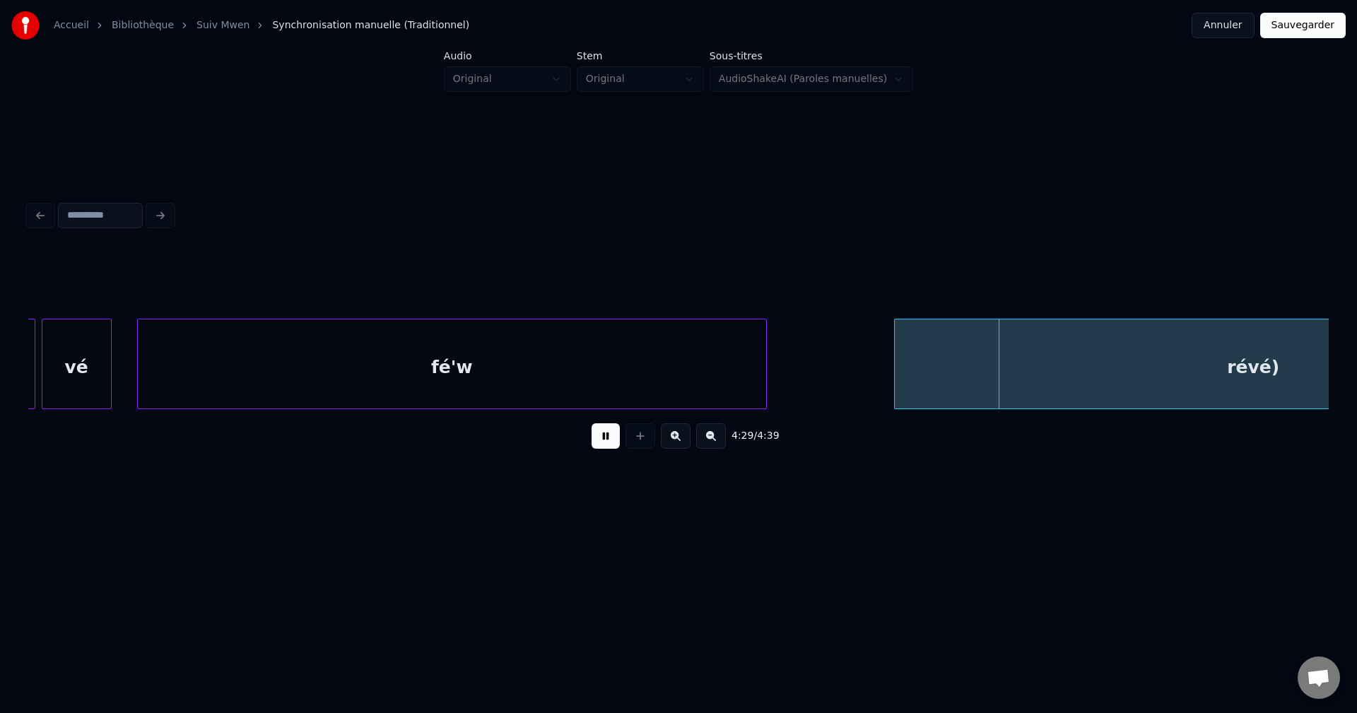
scroll to position [0, 85092]
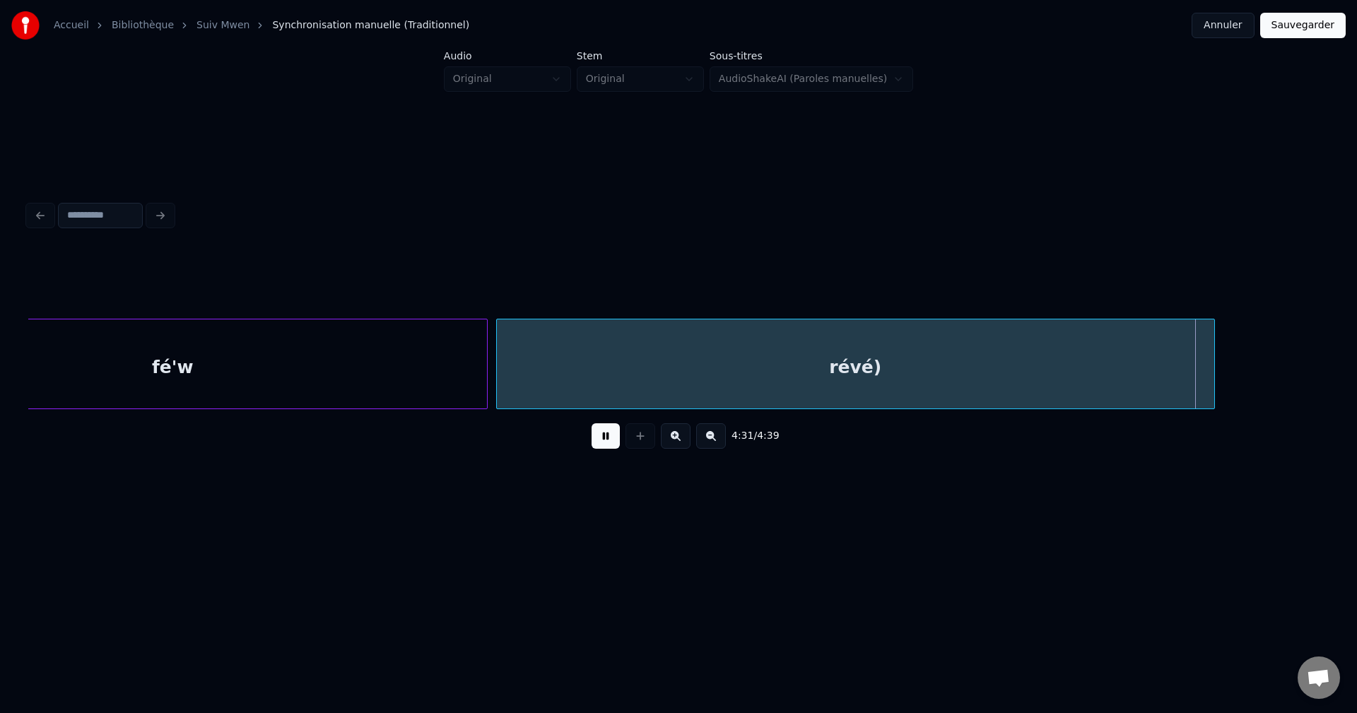
click at [844, 392] on div "révé)" at bounding box center [856, 368] width 718 height 96
click at [600, 447] on button at bounding box center [606, 435] width 28 height 25
click at [271, 363] on div "fé'w" at bounding box center [173, 368] width 628 height 96
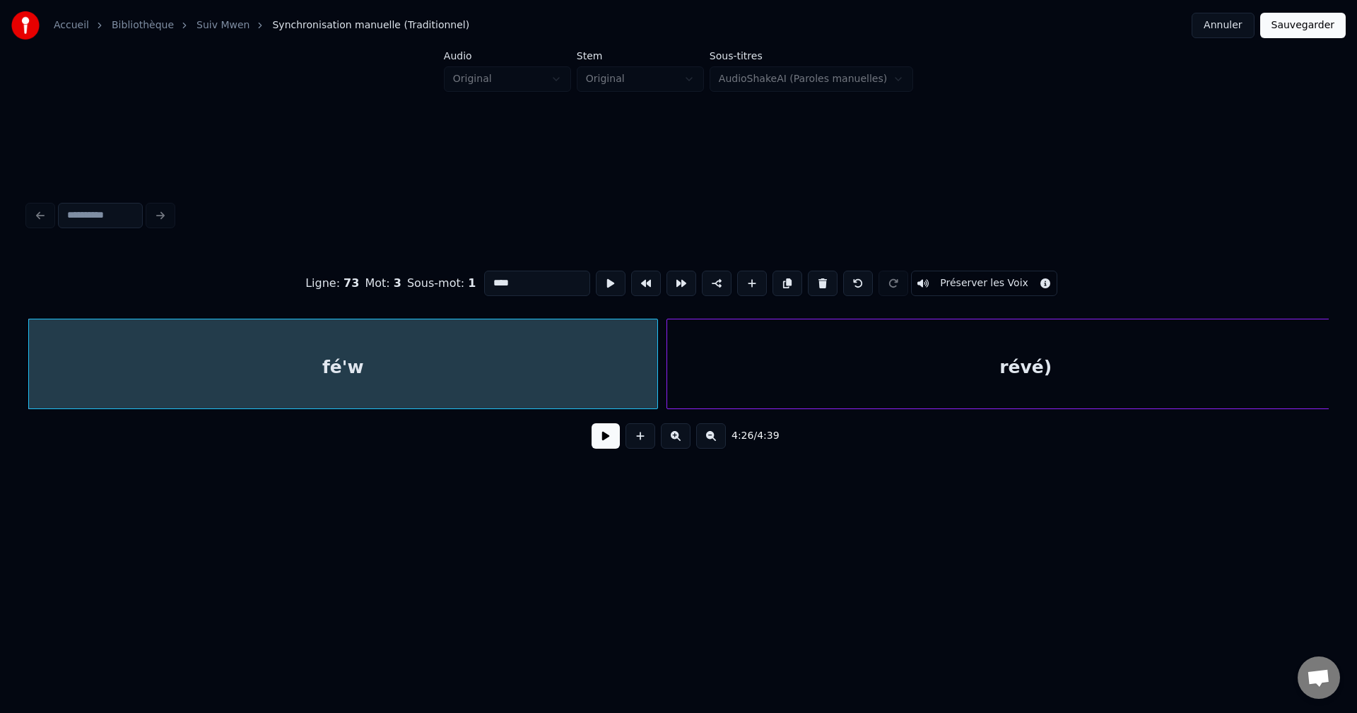
click at [605, 438] on button at bounding box center [606, 435] width 28 height 25
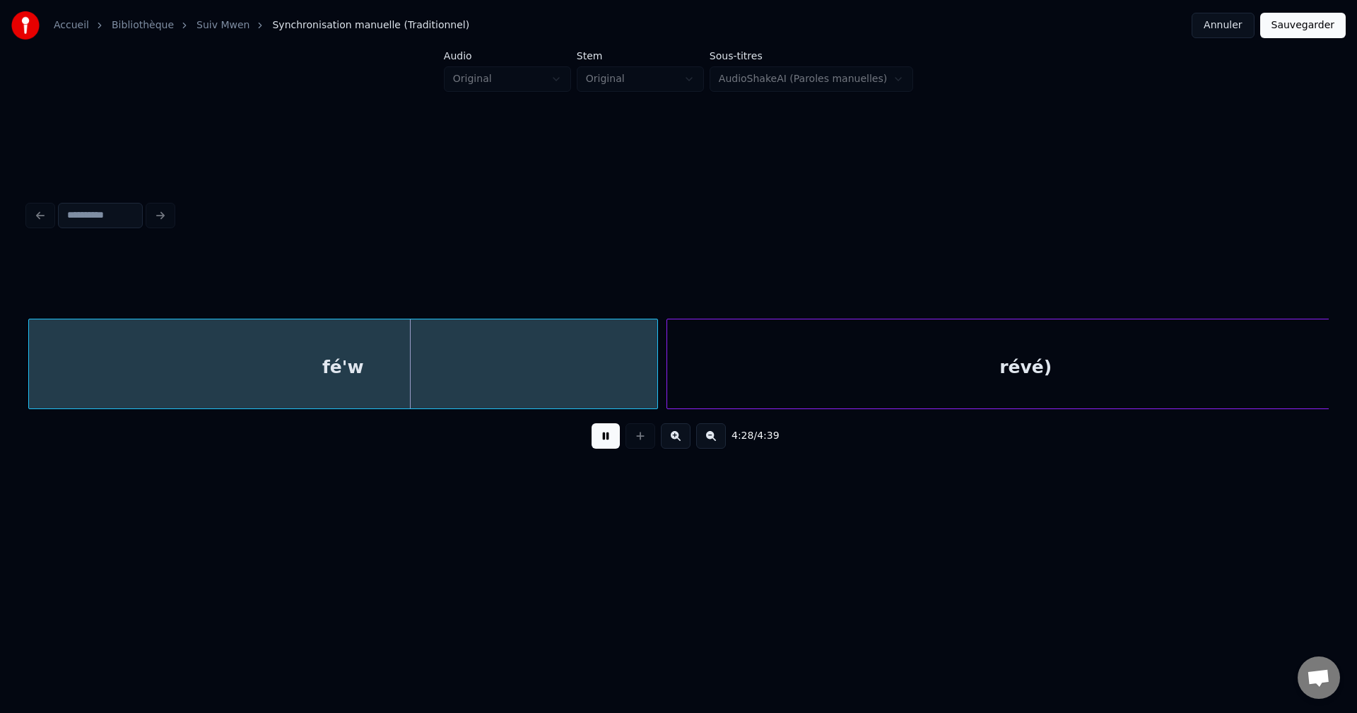
click at [607, 434] on button at bounding box center [606, 435] width 28 height 25
click at [551, 387] on div "fé'w" at bounding box center [343, 368] width 628 height 96
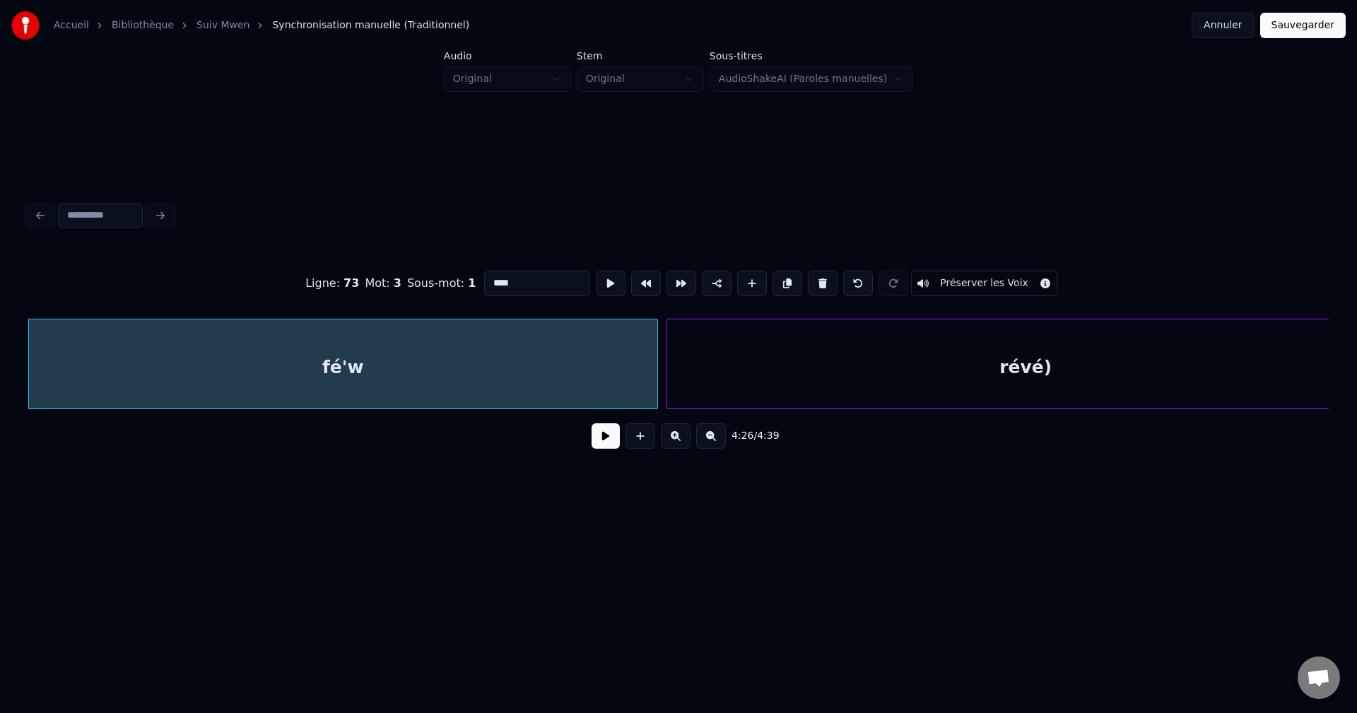
click at [522, 277] on input "****" at bounding box center [537, 283] width 106 height 25
click at [754, 336] on div "révé)" at bounding box center [1026, 368] width 718 height 96
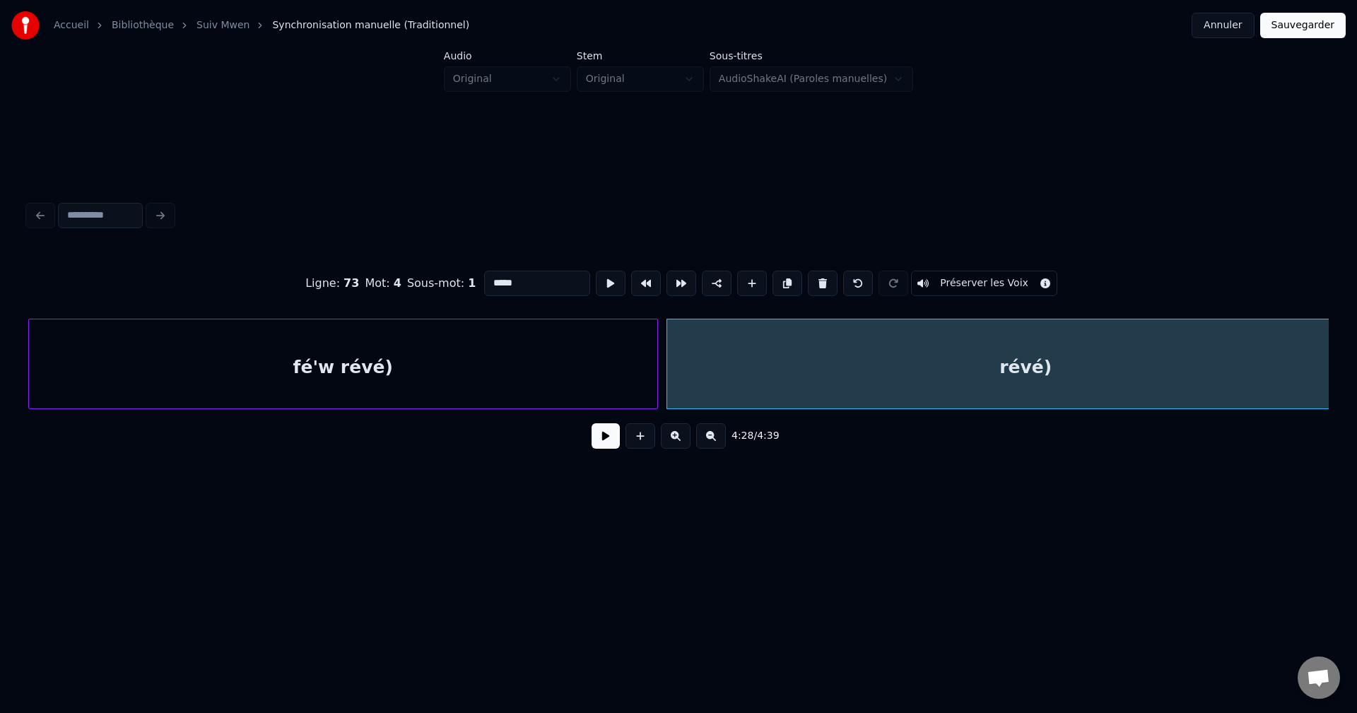
drag, startPoint x: 535, startPoint y: 288, endPoint x: 365, endPoint y: 287, distance: 169.7
click at [370, 287] on div "Ligne : 73 Mot : 4 Sous-mot : 1 ***** Préserver les Voix" at bounding box center [678, 283] width 1301 height 71
paste input "**********"
type input "**********"
click at [605, 449] on button at bounding box center [606, 435] width 28 height 25
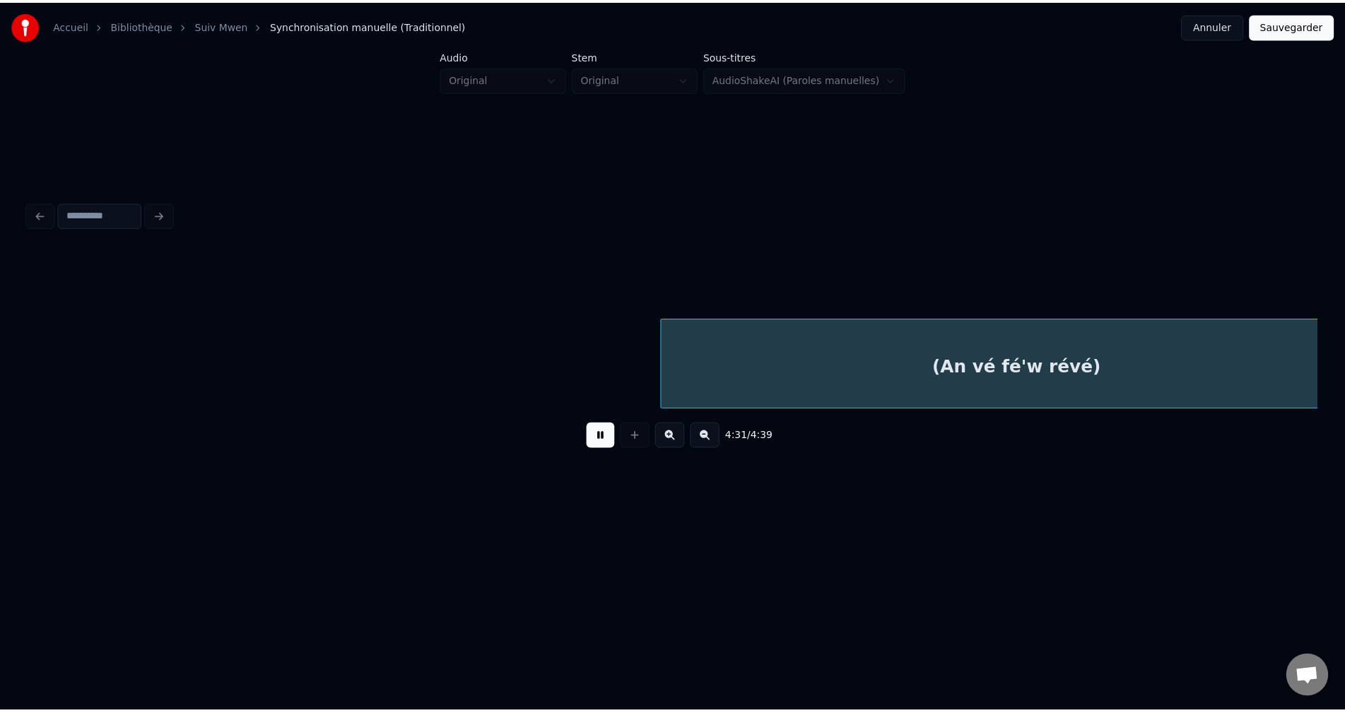
scroll to position [0, 86226]
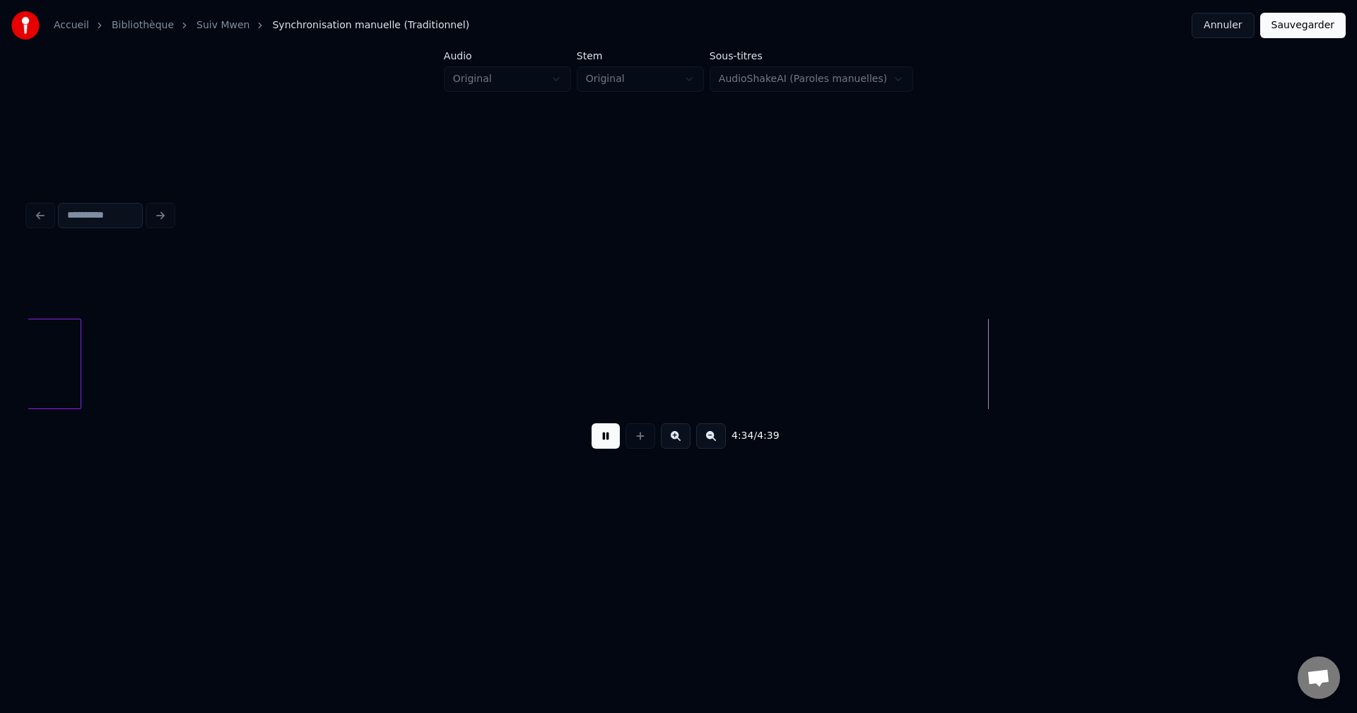
click at [1299, 37] on button "Sauvegarder" at bounding box center [1303, 25] width 86 height 25
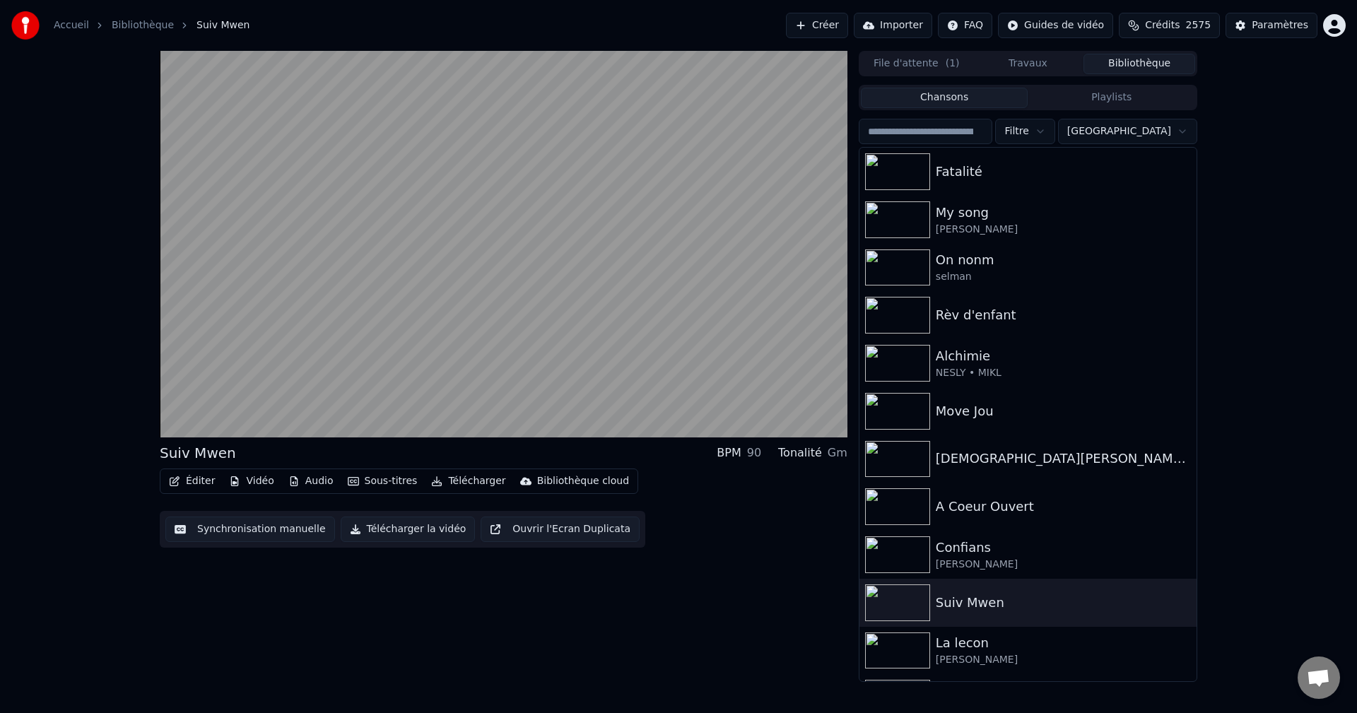
click at [208, 464] on div "Suiv Mwen BPM 90 Tonalité Gm Éditer Vidéo Audio Sous-titres Télécharger Bibliot…" at bounding box center [504, 495] width 688 height 105
click at [201, 475] on button "Éditer" at bounding box center [191, 482] width 57 height 20
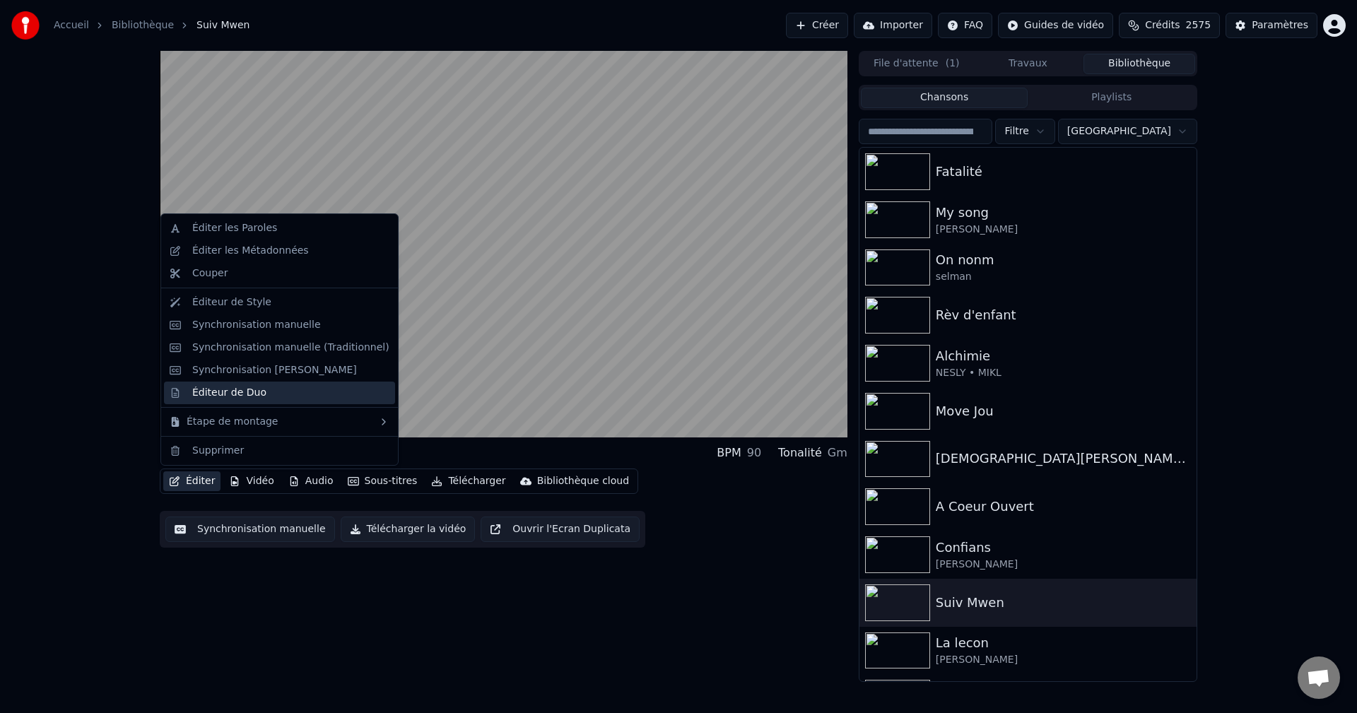
click at [250, 394] on div "Éditeur de Duo" at bounding box center [229, 393] width 74 height 14
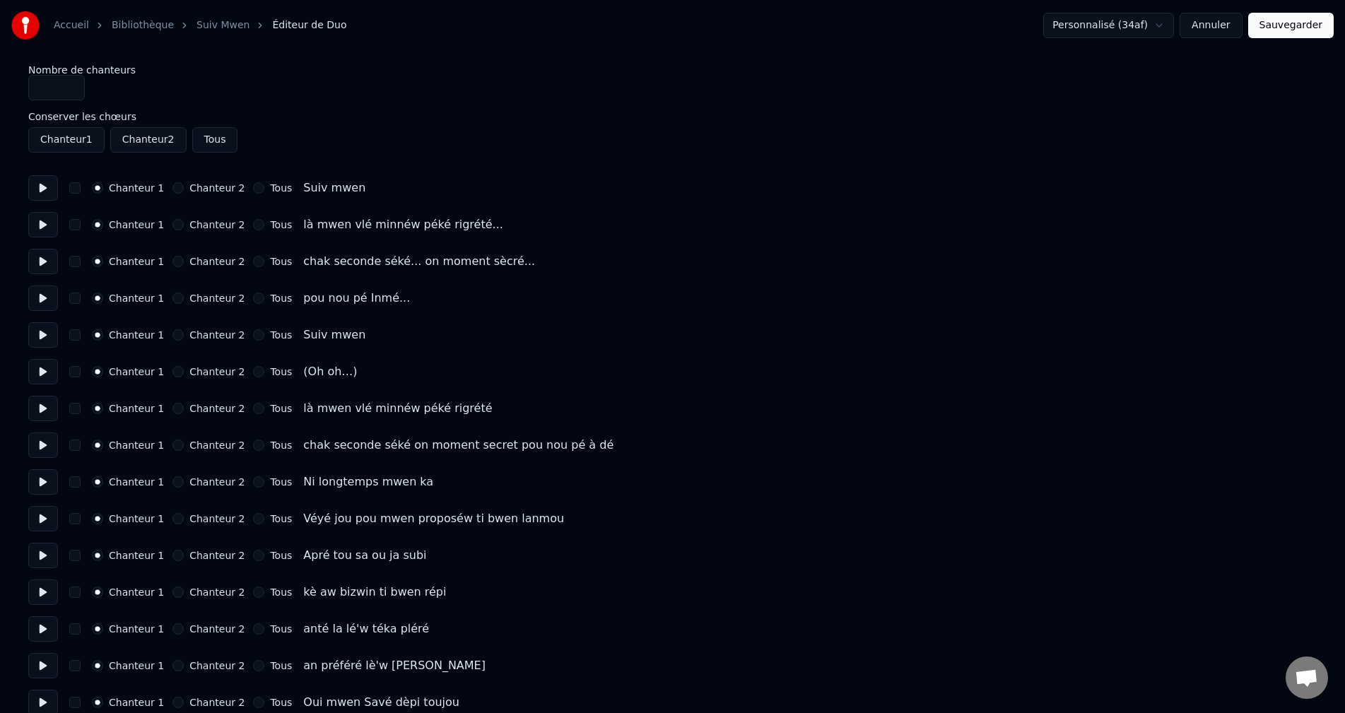
click at [40, 191] on button at bounding box center [43, 187] width 30 height 25
click at [45, 216] on button at bounding box center [43, 224] width 30 height 25
click at [47, 255] on button at bounding box center [43, 261] width 30 height 25
click at [46, 300] on button at bounding box center [43, 298] width 30 height 25
click at [45, 329] on button at bounding box center [43, 334] width 30 height 25
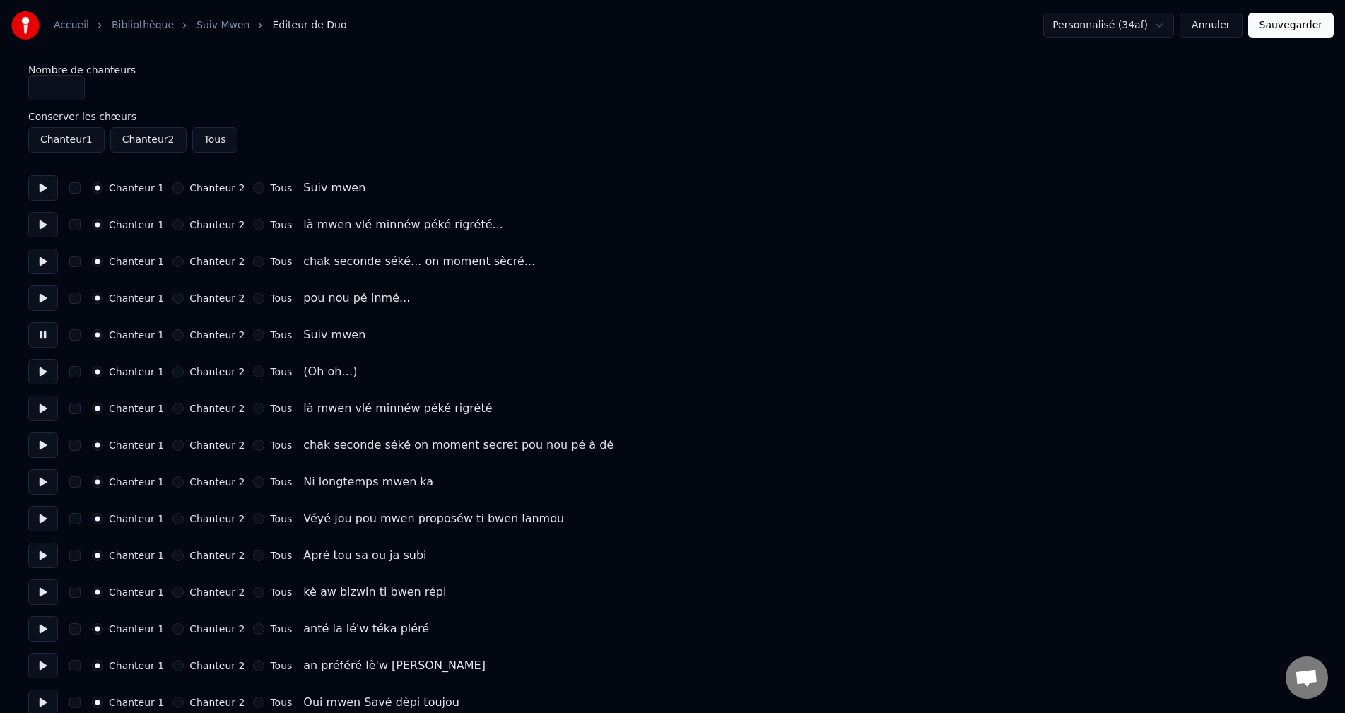
click at [47, 367] on button at bounding box center [43, 371] width 30 height 25
click at [45, 416] on button at bounding box center [43, 408] width 30 height 25
click at [47, 371] on button at bounding box center [43, 371] width 30 height 25
click at [174, 370] on button "Chanteur 2" at bounding box center [177, 371] width 11 height 11
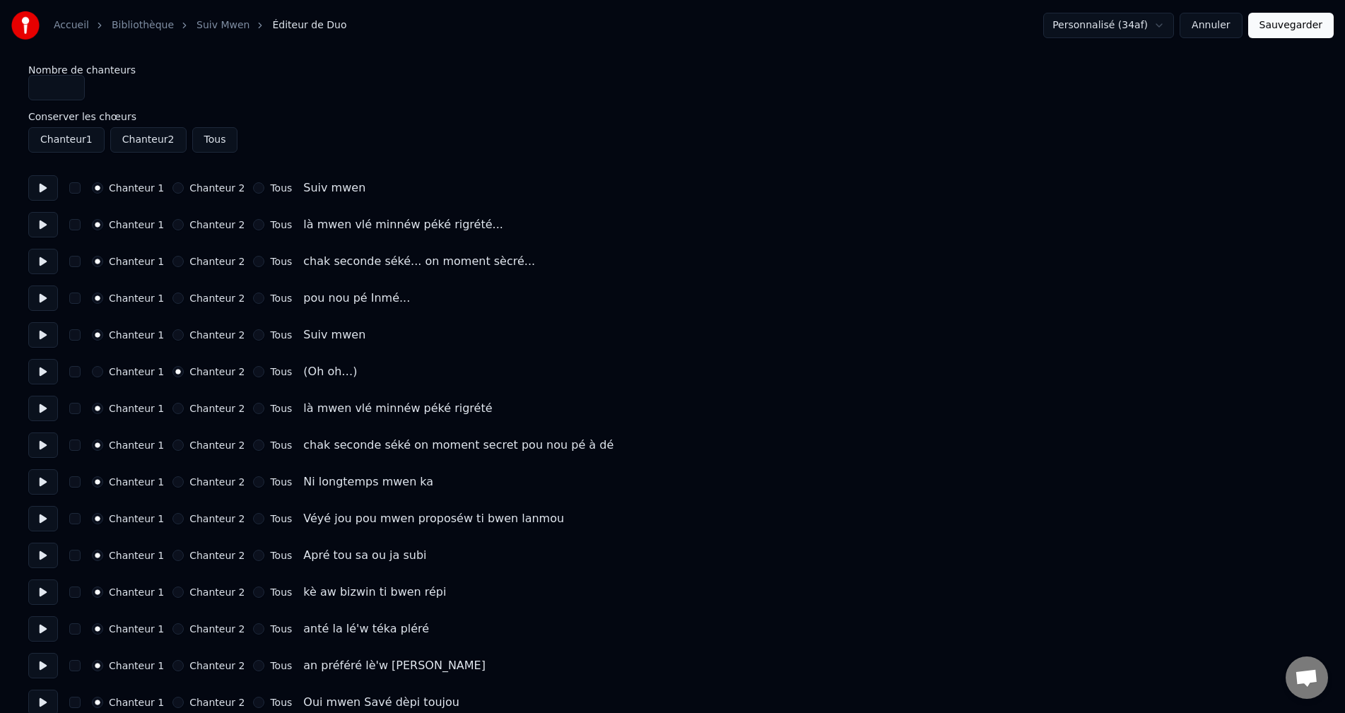
drag, startPoint x: 31, startPoint y: 406, endPoint x: 42, endPoint y: 405, distance: 11.3
click at [32, 406] on button at bounding box center [43, 408] width 30 height 25
click at [47, 448] on button at bounding box center [43, 445] width 30 height 25
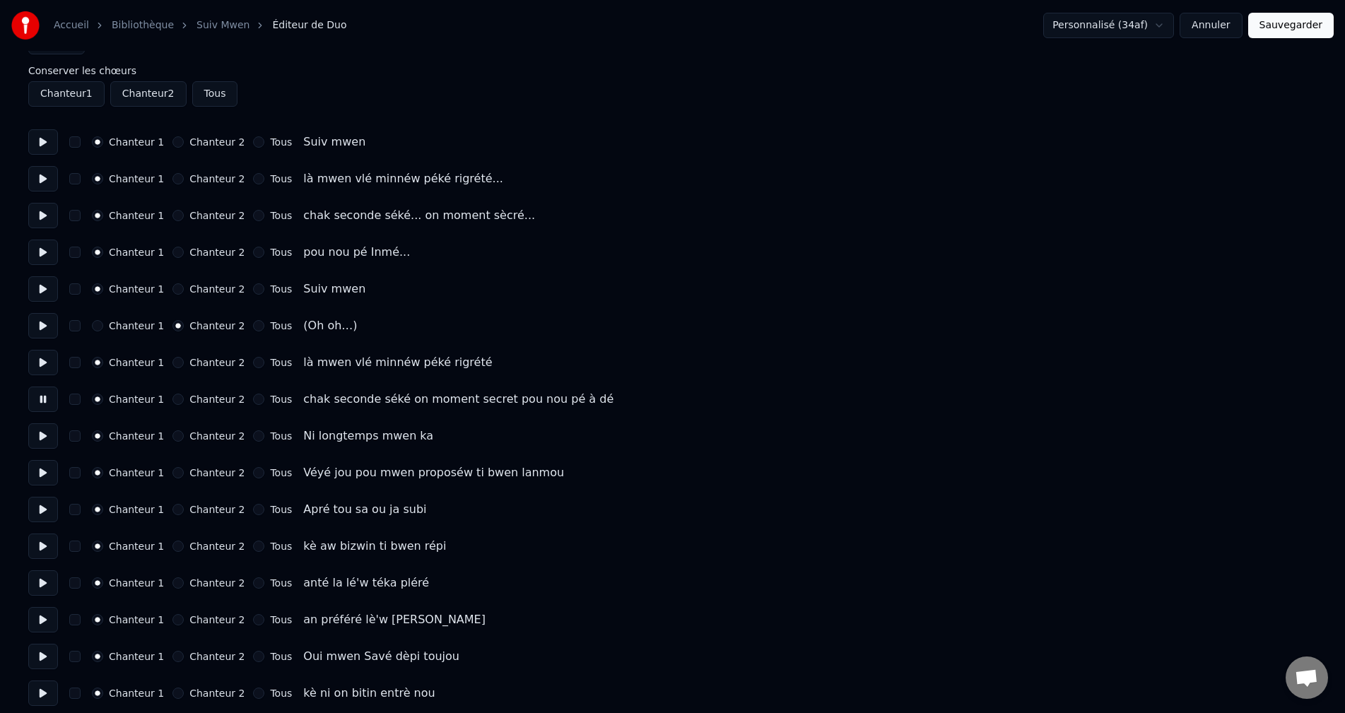
scroll to position [71, 0]
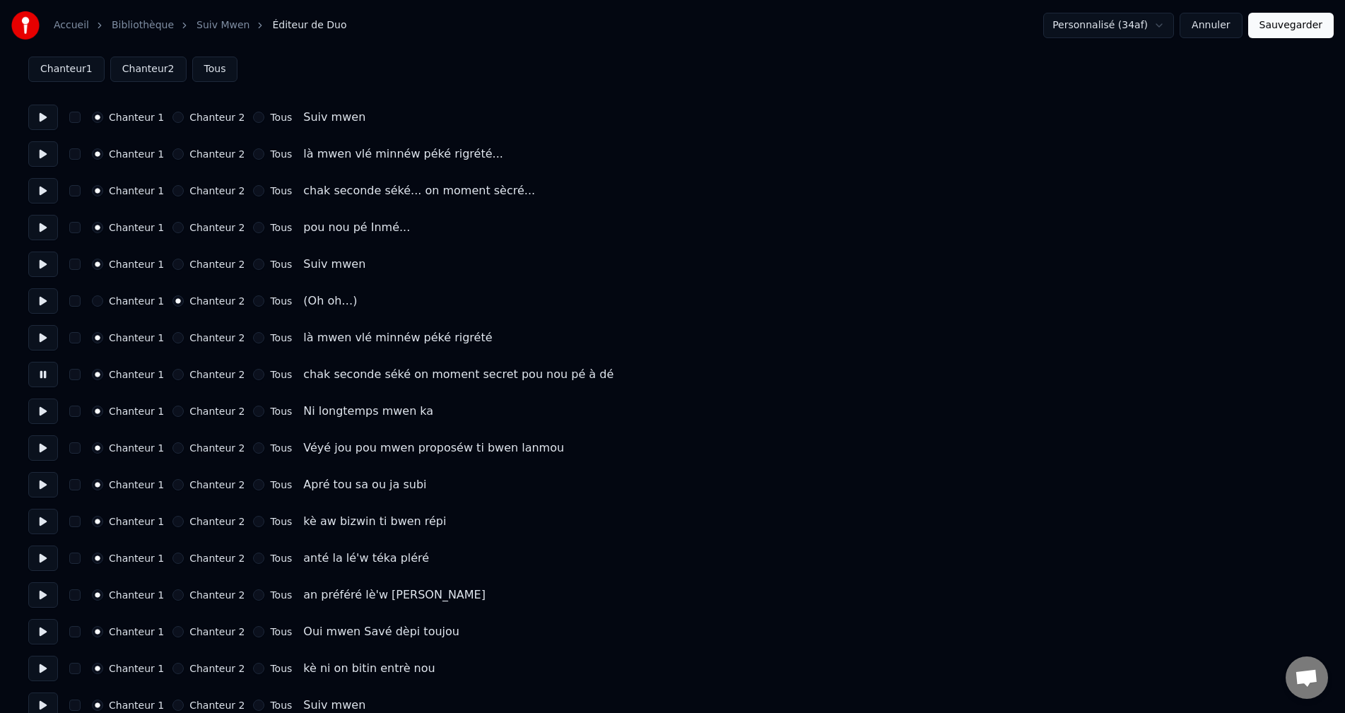
click at [42, 416] on button at bounding box center [43, 411] width 30 height 25
click at [38, 450] on button at bounding box center [43, 447] width 30 height 25
click at [37, 485] on button at bounding box center [43, 484] width 30 height 25
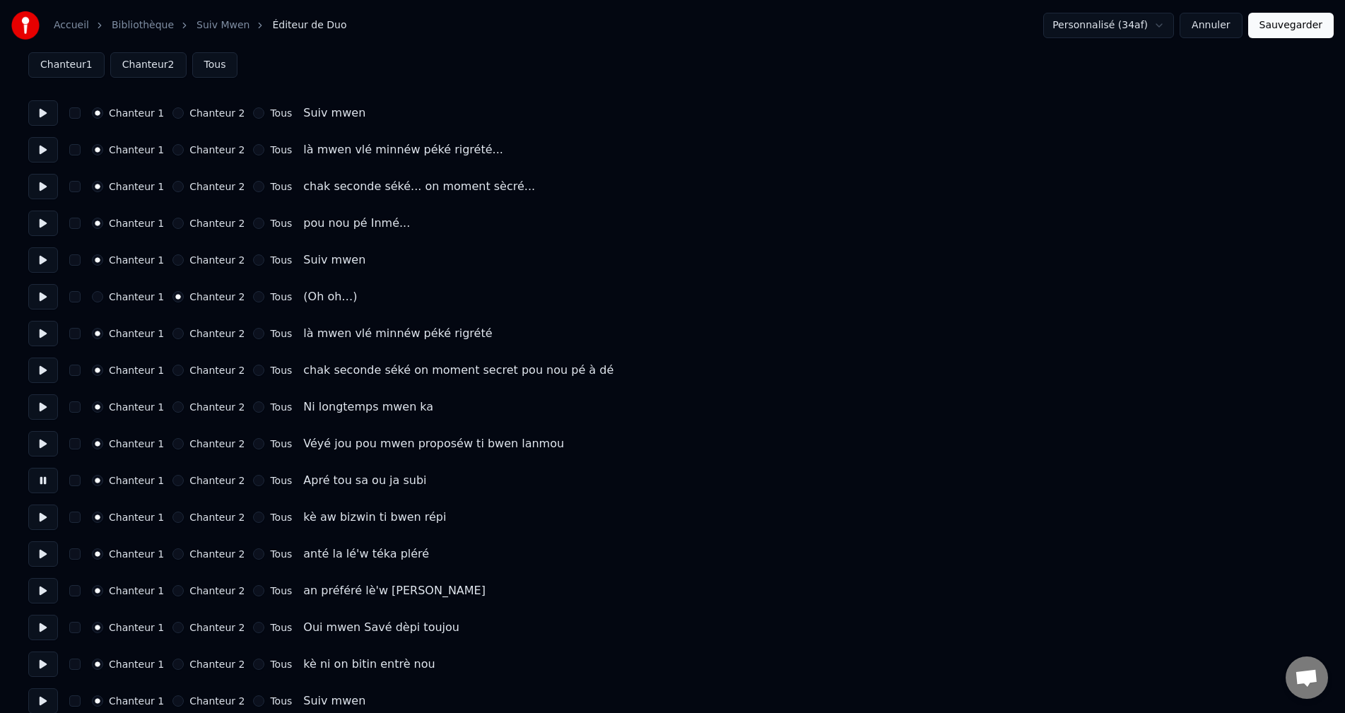
scroll to position [141, 0]
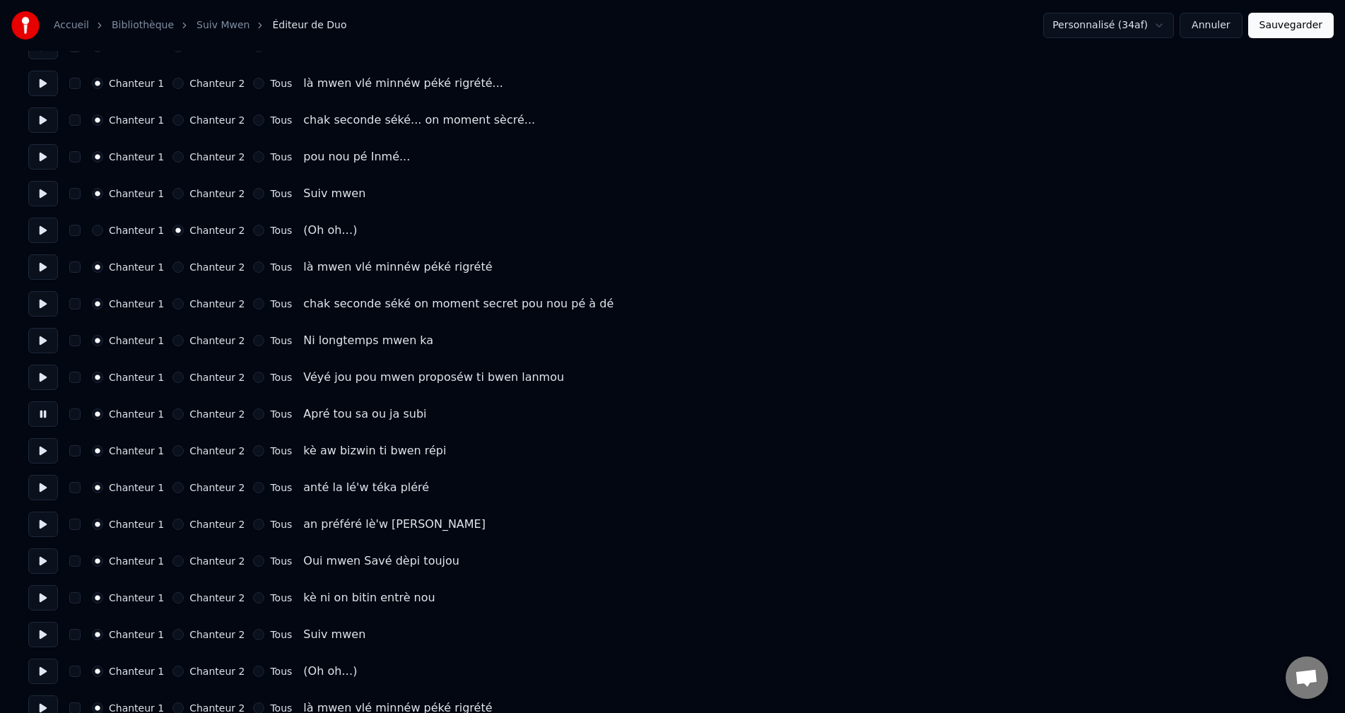
click at [47, 453] on button at bounding box center [43, 450] width 30 height 25
click at [40, 497] on button at bounding box center [43, 487] width 30 height 25
click at [37, 524] on button at bounding box center [43, 524] width 30 height 25
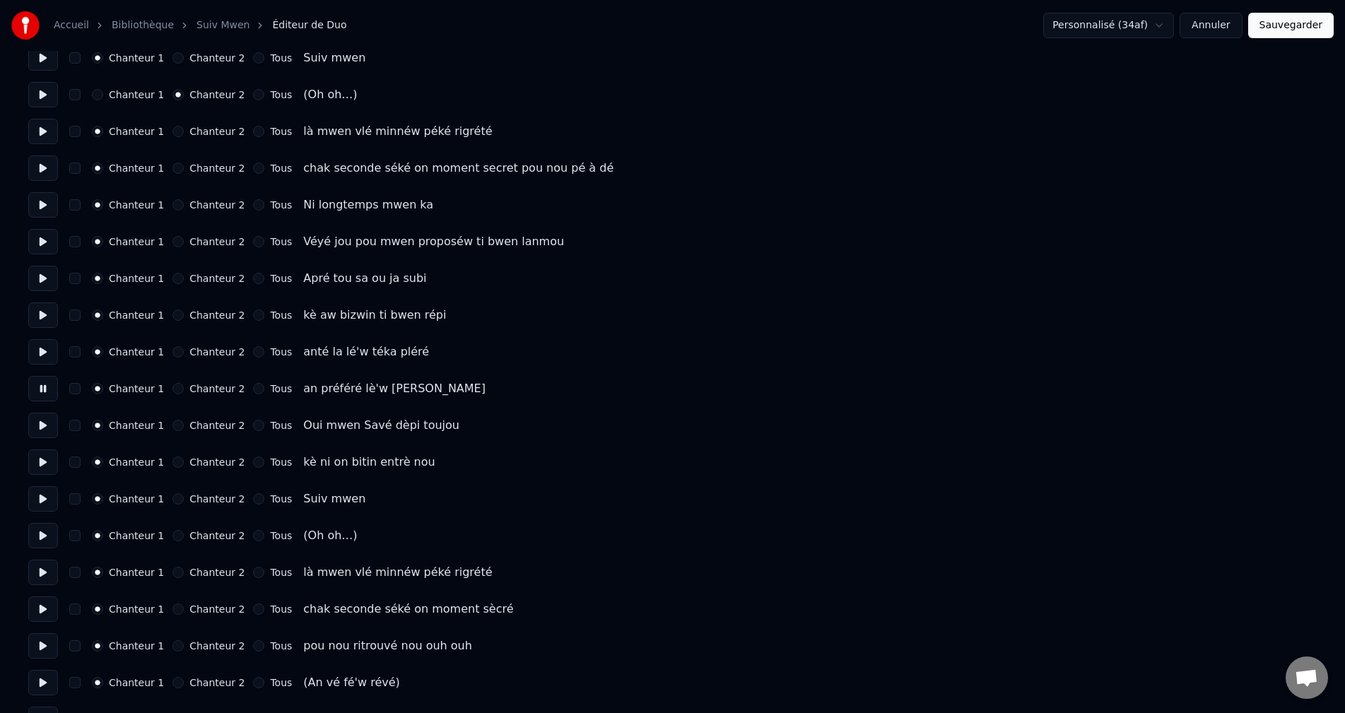
scroll to position [283, 0]
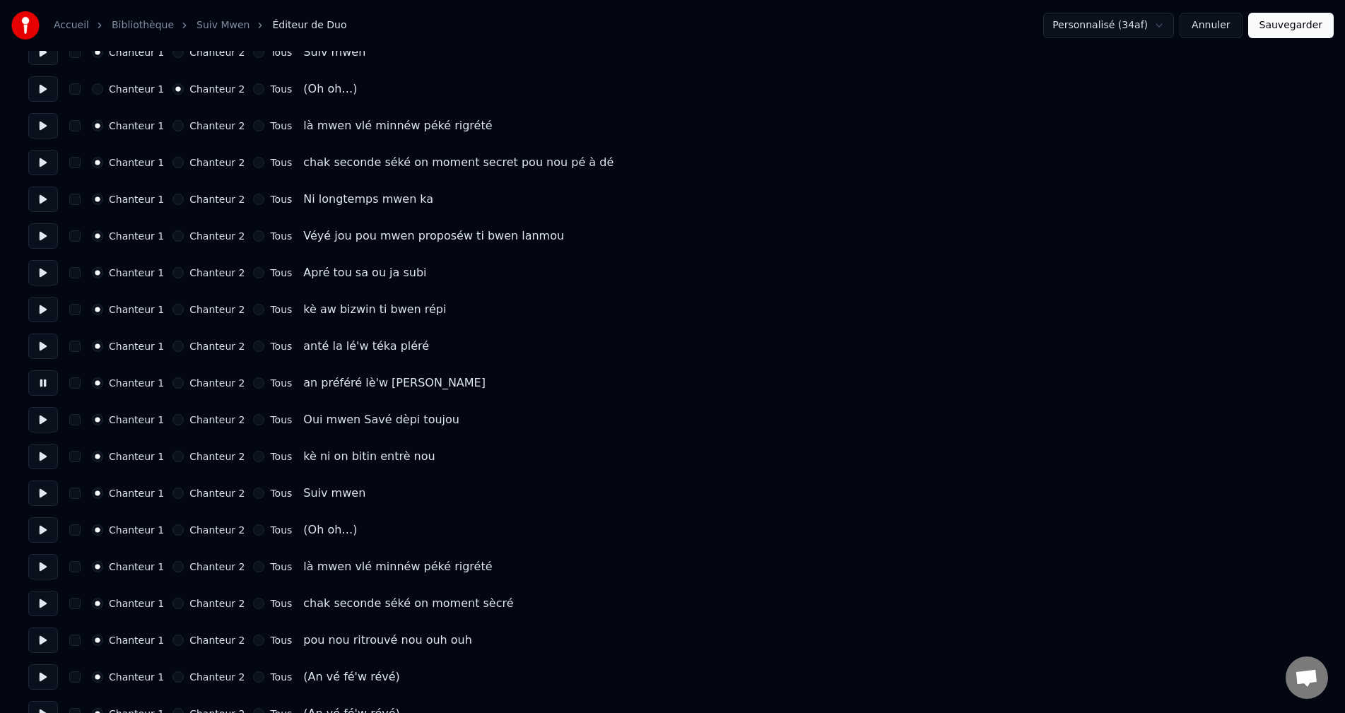
click at [39, 412] on button at bounding box center [43, 419] width 30 height 25
click at [37, 467] on button at bounding box center [43, 456] width 30 height 25
click at [37, 491] on button at bounding box center [43, 493] width 30 height 25
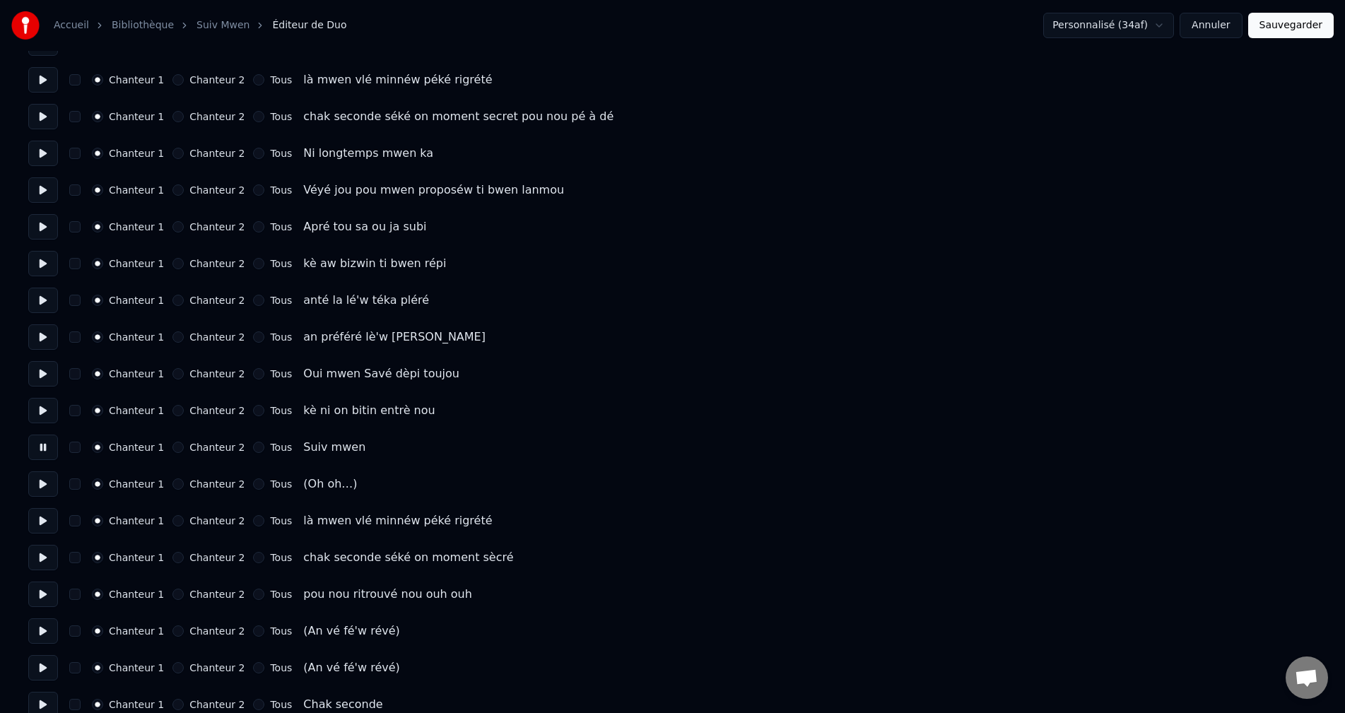
scroll to position [353, 0]
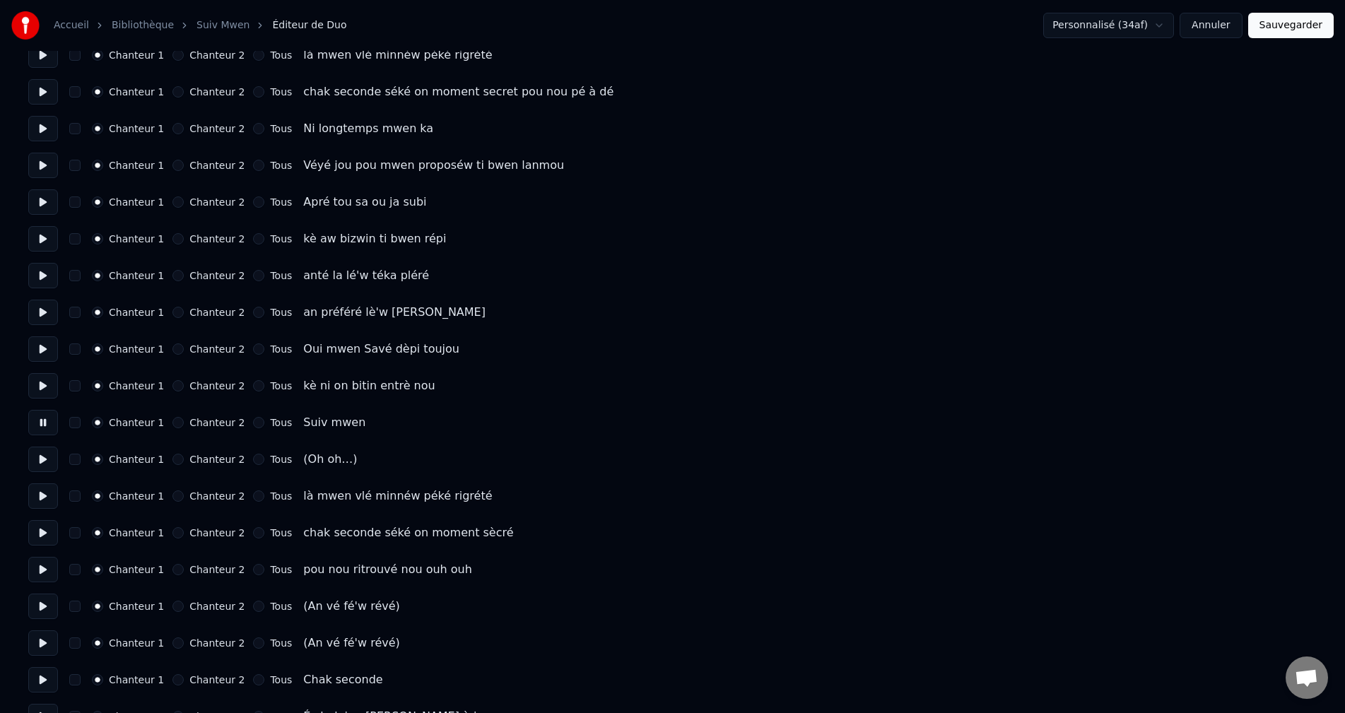
click at [173, 460] on button "Chanteur 2" at bounding box center [177, 459] width 11 height 11
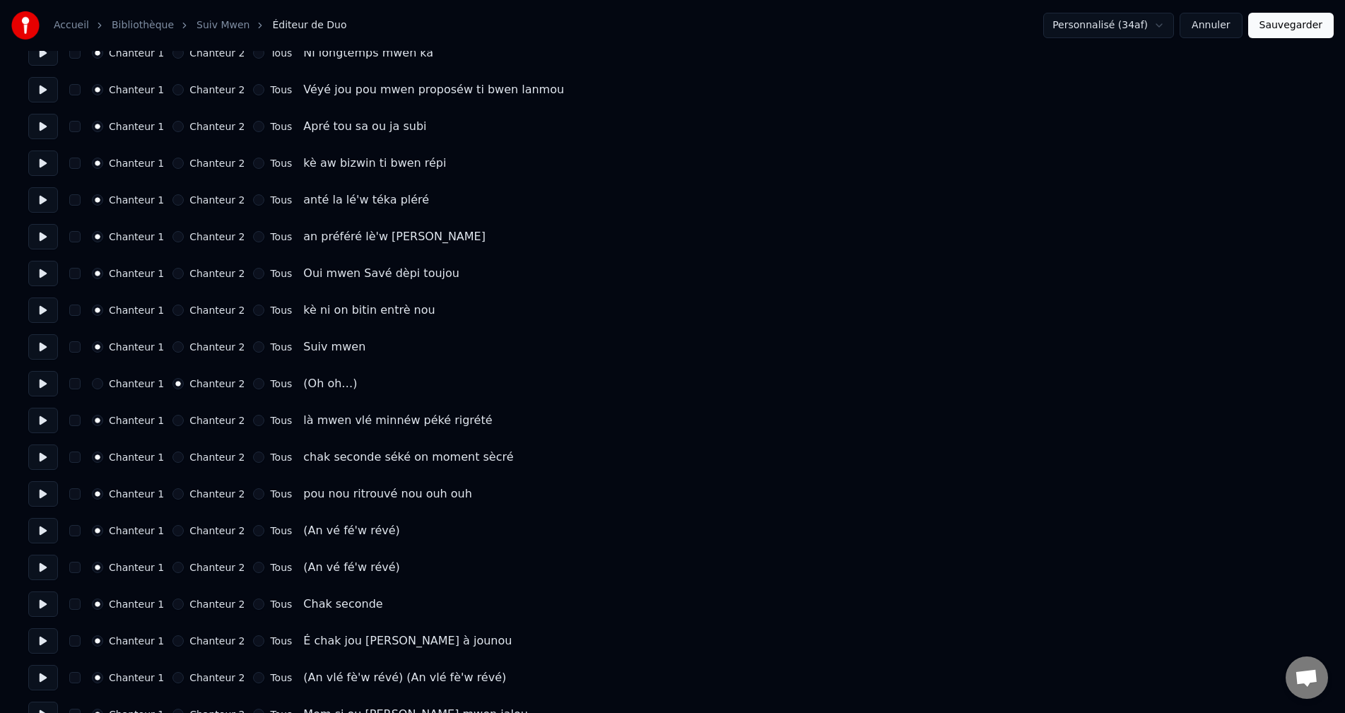
scroll to position [424, 0]
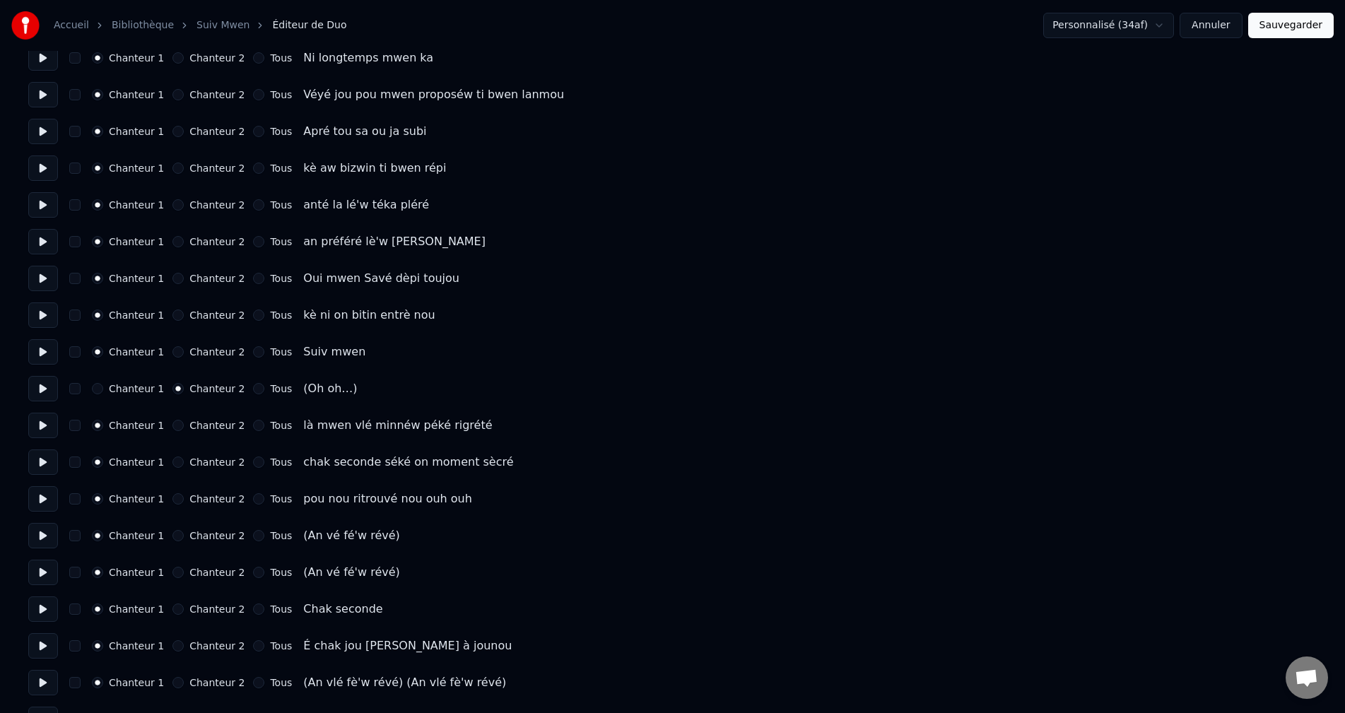
click at [45, 530] on button at bounding box center [43, 535] width 30 height 25
click at [172, 535] on button "Chanteur 2" at bounding box center [177, 535] width 11 height 11
click at [37, 537] on button at bounding box center [43, 535] width 30 height 25
click at [38, 579] on button at bounding box center [43, 572] width 30 height 25
click at [172, 573] on button "Chanteur 2" at bounding box center [177, 572] width 11 height 11
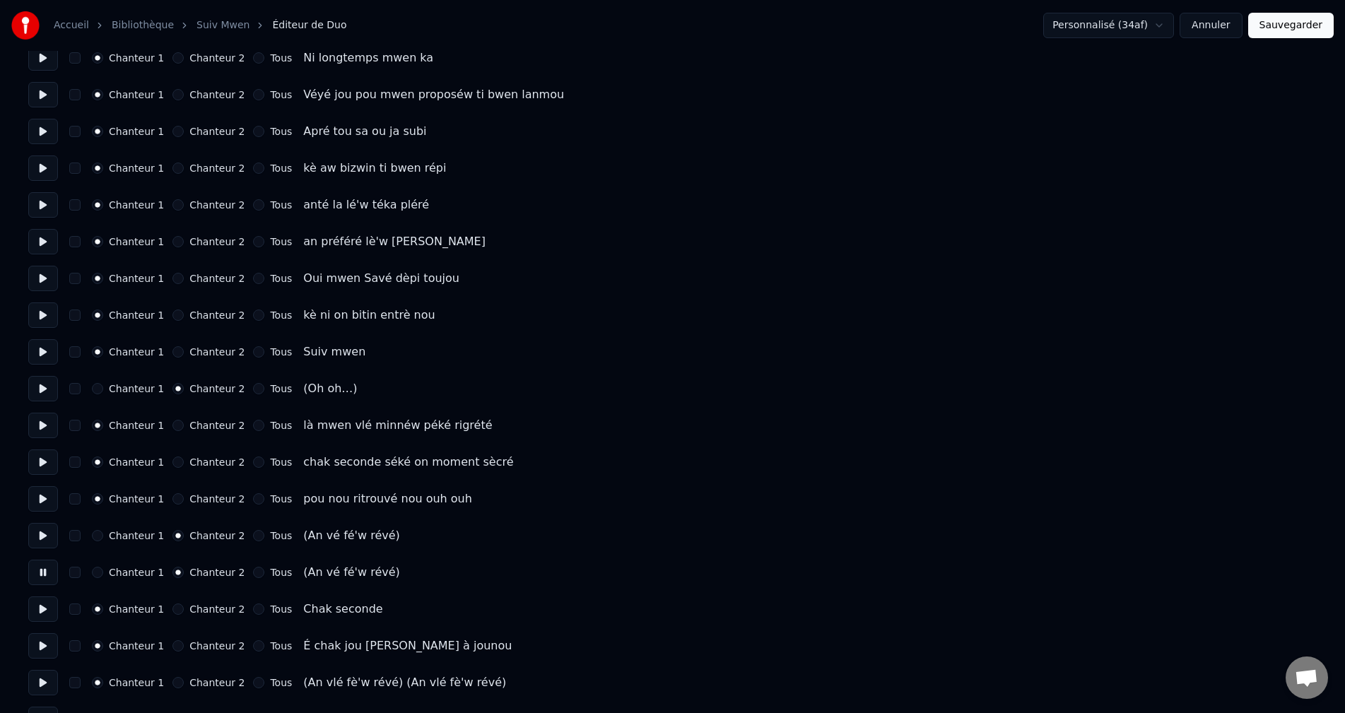
scroll to position [495, 0]
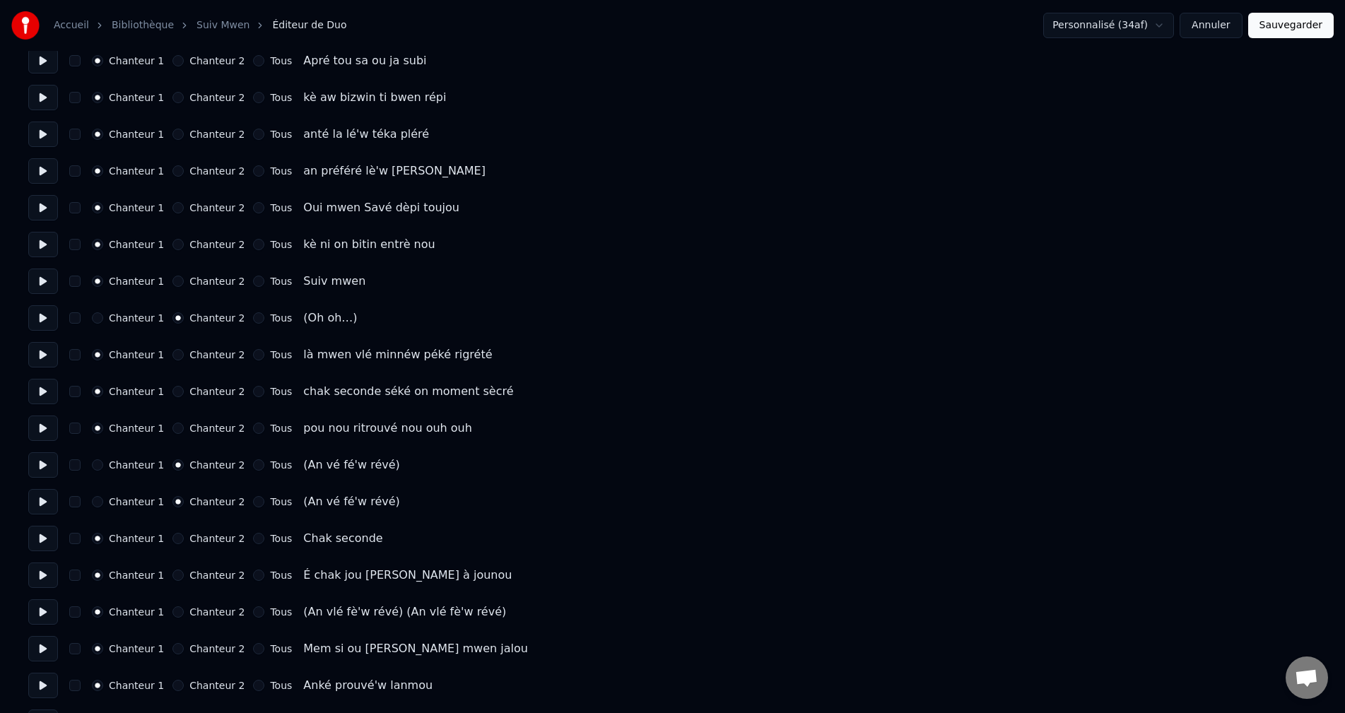
click at [30, 547] on button at bounding box center [43, 538] width 30 height 25
click at [172, 614] on button "Chanteur 2" at bounding box center [177, 612] width 11 height 11
click at [45, 612] on button at bounding box center [43, 611] width 30 height 25
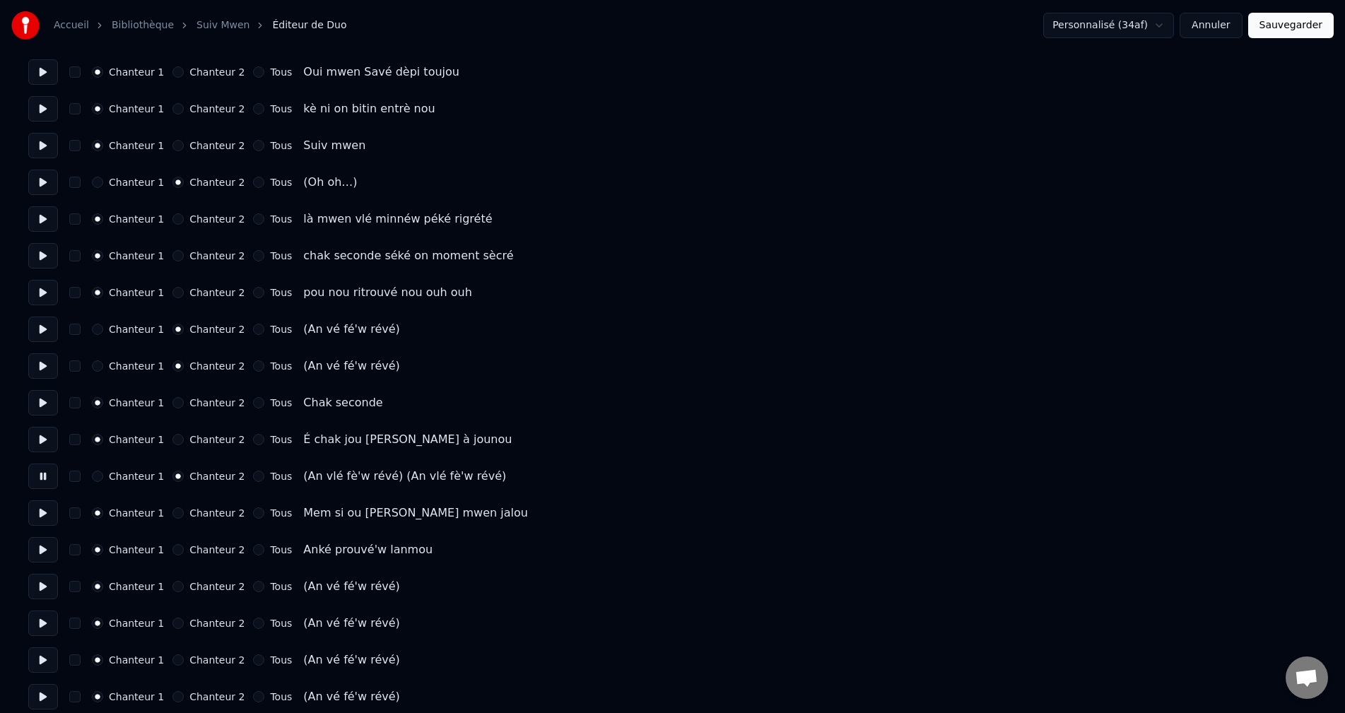
scroll to position [636, 0]
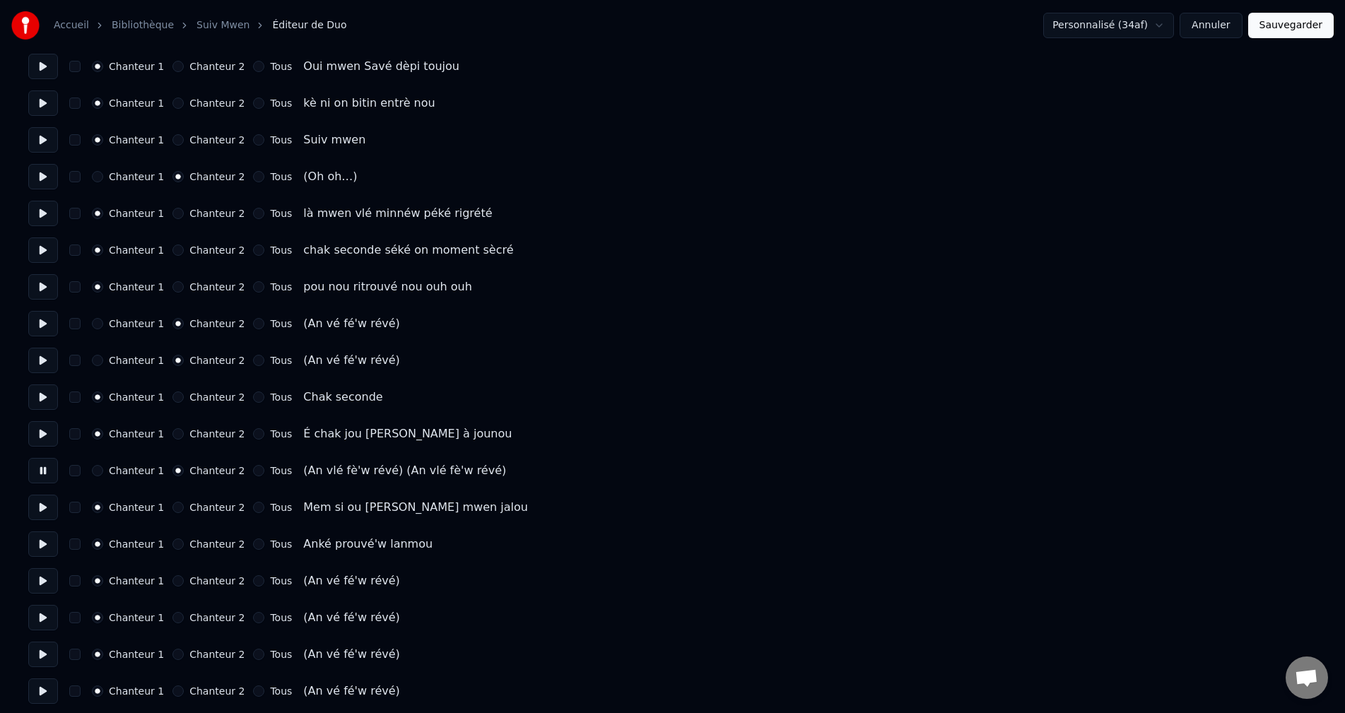
click at [49, 584] on button at bounding box center [43, 580] width 30 height 25
click at [172, 580] on button "Chanteur 2" at bounding box center [177, 580] width 11 height 11
click at [50, 616] on button at bounding box center [43, 617] width 30 height 25
click at [181, 619] on div "Chanteur 2" at bounding box center [208, 617] width 72 height 11
click at [172, 619] on button "Chanteur 2" at bounding box center [177, 617] width 11 height 11
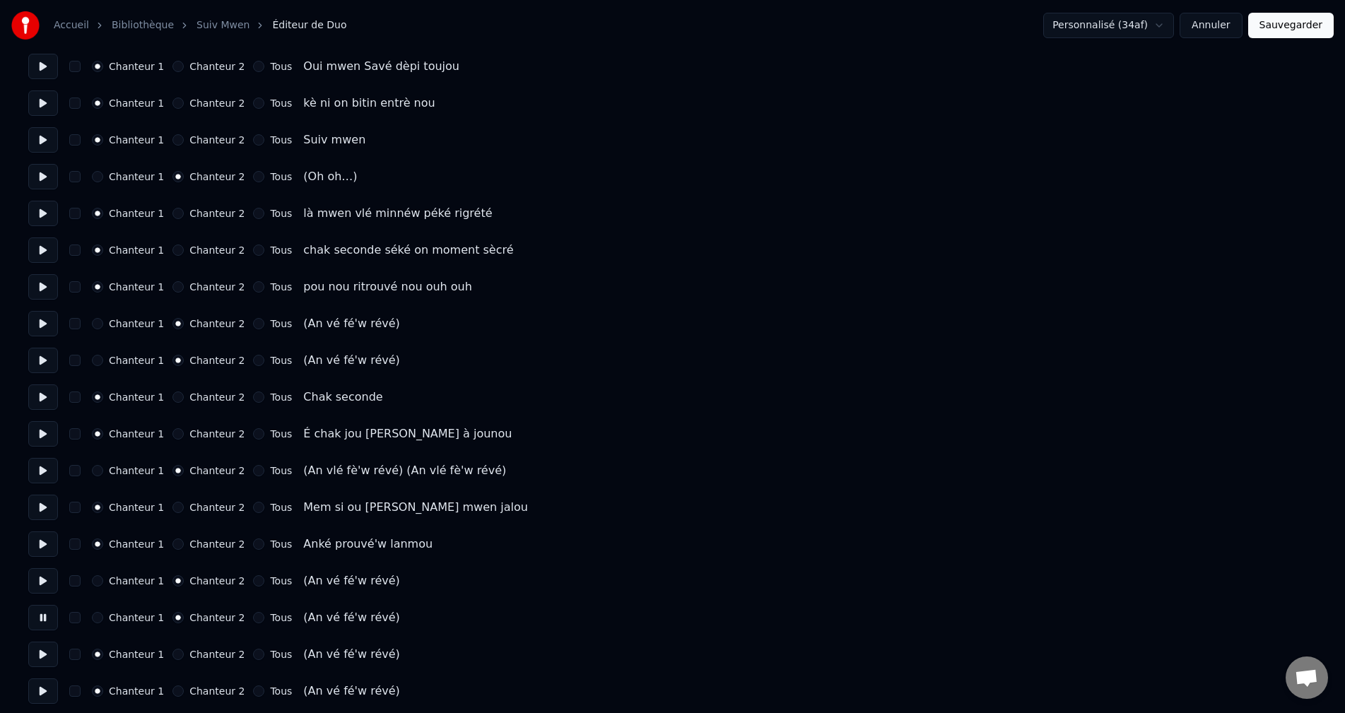
drag, startPoint x: 44, startPoint y: 651, endPoint x: 130, endPoint y: 654, distance: 86.3
click at [45, 652] on button at bounding box center [43, 654] width 30 height 25
click at [172, 655] on button "Chanteur 2" at bounding box center [177, 654] width 11 height 11
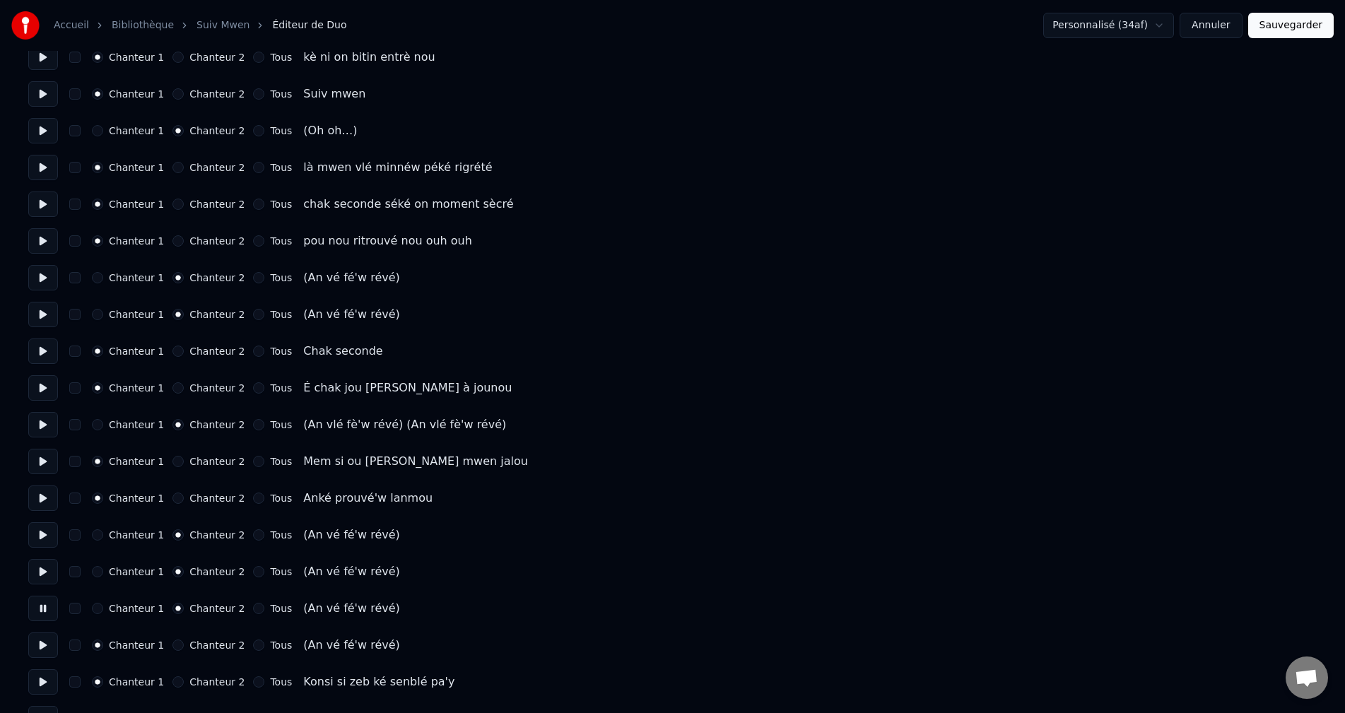
scroll to position [707, 0]
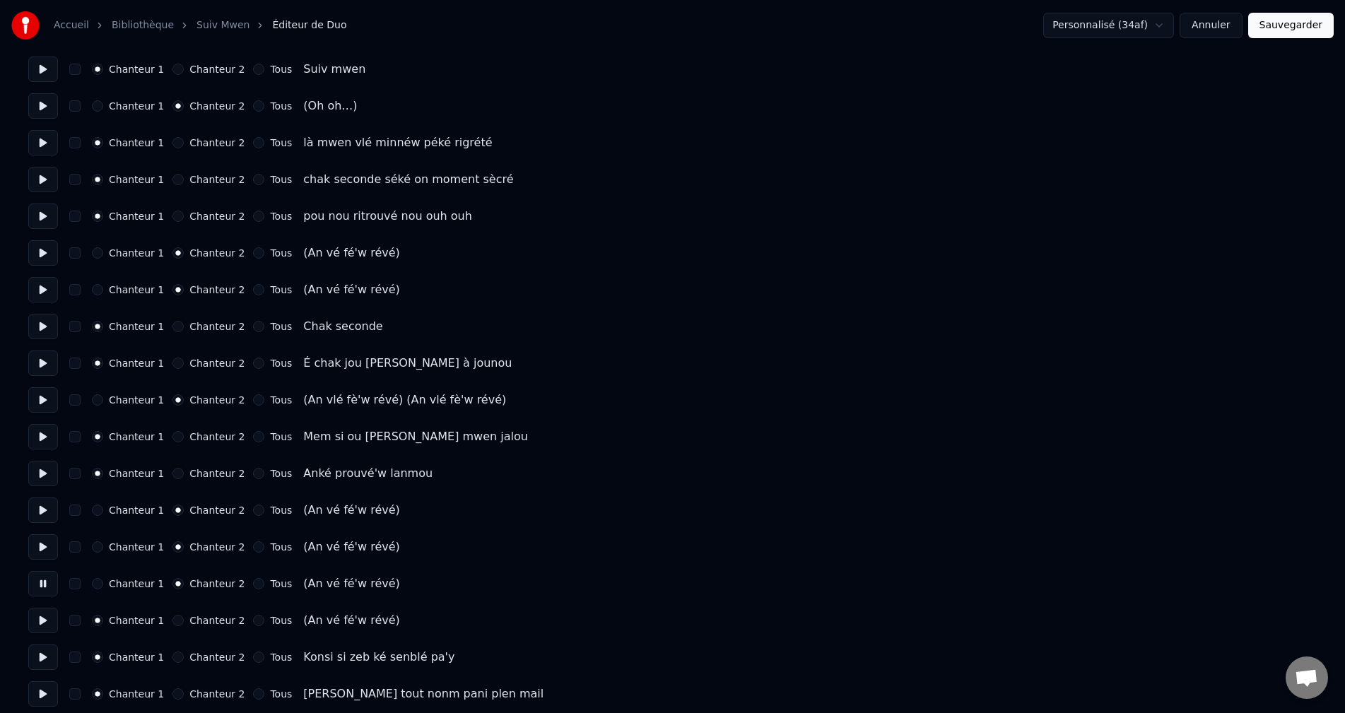
click at [42, 618] on button at bounding box center [43, 620] width 30 height 25
click at [172, 619] on button "Chanteur 2" at bounding box center [177, 620] width 11 height 11
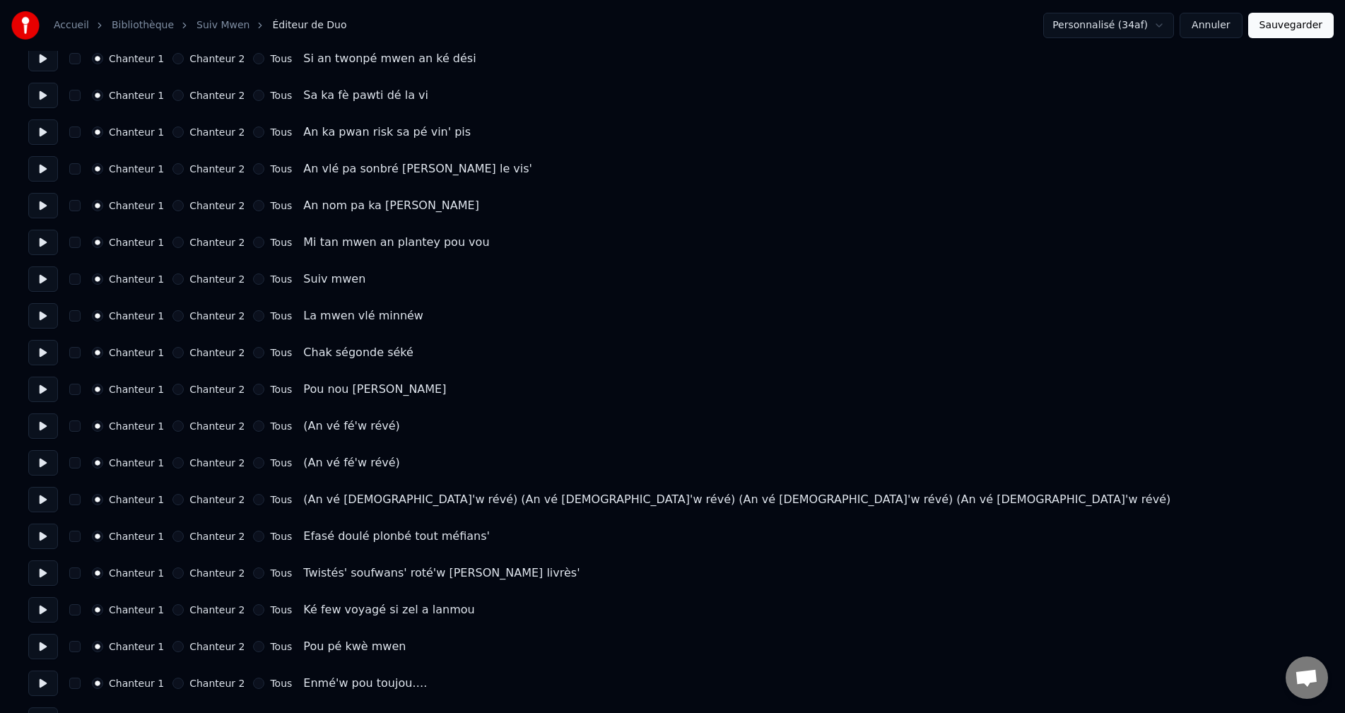
scroll to position [1697, 0]
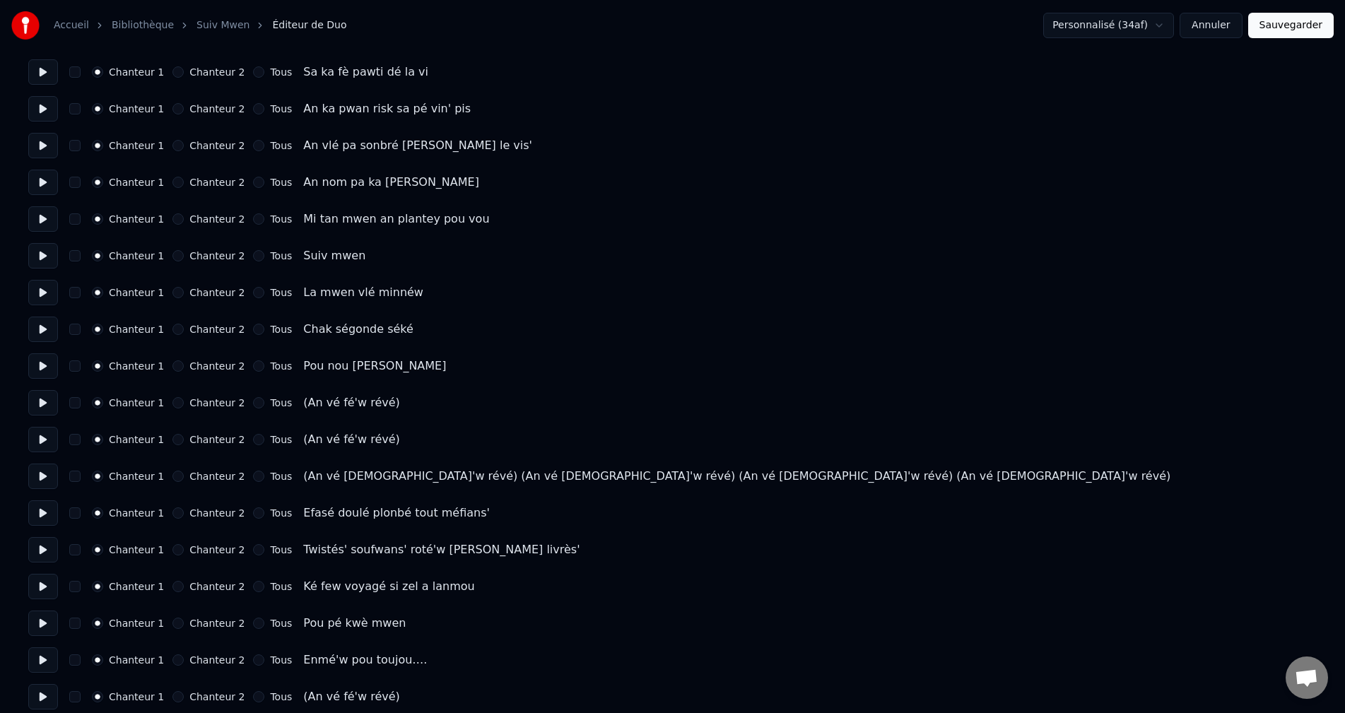
click at [33, 399] on button at bounding box center [43, 402] width 30 height 25
click at [172, 402] on button "Chanteur 2" at bounding box center [177, 402] width 11 height 11
click at [48, 445] on button at bounding box center [43, 439] width 30 height 25
click at [172, 438] on button "Chanteur 2" at bounding box center [177, 439] width 11 height 11
drag, startPoint x: 37, startPoint y: 484, endPoint x: 59, endPoint y: 481, distance: 21.4
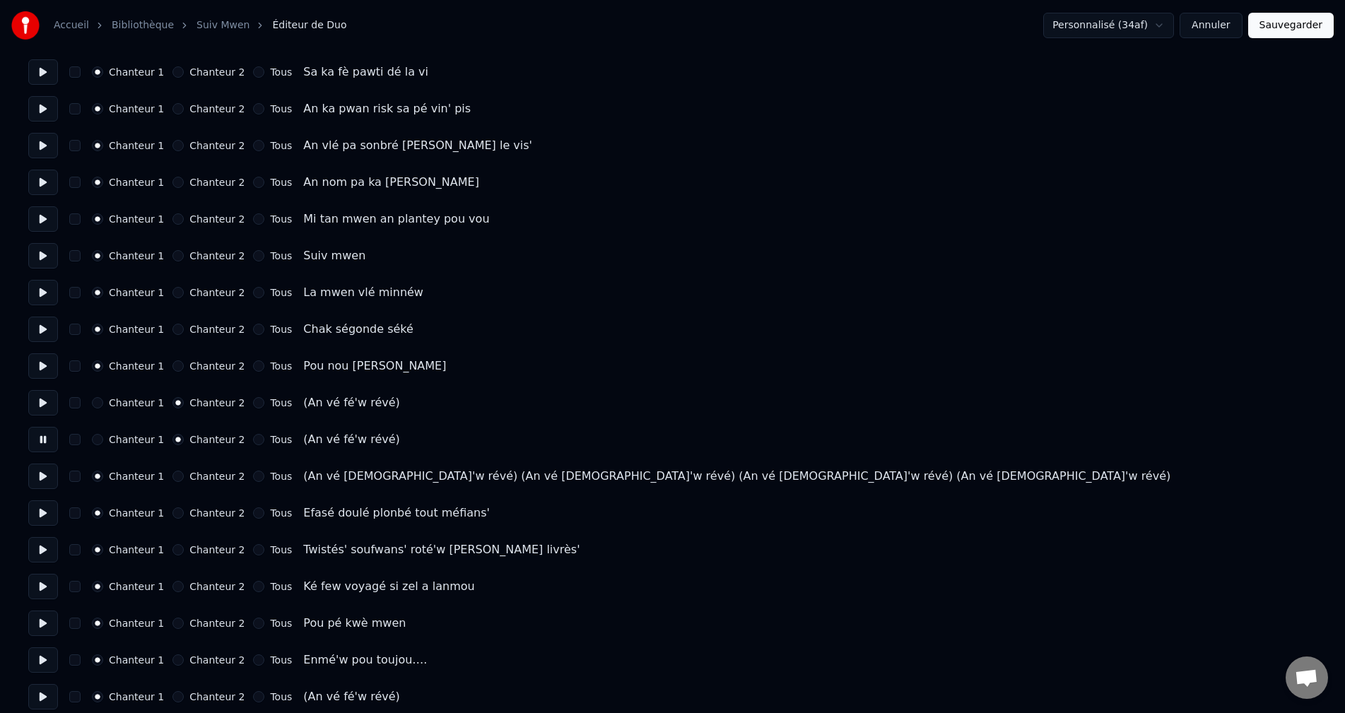
click at [37, 482] on button at bounding box center [43, 476] width 30 height 25
click at [172, 479] on button "Chanteur 2" at bounding box center [177, 476] width 11 height 11
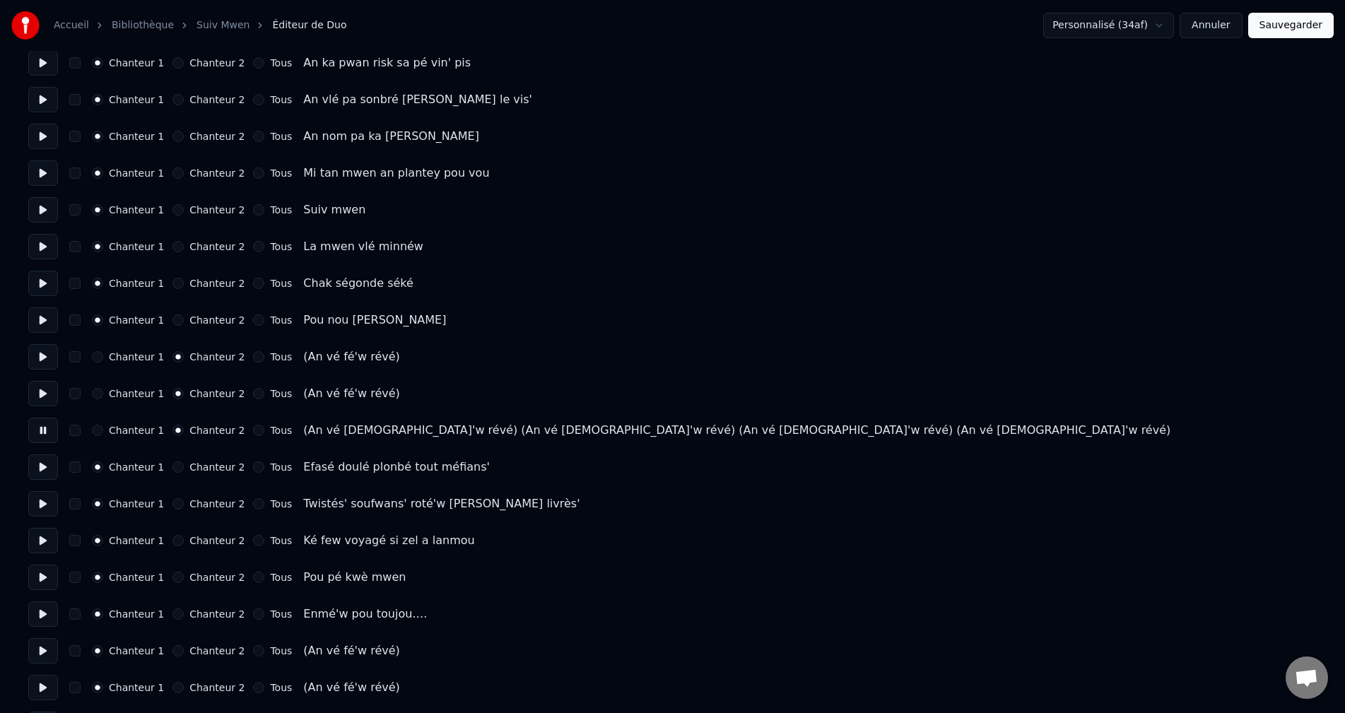
scroll to position [1767, 0]
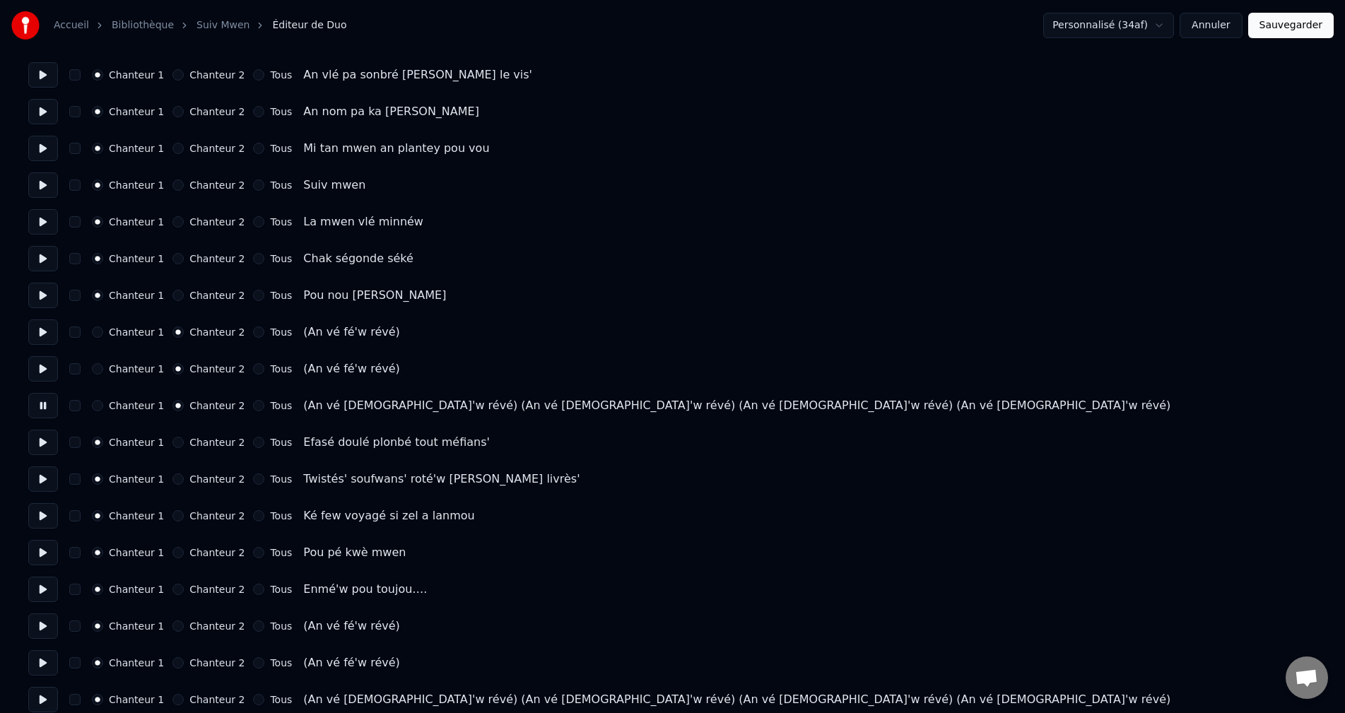
click at [37, 625] on button at bounding box center [43, 626] width 30 height 25
click at [163, 628] on div "Chanteur 1 Chanteur 2 Tous" at bounding box center [192, 626] width 200 height 11
click at [172, 629] on div "Chanteur 2" at bounding box center [208, 626] width 72 height 11
click at [172, 628] on button "Chanteur 2" at bounding box center [177, 626] width 11 height 11
drag, startPoint x: 42, startPoint y: 662, endPoint x: 136, endPoint y: 661, distance: 94.7
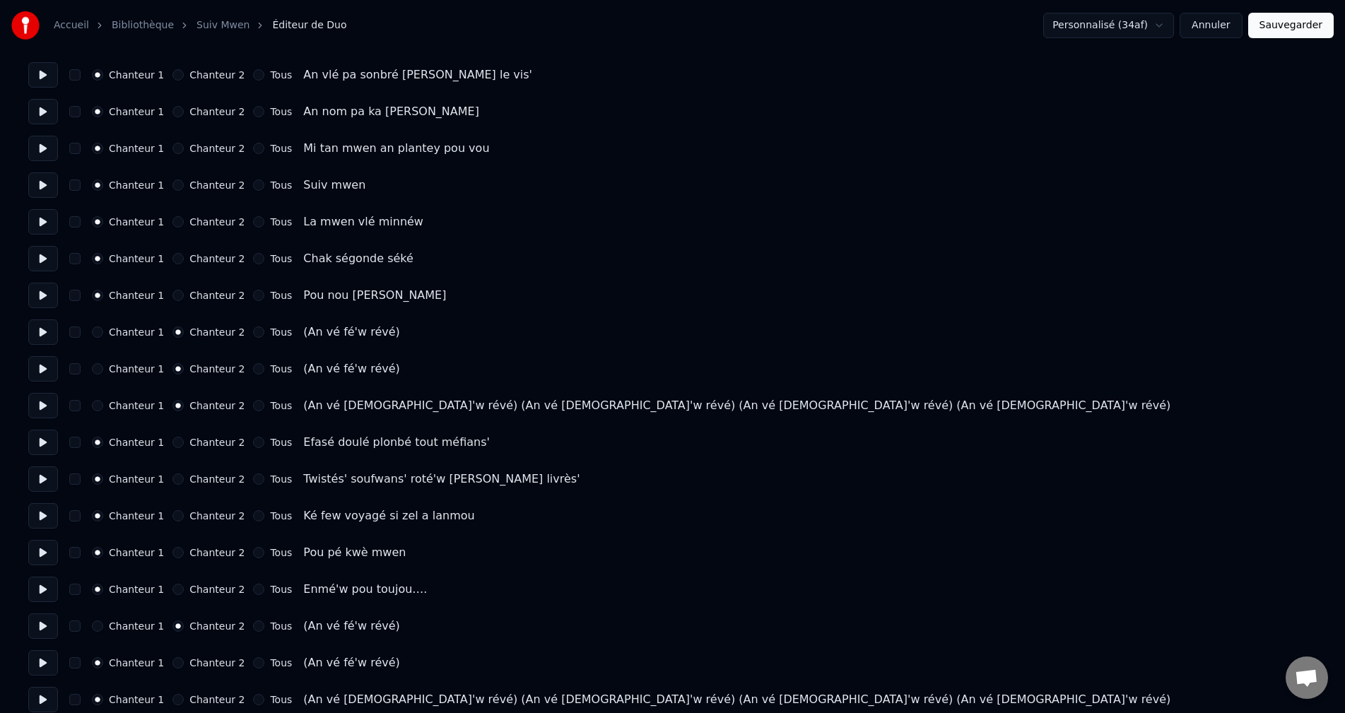
click at [46, 661] on button at bounding box center [43, 662] width 30 height 25
click at [172, 662] on button "Chanteur 2" at bounding box center [177, 662] width 11 height 11
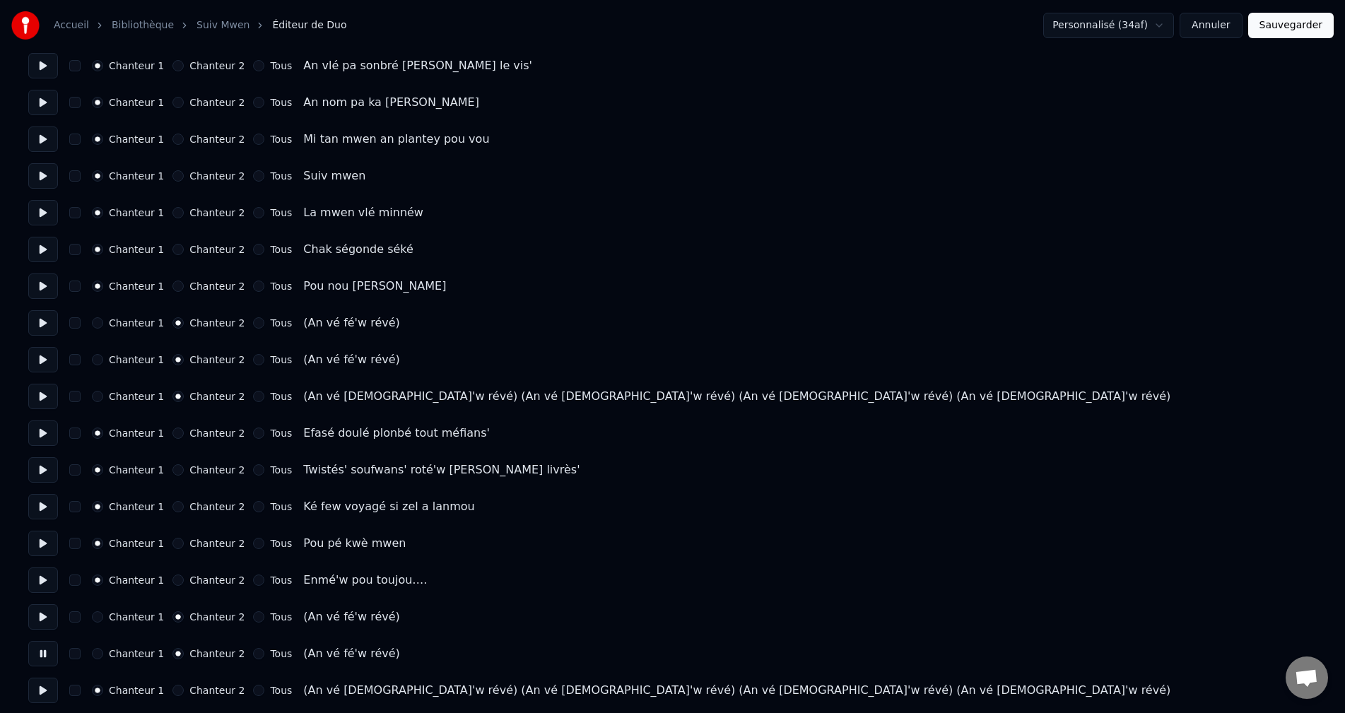
scroll to position [1838, 0]
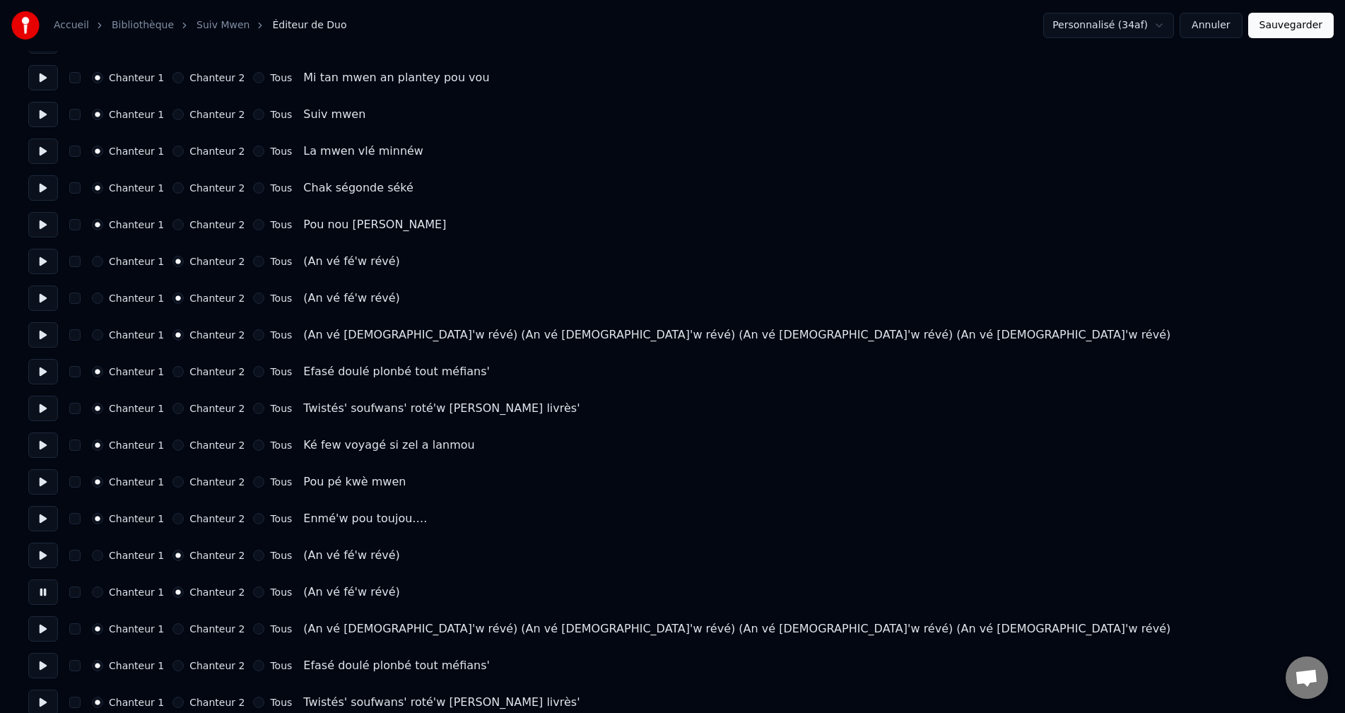
click at [37, 629] on button at bounding box center [43, 628] width 30 height 25
click at [172, 630] on button "Chanteur 2" at bounding box center [177, 629] width 11 height 11
click at [41, 669] on button at bounding box center [43, 665] width 30 height 25
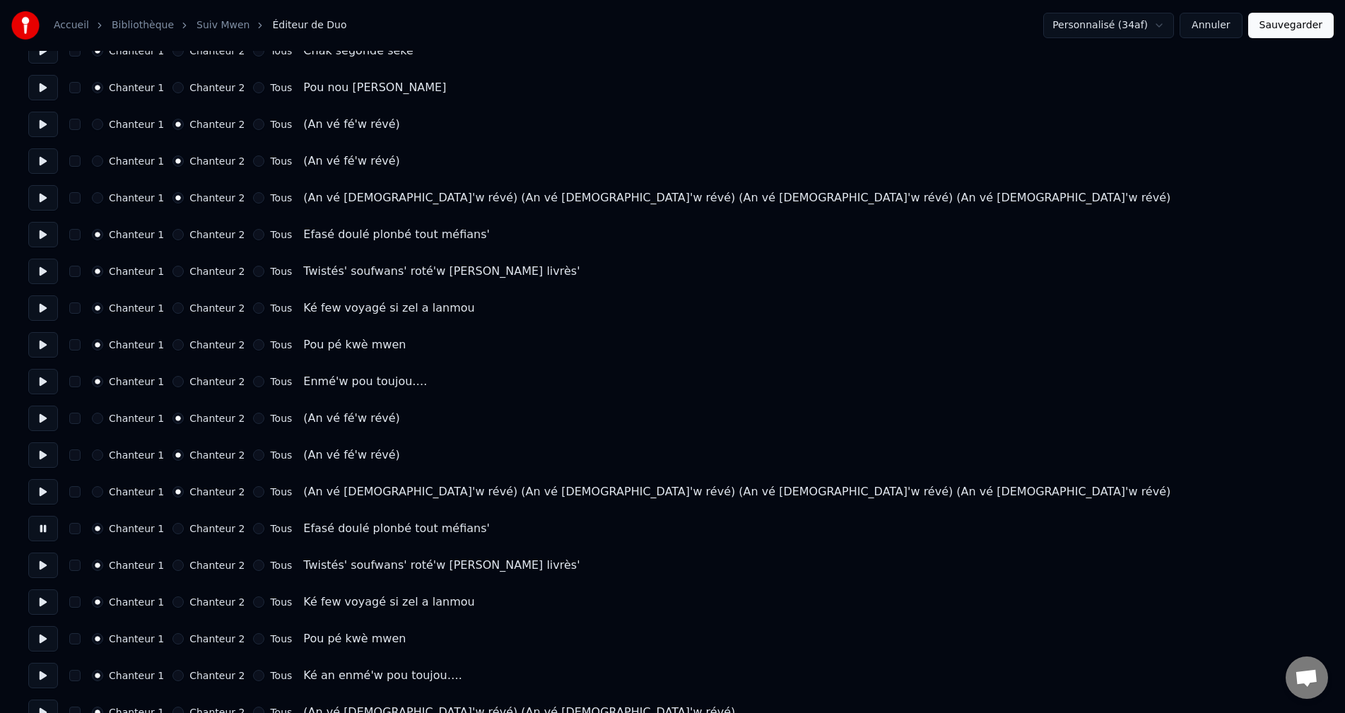
scroll to position [1979, 0]
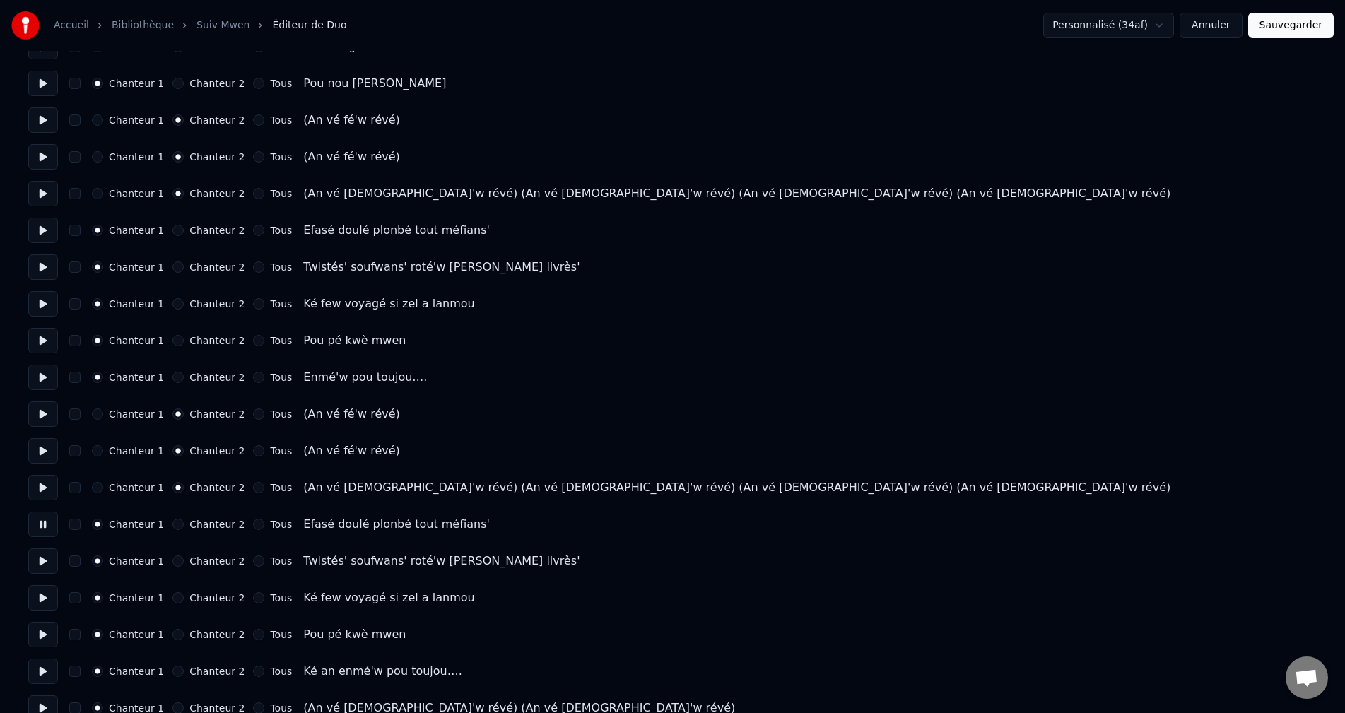
click at [47, 568] on button at bounding box center [43, 561] width 30 height 25
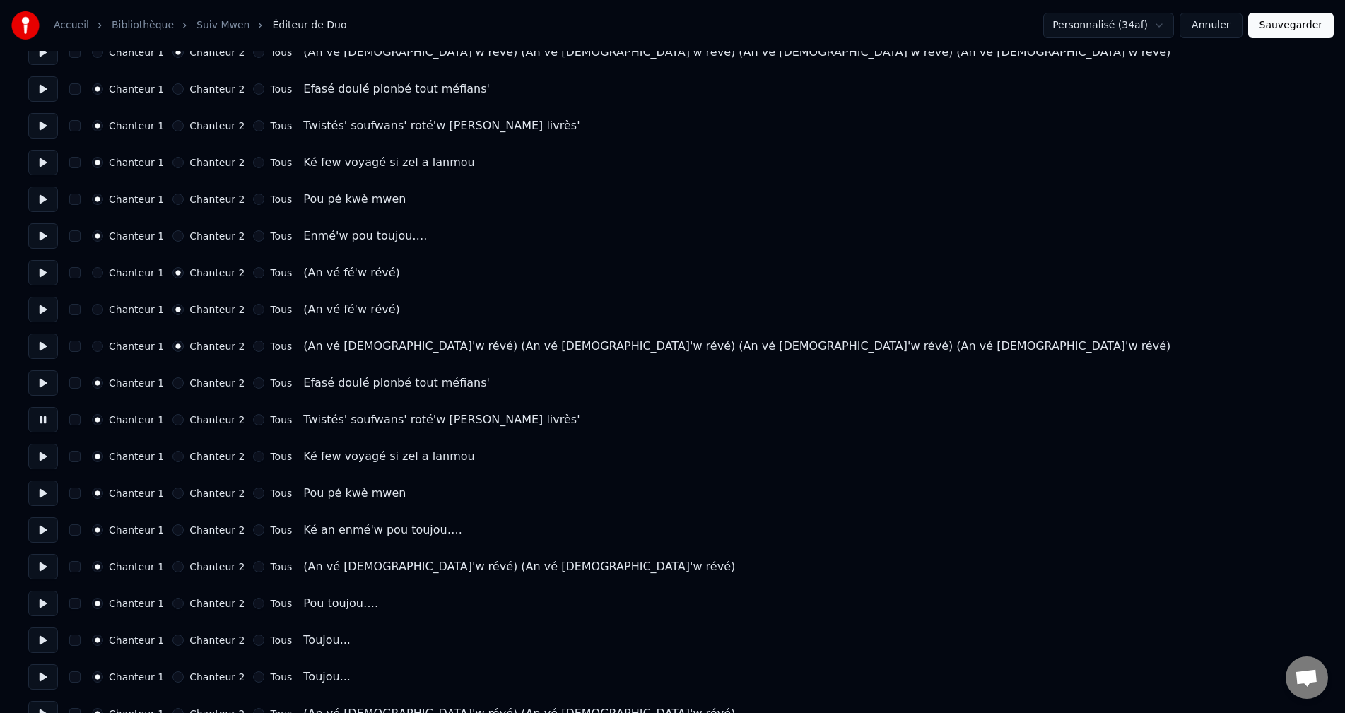
scroll to position [2148, 0]
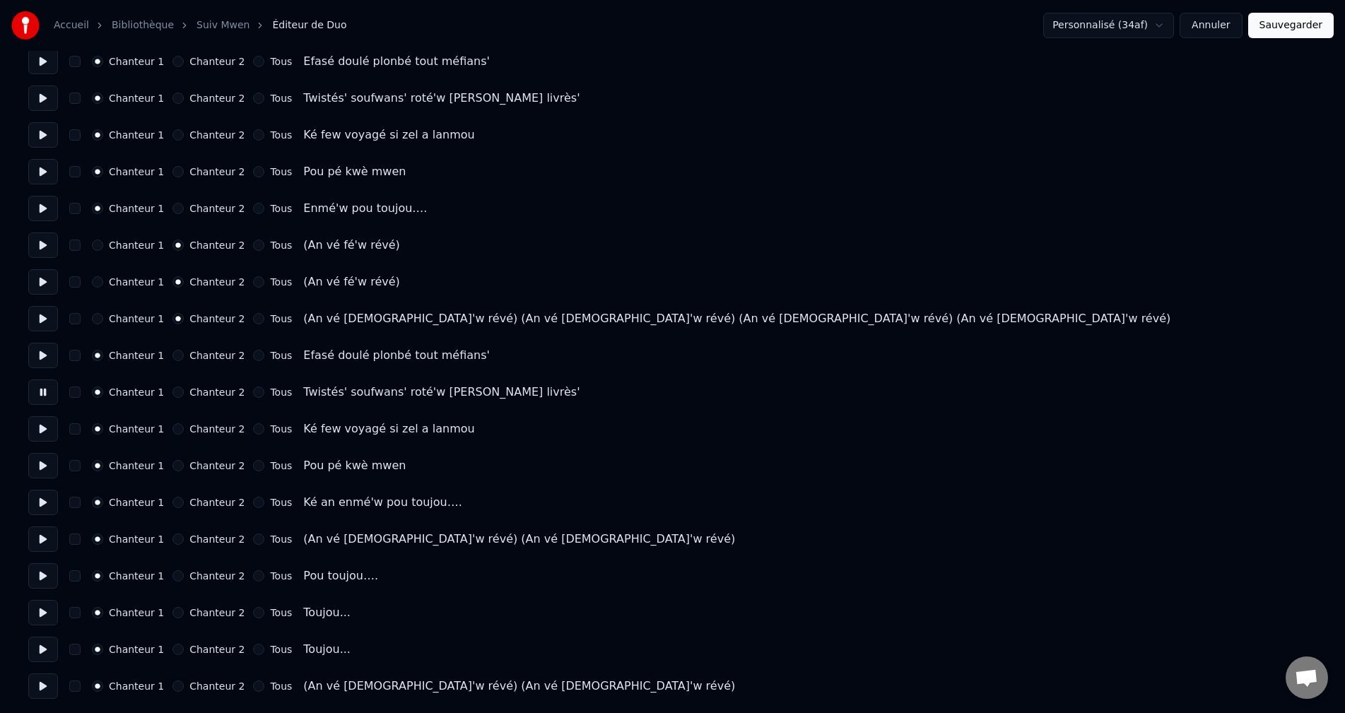
click at [47, 541] on button at bounding box center [43, 539] width 30 height 25
click at [172, 539] on button "Chanteur 2" at bounding box center [177, 539] width 11 height 11
drag, startPoint x: 50, startPoint y: 694, endPoint x: 62, endPoint y: 689, distance: 13.3
click at [50, 693] on button at bounding box center [43, 686] width 30 height 25
click at [172, 686] on button "Chanteur 2" at bounding box center [177, 686] width 11 height 11
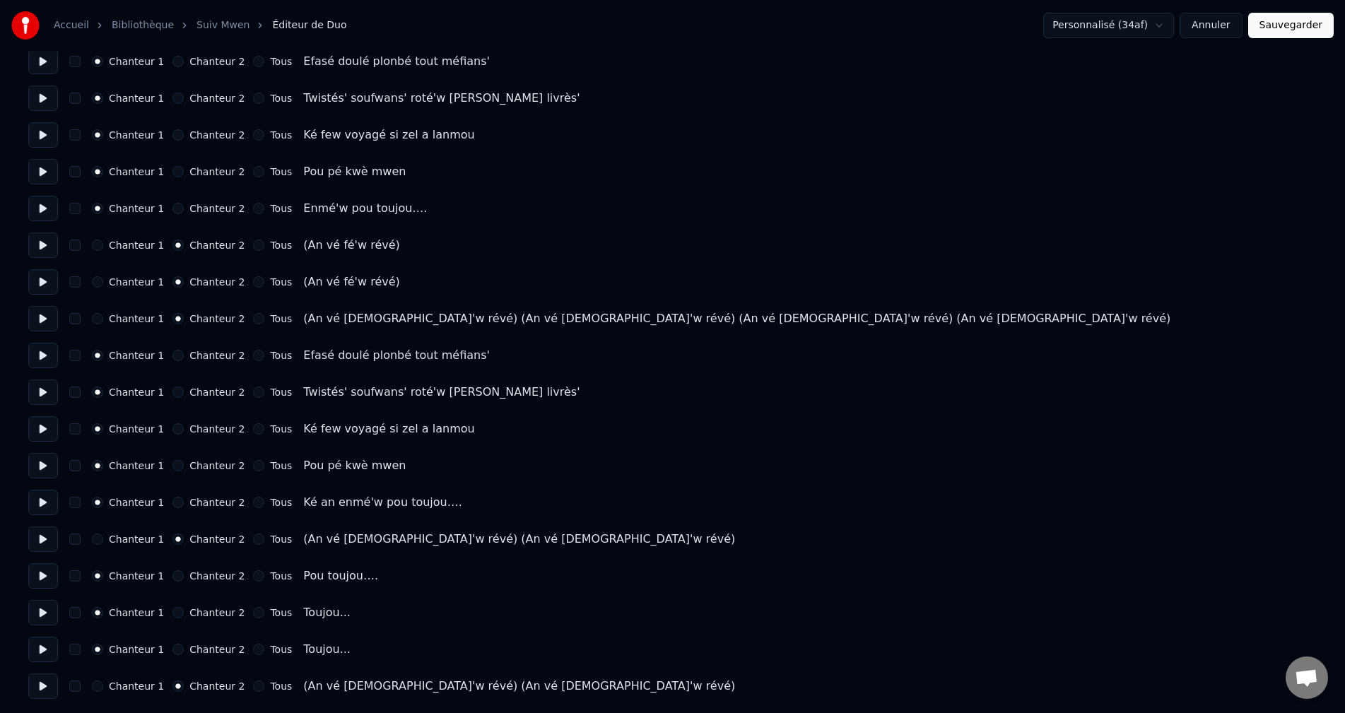
click at [1275, 25] on button "Sauvegarder" at bounding box center [1291, 25] width 86 height 25
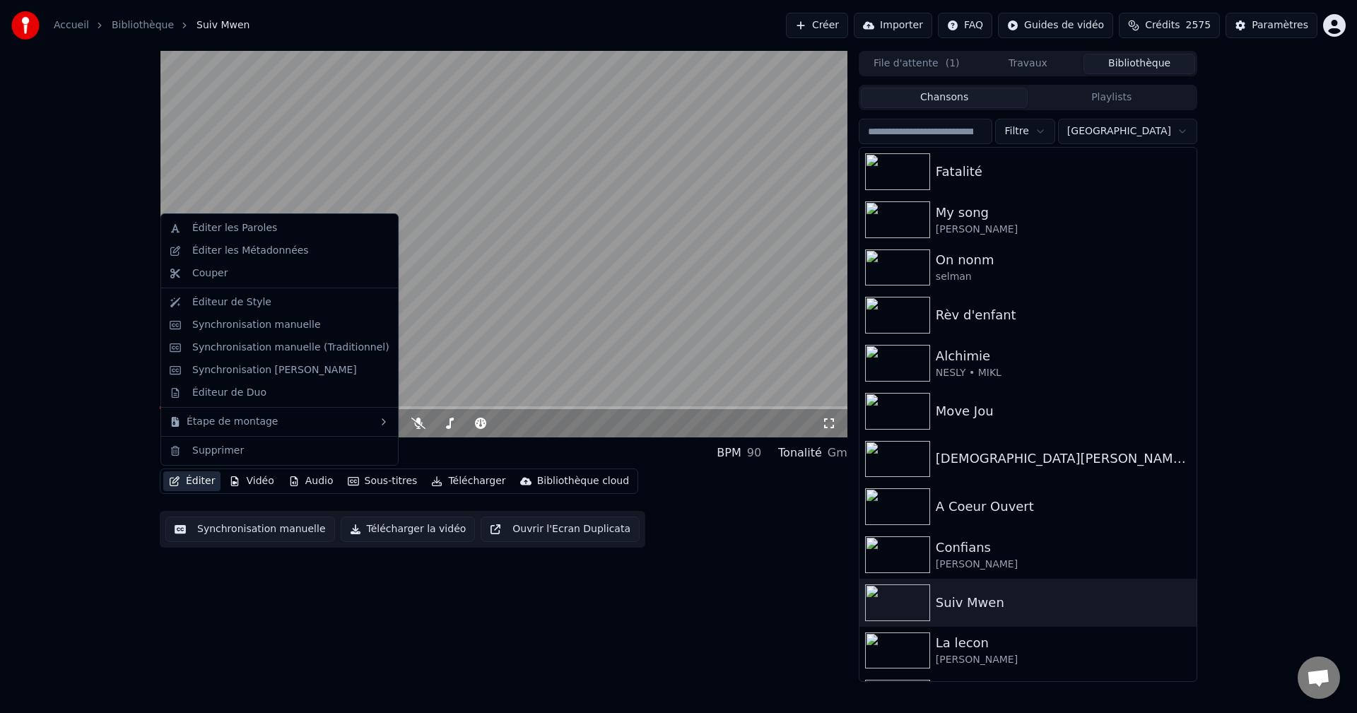
click at [197, 477] on button "Éditer" at bounding box center [191, 482] width 57 height 20
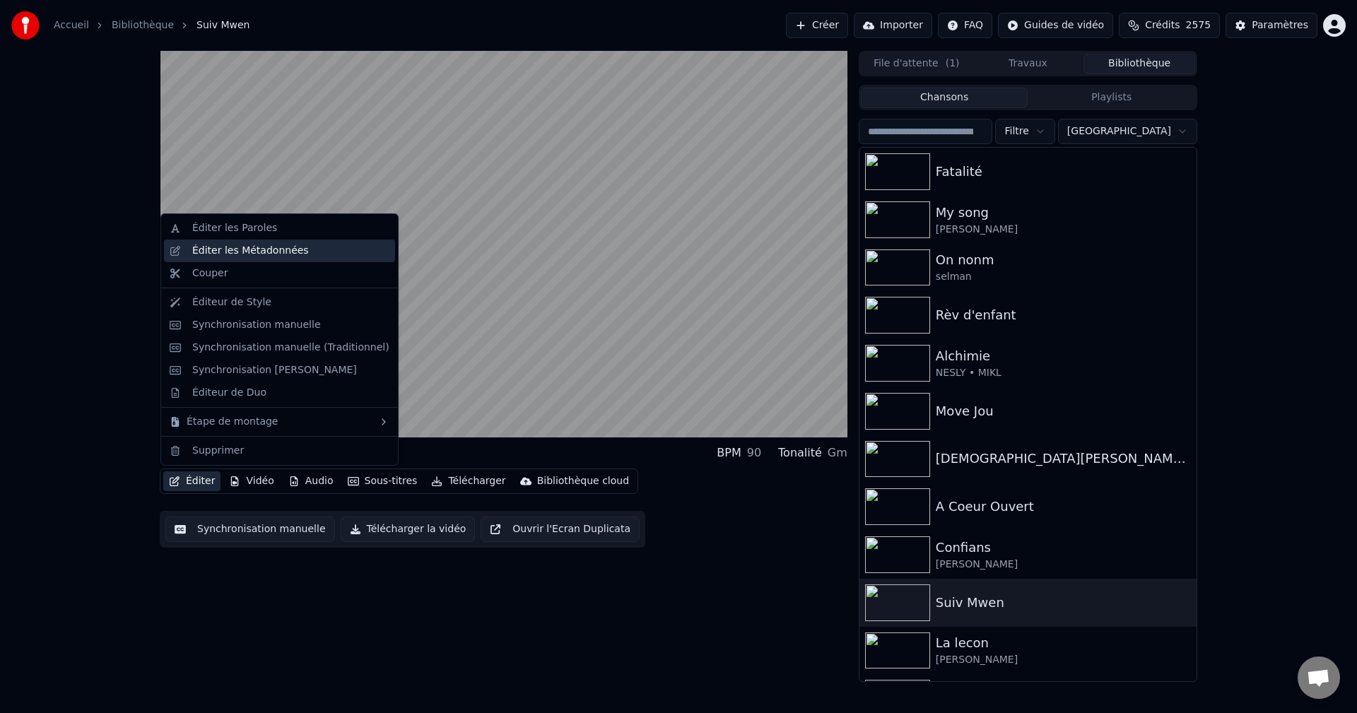
click at [306, 255] on div "Éditer les Métadonnées" at bounding box center [290, 251] width 197 height 14
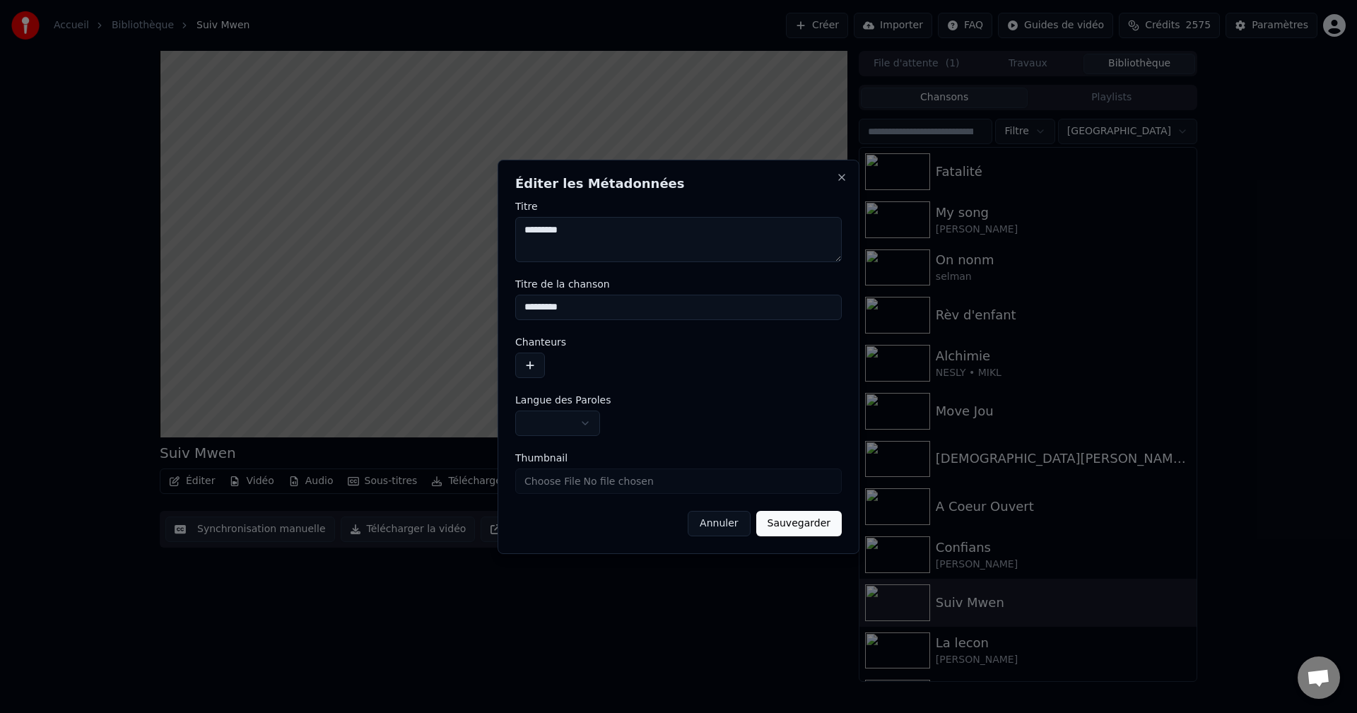
click at [745, 522] on button "Annuler" at bounding box center [719, 523] width 62 height 25
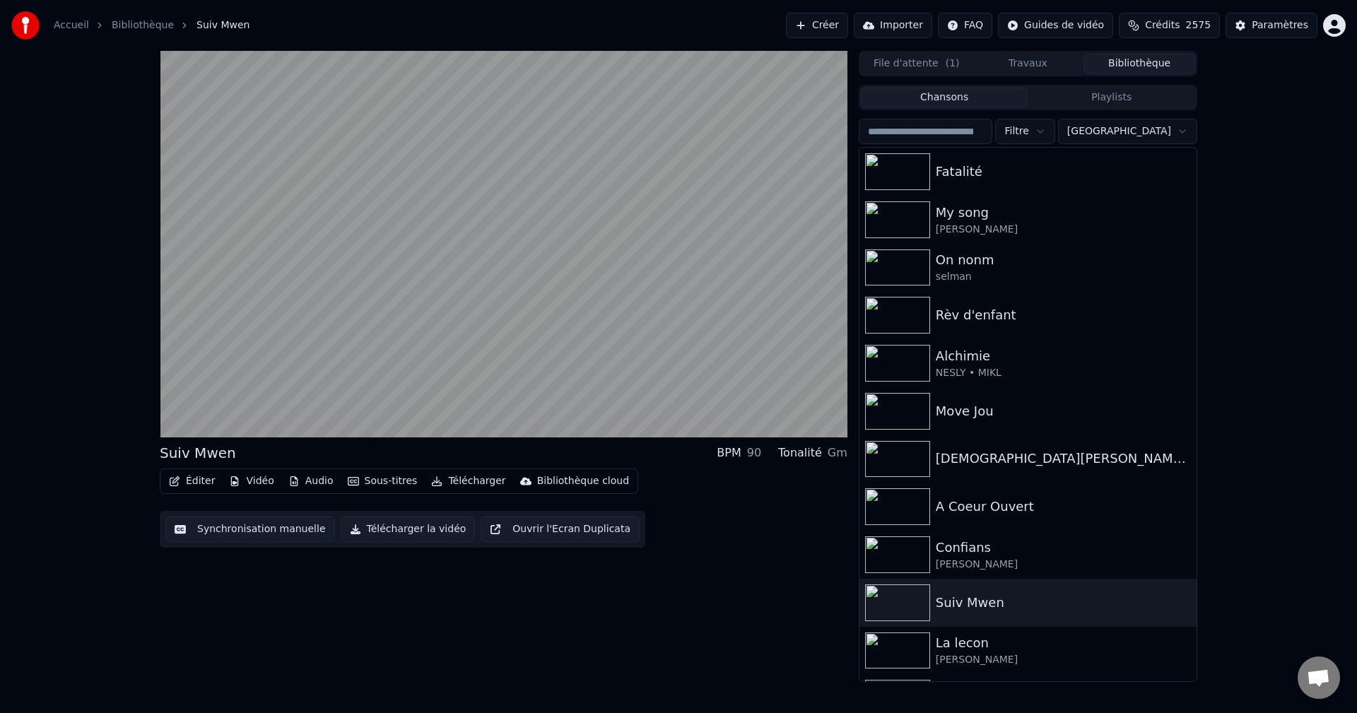
click at [993, 134] on input "search" at bounding box center [926, 131] width 134 height 25
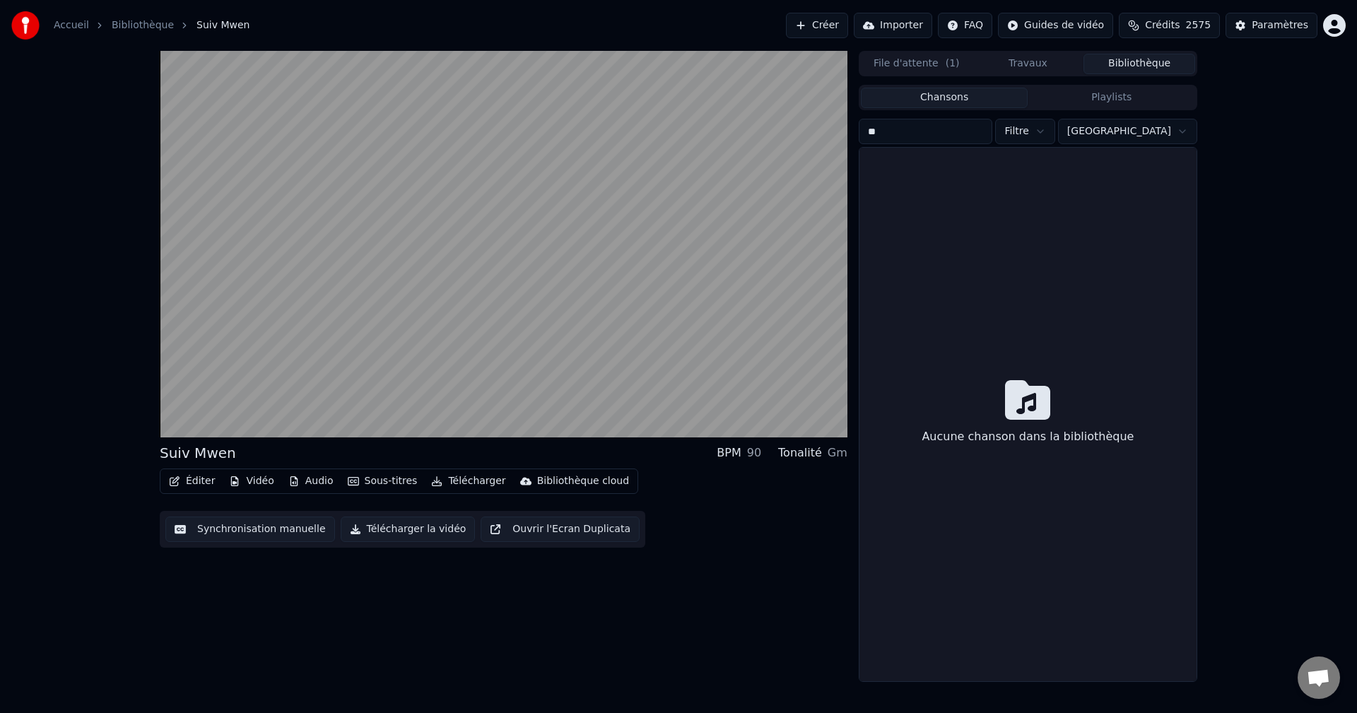
type input "*"
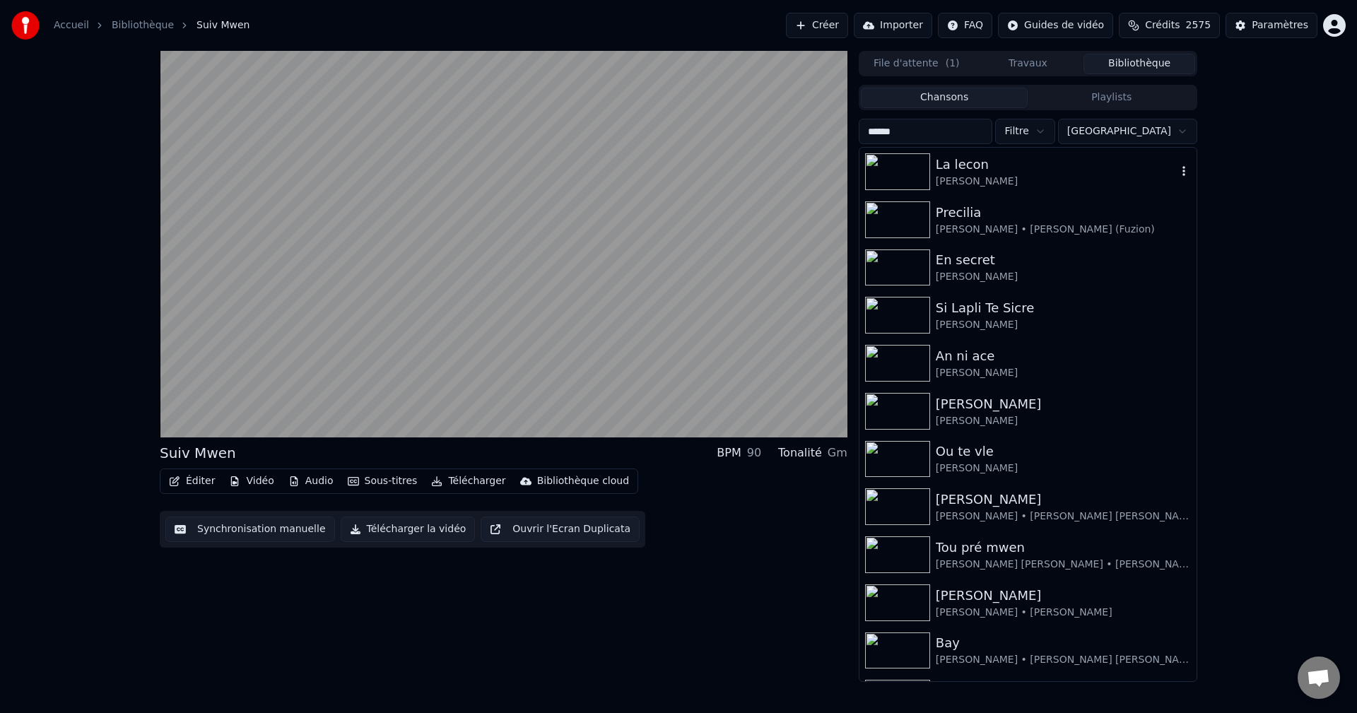
type input "******"
click at [995, 172] on div "La lecon" at bounding box center [1056, 165] width 241 height 20
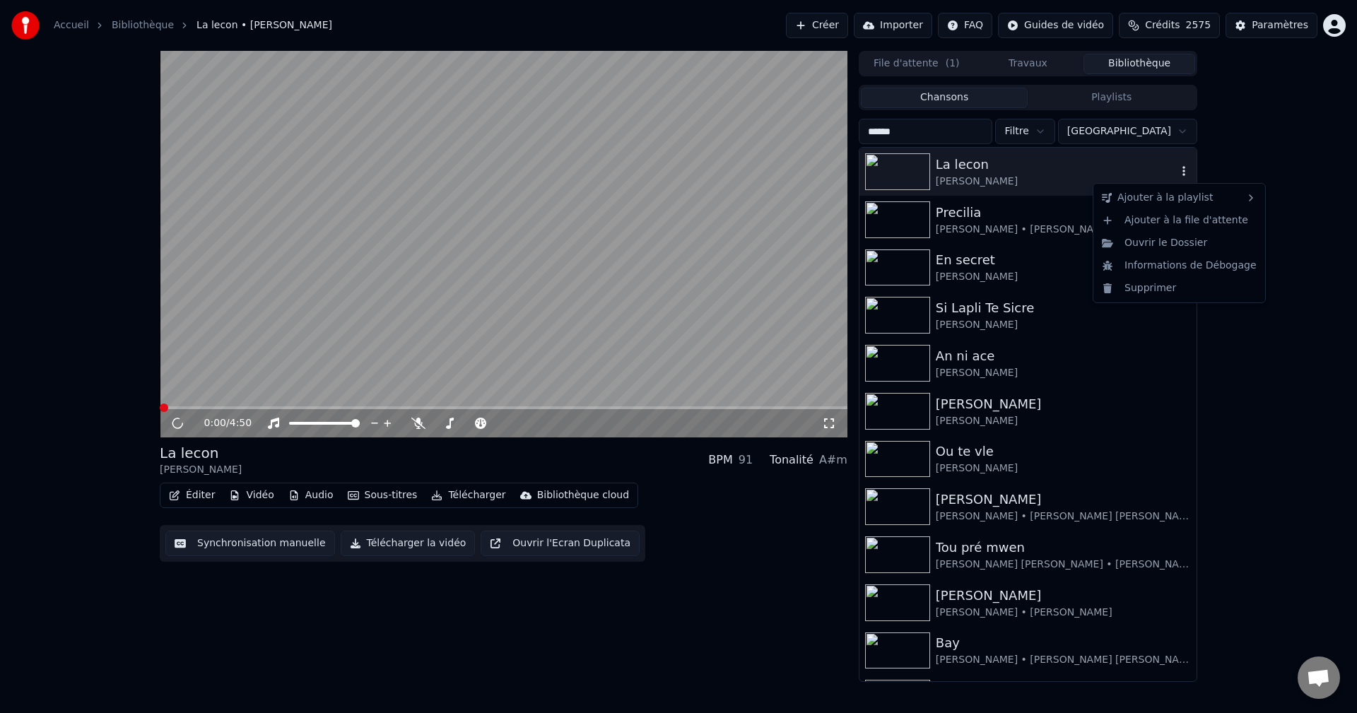
click at [1177, 176] on icon "button" at bounding box center [1184, 170] width 14 height 11
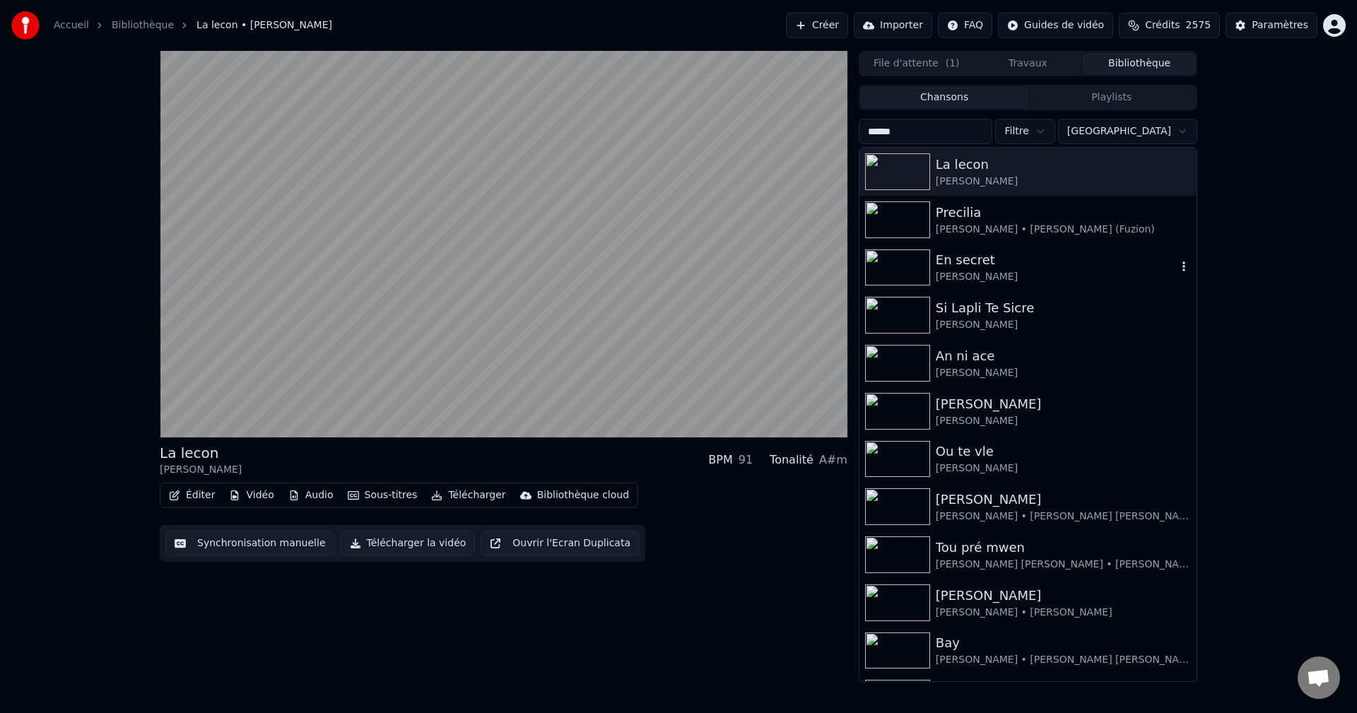
click at [974, 257] on div "En secret" at bounding box center [1056, 260] width 241 height 20
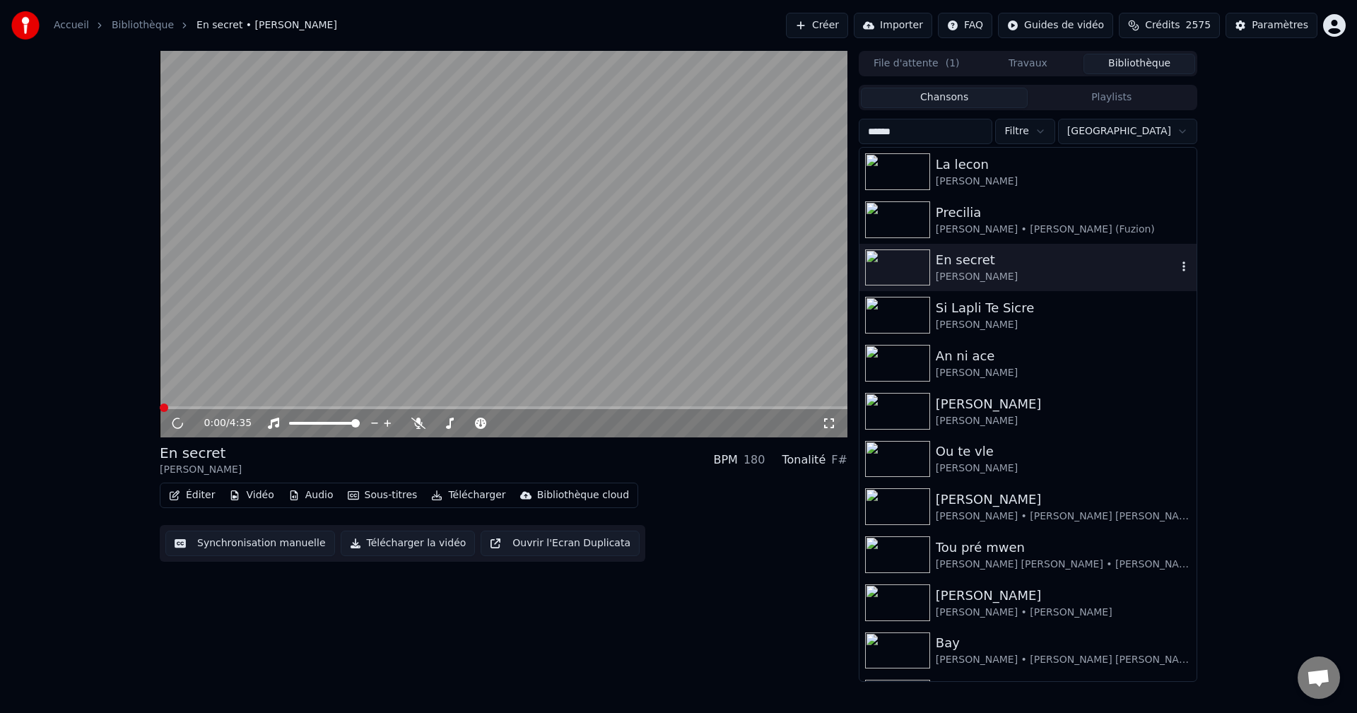
click at [1177, 270] on icon "button" at bounding box center [1184, 266] width 14 height 11
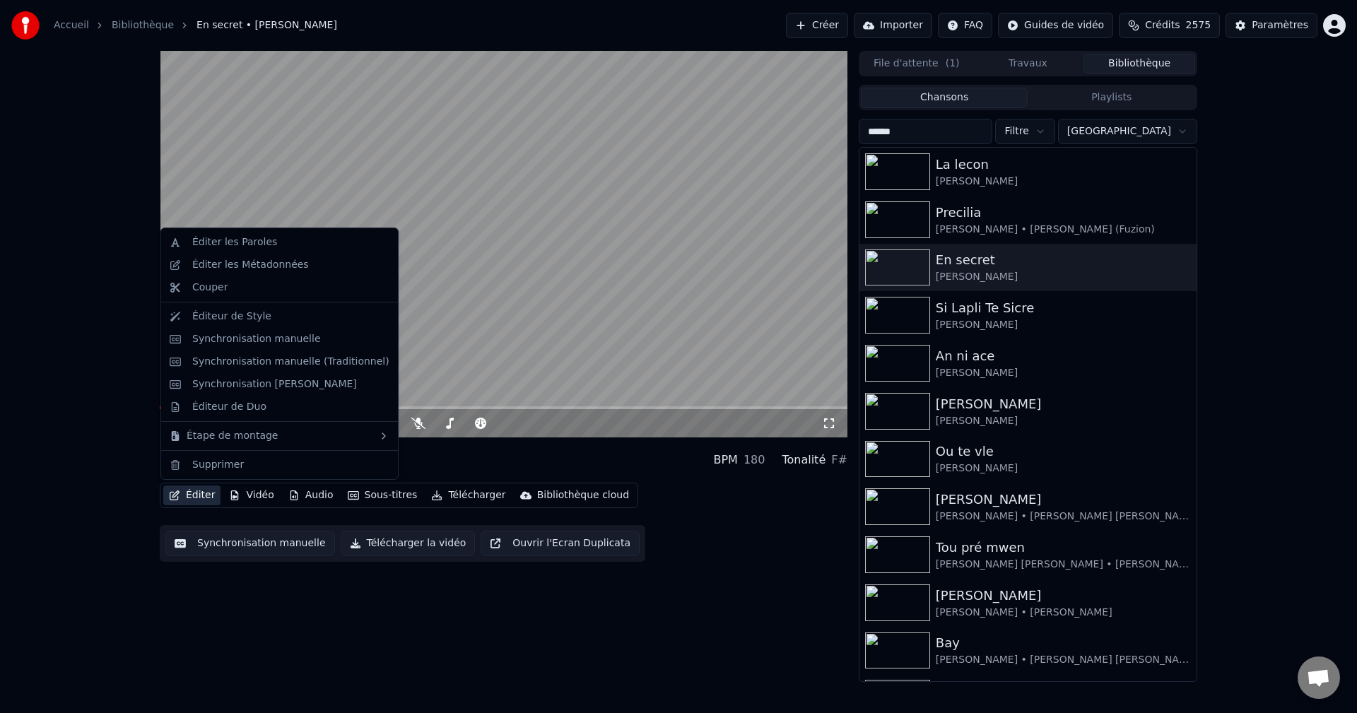
click at [180, 497] on button "Éditer" at bounding box center [191, 496] width 57 height 20
click at [308, 271] on div "Éditer les Métadonnées" at bounding box center [290, 265] width 197 height 14
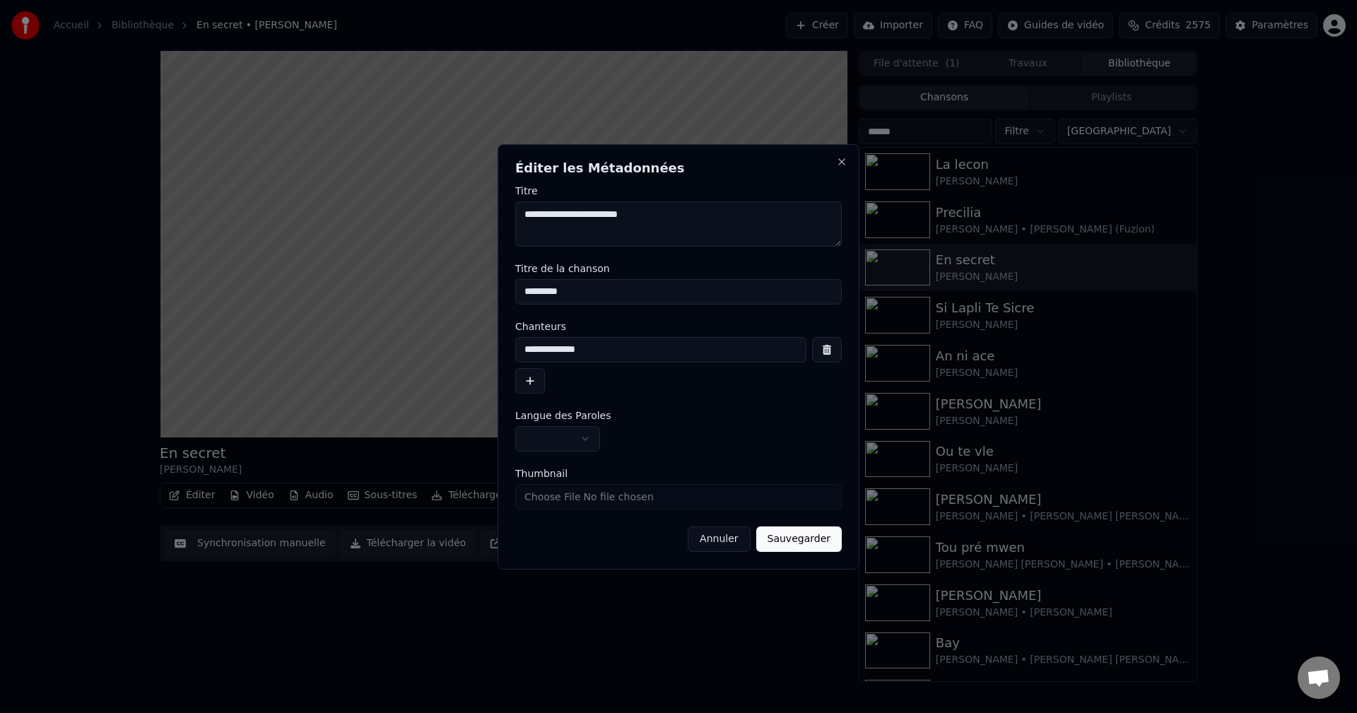
drag, startPoint x: 592, startPoint y: 212, endPoint x: 508, endPoint y: 216, distance: 84.9
click at [508, 216] on div "**********" at bounding box center [679, 357] width 362 height 426
click at [731, 540] on button "Annuler" at bounding box center [719, 539] width 62 height 25
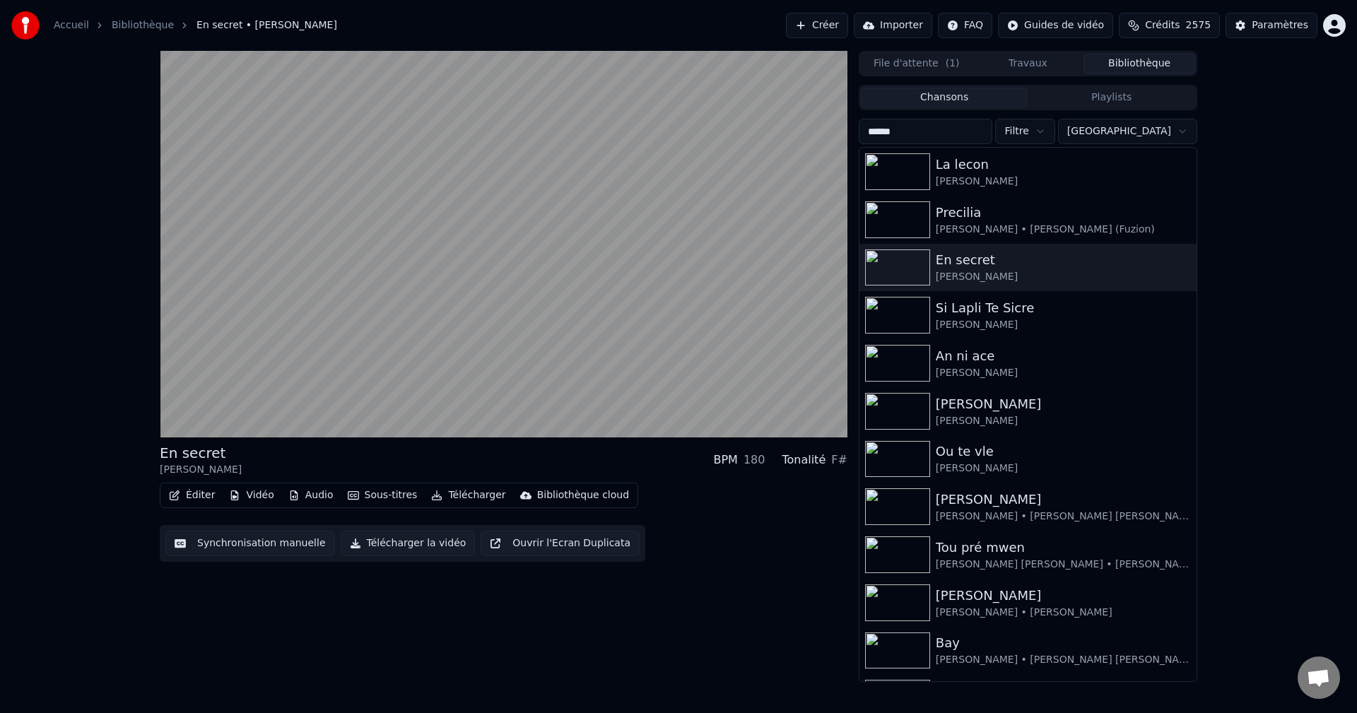
click at [189, 500] on button "Éditer" at bounding box center [191, 496] width 57 height 20
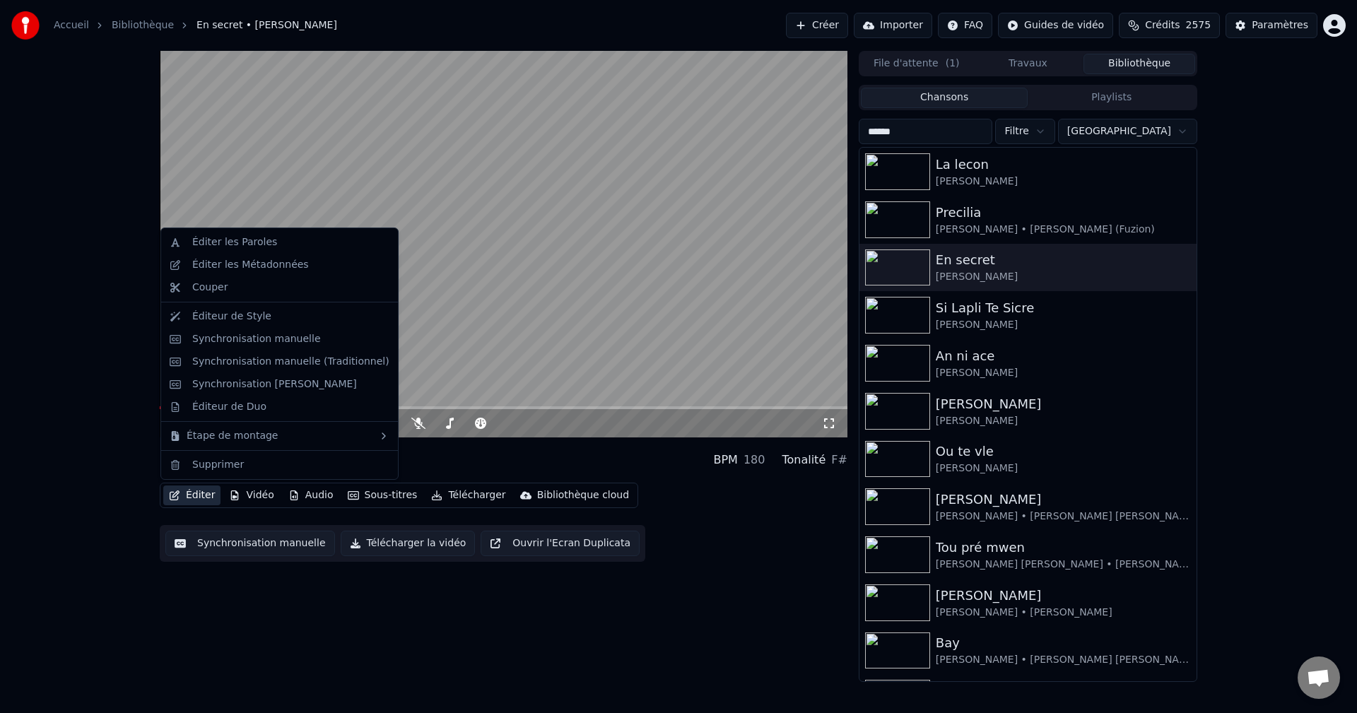
click at [1048, 62] on button "Travaux" at bounding box center [1029, 64] width 112 height 21
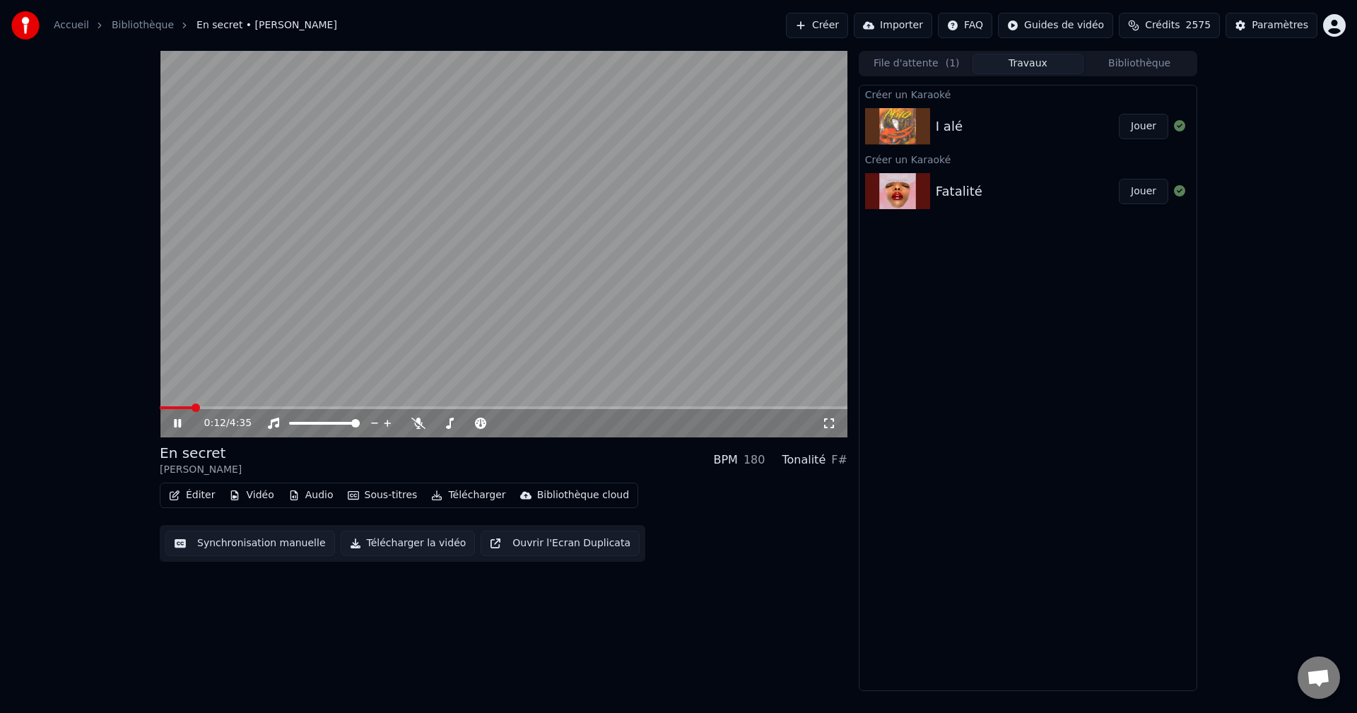
click at [1150, 49] on div "Accueil Bibliothèque En secret • [PERSON_NAME] Créer Importer FAQ Guides de vid…" at bounding box center [678, 25] width 1357 height 51
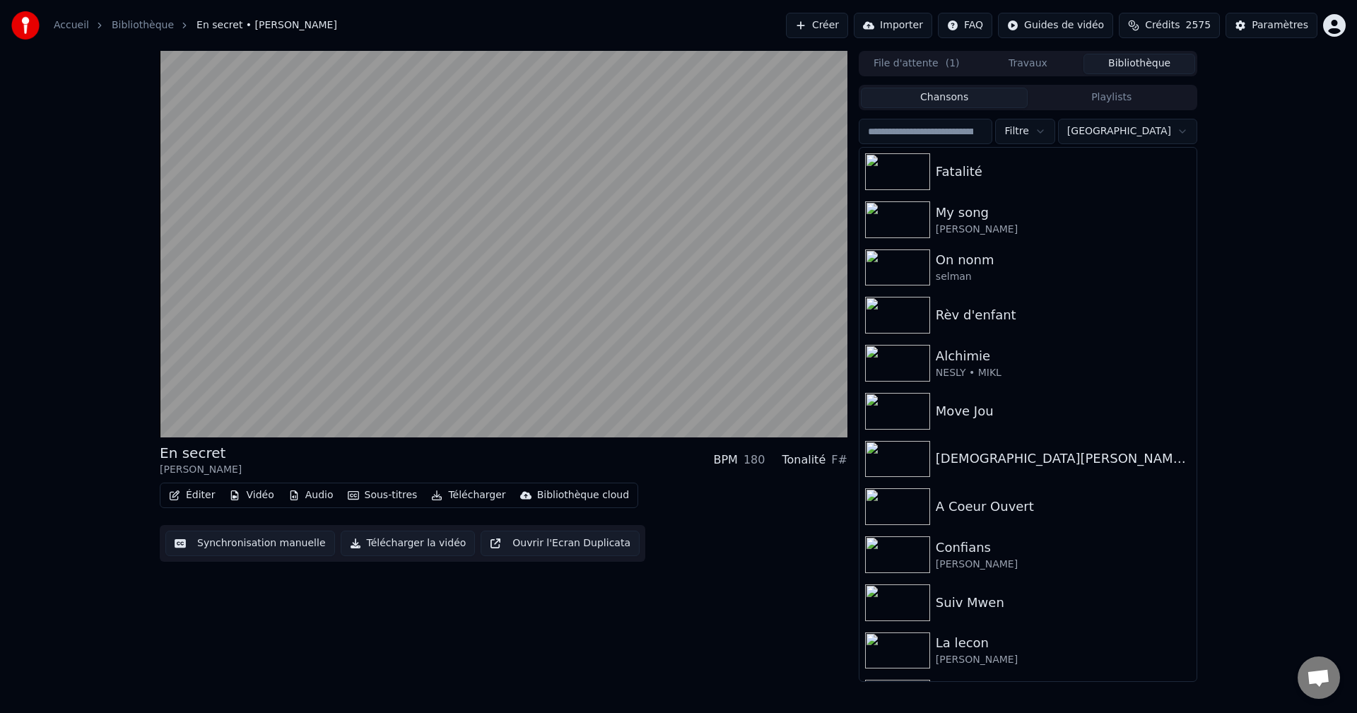
click at [1146, 62] on button "Bibliothèque" at bounding box center [1140, 64] width 112 height 21
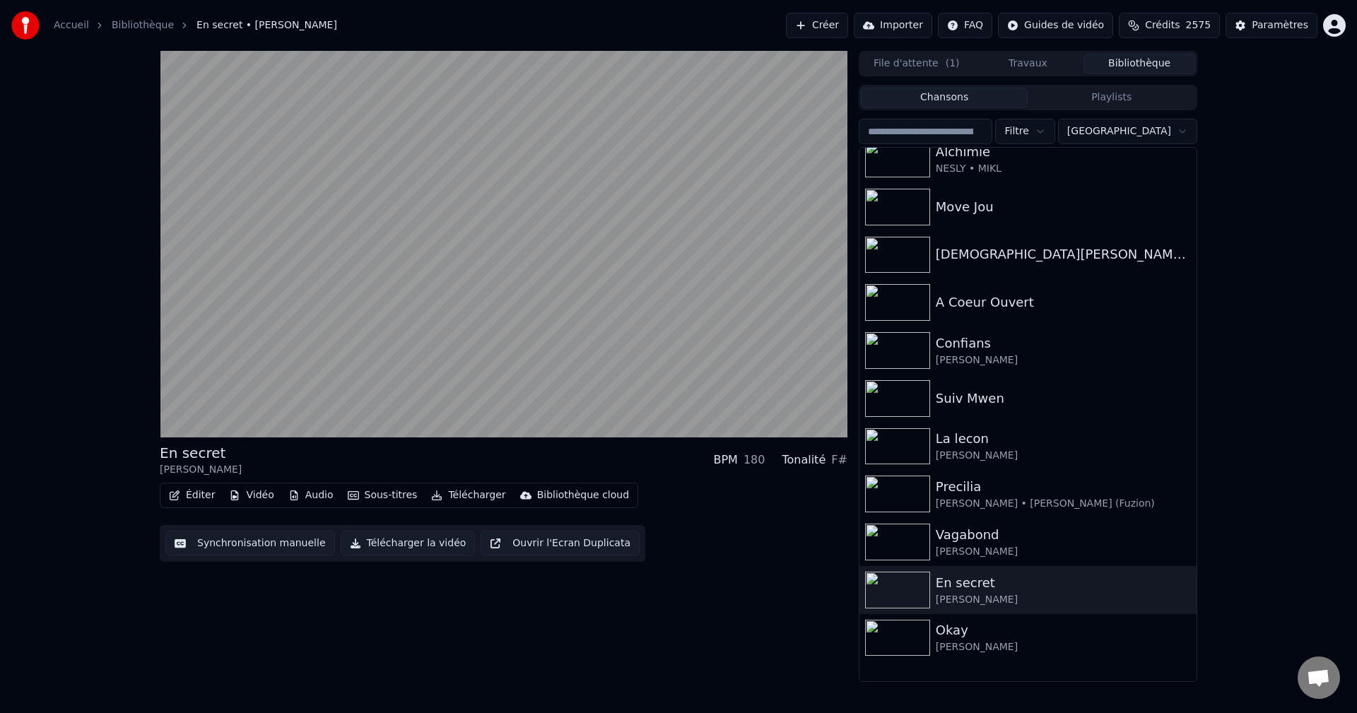
scroll to position [212, 0]
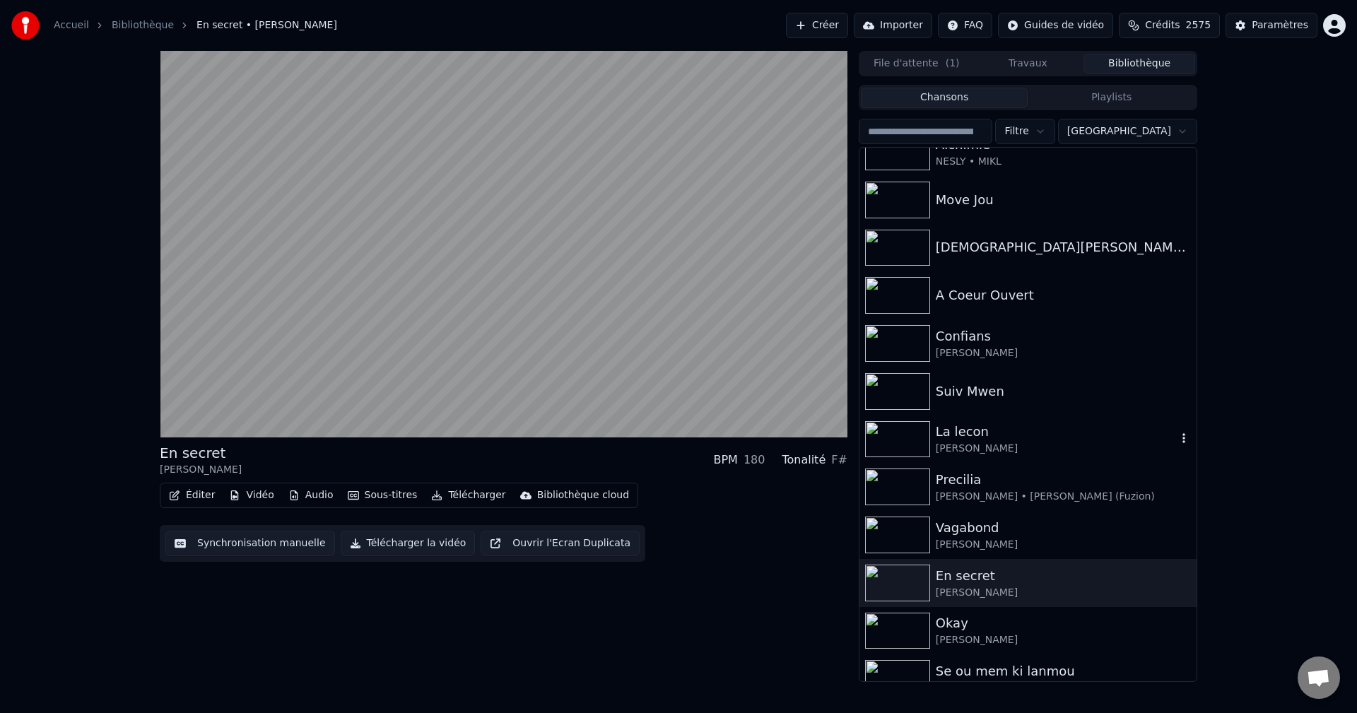
click at [985, 449] on div "[PERSON_NAME]" at bounding box center [1056, 449] width 241 height 14
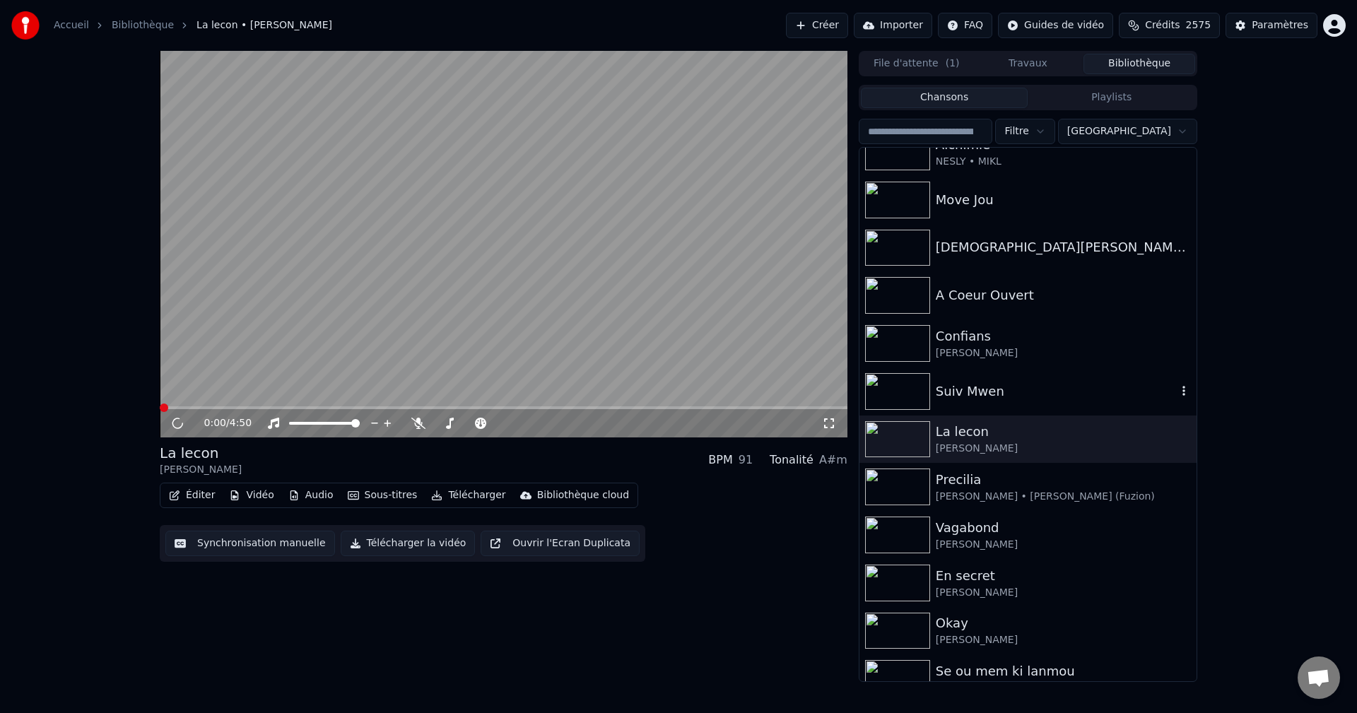
click at [981, 398] on div "Suiv Mwen" at bounding box center [1056, 392] width 241 height 20
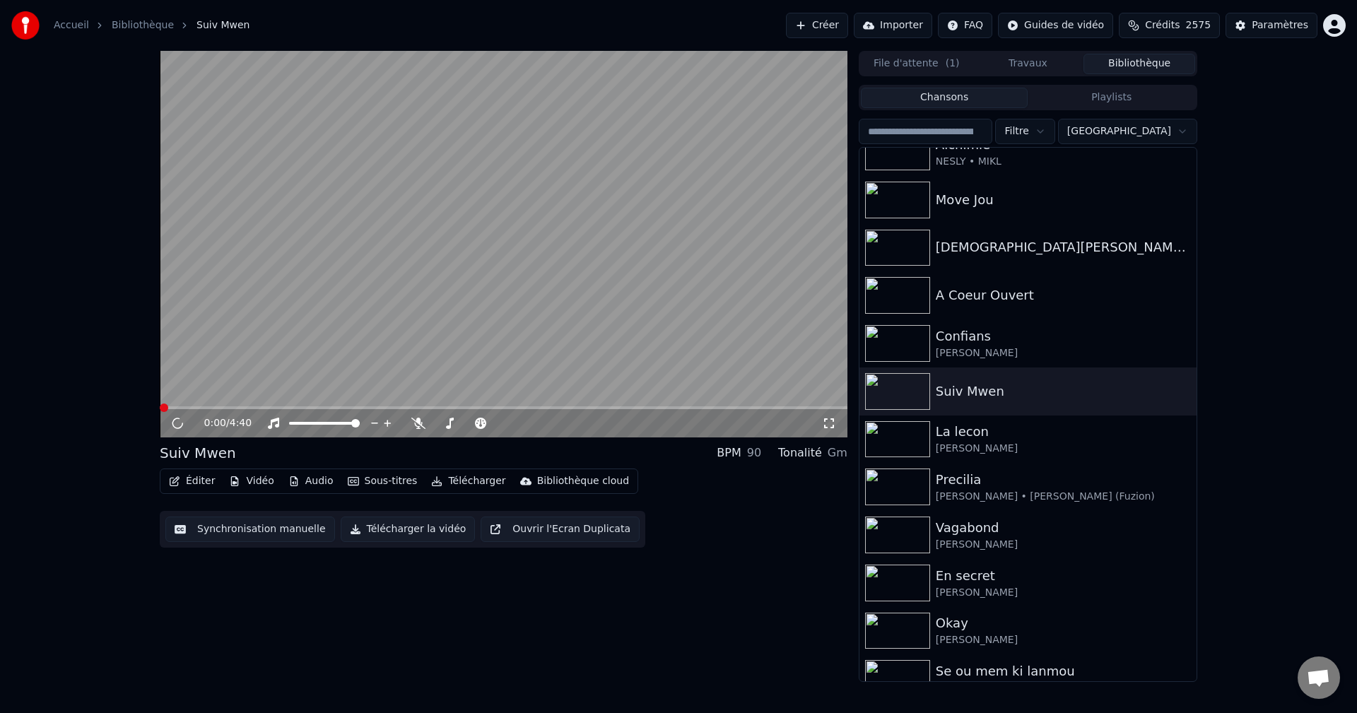
click at [173, 477] on icon "button" at bounding box center [174, 481] width 11 height 10
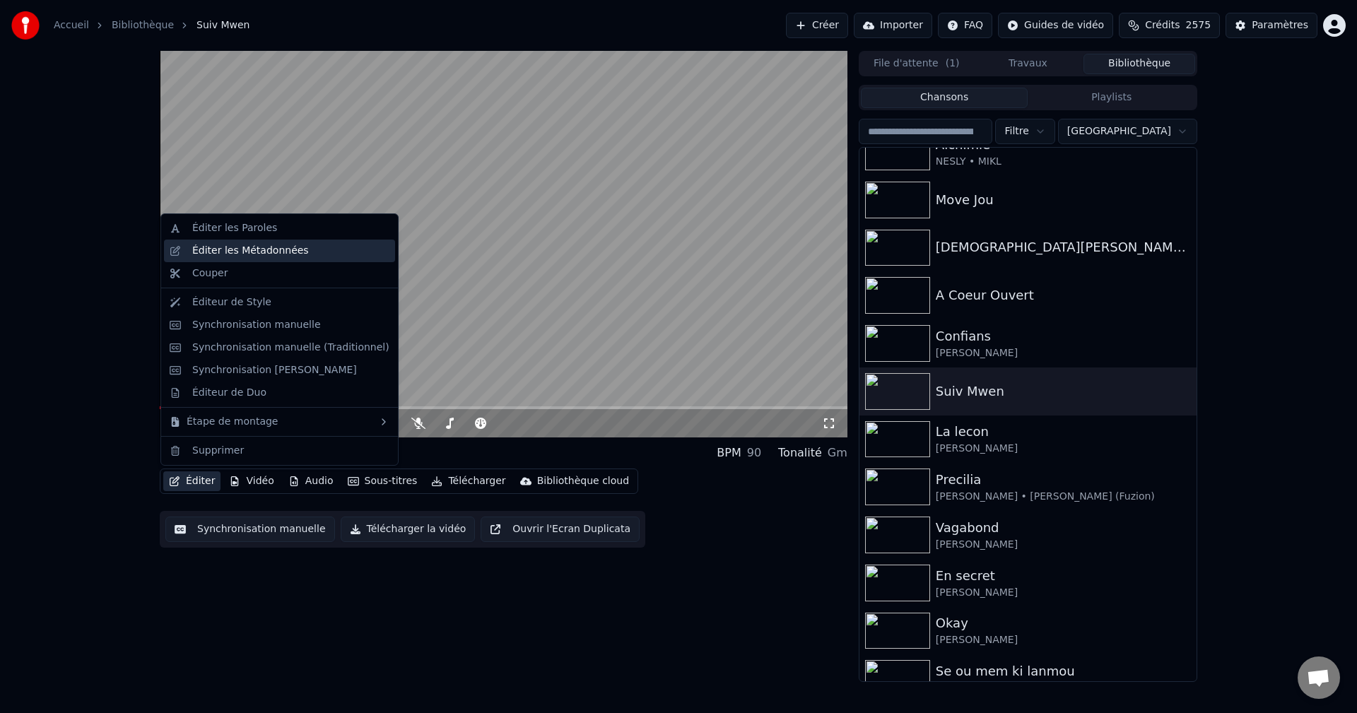
click at [265, 250] on div "Éditer les Métadonnées" at bounding box center [250, 251] width 117 height 14
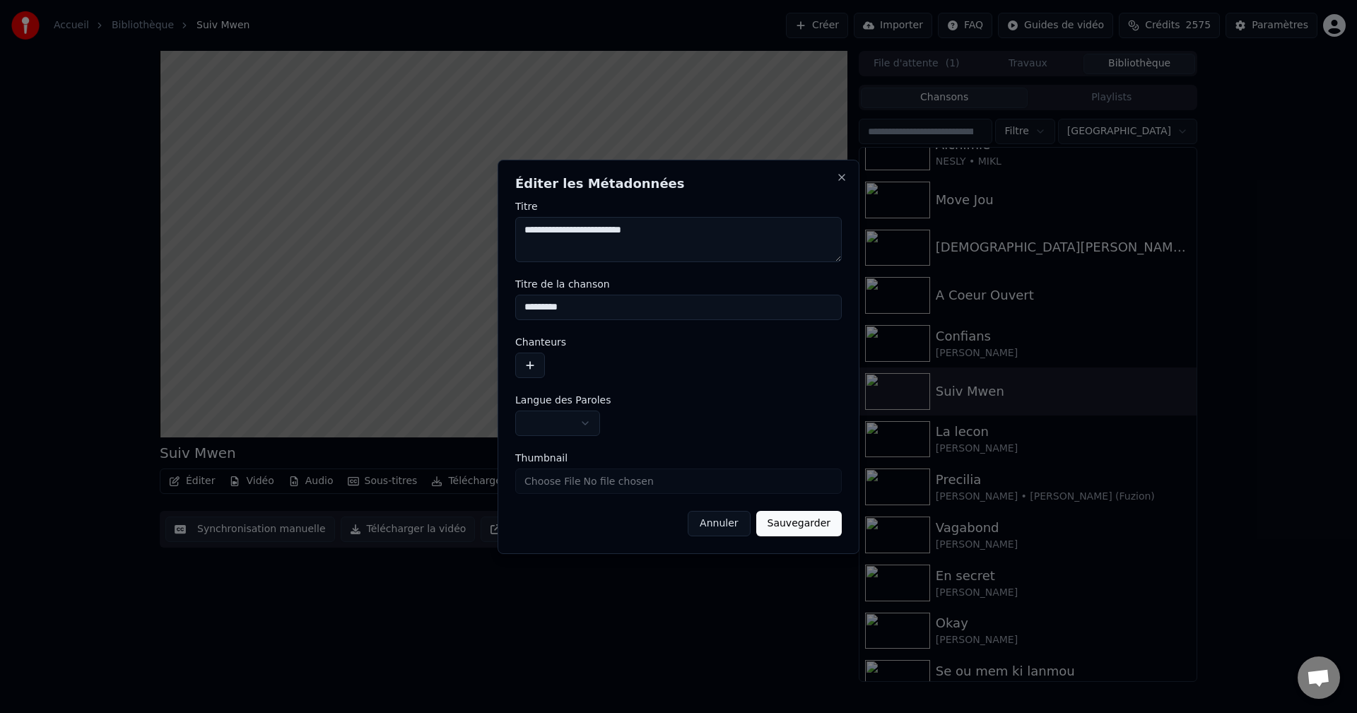
type textarea "**********"
click at [539, 363] on button "button" at bounding box center [530, 365] width 30 height 25
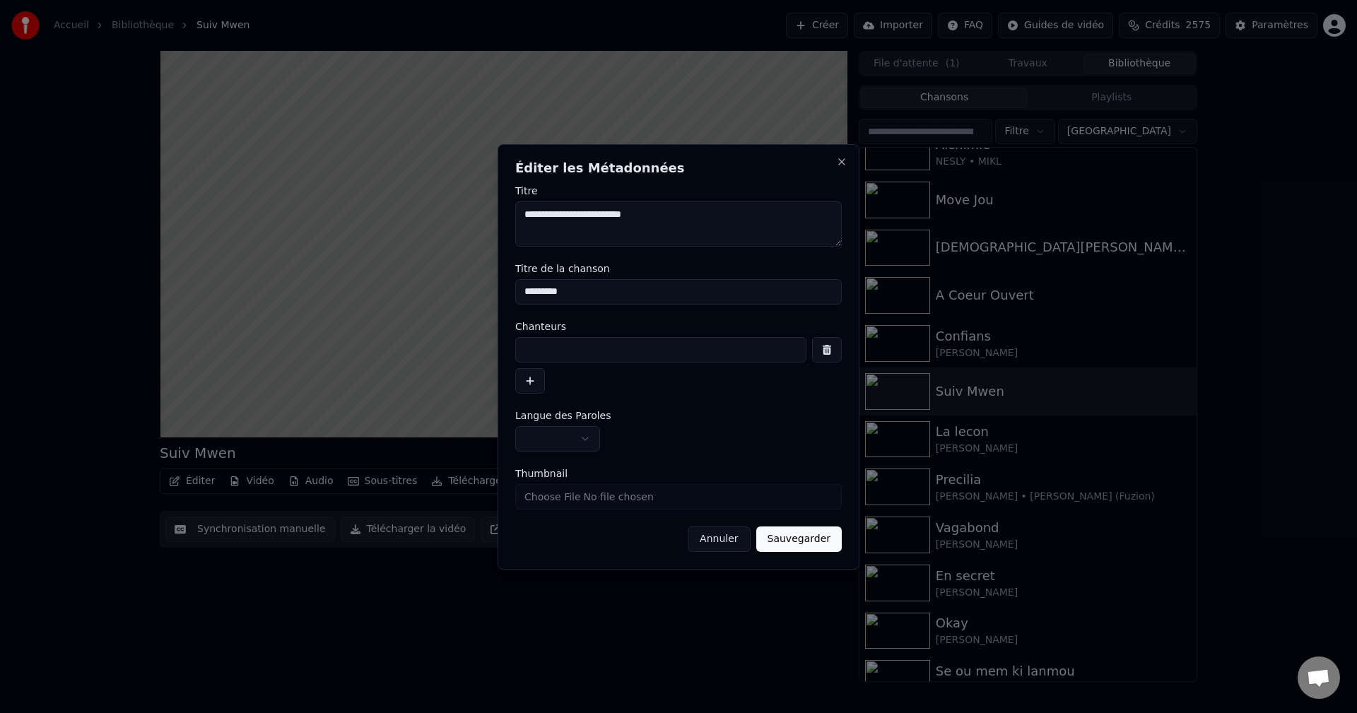
click at [566, 333] on div "Chanteurs" at bounding box center [678, 358] width 327 height 72
click at [566, 341] on input at bounding box center [660, 349] width 291 height 25
paste input "**********"
type input "**********"
click at [563, 438] on body "**********" at bounding box center [678, 356] width 1357 height 713
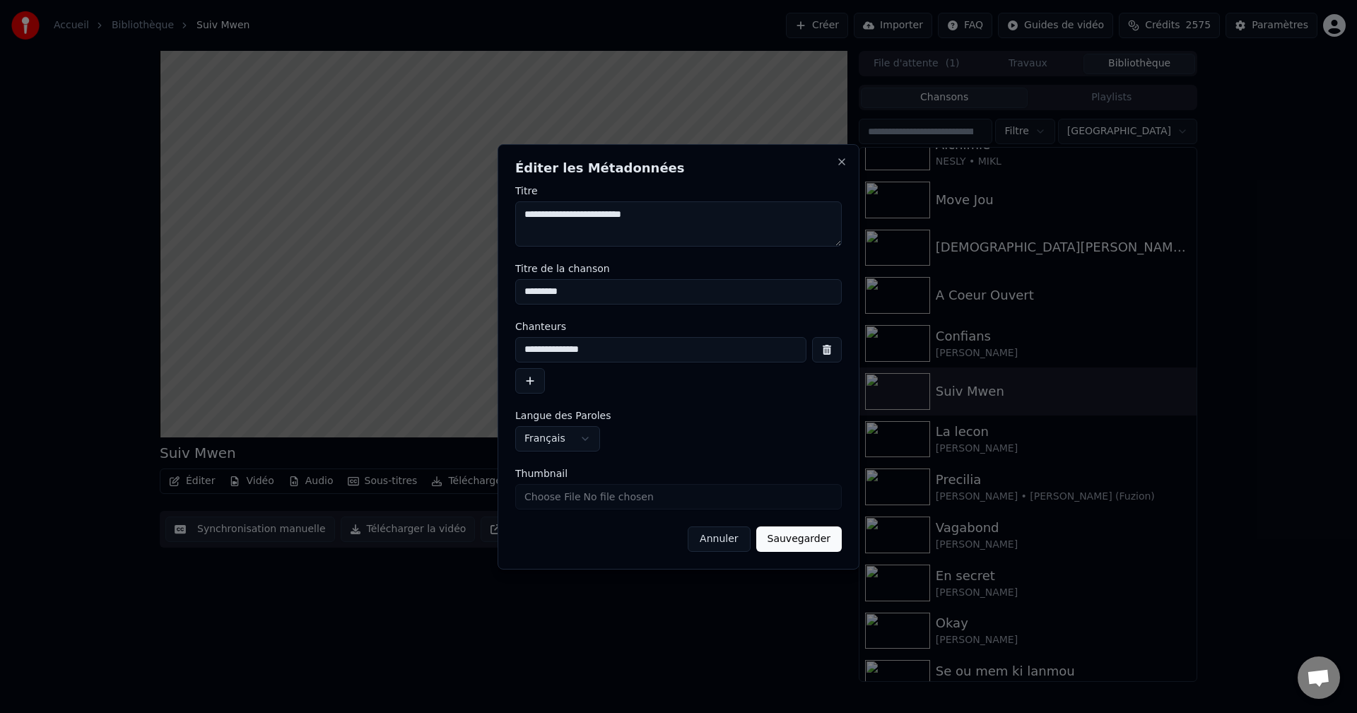
click at [822, 532] on button "Sauvegarder" at bounding box center [799, 539] width 86 height 25
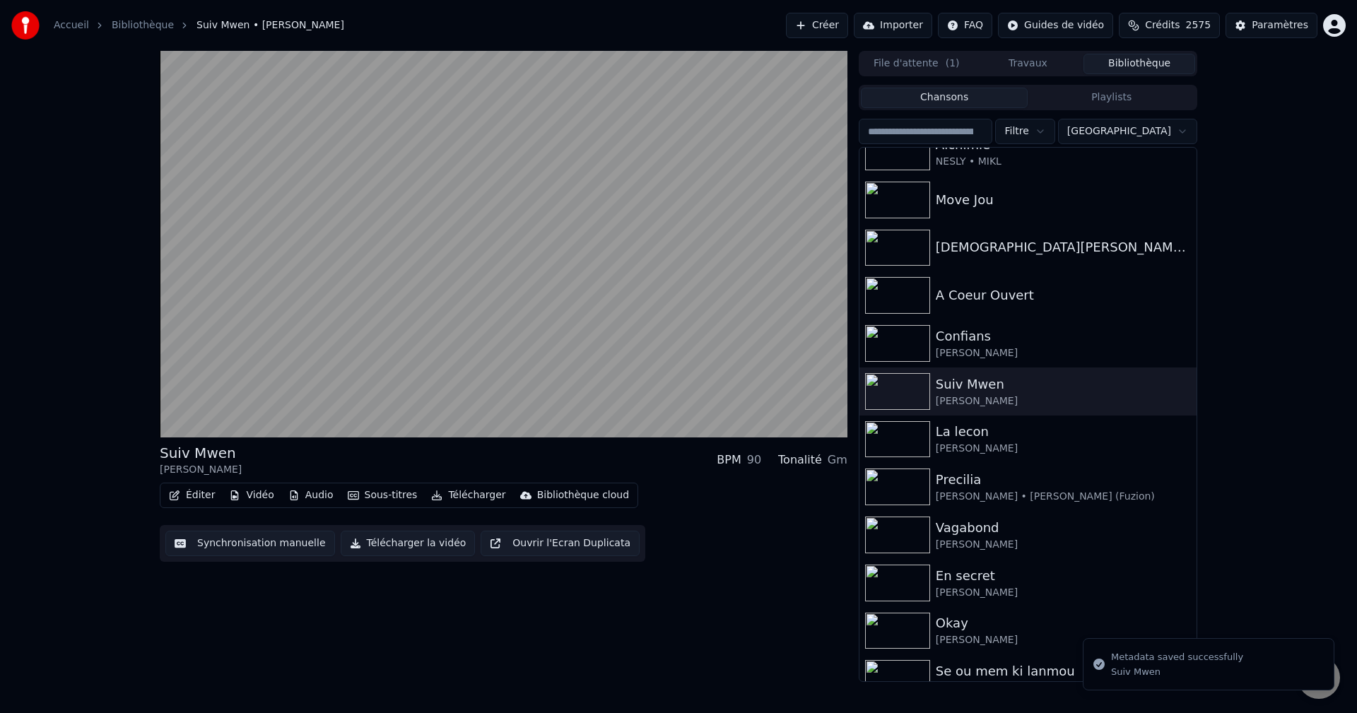
click at [479, 492] on button "Télécharger" at bounding box center [469, 496] width 86 height 20
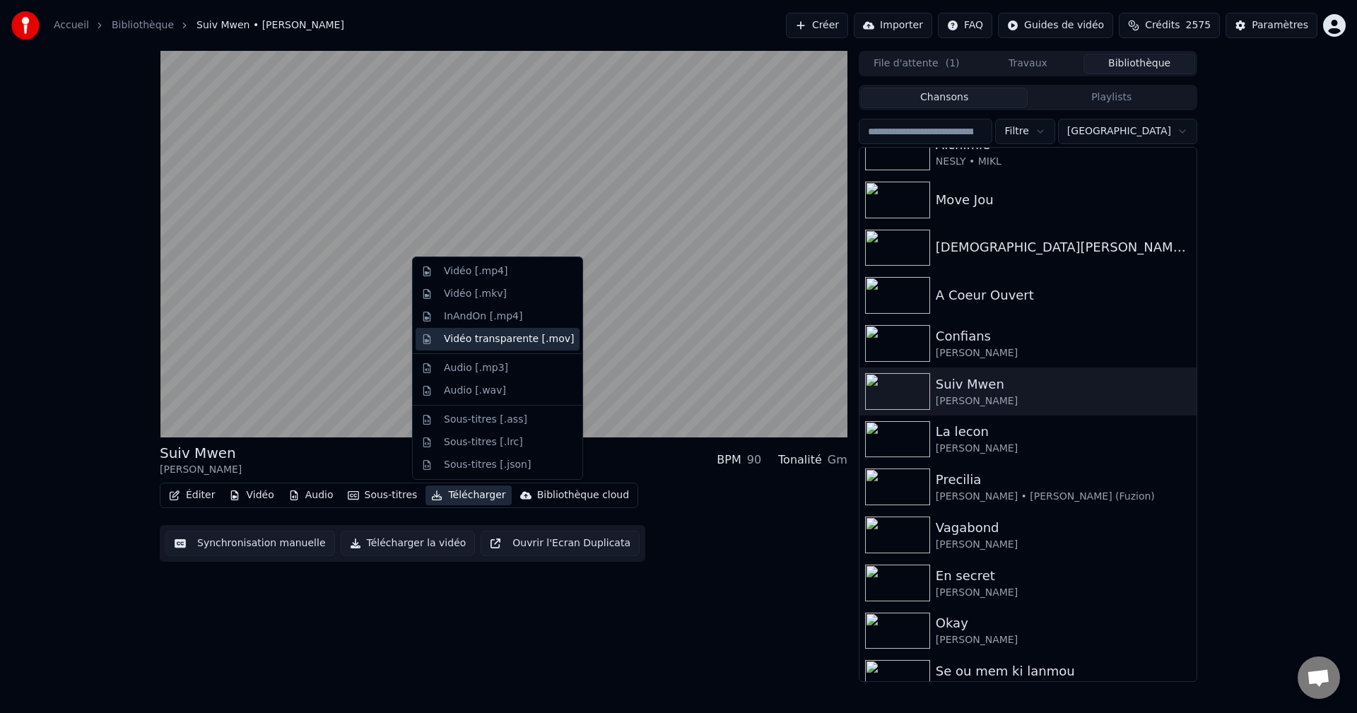
click at [526, 334] on div "Vidéo transparente [.mov]" at bounding box center [509, 339] width 130 height 14
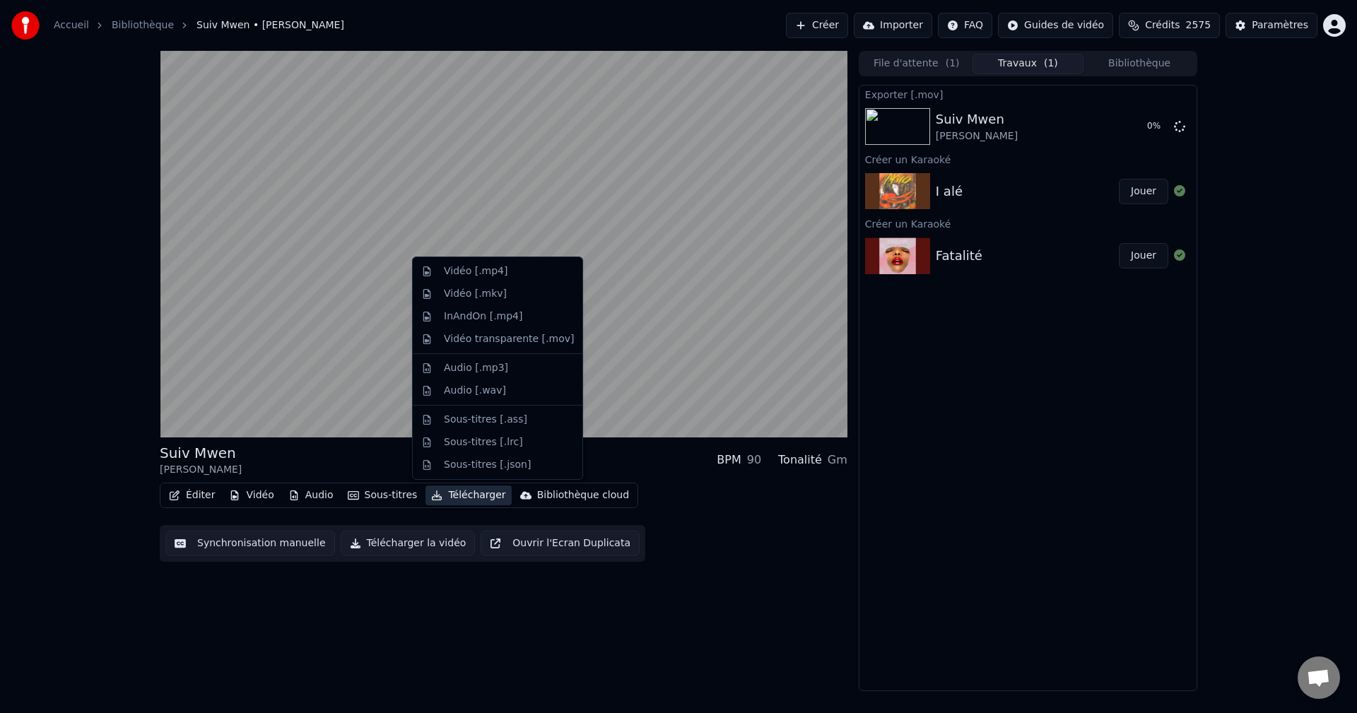
click at [469, 501] on button "Télécharger" at bounding box center [469, 496] width 86 height 20
click at [484, 278] on div "Vidéo [.mp4]" at bounding box center [476, 271] width 64 height 14
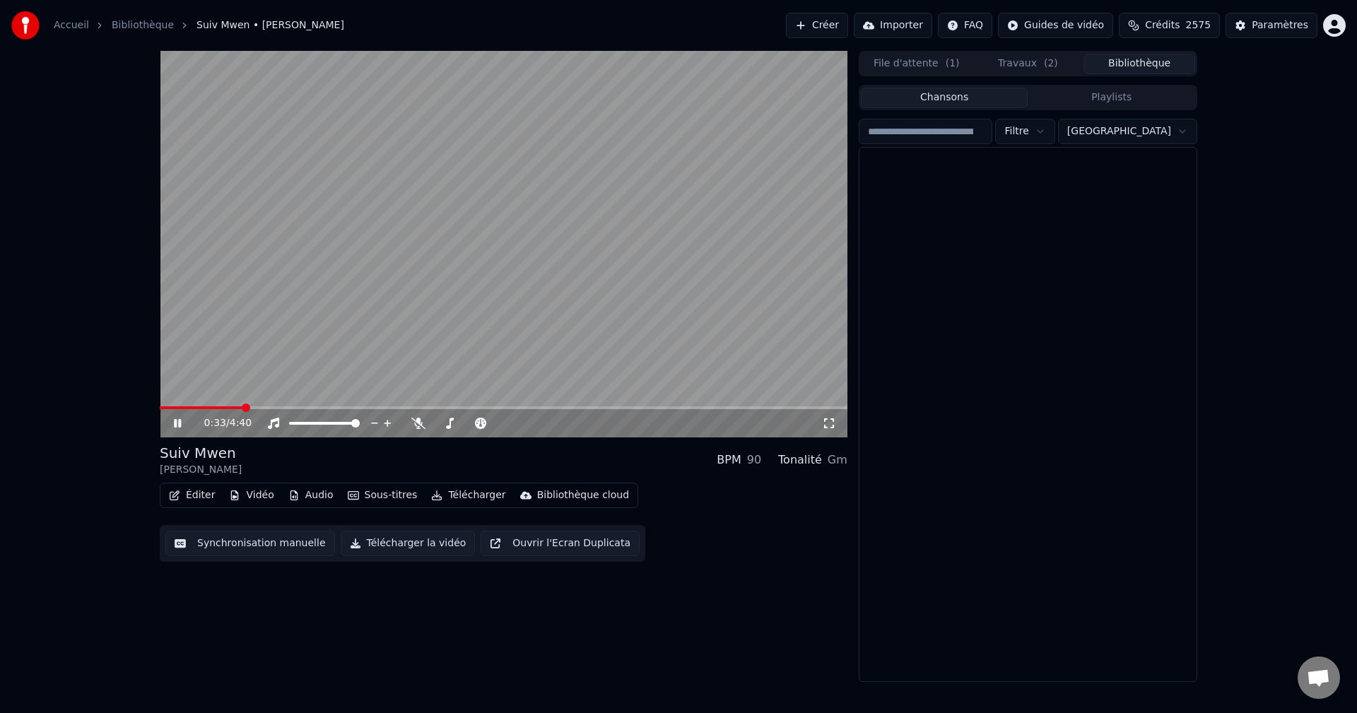
click at [1164, 65] on button "Bibliothèque" at bounding box center [1140, 64] width 112 height 21
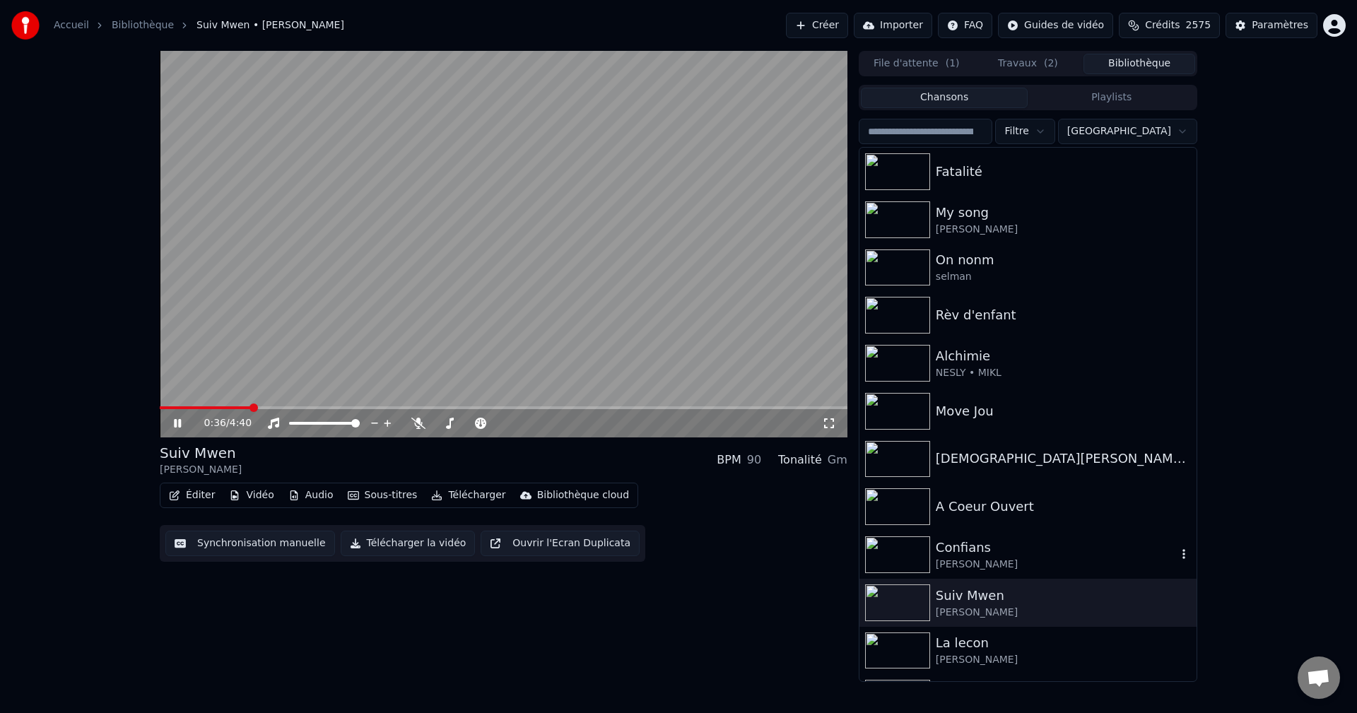
click at [973, 561] on div "[PERSON_NAME]" at bounding box center [1056, 565] width 241 height 14
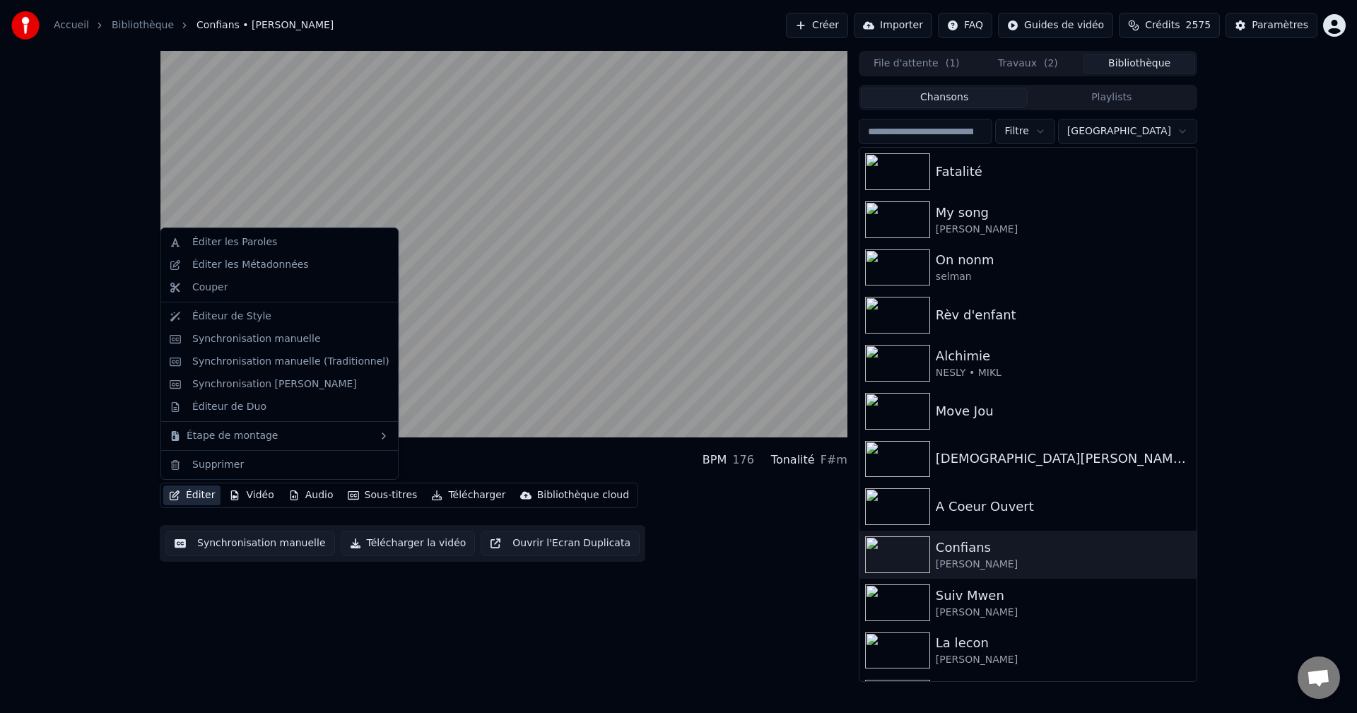
click at [187, 493] on button "Éditer" at bounding box center [191, 496] width 57 height 20
click at [258, 363] on div "Synchronisation manuelle (Traditionnel)" at bounding box center [290, 362] width 197 height 14
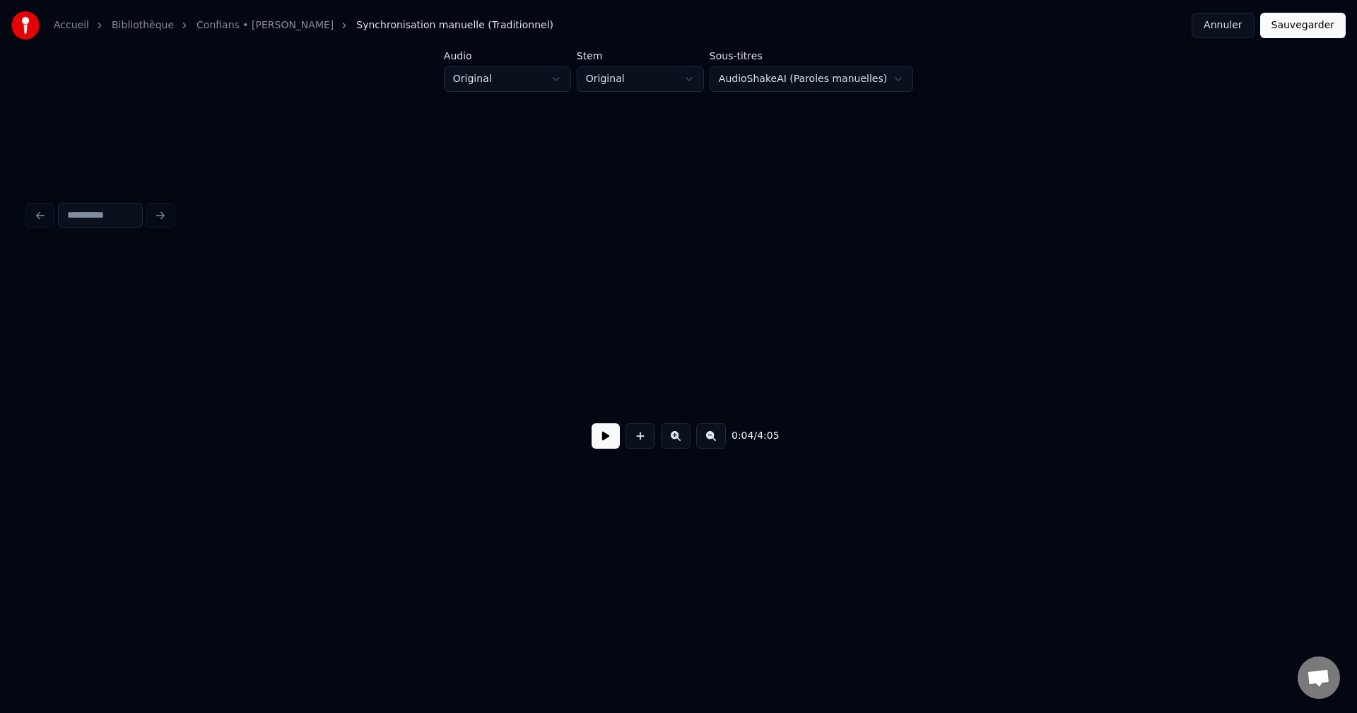
scroll to position [0, 1578]
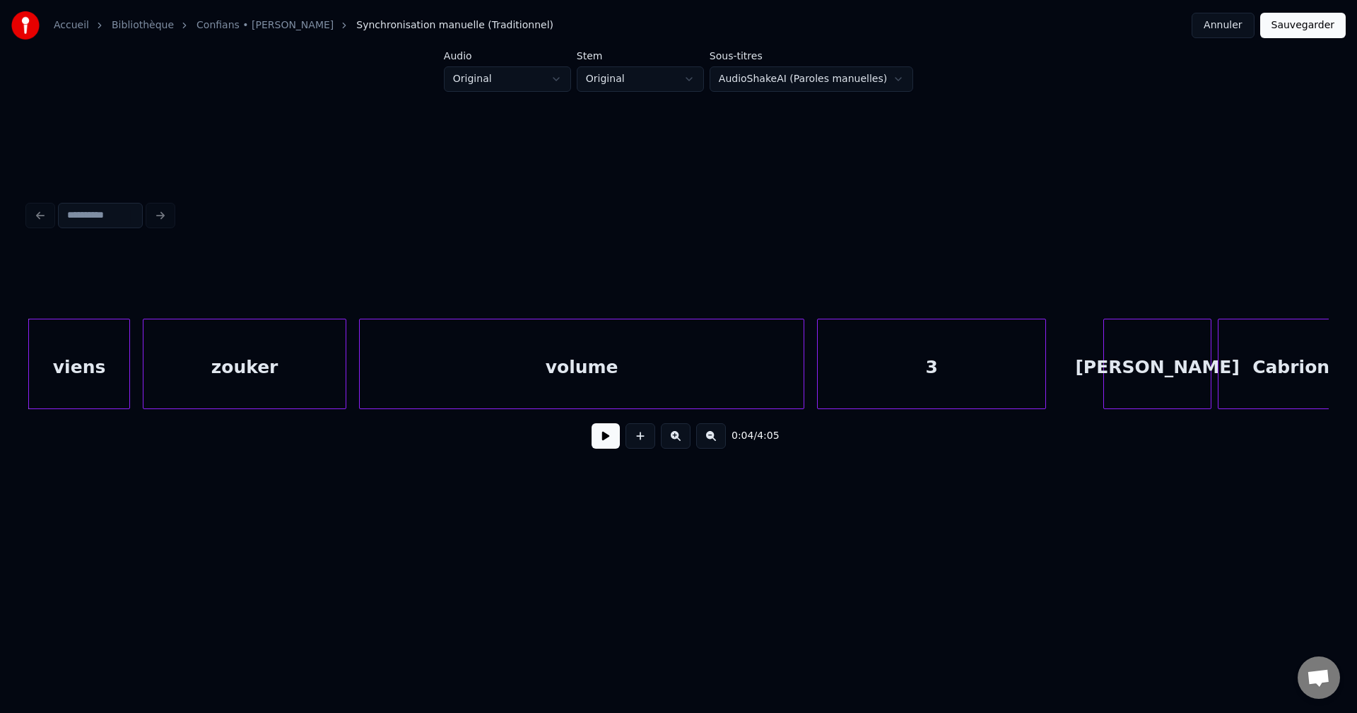
click at [103, 390] on div "viens" at bounding box center [79, 368] width 100 height 96
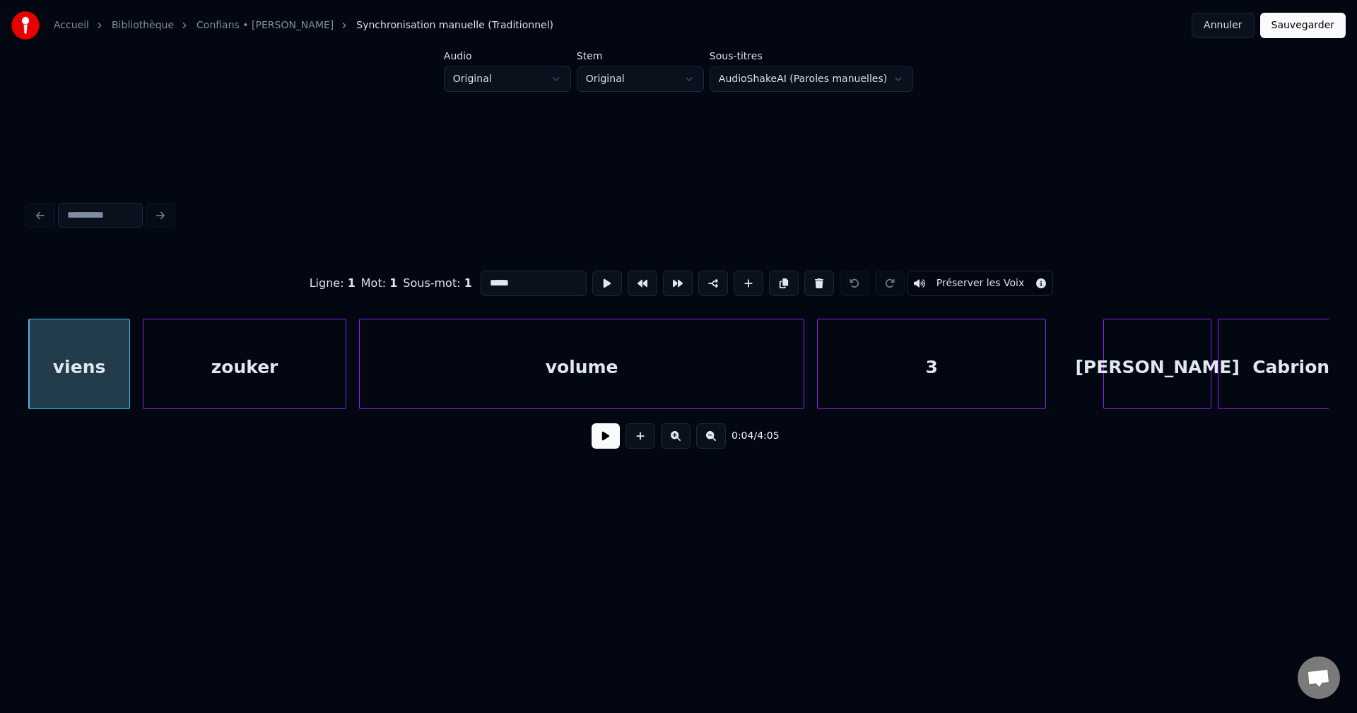
click at [600, 440] on button at bounding box center [606, 435] width 28 height 25
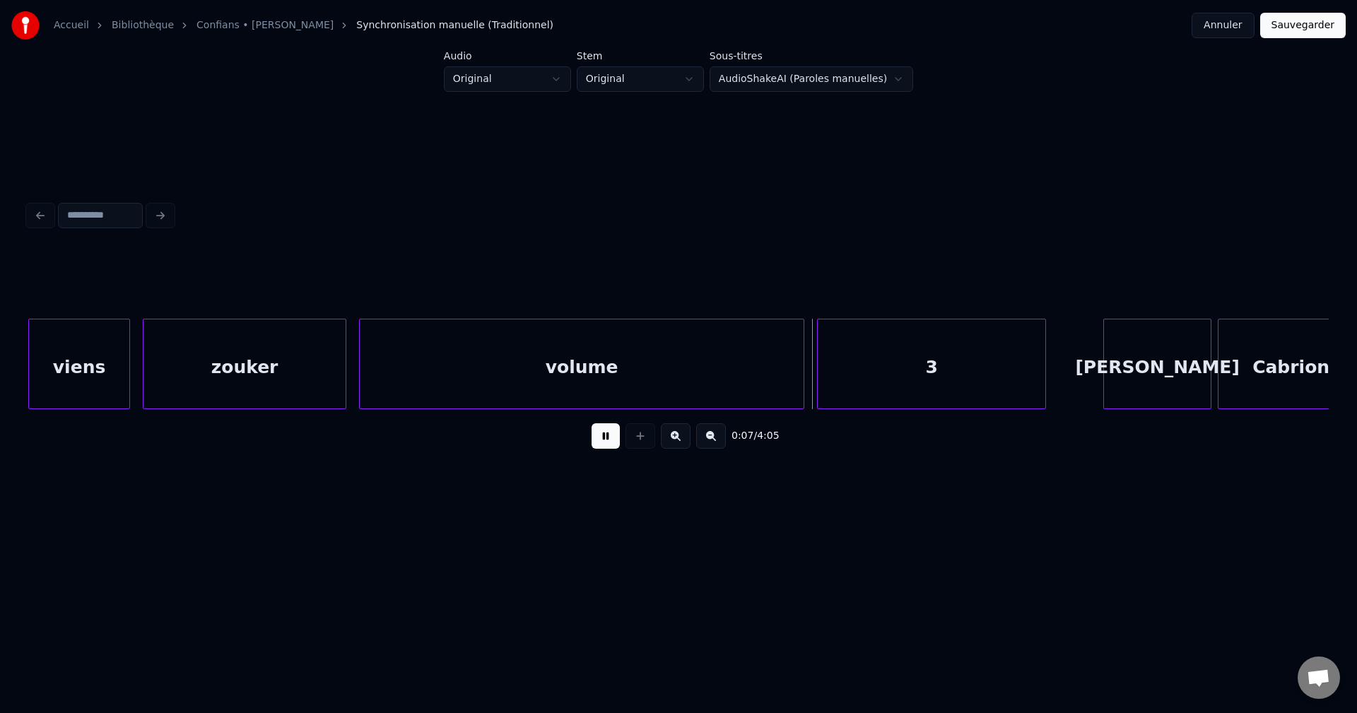
click at [597, 438] on button at bounding box center [606, 435] width 28 height 25
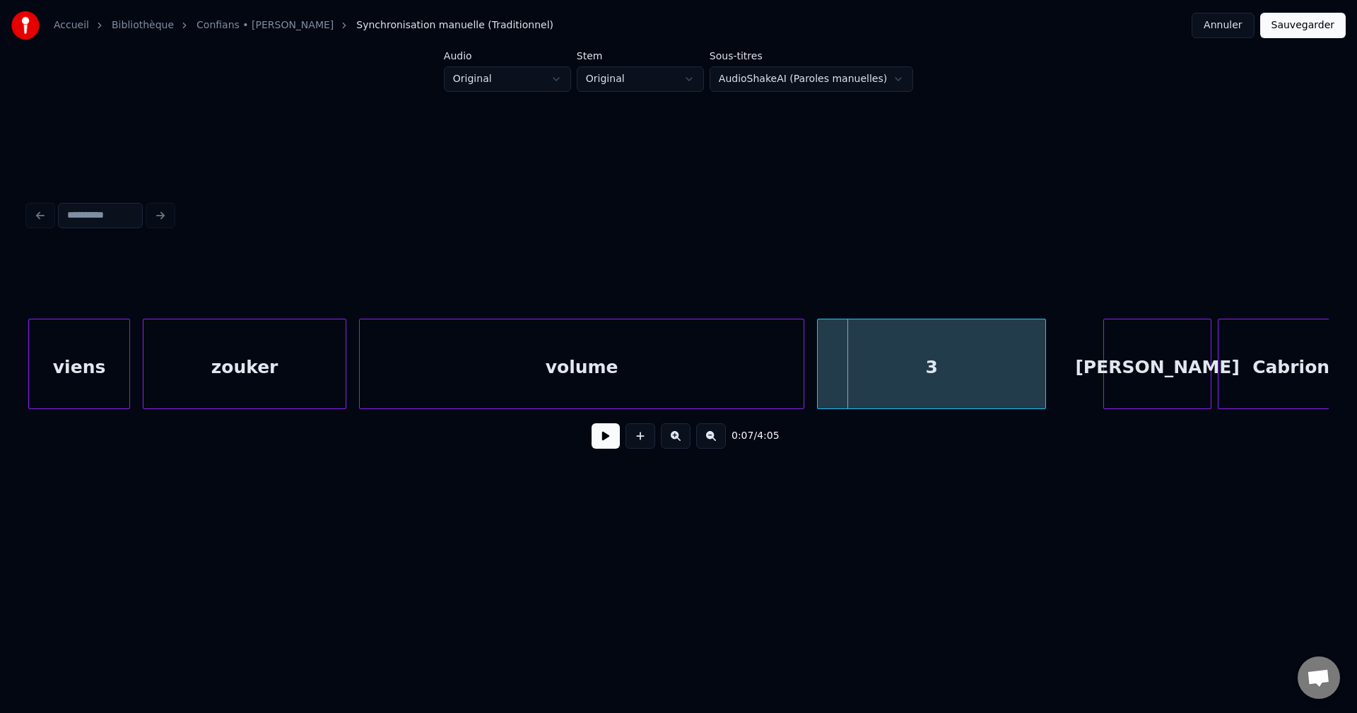
click at [110, 354] on div "viens" at bounding box center [79, 368] width 100 height 96
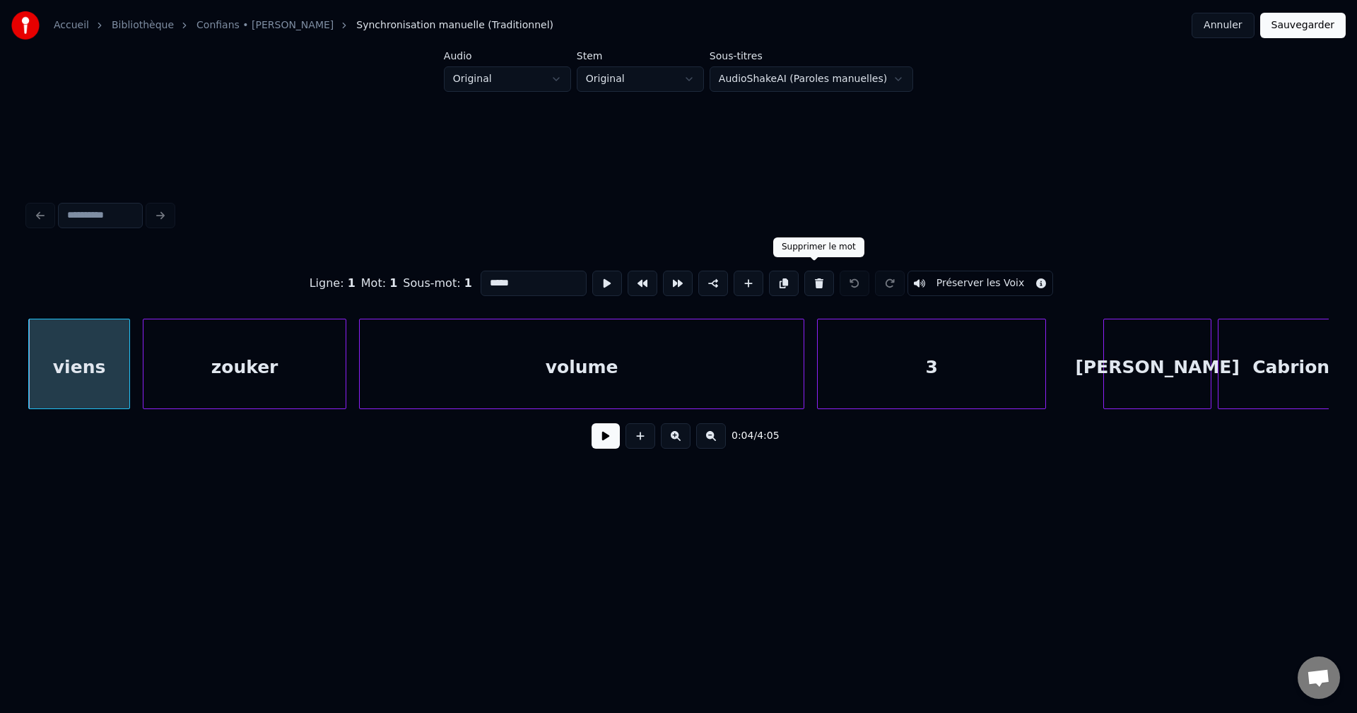
click at [808, 271] on button at bounding box center [820, 283] width 30 height 25
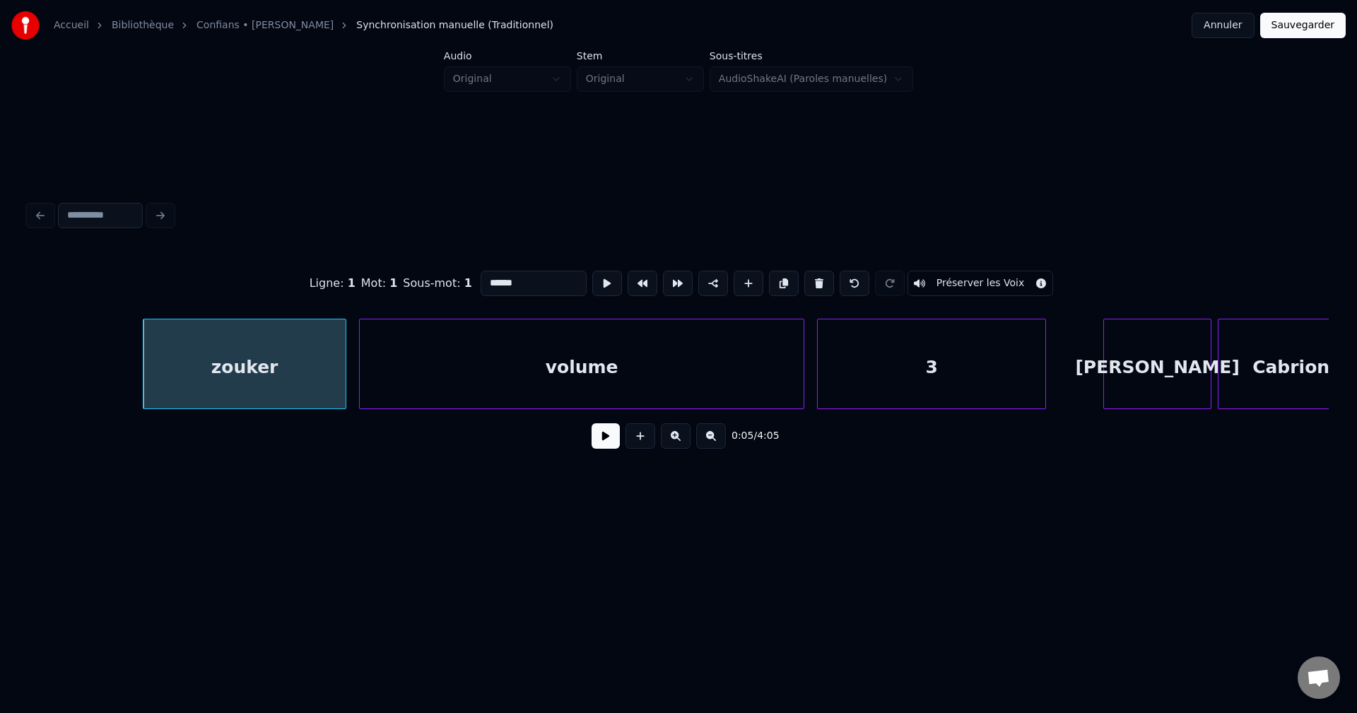
click at [808, 271] on button at bounding box center [820, 283] width 30 height 25
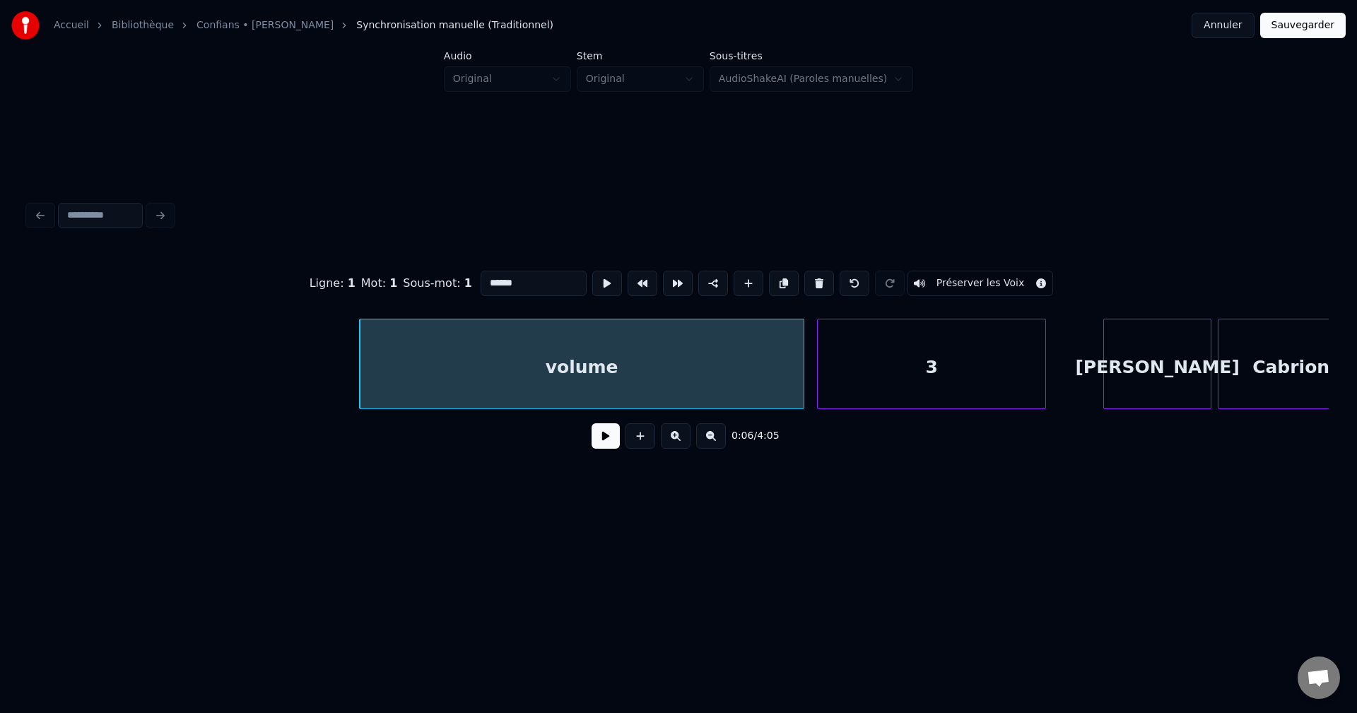
click at [808, 271] on button at bounding box center [820, 283] width 30 height 25
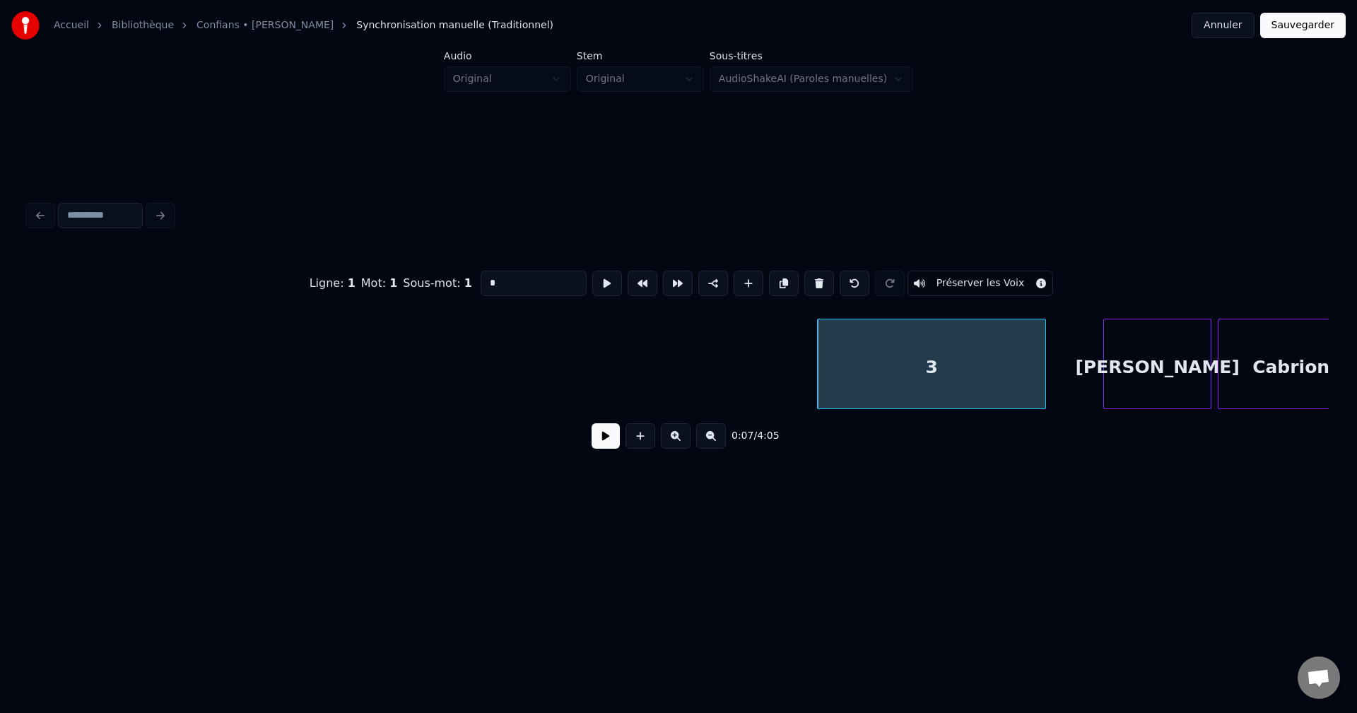
click at [808, 271] on button at bounding box center [820, 283] width 30 height 25
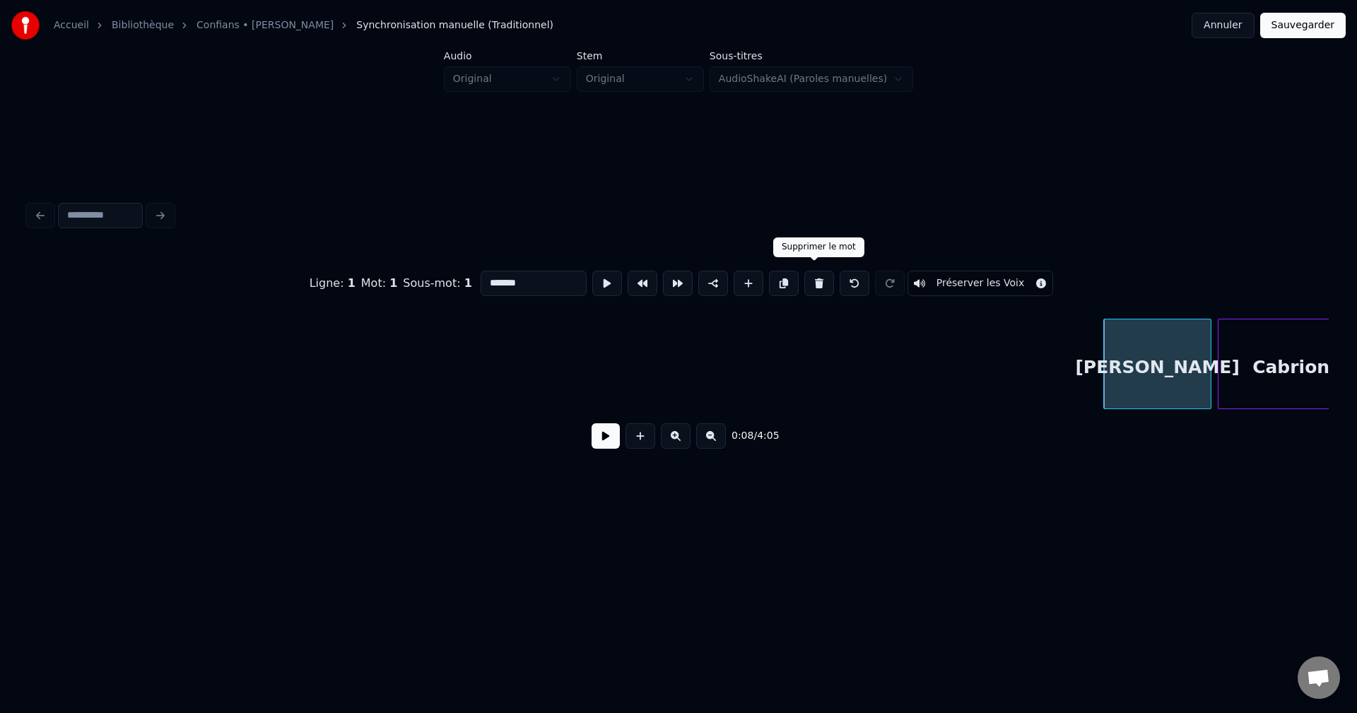
click at [814, 283] on button at bounding box center [820, 283] width 30 height 25
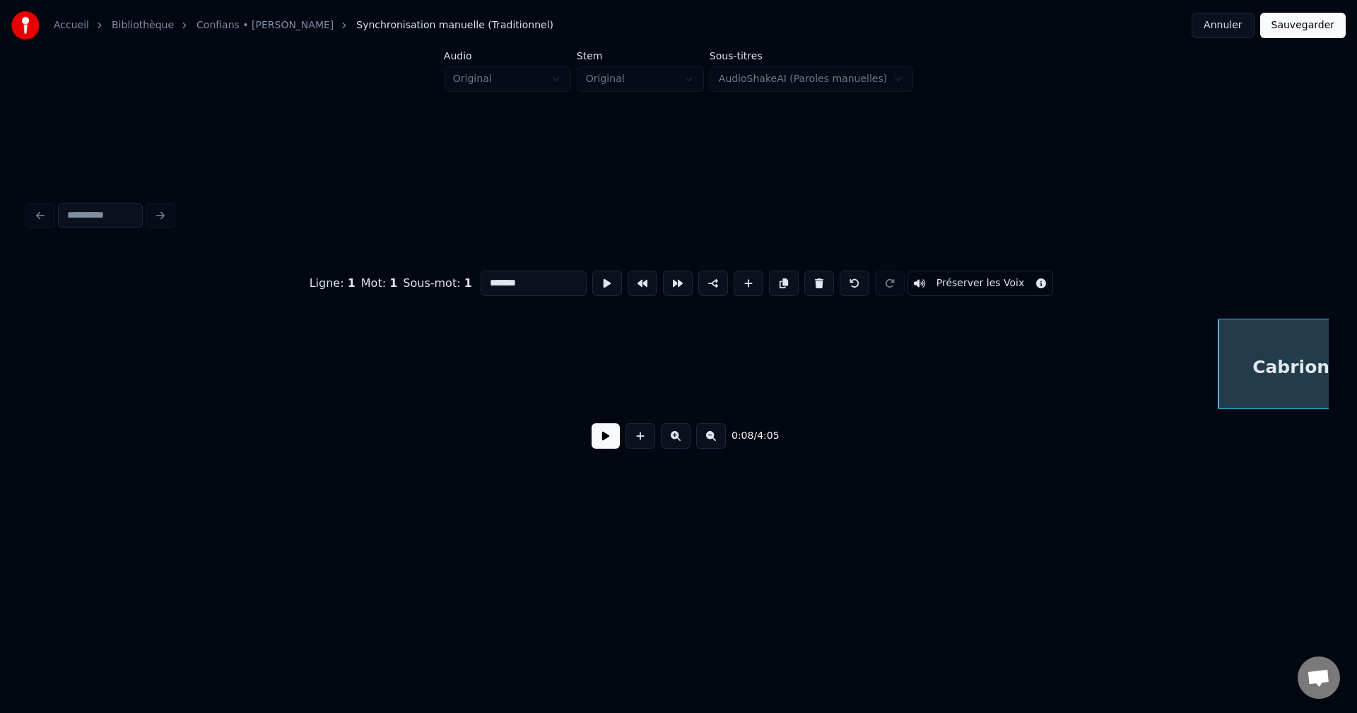
click at [814, 283] on button at bounding box center [820, 283] width 30 height 25
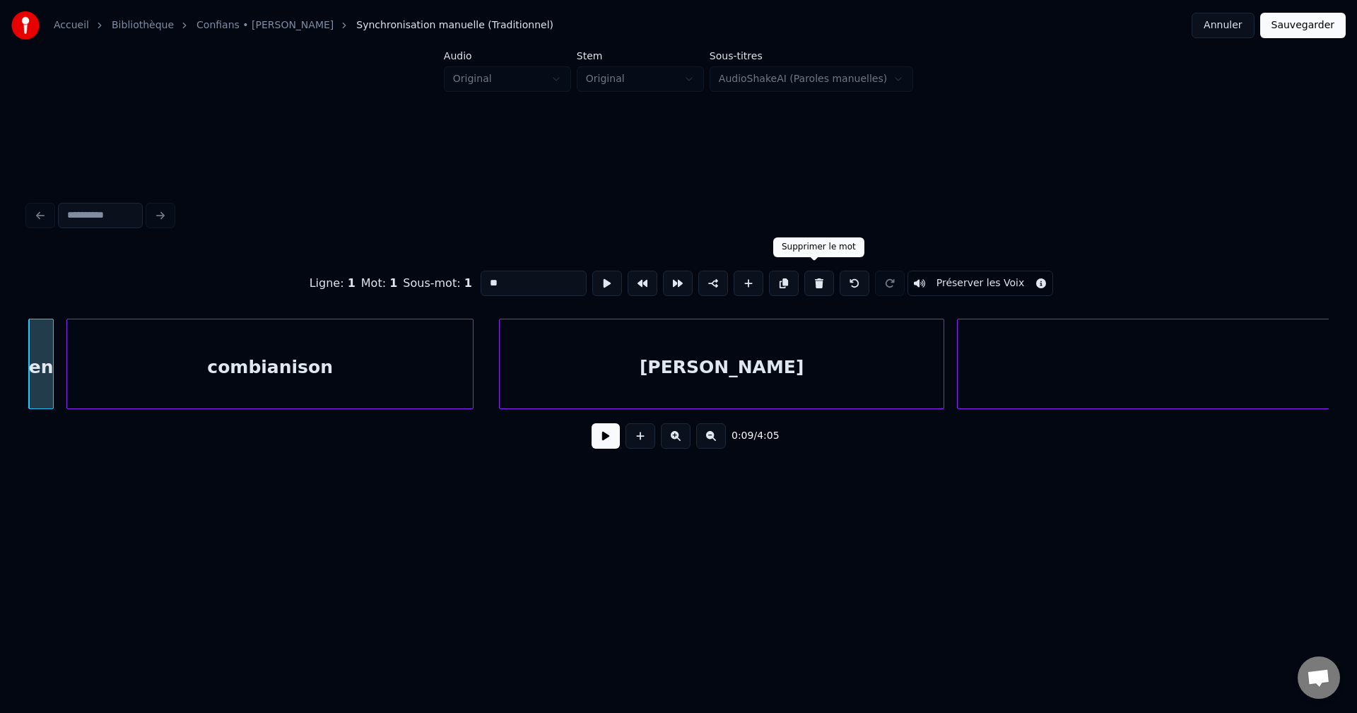
click at [815, 271] on button at bounding box center [820, 283] width 30 height 25
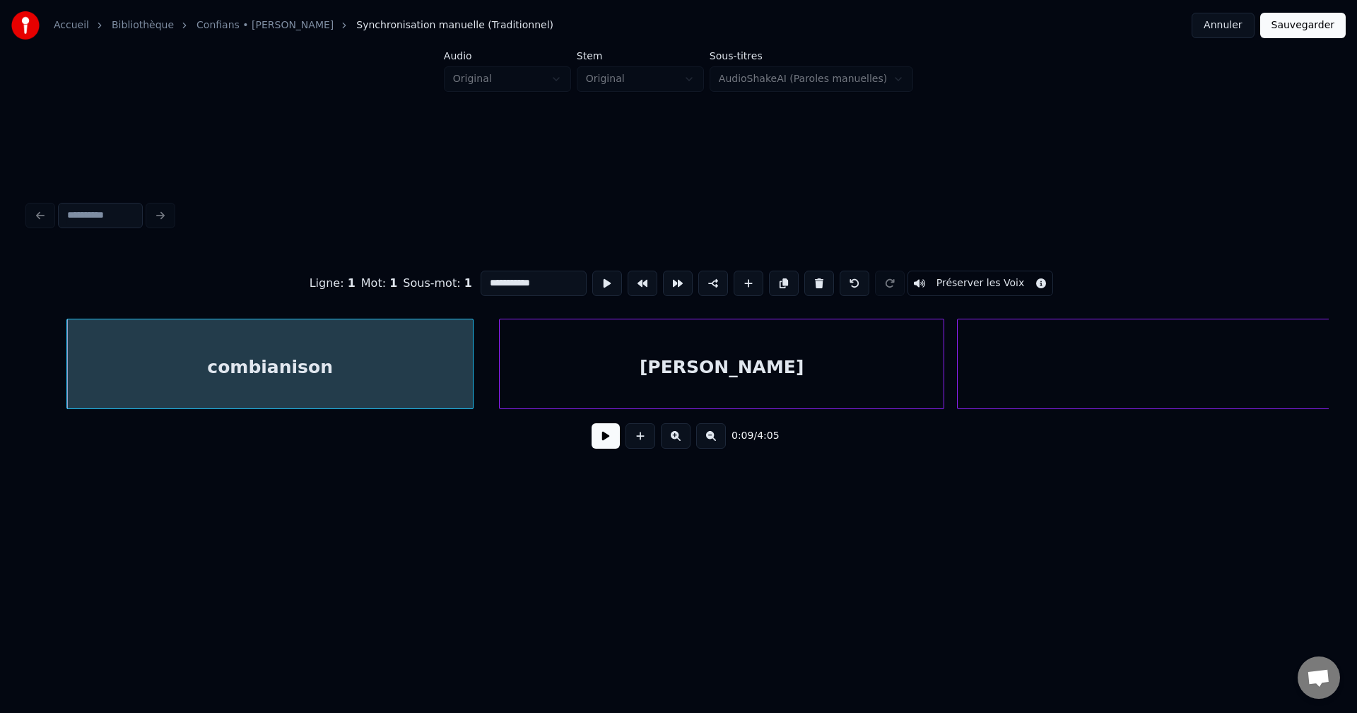
click at [815, 271] on button at bounding box center [820, 283] width 30 height 25
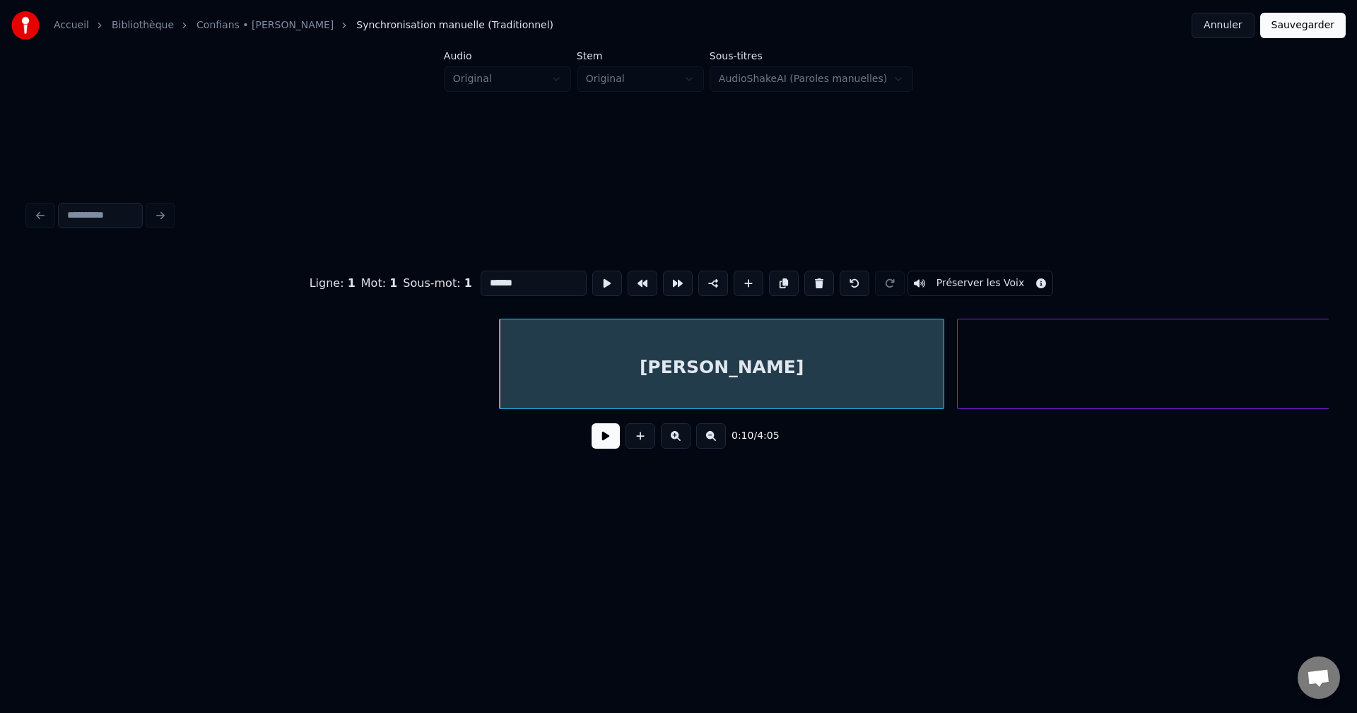
click at [815, 271] on button at bounding box center [820, 283] width 30 height 25
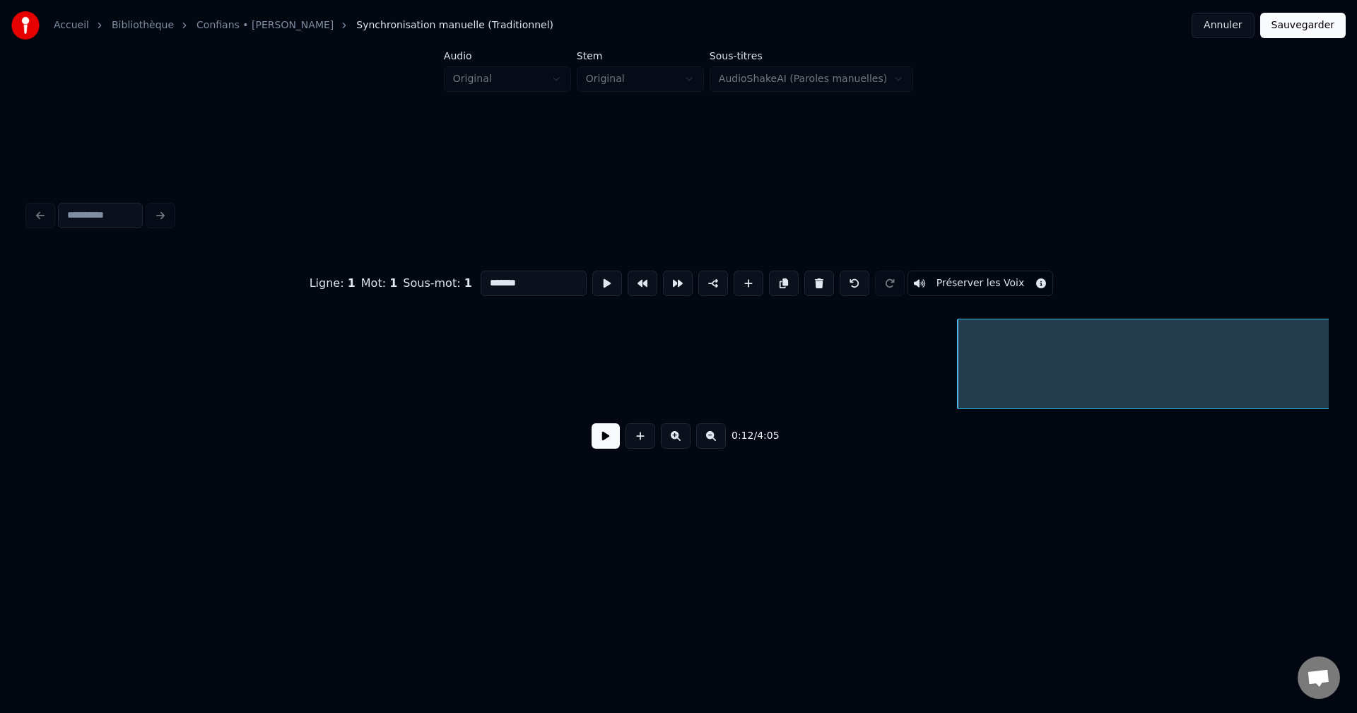
click at [815, 271] on button at bounding box center [820, 283] width 30 height 25
type input "******"
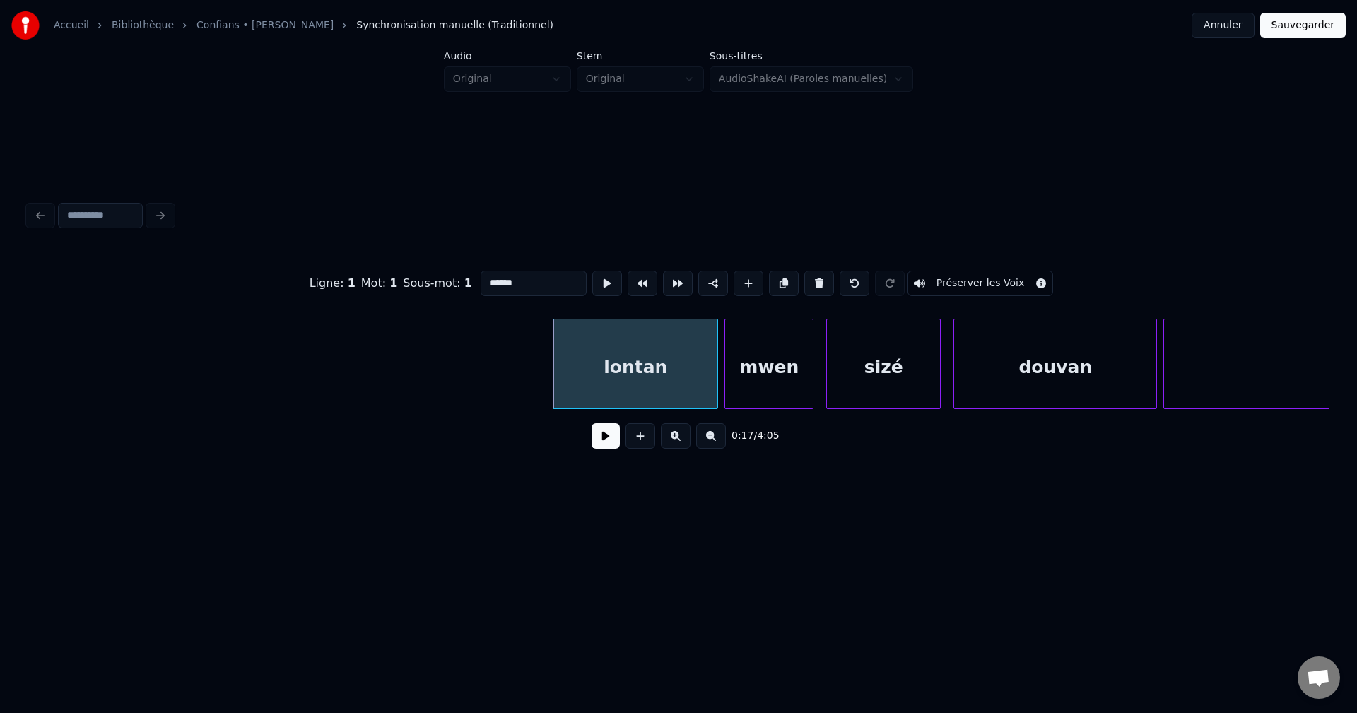
scroll to position [0, 4846]
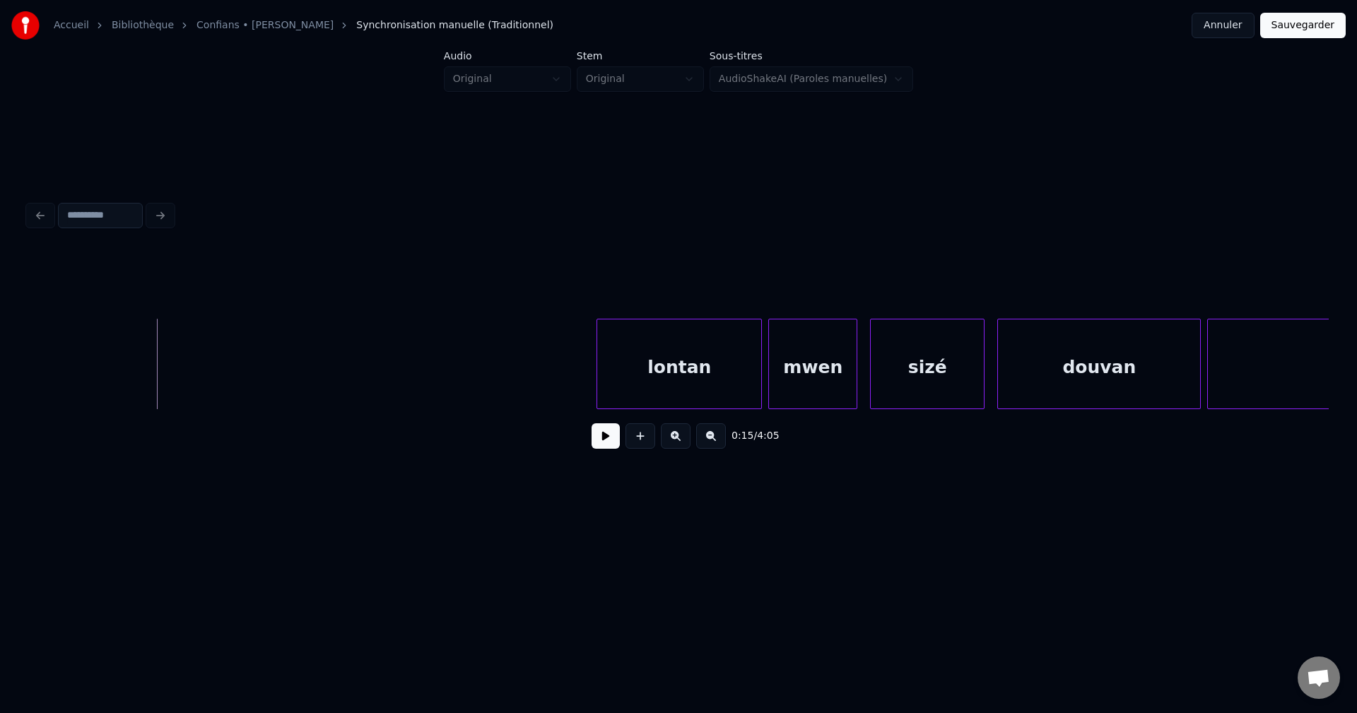
click at [583, 434] on div "0:15 / 4:05" at bounding box center [679, 436] width 1278 height 31
click at [609, 441] on button at bounding box center [606, 435] width 28 height 25
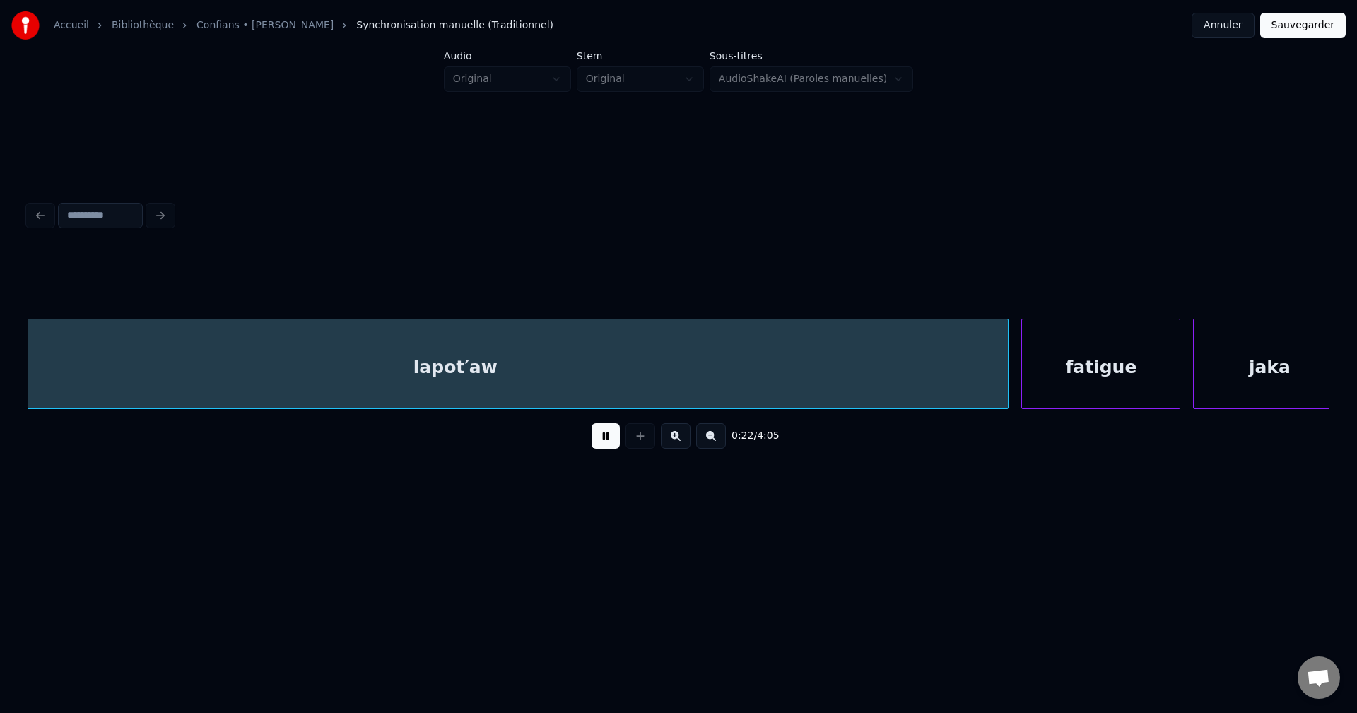
click at [819, 383] on div "lapot′aw" at bounding box center [455, 368] width 1106 height 96
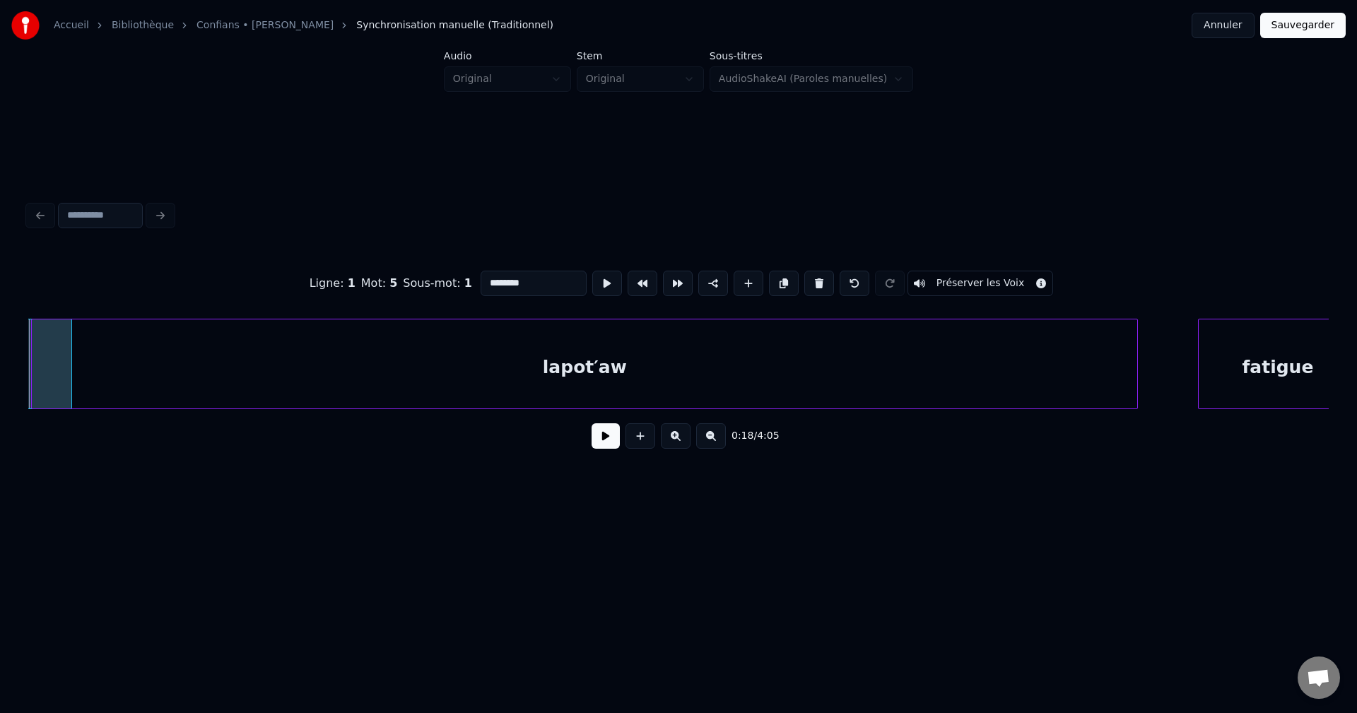
scroll to position [0, 5975]
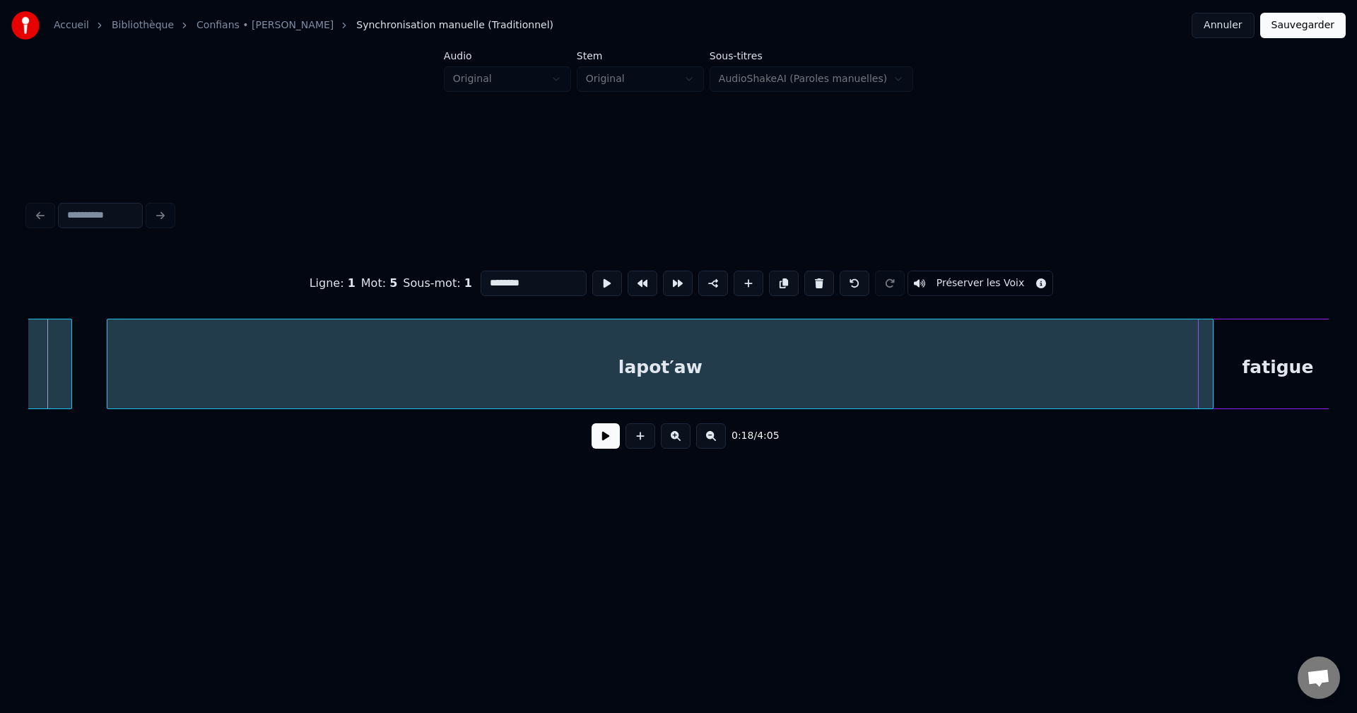
click at [783, 361] on div "lapot′aw" at bounding box center [660, 368] width 1106 height 96
drag, startPoint x: 594, startPoint y: 449, endPoint x: 633, endPoint y: 428, distance: 44.0
click at [599, 446] on button at bounding box center [606, 435] width 28 height 25
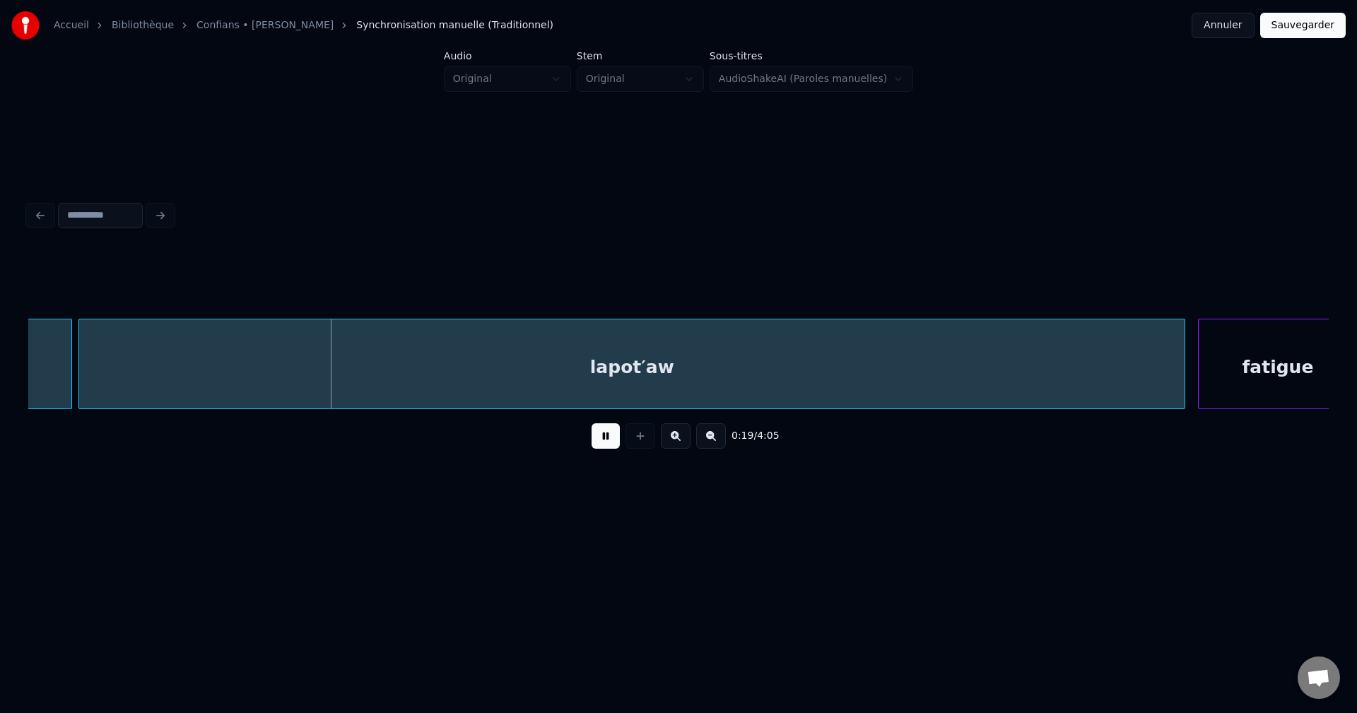
click at [694, 386] on div "lapot′aw" at bounding box center [632, 368] width 1106 height 96
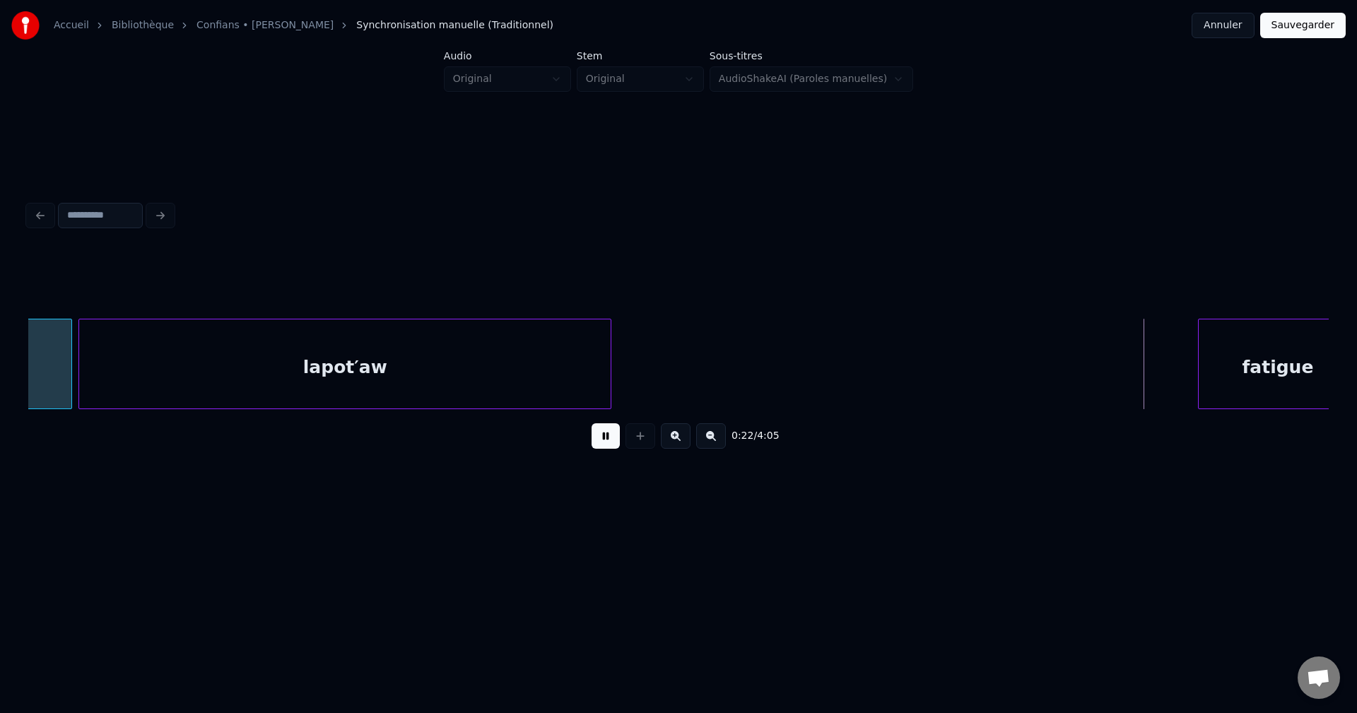
click at [607, 379] on div at bounding box center [609, 364] width 4 height 89
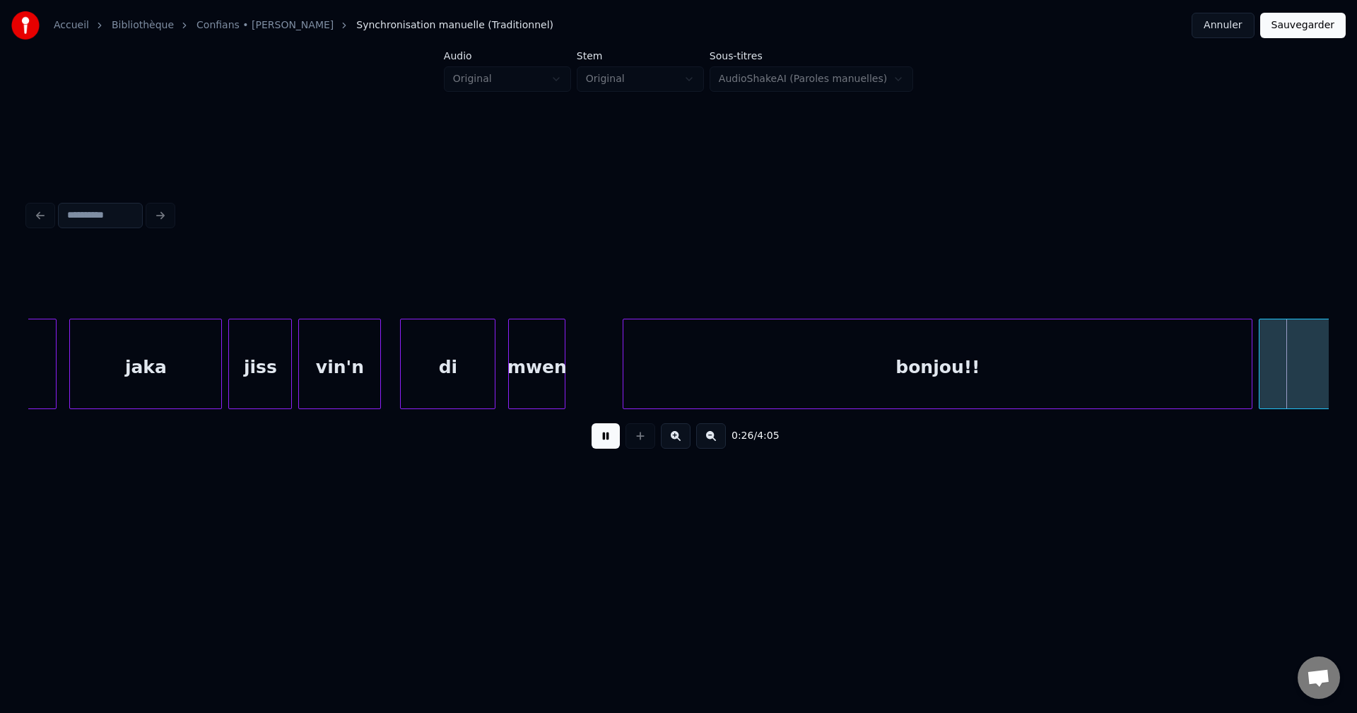
scroll to position [0, 8577]
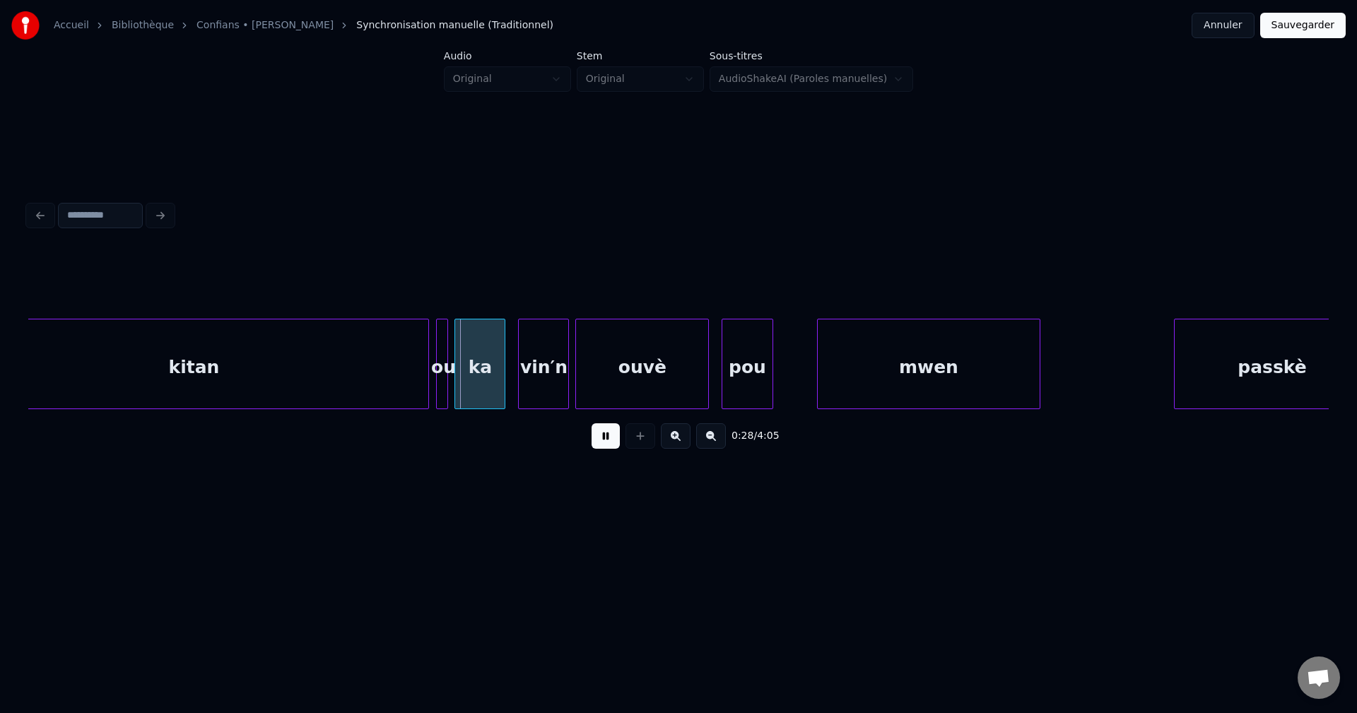
click at [325, 371] on div "kitan" at bounding box center [193, 368] width 469 height 96
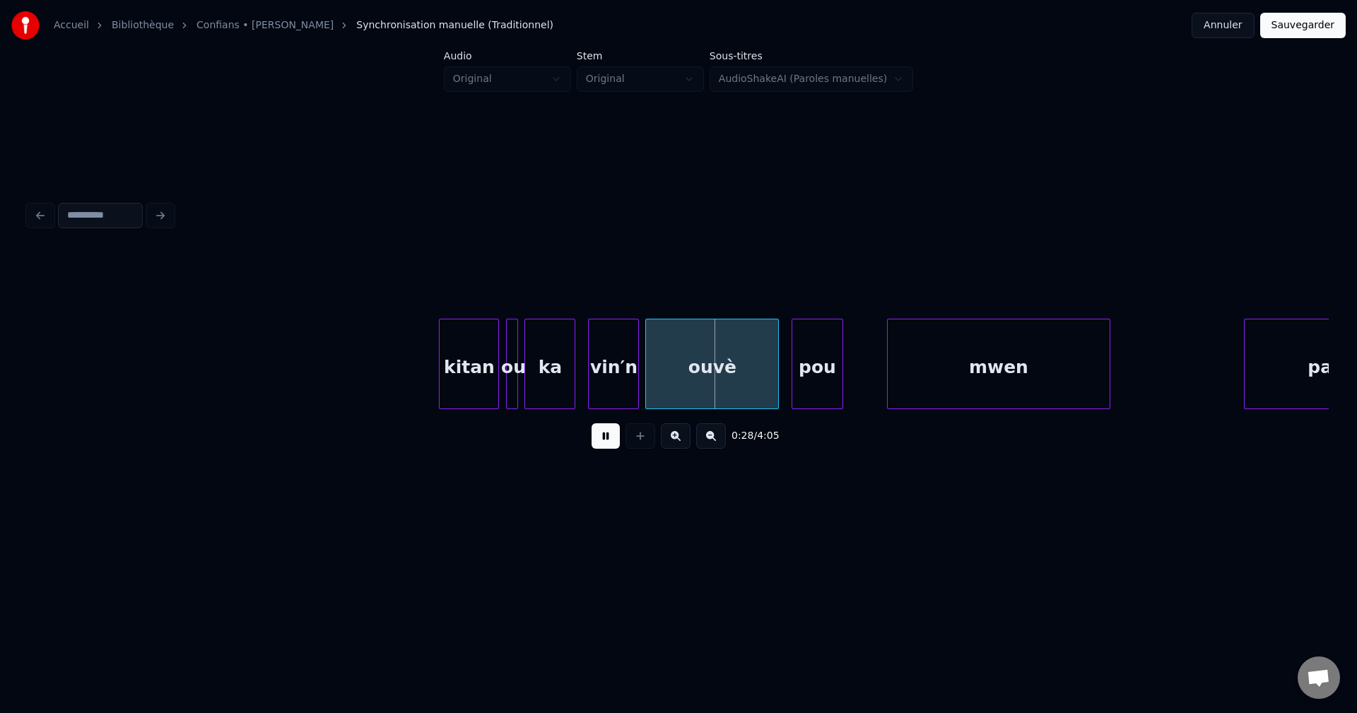
click at [444, 366] on div at bounding box center [442, 364] width 4 height 89
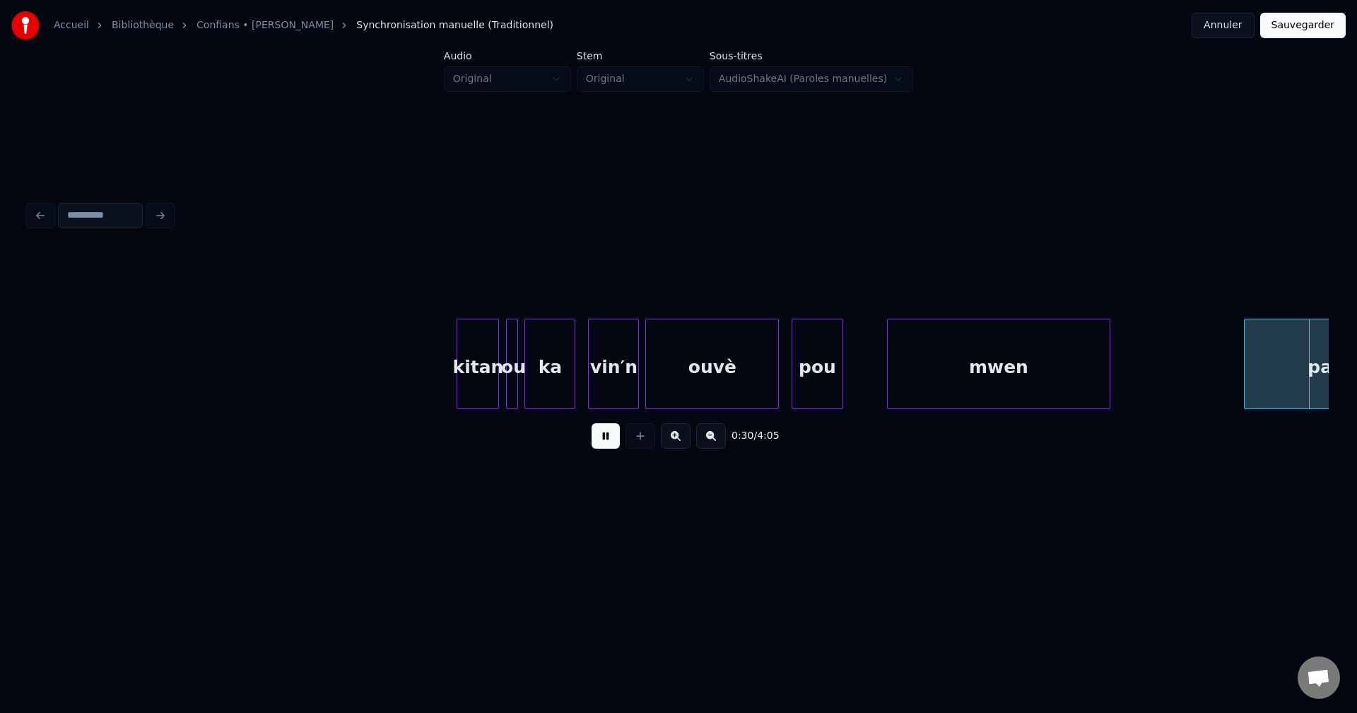
scroll to position [0, 9808]
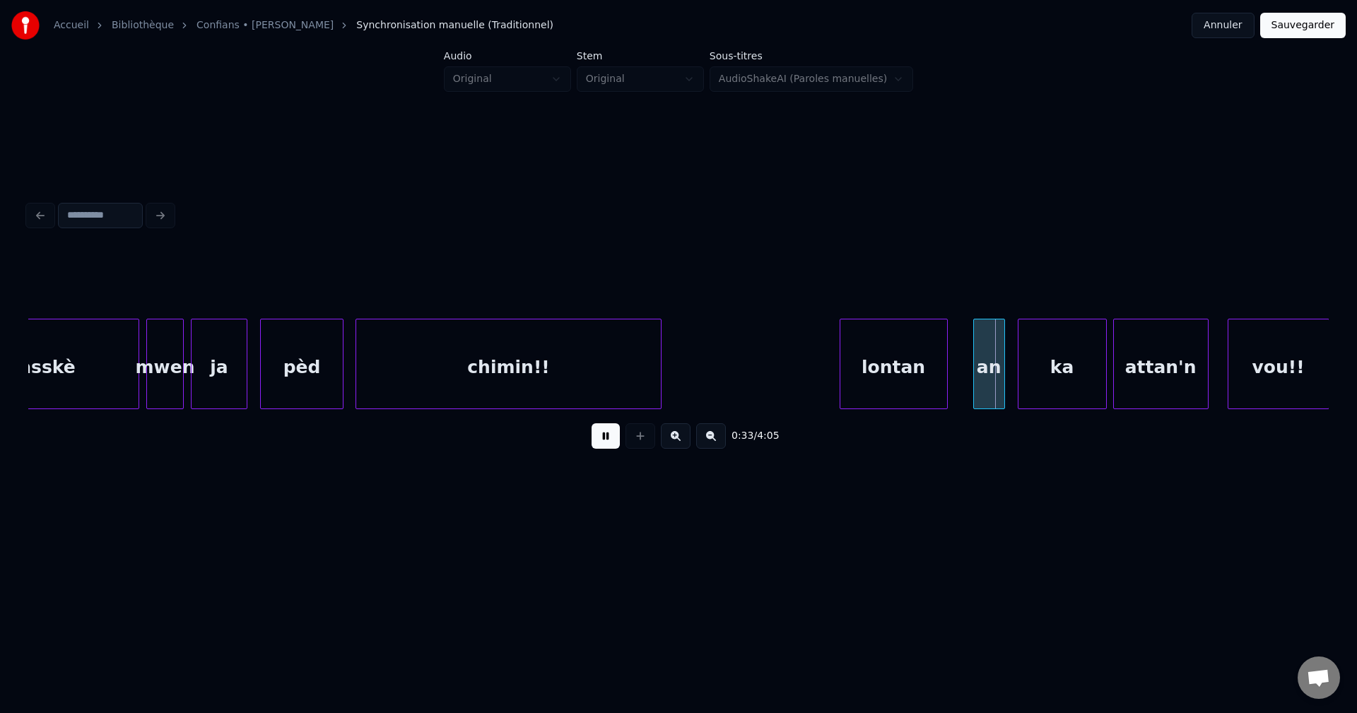
click at [984, 364] on div "an" at bounding box center [989, 368] width 30 height 96
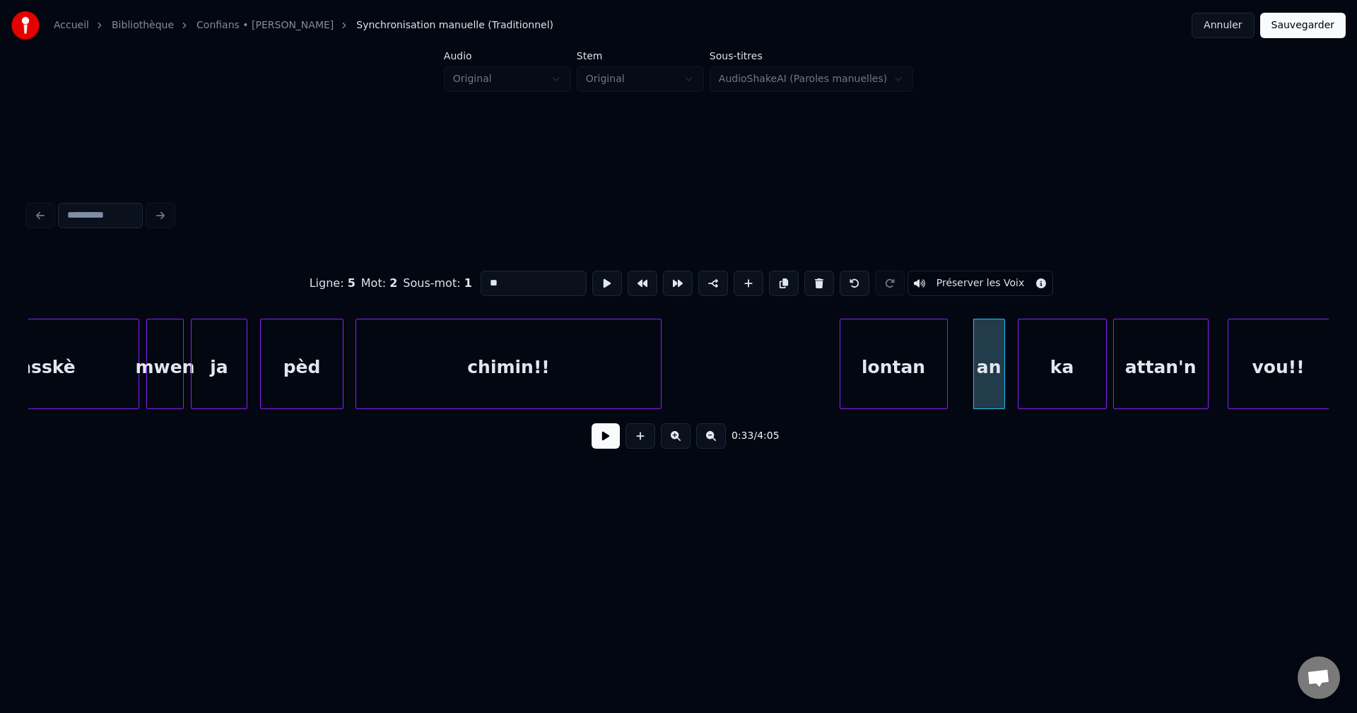
drag, startPoint x: 527, startPoint y: 279, endPoint x: 255, endPoint y: 251, distance: 273.6
click at [277, 265] on div "Ligne : 5 Mot : 2 Sous-mot : 1 ** Préserver les Voix" at bounding box center [678, 283] width 1301 height 71
type input "****"
click at [598, 439] on button at bounding box center [606, 435] width 28 height 25
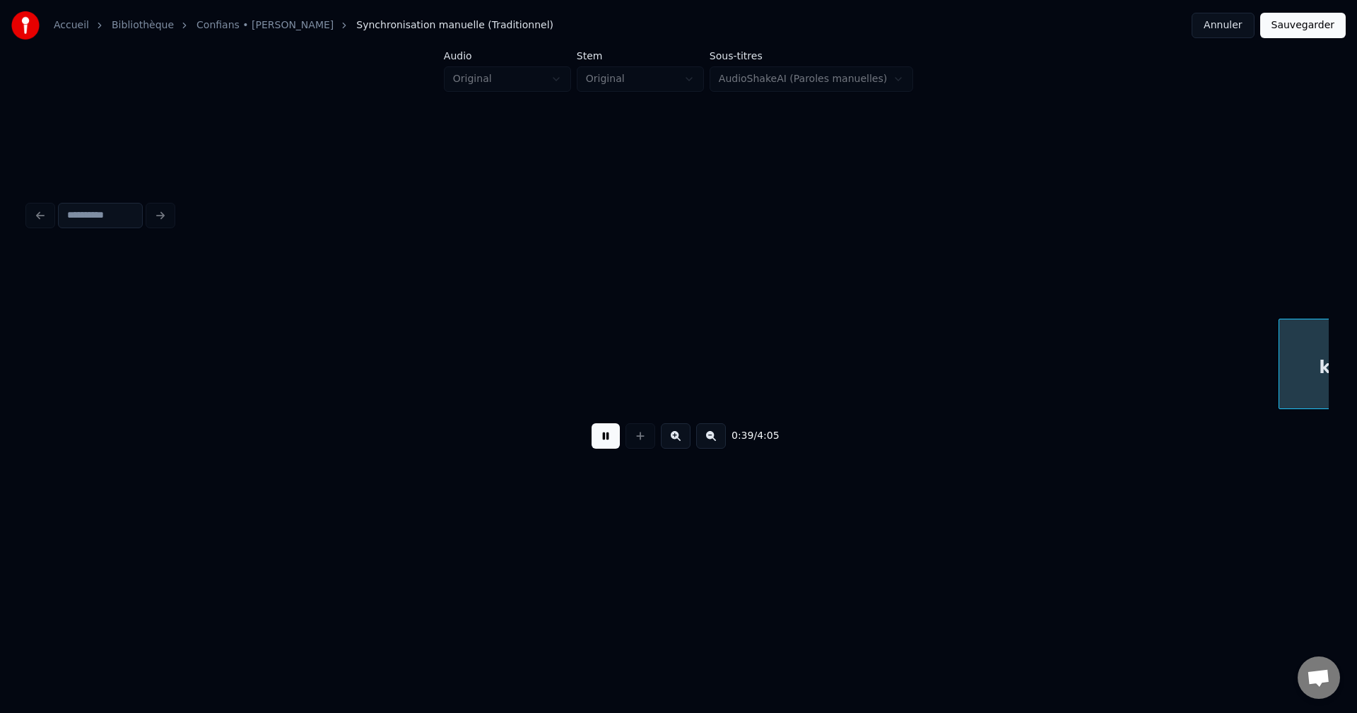
scroll to position [0, 12415]
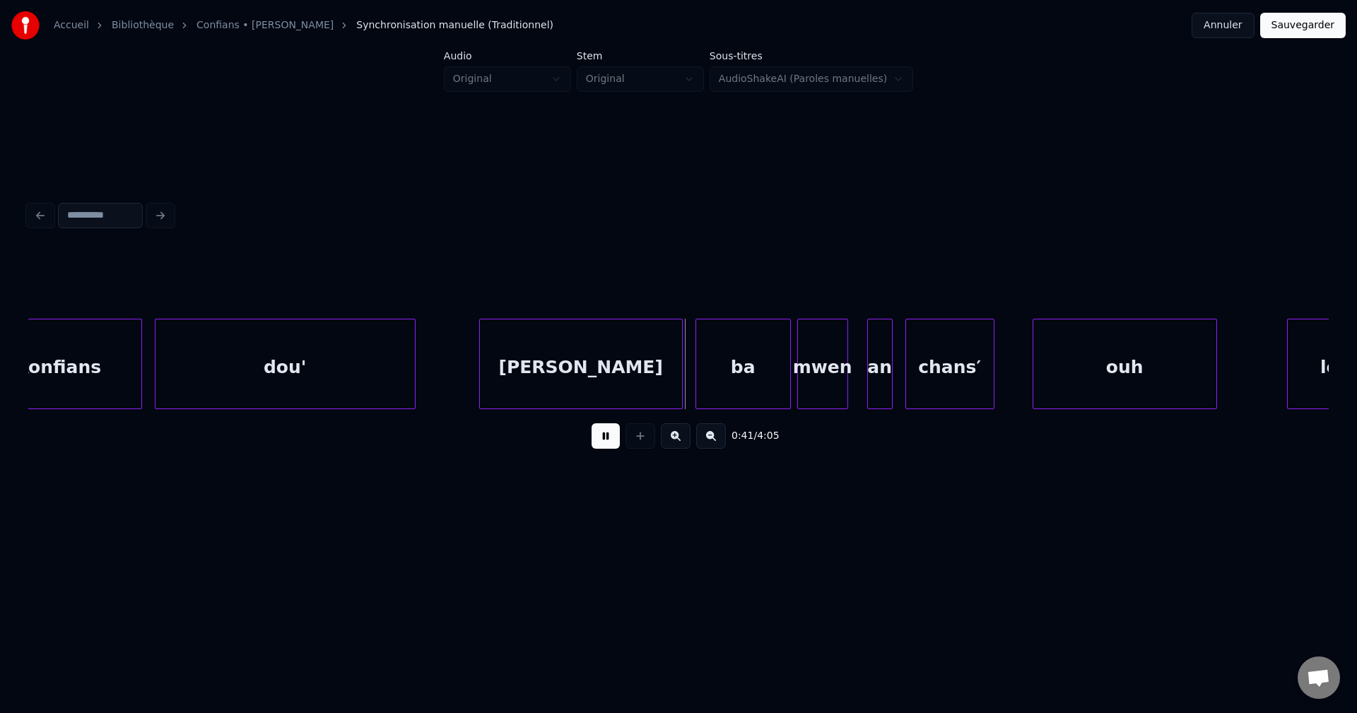
click at [602, 449] on button at bounding box center [606, 435] width 28 height 25
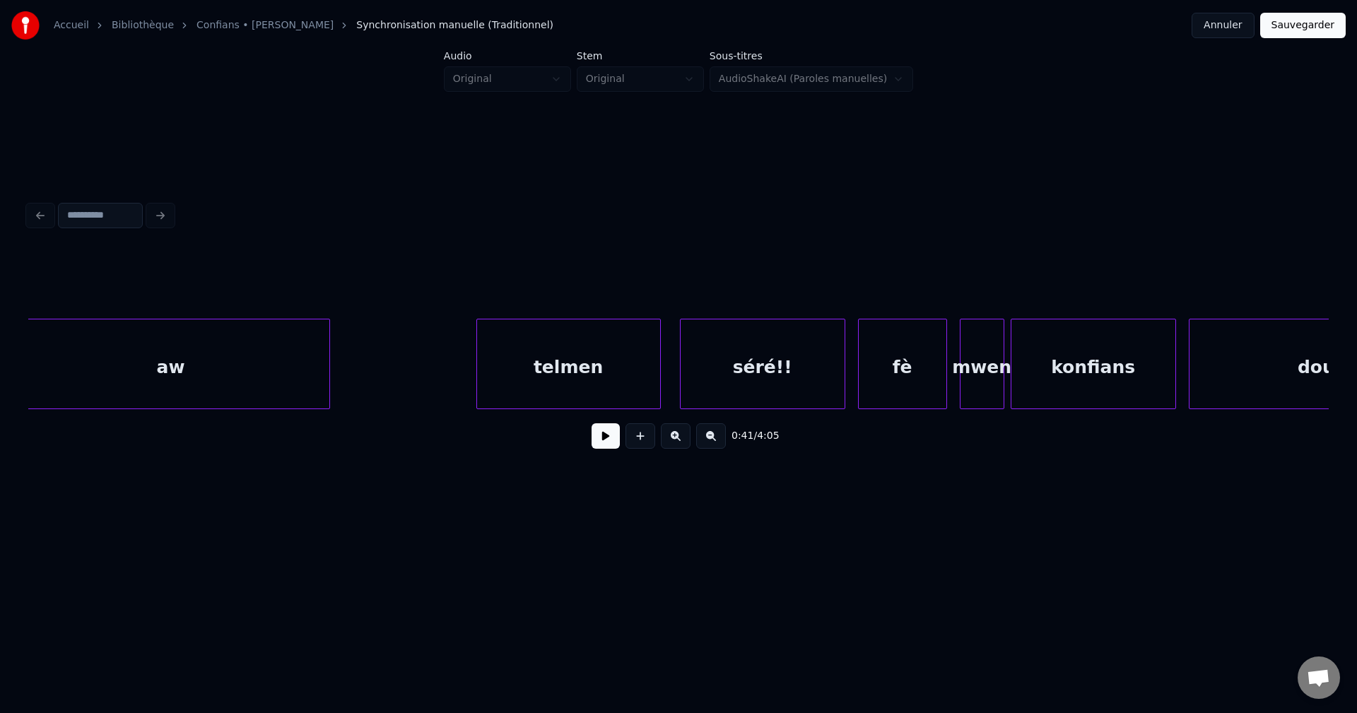
scroll to position [0, 11684]
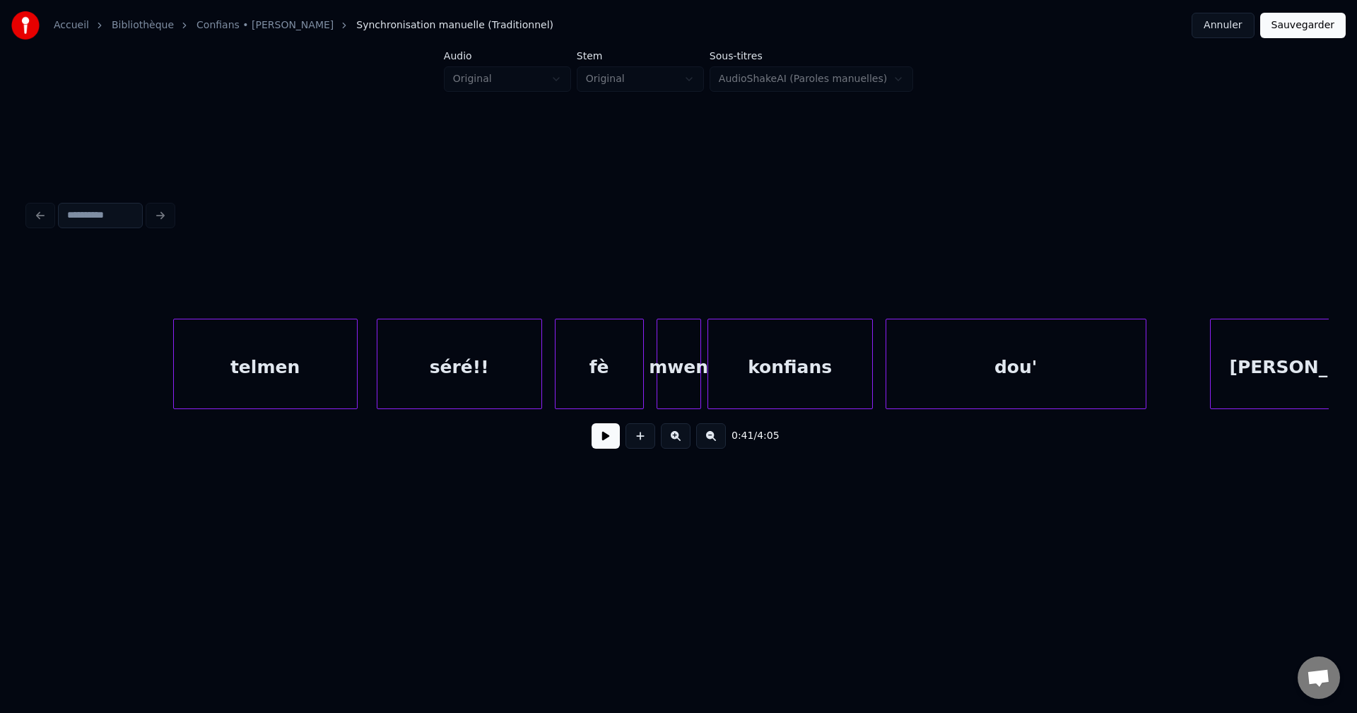
click at [409, 372] on div "séré!!" at bounding box center [460, 368] width 164 height 96
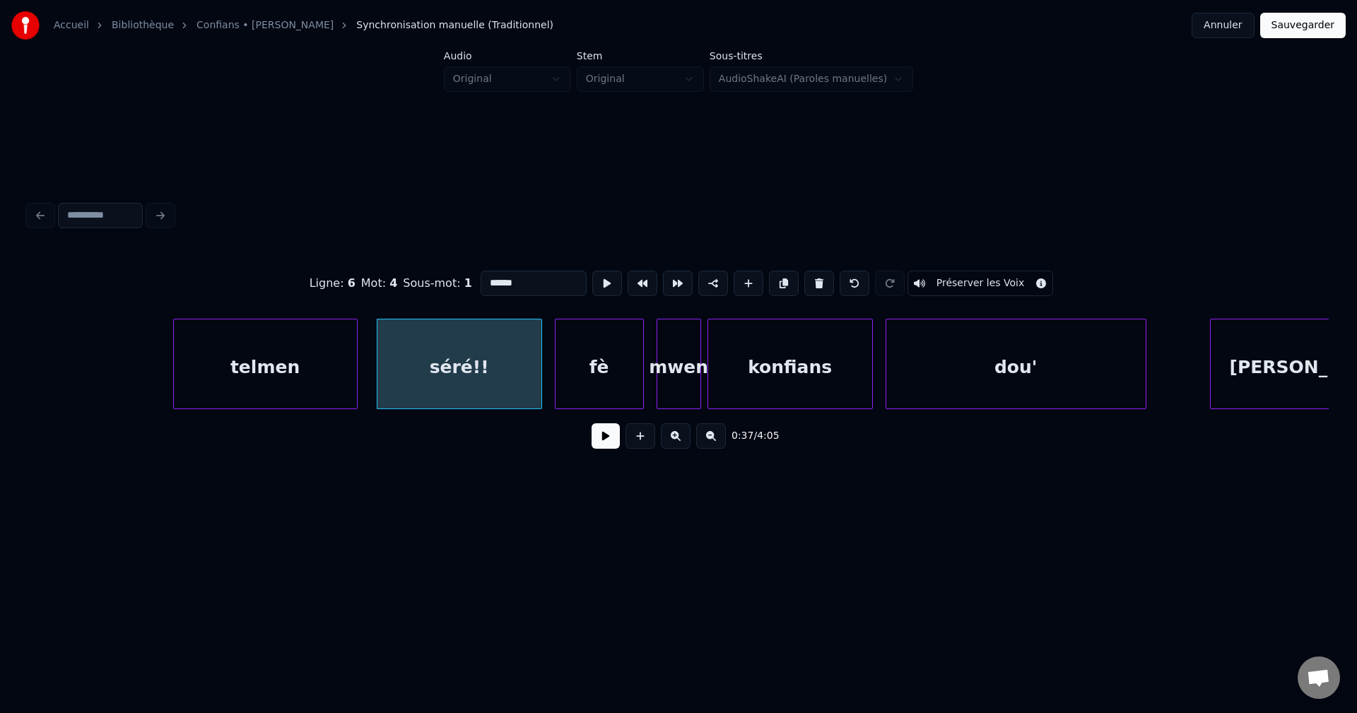
click at [612, 445] on button at bounding box center [606, 435] width 28 height 25
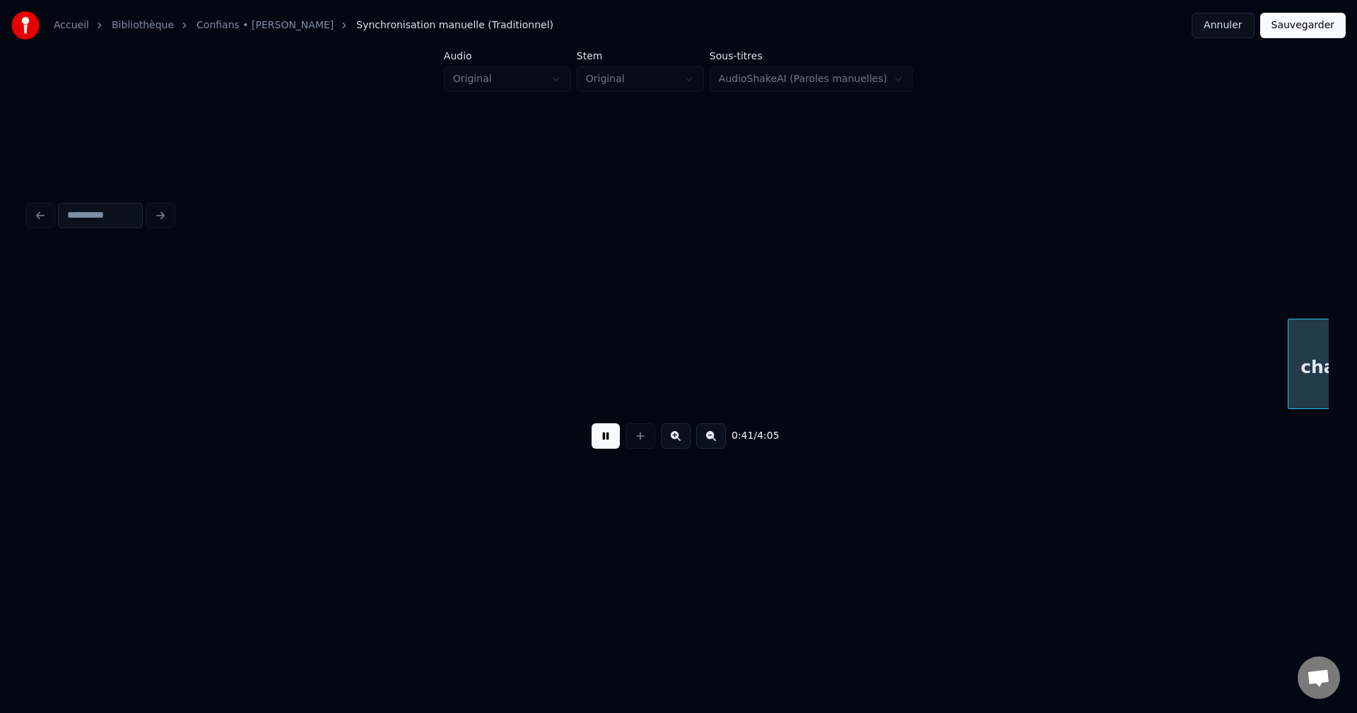
scroll to position [0, 13336]
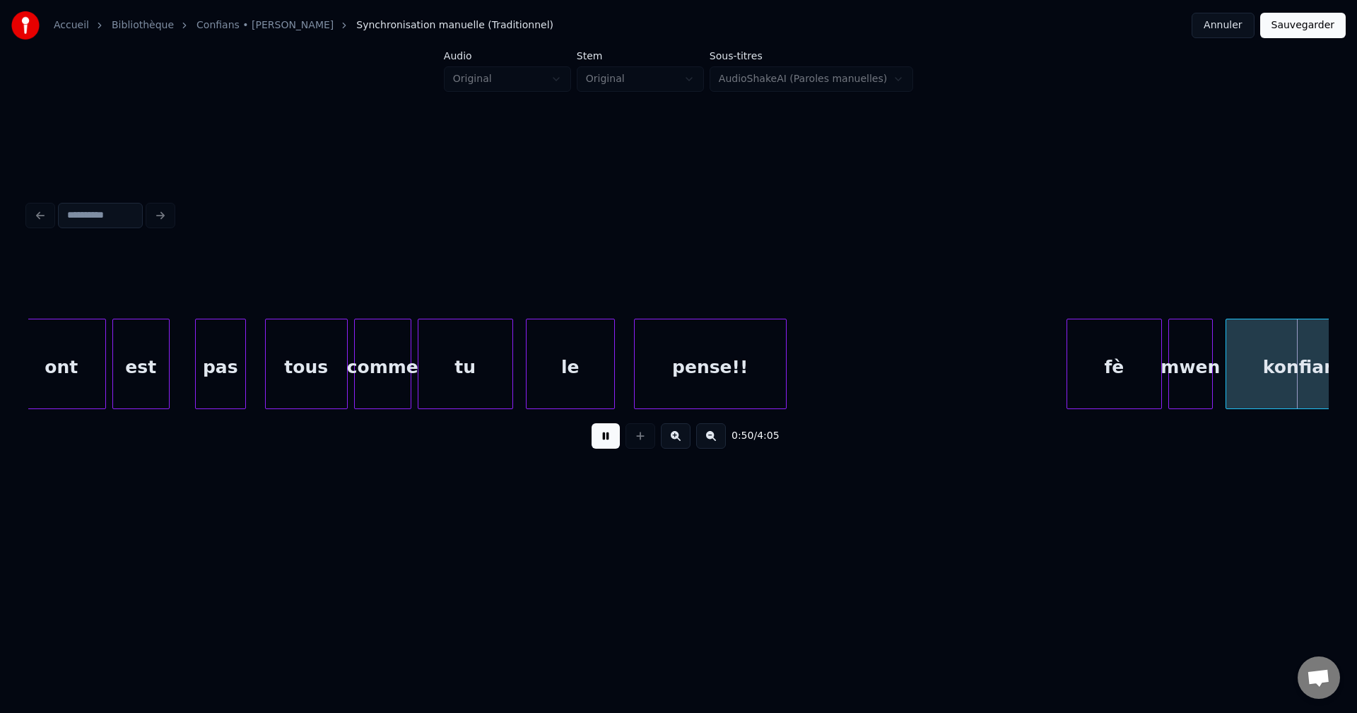
scroll to position [0, 15943]
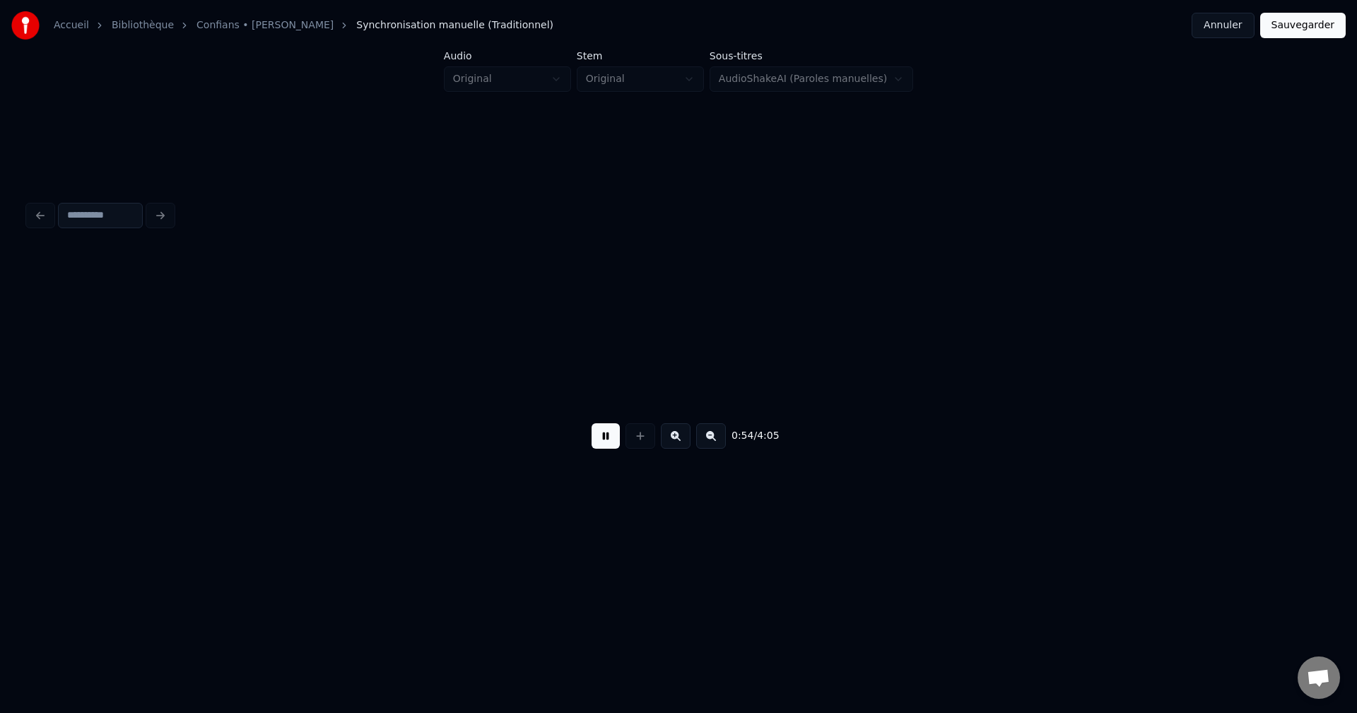
scroll to position [0, 17246]
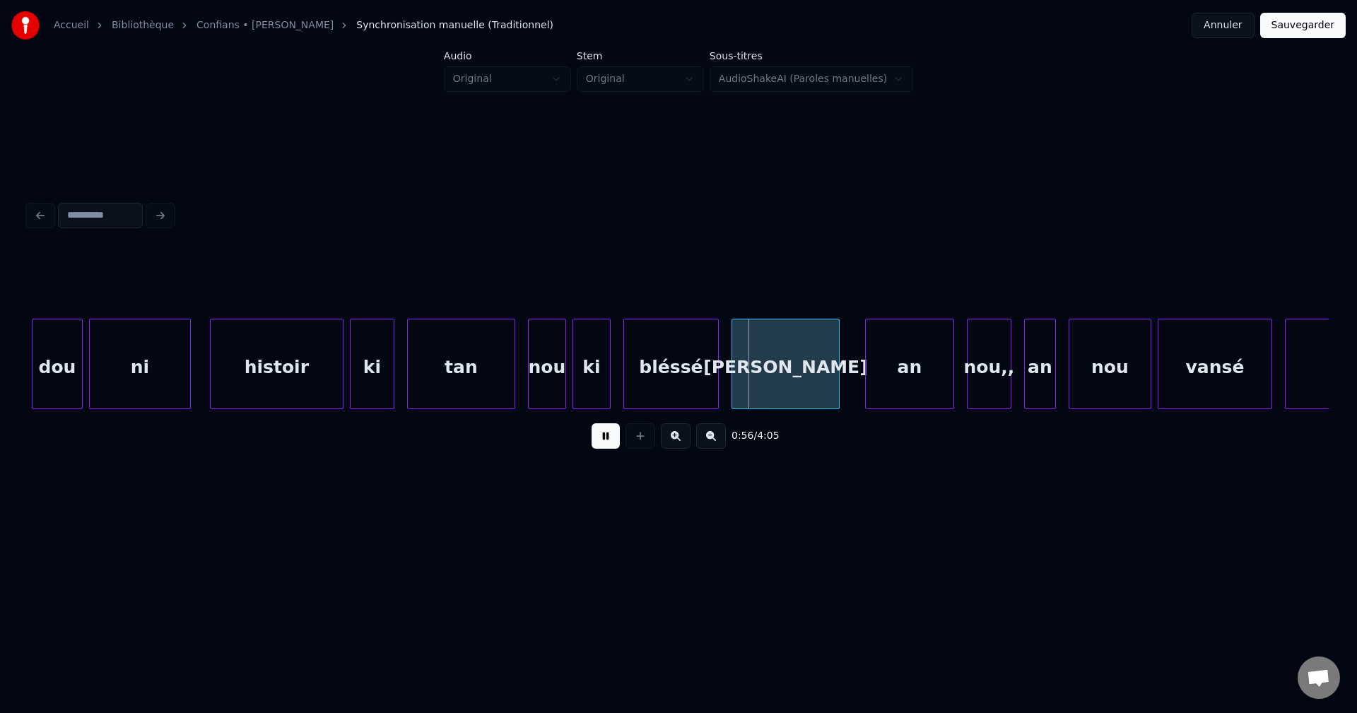
click at [599, 440] on button at bounding box center [606, 435] width 28 height 25
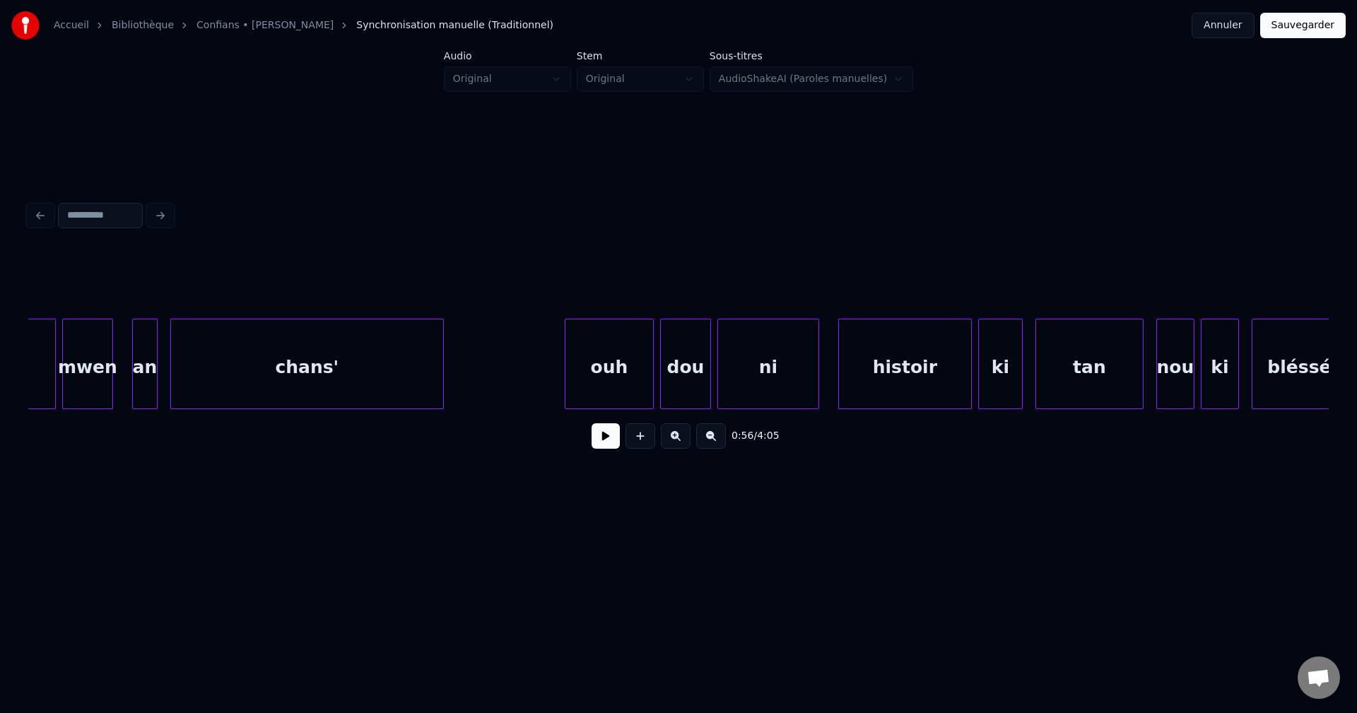
scroll to position [0, 16573]
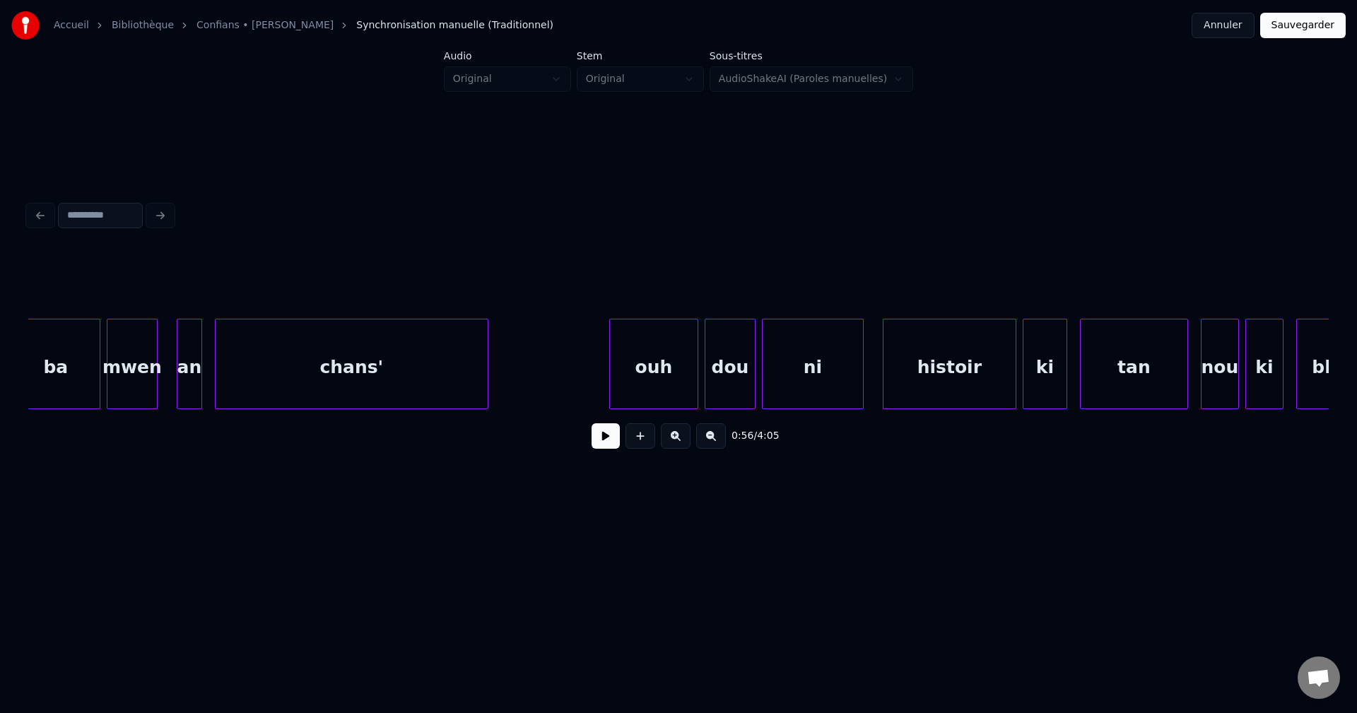
click at [112, 375] on div "mwen" at bounding box center [131, 368] width 49 height 96
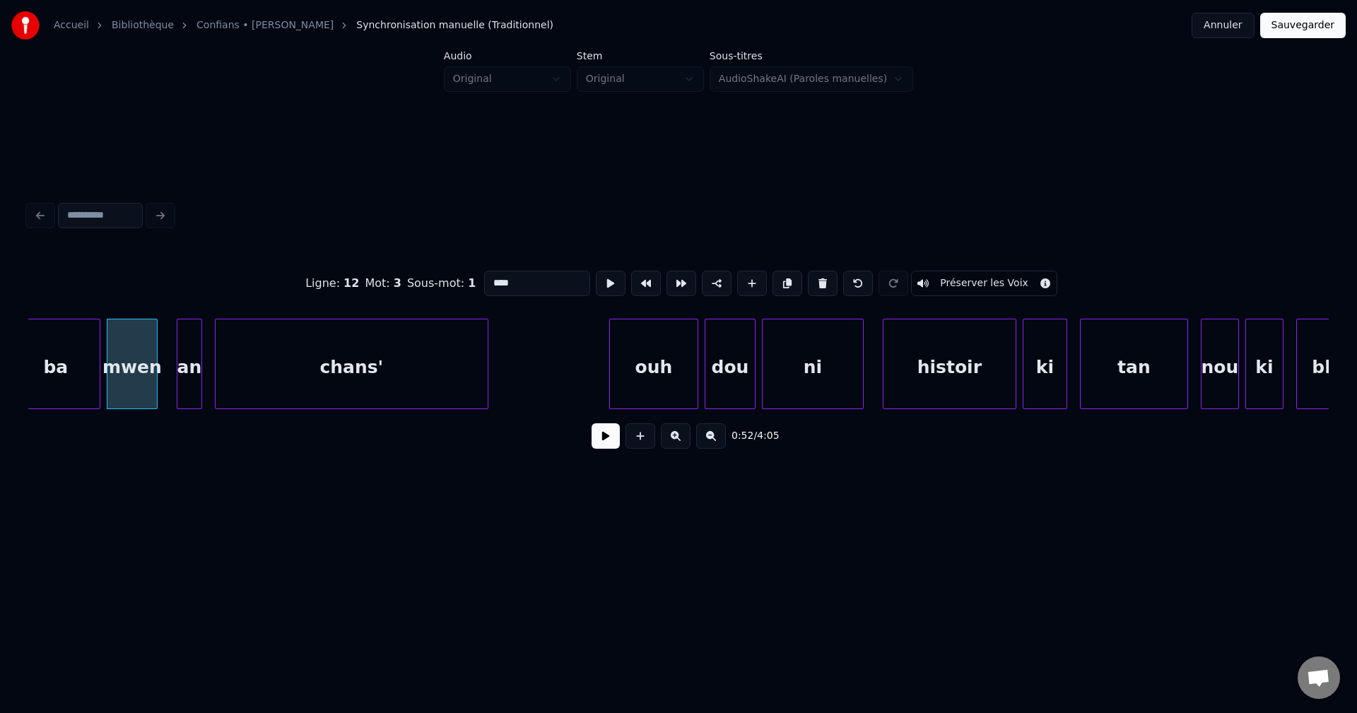
click at [605, 449] on button at bounding box center [606, 435] width 28 height 25
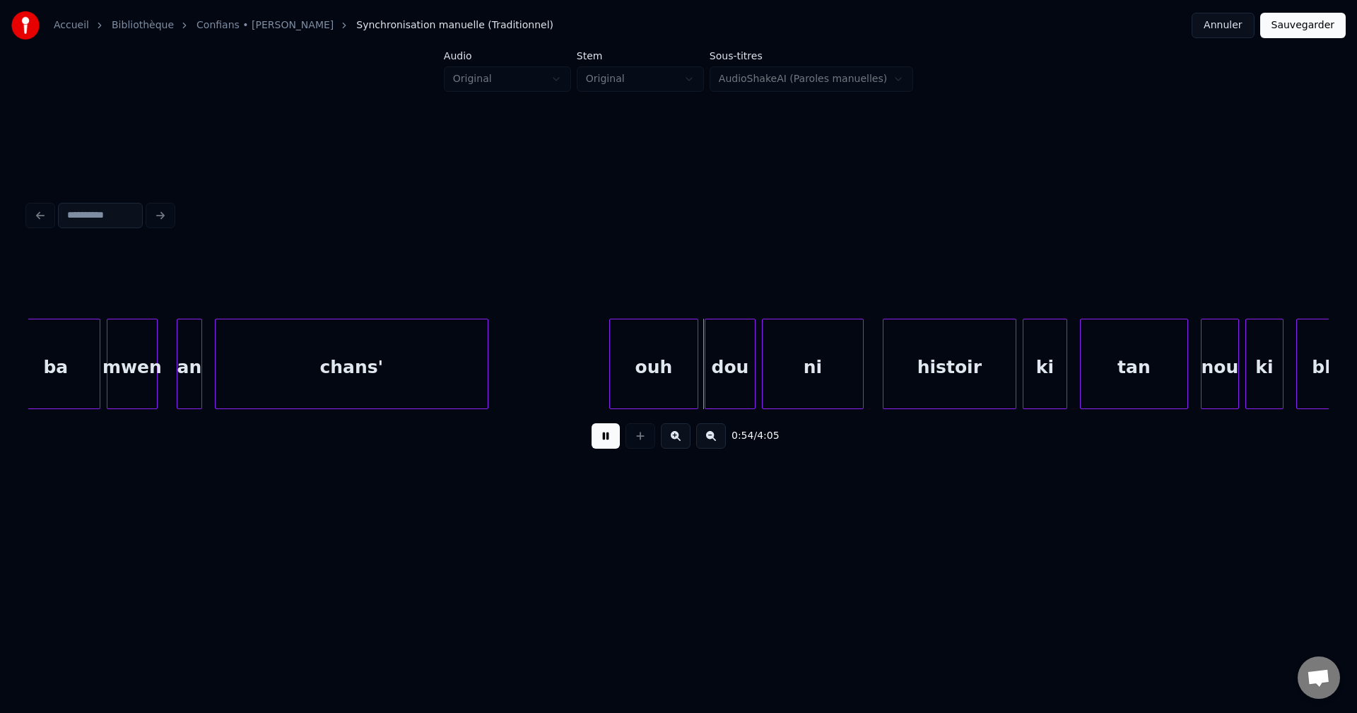
click at [455, 384] on div "chans'" at bounding box center [352, 368] width 272 height 96
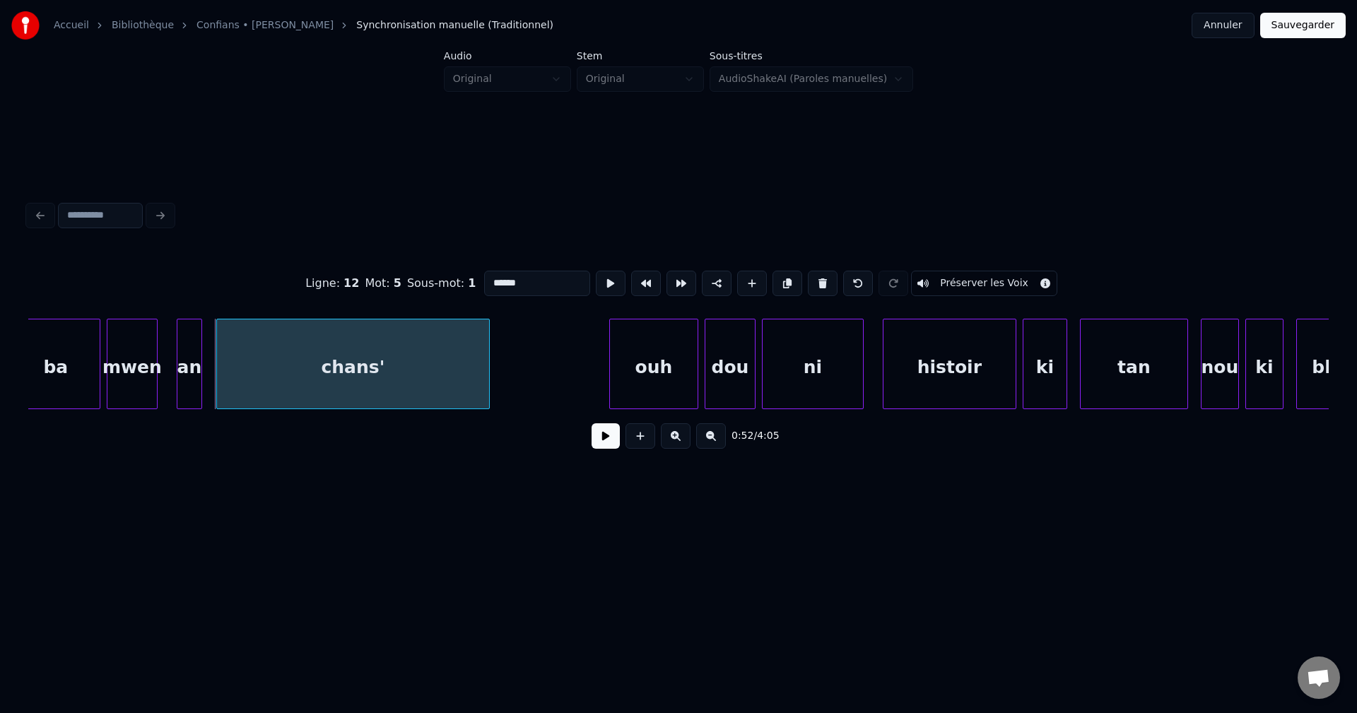
click at [489, 370] on div "chans'" at bounding box center [353, 364] width 274 height 90
click at [417, 370] on div at bounding box center [419, 364] width 4 height 89
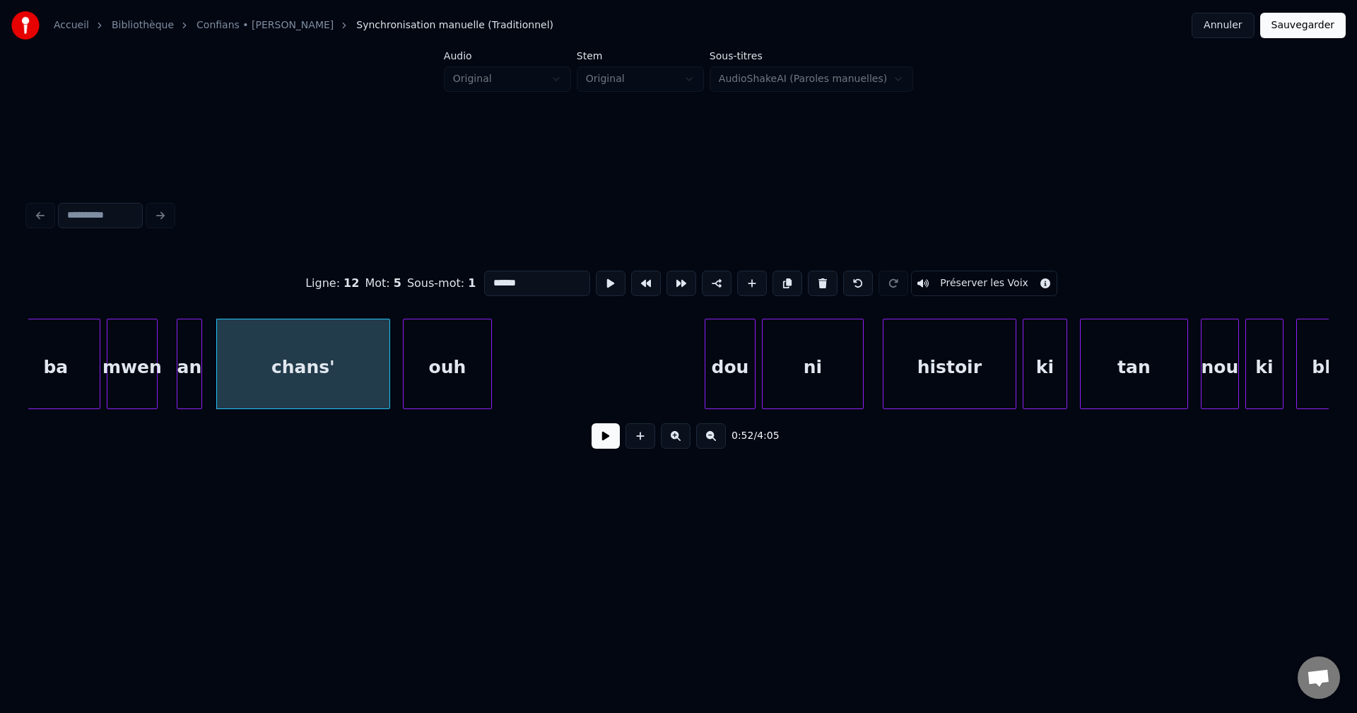
click at [463, 365] on div "ouh" at bounding box center [448, 368] width 88 height 96
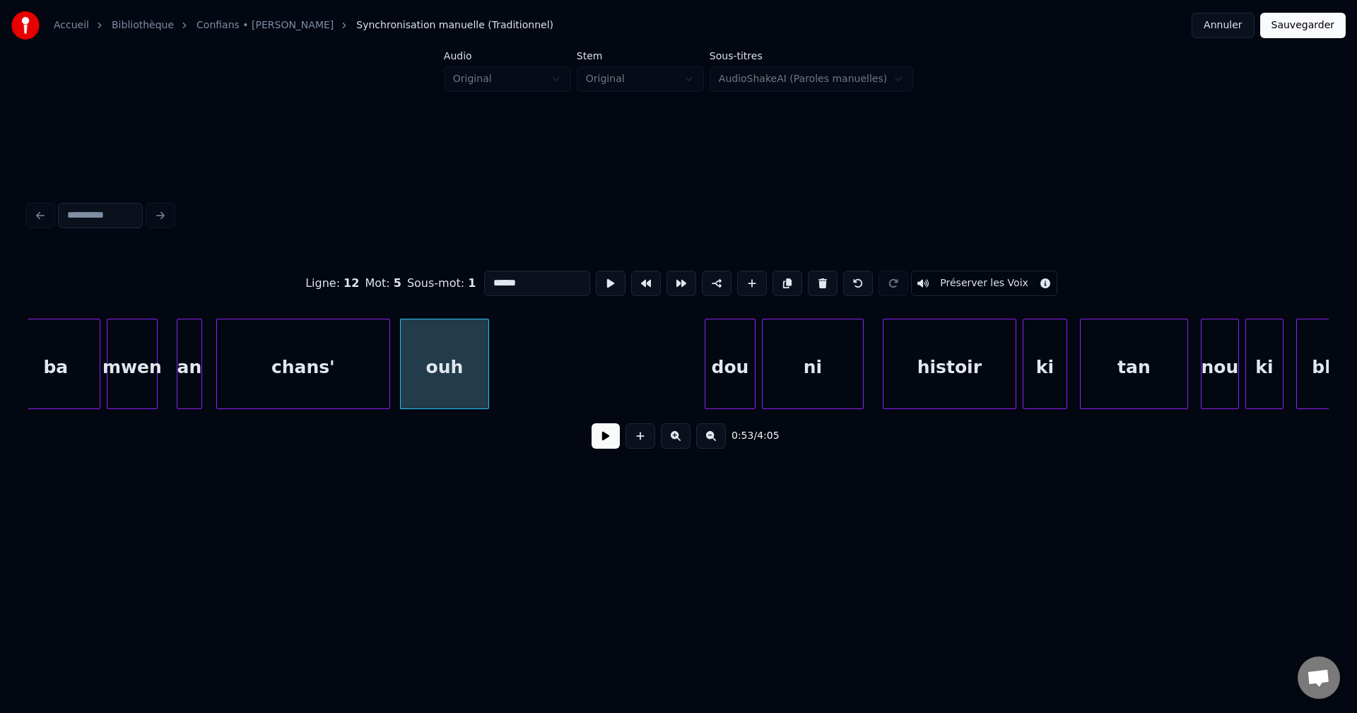
click at [73, 368] on div "ba" at bounding box center [56, 368] width 88 height 96
type input "**"
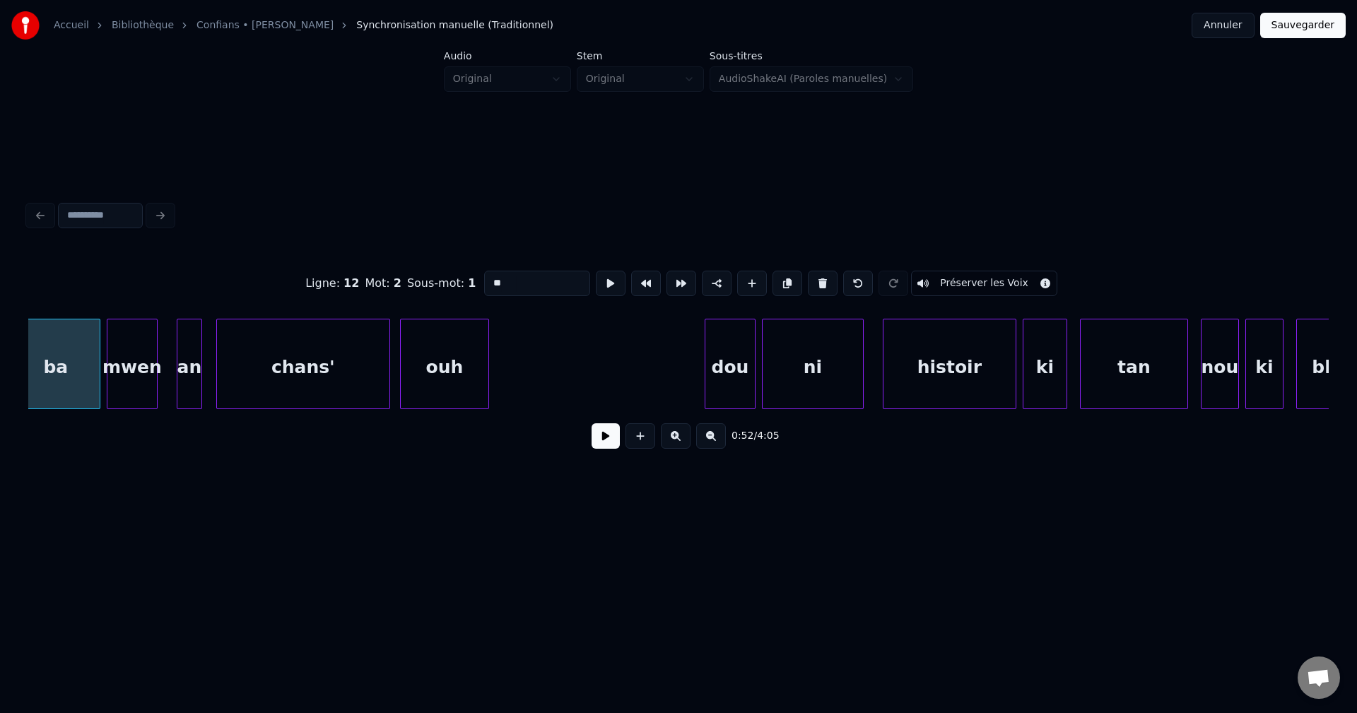
scroll to position [0, 16556]
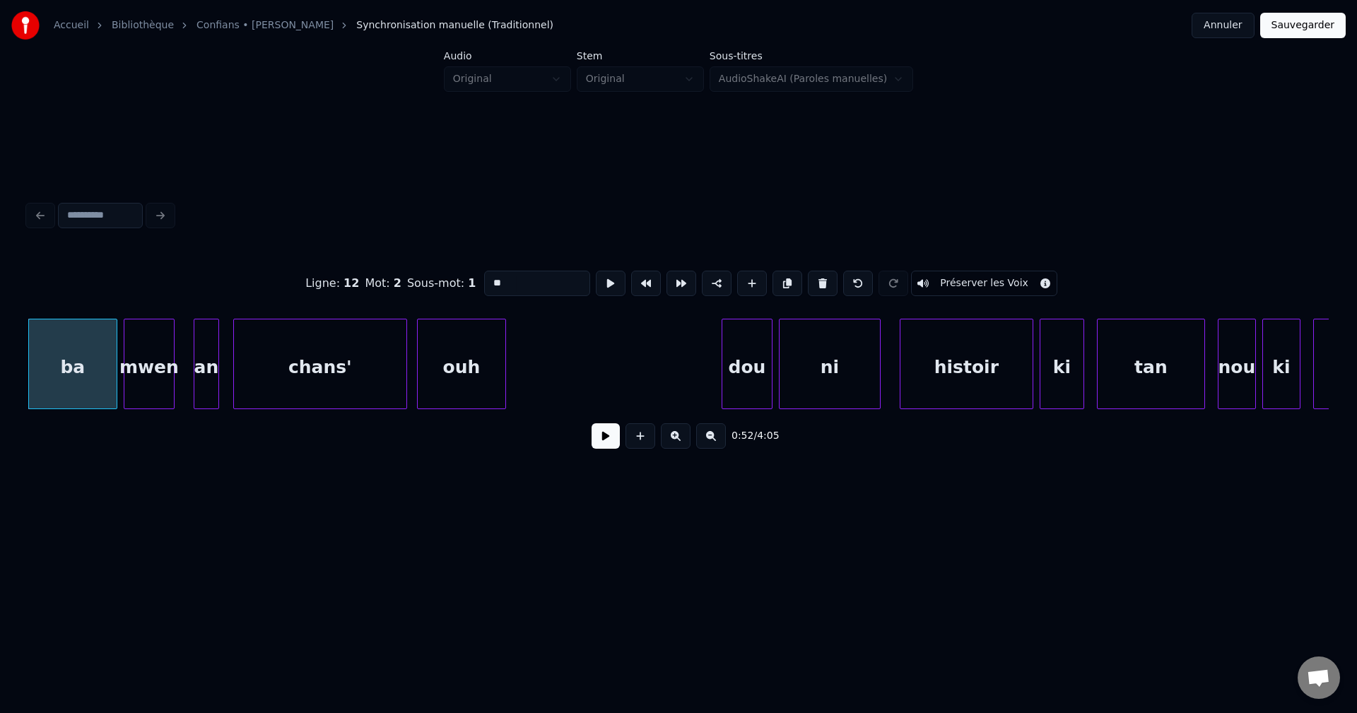
click at [599, 438] on button at bounding box center [606, 435] width 28 height 25
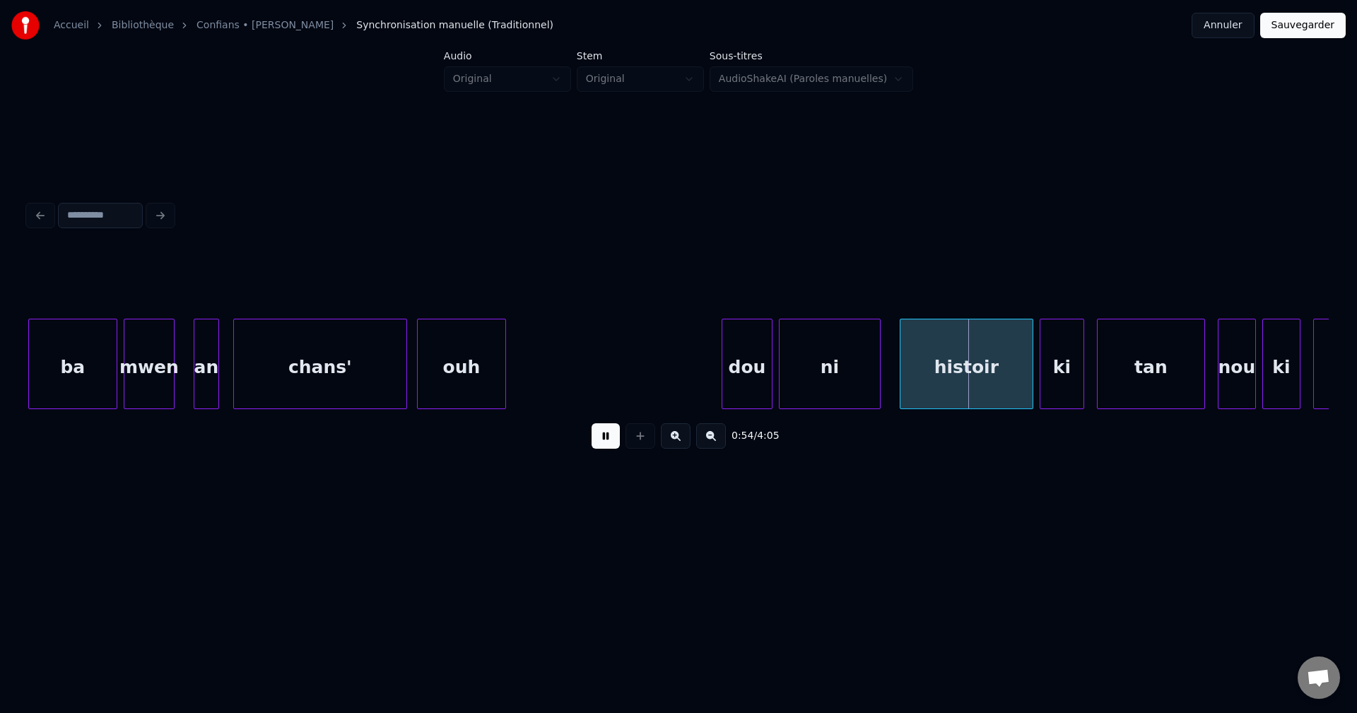
click at [726, 377] on div at bounding box center [725, 364] width 4 height 89
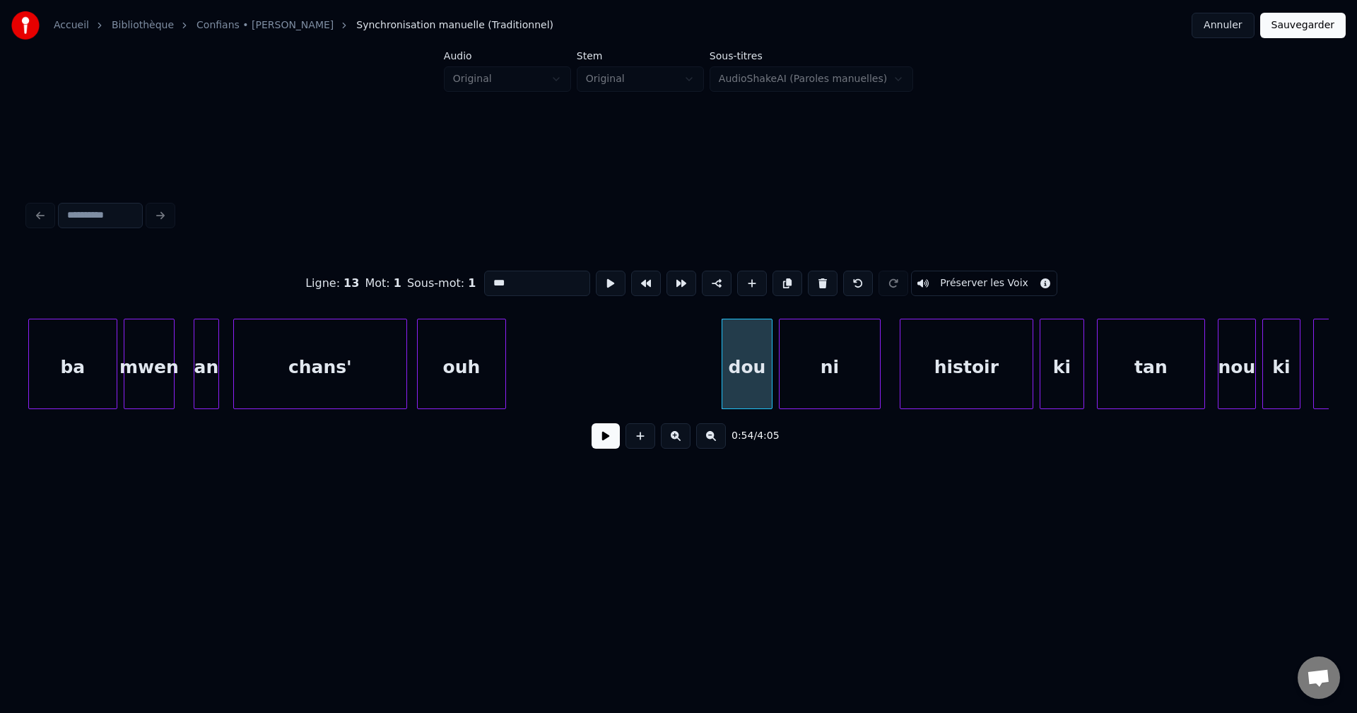
drag, startPoint x: 537, startPoint y: 277, endPoint x: 296, endPoint y: 258, distance: 241.8
click at [402, 269] on div "Ligne : 13 Mot : 1 Sous-mot : 1 *** Préserver les Voix" at bounding box center [678, 283] width 1301 height 71
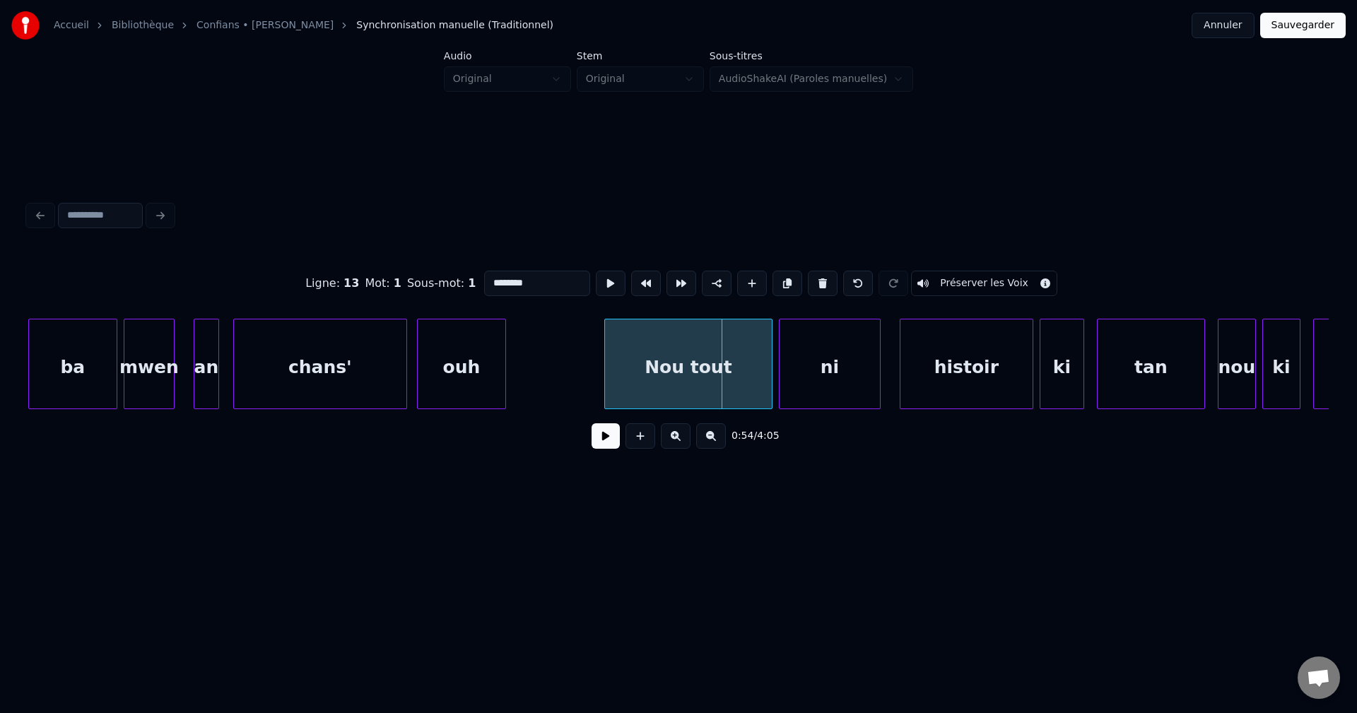
click at [607, 375] on div at bounding box center [607, 364] width 4 height 89
type input "********"
click at [597, 446] on button at bounding box center [606, 435] width 28 height 25
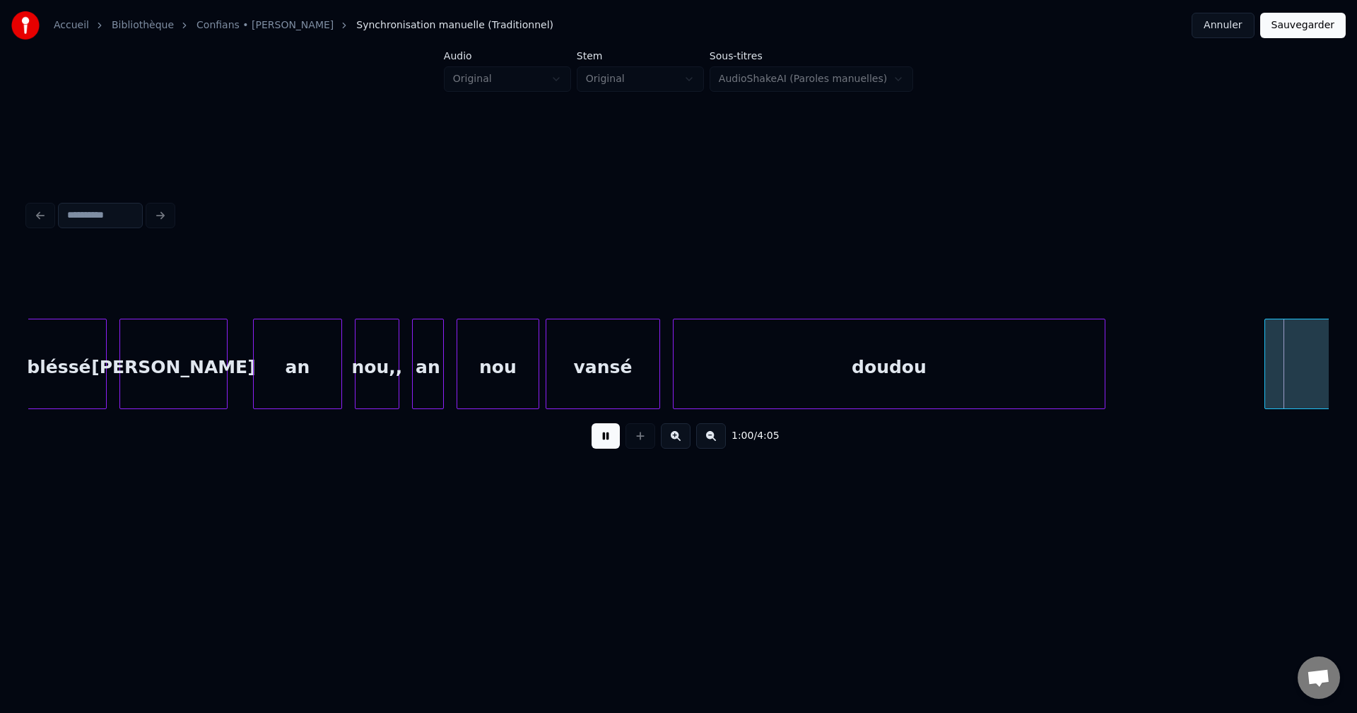
scroll to position [0, 19159]
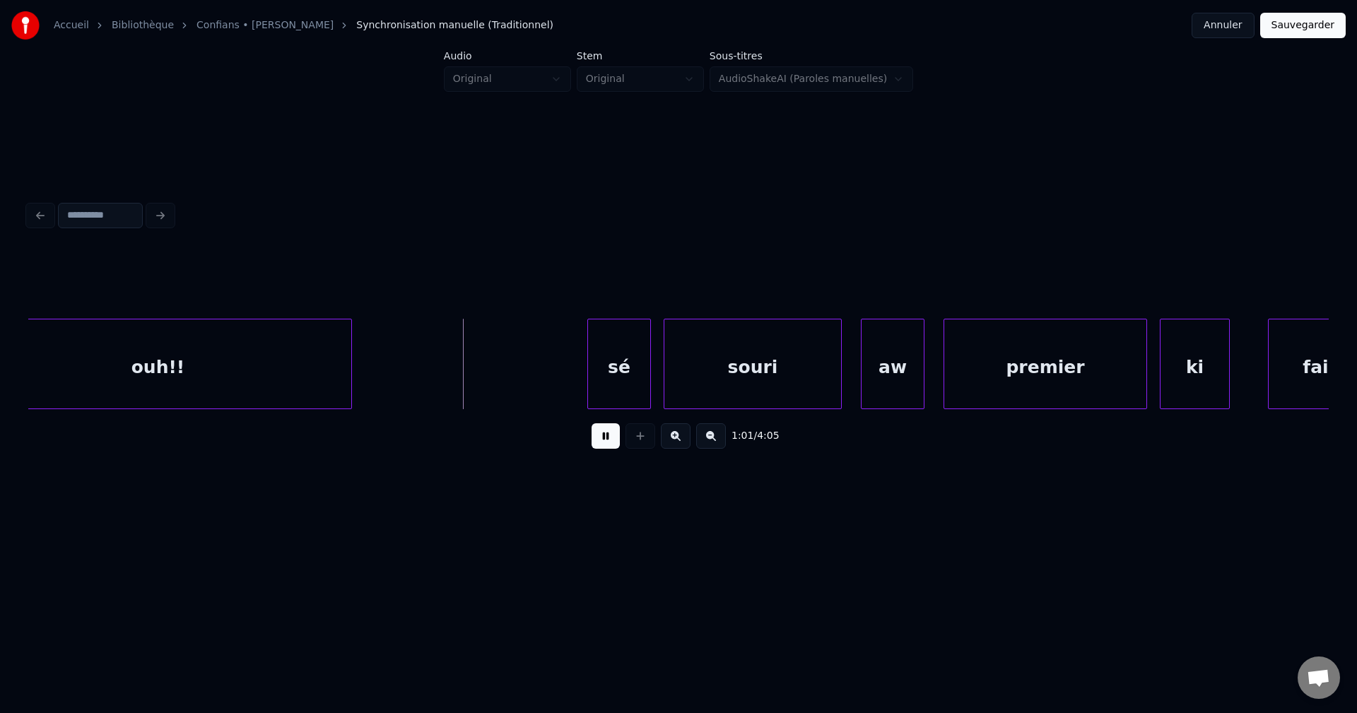
click at [252, 375] on div "ouh!!" at bounding box center [158, 368] width 387 height 96
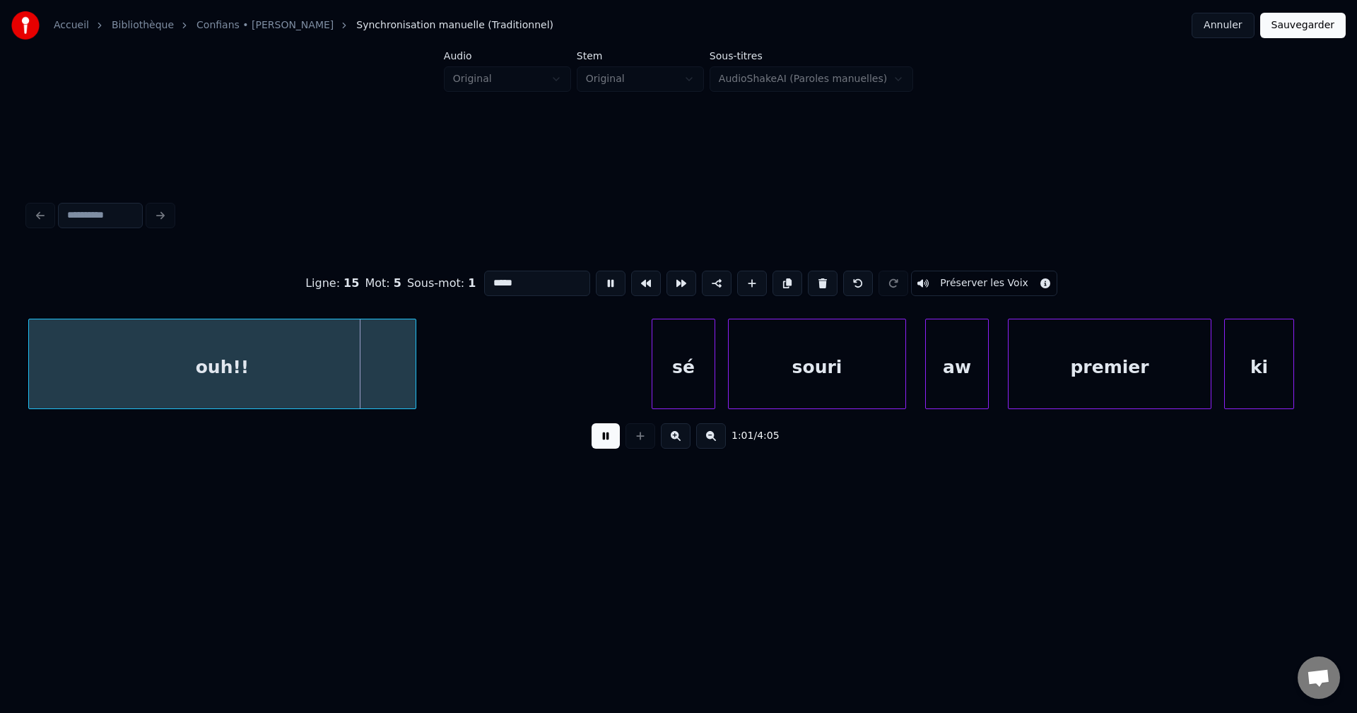
drag, startPoint x: 498, startPoint y: 277, endPoint x: 320, endPoint y: 274, distance: 178.9
click at [322, 277] on div "Ligne : 15 Mot : 5 Sous-mot : 1 ***** Préserver les Voix" at bounding box center [678, 283] width 1301 height 71
type input "**********"
click at [606, 435] on button at bounding box center [606, 435] width 28 height 25
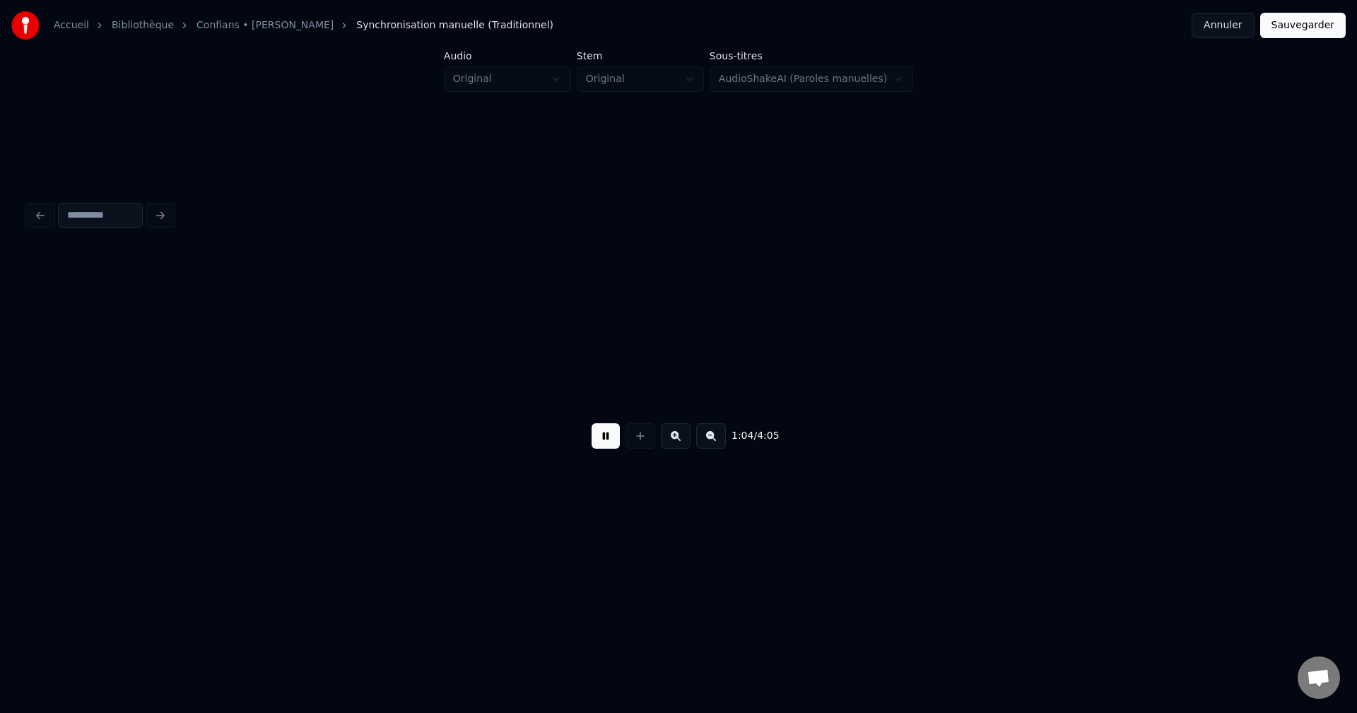
scroll to position [0, 20398]
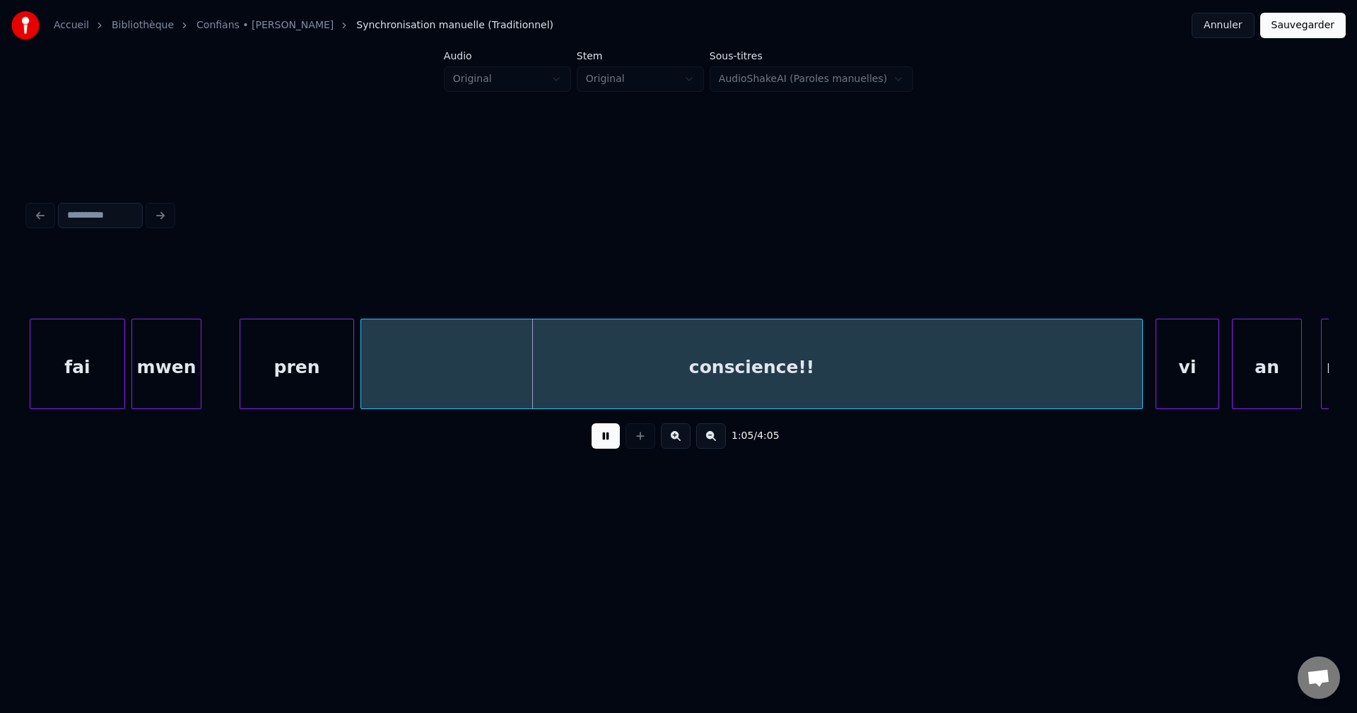
click at [92, 387] on div "fai" at bounding box center [77, 368] width 94 height 96
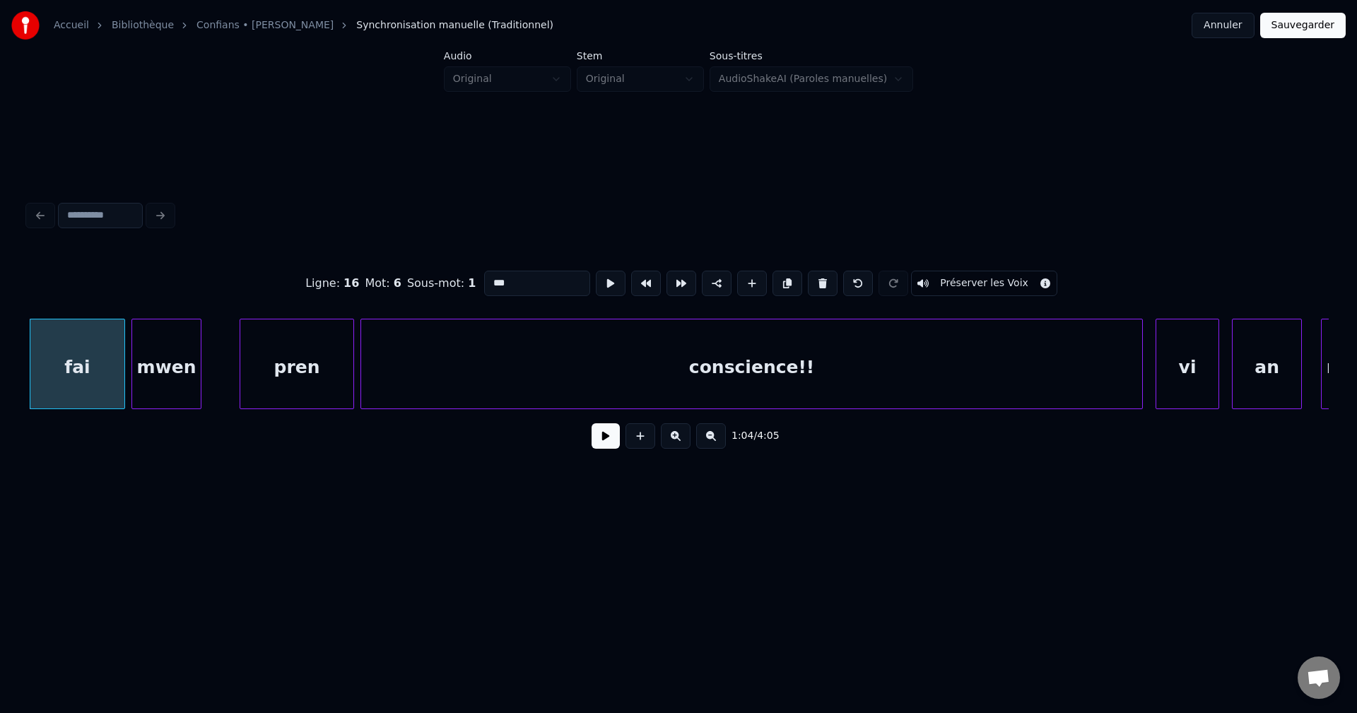
drag, startPoint x: 505, startPoint y: 273, endPoint x: 382, endPoint y: 288, distance: 123.9
click at [382, 288] on div "Ligne : 16 Mot : 6 Sous-mot : 1 *** Préserver les Voix" at bounding box center [678, 283] width 1301 height 71
type input "**"
click at [609, 430] on button at bounding box center [606, 435] width 28 height 25
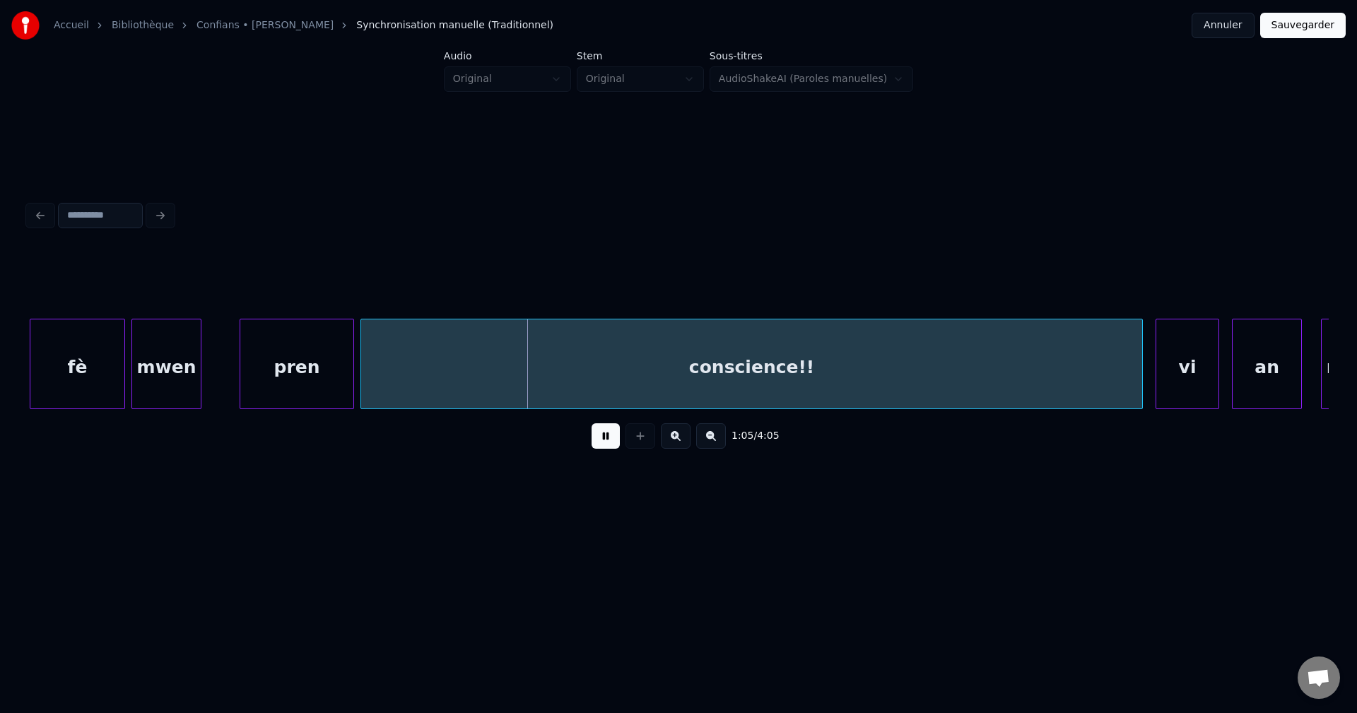
click at [333, 392] on div "pren" at bounding box center [296, 368] width 113 height 96
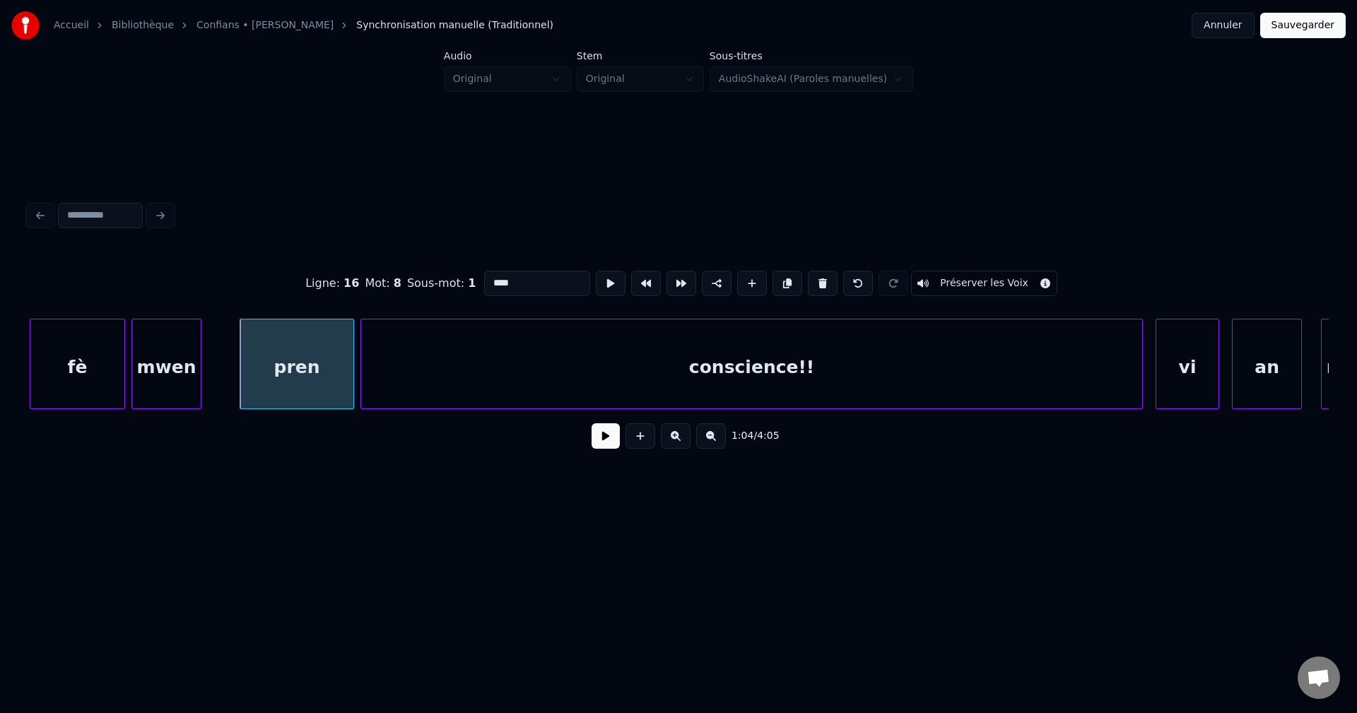
drag, startPoint x: 526, startPoint y: 279, endPoint x: 361, endPoint y: 294, distance: 165.4
click at [363, 294] on div "Ligne : 16 Mot : 8 Sous-mot : 1 **** Préserver les Voix" at bounding box center [678, 283] width 1301 height 71
click at [597, 440] on button at bounding box center [606, 435] width 28 height 25
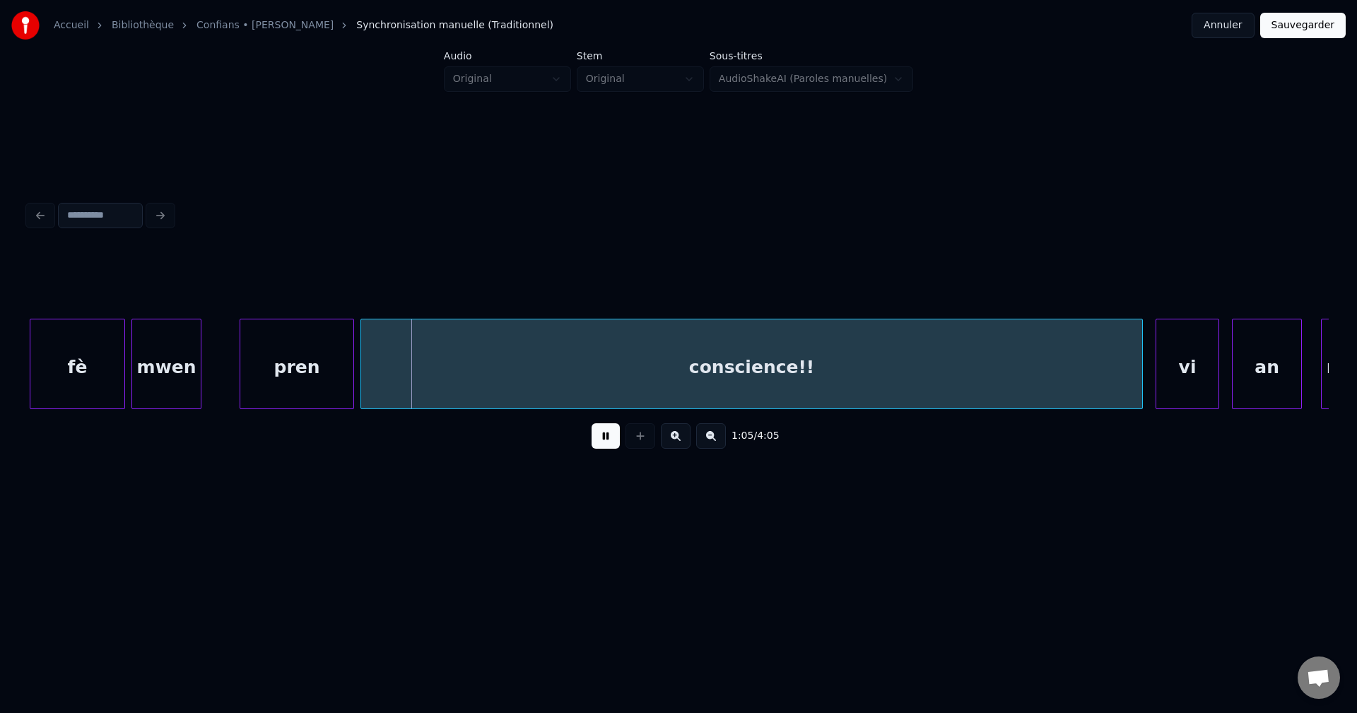
click at [822, 377] on div "conscience!!" at bounding box center [751, 368] width 781 height 96
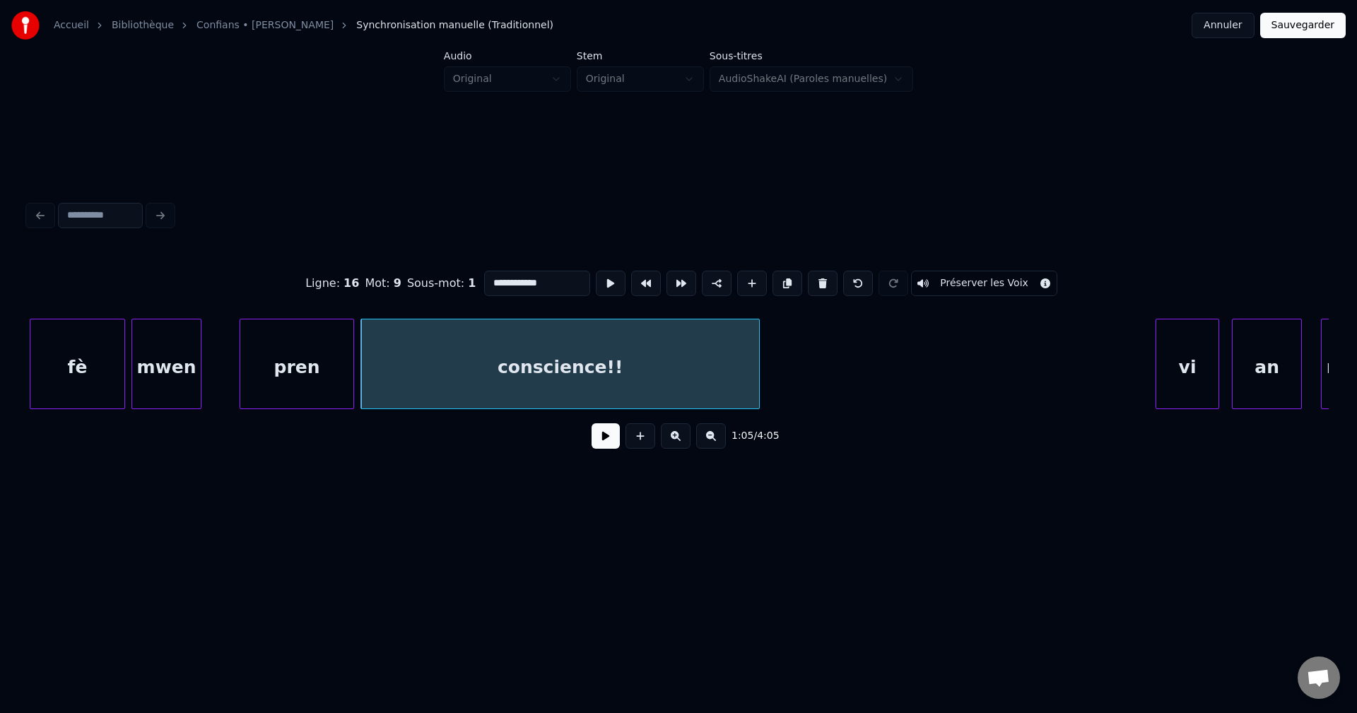
click at [755, 373] on div at bounding box center [757, 364] width 4 height 89
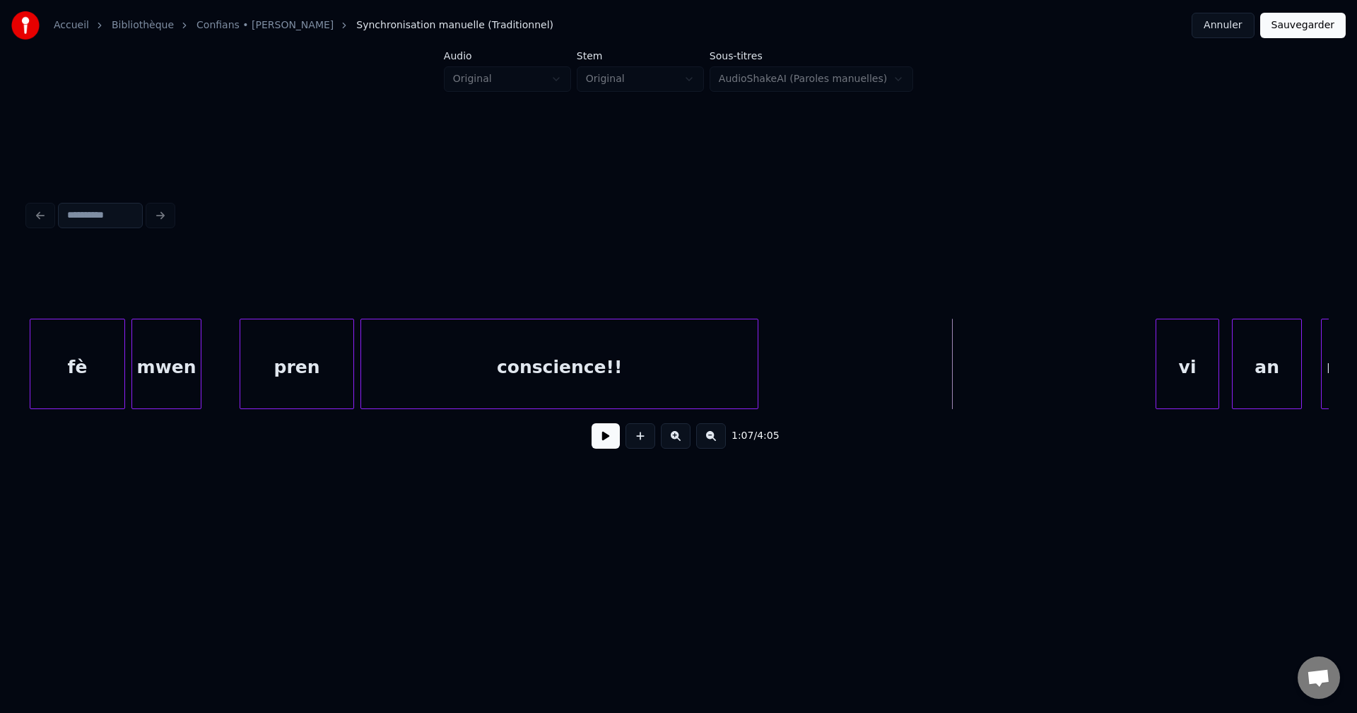
click at [601, 449] on button at bounding box center [606, 435] width 28 height 25
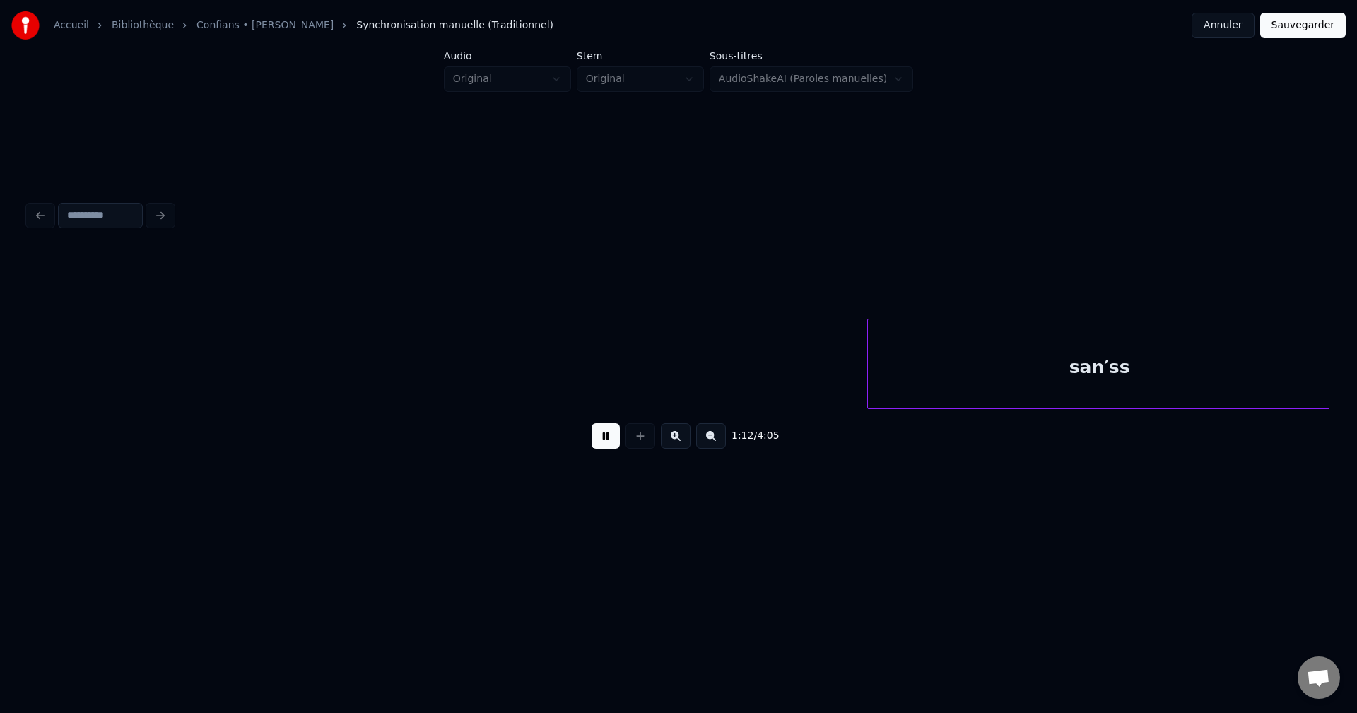
scroll to position [0, 23006]
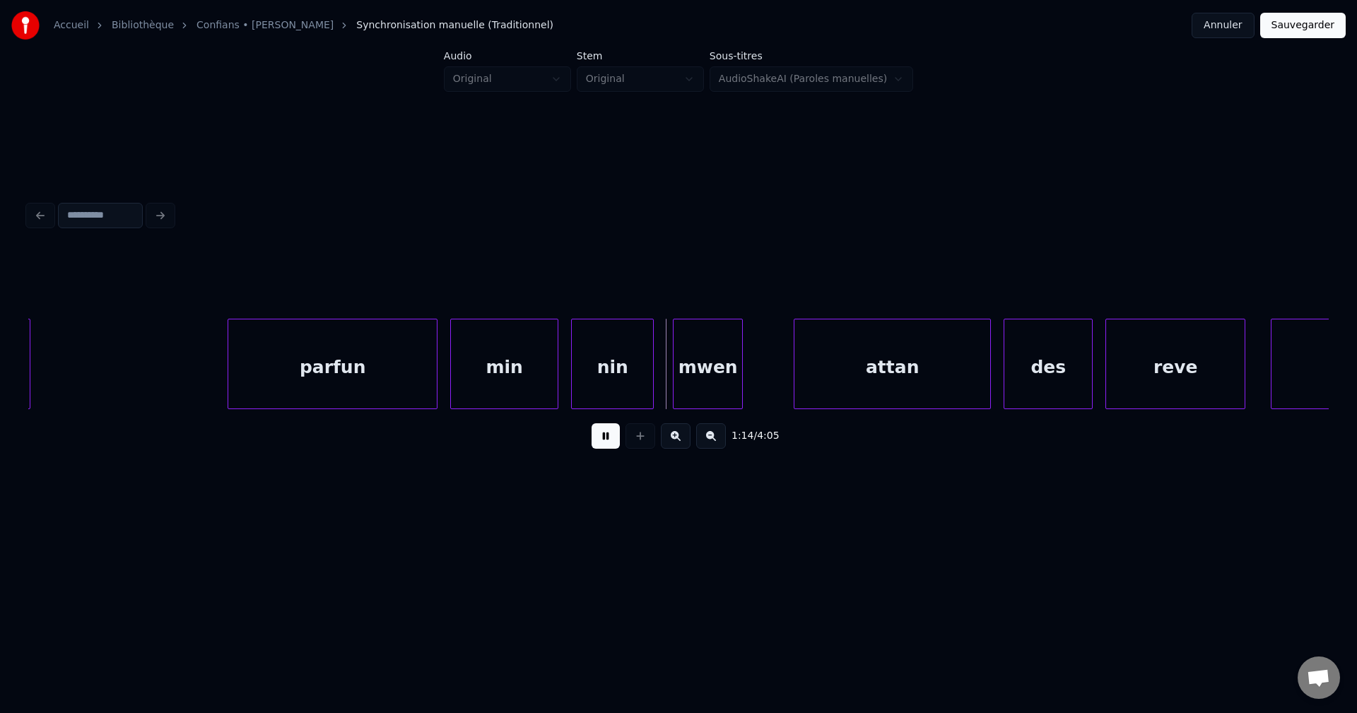
click at [343, 375] on div "parfun" at bounding box center [332, 368] width 209 height 96
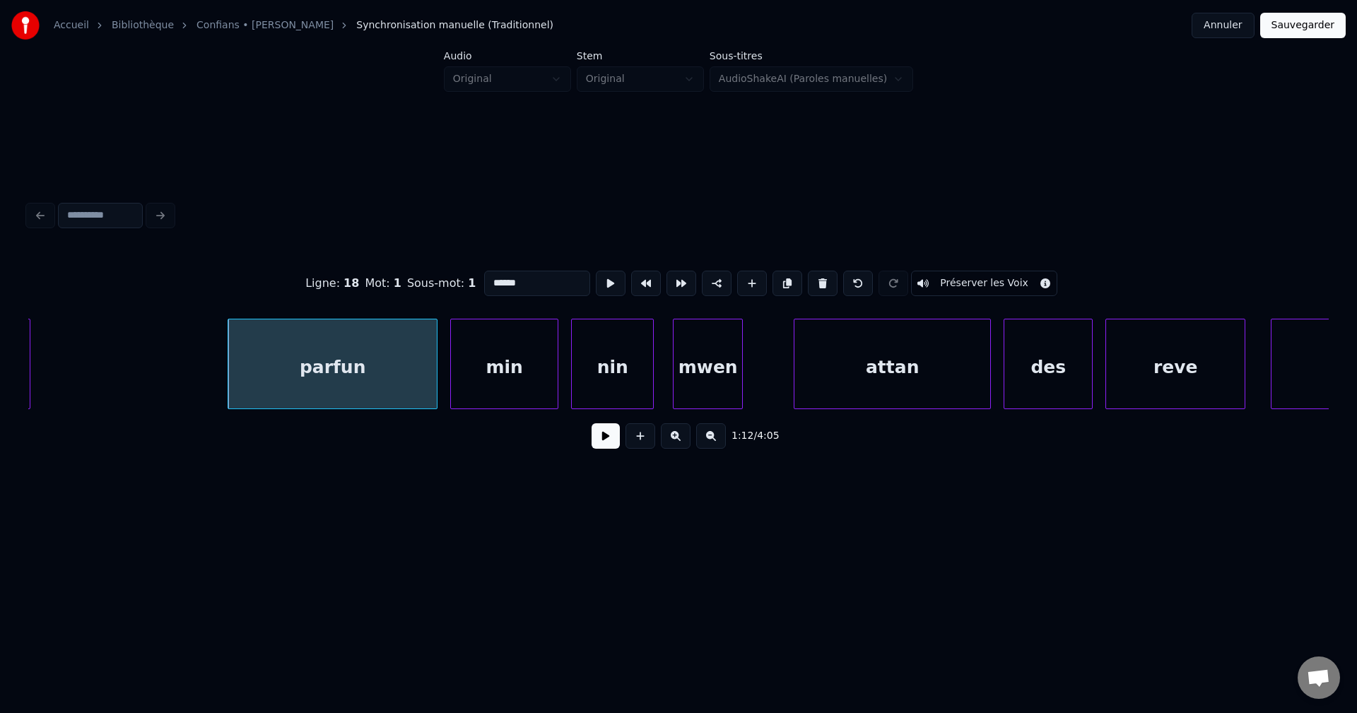
click at [532, 283] on input "******" at bounding box center [537, 283] width 106 height 25
type input "*********"
drag, startPoint x: 619, startPoint y: 441, endPoint x: 618, endPoint y: 433, distance: 7.8
click at [619, 437] on button at bounding box center [606, 435] width 28 height 25
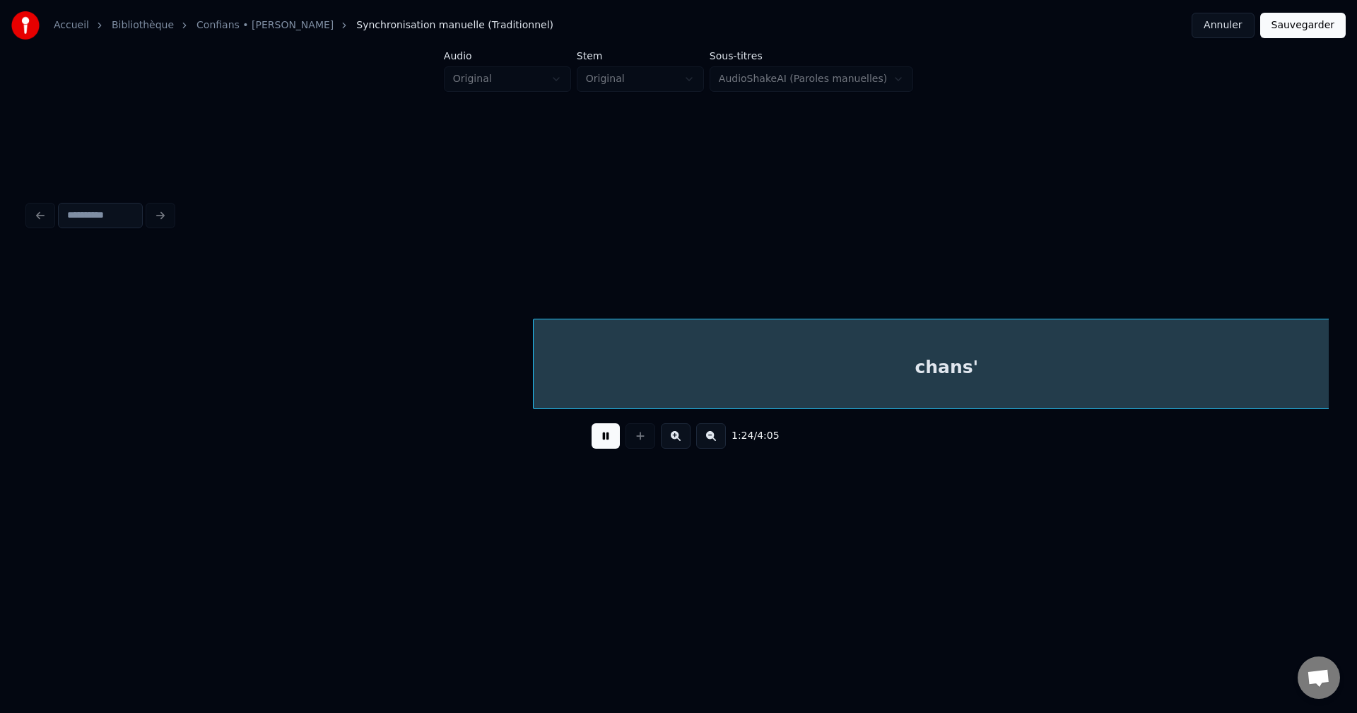
scroll to position [0, 26918]
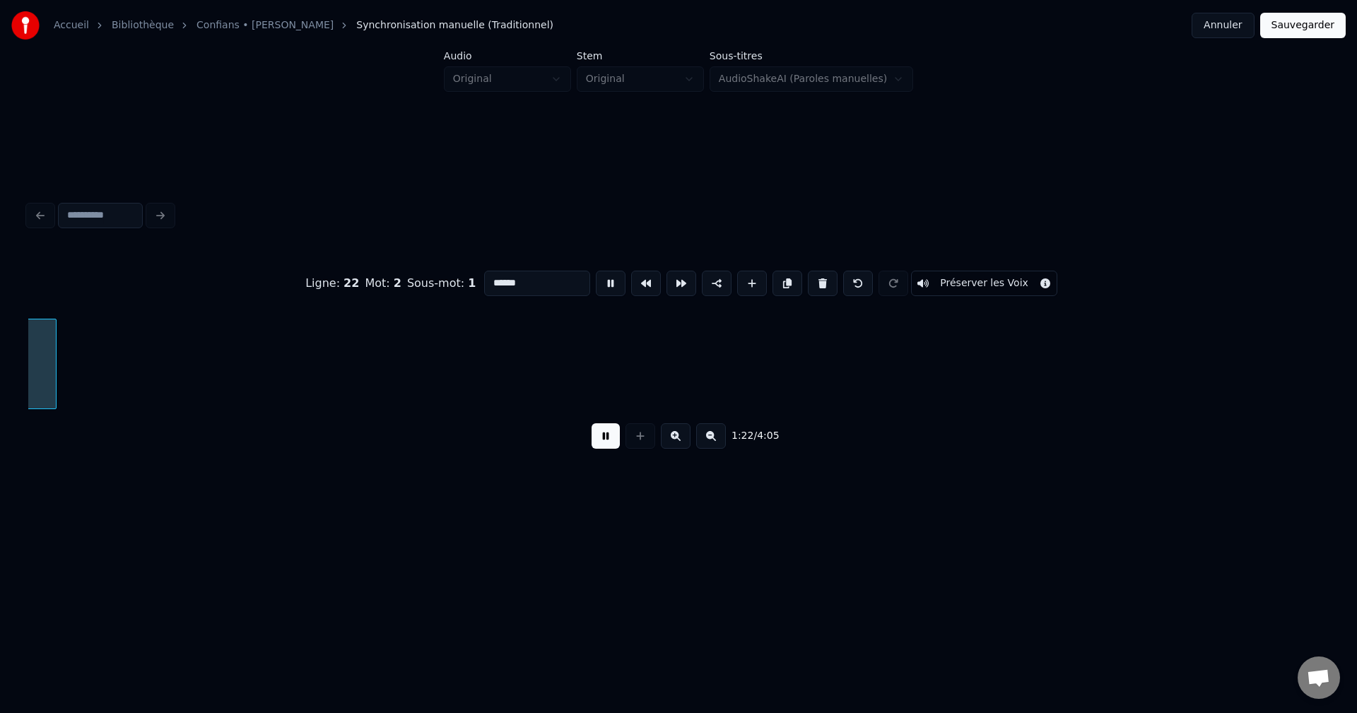
scroll to position [0, 26119]
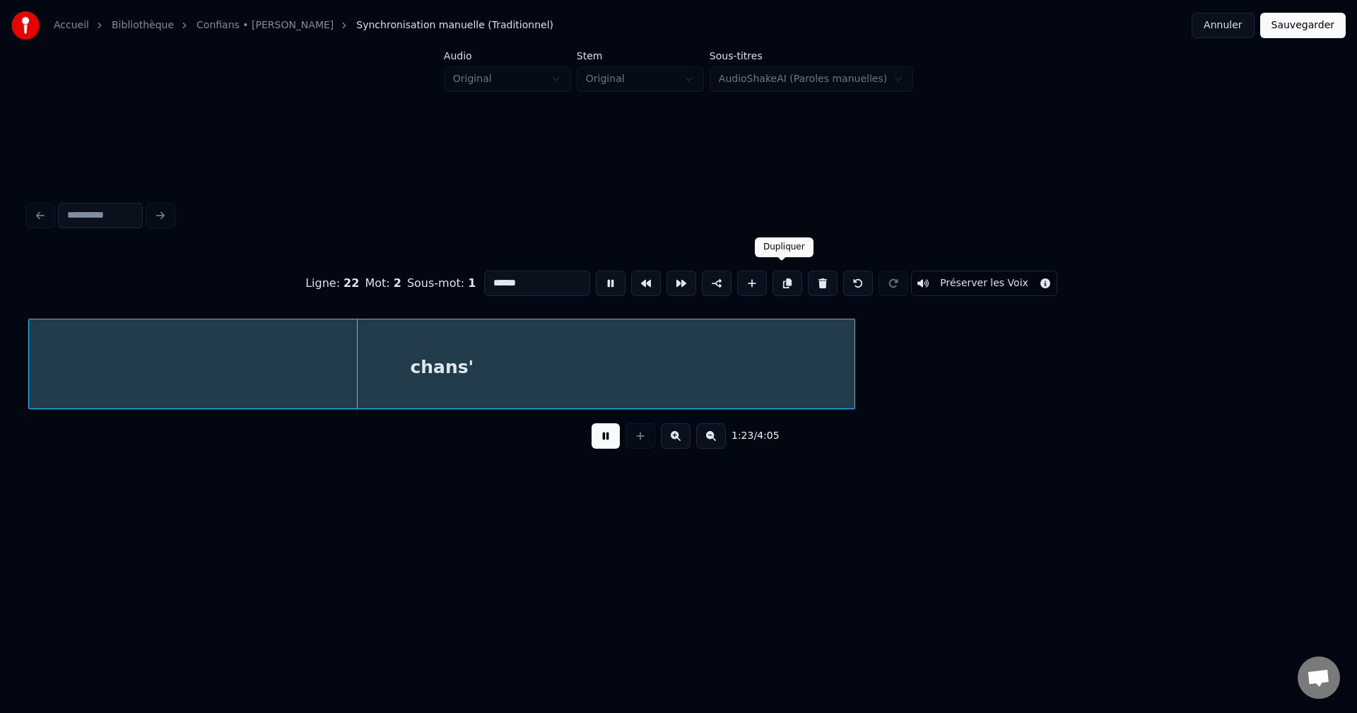
click at [780, 272] on button at bounding box center [788, 283] width 30 height 25
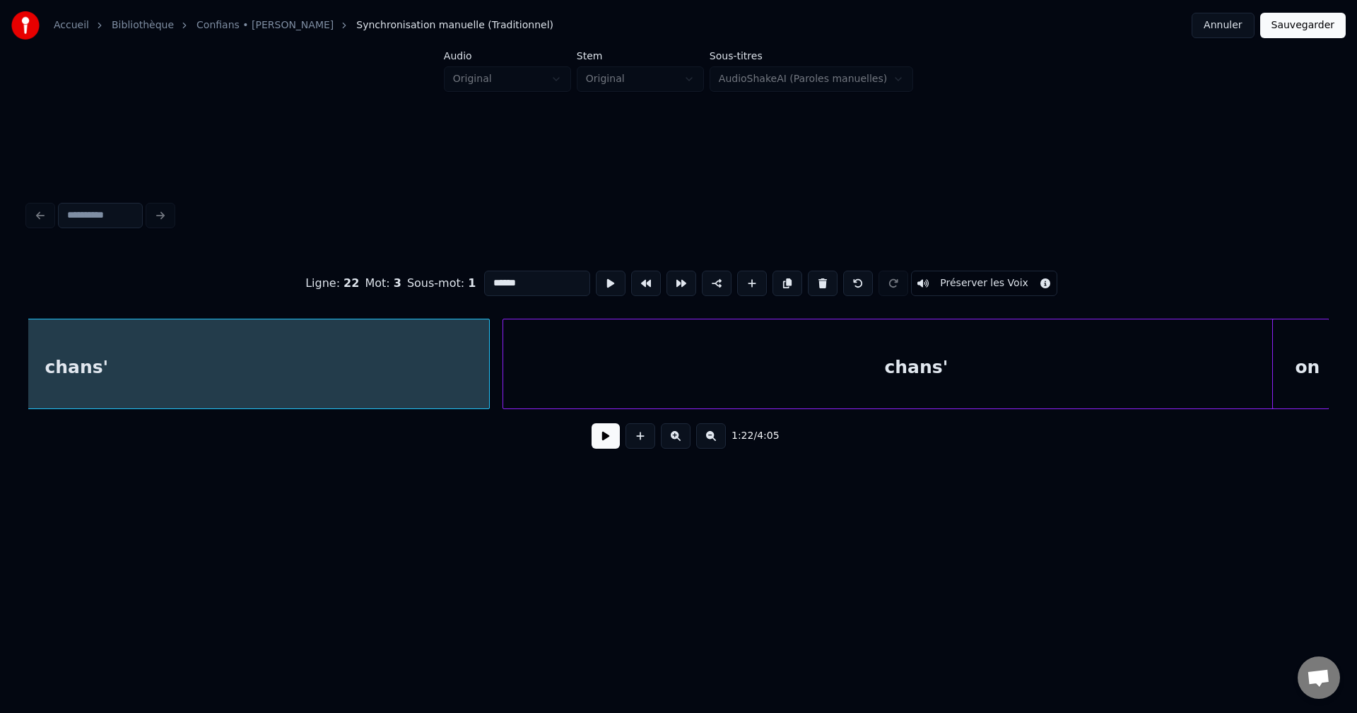
scroll to position [0, 26485]
click at [945, 340] on div "chans'" at bounding box center [916, 368] width 826 height 96
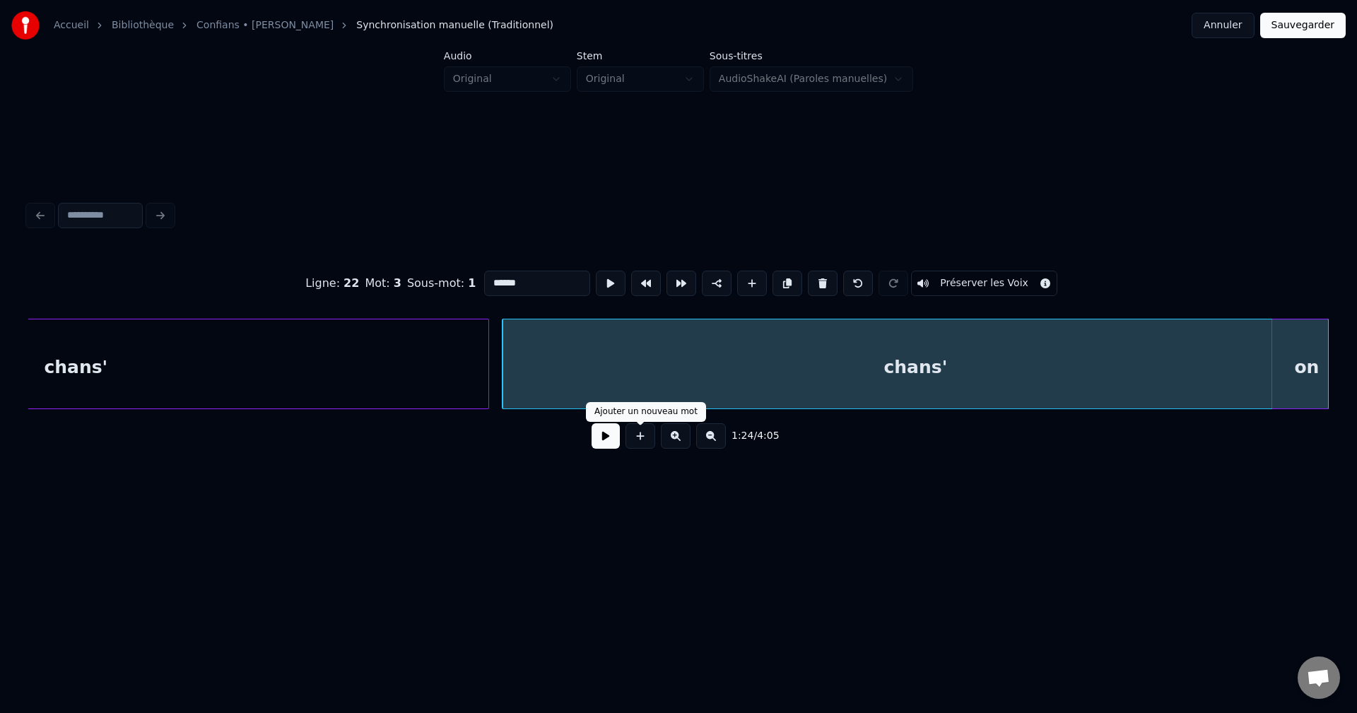
click at [600, 441] on button at bounding box center [606, 435] width 28 height 25
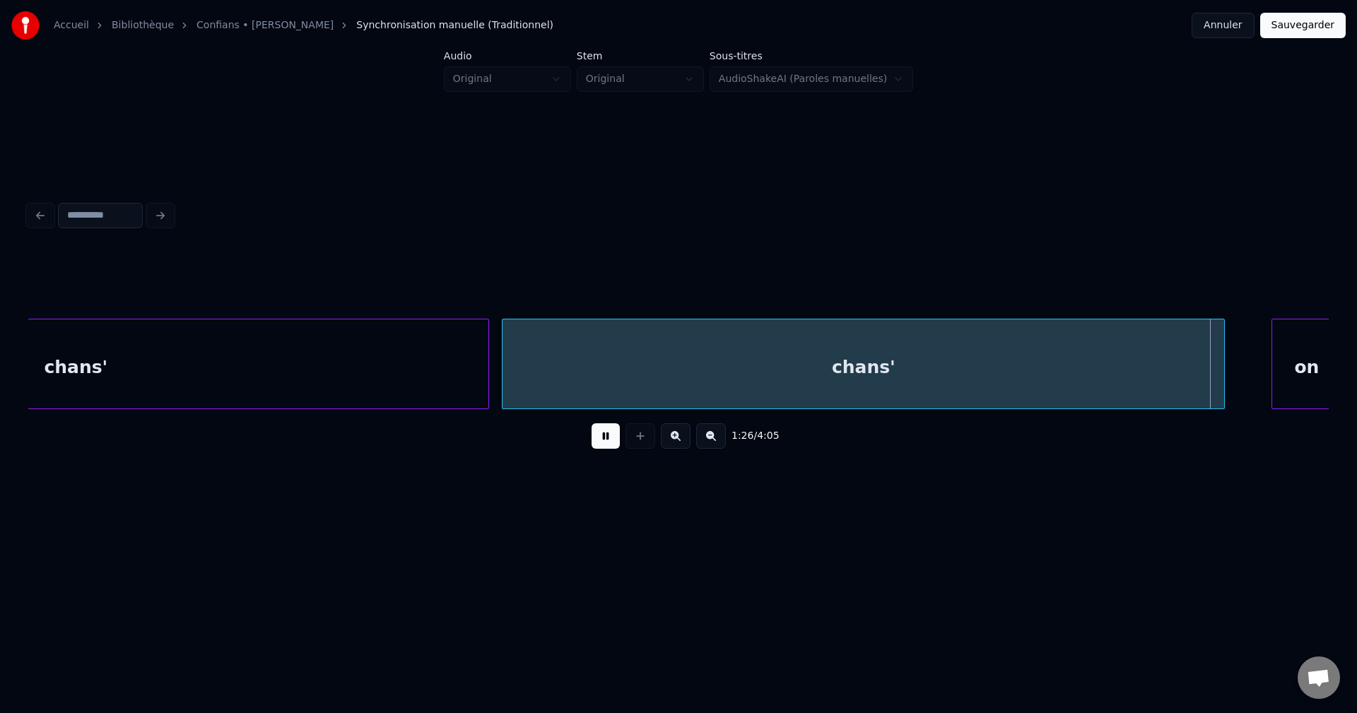
click at [1224, 351] on div at bounding box center [1222, 364] width 4 height 89
click at [942, 339] on div "chans'" at bounding box center [865, 368] width 724 height 96
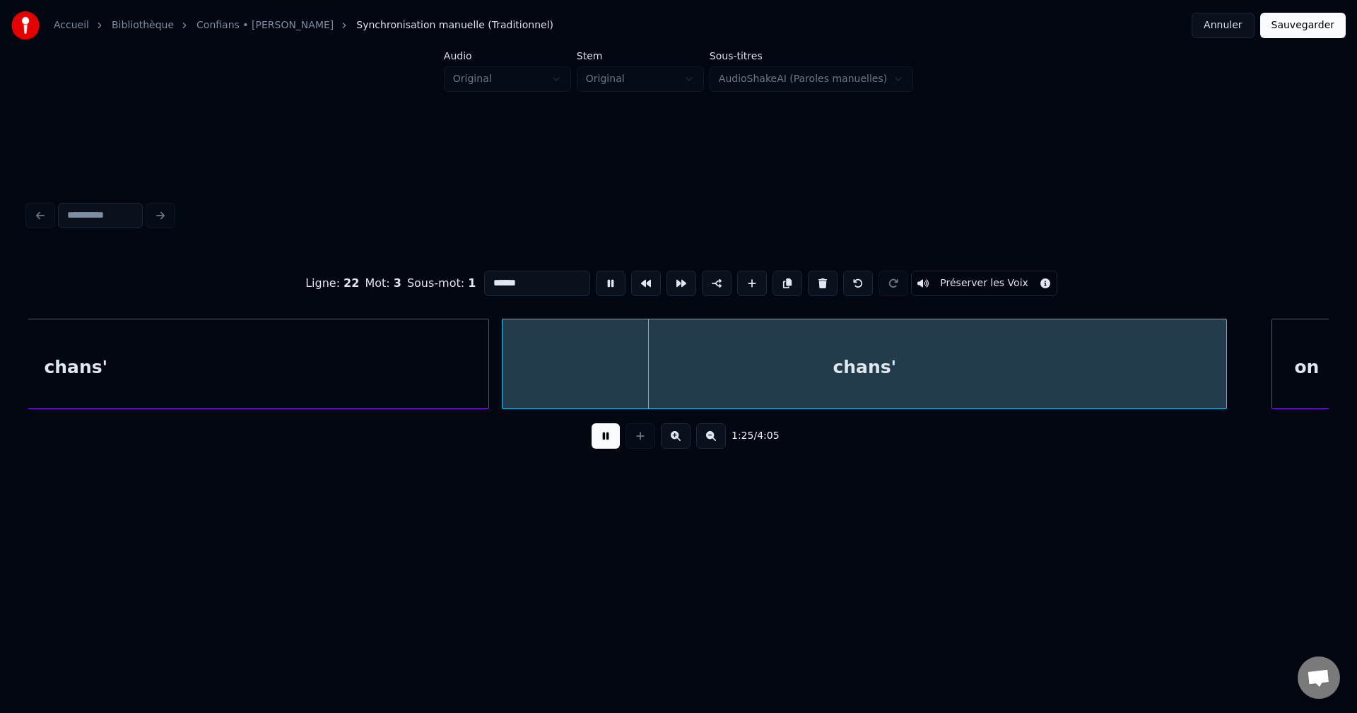
drag, startPoint x: 457, startPoint y: 296, endPoint x: 33, endPoint y: 353, distance: 427.9
click at [74, 349] on div "Ligne : 22 Mot : 3 Sous-mot : 1 ****** Préserver les Voix 1:25 / 4:05" at bounding box center [678, 355] width 1301 height 215
type input "**********"
click at [605, 449] on button at bounding box center [606, 435] width 28 height 25
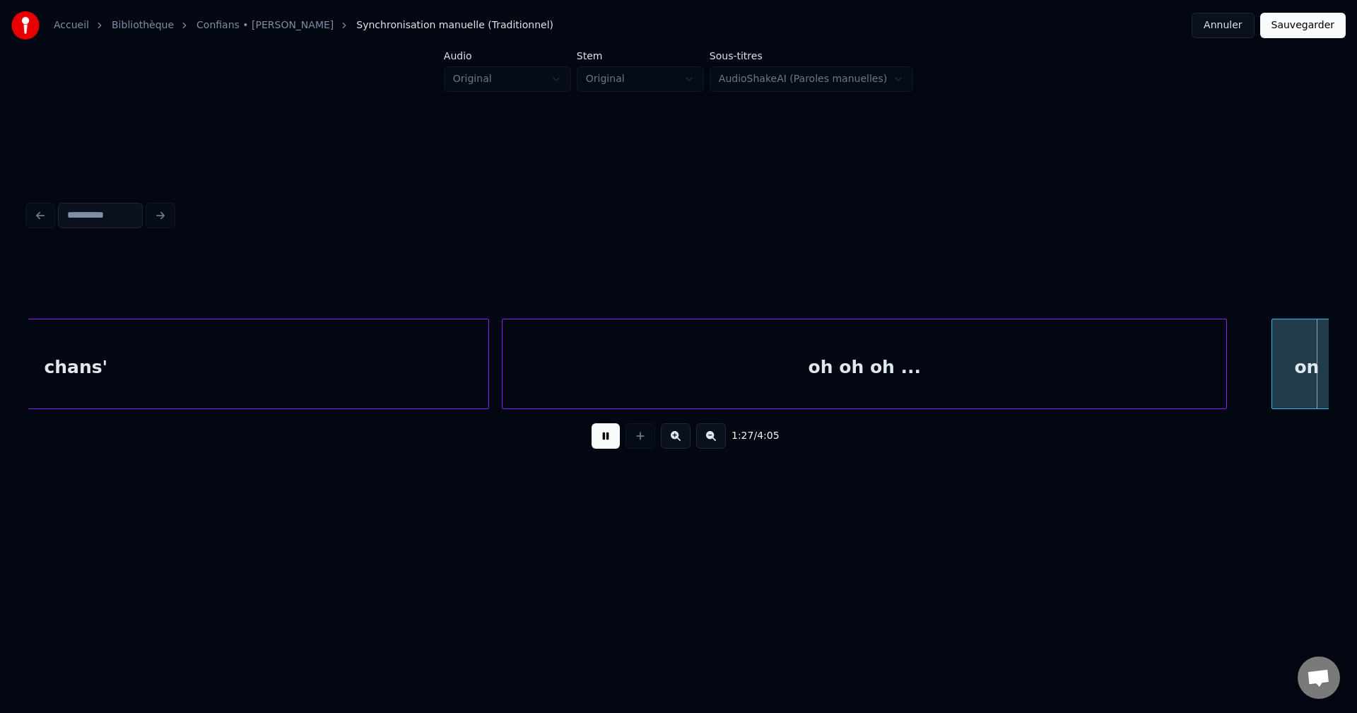
scroll to position [0, 27789]
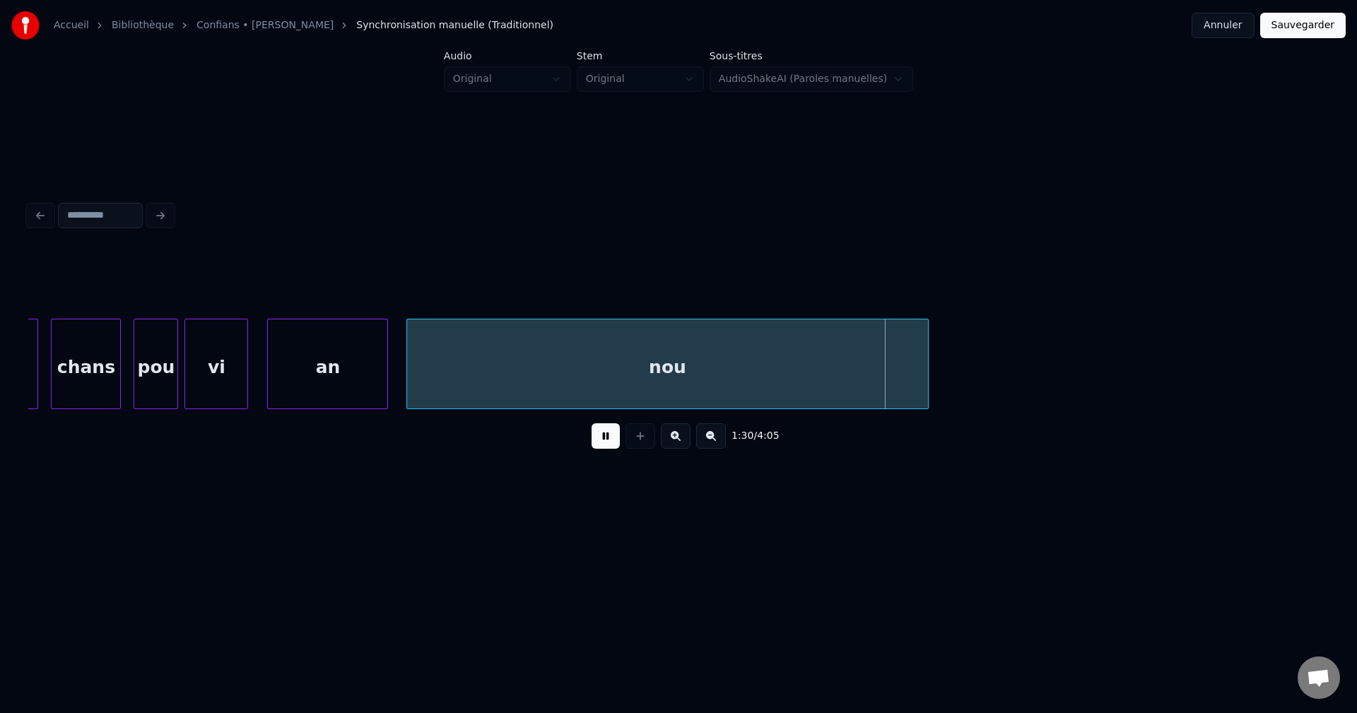
click at [513, 370] on div "nou" at bounding box center [667, 368] width 520 height 96
click at [197, 382] on div "vi" at bounding box center [216, 368] width 62 height 96
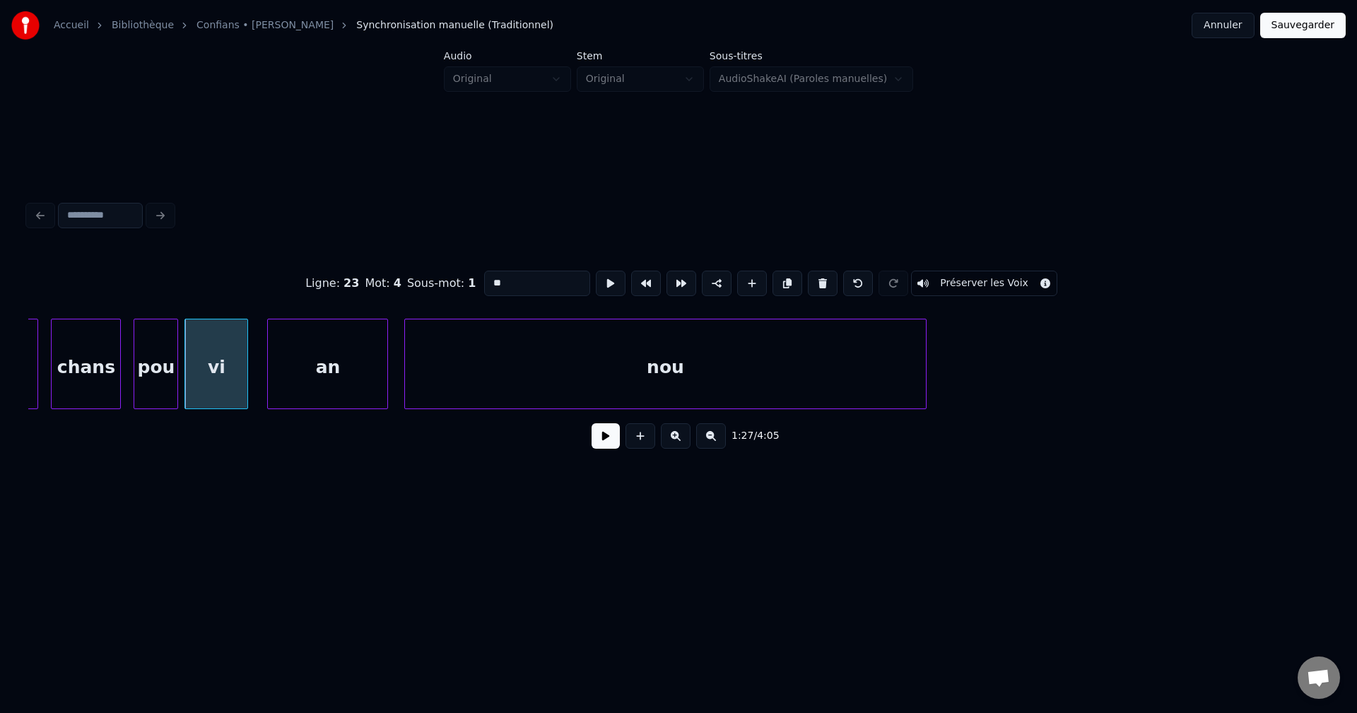
click at [599, 438] on button at bounding box center [606, 435] width 28 height 25
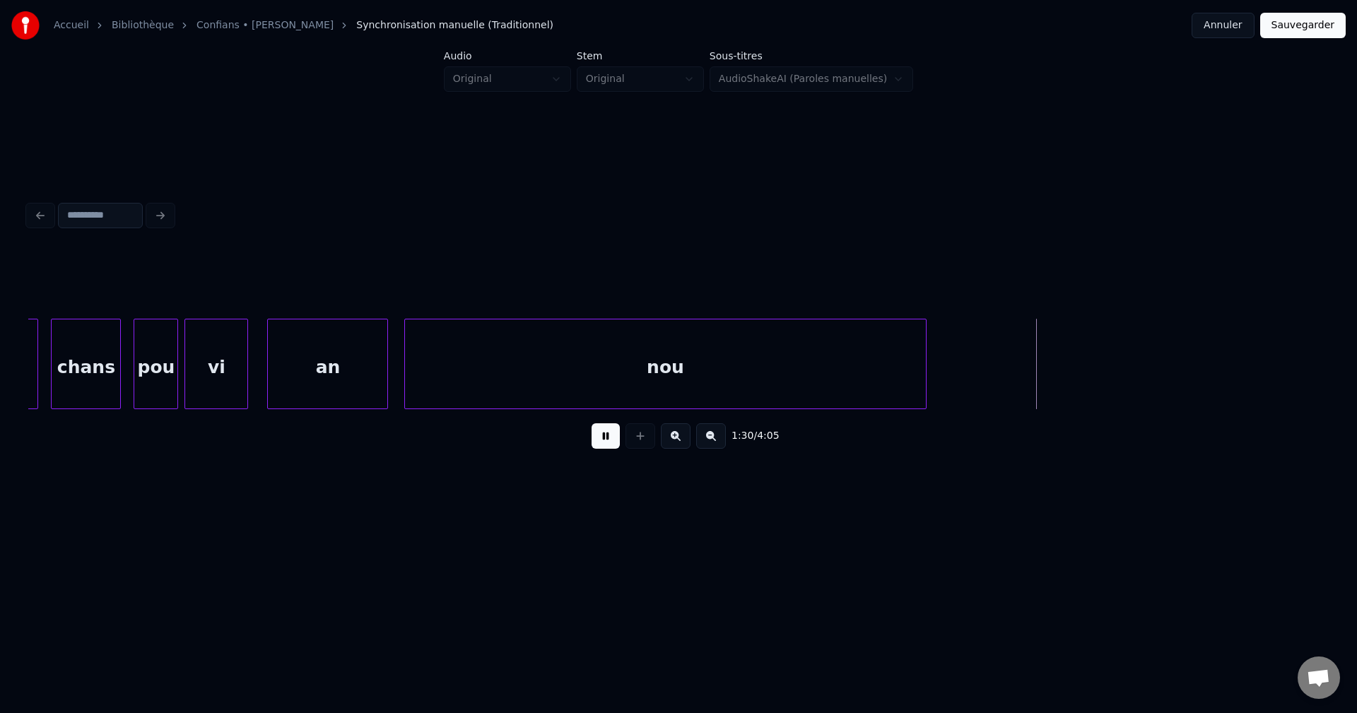
click at [845, 366] on div "nou" at bounding box center [665, 368] width 520 height 96
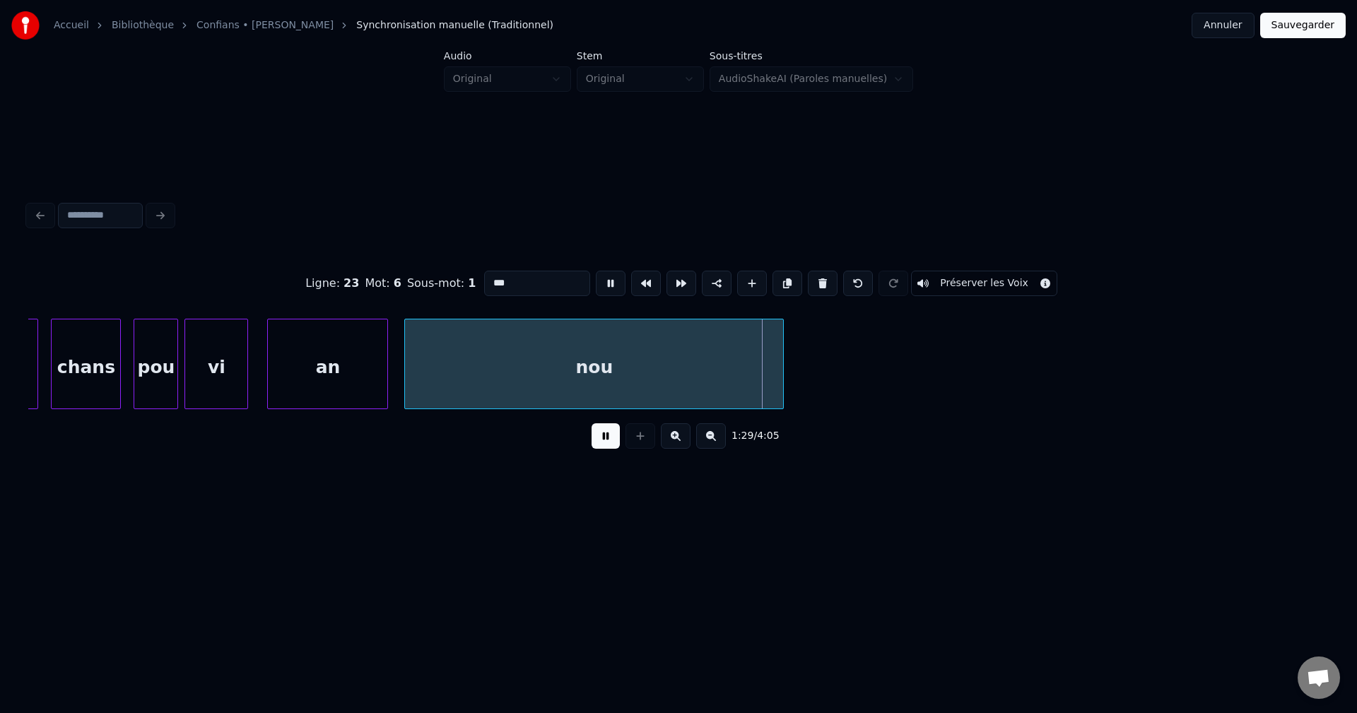
click at [779, 356] on div at bounding box center [781, 364] width 4 height 89
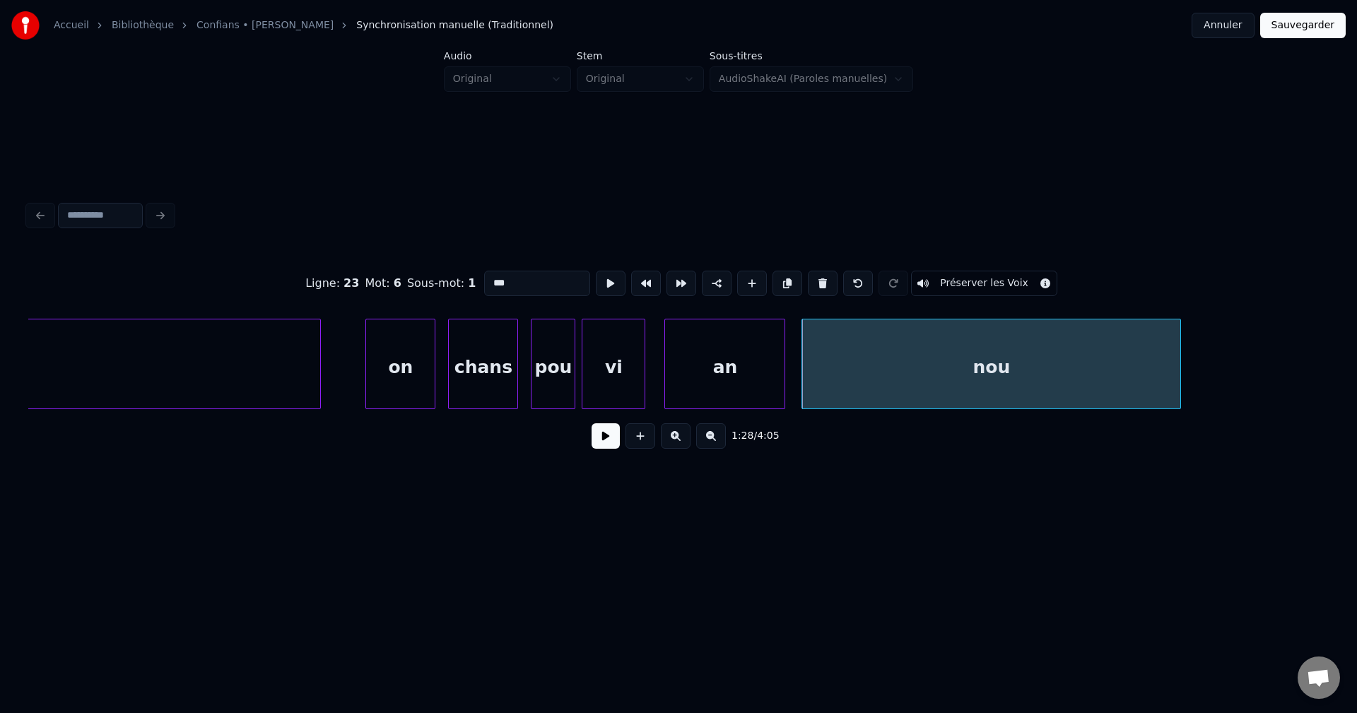
scroll to position [0, 27132]
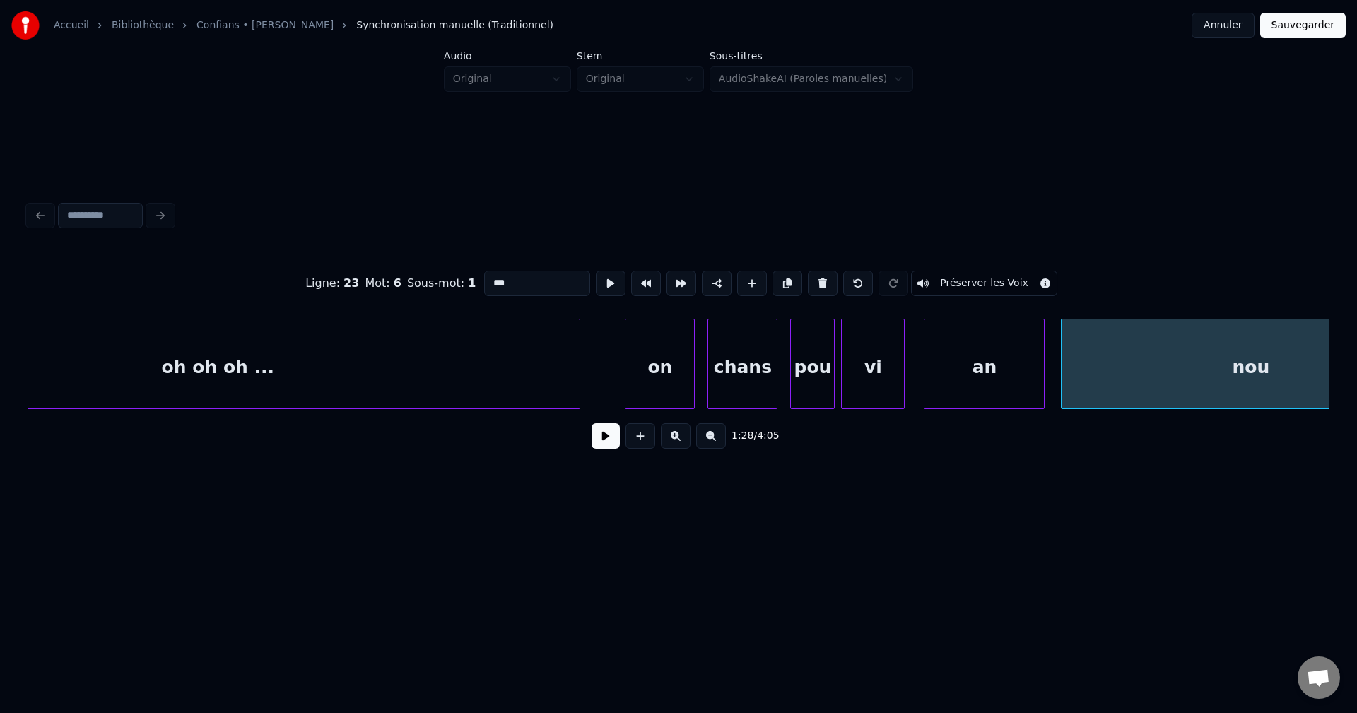
click at [729, 383] on div "chans" at bounding box center [742, 368] width 69 height 96
type input "*****"
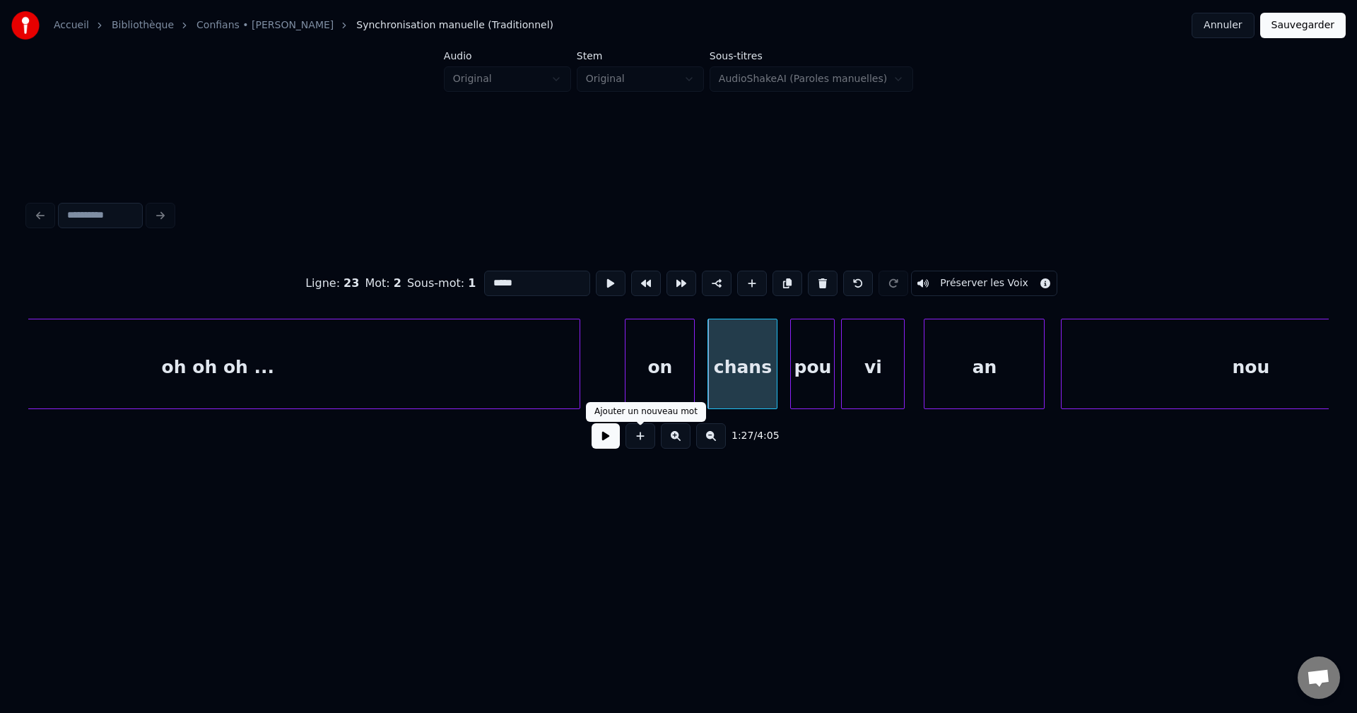
click at [601, 435] on button at bounding box center [606, 435] width 28 height 25
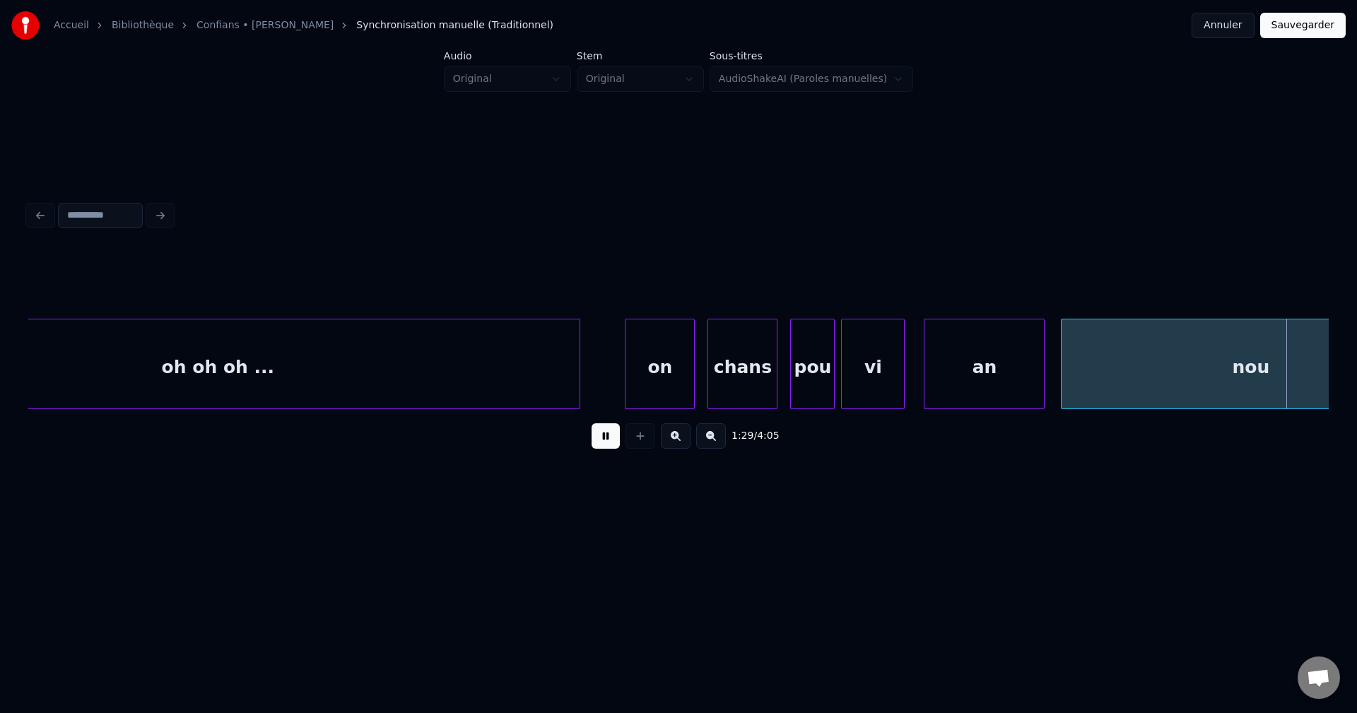
click at [1183, 349] on div "nou" at bounding box center [1251, 368] width 378 height 96
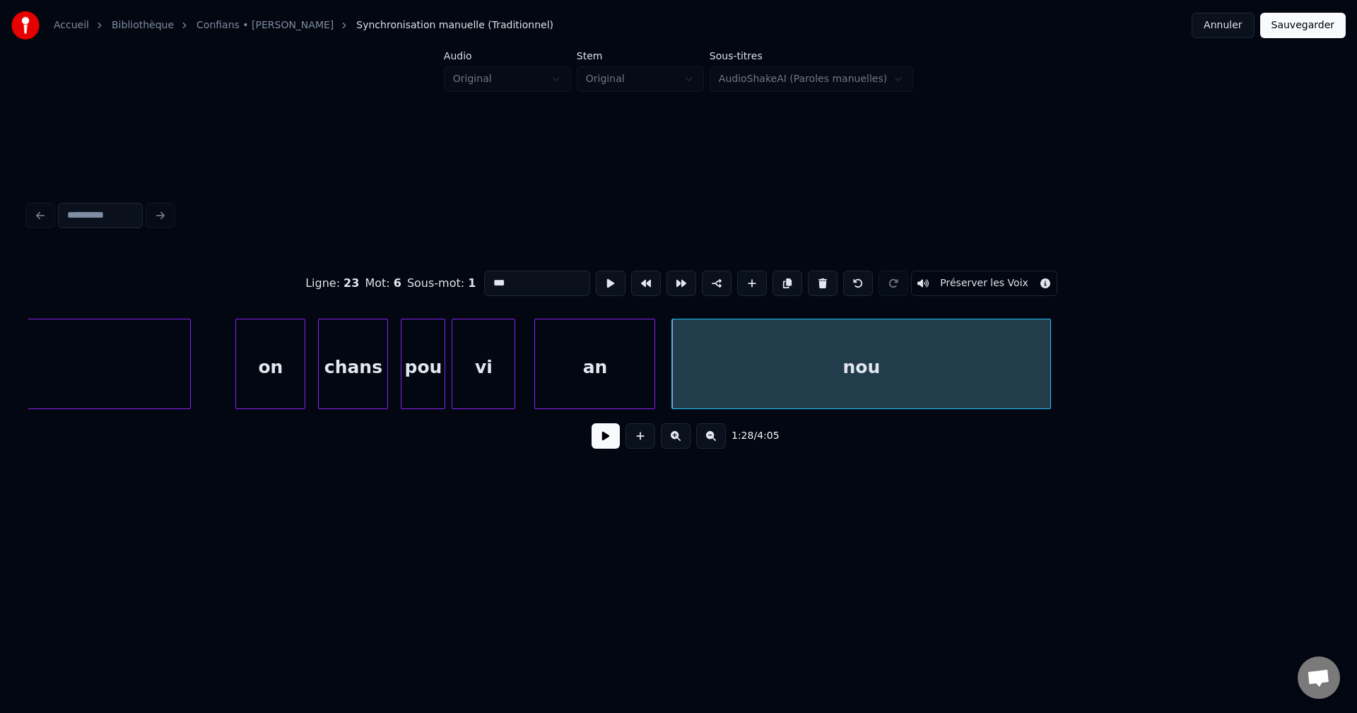
scroll to position [0, 27262]
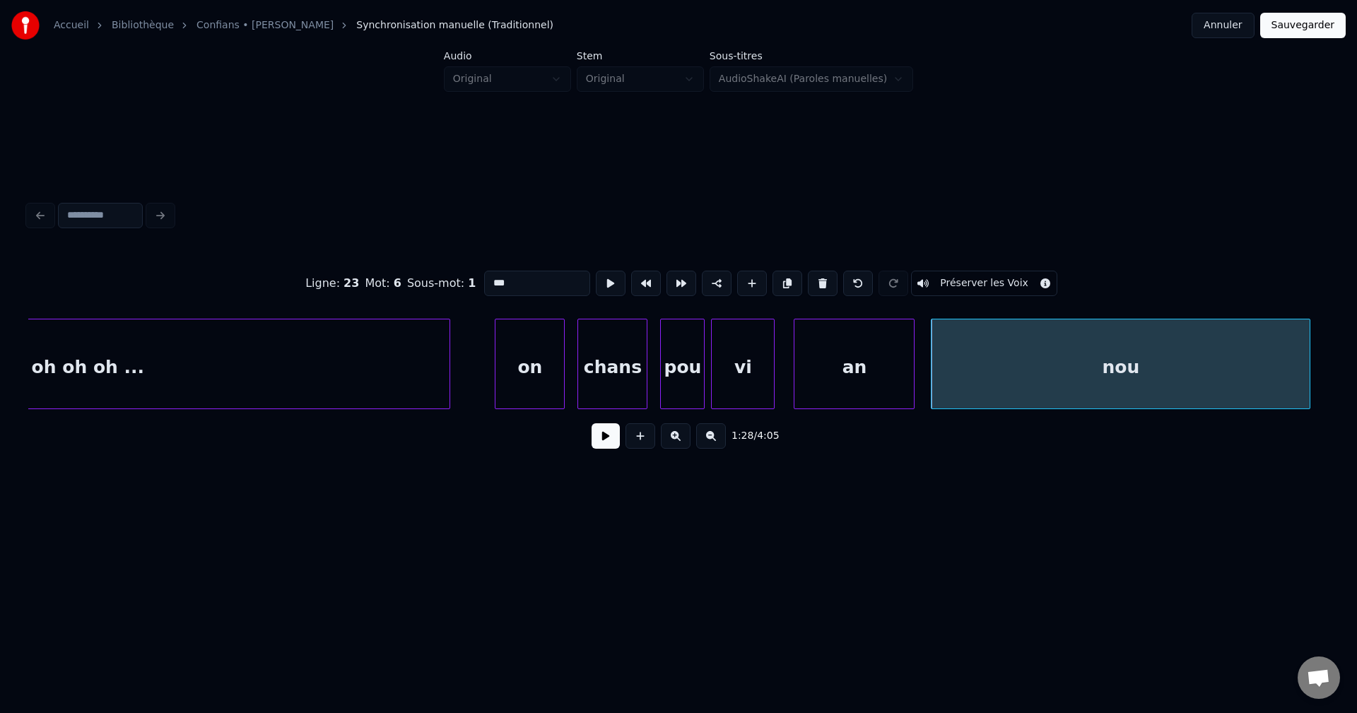
click at [604, 363] on div "chans" at bounding box center [612, 368] width 69 height 96
type input "*****"
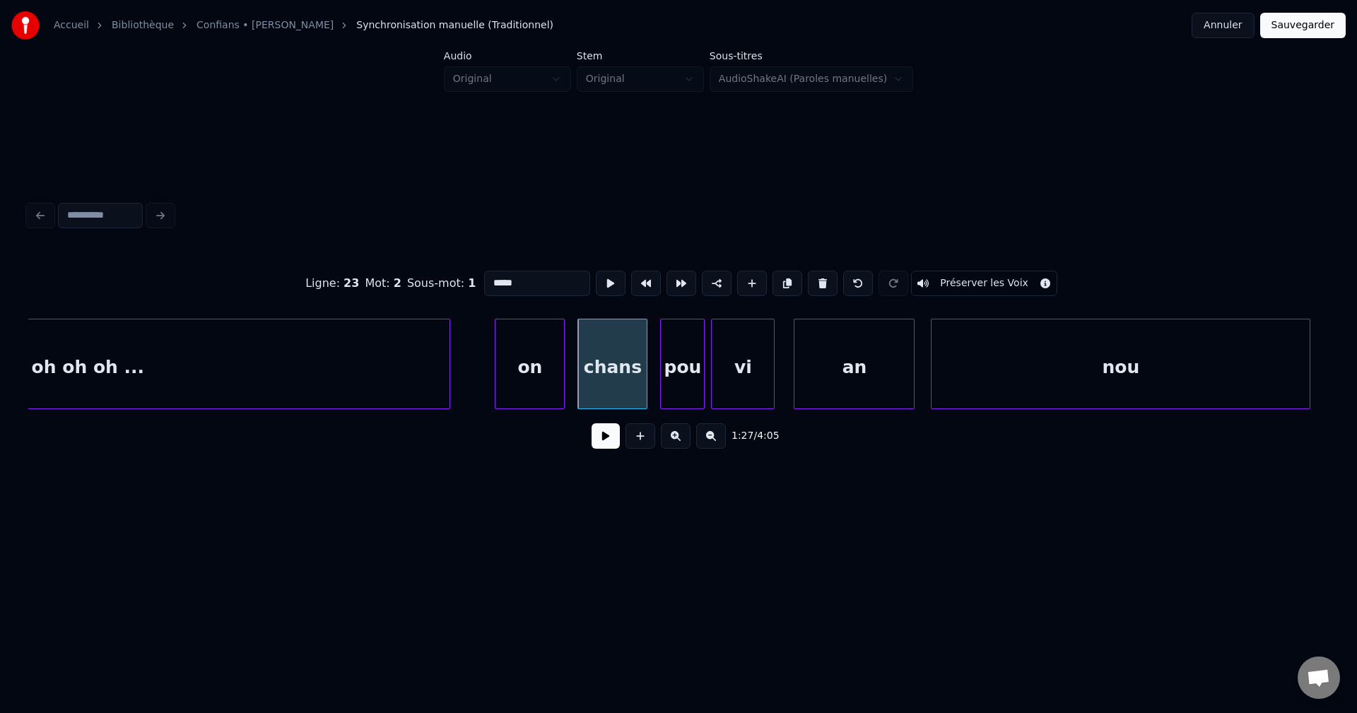
click at [604, 441] on button at bounding box center [606, 435] width 28 height 25
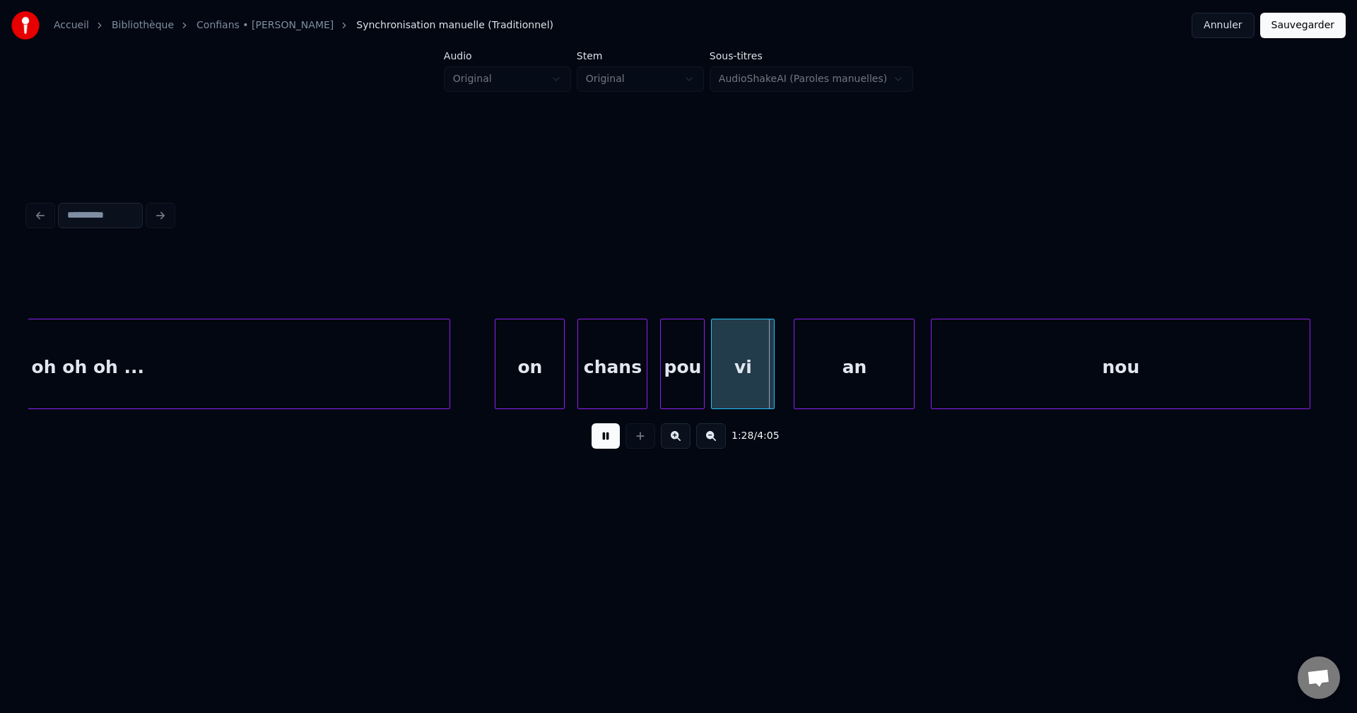
click at [604, 438] on button at bounding box center [606, 435] width 28 height 25
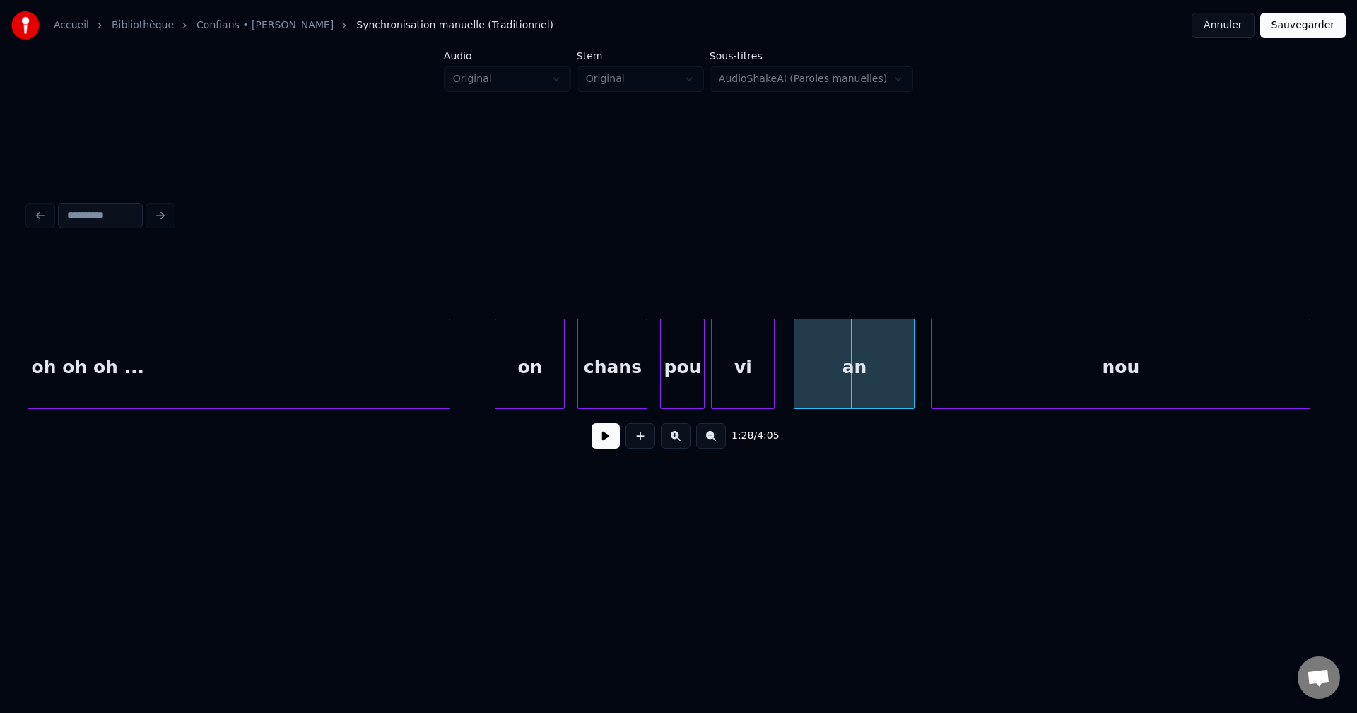
click at [838, 364] on div "an" at bounding box center [854, 368] width 119 height 96
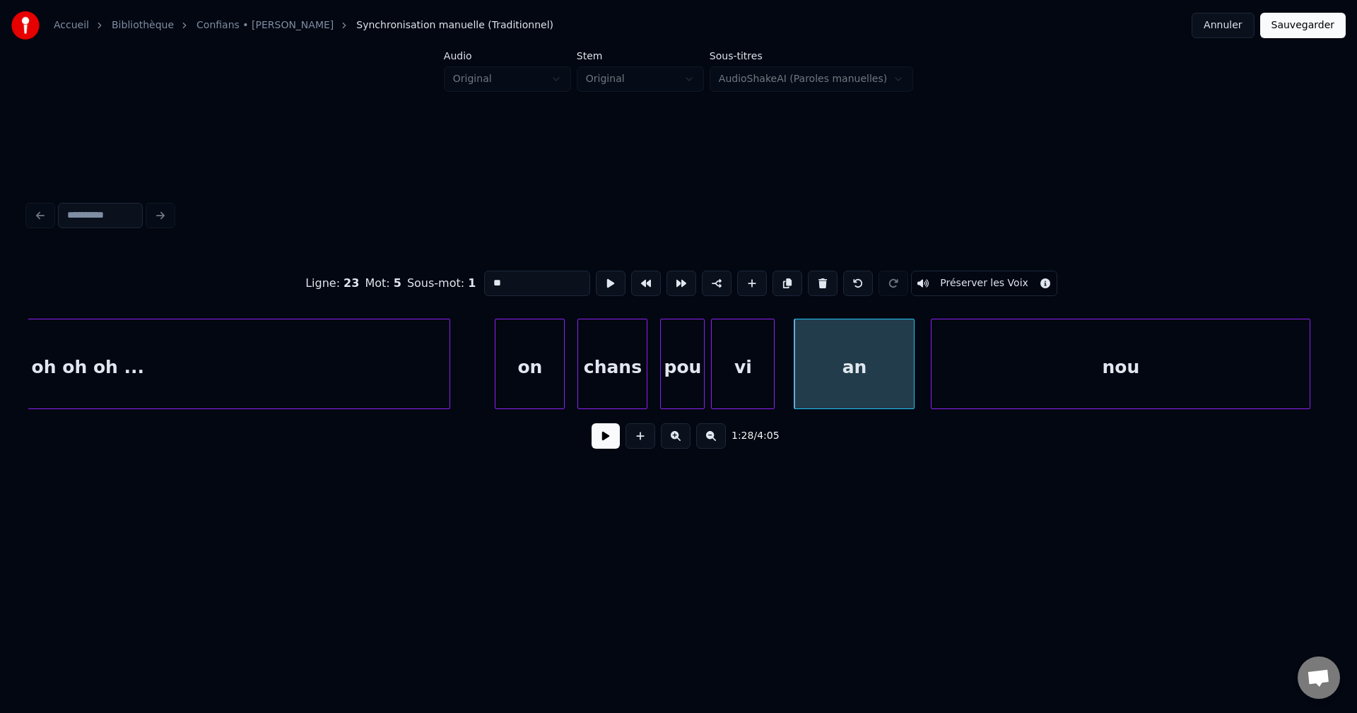
drag, startPoint x: 525, startPoint y: 279, endPoint x: 405, endPoint y: 291, distance: 120.1
click at [405, 291] on div "Ligne : 23 Mot : 5 Sous-mot : 1 ** Préserver les Voix" at bounding box center [678, 283] width 1301 height 71
click at [755, 350] on div "vi" at bounding box center [743, 368] width 62 height 96
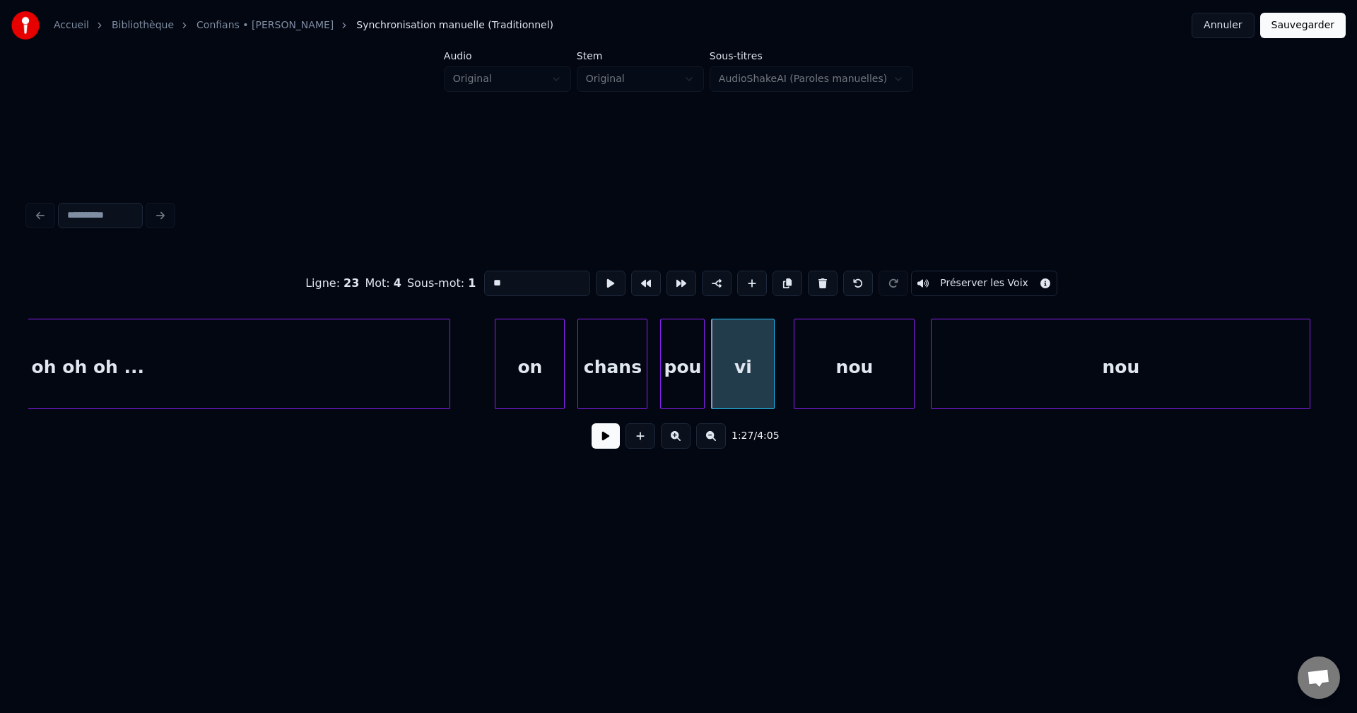
click at [549, 291] on div "Ligne : 23 Mot : 4 Sous-mot : 1 ** Préserver les Voix" at bounding box center [678, 283] width 1301 height 71
click at [554, 276] on input "**" at bounding box center [537, 283] width 106 height 25
click at [1138, 358] on div "nou" at bounding box center [1121, 368] width 378 height 96
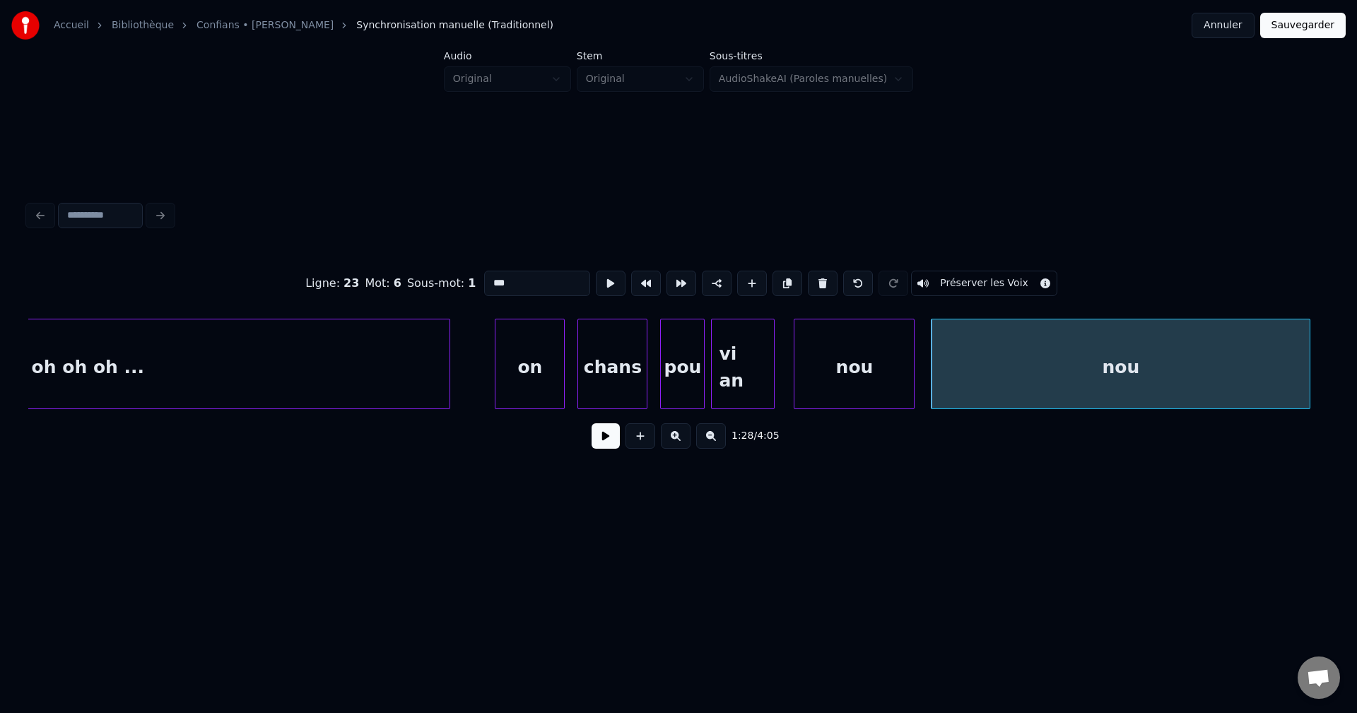
drag, startPoint x: 555, startPoint y: 282, endPoint x: 317, endPoint y: 235, distance: 242.8
click at [361, 254] on div "Ligne : 23 Mot : 6 Sous-mot : 1 *** Préserver les Voix" at bounding box center [678, 283] width 1301 height 71
type input "****"
click at [595, 449] on button at bounding box center [606, 435] width 28 height 25
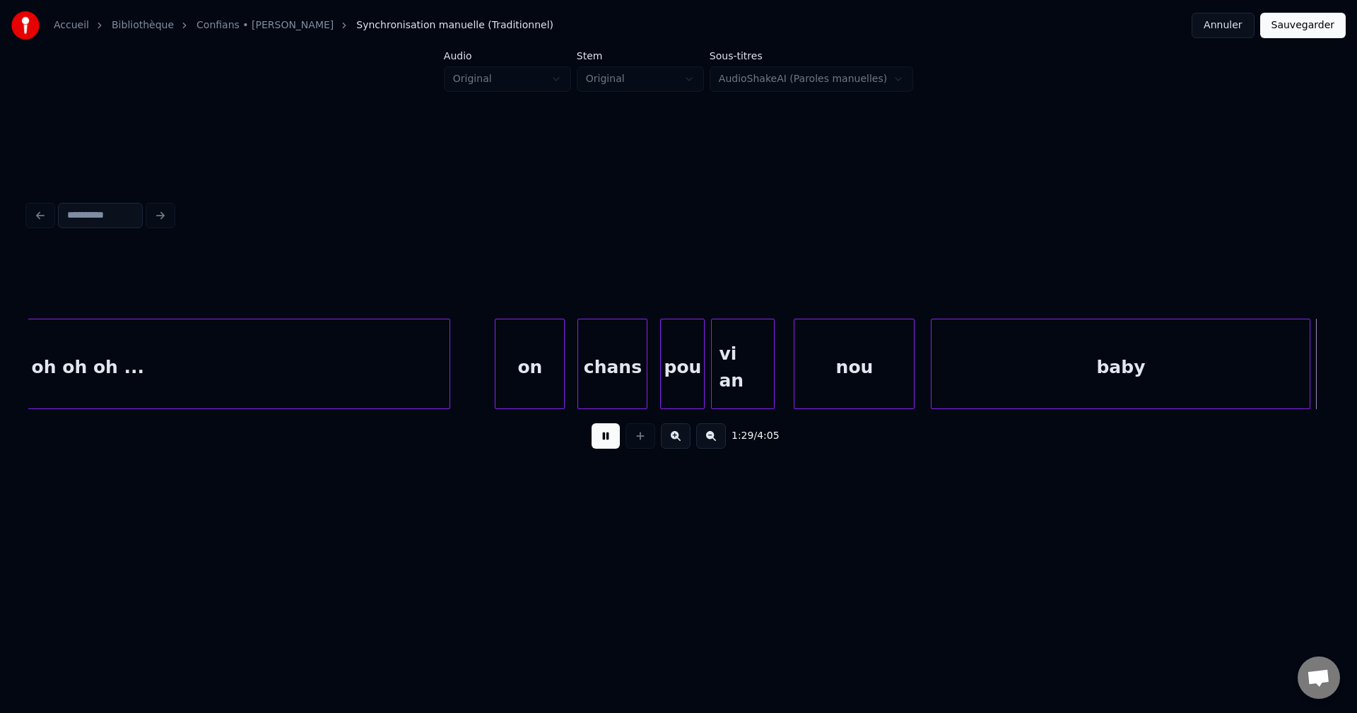
scroll to position [0, 28563]
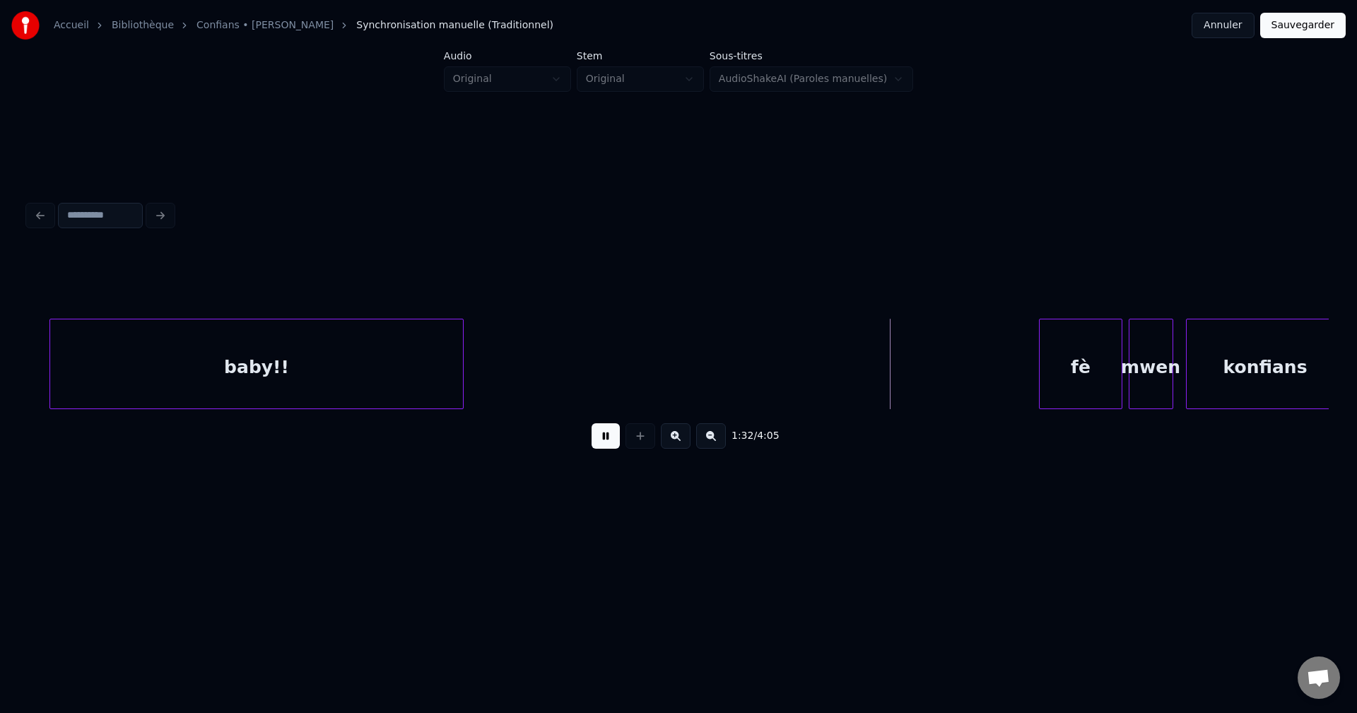
click at [218, 365] on div "baby!!" at bounding box center [256, 368] width 412 height 96
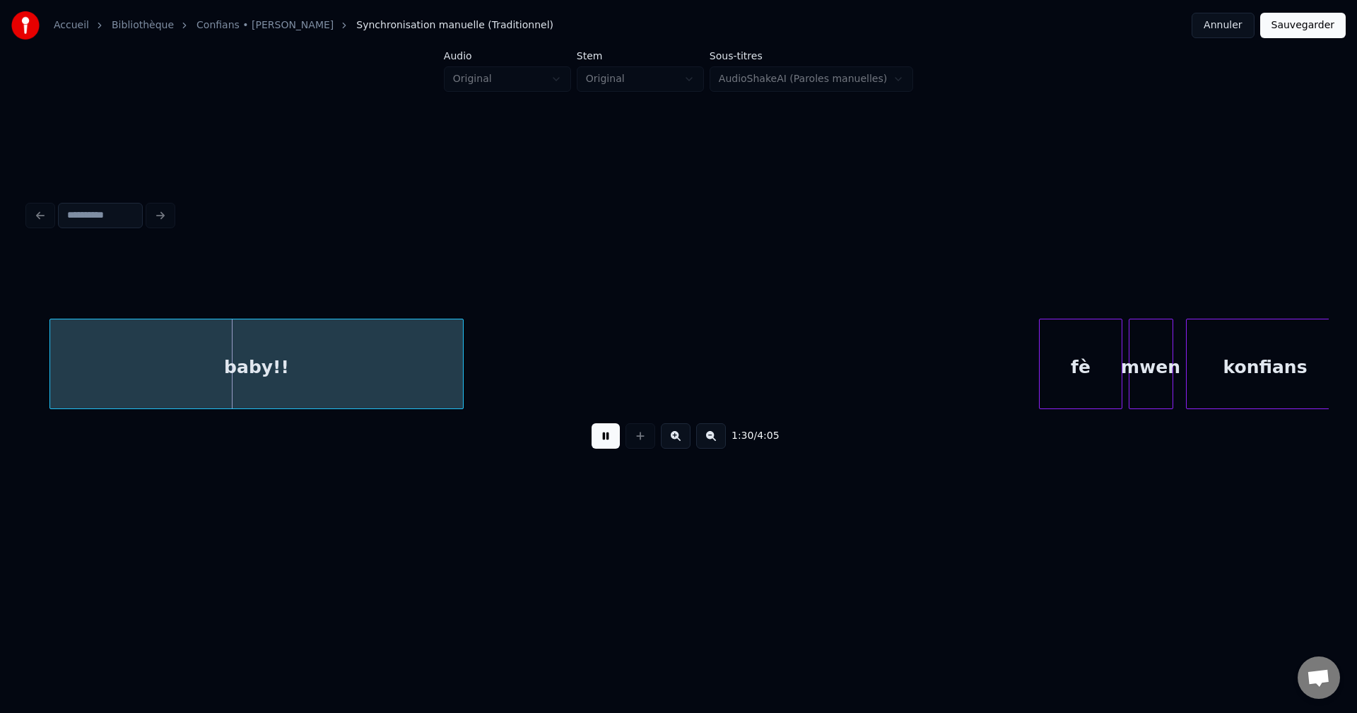
click at [242, 358] on div "baby!!" at bounding box center [256, 368] width 412 height 96
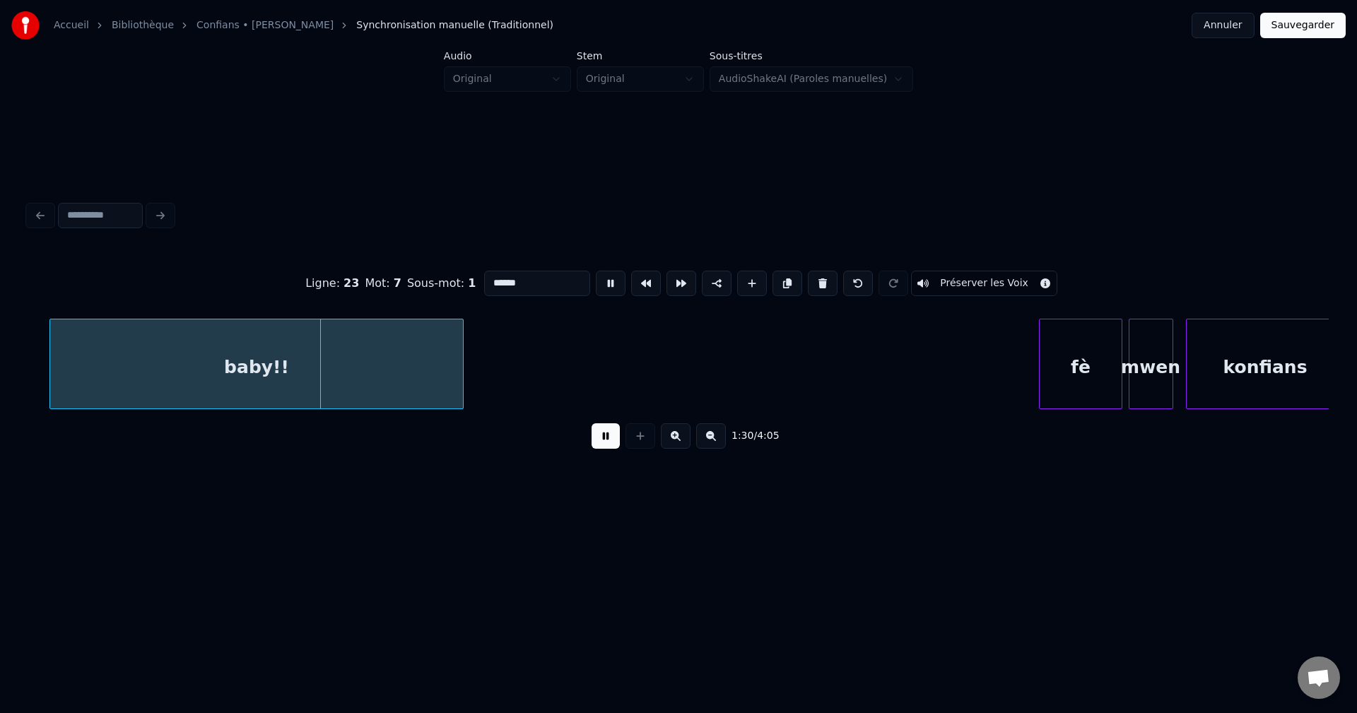
drag, startPoint x: 509, startPoint y: 283, endPoint x: 312, endPoint y: 282, distance: 197.2
click at [375, 283] on div "Ligne : 23 Mot : 7 Sous-mot : 1 ****** Préserver les Voix" at bounding box center [678, 283] width 1301 height 71
type input "********"
click at [711, 281] on button at bounding box center [717, 283] width 30 height 25
drag, startPoint x: 610, startPoint y: 442, endPoint x: 534, endPoint y: 409, distance: 82.6
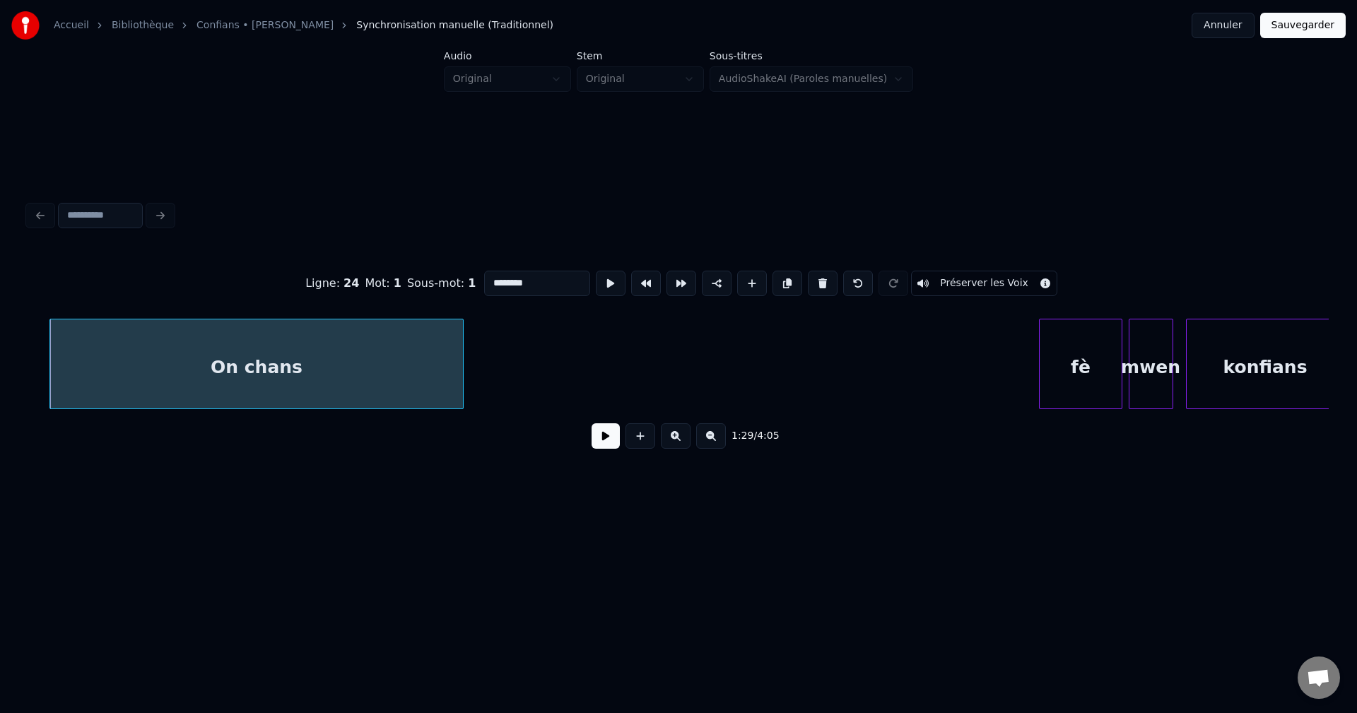
click at [609, 441] on button at bounding box center [606, 435] width 28 height 25
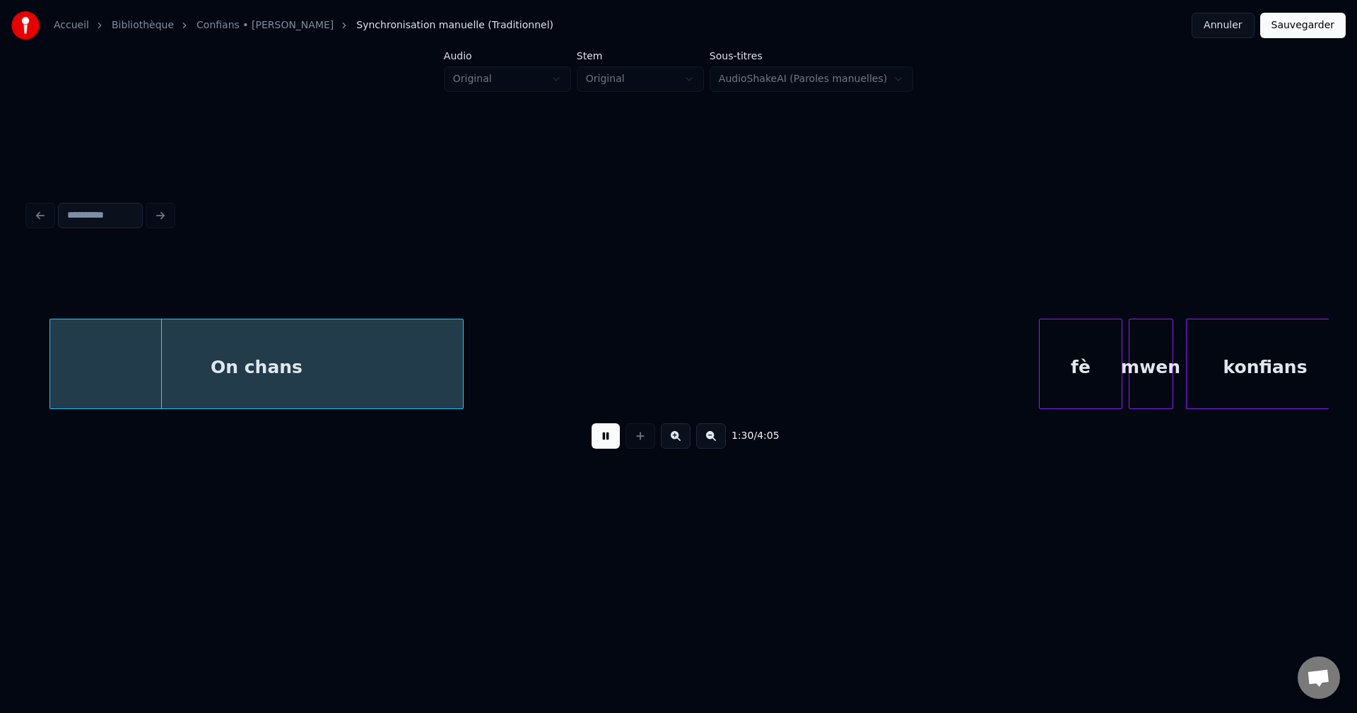
click at [418, 388] on div "On chans" at bounding box center [256, 368] width 412 height 96
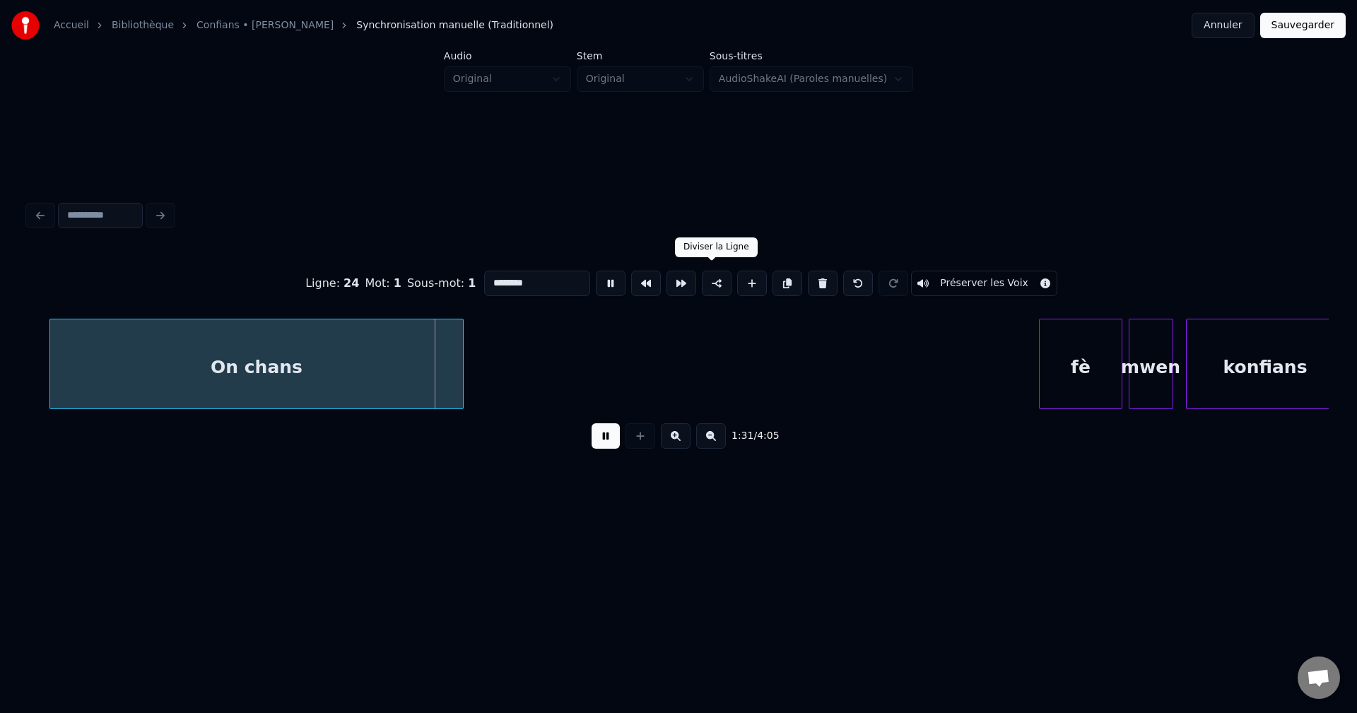
click at [712, 279] on button at bounding box center [717, 283] width 30 height 25
